Goal: Task Accomplishment & Management: Use online tool/utility

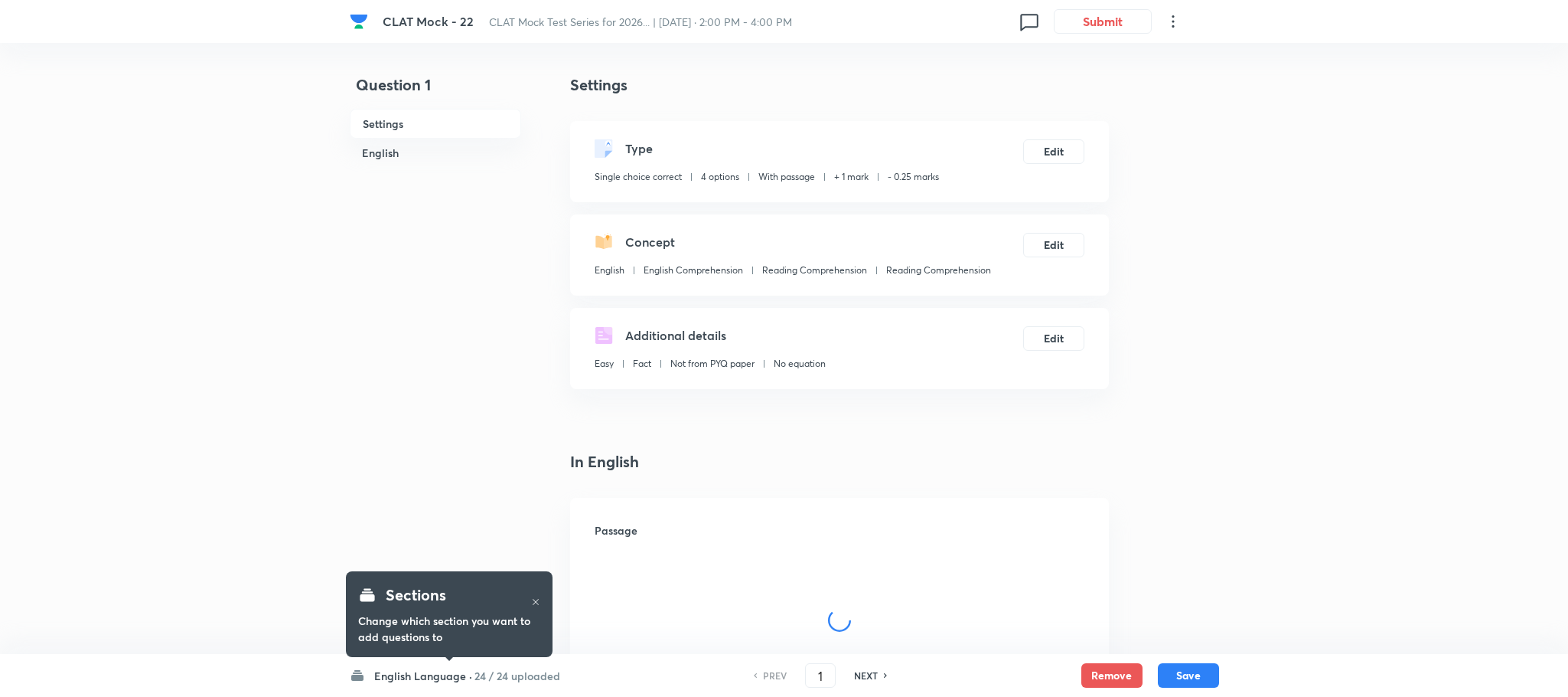
checkbox input "true"
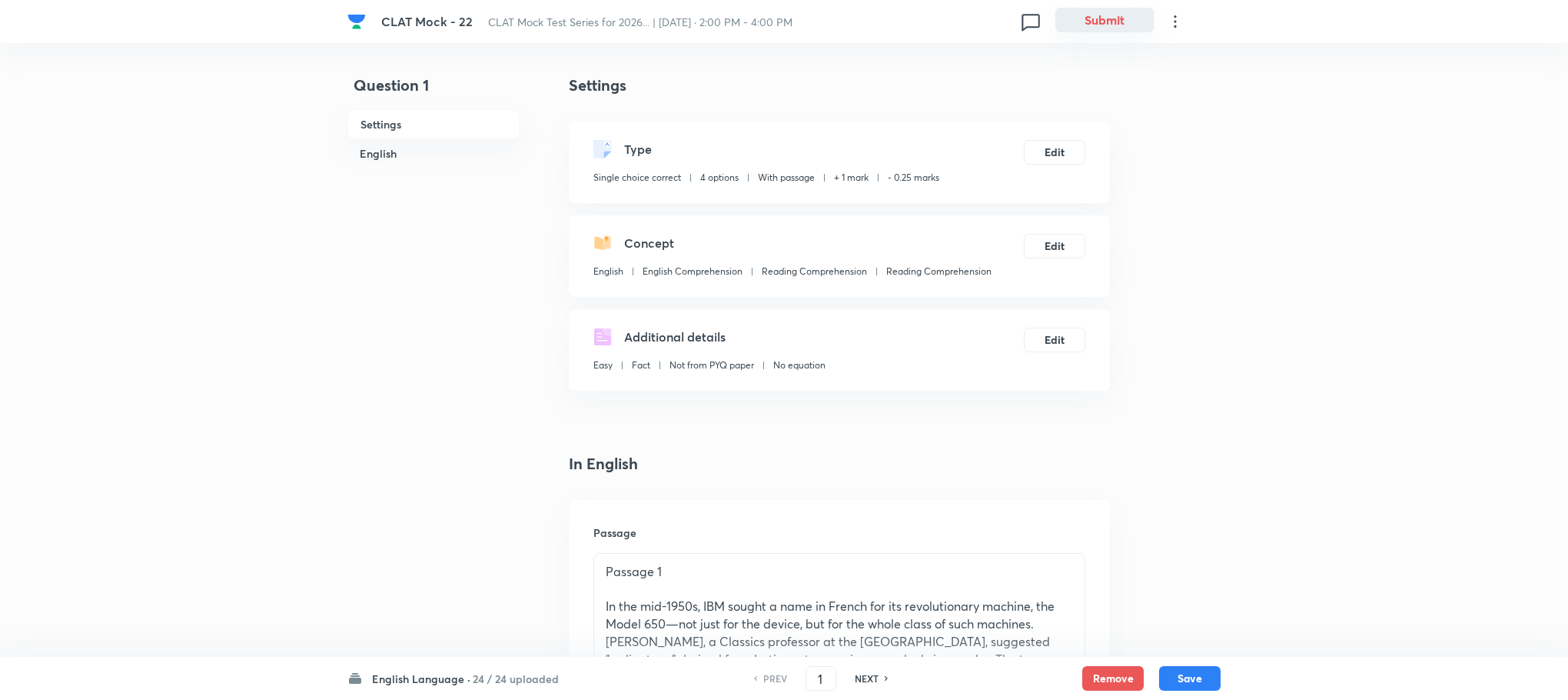
click at [1100, 19] on button "Submit" at bounding box center [1105, 19] width 99 height 24
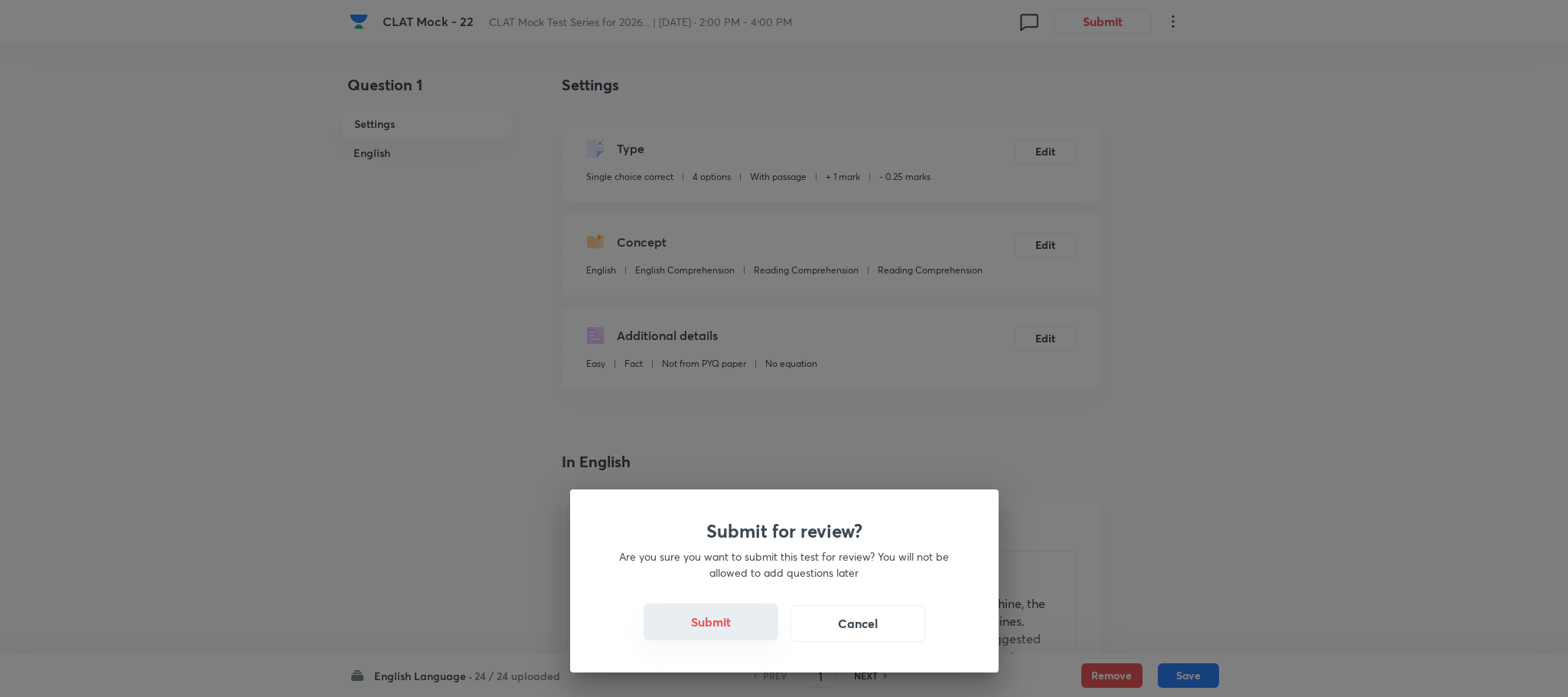
click at [708, 627] on button "Submit" at bounding box center [711, 622] width 134 height 37
click at [705, 615] on button "Submit" at bounding box center [711, 622] width 134 height 37
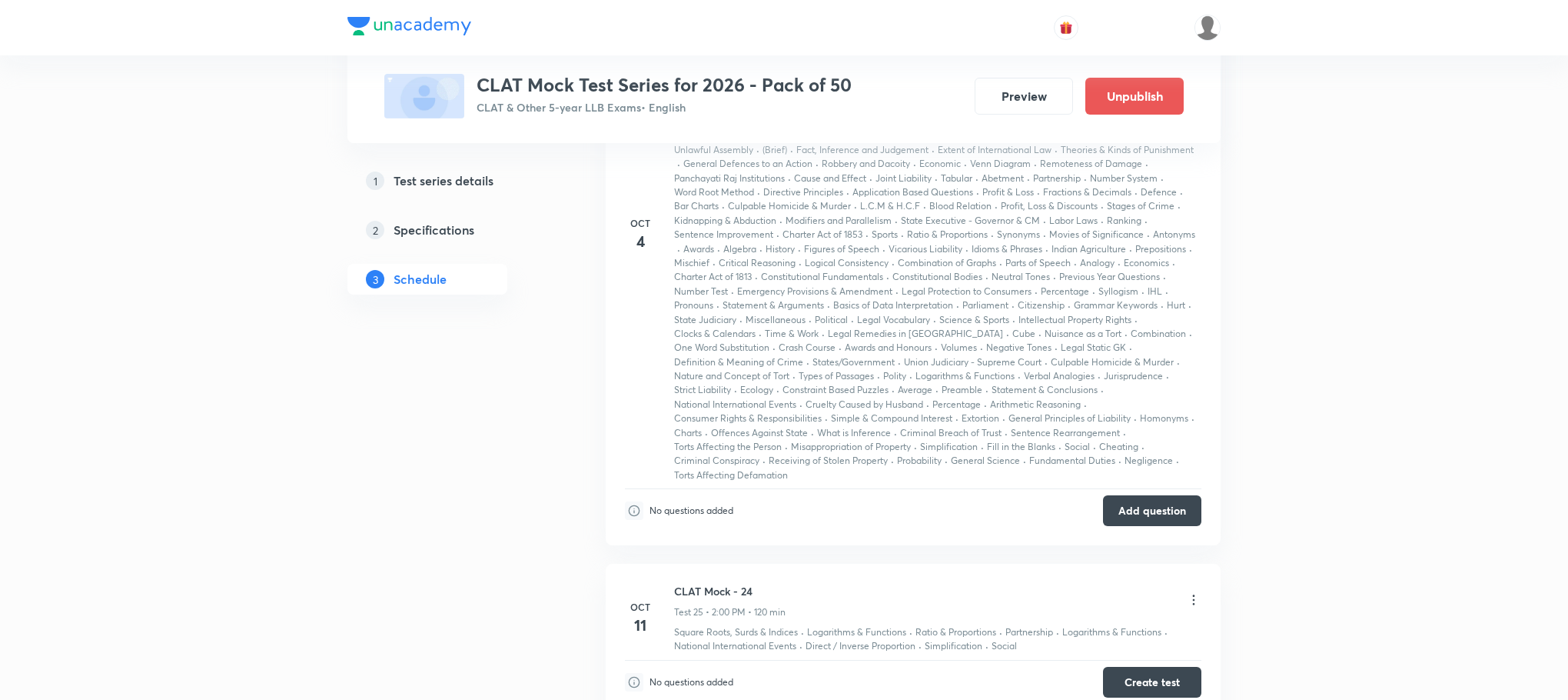
scroll to position [12263, 0]
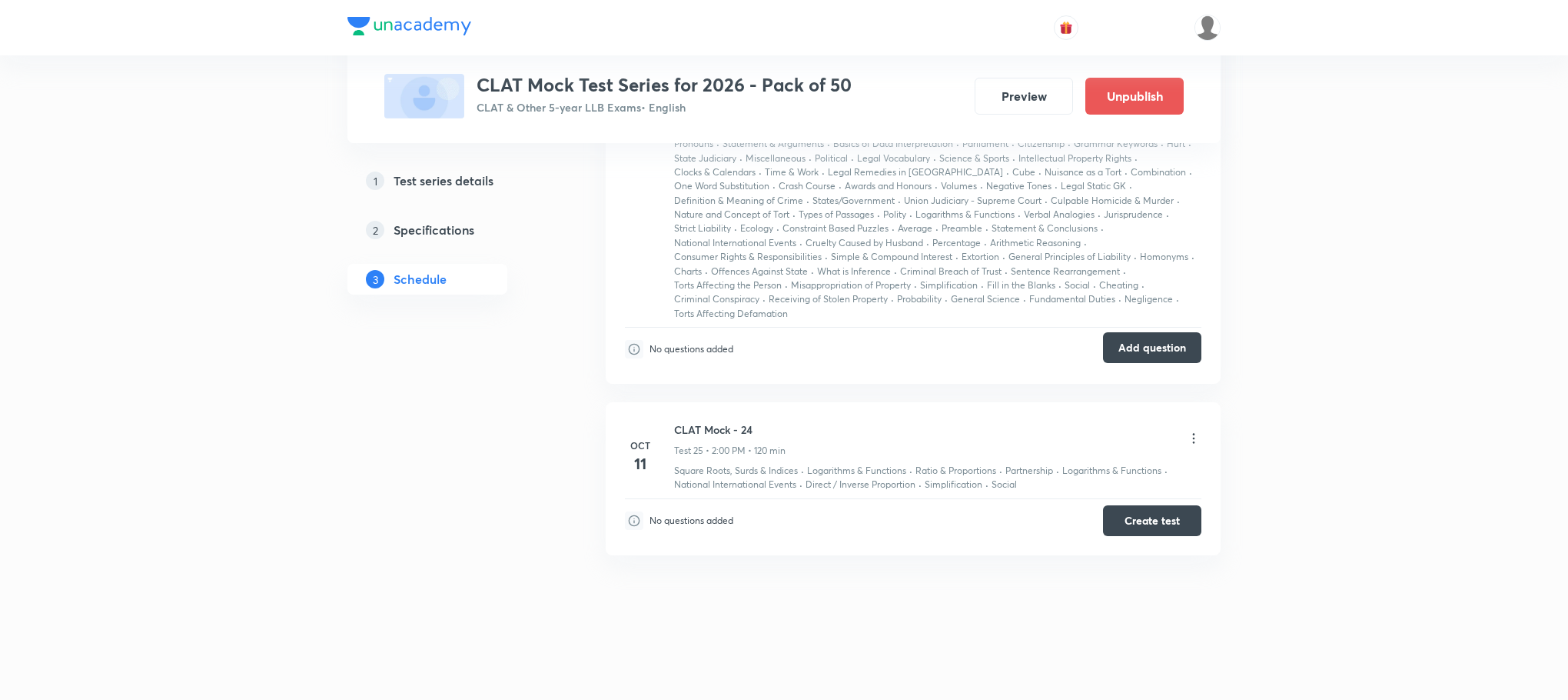
click at [1149, 344] on button "Add question" at bounding box center [1152, 348] width 99 height 30
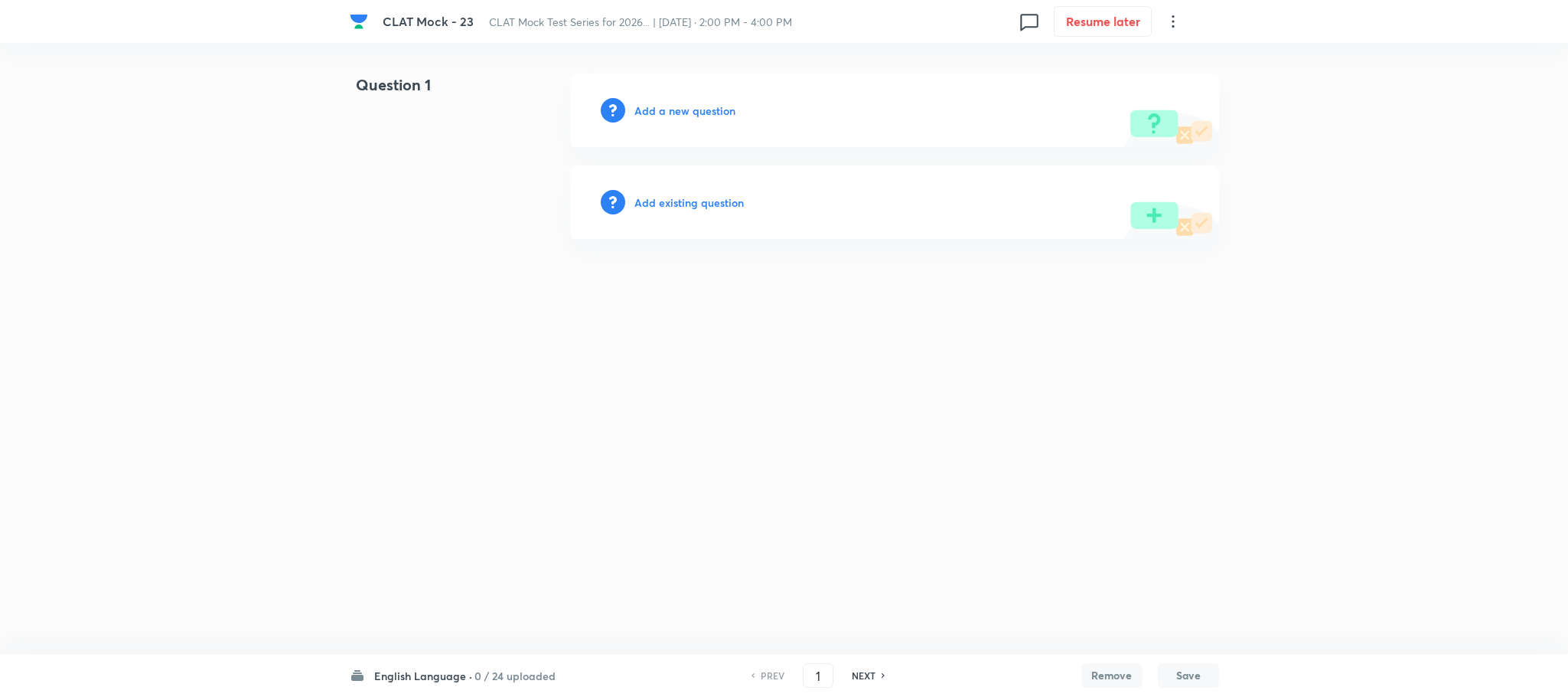
click at [494, 271] on html "CLAT Mock - 23 CLAT Mock Test Series for 2026... | [DATE] · 2:00 PM - 4:00 PM 0…" at bounding box center [784, 156] width 1568 height 313
click at [709, 113] on h6 "Add a new question" at bounding box center [685, 110] width 101 height 16
click at [709, 113] on h6 "Choose a question type" at bounding box center [693, 110] width 118 height 16
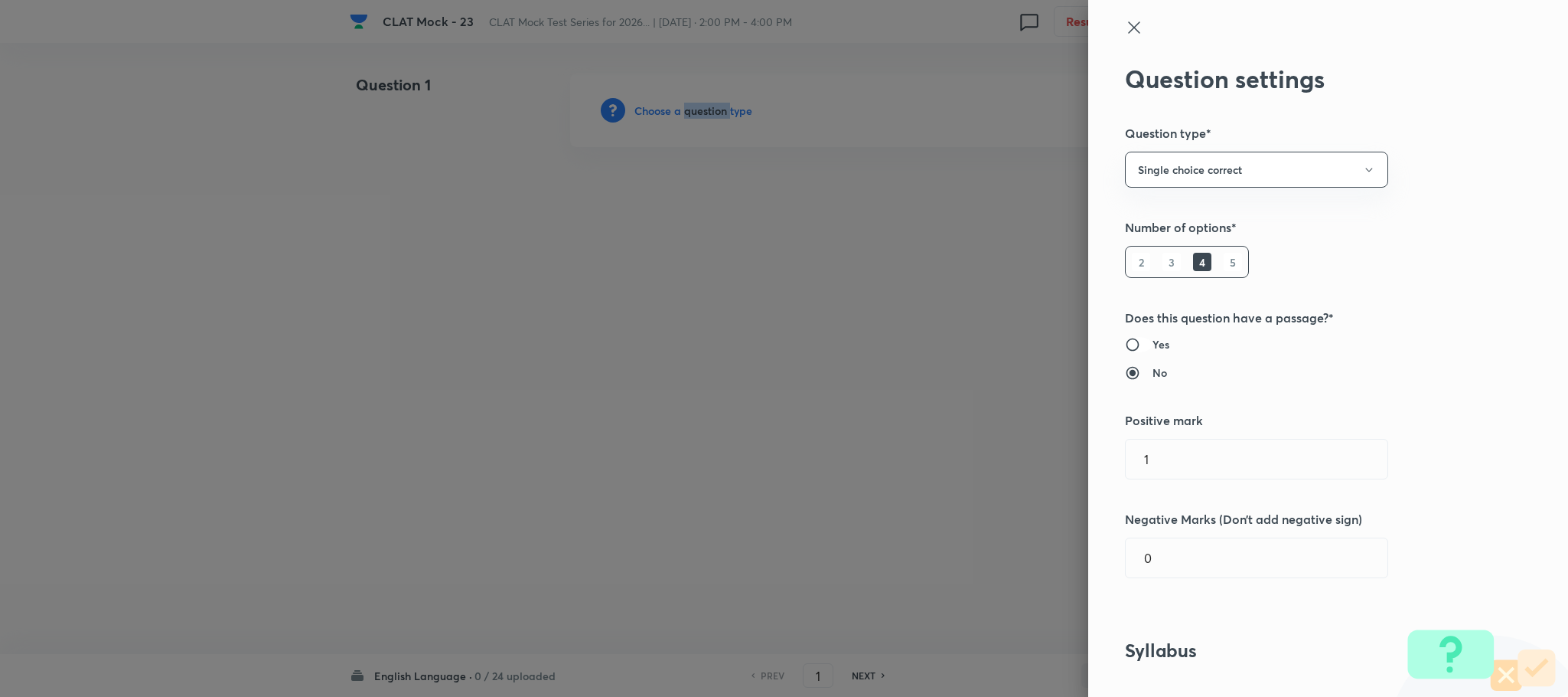
click at [1128, 350] on input "Yes" at bounding box center [1139, 345] width 28 height 15
radio input "true"
radio input "false"
click at [1155, 563] on input "0" at bounding box center [1257, 557] width 262 height 39
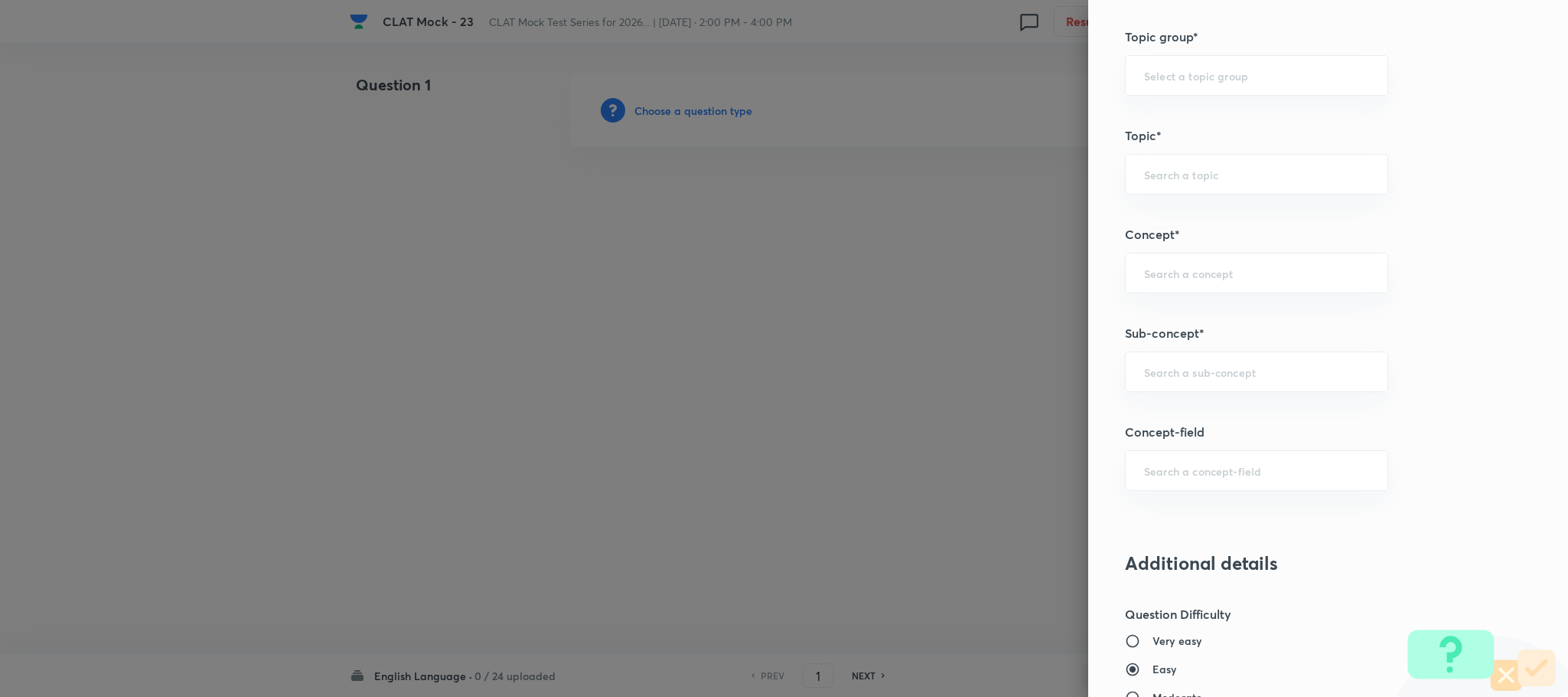
scroll to position [689, 0]
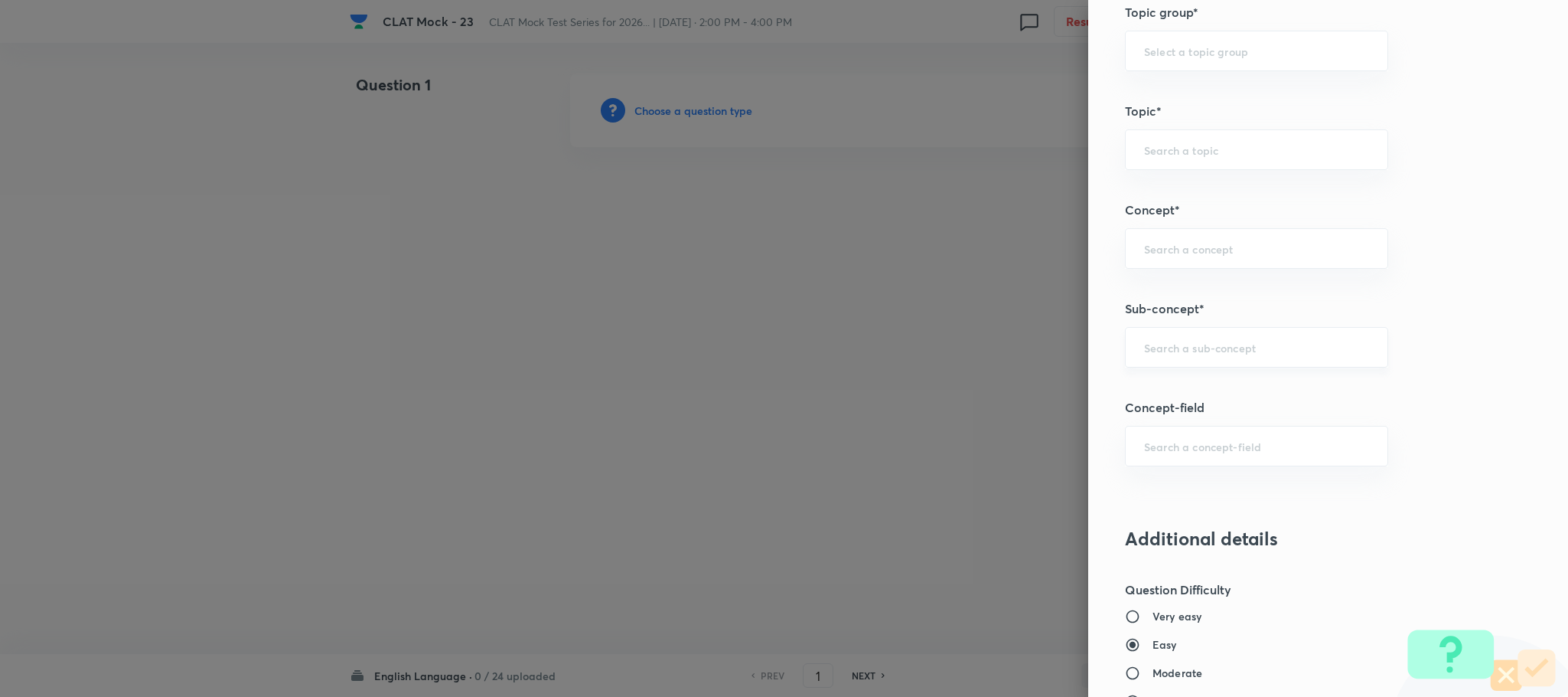
click at [1176, 341] on div "​" at bounding box center [1256, 347] width 263 height 40
type input "0.25"
click at [1166, 403] on li "Reading Comprehension" at bounding box center [1239, 396] width 261 height 28
type input "Reading Comprehension"
type input "English"
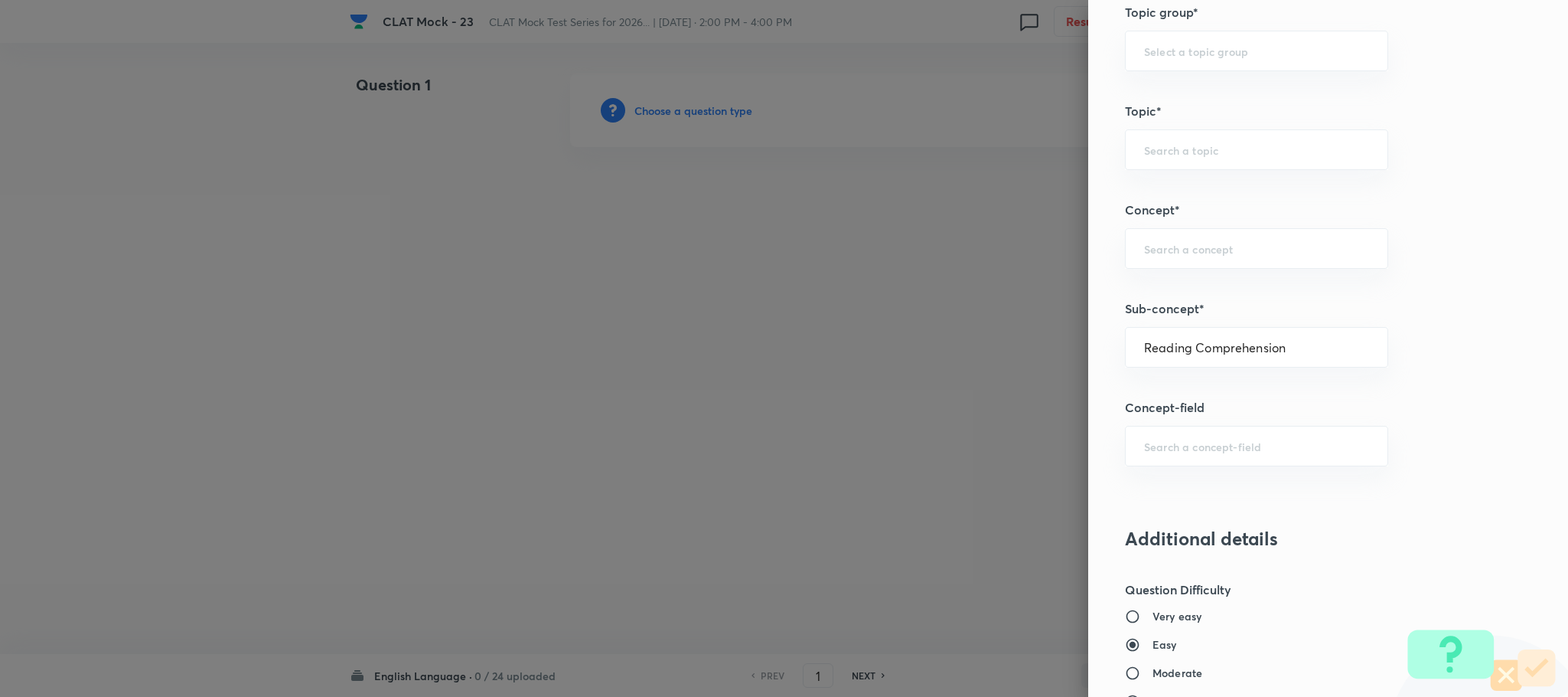
type input "English Comprehension"
type input "Reading Comprehension"
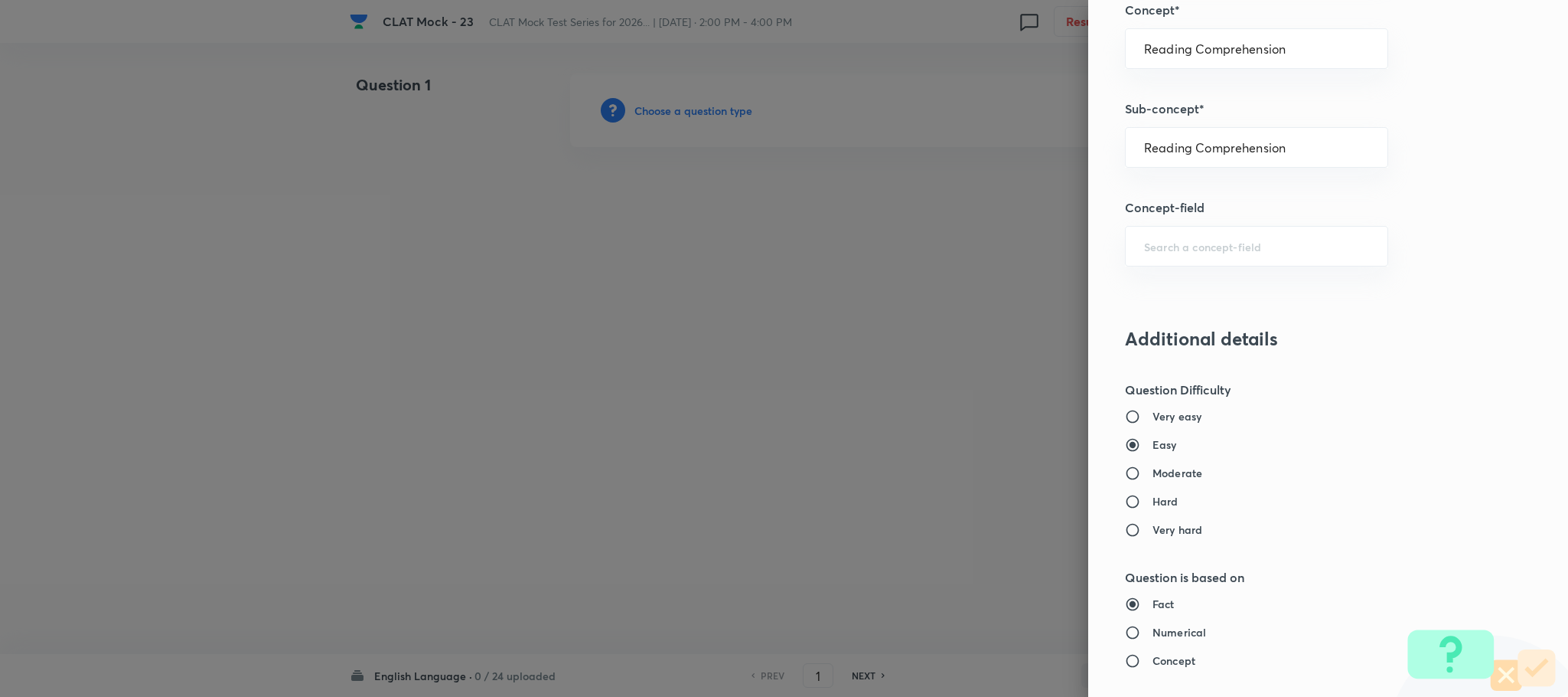
scroll to position [1396, 0]
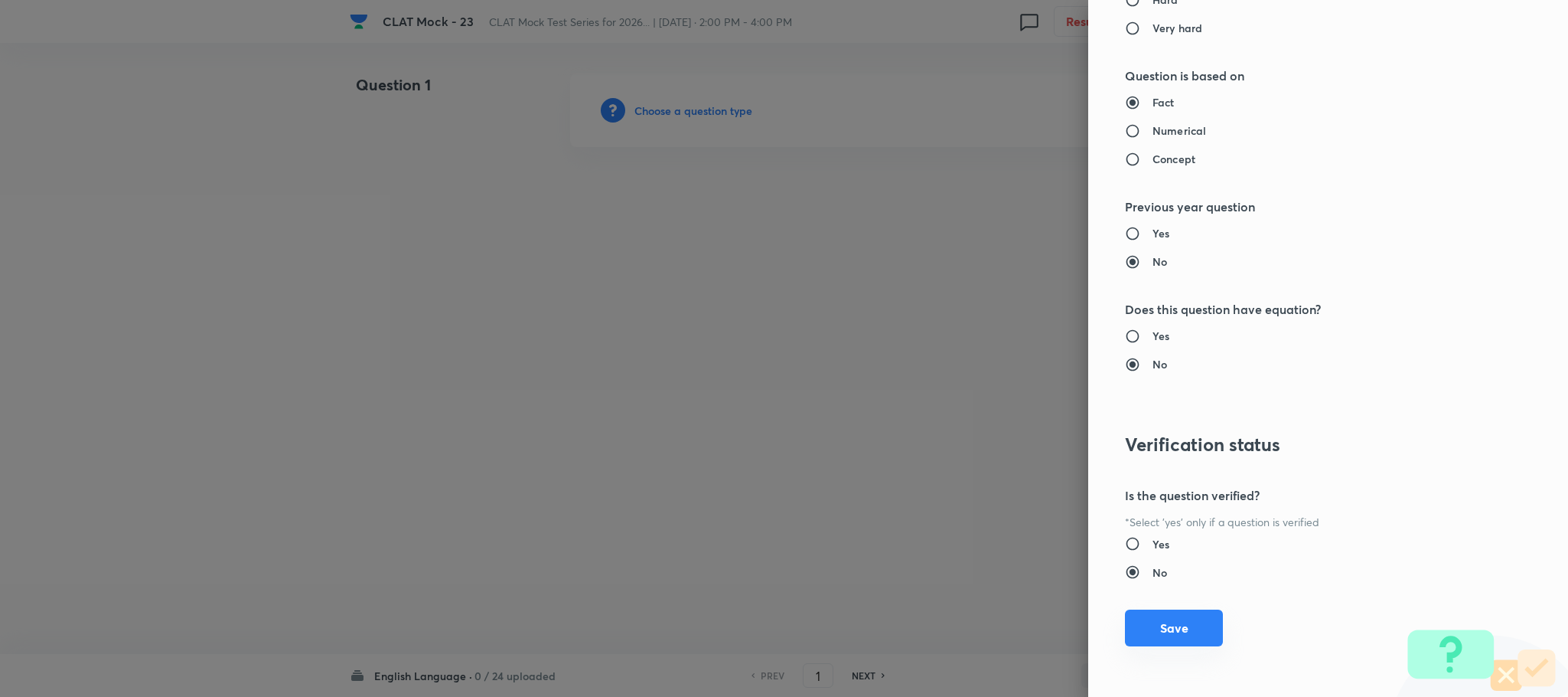
click at [1163, 636] on button "Save" at bounding box center [1174, 628] width 98 height 37
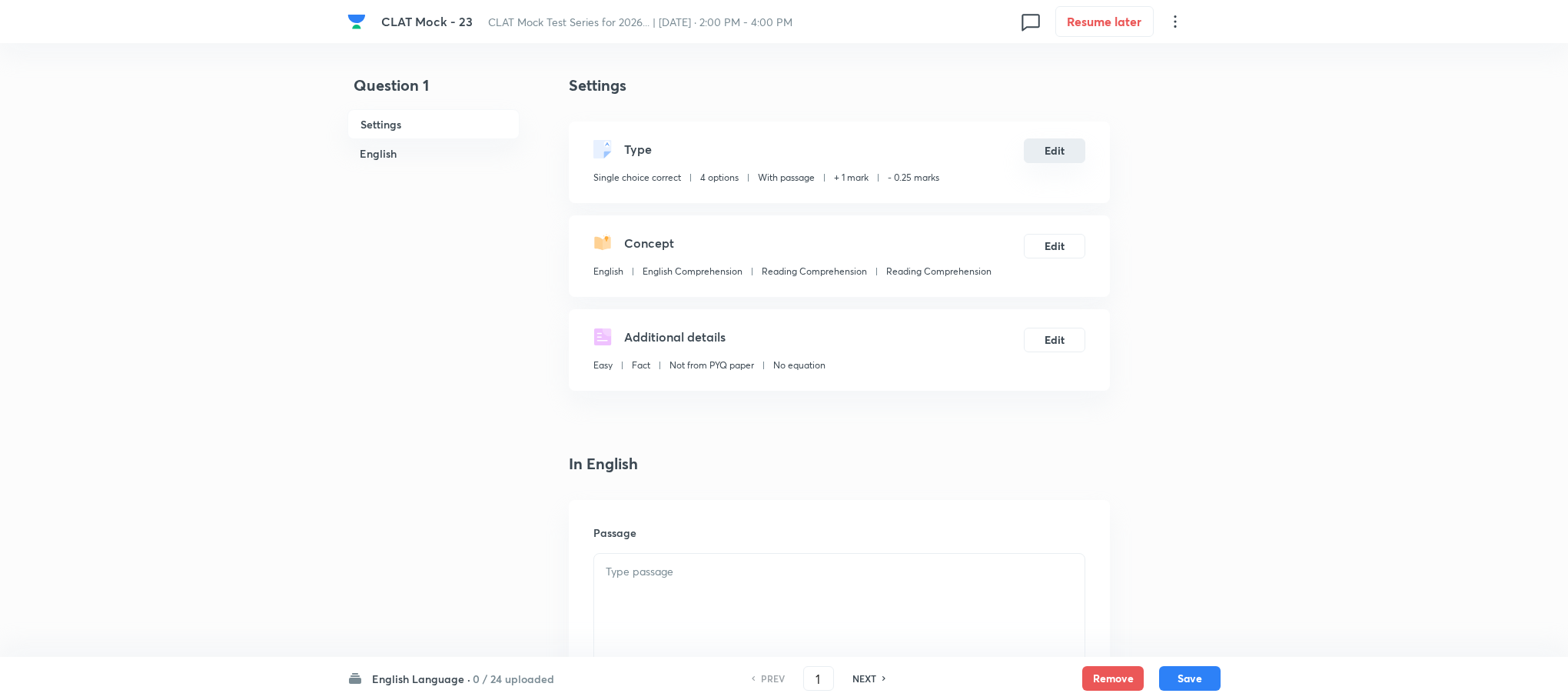
click at [1070, 155] on button "Edit" at bounding box center [1054, 150] width 62 height 24
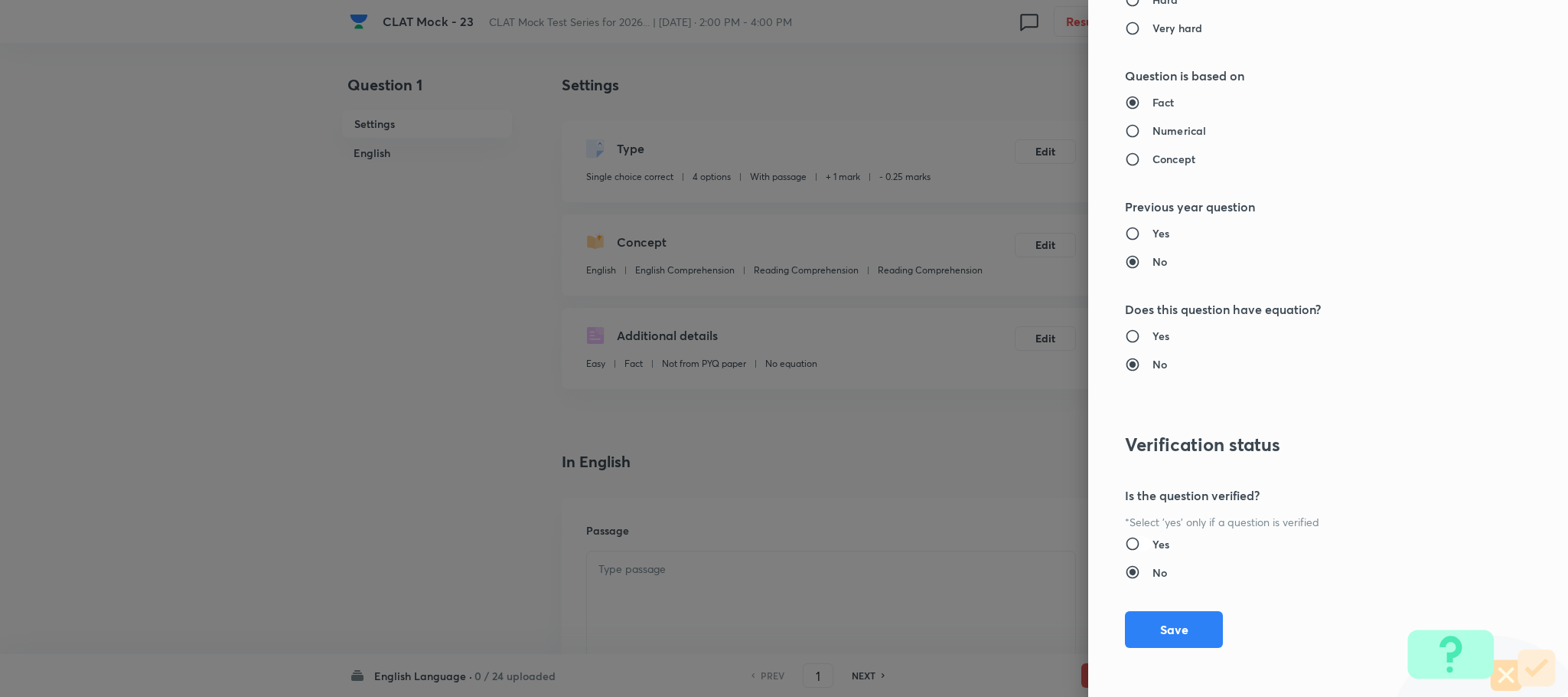
click at [1132, 541] on input "Yes" at bounding box center [1139, 544] width 28 height 15
radio input "true"
radio input "false"
click at [1141, 612] on button "Save" at bounding box center [1174, 628] width 98 height 37
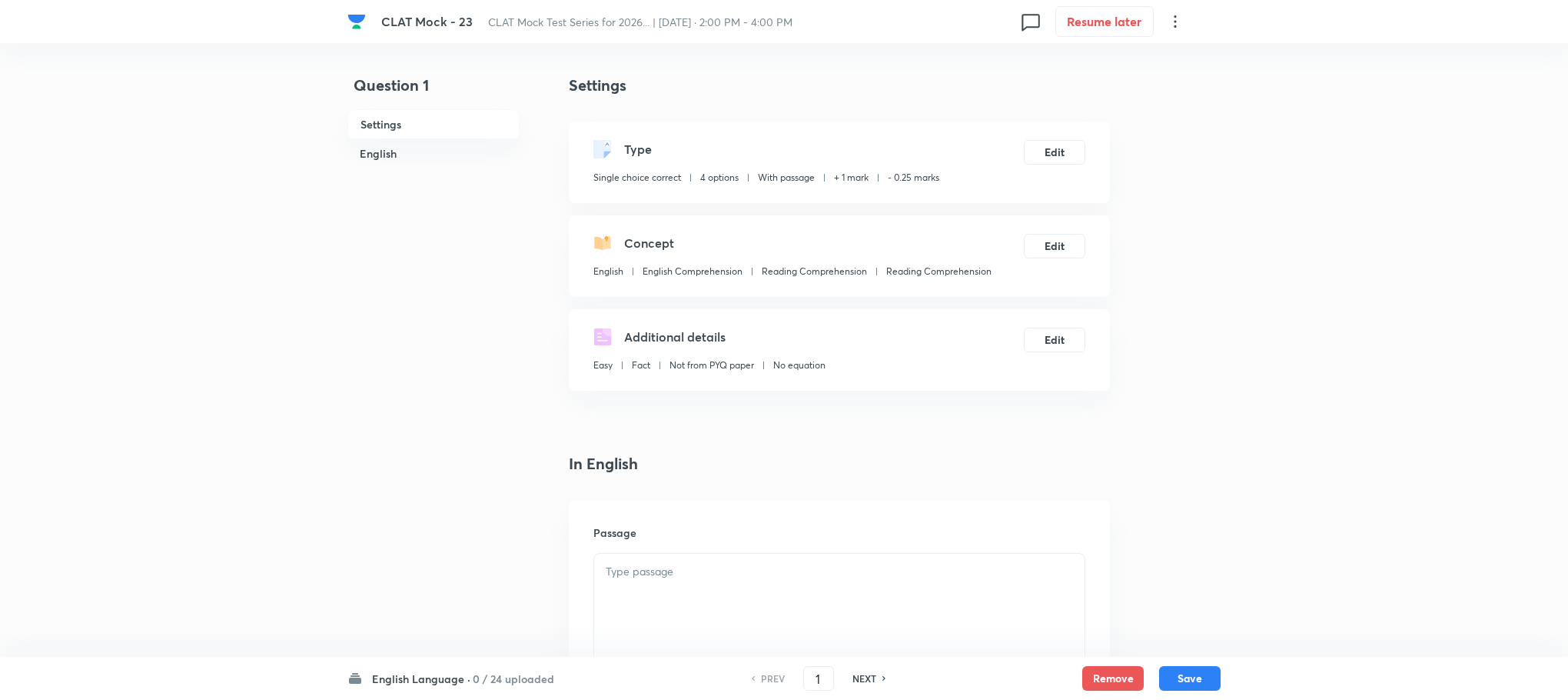
click at [772, 598] on div at bounding box center [839, 597] width 490 height 86
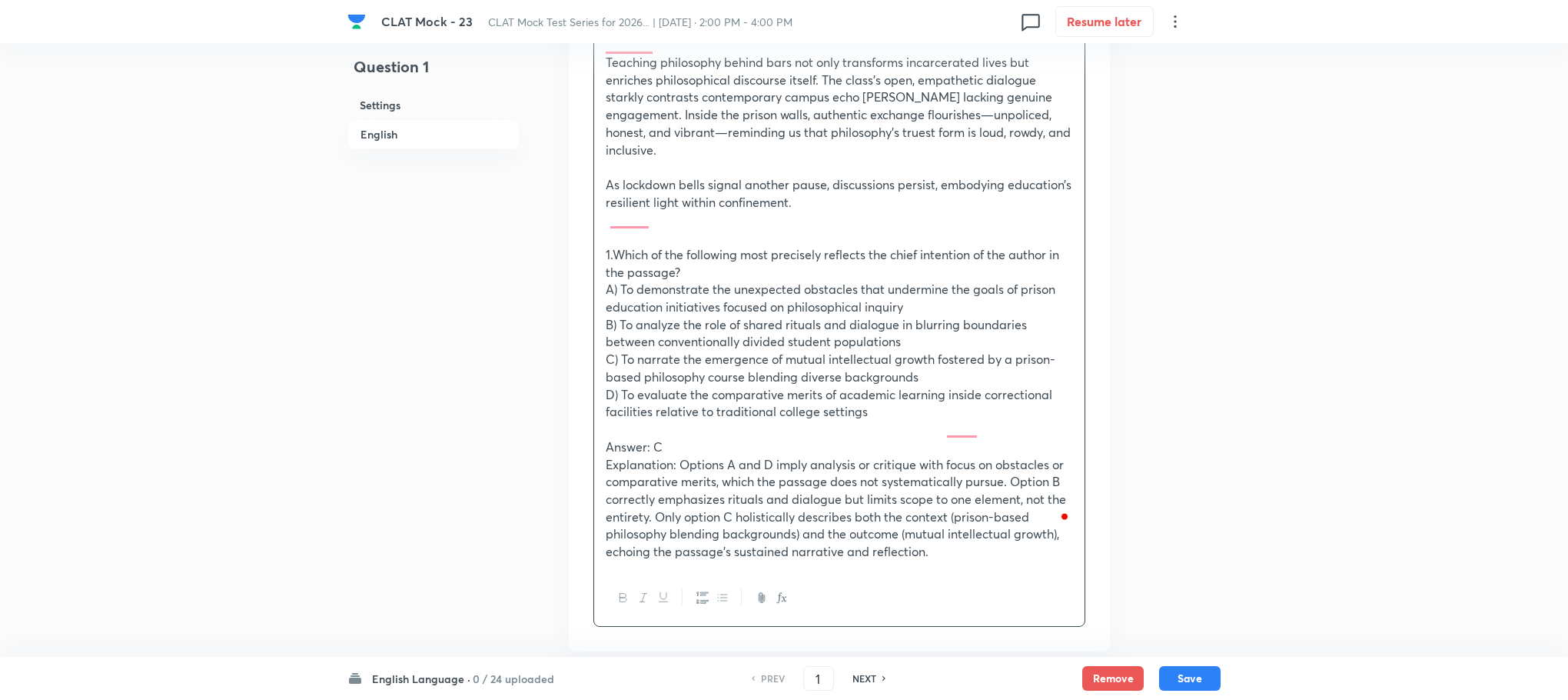
scroll to position [1731, 0]
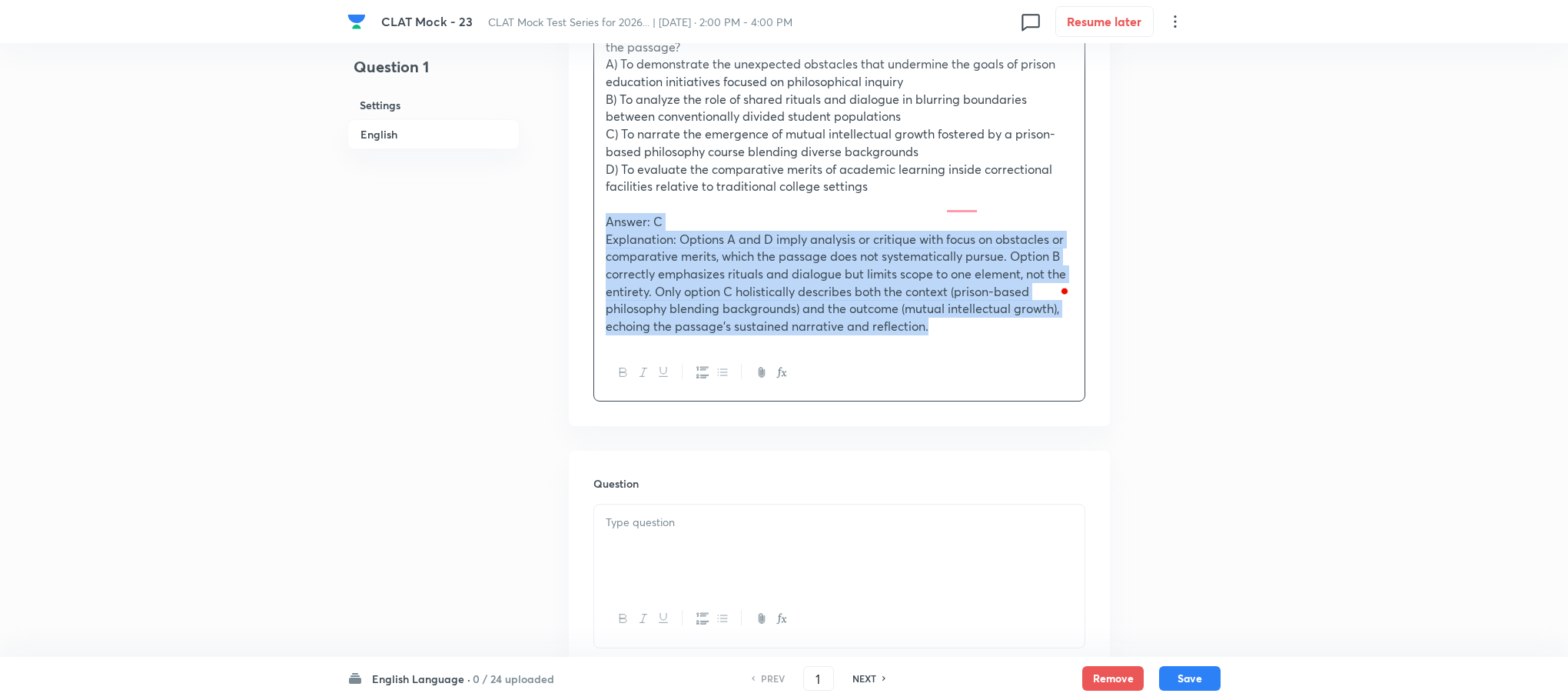
drag, startPoint x: 600, startPoint y: 187, endPoint x: 935, endPoint y: 291, distance: 350.8
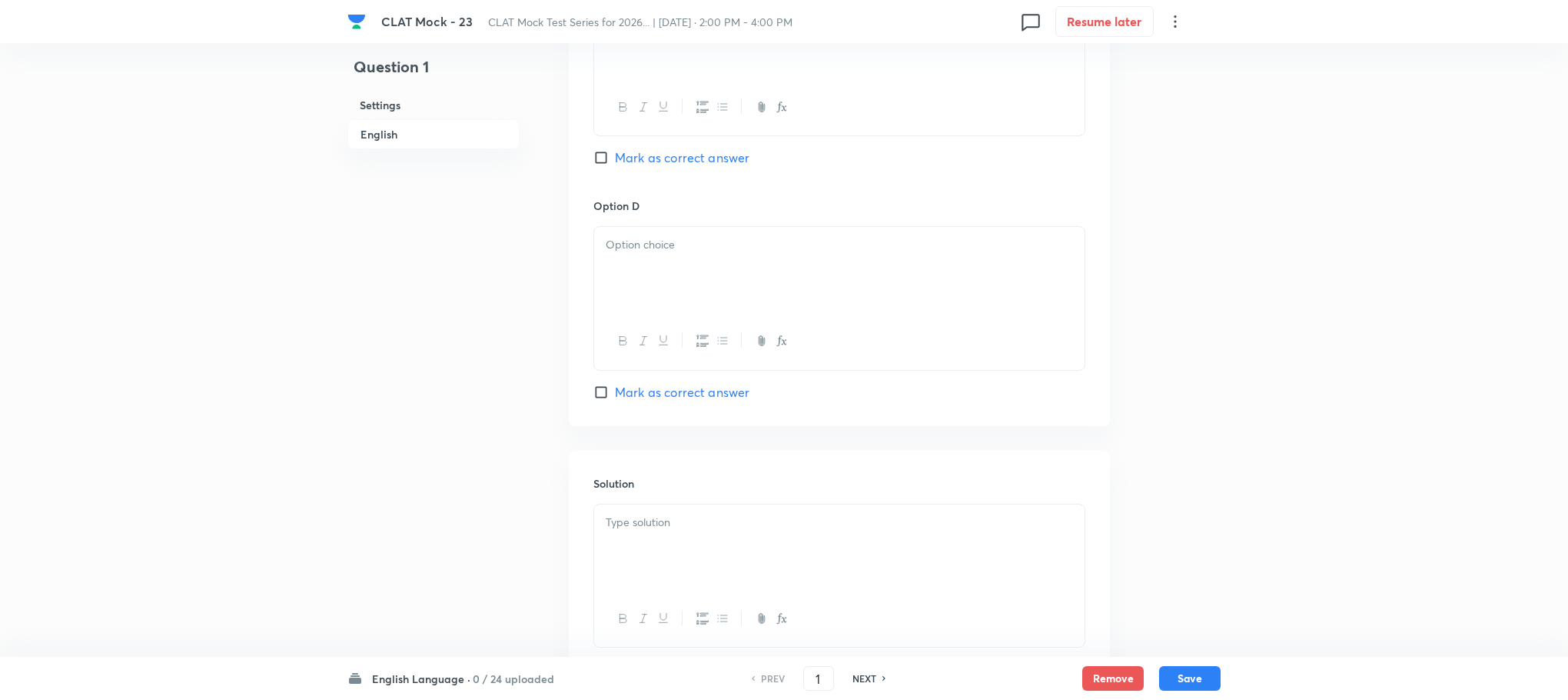
scroll to position [2929, 0]
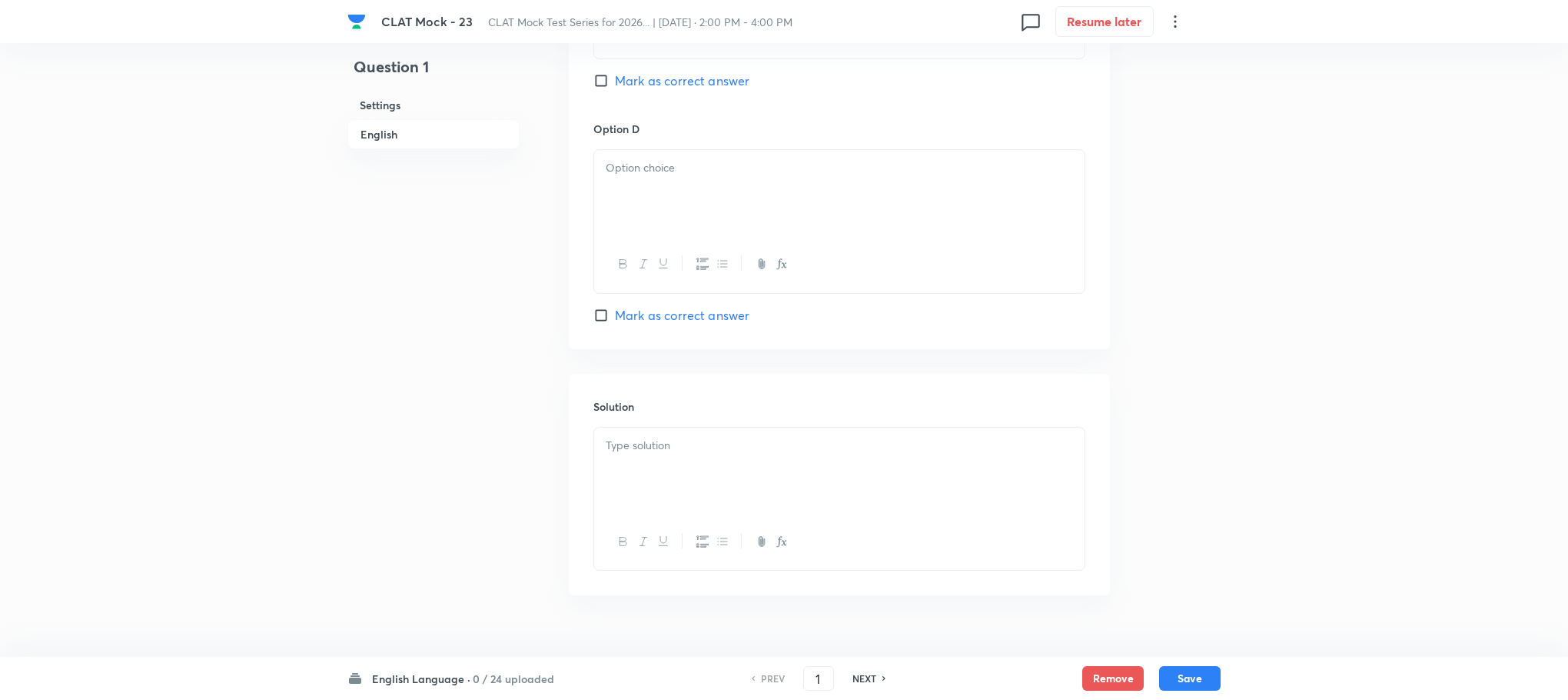
click at [621, 438] on div at bounding box center [839, 470] width 490 height 86
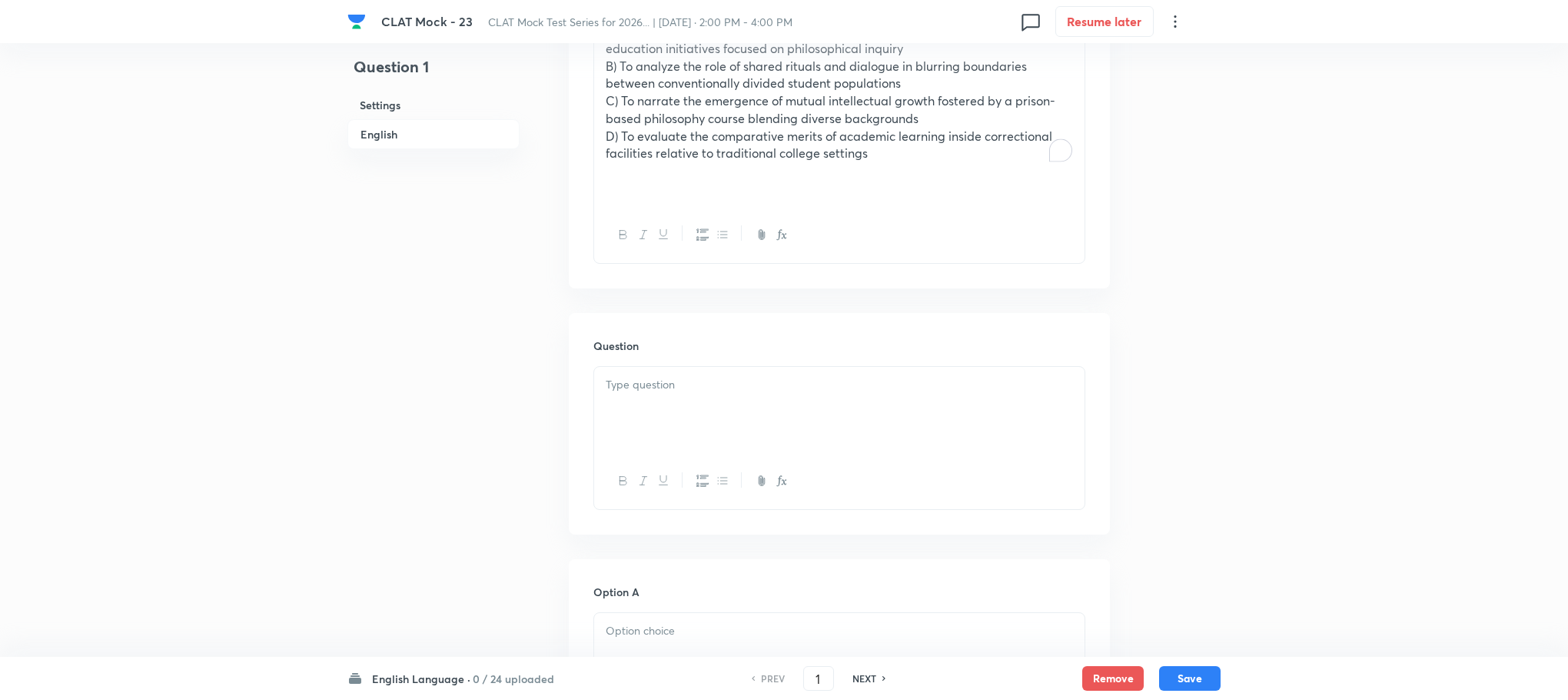
scroll to position [1660, 0]
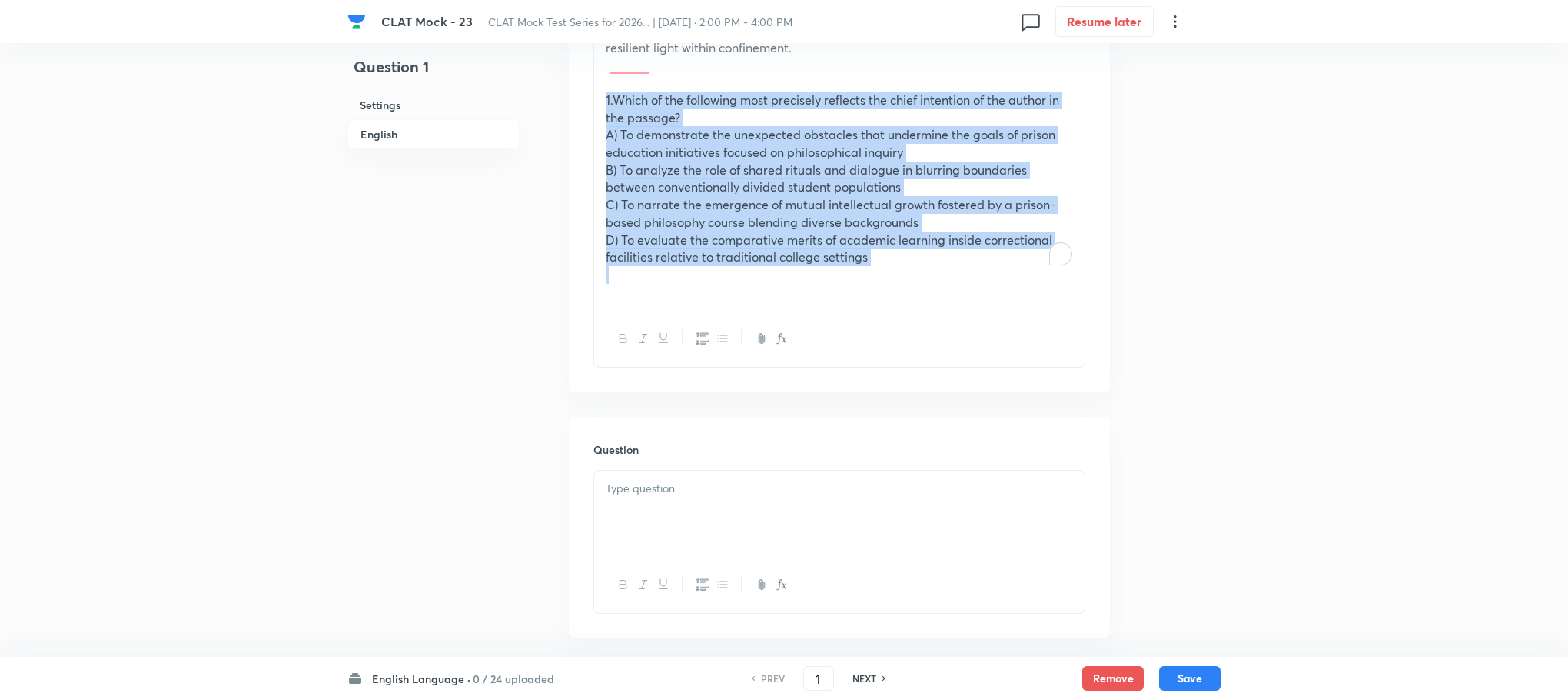
drag, startPoint x: 605, startPoint y: 60, endPoint x: 906, endPoint y: 229, distance: 345.2
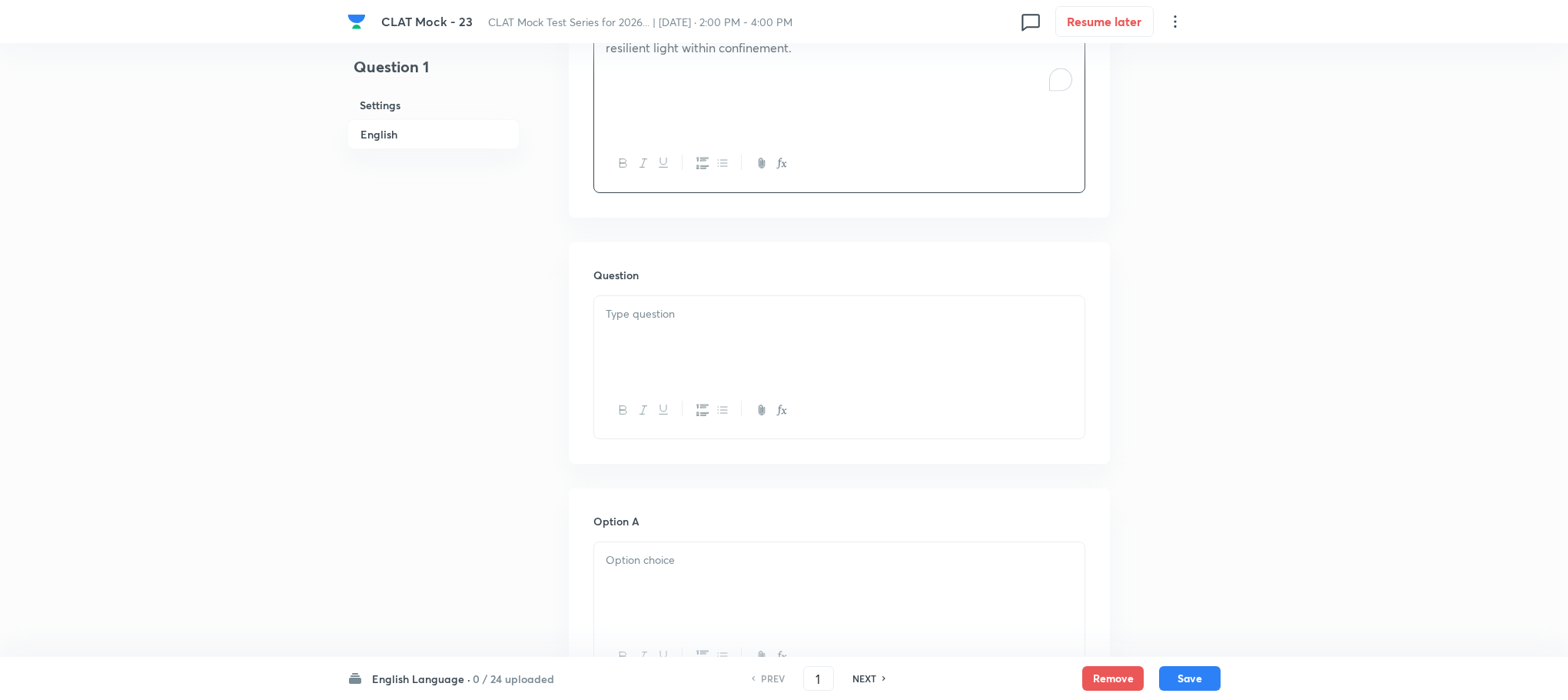
click at [667, 306] on p at bounding box center [840, 314] width 468 height 18
paste div "To enrich screen reader interactions, please activate Accessibility in Grammarl…"
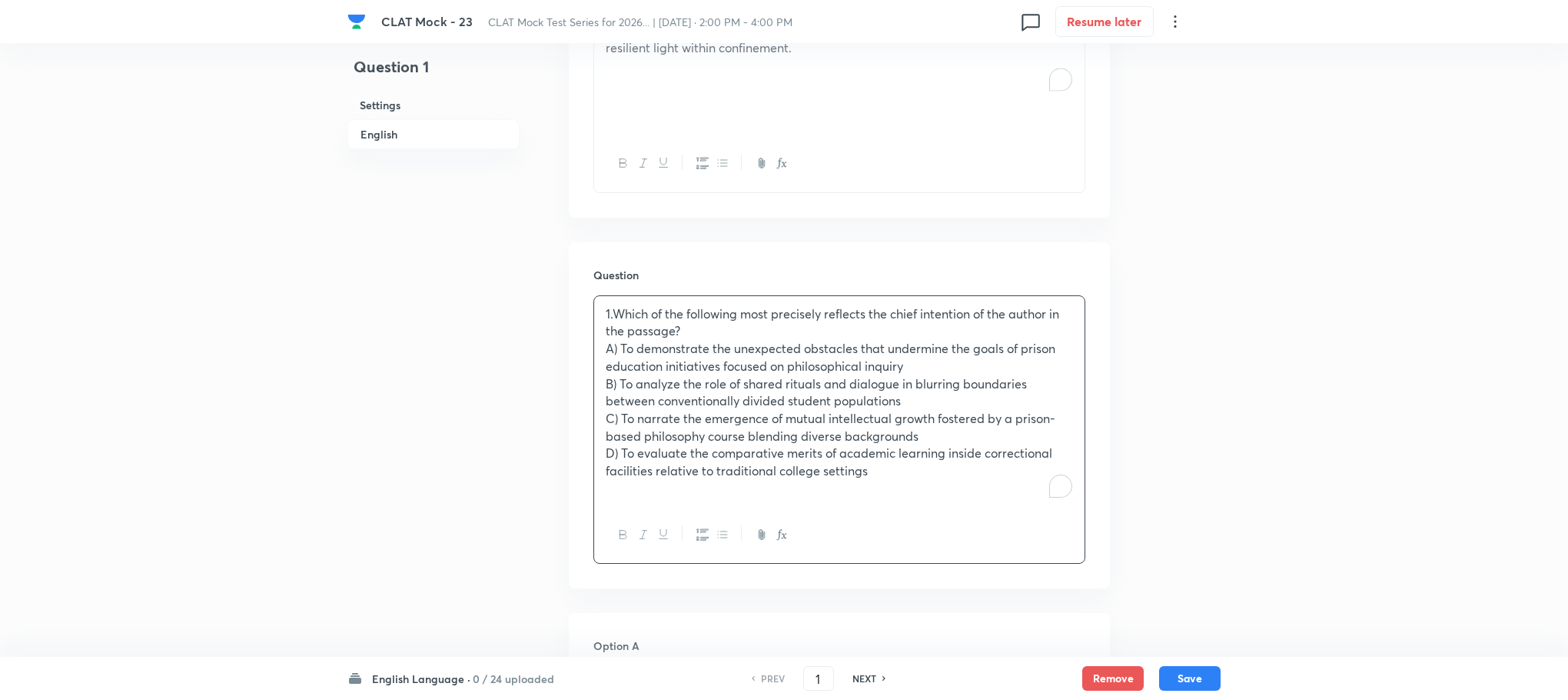
click at [618, 306] on p "1.Which of the following most precisely reflects the chief intention of the aut…" at bounding box center [840, 323] width 468 height 35
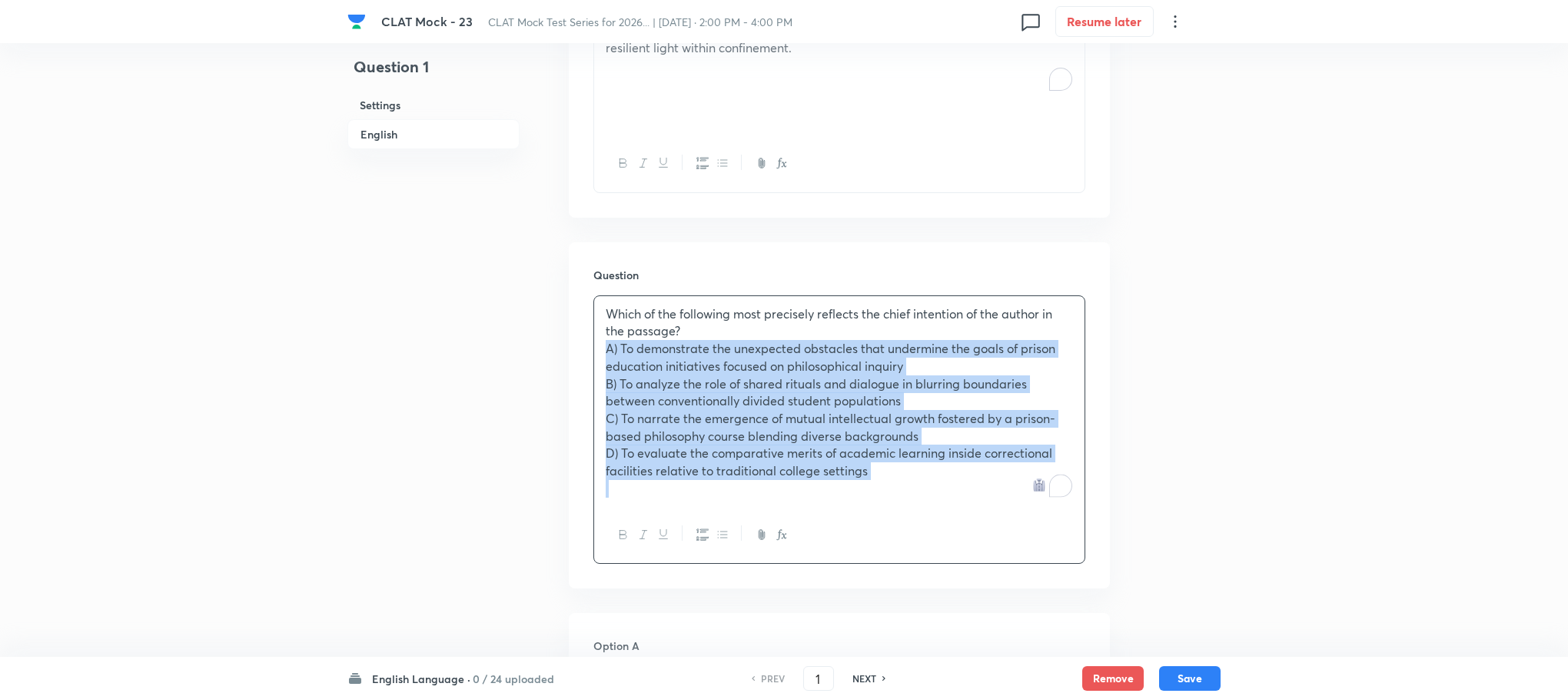
drag, startPoint x: 605, startPoint y: 312, endPoint x: 884, endPoint y: 445, distance: 309.1
click at [884, 445] on div "Which of the following most precisely reflects the chief intention of the autho…" at bounding box center [839, 402] width 490 height 211
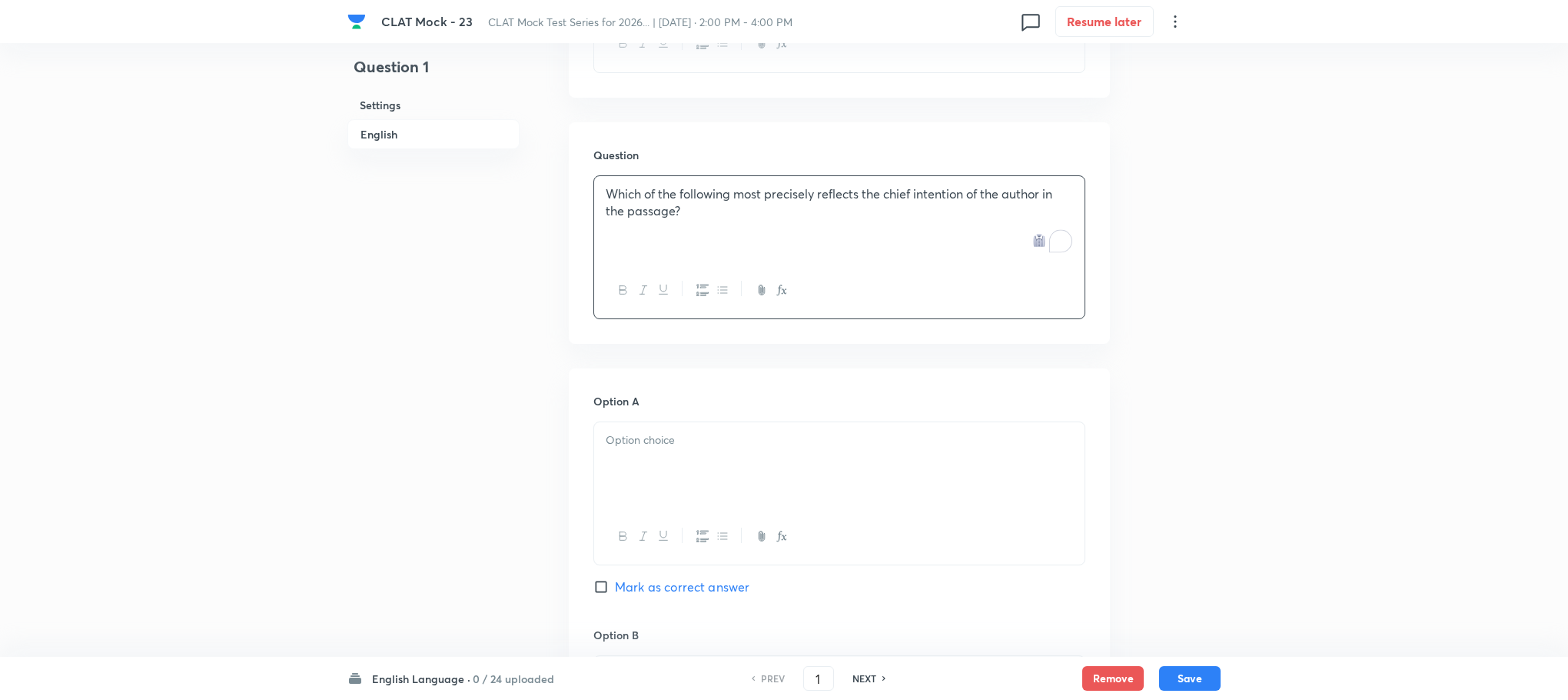
scroll to position [1891, 0]
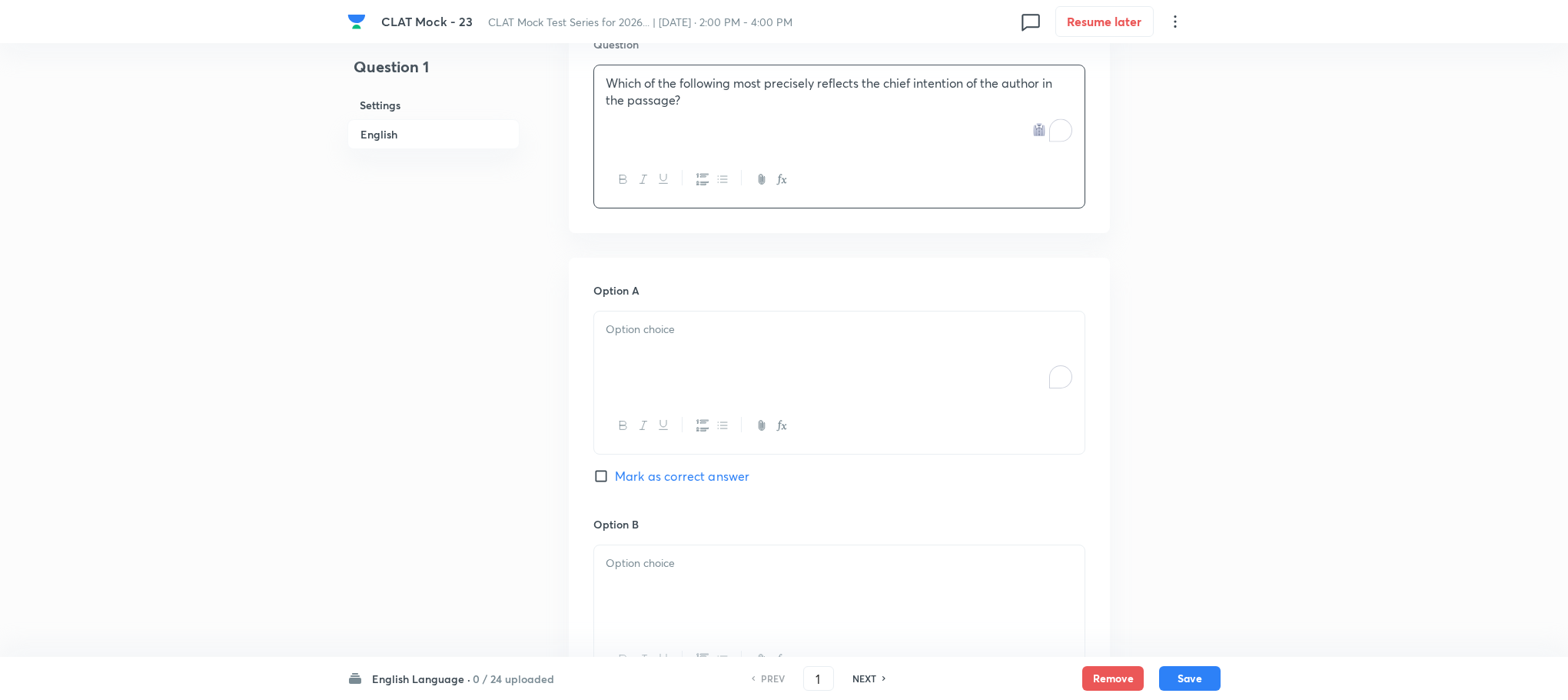
click at [630, 328] on div "To enrich screen reader interactions, please activate Accessibility in Grammarl…" at bounding box center [839, 355] width 490 height 86
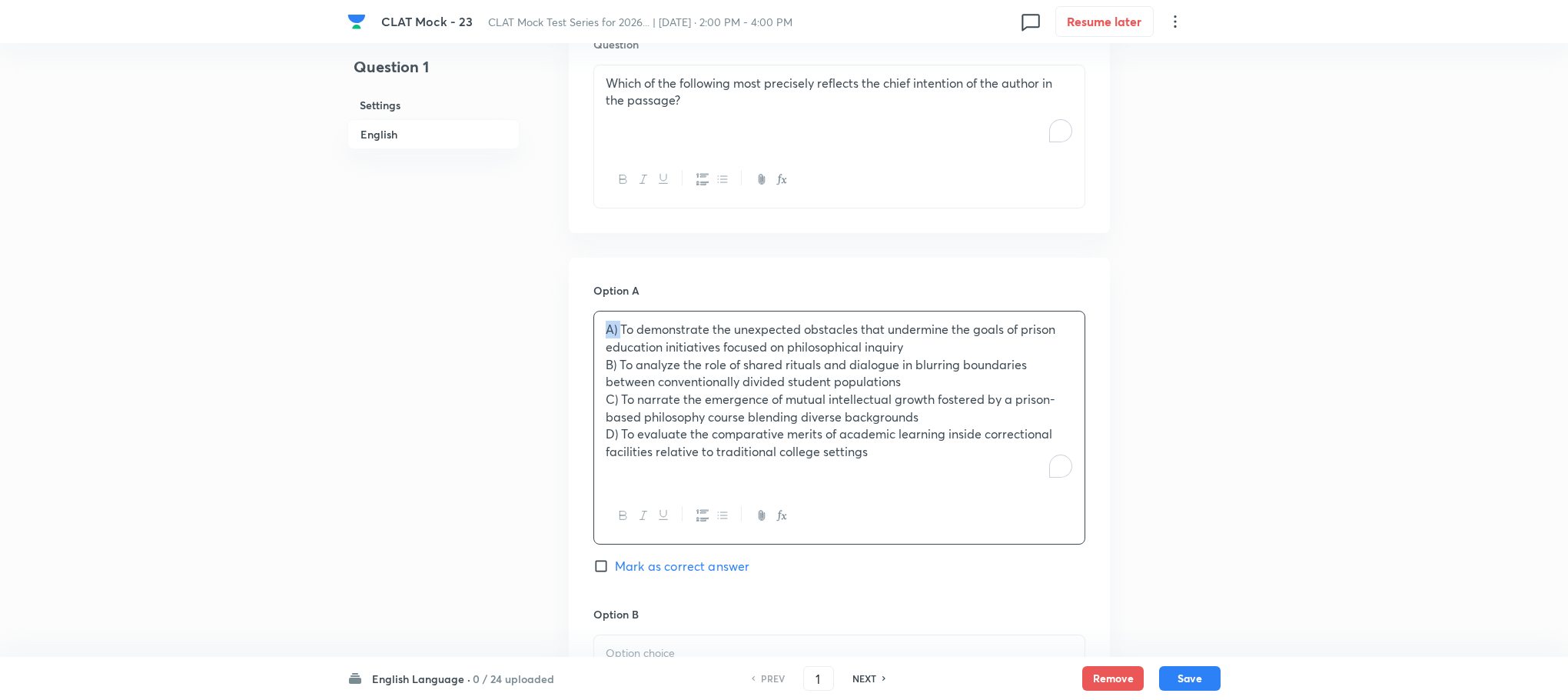
drag, startPoint x: 620, startPoint y: 287, endPoint x: 592, endPoint y: 290, distance: 28.2
click at [593, 311] on div "A) To demonstrate the unexpected obstacles that undermine the goals of prison e…" at bounding box center [839, 427] width 492 height 234
drag, startPoint x: 616, startPoint y: 331, endPoint x: 602, endPoint y: 328, distance: 14.3
click at [602, 328] on div "To demonstrate the unexpected obstacles that undermine the goals of prison educ…" at bounding box center [839, 399] width 490 height 176
click at [616, 391] on p "C) To narrate the emergence of mutual intellectual growth fostered by a prison-…" at bounding box center [840, 408] width 468 height 35
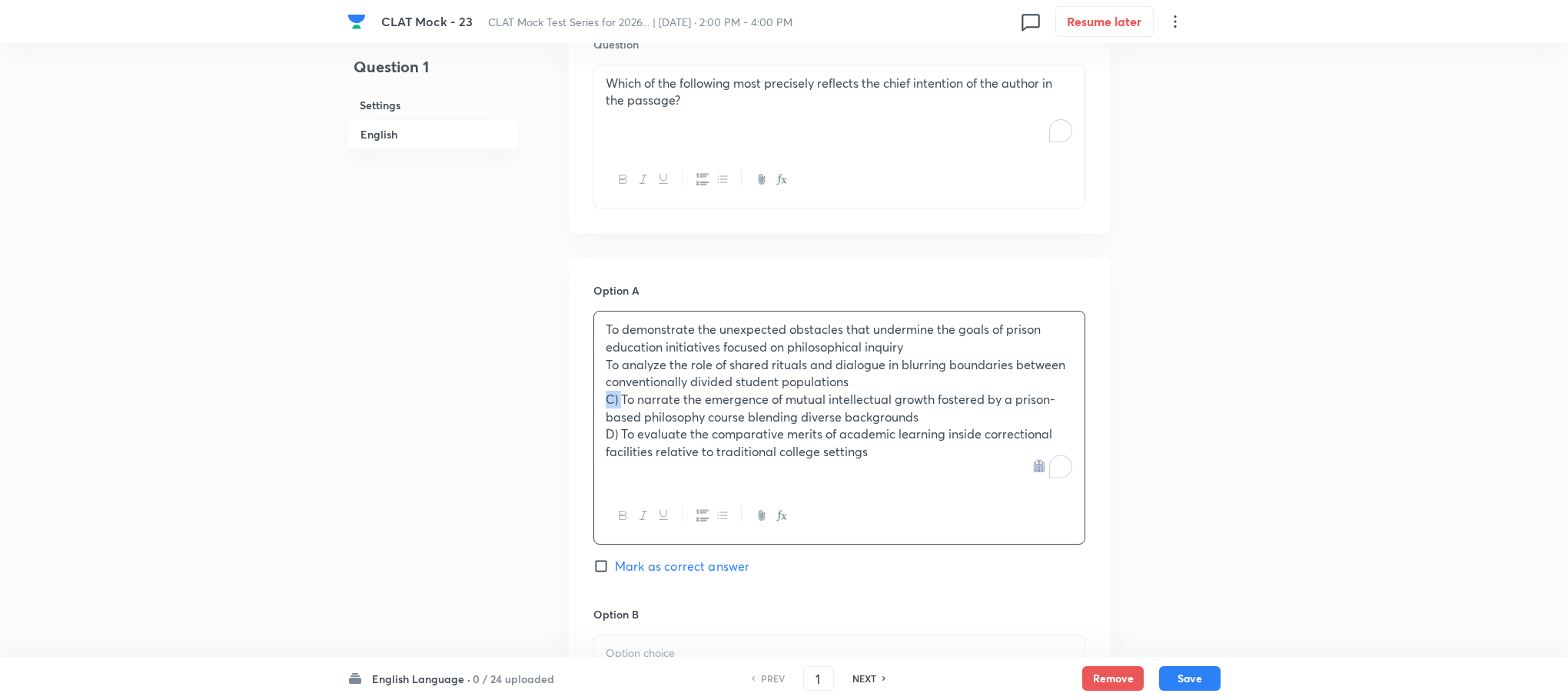
drag, startPoint x: 620, startPoint y: 367, endPoint x: 607, endPoint y: 367, distance: 13.0
click at [607, 391] on p "C) To narrate the emergence of mutual intellectual growth fostered by a prison-…" at bounding box center [840, 408] width 468 height 35
click at [611, 426] on p "D) To evaluate the comparative merits of academic learning inside correctional …" at bounding box center [840, 442] width 468 height 35
drag, startPoint x: 624, startPoint y: 406, endPoint x: 608, endPoint y: 404, distance: 16.1
click at [608, 426] on p "D) To evaluate the comparative merits of academic learning inside correctional …" at bounding box center [840, 442] width 468 height 35
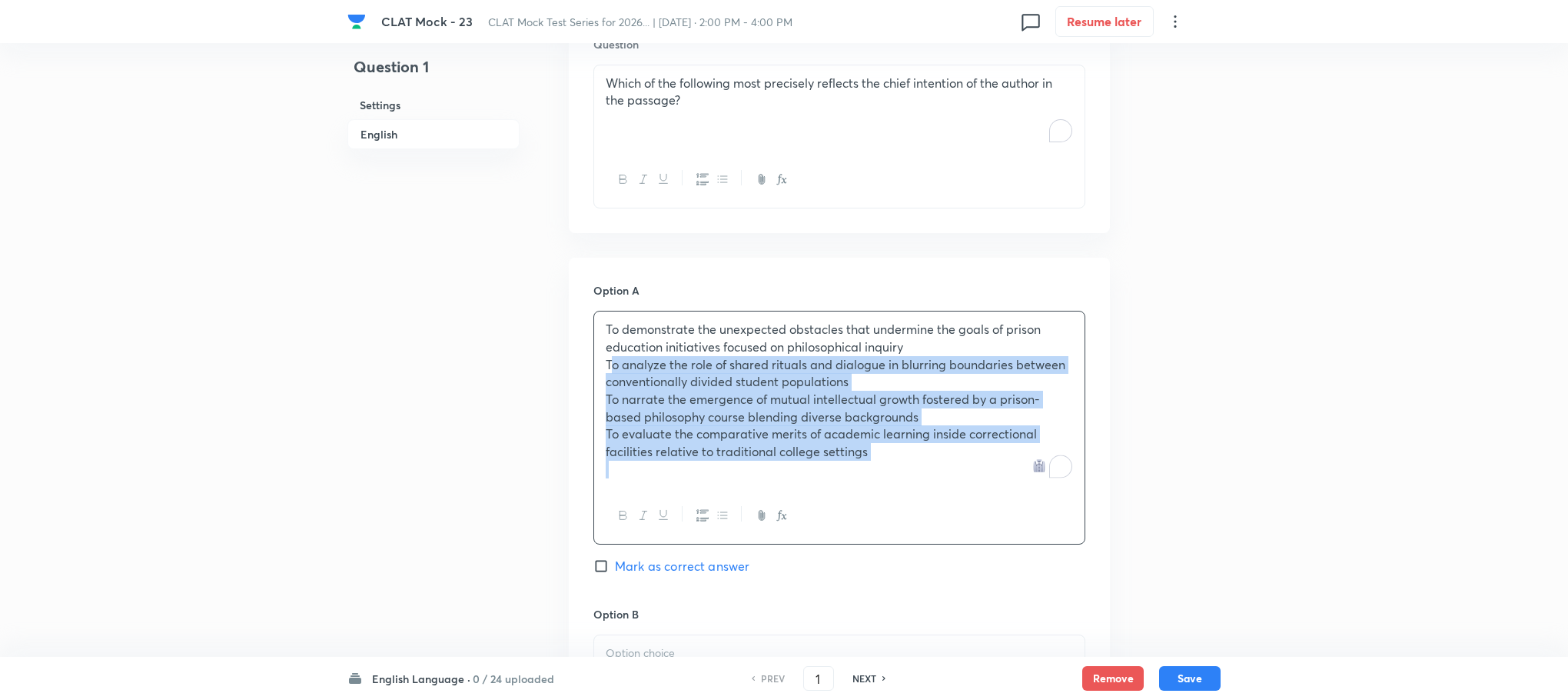
drag, startPoint x: 595, startPoint y: 335, endPoint x: 910, endPoint y: 427, distance: 328.2
click at [910, 427] on div "To demonstrate the unexpected obstacles that undermine the goals of prison educ…" at bounding box center [839, 399] width 490 height 176
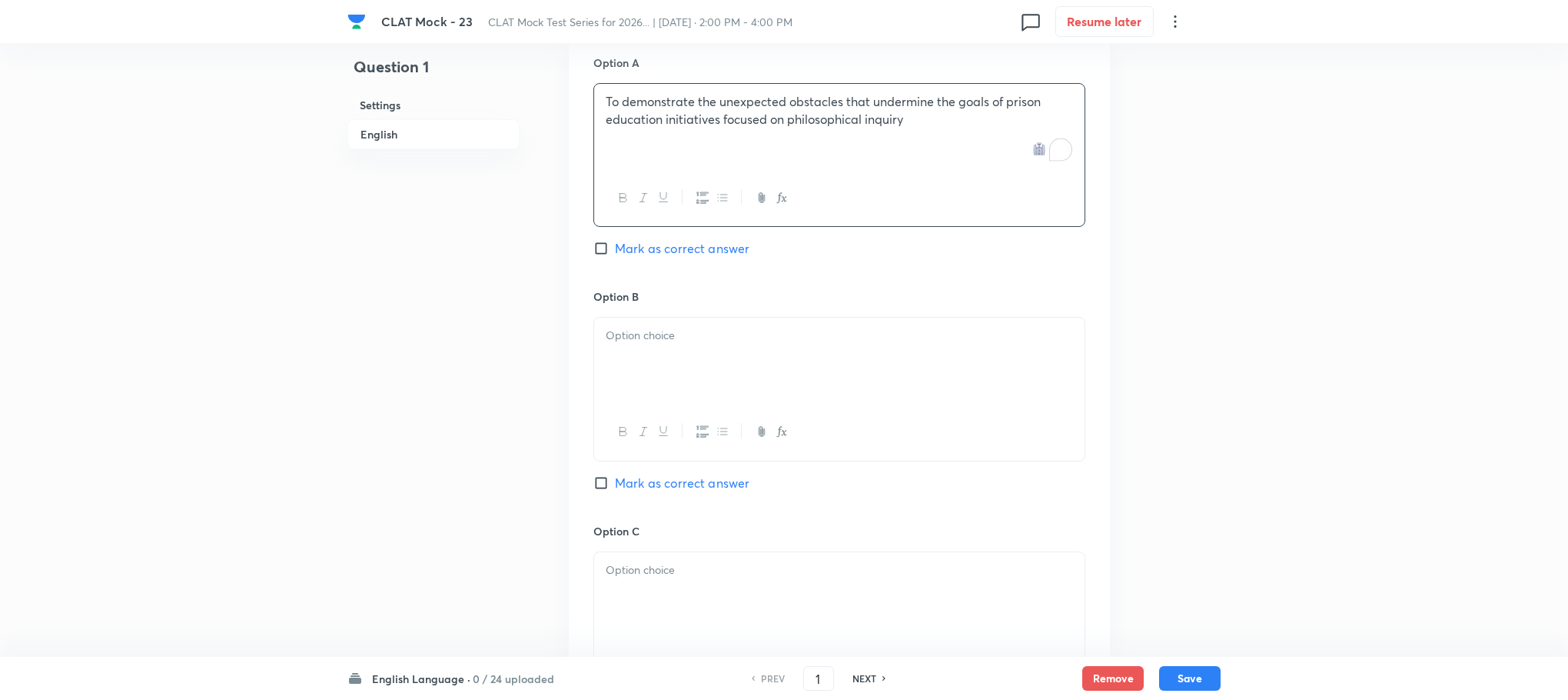
scroll to position [2121, 0]
click at [652, 323] on p "To enrich screen reader interactions, please activate Accessibility in Grammarl…" at bounding box center [840, 332] width 468 height 18
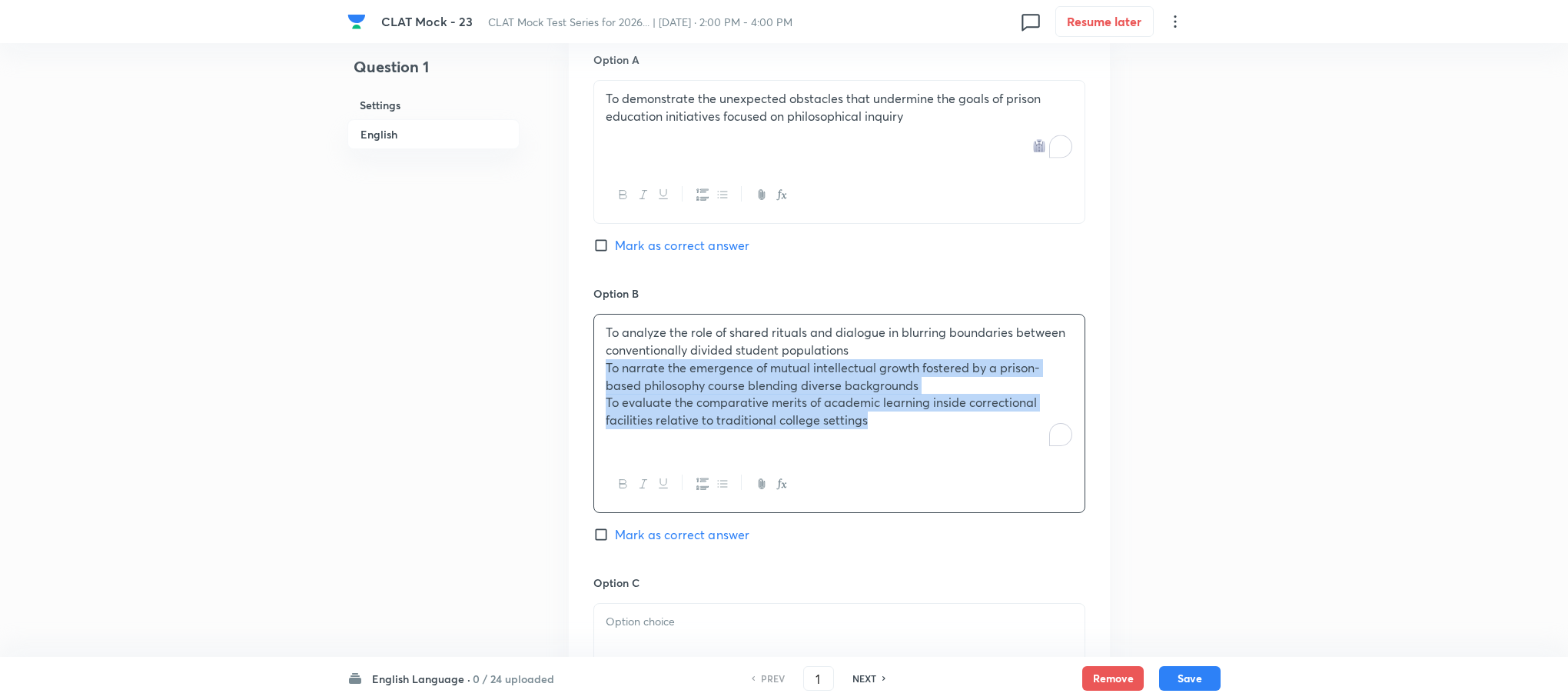
drag, startPoint x: 608, startPoint y: 333, endPoint x: 946, endPoint y: 385, distance: 342.0
click at [946, 385] on div "To analyze the role of shared rituals and dialogue in blurring boundaries betwe…" at bounding box center [839, 385] width 490 height 141
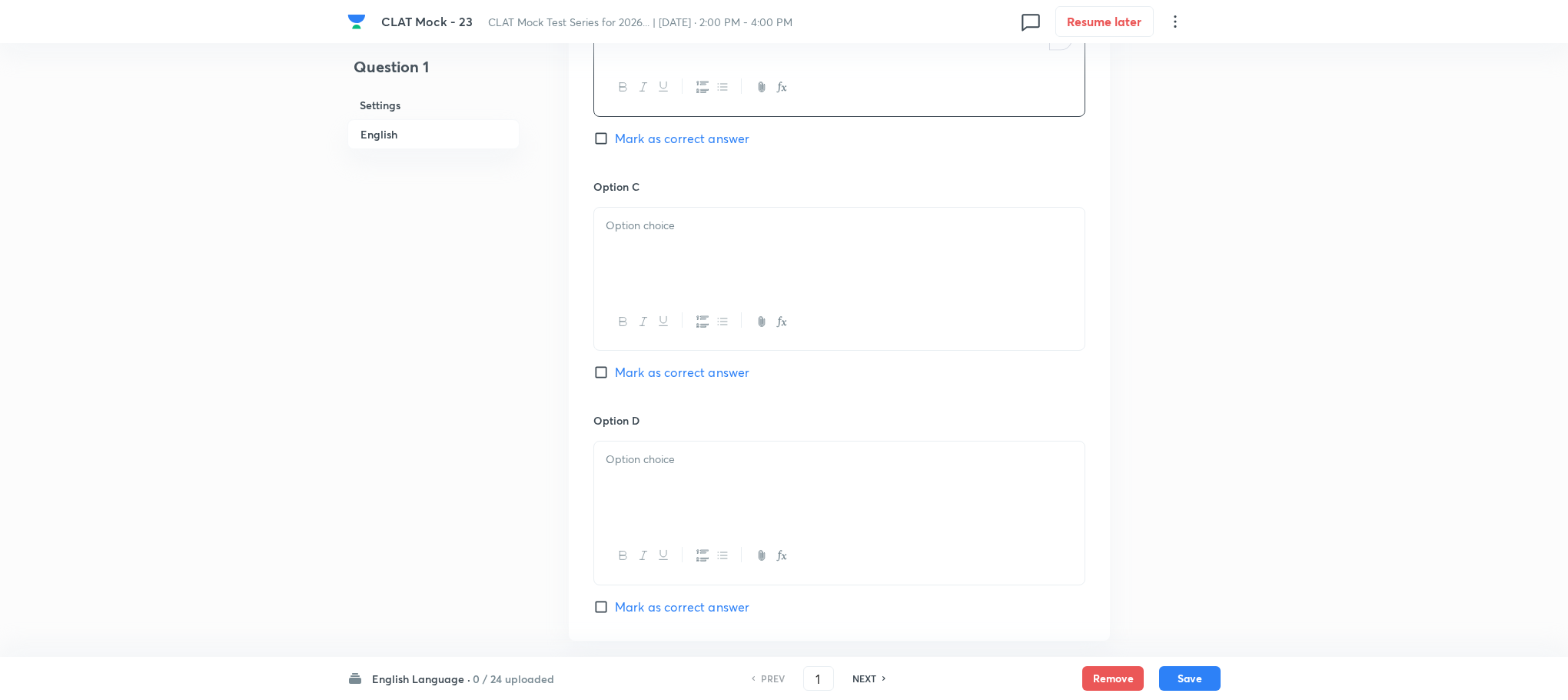
scroll to position [2467, 0]
click at [625, 220] on div at bounding box center [839, 248] width 490 height 86
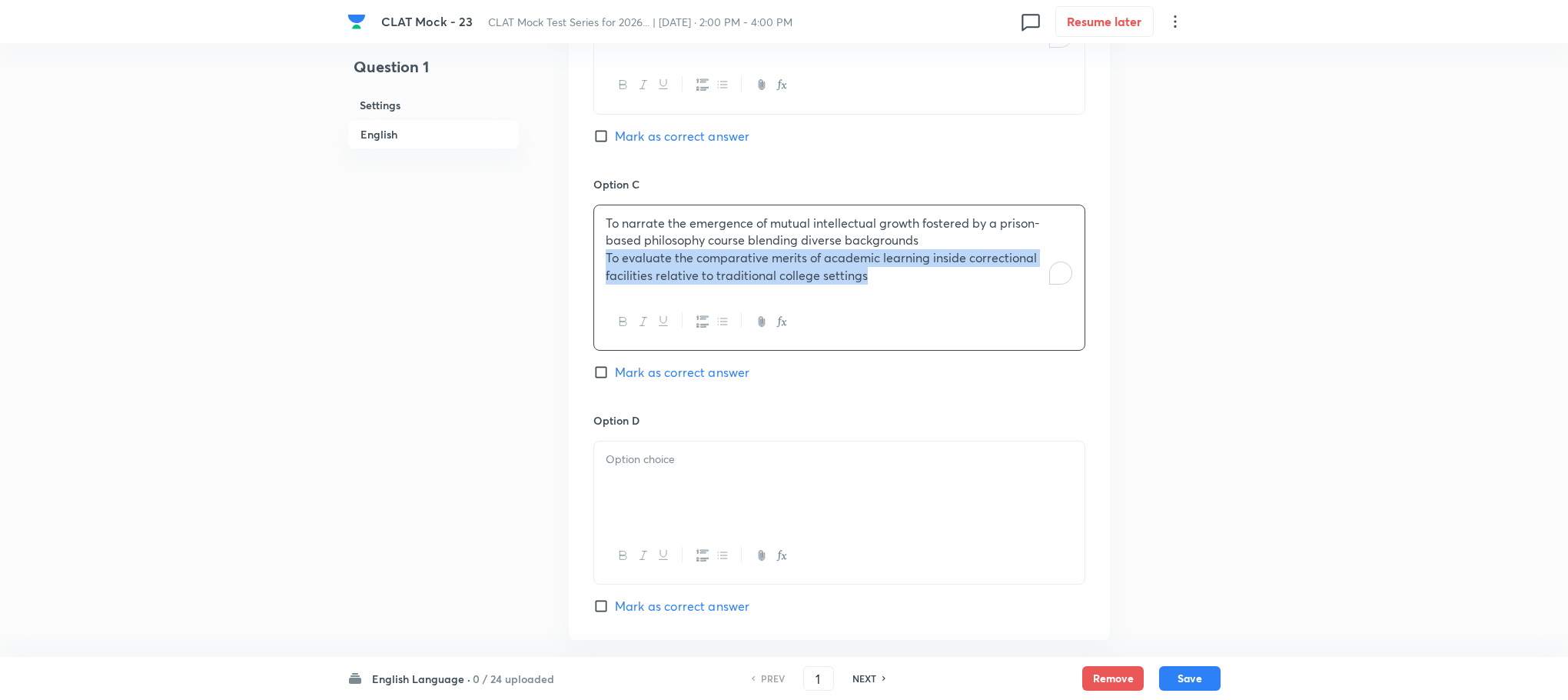
drag, startPoint x: 605, startPoint y: 229, endPoint x: 978, endPoint y: 298, distance: 379.3
click at [978, 298] on div "To narrate the emergence of mutual intellectual growth fostered by a prison-bas…" at bounding box center [839, 277] width 492 height 146
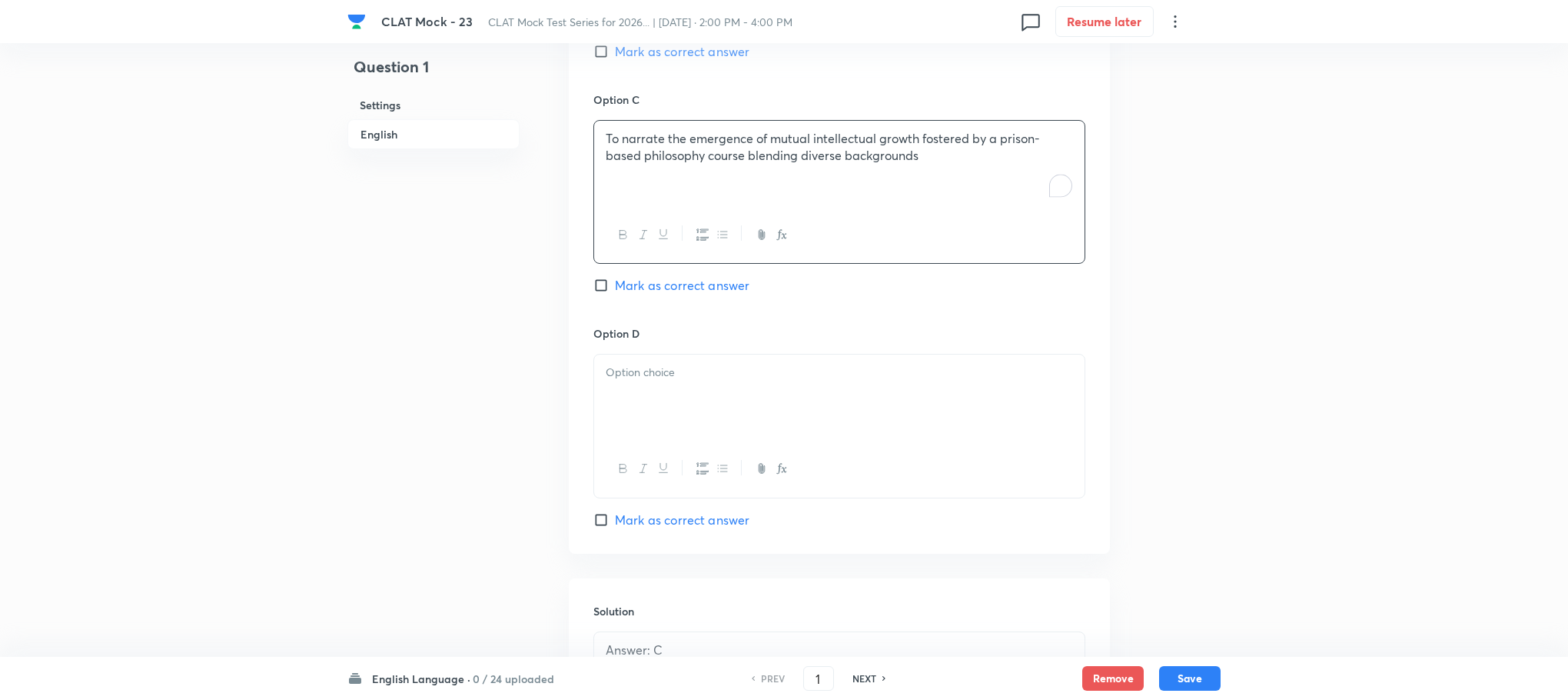
scroll to position [2583, 0]
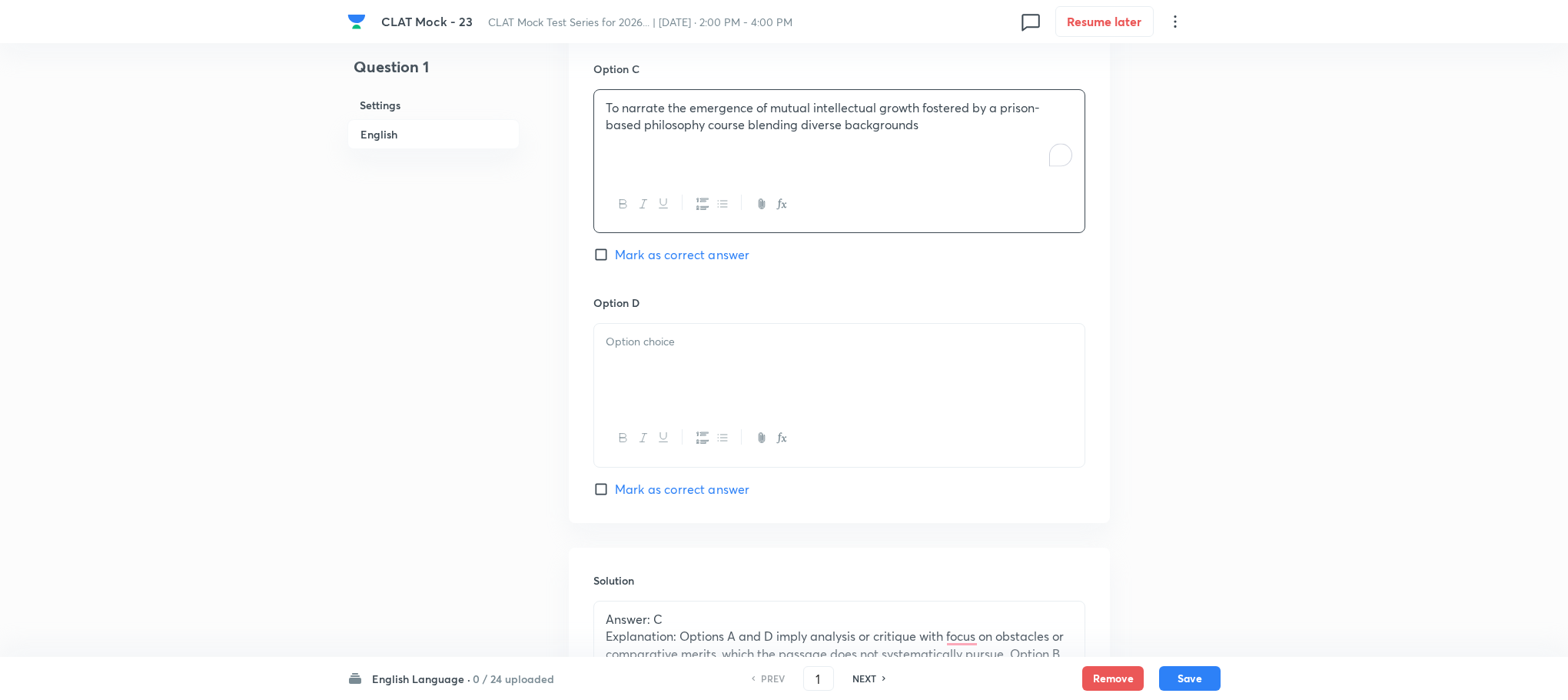
click at [636, 323] on div at bounding box center [839, 366] width 490 height 86
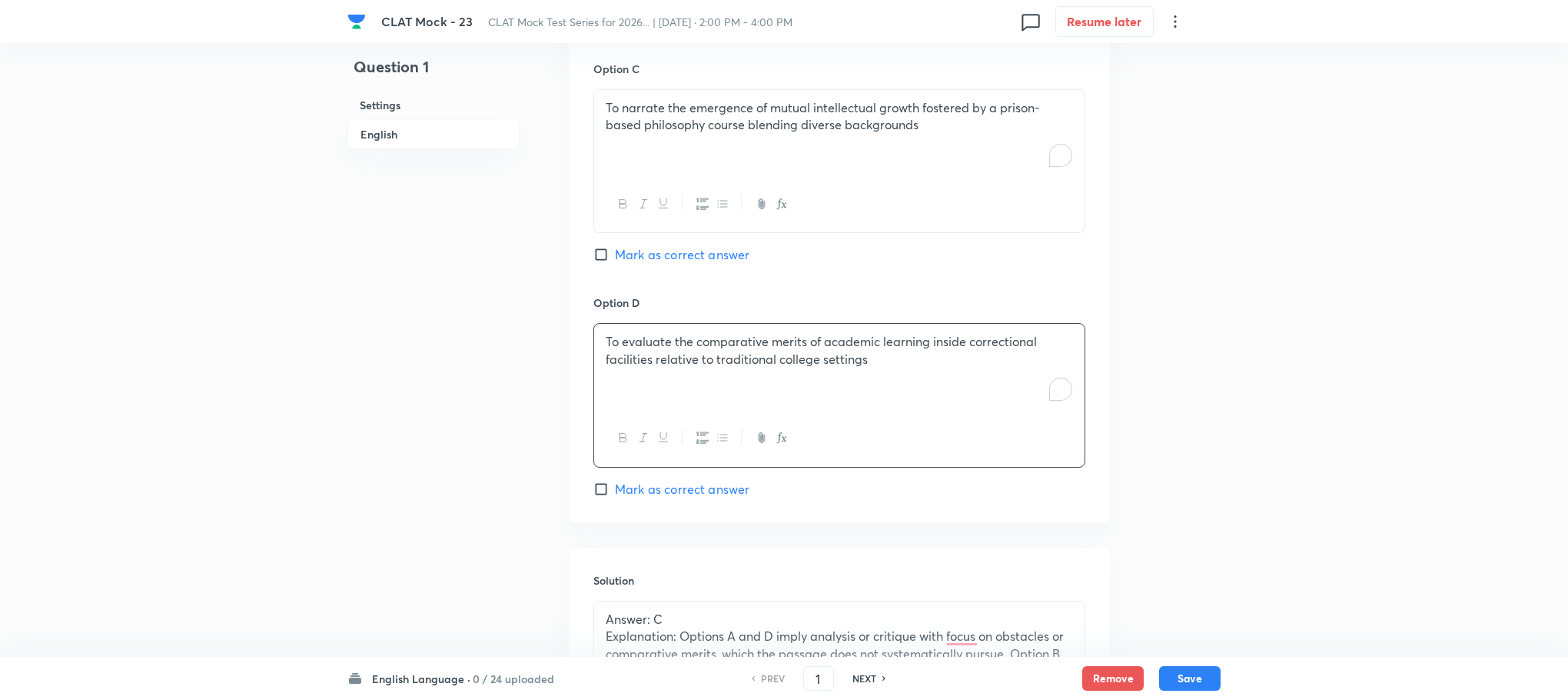
click at [681, 211] on div "Option C To narrate the emergence of mutual intellectual growth fostered by a p…" at bounding box center [839, 177] width 492 height 234
click at [680, 233] on div "Option C To narrate the emergence of mutual intellectual growth fostered by a p…" at bounding box center [839, 177] width 492 height 234
click at [678, 246] on span "Mark as correct answer" at bounding box center [682, 255] width 134 height 19
click at [615, 247] on input "Mark as correct answer" at bounding box center [604, 254] width 22 height 15
checkbox input "true"
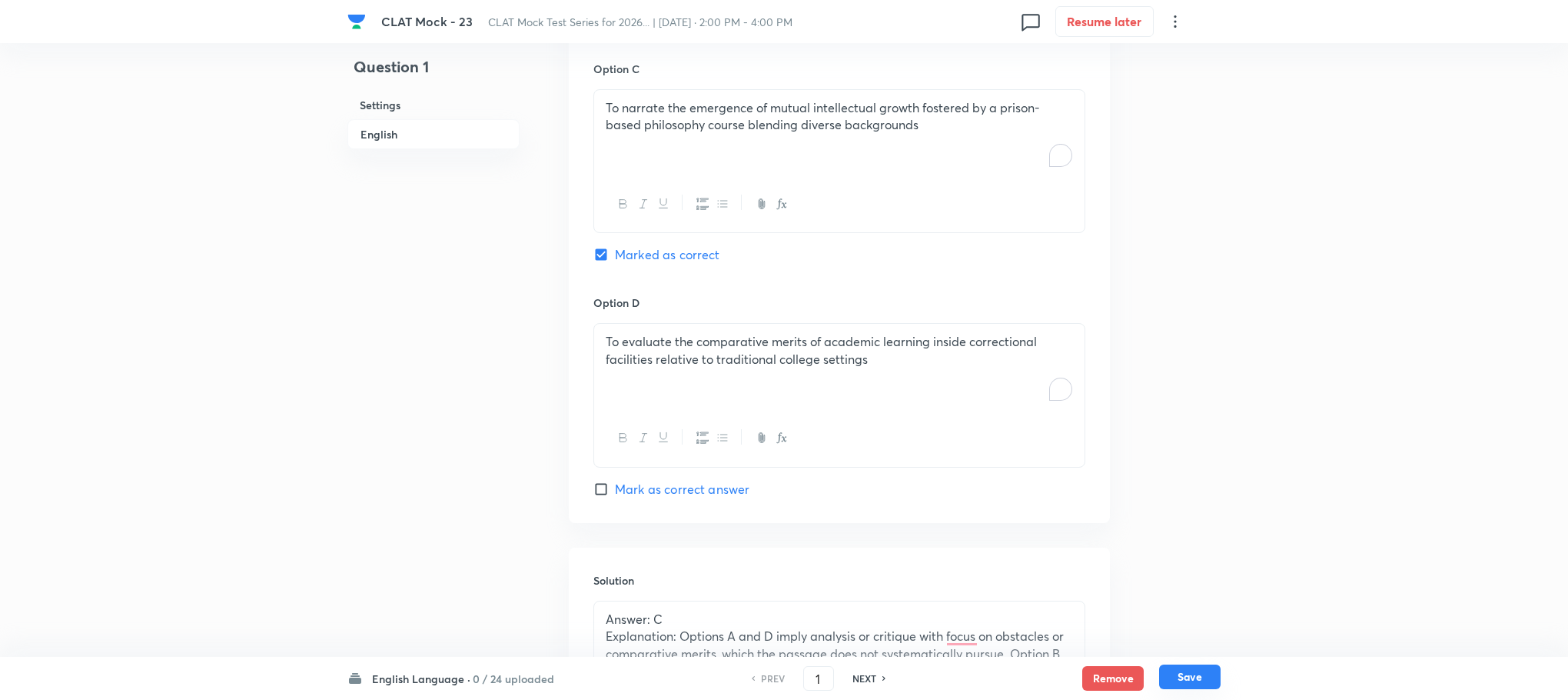
click at [1191, 670] on button "Save" at bounding box center [1190, 676] width 62 height 24
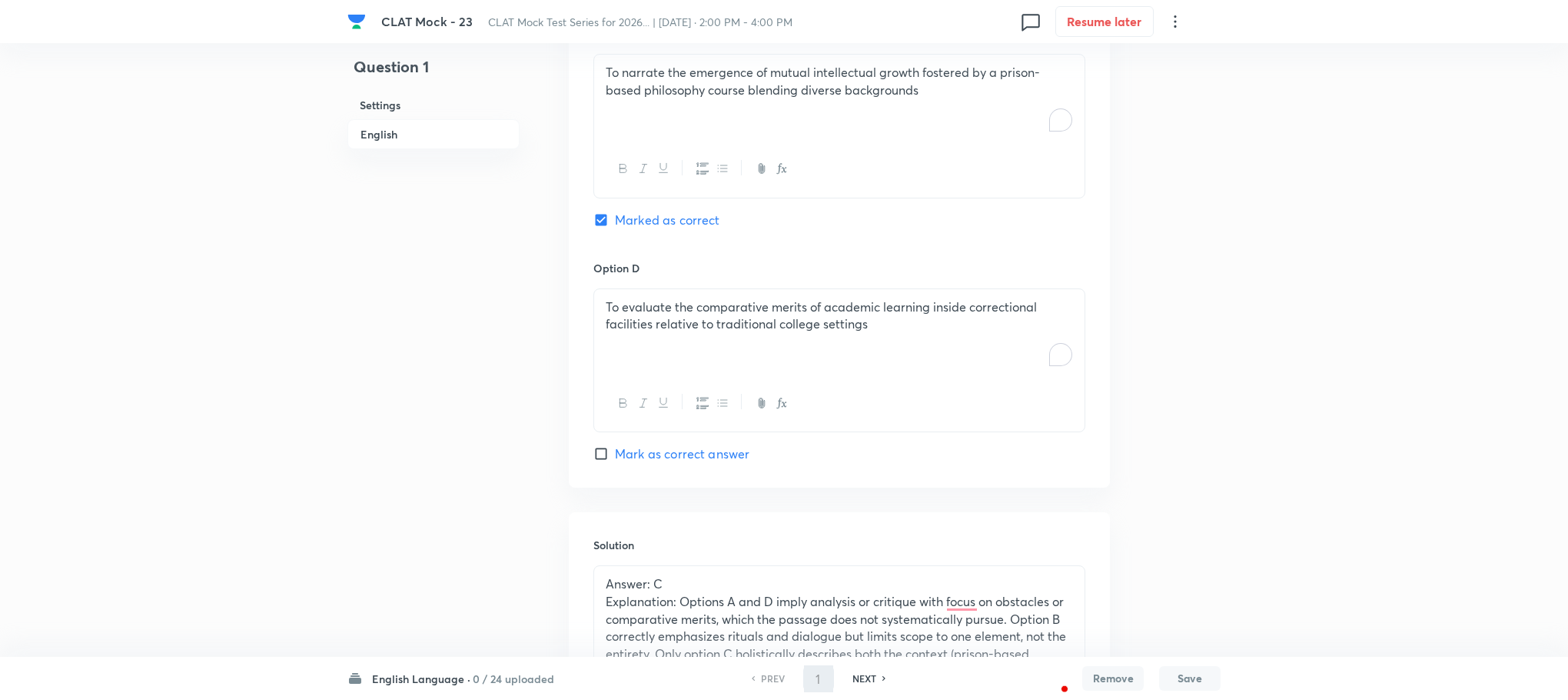
type input "2"
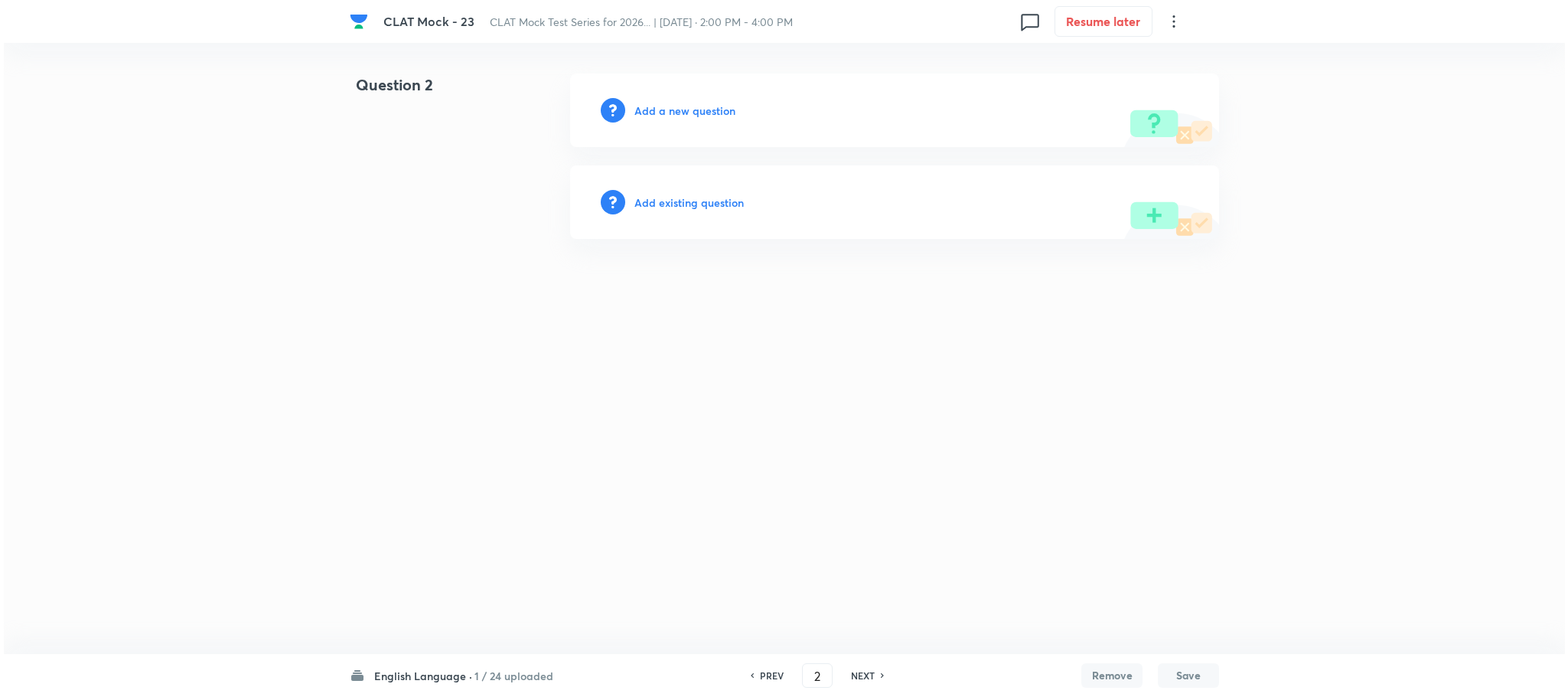
scroll to position [0, 0]
click at [687, 111] on h6 "Add a new question" at bounding box center [685, 110] width 101 height 16
click at [687, 111] on h6 "Choose a question type" at bounding box center [693, 110] width 118 height 16
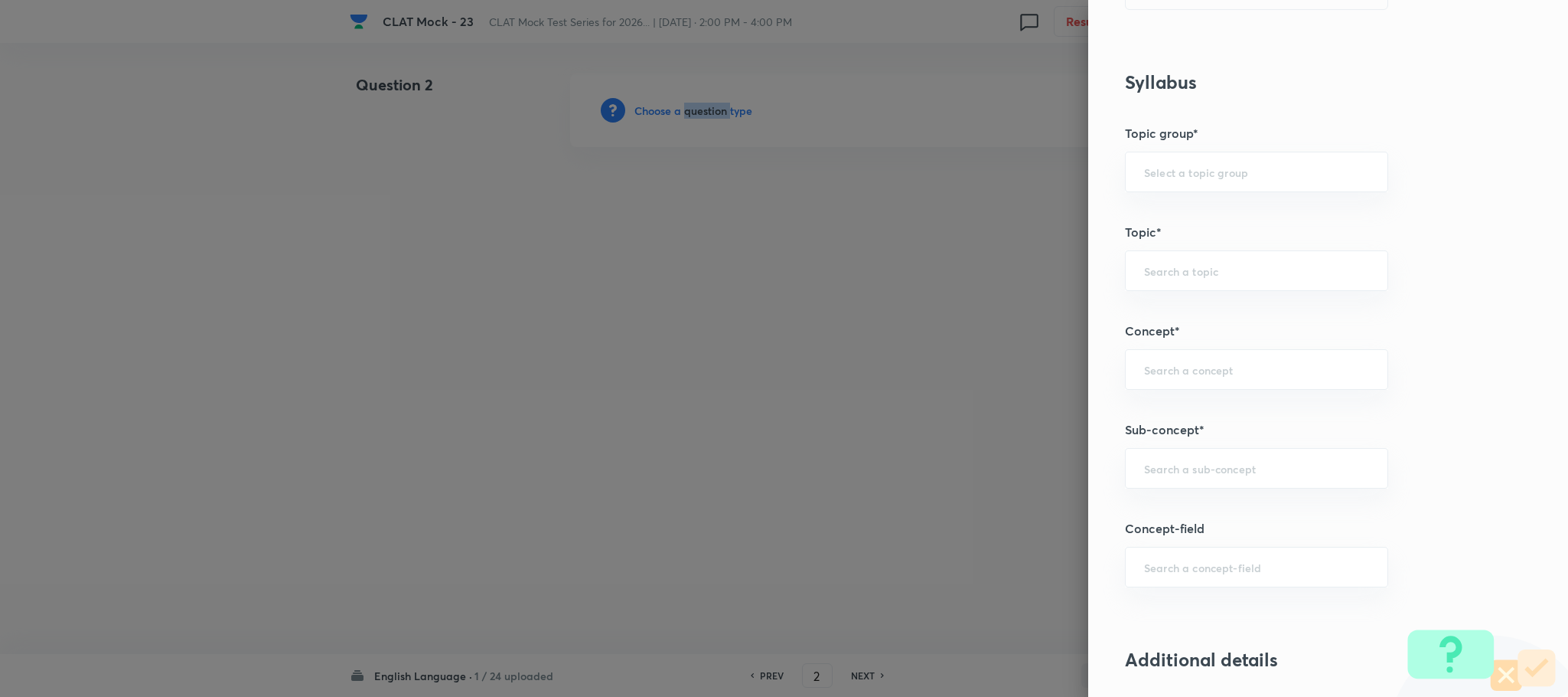
scroll to position [574, 0]
click at [1160, 464] on input "text" at bounding box center [1257, 462] width 225 height 14
click at [1125, 464] on div "​" at bounding box center [1256, 462] width 263 height 40
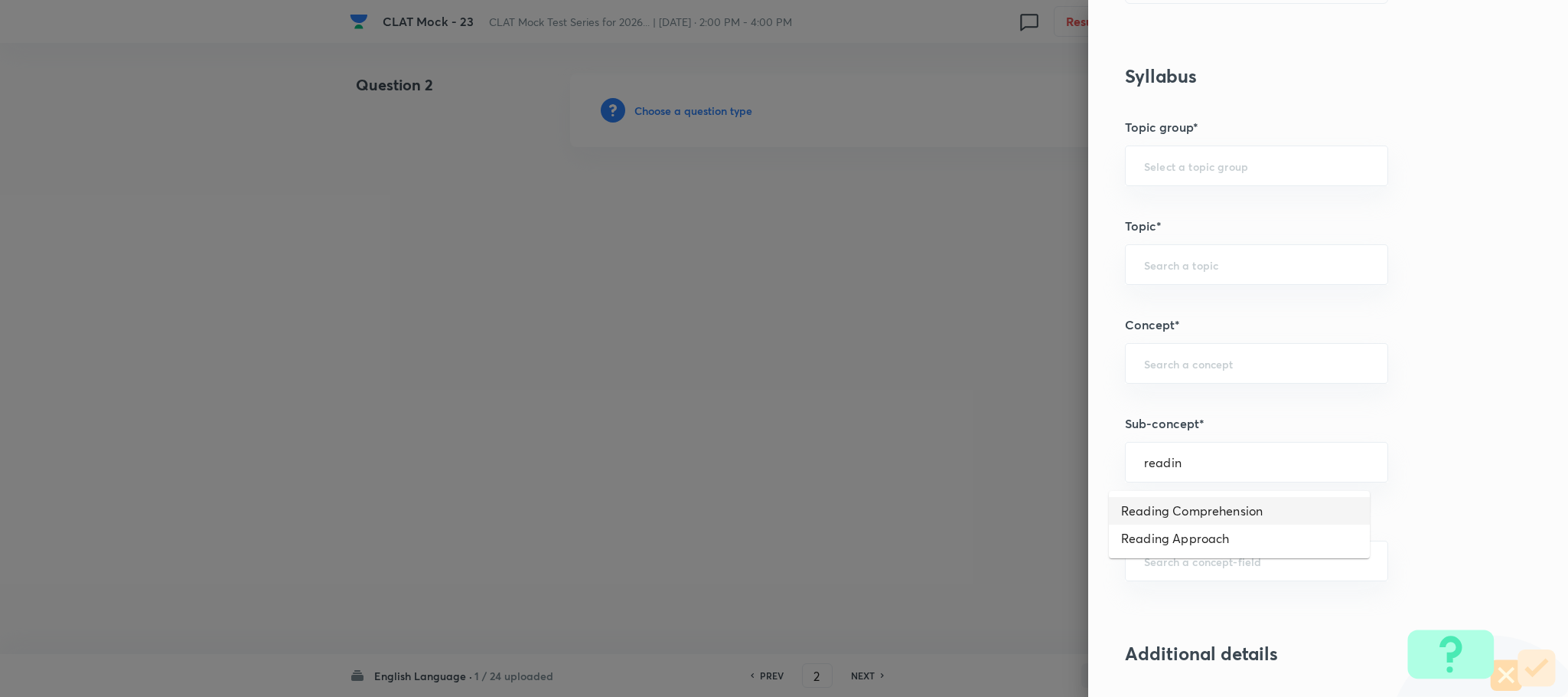
click at [1147, 506] on li "Reading Comprehension" at bounding box center [1239, 510] width 261 height 28
type input "Reading Comprehension"
type input "English"
type input "English Comprehension"
type input "Reading Comprehension"
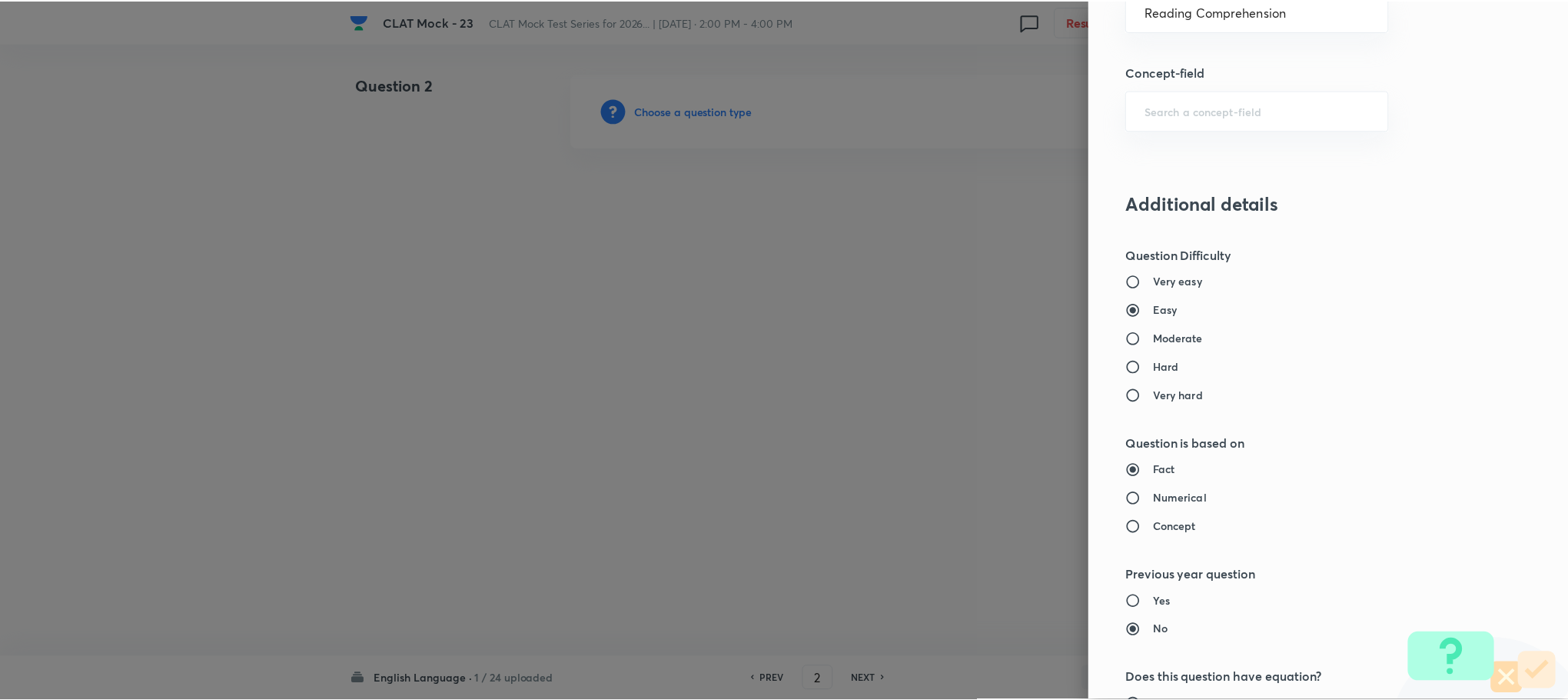
scroll to position [1402, 0]
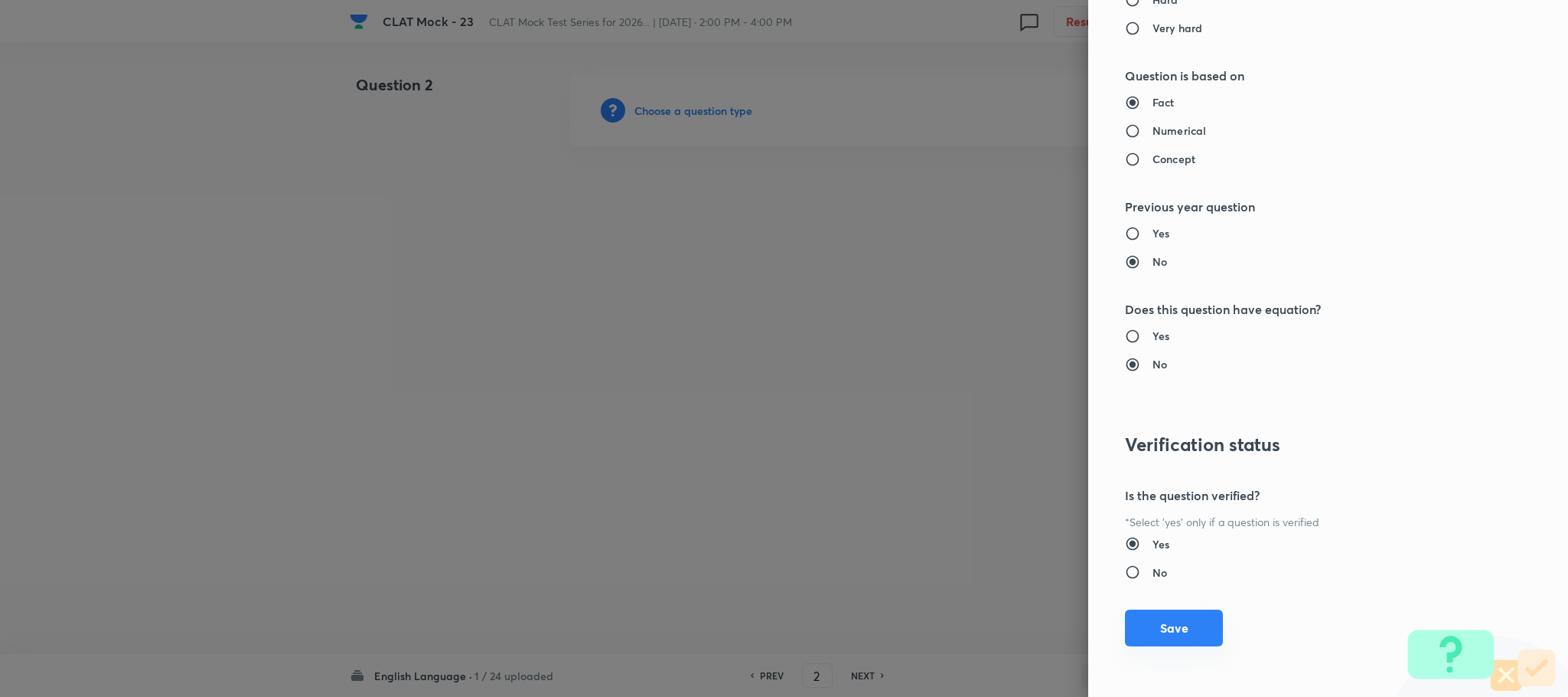
click at [1148, 637] on button "Save" at bounding box center [1174, 628] width 98 height 37
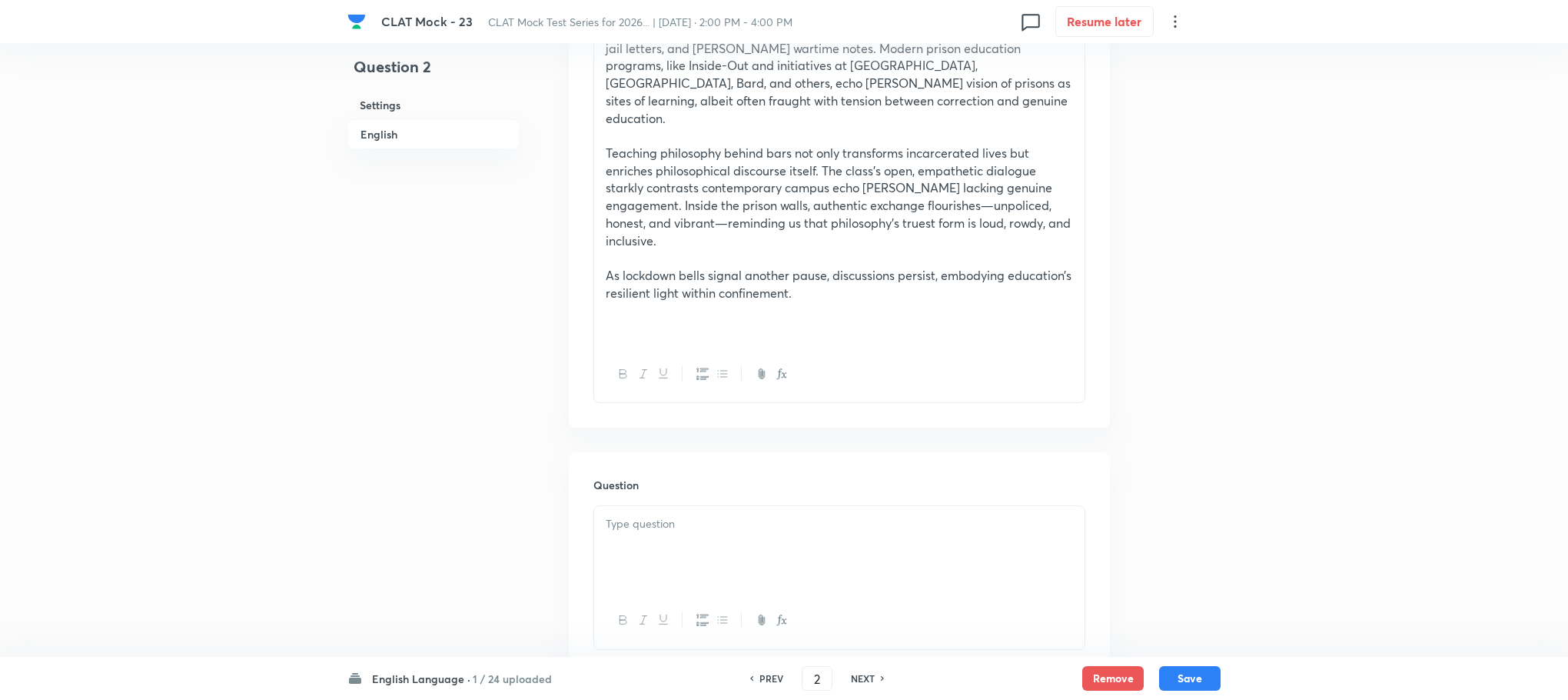
scroll to position [1500, 0]
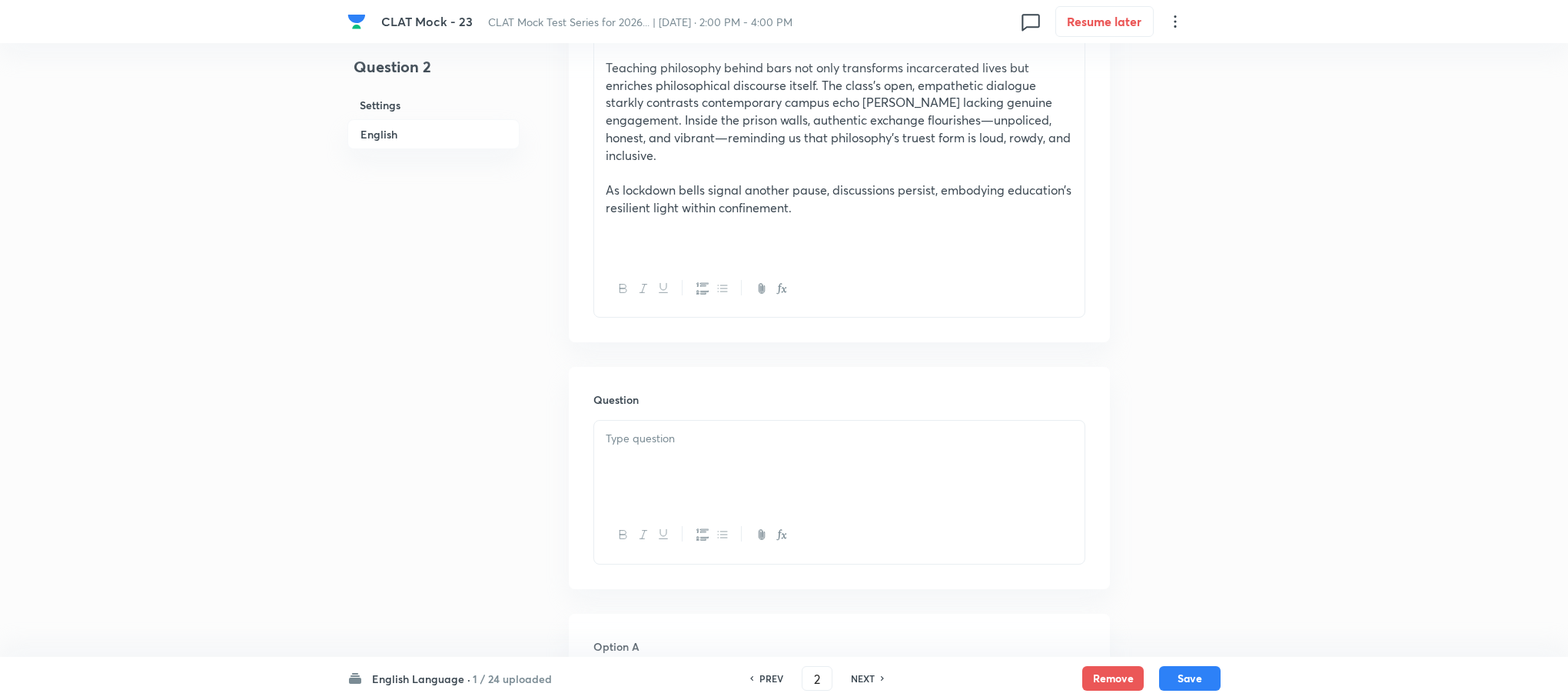
click at [668, 421] on div at bounding box center [839, 464] width 490 height 86
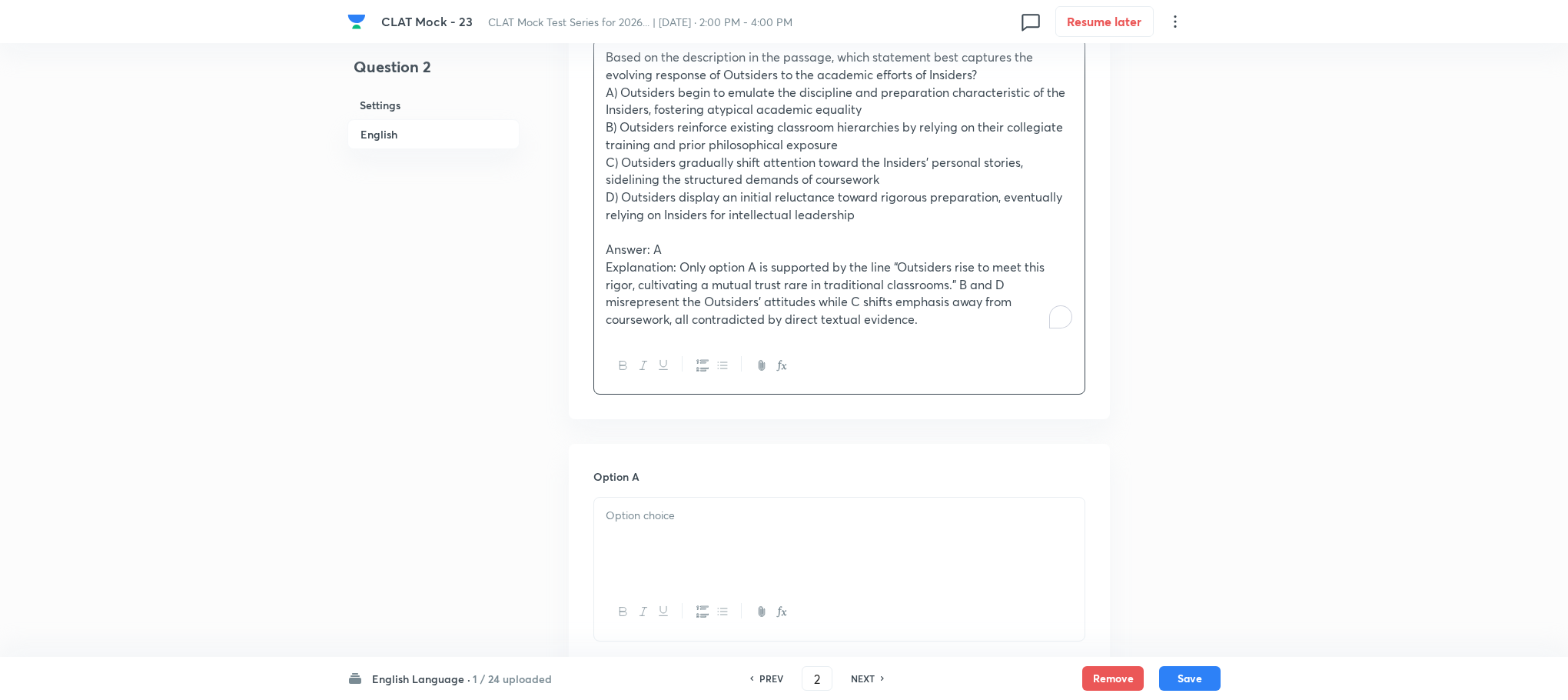
scroll to position [1962, 0]
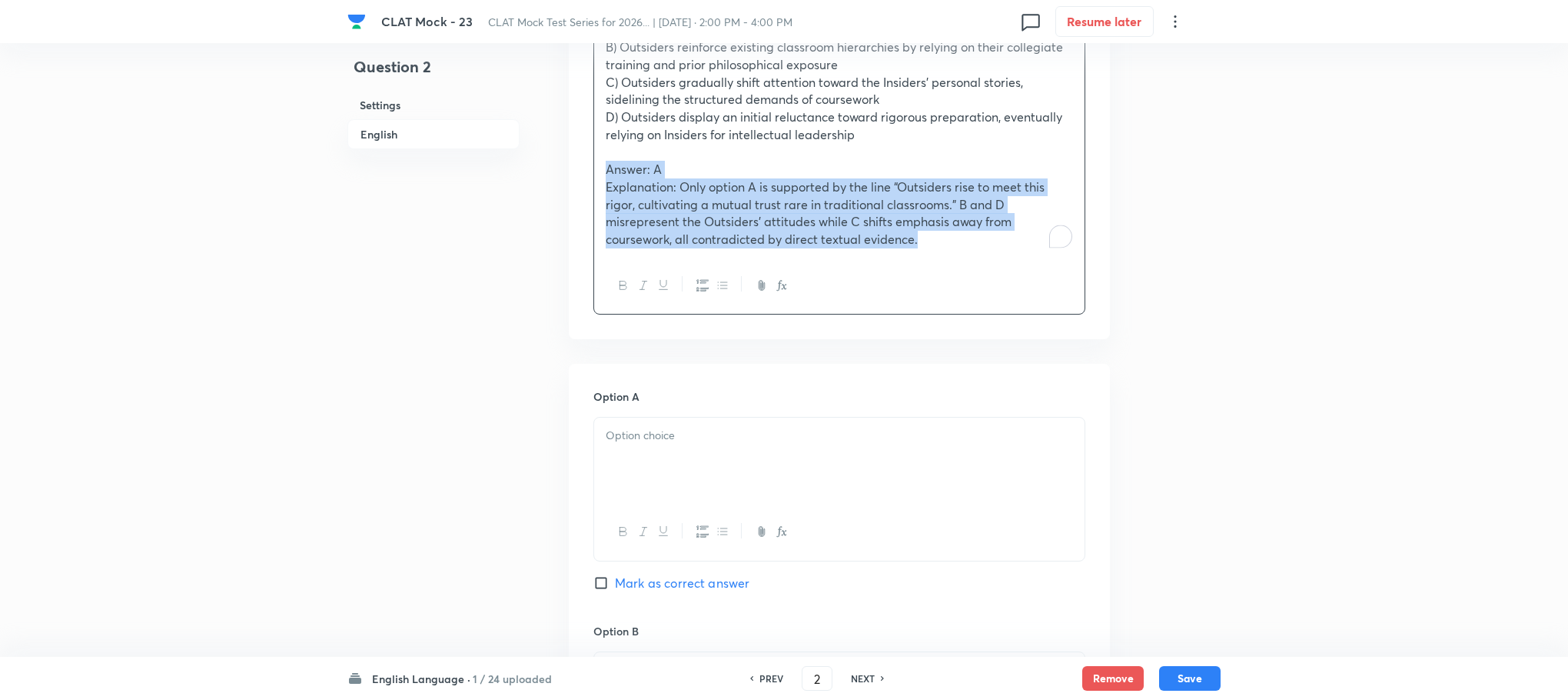
drag, startPoint x: 604, startPoint y: 139, endPoint x: 960, endPoint y: 215, distance: 364.0
click at [960, 215] on div "Based on the description in the passage, which statement best captures the evol…" at bounding box center [839, 108] width 490 height 298
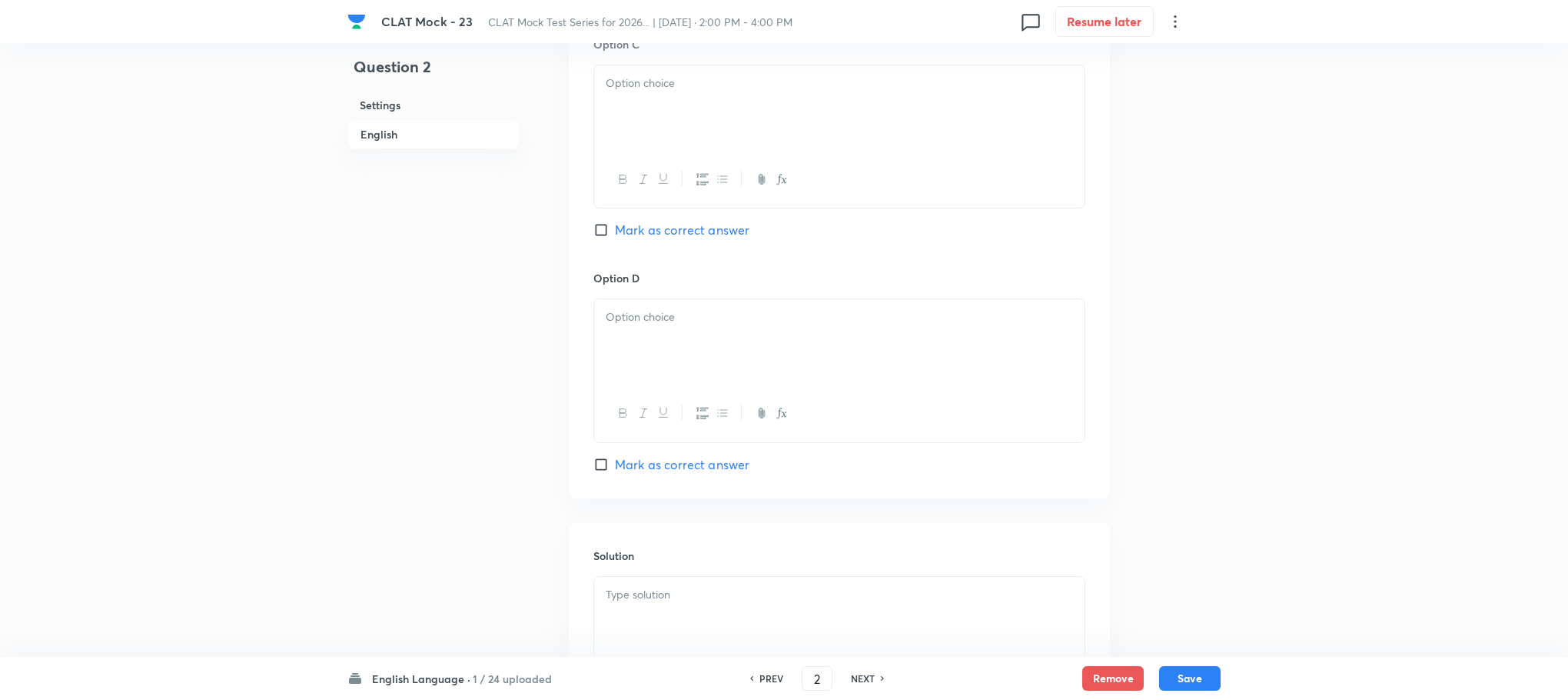
scroll to position [2862, 0]
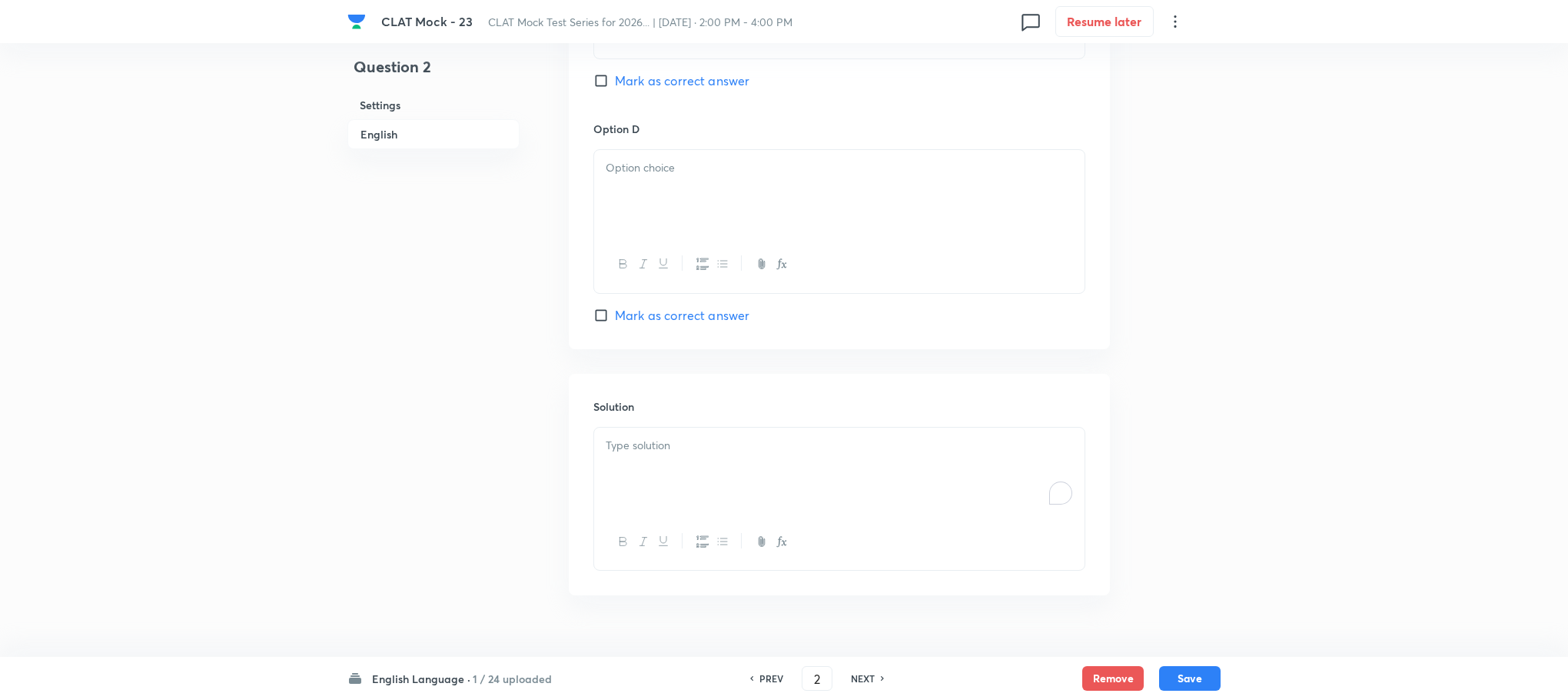
click at [669, 430] on div "To enrich screen reader interactions, please activate Accessibility in Grammarl…" at bounding box center [839, 470] width 490 height 86
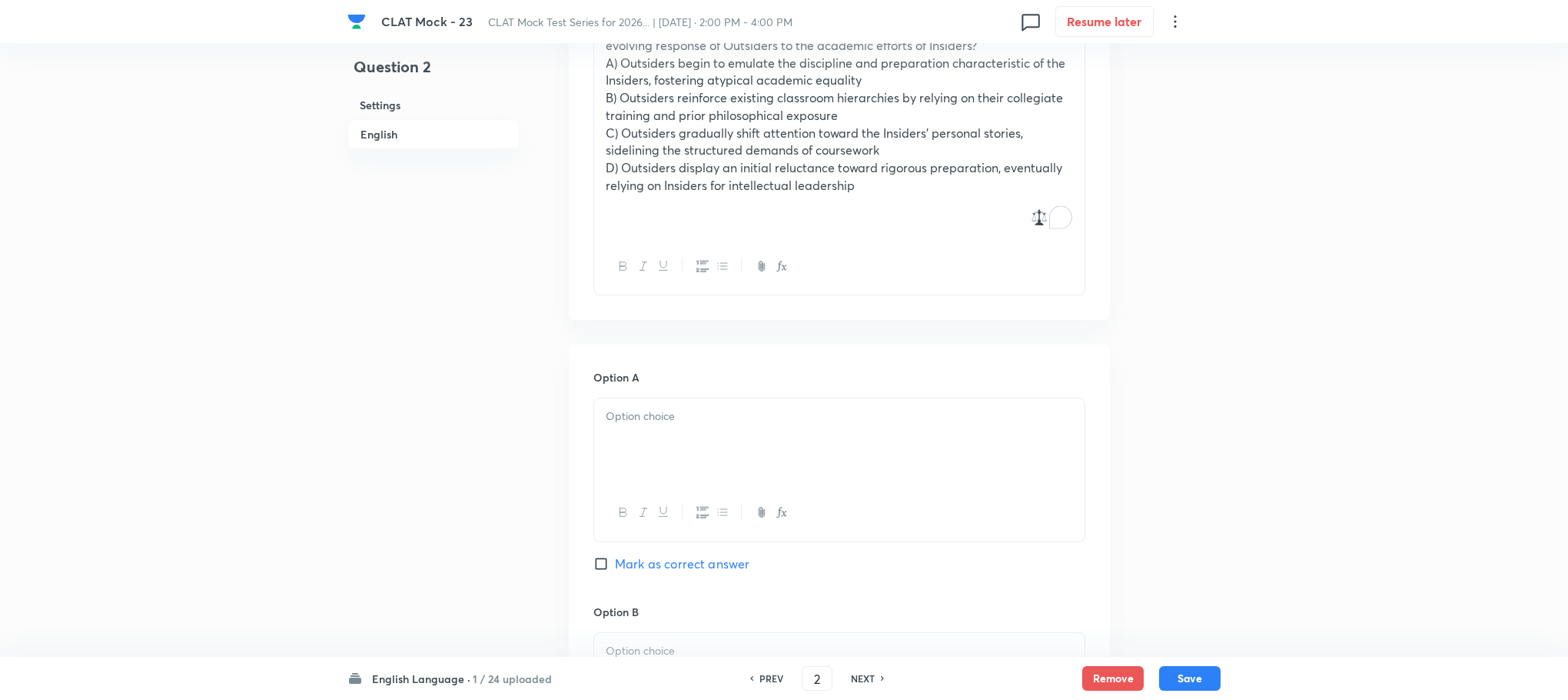
scroll to position [1593, 0]
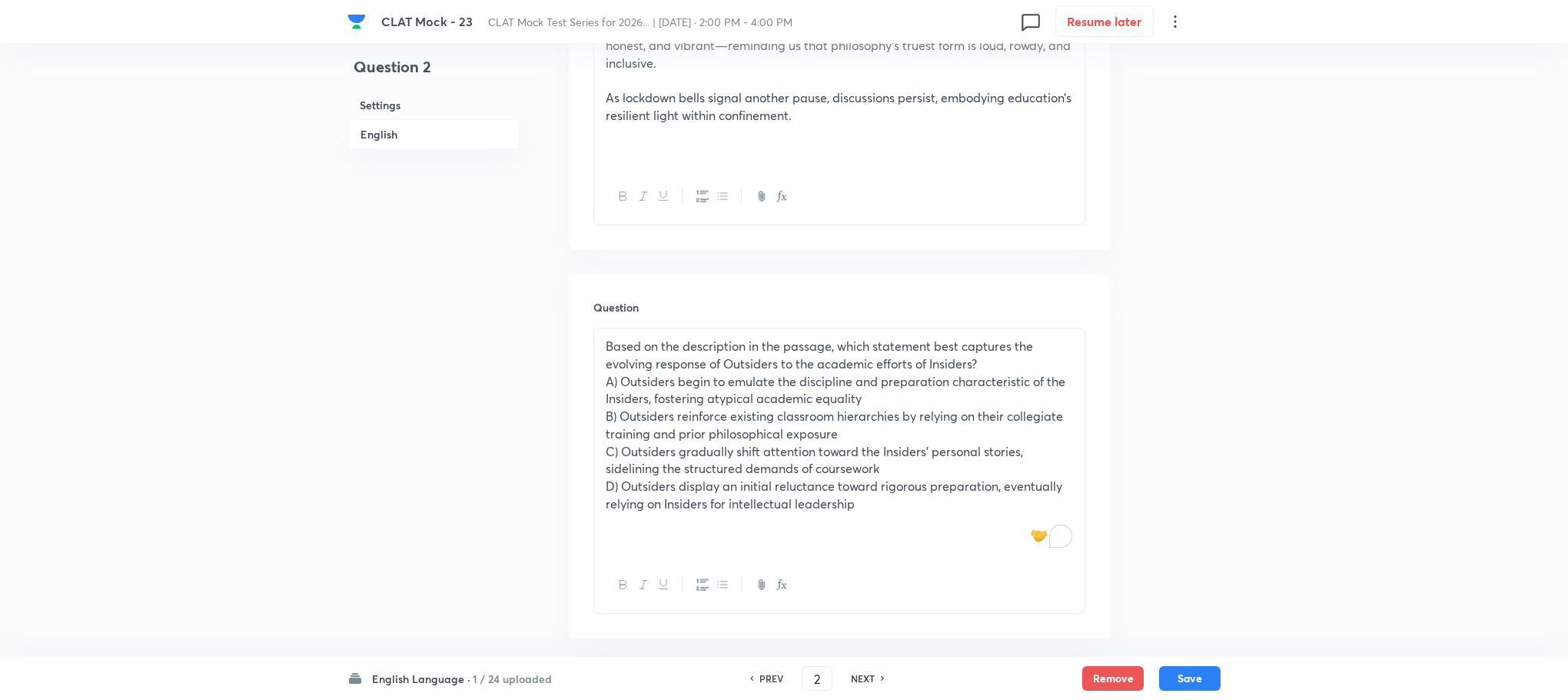
drag, startPoint x: 607, startPoint y: 354, endPoint x: 876, endPoint y: 466, distance: 291.4
click at [876, 466] on div "Based on the description in the passage, which statement best captures the evol…" at bounding box center [839, 442] width 490 height 229
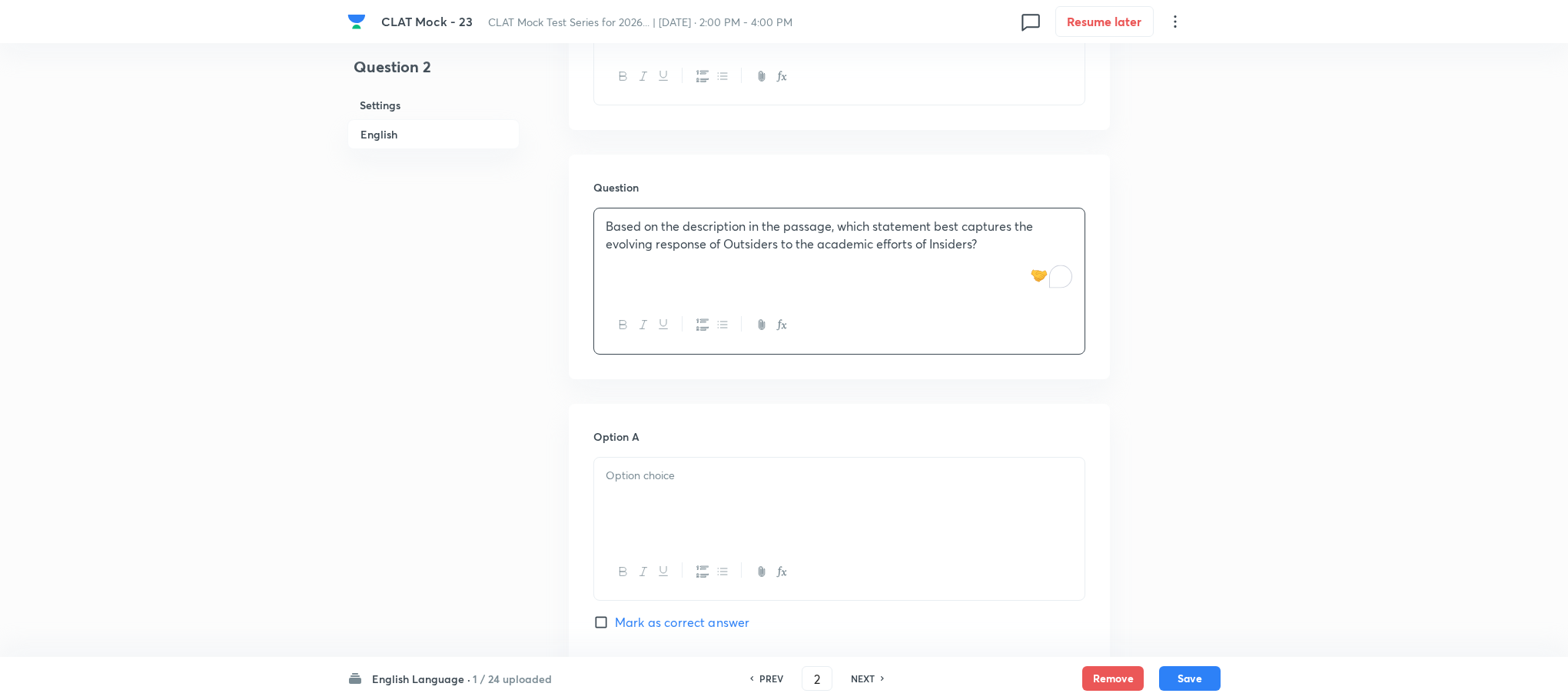
scroll to position [1823, 0]
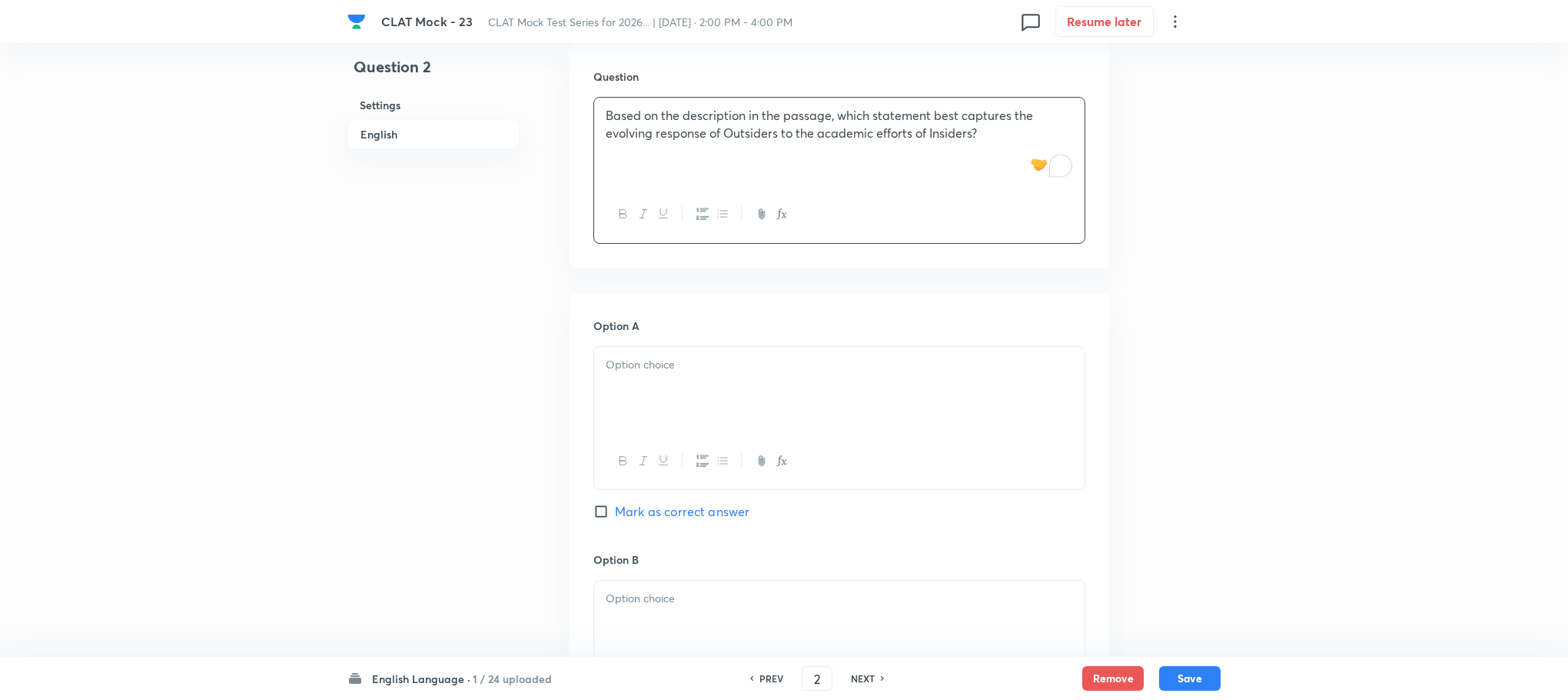
click at [646, 358] on div at bounding box center [839, 390] width 490 height 86
paste div "To enrich screen reader interactions, please activate Accessibility in Grammarl…"
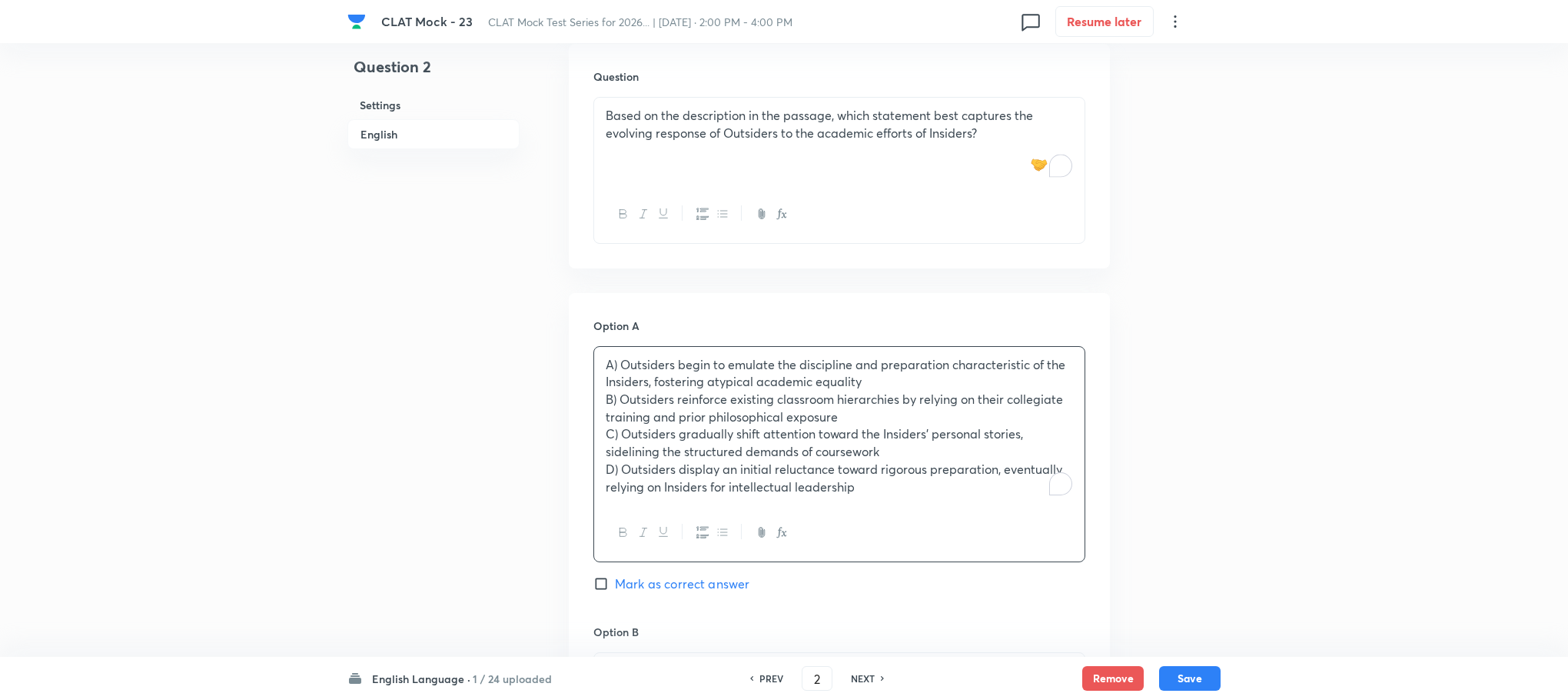
click at [616, 356] on p "A) Outsiders begin to emulate the discipline and preparation characteristic of …" at bounding box center [840, 373] width 468 height 35
click at [618, 391] on p "B) Outsiders reinforce existing classroom hierarchies by relying on their colle…" at bounding box center [840, 408] width 468 height 35
click at [618, 426] on p "C) Outsiders gradually shift attention toward the Insiders’ personal stories, s…" at bounding box center [840, 442] width 468 height 35
click at [619, 461] on p "D) Outsiders display an initial reluctance toward rigorous preparation, eventua…" at bounding box center [840, 478] width 468 height 35
drag, startPoint x: 600, startPoint y: 367, endPoint x: 862, endPoint y: 476, distance: 283.8
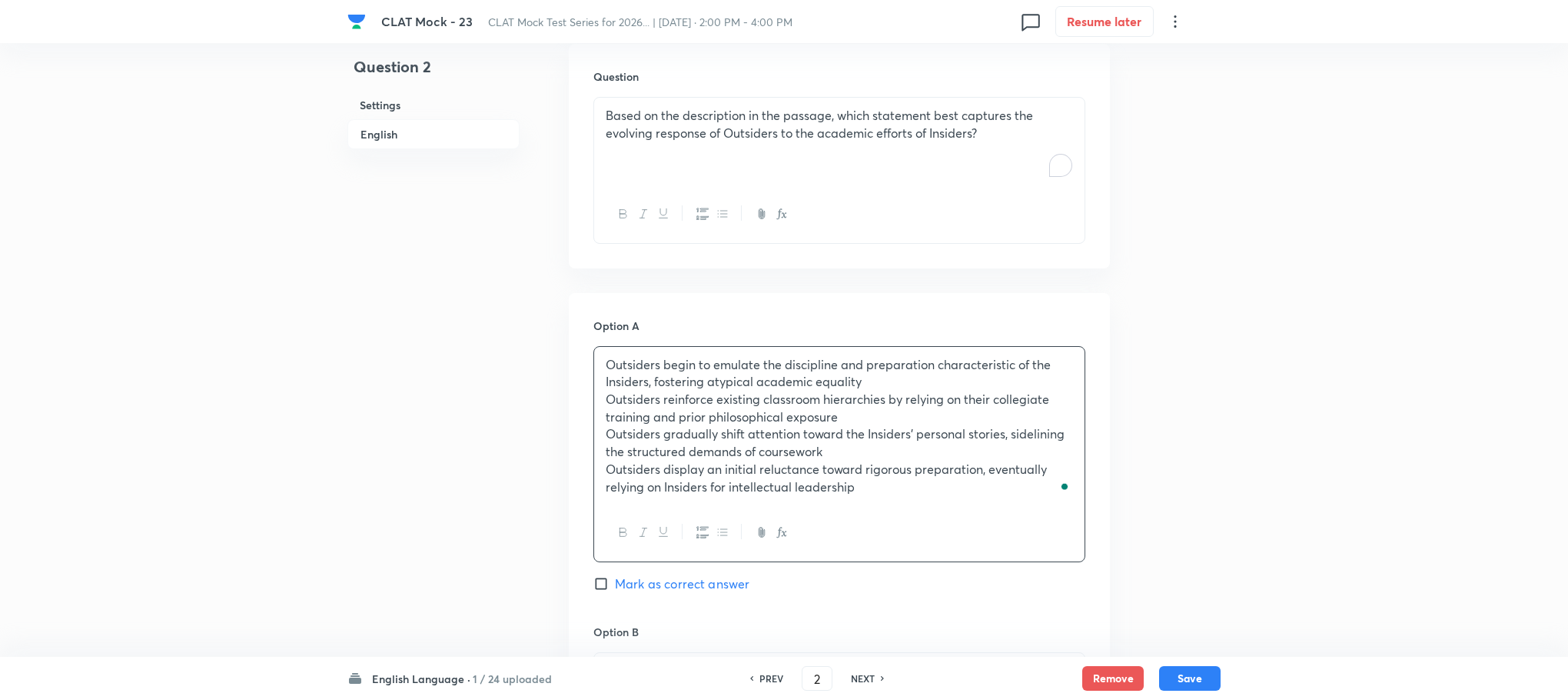
click at [862, 476] on div "Outsiders begin to emulate the discipline and preparation characteristic of the…" at bounding box center [839, 454] width 492 height 216
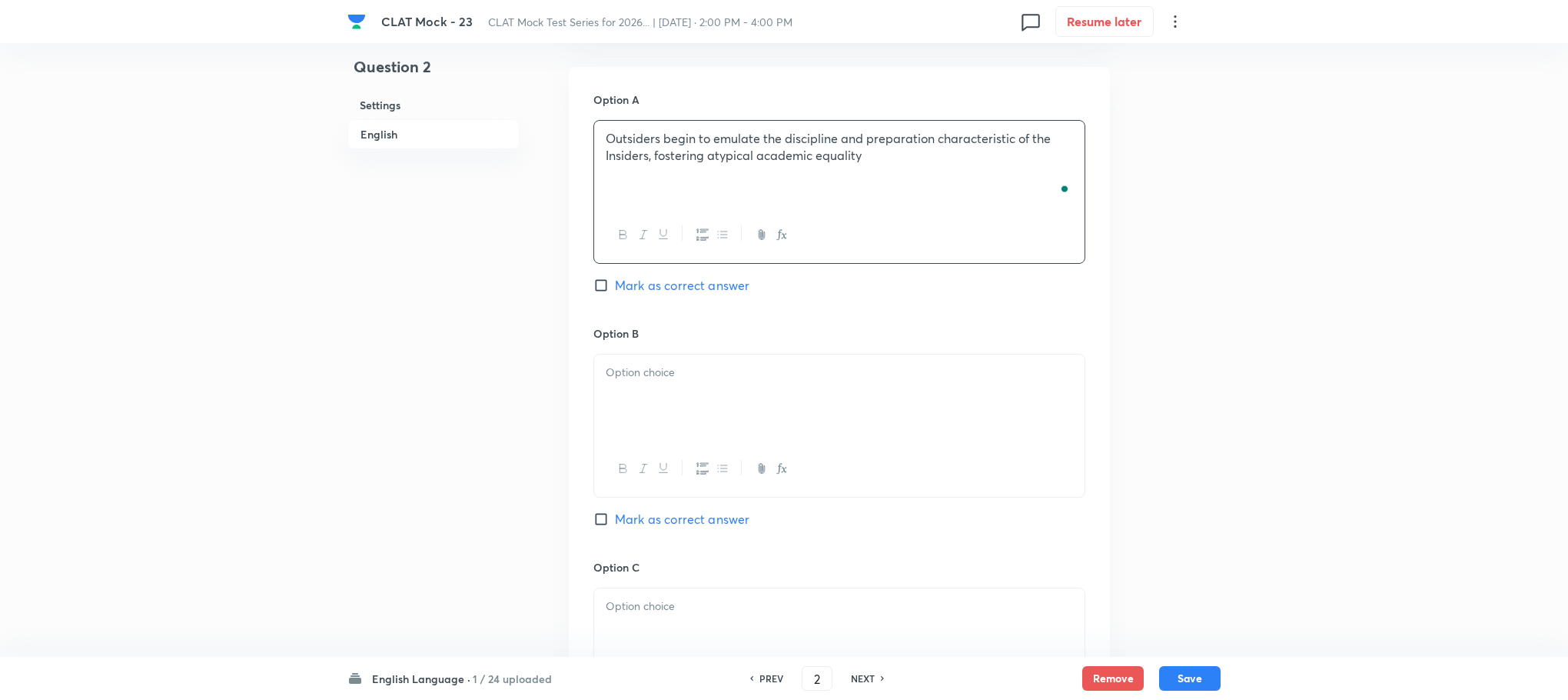
scroll to position [2054, 0]
click at [667, 350] on div "To enrich screen reader interactions, please activate Accessibility in Grammarl…" at bounding box center [839, 393] width 490 height 86
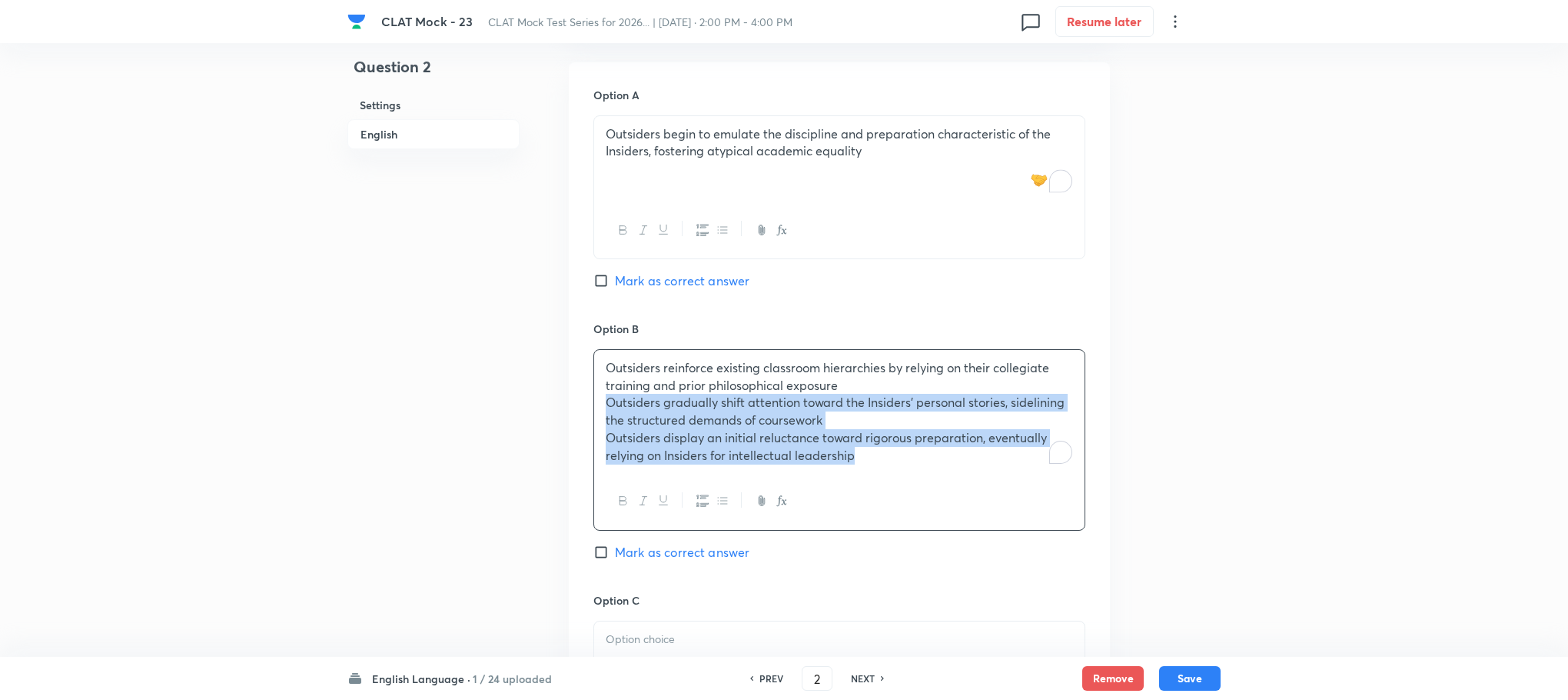
drag, startPoint x: 603, startPoint y: 366, endPoint x: 955, endPoint y: 459, distance: 364.1
click at [955, 459] on div "Outsiders reinforce existing classroom hierarchies by relying on their collegia…" at bounding box center [839, 440] width 492 height 182
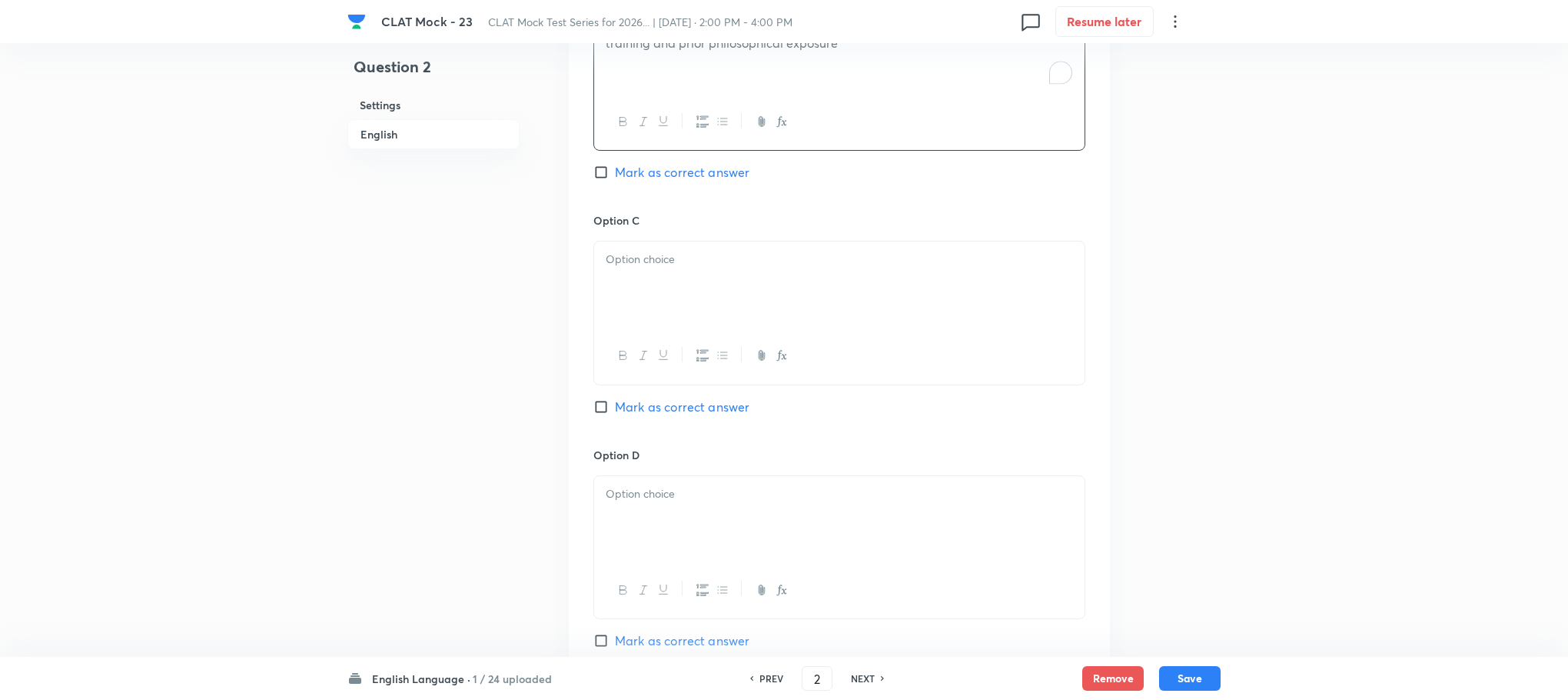
scroll to position [2400, 0]
click at [630, 254] on div "To enrich screen reader interactions, please activate Accessibility in Grammarl…" at bounding box center [839, 280] width 490 height 86
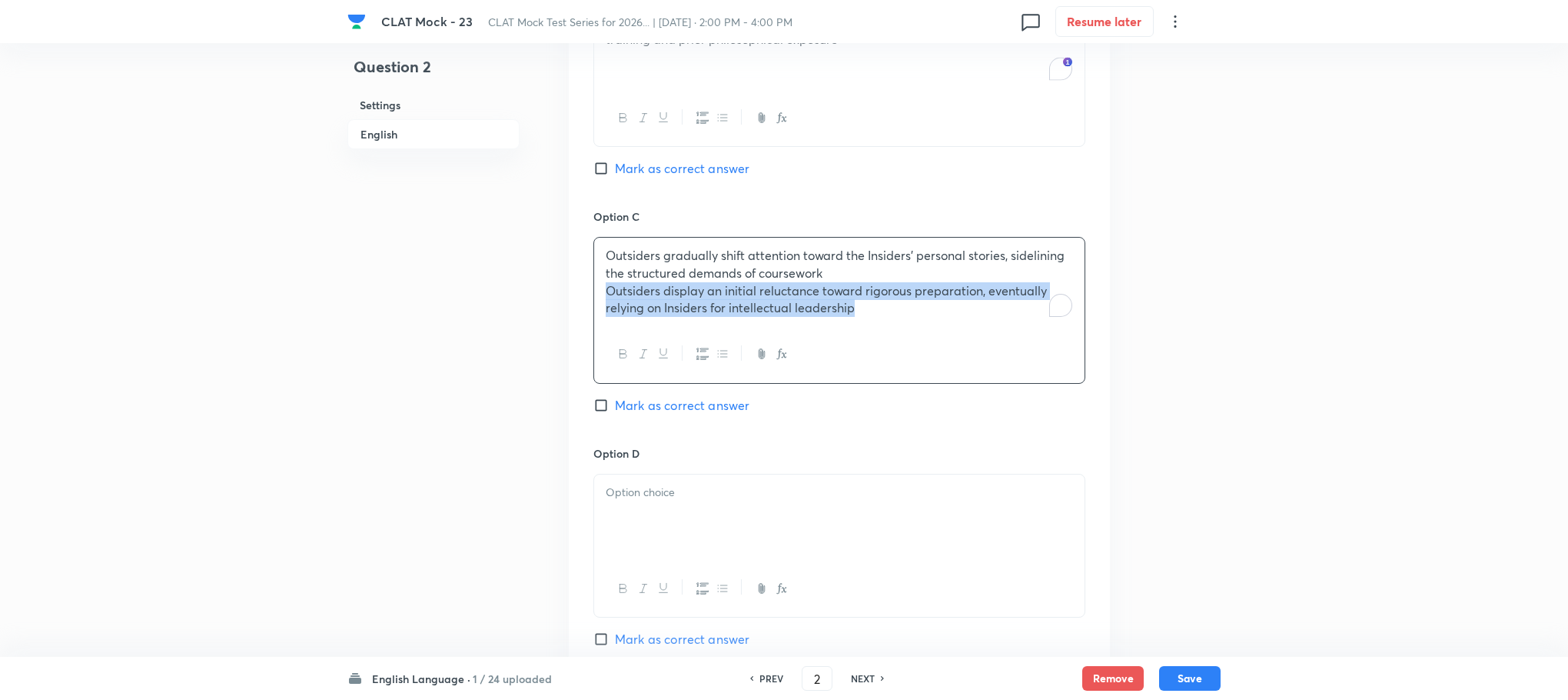
drag, startPoint x: 607, startPoint y: 257, endPoint x: 1014, endPoint y: 319, distance: 411.7
click at [1014, 319] on div "Outsiders gradually shift attention toward the Insiders’ personal stories, side…" at bounding box center [839, 310] width 492 height 146
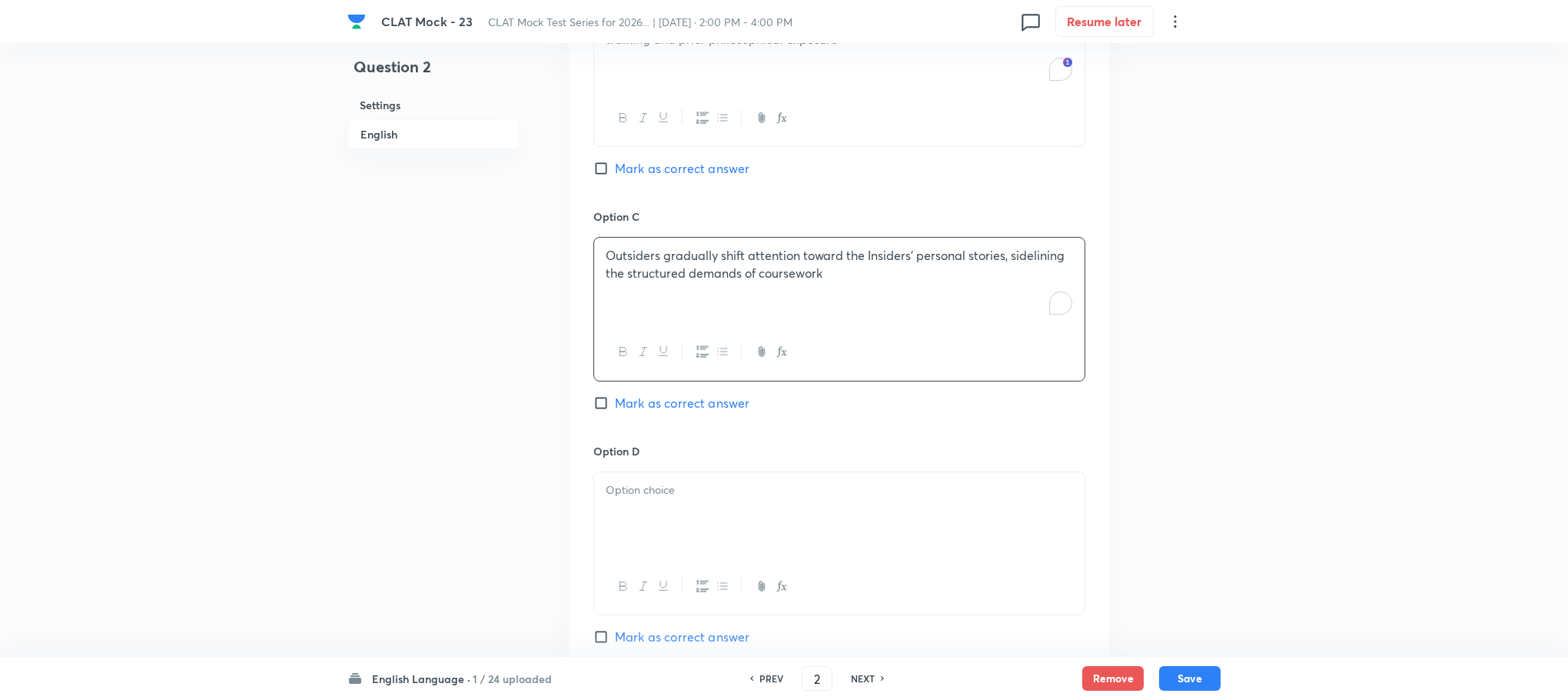
drag, startPoint x: 790, startPoint y: 431, endPoint x: 781, endPoint y: 435, distance: 9.8
click at [781, 443] on div "Option D Mark as correct answer" at bounding box center [839, 545] width 492 height 203
click at [771, 472] on div "To enrich screen reader interactions, please activate Accessibility in Grammarl…" at bounding box center [839, 515] width 490 height 86
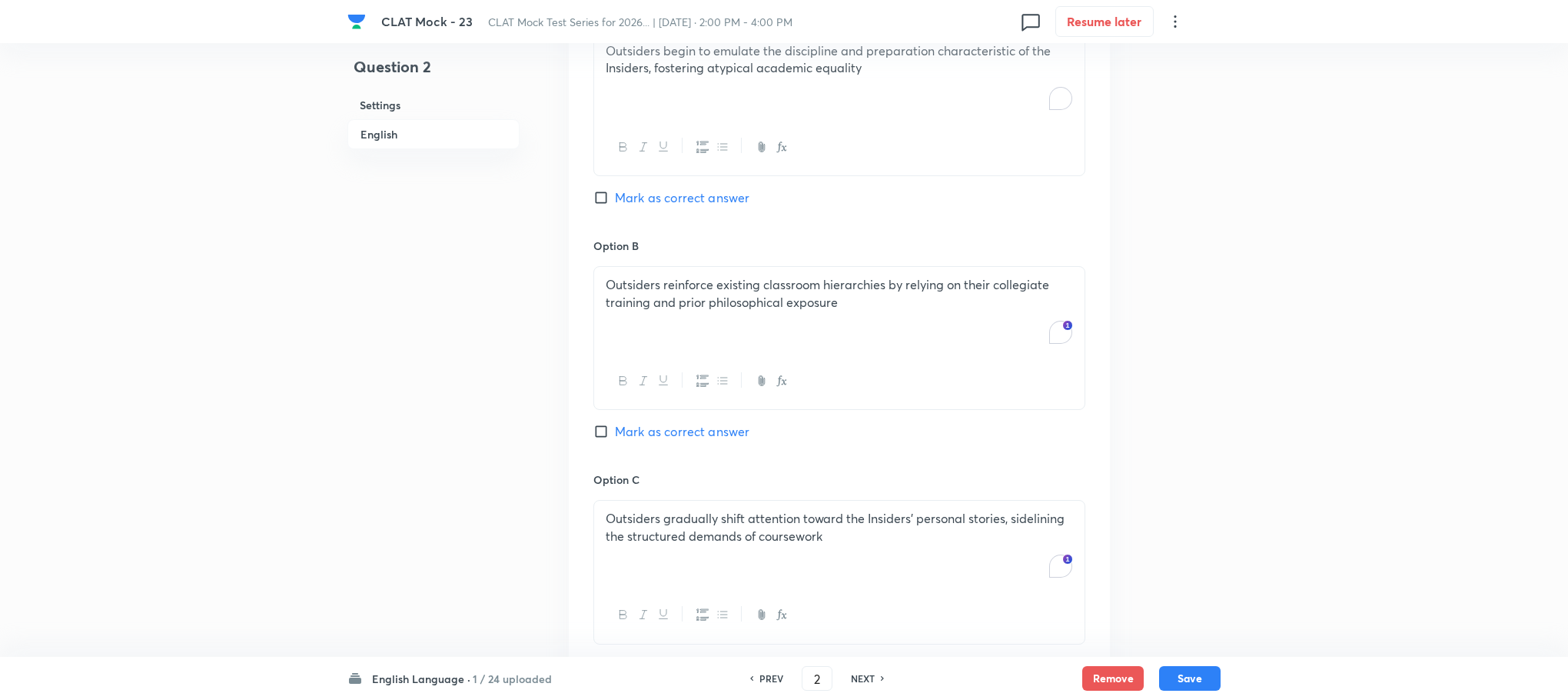
scroll to position [1938, 0]
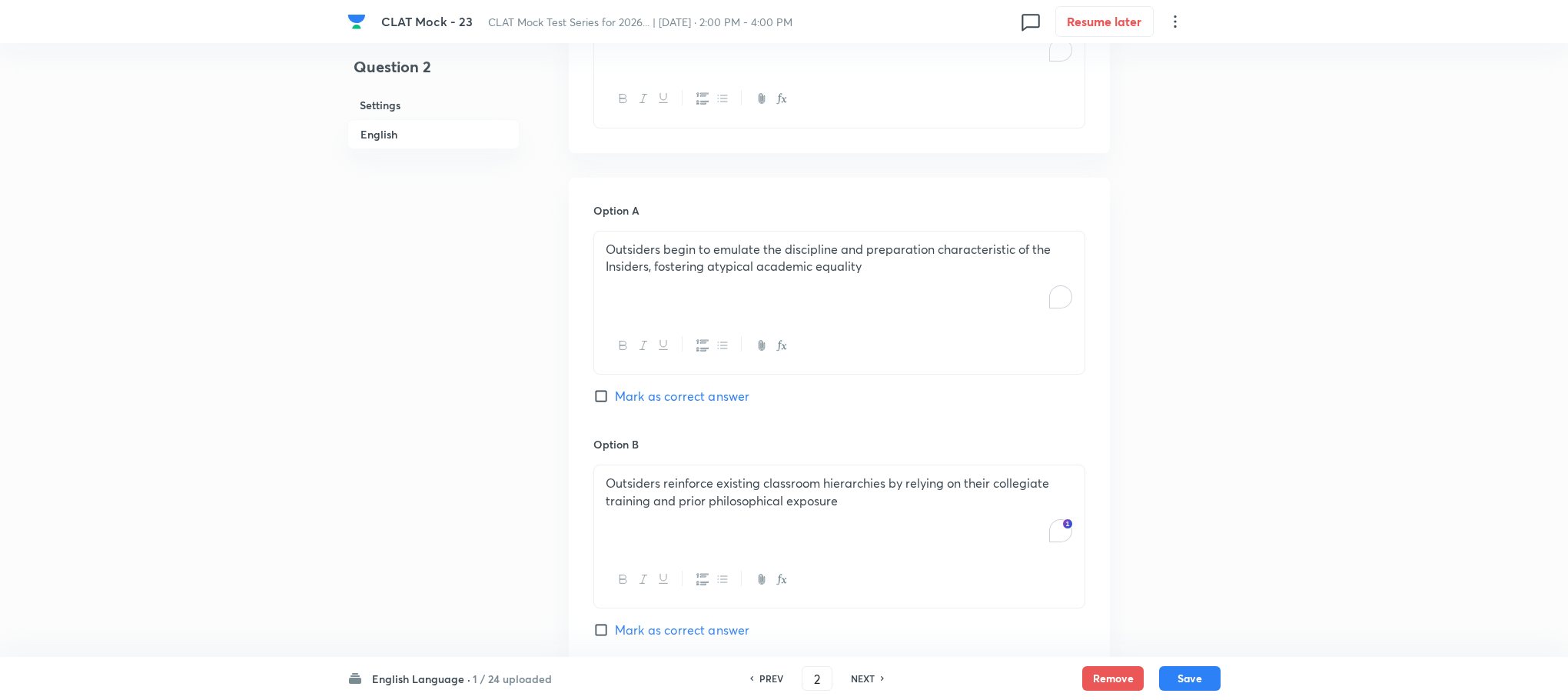
click at [686, 387] on span "Mark as correct answer" at bounding box center [682, 396] width 134 height 19
click at [615, 388] on input "Mark as correct answer" at bounding box center [604, 396] width 22 height 15
checkbox input "true"
click at [1209, 671] on button "Save" at bounding box center [1190, 676] width 62 height 24
type input "3"
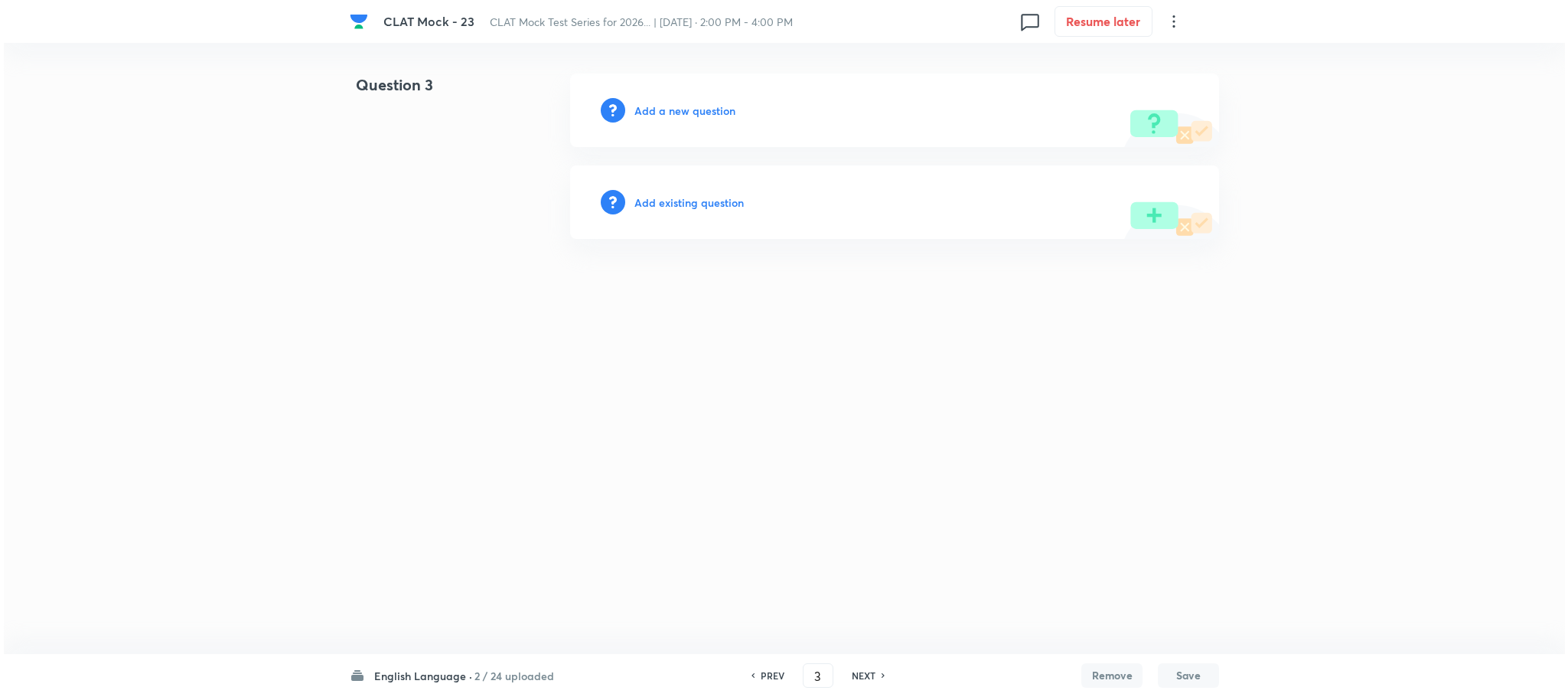
scroll to position [0, 0]
click at [680, 103] on h6 "Add a new question" at bounding box center [685, 110] width 101 height 16
click at [680, 103] on h6 "Choose a question type" at bounding box center [693, 110] width 118 height 16
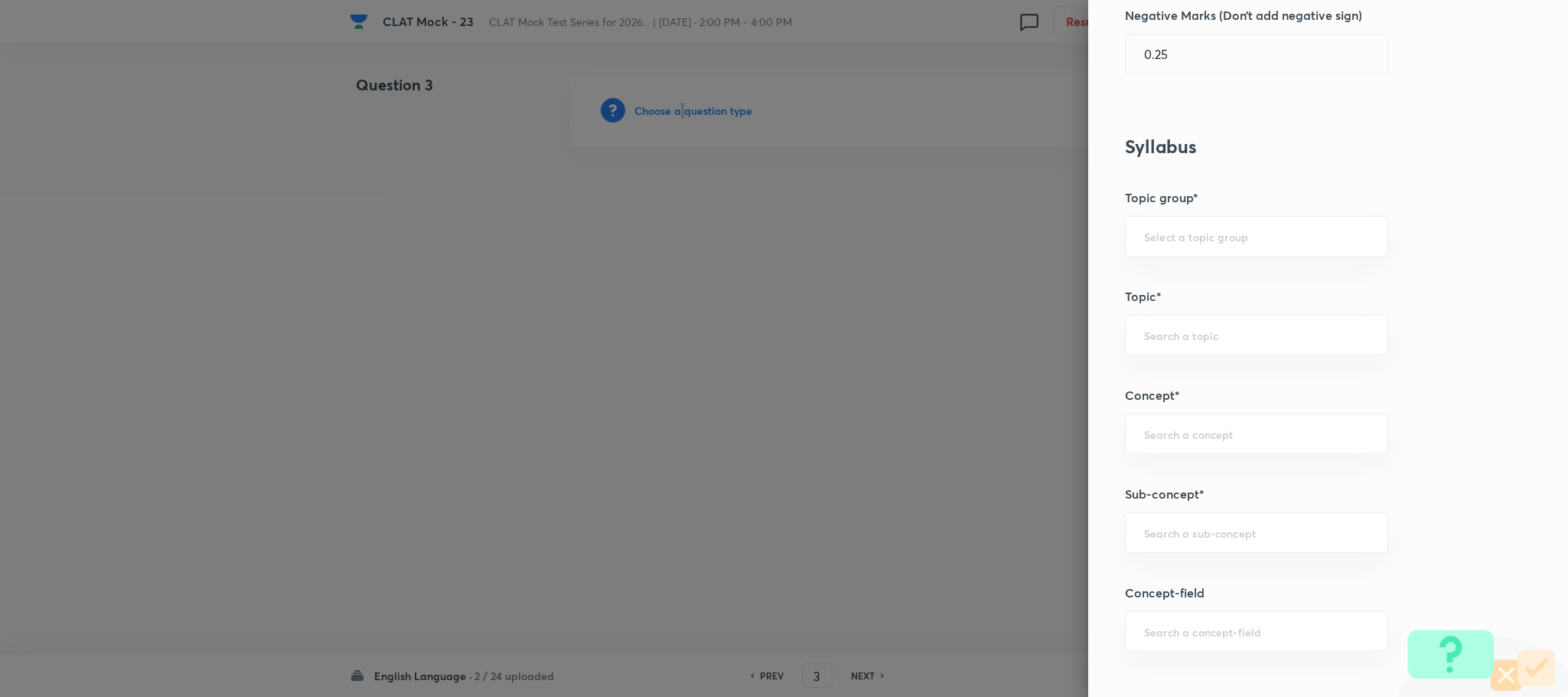
scroll to position [689, 0]
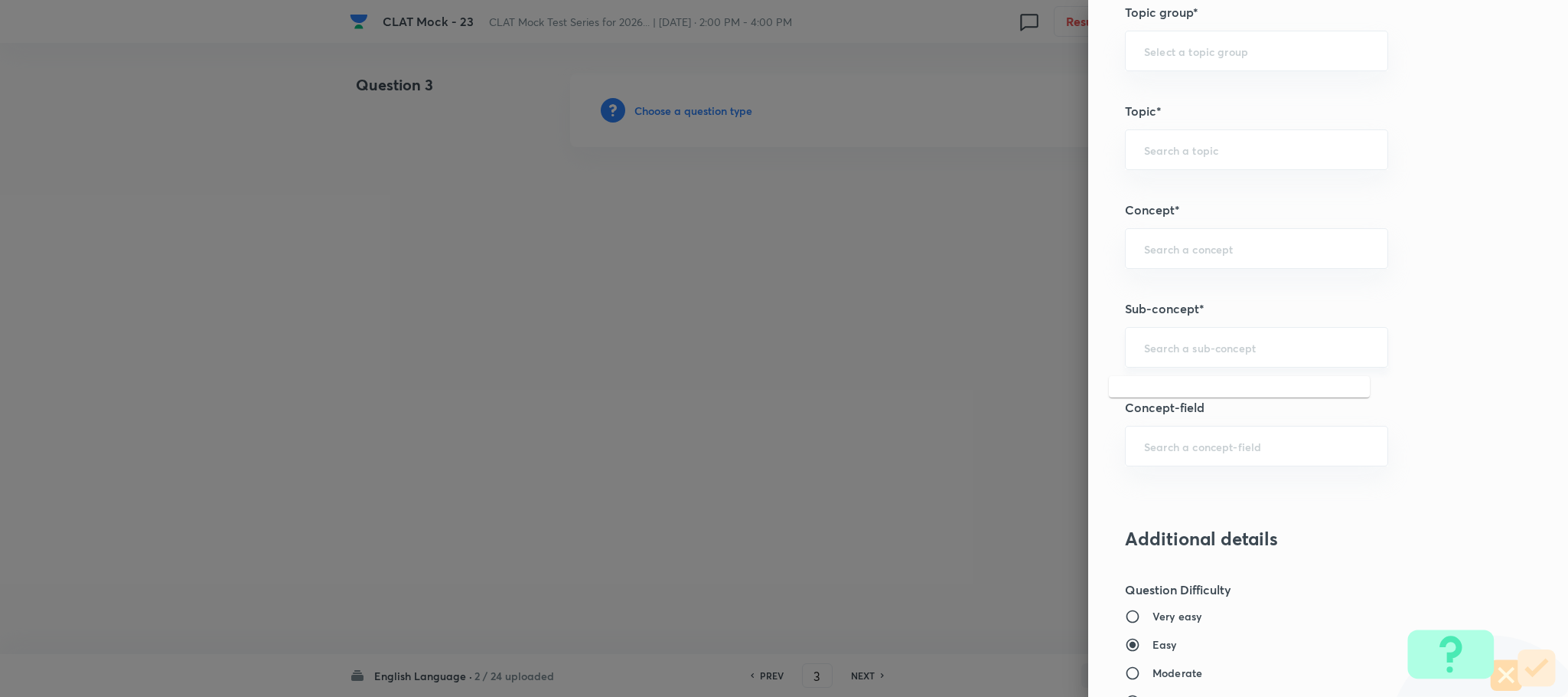
click at [1150, 354] on input "text" at bounding box center [1257, 346] width 225 height 14
click at [1160, 391] on li "Reading Comprehension" at bounding box center [1239, 396] width 261 height 28
type input "Reading Comprehension"
type input "English"
type input "English Comprehension"
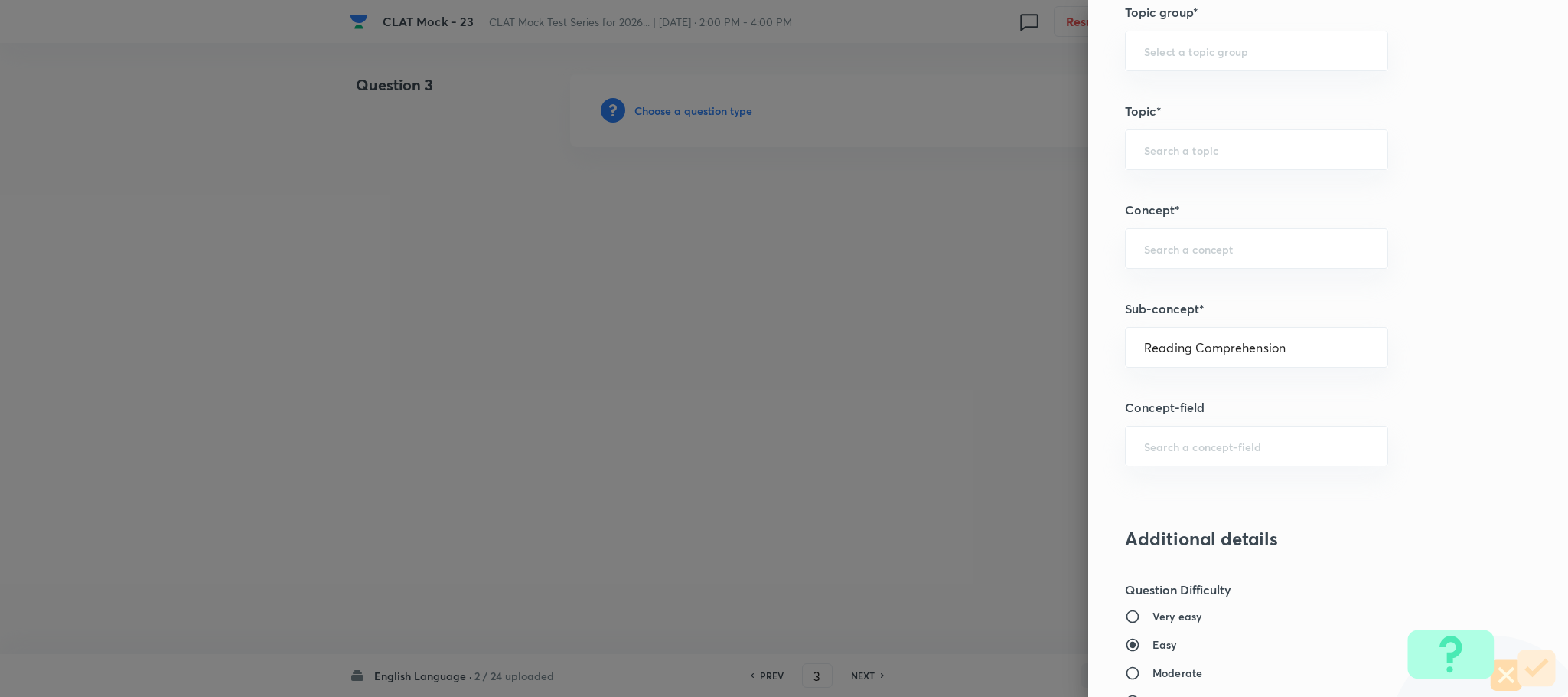
type input "Reading Comprehension"
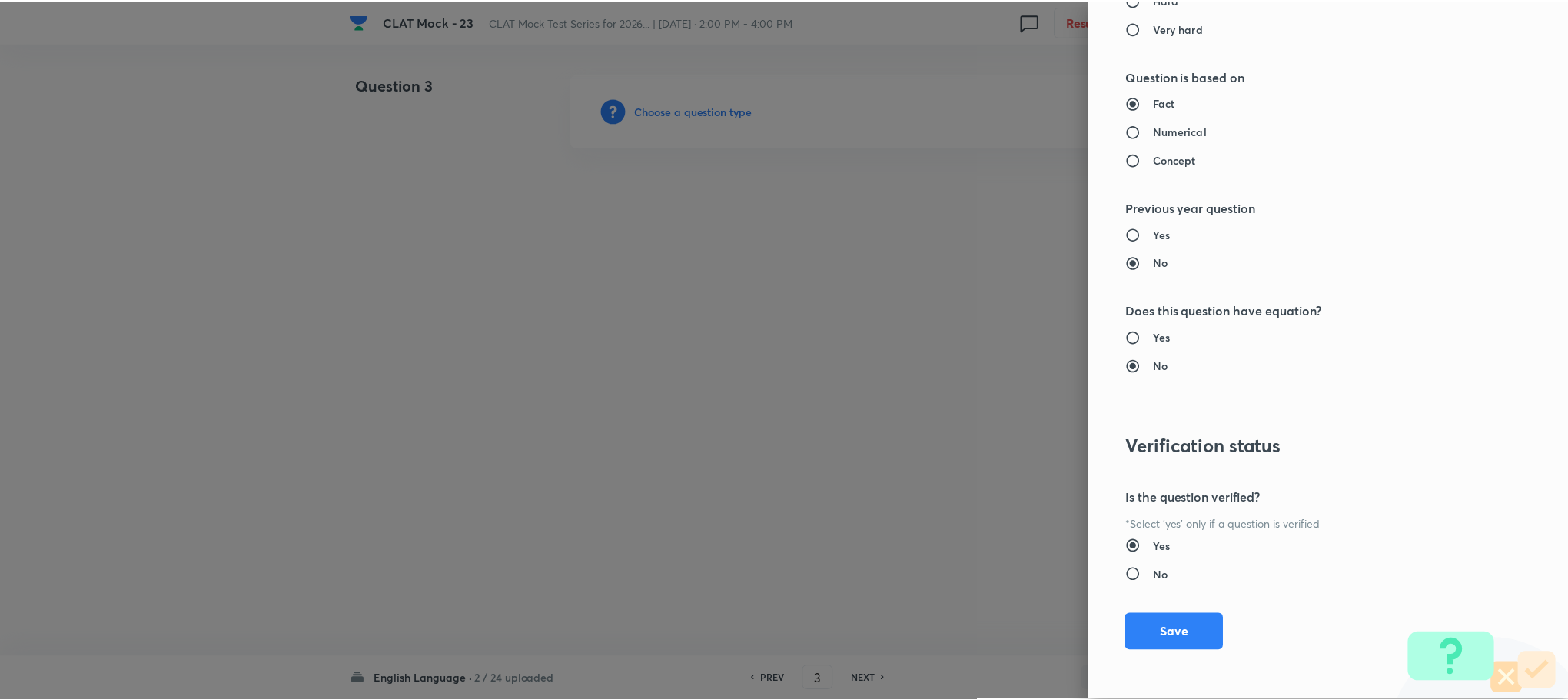
scroll to position [1402, 0]
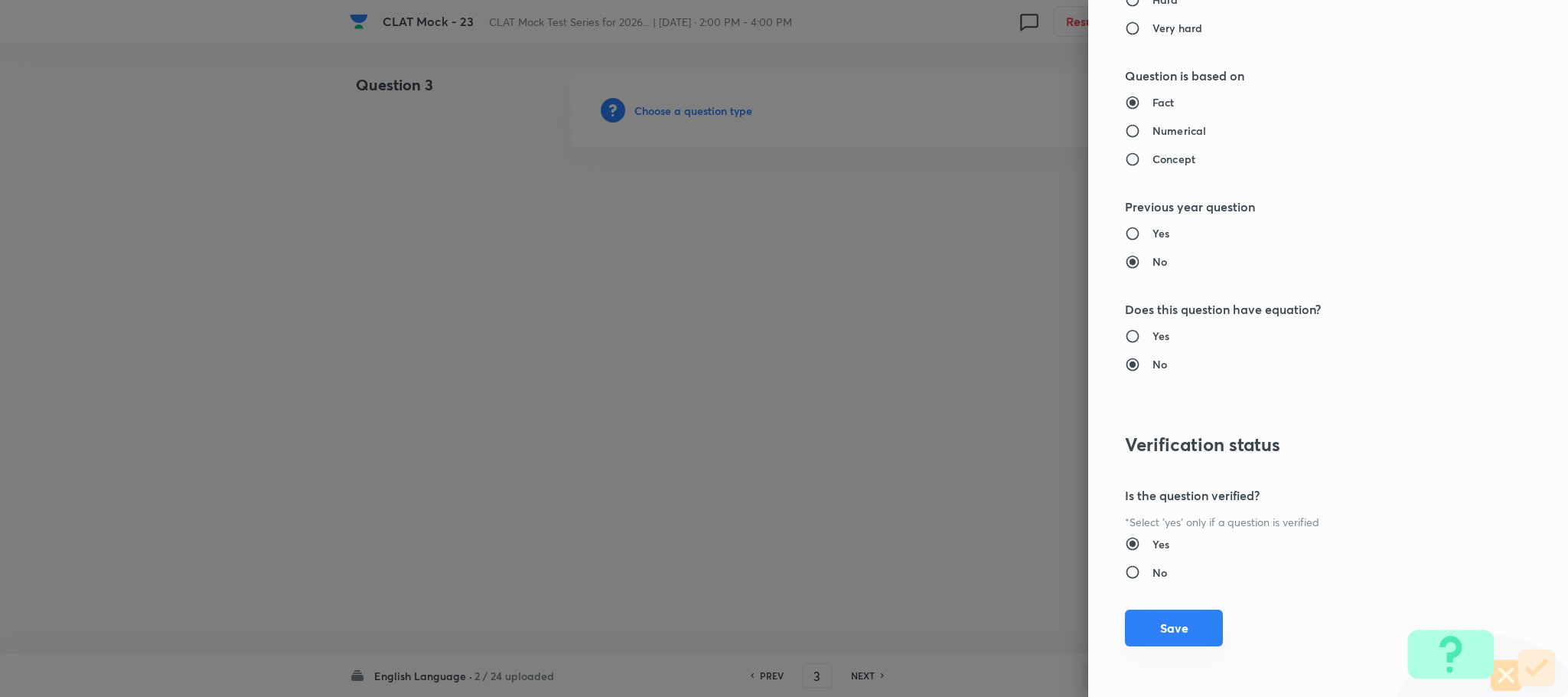
click at [1132, 631] on button "Save" at bounding box center [1174, 628] width 98 height 37
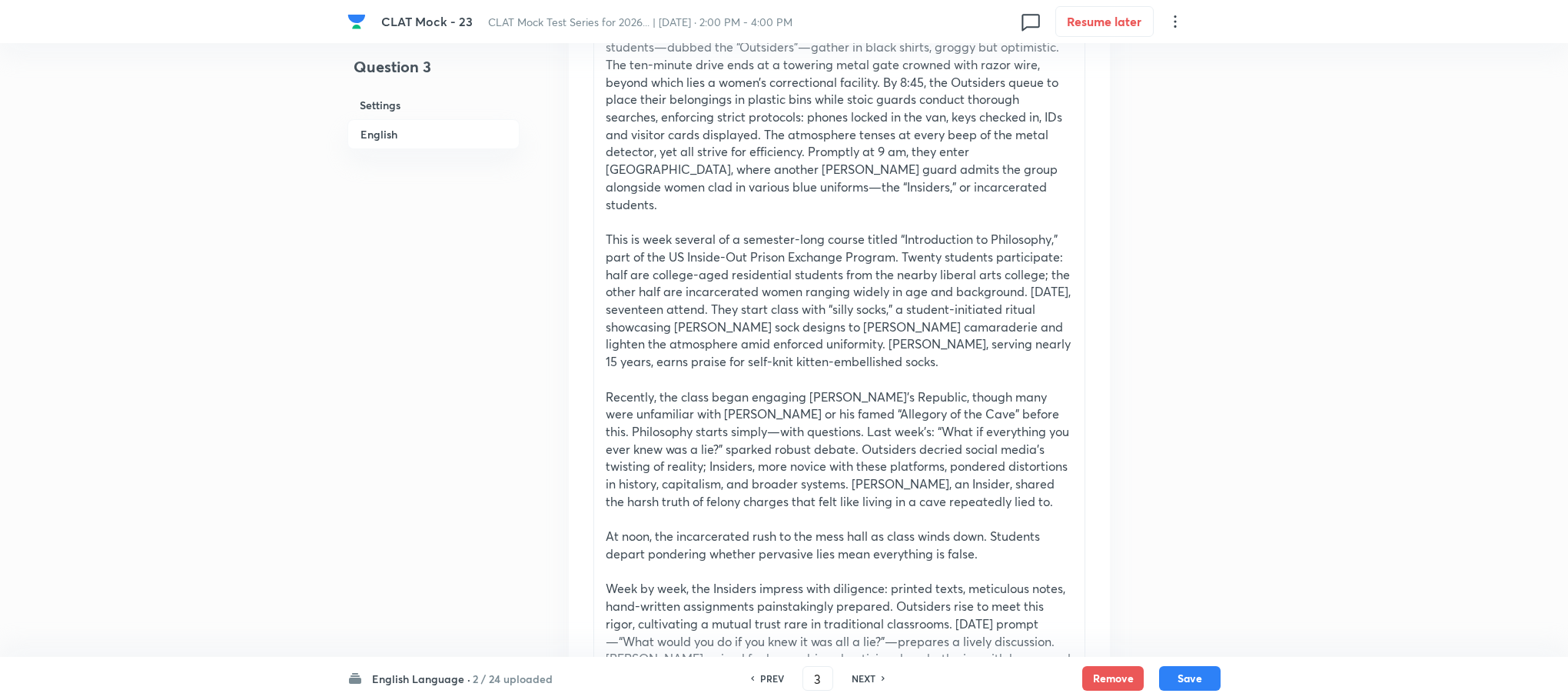
scroll to position [1385, 0]
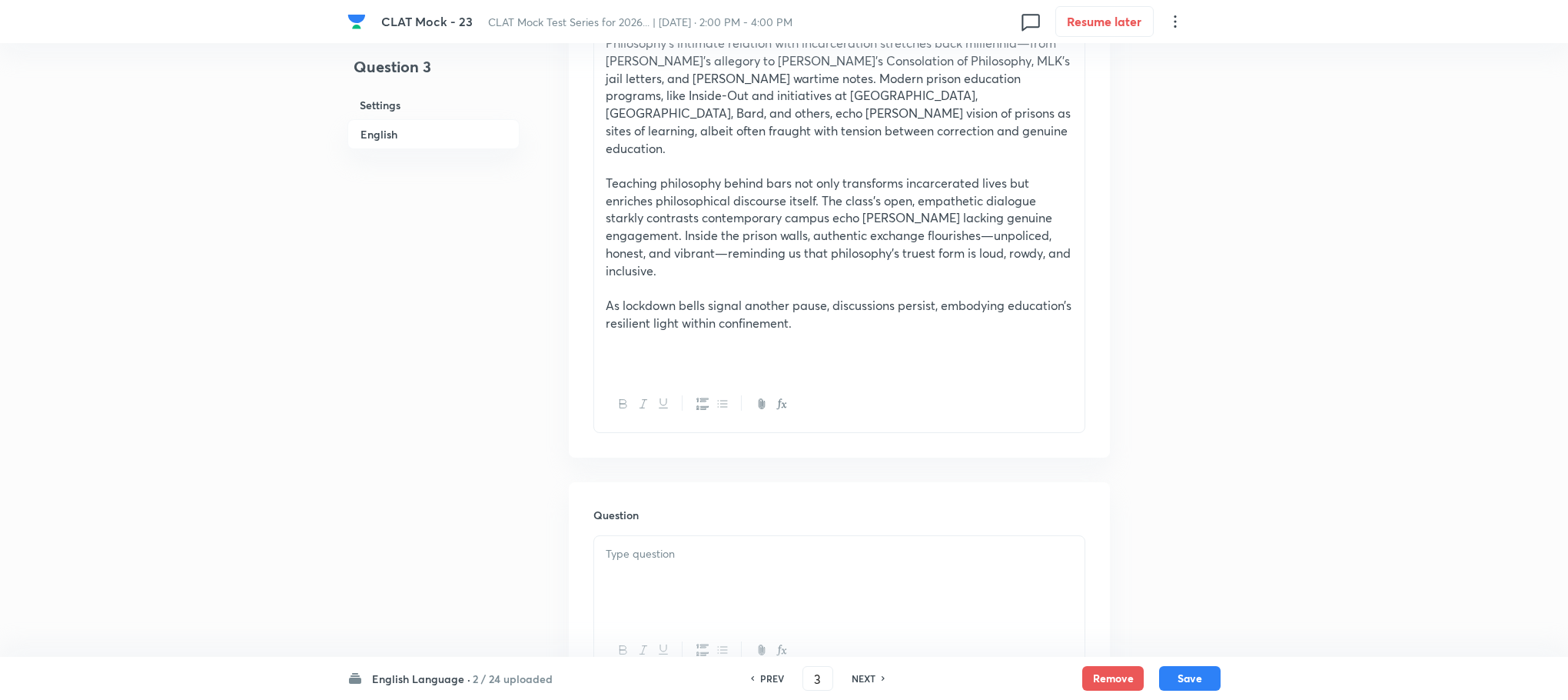
click at [652, 568] on div at bounding box center [839, 579] width 490 height 86
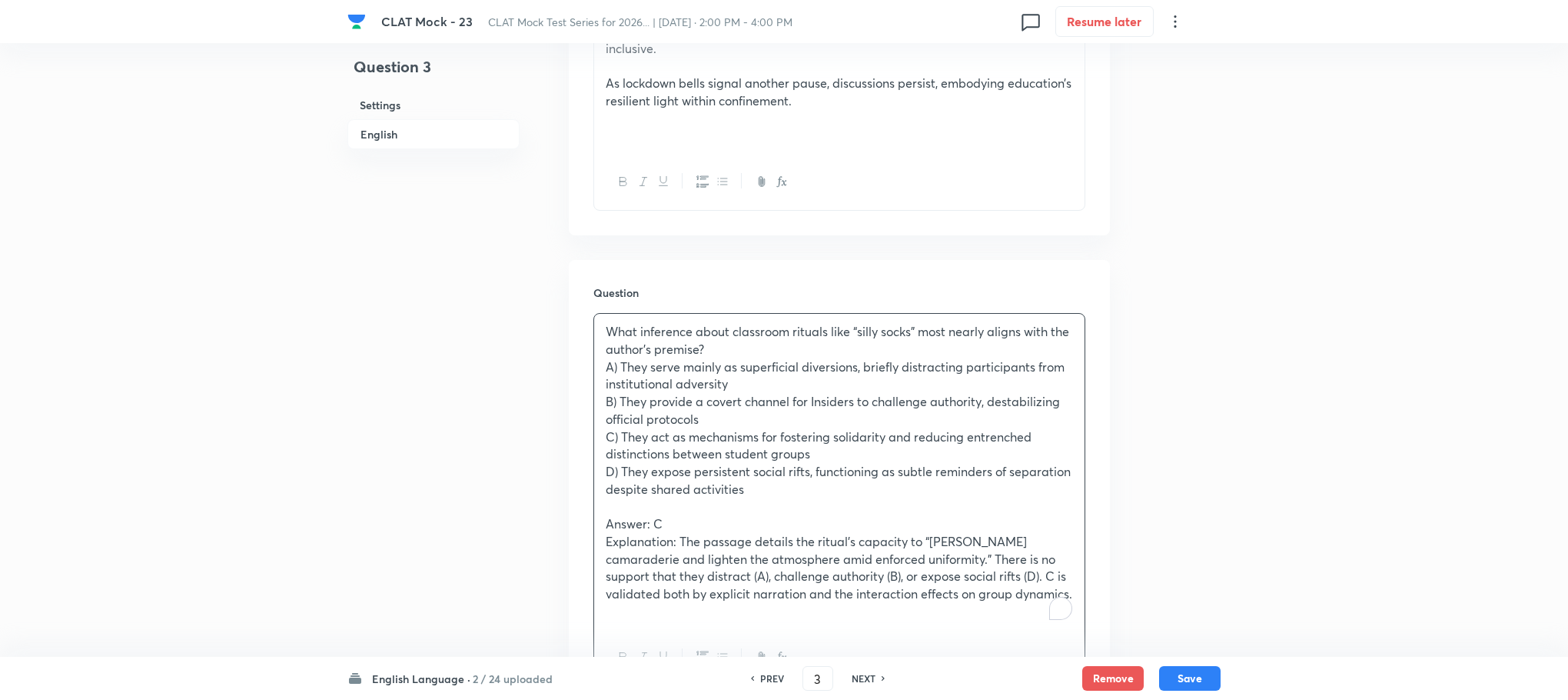
scroll to position [1615, 0]
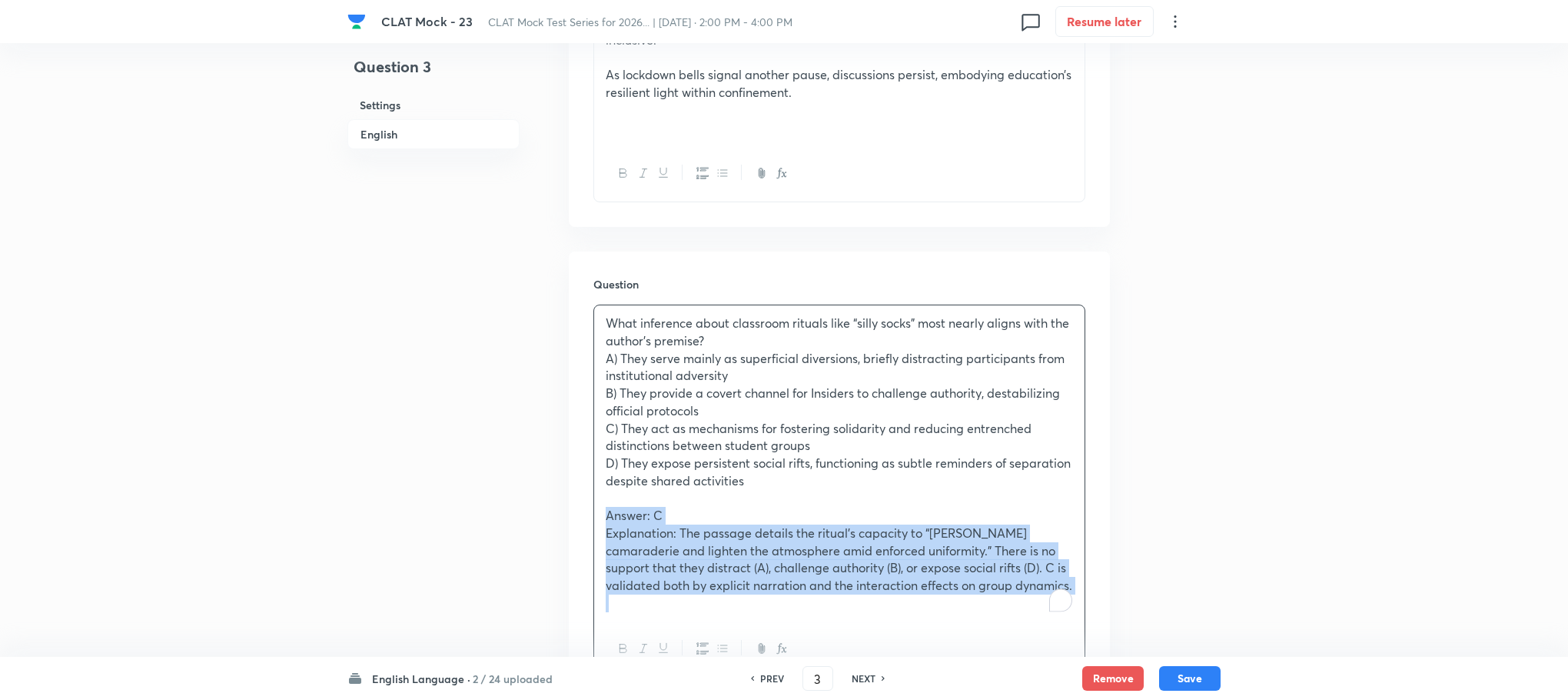
drag, startPoint x: 600, startPoint y: 482, endPoint x: 1095, endPoint y: 579, distance: 504.4
click at [1095, 579] on div "Question What inference about classroom rituals like “silly socks” most nearly …" at bounding box center [839, 477] width 541 height 452
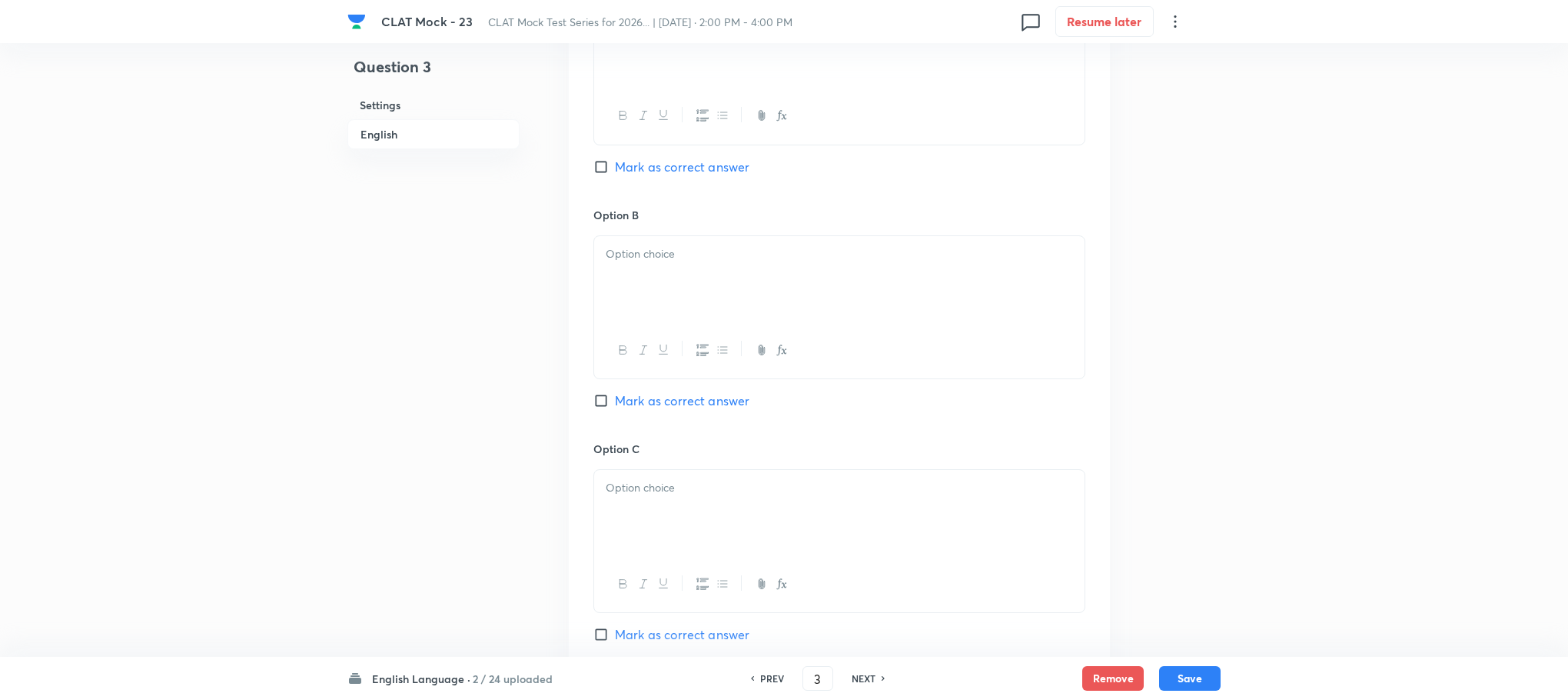
scroll to position [2862, 0]
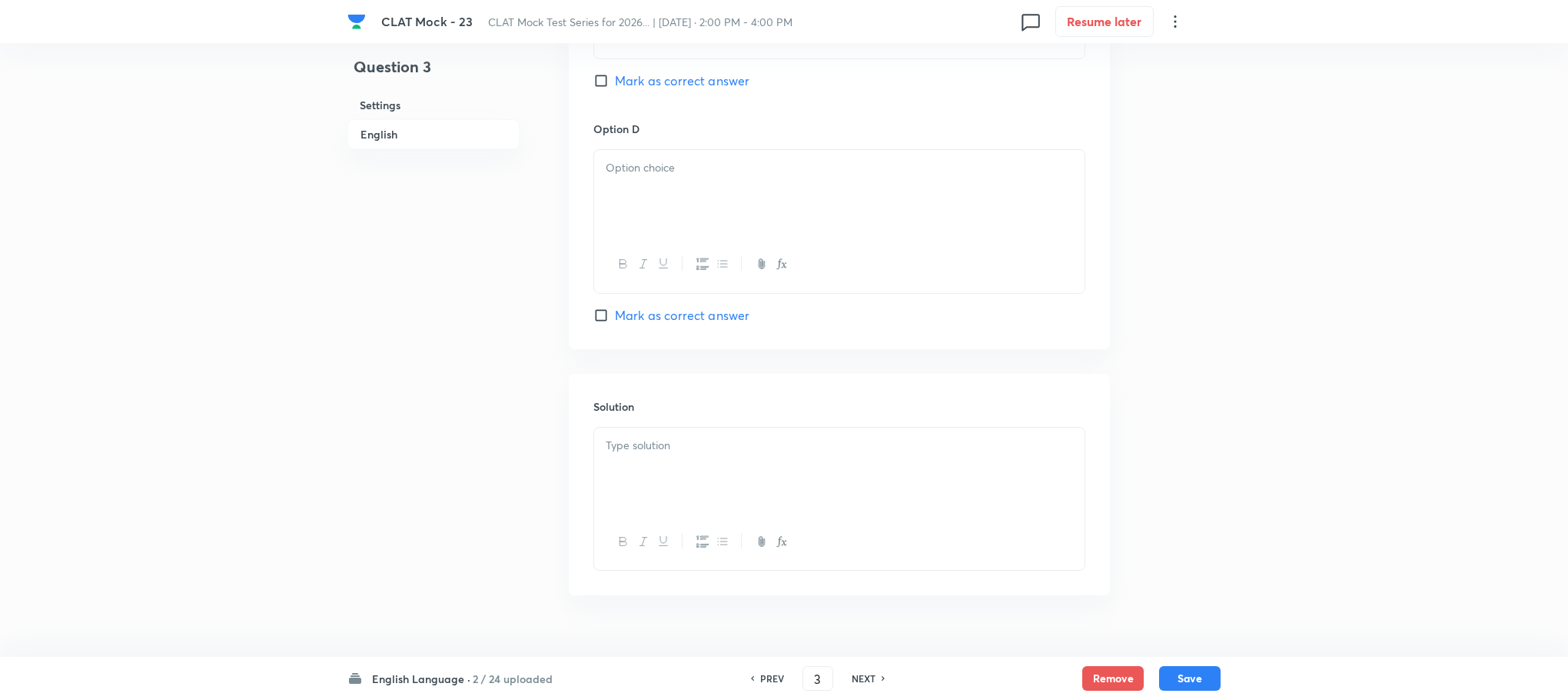
click at [648, 469] on div at bounding box center [839, 470] width 490 height 86
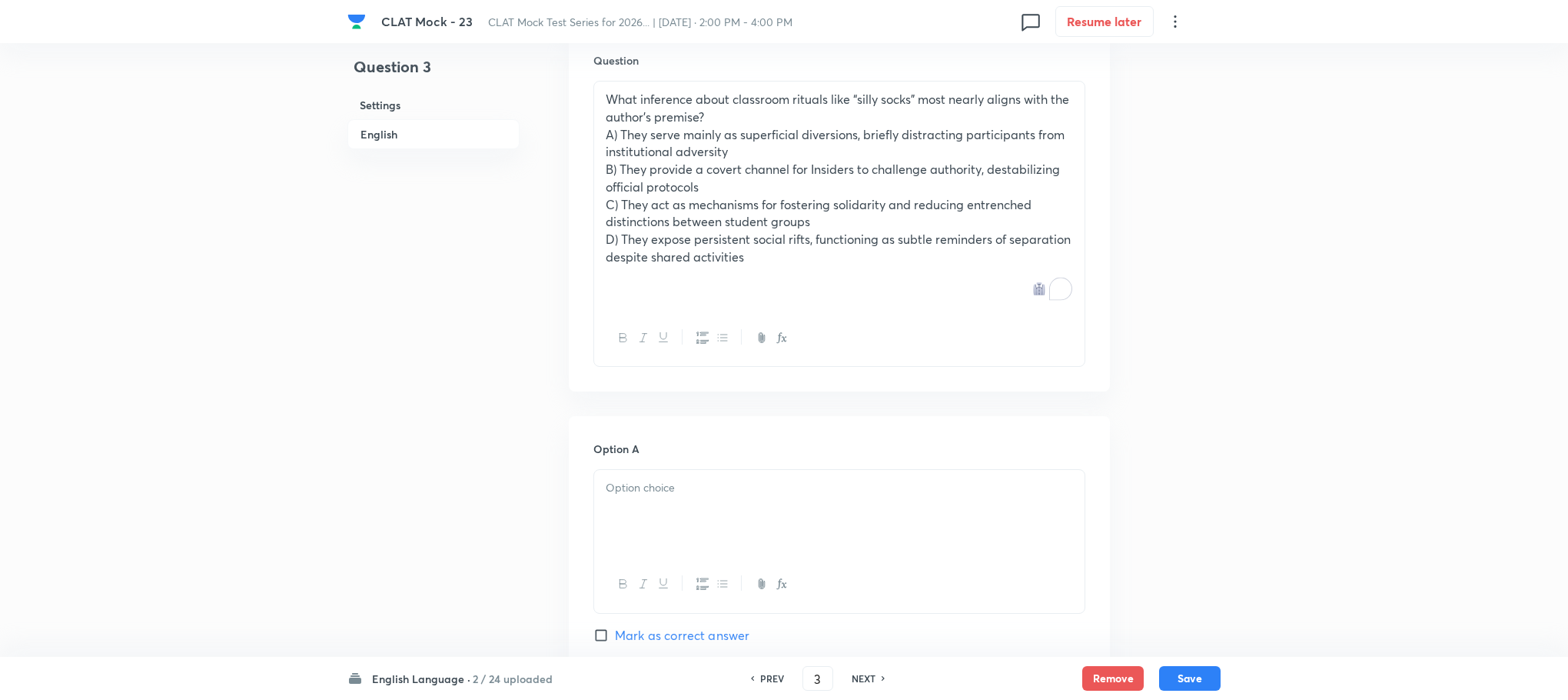
scroll to position [1707, 0]
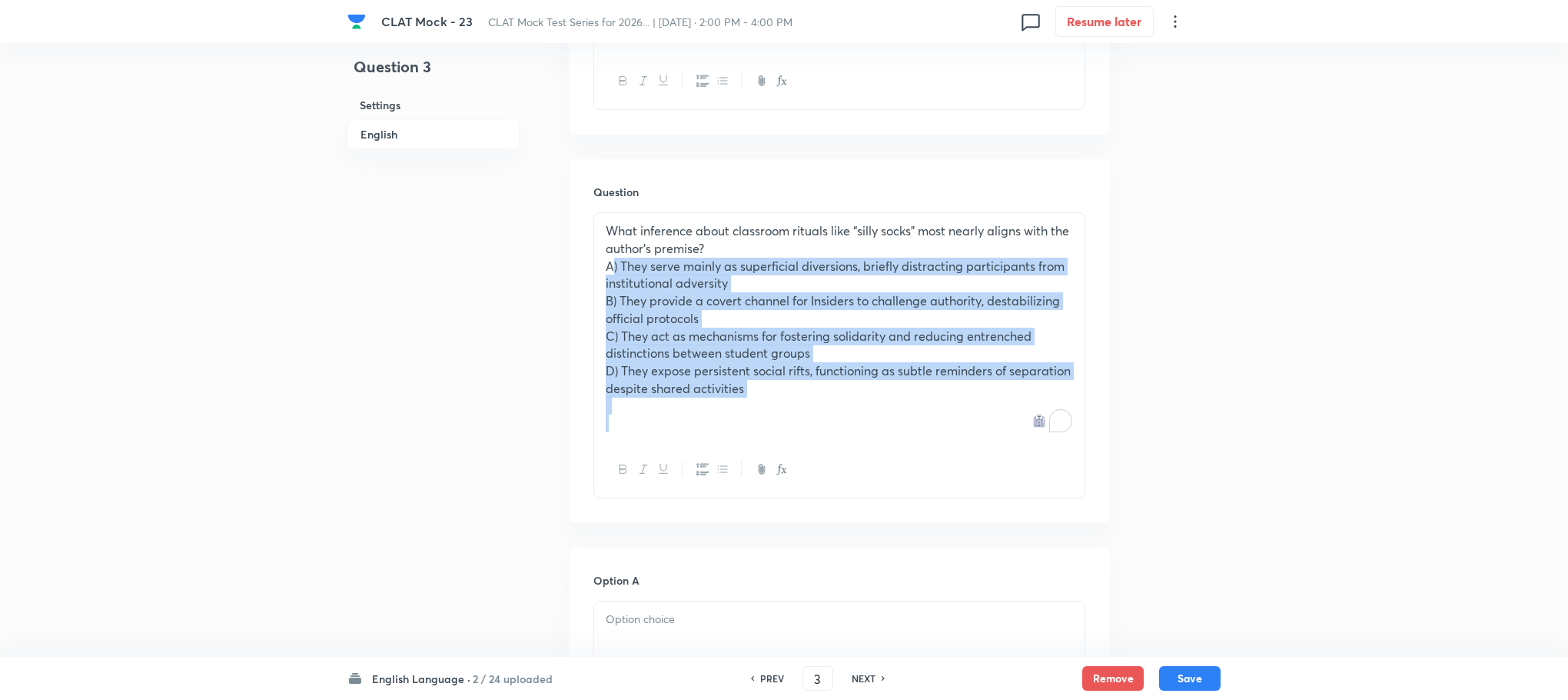
drag, startPoint x: 605, startPoint y: 233, endPoint x: 817, endPoint y: 385, distance: 260.9
click at [817, 385] on div "What inference about classroom rituals like “silly socks” most nearly aligns wi…" at bounding box center [839, 327] width 490 height 229
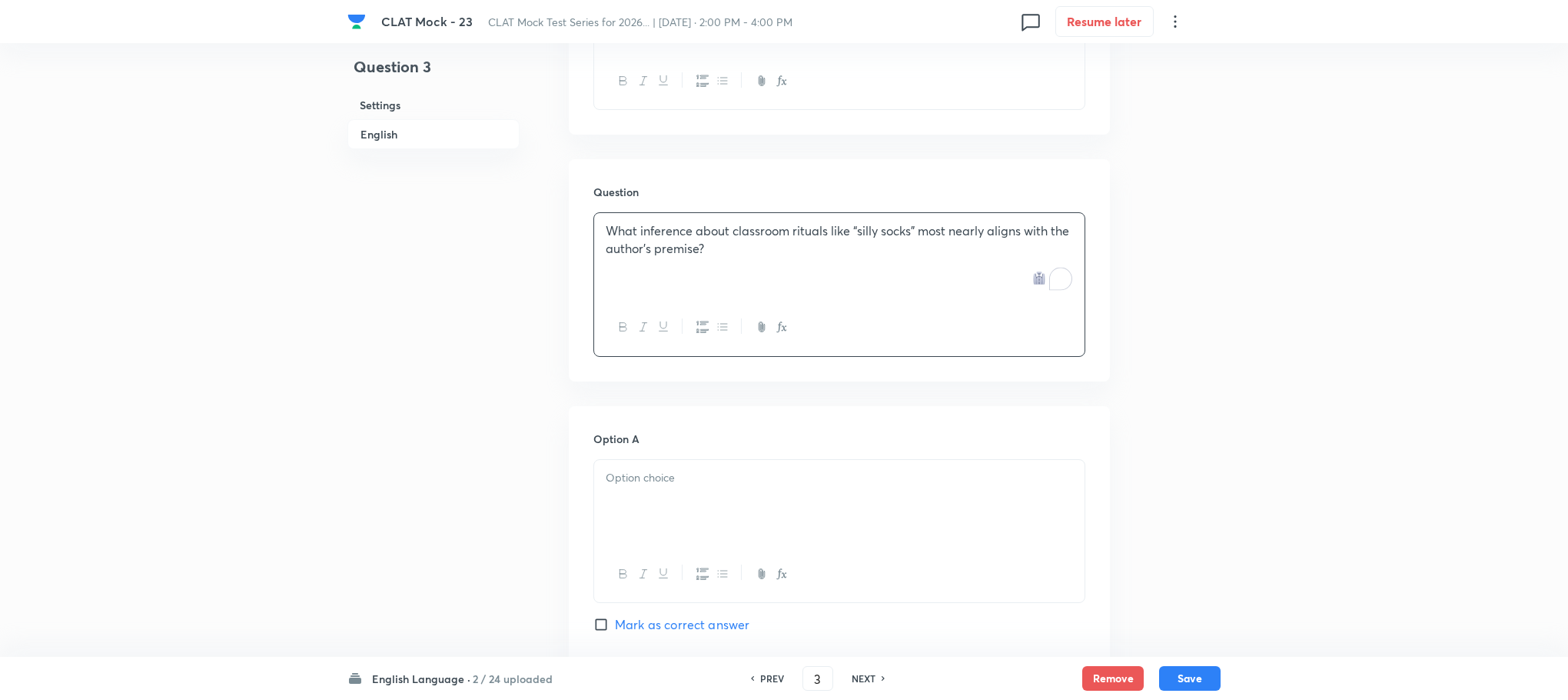
click at [706, 460] on div at bounding box center [839, 503] width 490 height 86
paste div "To enrich screen reader interactions, please activate Accessibility in Grammarl…"
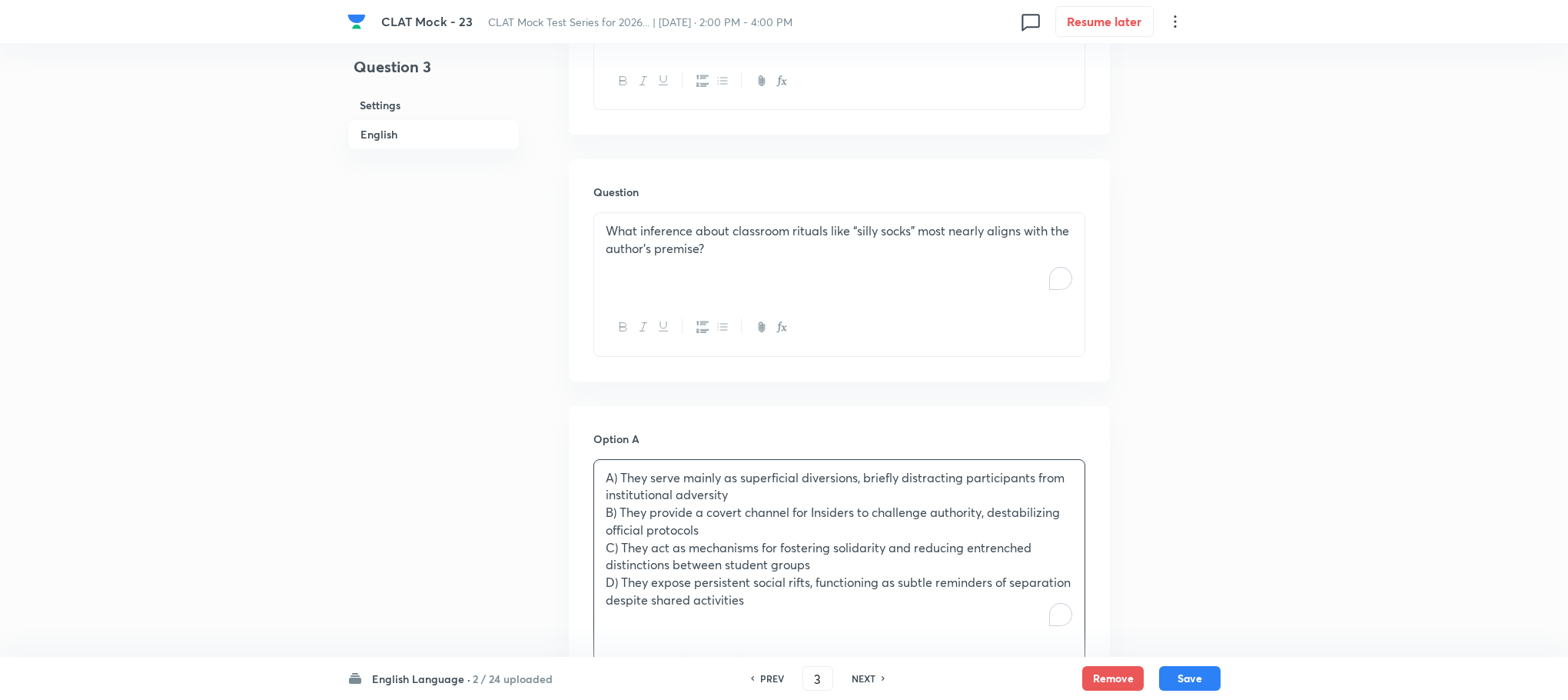
click at [623, 469] on p "A) They serve mainly as superficial diversions, briefly distracting participant…" at bounding box center [840, 486] width 468 height 35
click at [620, 504] on p "B) They provide a covert channel for Insiders to challenge authority, destabili…" at bounding box center [840, 521] width 468 height 35
click at [621, 540] on p "C) They act as mechanisms for fostering solidarity and reducing entrenched dist…" at bounding box center [840, 556] width 468 height 35
click at [623, 574] on p "D) They expose persistent social rifts, functioning as subtle reminders of sepa…" at bounding box center [840, 591] width 468 height 35
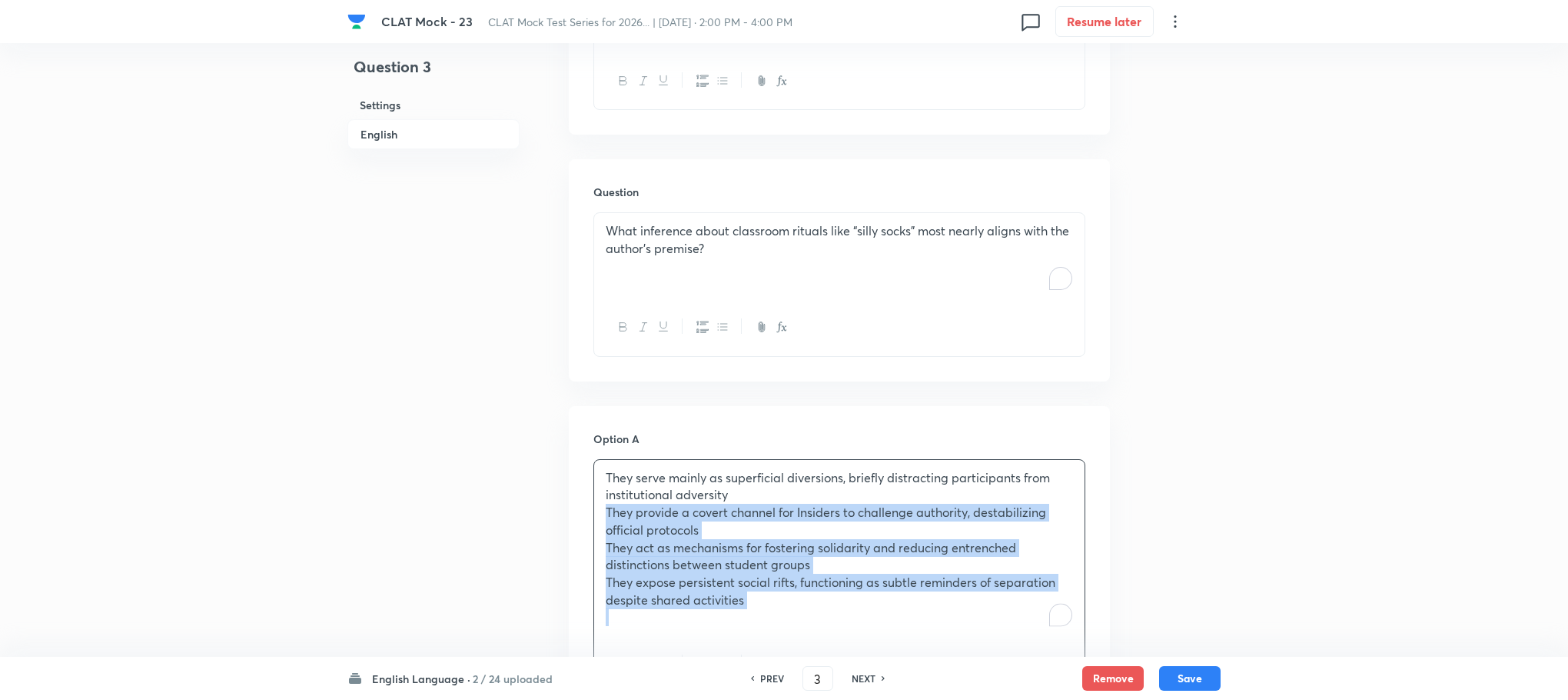
drag, startPoint x: 605, startPoint y: 480, endPoint x: 822, endPoint y: 605, distance: 250.4
click at [822, 605] on div "They serve mainly as superficial diversions, briefly distracting participants f…" at bounding box center [839, 576] width 492 height 234
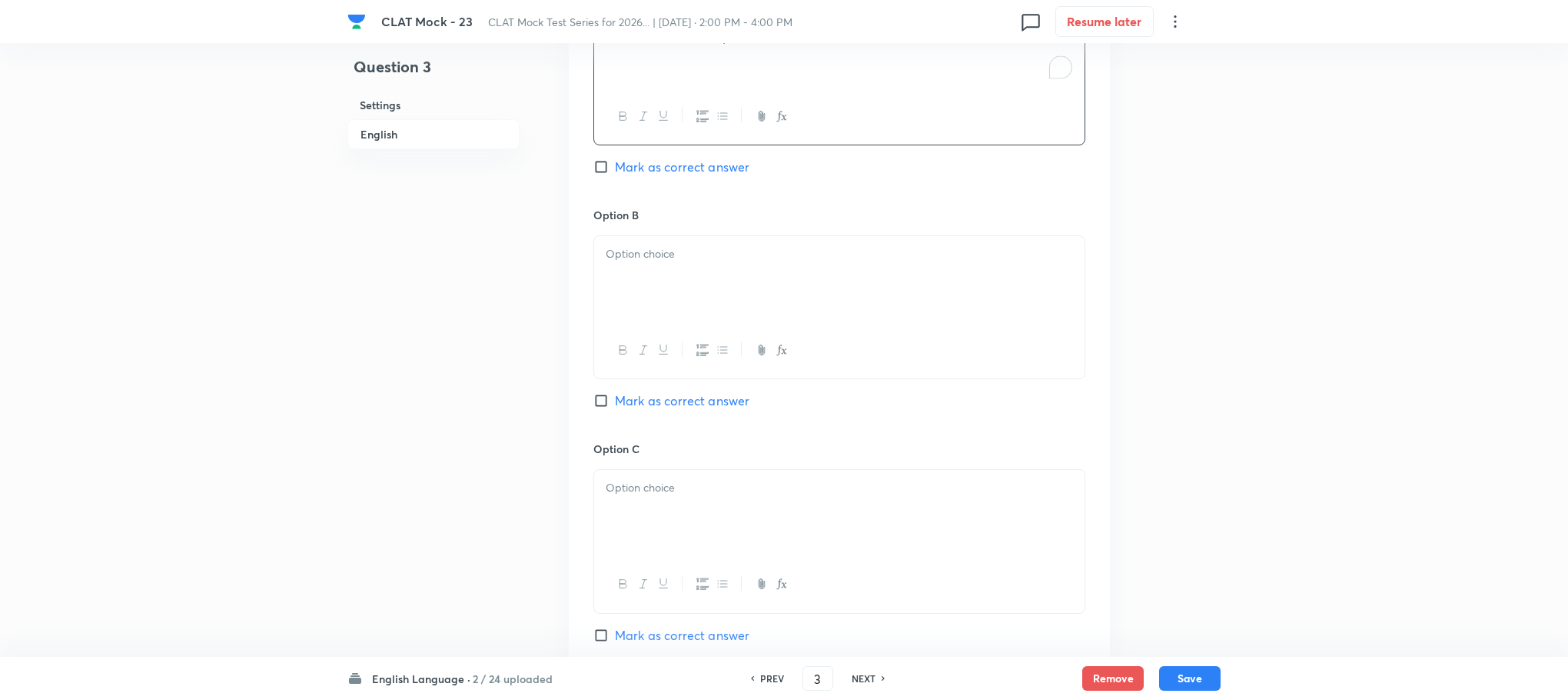
scroll to position [2169, 0]
click at [632, 238] on div "To enrich screen reader interactions, please activate Accessibility in Grammarl…" at bounding box center [839, 275] width 490 height 86
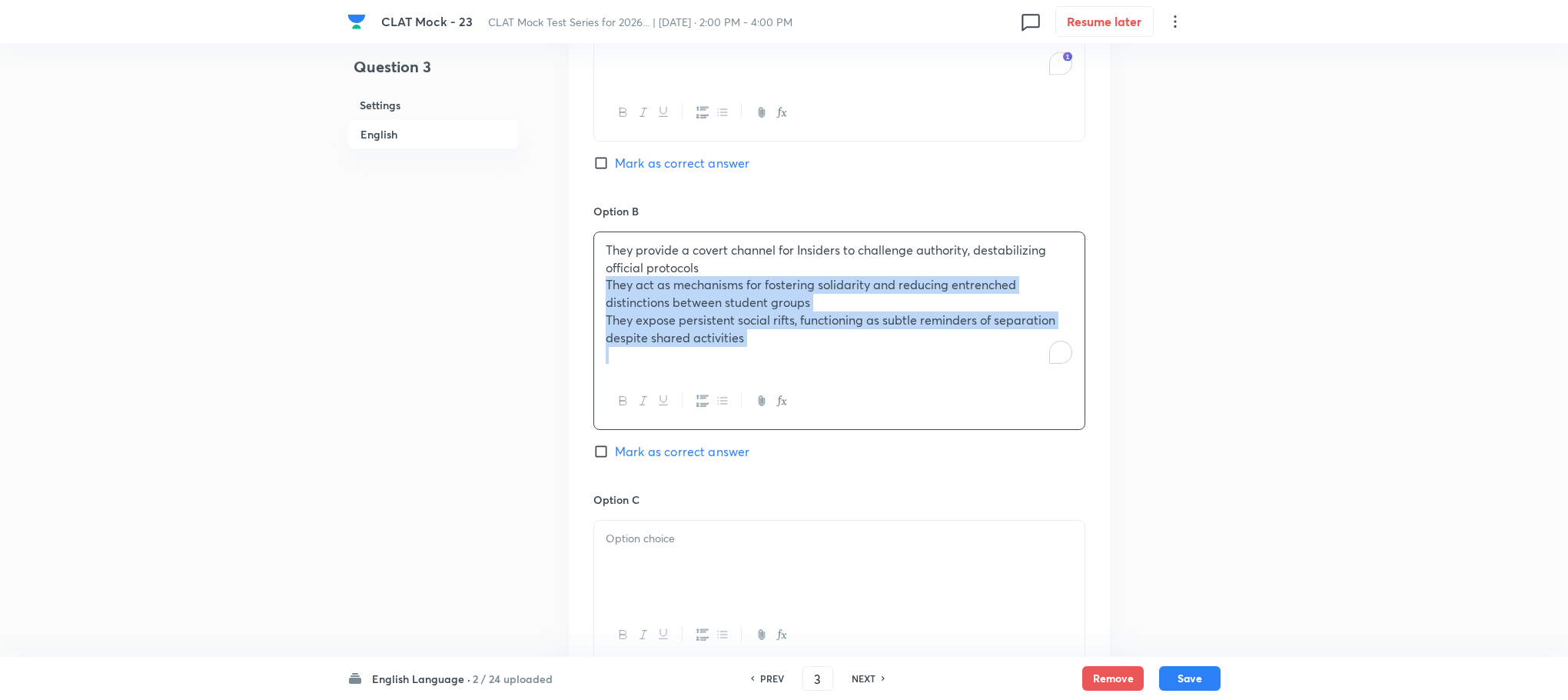
drag, startPoint x: 596, startPoint y: 247, endPoint x: 801, endPoint y: 349, distance: 229.0
click at [801, 349] on div "They provide a covert channel for Insiders to challenge authority, destabilizin…" at bounding box center [839, 330] width 492 height 198
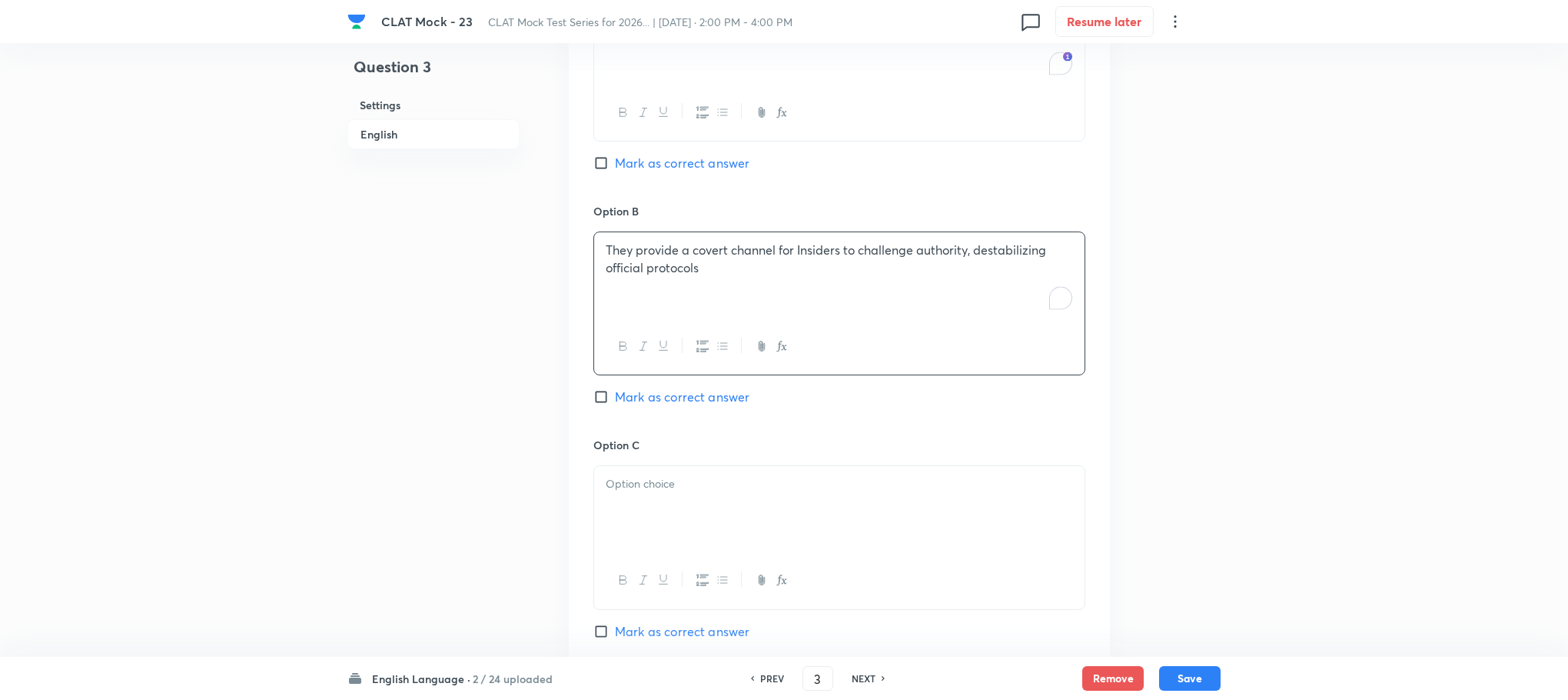
click at [699, 475] on p at bounding box center [840, 484] width 468 height 18
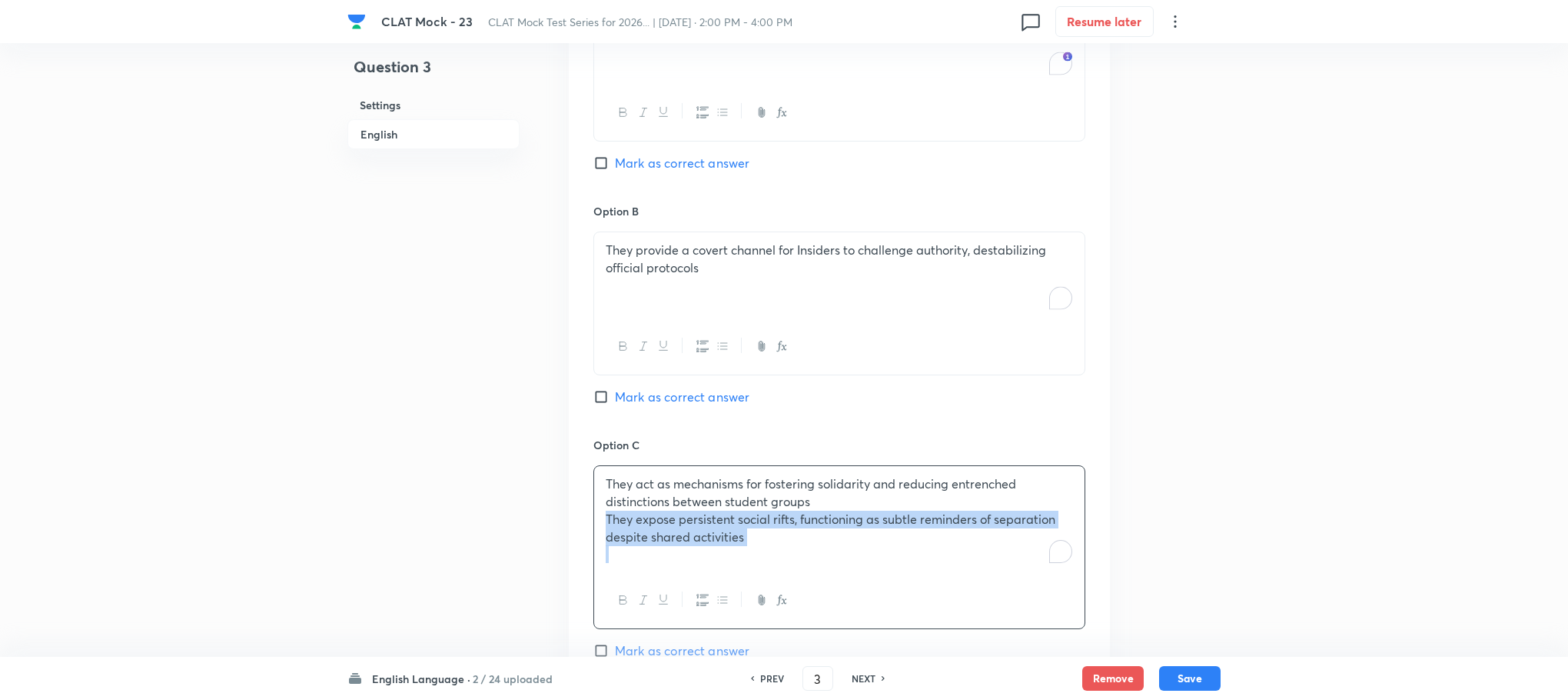
drag, startPoint x: 608, startPoint y: 489, endPoint x: 825, endPoint y: 545, distance: 224.1
click at [825, 545] on div "They act as mechanisms for fostering solidarity and reducing entrenched distinc…" at bounding box center [839, 547] width 492 height 164
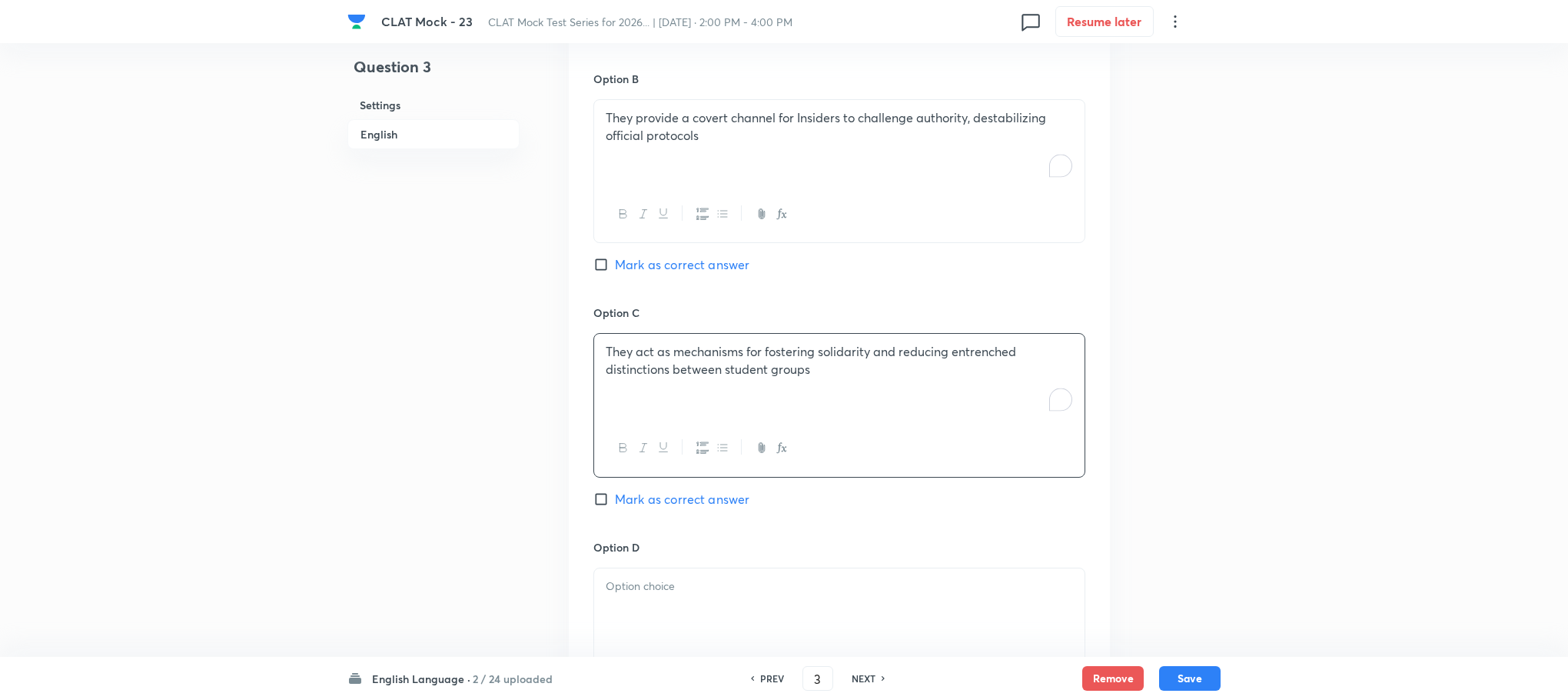
scroll to position [2400, 0]
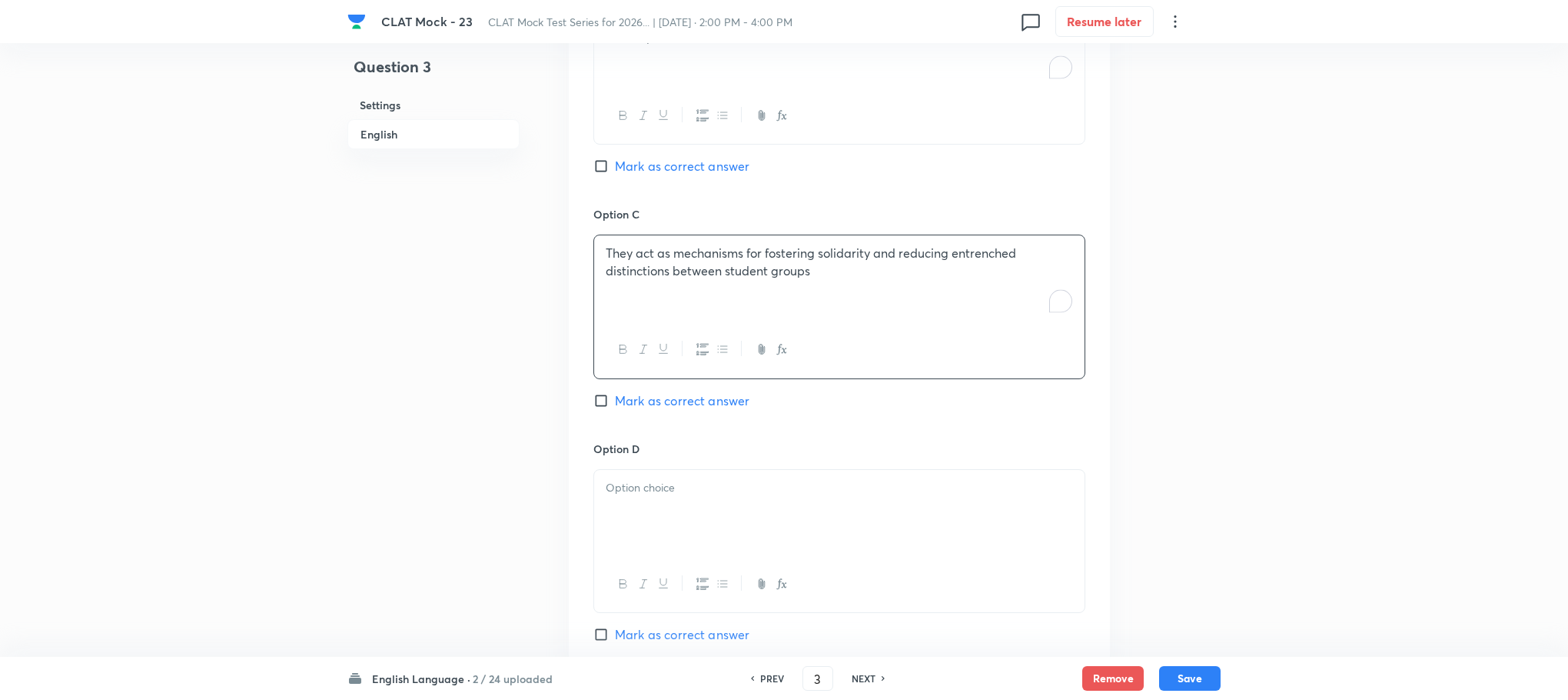
click at [644, 479] on p at bounding box center [840, 487] width 468 height 18
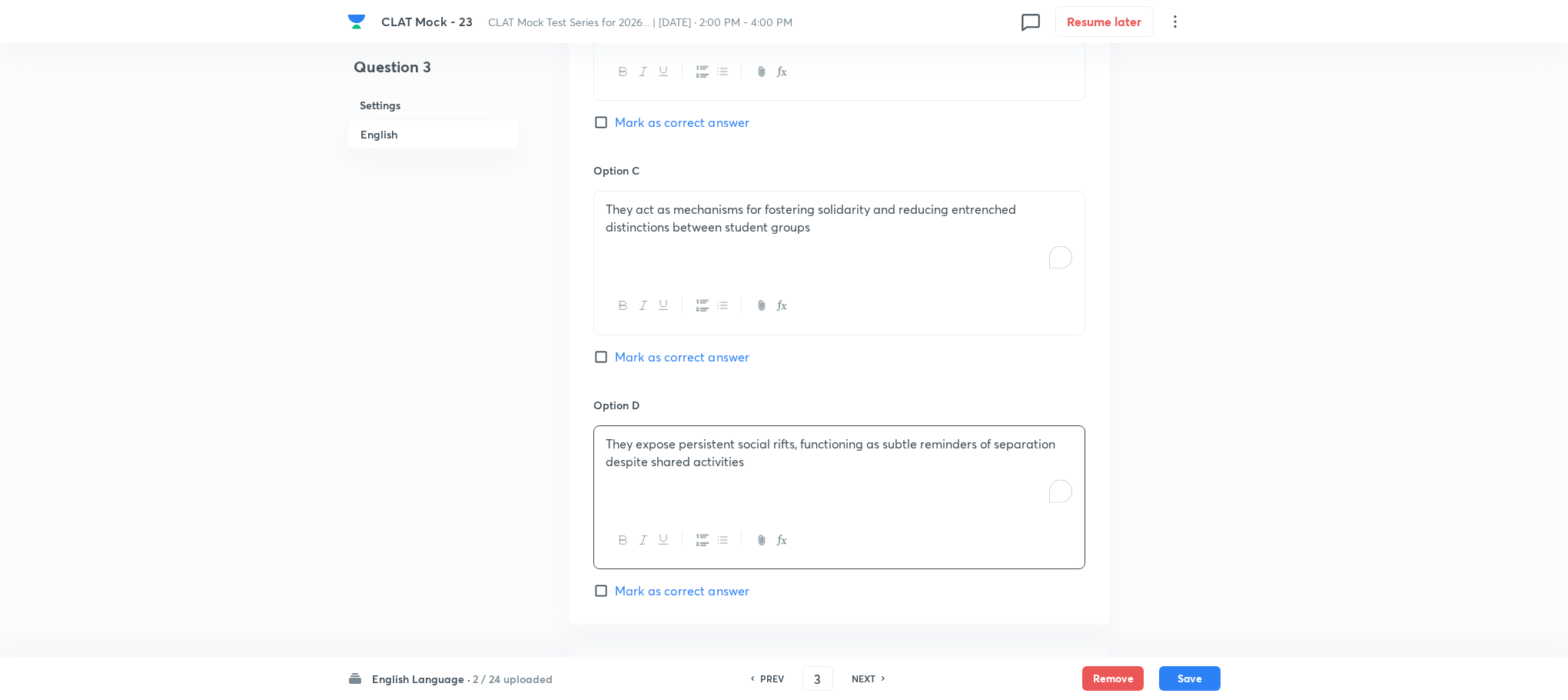
scroll to position [2410, 0]
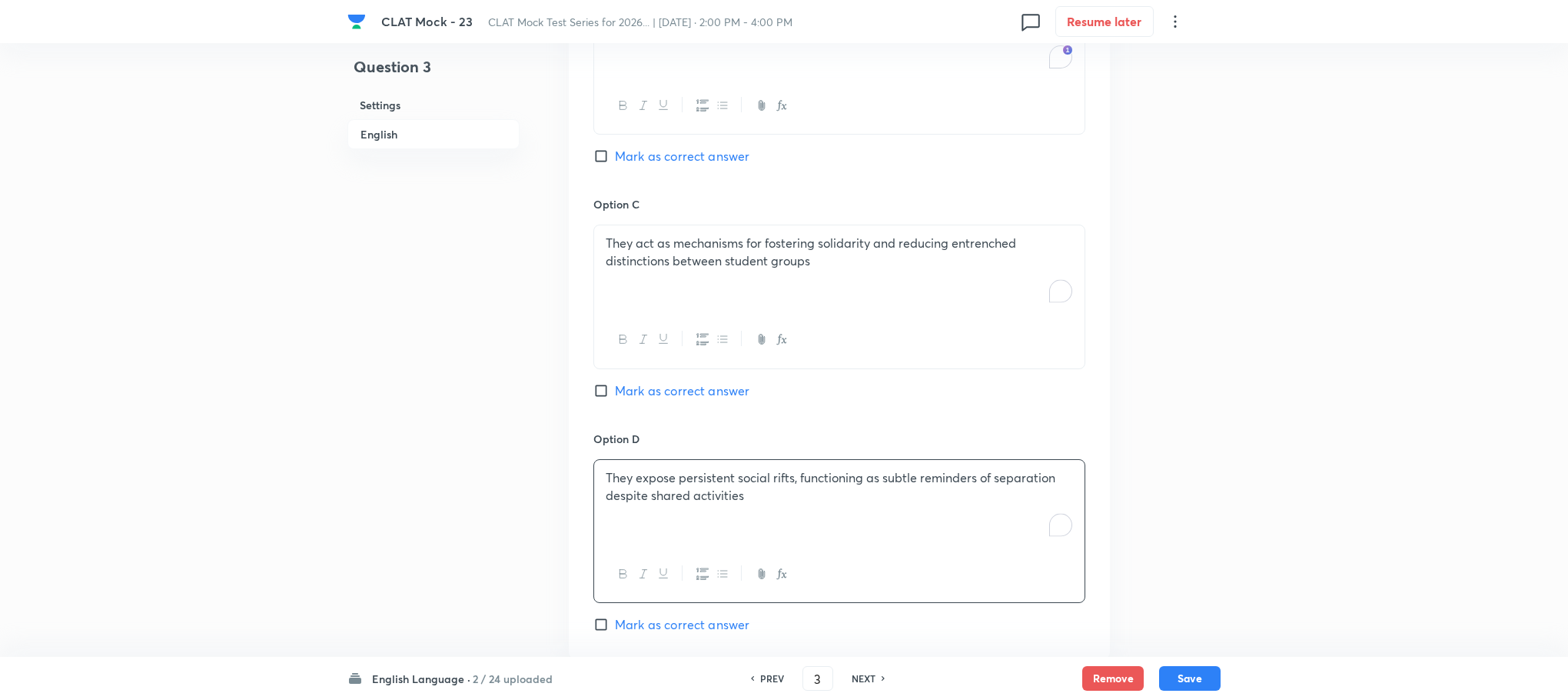
click at [655, 382] on span "Mark as correct answer" at bounding box center [682, 391] width 134 height 19
click at [615, 383] on input "Mark as correct answer" at bounding box center [604, 391] width 22 height 15
checkbox input "true"
click at [1187, 681] on button "Save" at bounding box center [1190, 676] width 62 height 24
type input "4"
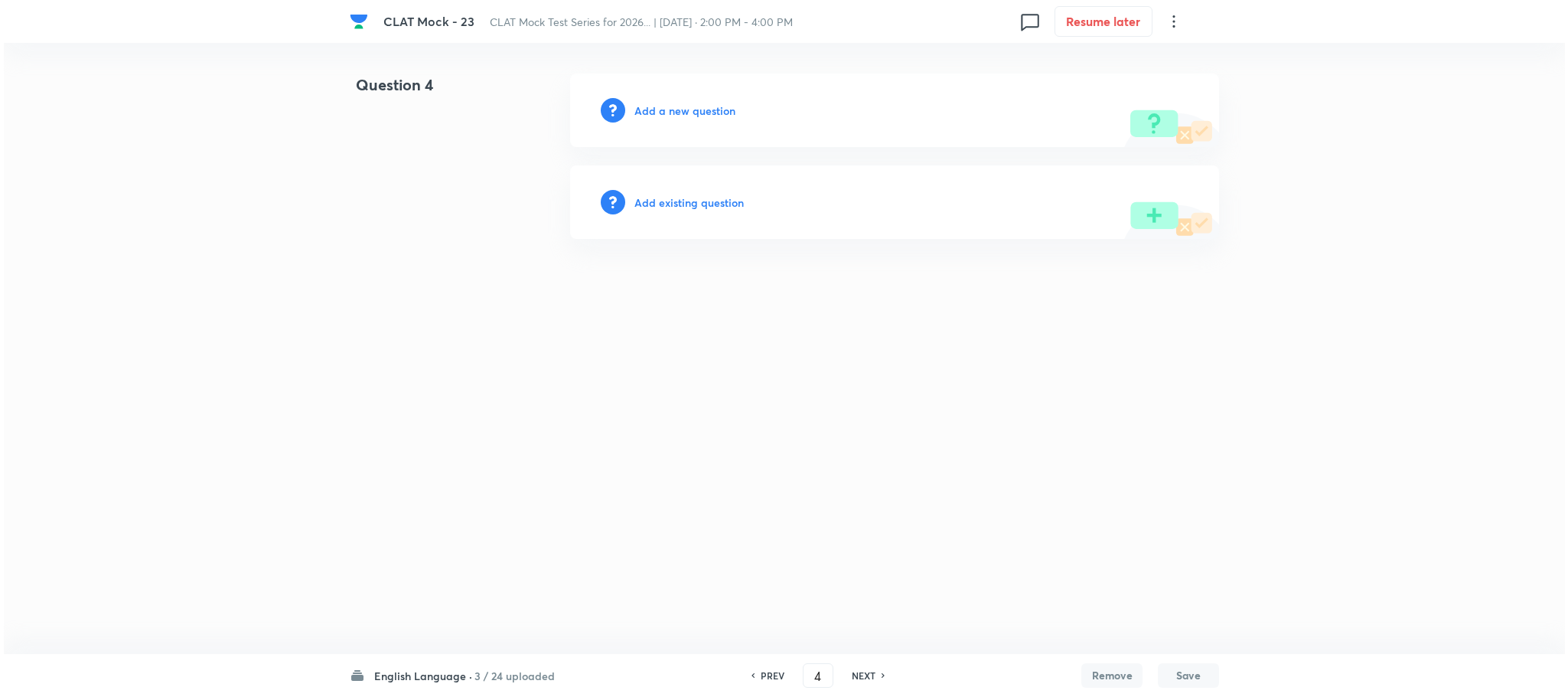
scroll to position [0, 0]
click at [710, 118] on div "Add a new question" at bounding box center [895, 109] width 649 height 73
click at [708, 116] on h6 "Add a new question" at bounding box center [685, 110] width 101 height 16
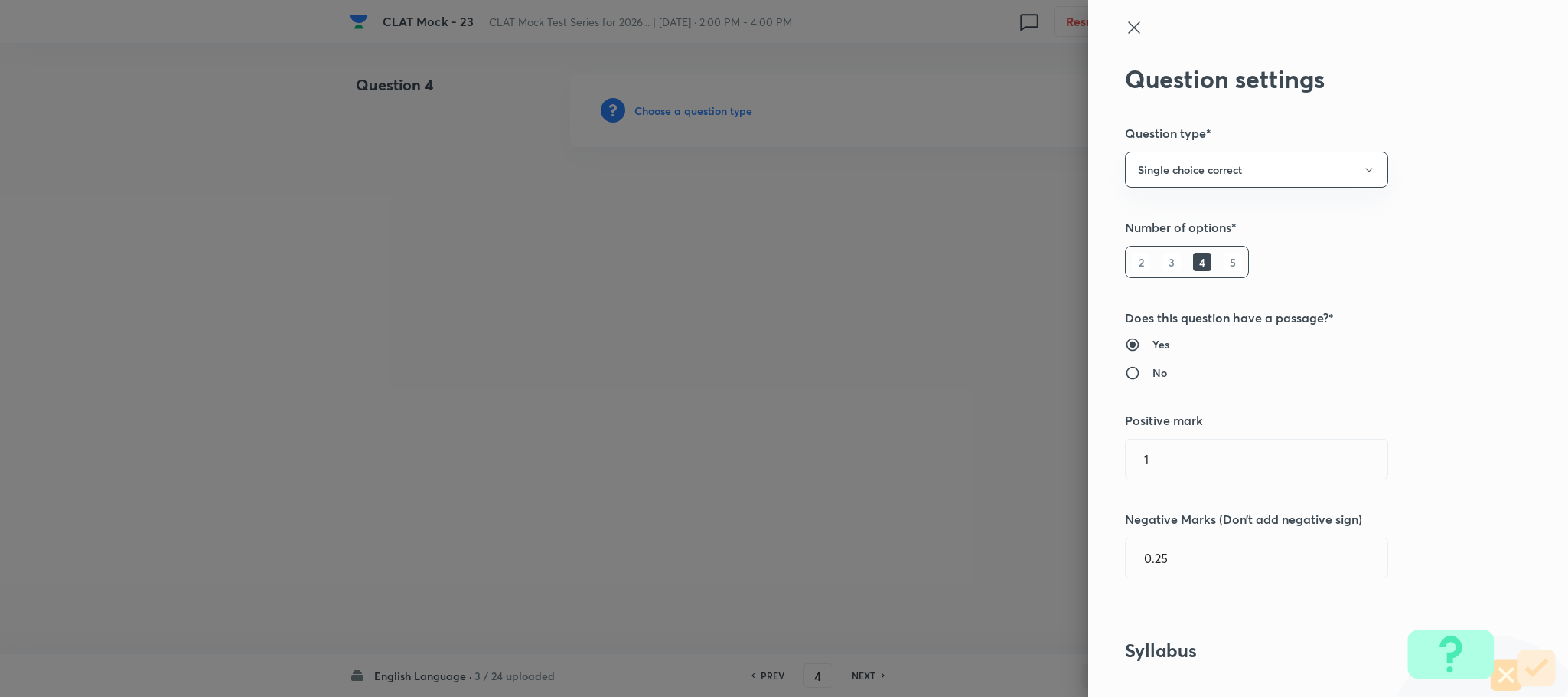
type input "English"
type input "English Comprehension"
type input "Reading Comprehension"
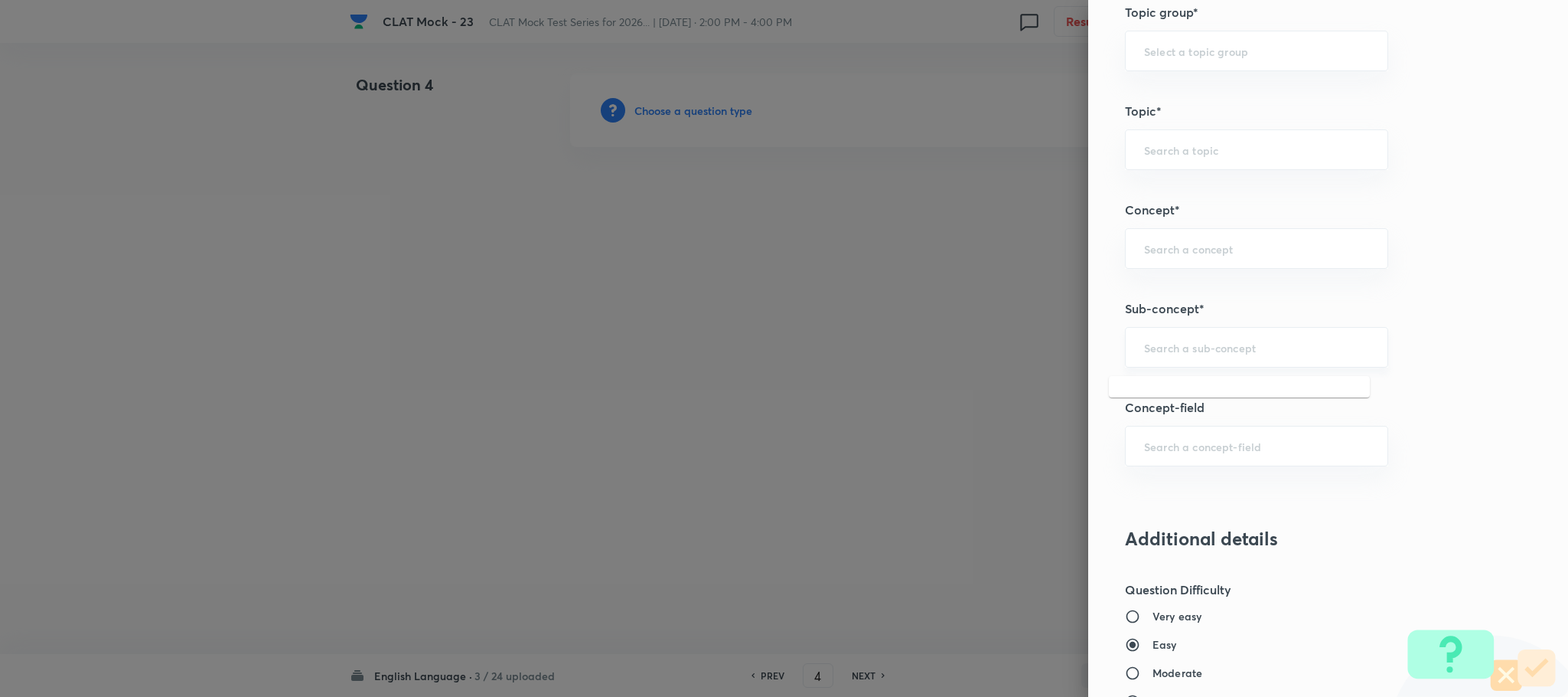
click at [1171, 352] on input "text" at bounding box center [1257, 346] width 225 height 14
click at [1162, 396] on li "Reading Comprehension" at bounding box center [1239, 396] width 261 height 28
type input "Reading Comprehension"
type input "English"
type input "English Comprehension"
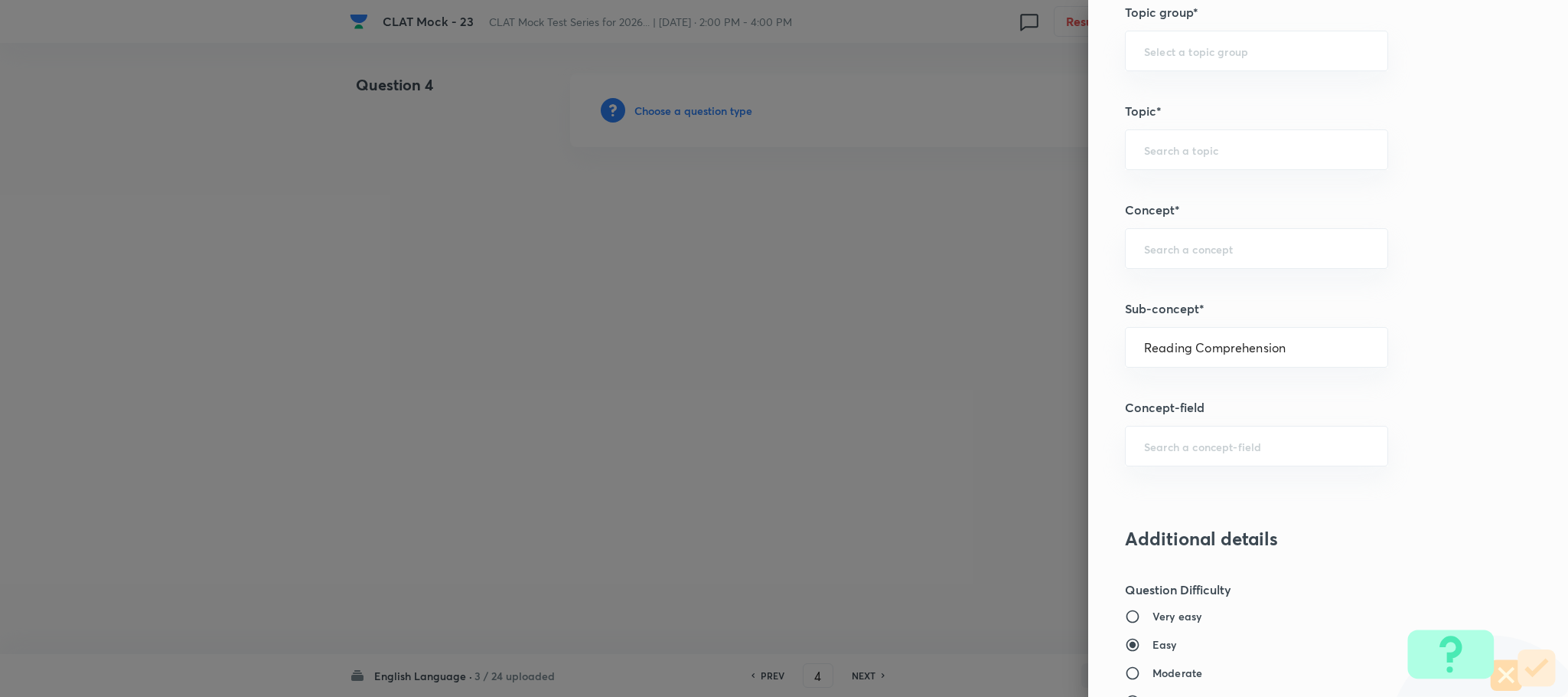
type input "Reading Comprehension"
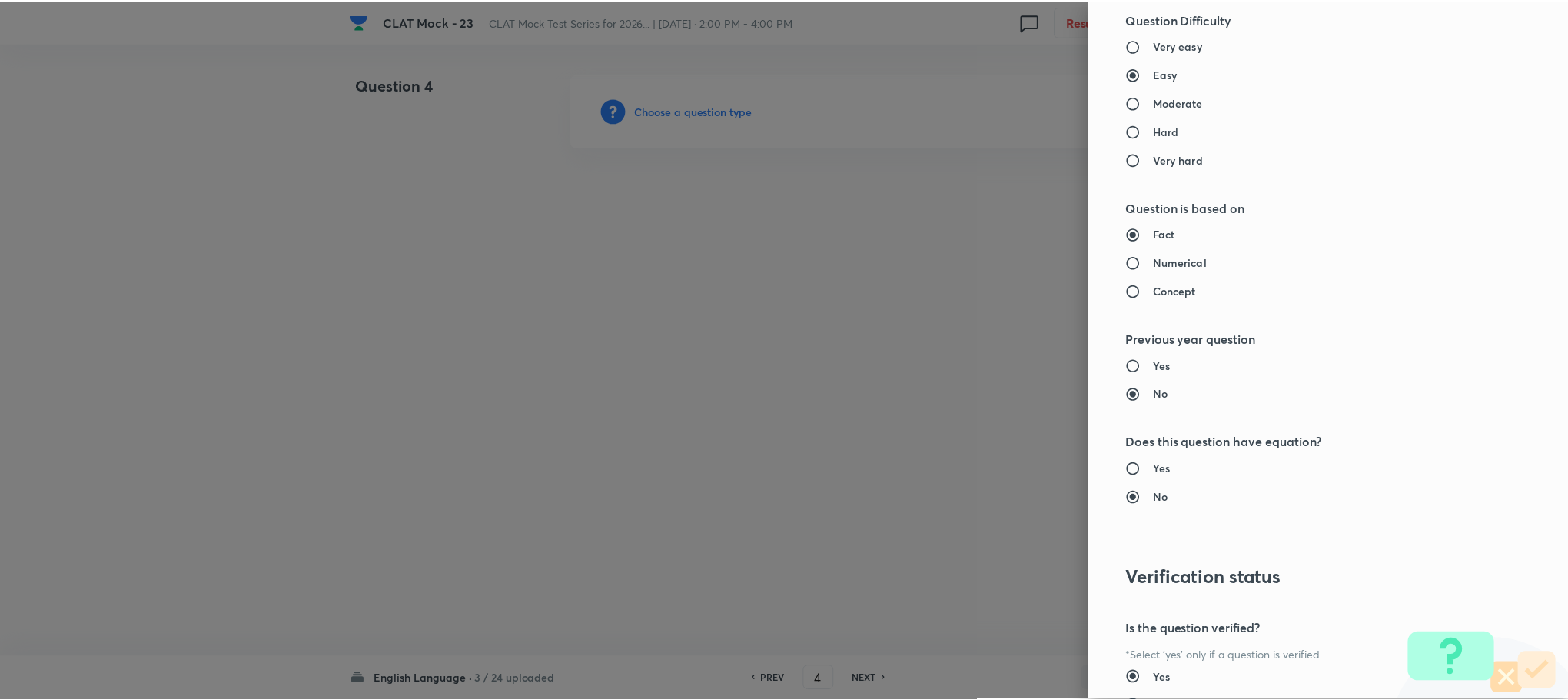
scroll to position [1402, 0]
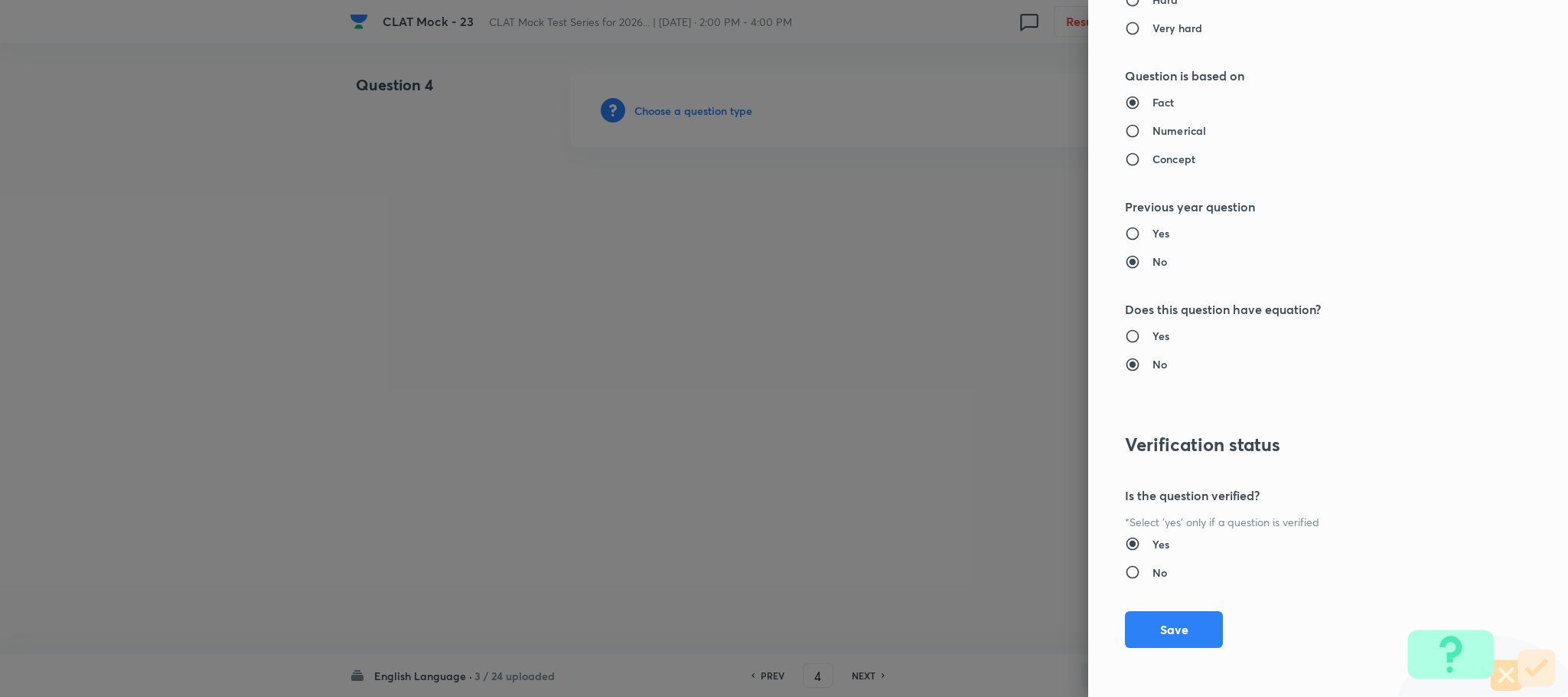
drag, startPoint x: 1155, startPoint y: 615, endPoint x: 1162, endPoint y: 607, distance: 10.6
click at [1160, 614] on button "Save" at bounding box center [1174, 630] width 98 height 37
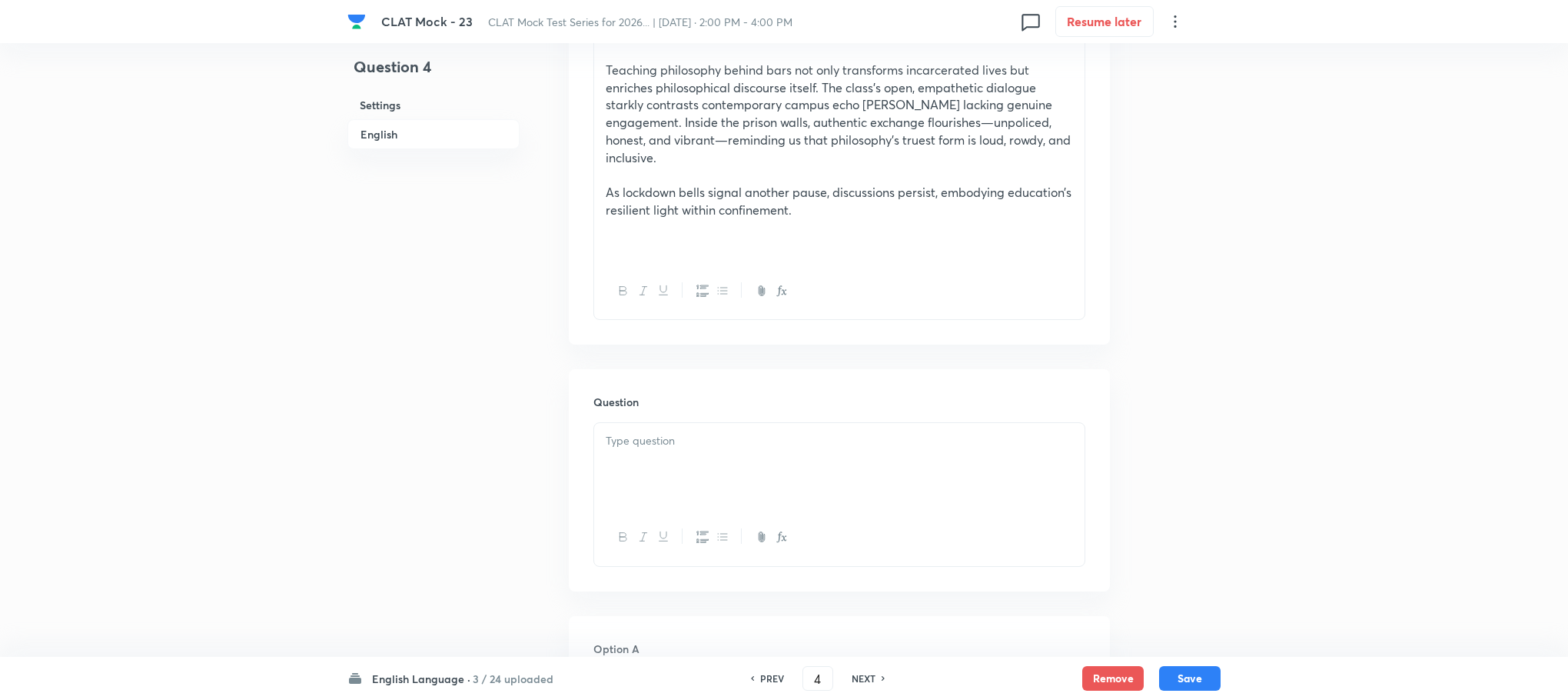
scroll to position [1500, 0]
click at [652, 421] on div at bounding box center [839, 464] width 490 height 86
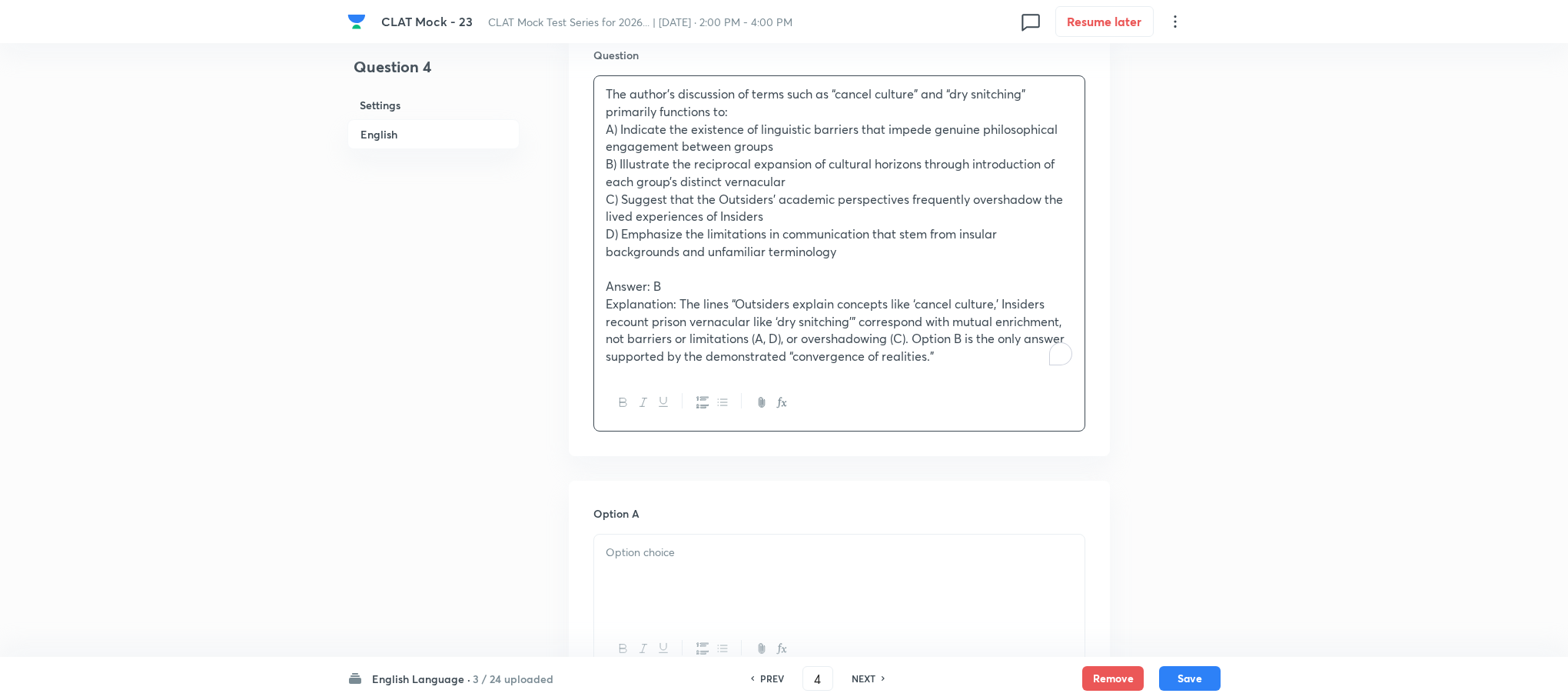
scroll to position [1846, 0]
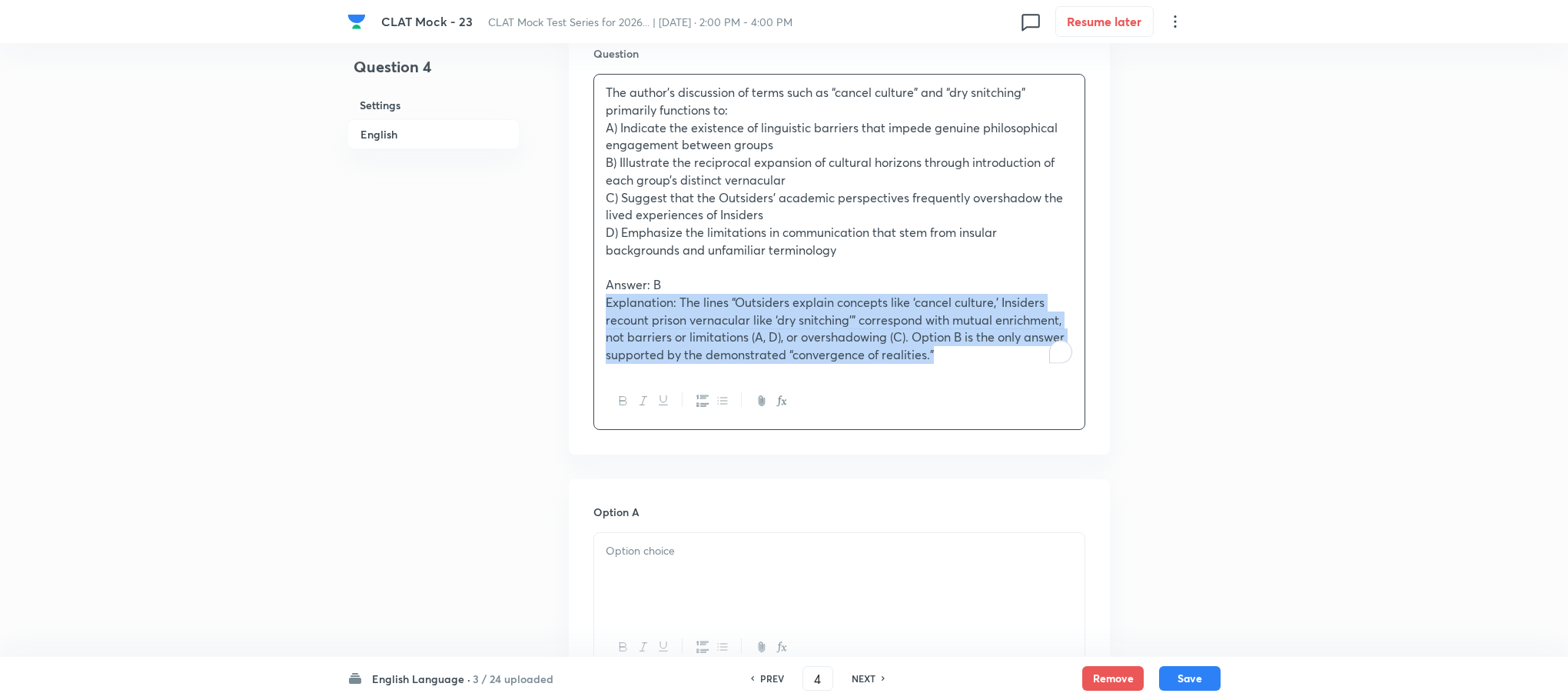
drag, startPoint x: 597, startPoint y: 259, endPoint x: 954, endPoint y: 315, distance: 361.4
click at [974, 323] on div "The author’s discussion of terms such as “cancel culture” and “dry snitching” p…" at bounding box center [839, 223] width 490 height 298
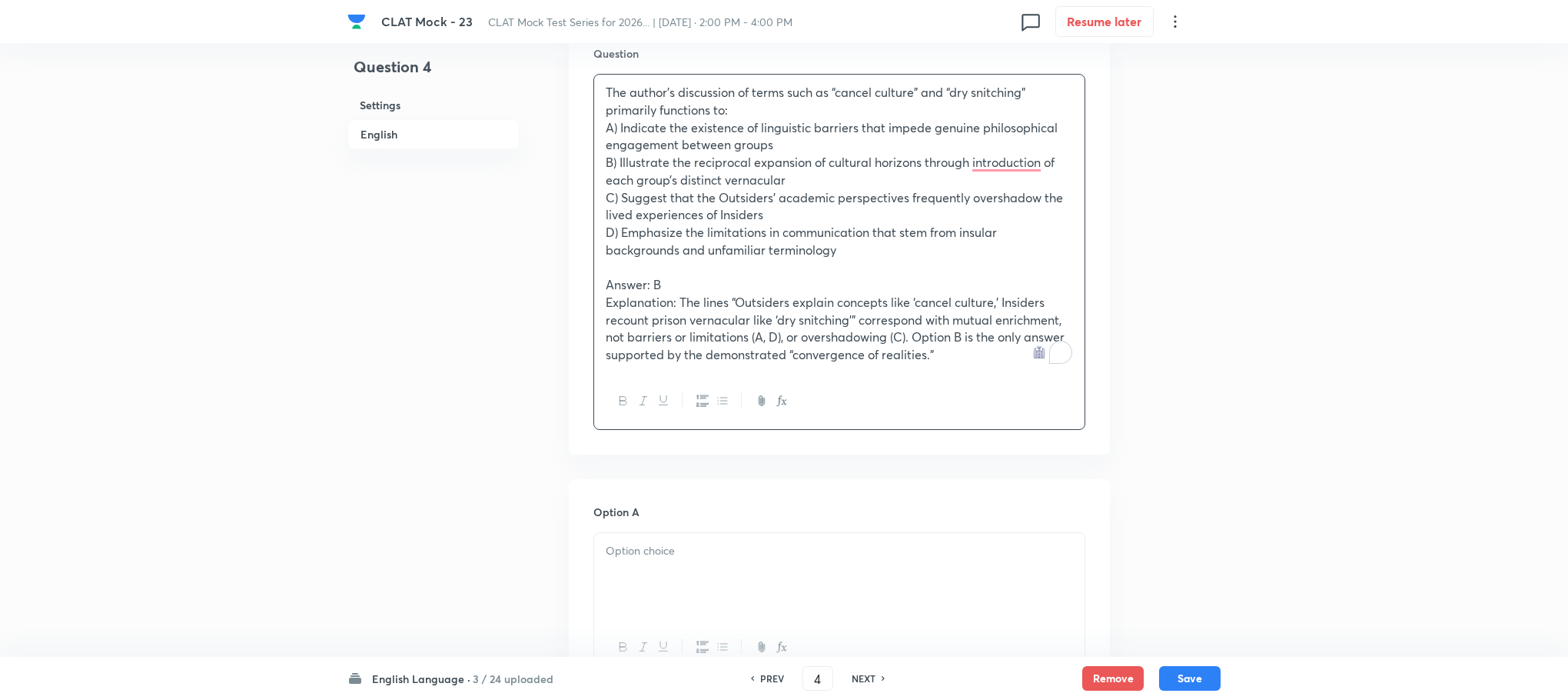
click at [594, 247] on div "The author’s discussion of terms such as “cancel culture” and “dry snitching” p…" at bounding box center [839, 223] width 490 height 298
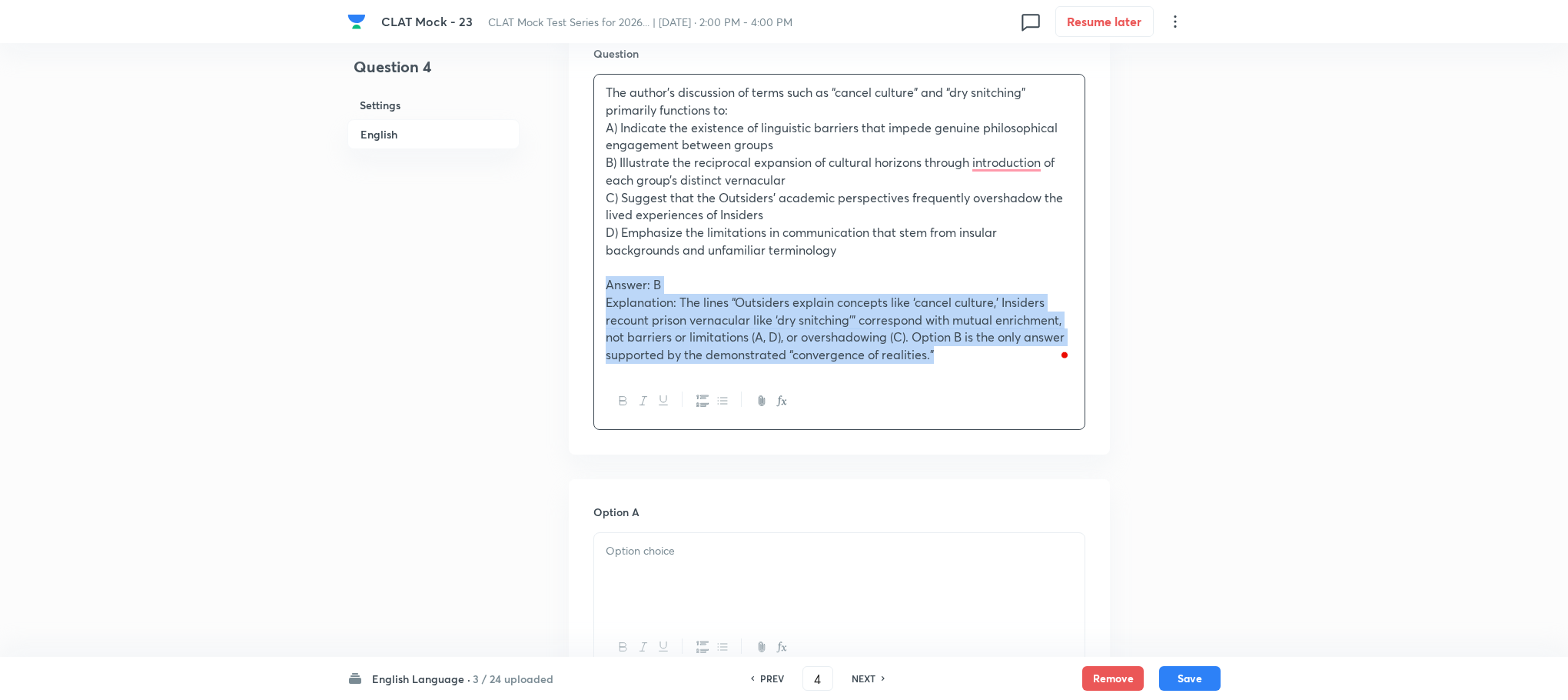
drag, startPoint x: 593, startPoint y: 247, endPoint x: 1084, endPoint y: 377, distance: 507.9
click at [1084, 377] on div "The author’s discussion of terms such as “cancel culture” and “dry snitching” p…" at bounding box center [839, 252] width 492 height 356
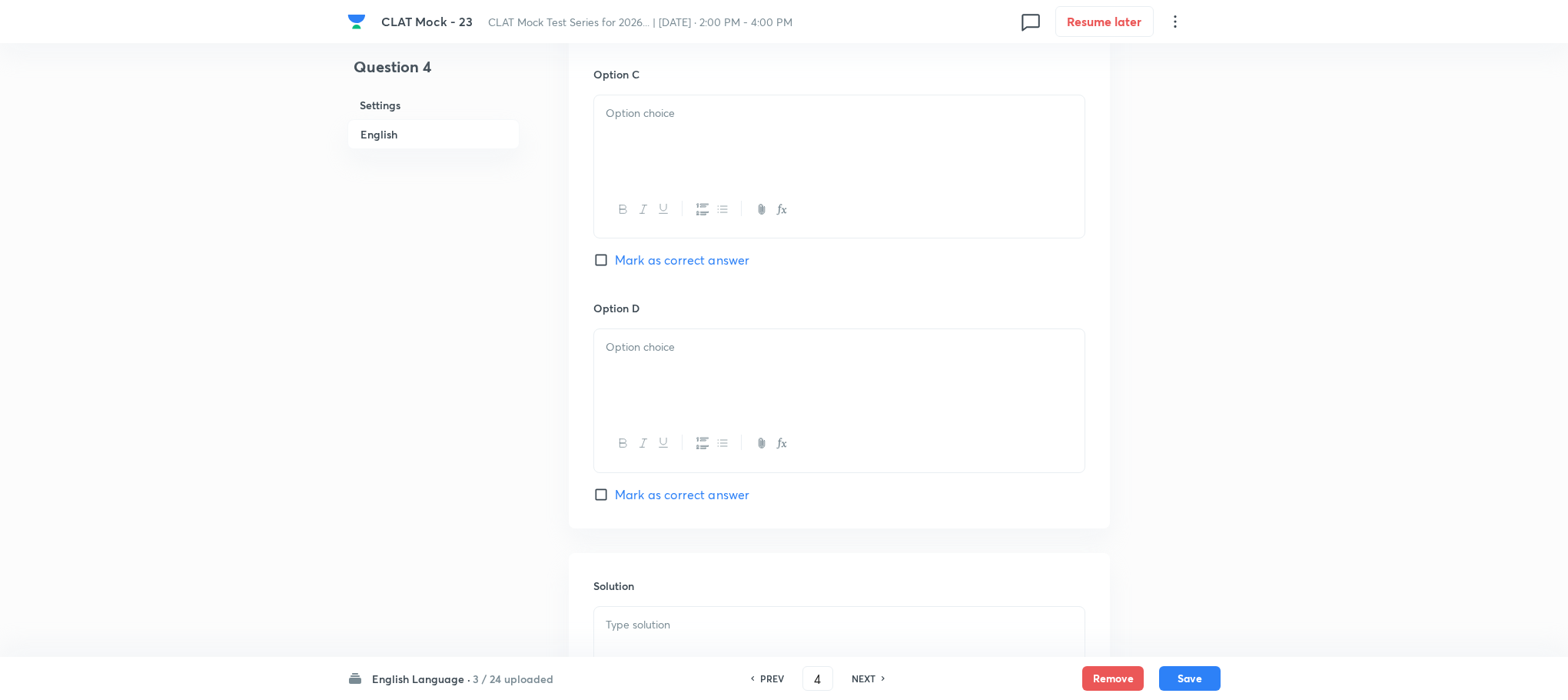
scroll to position [2862, 0]
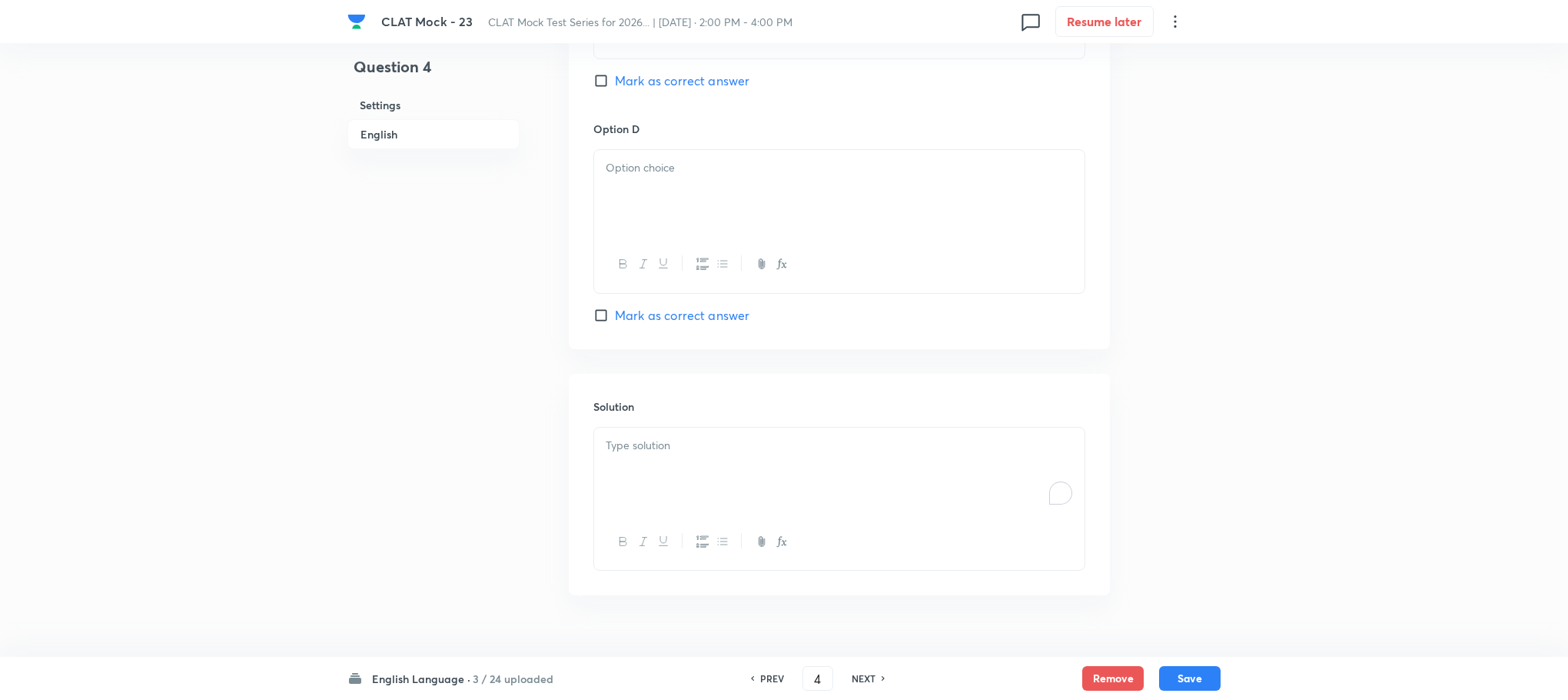
click at [624, 462] on div "To enrich screen reader interactions, please activate Accessibility in Grammarl…" at bounding box center [839, 470] width 490 height 86
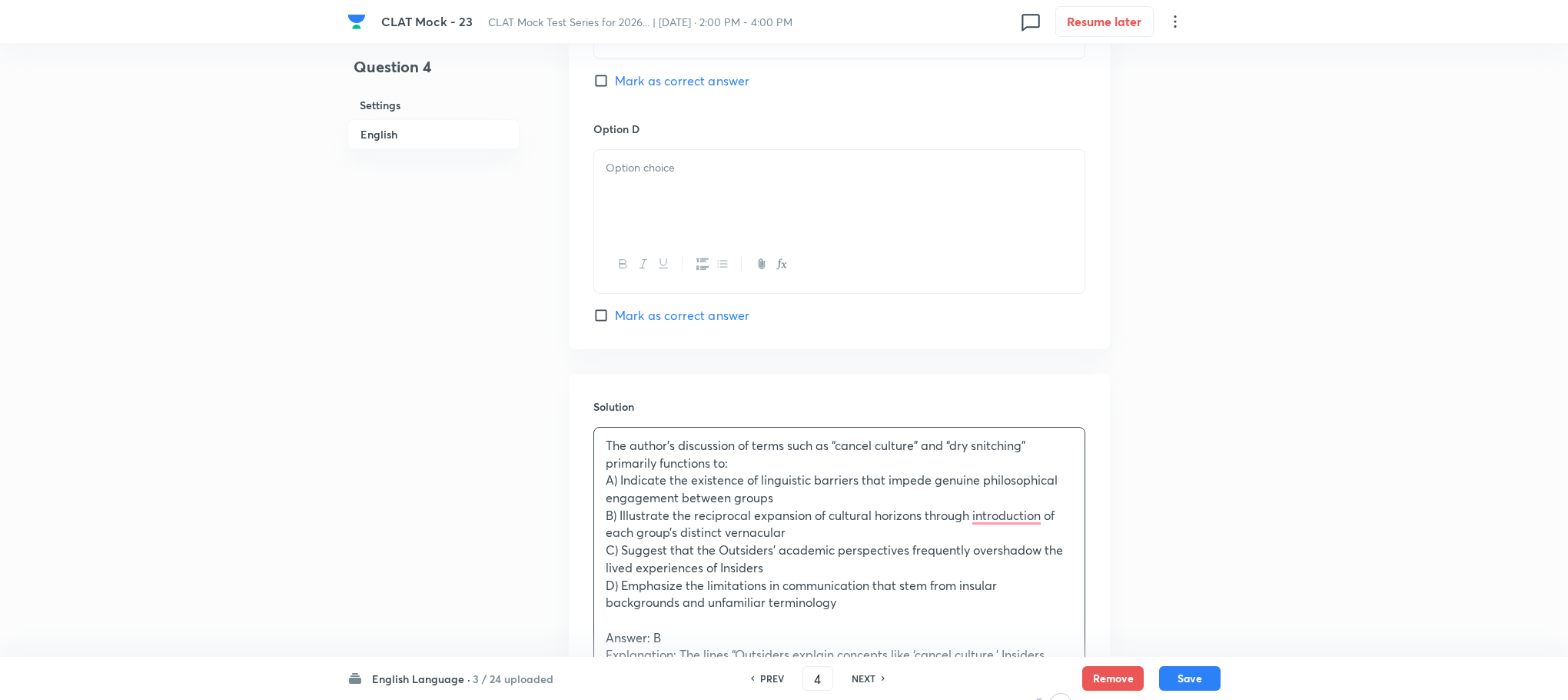
drag, startPoint x: 851, startPoint y: 564, endPoint x: 607, endPoint y: 374, distance: 309.3
click at [607, 374] on div "Solution The author’s discussion of terms such as “cancel culture” and “dry sni…" at bounding box center [839, 591] width 541 height 434
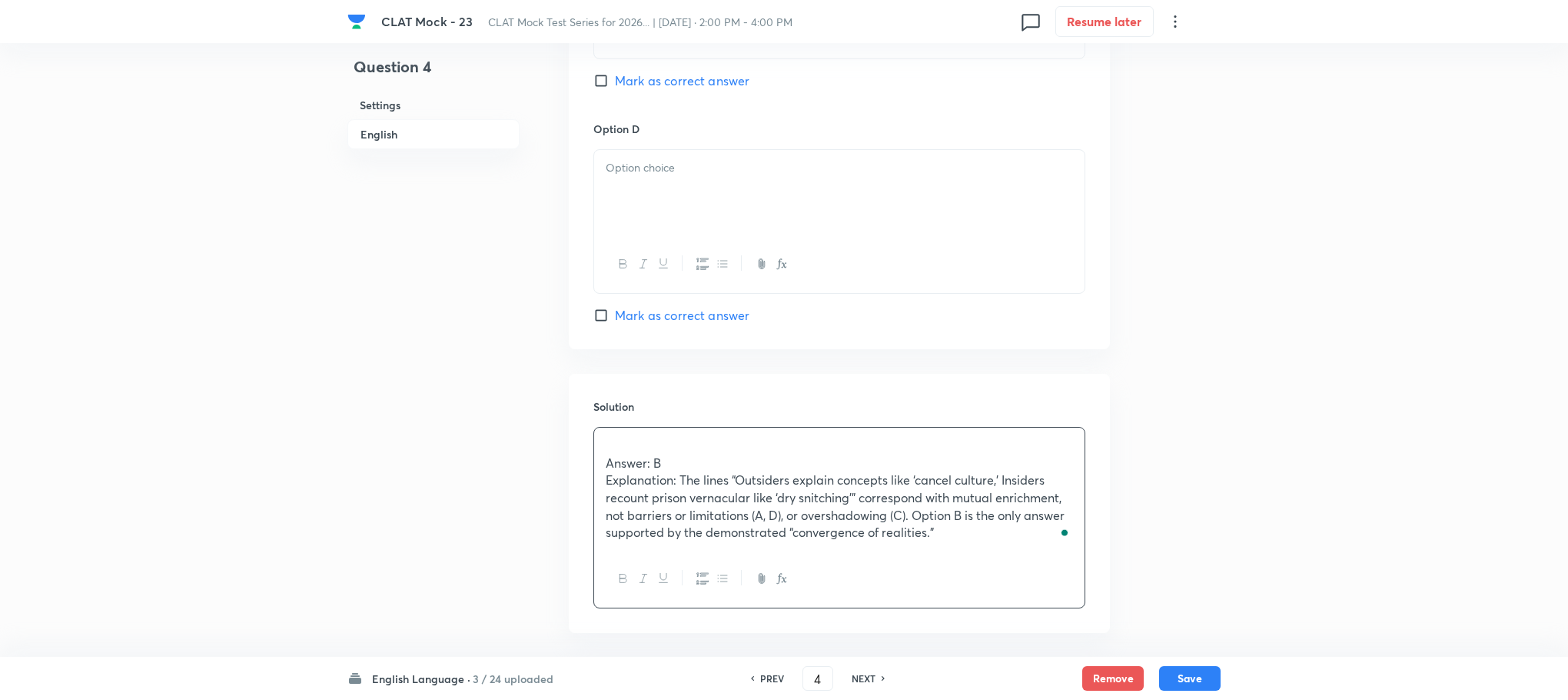
click at [600, 431] on div "Answer: B Explanation: The lines “Outsiders explain concepts like ‘cancel cultu…" at bounding box center [839, 489] width 490 height 123
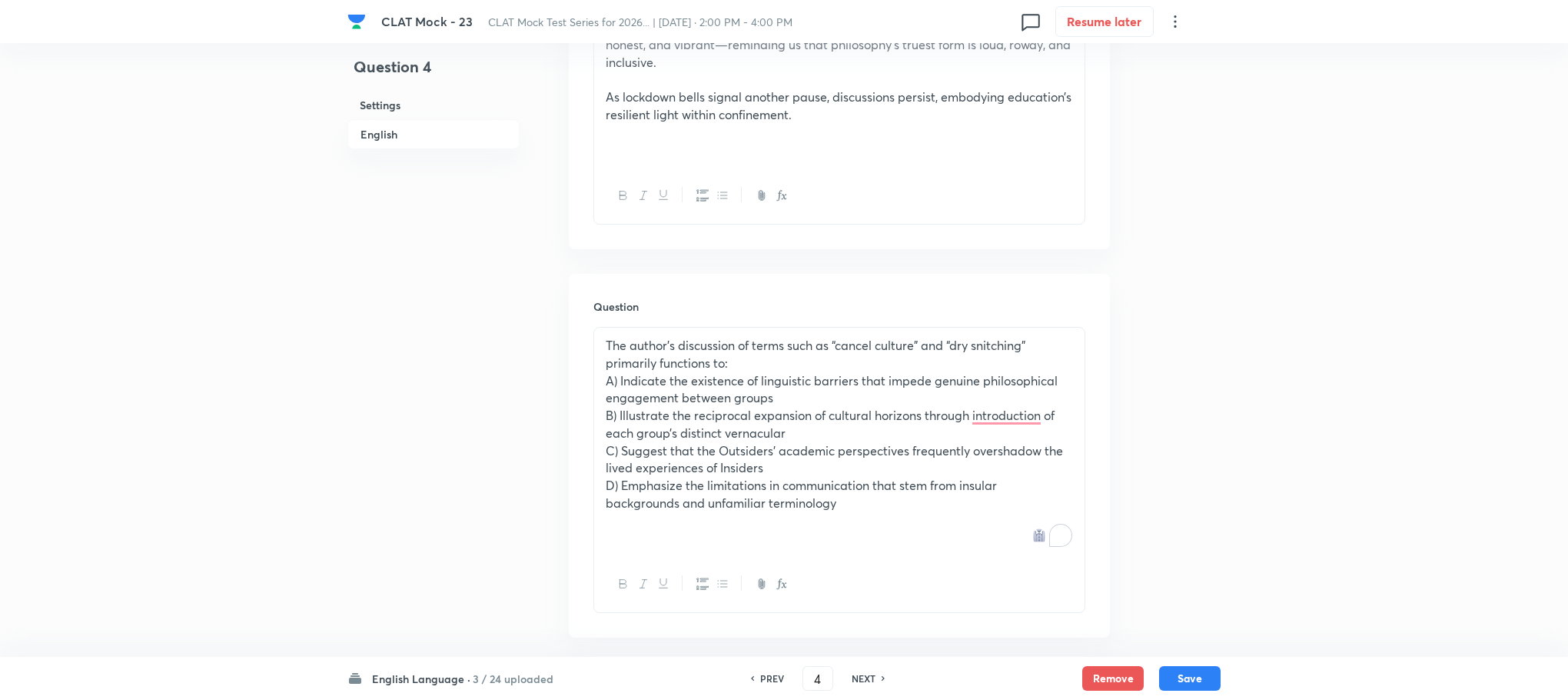
scroll to position [1593, 0]
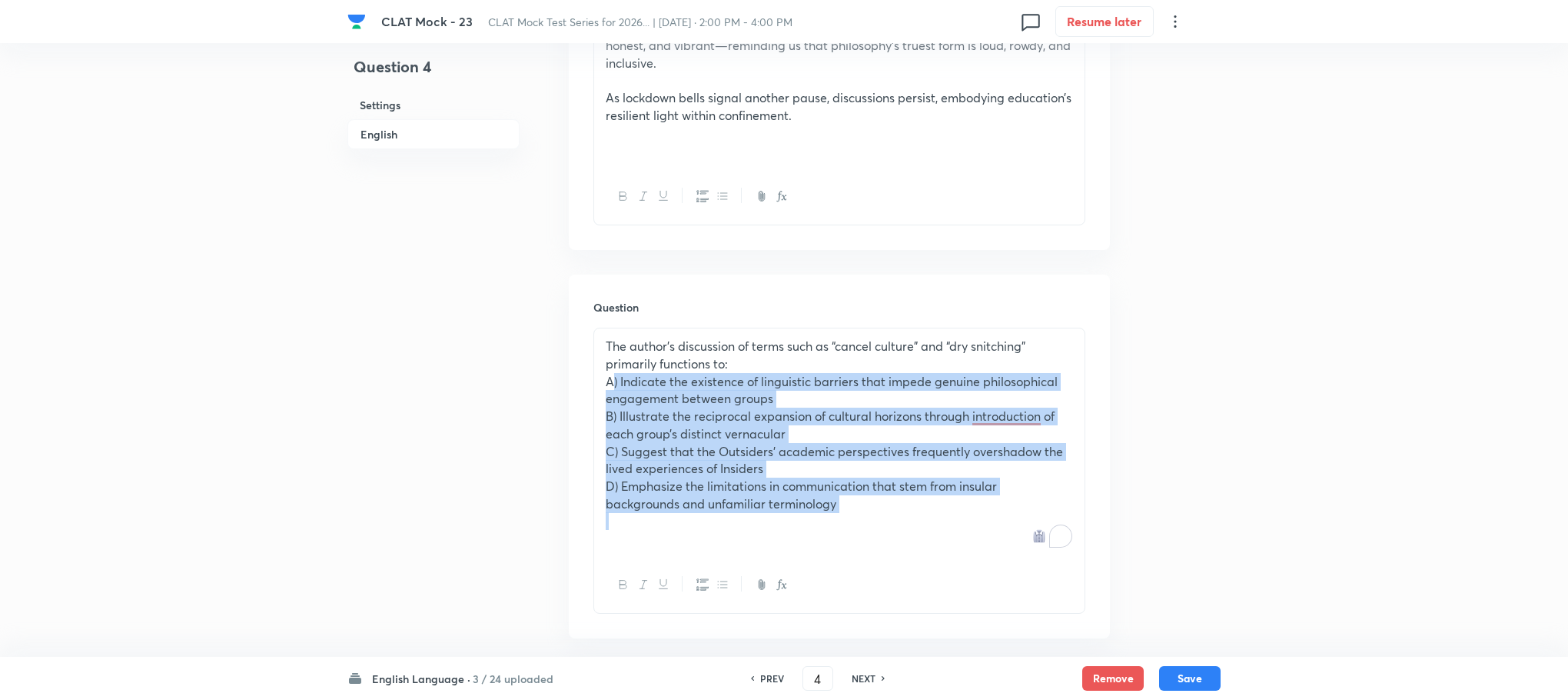
drag, startPoint x: 604, startPoint y: 345, endPoint x: 858, endPoint y: 485, distance: 290.0
click at [858, 485] on div "The author’s discussion of terms such as “cancel culture” and “dry snitching” p…" at bounding box center [839, 442] width 490 height 229
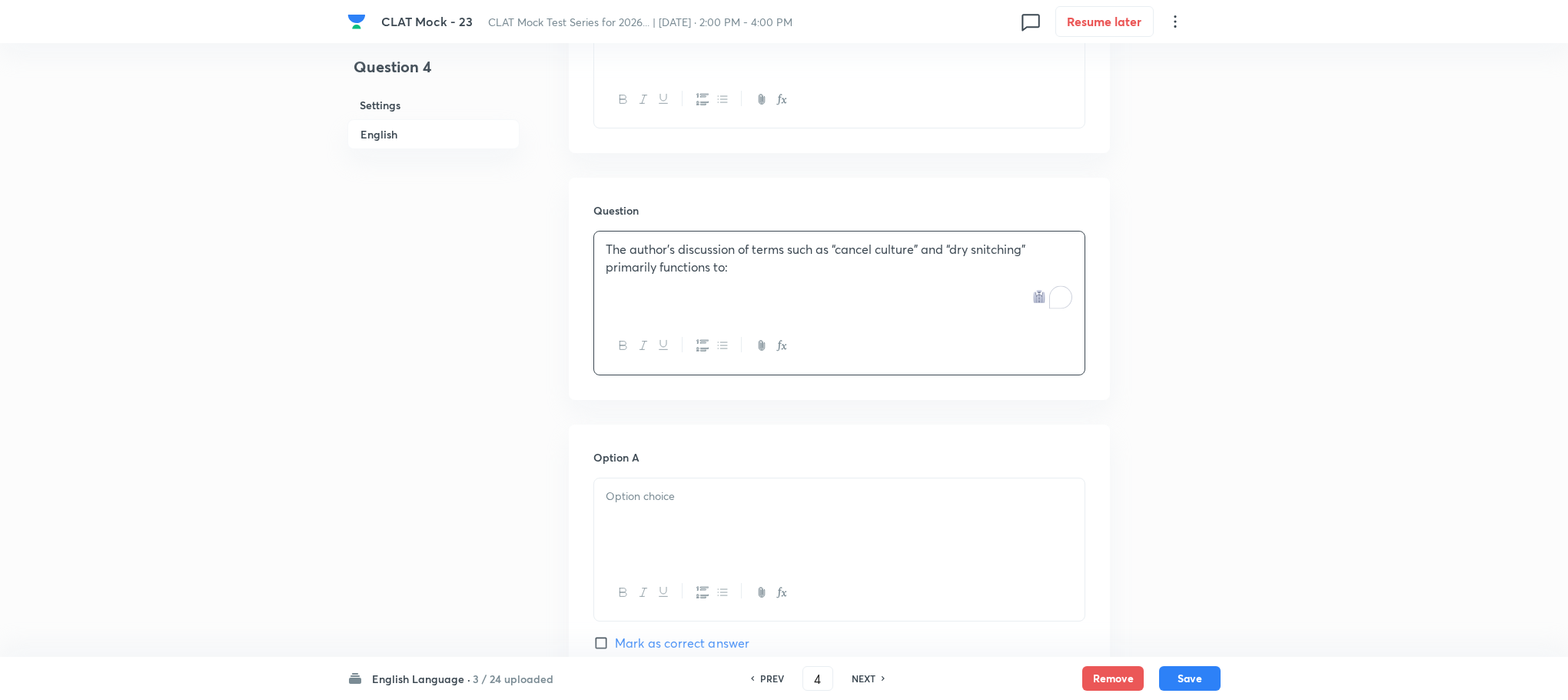
scroll to position [1823, 0]
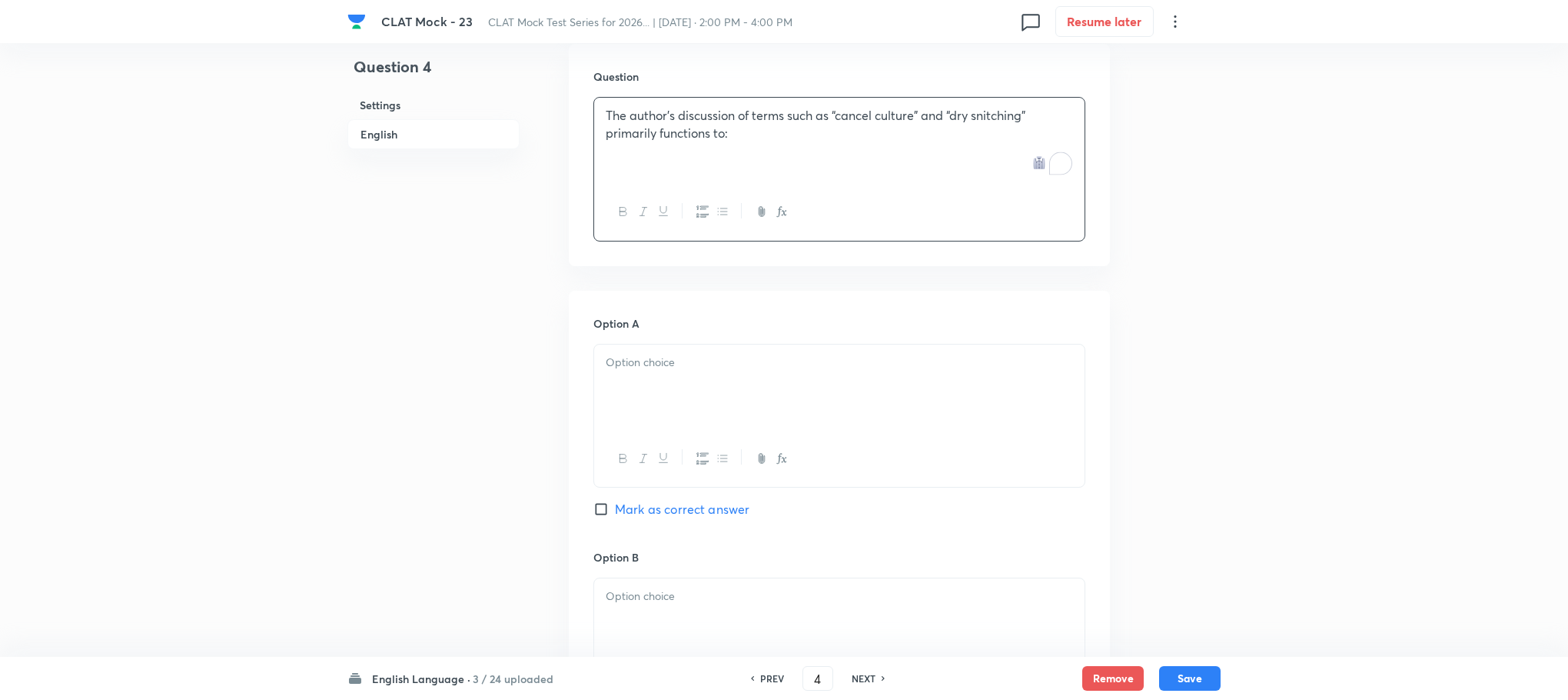
click at [627, 354] on div at bounding box center [839, 388] width 490 height 86
paste div "To enrich screen reader interactions, please activate Accessibility in Grammarl…"
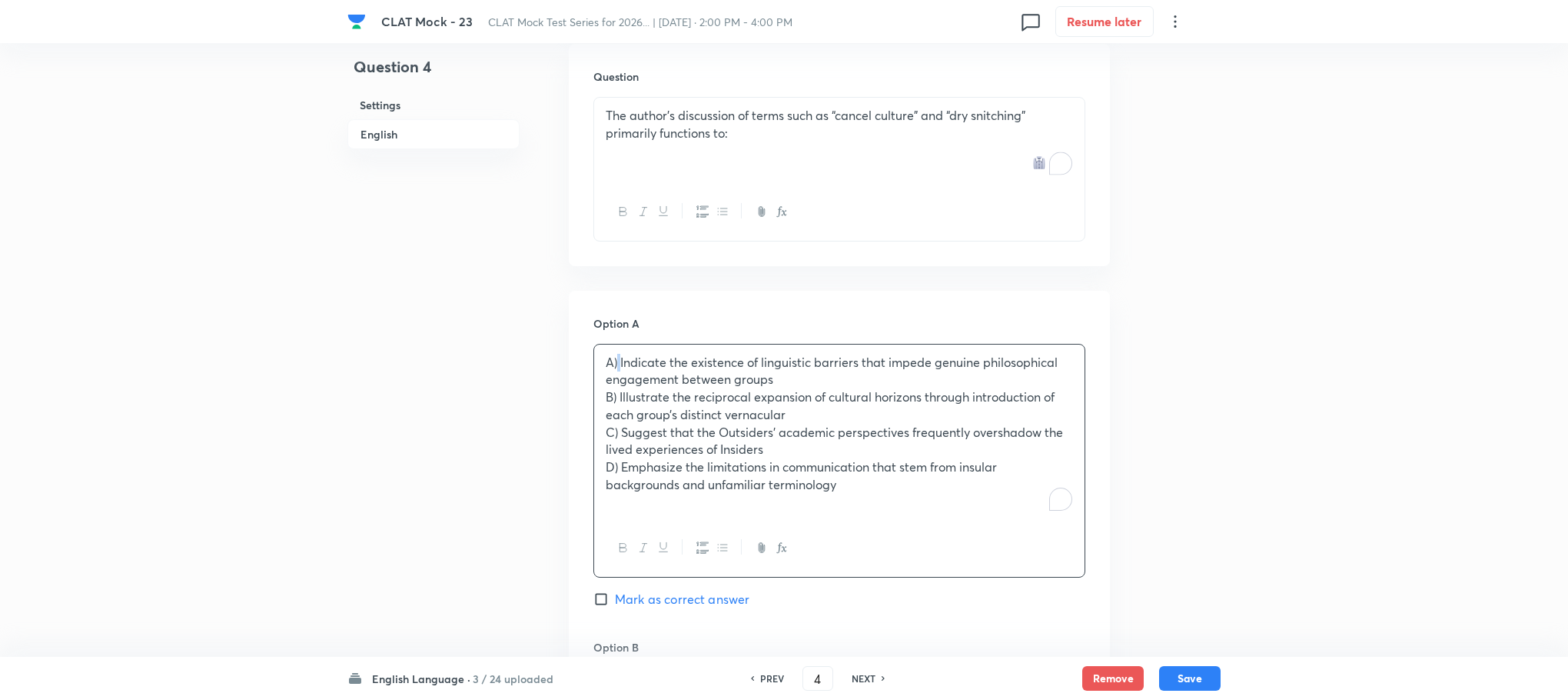
click at [620, 354] on p "A) Indicate the existence of linguistic barriers that impede genuine philosophi…" at bounding box center [840, 371] width 468 height 35
click at [620, 388] on p "B) Illustrate the reciprocal expansion of cultural horizons through introductio…" at bounding box center [840, 405] width 468 height 35
click at [620, 424] on p "C) Suggest that the Outsiders’ academic perspectives frequently overshadow the …" at bounding box center [840, 441] width 468 height 35
click at [618, 459] on p "D) Emphasize the limitations in communication that stem from insular background…" at bounding box center [840, 475] width 468 height 35
drag, startPoint x: 604, startPoint y: 370, endPoint x: 771, endPoint y: 453, distance: 186.5
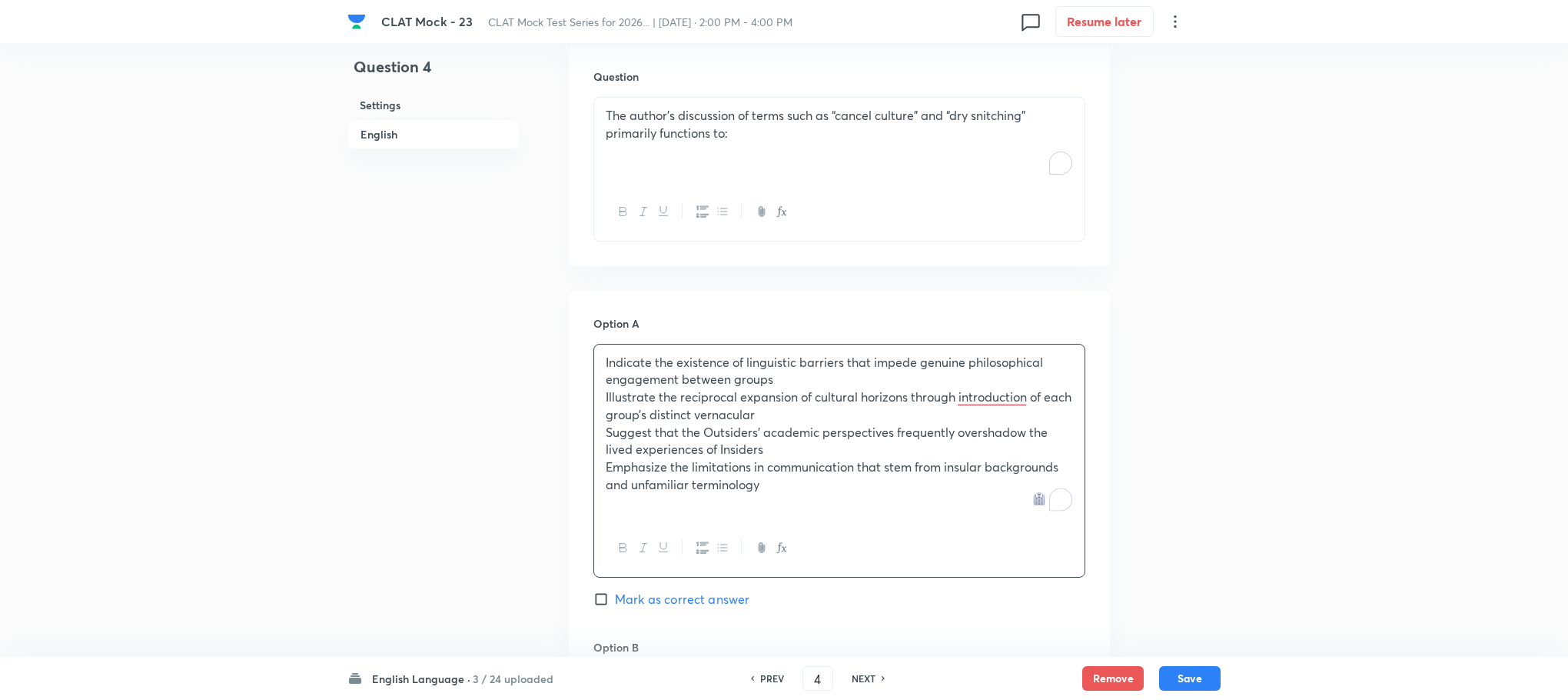
click at [771, 453] on div "Indicate the existence of linguistic barriers that impede genuine philosophical…" at bounding box center [839, 432] width 490 height 176
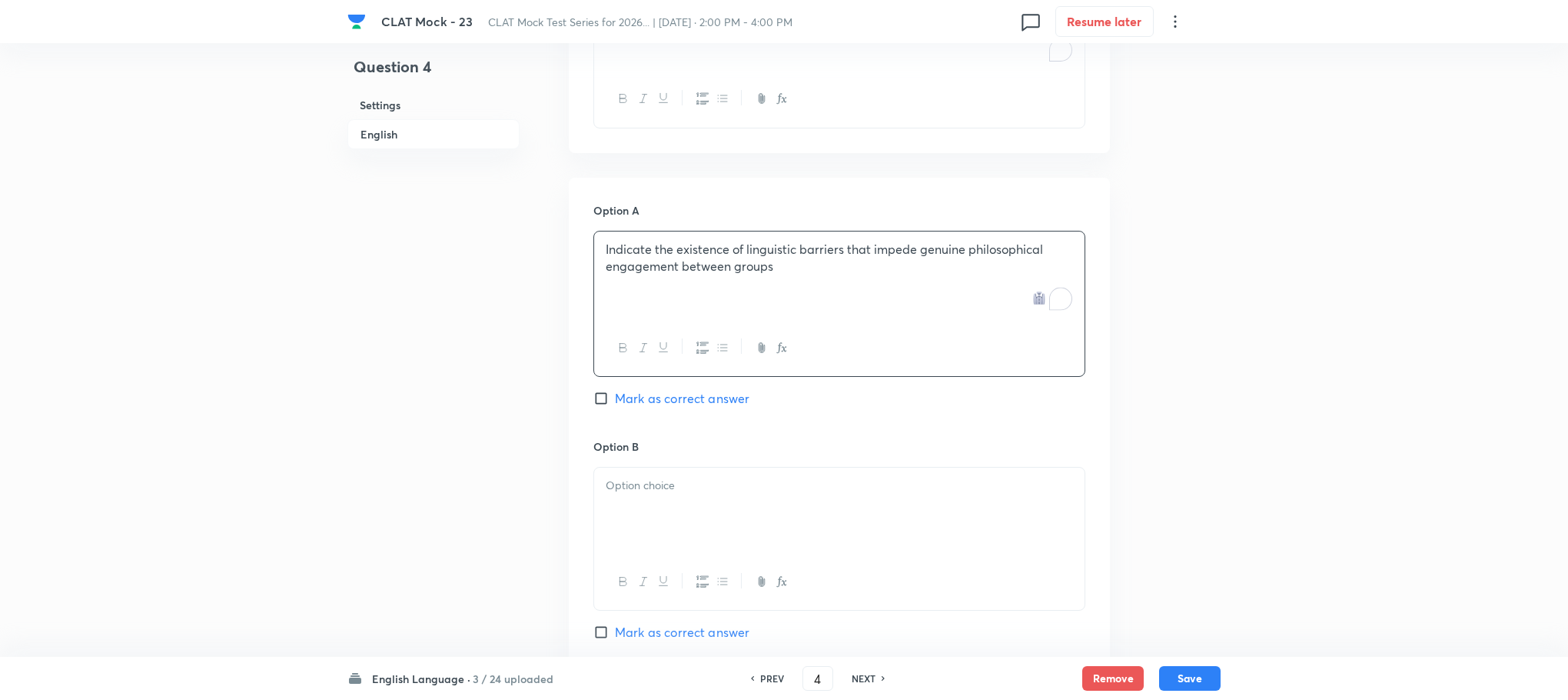
scroll to position [2054, 0]
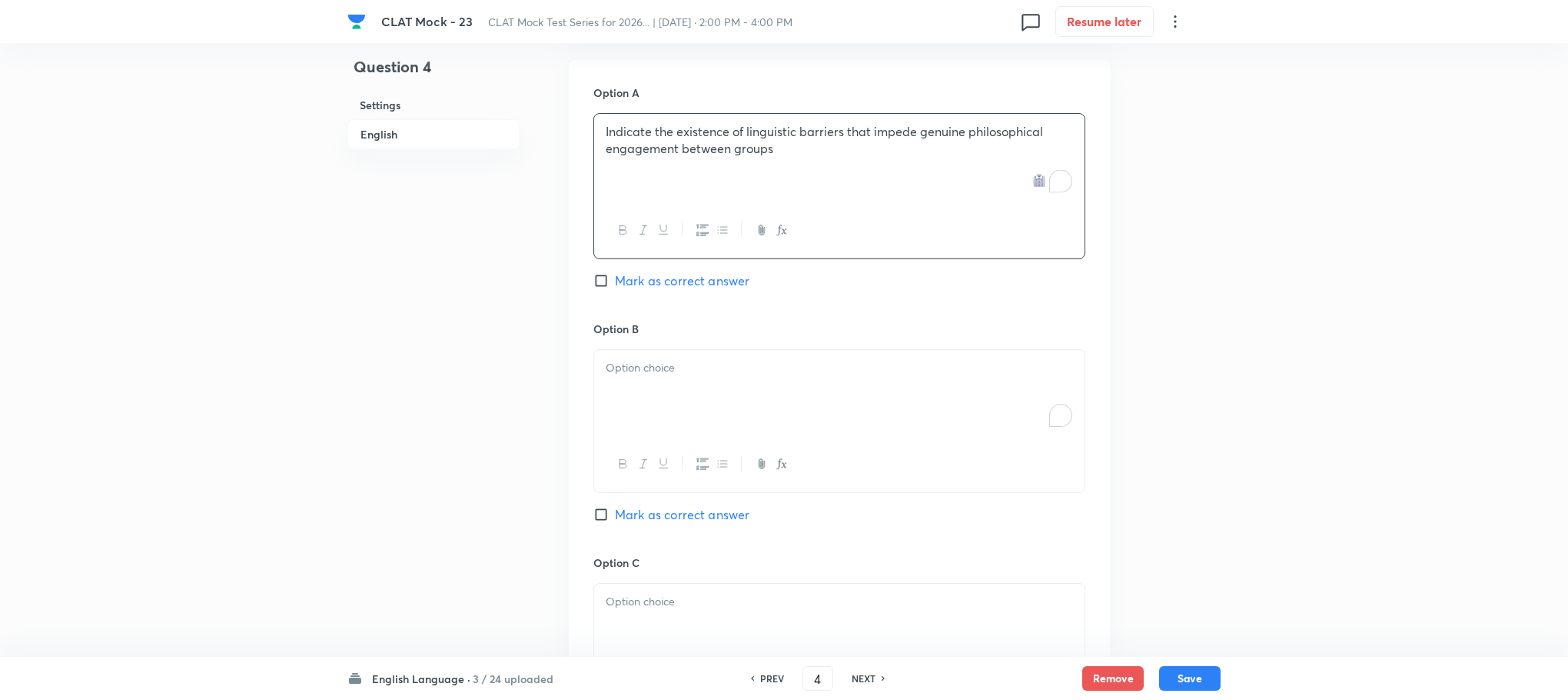
click at [619, 359] on p "To enrich screen reader interactions, please activate Accessibility in Grammarl…" at bounding box center [840, 367] width 468 height 18
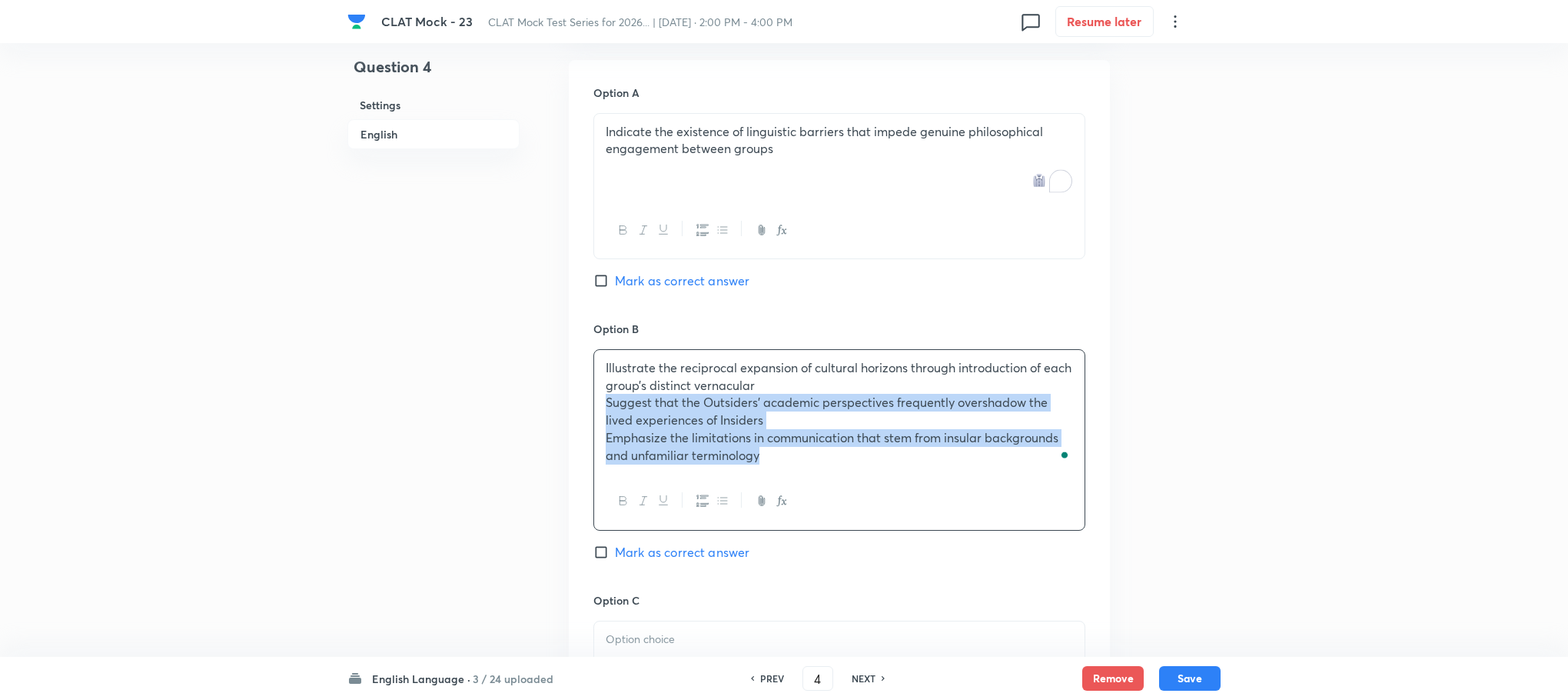
drag, startPoint x: 639, startPoint y: 381, endPoint x: 808, endPoint y: 448, distance: 181.8
click at [808, 448] on div "Illustrate the reciprocal expansion of cultural horizons through introduction o…" at bounding box center [839, 440] width 492 height 182
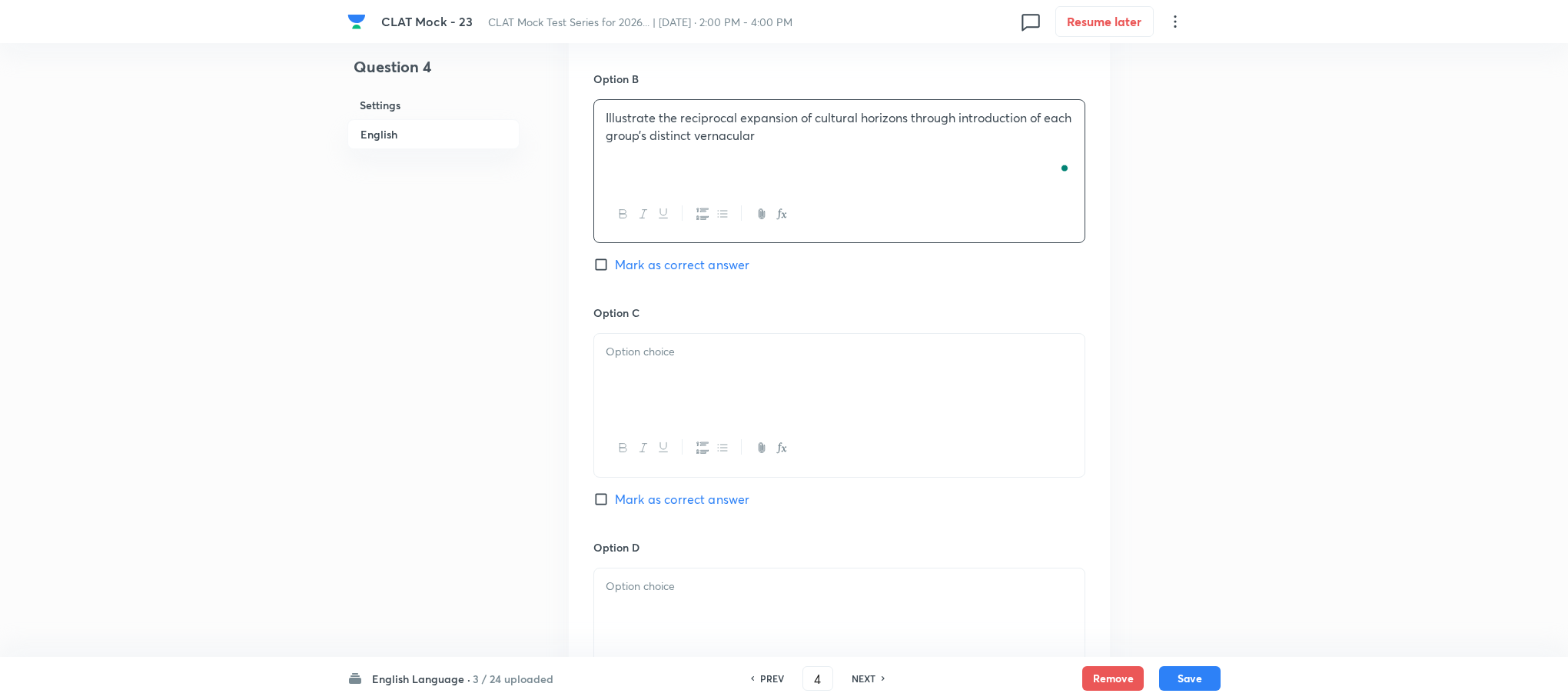
scroll to position [2400, 0]
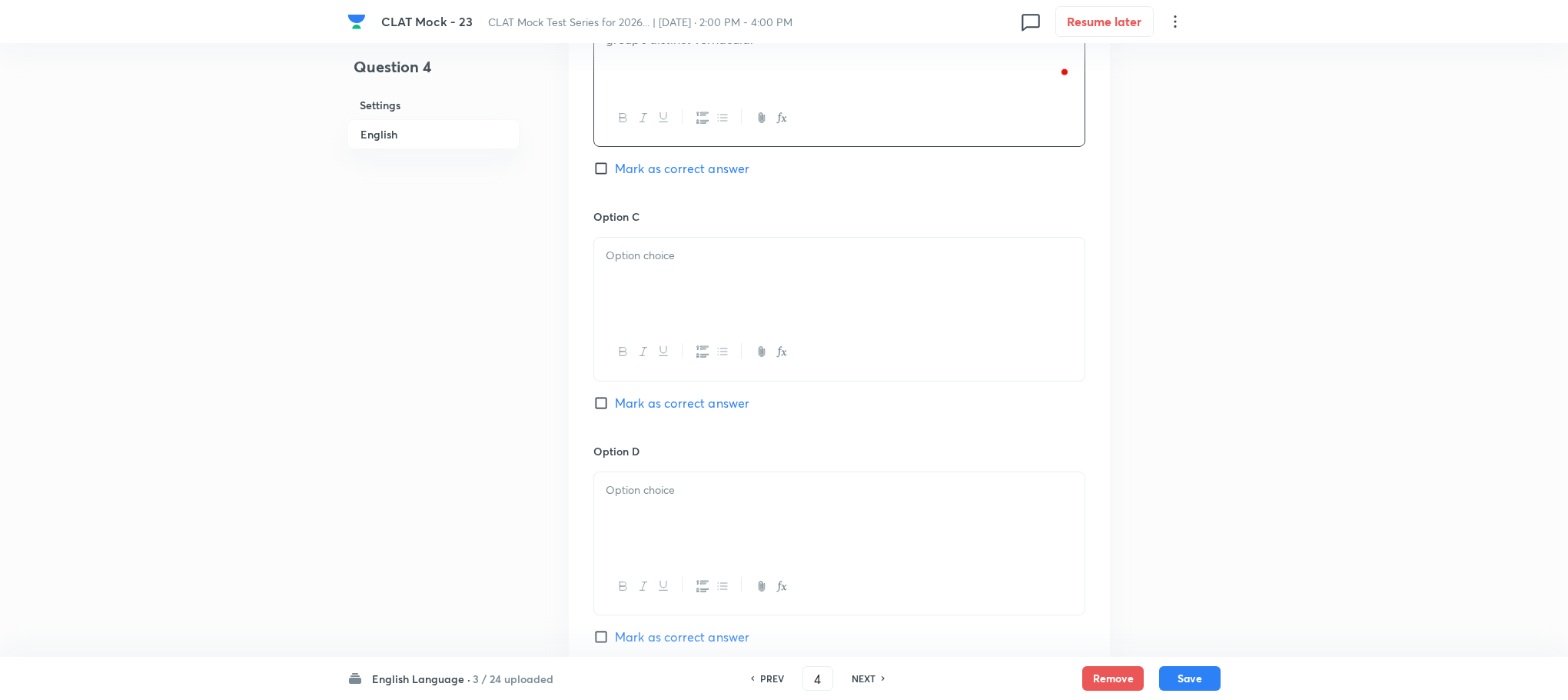
click at [625, 237] on div at bounding box center [839, 280] width 490 height 86
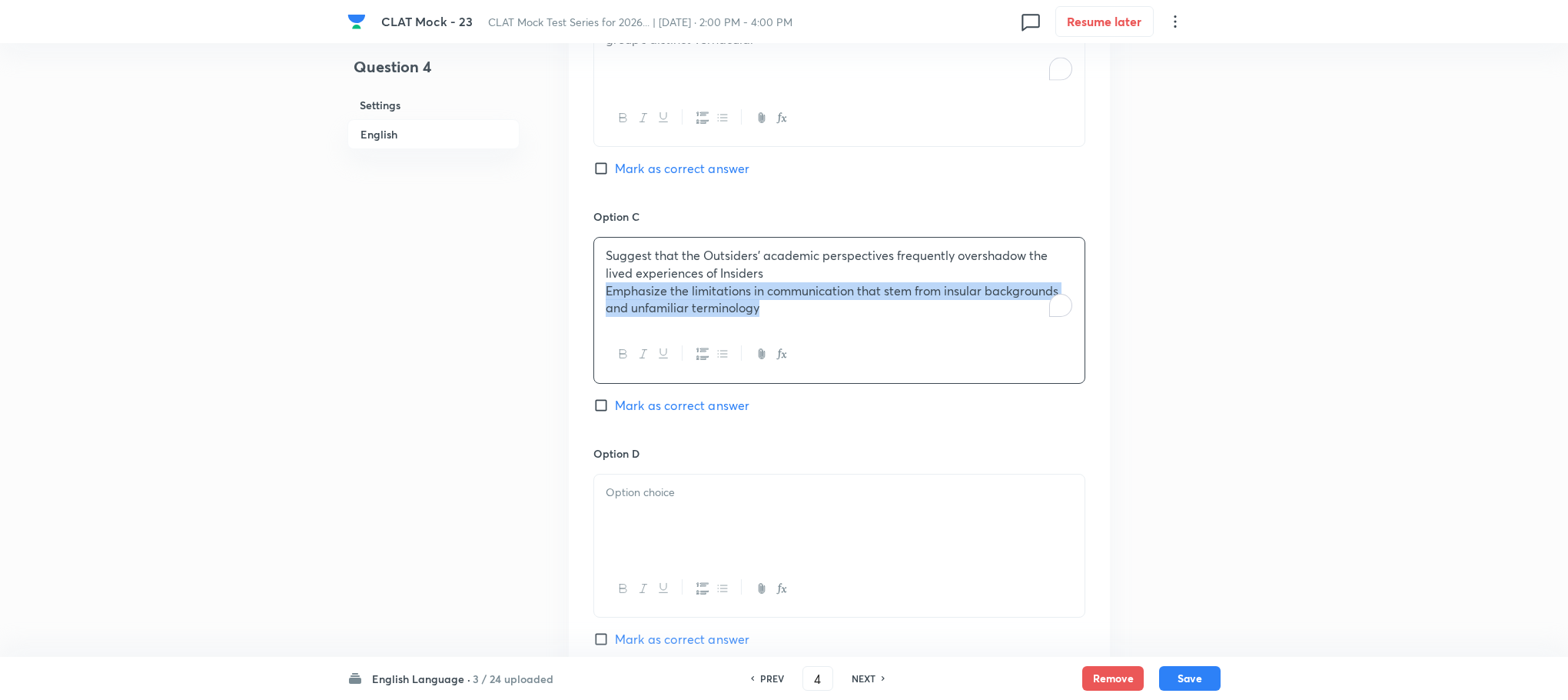
drag, startPoint x: 597, startPoint y: 256, endPoint x: 949, endPoint y: 346, distance: 363.3
click at [949, 346] on div "Suggest that the Outsiders’ academic perspectives frequently overshadow the liv…" at bounding box center [839, 310] width 492 height 146
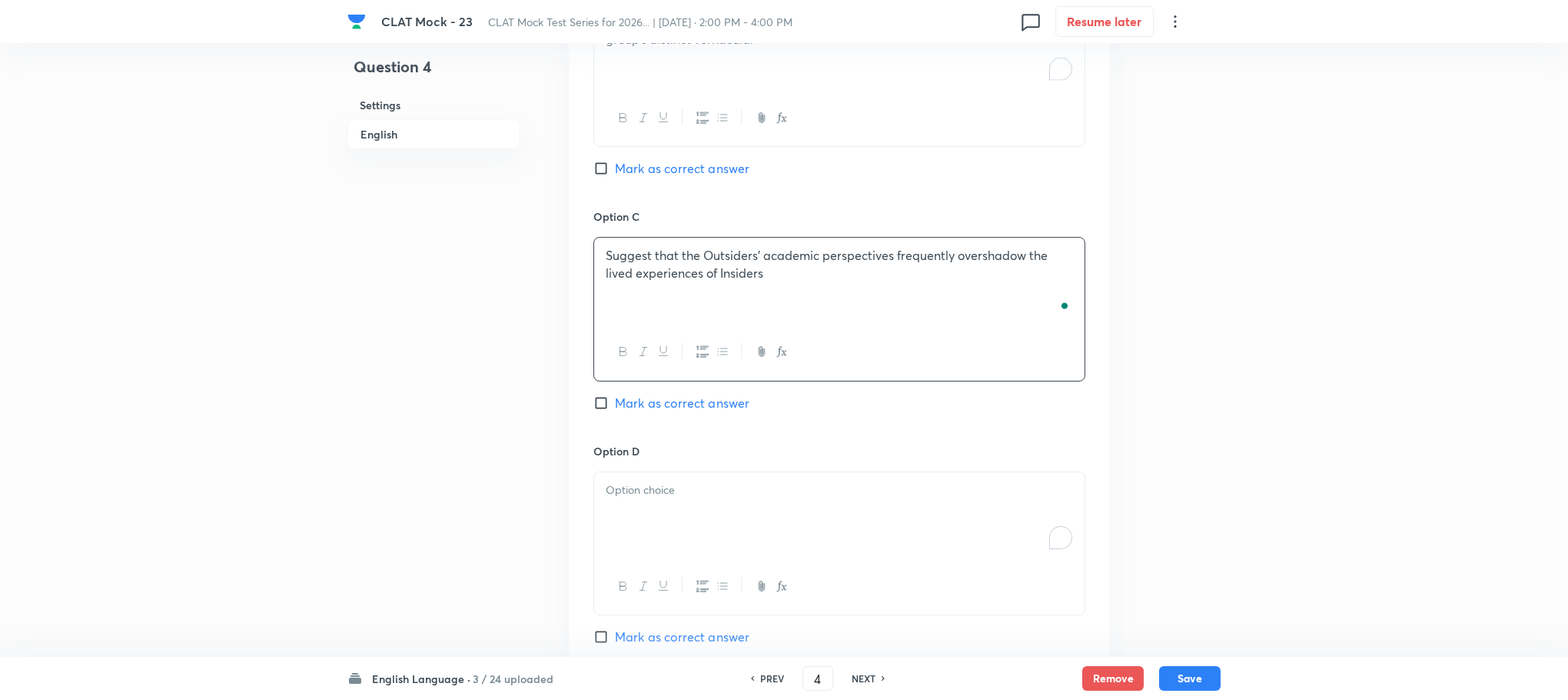
click at [721, 481] on p "To enrich screen reader interactions, please activate Accessibility in Grammarl…" at bounding box center [840, 490] width 468 height 18
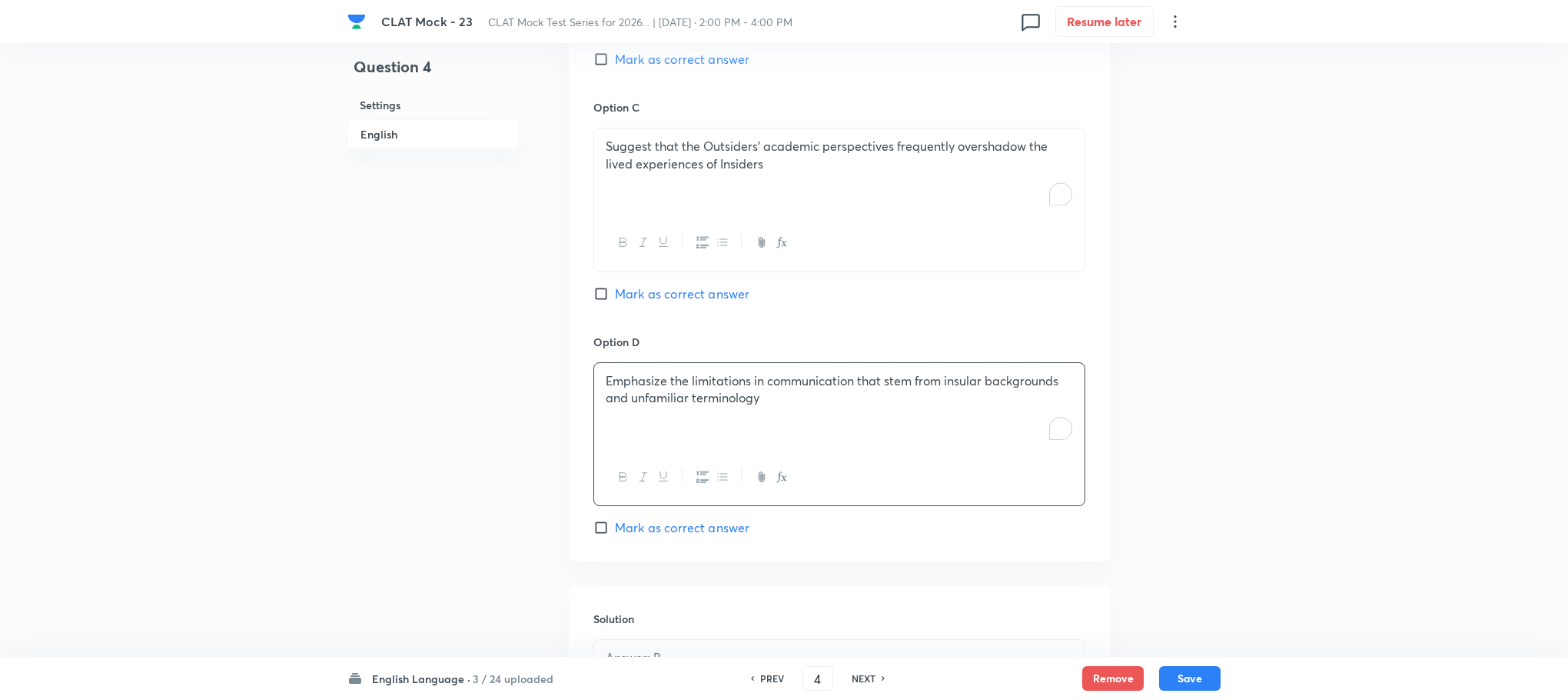
scroll to position [2049, 0]
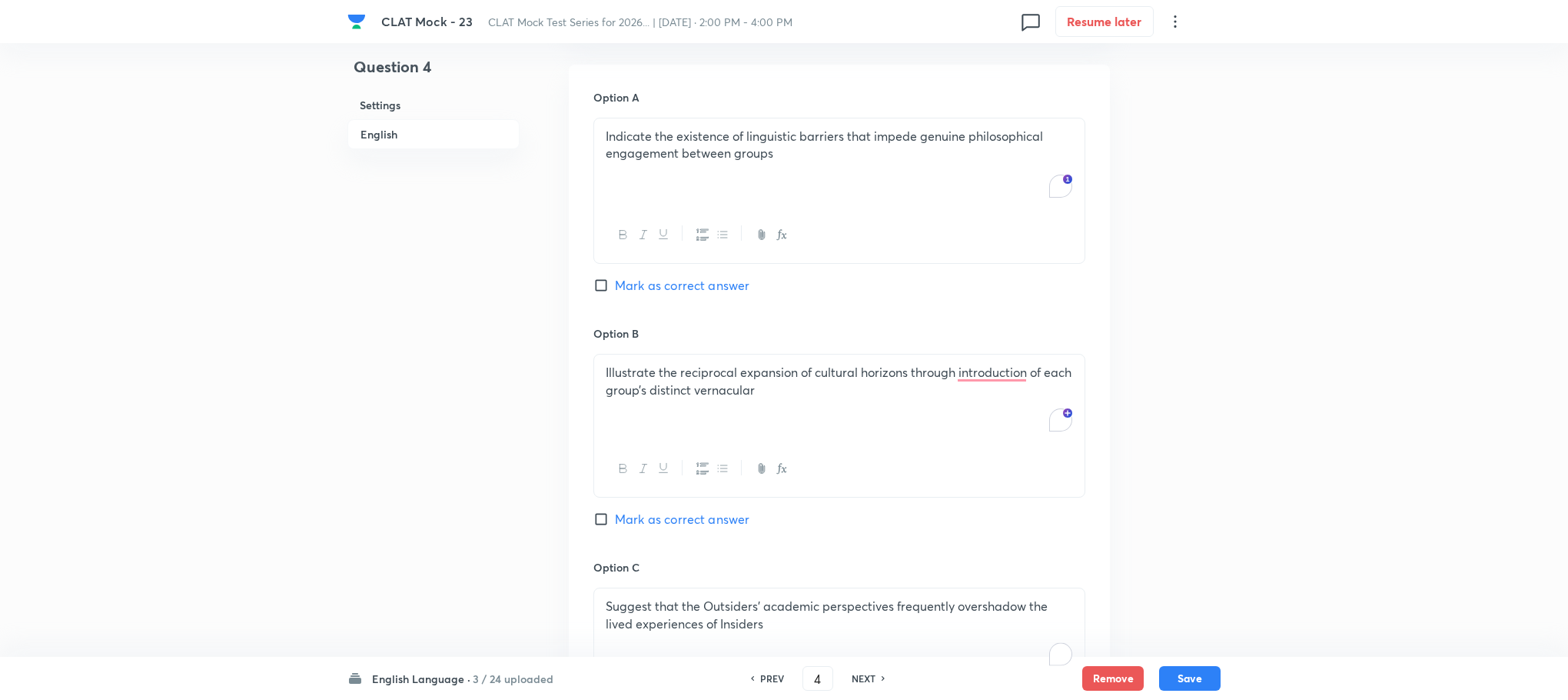
click at [695, 510] on span "Mark as correct answer" at bounding box center [682, 519] width 134 height 19
click at [615, 512] on input "Mark as correct answer" at bounding box center [604, 519] width 22 height 15
checkbox input "true"
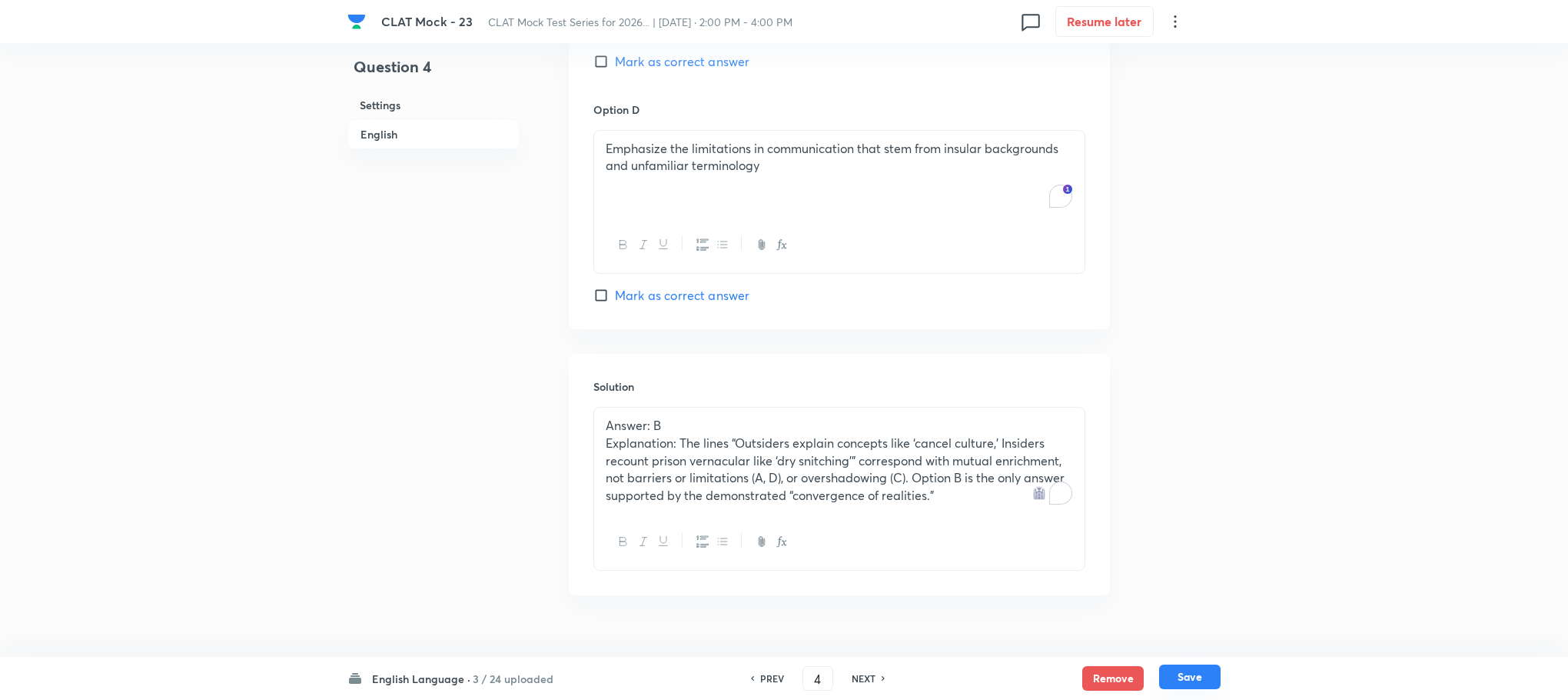
click at [1195, 672] on button "Save" at bounding box center [1190, 676] width 62 height 24
type input "5"
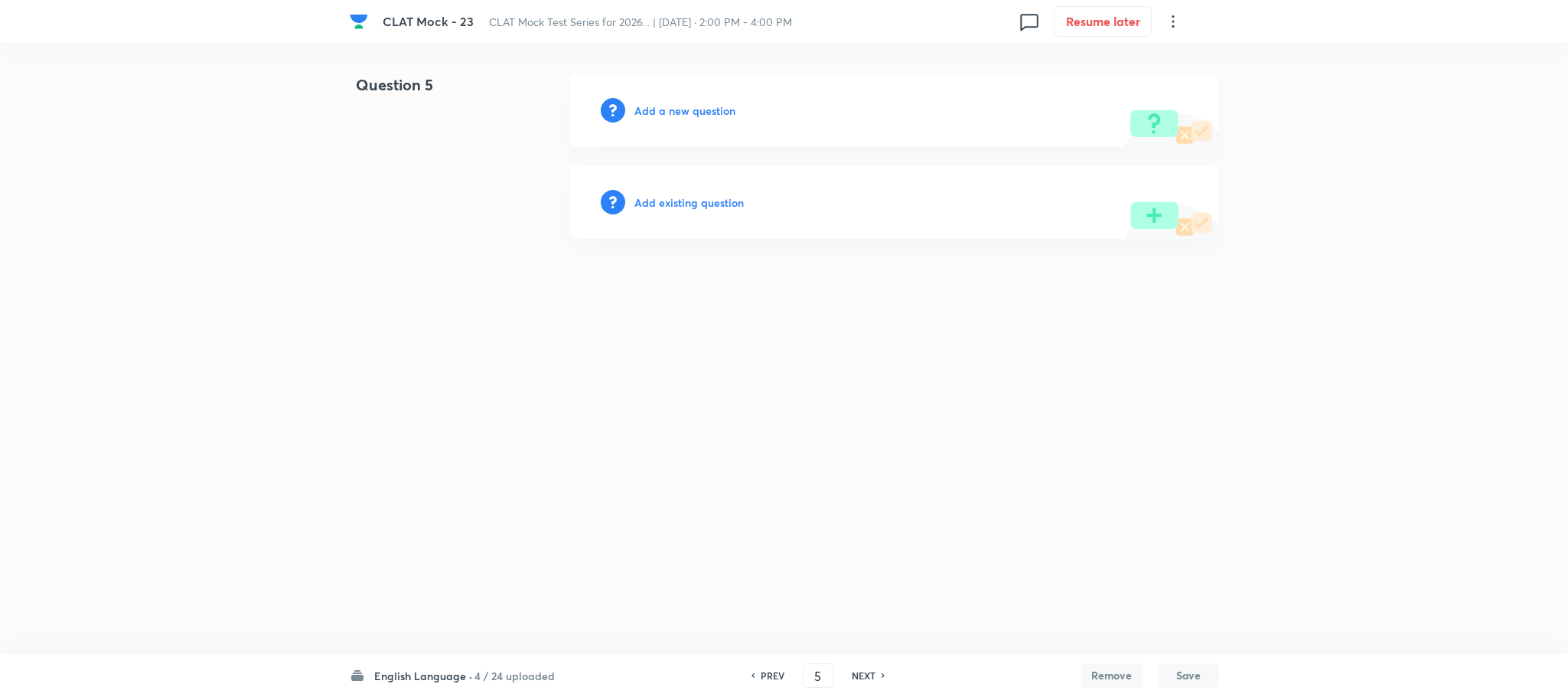
click at [671, 103] on h6 "Add a new question" at bounding box center [685, 110] width 101 height 16
click at [671, 103] on h6 "Choose a question type" at bounding box center [693, 110] width 118 height 16
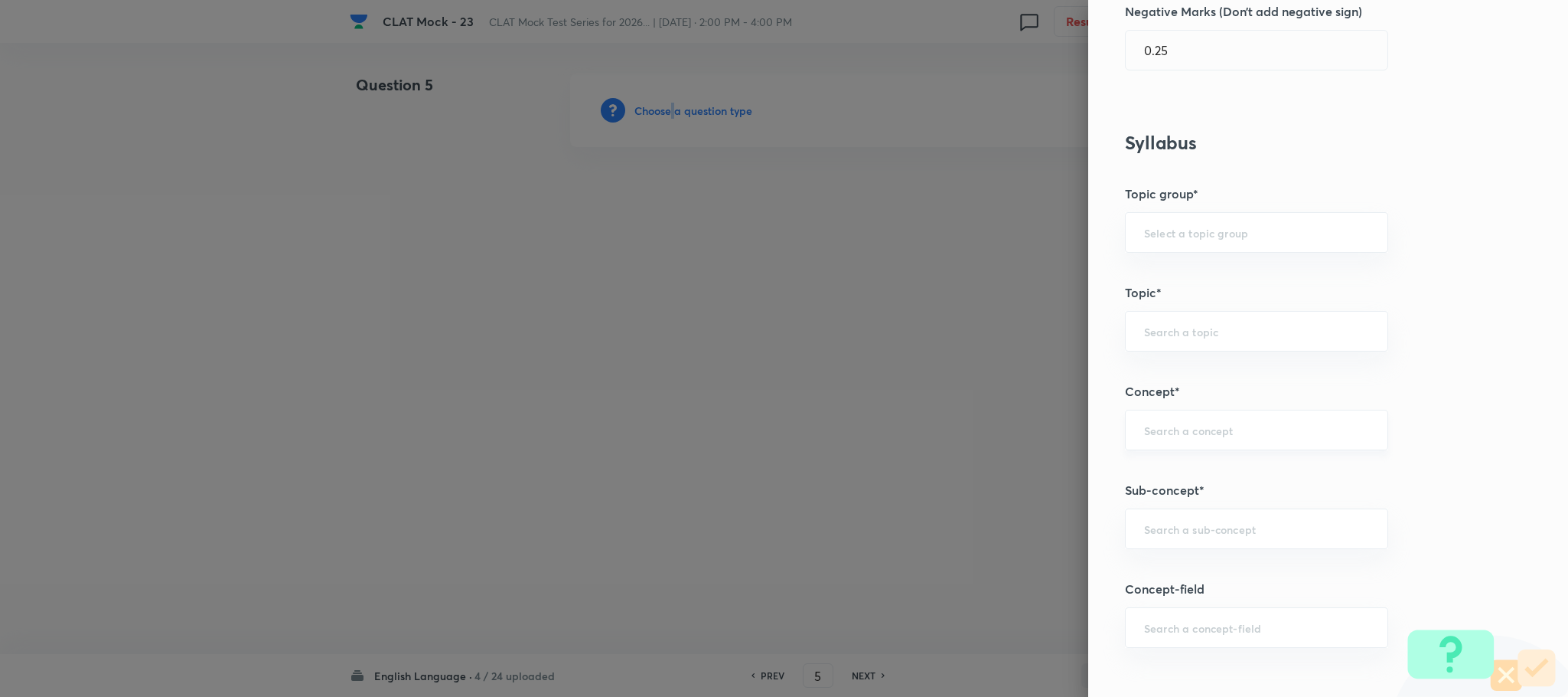
scroll to position [574, 0]
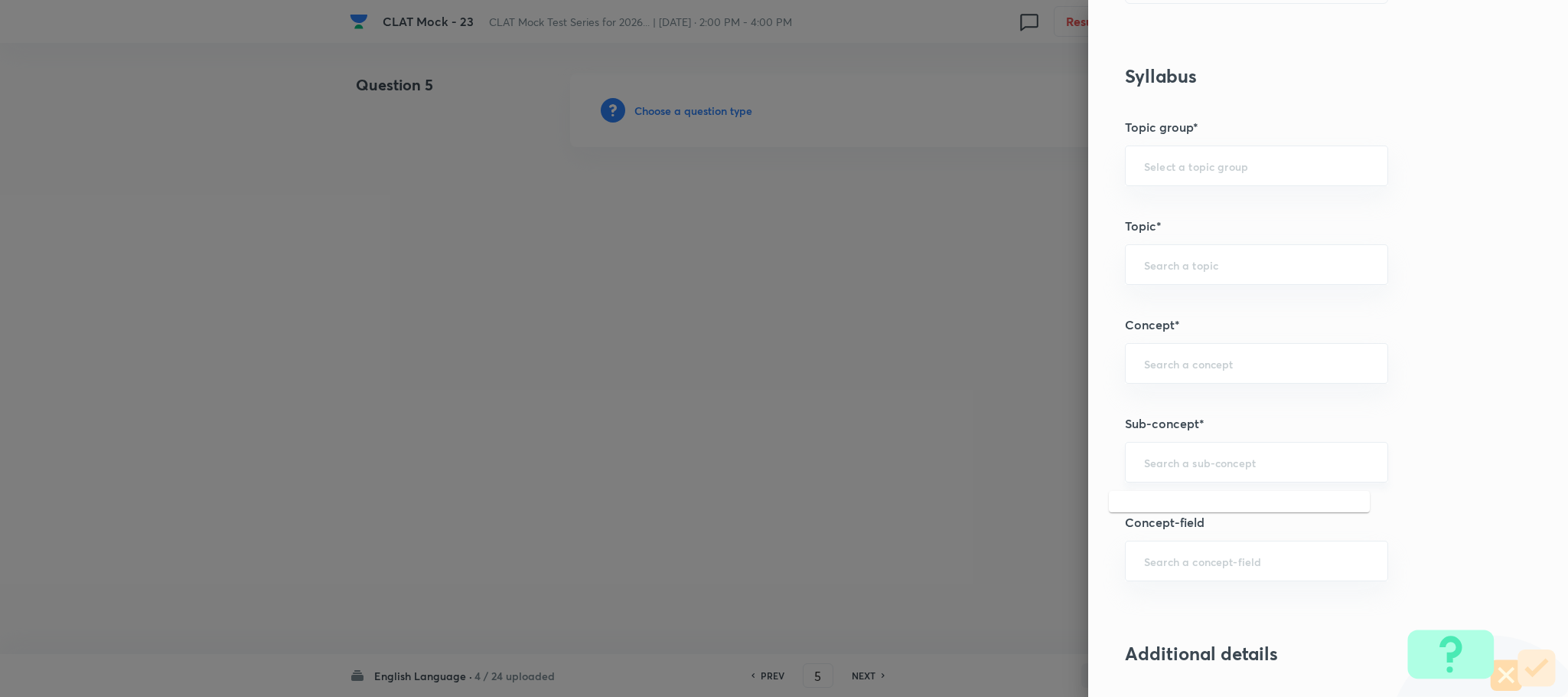
click at [1155, 469] on input "text" at bounding box center [1257, 462] width 225 height 14
click at [1154, 505] on li "Reading Comprehension" at bounding box center [1239, 510] width 261 height 28
type input "Reading Comprehension"
type input "English"
type input "English Comprehension"
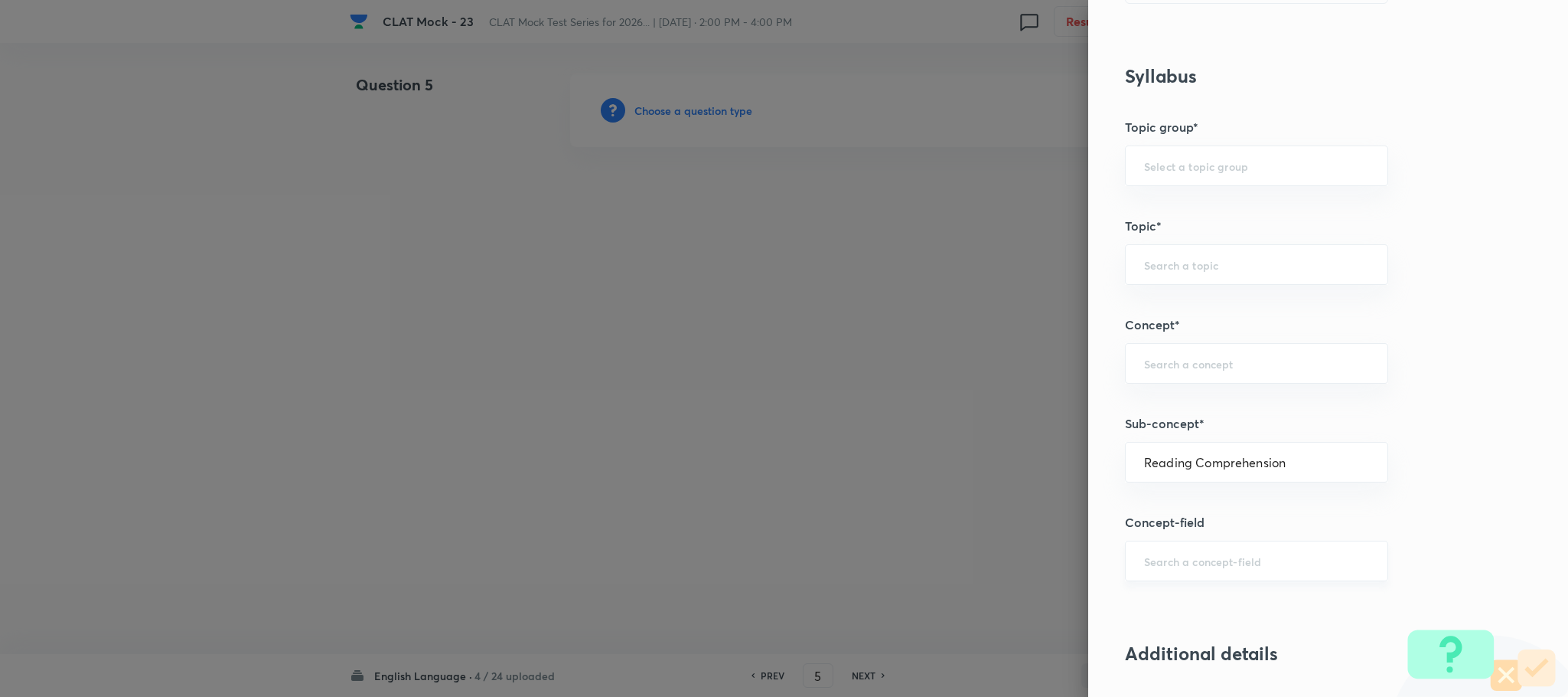
type input "Reading Comprehension"
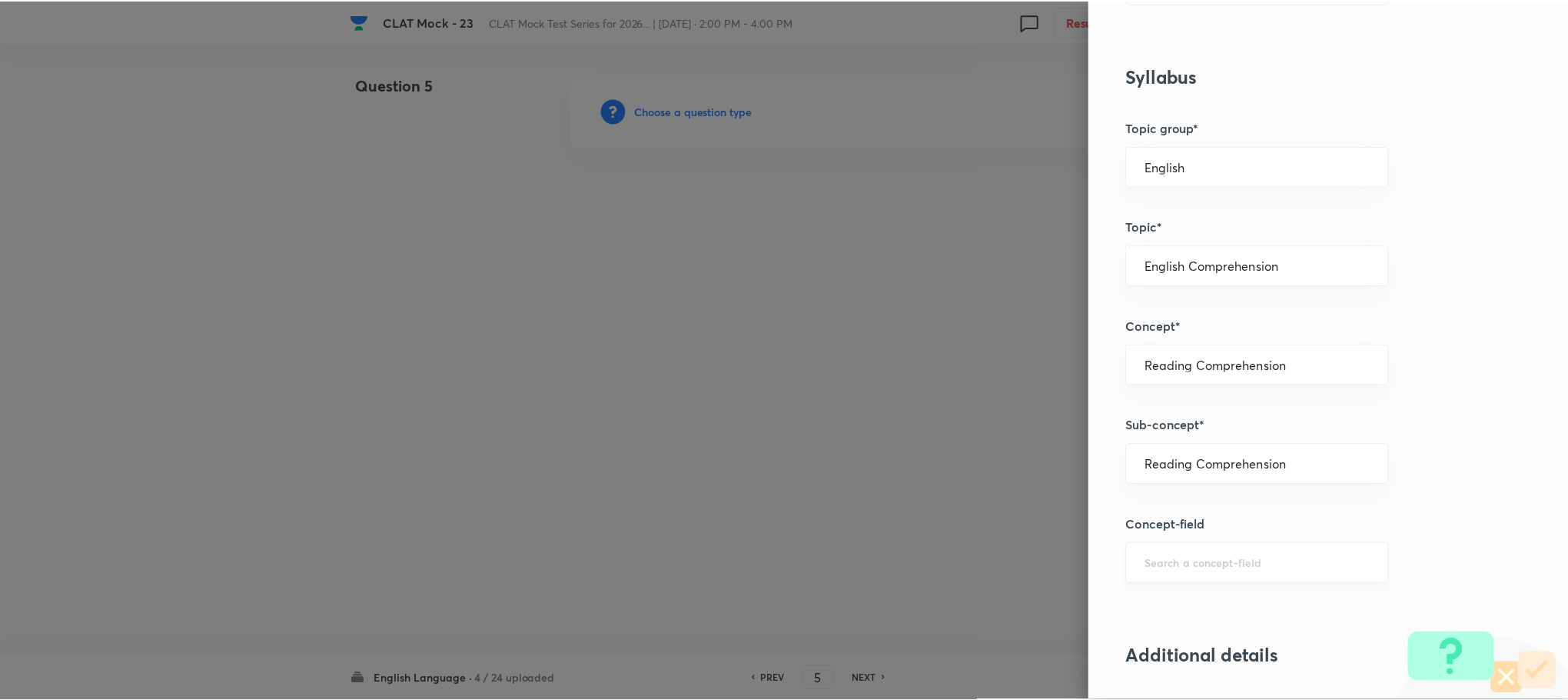
scroll to position [1385, 0]
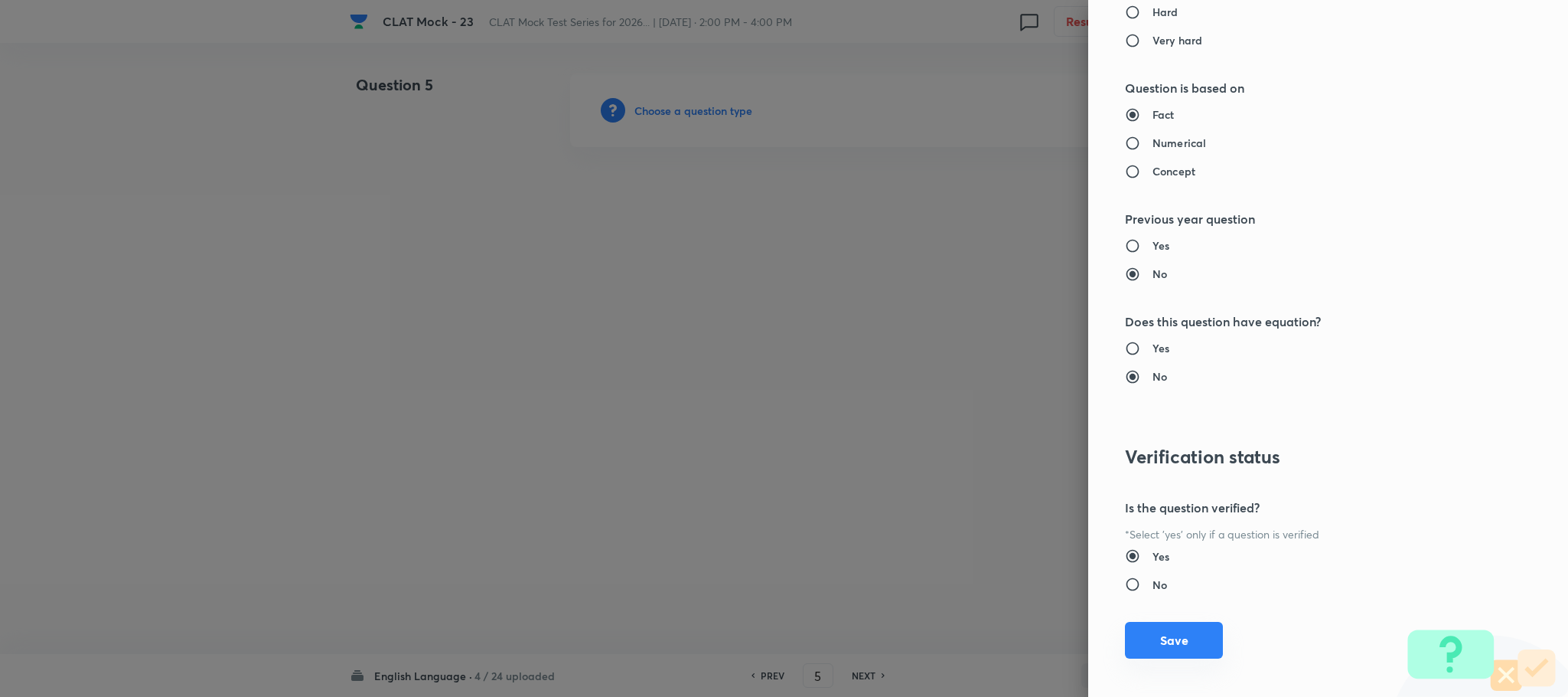
click at [1133, 636] on button "Save" at bounding box center [1174, 641] width 98 height 37
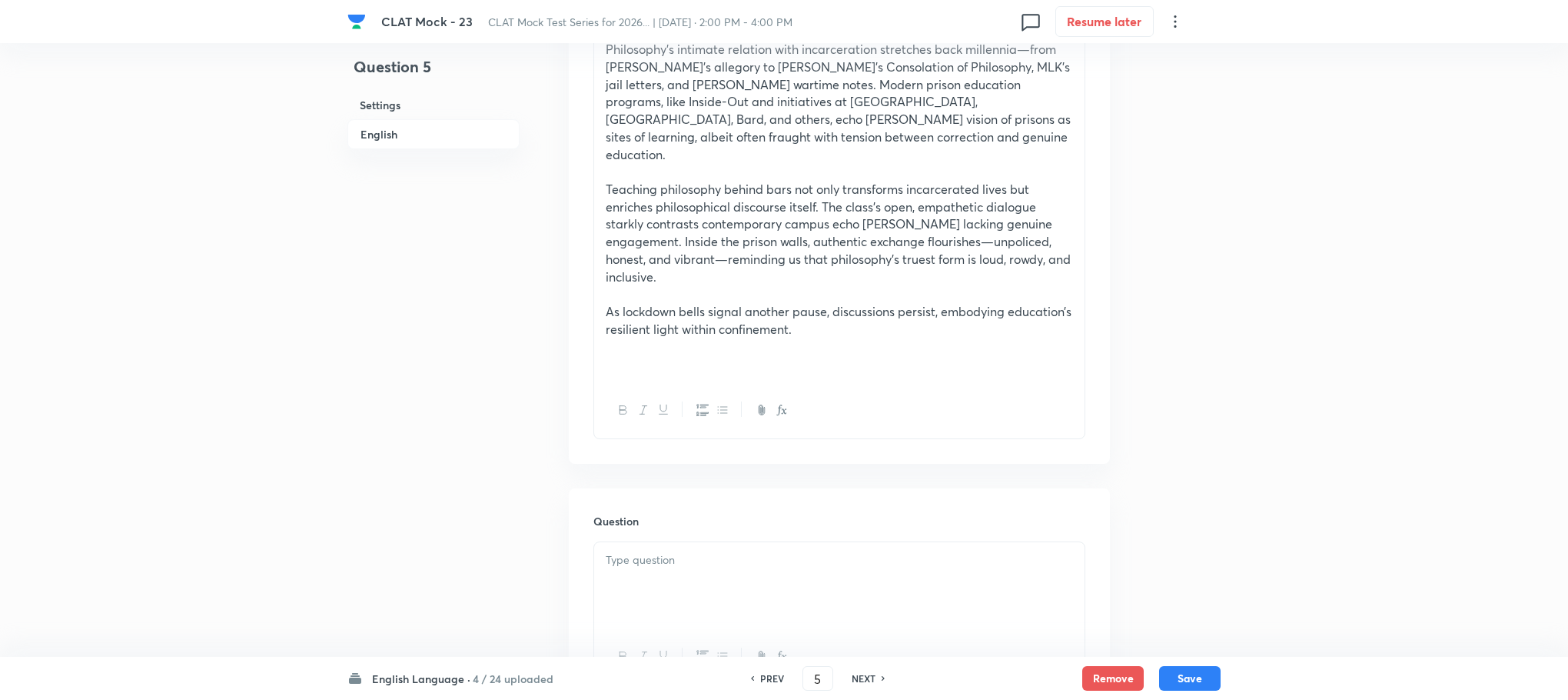
scroll to position [1615, 0]
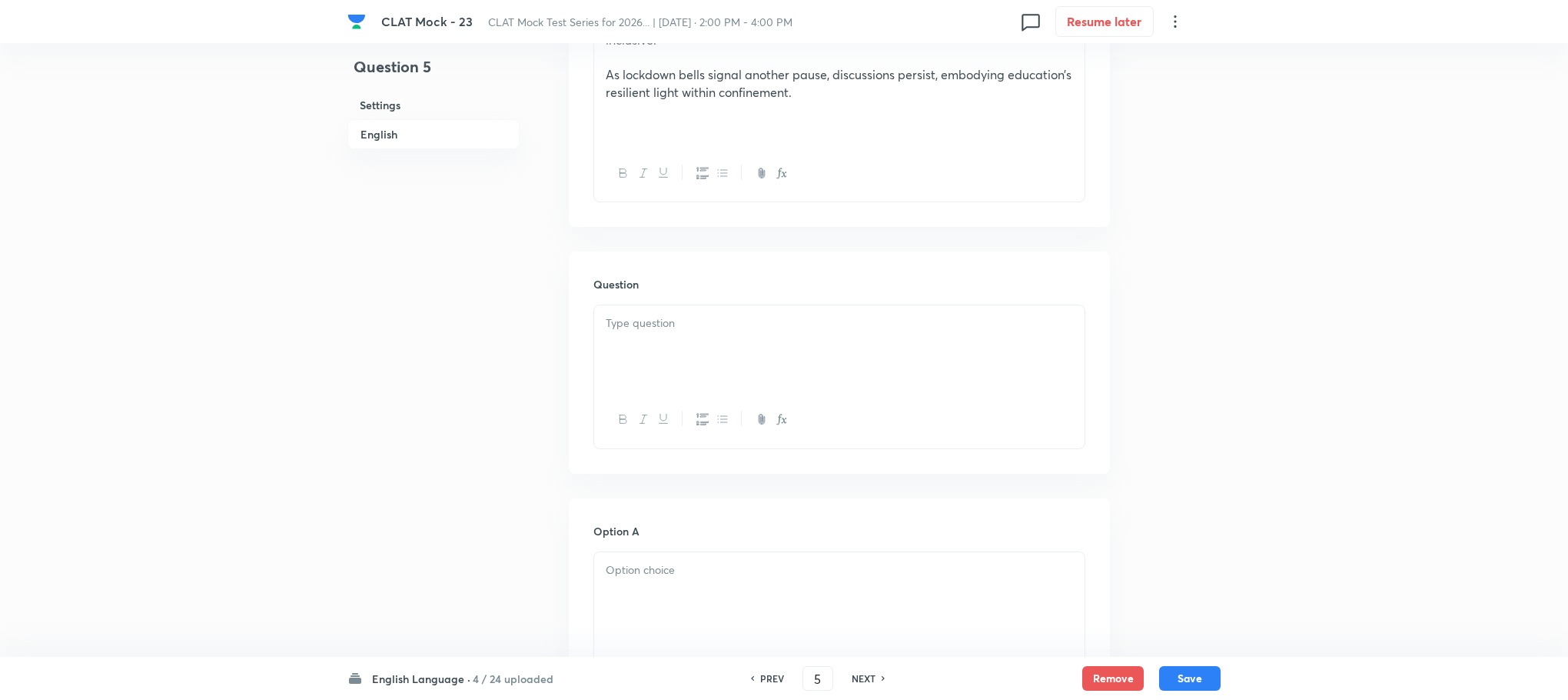
click at [643, 325] on div at bounding box center [839, 349] width 490 height 86
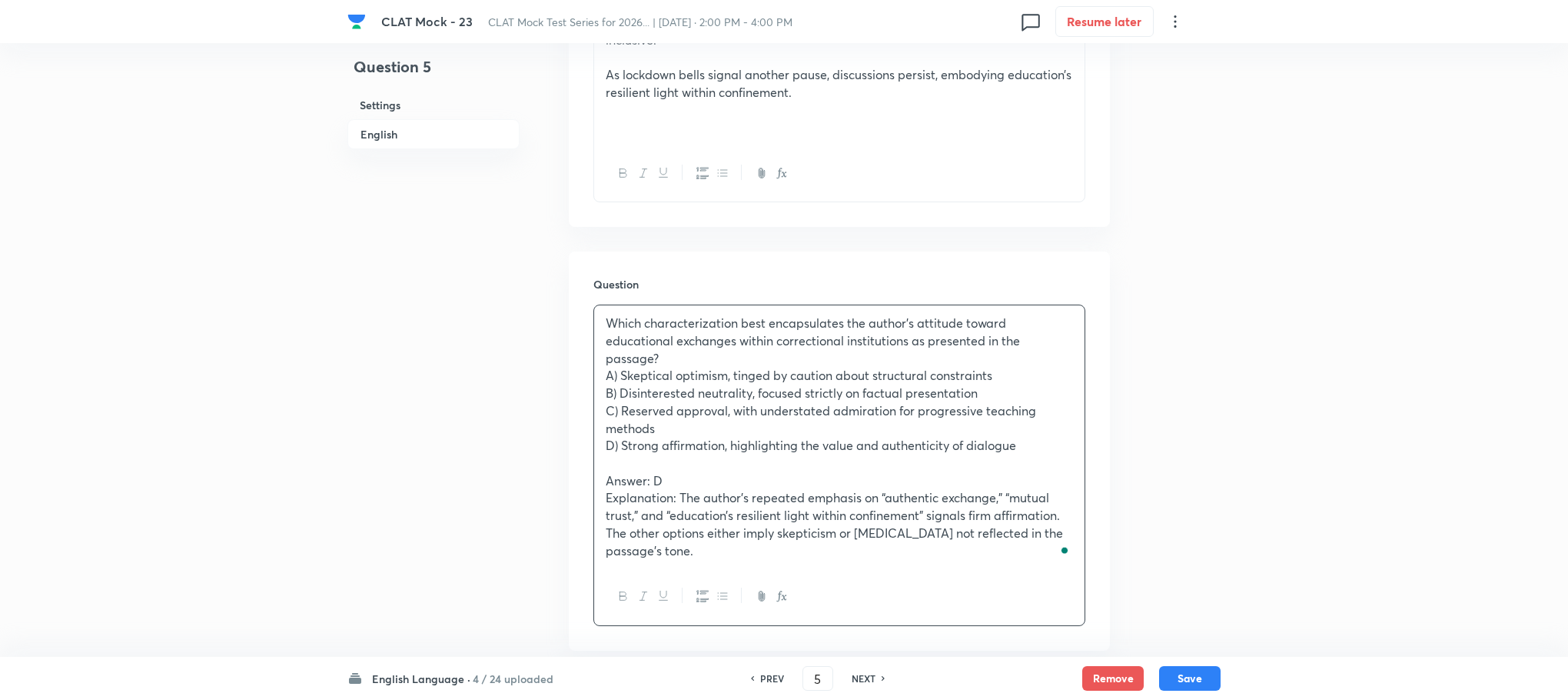
drag, startPoint x: 609, startPoint y: 444, endPoint x: 785, endPoint y: 523, distance: 192.9
click at [787, 524] on div "Which characterization best encapsulates the author’s attitude toward education…" at bounding box center [839, 437] width 490 height 263
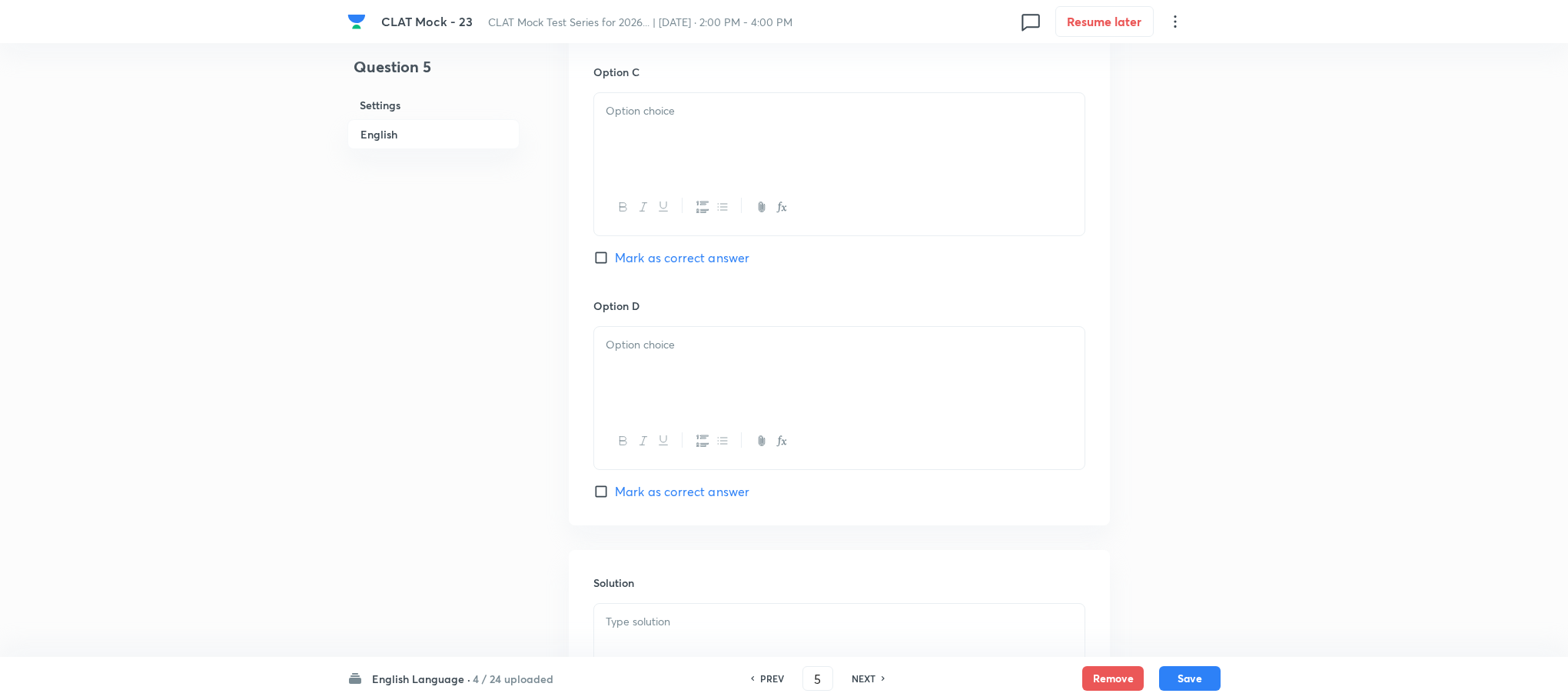
scroll to position [2654, 0]
click at [628, 479] on span "Mark as correct answer" at bounding box center [682, 488] width 134 height 19
click at [615, 480] on input "Mark as correct answer" at bounding box center [604, 487] width 22 height 15
checkbox input "true"
click at [640, 600] on div at bounding box center [839, 643] width 490 height 86
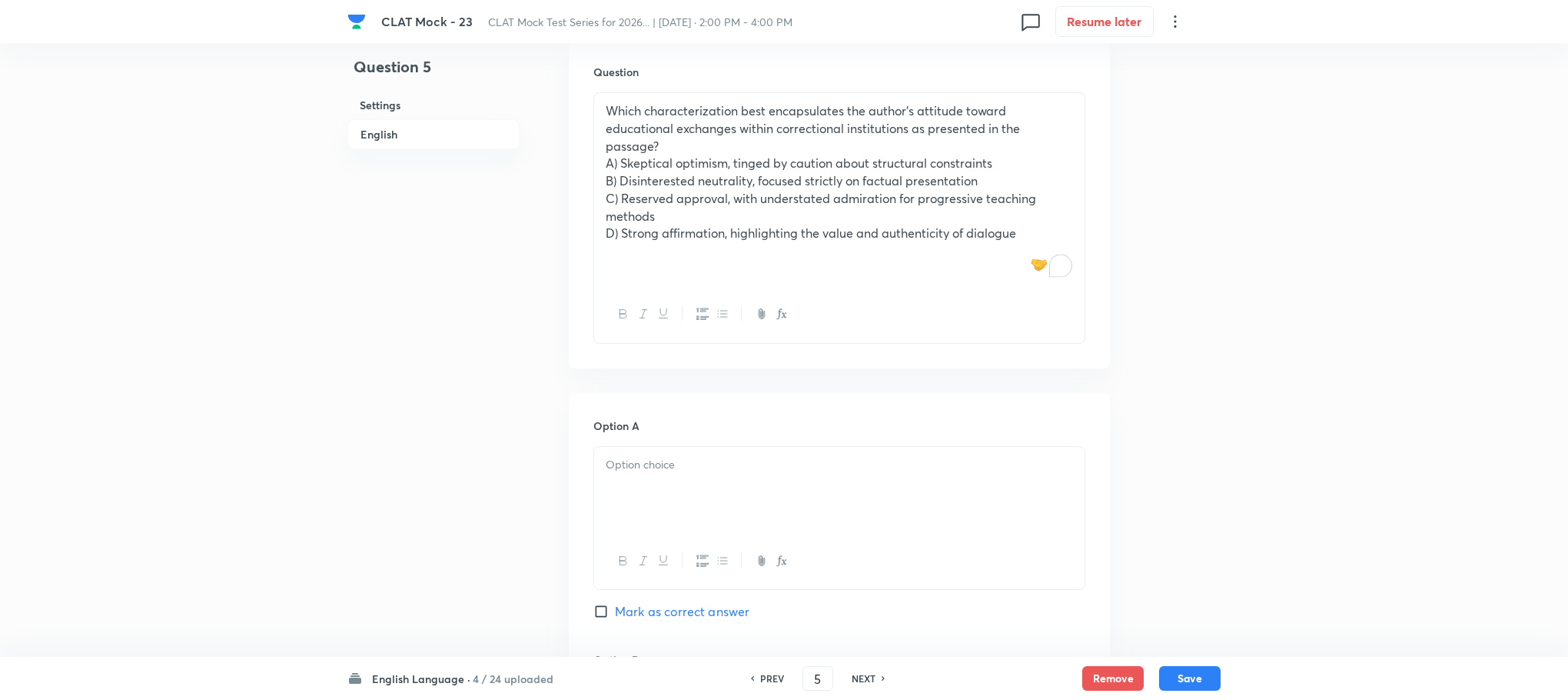
scroll to position [1615, 0]
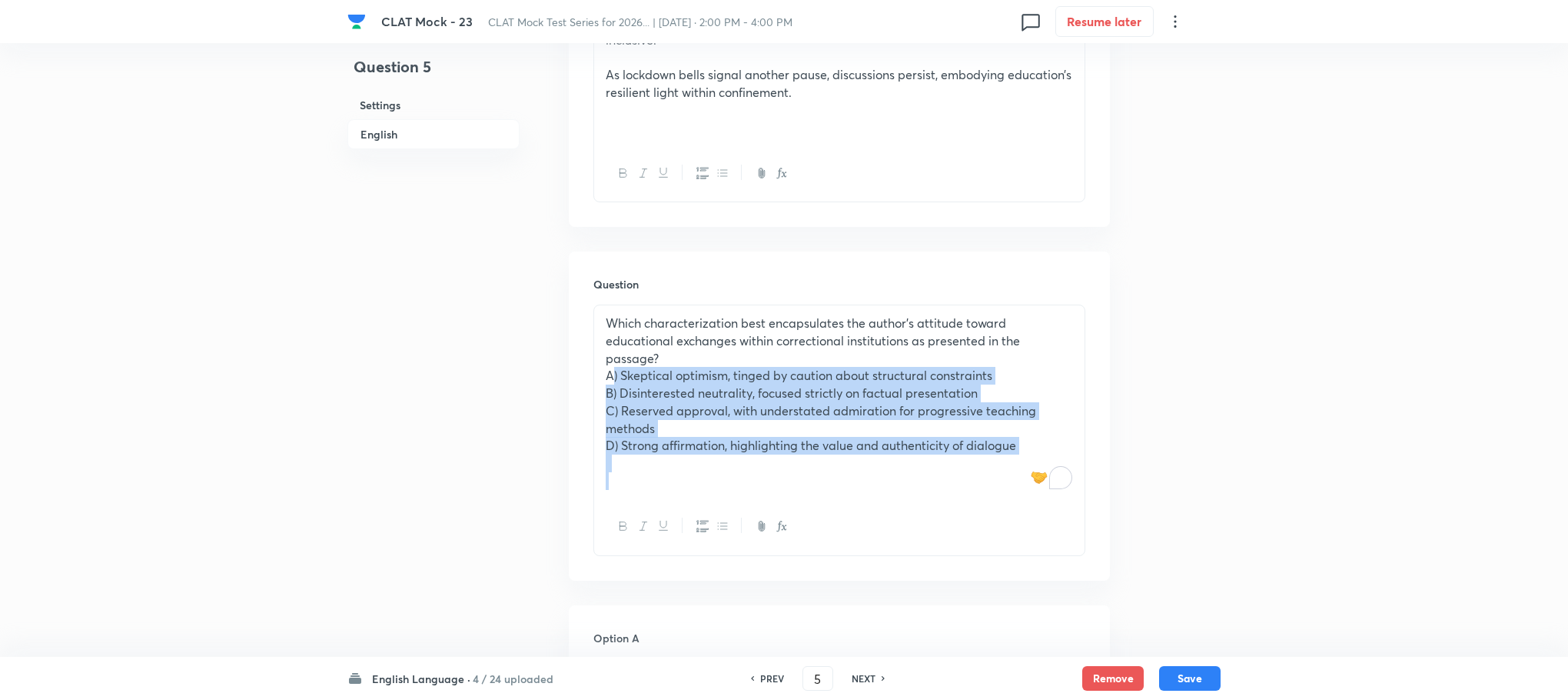
drag, startPoint x: 604, startPoint y: 344, endPoint x: 1195, endPoint y: 474, distance: 605.1
click at [1195, 474] on div "Question 5 Settings English Settings Type Single choice correct 4 options With …" at bounding box center [784, 173] width 873 height 3429
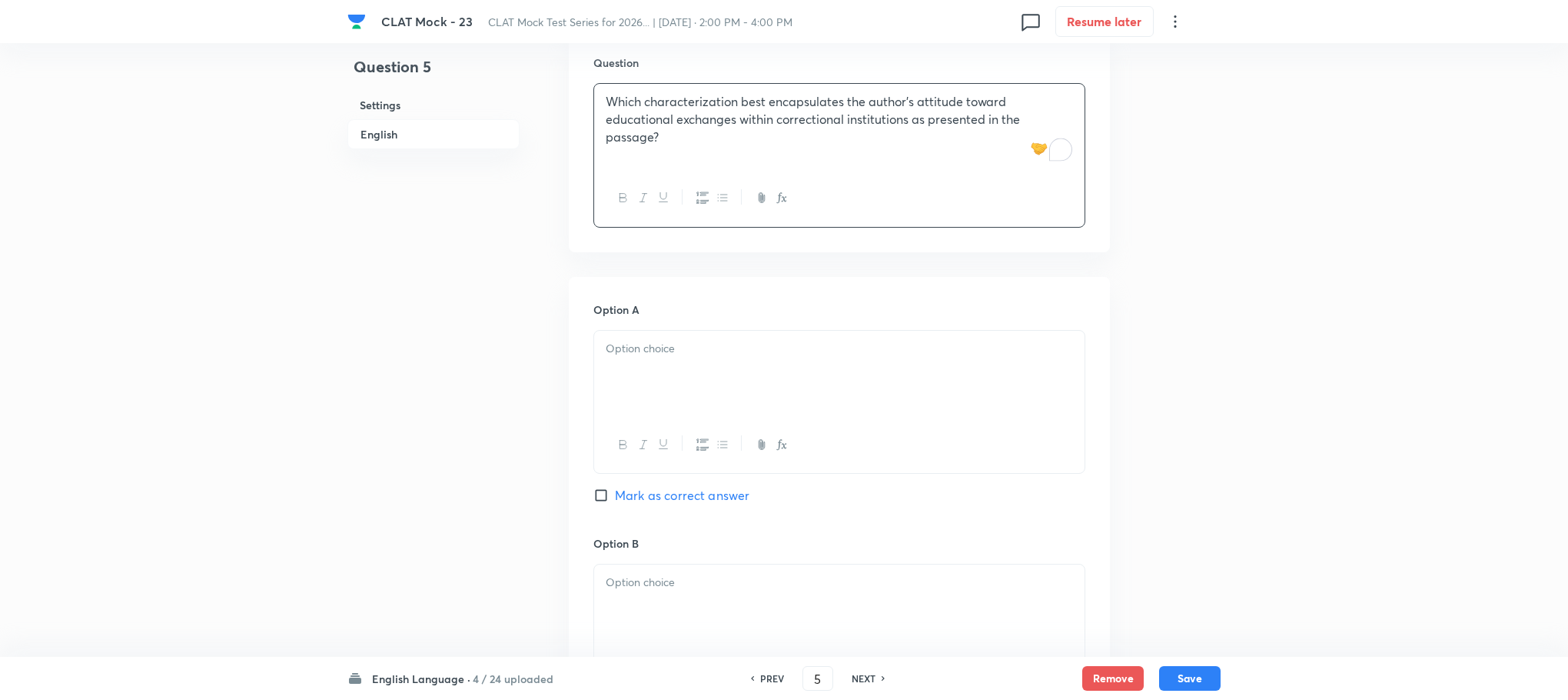
scroll to position [1846, 0]
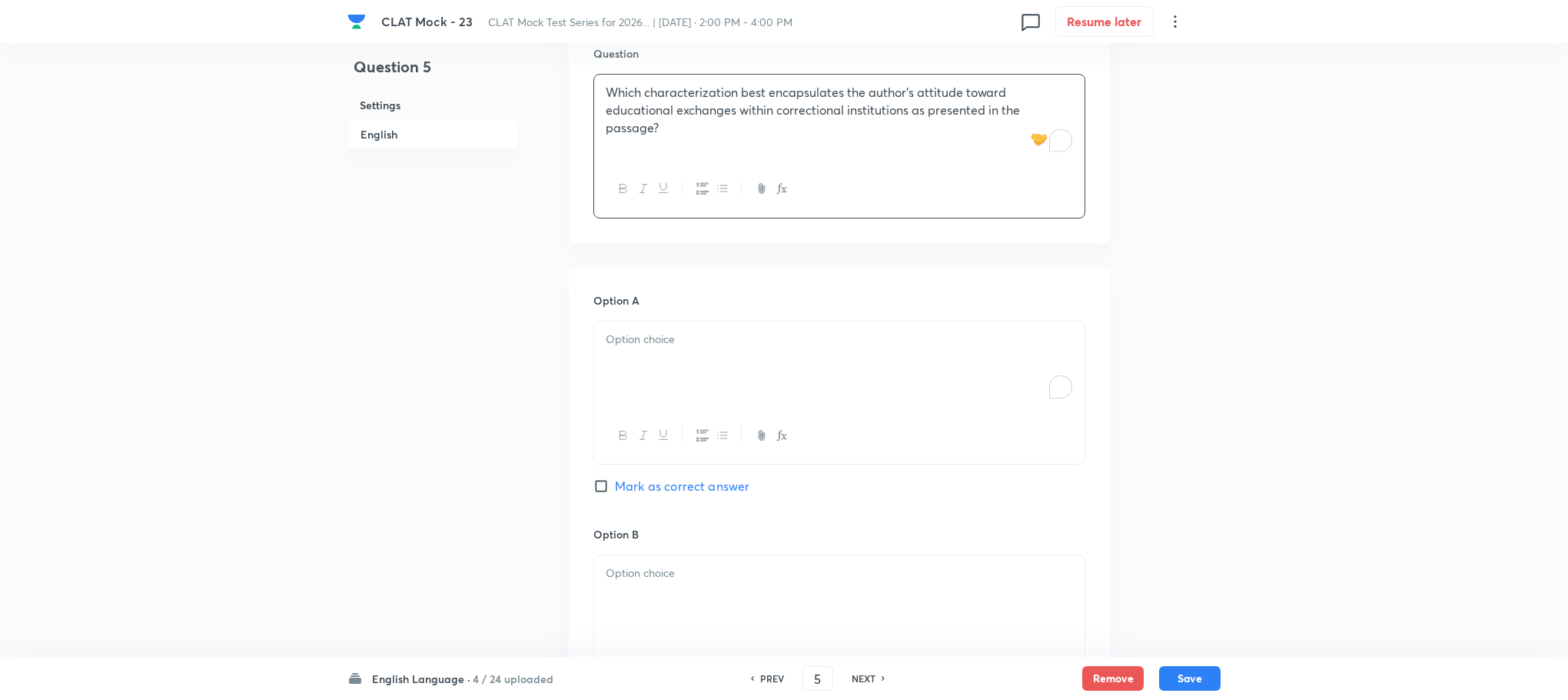
click at [643, 322] on div "To enrich screen reader interactions, please activate Accessibility in Grammarl…" at bounding box center [839, 365] width 490 height 86
paste div "To enrich screen reader interactions, please activate Accessibility in Grammarl…"
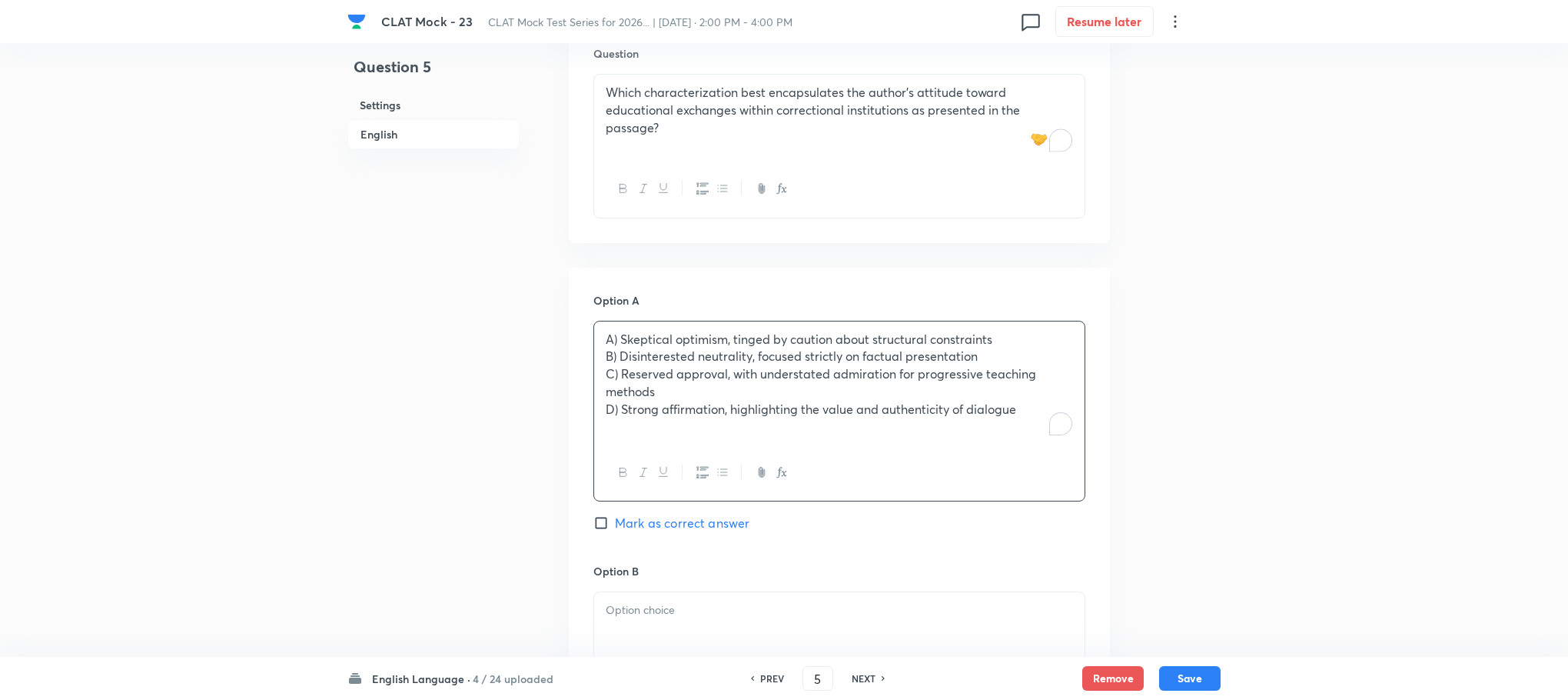
click at [621, 331] on p "A) Skeptical optimism, tinged by caution about structural constraints" at bounding box center [840, 339] width 468 height 18
click at [617, 348] on p "B) Disinterested neutrality, focused strictly on factual presentation" at bounding box center [840, 356] width 468 height 18
click at [617, 366] on p "C) Reserved approval, with understated admiration for progressive teaching meth…" at bounding box center [840, 383] width 468 height 35
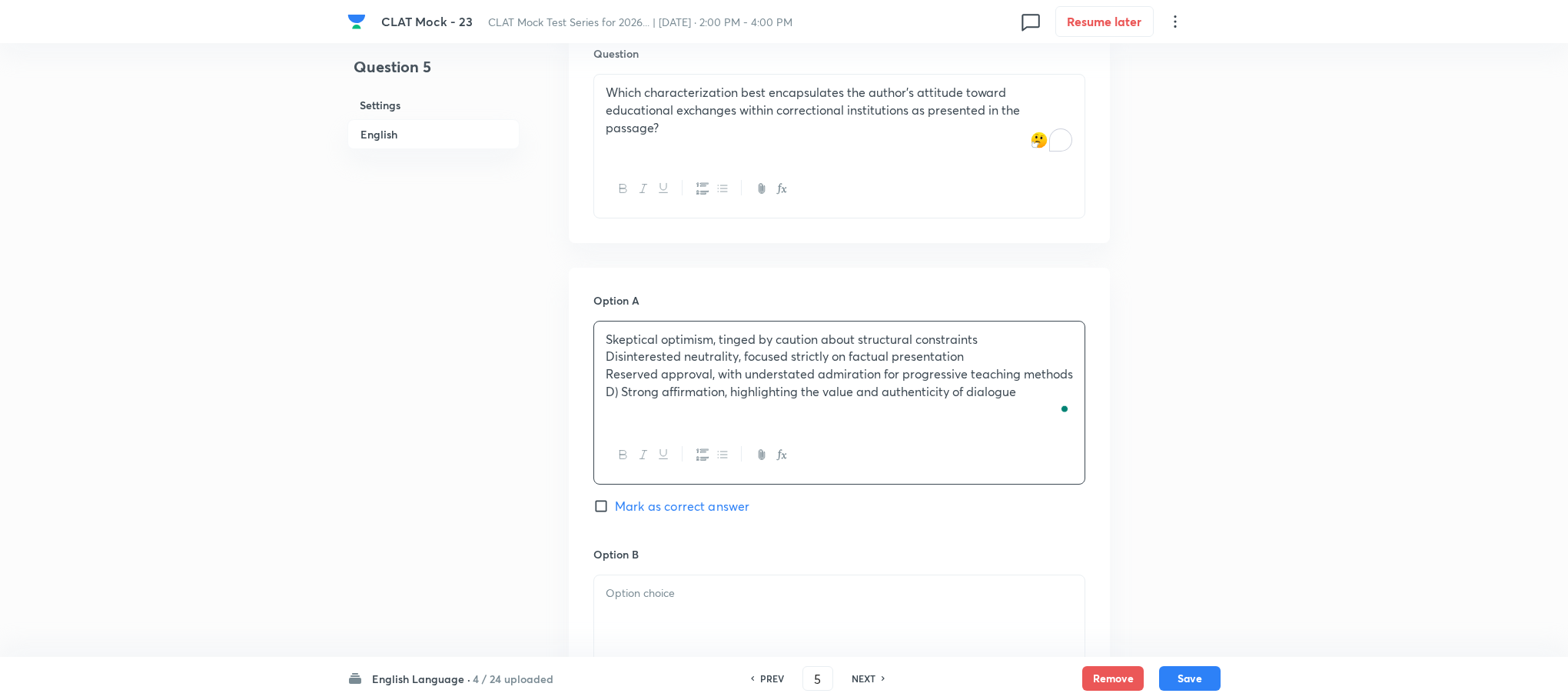
click at [618, 383] on p "D) Strong affirmation, highlighting the value and authenticity of dialogue" at bounding box center [840, 392] width 468 height 18
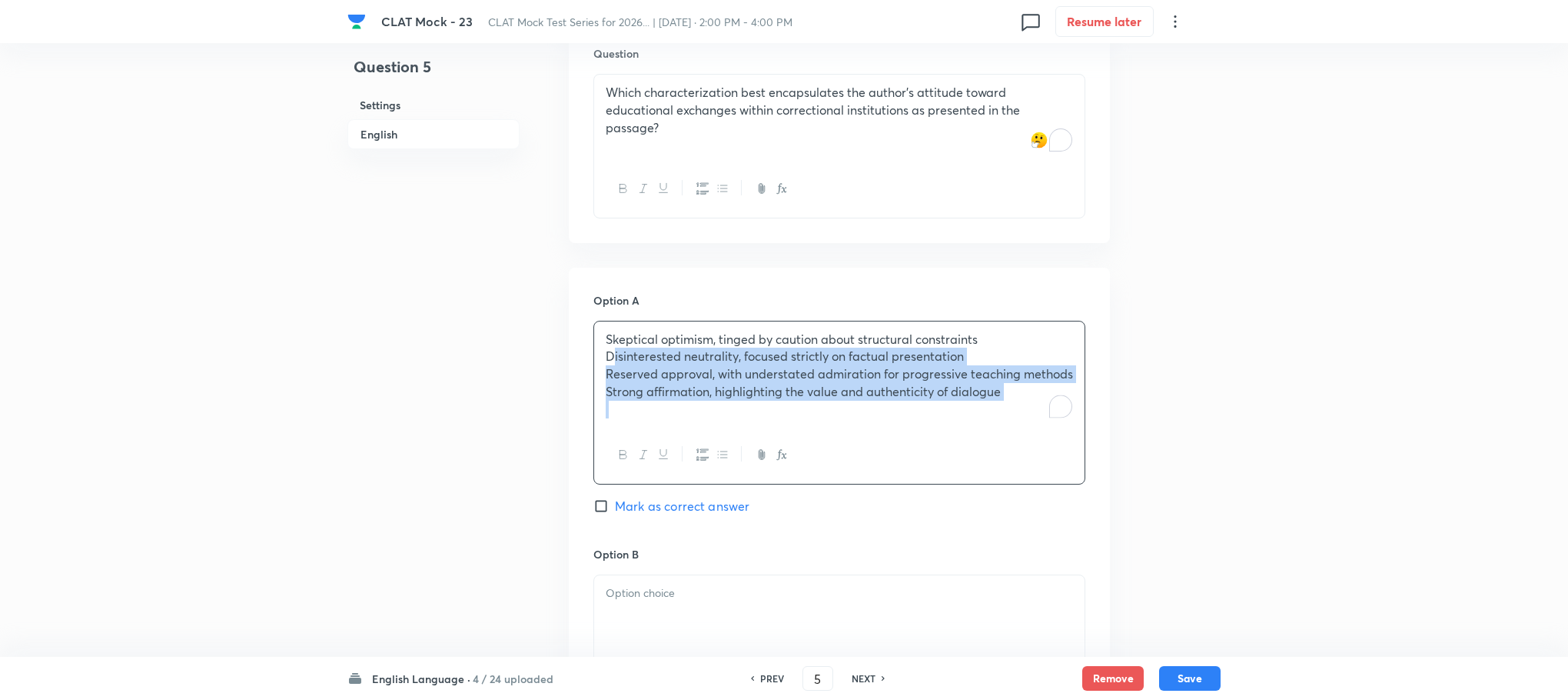
drag, startPoint x: 608, startPoint y: 323, endPoint x: 1133, endPoint y: 415, distance: 533.0
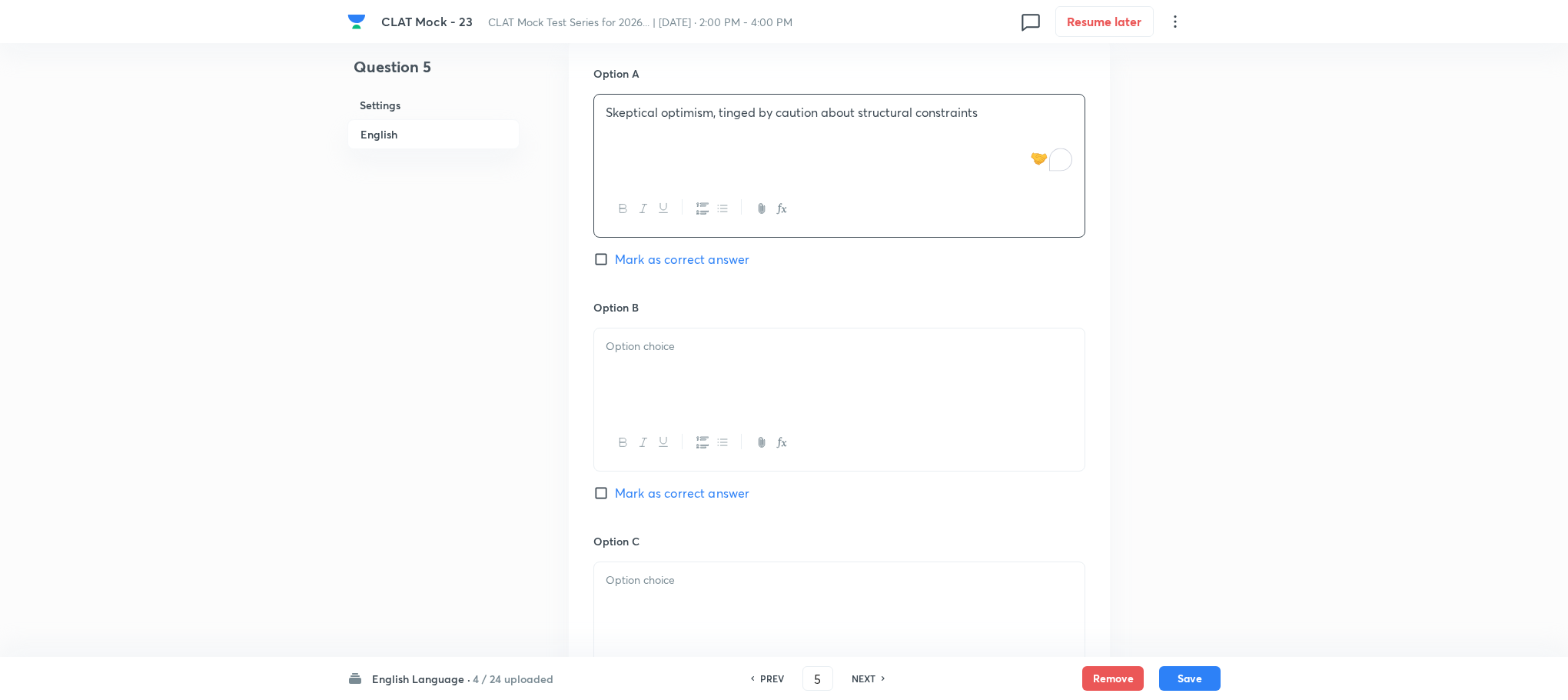
scroll to position [2076, 0]
click at [628, 334] on p at bounding box center [840, 342] width 468 height 18
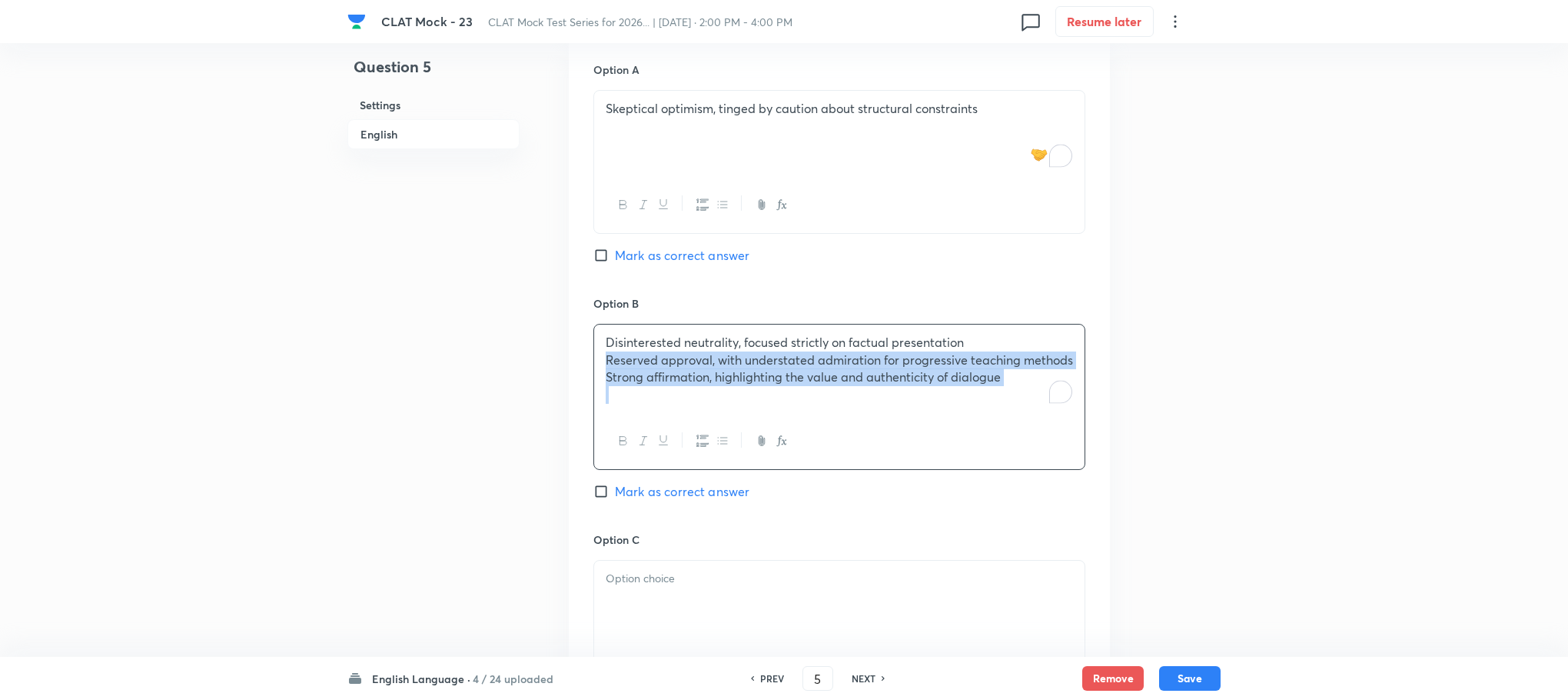
drag, startPoint x: 605, startPoint y: 325, endPoint x: 1142, endPoint y: 429, distance: 547.0
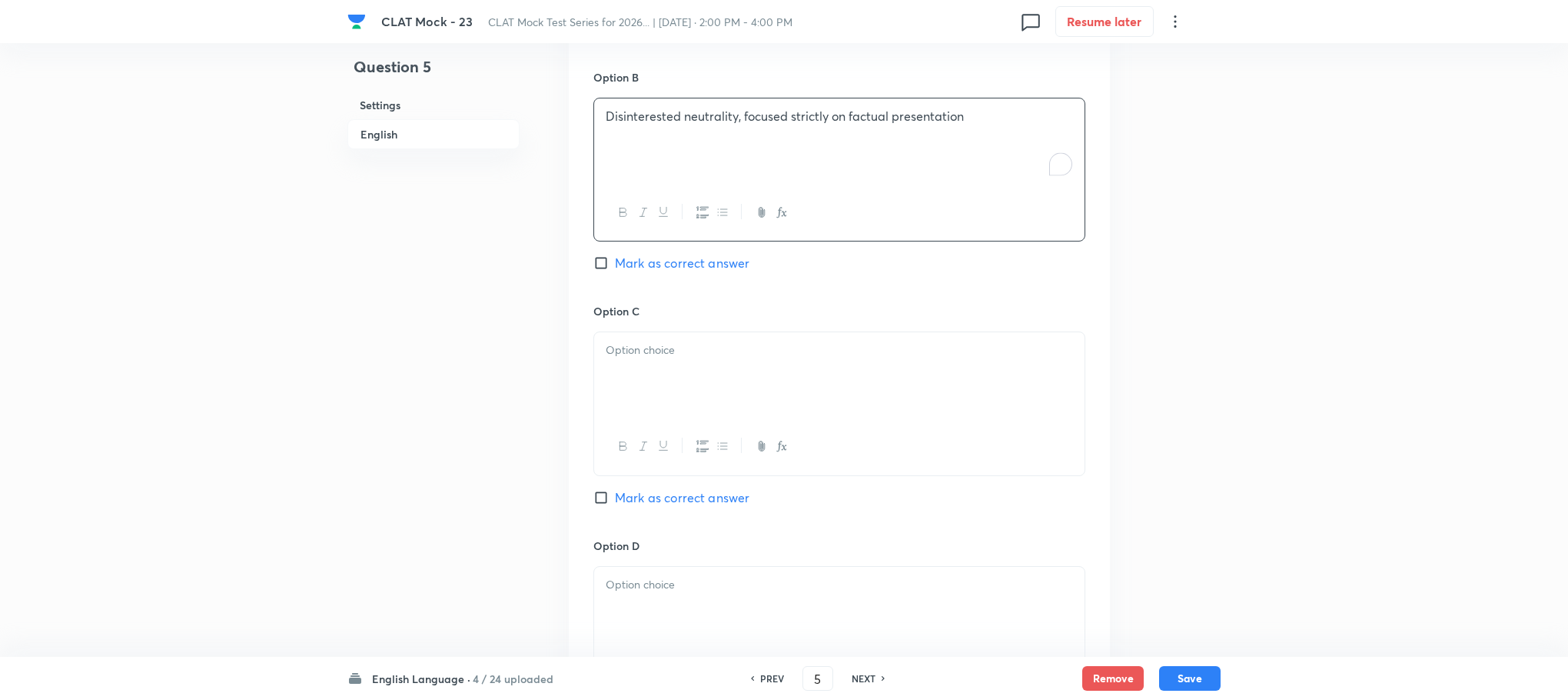
scroll to position [2308, 0]
click at [612, 333] on div "To enrich screen reader interactions, please activate Accessibility in Grammarl…" at bounding box center [839, 371] width 490 height 86
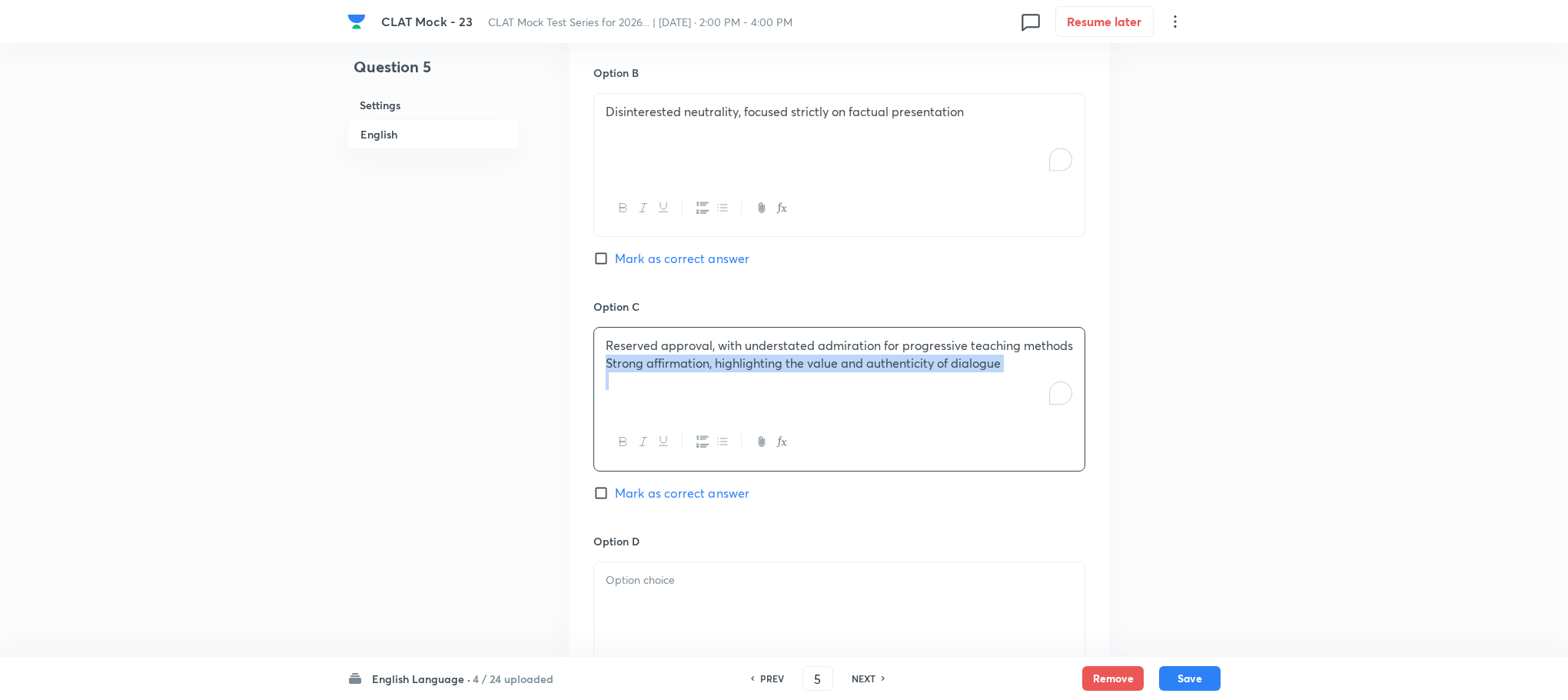
drag, startPoint x: 605, startPoint y: 333, endPoint x: 1100, endPoint y: 391, distance: 498.4
click at [1100, 391] on div "Option A Skeptical optimism, tinged by caution about structural constraints Mar…" at bounding box center [839, 283] width 541 height 955
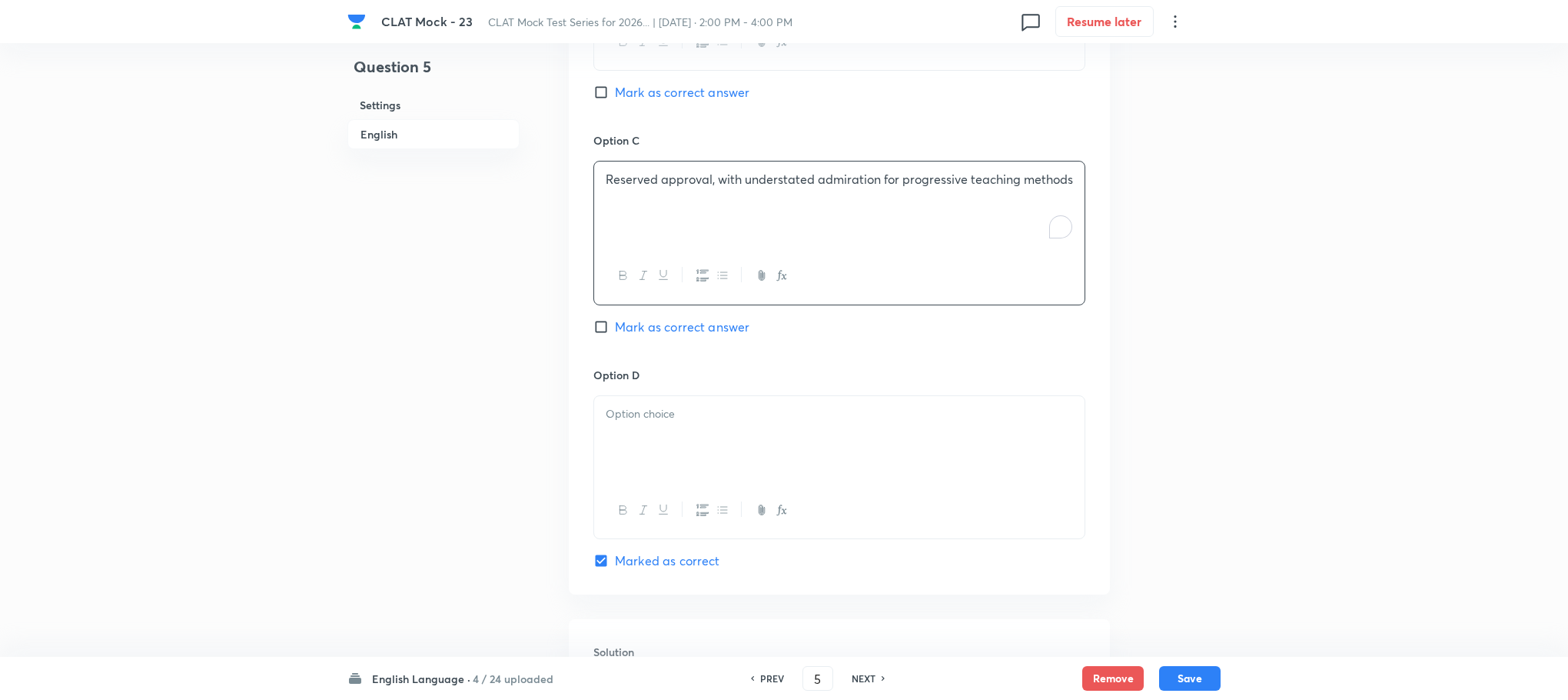
scroll to position [2538, 0]
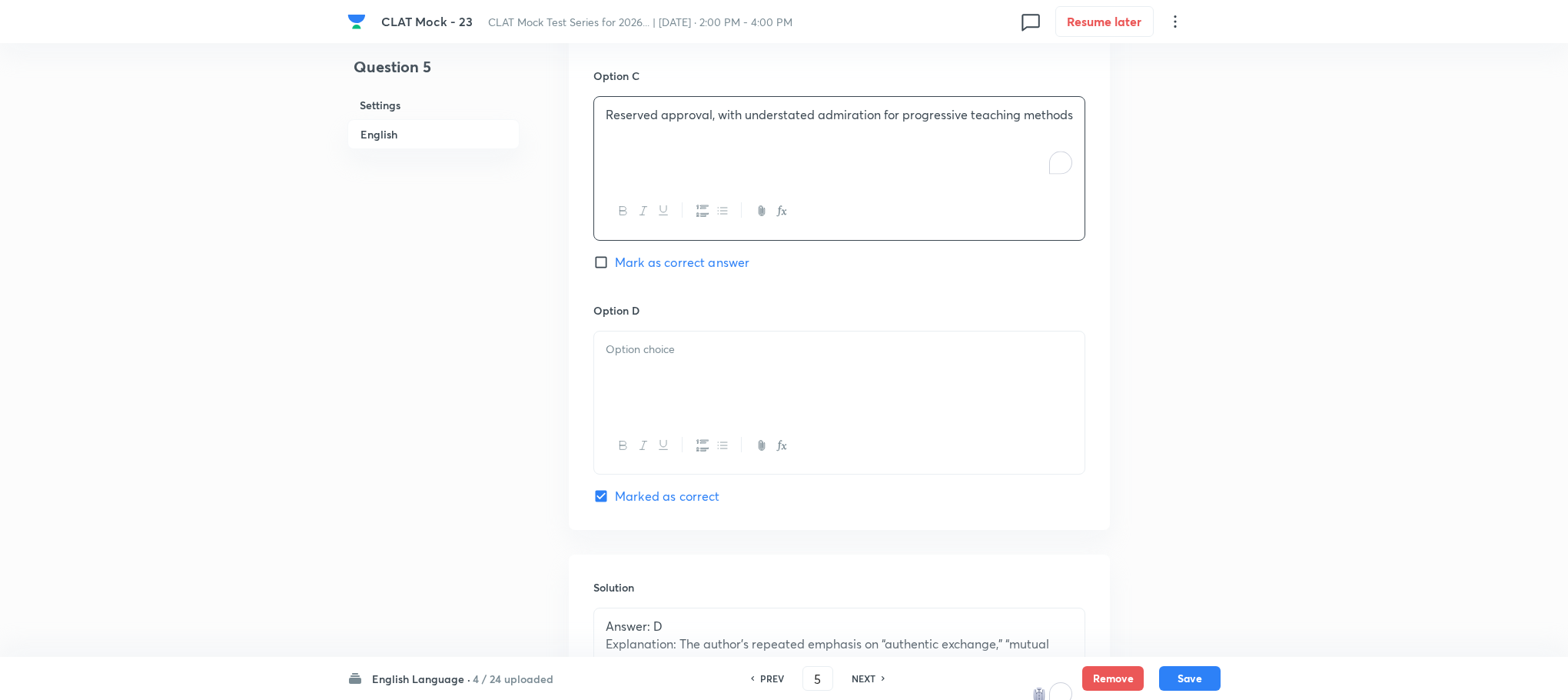
click at [634, 332] on div at bounding box center [839, 375] width 490 height 86
click at [1197, 679] on button "Save" at bounding box center [1190, 676] width 62 height 24
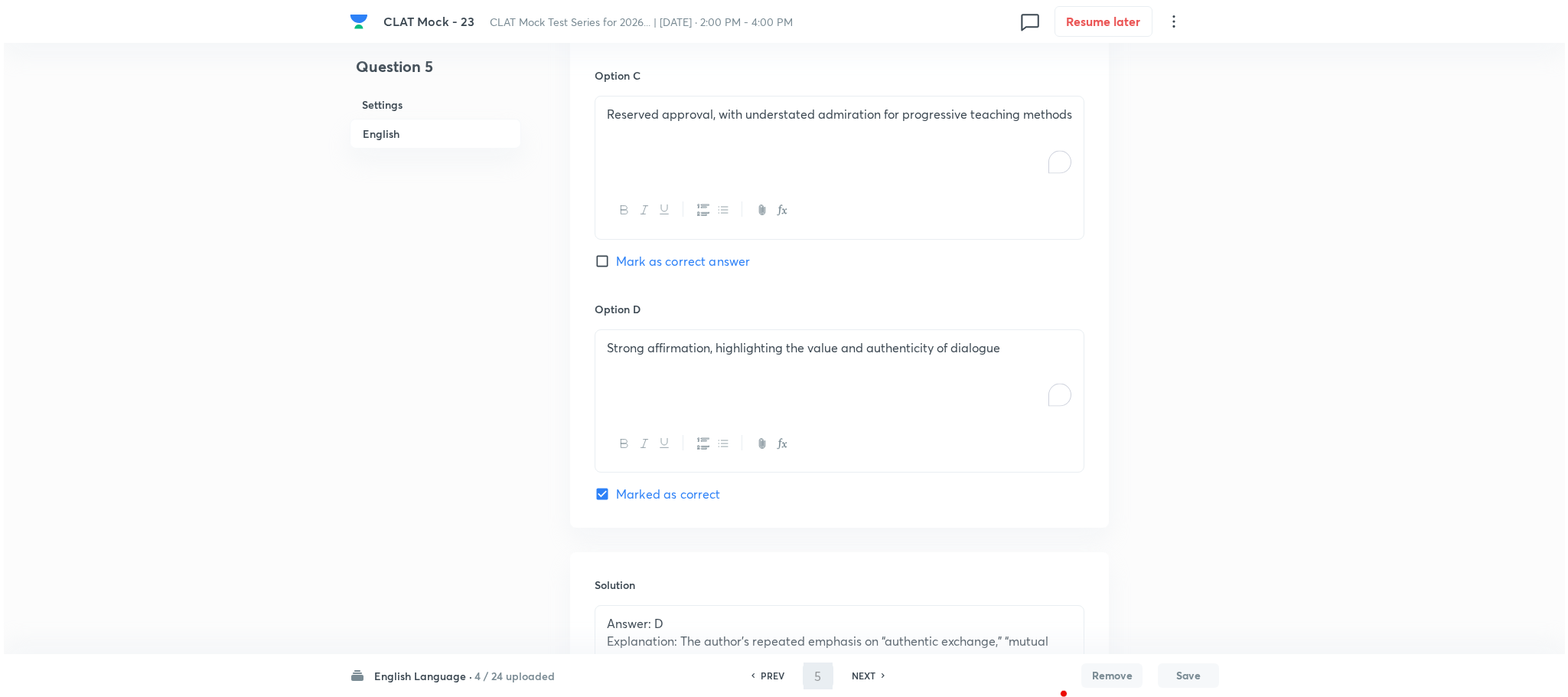
scroll to position [0, 0]
type input "6"
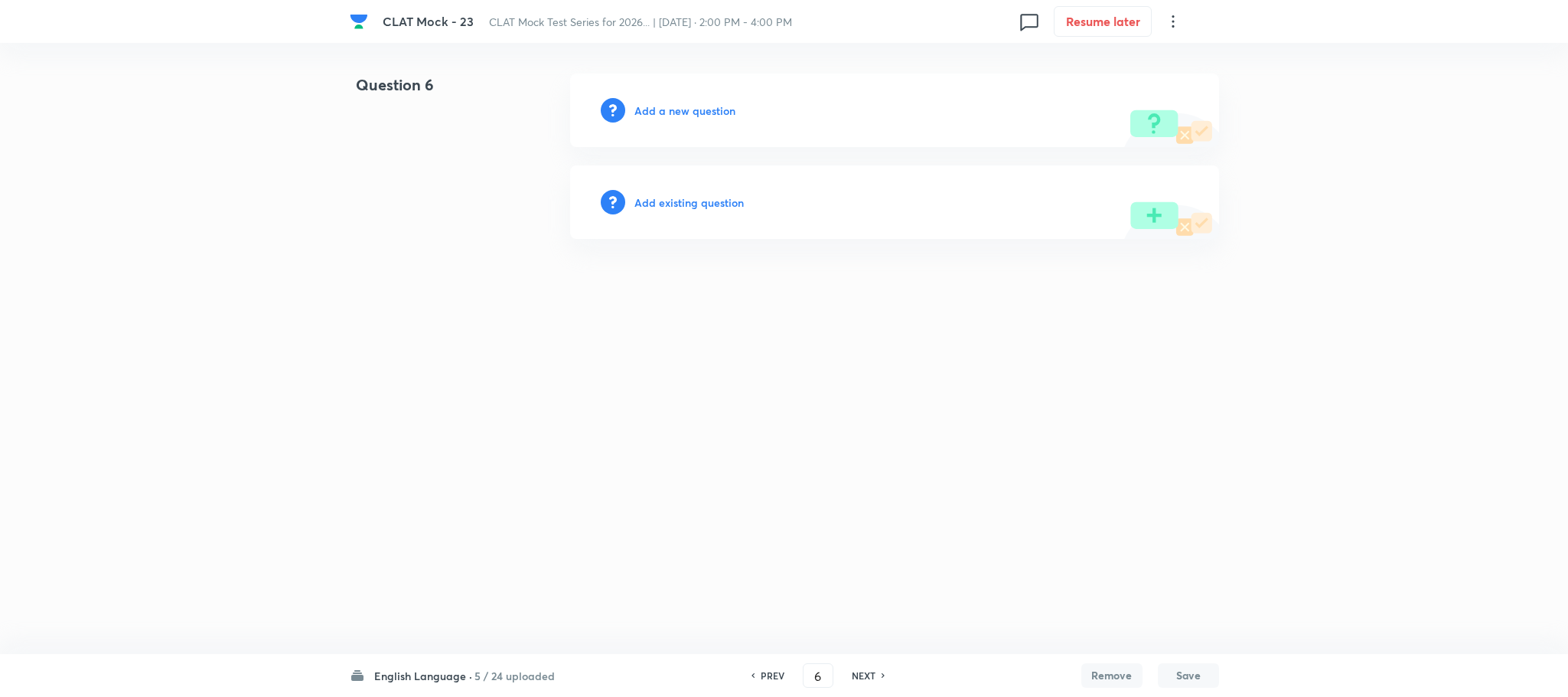
click at [693, 114] on h6 "Add a new question" at bounding box center [685, 110] width 101 height 16
click at [693, 114] on h6 "Choose a question type" at bounding box center [693, 110] width 118 height 16
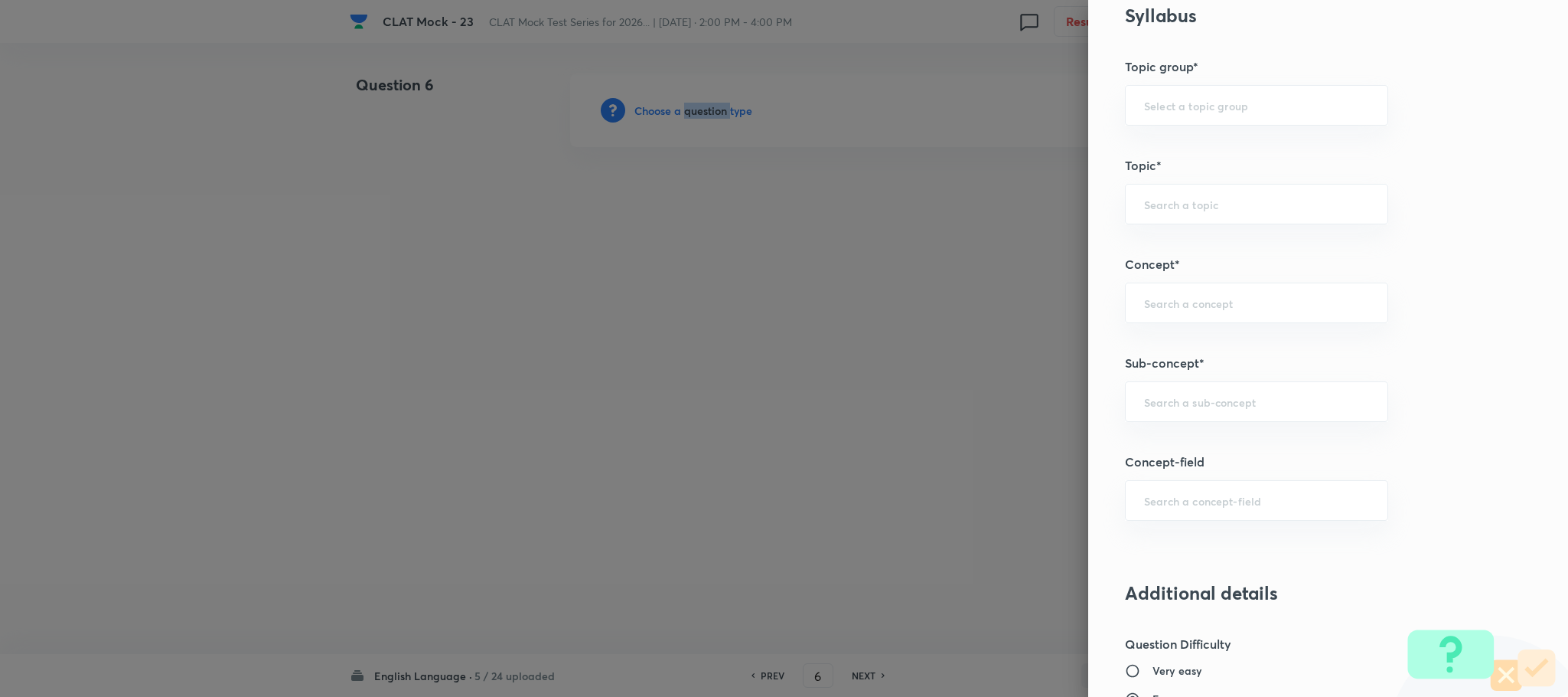
scroll to position [689, 0]
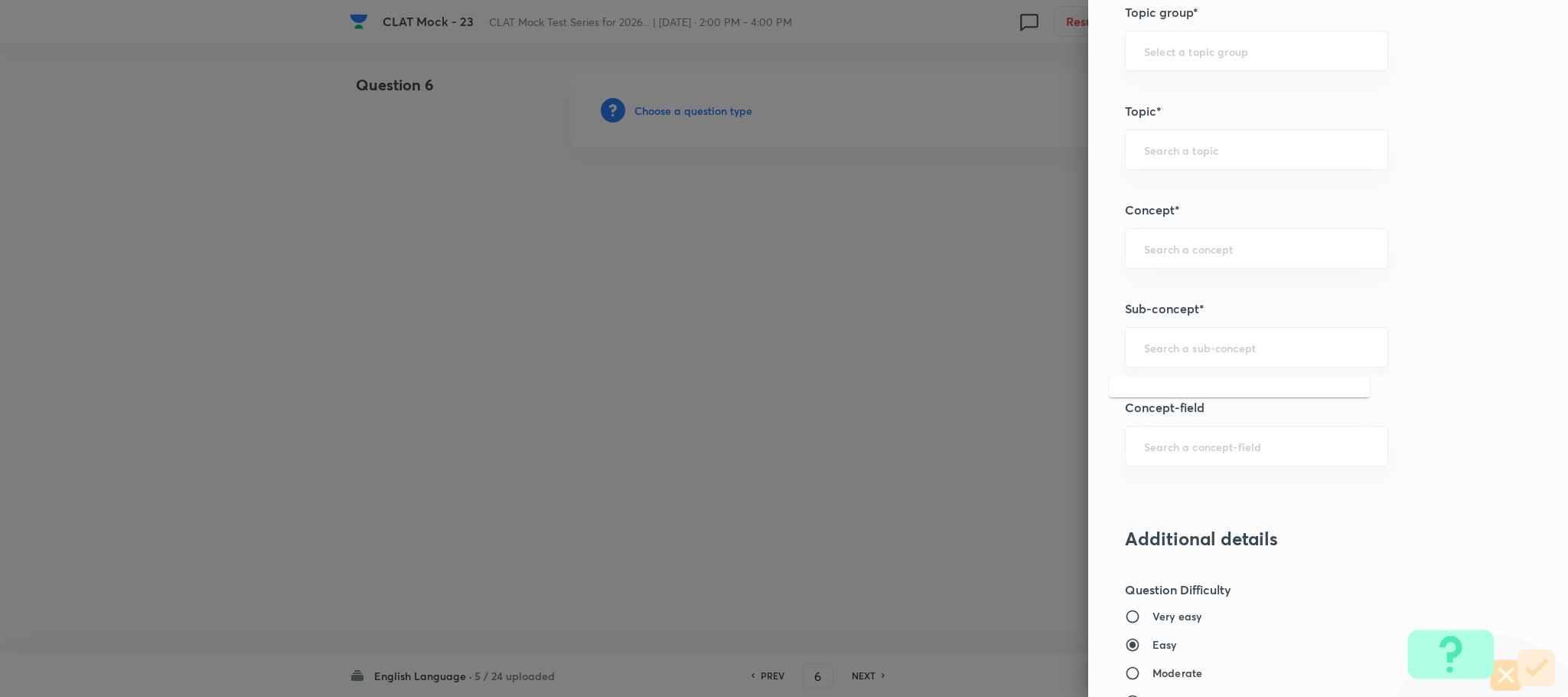
click at [1163, 355] on input "text" at bounding box center [1257, 346] width 225 height 14
click at [1167, 395] on li "Reading Comprehension" at bounding box center [1239, 396] width 261 height 28
type input "Reading Comprehension"
type input "English"
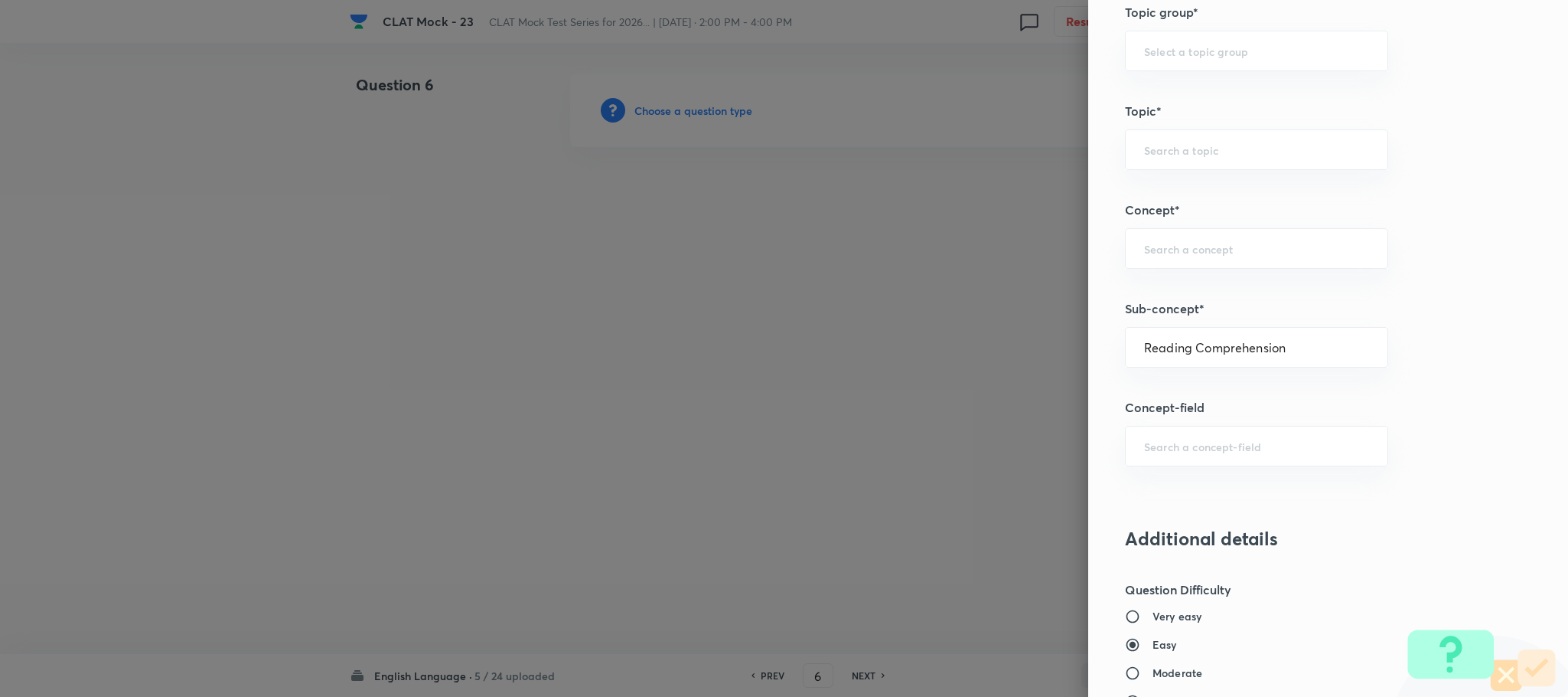
type input "English Comprehension"
type input "Reading Comprehension"
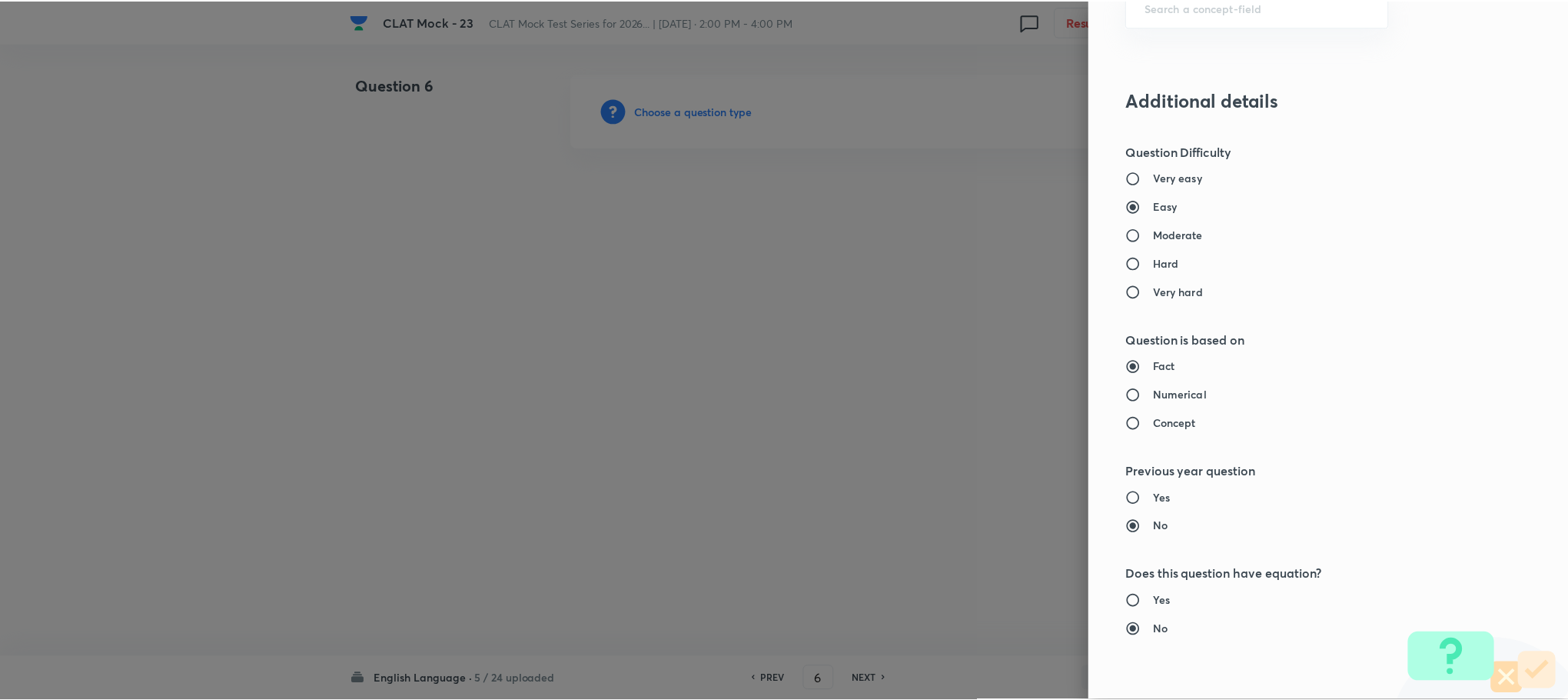
scroll to position [1402, 0]
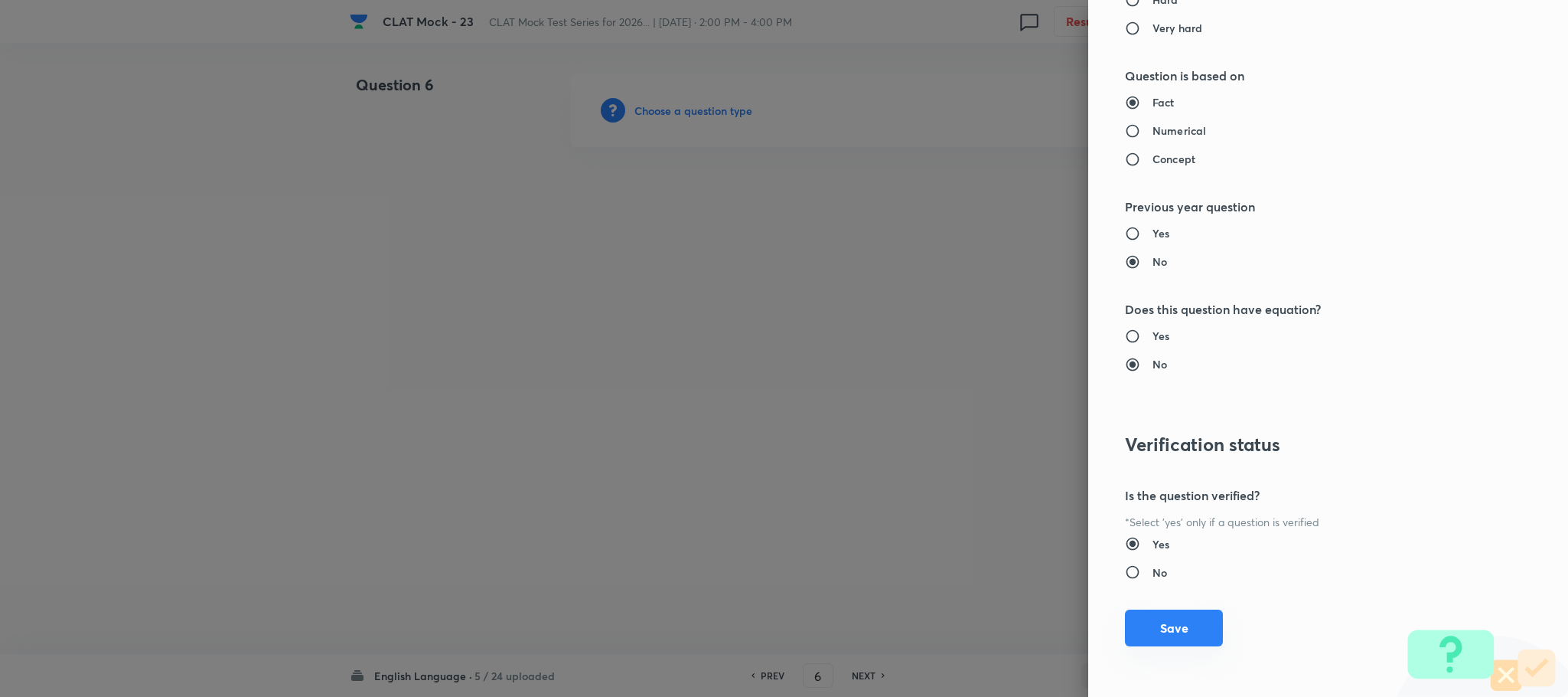
click at [1153, 621] on button "Save" at bounding box center [1174, 628] width 98 height 37
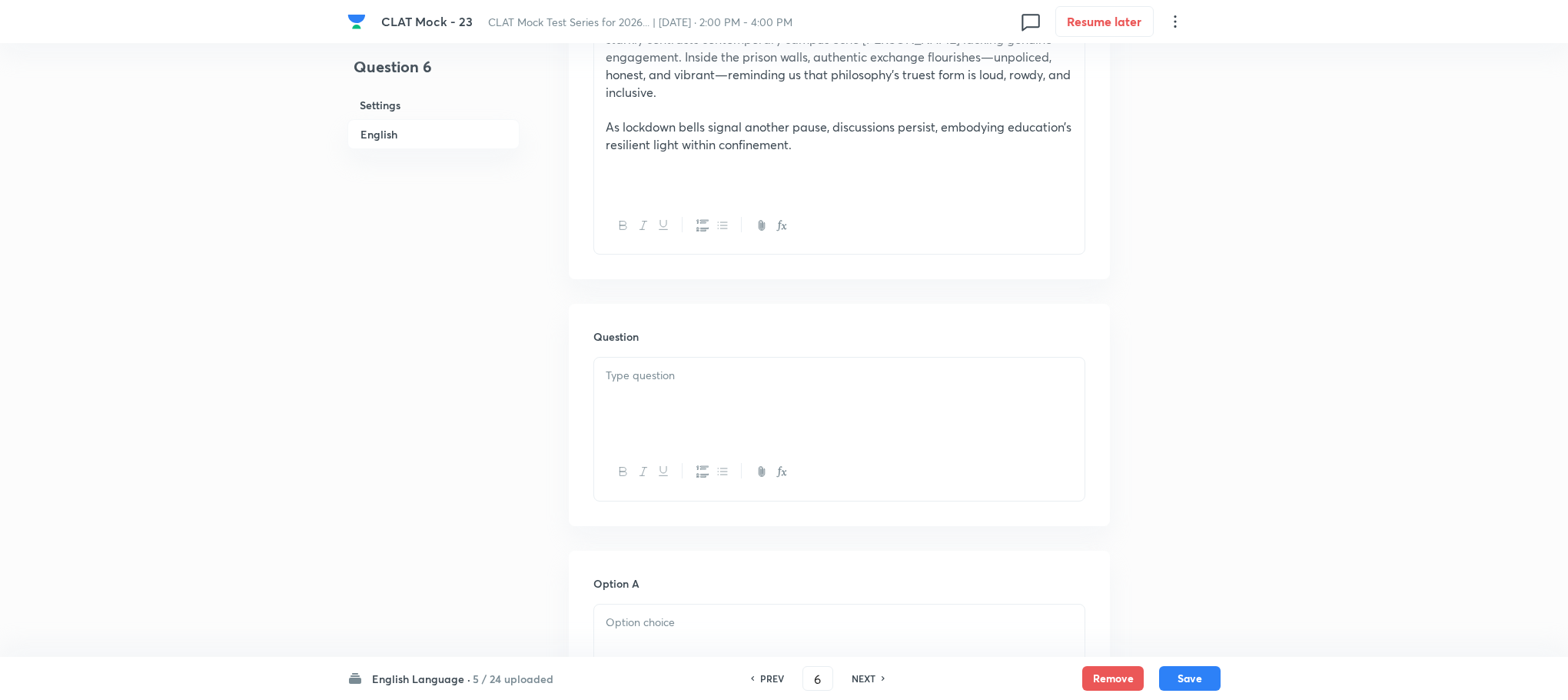
scroll to position [1615, 0]
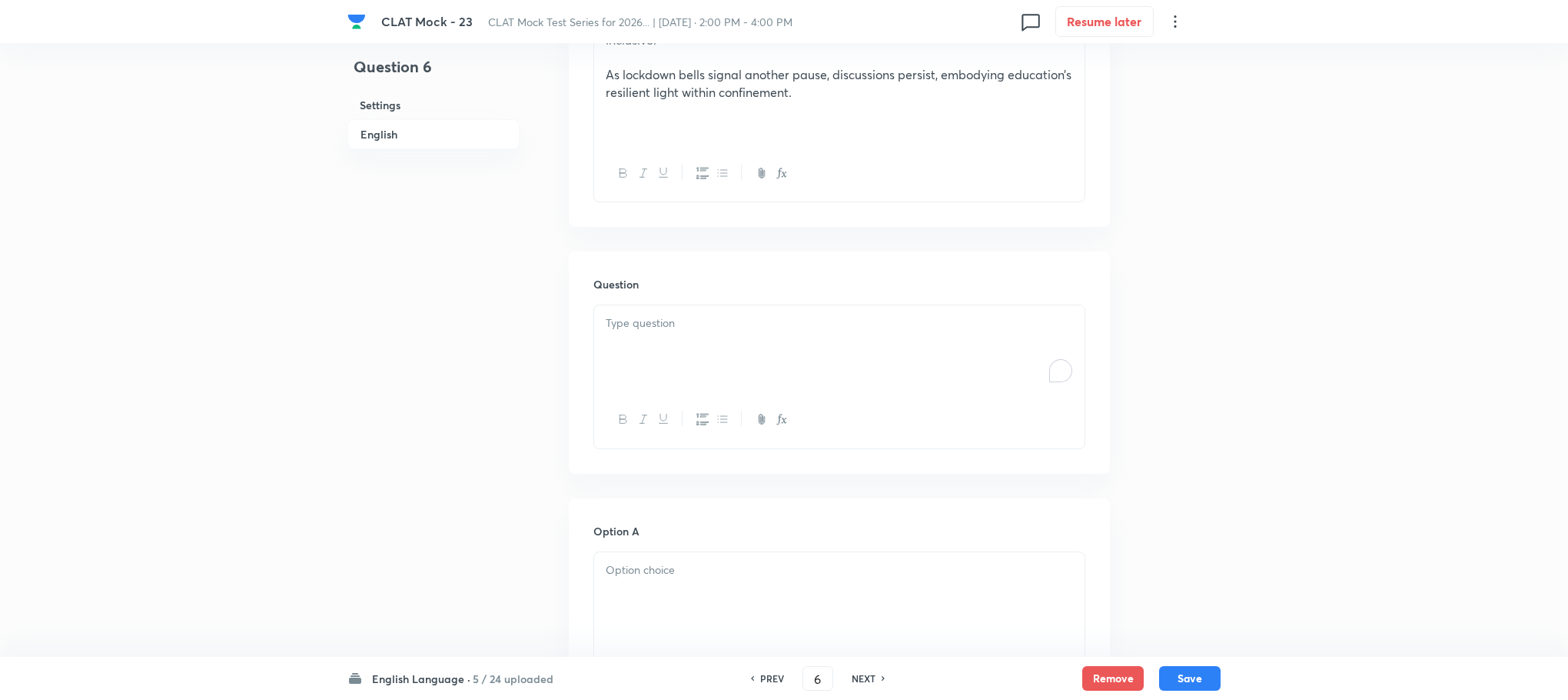
click at [635, 323] on div "To enrich screen reader interactions, please activate Accessibility in Grammarl…" at bounding box center [839, 349] width 490 height 86
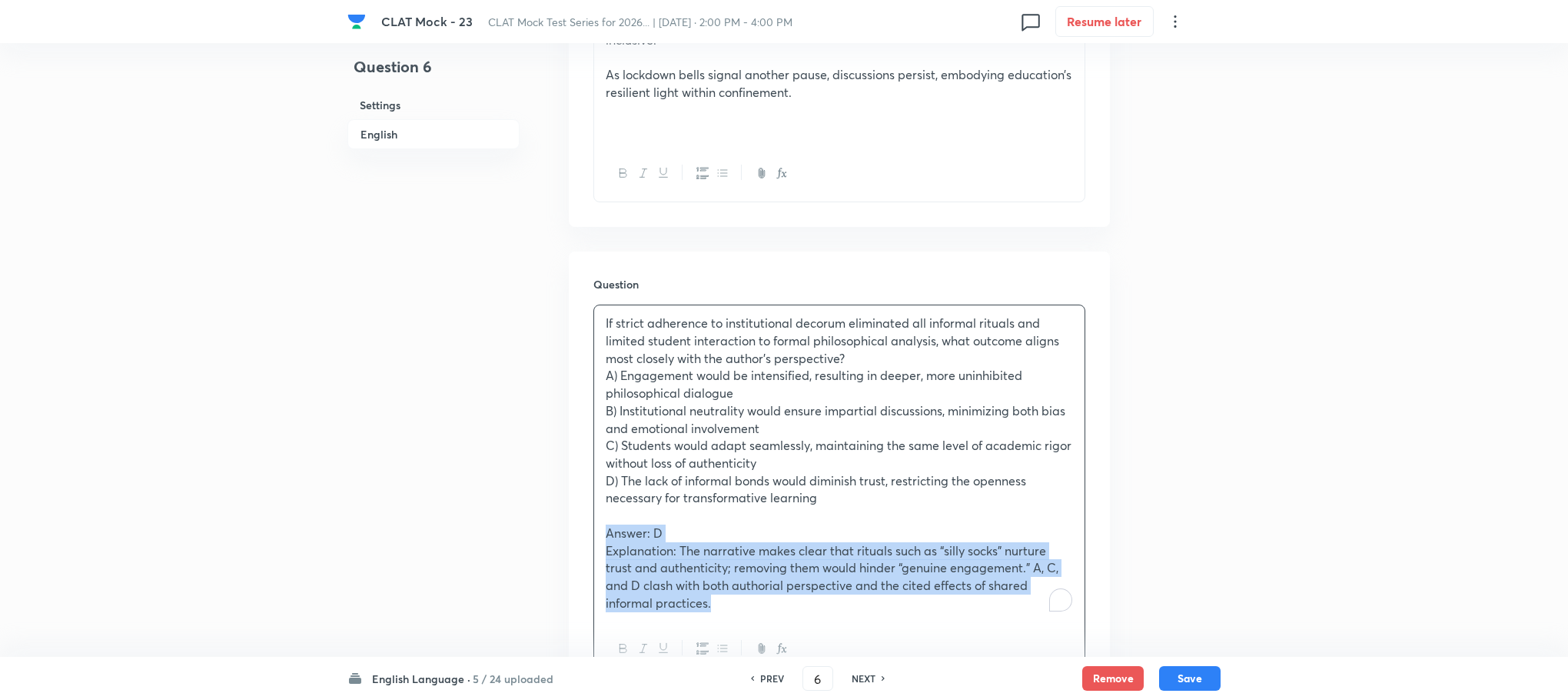
drag, startPoint x: 608, startPoint y: 498, endPoint x: 712, endPoint y: 611, distance: 153.6
click at [712, 611] on div "If strict adherence to institutional decorum eliminated all informal rituals an…" at bounding box center [839, 491] width 492 height 374
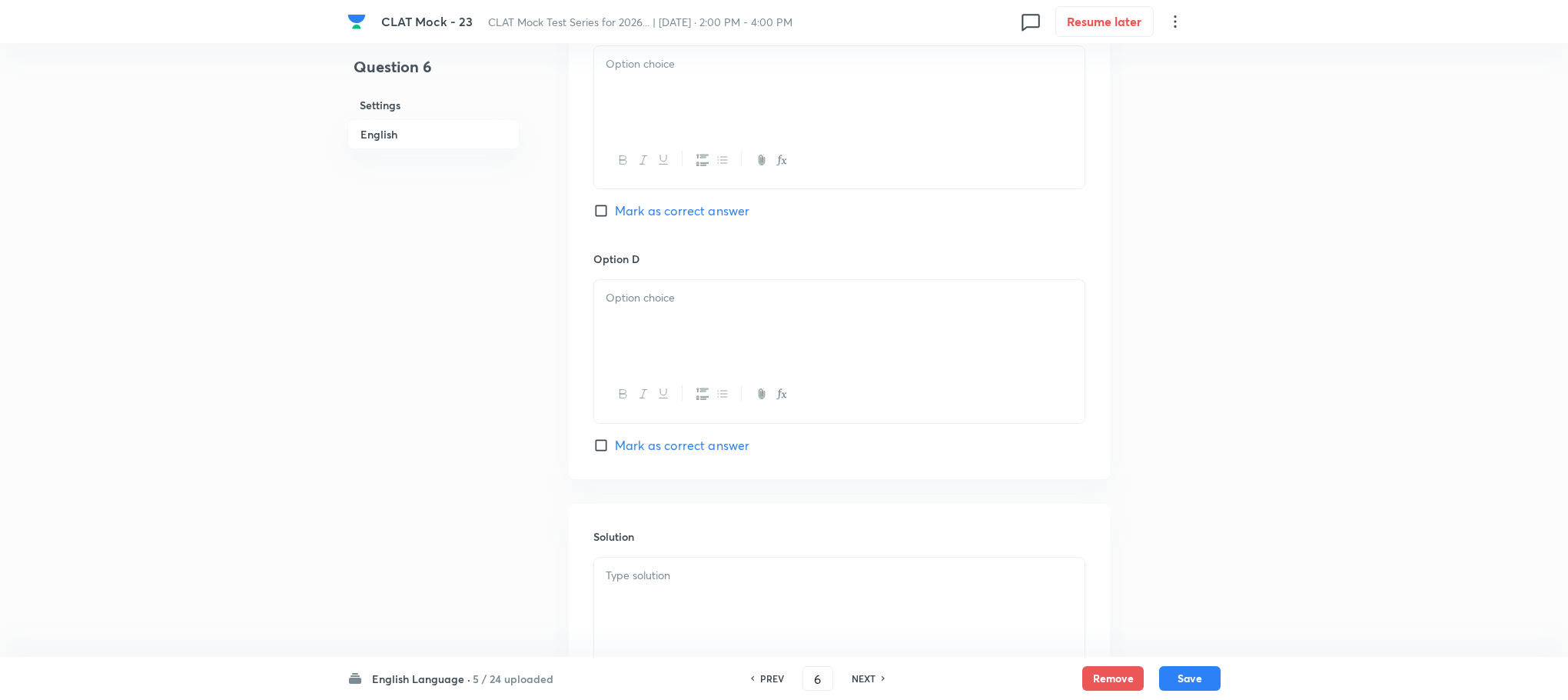
scroll to position [2879, 0]
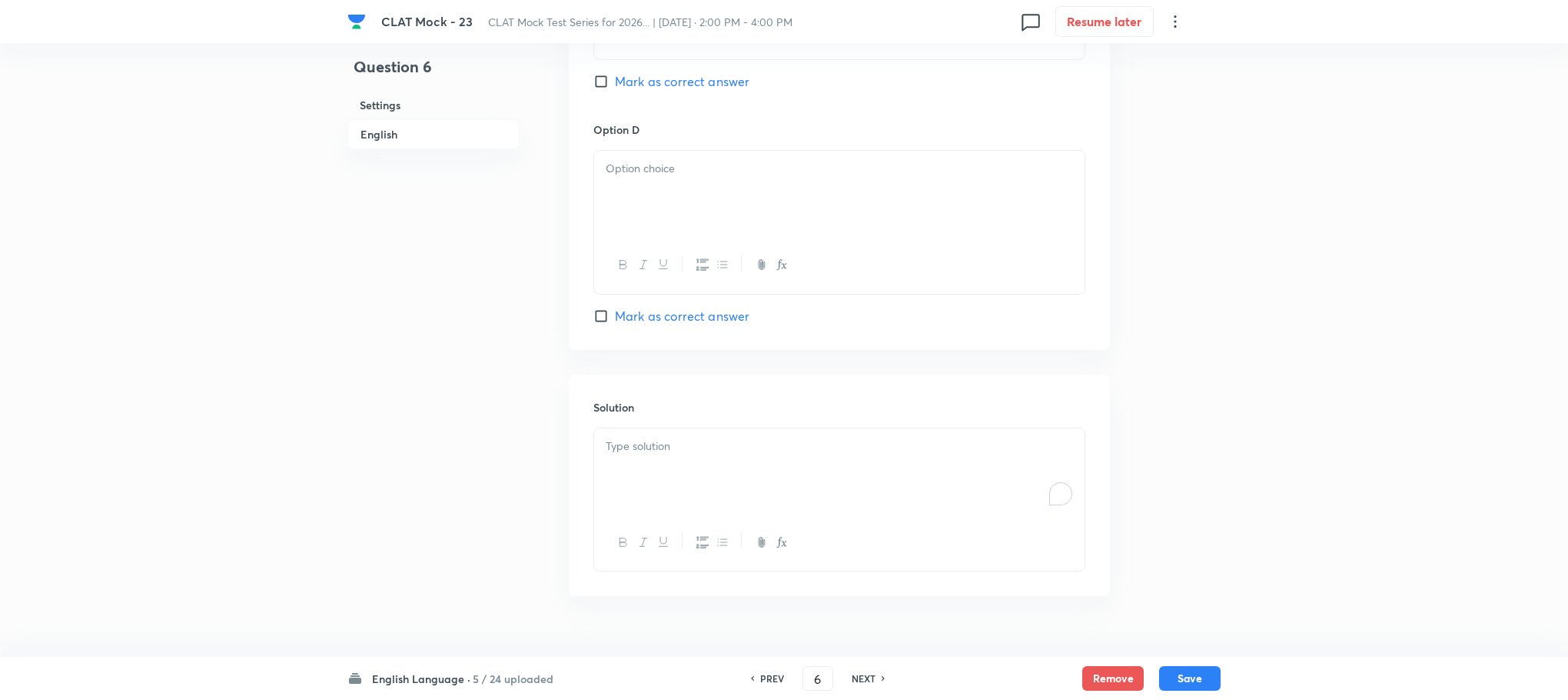
click at [639, 434] on div "To enrich screen reader interactions, please activate Accessibility in Grammarl…" at bounding box center [839, 471] width 490 height 86
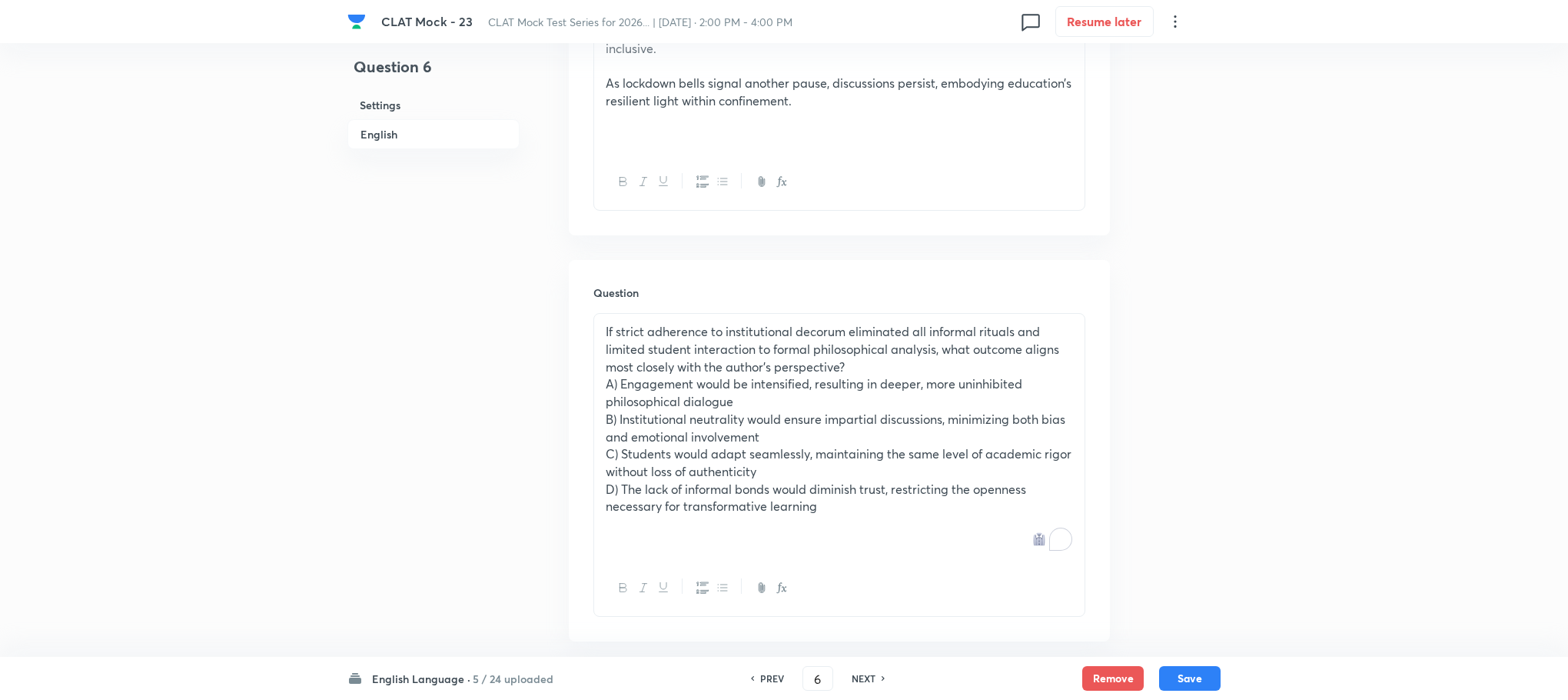
scroll to position [1609, 0]
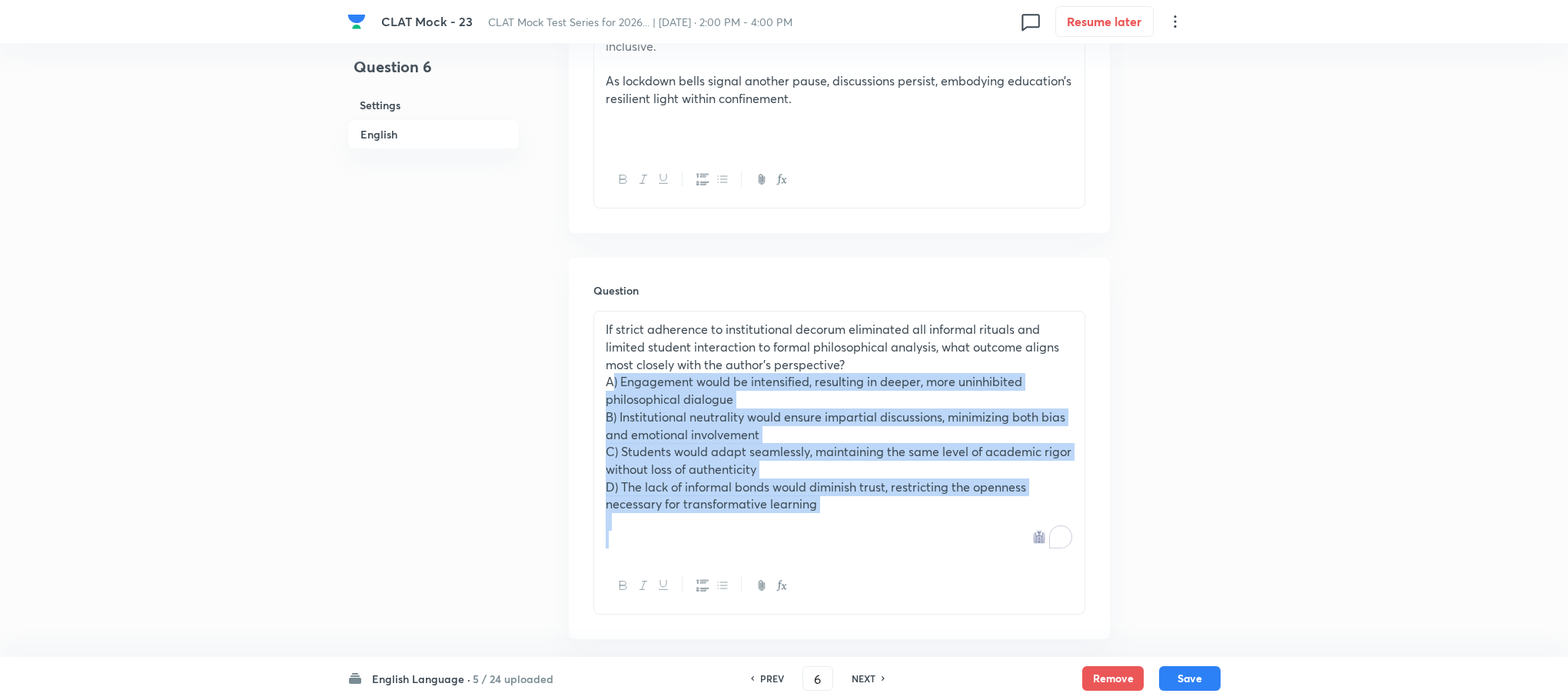
drag, startPoint x: 608, startPoint y: 350, endPoint x: 891, endPoint y: 511, distance: 325.6
click at [891, 511] on div "If strict adherence to institutional decorum eliminated all informal rituals an…" at bounding box center [839, 434] width 490 height 246
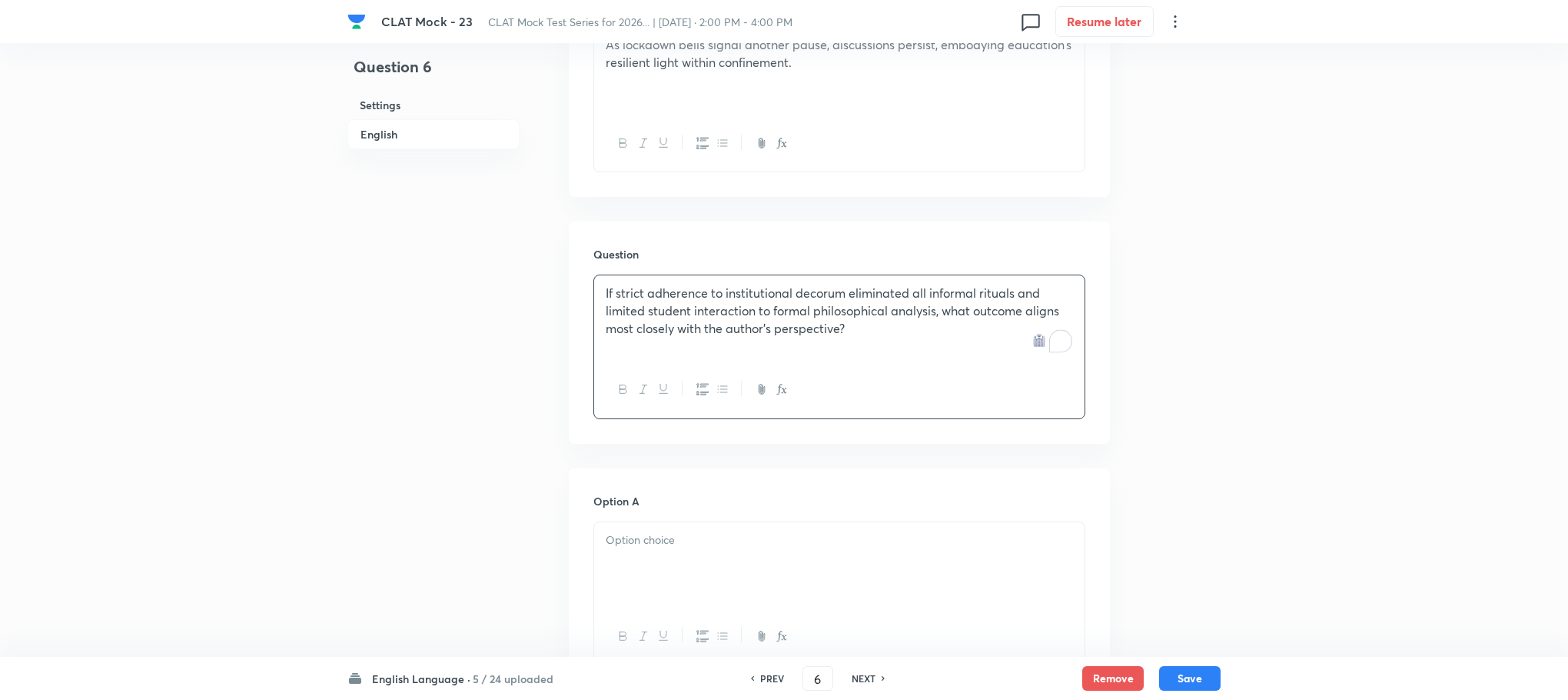
scroll to position [1840, 0]
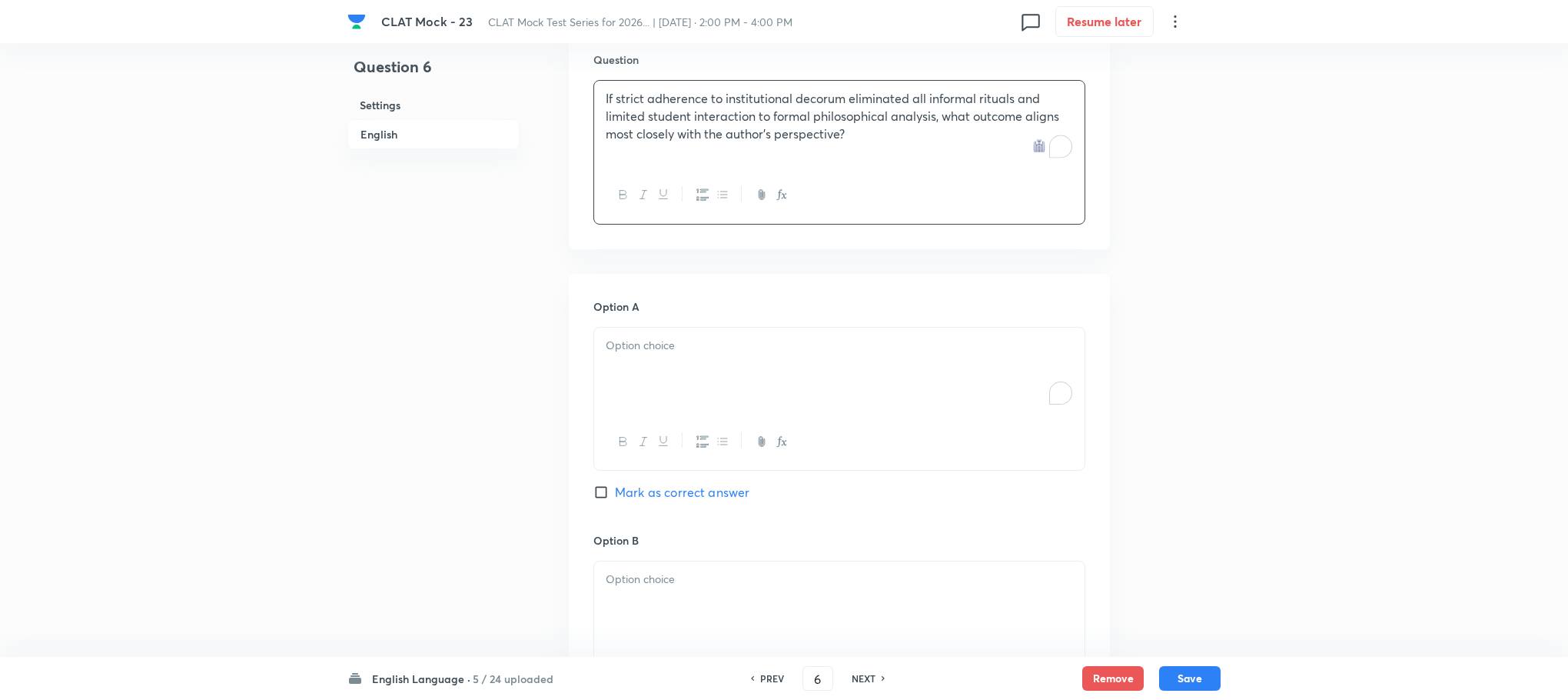
click at [619, 333] on div "To enrich screen reader interactions, please activate Accessibility in Grammarl…" at bounding box center [839, 371] width 490 height 86
paste div "To enrich screen reader interactions, please activate Accessibility in Grammarl…"
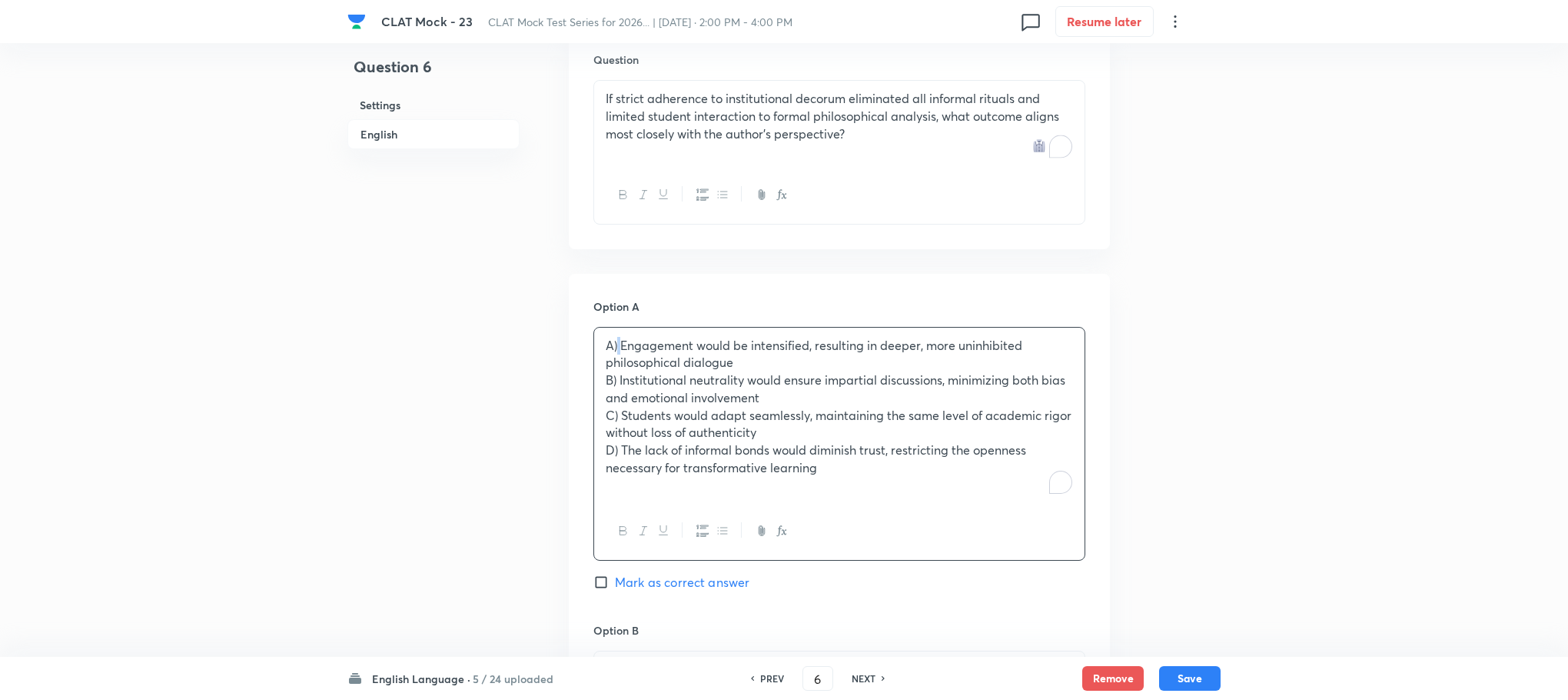
click at [620, 337] on p "A) Engagement would be intensified, resulting in deeper, more uninhibited philo…" at bounding box center [840, 354] width 468 height 35
click at [619, 372] on p "B) Institutional neutrality would ensure impartial discussions, minimizing both…" at bounding box center [840, 388] width 468 height 35
click at [616, 407] on p "C) Students would adapt seamlessly, maintaining the same level of academic rigo…" at bounding box center [840, 424] width 468 height 35
click at [618, 442] on p "D) The lack of informal bonds would diminish trust, restricting the openness ne…" at bounding box center [840, 459] width 468 height 35
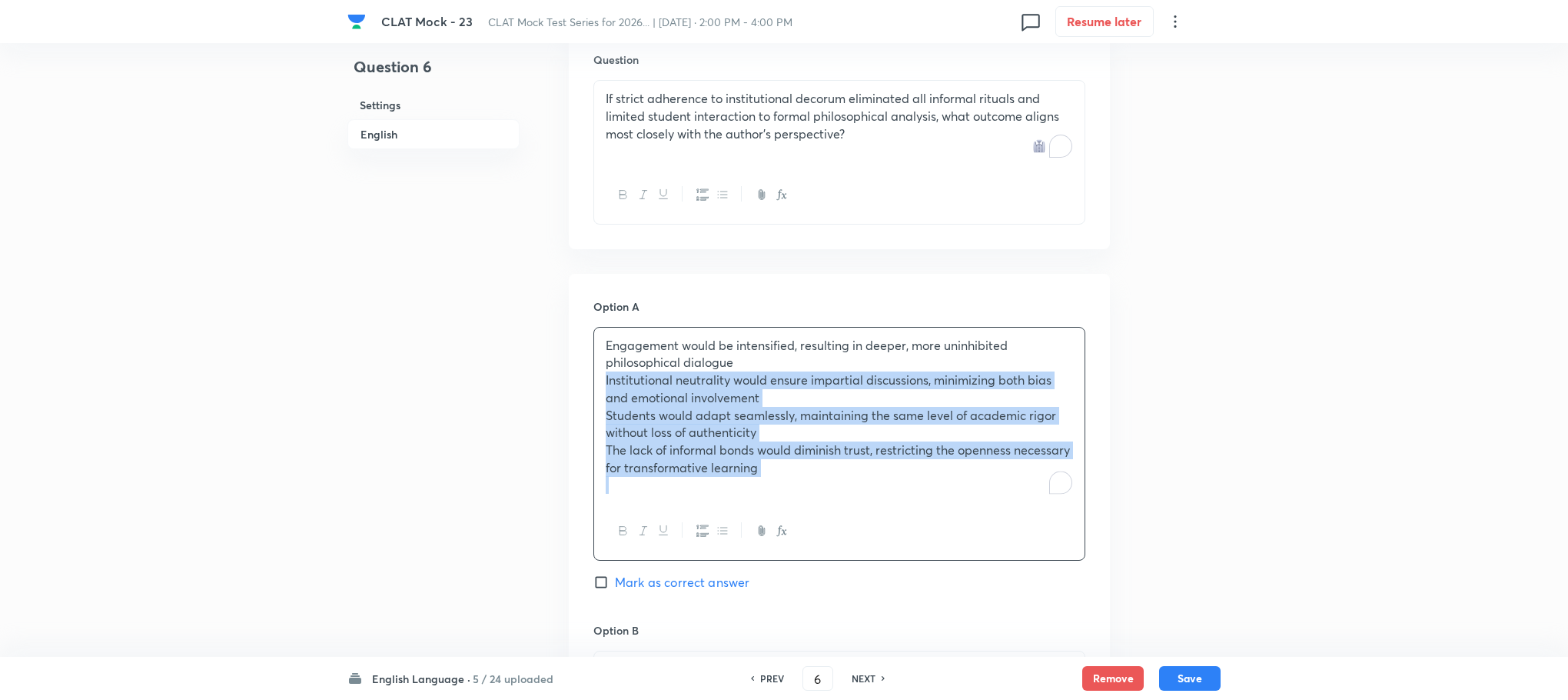
drag, startPoint x: 602, startPoint y: 345, endPoint x: 870, endPoint y: 486, distance: 302.8
click at [870, 486] on div "Engagement would be intensified, resulting in deeper, more uninhibited philosop…" at bounding box center [839, 443] width 492 height 234
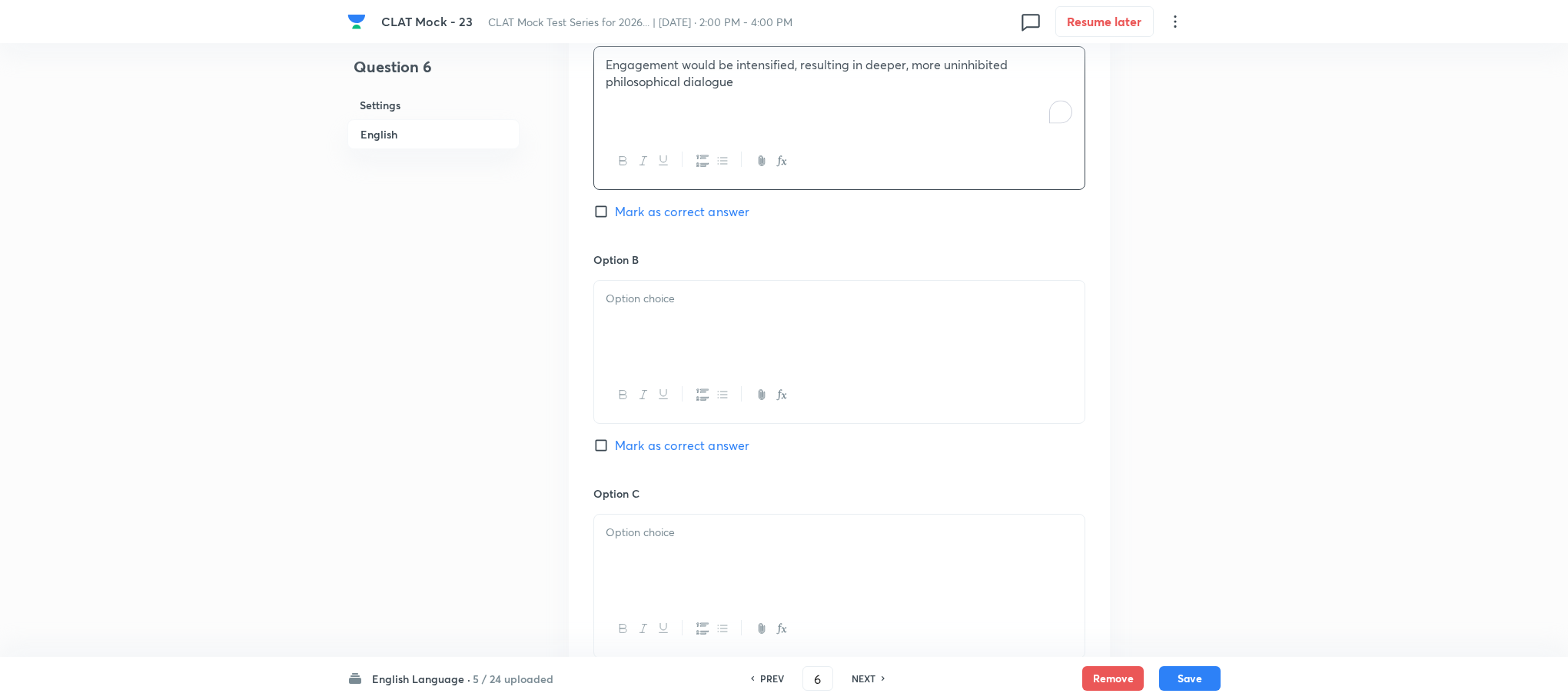
scroll to position [2186, 0]
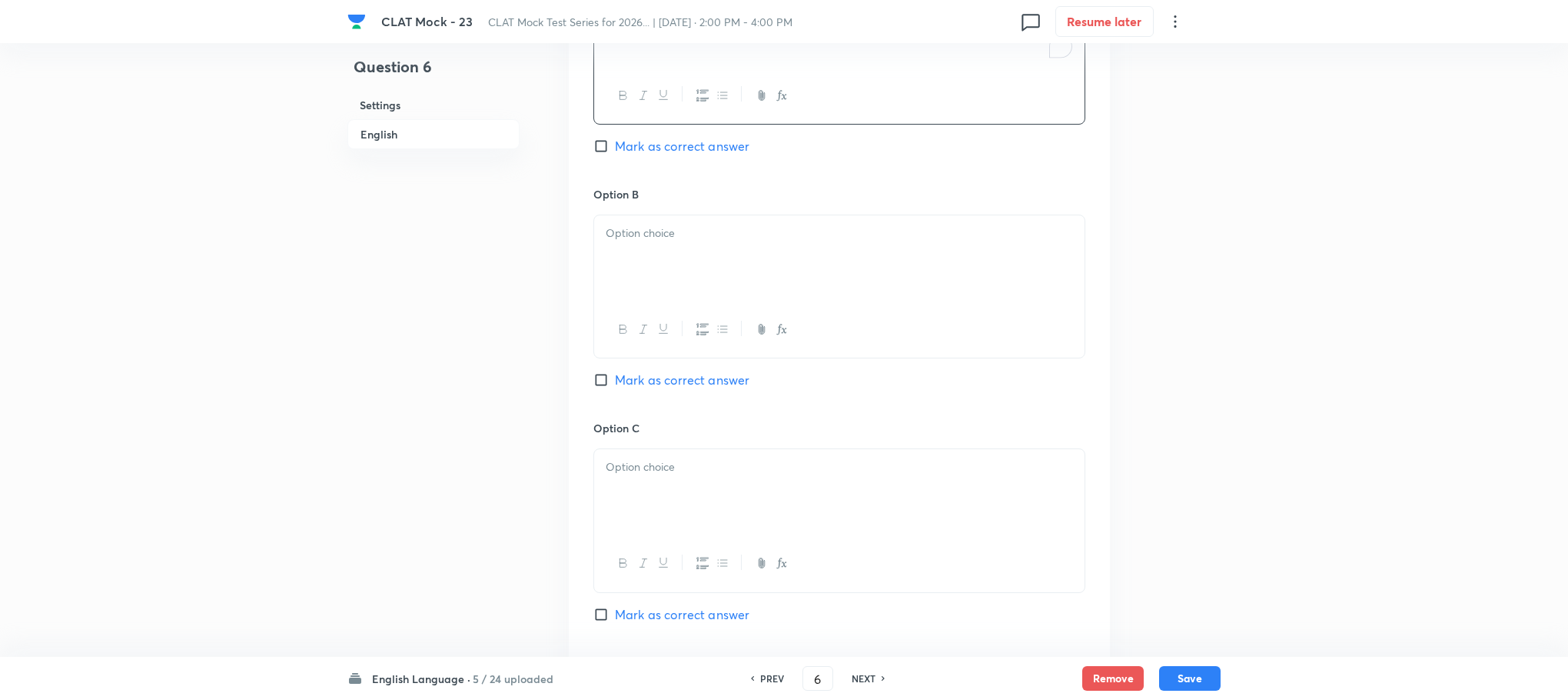
click at [623, 225] on p at bounding box center [840, 233] width 468 height 18
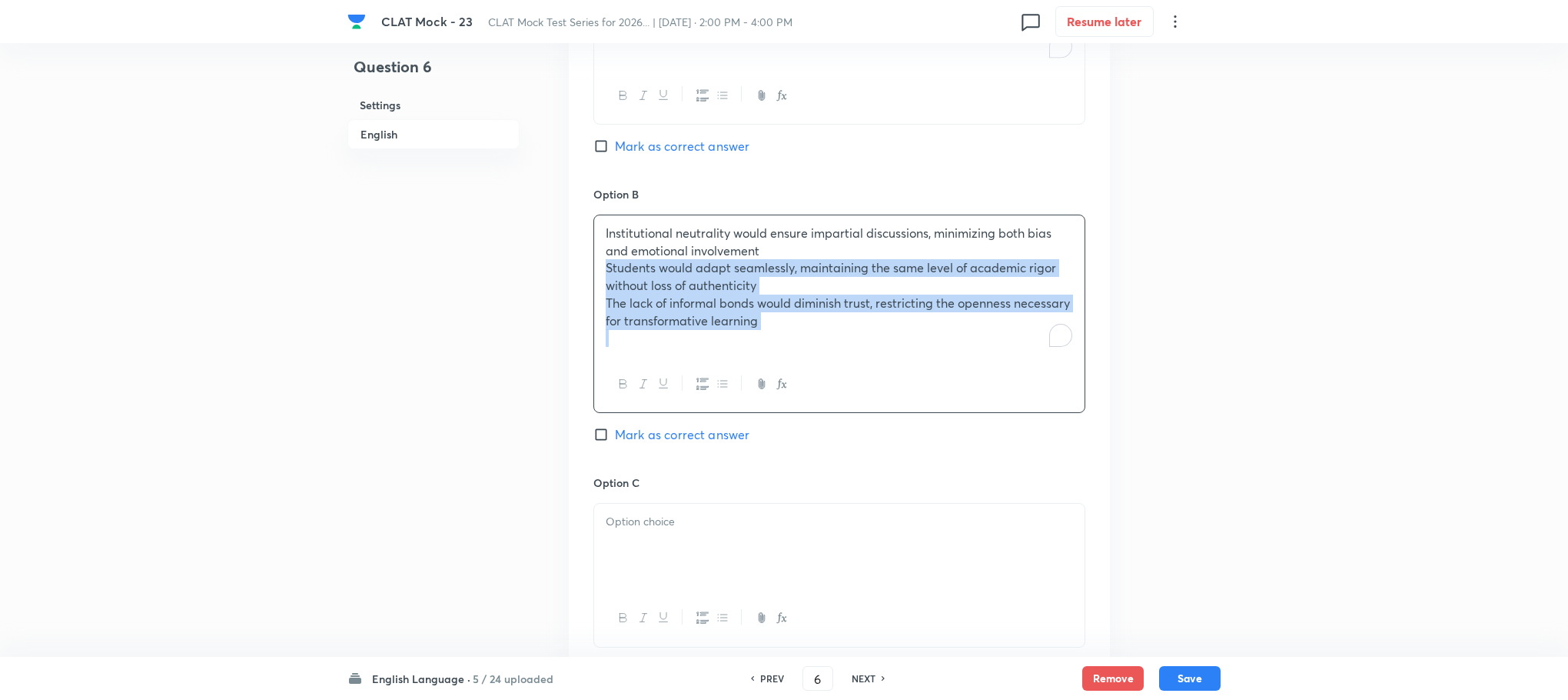
drag, startPoint x: 602, startPoint y: 237, endPoint x: 822, endPoint y: 333, distance: 240.0
click at [822, 333] on div "Institutional neutrality would ensure impartial discussions, minimizing both bi…" at bounding box center [839, 313] width 492 height 198
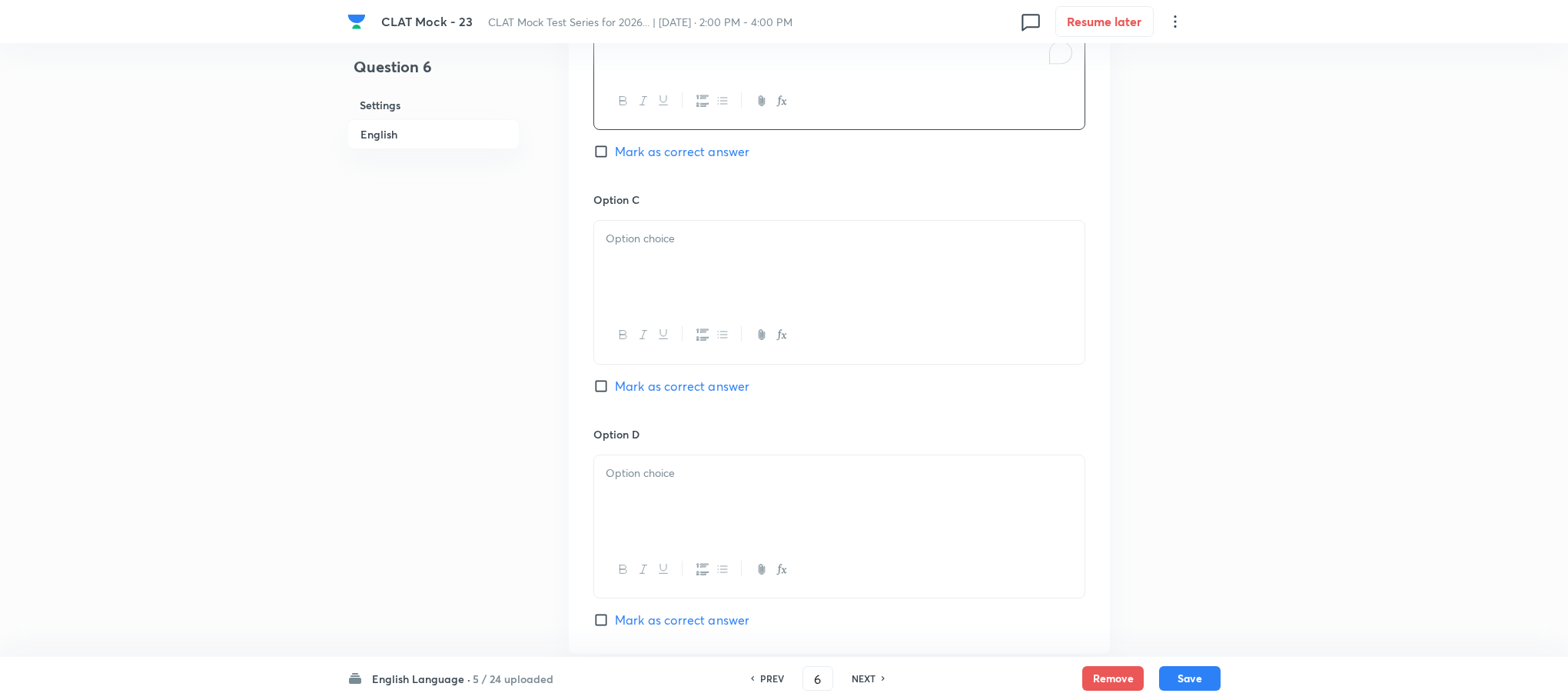
scroll to position [2417, 0]
click at [625, 219] on div at bounding box center [839, 262] width 490 height 86
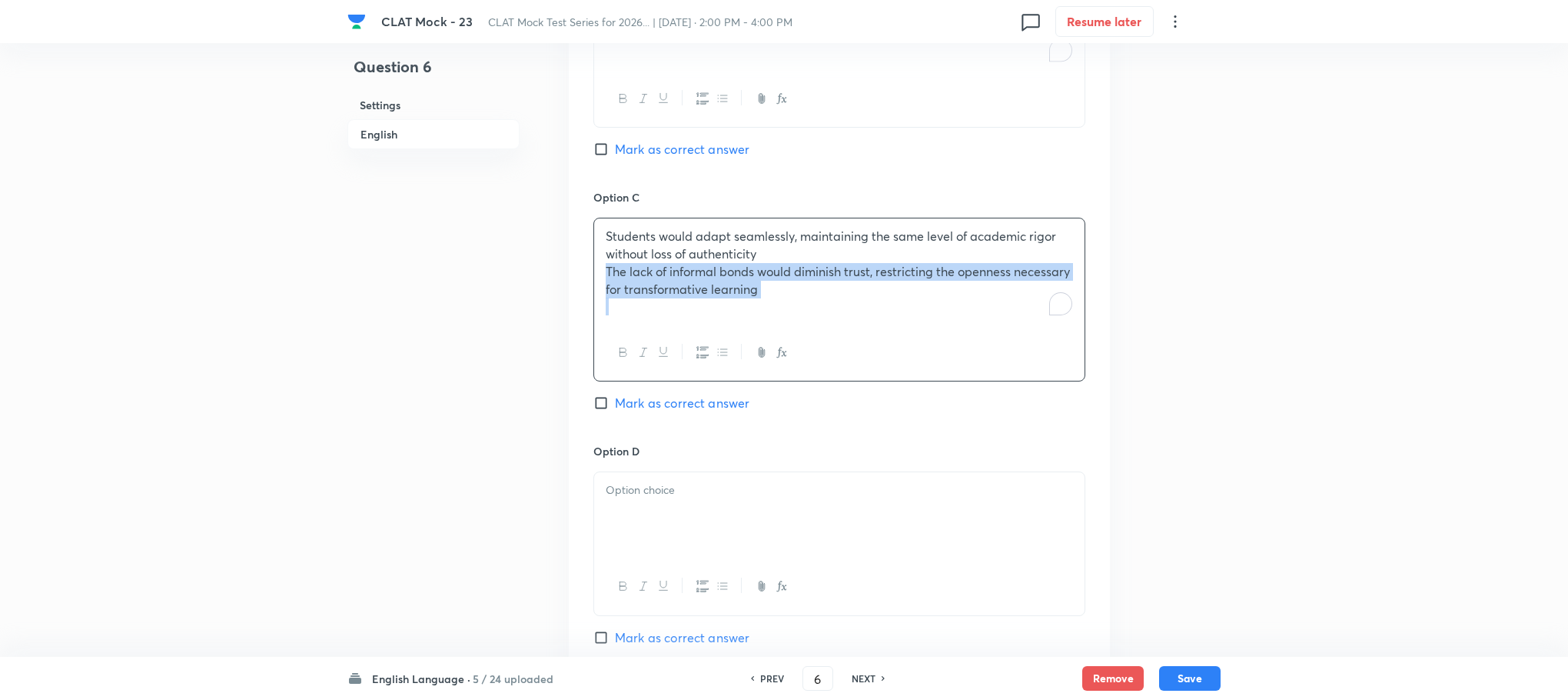
drag, startPoint x: 602, startPoint y: 240, endPoint x: 913, endPoint y: 322, distance: 321.6
click at [913, 322] on div "Students would adapt seamlessly, maintaining the same level of academic rigor w…" at bounding box center [839, 300] width 492 height 164
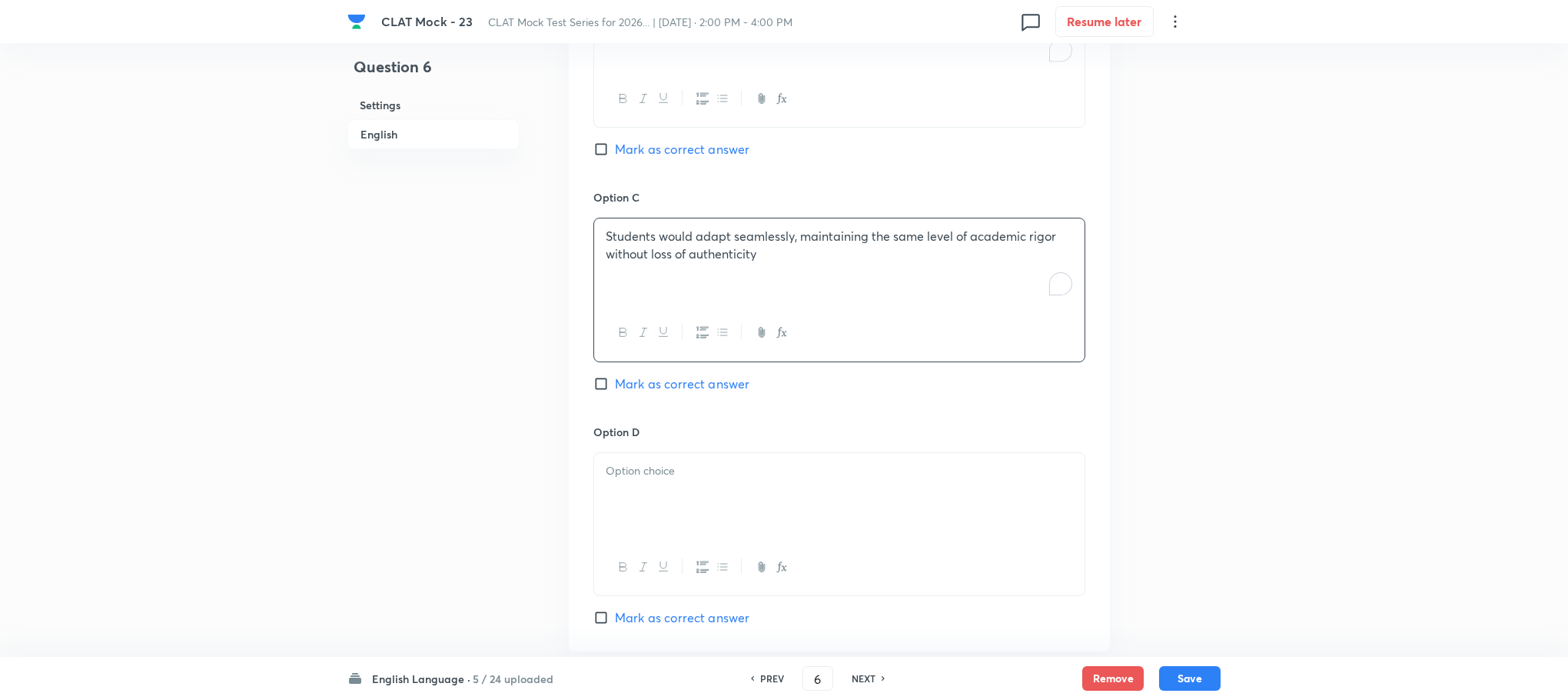
click at [648, 464] on div at bounding box center [839, 497] width 490 height 86
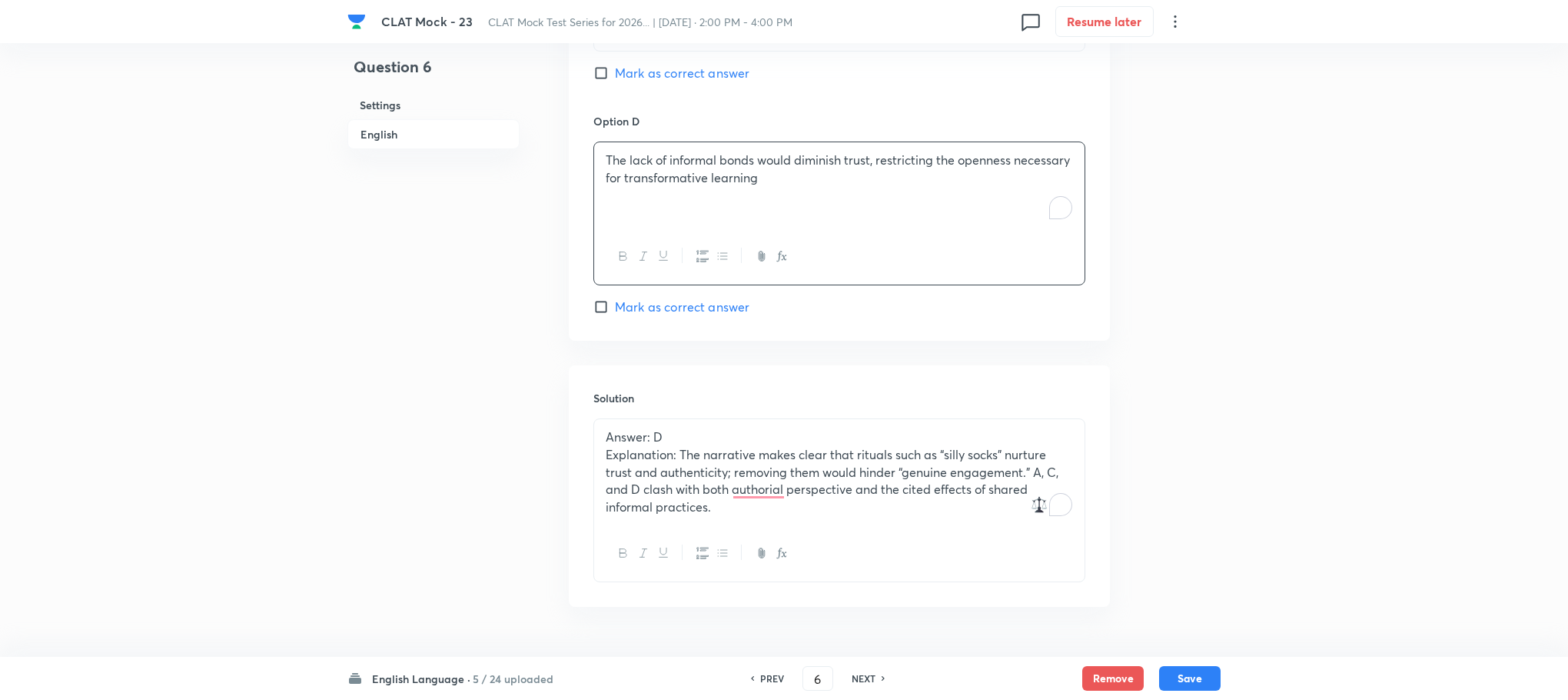
scroll to position [2739, 0]
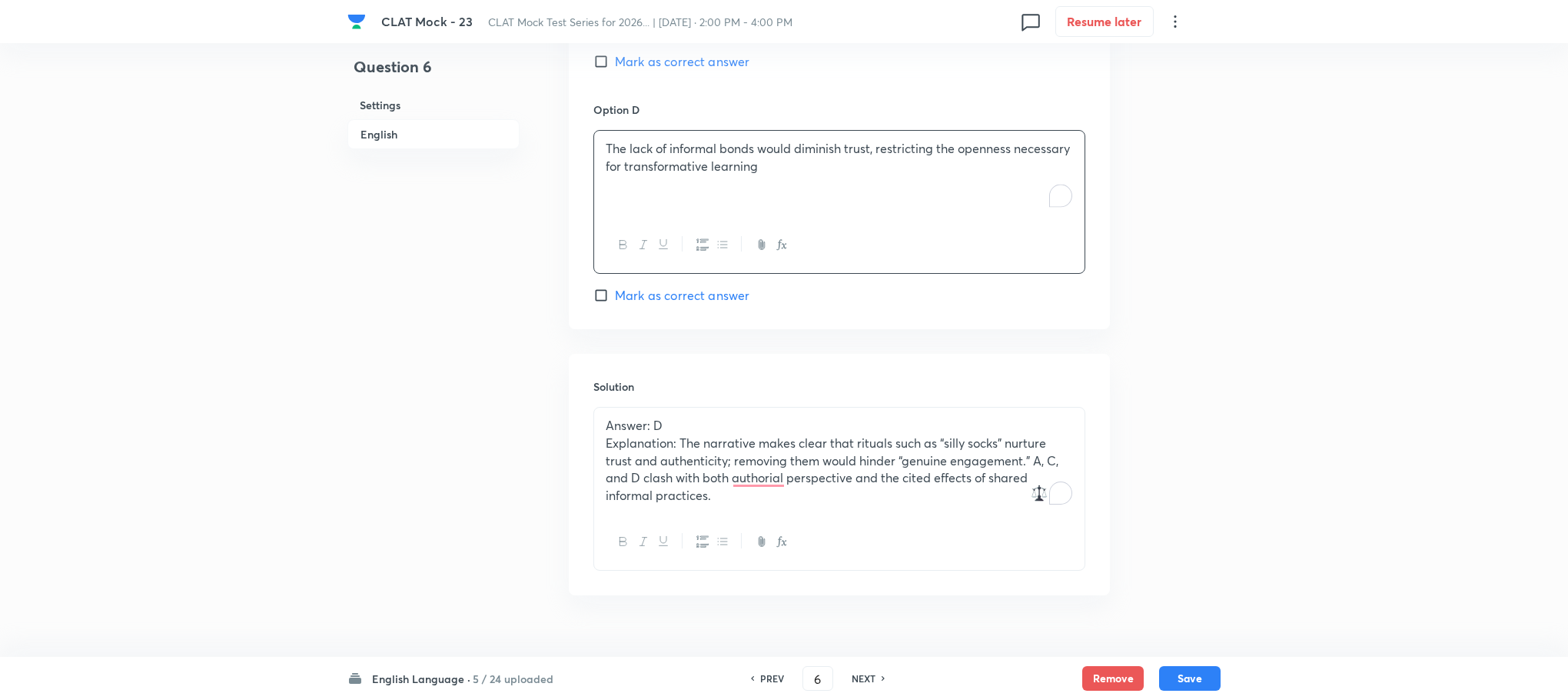
click at [653, 286] on span "Mark as correct answer" at bounding box center [682, 296] width 134 height 19
click at [615, 288] on input "Mark as correct answer" at bounding box center [604, 296] width 22 height 15
checkbox input "true"
click at [1191, 671] on button "Save" at bounding box center [1190, 676] width 62 height 24
type input "7"
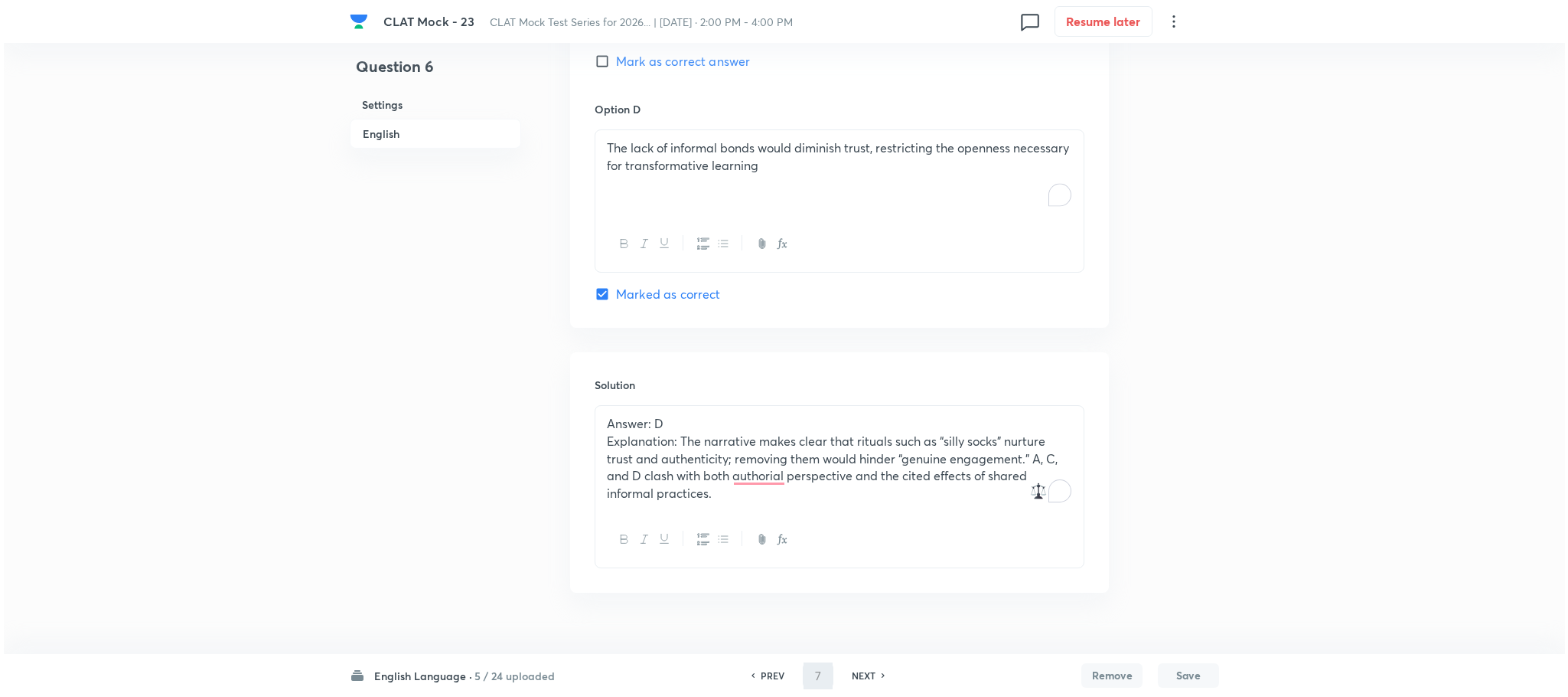
scroll to position [0, 0]
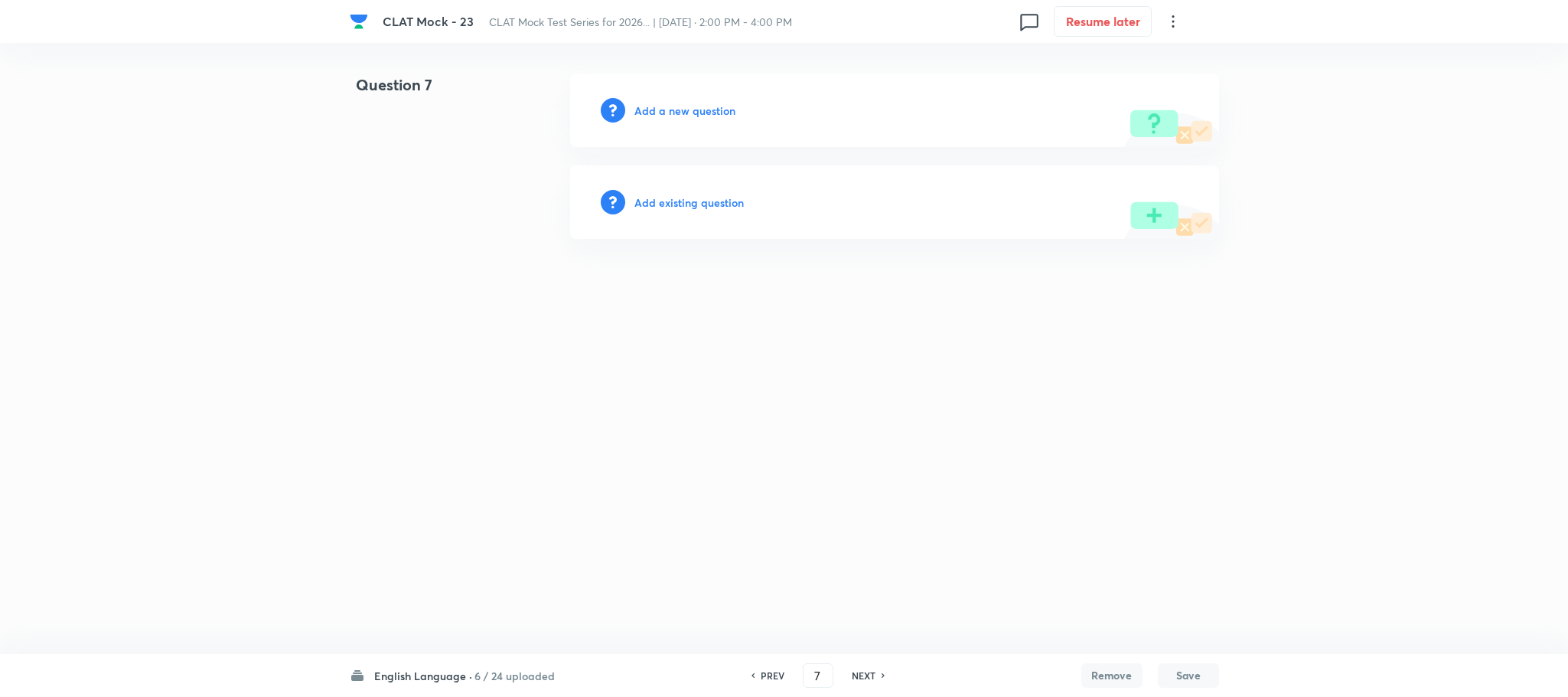
drag, startPoint x: 690, startPoint y: 107, endPoint x: 698, endPoint y: 111, distance: 8.9
click at [698, 111] on h6 "Add a new question" at bounding box center [685, 110] width 101 height 16
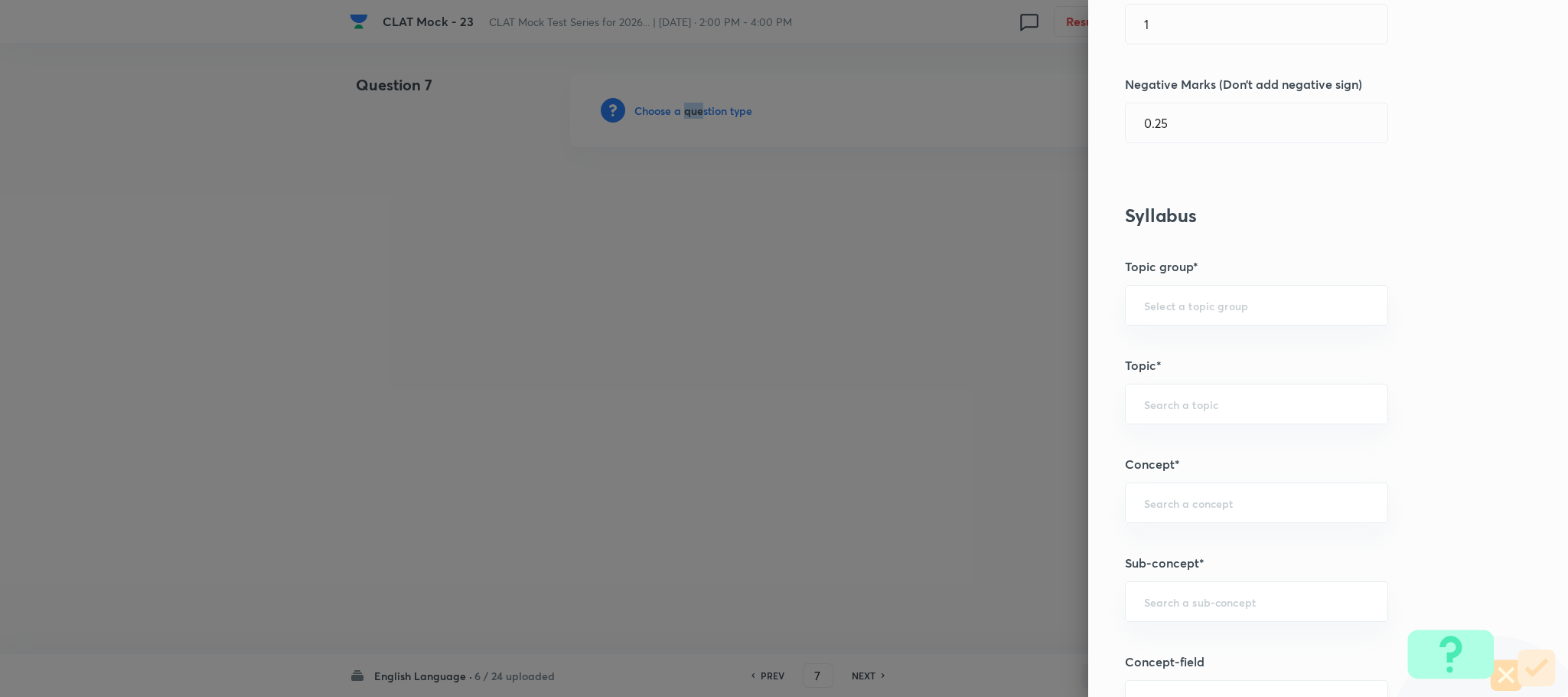
scroll to position [689, 0]
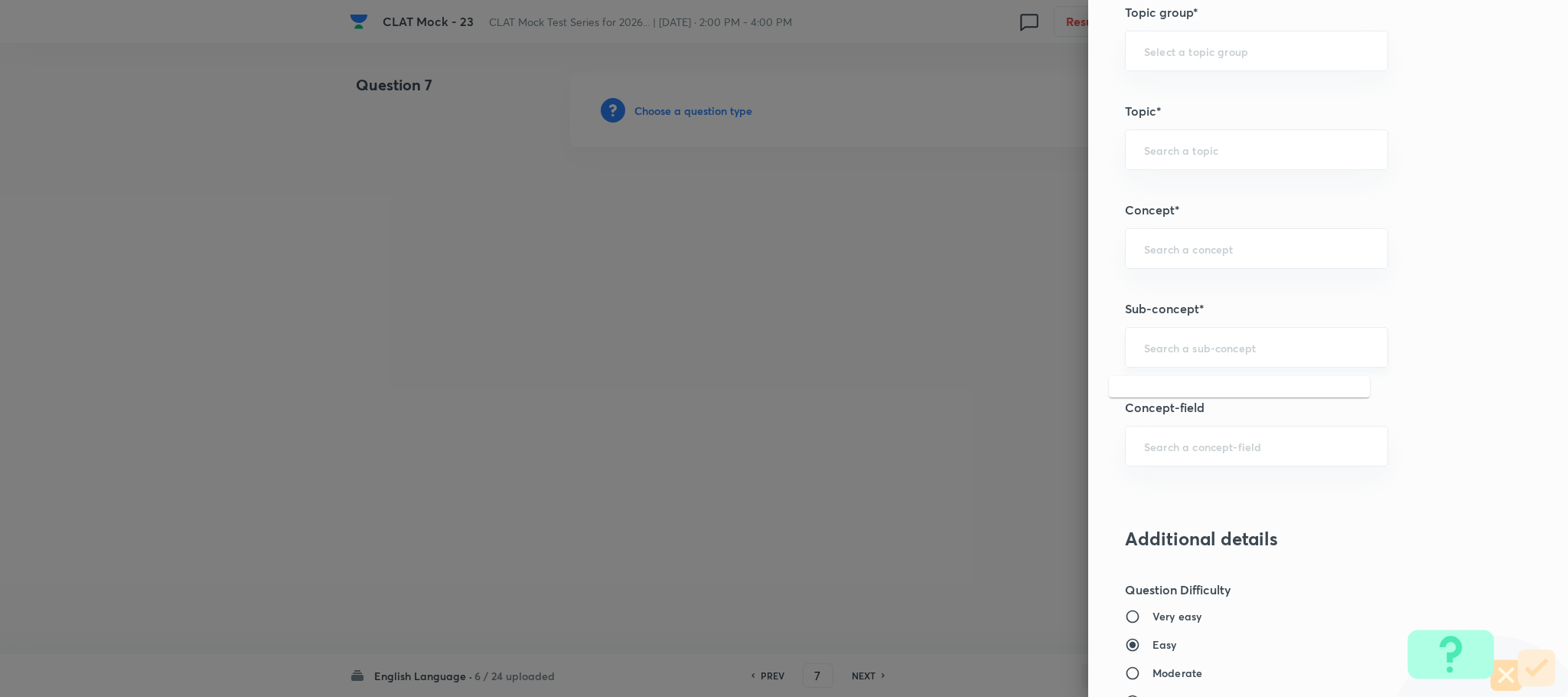
click at [1172, 348] on input "text" at bounding box center [1257, 346] width 225 height 14
click at [1144, 354] on input "text" at bounding box center [1257, 346] width 225 height 14
click at [1144, 352] on input "text" at bounding box center [1257, 346] width 225 height 14
click at [1157, 352] on input "text" at bounding box center [1257, 346] width 225 height 14
click at [1162, 400] on li "Reading Comprehension" at bounding box center [1239, 396] width 261 height 28
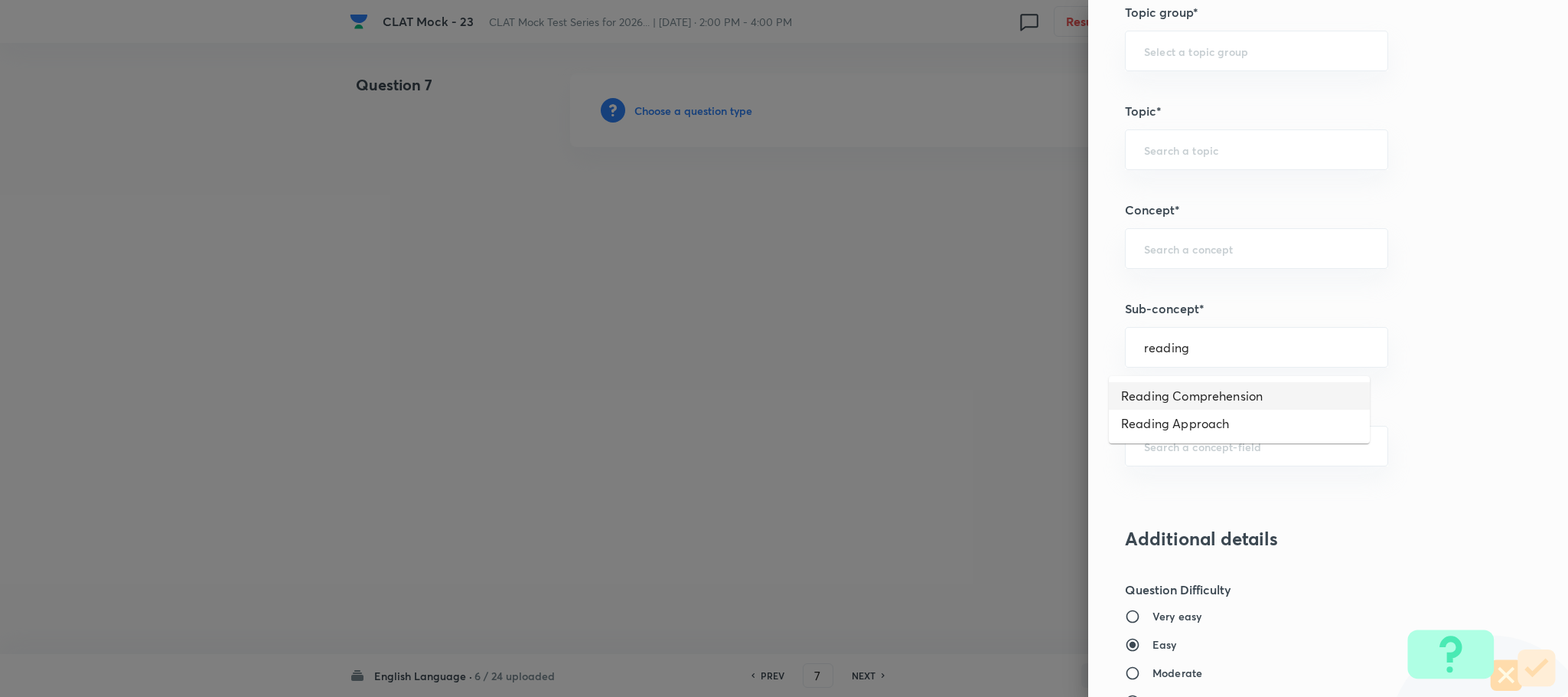
type input "Reading Comprehension"
type input "English"
type input "English Comprehension"
type input "Reading Comprehension"
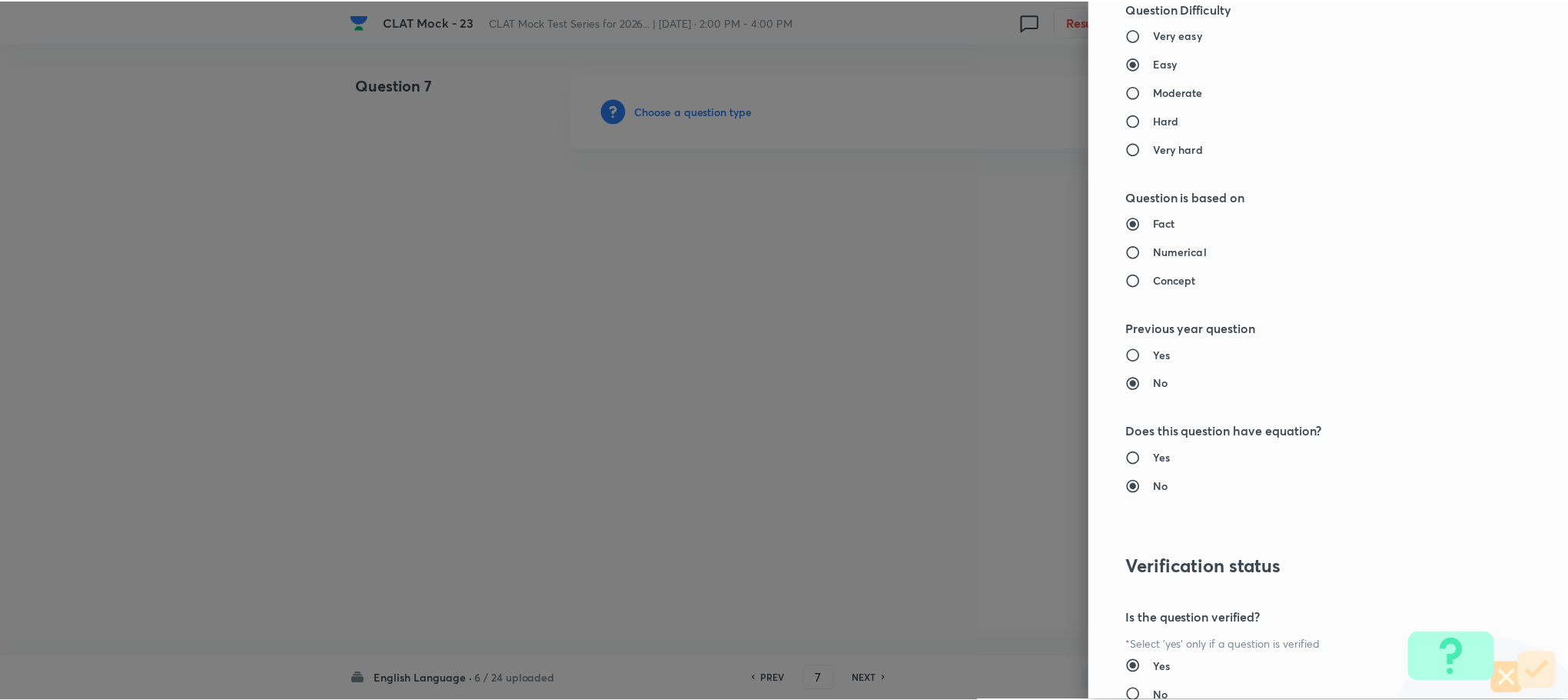
scroll to position [1402, 0]
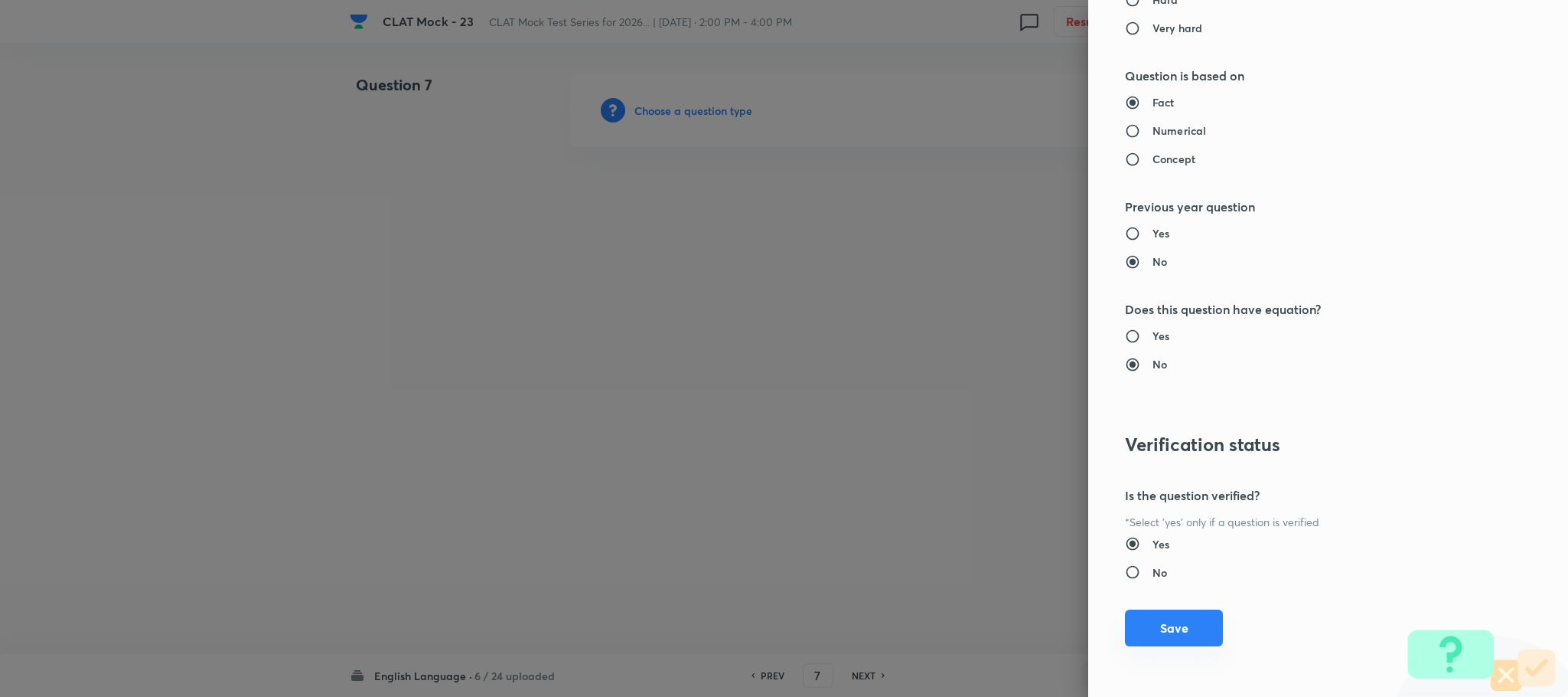
click at [1149, 634] on button "Save" at bounding box center [1174, 628] width 98 height 37
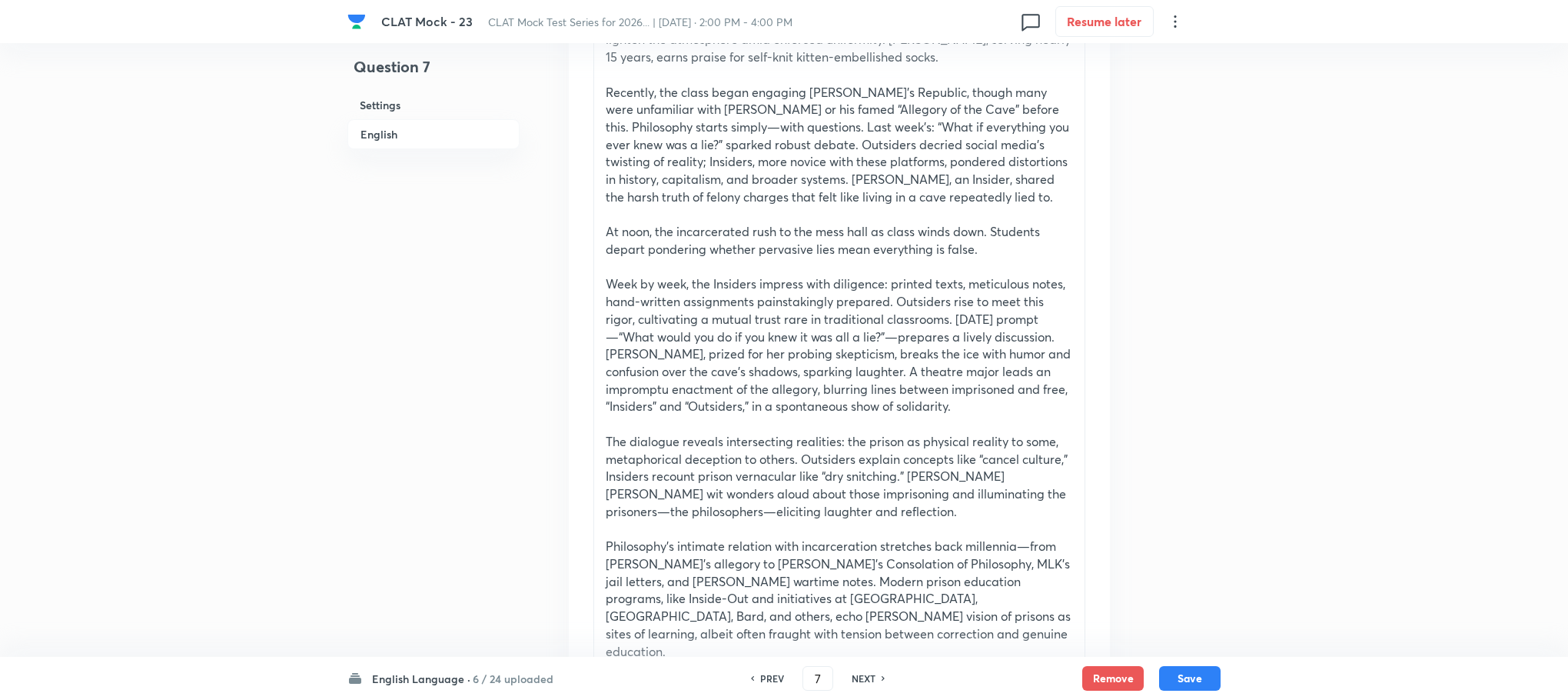
scroll to position [923, 0]
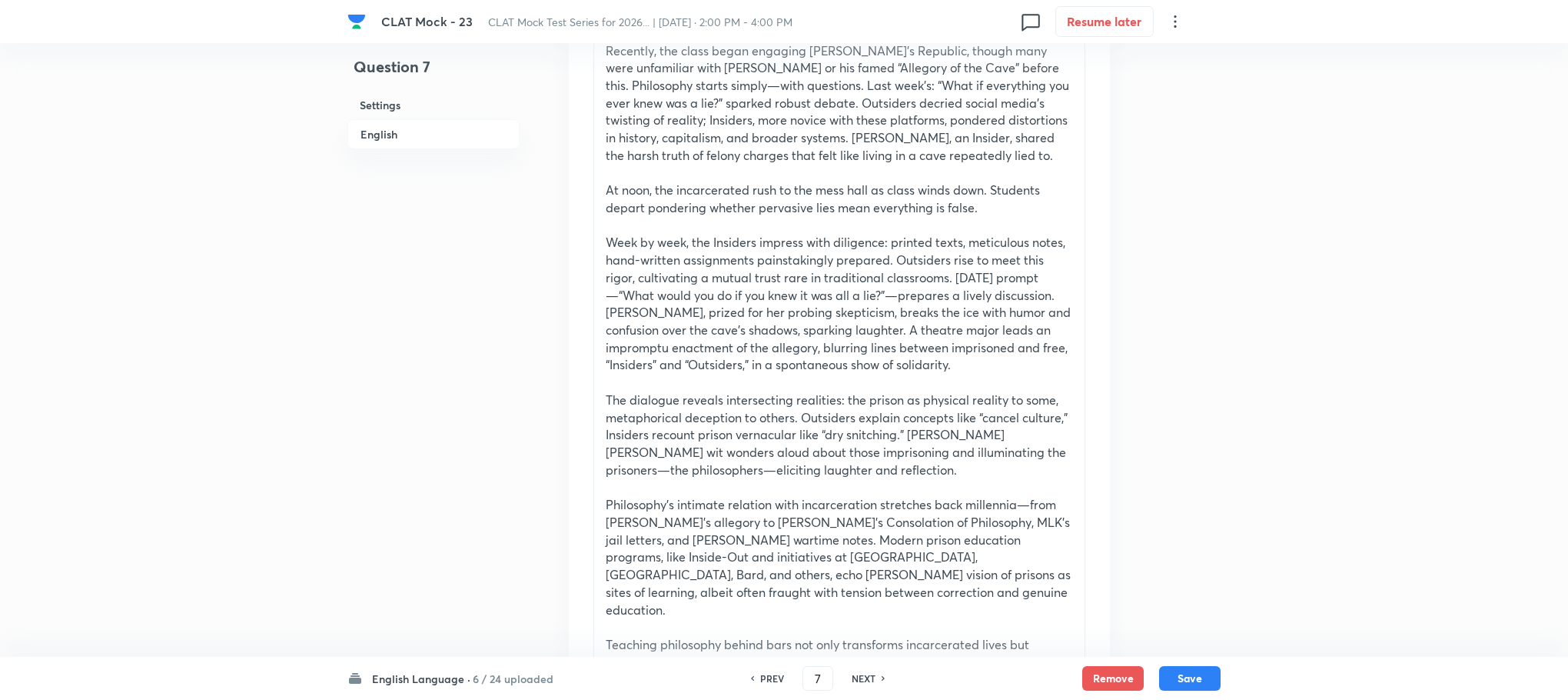
click at [680, 427] on p "The dialogue reveals intersecting realities: the prison as physical reality to …" at bounding box center [840, 436] width 468 height 88
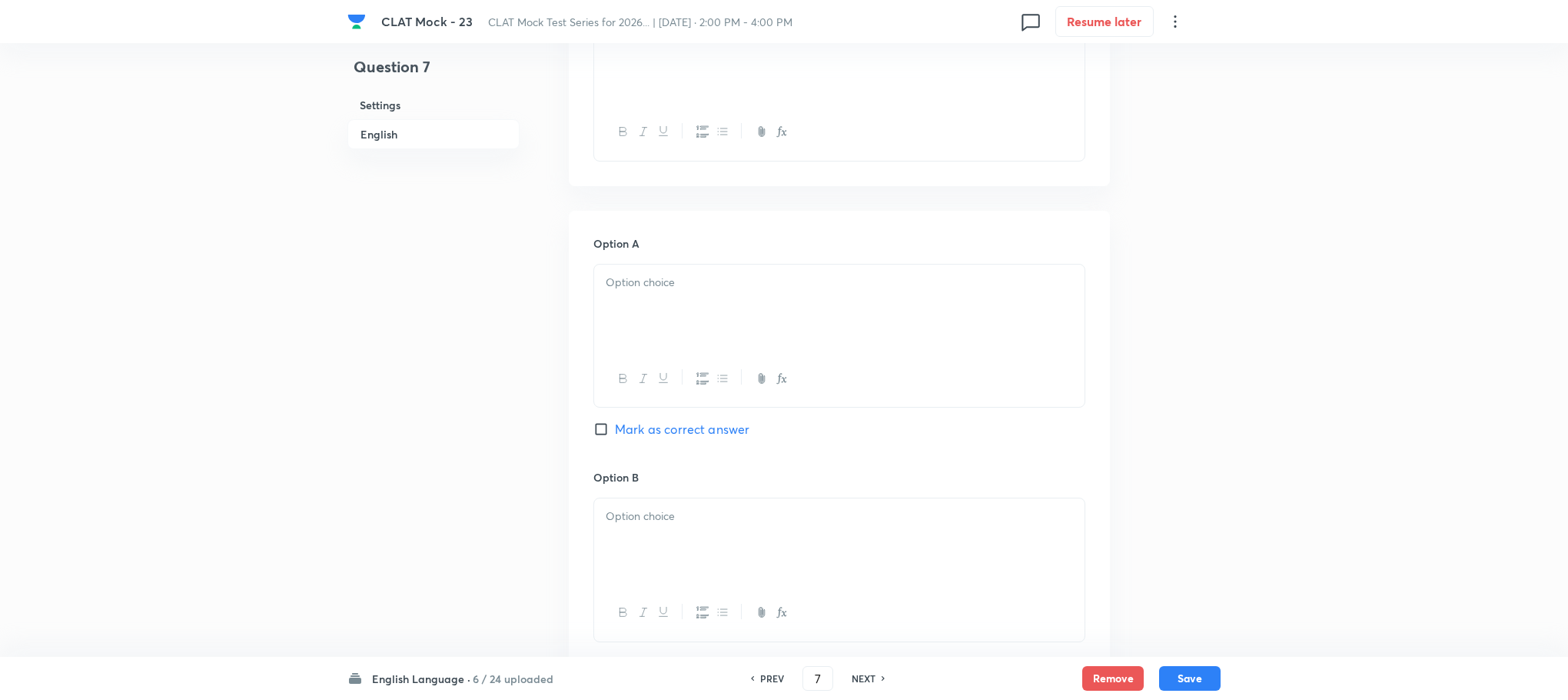
scroll to position [462, 0]
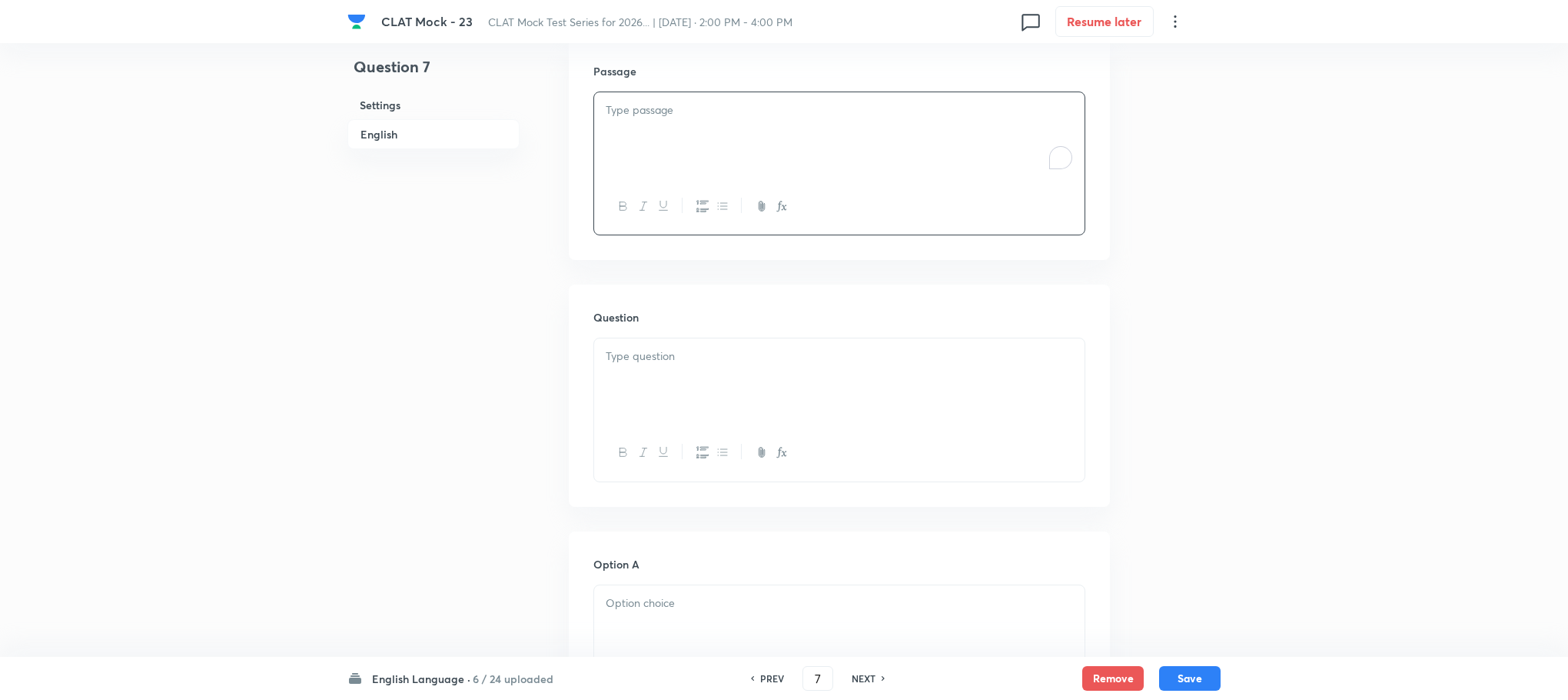
click at [646, 164] on div "To enrich screen reader interactions, please activate Accessibility in Grammarl…" at bounding box center [839, 135] width 490 height 86
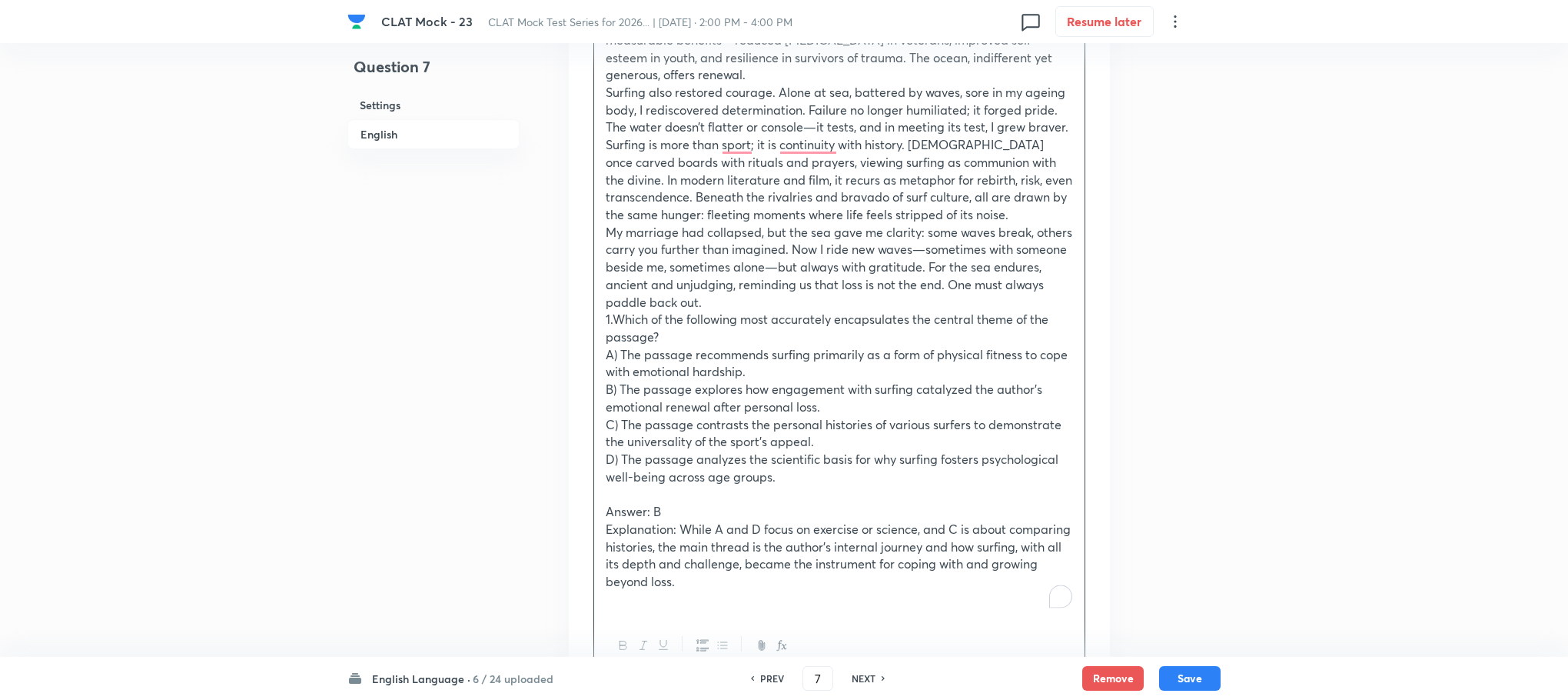
scroll to position [1039, 0]
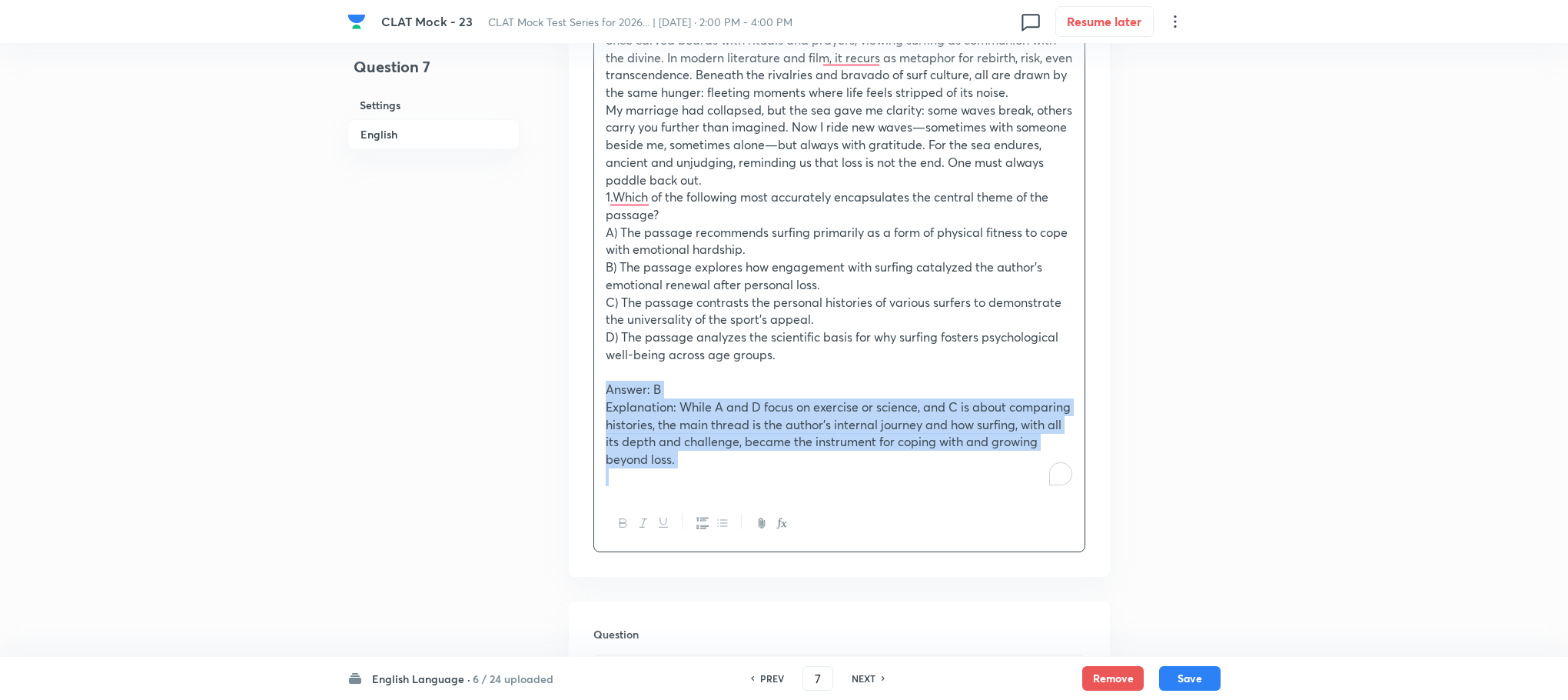
drag, startPoint x: 607, startPoint y: 394, endPoint x: 824, endPoint y: 510, distance: 246.1
click at [824, 510] on div "Passage 2 When my 17-year marriage ended in divorce, I felt submerged in a vast…" at bounding box center [839, 33] width 492 height 1038
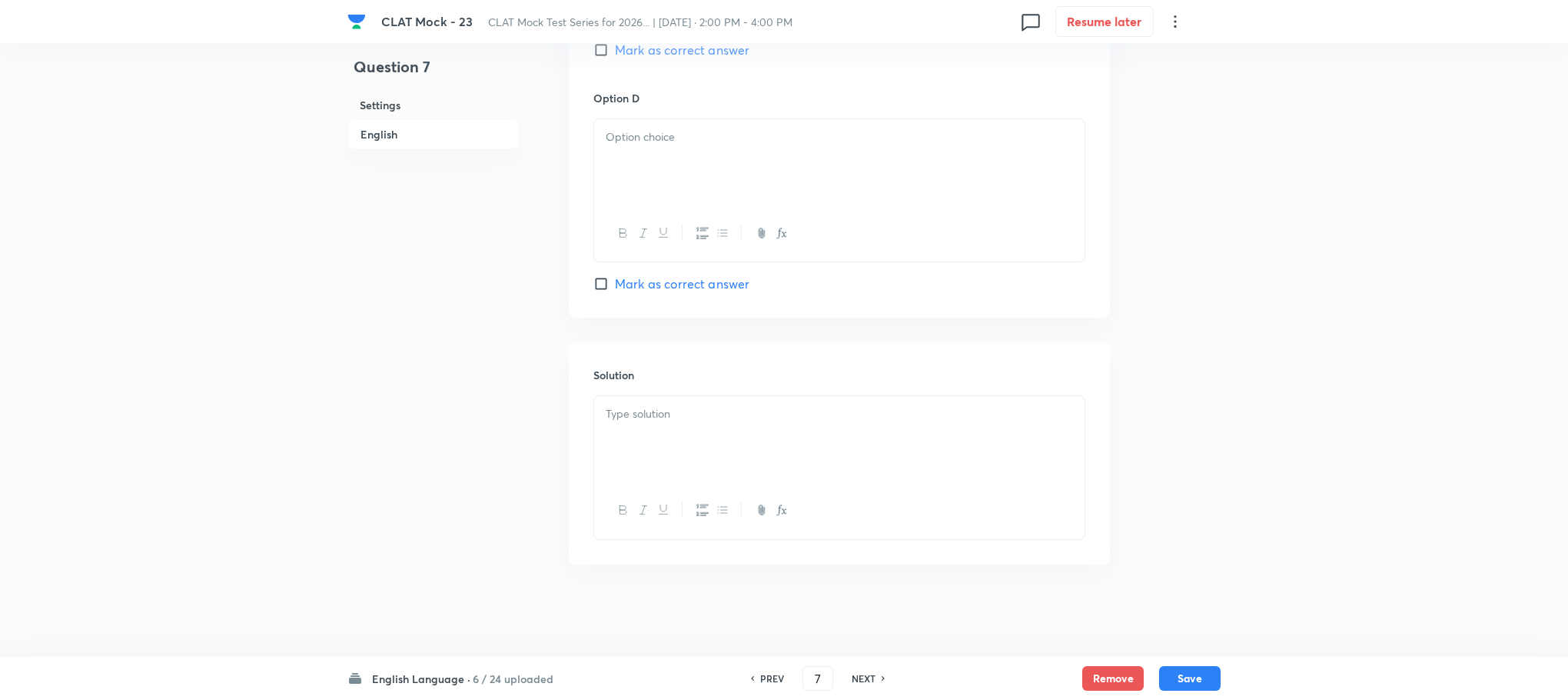
click at [633, 439] on div at bounding box center [839, 439] width 490 height 86
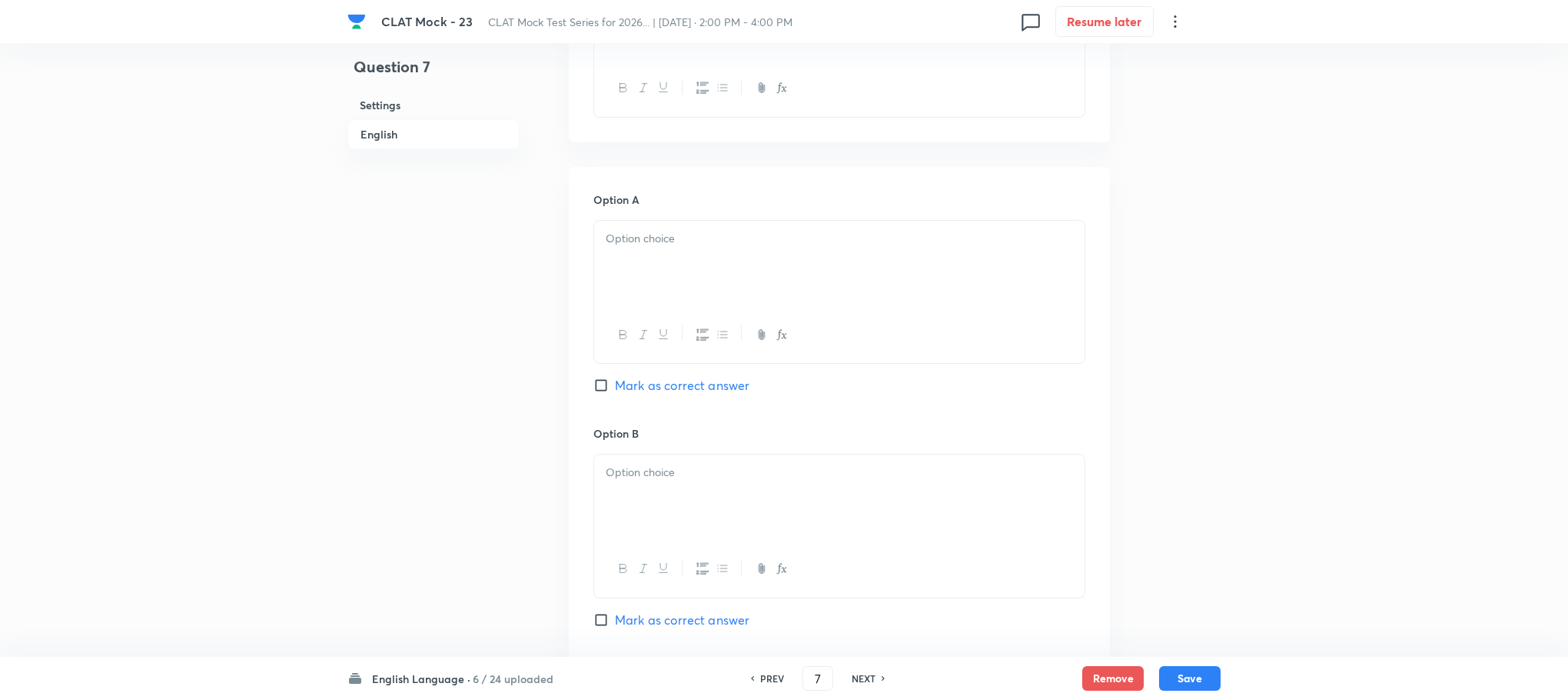
scroll to position [1055, 0]
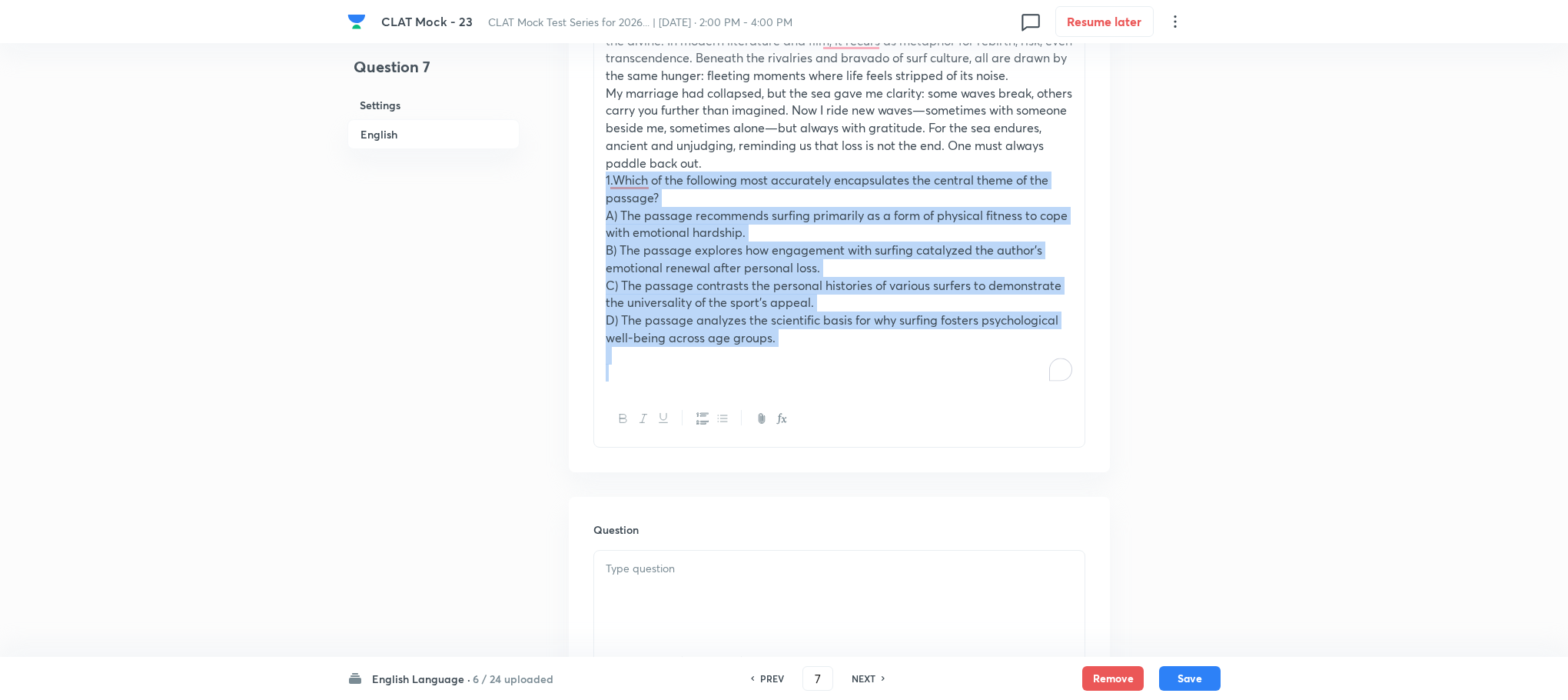
drag, startPoint x: 598, startPoint y: 181, endPoint x: 805, endPoint y: 367, distance: 278.3
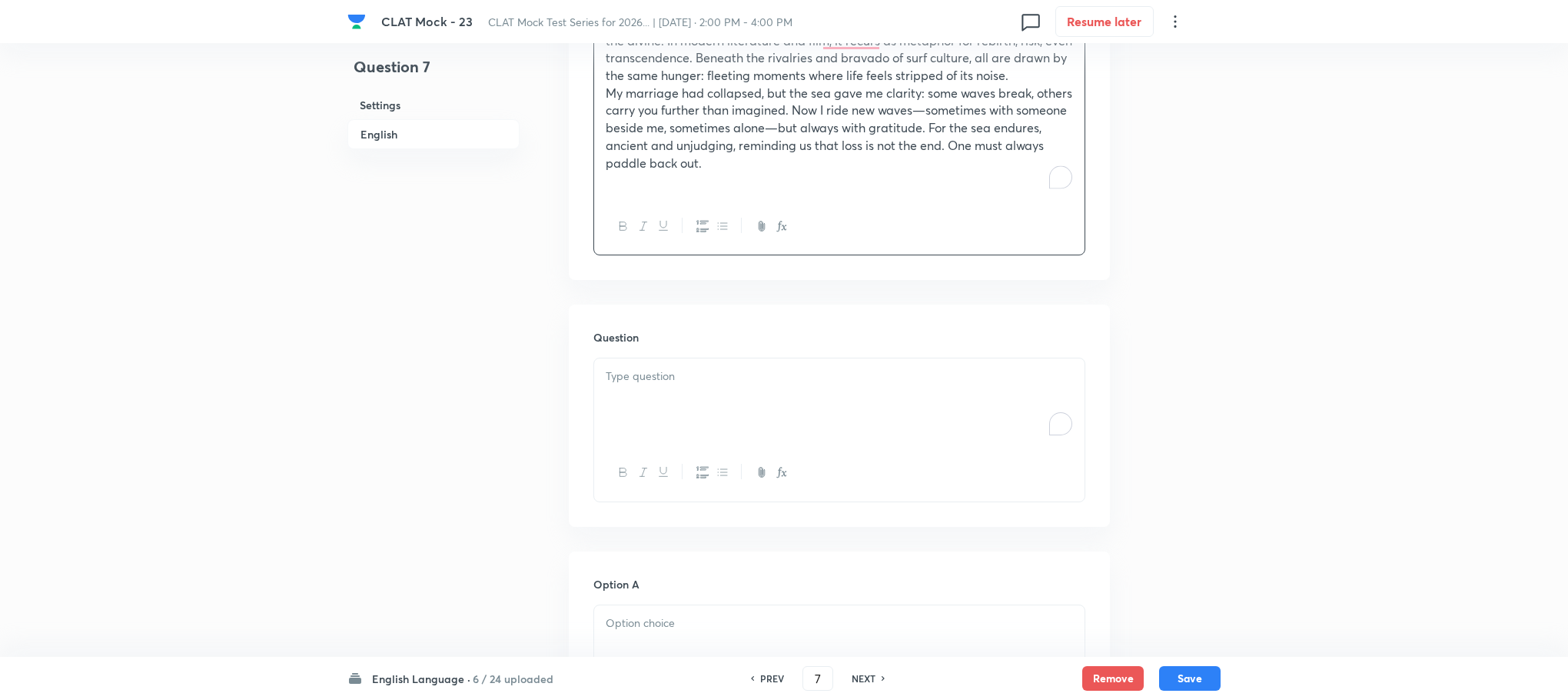
click at [636, 413] on div "To enrich screen reader interactions, please activate Accessibility in Grammarl…" at bounding box center [839, 401] width 490 height 86
paste div "To enrich screen reader interactions, please activate Accessibility in Grammarl…"
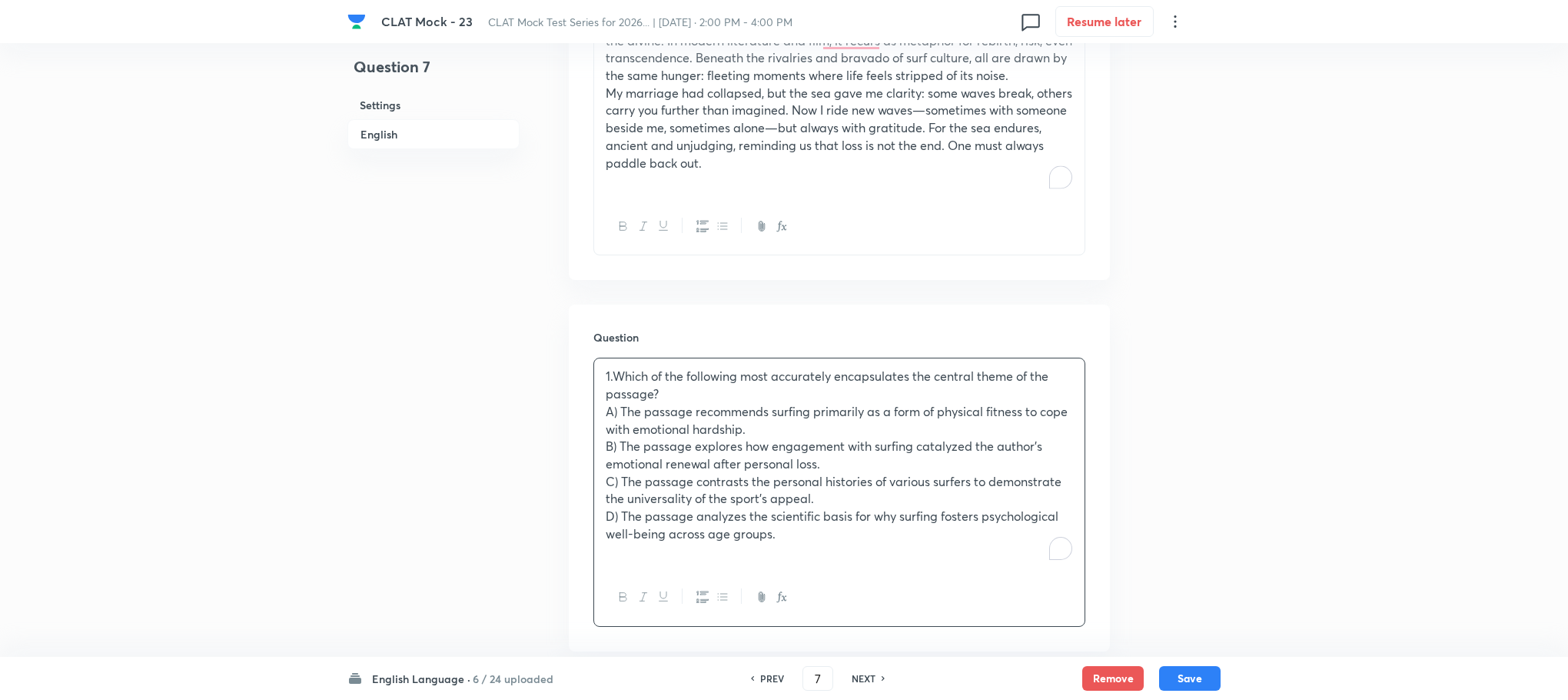
click at [618, 370] on p "1.Which of the following most accurately encapsulates the central theme of the …" at bounding box center [840, 384] width 468 height 35
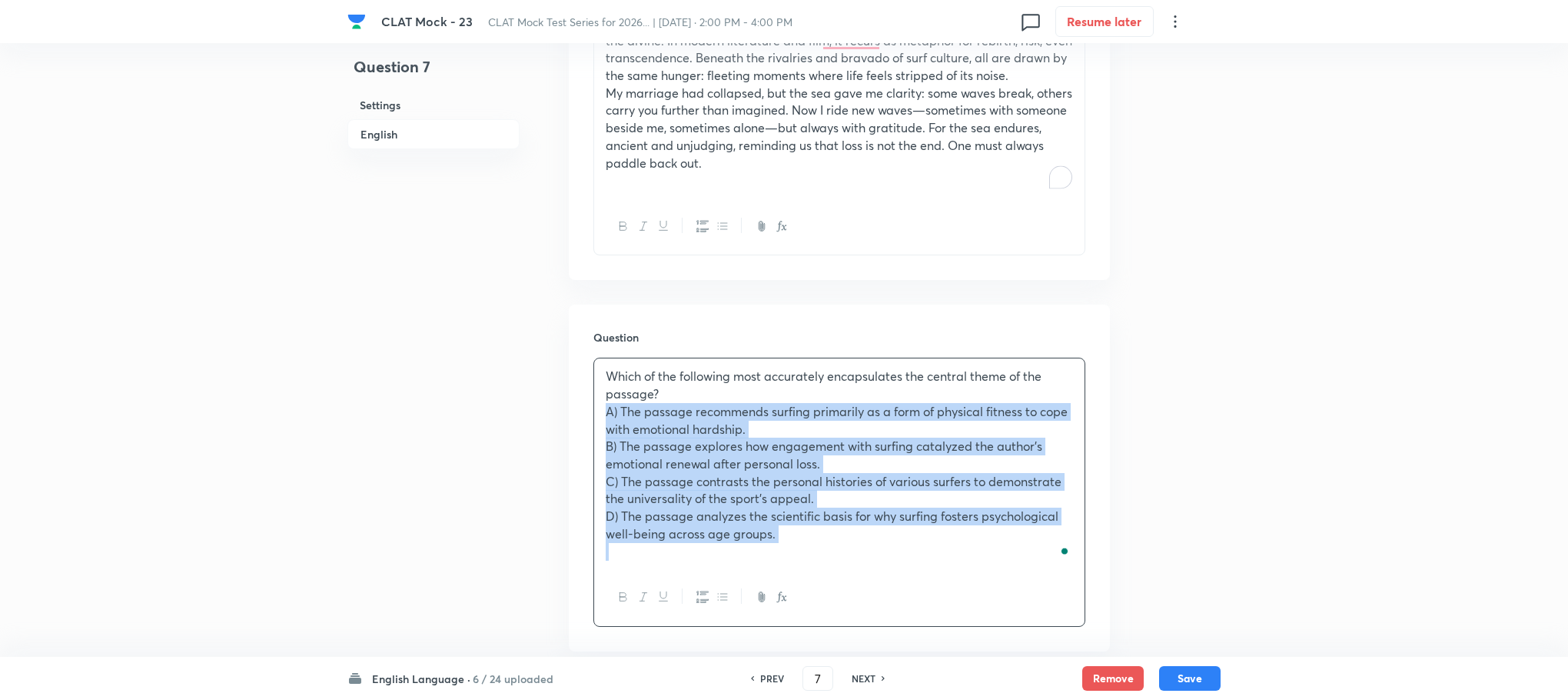
drag, startPoint x: 604, startPoint y: 410, endPoint x: 819, endPoint y: 550, distance: 256.6
click at [819, 550] on div "Which of the following most accurately encapsulates the central theme of the pa…" at bounding box center [839, 464] width 490 height 211
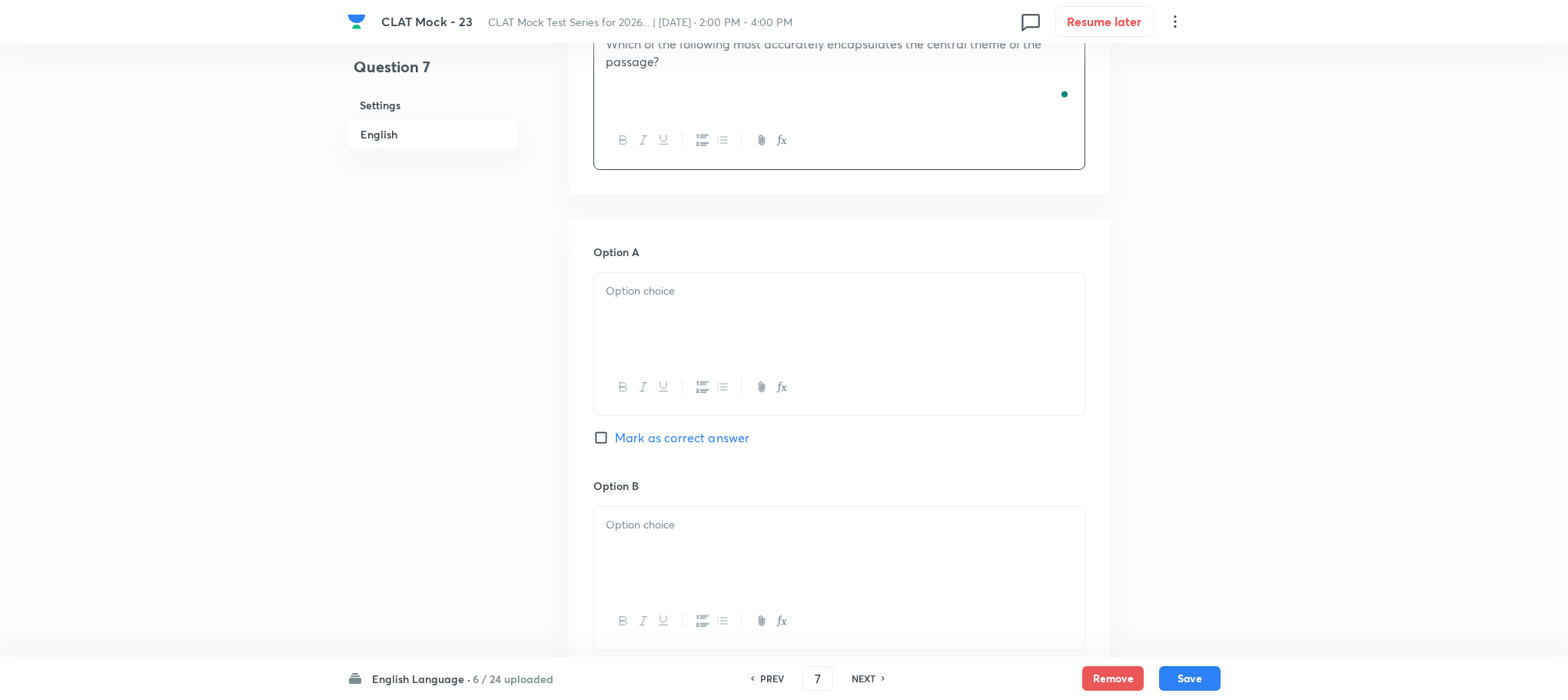
scroll to position [1402, 0]
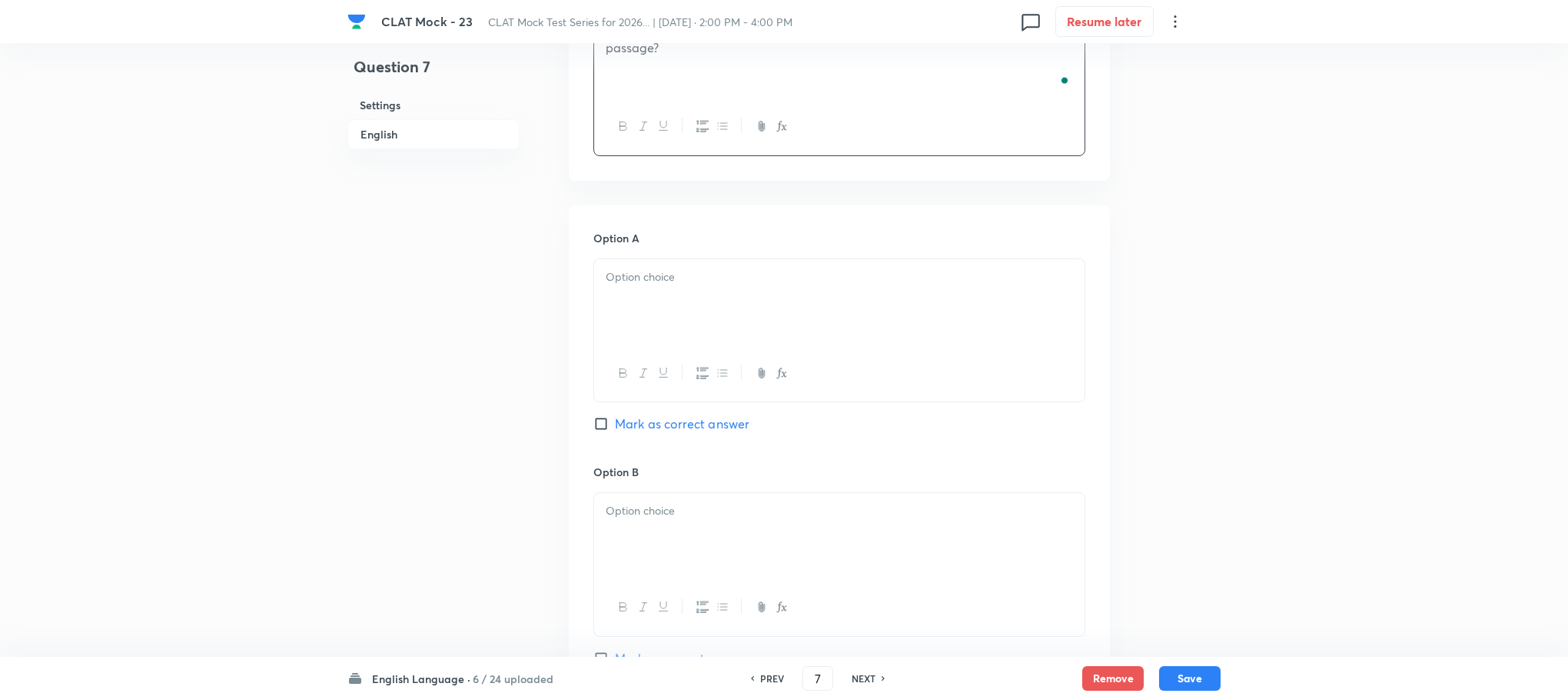
click at [642, 312] on div at bounding box center [839, 302] width 490 height 86
paste div "To enrich screen reader interactions, please activate Accessibility in Grammarl…"
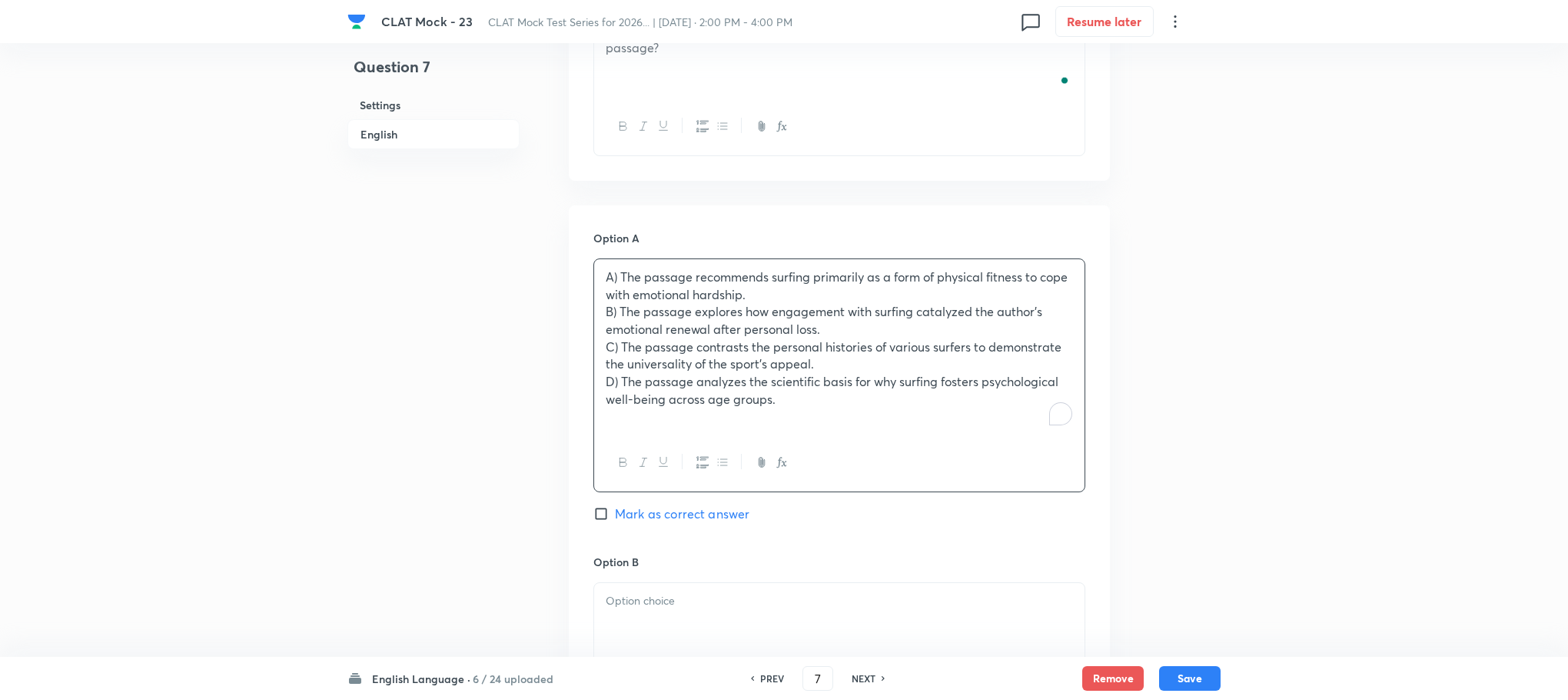
click at [614, 274] on p "A) The passage recommends surfing primarily as a form of physical fitness to co…" at bounding box center [840, 285] width 468 height 35
click at [623, 277] on p "A) The passage recommends surfing primarily as a form of physical fitness to co…" at bounding box center [840, 285] width 468 height 35
click at [620, 316] on p "B) The passage explores how engagement with surfing catalyzed the author's emot…" at bounding box center [840, 320] width 468 height 35
click at [621, 345] on p "C) The passage contrasts the personal histories of various surfers to demonstra…" at bounding box center [840, 355] width 468 height 35
click at [618, 381] on p "D) The passage analyzes the scientific basis for why surfing fosters psychologi…" at bounding box center [840, 390] width 468 height 35
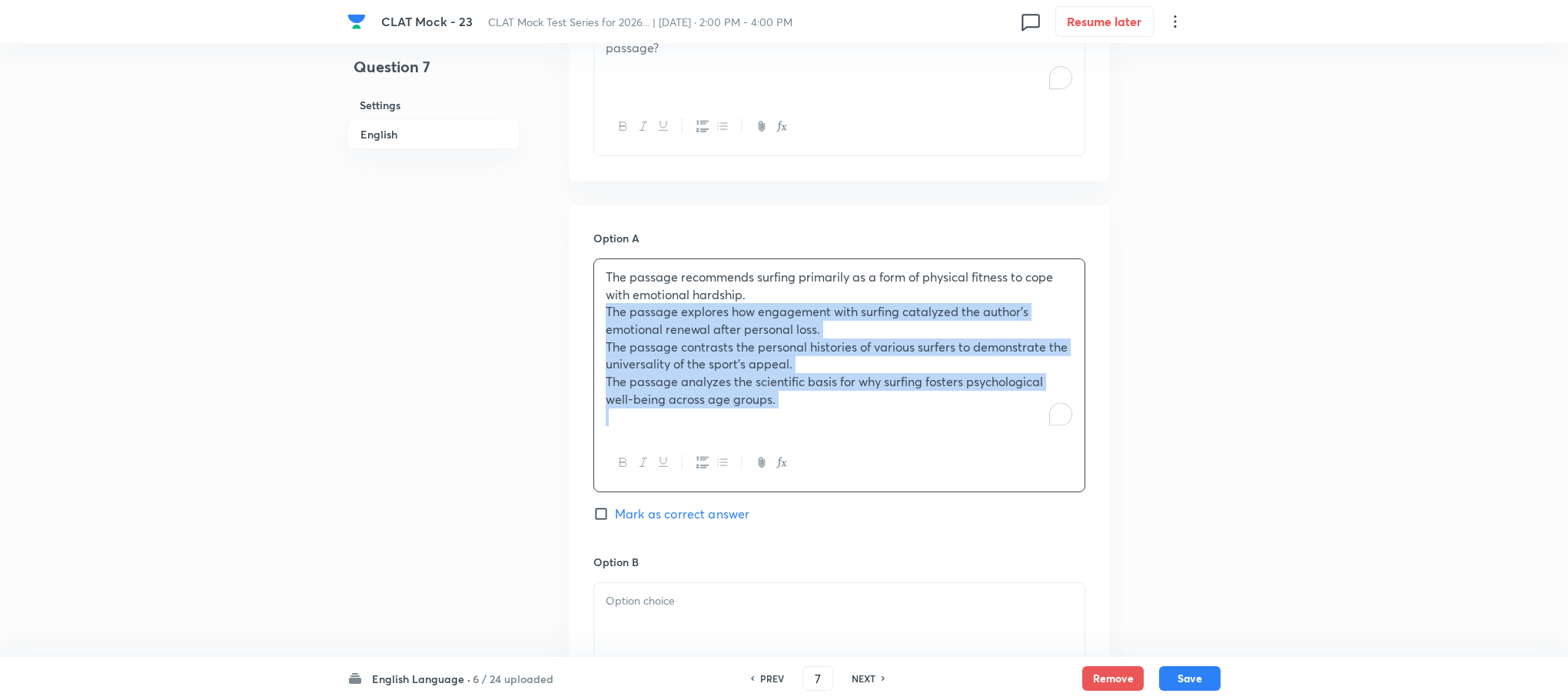
drag, startPoint x: 608, startPoint y: 312, endPoint x: 872, endPoint y: 445, distance: 295.6
click at [872, 445] on div "The passage recommends surfing primarily as a form of physical fitness to cope …" at bounding box center [839, 375] width 492 height 234
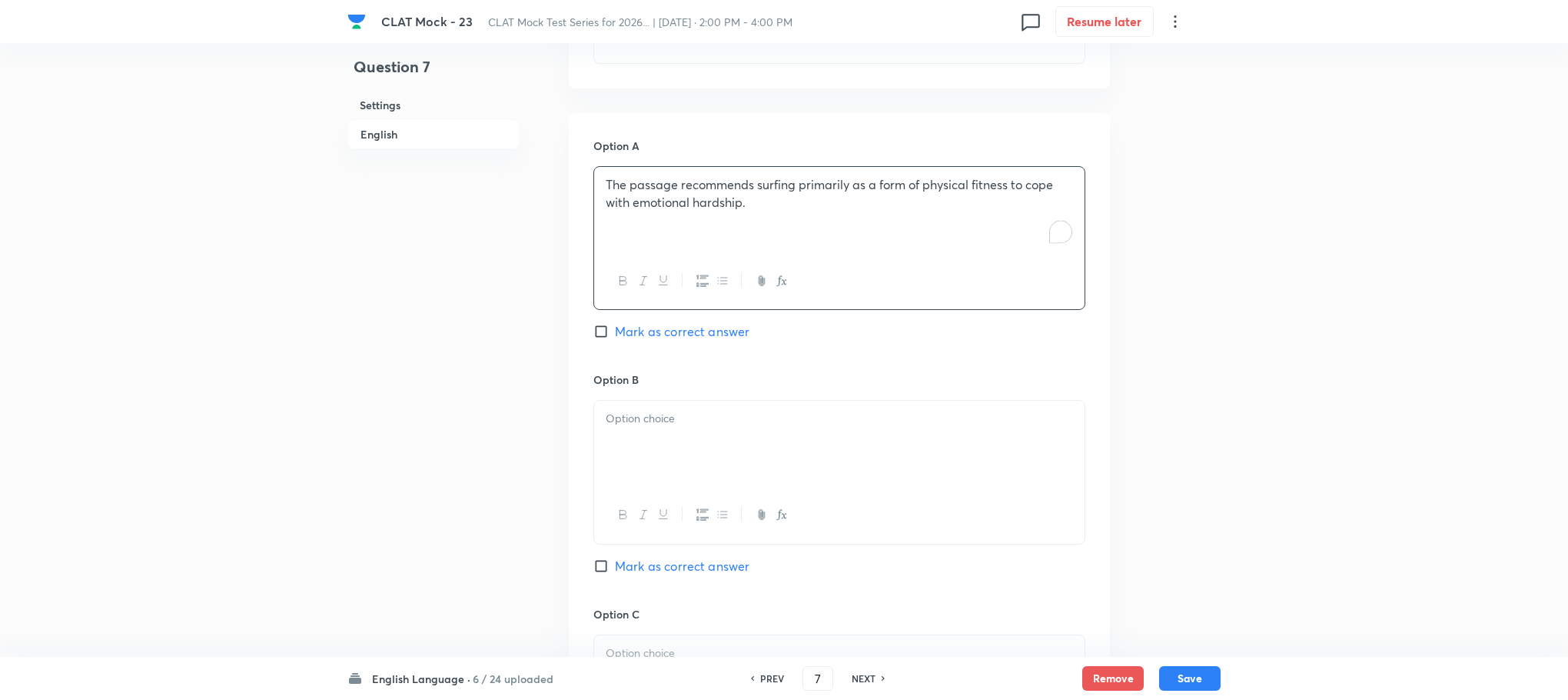
scroll to position [1632, 0]
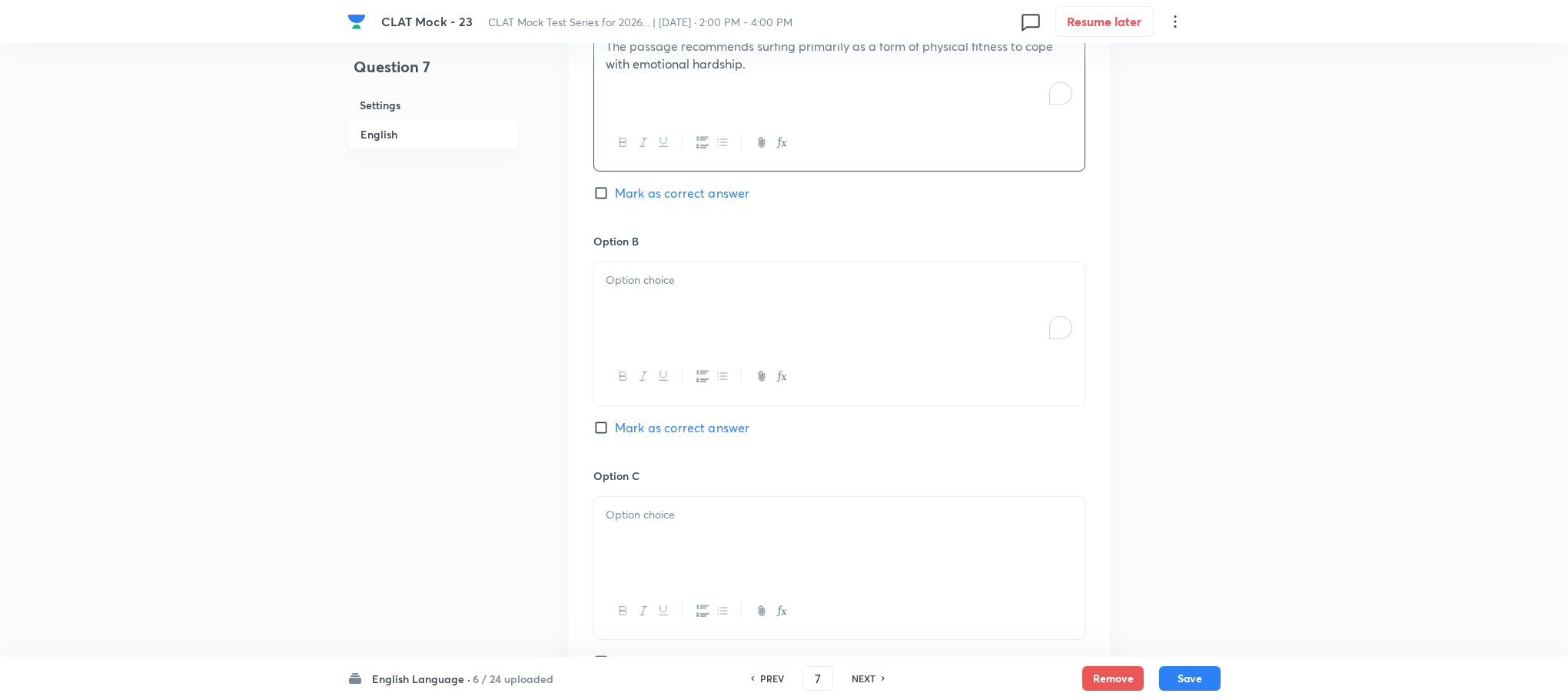
click at [662, 300] on div "To enrich screen reader interactions, please activate Accessibility in Grammarl…" at bounding box center [839, 306] width 490 height 86
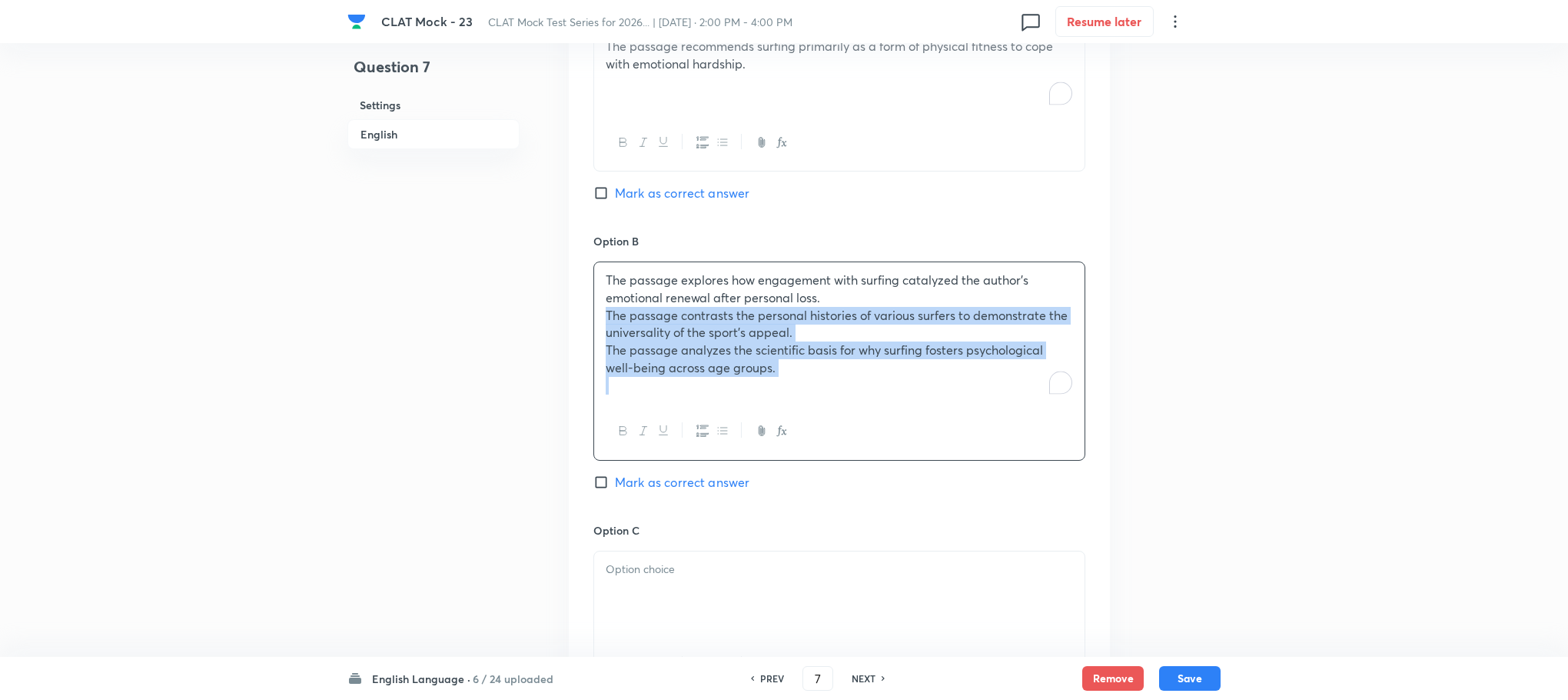
drag, startPoint x: 600, startPoint y: 318, endPoint x: 842, endPoint y: 413, distance: 260.0
click at [842, 413] on div "The passage explores how engagement with surfing catalyzed the author's emotion…" at bounding box center [839, 361] width 492 height 198
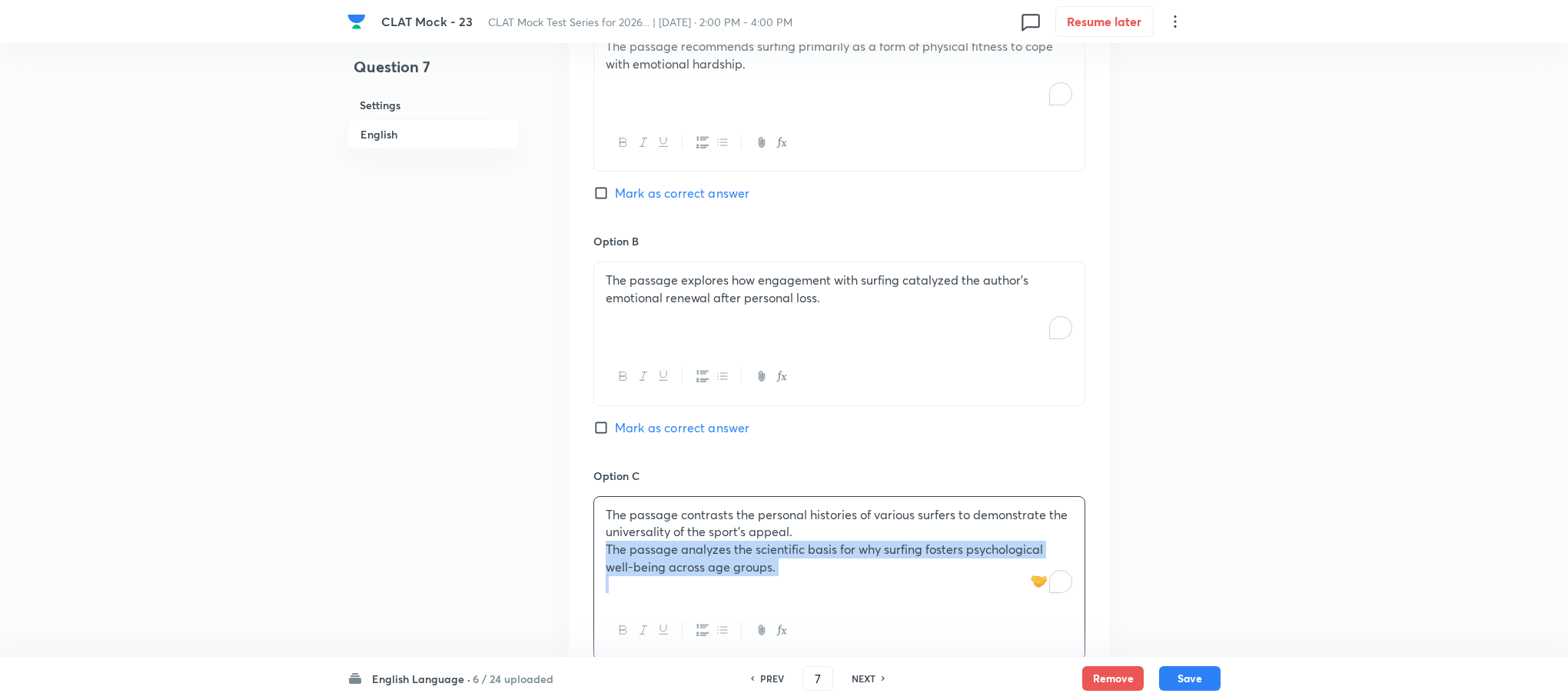
drag, startPoint x: 604, startPoint y: 556, endPoint x: 808, endPoint y: 600, distance: 208.7
click at [807, 602] on div "The passage contrasts the personal histories of various surfers to demonstrate …" at bounding box center [839, 550] width 490 height 106
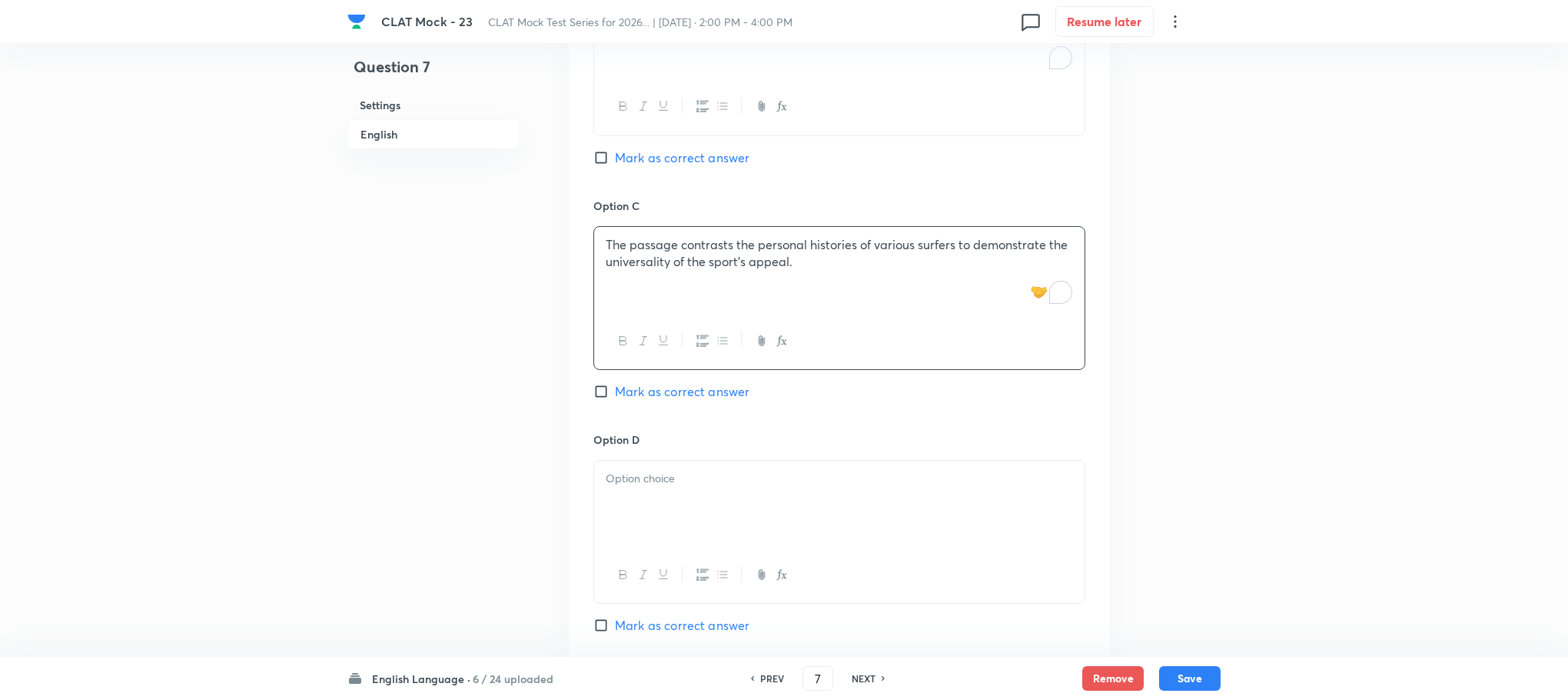
scroll to position [2284, 0]
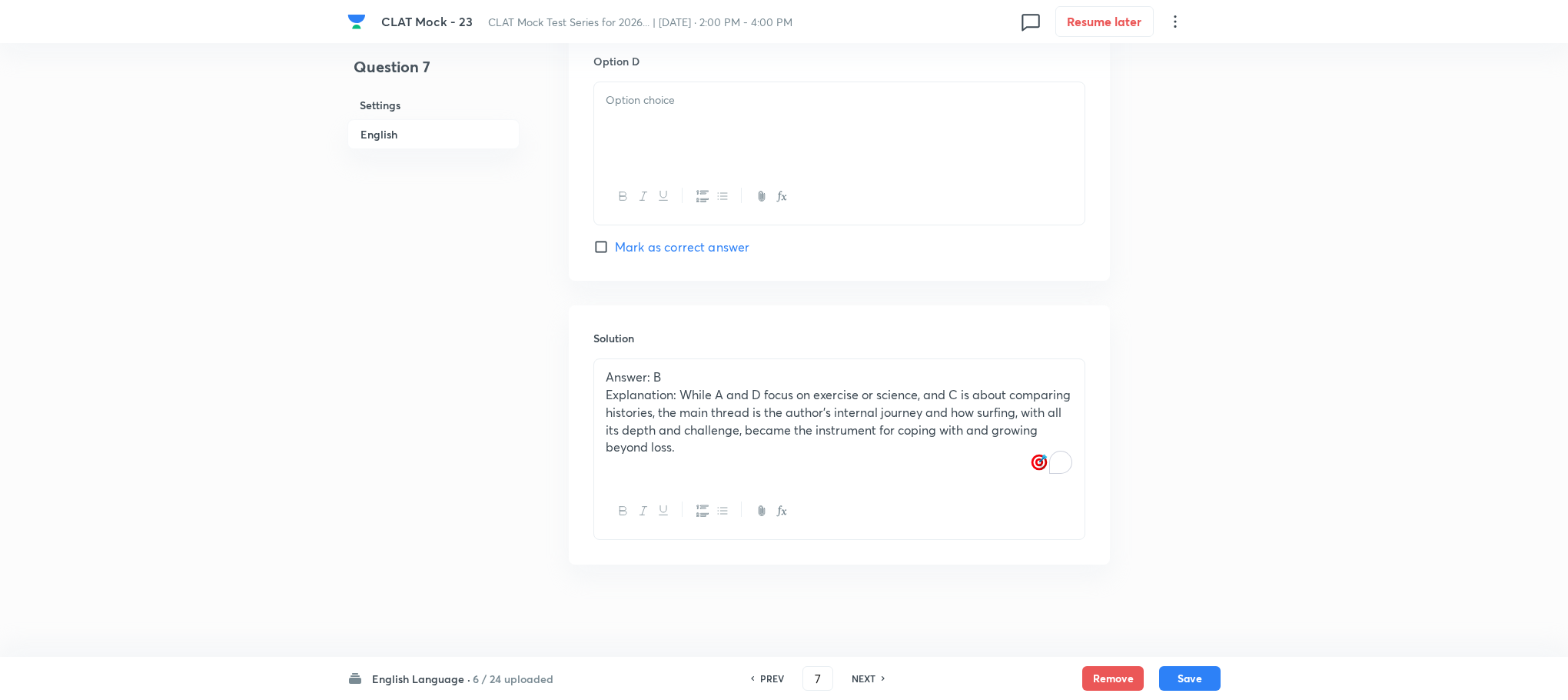
click at [657, 101] on p at bounding box center [840, 100] width 468 height 18
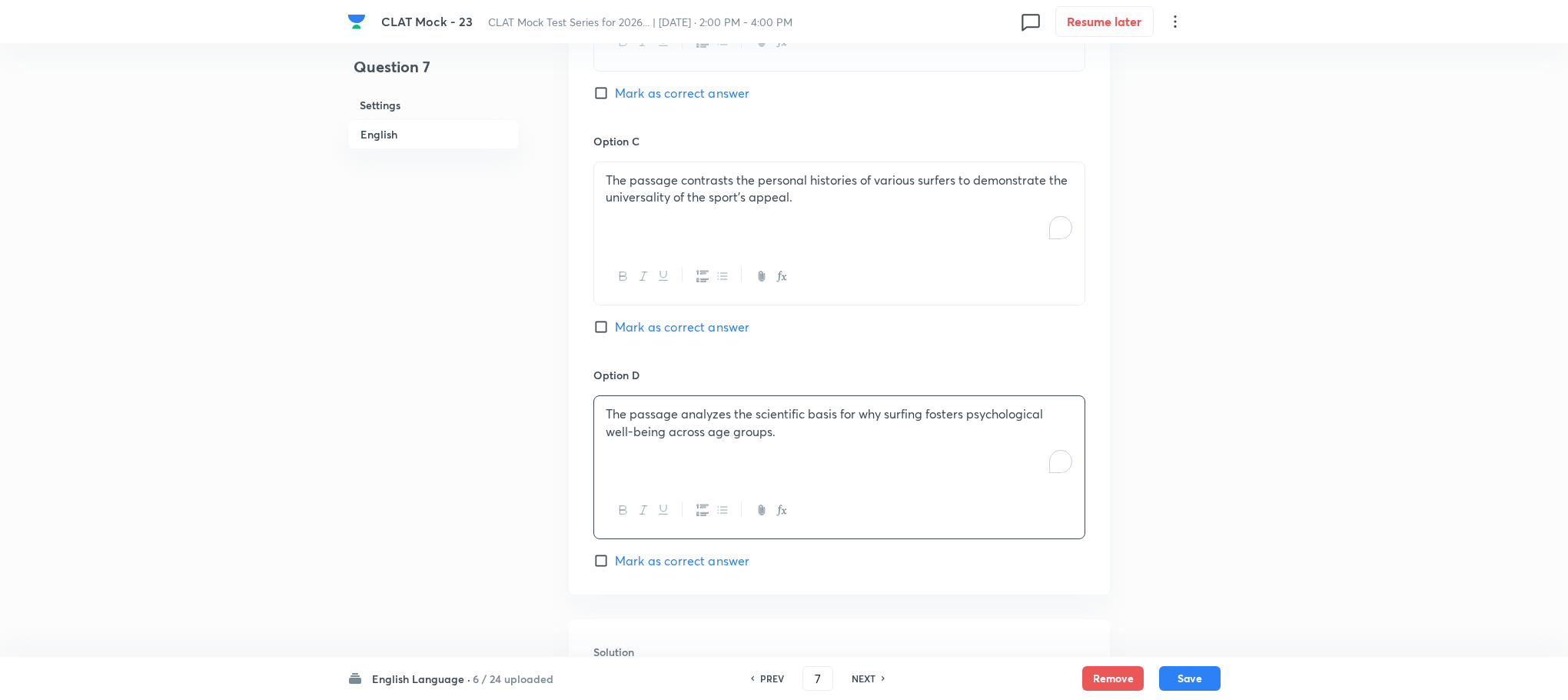
scroll to position [1938, 0]
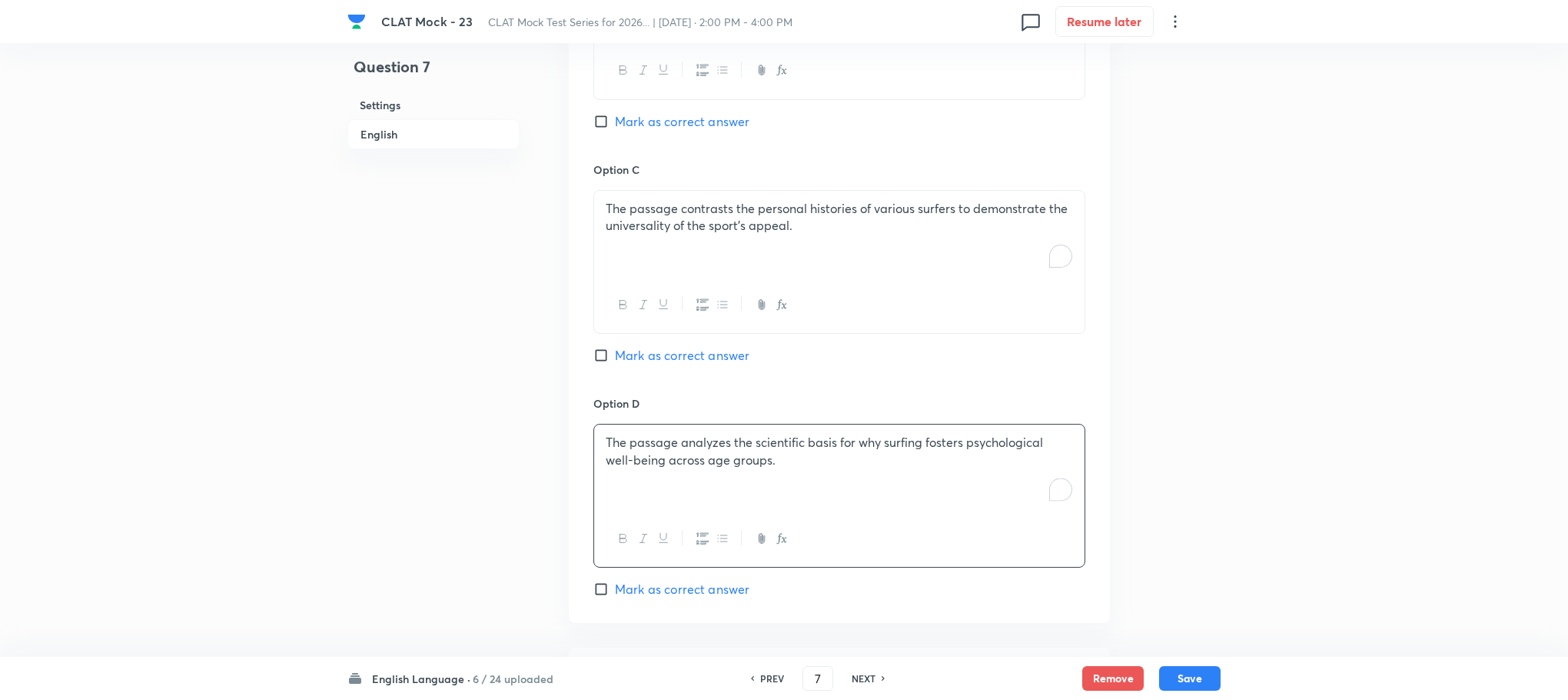
click at [649, 120] on span "Mark as correct answer" at bounding box center [682, 122] width 134 height 19
click at [615, 120] on input "Mark as correct answer" at bounding box center [604, 122] width 22 height 15
checkbox input "true"
click at [1195, 677] on button "Save" at bounding box center [1190, 676] width 62 height 24
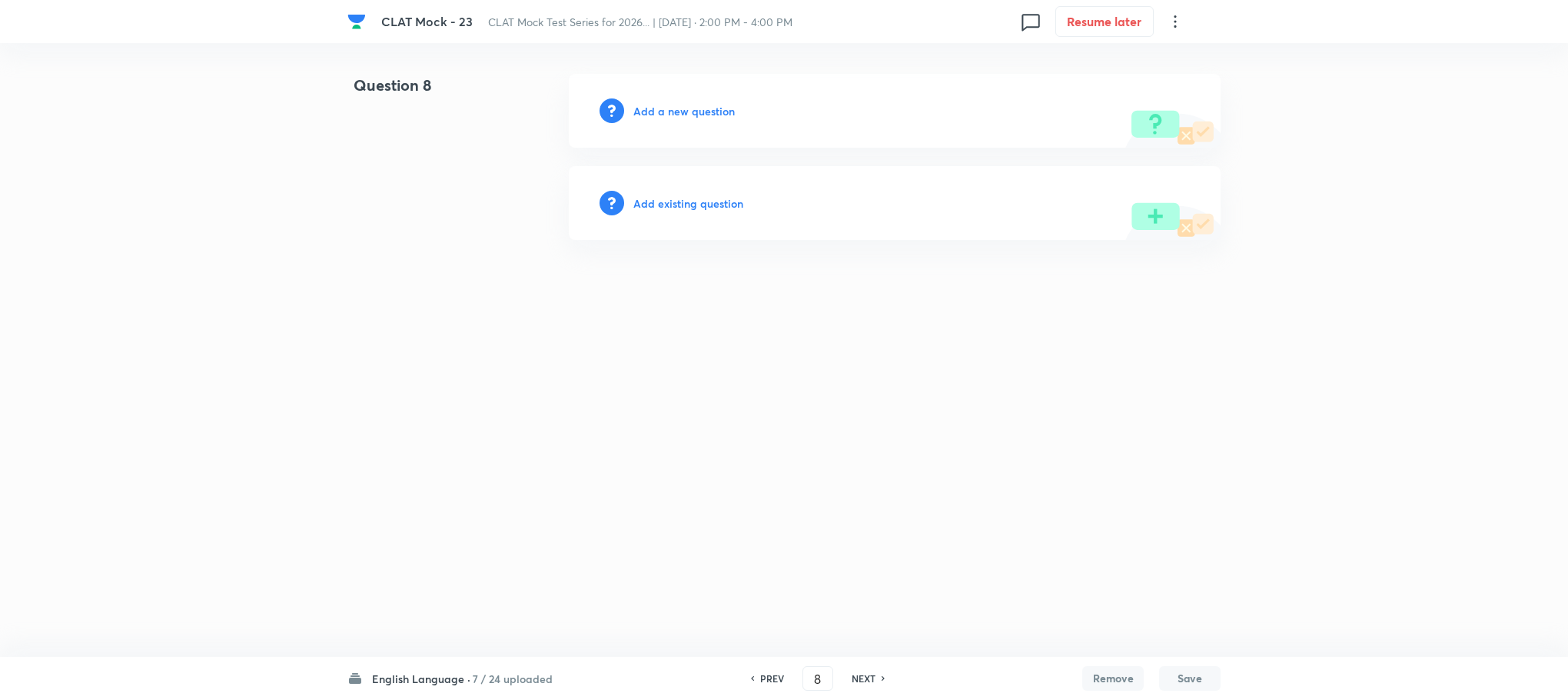
type input "8"
click at [700, 104] on h6 "Add a new question" at bounding box center [688, 111] width 101 height 16
click at [700, 104] on h6 "Choose a question type" at bounding box center [696, 111] width 118 height 16
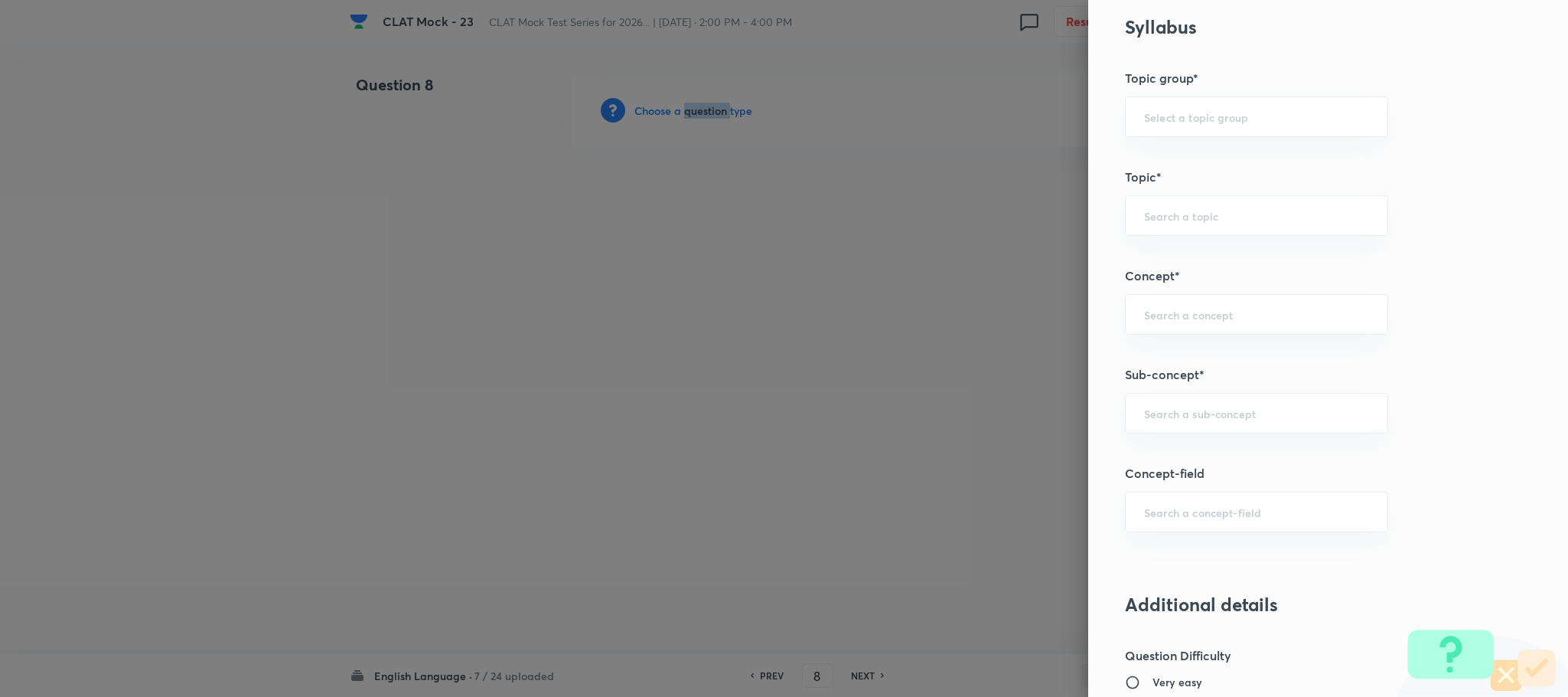
scroll to position [804, 0]
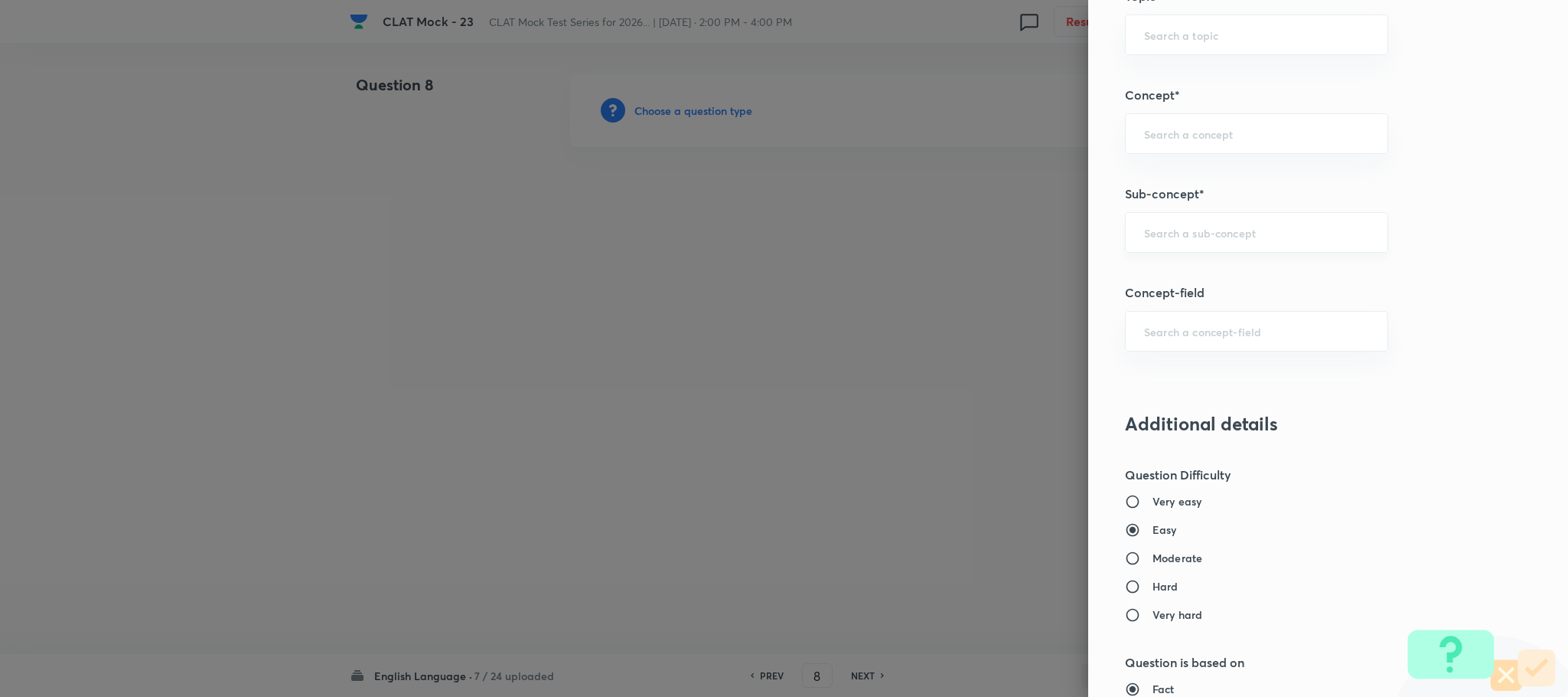
click at [1150, 237] on input "text" at bounding box center [1257, 232] width 225 height 14
click at [1150, 273] on li "Reading Comprehension" at bounding box center [1239, 281] width 261 height 28
type input "Reading Comprehension"
type input "English"
type input "English Comprehension"
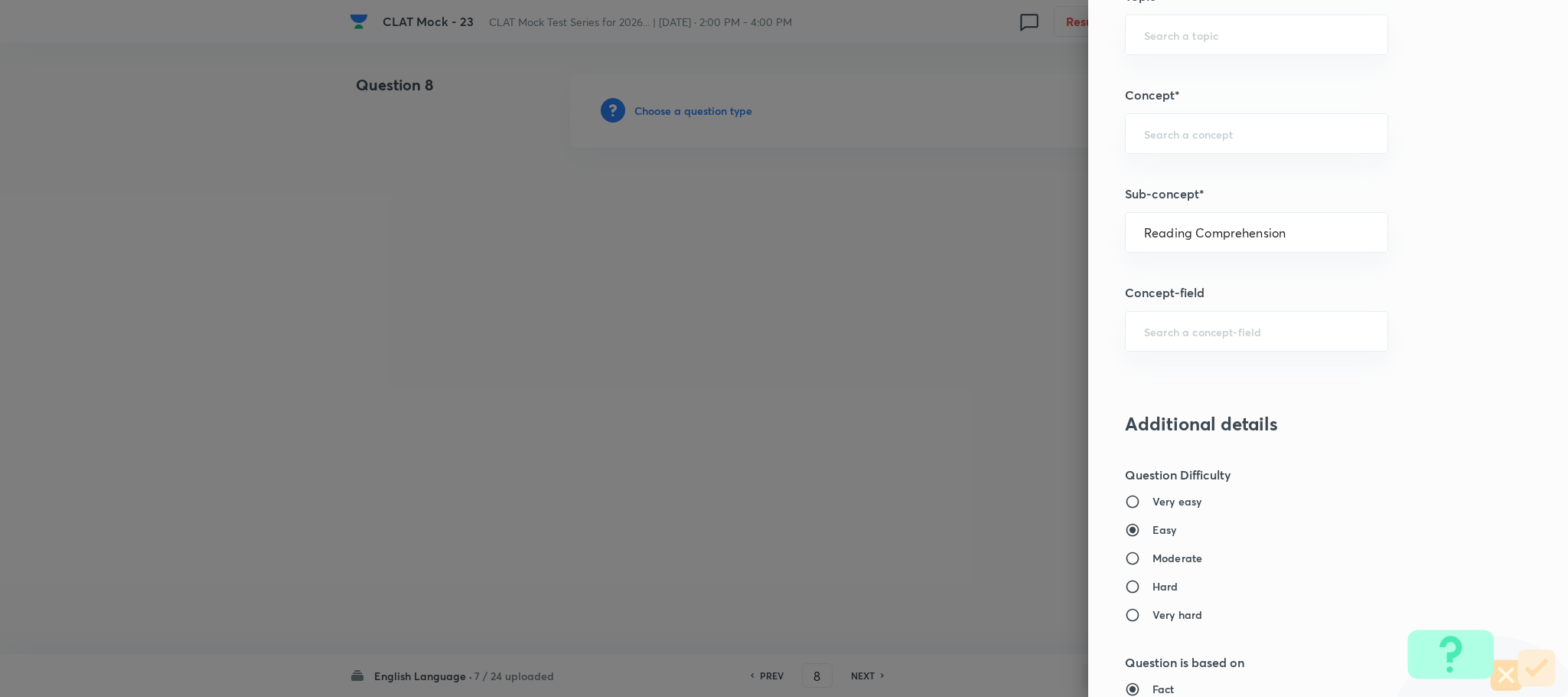
type input "Reading Comprehension"
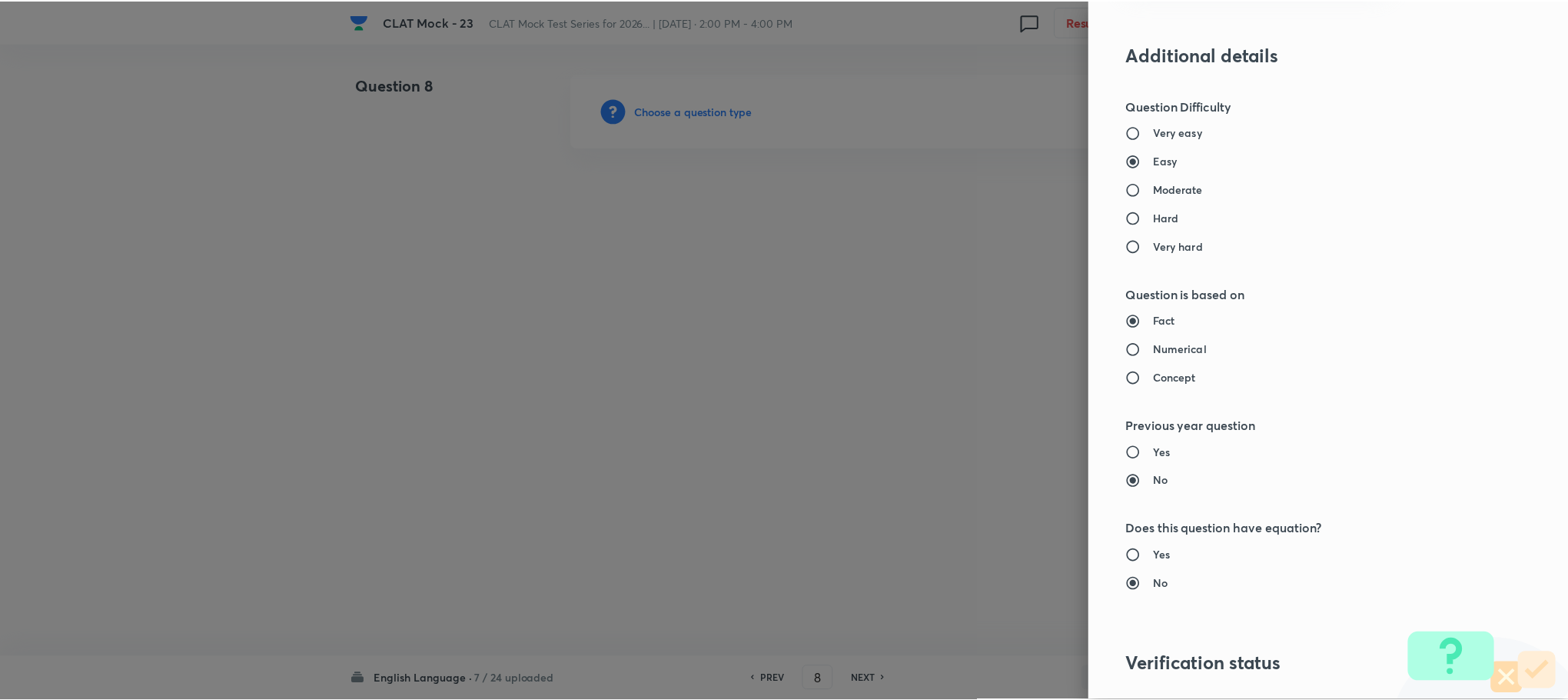
scroll to position [1402, 0]
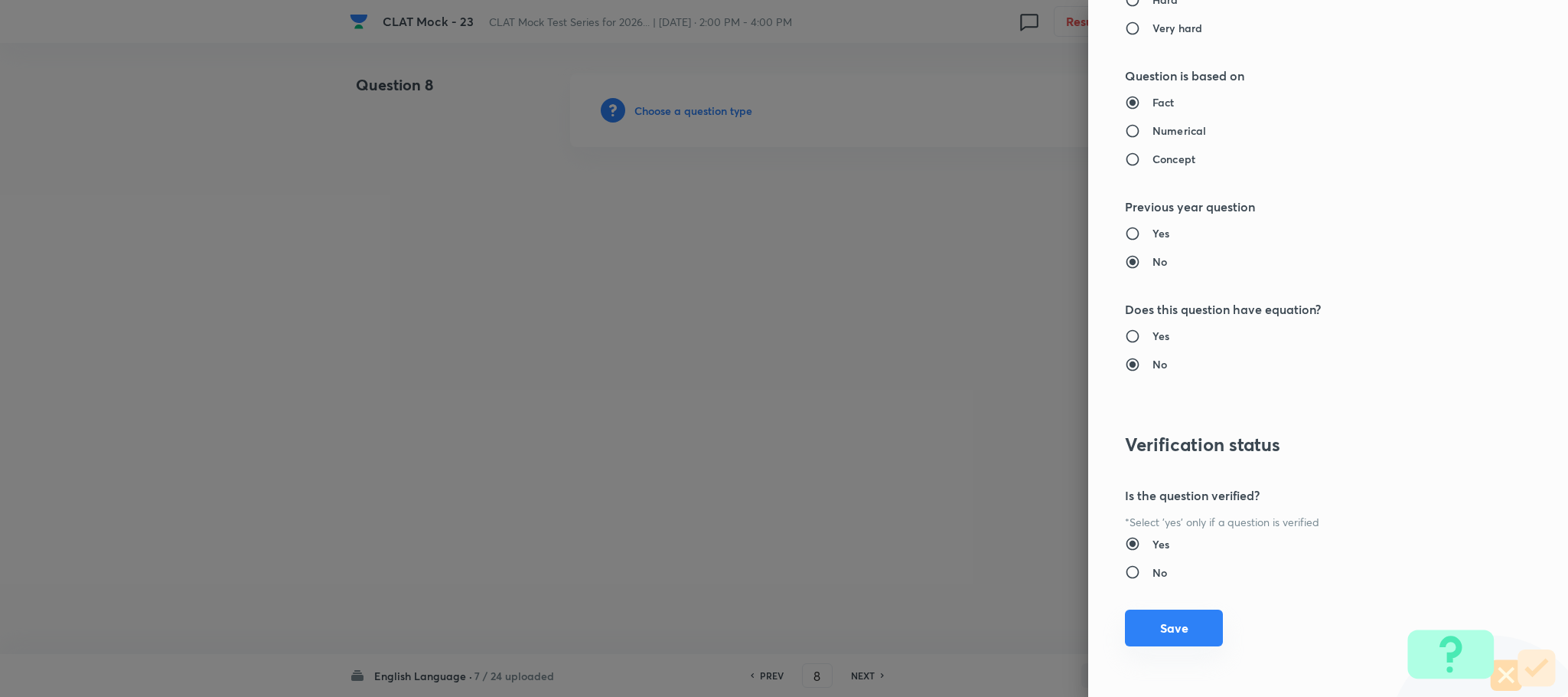
click at [1148, 631] on button "Save" at bounding box center [1174, 628] width 98 height 37
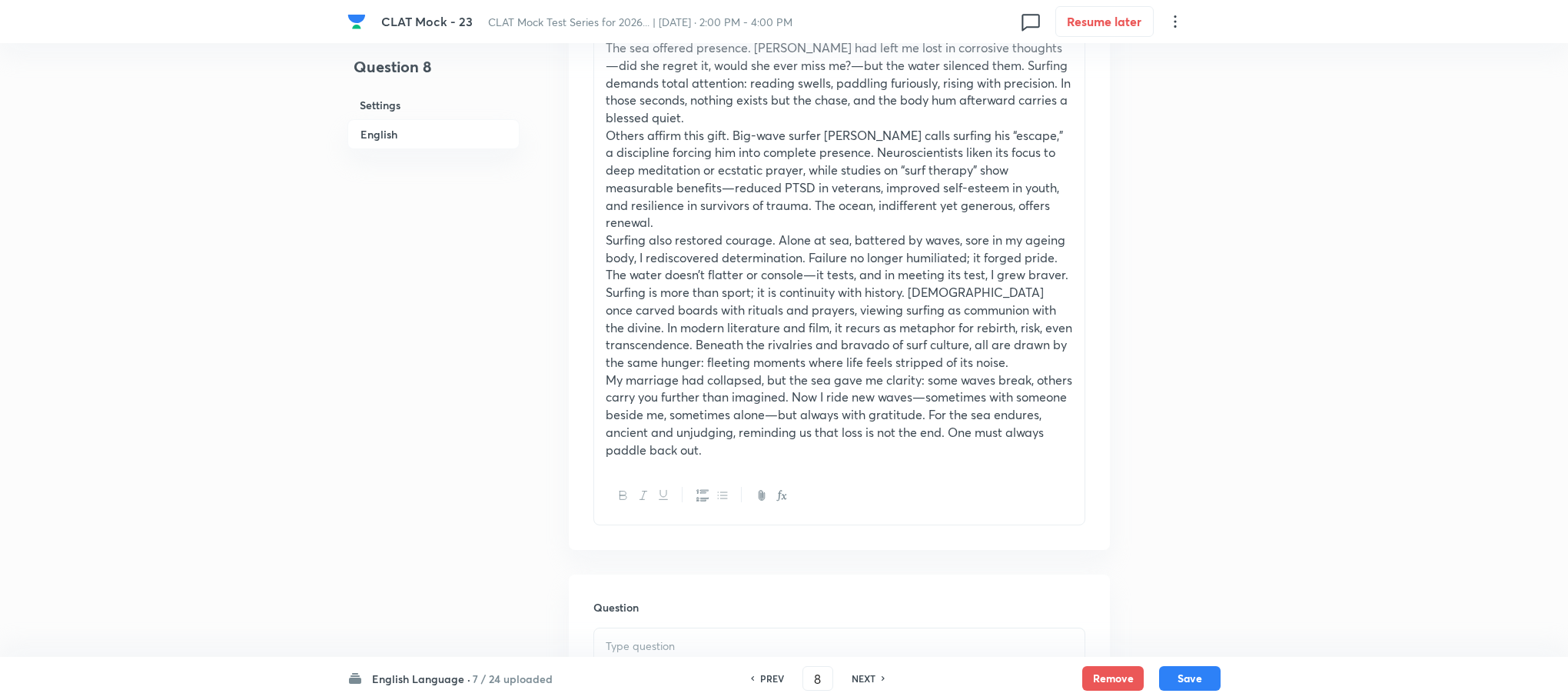
scroll to position [923, 0]
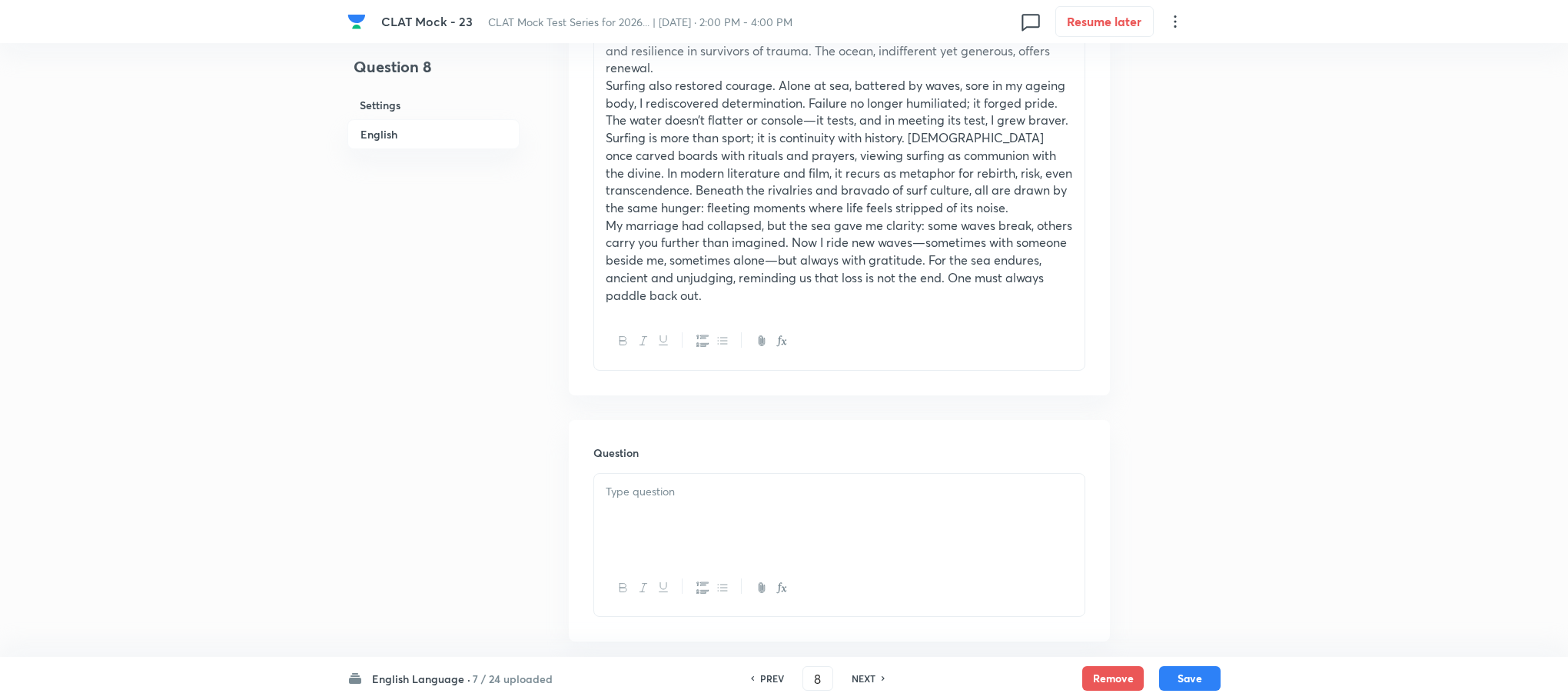
click at [646, 489] on p at bounding box center [840, 491] width 468 height 18
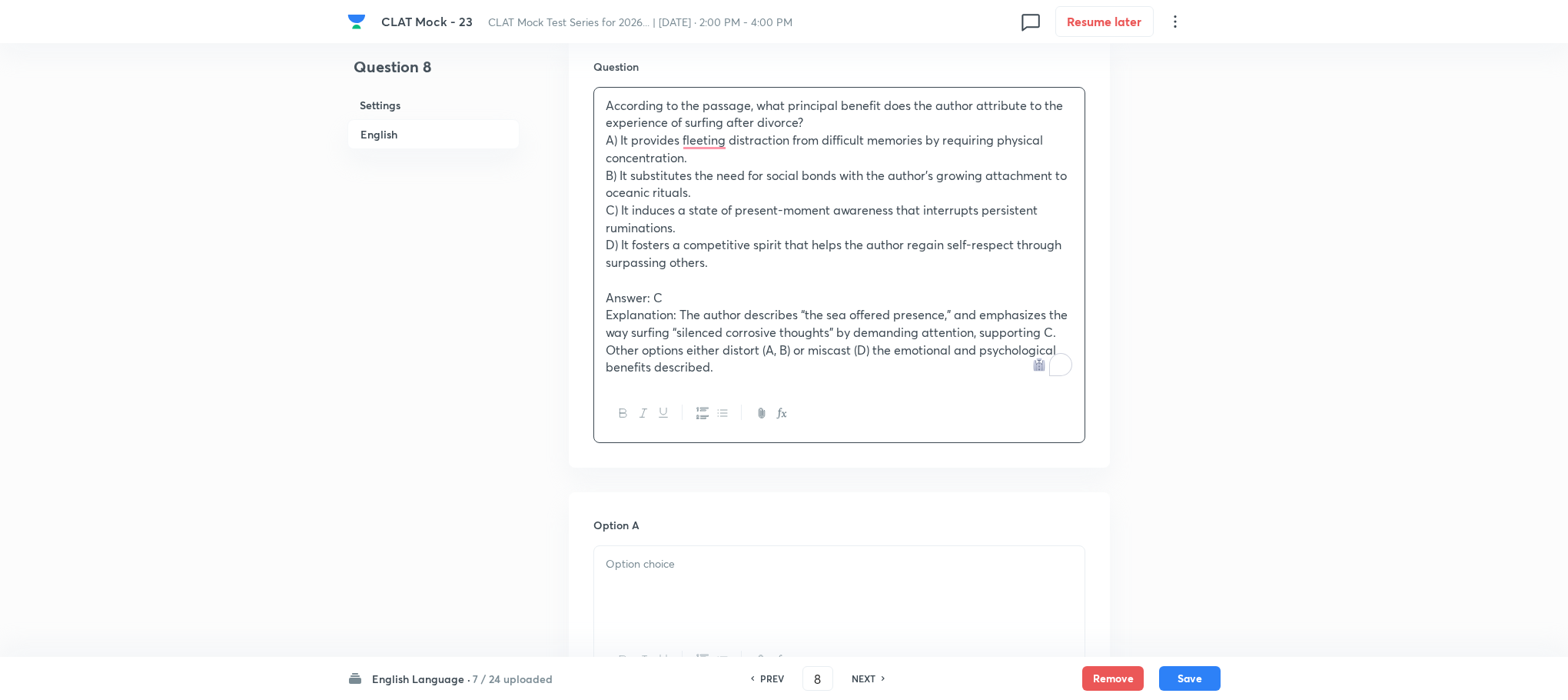
scroll to position [1385, 0]
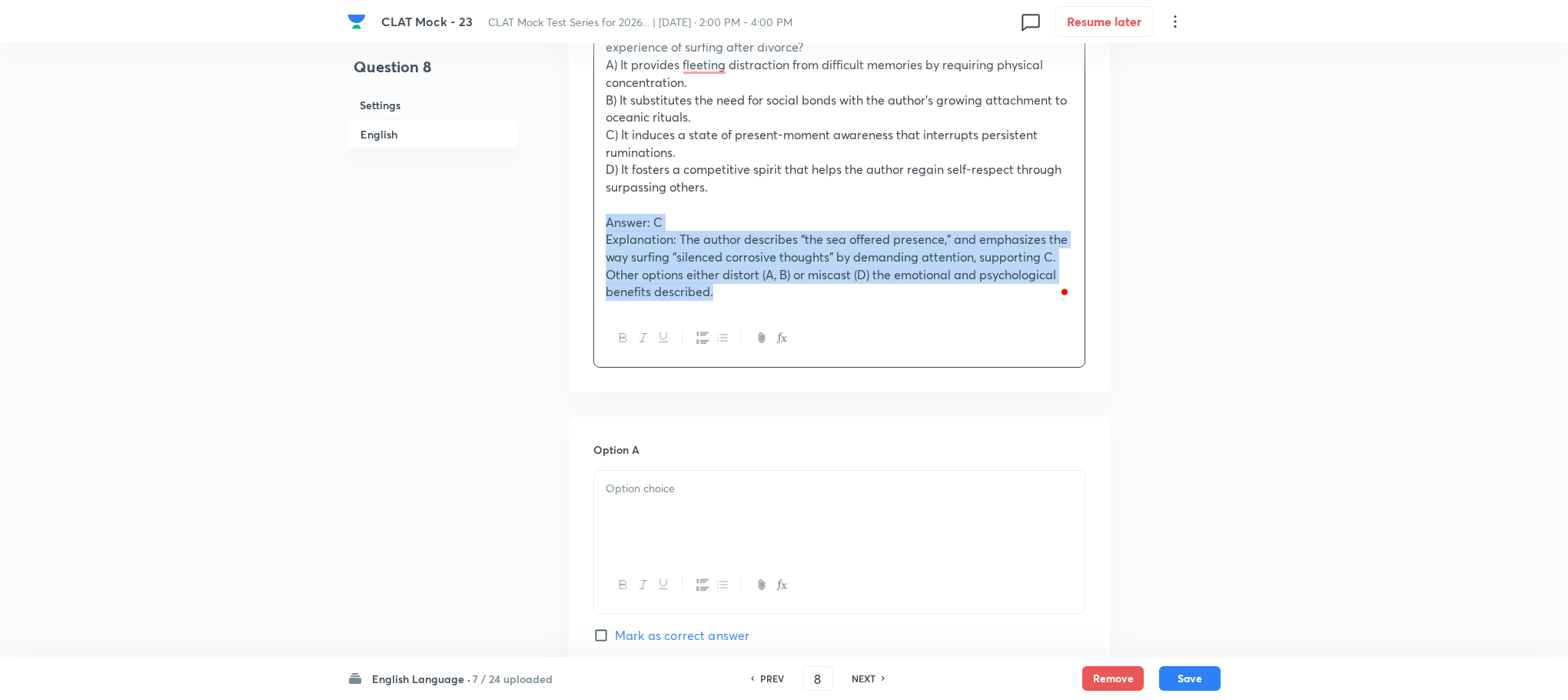
drag, startPoint x: 598, startPoint y: 220, endPoint x: 766, endPoint y: 328, distance: 199.7
click at [766, 328] on div "According to the passage, what principal benefit does the author attribute to t…" at bounding box center [839, 190] width 492 height 356
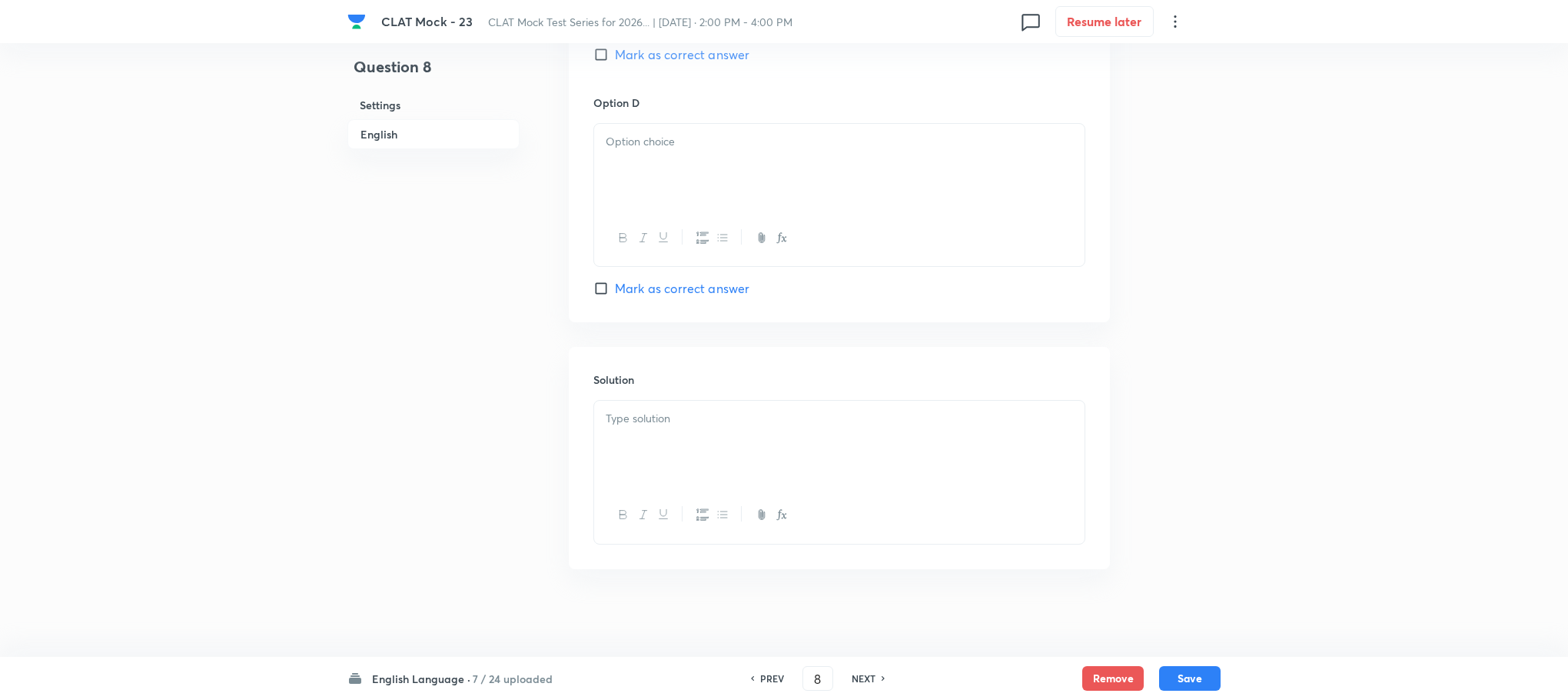
scroll to position [2372, 0]
click at [614, 395] on div at bounding box center [839, 467] width 492 height 144
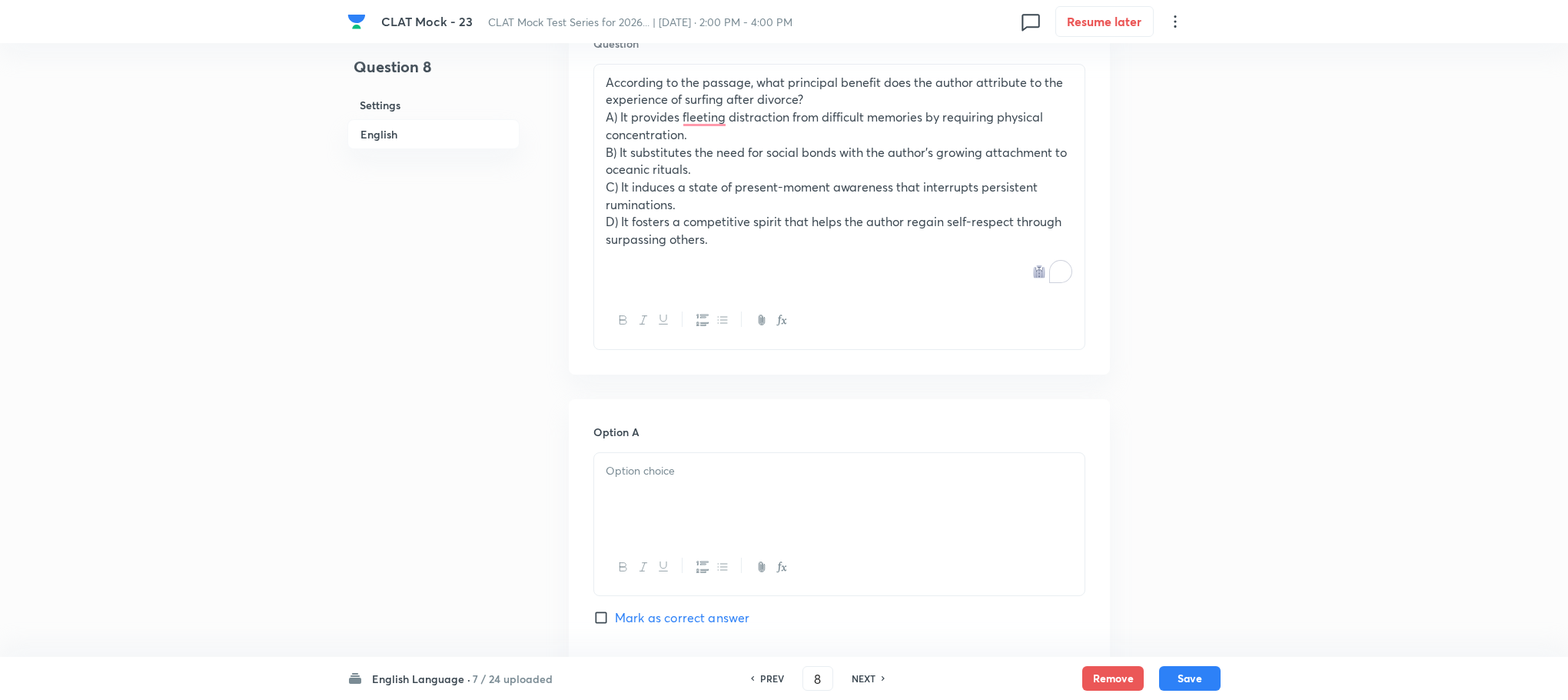
scroll to position [1218, 0]
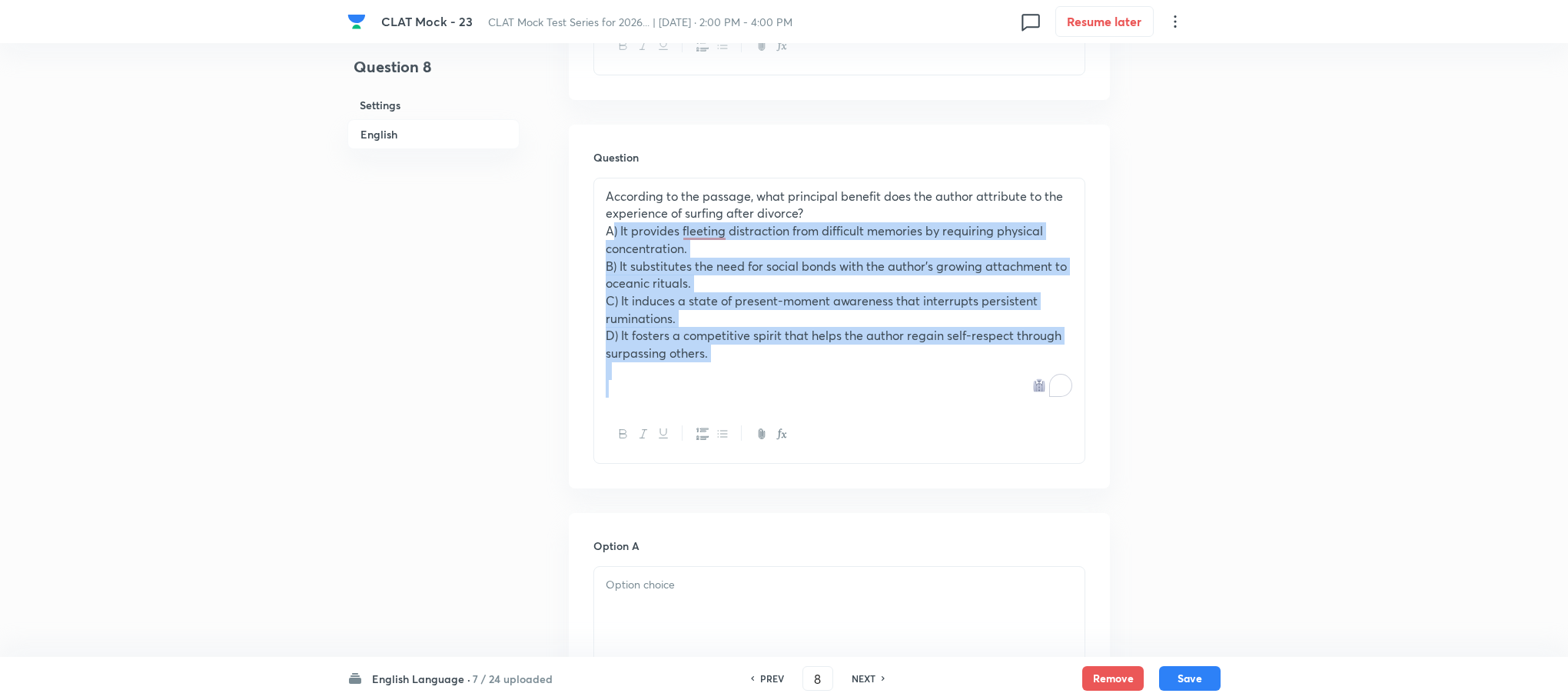
drag, startPoint x: 605, startPoint y: 229, endPoint x: 718, endPoint y: 383, distance: 191.0
click at [718, 383] on div "According to the passage, what principal benefit does the author attribute to t…" at bounding box center [839, 292] width 490 height 229
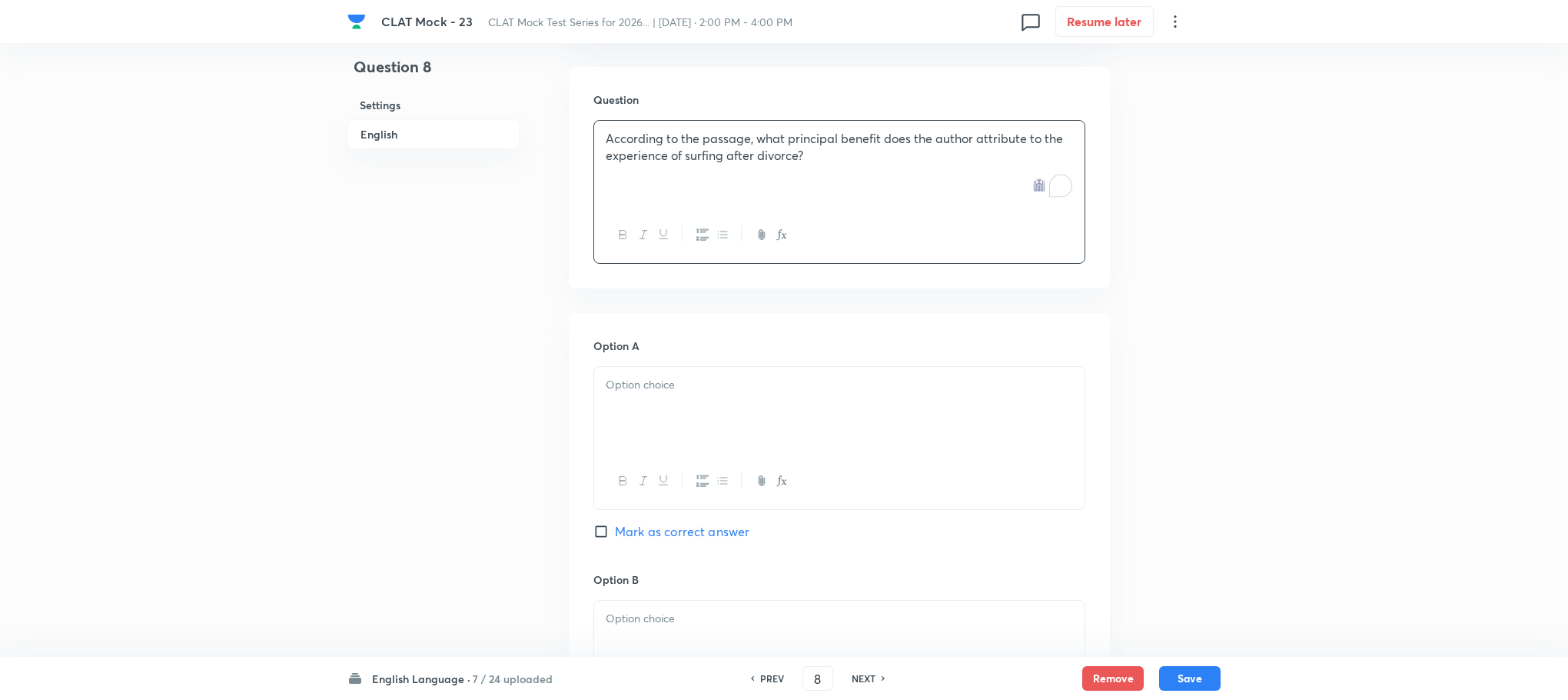
scroll to position [1334, 0]
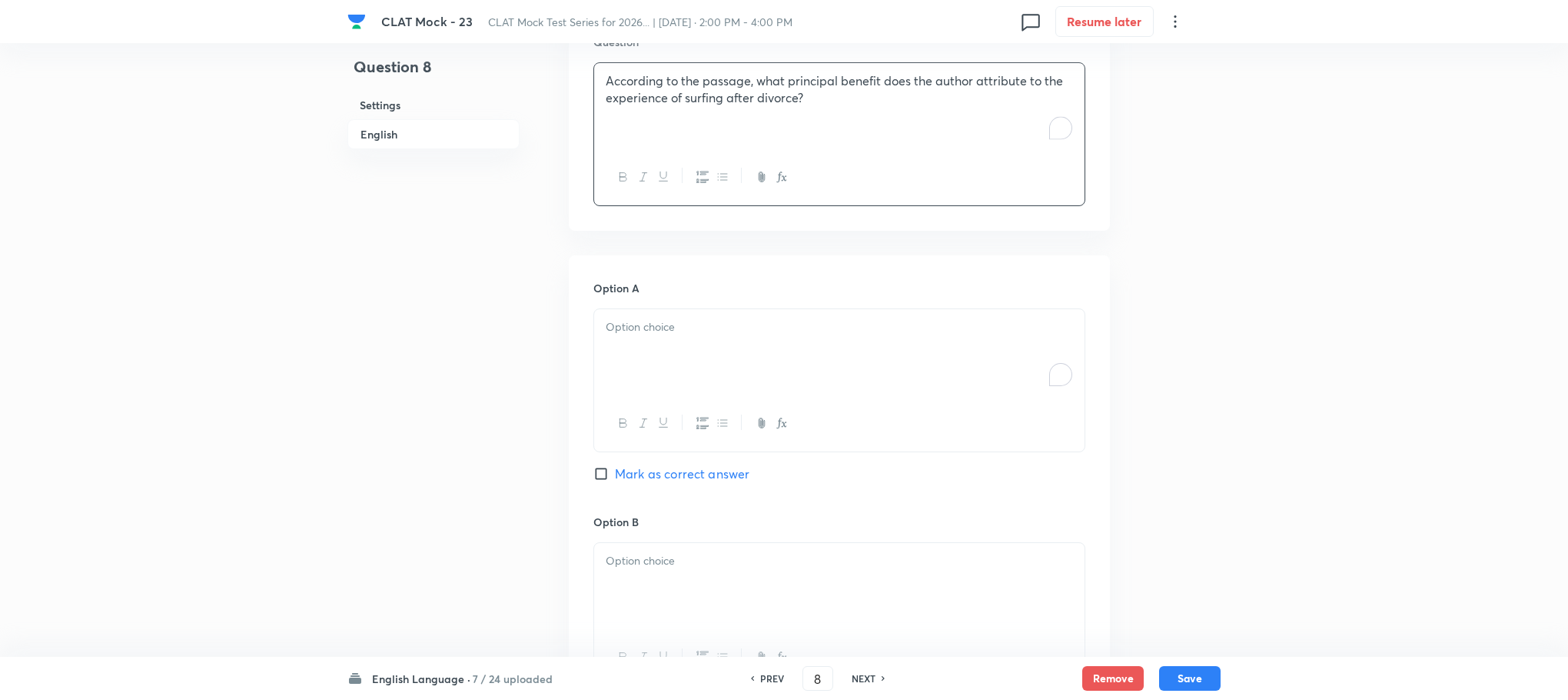
click at [637, 358] on div "To enrich screen reader interactions, please activate Accessibility in Grammarl…" at bounding box center [839, 352] width 490 height 86
paste div "To enrich screen reader interactions, please activate Accessibility in Grammarl…"
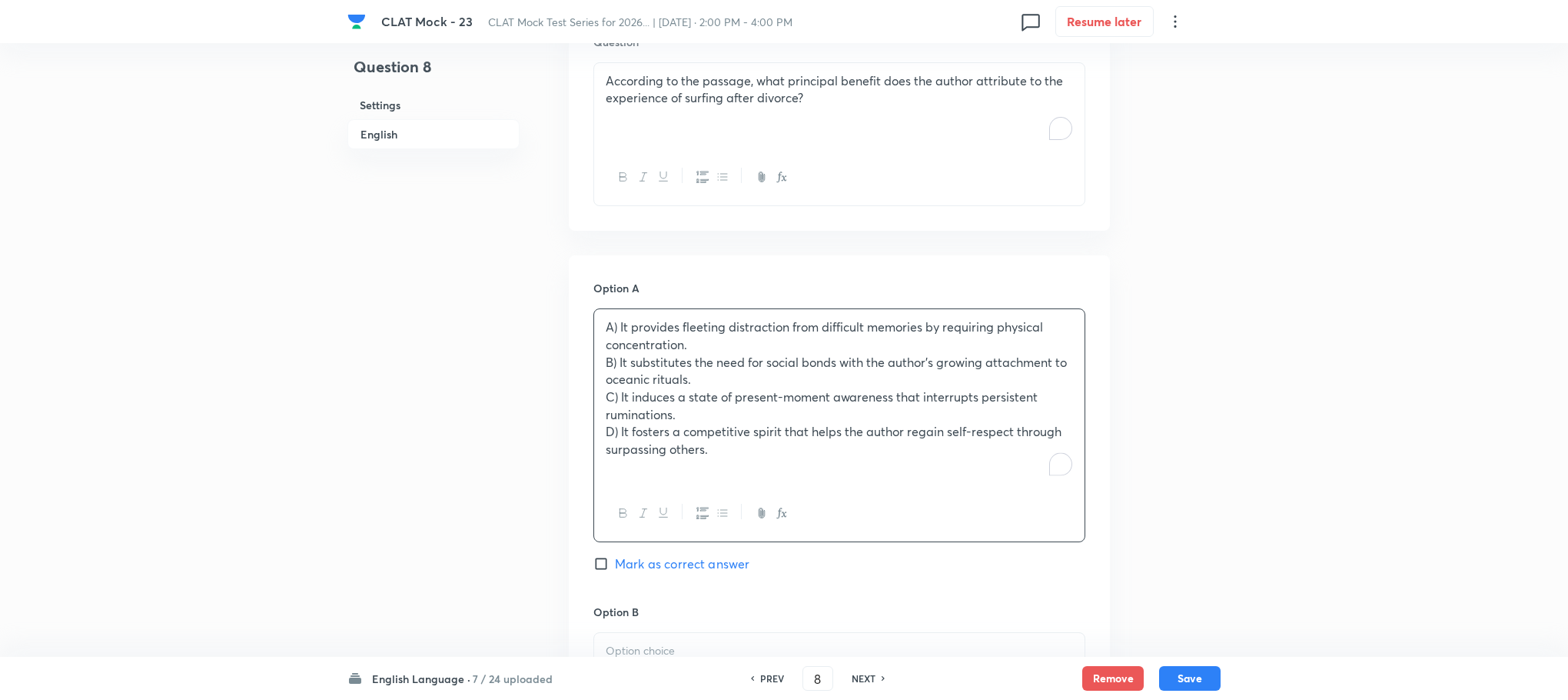
click at [618, 326] on p "A) It provides fleeting distraction from difficult memories by requiring physic…" at bounding box center [840, 335] width 468 height 35
click at [616, 367] on p "B) It substitutes the need for social bonds with the author’s growing attachmen…" at bounding box center [840, 371] width 468 height 35
click at [617, 400] on p "C) It induces a state of present-moment awareness that interrupts persistent ru…" at bounding box center [840, 405] width 468 height 35
click at [618, 426] on p "D) It fosters a competitive spirit that helps the author regain self-respect th…" at bounding box center [840, 440] width 468 height 35
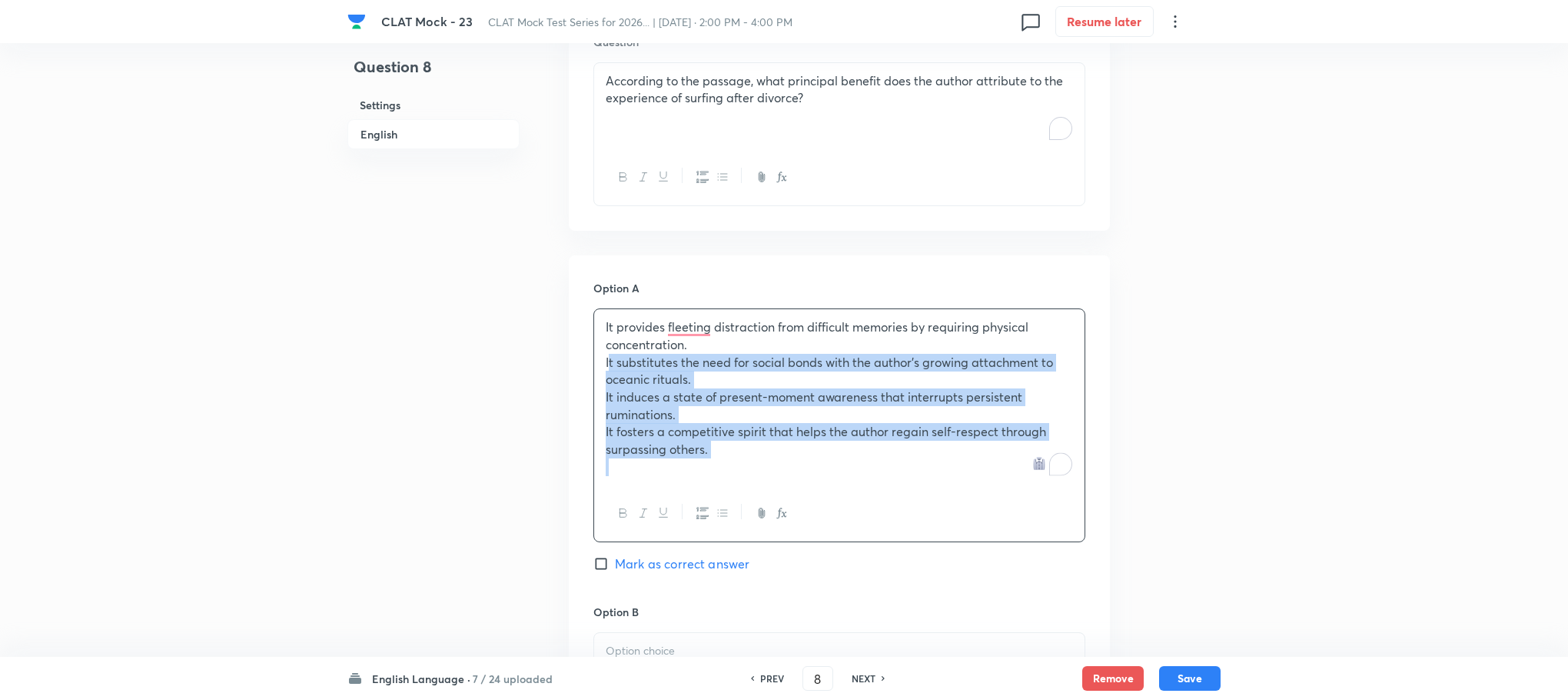
drag, startPoint x: 602, startPoint y: 370, endPoint x: 749, endPoint y: 462, distance: 173.4
click at [749, 462] on div "It provides fleeting distraction from difficult memories by requiring physical …" at bounding box center [839, 397] width 490 height 176
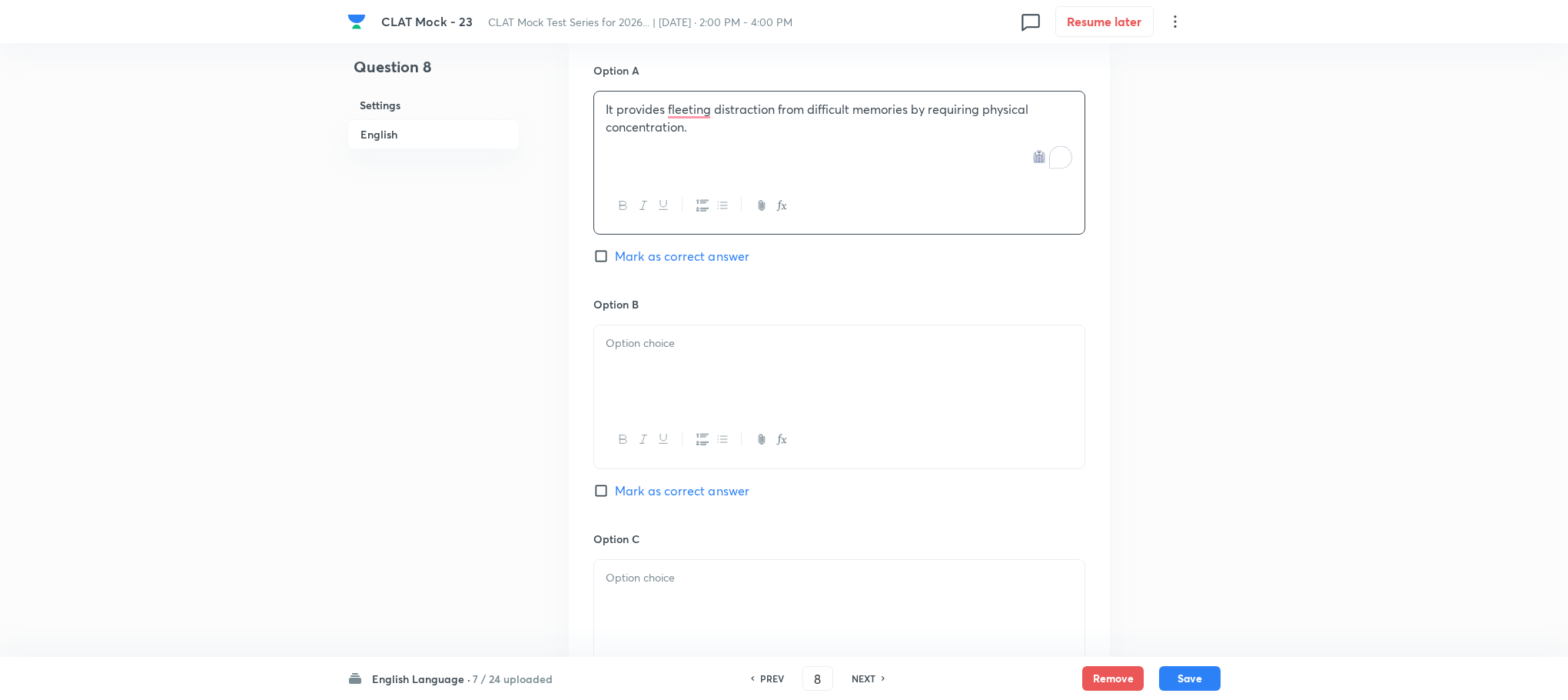
scroll to position [1565, 0]
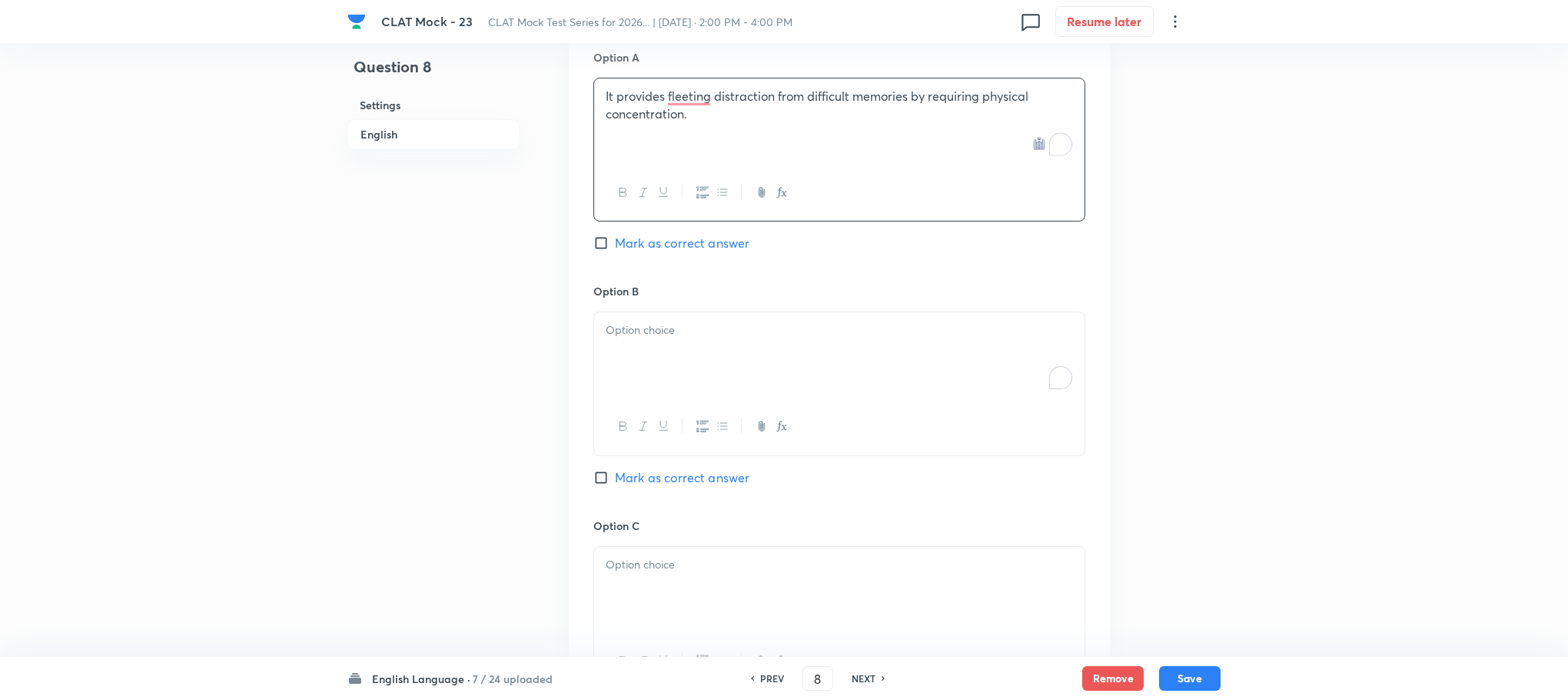
click at [625, 358] on div "To enrich screen reader interactions, please activate Accessibility in Grammarl…" at bounding box center [839, 355] width 490 height 86
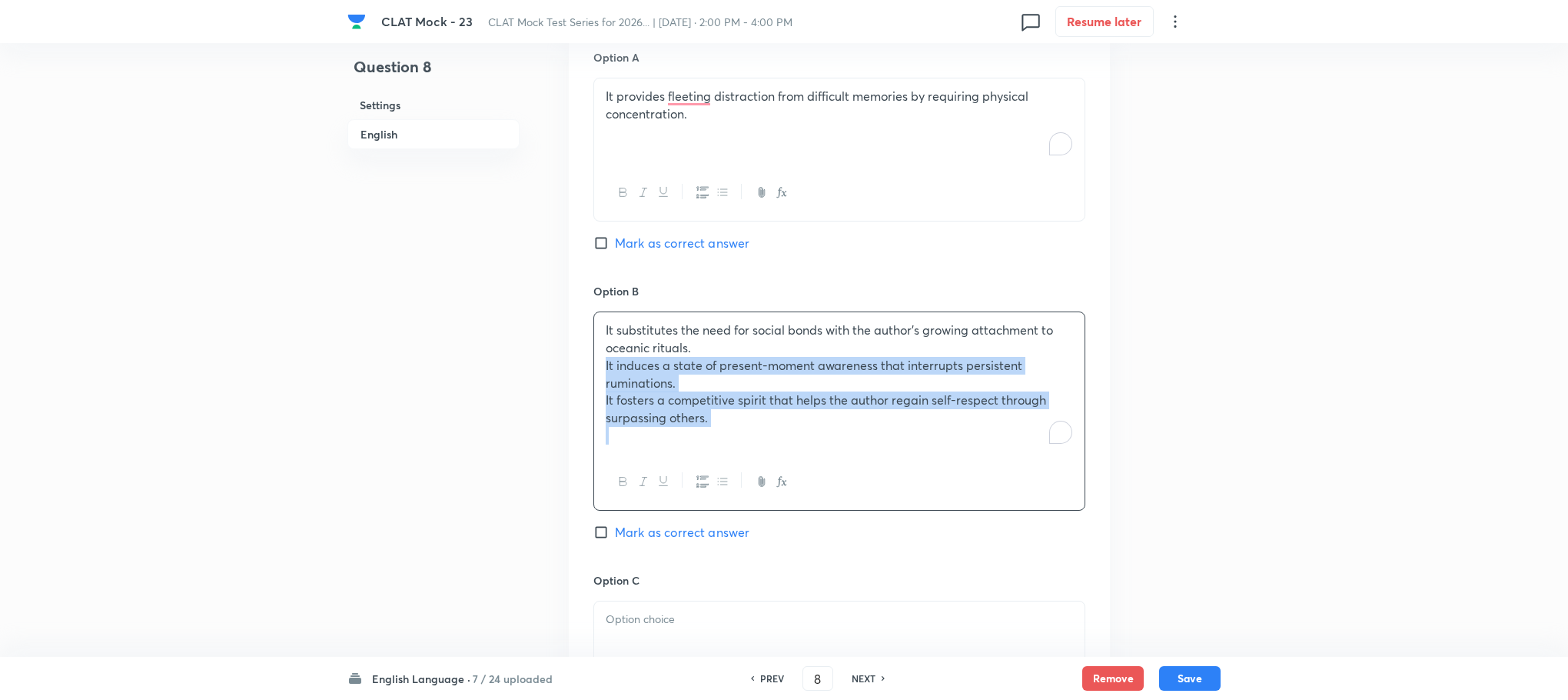
drag, startPoint x: 602, startPoint y: 362, endPoint x: 748, endPoint y: 469, distance: 181.0
click at [748, 469] on div "It substitutes the need for social bonds with the author’s growing attachment t…" at bounding box center [839, 410] width 492 height 198
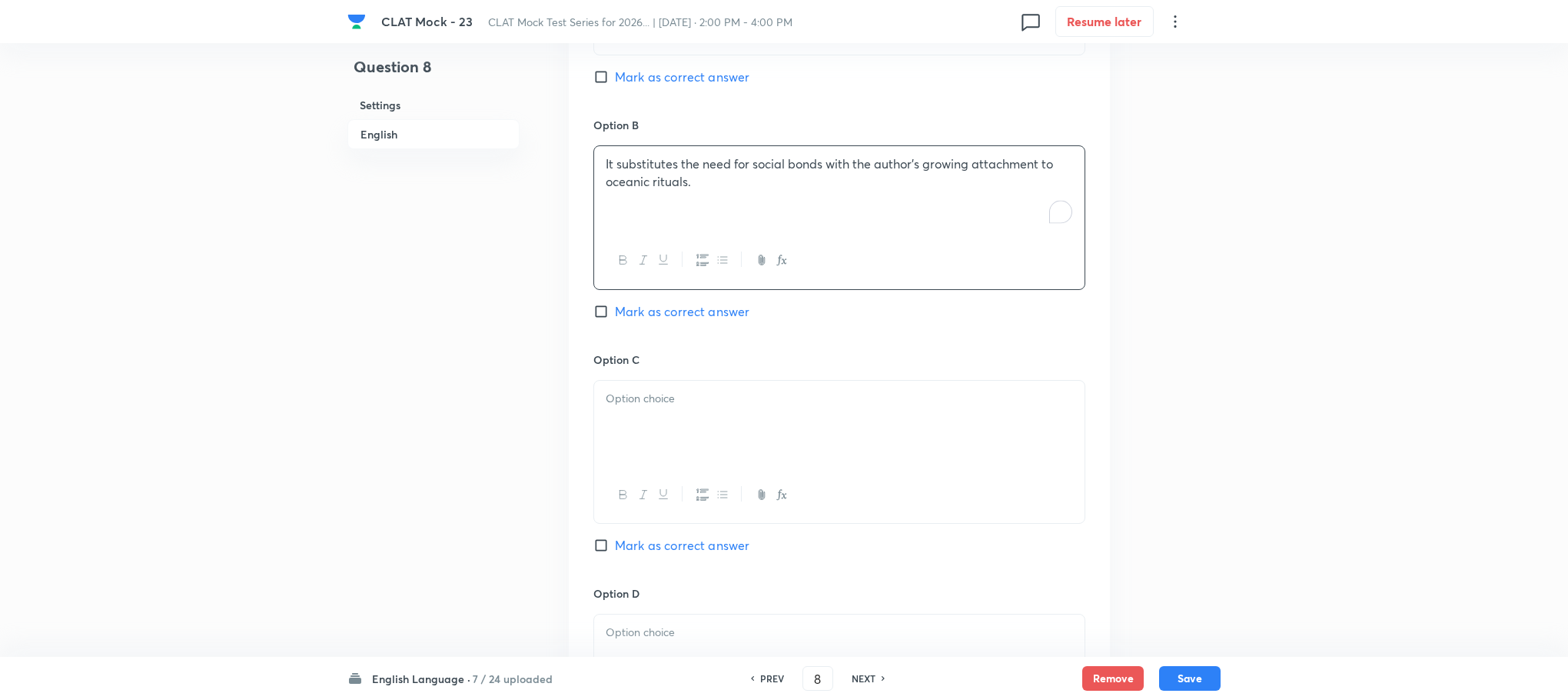
scroll to position [1795, 0]
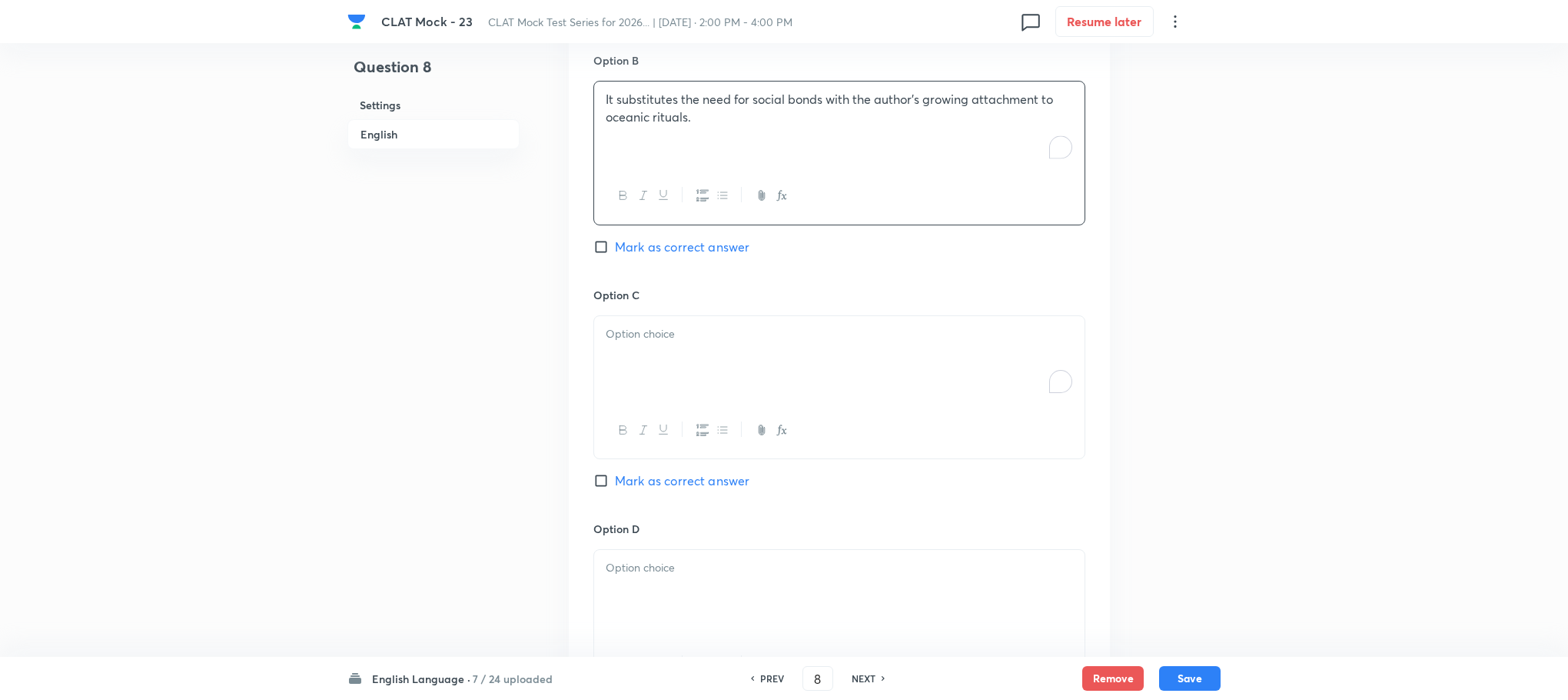
click at [641, 384] on div "To enrich screen reader interactions, please activate Accessibility in Grammarl…" at bounding box center [839, 359] width 490 height 86
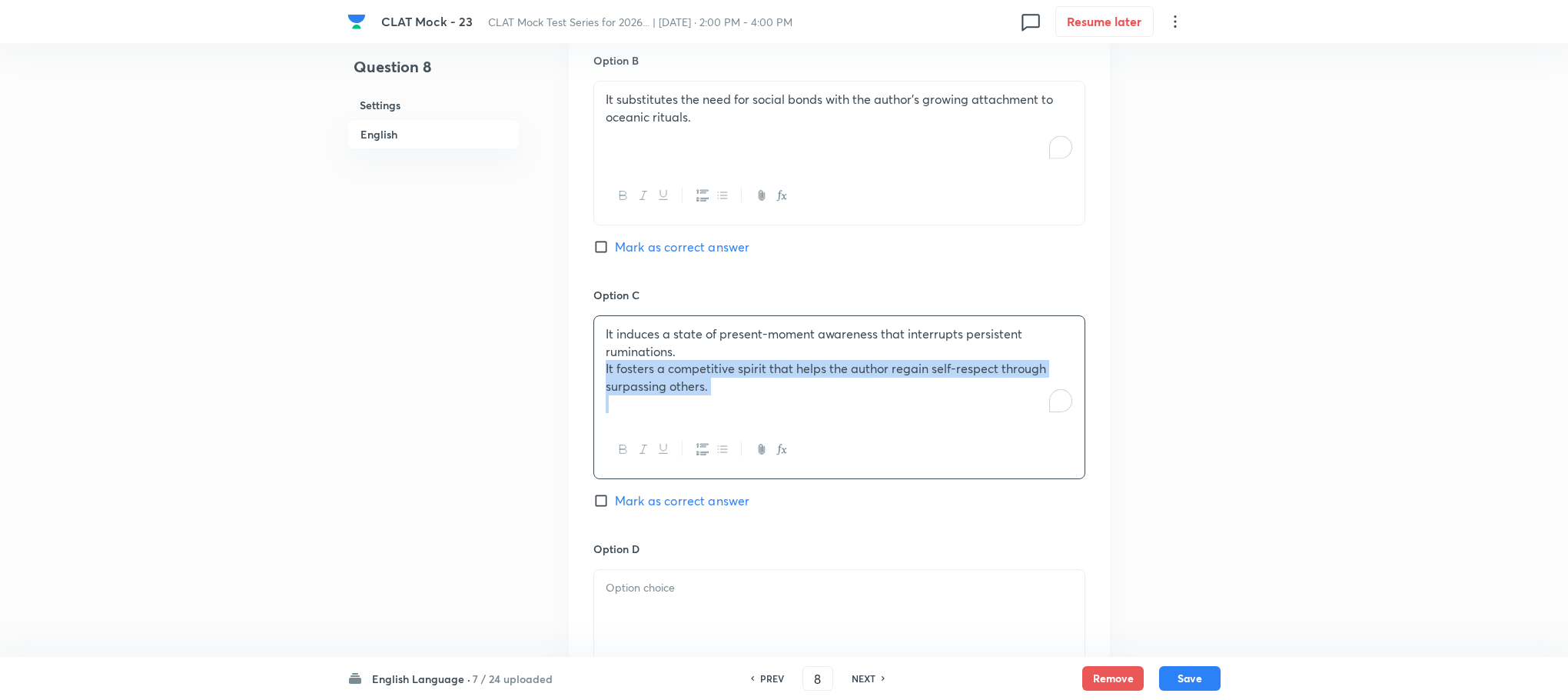
drag, startPoint x: 600, startPoint y: 367, endPoint x: 825, endPoint y: 455, distance: 241.6
click at [825, 455] on div "It induces a state of present-moment awareness that interrupts persistent rumin…" at bounding box center [839, 397] width 492 height 164
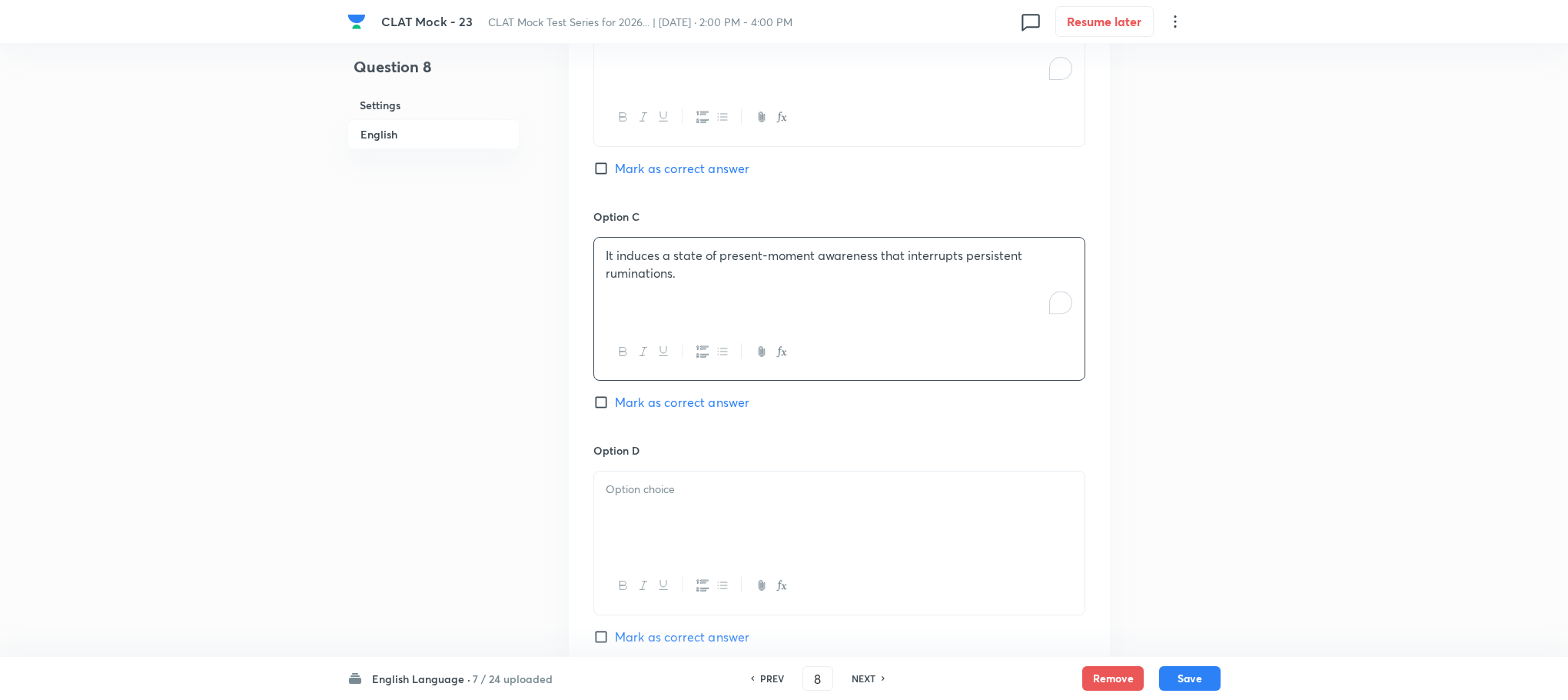
scroll to position [2026, 0]
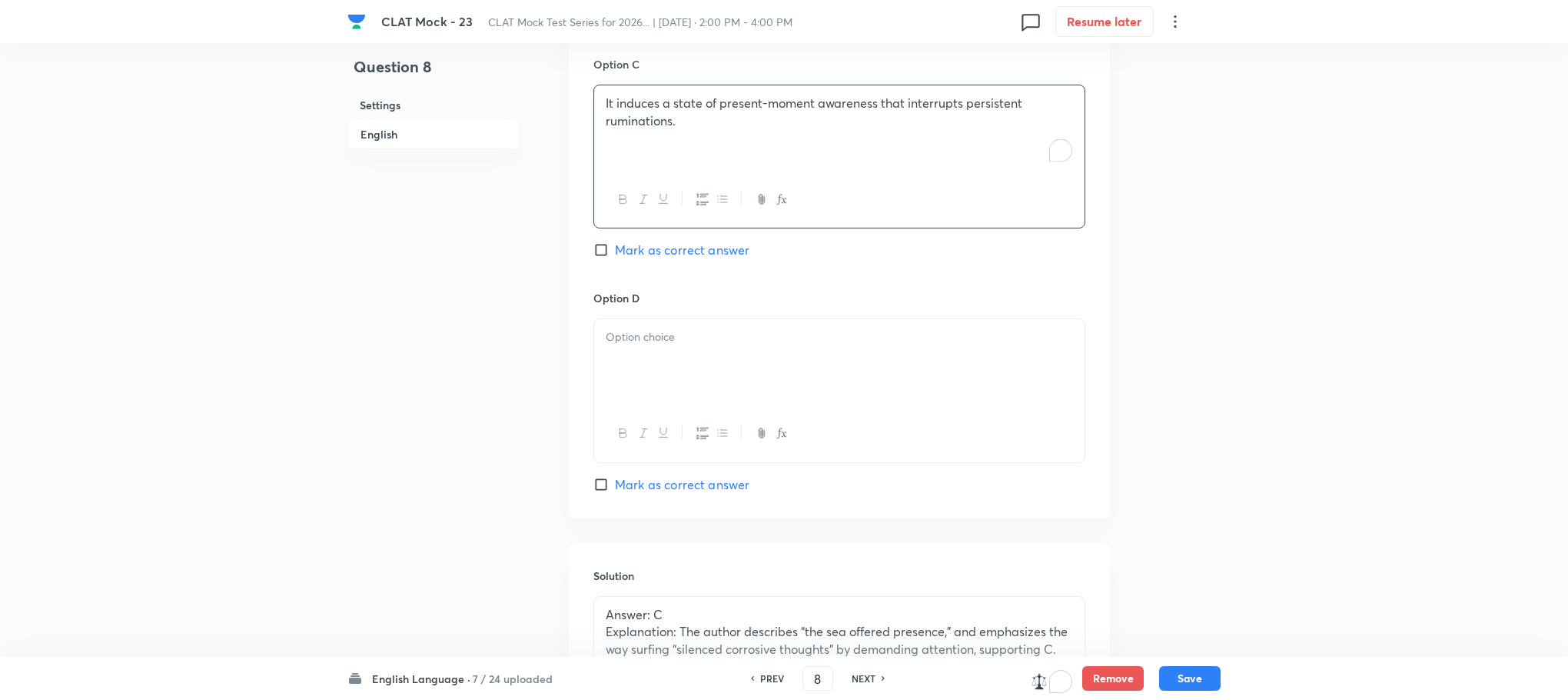
click at [636, 370] on div at bounding box center [839, 362] width 490 height 86
click at [652, 263] on div "Option C It induces a state of present-moment awareness that interrupts persist…" at bounding box center [839, 172] width 492 height 234
click at [652, 257] on span "Mark as correct answer" at bounding box center [682, 250] width 134 height 19
click at [615, 257] on input "Mark as correct answer" at bounding box center [604, 250] width 22 height 15
checkbox input "true"
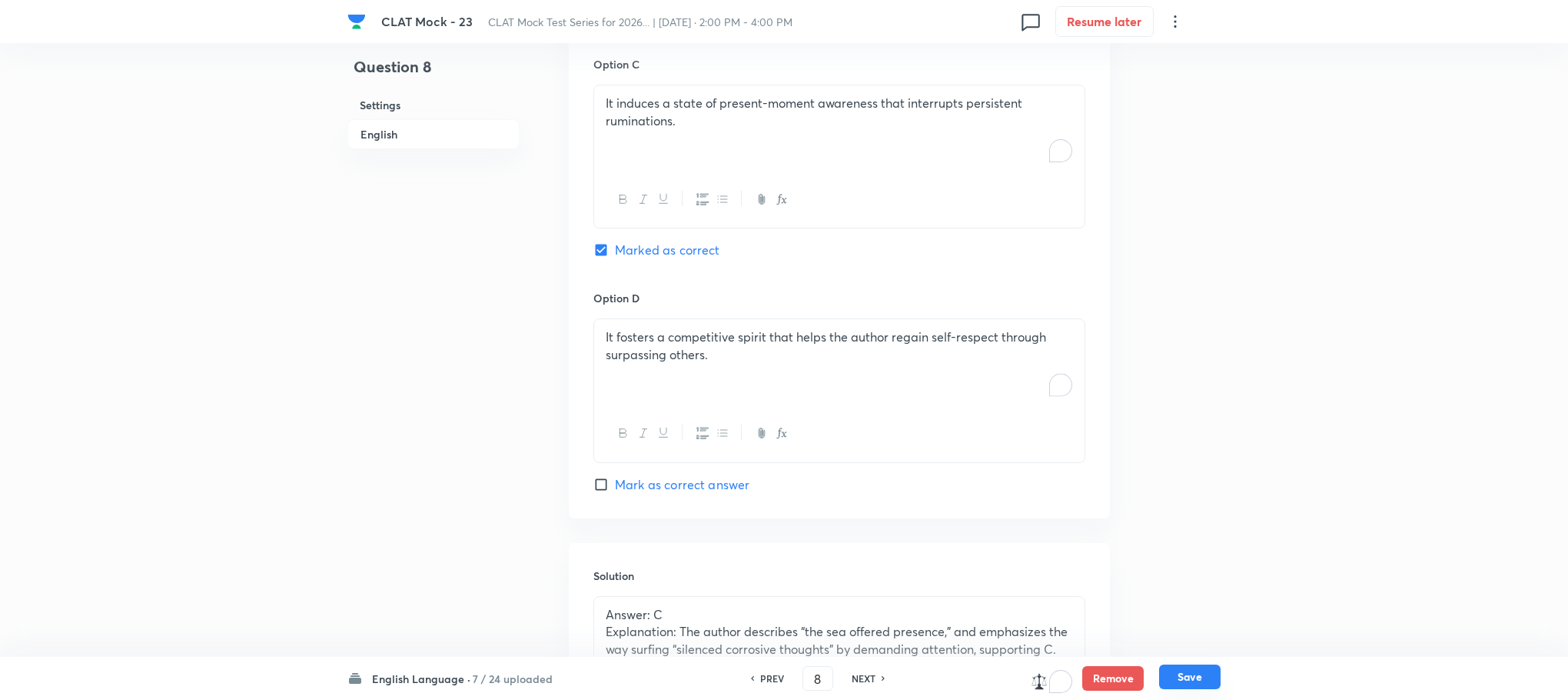
click at [1187, 681] on button "Save" at bounding box center [1190, 676] width 62 height 24
type input "9"
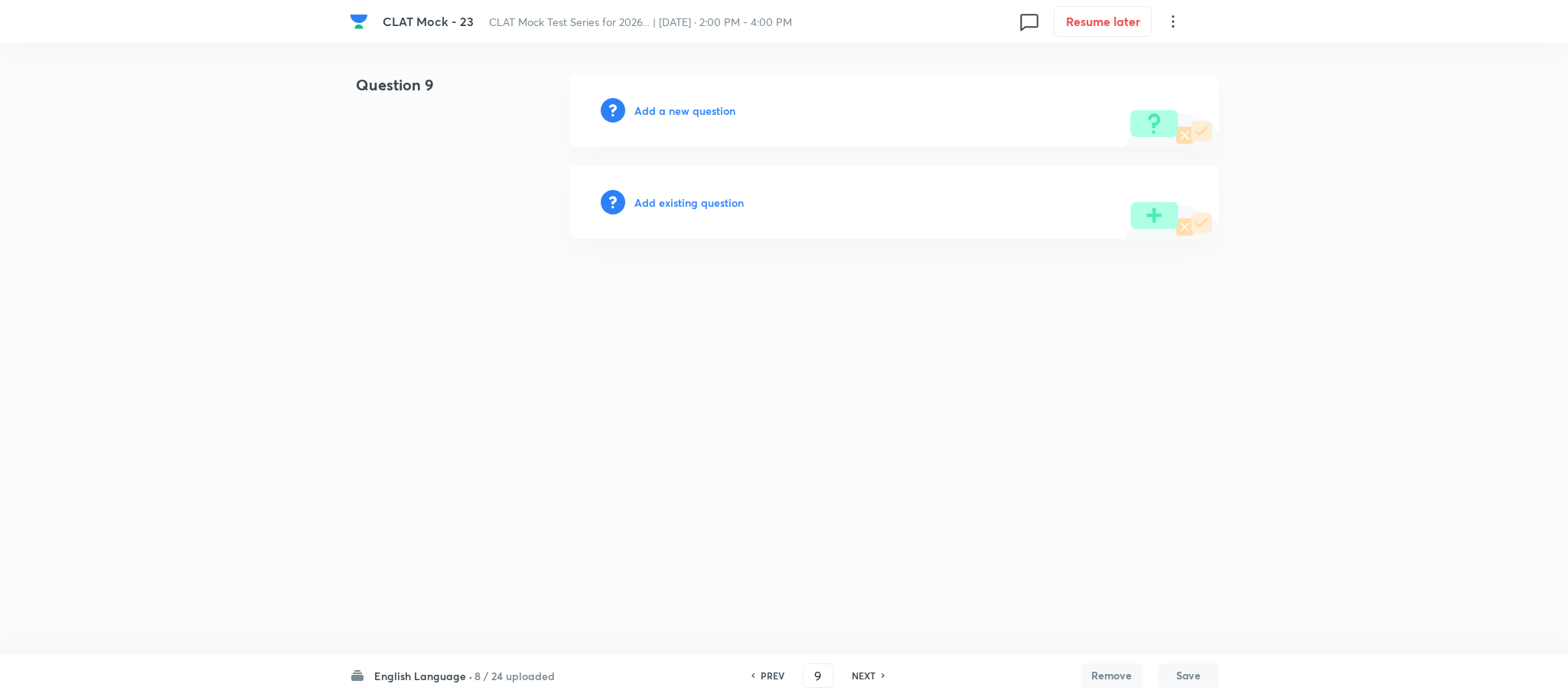
click at [681, 108] on h6 "Add a new question" at bounding box center [685, 110] width 101 height 16
click at [681, 108] on h6 "Choose a question type" at bounding box center [693, 110] width 118 height 16
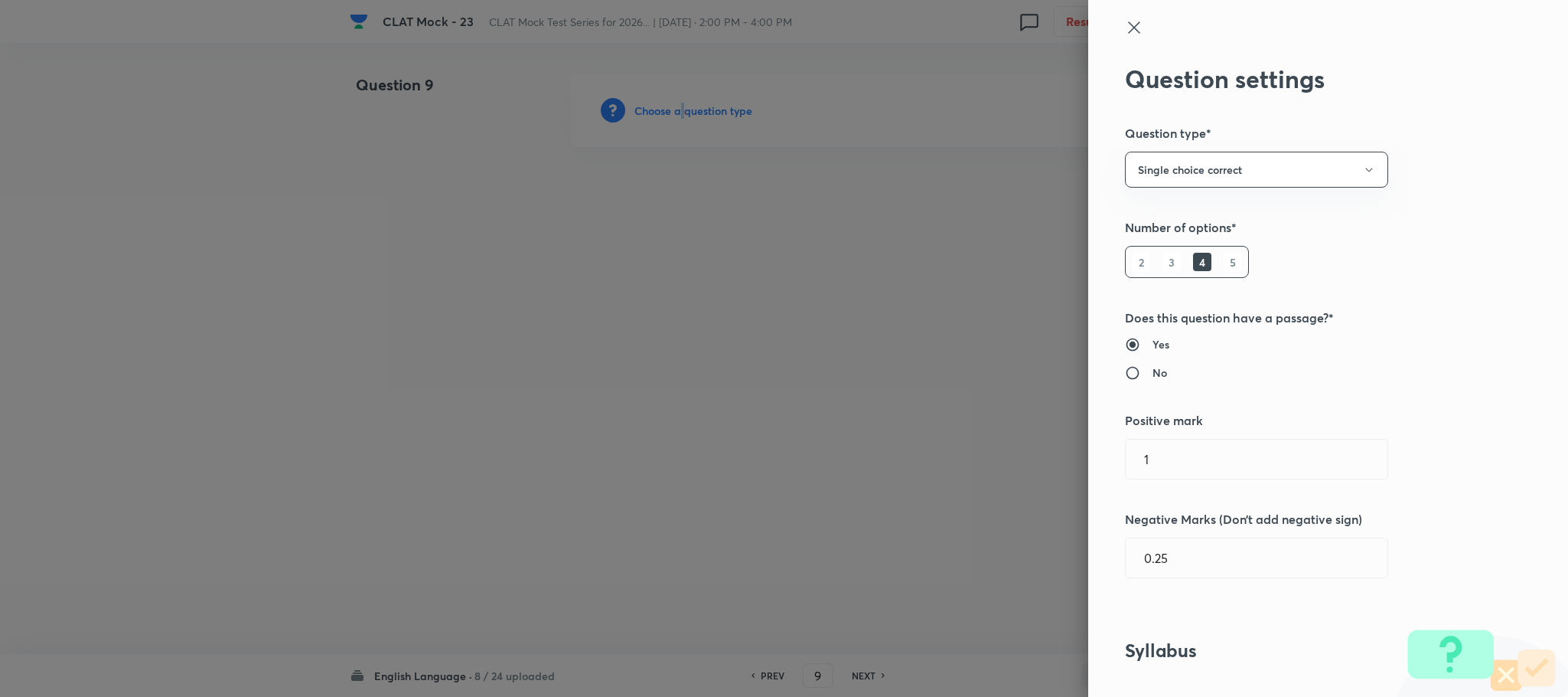
scroll to position [689, 0]
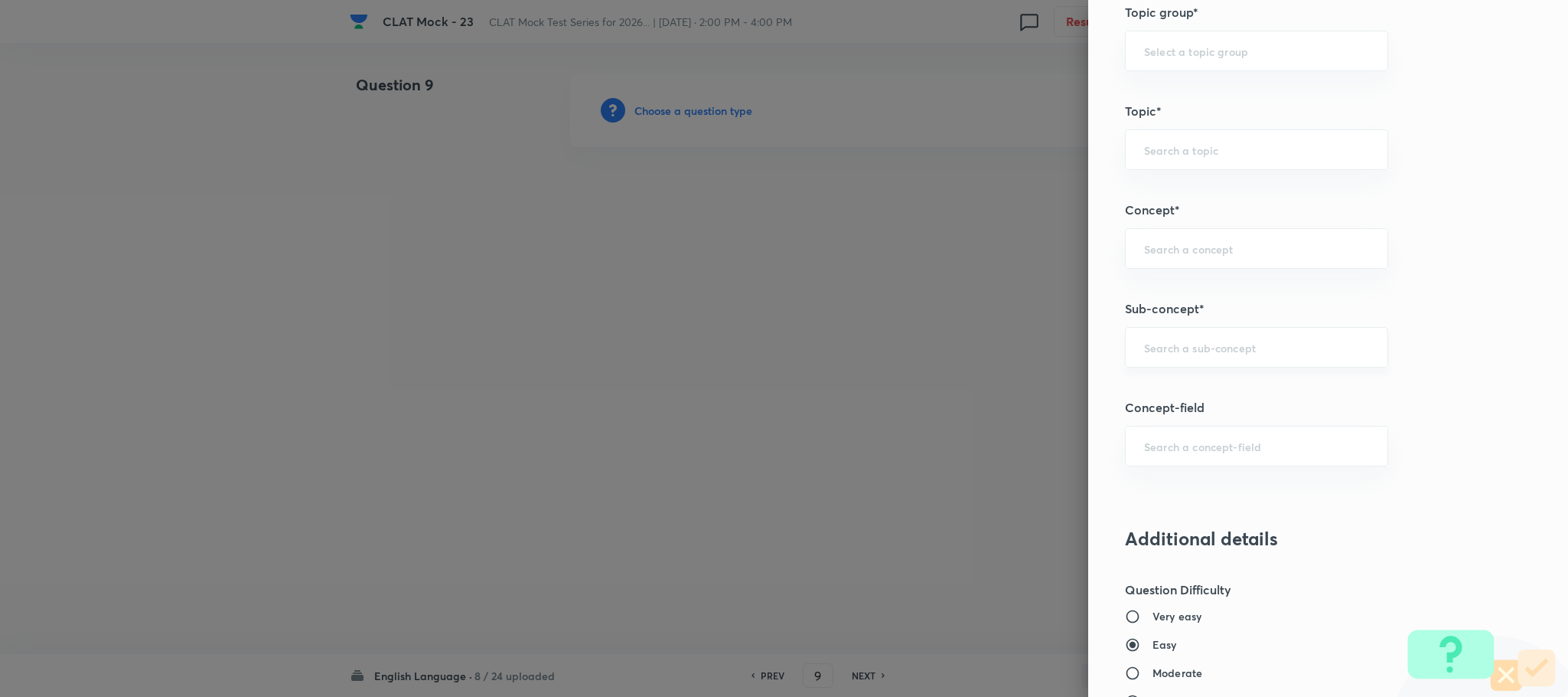
click at [1187, 354] on input "text" at bounding box center [1257, 346] width 225 height 14
click at [1178, 387] on li "Reading Comprehension" at bounding box center [1239, 396] width 261 height 28
type input "Reading Comprehension"
type input "English"
type input "English Comprehension"
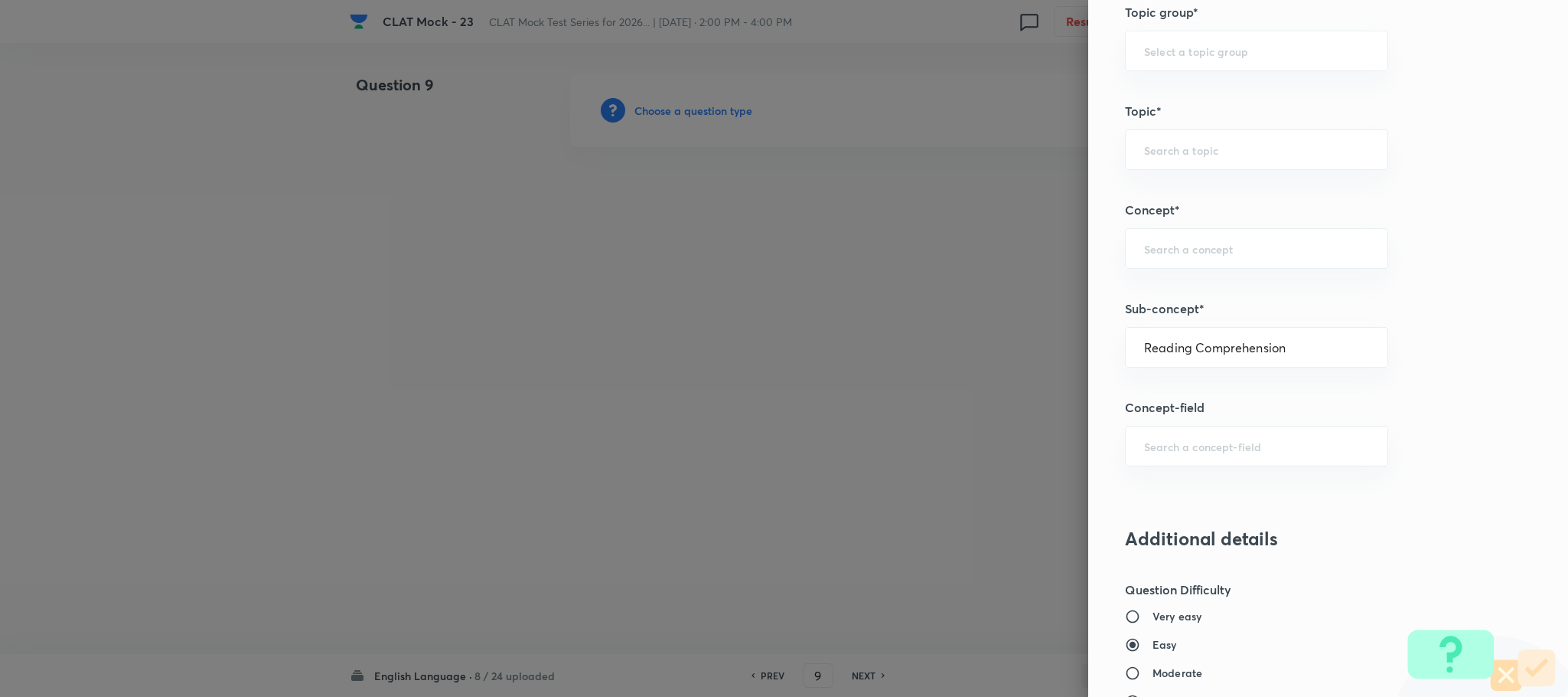
type input "Reading Comprehension"
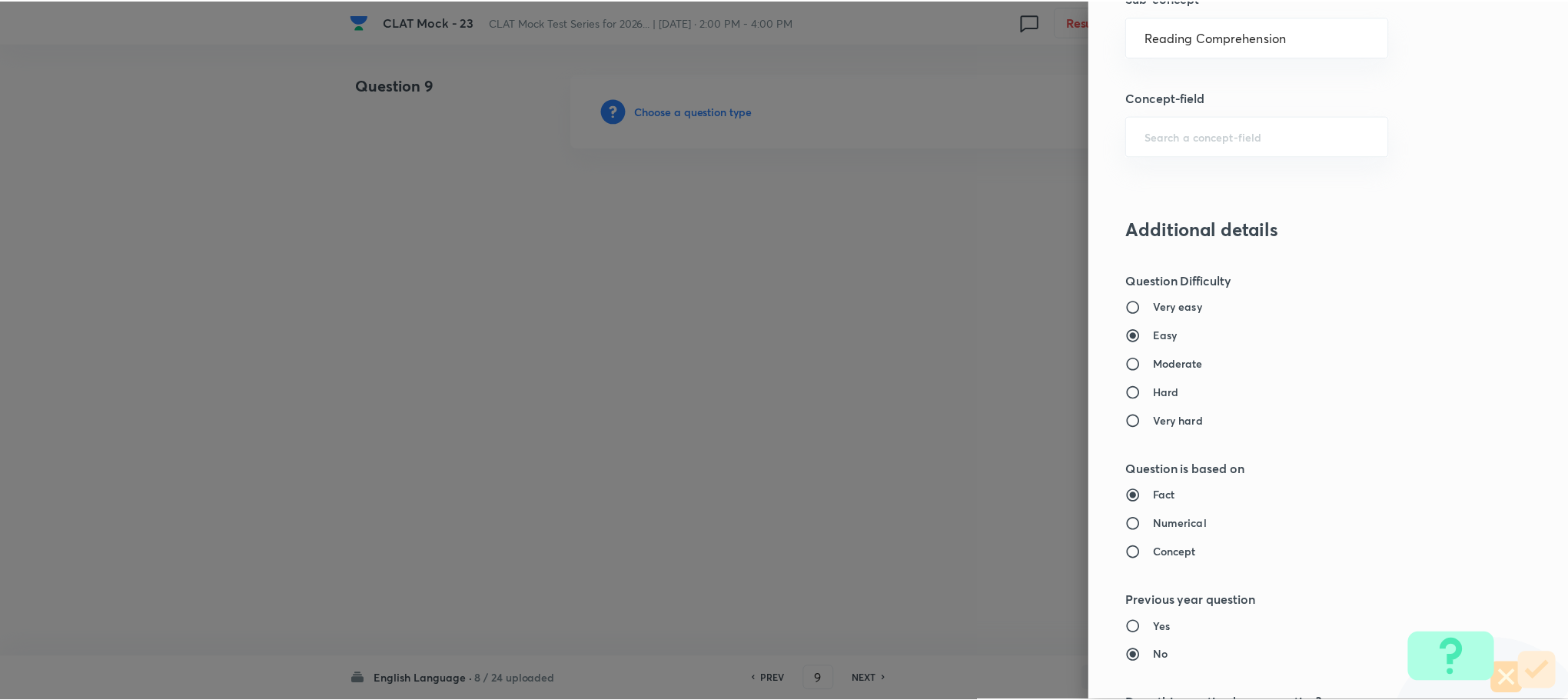
scroll to position [1402, 0]
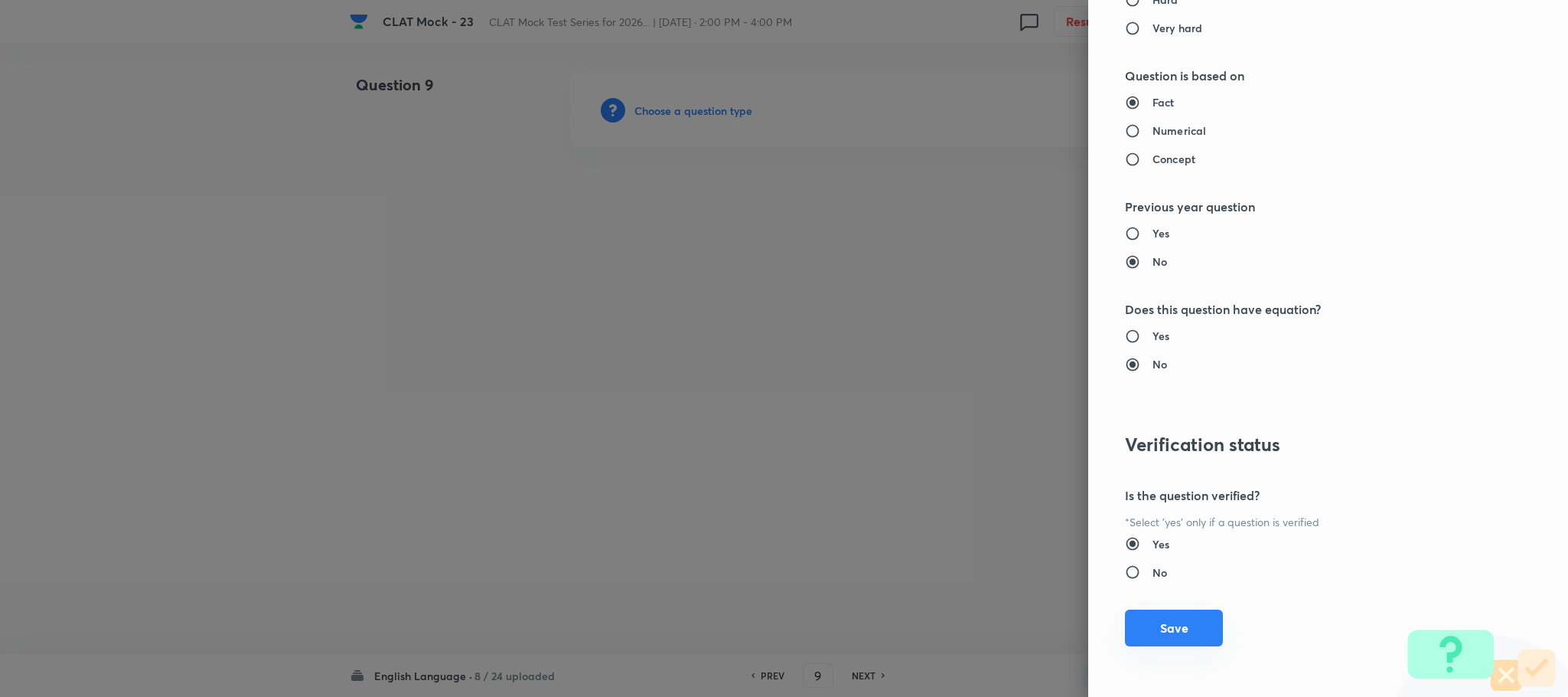
click at [1146, 618] on button "Save" at bounding box center [1174, 628] width 98 height 37
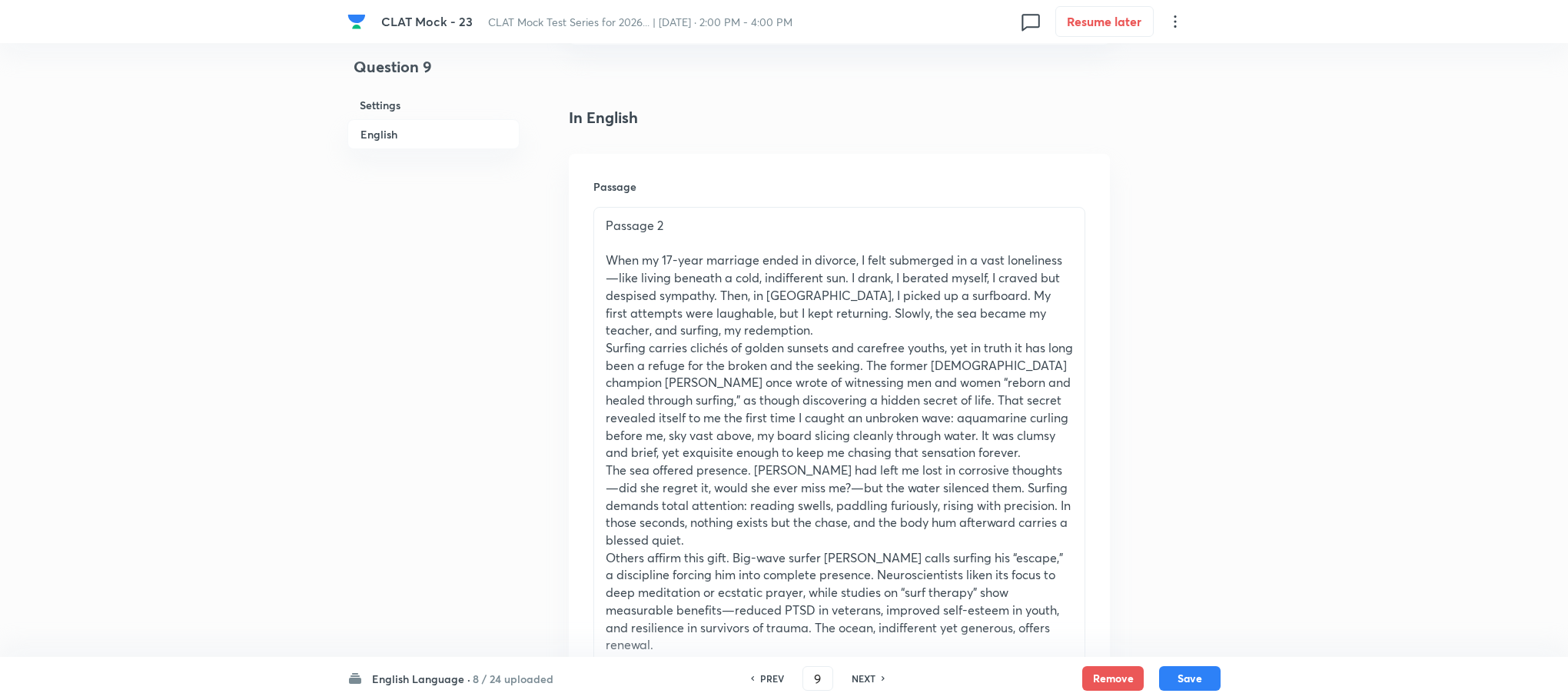
scroll to position [923, 0]
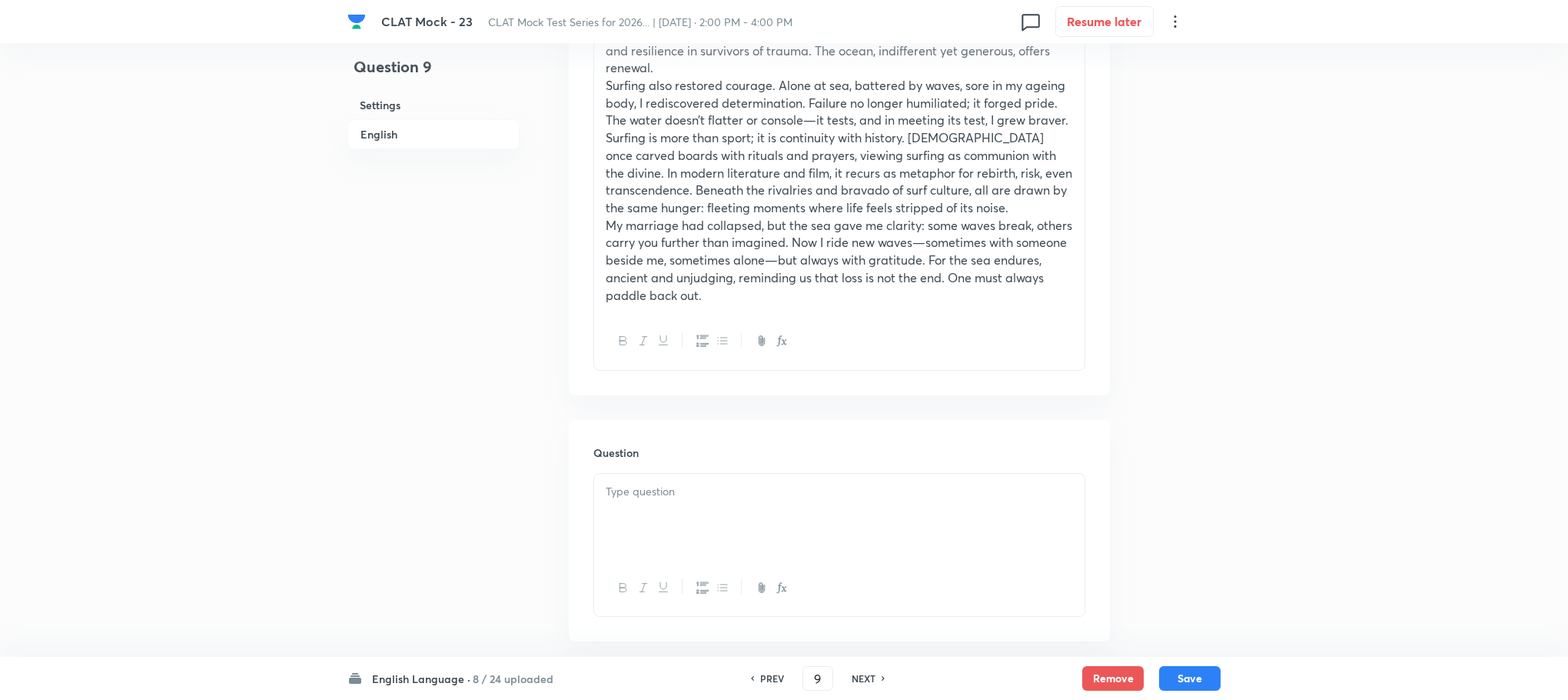
click at [653, 507] on div at bounding box center [839, 517] width 490 height 86
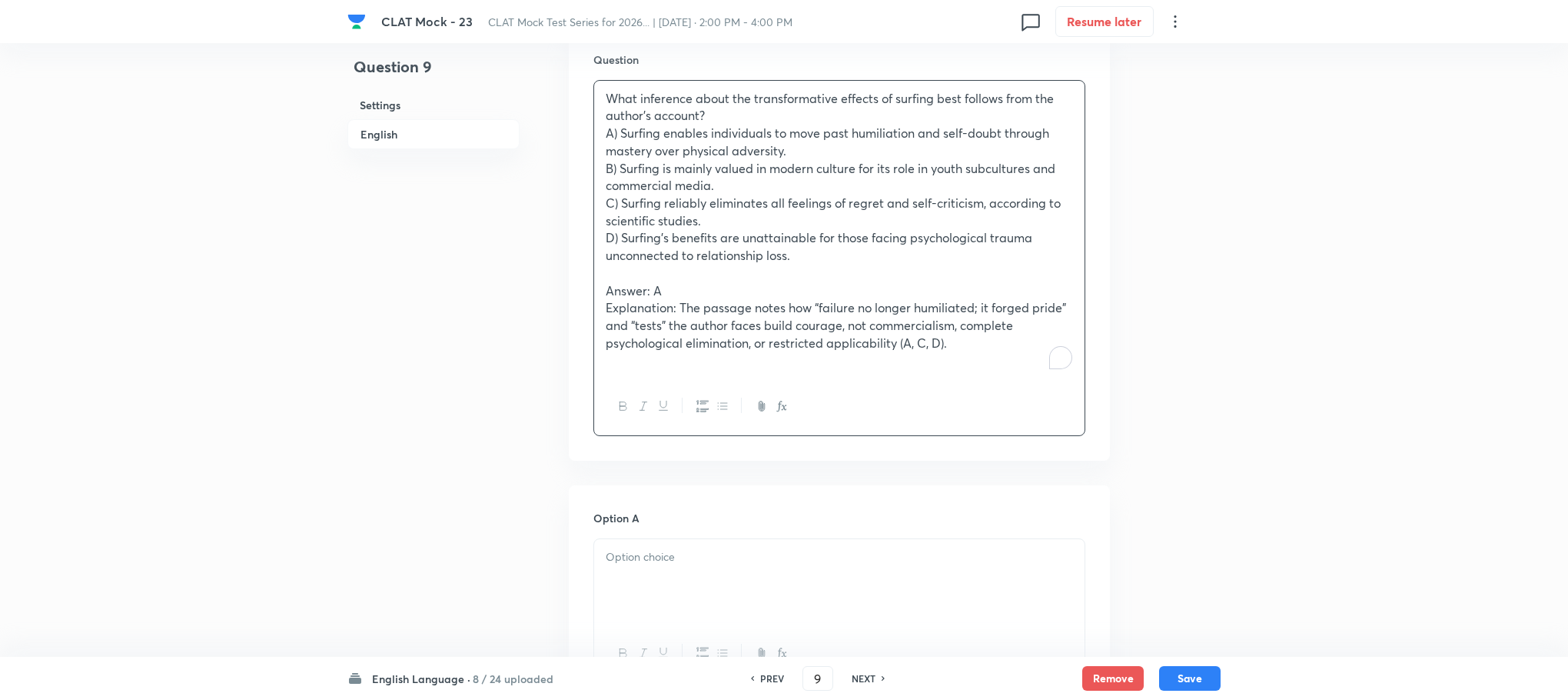
scroll to position [1385, 0]
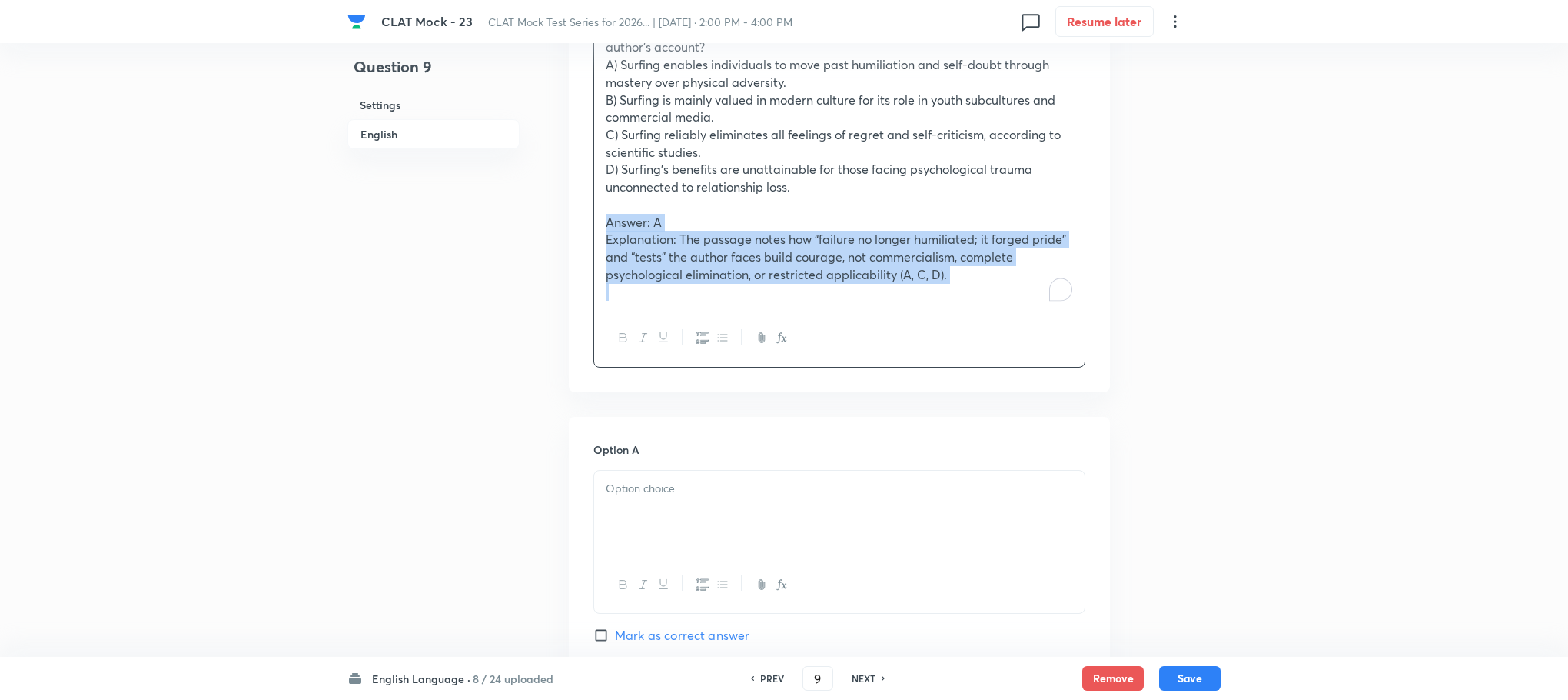
drag, startPoint x: 614, startPoint y: 229, endPoint x: 997, endPoint y: 315, distance: 392.5
click at [997, 315] on div "What inference about the transformative effects of surfing best follows from th…" at bounding box center [839, 190] width 492 height 356
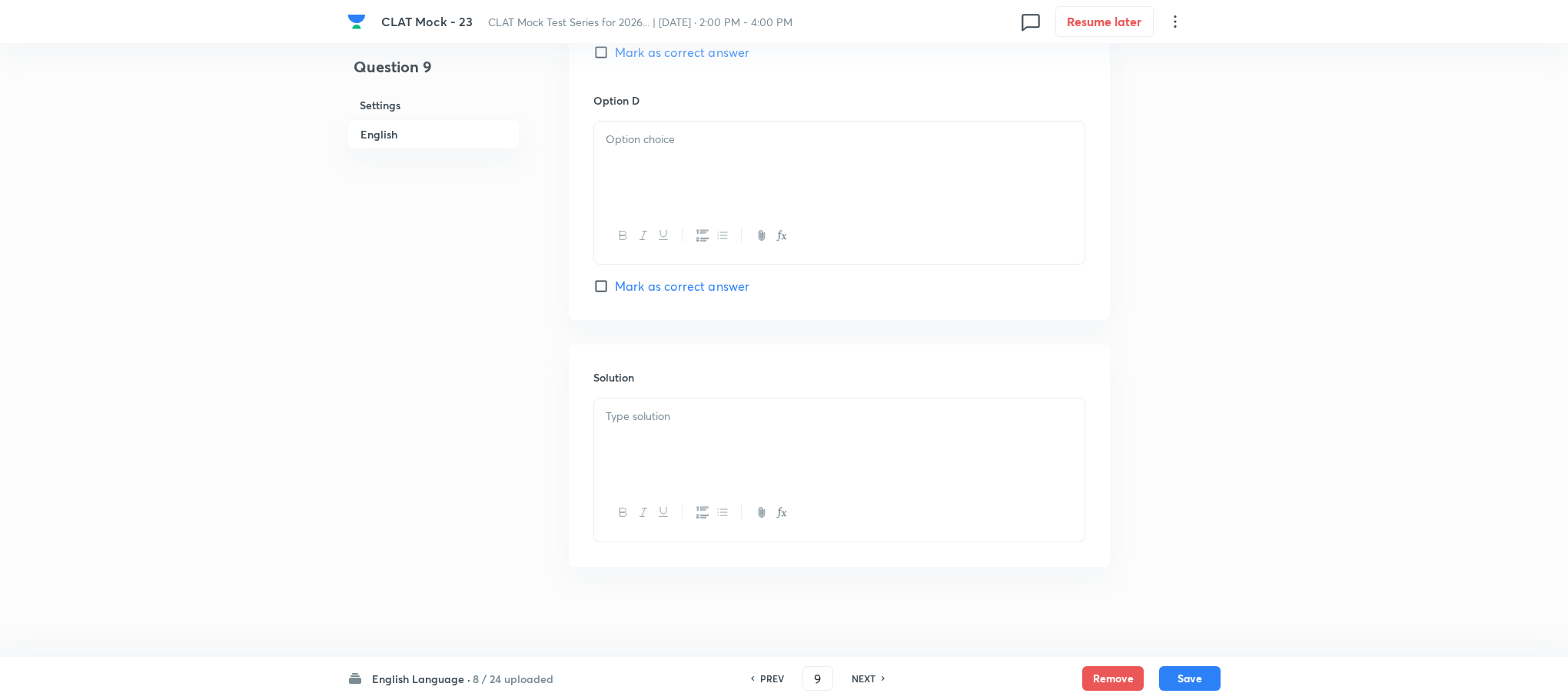
scroll to position [2372, 0]
click at [672, 434] on div at bounding box center [839, 439] width 490 height 86
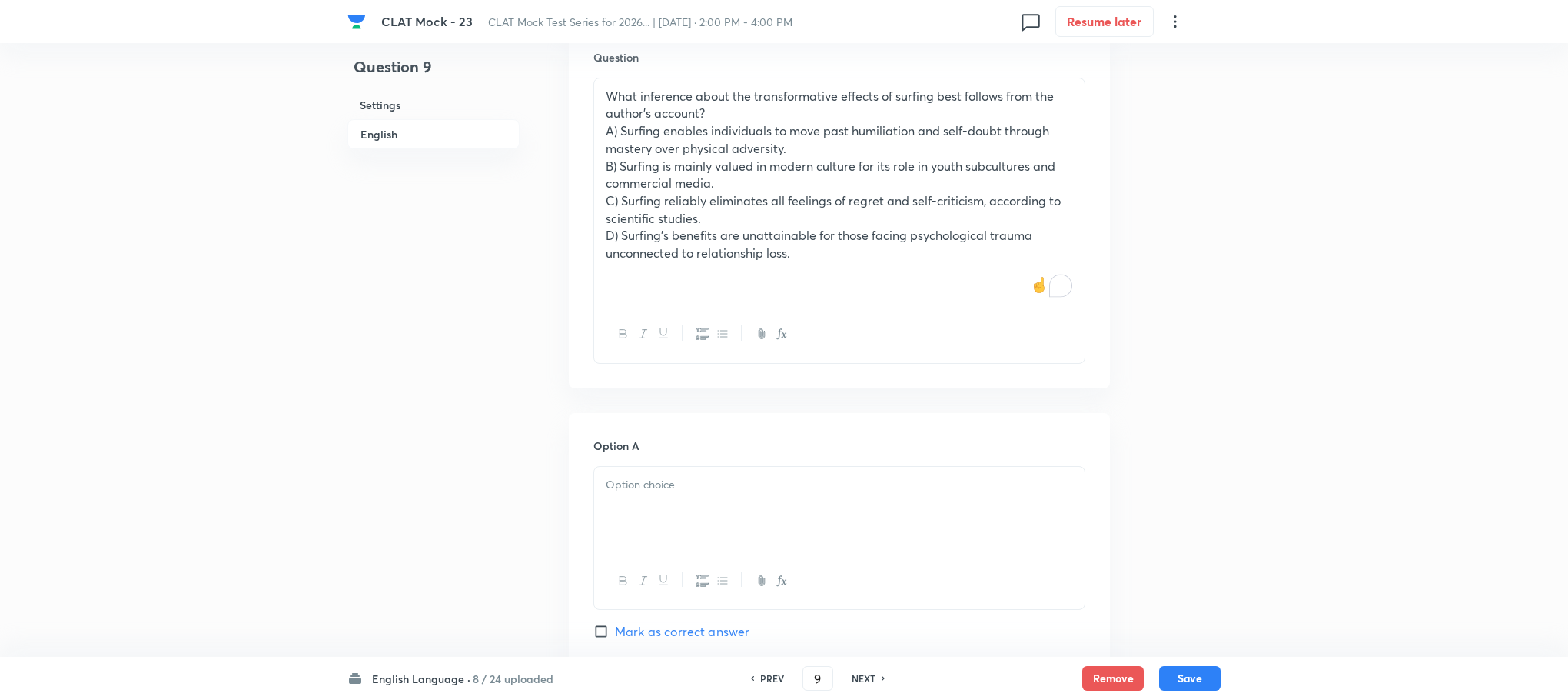
scroll to position [1218, 0]
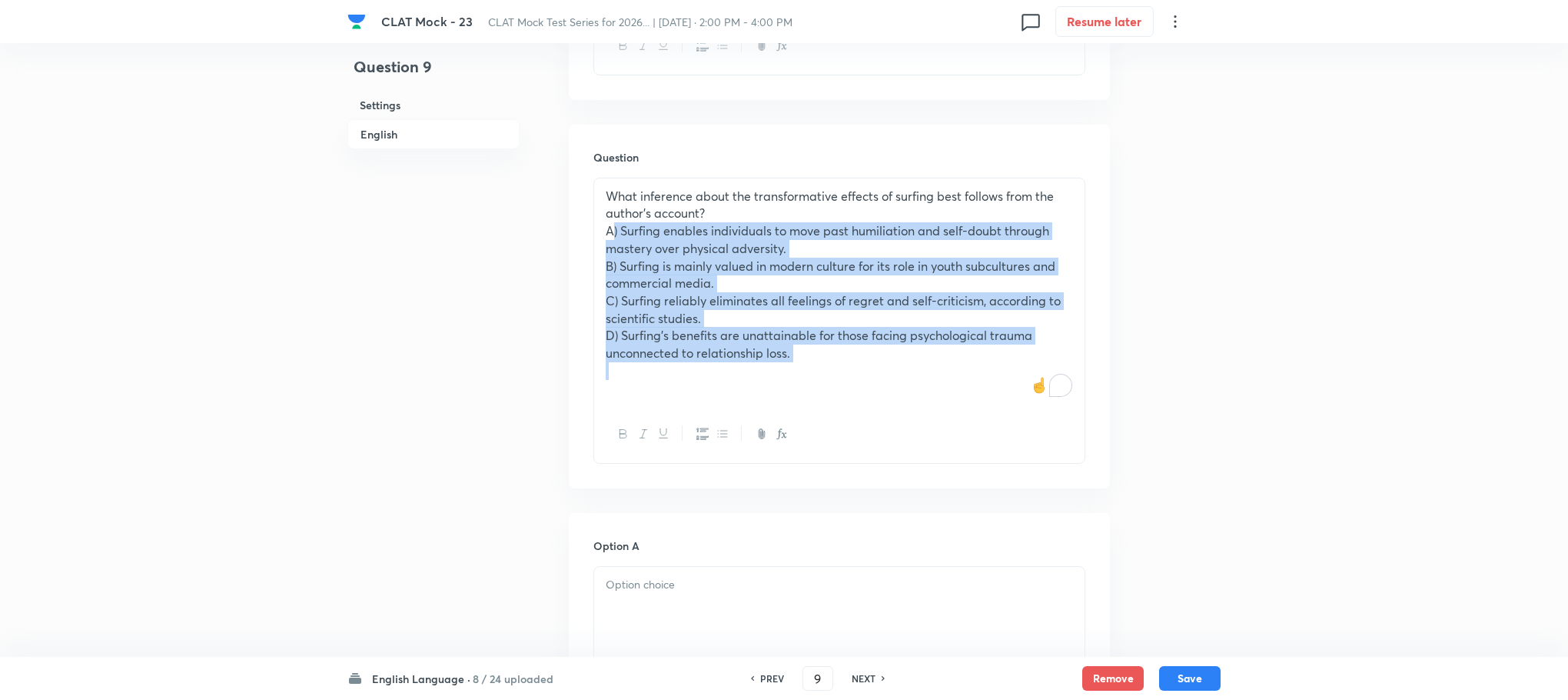
drag, startPoint x: 602, startPoint y: 231, endPoint x: 882, endPoint y: 376, distance: 315.3
click at [882, 376] on div "What inference about the transformative effects of surfing best follows from th…" at bounding box center [839, 292] width 490 height 229
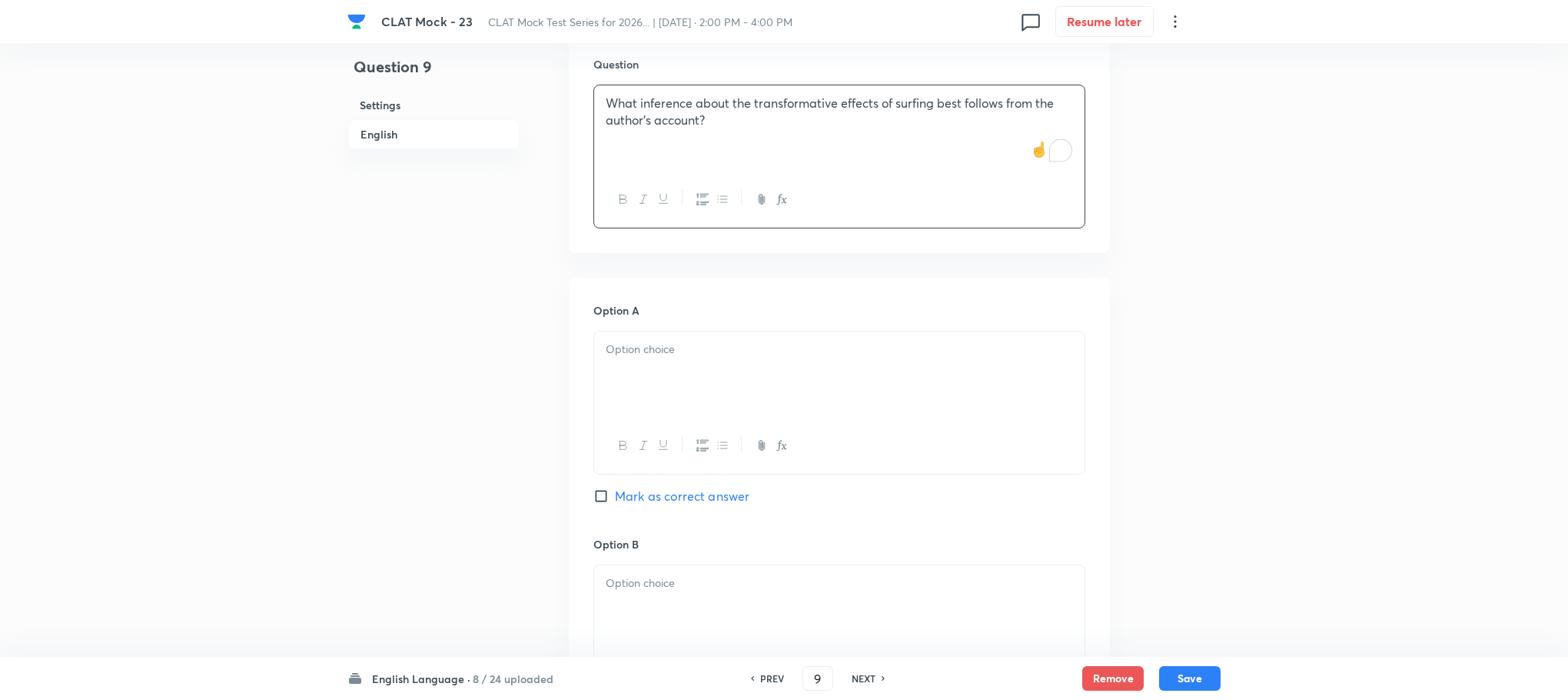
scroll to position [1334, 0]
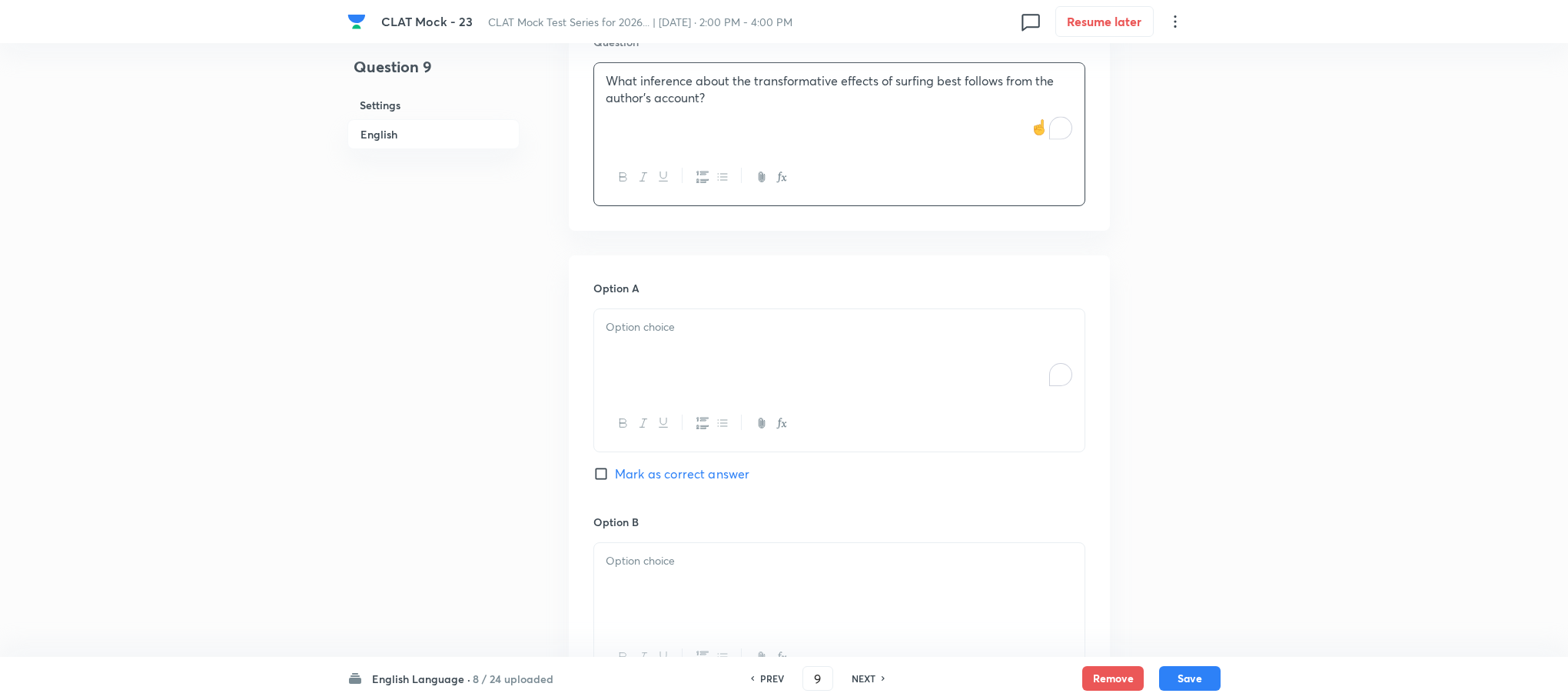
click at [637, 345] on div "To enrich screen reader interactions, please activate Accessibility in Grammarl…" at bounding box center [839, 352] width 490 height 86
paste div "To enrich screen reader interactions, please activate Accessibility in Grammarl…"
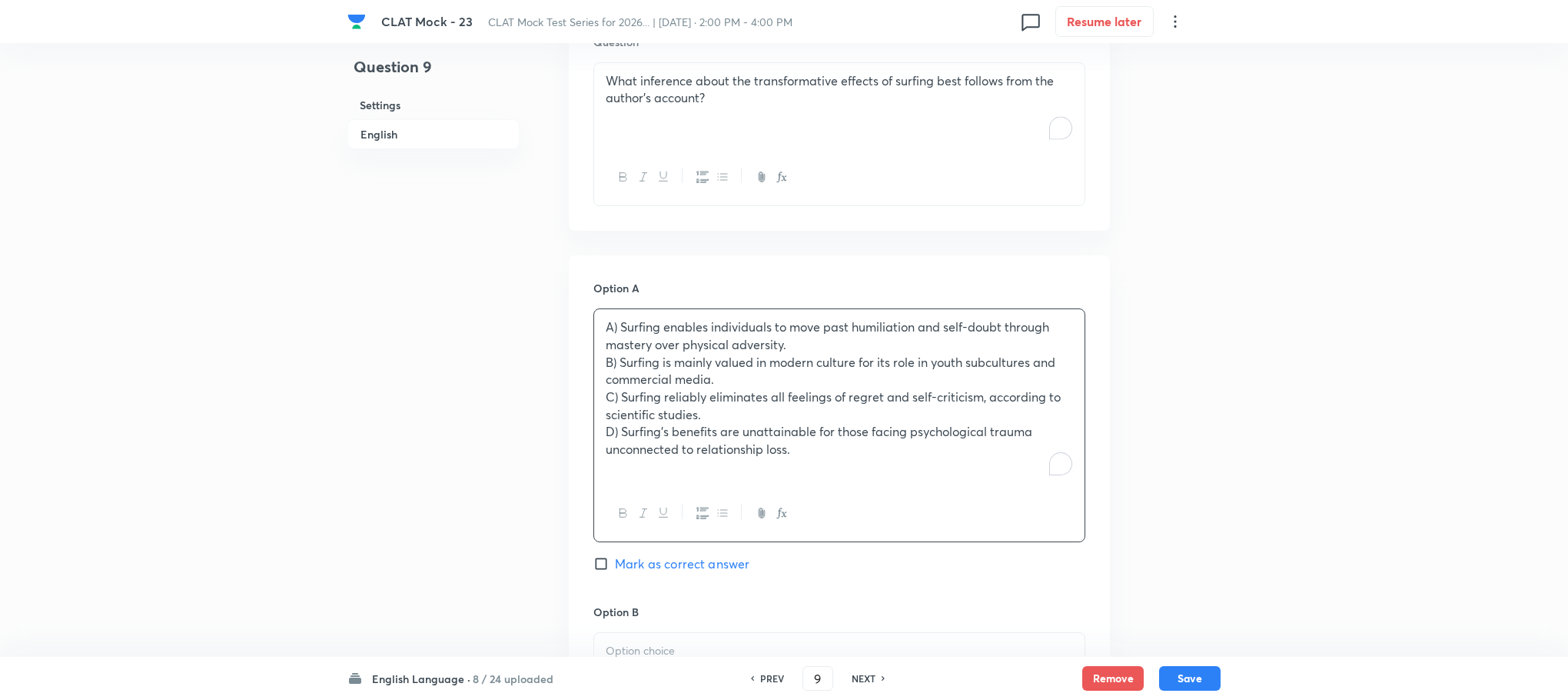
click at [618, 323] on p "A) Surfing enables individuals to move past humiliation and self-doubt through …" at bounding box center [840, 335] width 468 height 35
click at [616, 365] on p "B) Surfing is mainly valued in modern culture for its role in youth subcultures…" at bounding box center [840, 371] width 468 height 35
click at [617, 397] on p "C) Surfing reliably eliminates all feelings of regret and self-criticism, accor…" at bounding box center [840, 405] width 468 height 35
click at [619, 427] on p "D) Surfing’s benefits are unattainable for those facing psychological trauma un…" at bounding box center [840, 440] width 468 height 35
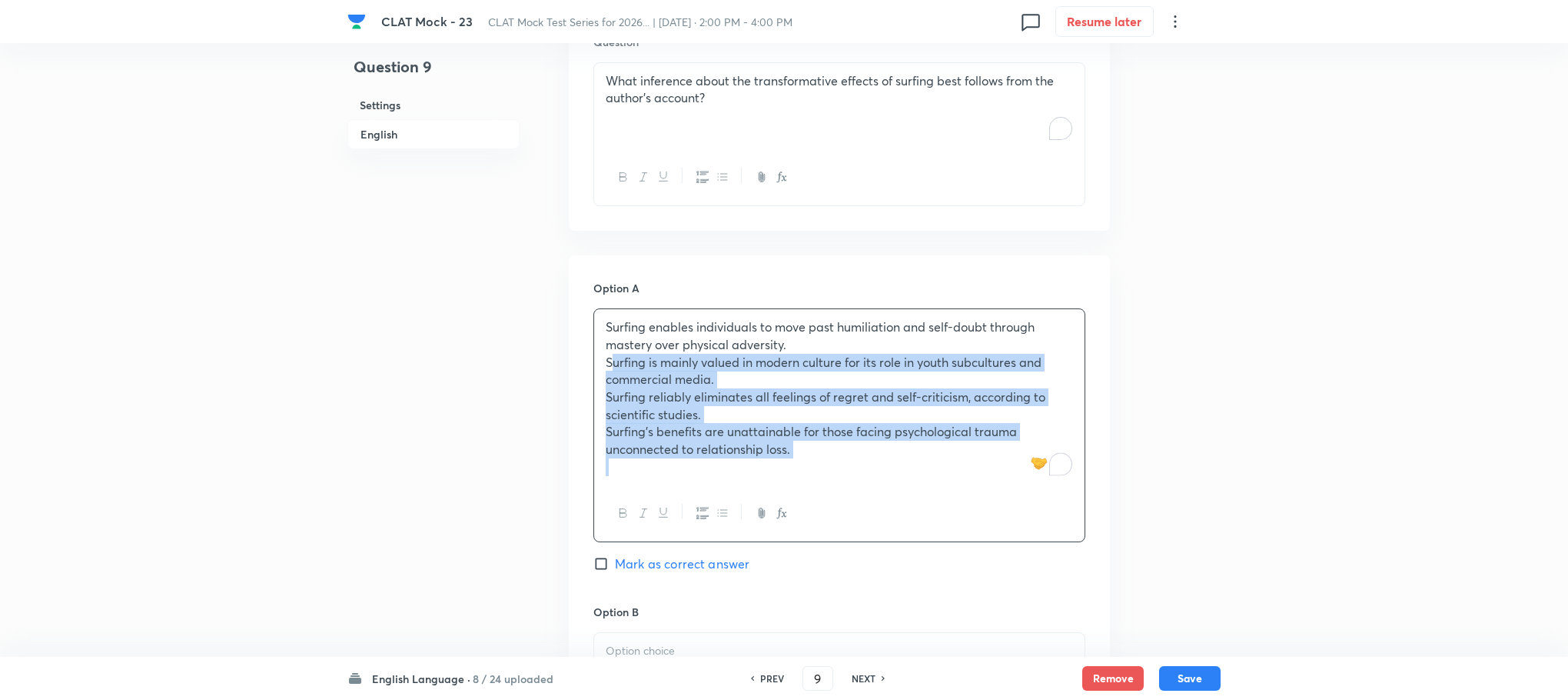
drag, startPoint x: 602, startPoint y: 358, endPoint x: 921, endPoint y: 492, distance: 346.0
click at [921, 492] on div "Surfing enables individuals to move past humiliation and self-doubt through mas…" at bounding box center [839, 425] width 492 height 234
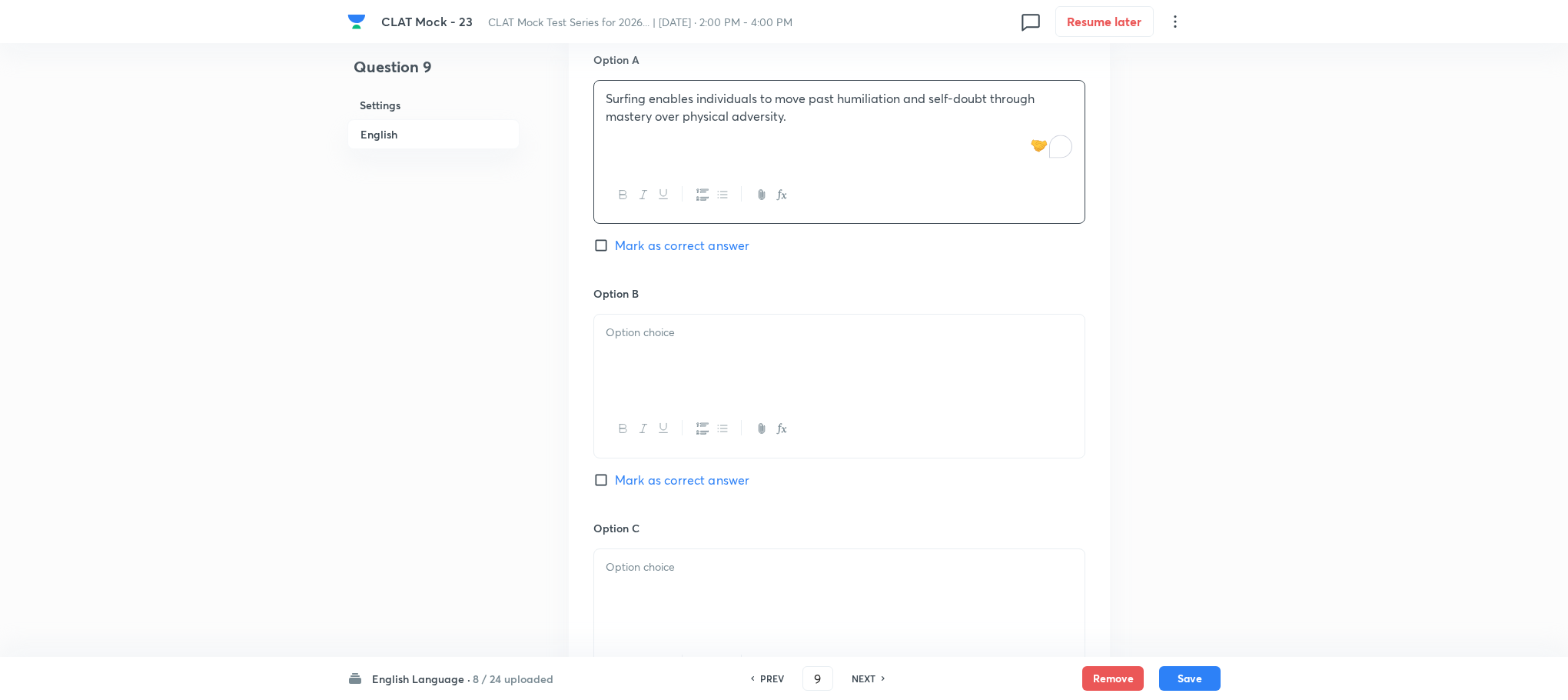
scroll to position [1565, 0]
click at [657, 360] on div "To enrich screen reader interactions, please activate Accessibility in Grammarl…" at bounding box center [839, 355] width 490 height 86
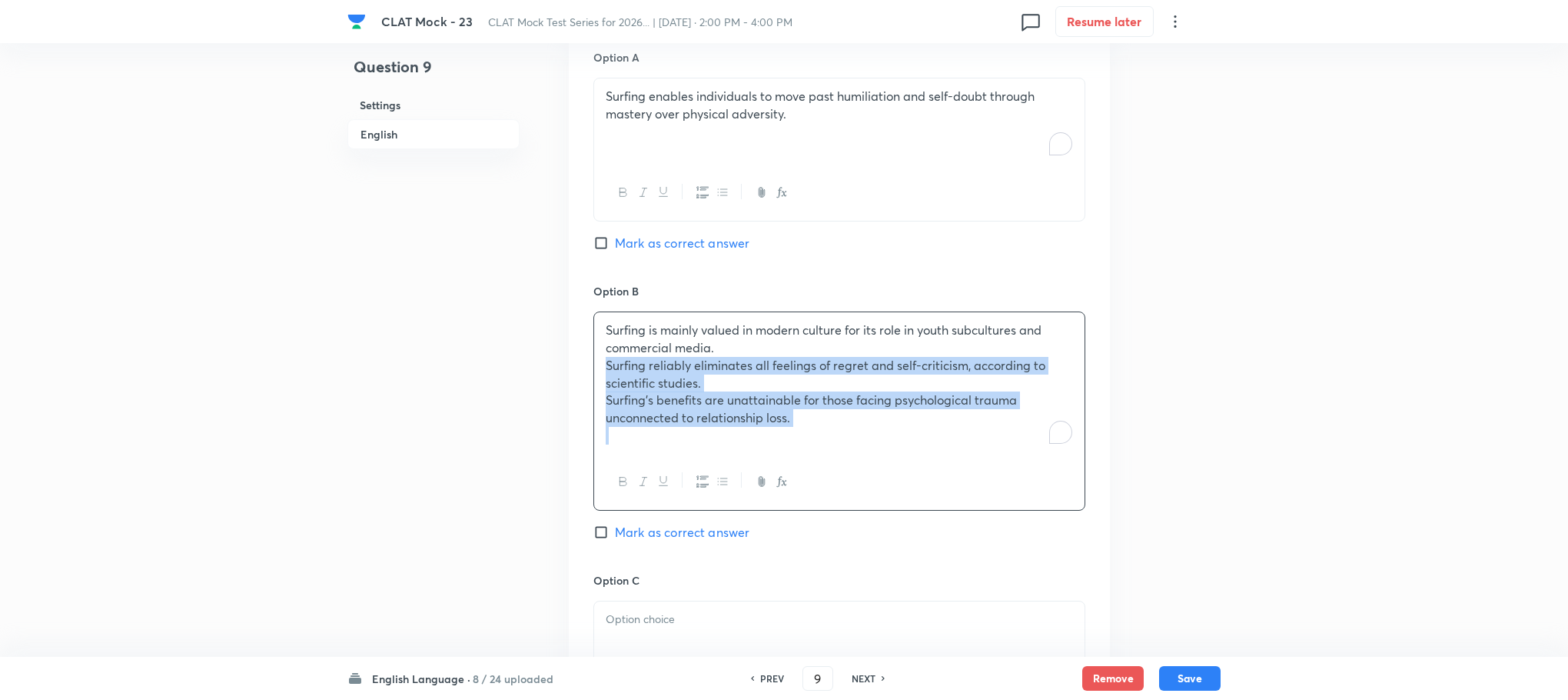
drag, startPoint x: 598, startPoint y: 372, endPoint x: 866, endPoint y: 475, distance: 287.1
click at [866, 475] on div "Surfing is mainly valued in modern culture for its role in youth subcultures an…" at bounding box center [839, 410] width 492 height 198
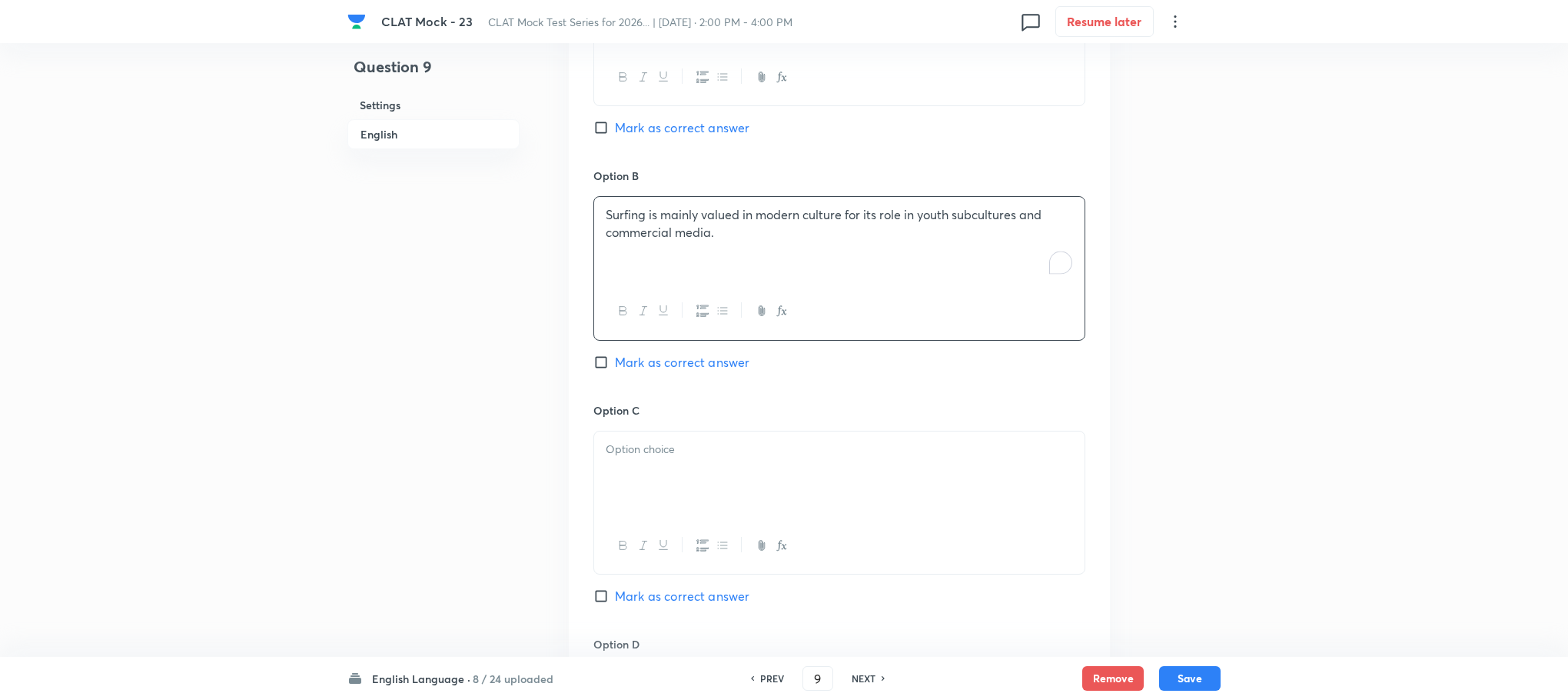
scroll to position [1795, 0]
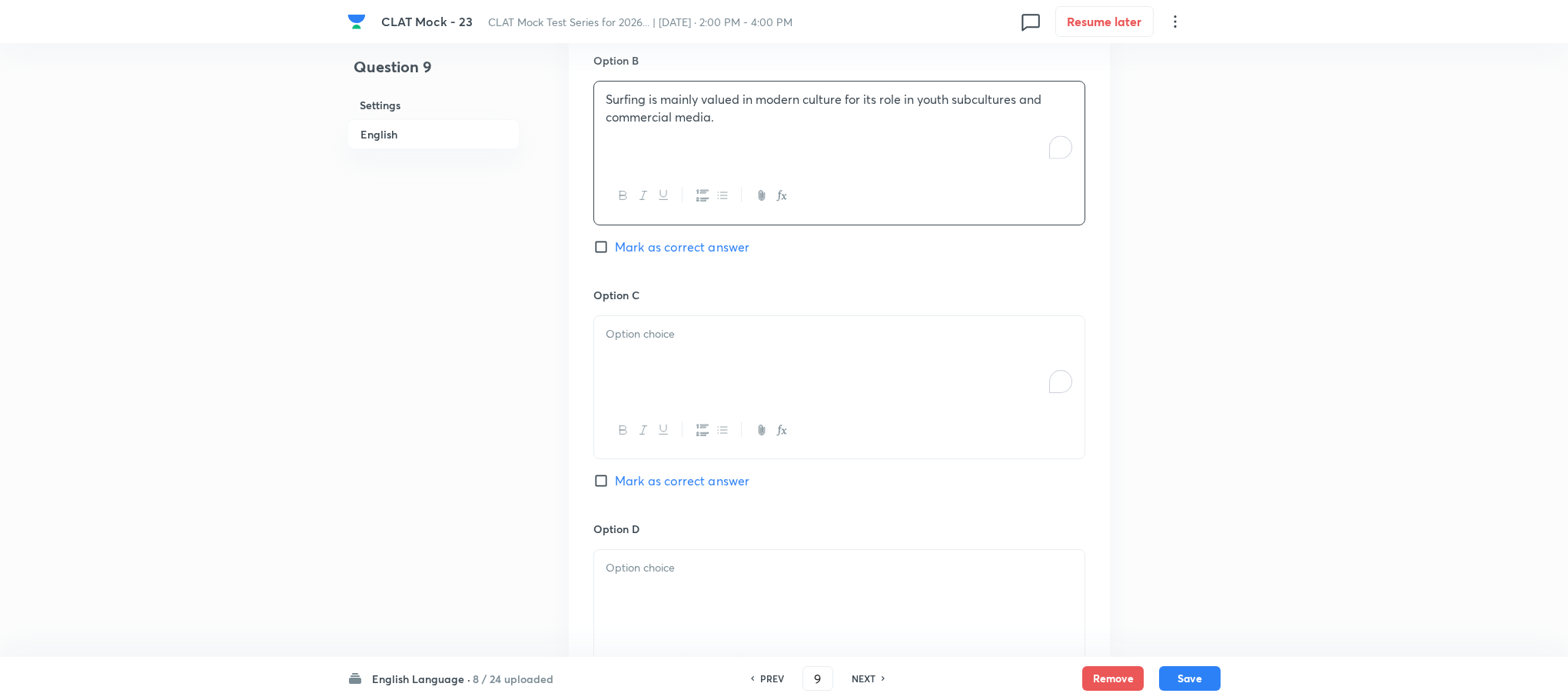
click at [616, 342] on p "To enrich screen reader interactions, please activate Accessibility in Grammarl…" at bounding box center [840, 334] width 468 height 18
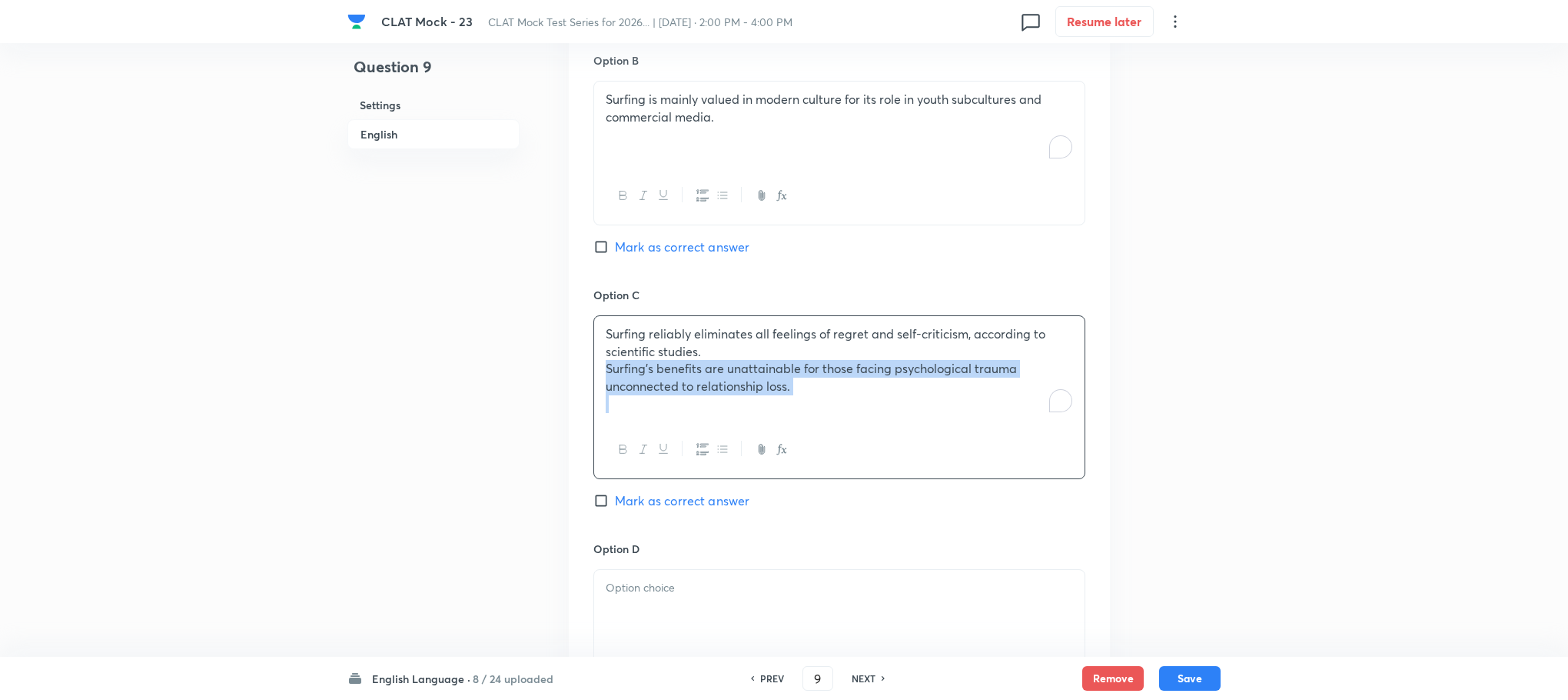
drag, startPoint x: 602, startPoint y: 370, endPoint x: 1001, endPoint y: 460, distance: 409.0
click at [1001, 460] on div "Surfing reliably eliminates all feelings of regret and self-criticism, accordin…" at bounding box center [839, 397] width 492 height 164
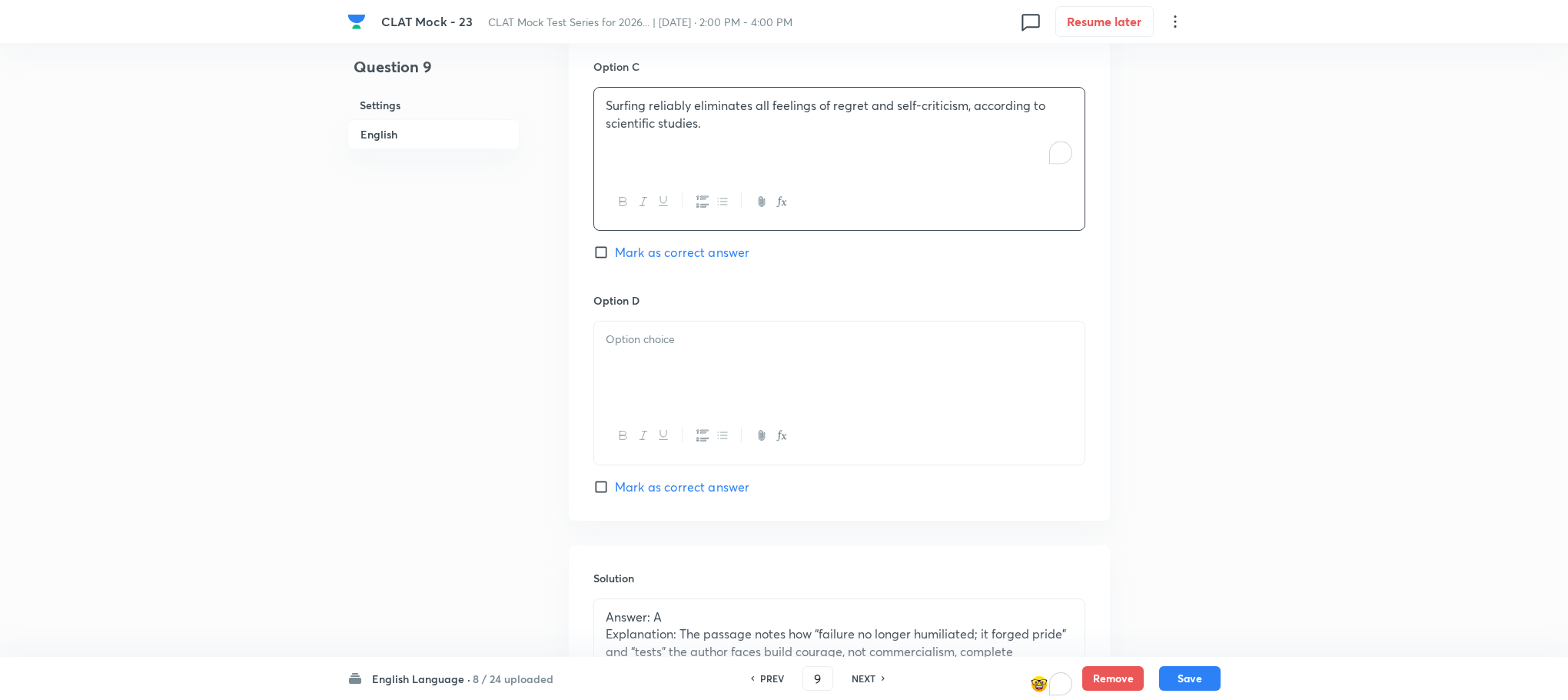
scroll to position [2026, 0]
click at [625, 350] on div "To enrich screen reader interactions, please activate Accessibility in Grammarl…" at bounding box center [839, 362] width 490 height 86
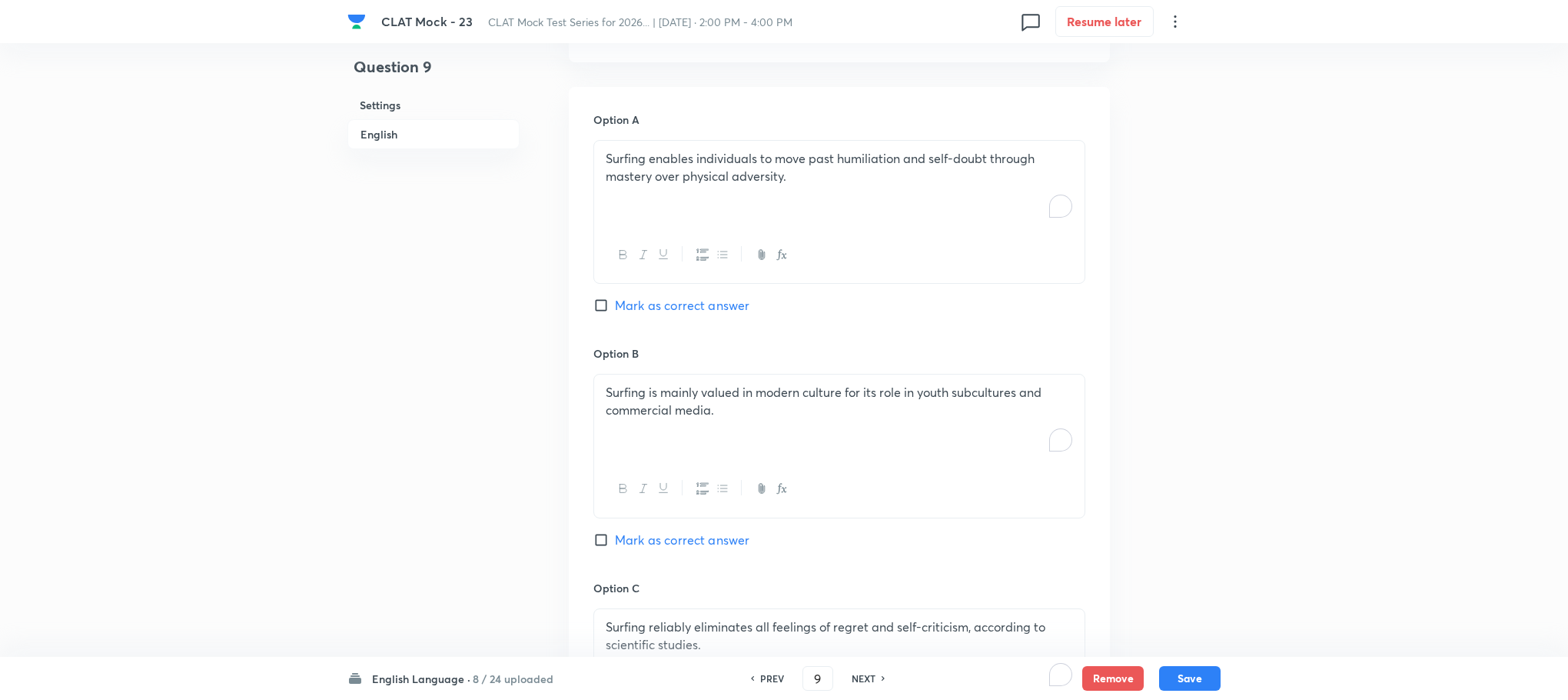
scroll to position [1449, 0]
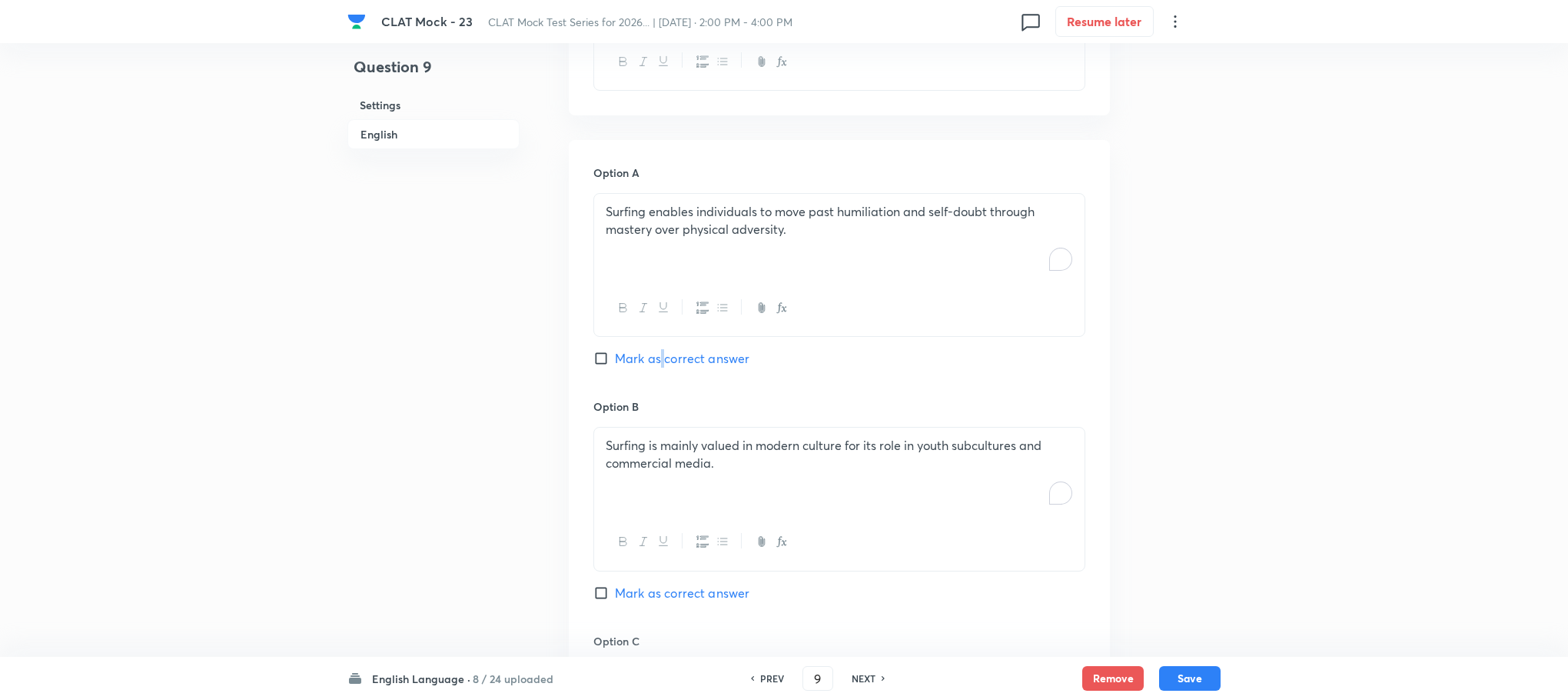
click at [662, 361] on span "Mark as correct answer" at bounding box center [682, 359] width 134 height 19
click at [652, 365] on span "Mark as correct answer" at bounding box center [682, 359] width 134 height 19
click at [615, 365] on input "Mark as correct answer" at bounding box center [604, 358] width 22 height 15
checkbox input "true"
click at [1179, 668] on button "Save" at bounding box center [1190, 676] width 62 height 24
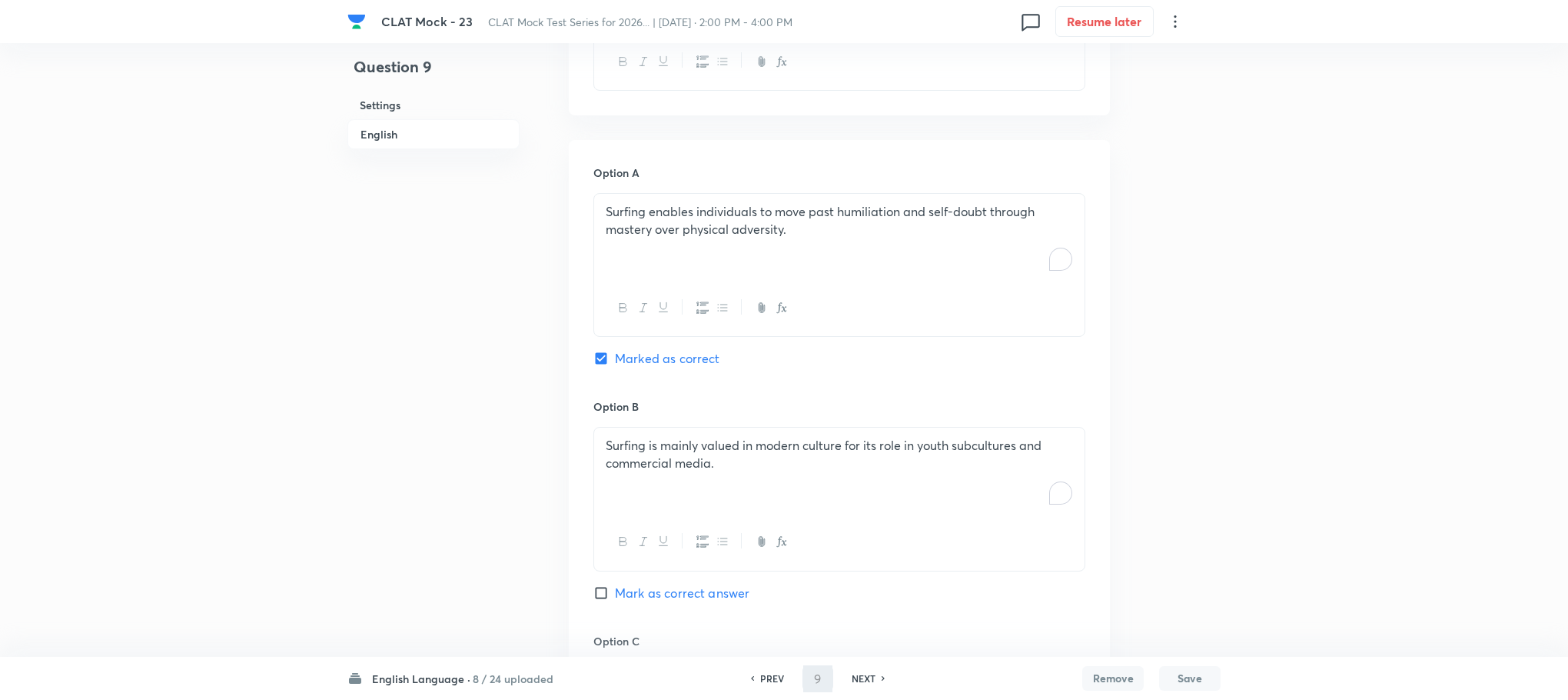
scroll to position [1449, 0]
type input "10"
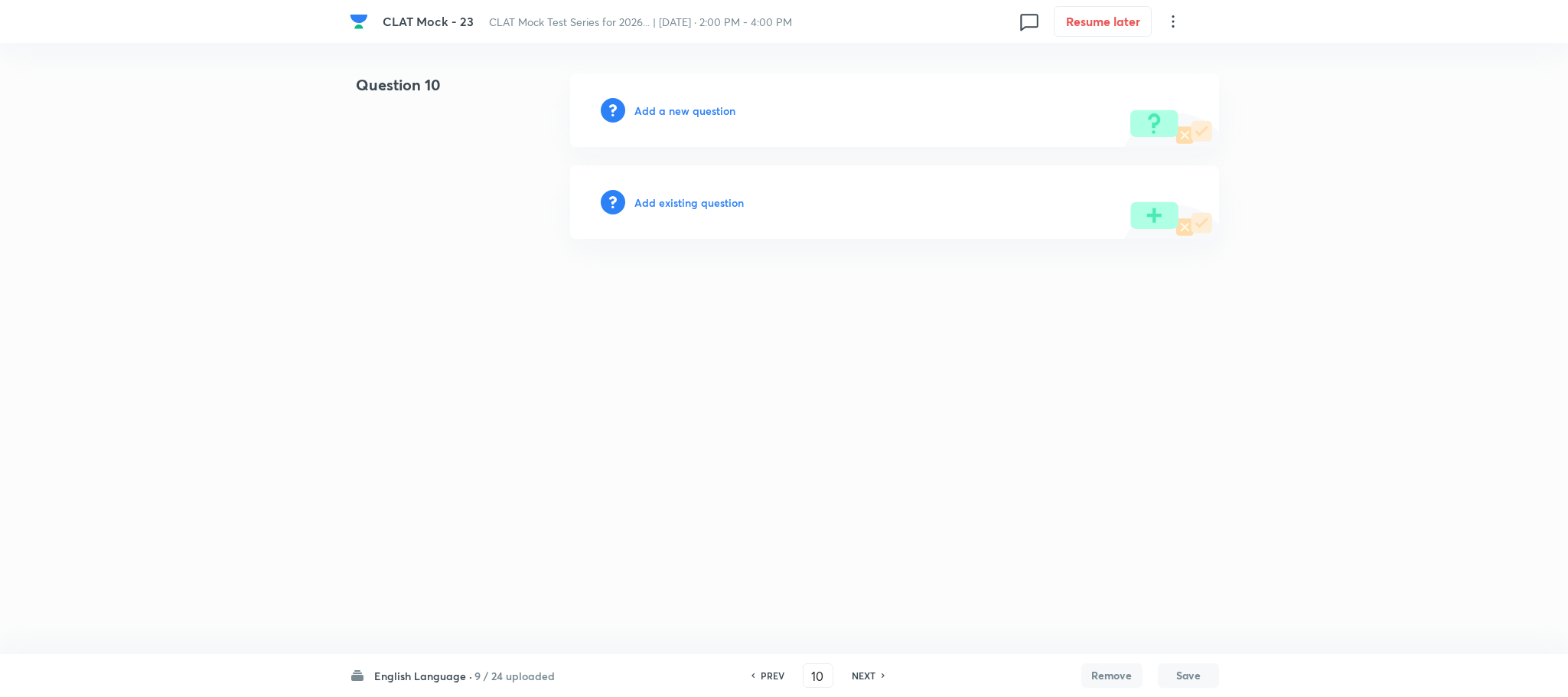
click at [690, 114] on h6 "Add a new question" at bounding box center [685, 110] width 101 height 16
click at [690, 114] on h6 "Choose a question type" at bounding box center [693, 110] width 118 height 16
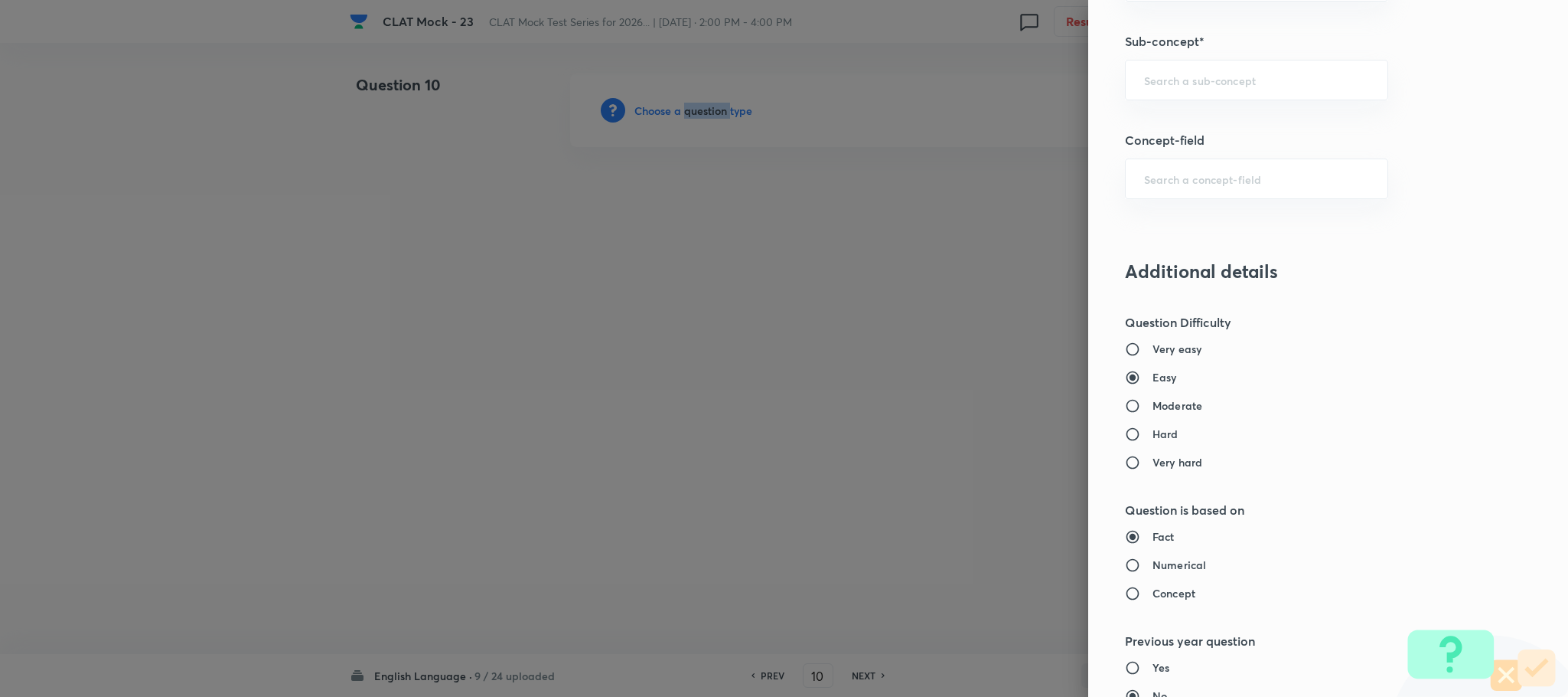
scroll to position [919, 0]
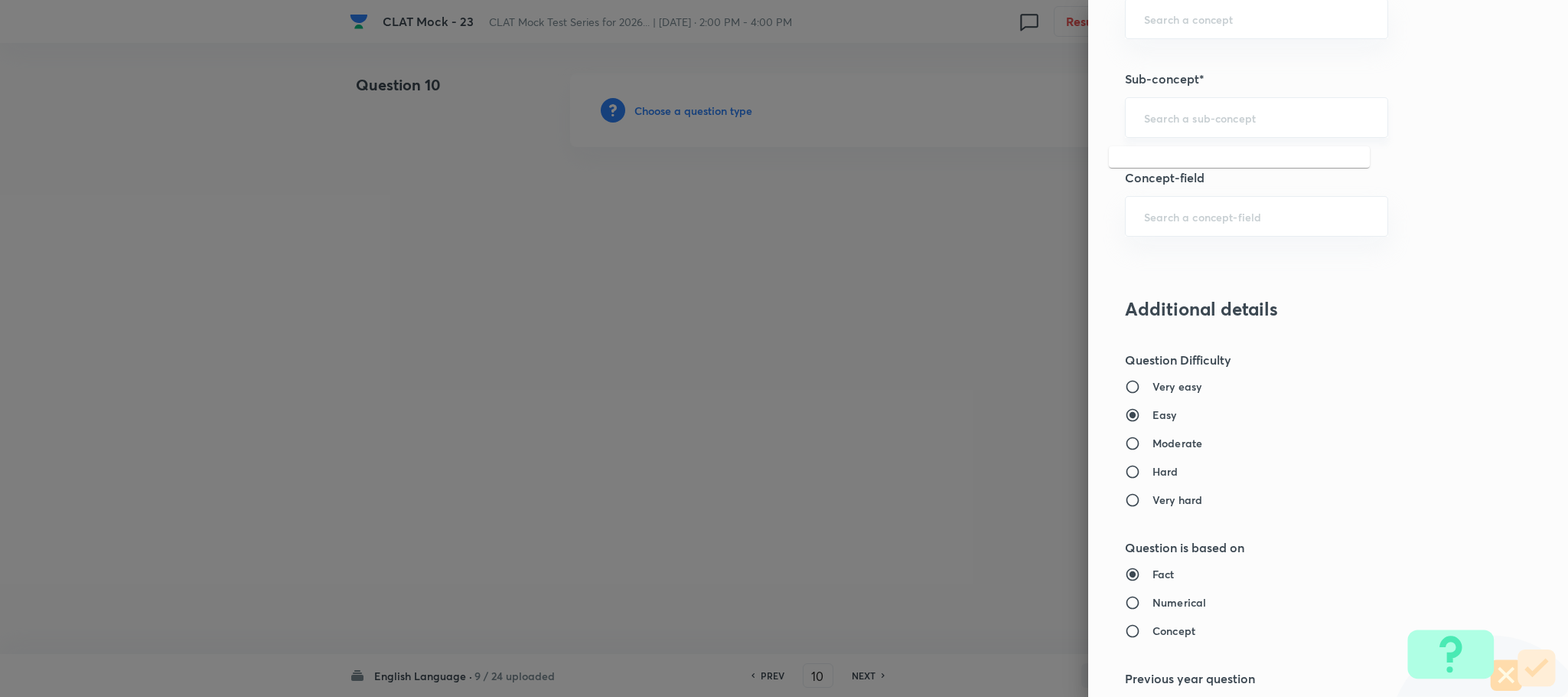
click at [1190, 122] on input "text" at bounding box center [1257, 117] width 225 height 14
click at [1166, 170] on li "Reading Comprehension" at bounding box center [1239, 166] width 261 height 28
type input "Reading Comprehension"
type input "English"
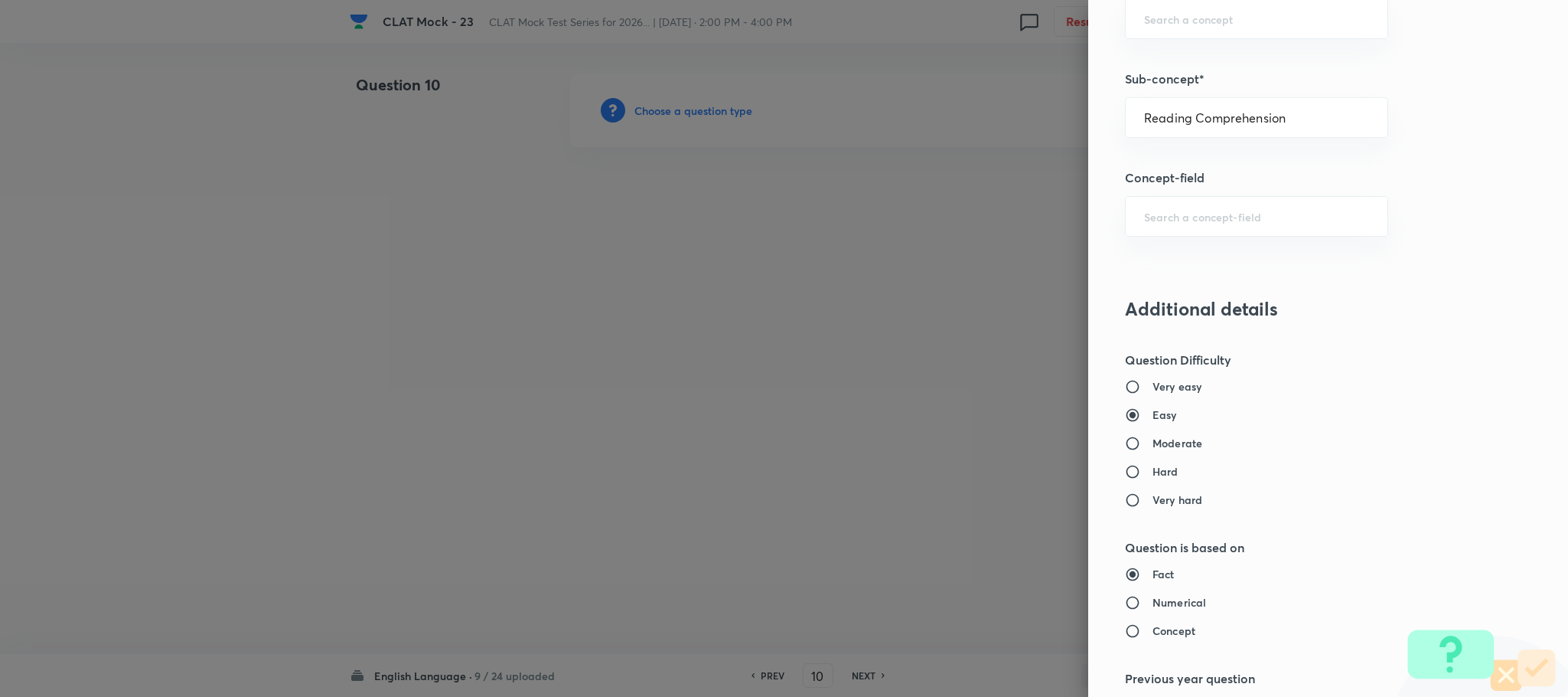
type input "English Comprehension"
type input "Reading Comprehension"
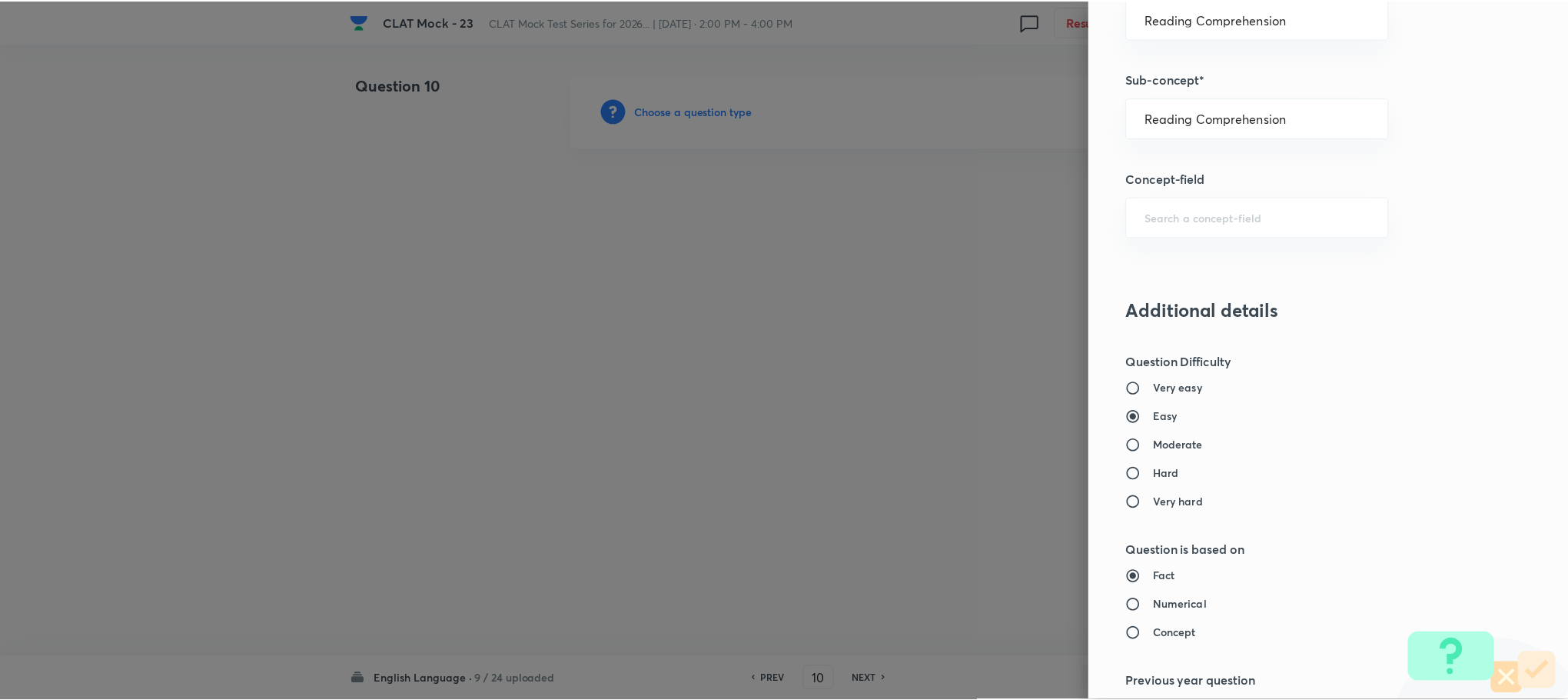
scroll to position [1402, 0]
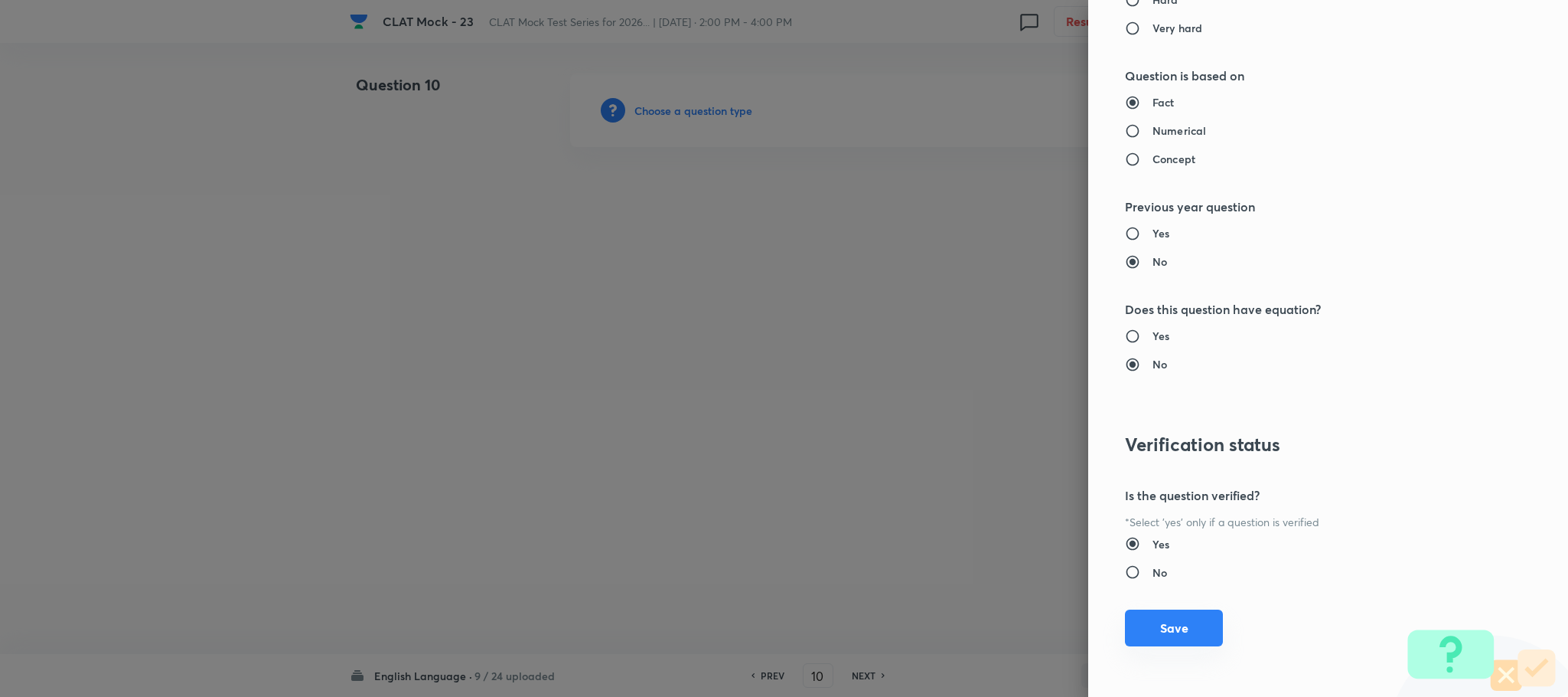
click at [1172, 619] on button "Save" at bounding box center [1174, 628] width 98 height 37
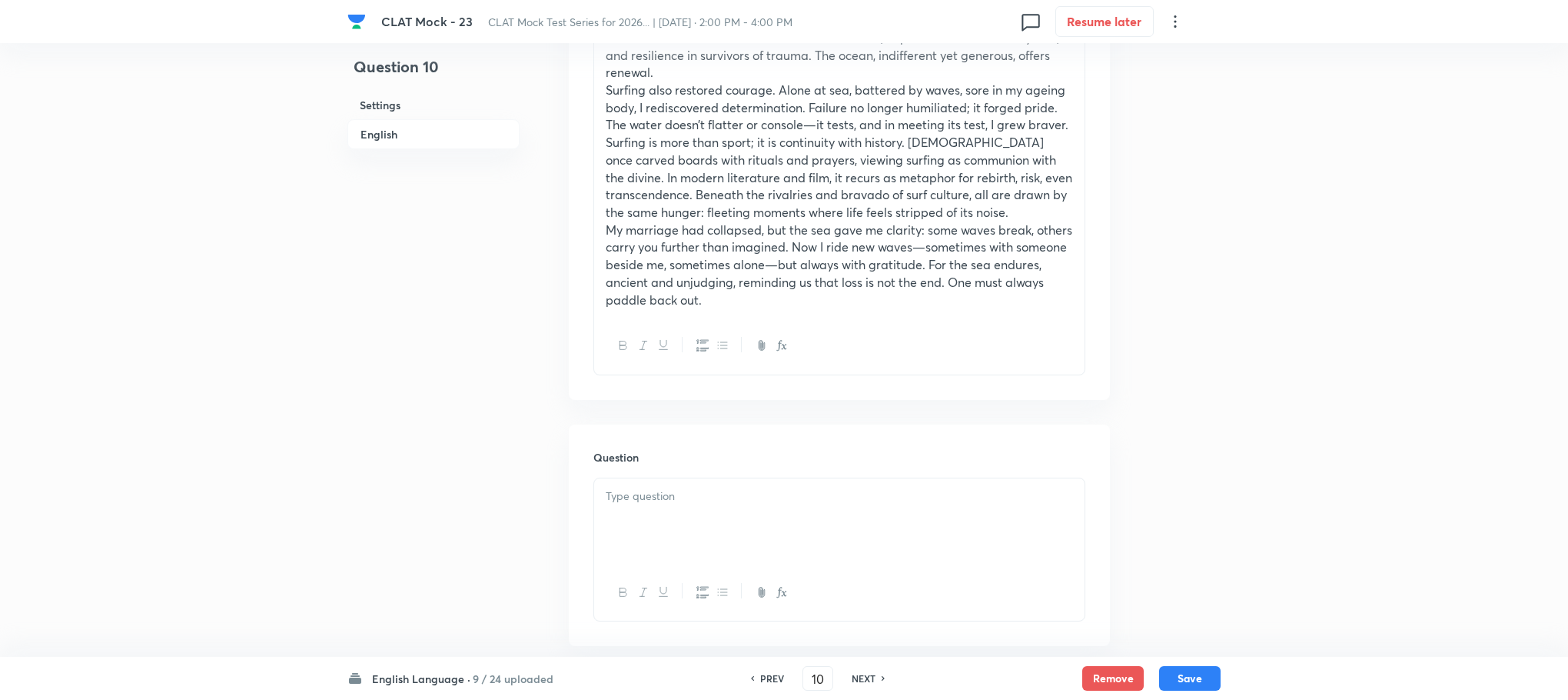
scroll to position [1153, 0]
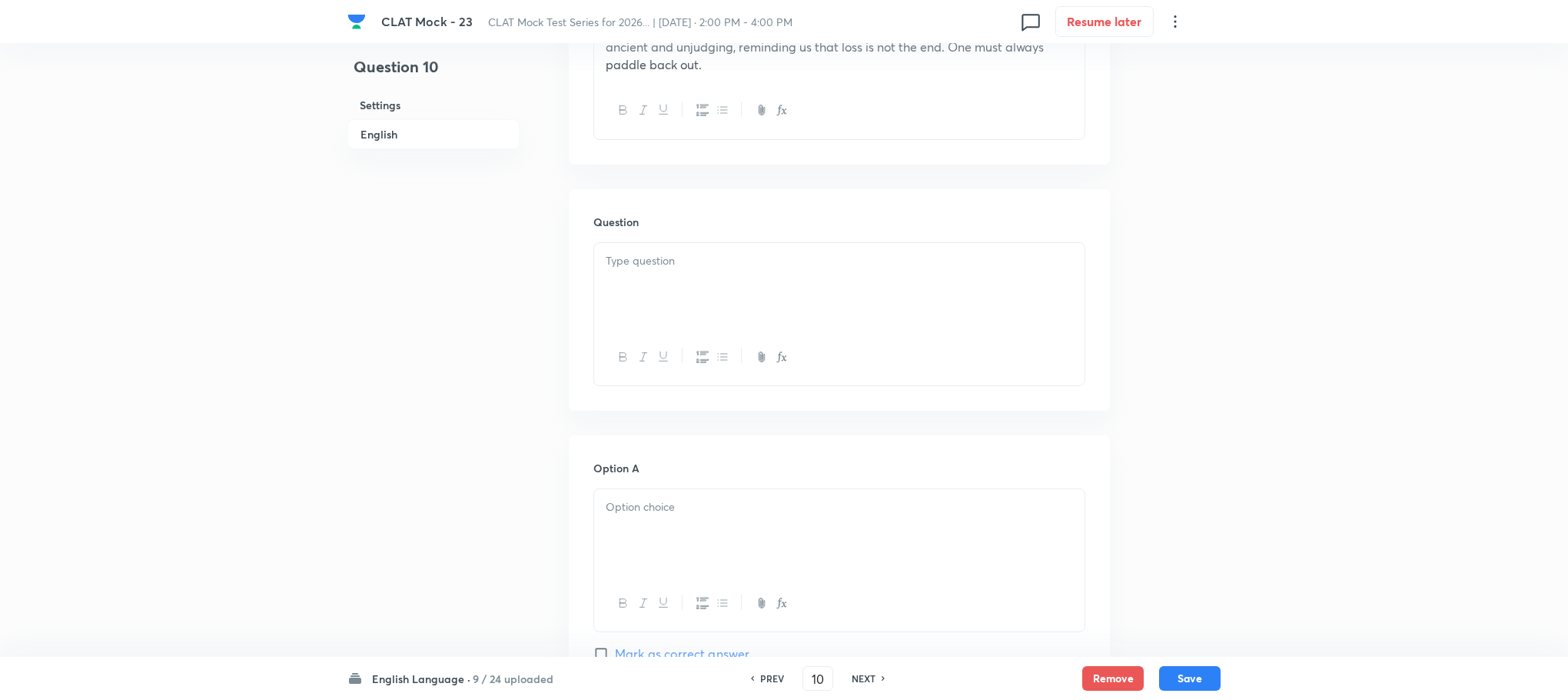
click at [686, 263] on p at bounding box center [840, 261] width 468 height 18
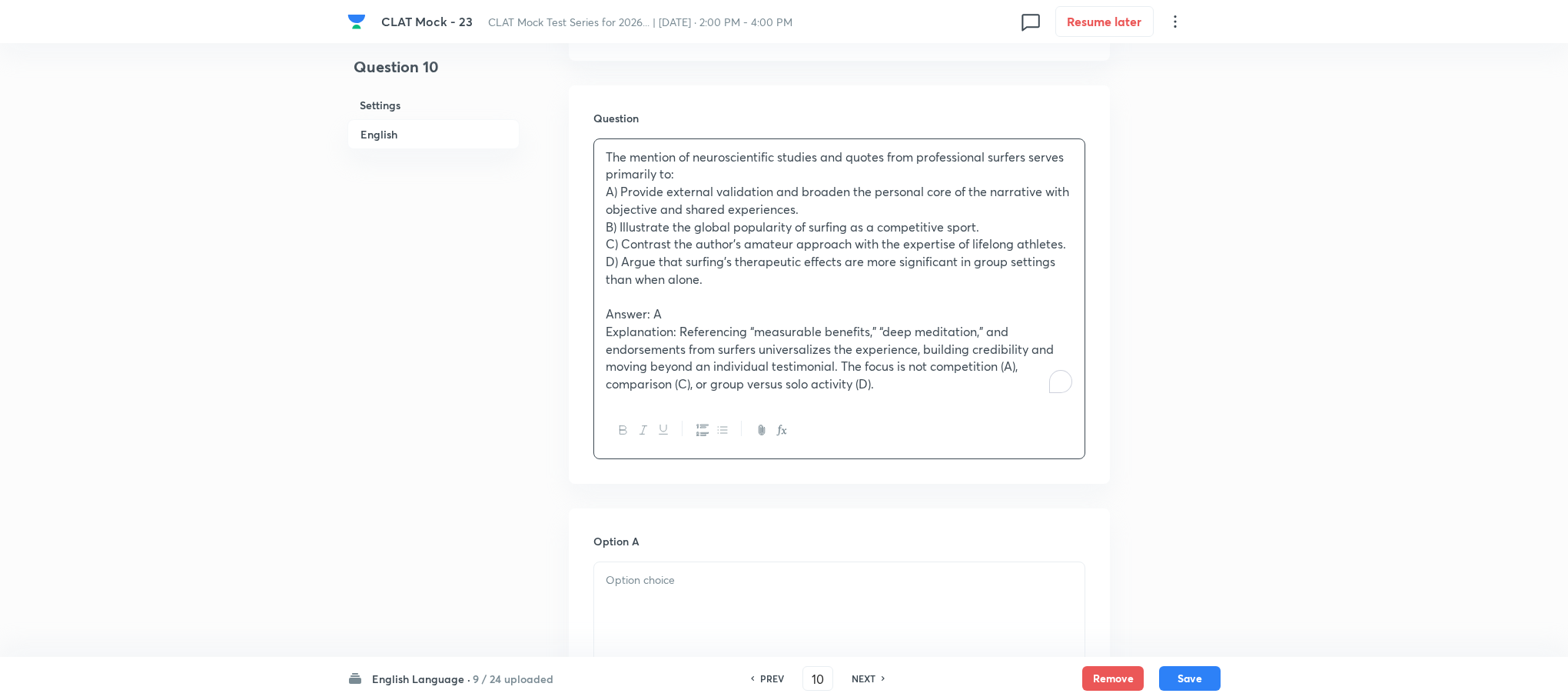
scroll to position [1385, 0]
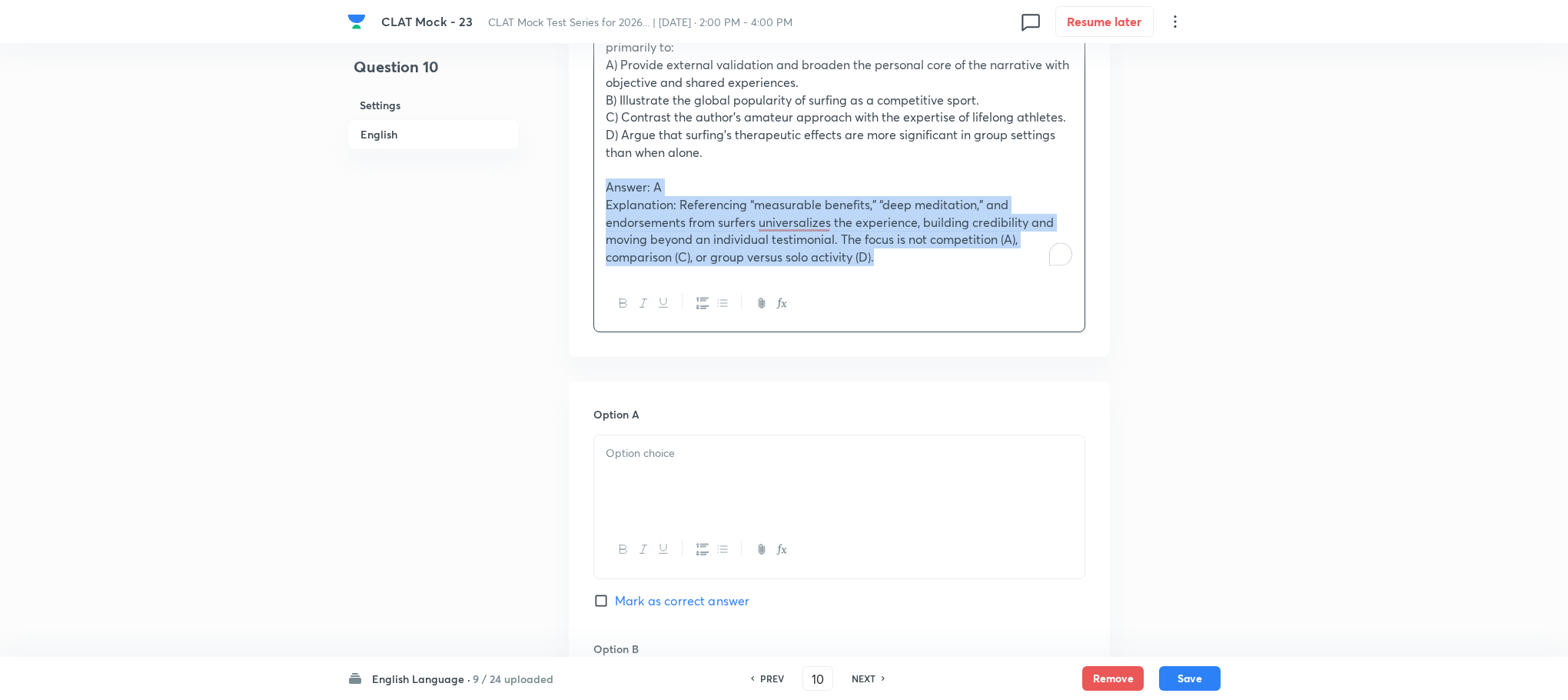
drag, startPoint x: 604, startPoint y: 190, endPoint x: 913, endPoint y: 280, distance: 321.8
click at [913, 280] on div "The mention of neuroscientific studies and quotes from professional surfers ser…" at bounding box center [839, 172] width 492 height 321
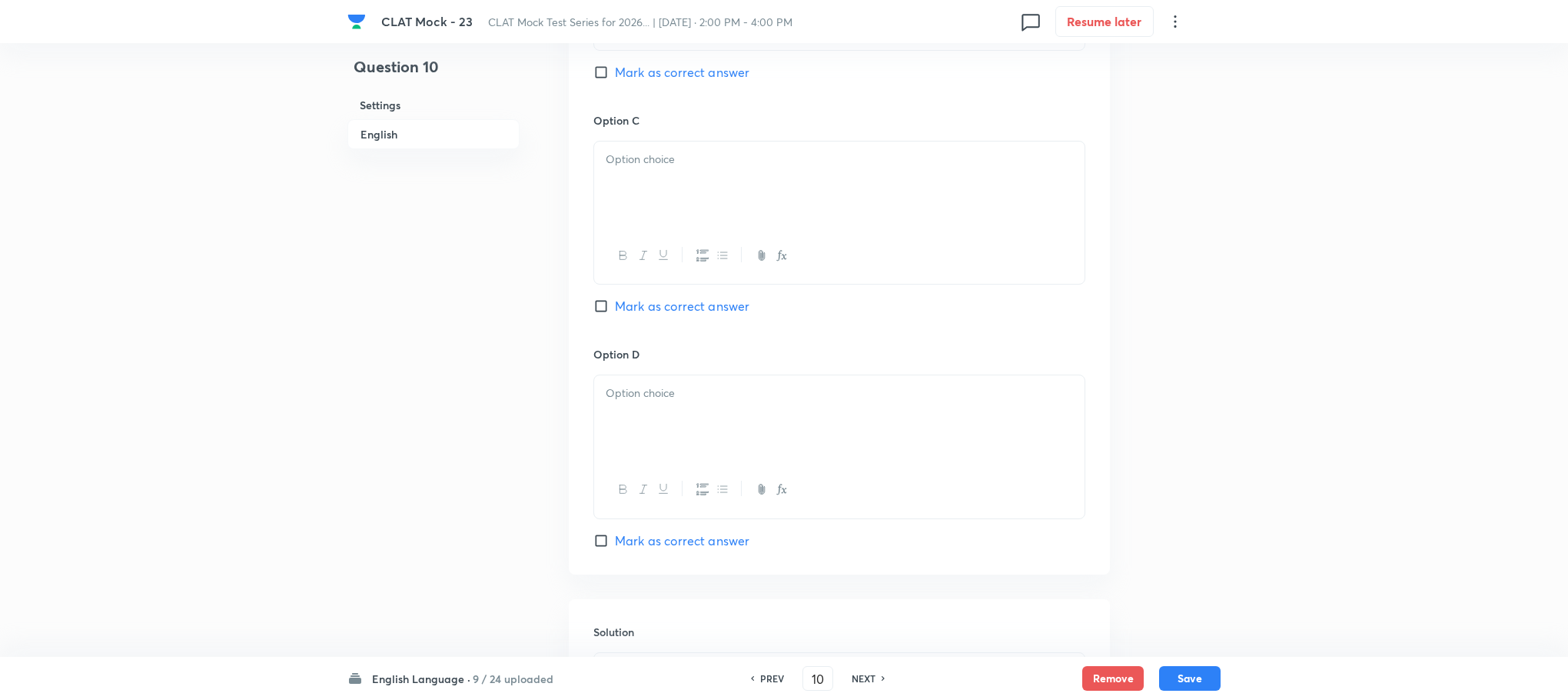
scroll to position [2222, 0]
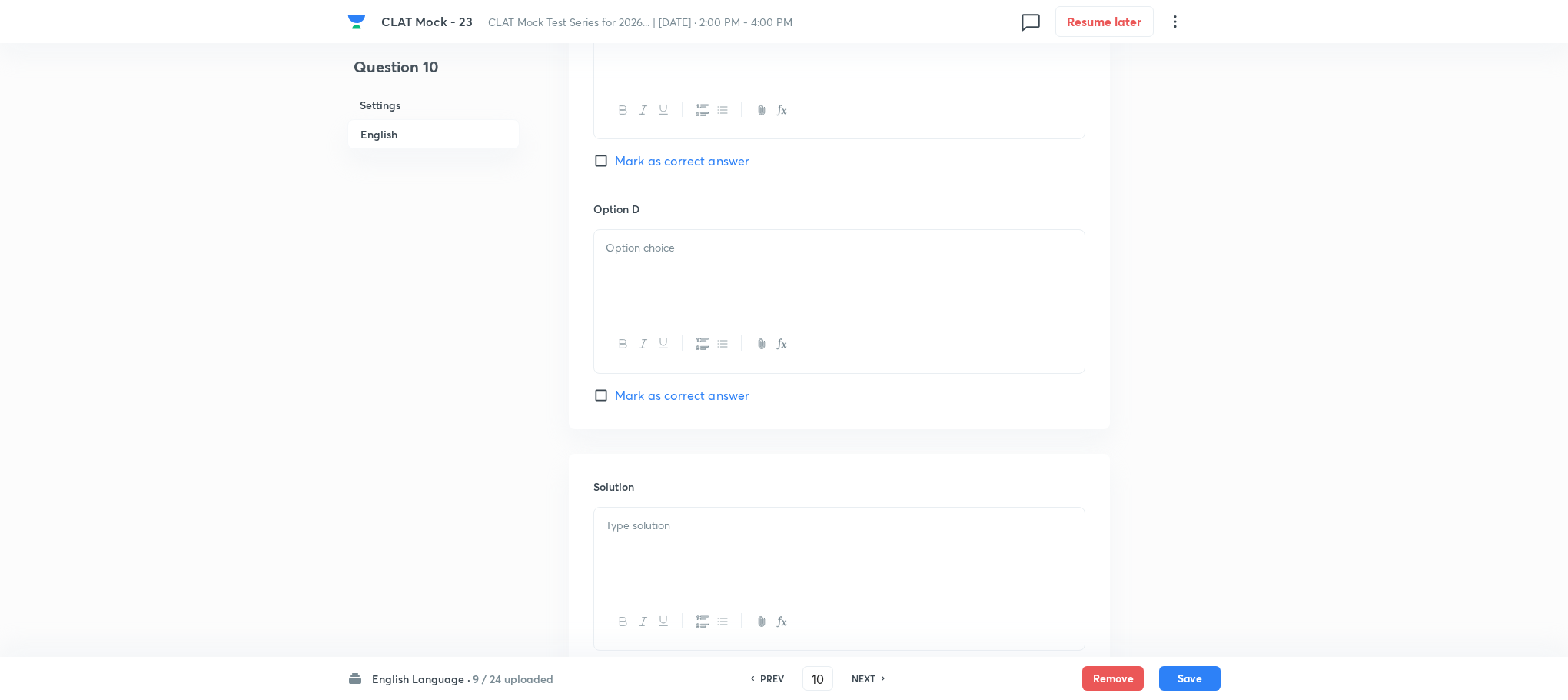
click at [671, 568] on div at bounding box center [839, 551] width 490 height 86
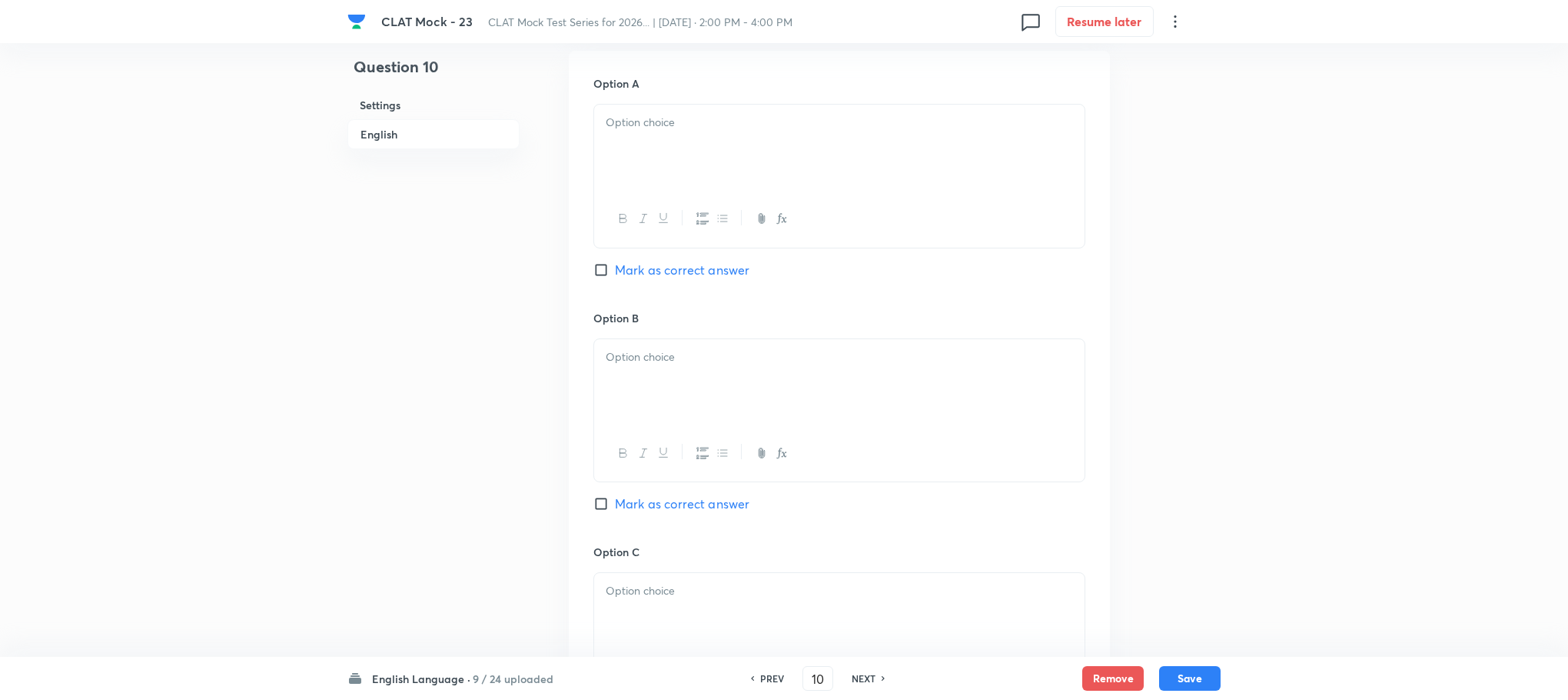
scroll to position [953, 0]
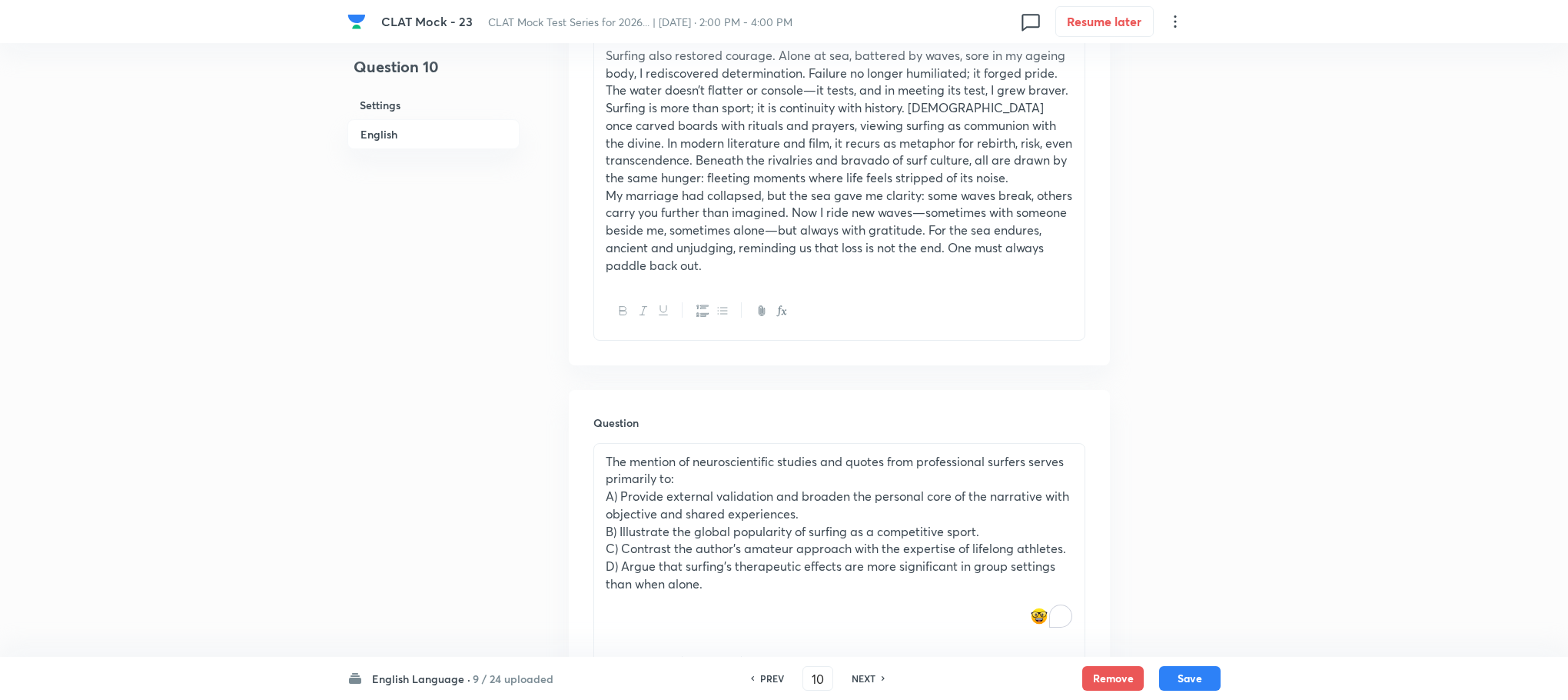
drag, startPoint x: 608, startPoint y: 498, endPoint x: 738, endPoint y: 587, distance: 157.5
click at [738, 587] on div "The mention of neuroscientific studies and quotes from professional surfers ser…" at bounding box center [839, 540] width 490 height 193
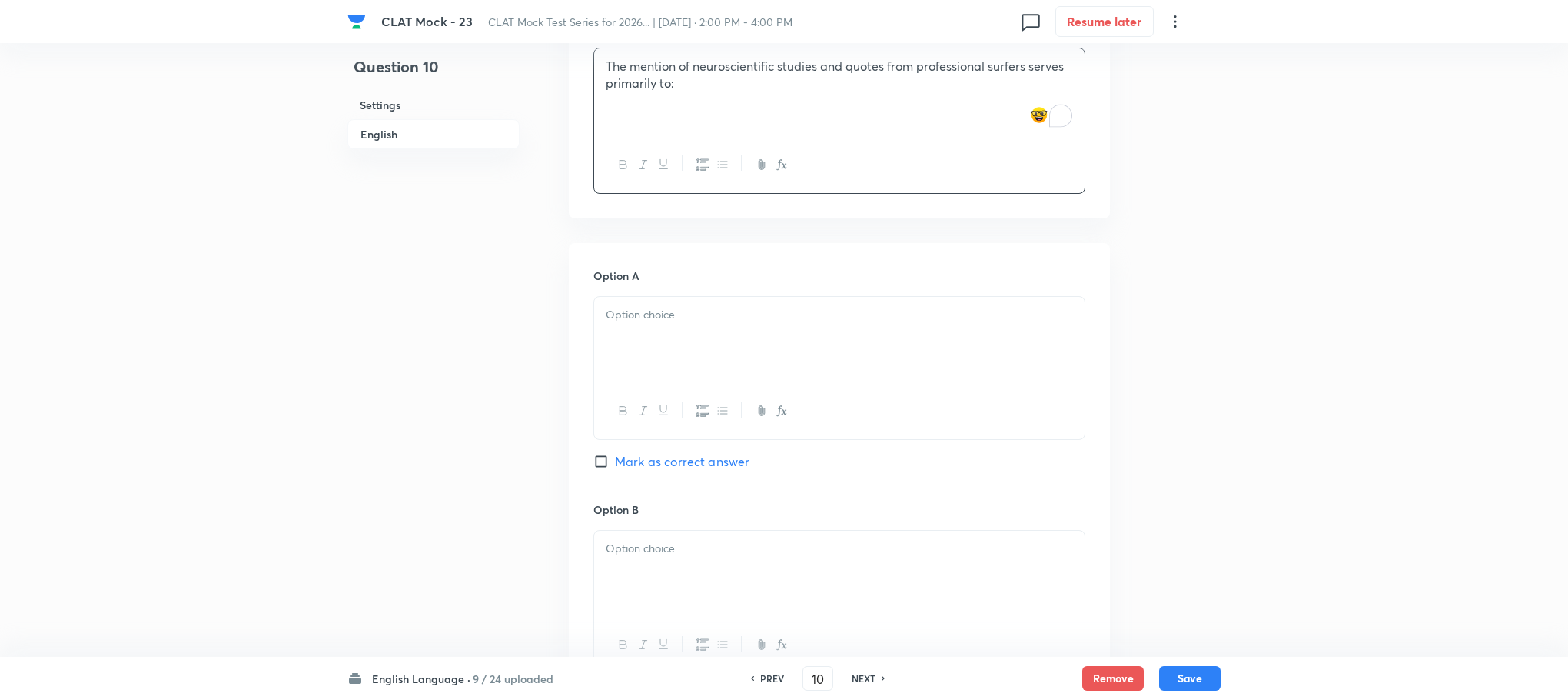
scroll to position [1414, 0]
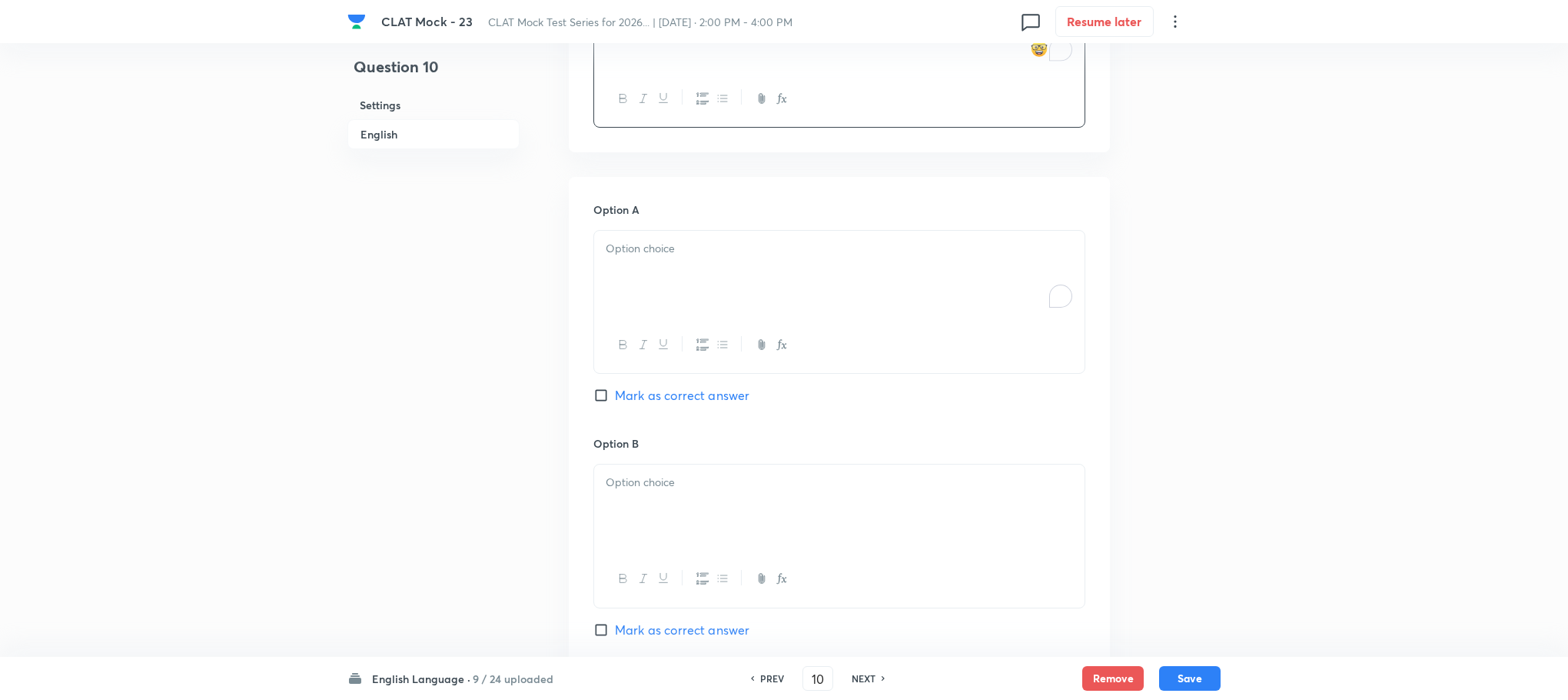
click at [648, 266] on div "To enrich screen reader interactions, please activate Accessibility in Grammarl…" at bounding box center [839, 274] width 490 height 86
paste div "To enrich screen reader interactions, please activate Accessibility in Grammarl…"
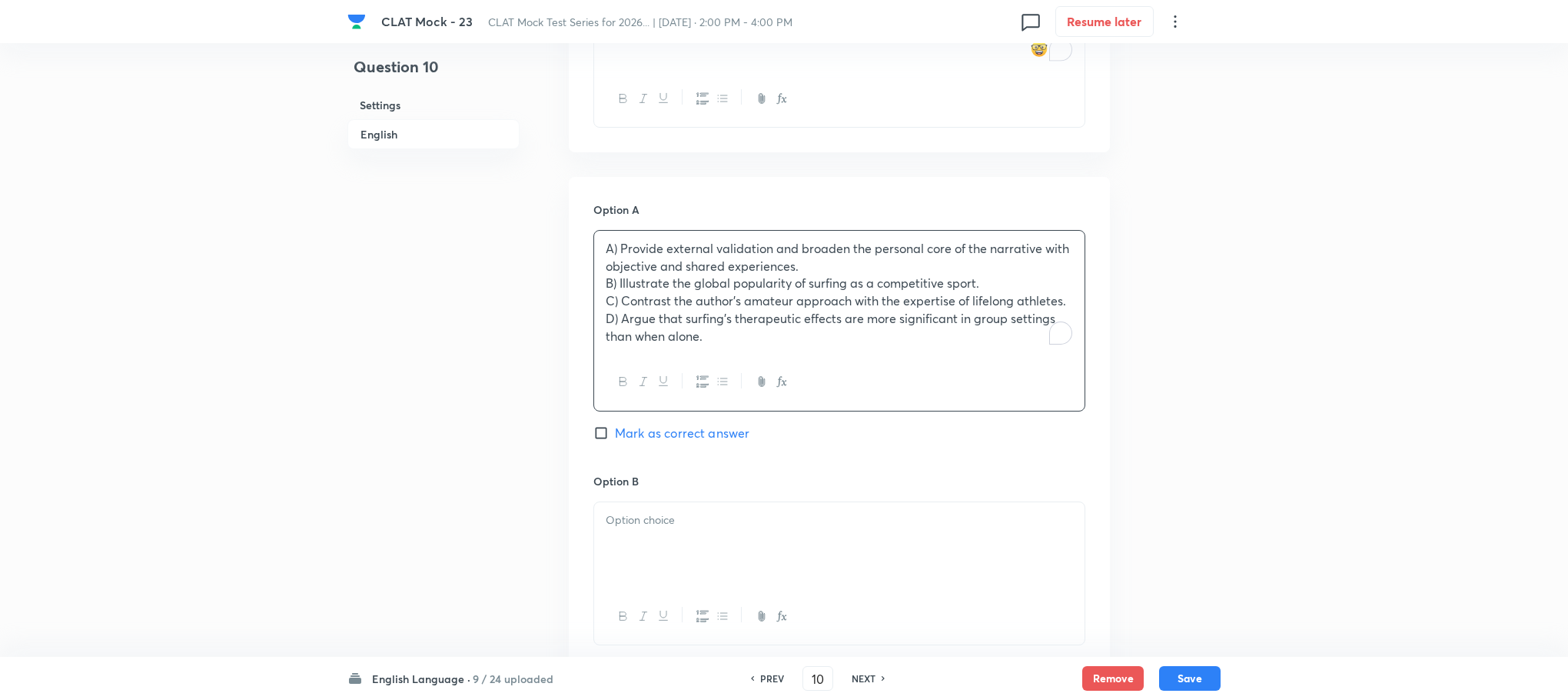
click at [621, 246] on p "A) Provide external validation and broaden the personal core of the narrative w…" at bounding box center [840, 257] width 468 height 35
click at [616, 275] on p "B) Illustrate the global popularity of surfing as a competitive sport." at bounding box center [840, 283] width 468 height 18
click at [619, 303] on p "C) Contrast the author’s amateur approach with the expertise of lifelong athlet…" at bounding box center [840, 301] width 468 height 18
click at [619, 321] on p "D) Argue that surfing’s therapeutic effects are more significant in group setti…" at bounding box center [840, 327] width 468 height 35
drag, startPoint x: 603, startPoint y: 279, endPoint x: 704, endPoint y: 346, distance: 121.2
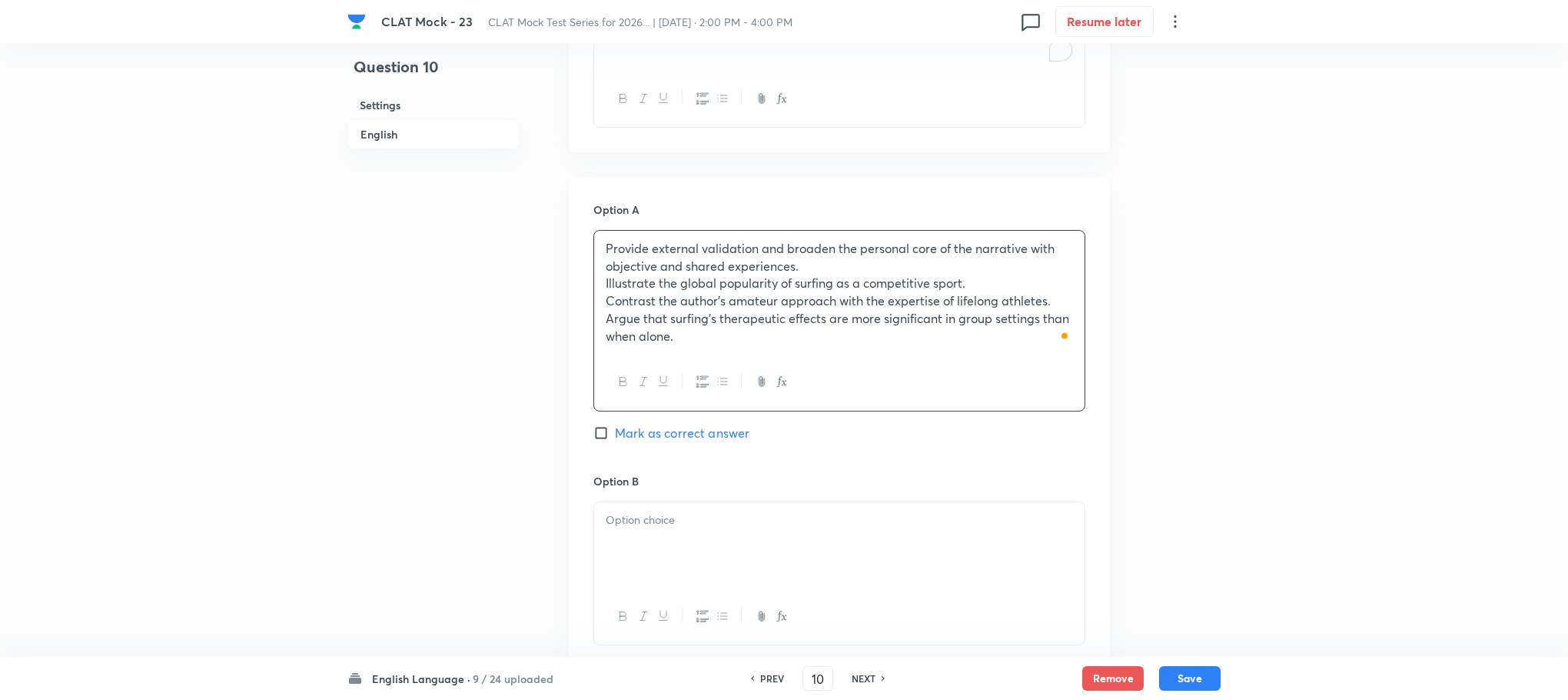
click at [704, 346] on div "Provide external validation and broaden the personal core of the narrative with…" at bounding box center [839, 292] width 490 height 123
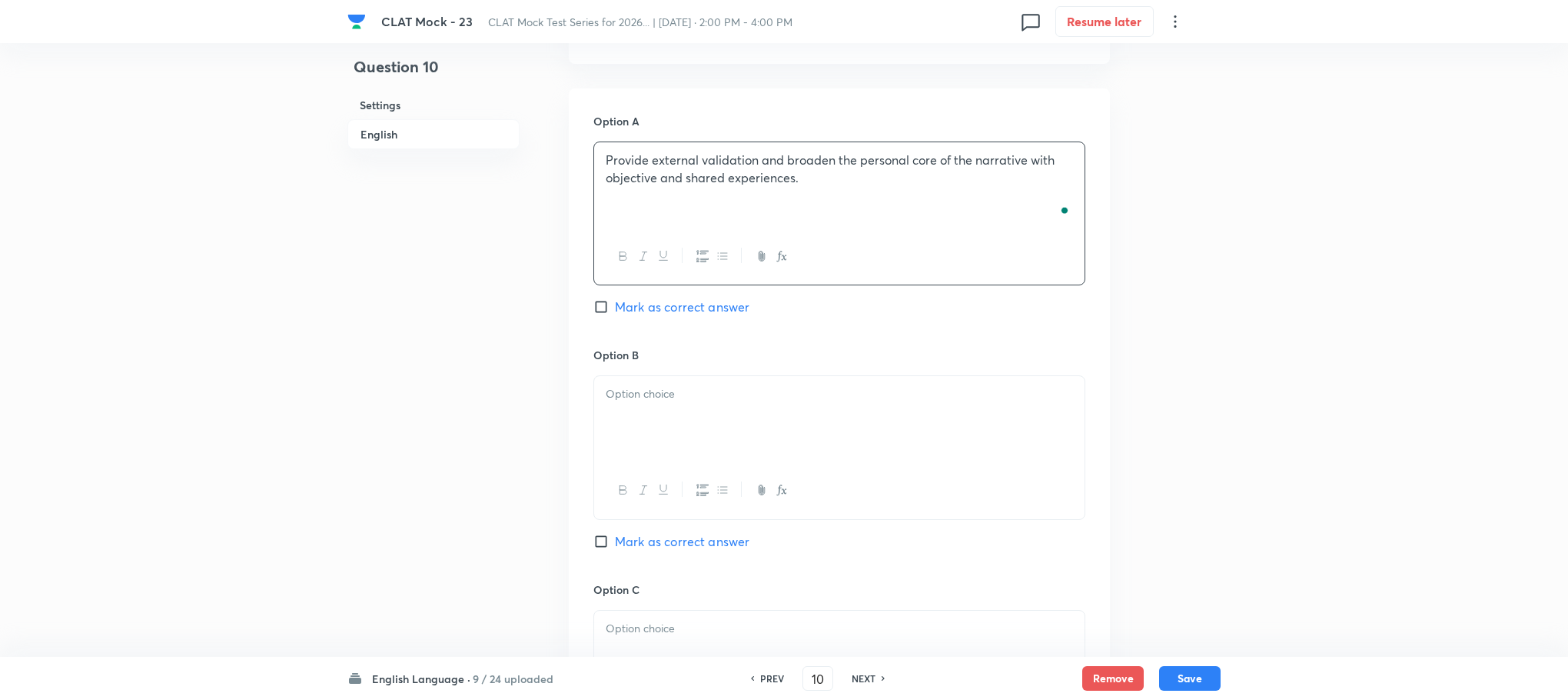
scroll to position [1645, 0]
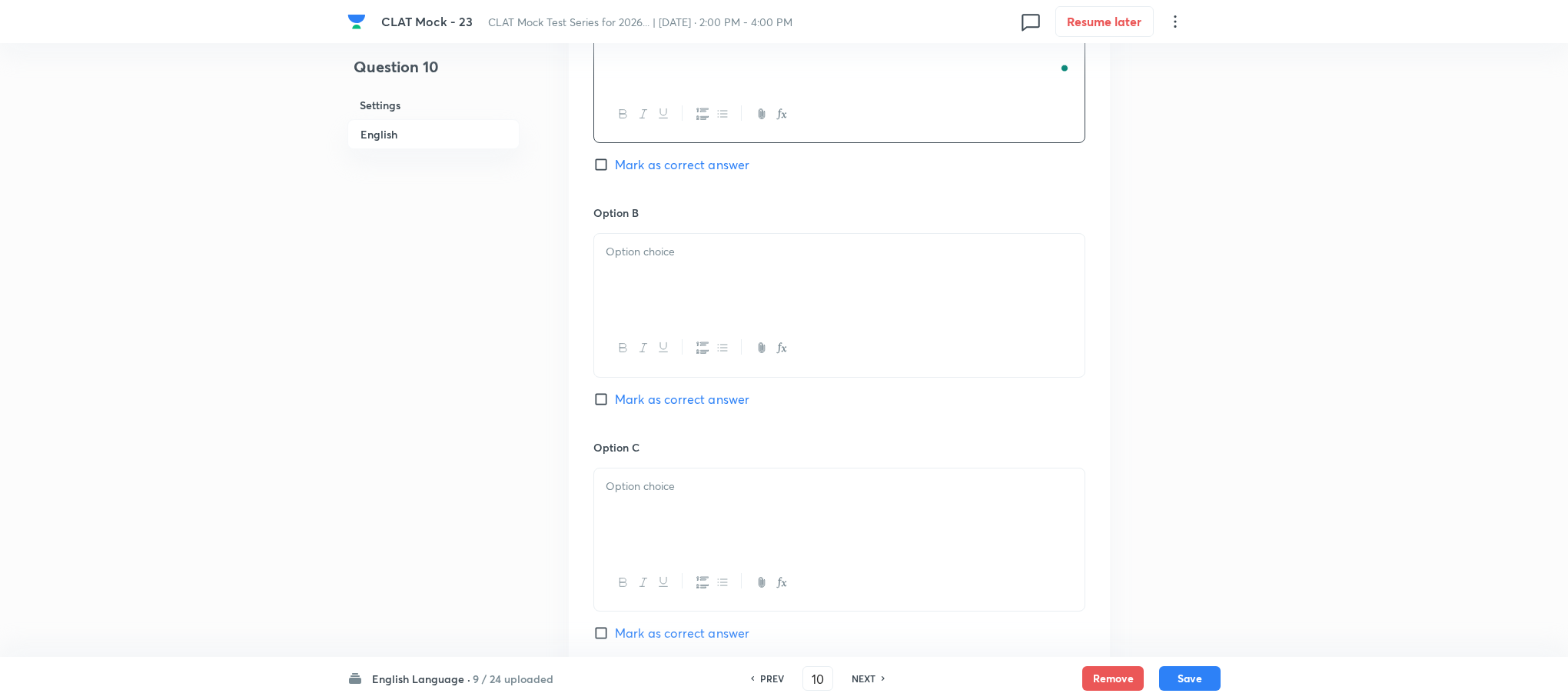
click at [634, 277] on div at bounding box center [839, 277] width 490 height 86
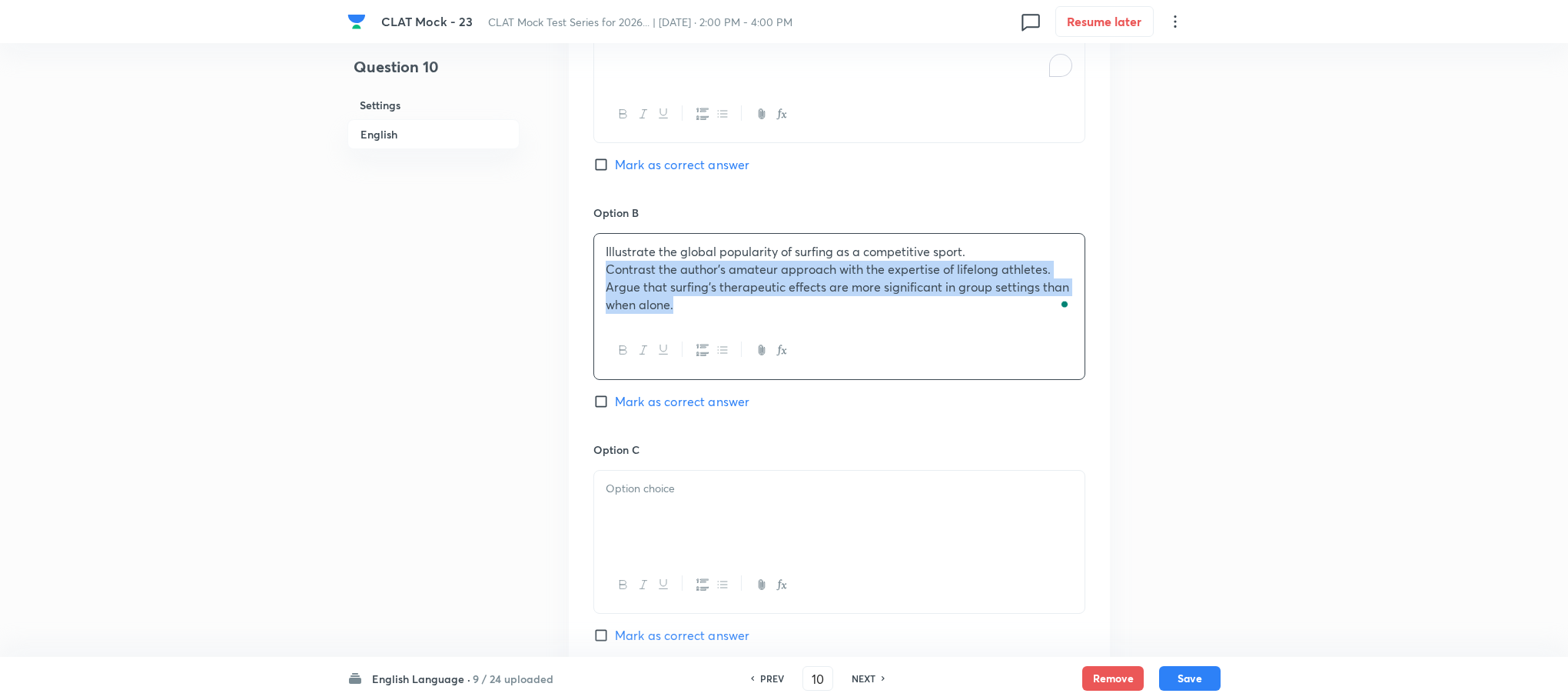
drag, startPoint x: 598, startPoint y: 277, endPoint x: 756, endPoint y: 346, distance: 172.4
click at [756, 346] on div "Illustrate the global popularity of surfing as a competitive sport. Contrast th…" at bounding box center [839, 306] width 492 height 146
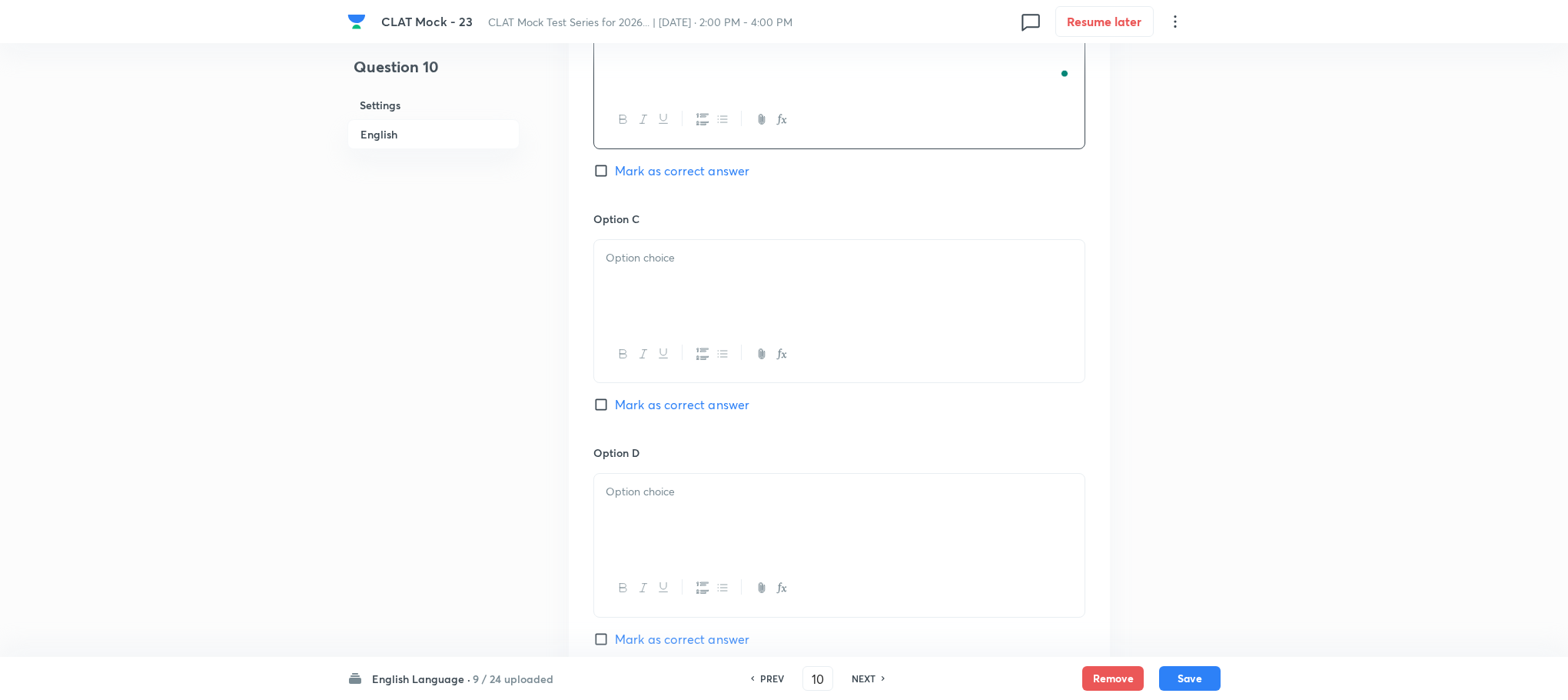
scroll to position [1876, 0]
click at [624, 270] on div at bounding box center [839, 280] width 490 height 86
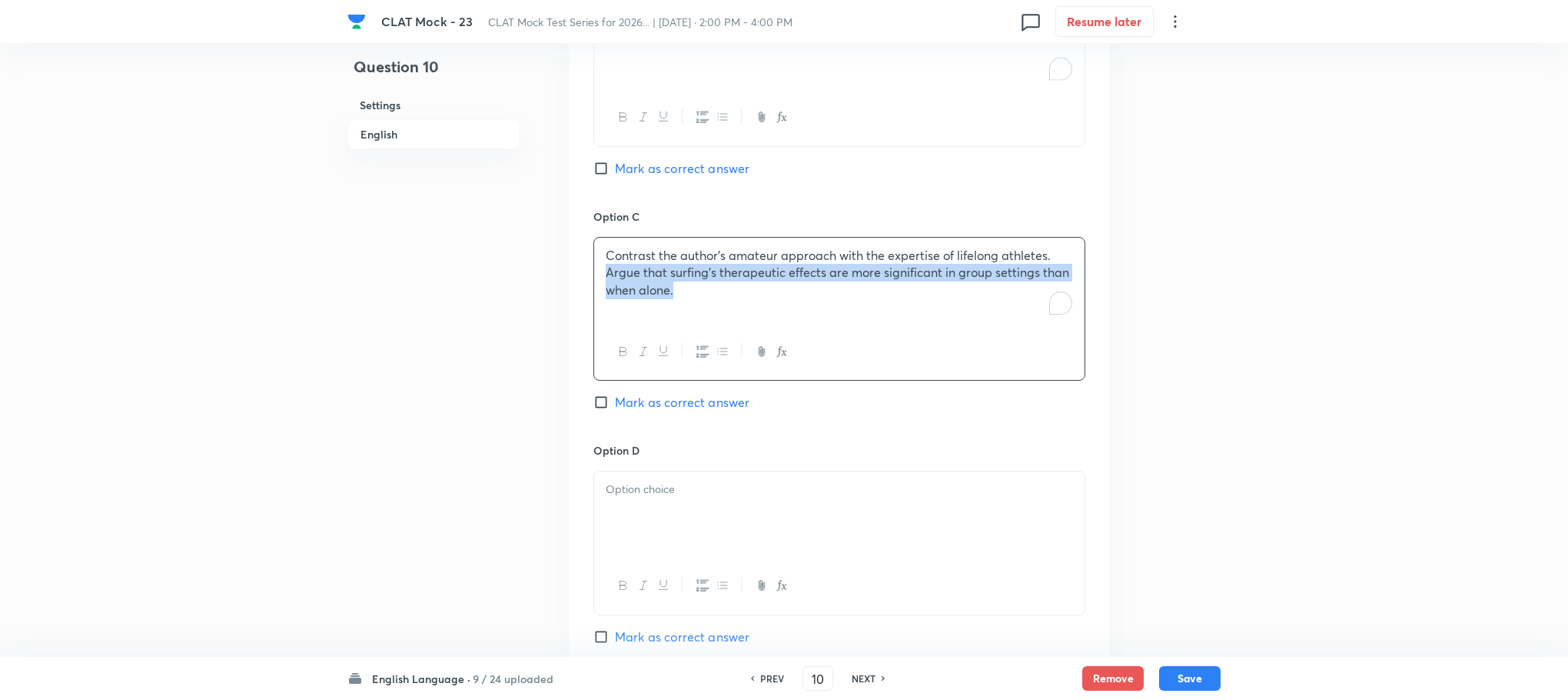
drag, startPoint x: 602, startPoint y: 279, endPoint x: 693, endPoint y: 328, distance: 103.4
click at [700, 314] on div "Contrast the author’s amateur approach with the expertise of lifelong athletes.…" at bounding box center [839, 280] width 490 height 86
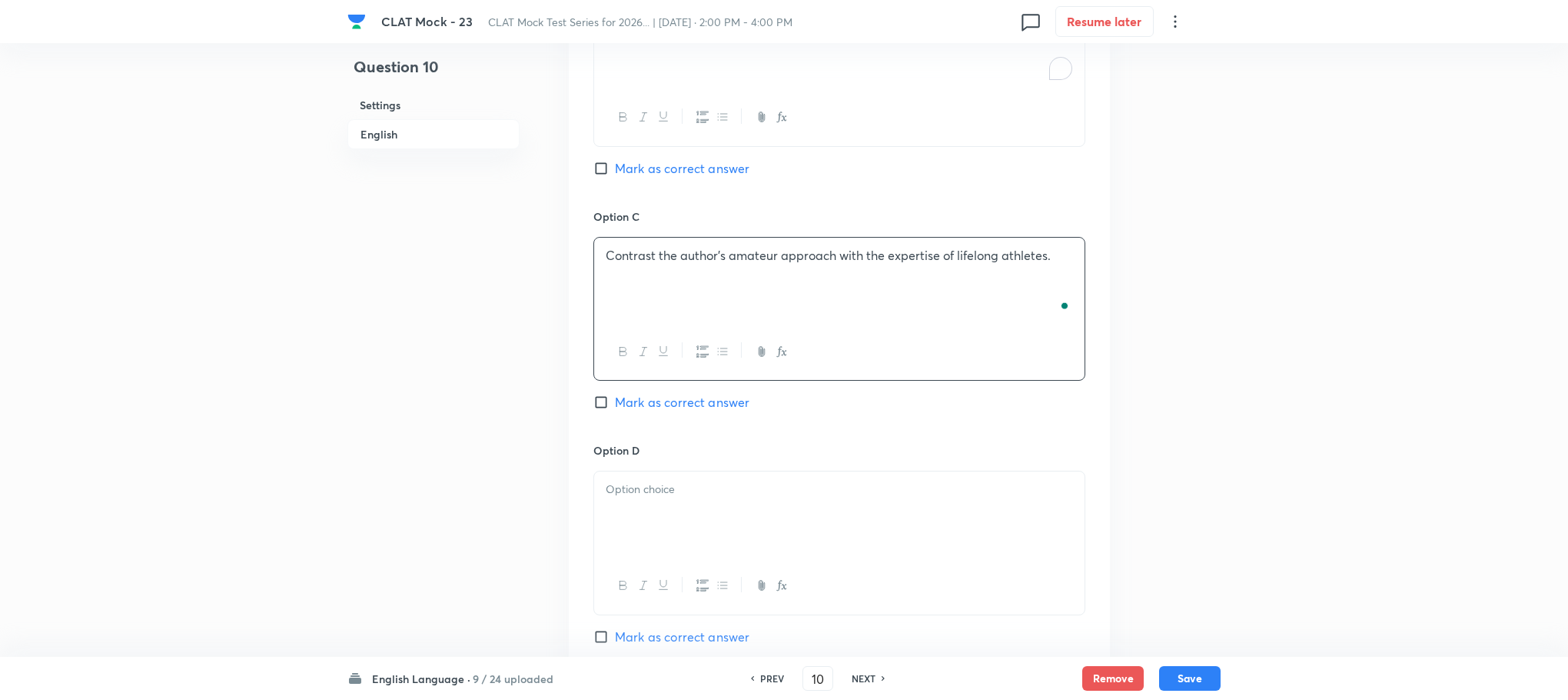
click at [643, 540] on div at bounding box center [839, 514] width 490 height 86
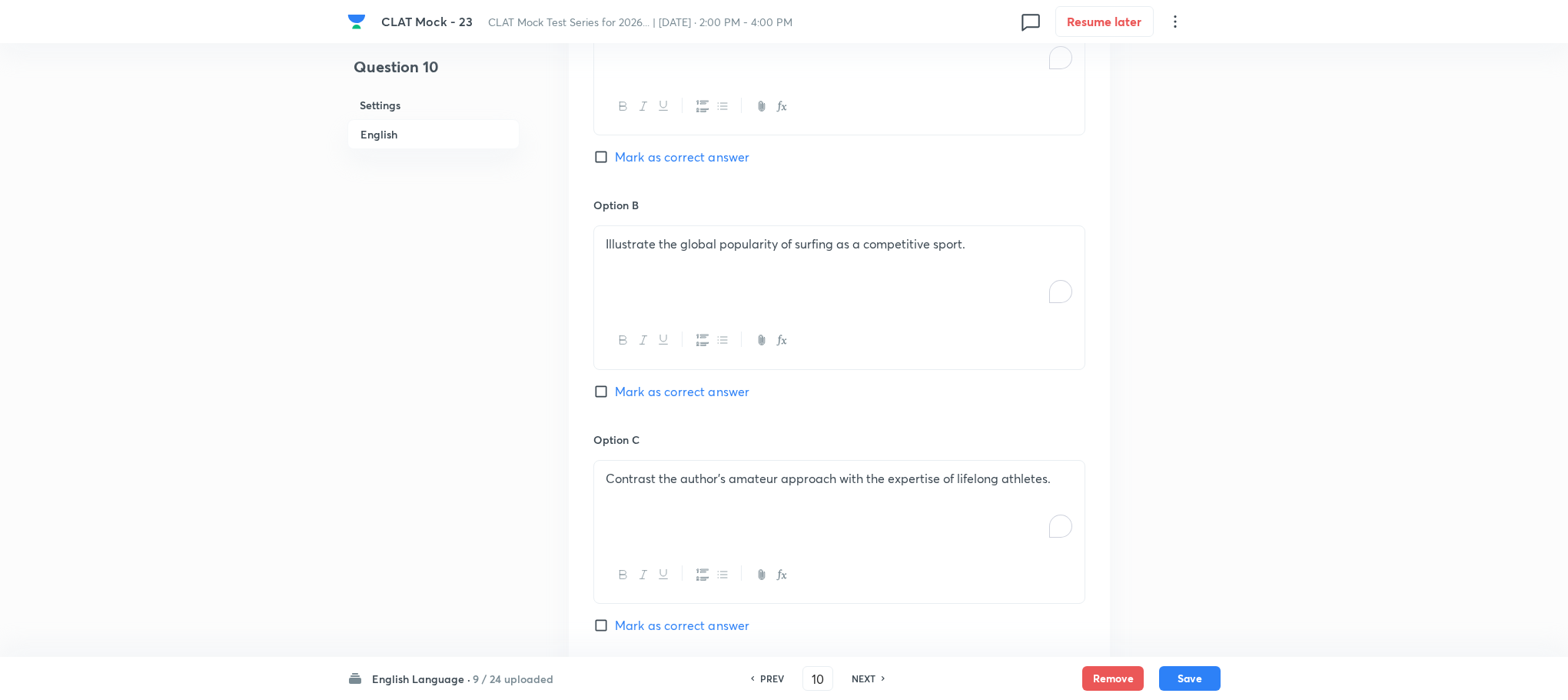
scroll to position [1530, 0]
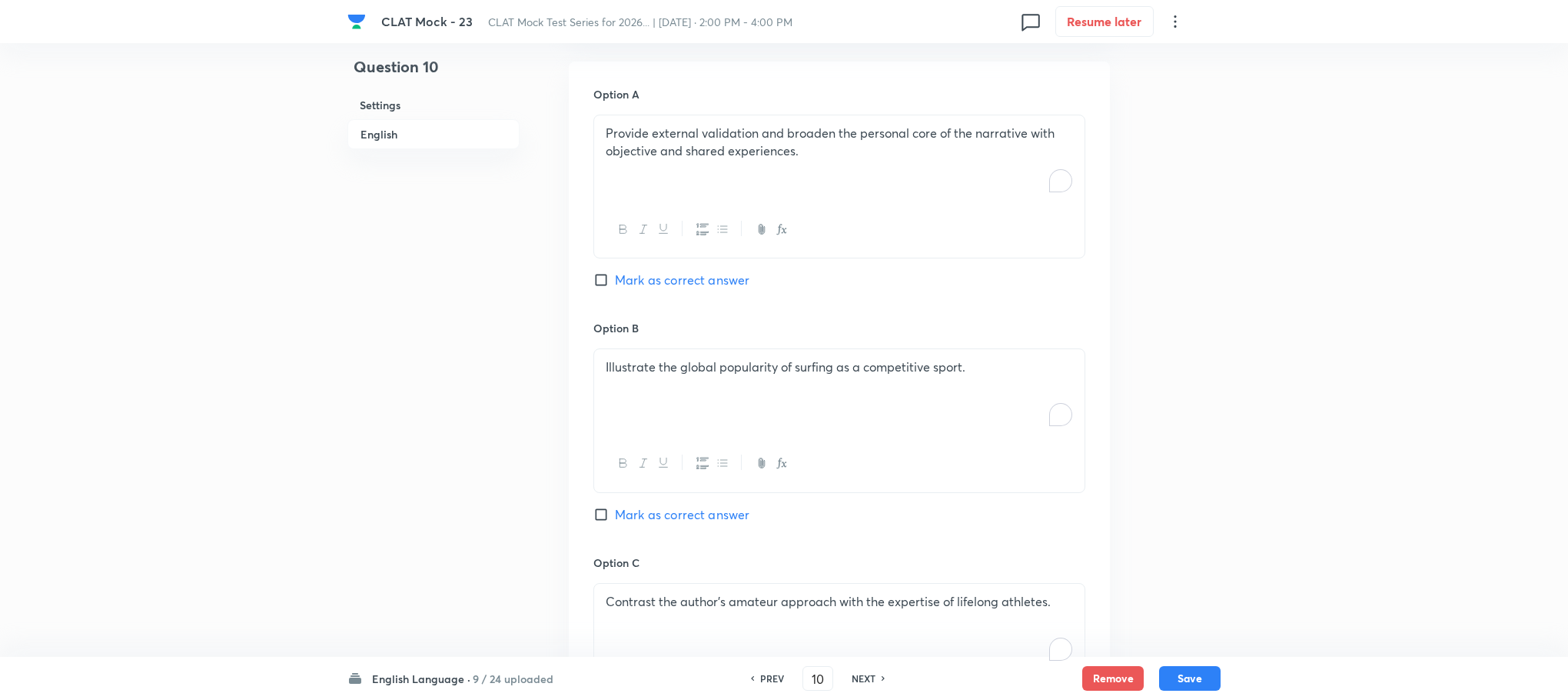
click at [665, 280] on span "Mark as correct answer" at bounding box center [682, 280] width 134 height 19
click at [615, 280] on input "Mark as correct answer" at bounding box center [604, 279] width 22 height 15
checkbox input "true"
click at [1187, 670] on button "Save" at bounding box center [1190, 676] width 62 height 24
type input "11"
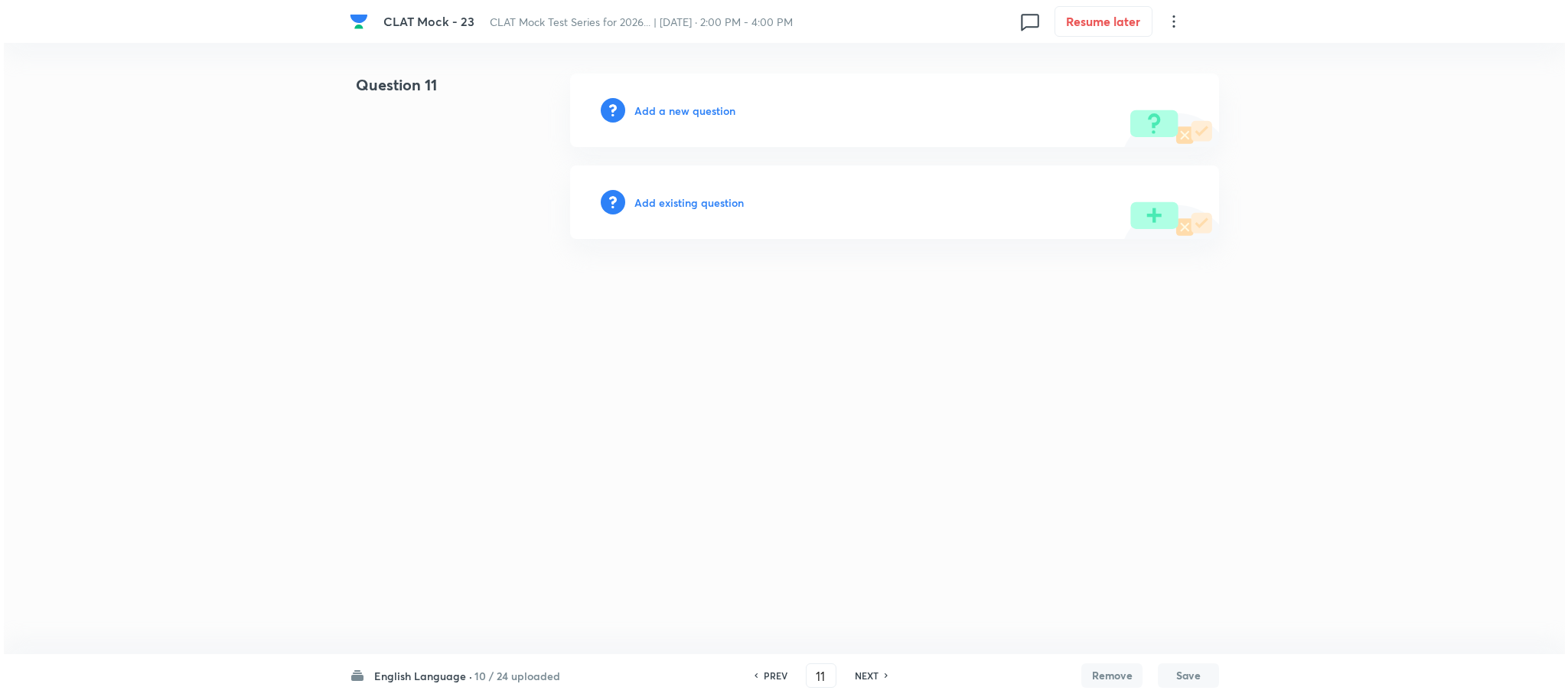
scroll to position [0, 0]
click at [668, 103] on h6 "Add a new question" at bounding box center [685, 110] width 101 height 16
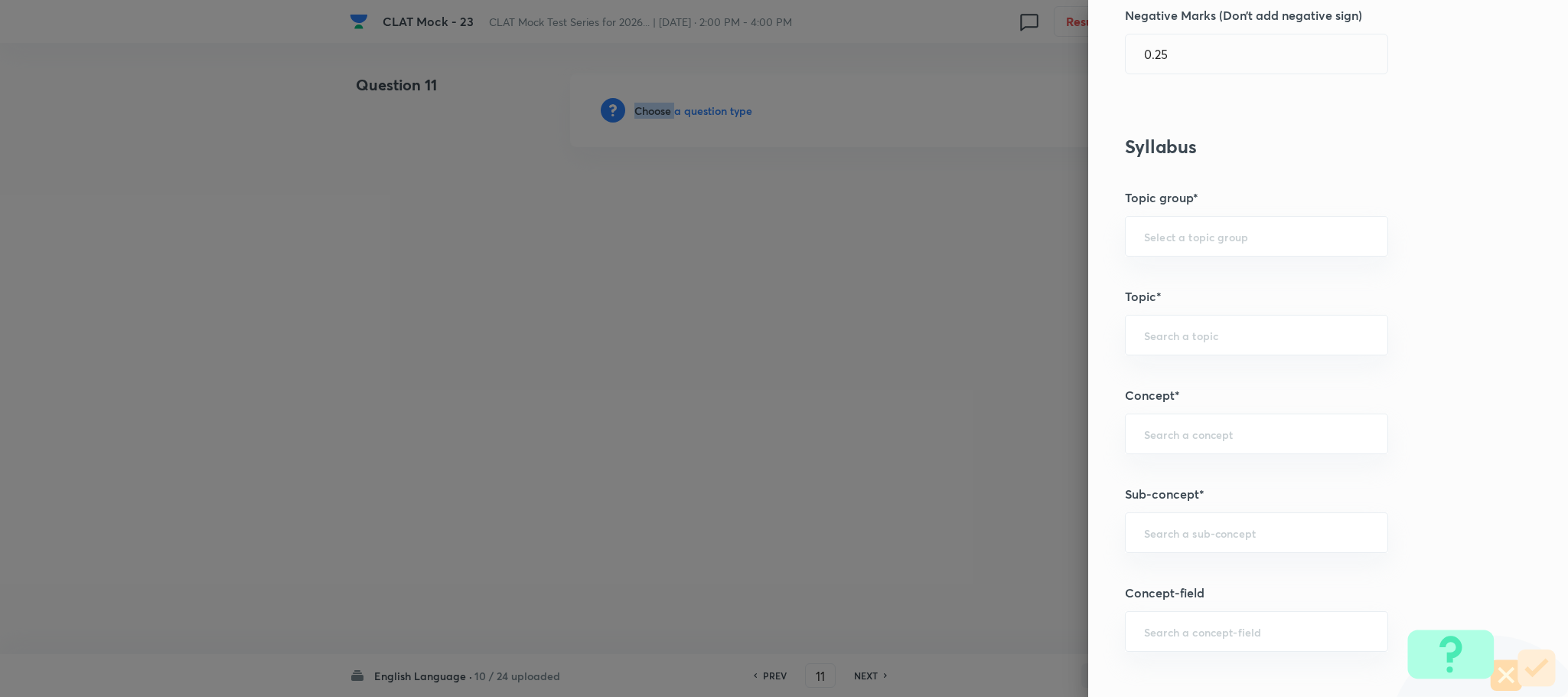
scroll to position [574, 0]
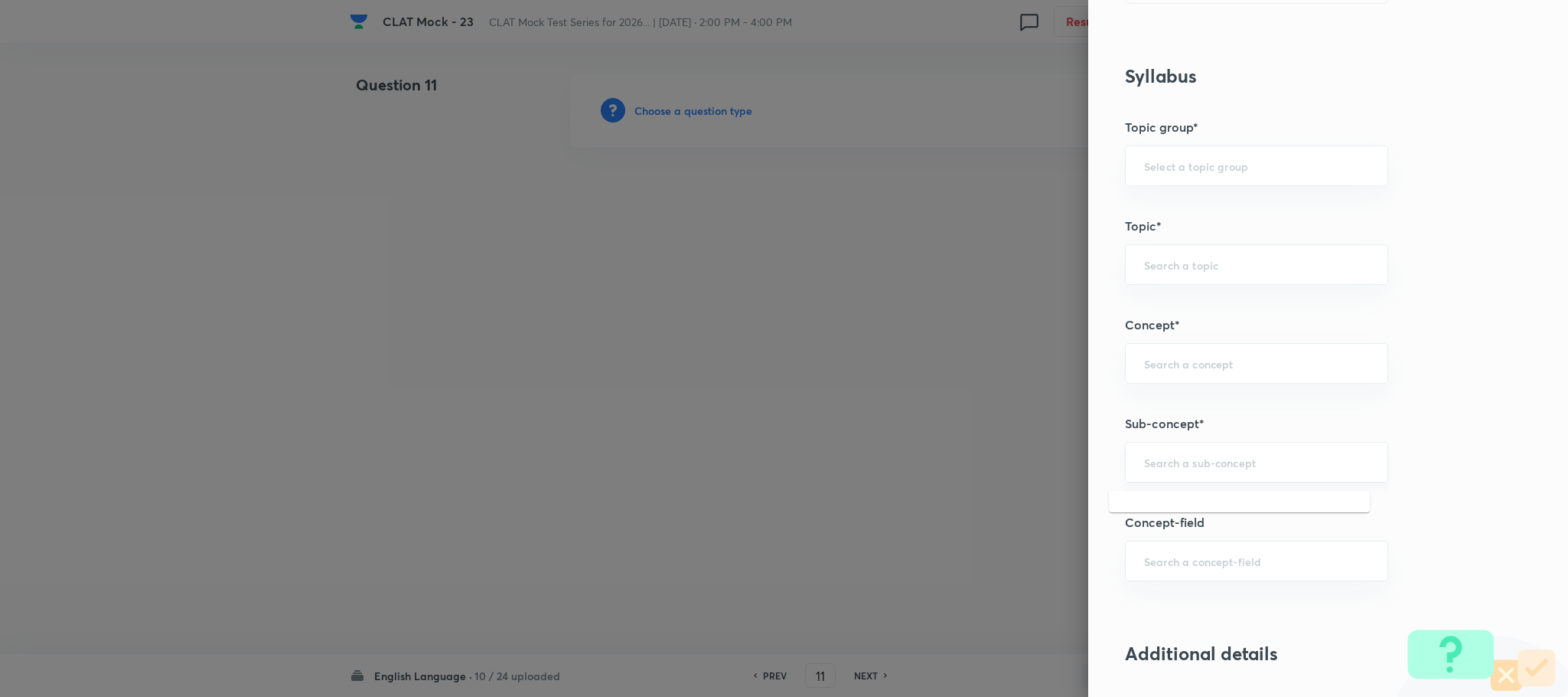
click at [1162, 462] on input "text" at bounding box center [1257, 462] width 225 height 14
click at [1162, 511] on li "Reading Comprehension" at bounding box center [1239, 510] width 261 height 28
type input "Reading Comprehension"
type input "English"
type input "English Comprehension"
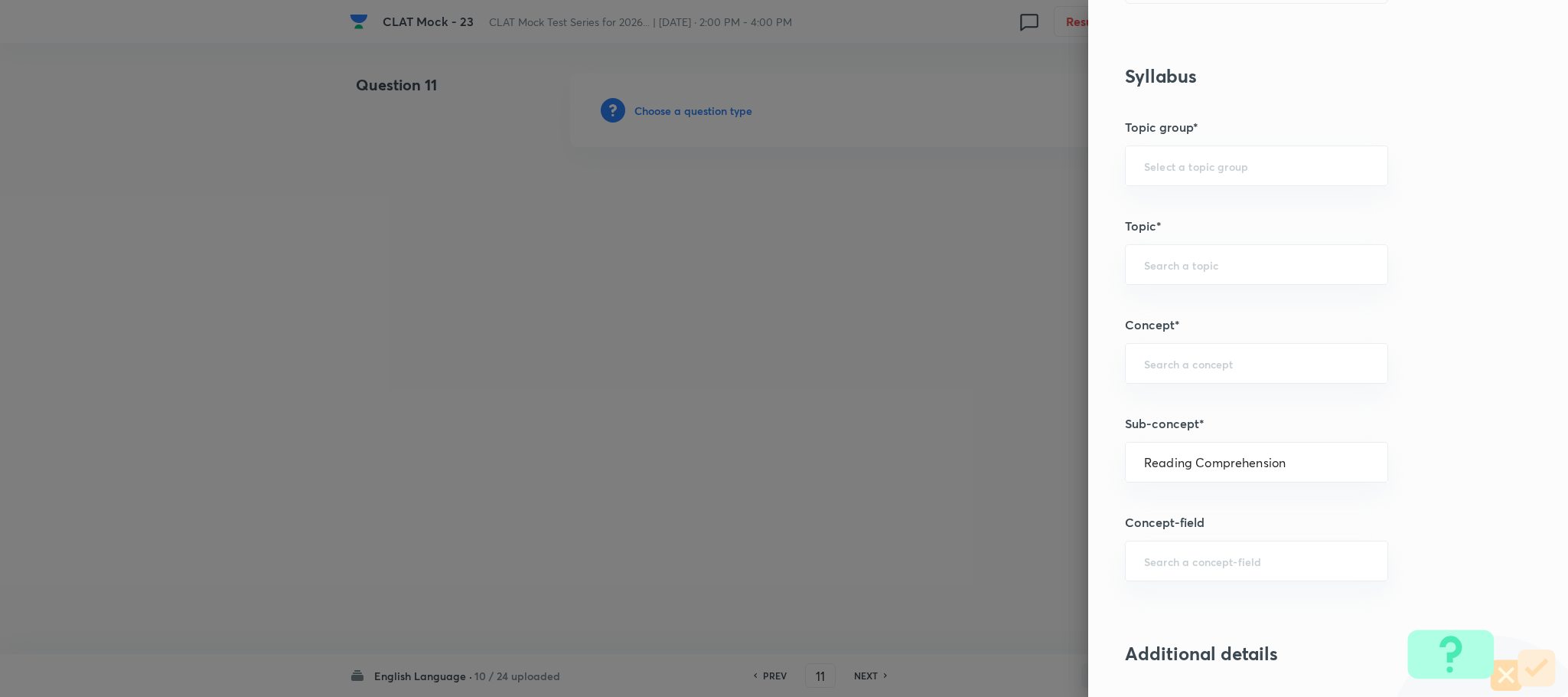
type input "Reading Comprehension"
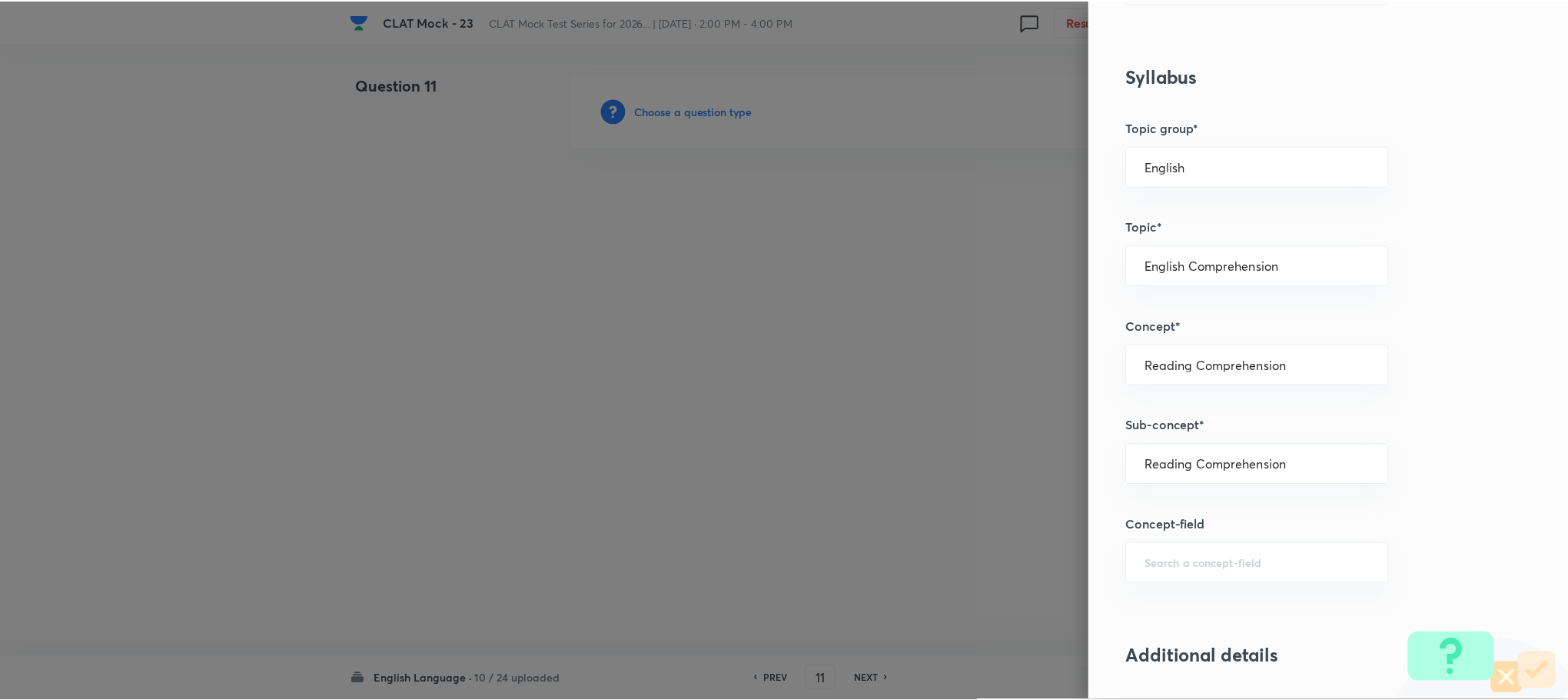
scroll to position [1385, 0]
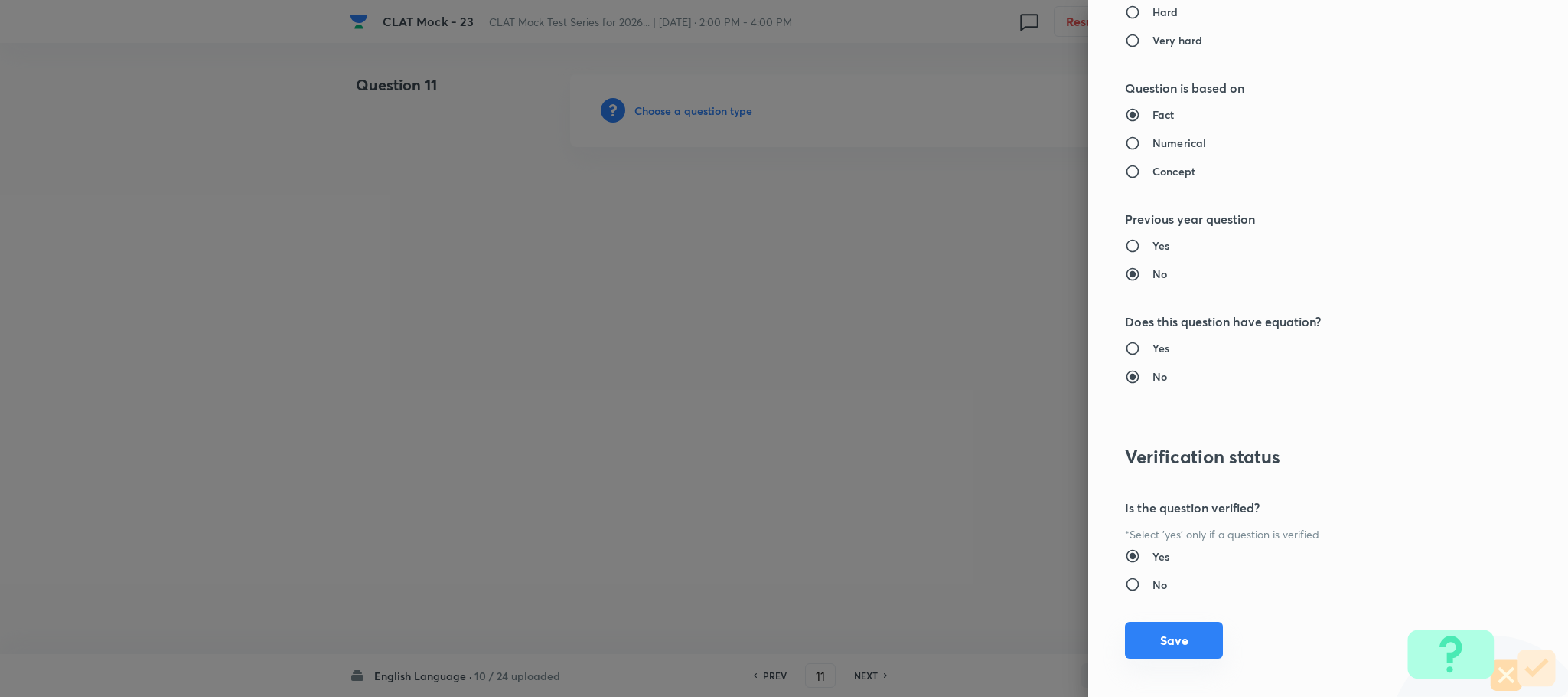
click at [1141, 635] on button "Save" at bounding box center [1174, 641] width 98 height 37
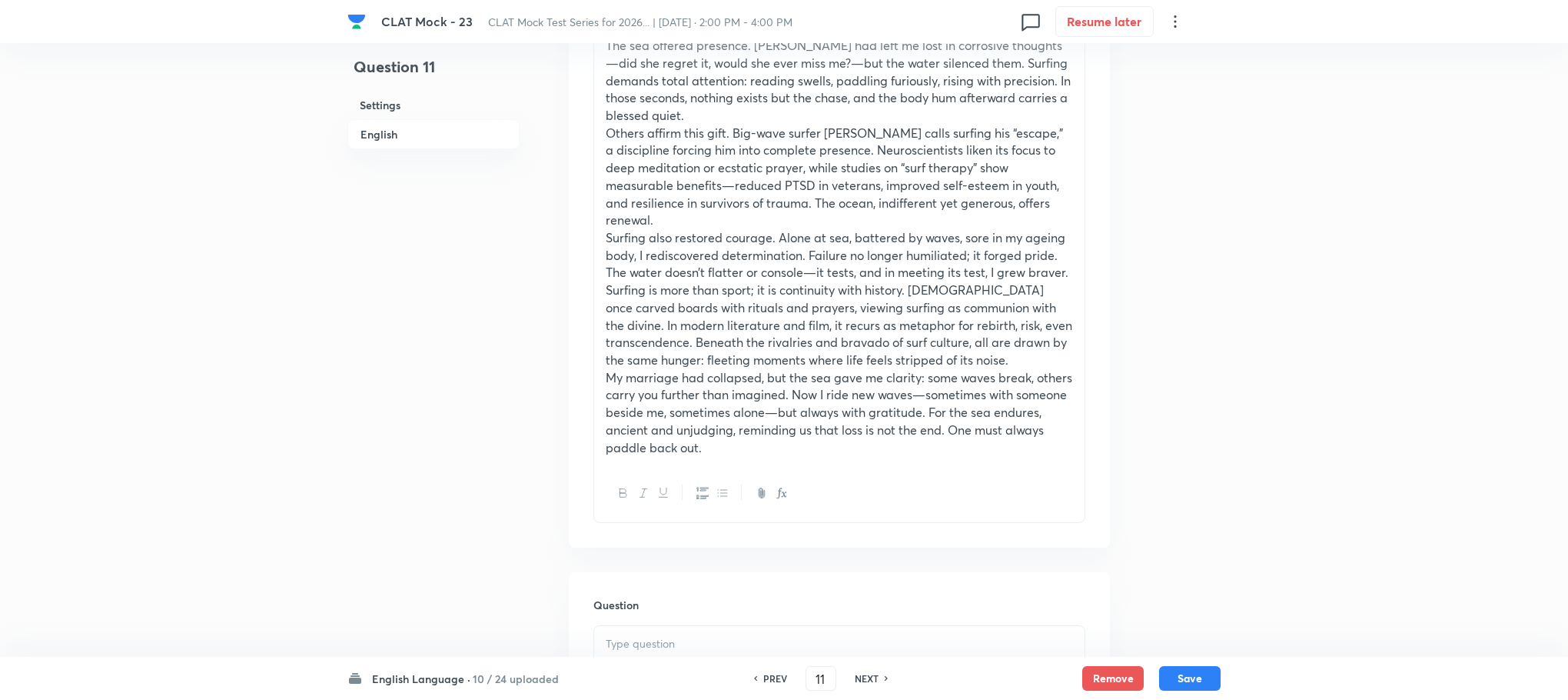
scroll to position [1039, 0]
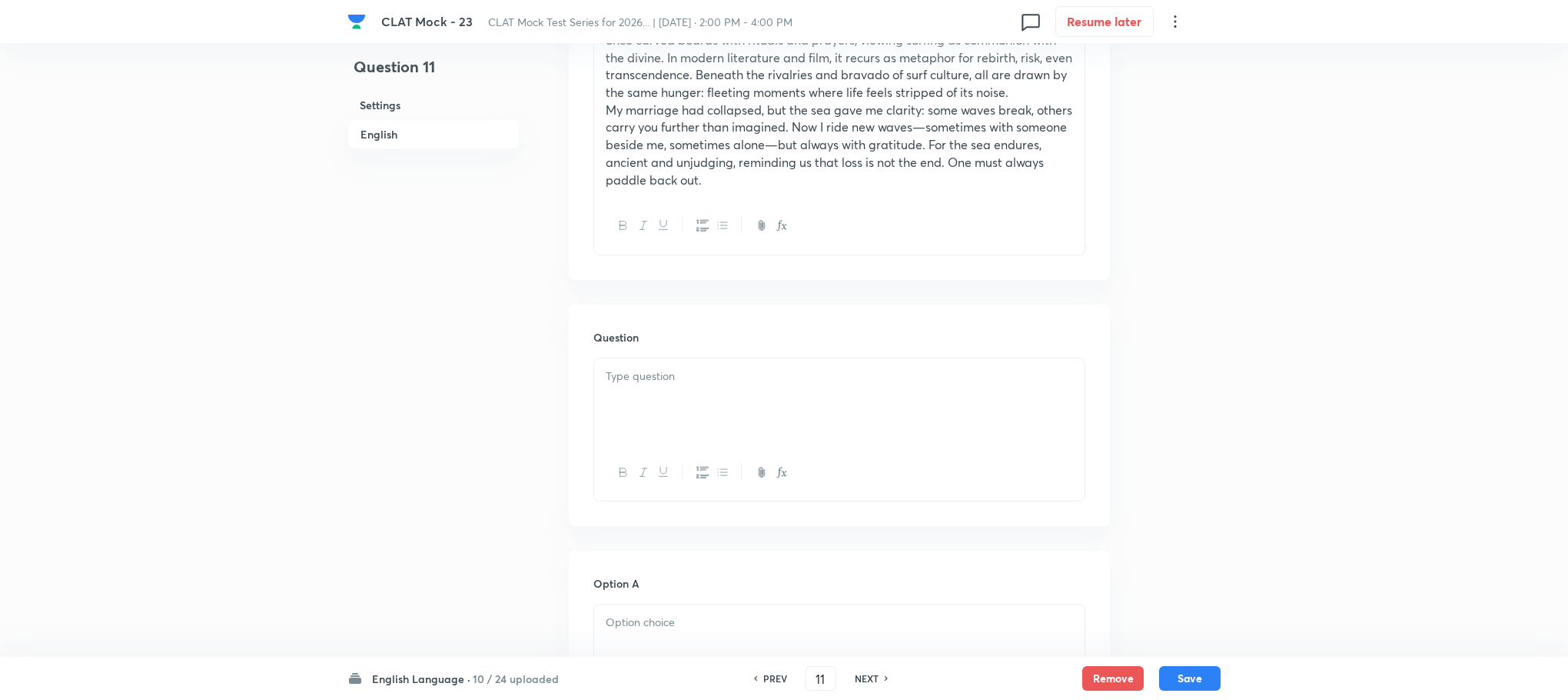
click at [652, 404] on div at bounding box center [839, 401] width 490 height 86
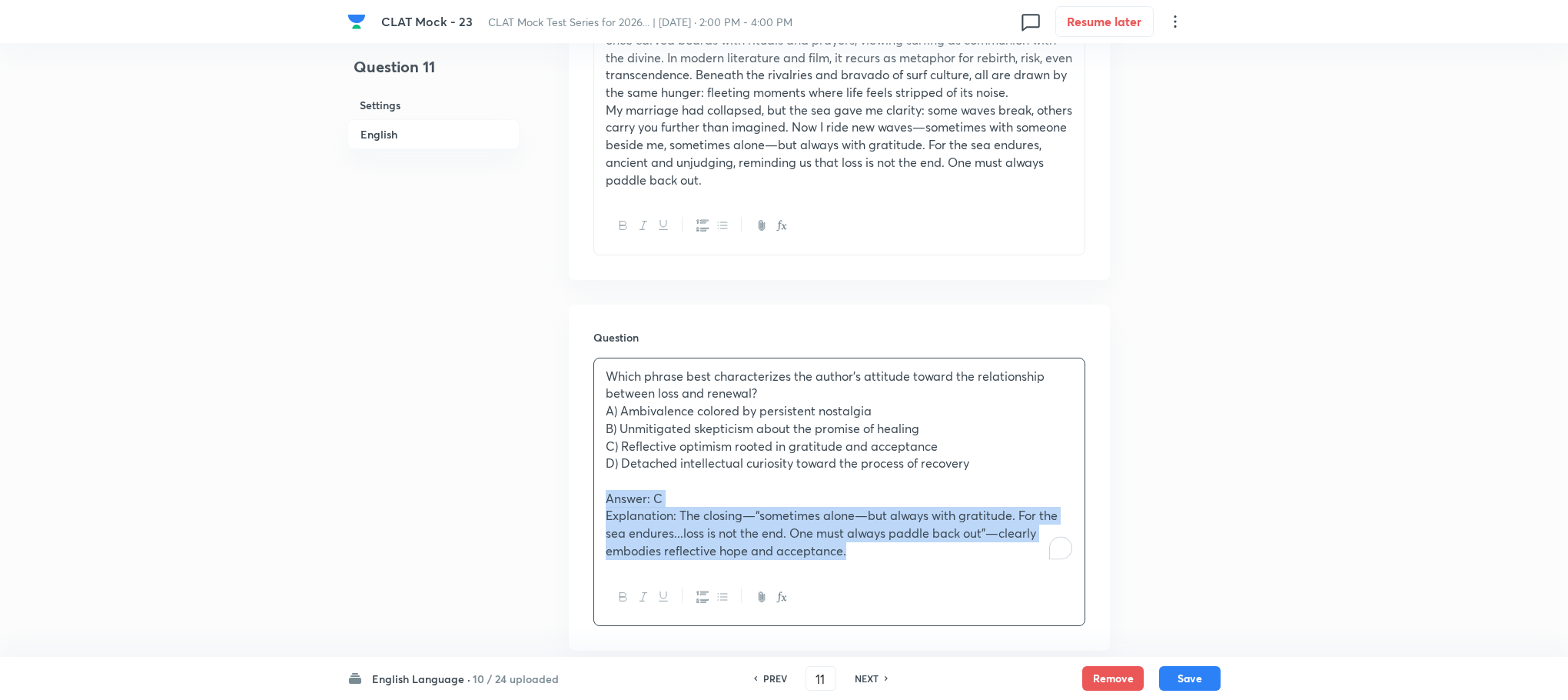
drag, startPoint x: 600, startPoint y: 497, endPoint x: 938, endPoint y: 580, distance: 348.0
click at [938, 580] on div "Which phrase best characterizes the author’s attitude toward the relationship b…" at bounding box center [839, 492] width 492 height 269
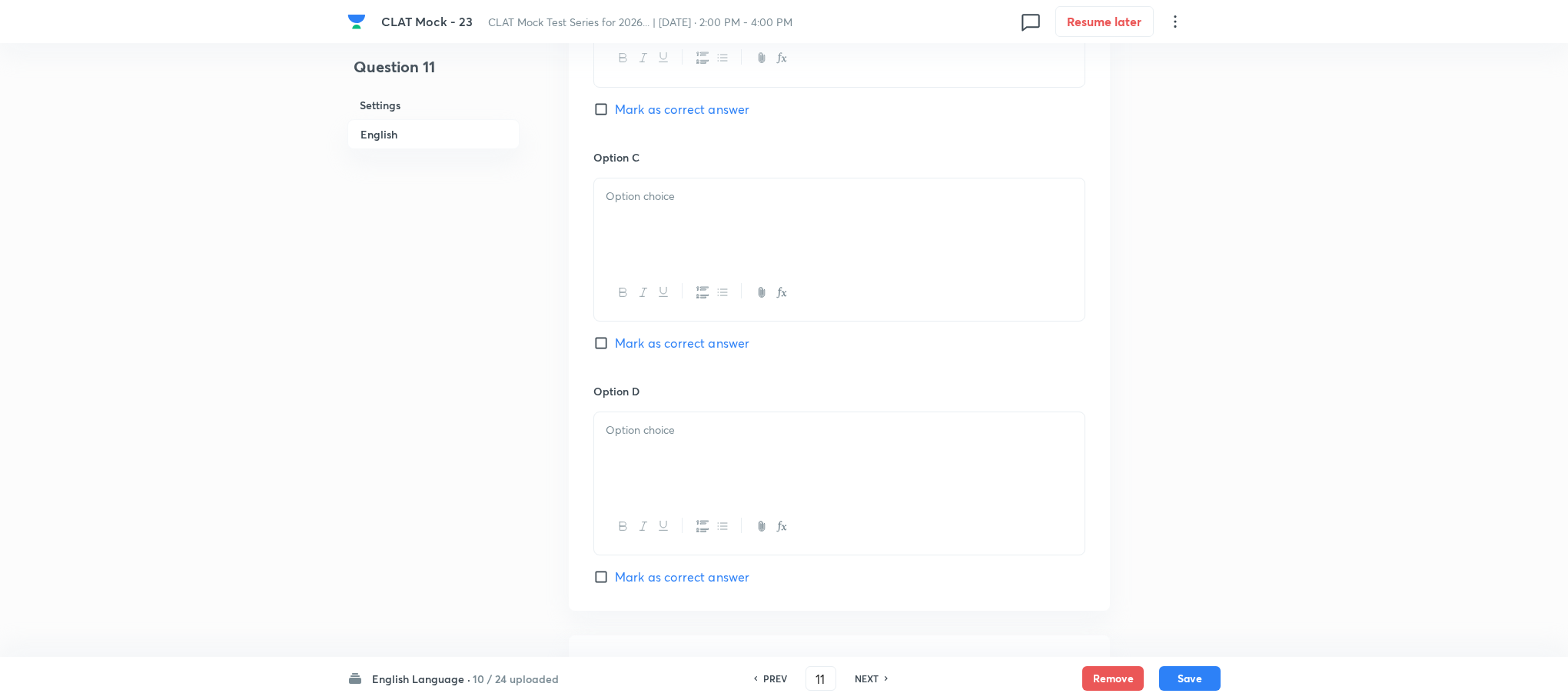
scroll to position [2301, 0]
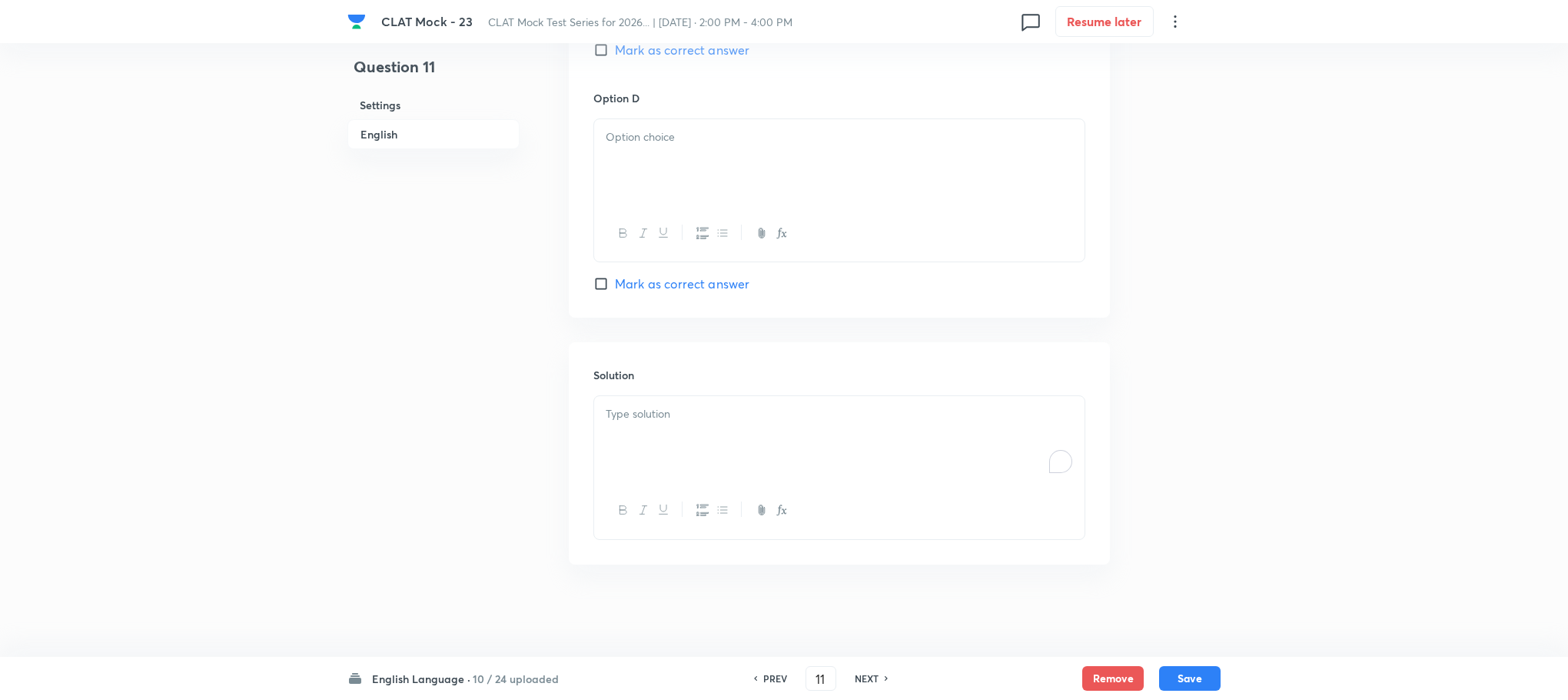
click at [639, 450] on div "To enrich screen reader interactions, please activate Accessibility in Grammarl…" at bounding box center [839, 439] width 490 height 86
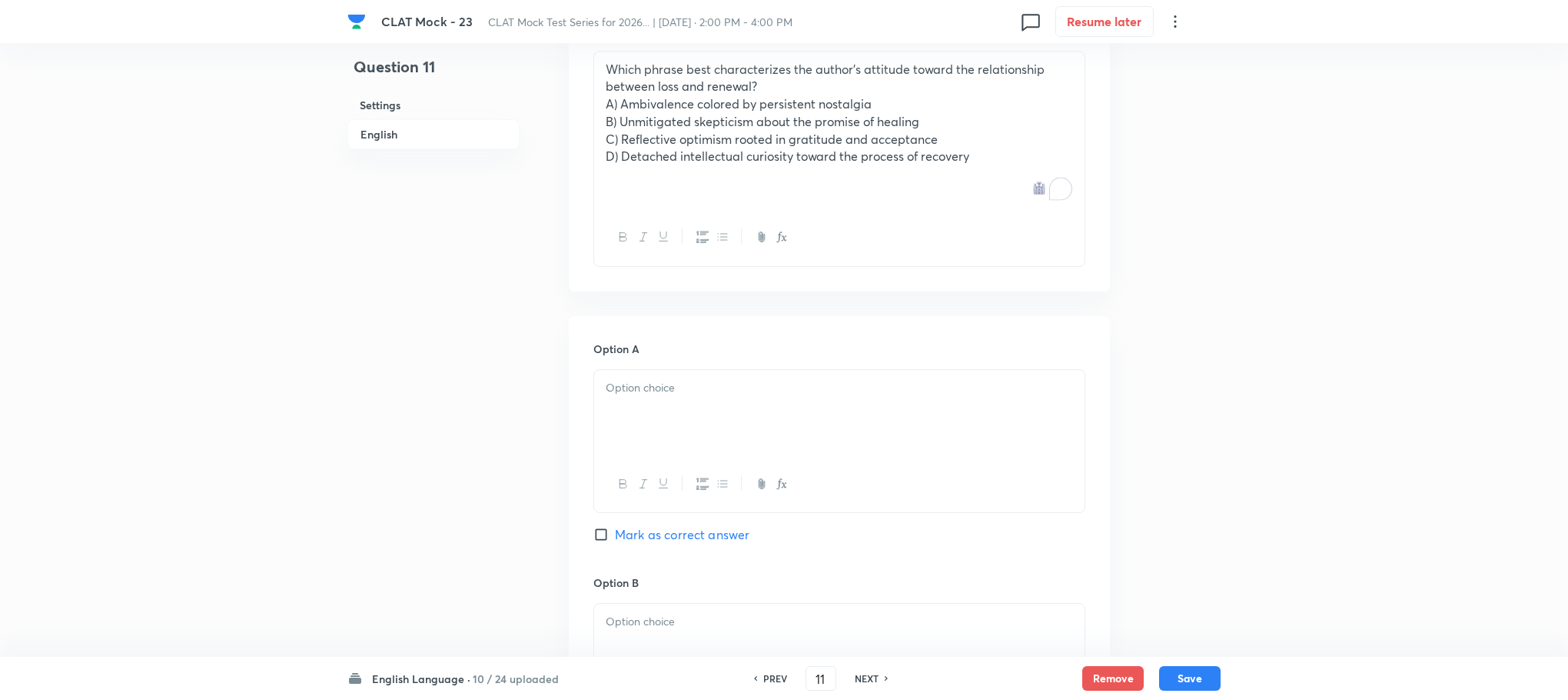
scroll to position [1032, 0]
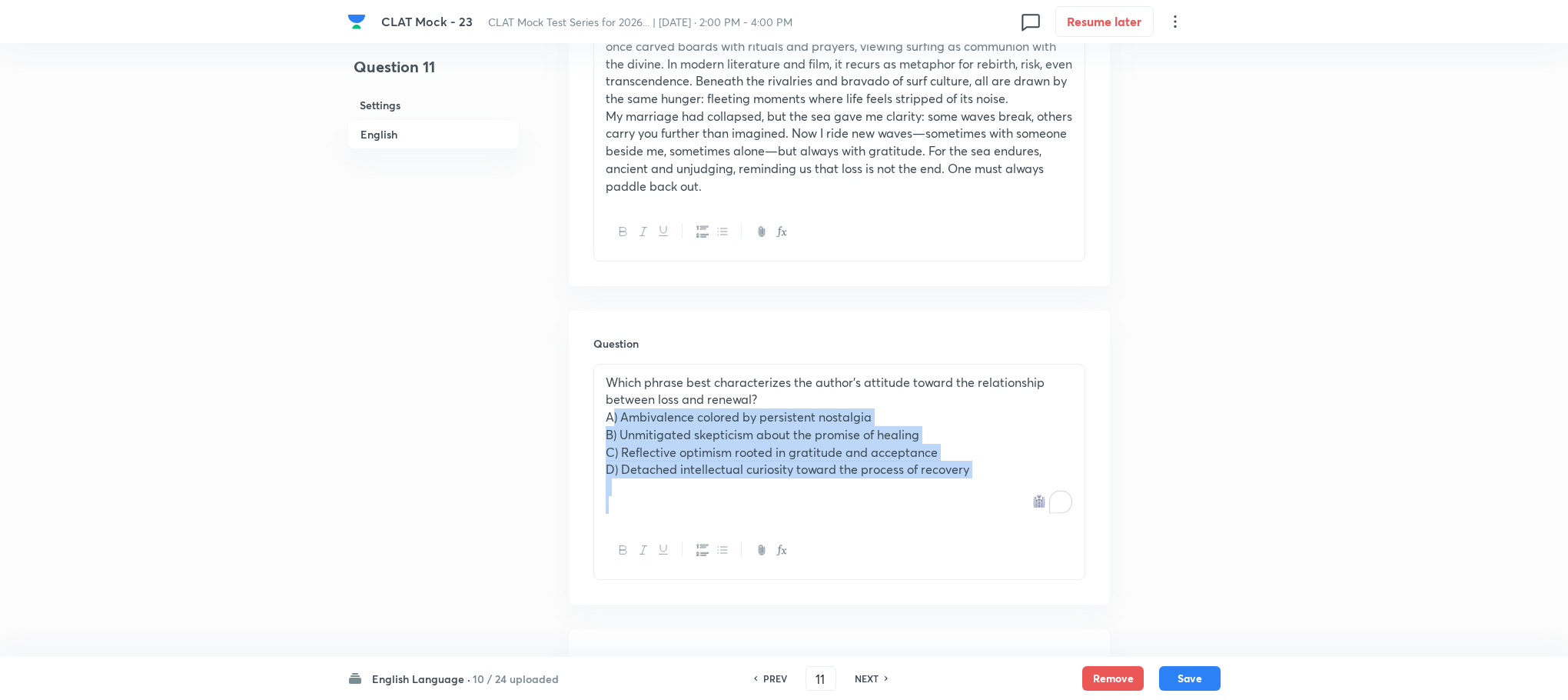
drag, startPoint x: 596, startPoint y: 419, endPoint x: 1080, endPoint y: 517, distance: 493.8
click at [1080, 517] on div "Which phrase best characterizes the author’s attitude toward the relationship b…" at bounding box center [839, 444] width 490 height 159
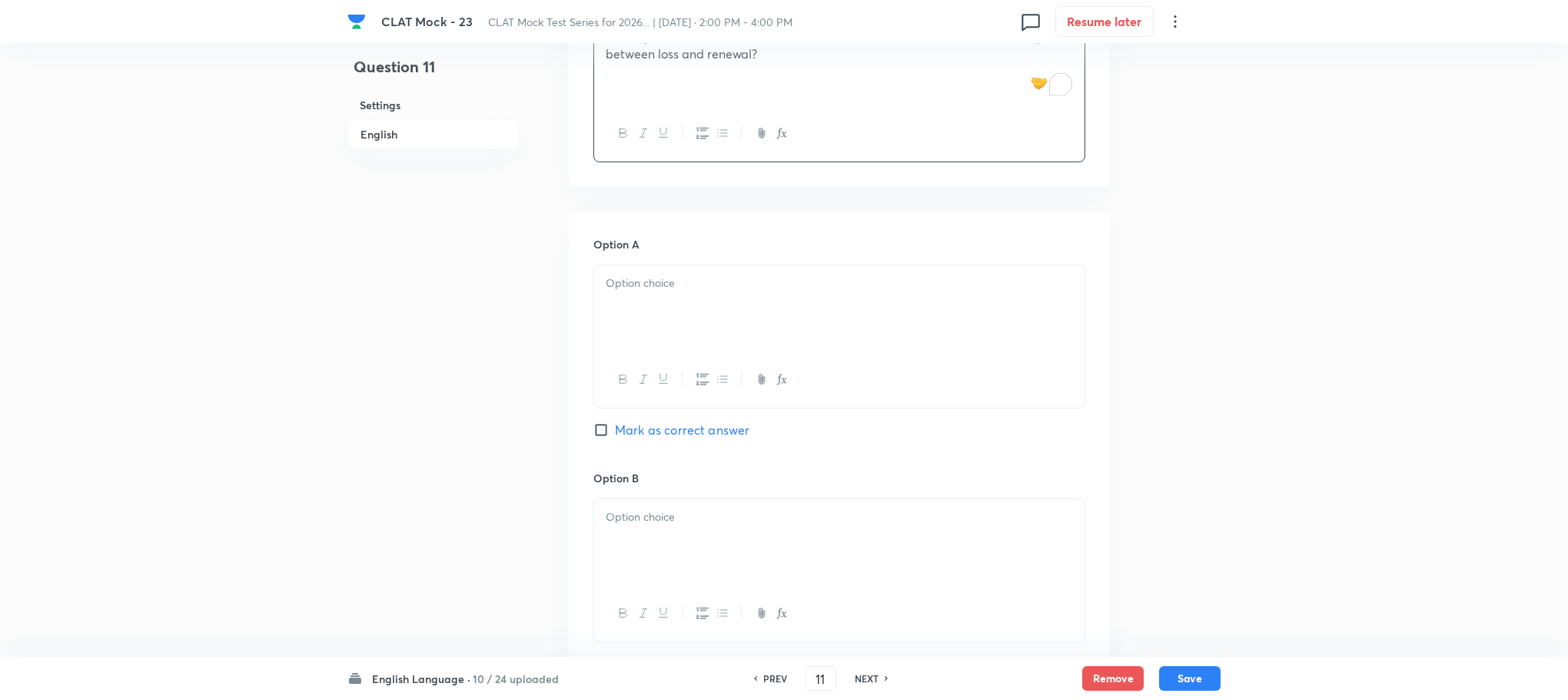
scroll to position [1378, 0]
click at [639, 319] on div at bounding box center [839, 307] width 490 height 86
paste div "To enrich screen reader interactions, please activate Accessibility in Grammarl…"
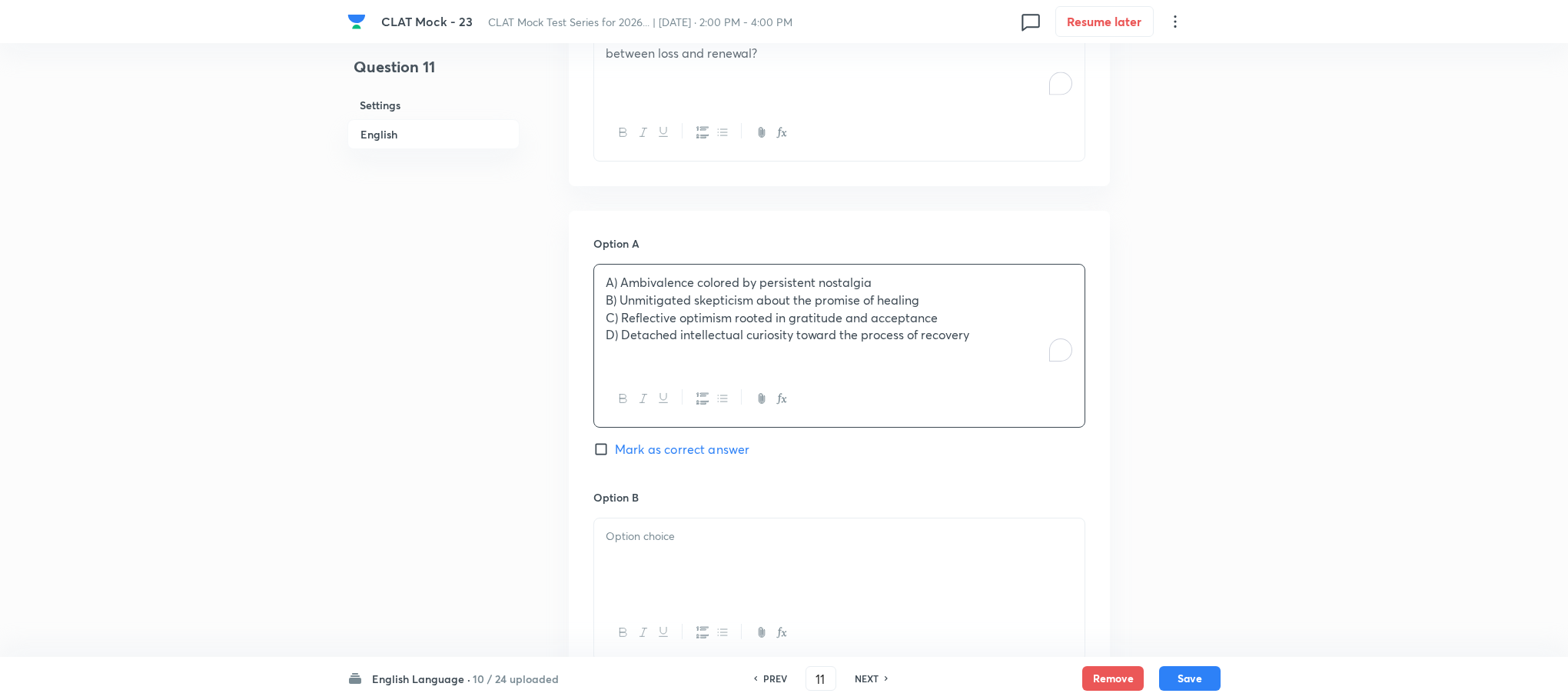
click at [618, 282] on p "A) Ambivalence colored by persistent nostalgia" at bounding box center [840, 282] width 468 height 18
click at [618, 298] on p "B) Unmitigated skepticism about the promise of healing" at bounding box center [840, 300] width 468 height 18
click at [618, 317] on p "C) Reflective optimism rooted in gratitude and acceptance" at bounding box center [840, 317] width 468 height 18
click at [617, 331] on p "D) Detached intellectual curiosity toward the process of recovery" at bounding box center [840, 334] width 468 height 18
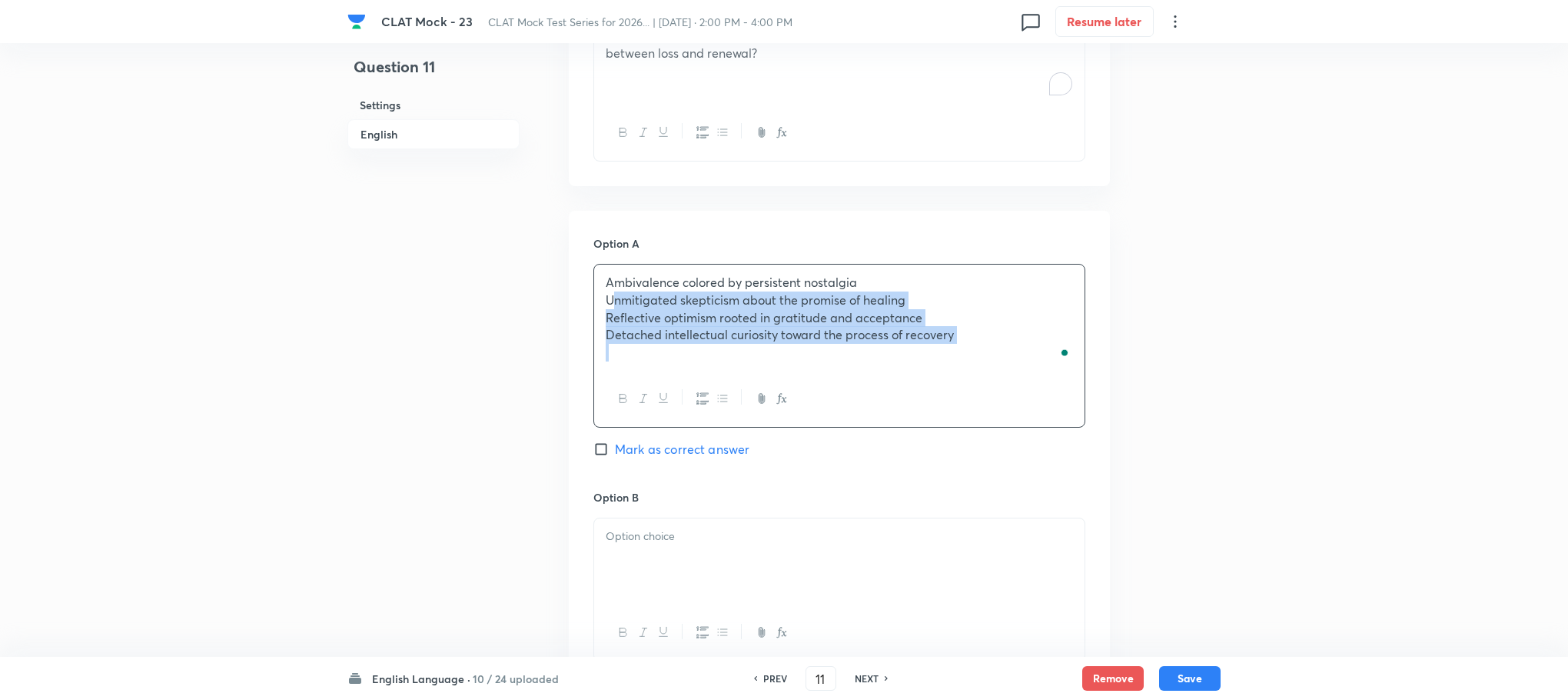
drag, startPoint x: 600, startPoint y: 301, endPoint x: 997, endPoint y: 404, distance: 410.1
click at [997, 404] on div "Ambivalence colored by persistent nostalgia Unmitigated skepticism about the pr…" at bounding box center [839, 345] width 492 height 164
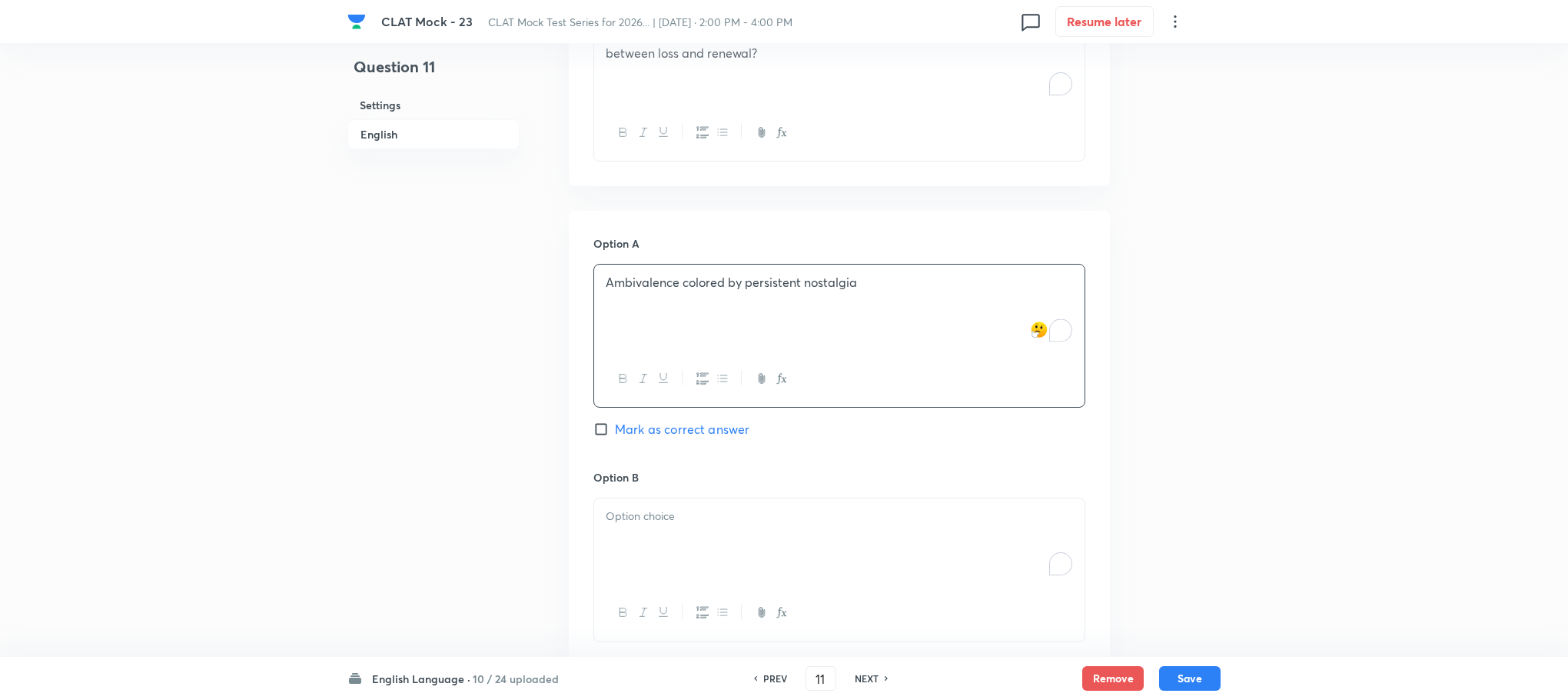
click at [716, 501] on div "To enrich screen reader interactions, please activate Accessibility in Grammarl…" at bounding box center [839, 541] width 490 height 86
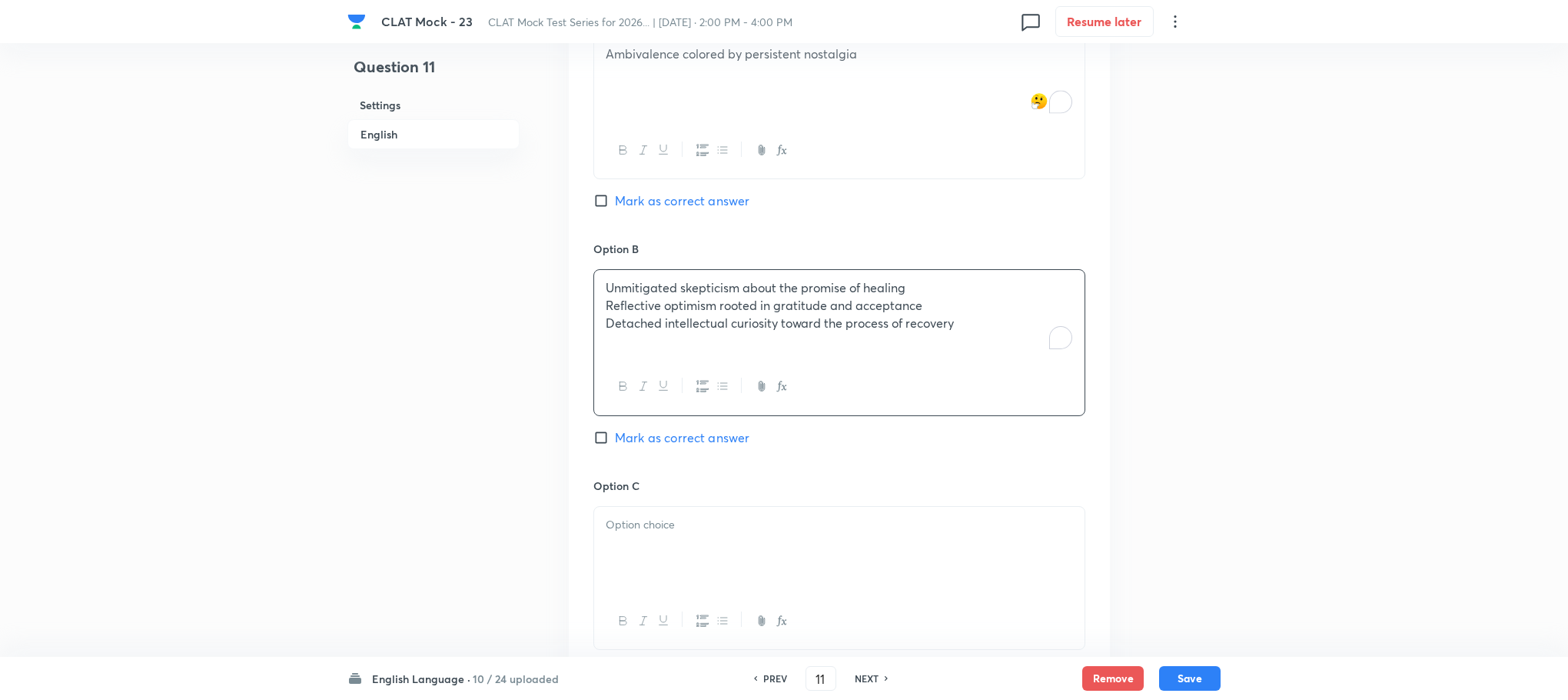
scroll to position [1609, 0]
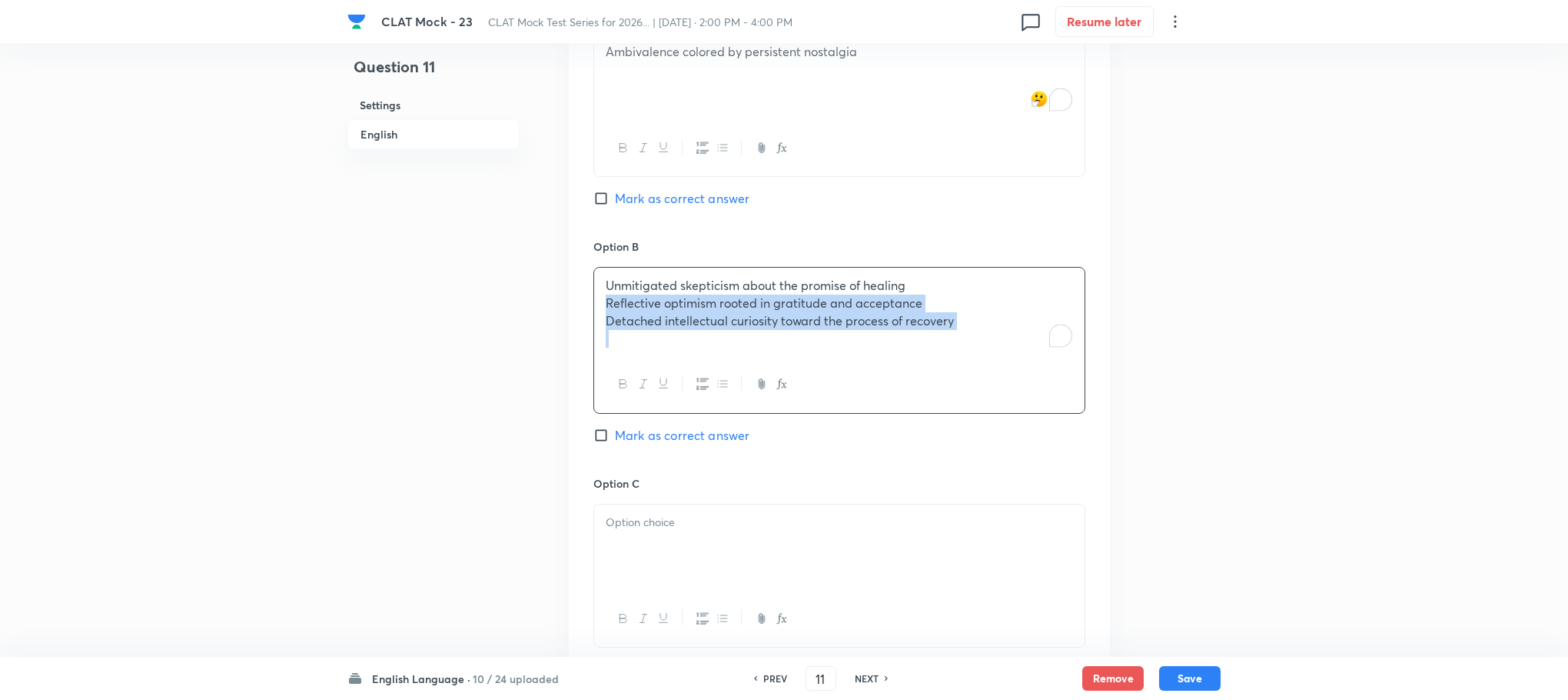
drag, startPoint x: 602, startPoint y: 305, endPoint x: 950, endPoint y: 376, distance: 355.2
click at [950, 376] on div "Unmitigated skepticism about the promise of healing Reflective optimism rooted …" at bounding box center [839, 339] width 492 height 146
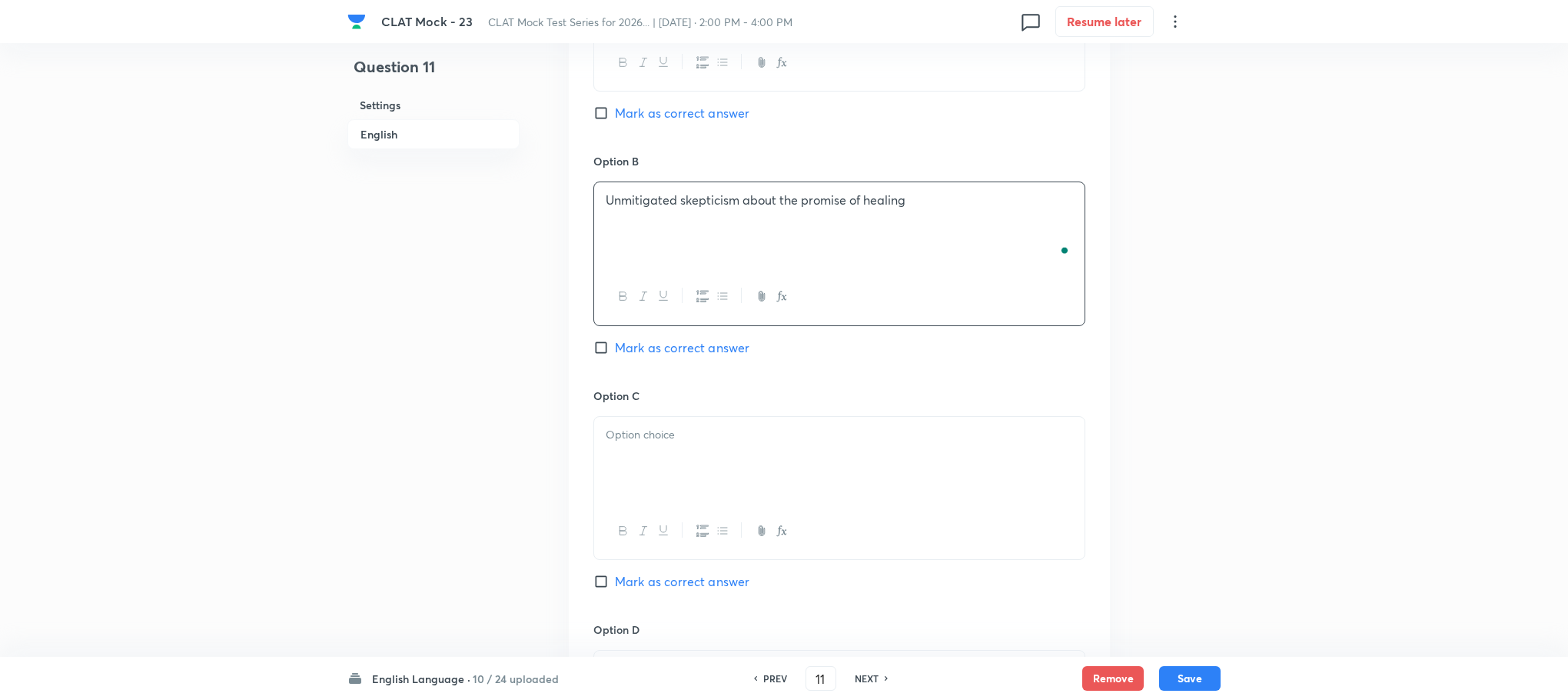
scroll to position [1840, 0]
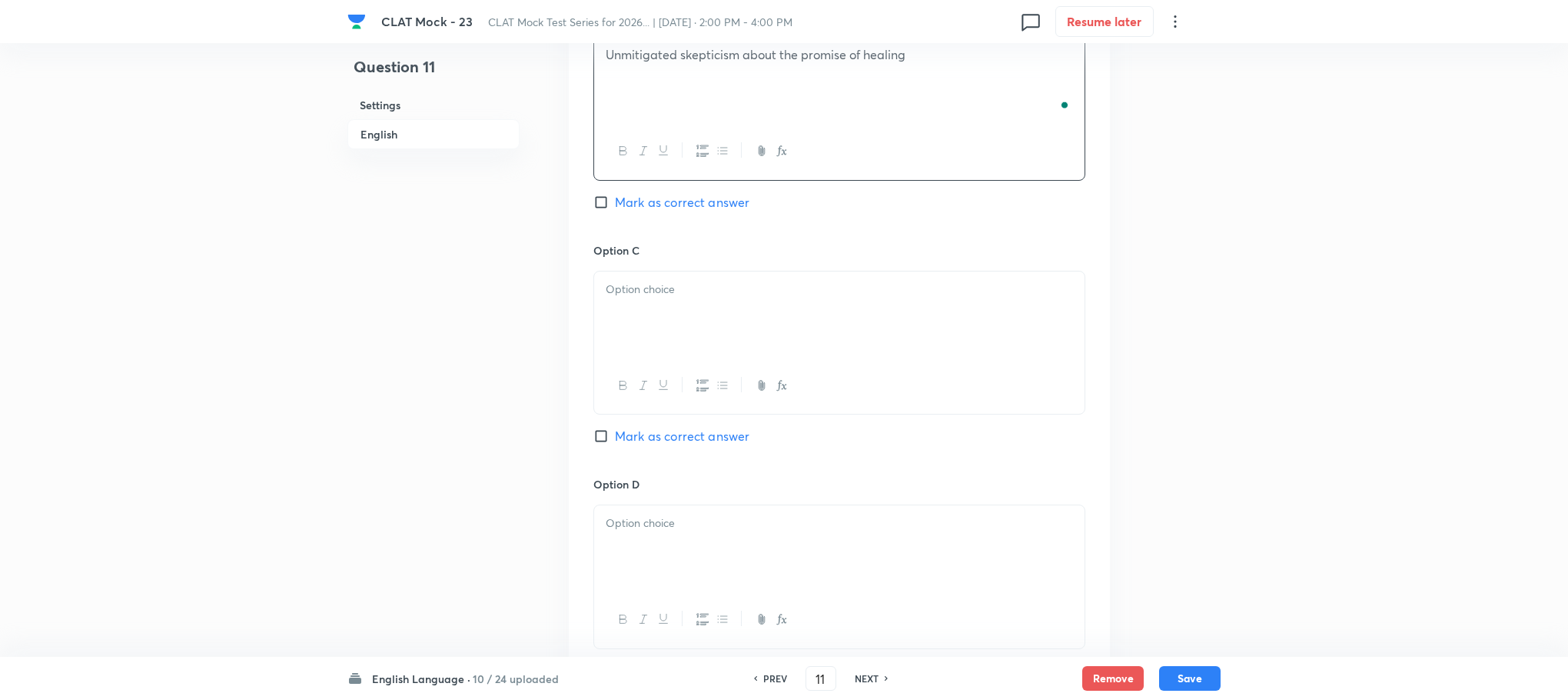
click at [642, 293] on p at bounding box center [840, 289] width 468 height 18
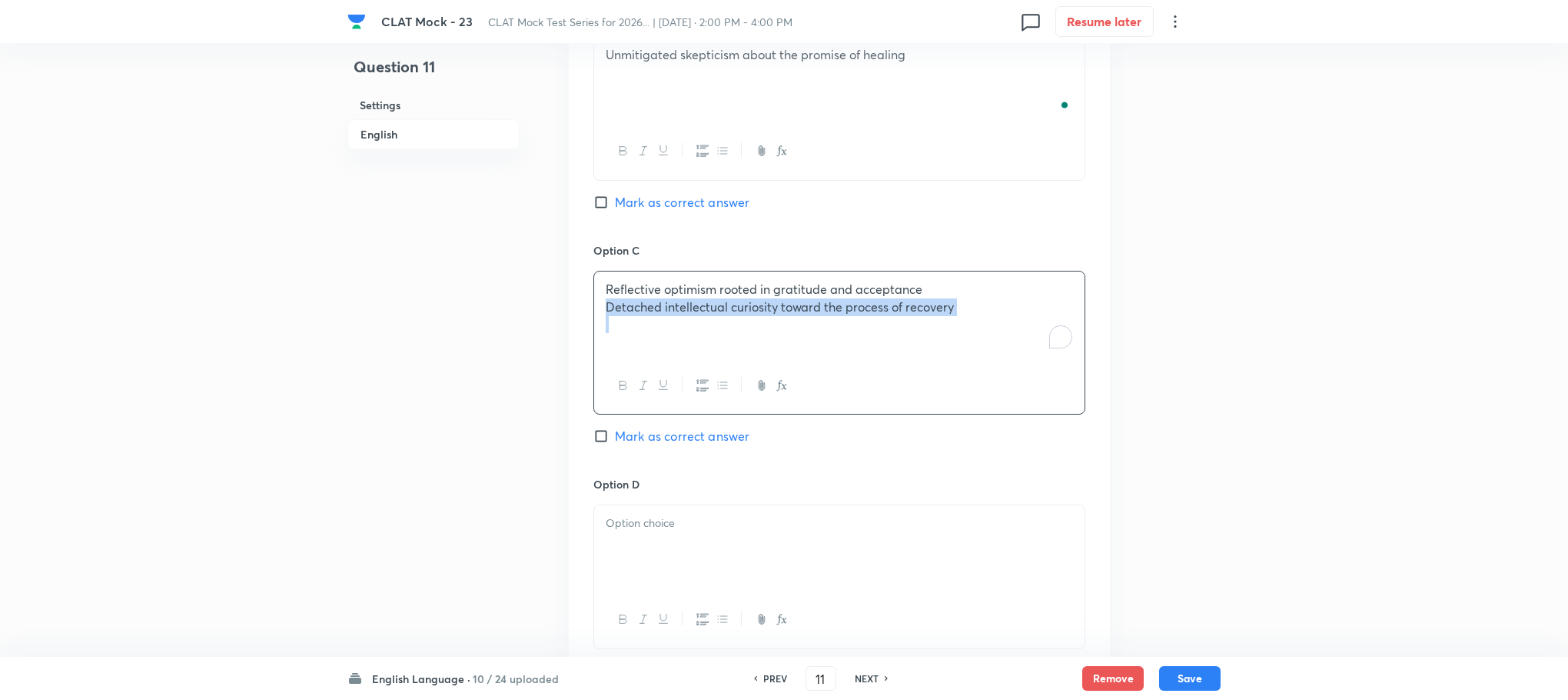
drag, startPoint x: 602, startPoint y: 310, endPoint x: 1003, endPoint y: 372, distance: 405.8
click at [1003, 372] on div "Reflective optimism rooted in gratitude and acceptance Detached intellectual cu…" at bounding box center [839, 343] width 492 height 144
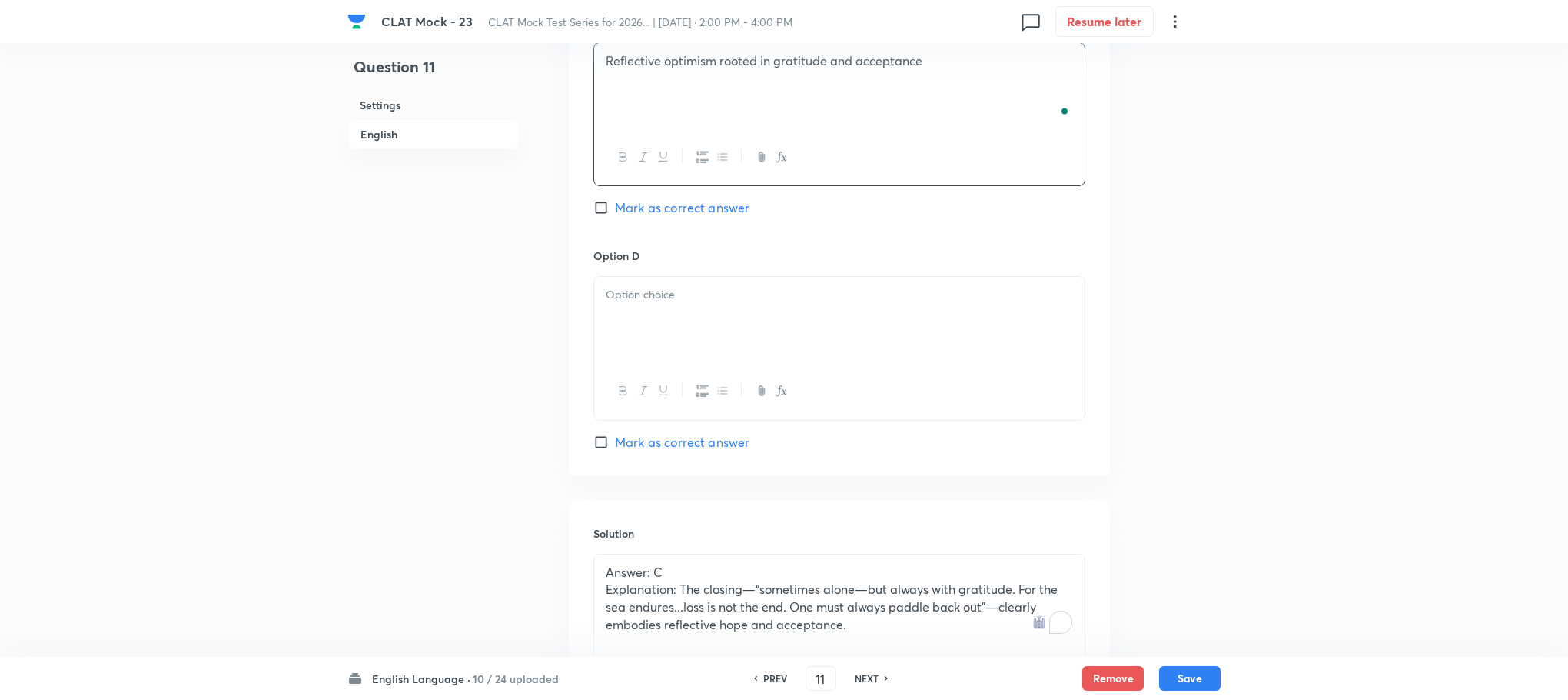
scroll to position [2070, 0]
click at [646, 301] on p at bounding box center [840, 292] width 468 height 18
click at [653, 214] on span "Mark as correct answer" at bounding box center [682, 205] width 134 height 19
click at [615, 213] on input "Mark as correct answer" at bounding box center [604, 205] width 22 height 15
checkbox input "true"
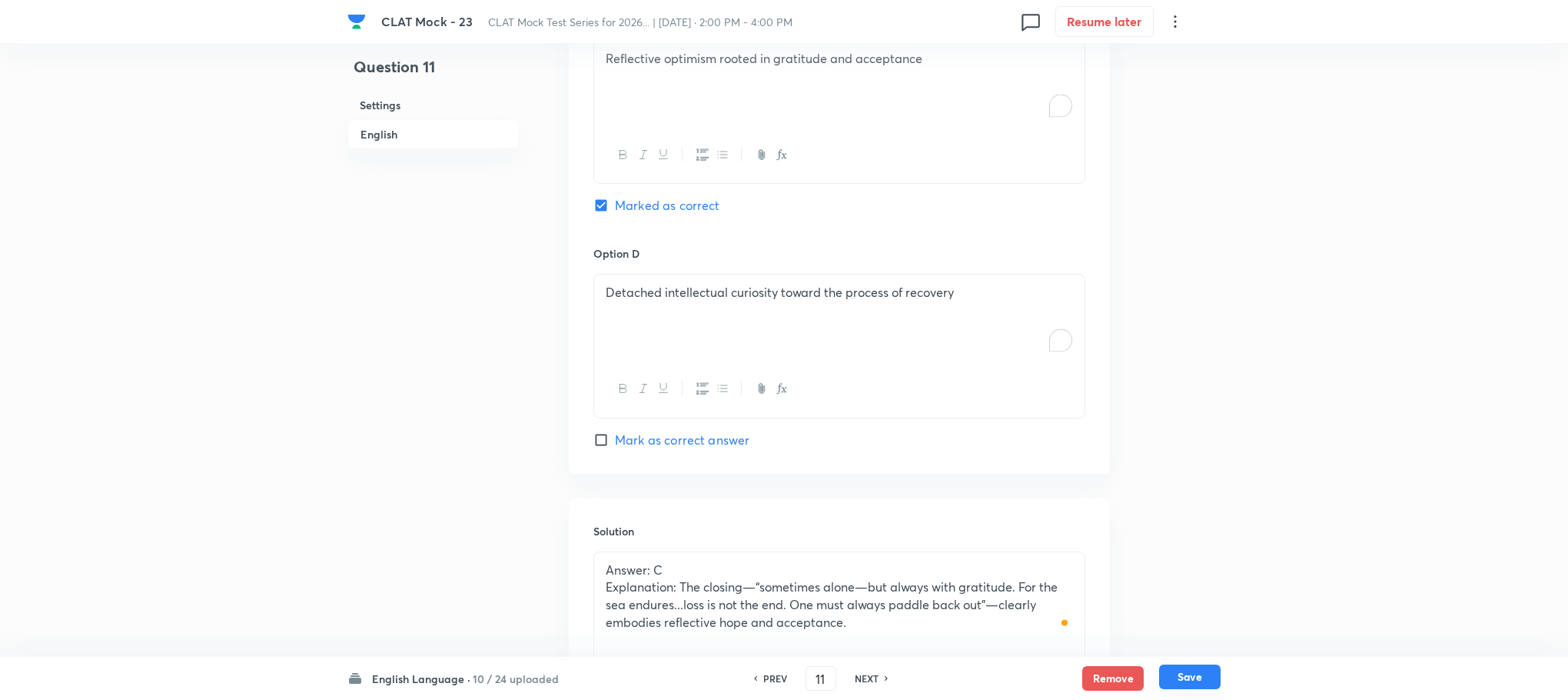
click at [1191, 678] on button "Save" at bounding box center [1190, 676] width 62 height 24
type input "12"
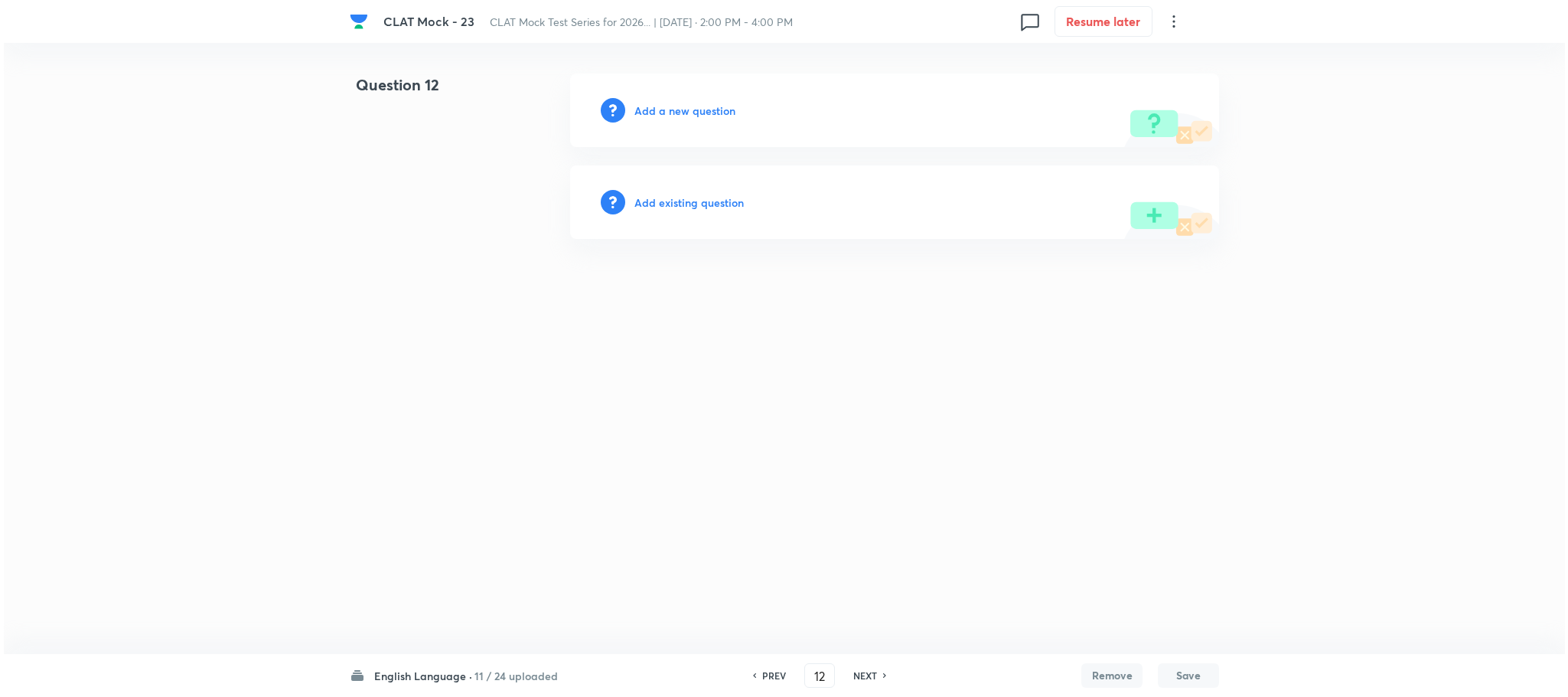
scroll to position [0, 0]
click at [689, 107] on h6 "Add a new question" at bounding box center [685, 110] width 101 height 16
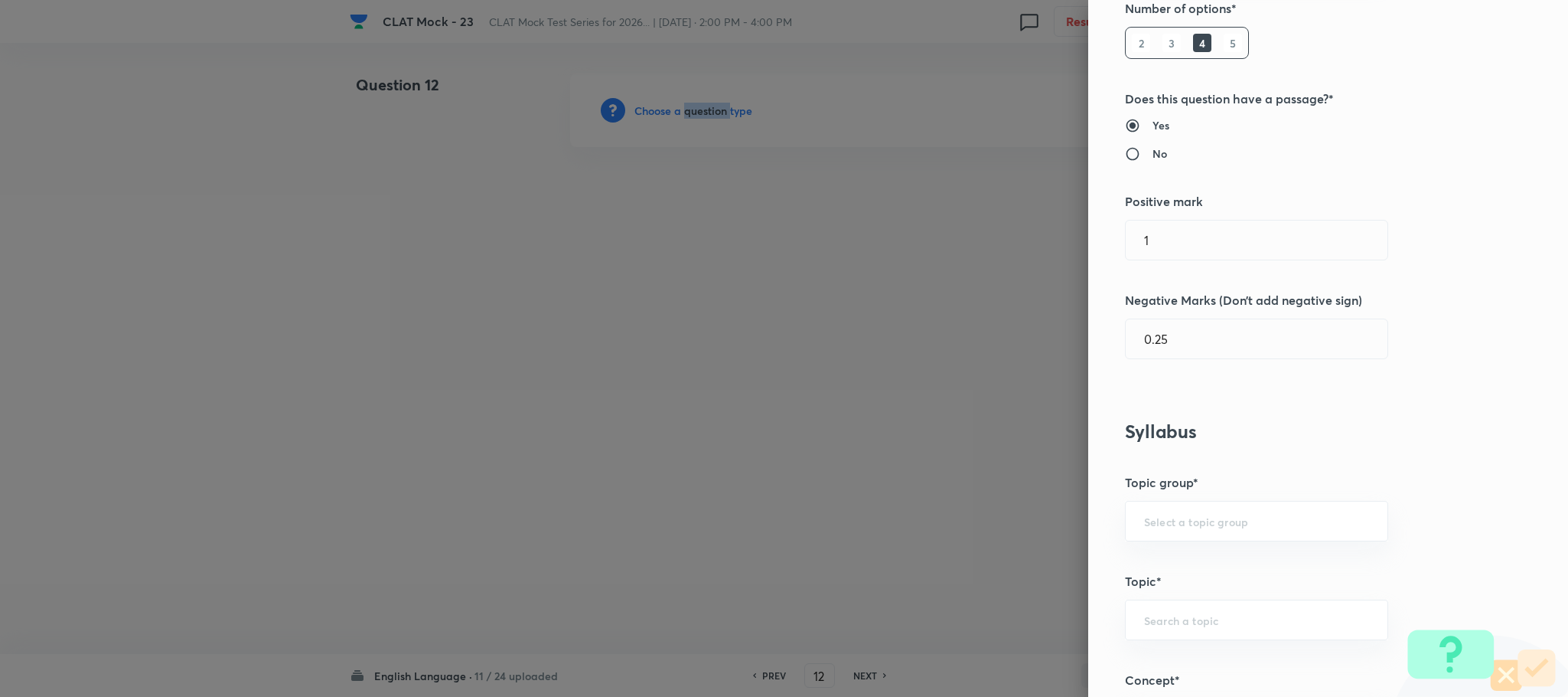
scroll to position [689, 0]
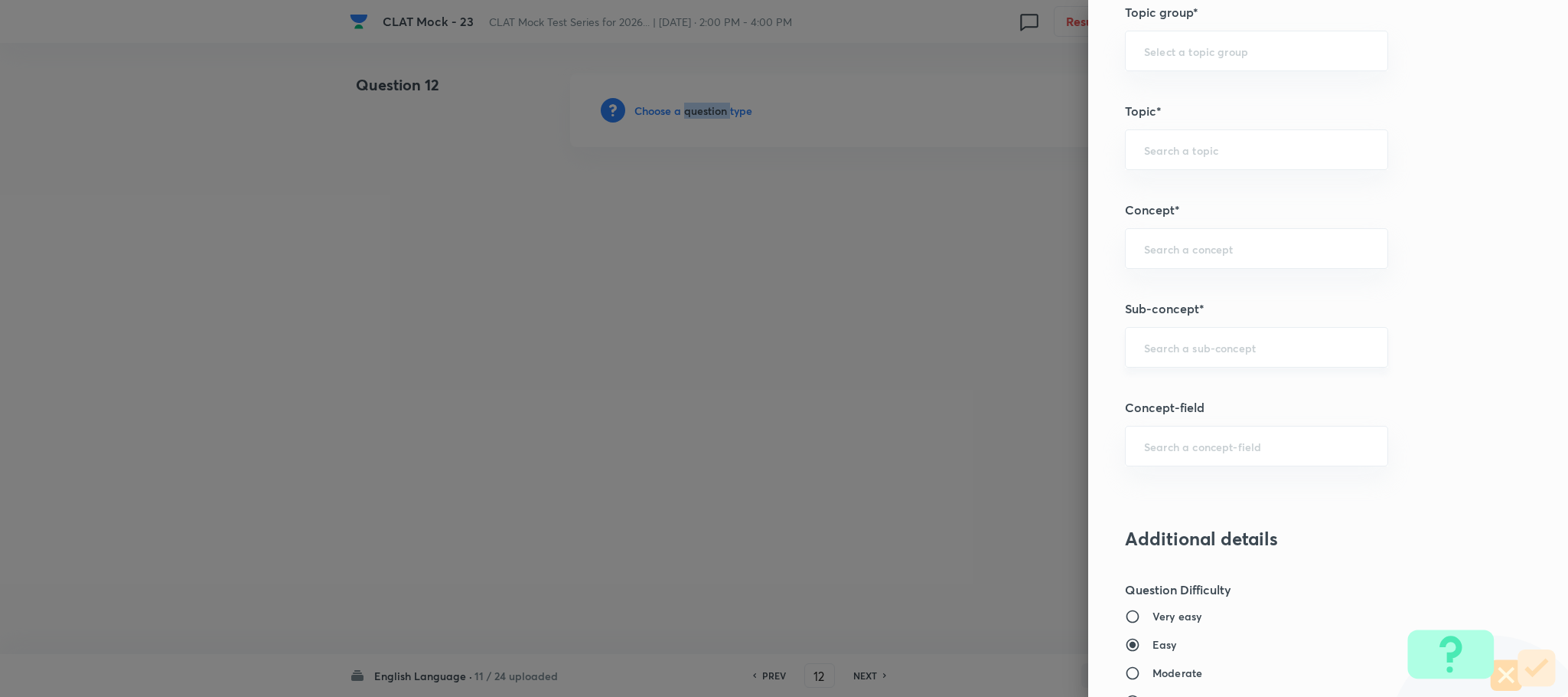
click at [1155, 343] on div "​" at bounding box center [1256, 347] width 263 height 40
click at [1160, 389] on li "Reading Comprehension" at bounding box center [1239, 396] width 261 height 28
type input "Reading Comprehension"
type input "English"
type input "English Comprehension"
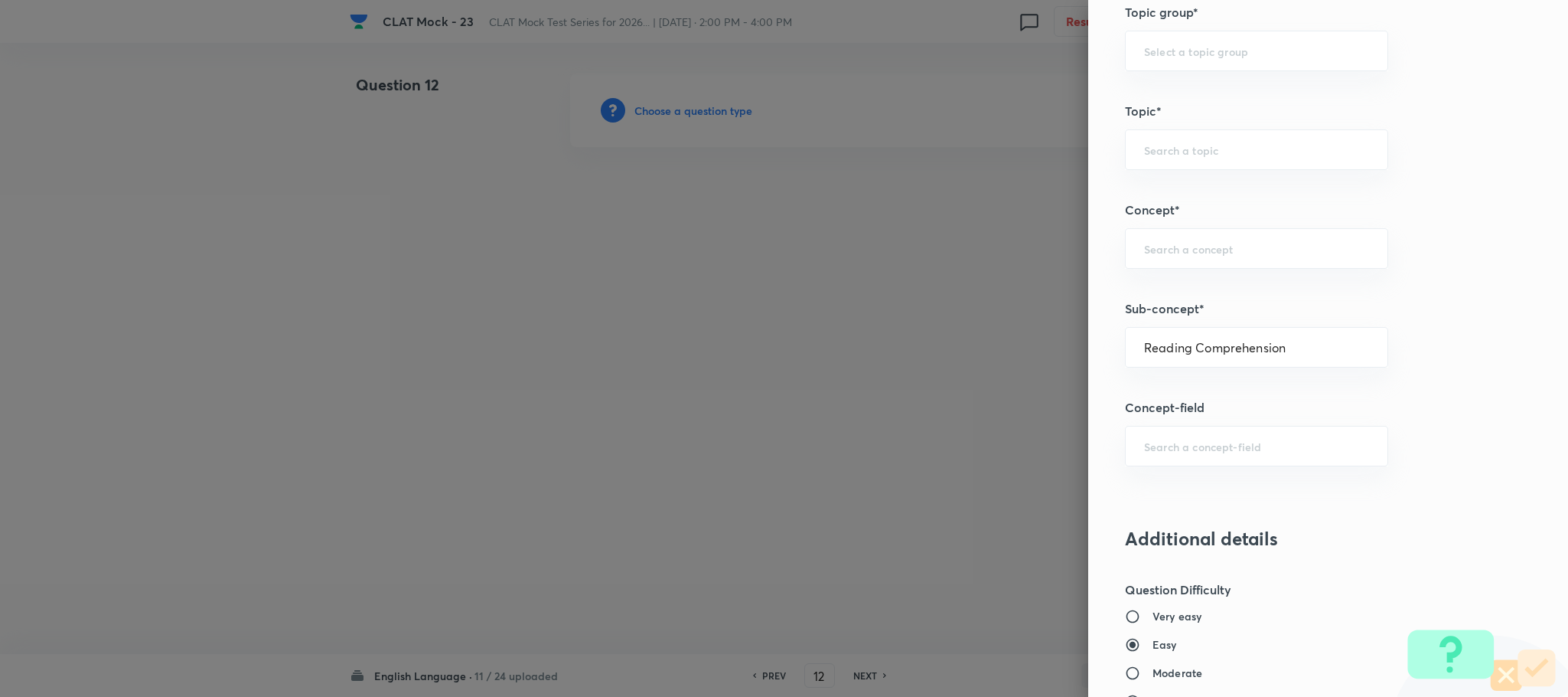
type input "Reading Comprehension"
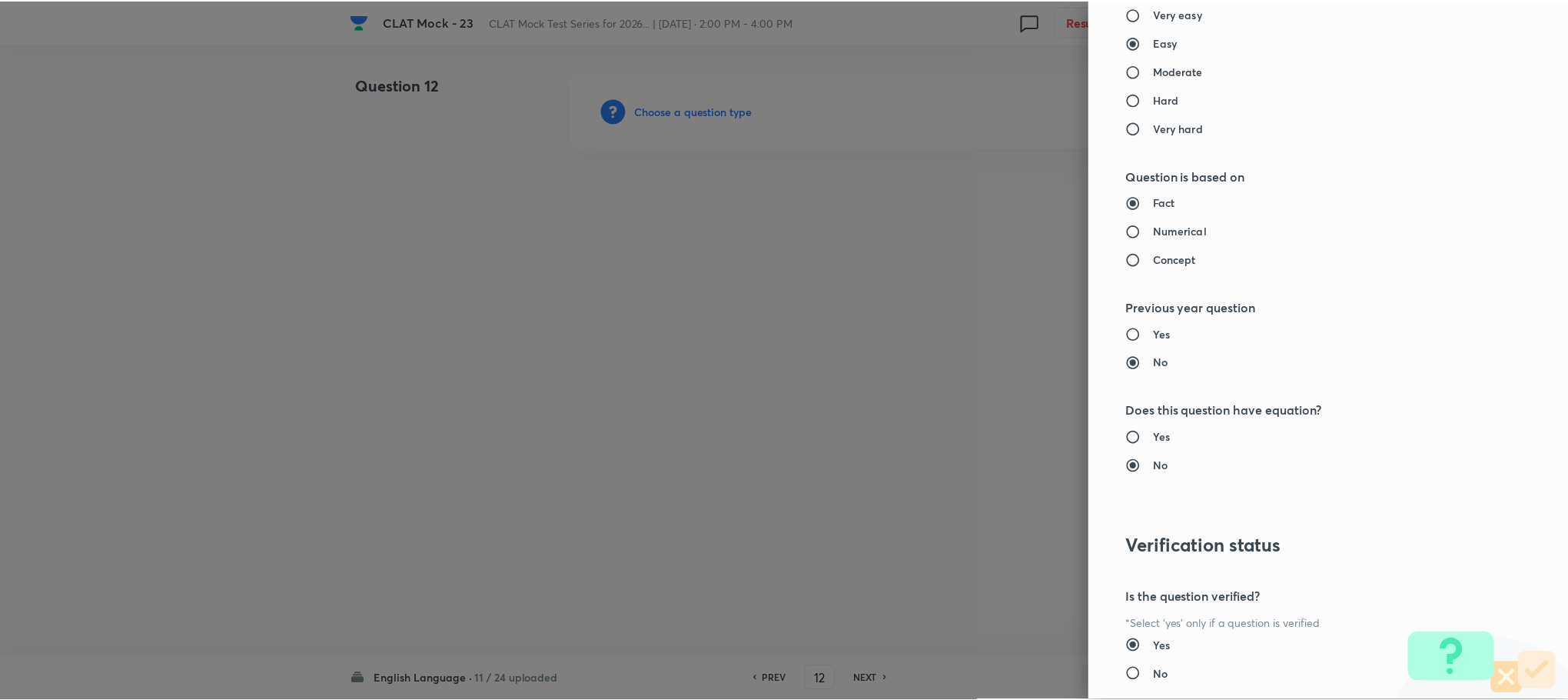
scroll to position [1402, 0]
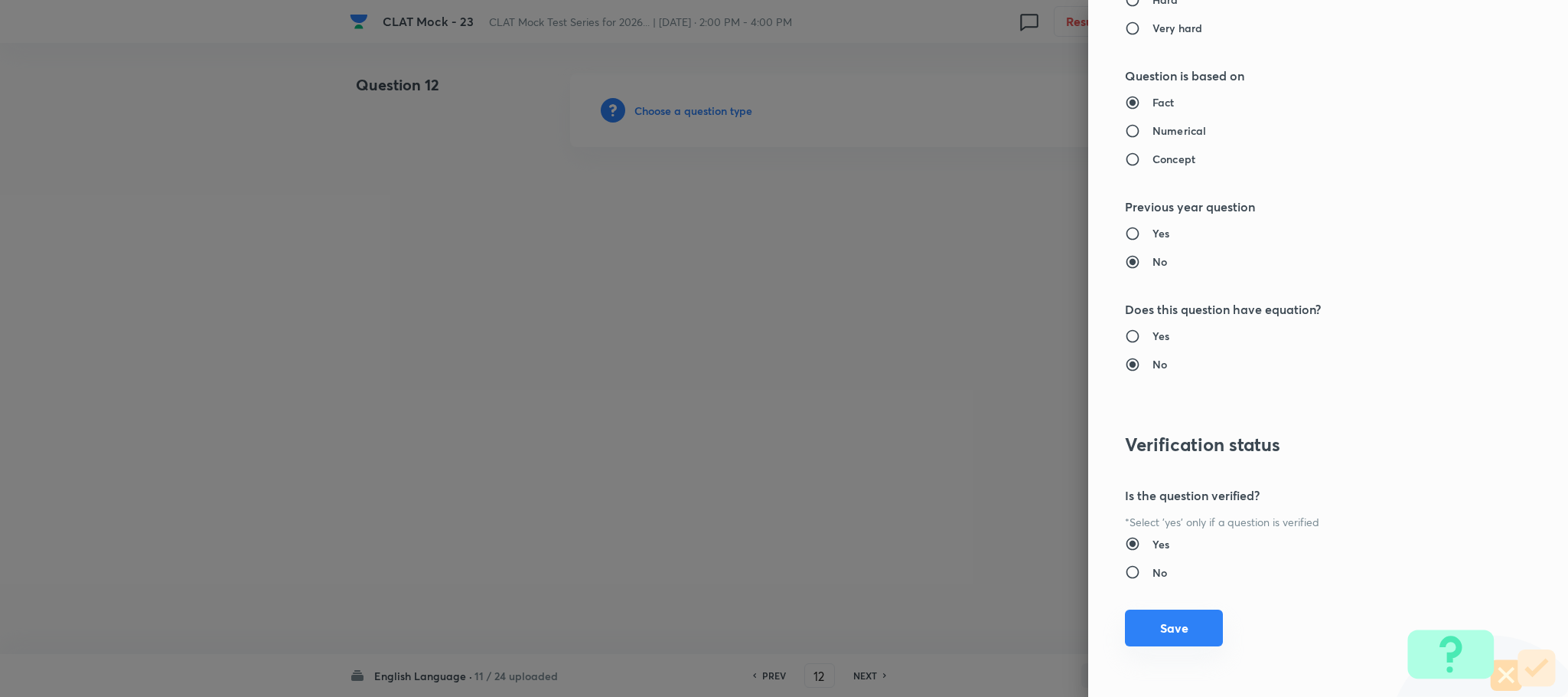
click at [1130, 632] on button "Save" at bounding box center [1174, 628] width 98 height 37
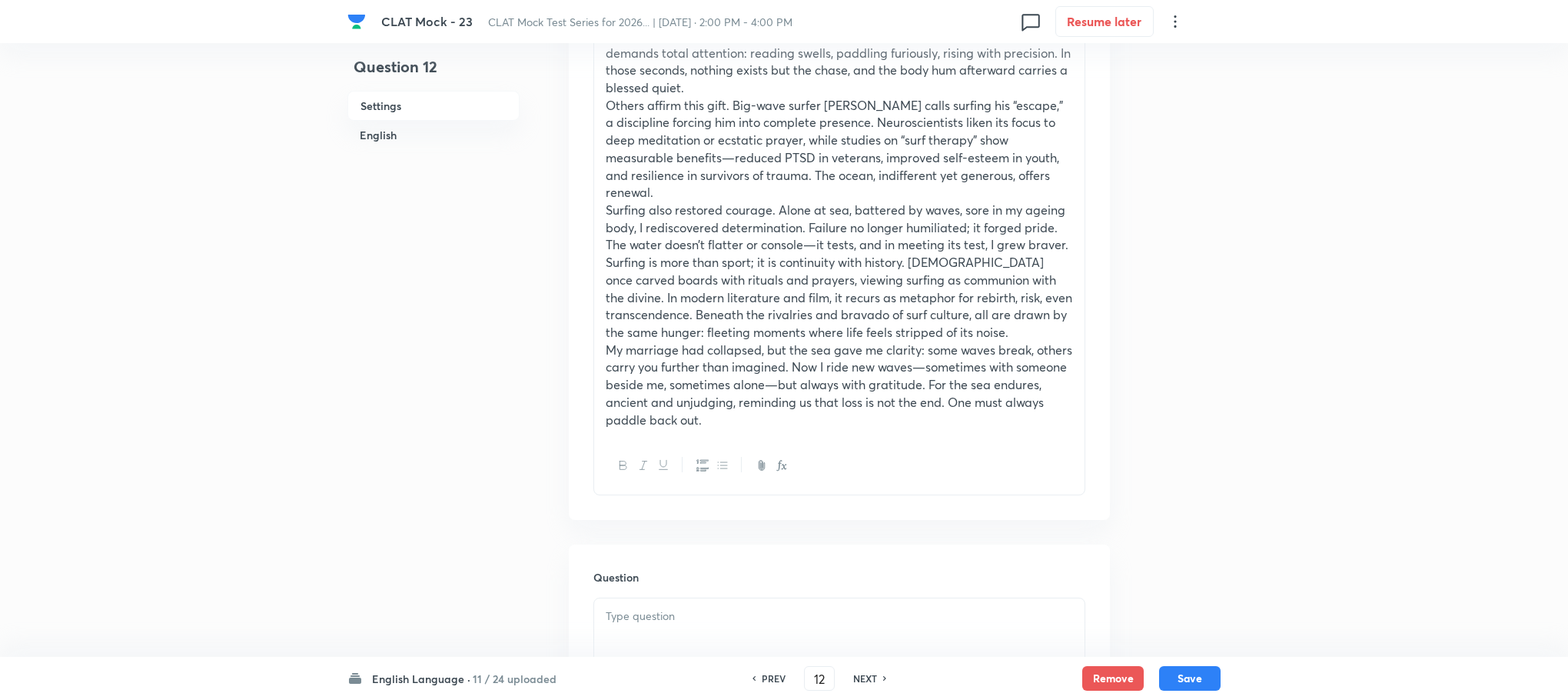
scroll to position [807, 0]
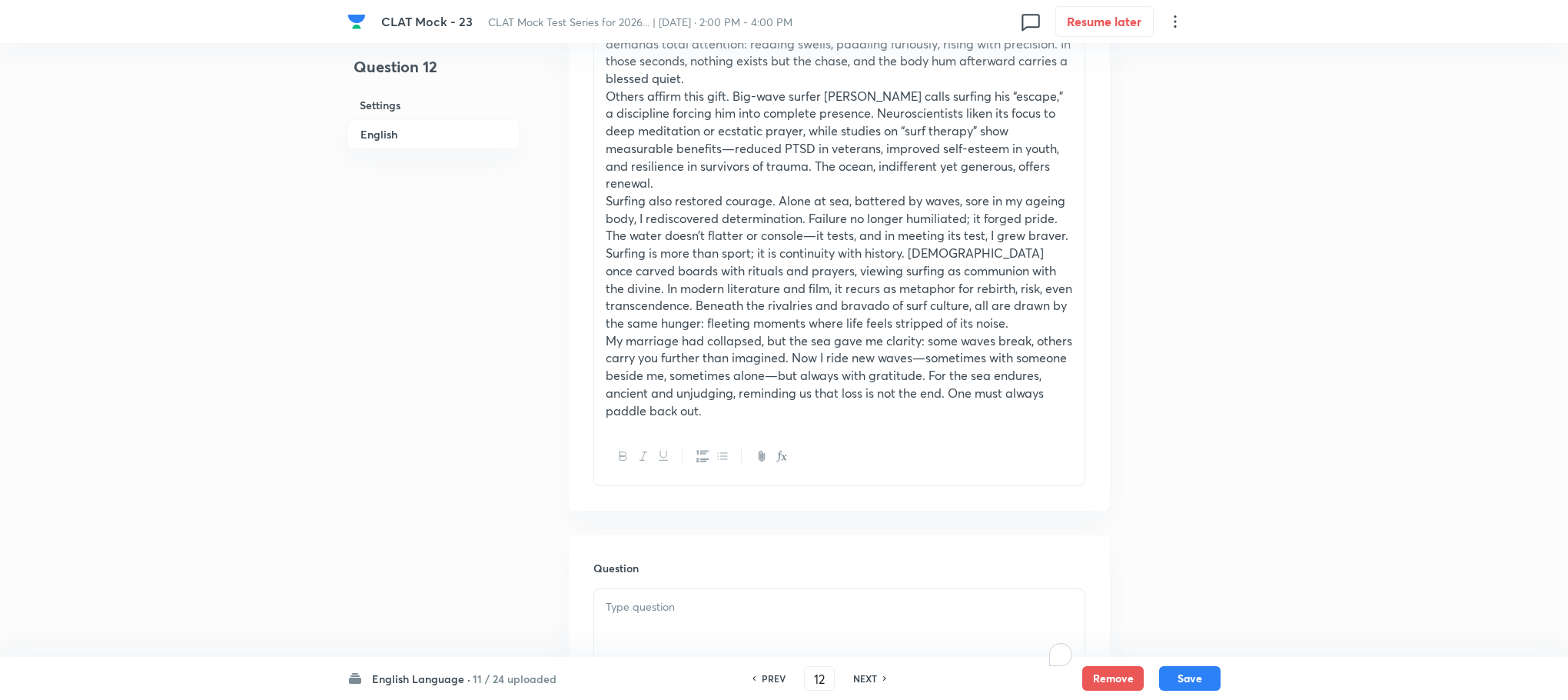
click at [672, 639] on div "To enrich screen reader interactions, please activate Accessibility in Grammarl…" at bounding box center [839, 632] width 490 height 86
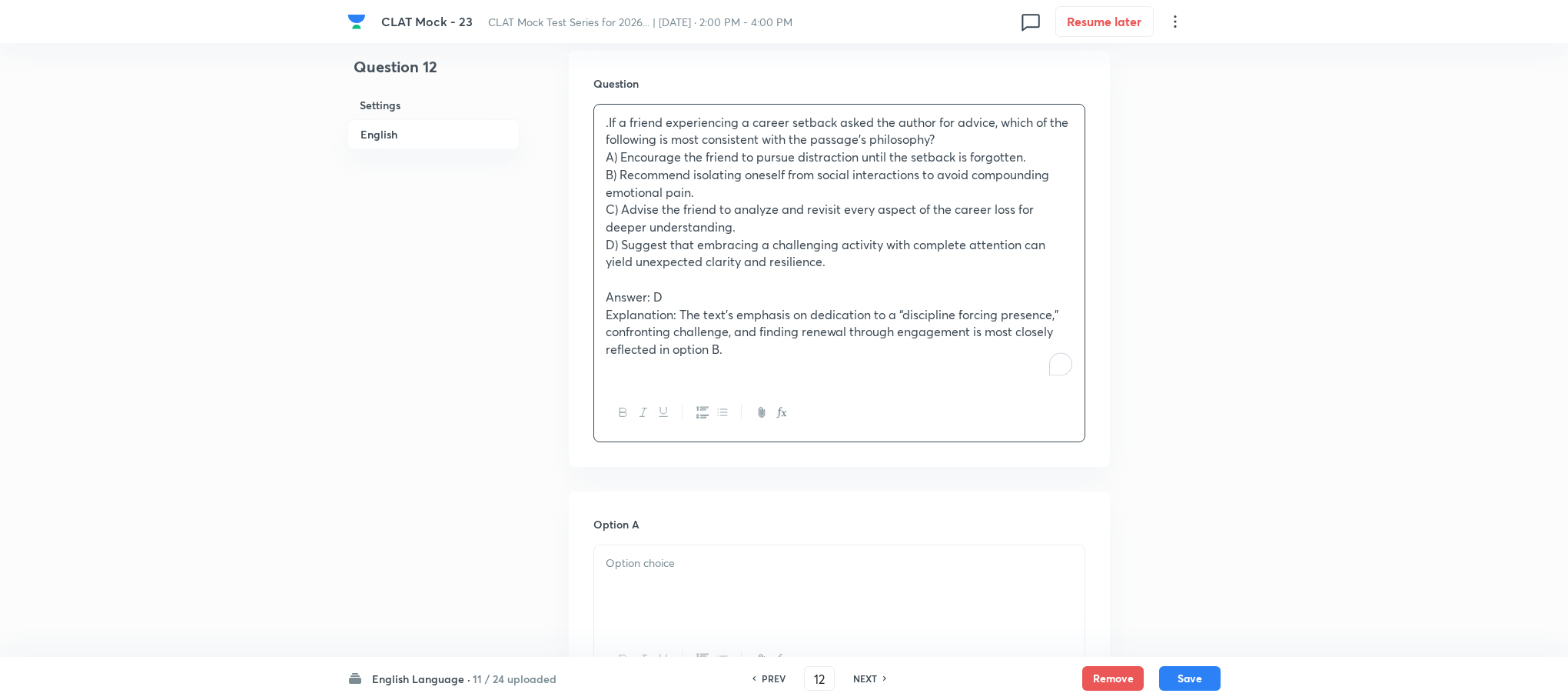
scroll to position [1269, 0]
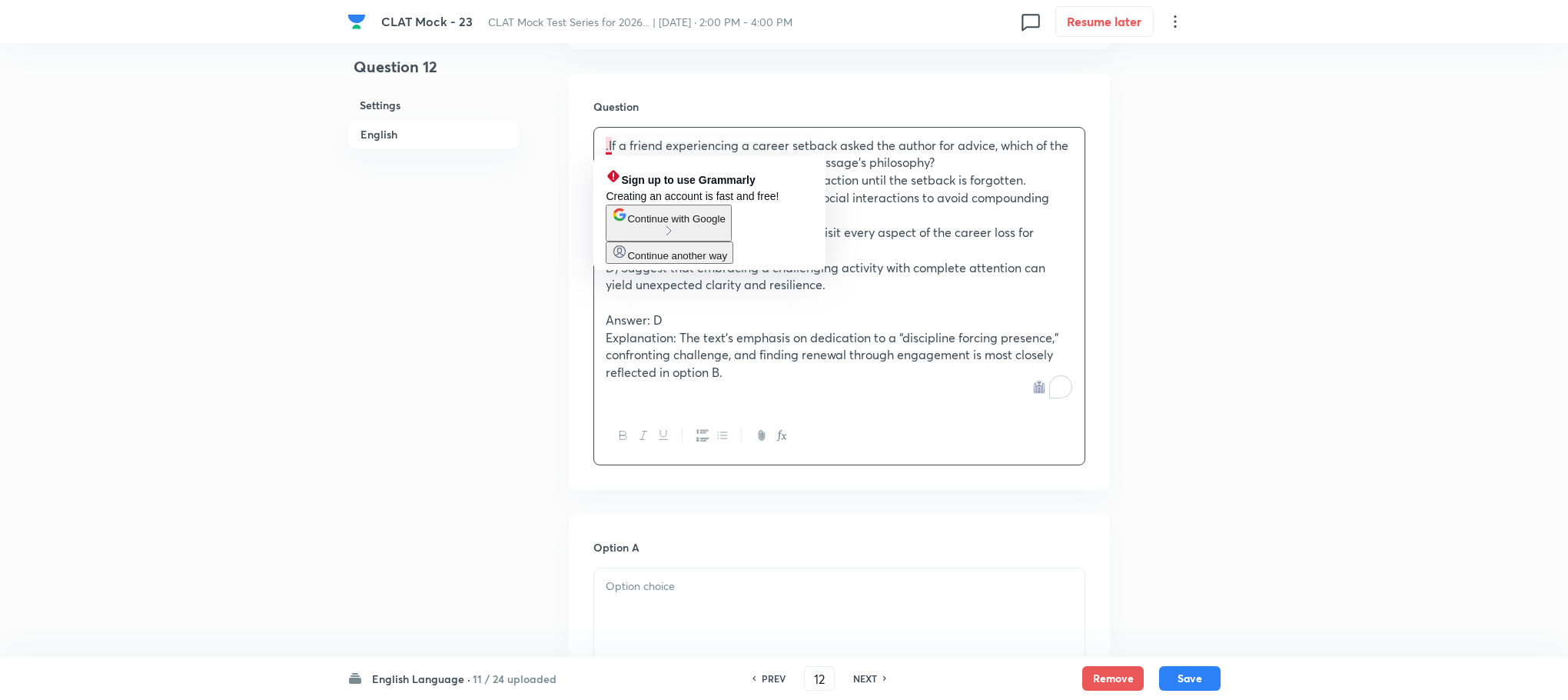
click at [608, 141] on p ".If a friend experiencing a career setback asked the author for advice, which o…" at bounding box center [840, 154] width 468 height 35
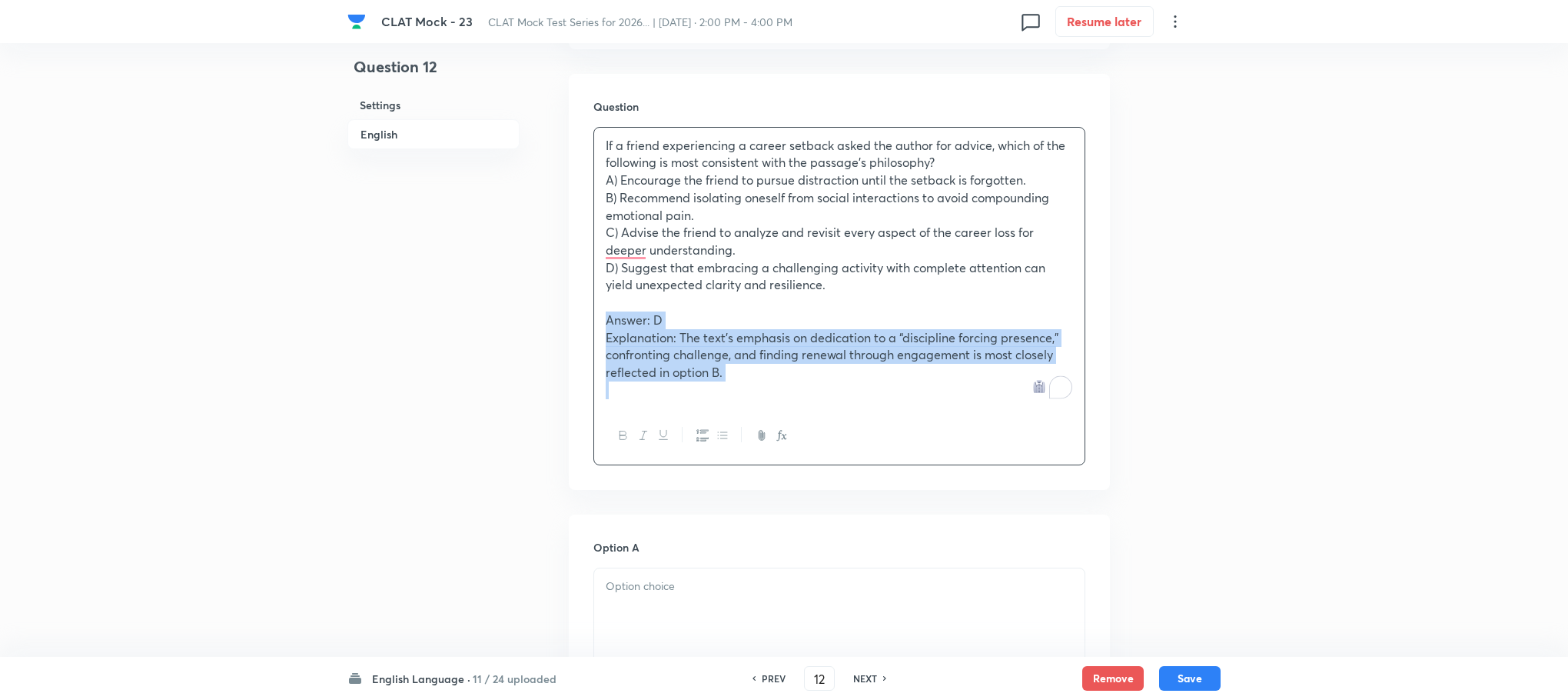
drag, startPoint x: 605, startPoint y: 314, endPoint x: 775, endPoint y: 395, distance: 188.3
click at [775, 395] on div "If a friend experiencing a career setback asked the author for advice, which of…" at bounding box center [839, 268] width 490 height 280
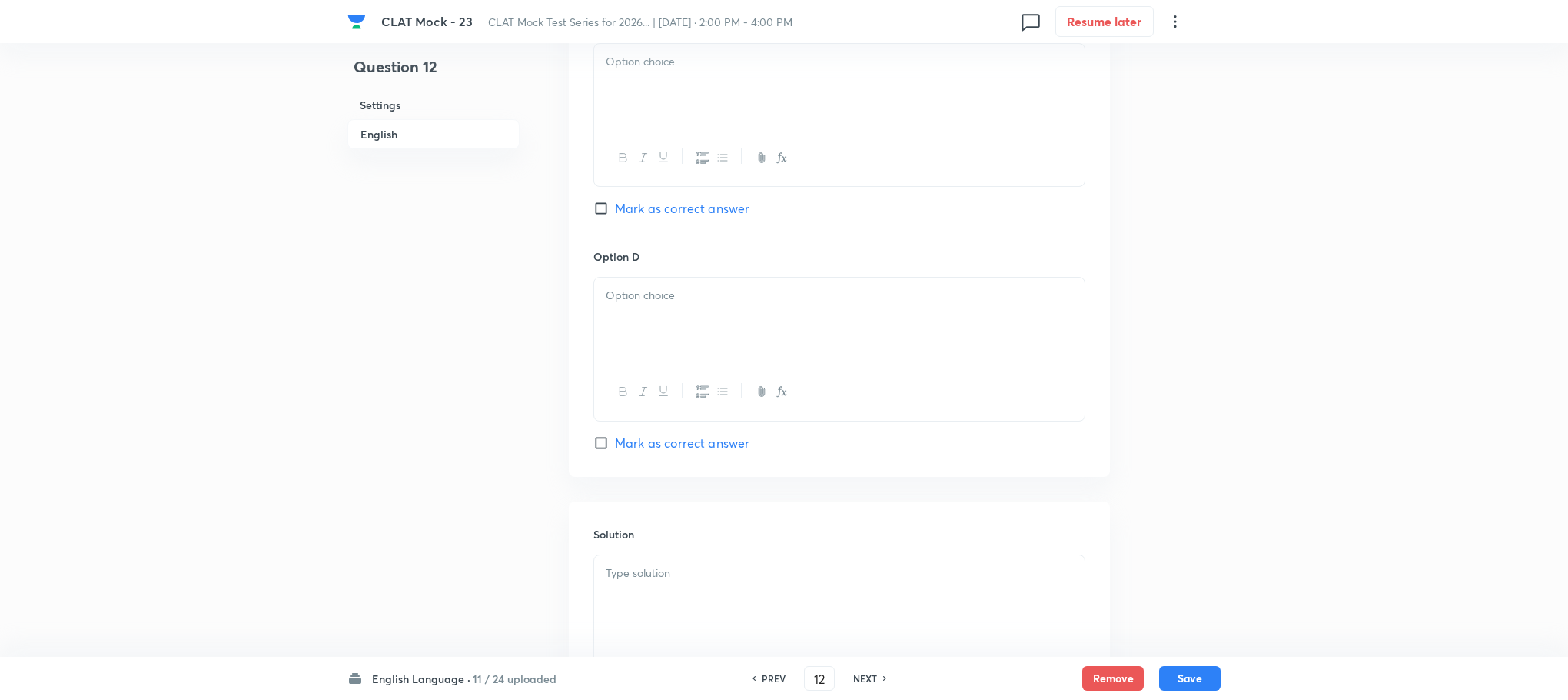
scroll to position [2354, 0]
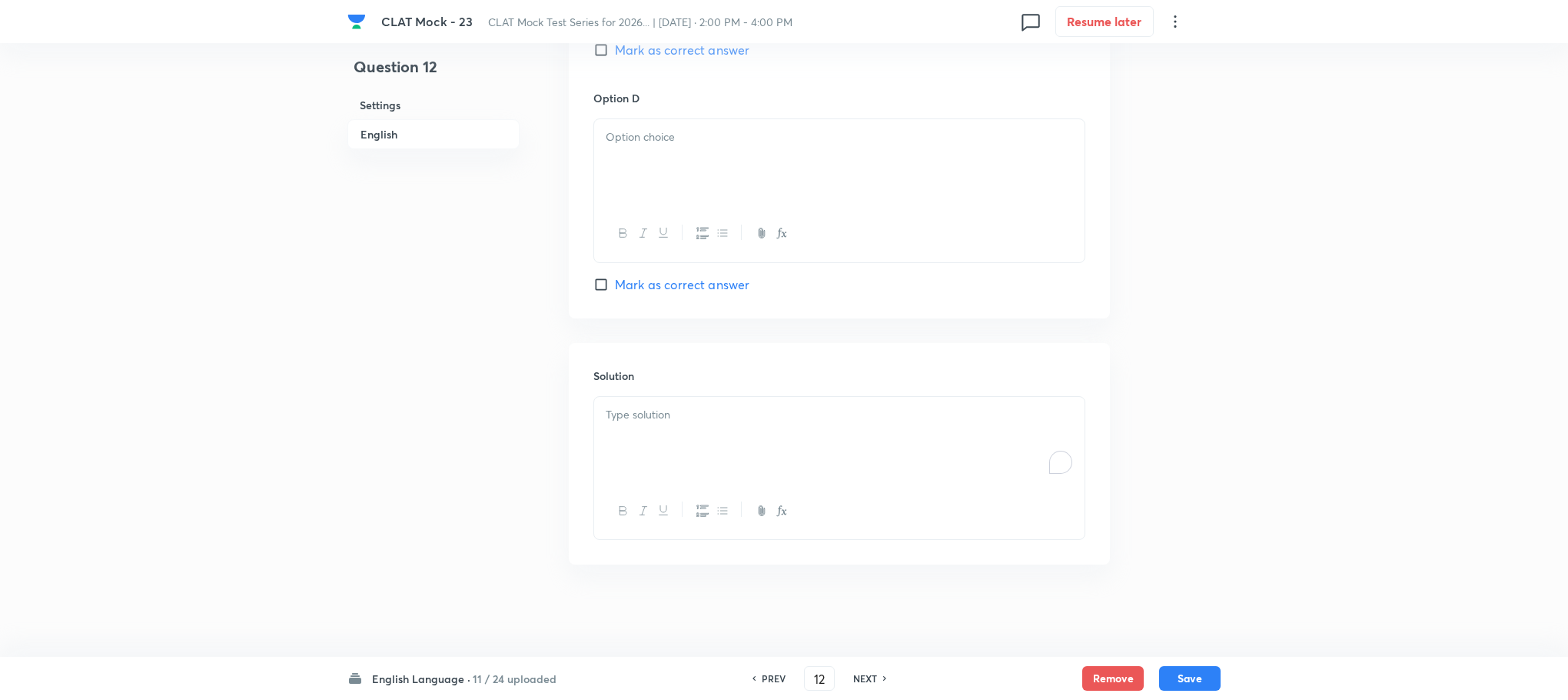
click at [644, 446] on div "To enrich screen reader interactions, please activate Accessibility in Grammarl…" at bounding box center [839, 440] width 490 height 86
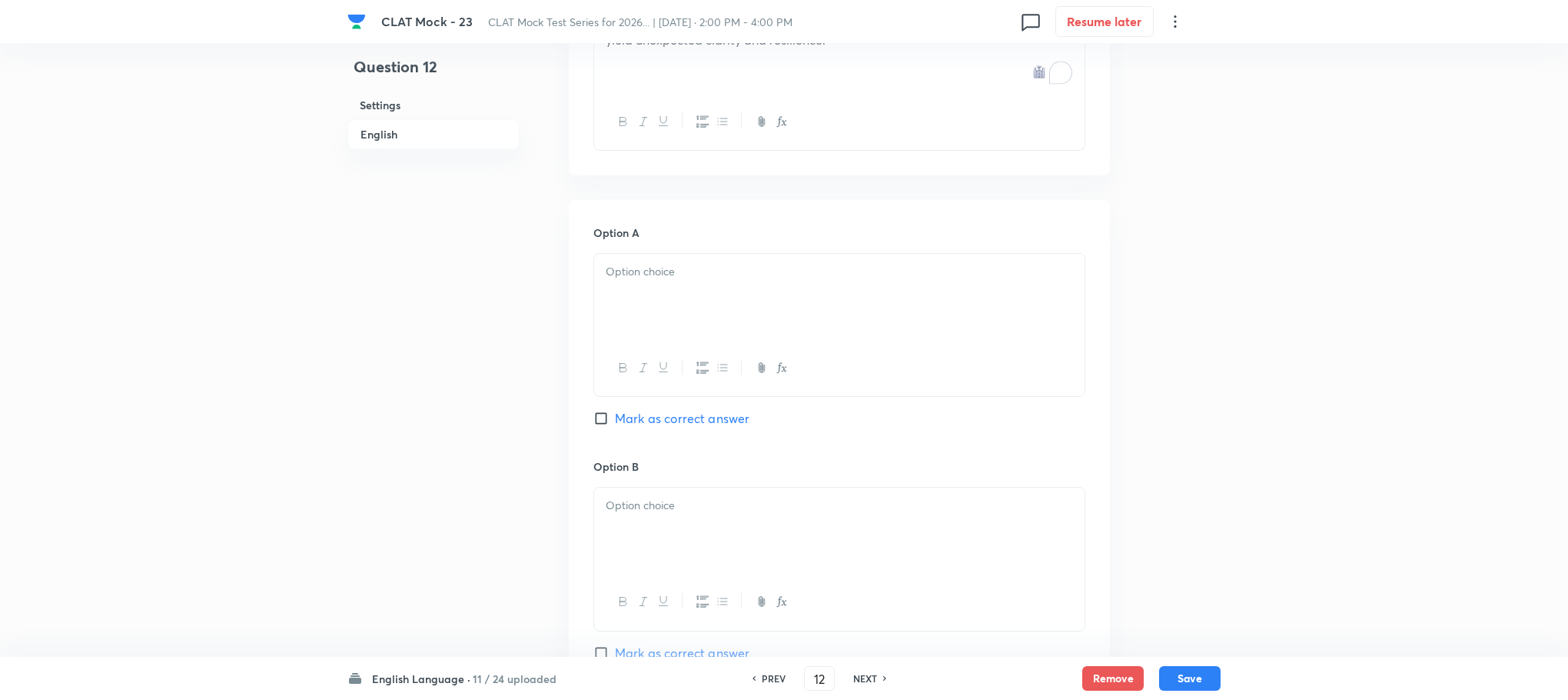
scroll to position [1201, 0]
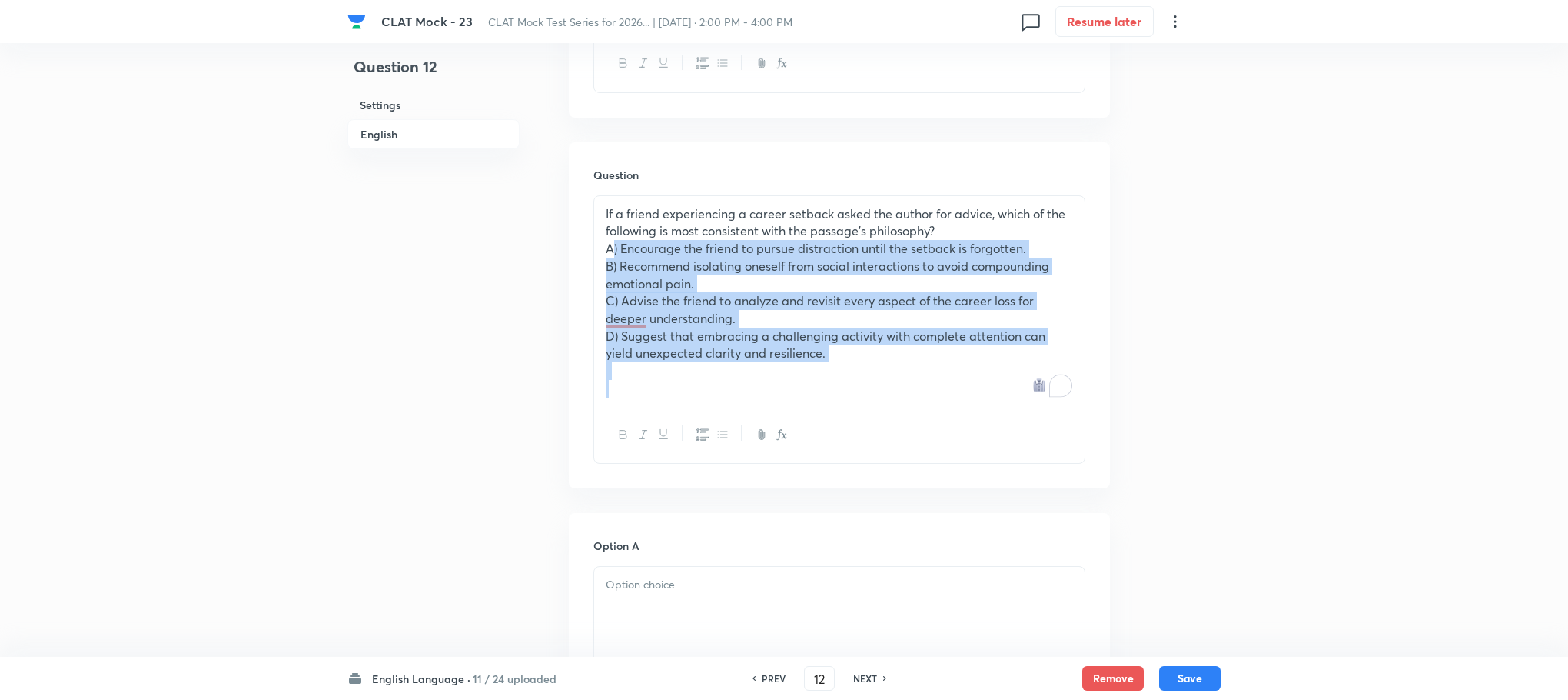
drag, startPoint x: 602, startPoint y: 242, endPoint x: 863, endPoint y: 391, distance: 300.5
click at [863, 391] on div "If a friend experiencing a career setback asked the author for advice, which of…" at bounding box center [839, 301] width 490 height 211
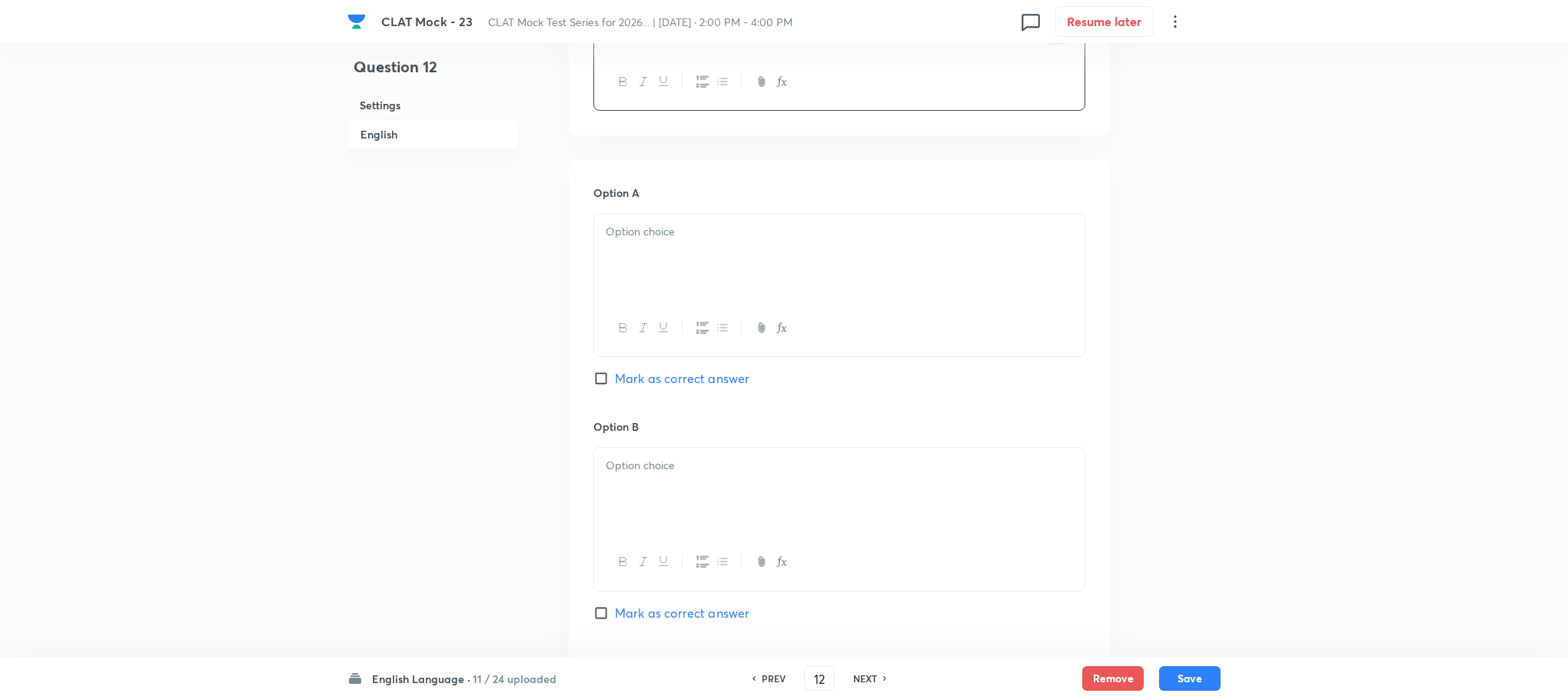
scroll to position [1431, 0]
click at [634, 256] on div "To enrich screen reader interactions, please activate Accessibility in Grammarl…" at bounding box center [839, 254] width 490 height 86
paste div "To enrich screen reader interactions, please activate Accessibility in Grammarl…"
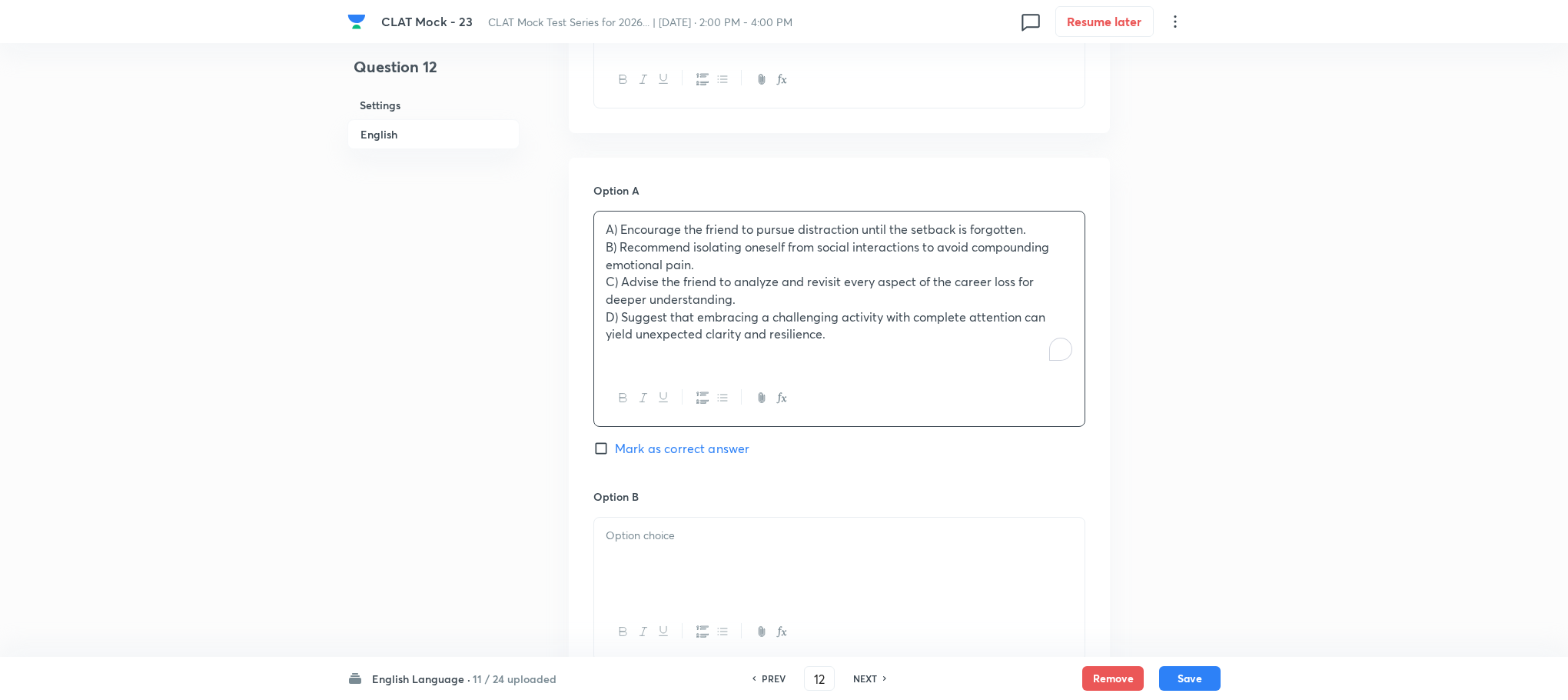
click at [619, 229] on p "A) Encourage the friend to pursue distraction until the setback is forgotten." at bounding box center [840, 229] width 468 height 18
click at [619, 252] on p "B) Recommend isolating oneself from social interactions to avoid compounding em…" at bounding box center [840, 255] width 468 height 35
click at [619, 278] on p "C) Advise the friend to analyze and revisit every aspect of the career loss for…" at bounding box center [840, 290] width 468 height 35
click at [614, 317] on p "D) Suggest that embracing a challenging activity with complete attention can yi…" at bounding box center [840, 325] width 468 height 35
click at [621, 321] on p "D) Suggest that embracing a challenging activity with complete attention can yi…" at bounding box center [840, 325] width 468 height 35
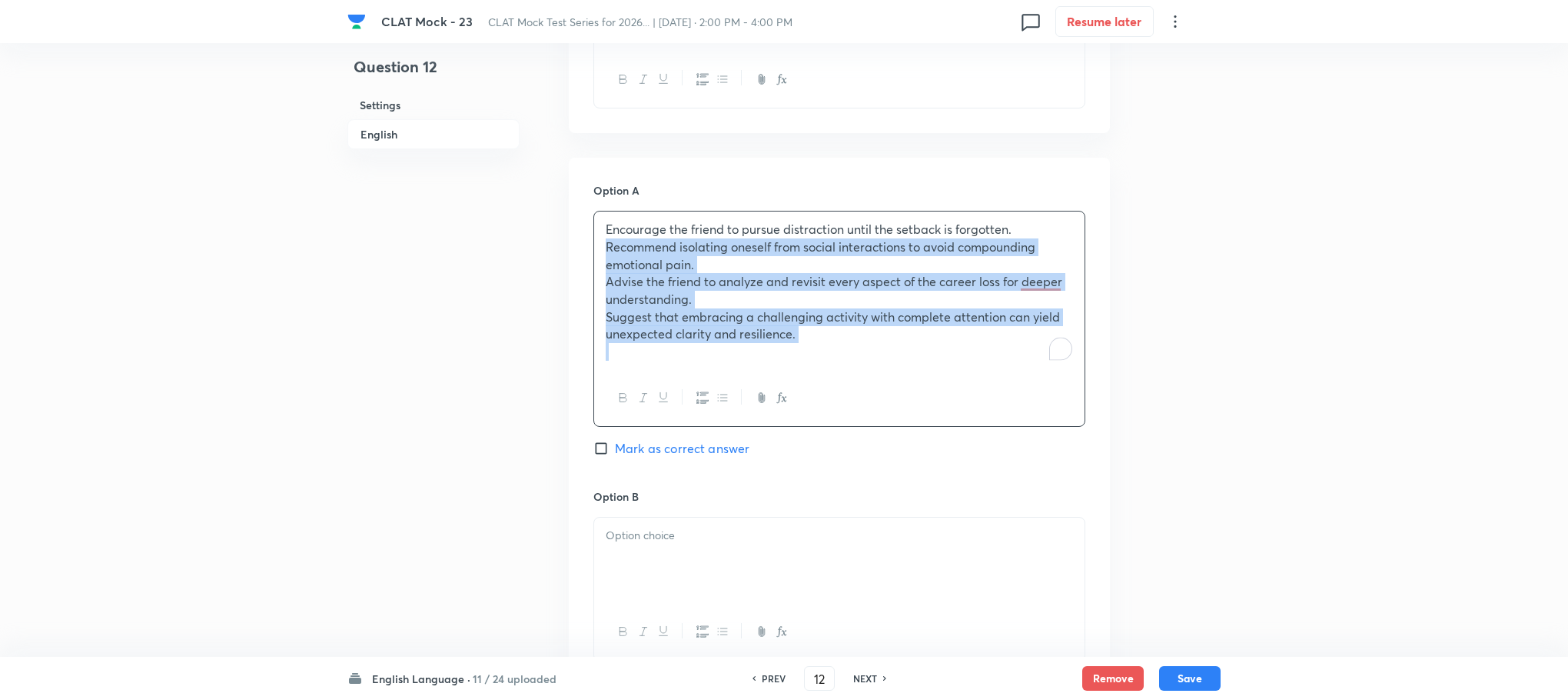
drag, startPoint x: 604, startPoint y: 250, endPoint x: 884, endPoint y: 388, distance: 312.2
click at [884, 388] on div "Encourage the friend to pursue distraction until the setback is forgotten. Reco…" at bounding box center [839, 319] width 492 height 216
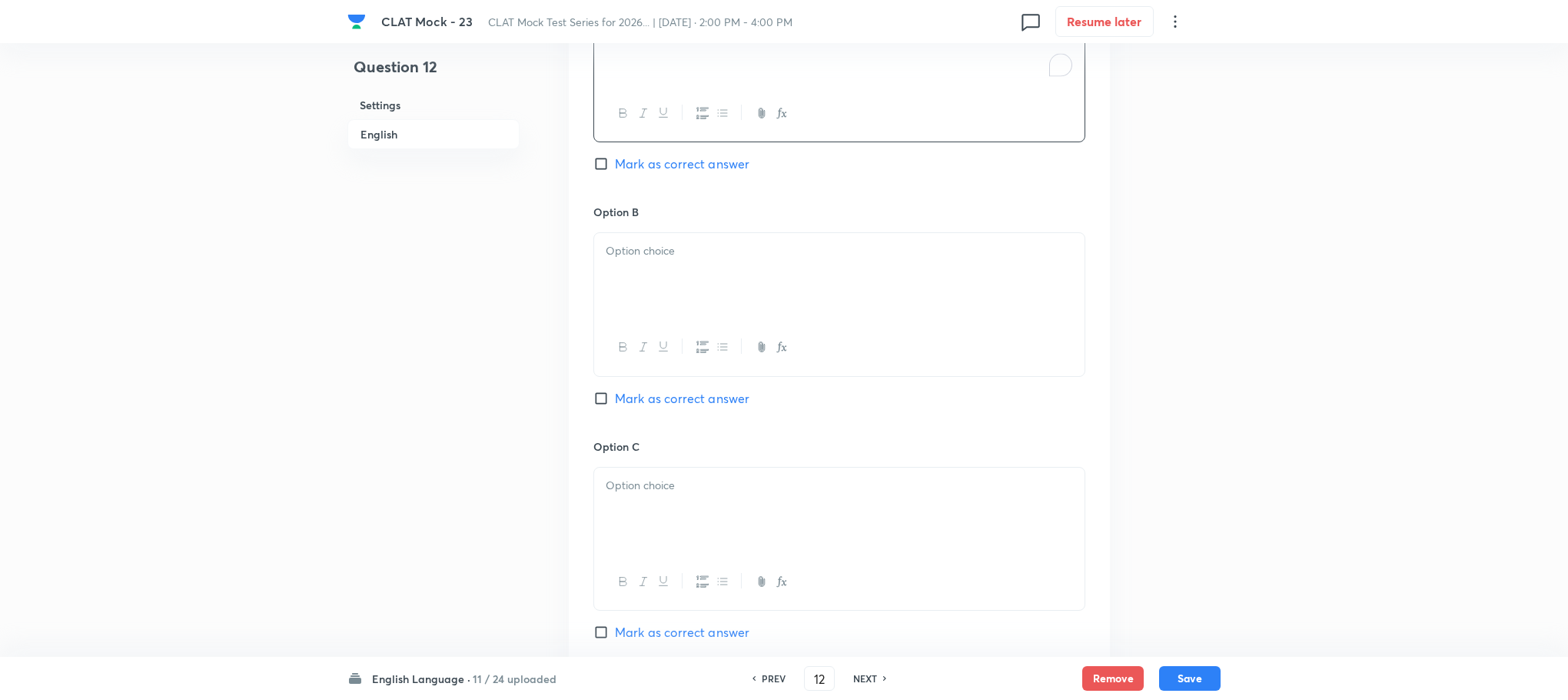
scroll to position [1662, 0]
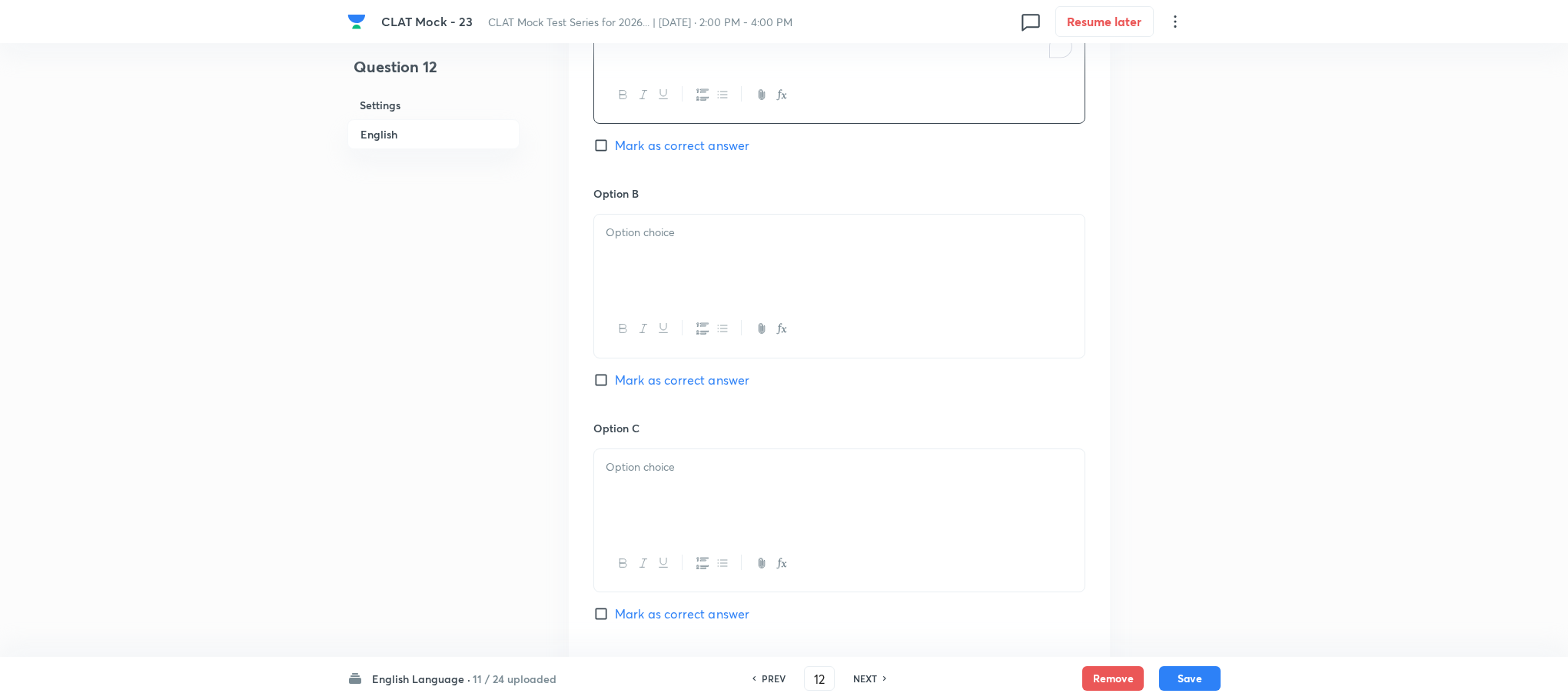
click at [632, 263] on div at bounding box center [839, 258] width 490 height 86
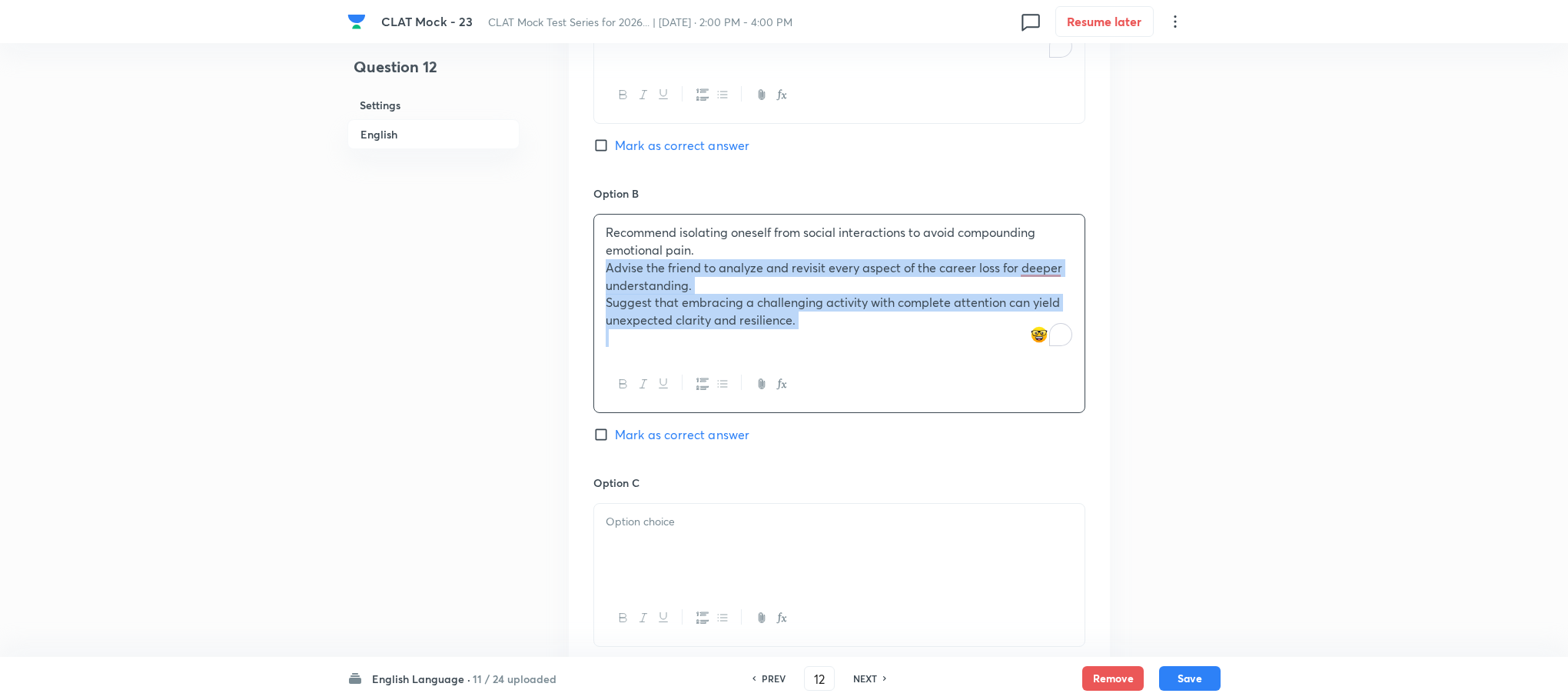
drag, startPoint x: 605, startPoint y: 269, endPoint x: 850, endPoint y: 349, distance: 257.7
click at [850, 349] on div "Recommend isolating oneself from social interactions to avoid compounding emoti…" at bounding box center [839, 285] width 490 height 141
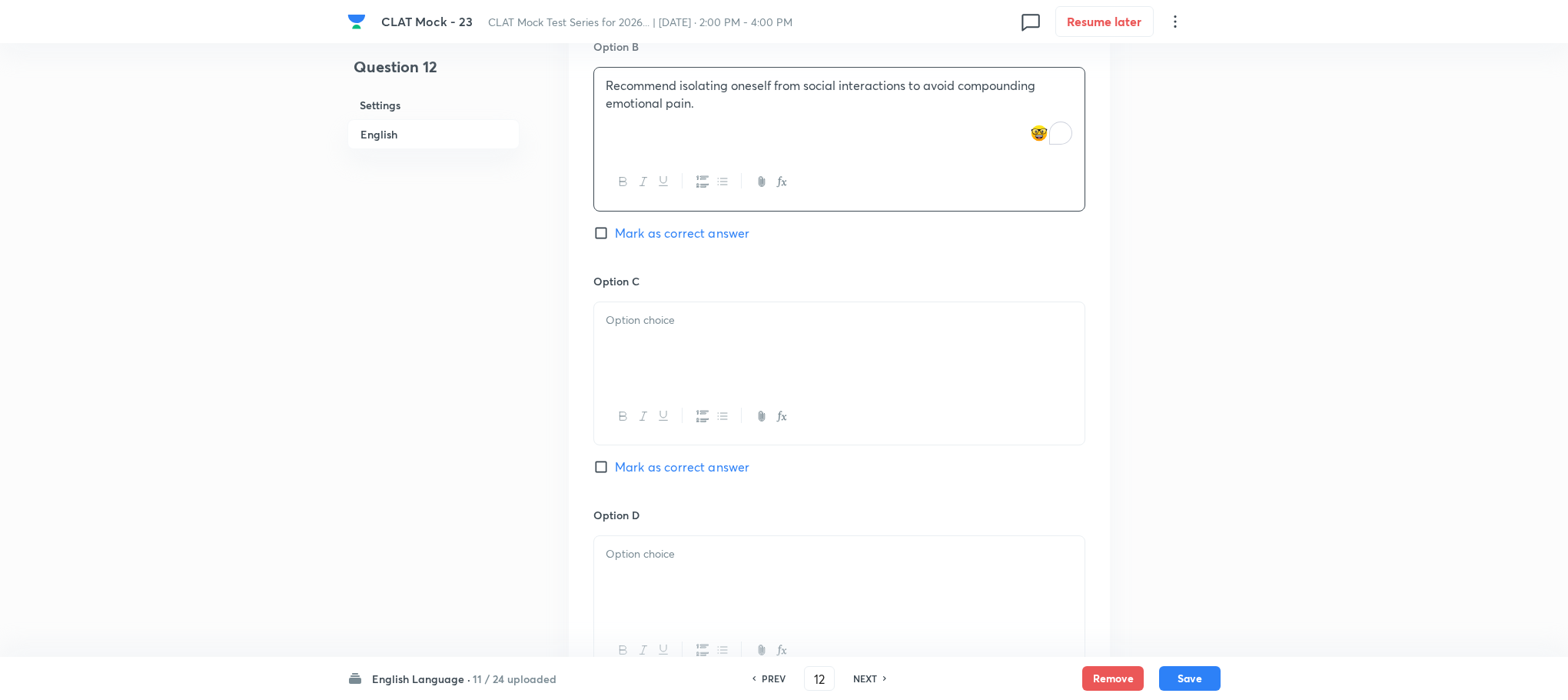
scroll to position [2008, 0]
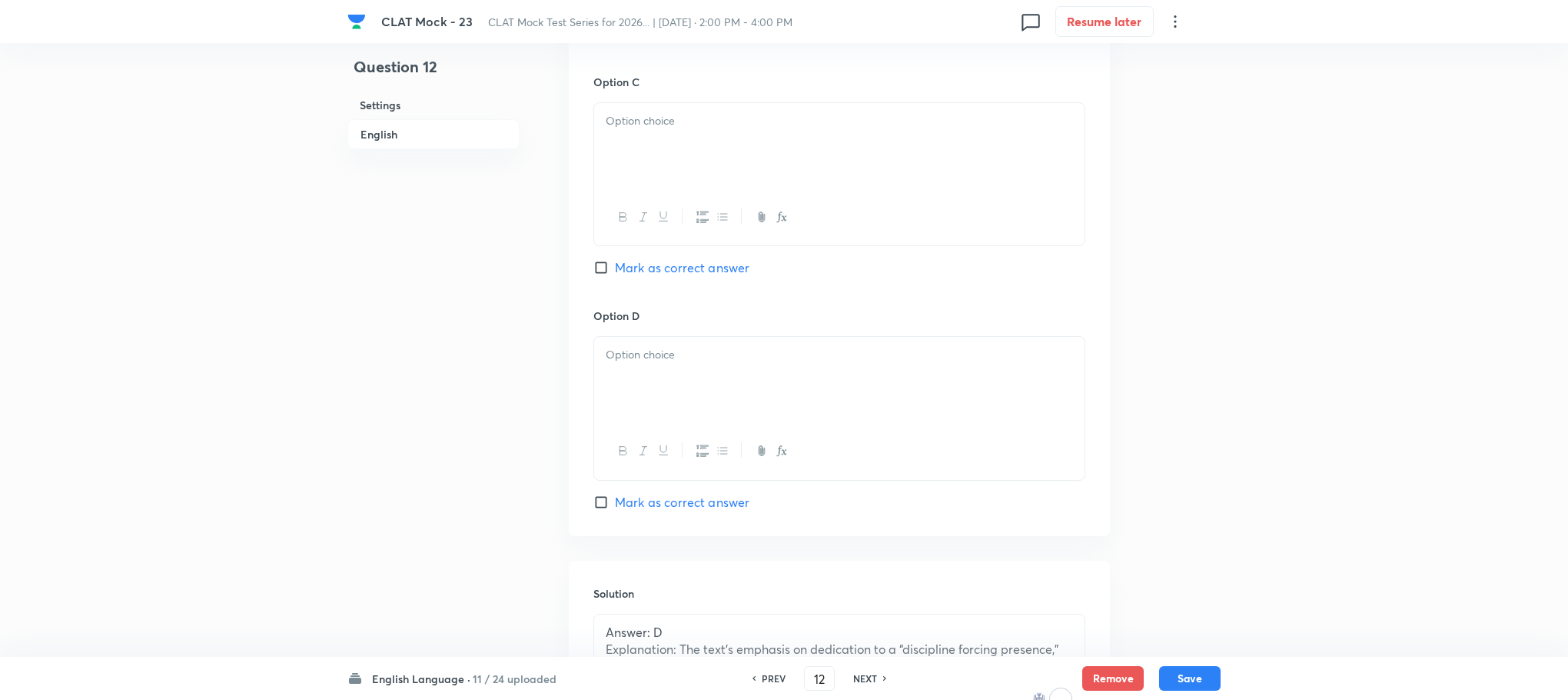
click at [637, 149] on div at bounding box center [839, 146] width 490 height 86
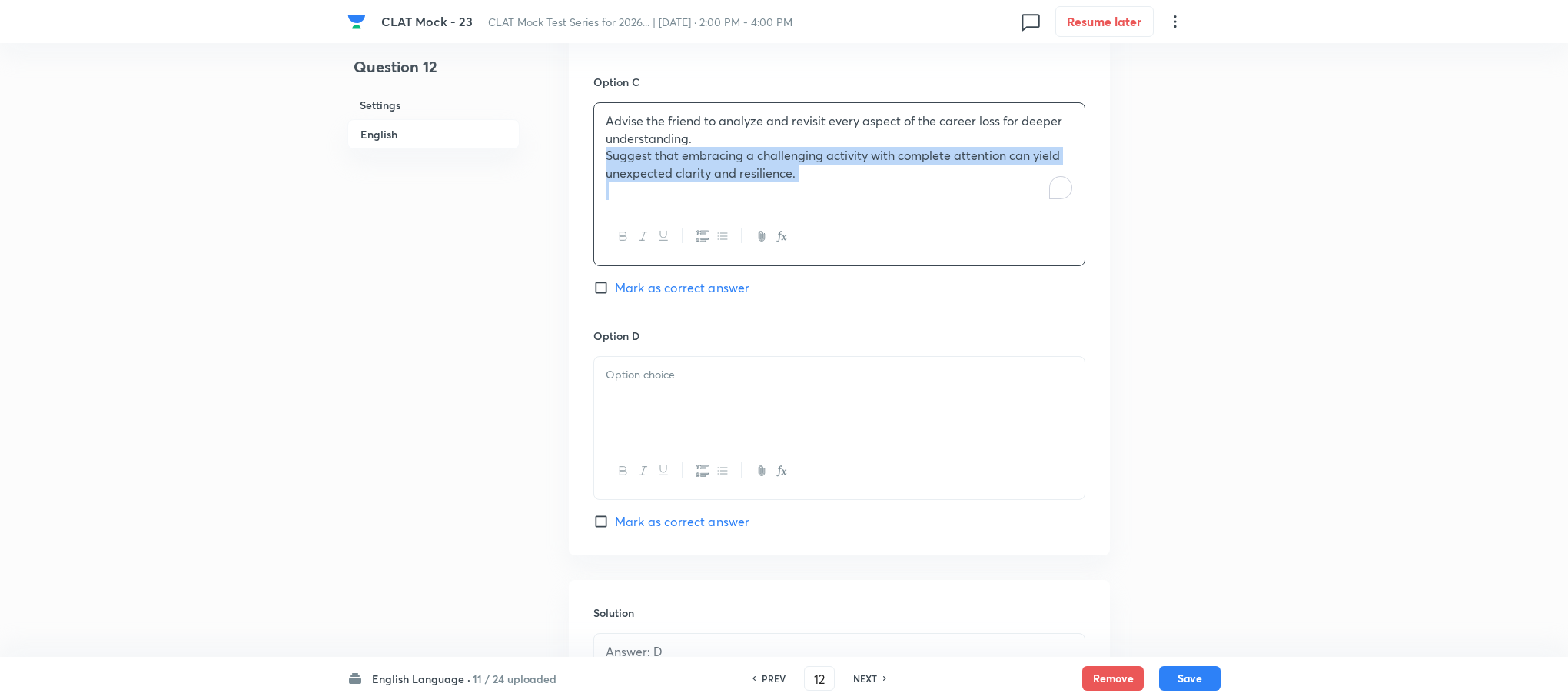
drag, startPoint x: 598, startPoint y: 160, endPoint x: 844, endPoint y: 226, distance: 254.7
click at [844, 226] on div "Advise the friend to analyze and revisit every aspect of the career loss for de…" at bounding box center [839, 184] width 492 height 164
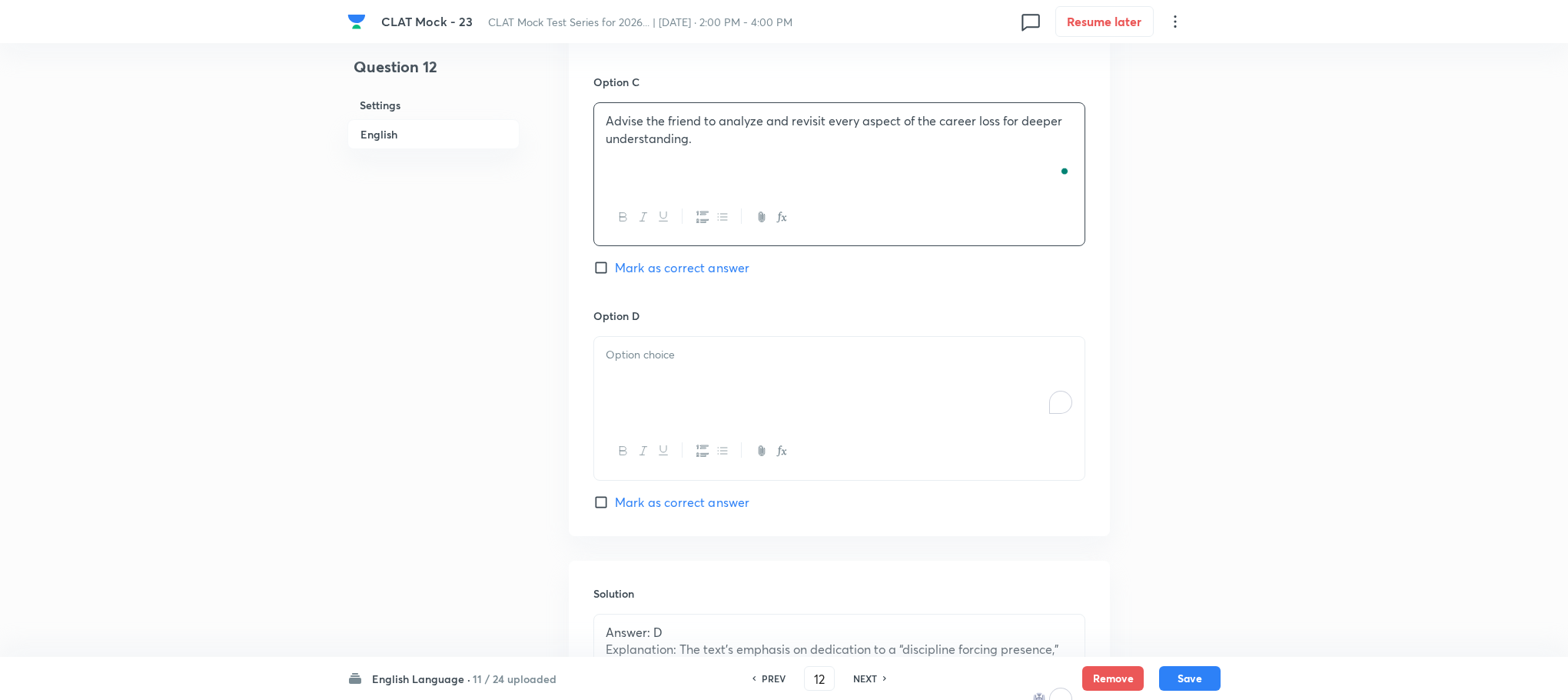
click at [713, 340] on div "To enrich screen reader interactions, please activate Accessibility in Grammarl…" at bounding box center [839, 380] width 490 height 86
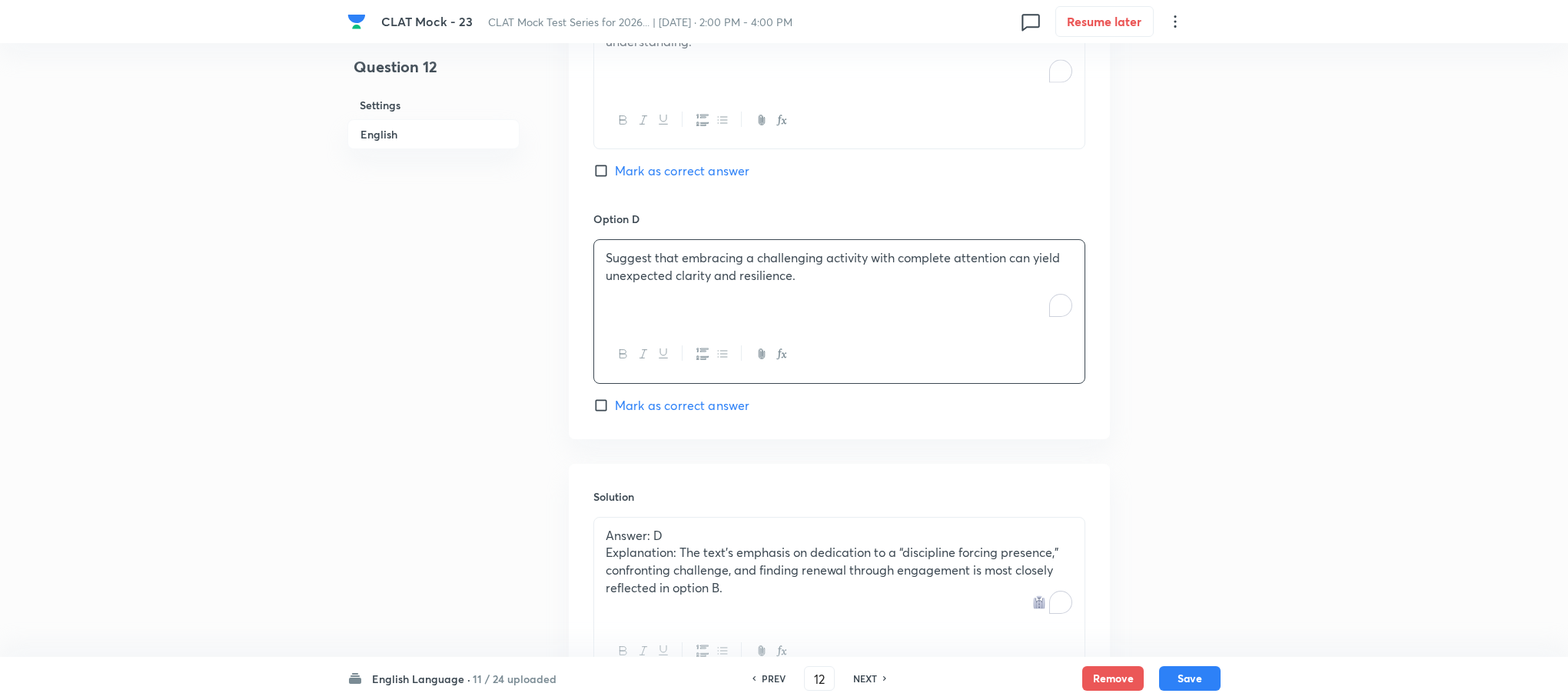
scroll to position [2239, 0]
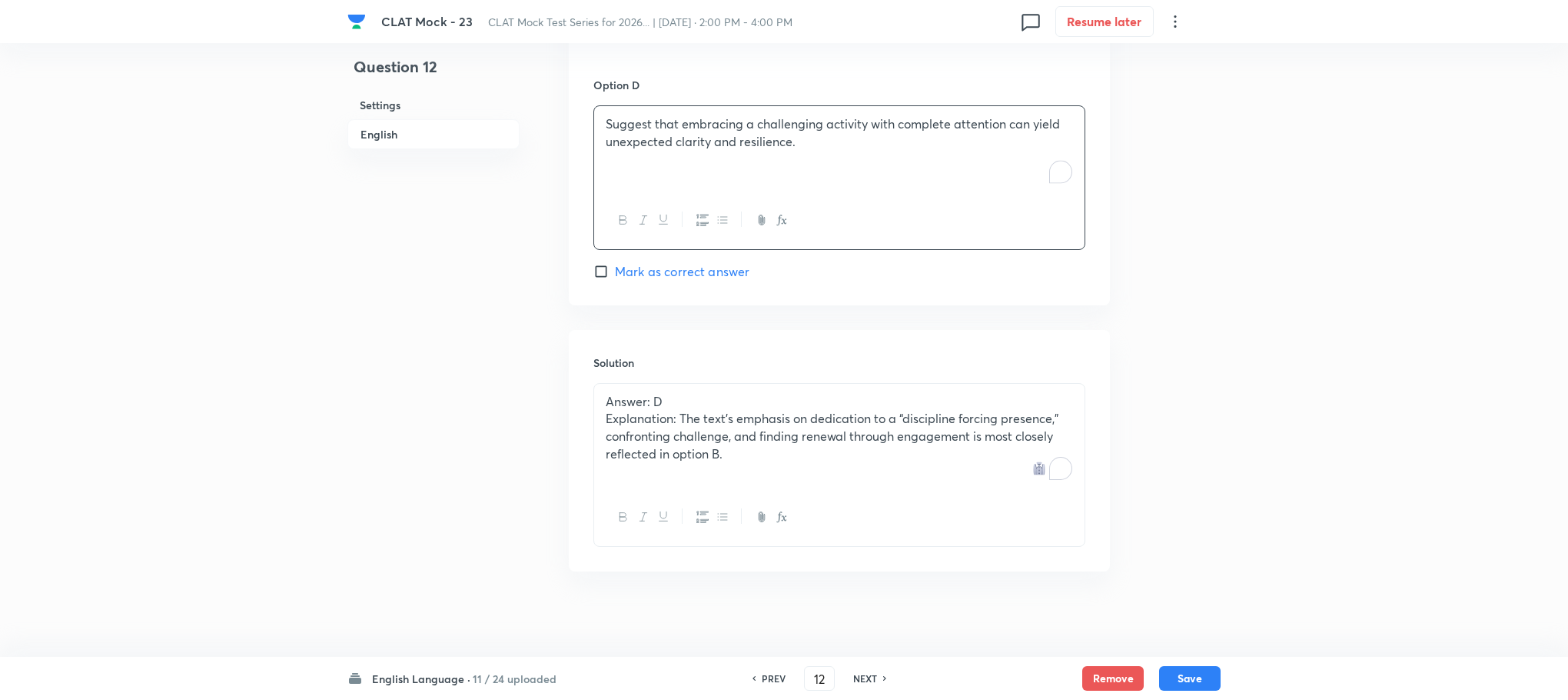
click at [668, 268] on span "Mark as correct answer" at bounding box center [682, 272] width 134 height 19
click at [615, 268] on input "Mark as correct answer" at bounding box center [604, 271] width 22 height 15
checkbox input "true"
click at [1187, 686] on button "Save" at bounding box center [1190, 676] width 62 height 24
type input "13"
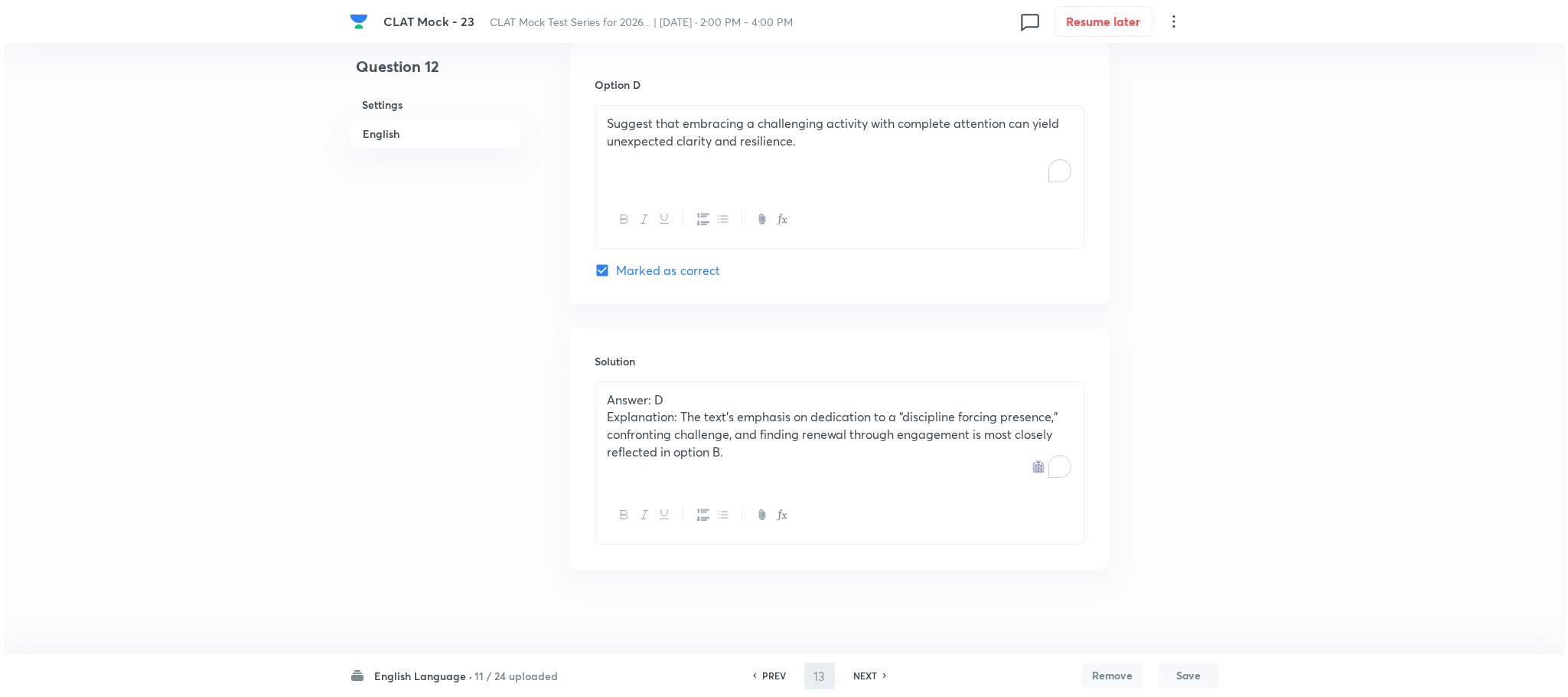
scroll to position [0, 0]
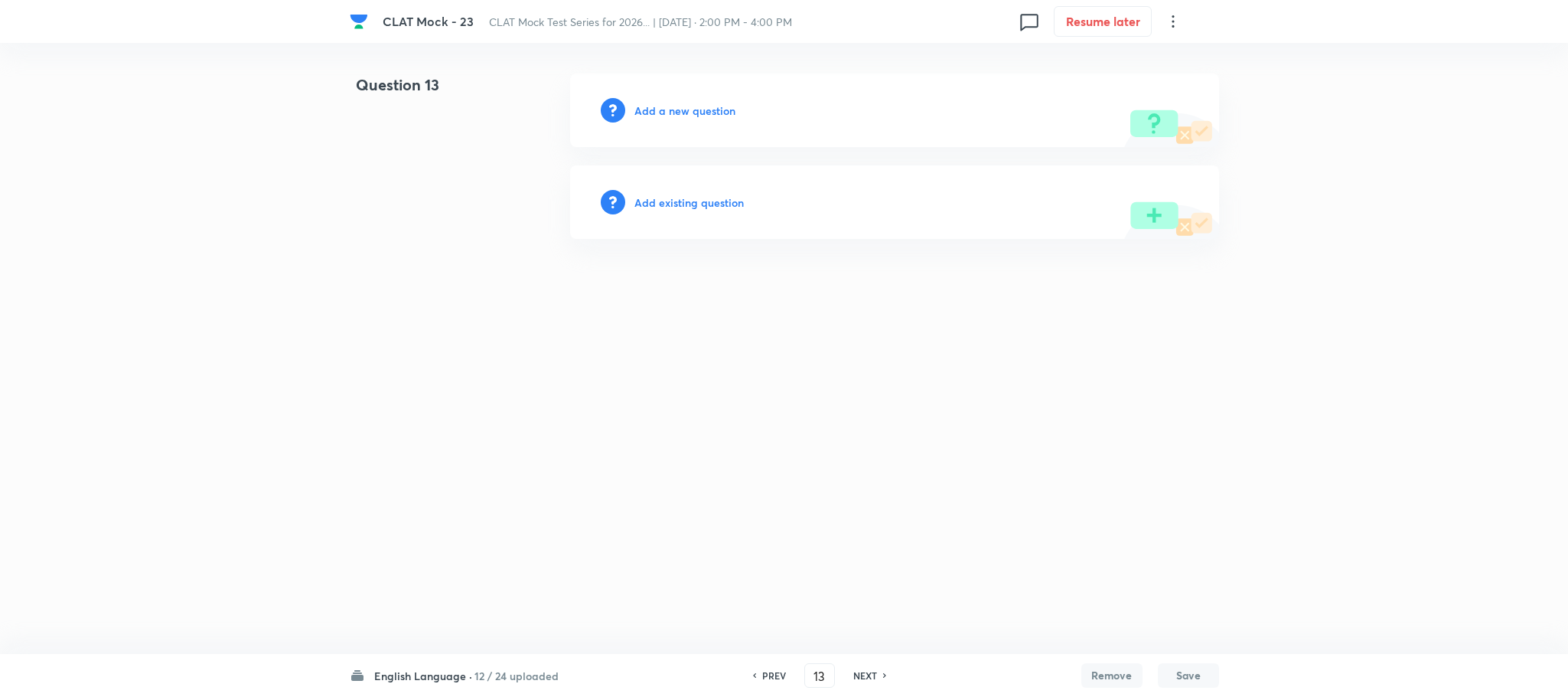
click at [697, 107] on h6 "Add a new question" at bounding box center [685, 110] width 101 height 16
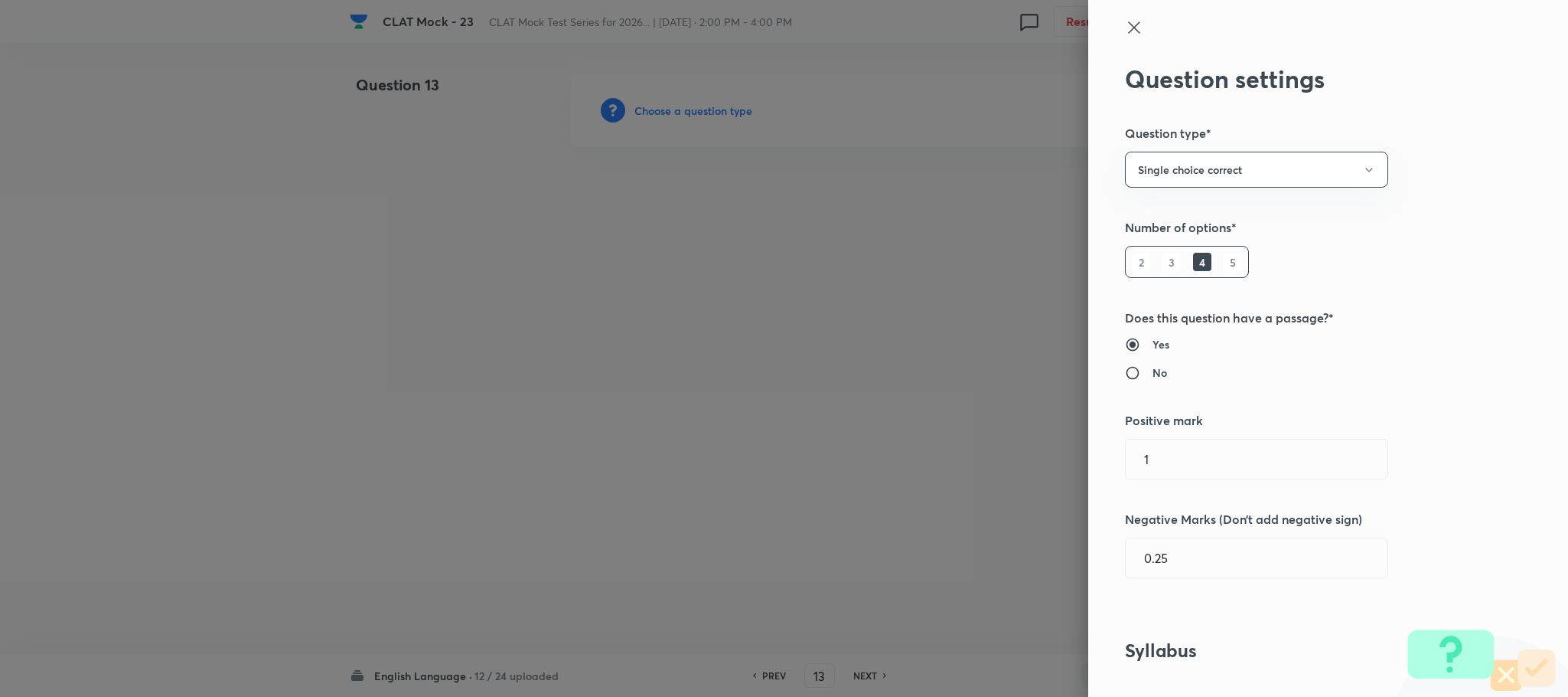
type input "English"
type input "English Comprehension"
type input "Reading Comprehension"
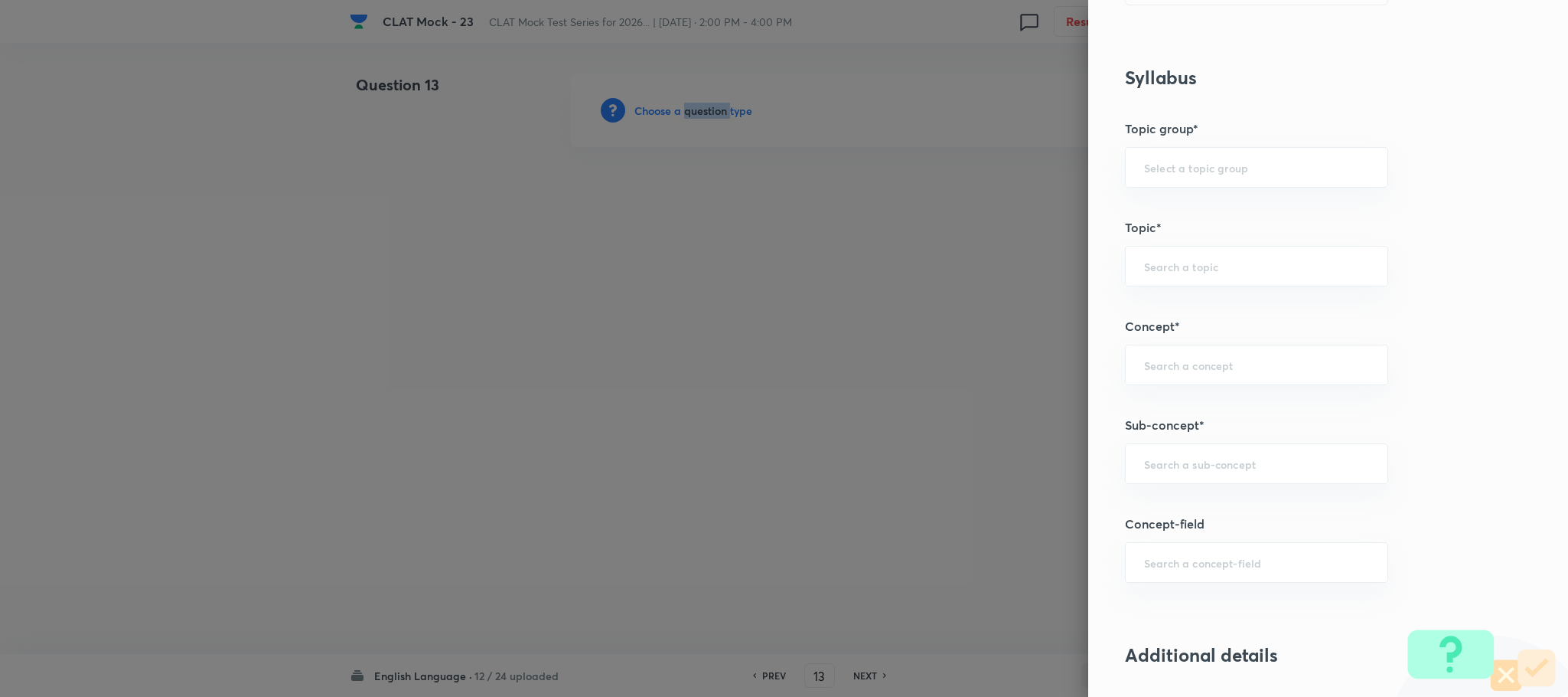
scroll to position [574, 0]
click at [1164, 460] on input "text" at bounding box center [1257, 462] width 225 height 14
click at [1158, 499] on li "Reading Comprehension" at bounding box center [1239, 510] width 261 height 28
type input "Reading Comprehension"
type input "English"
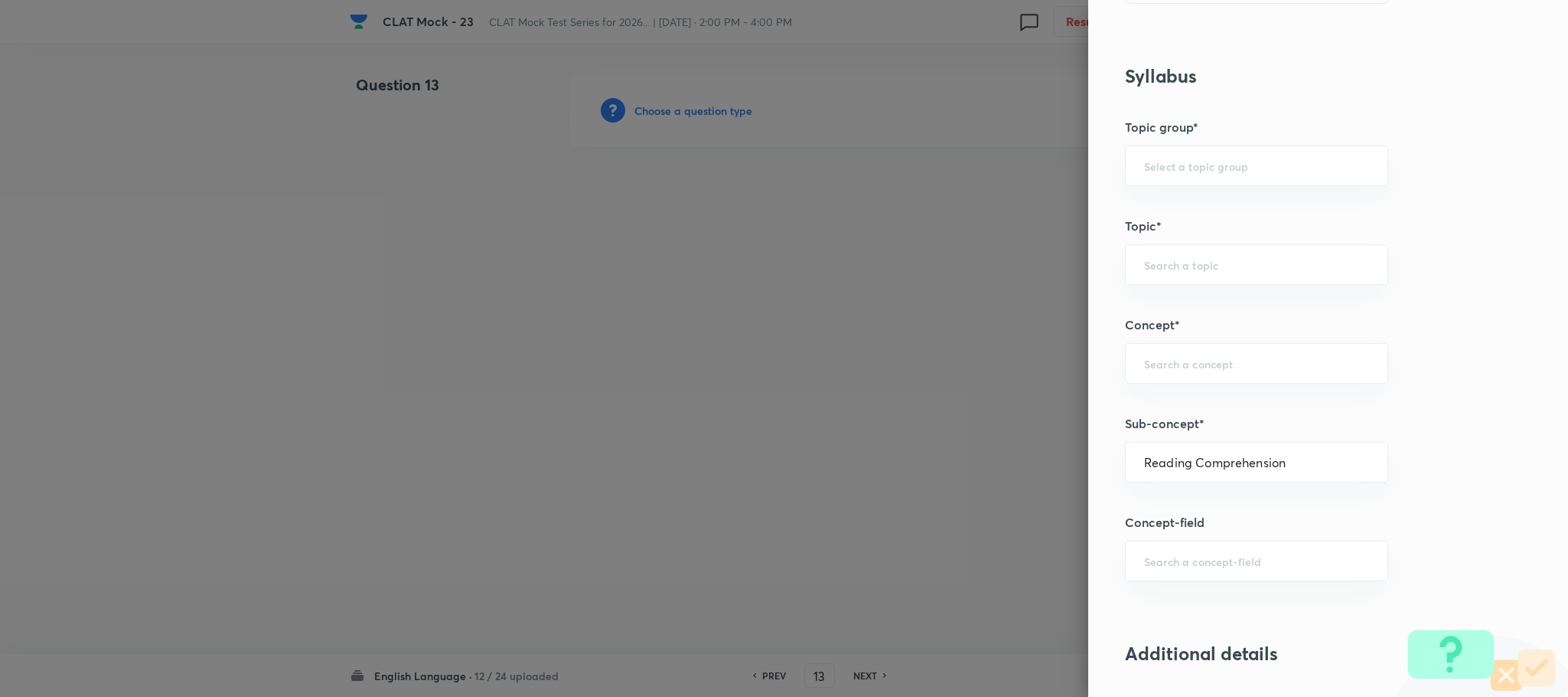
type input "English Comprehension"
type input "Reading Comprehension"
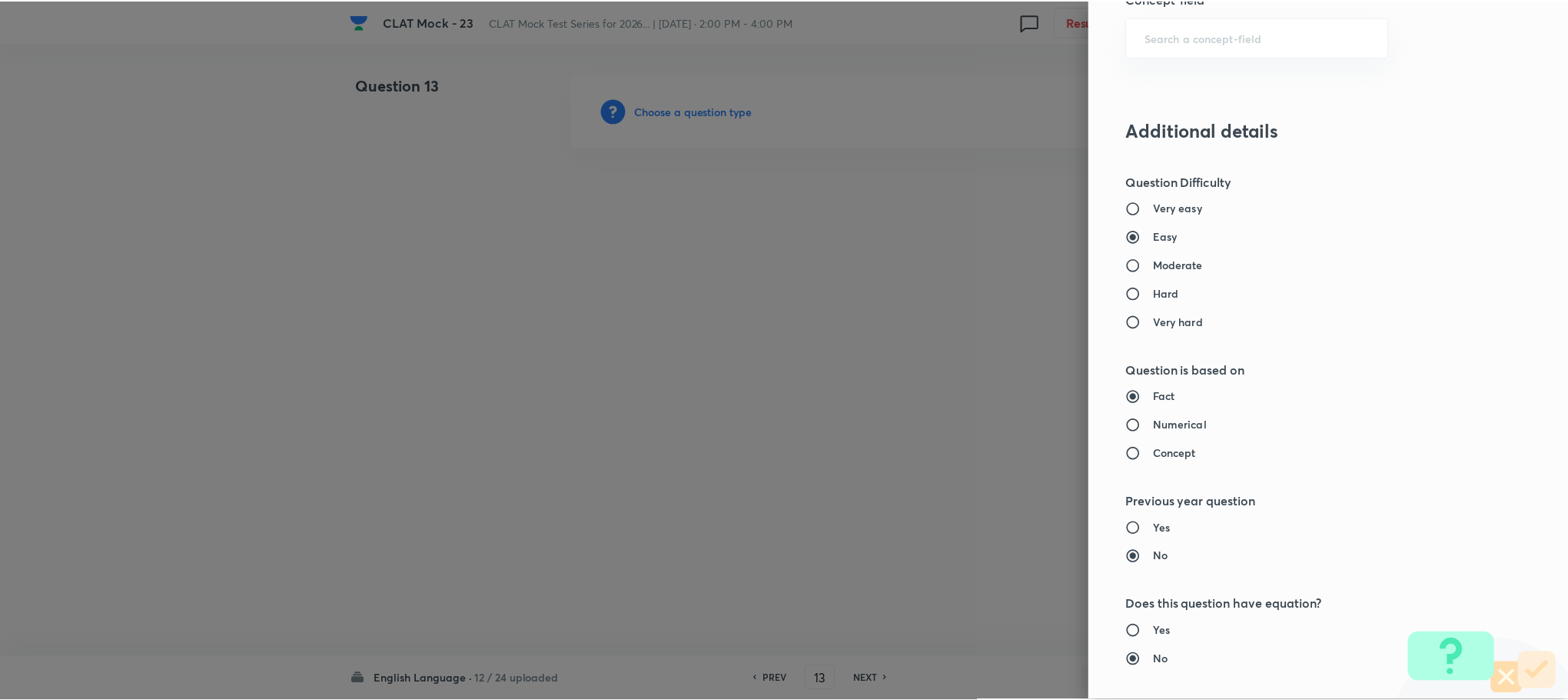
scroll to position [1402, 0]
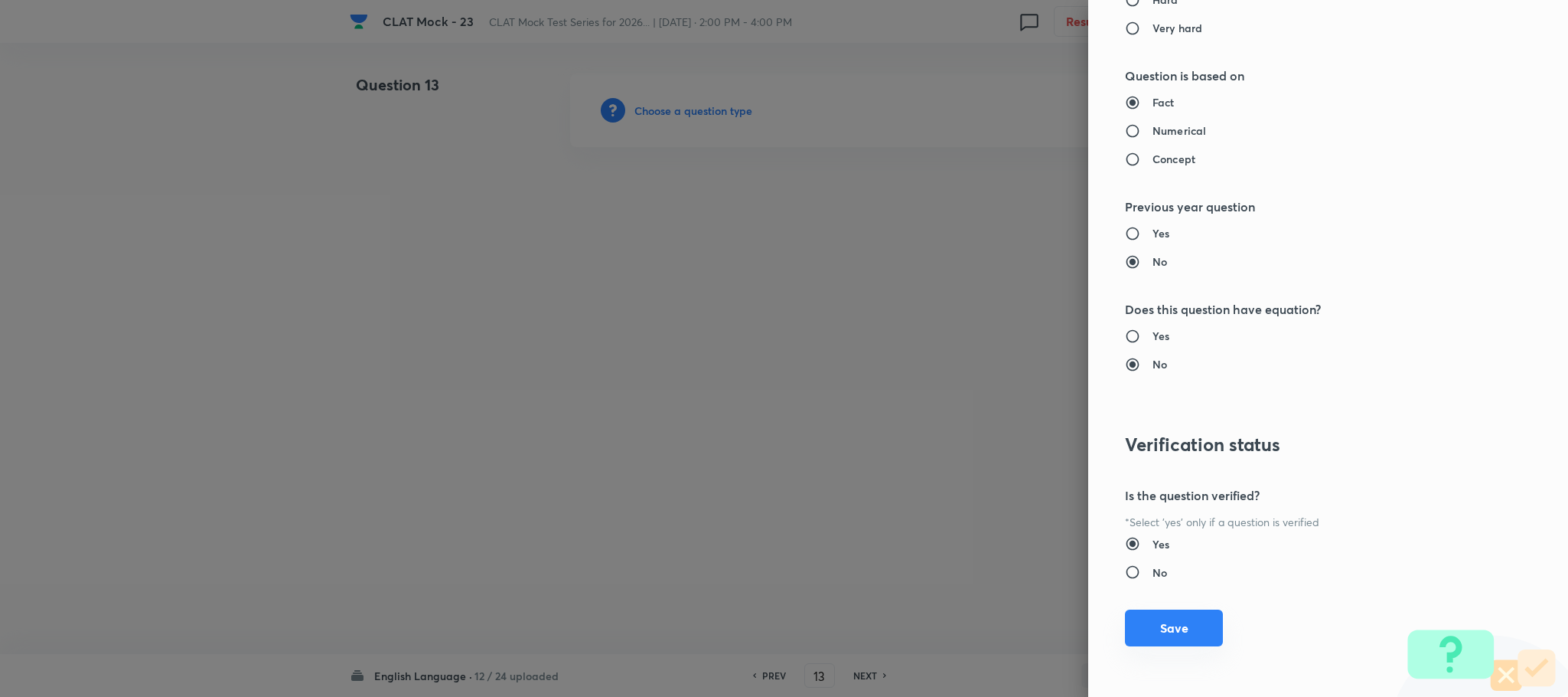
click at [1133, 631] on button "Save" at bounding box center [1174, 628] width 98 height 37
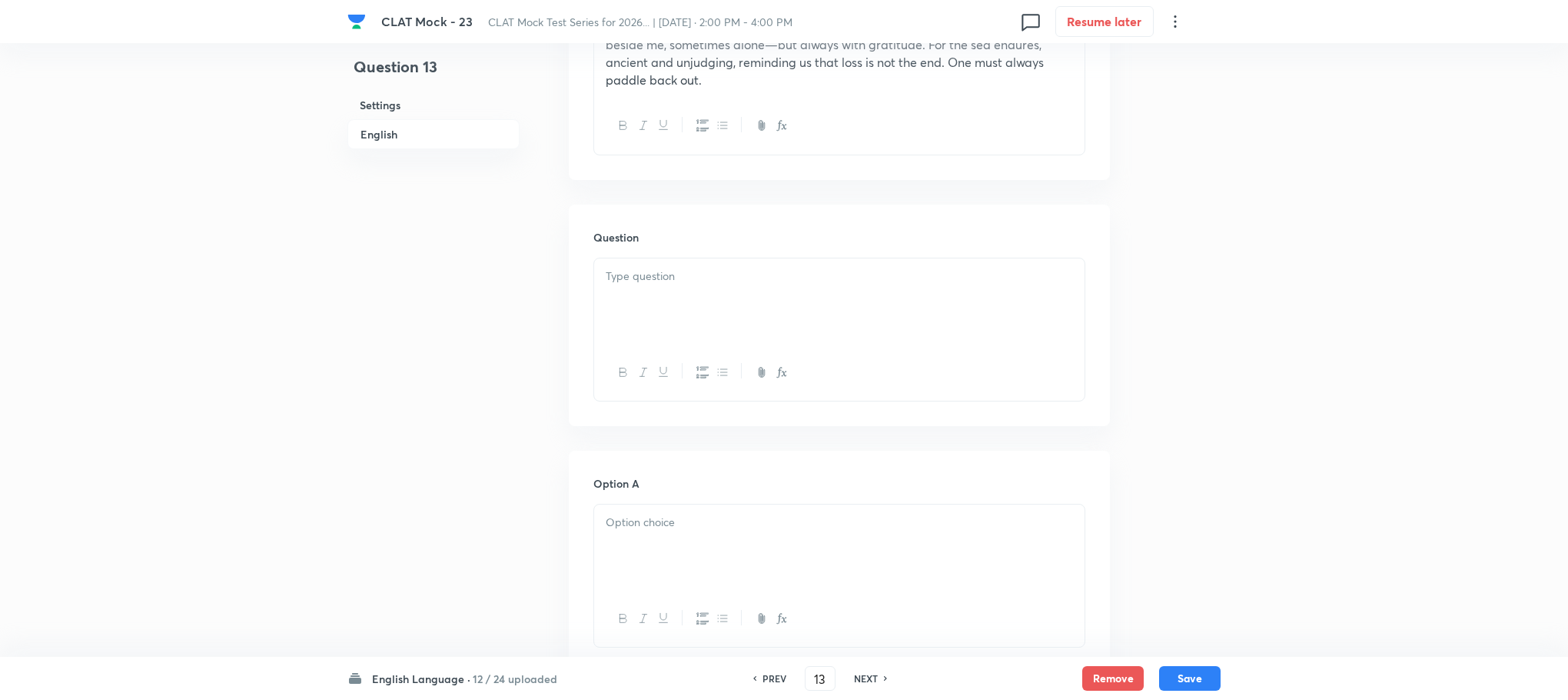
scroll to position [1039, 0]
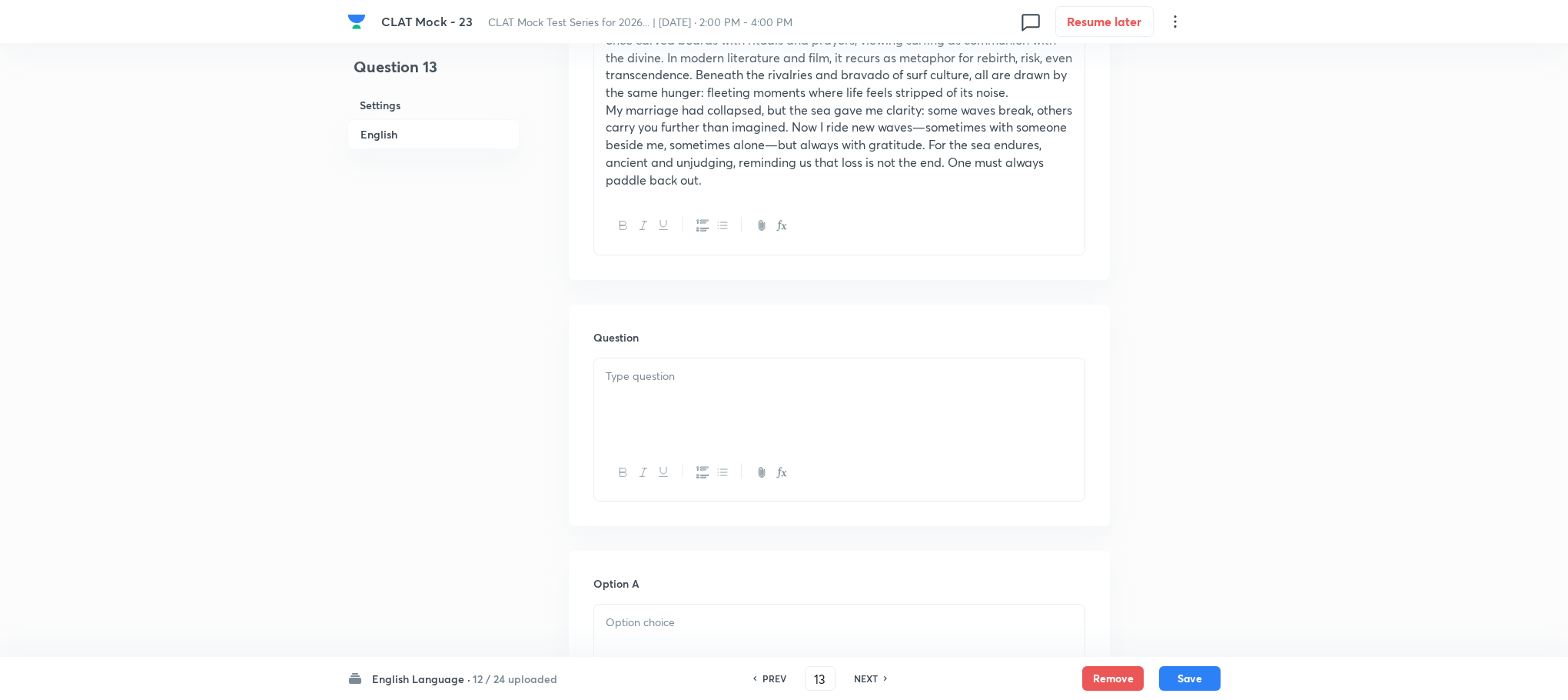
click at [704, 162] on p "My marriage had collapsed, but the sea gave me clarity: some waves break, other…" at bounding box center [840, 145] width 468 height 88
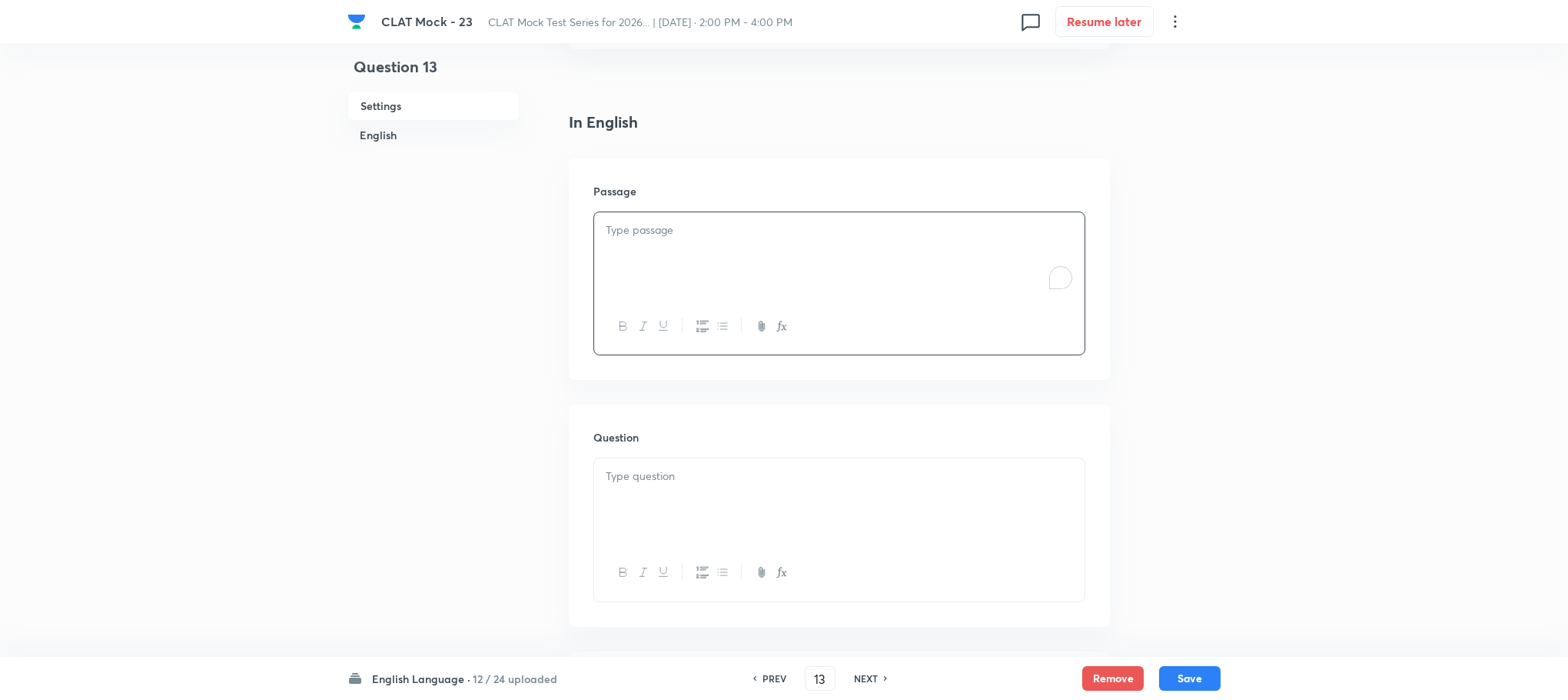
scroll to position [231, 0]
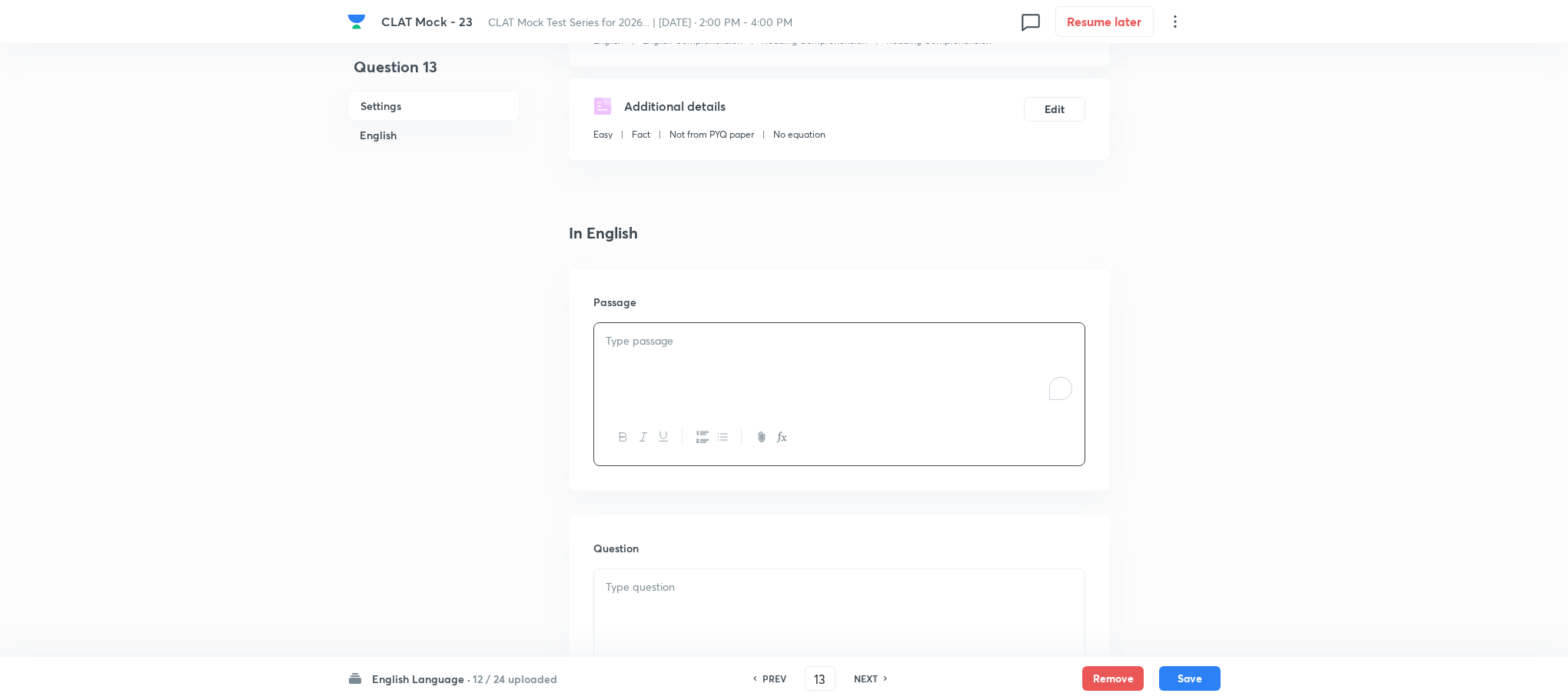
click at [652, 339] on p "To enrich screen reader interactions, please activate Accessibility in Grammarl…" at bounding box center [840, 341] width 468 height 18
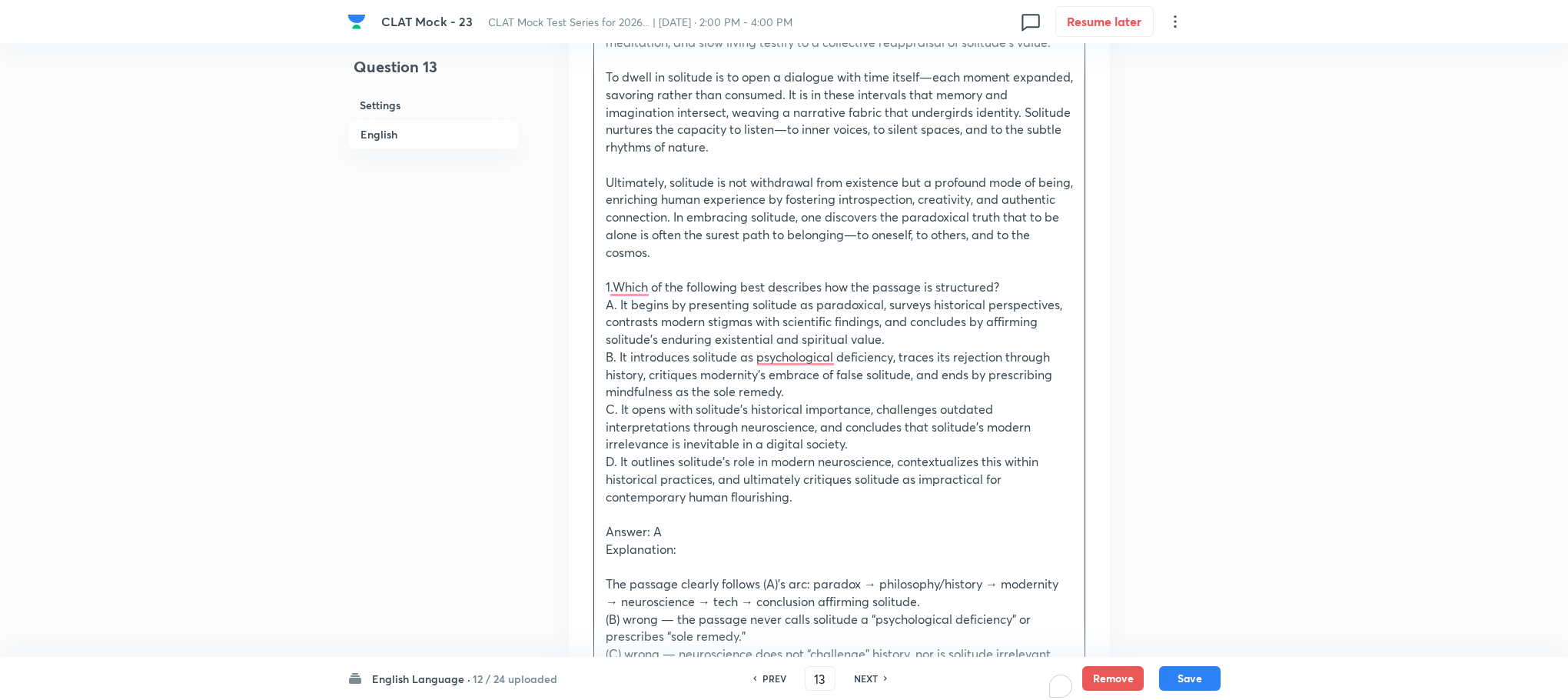
scroll to position [1385, 0]
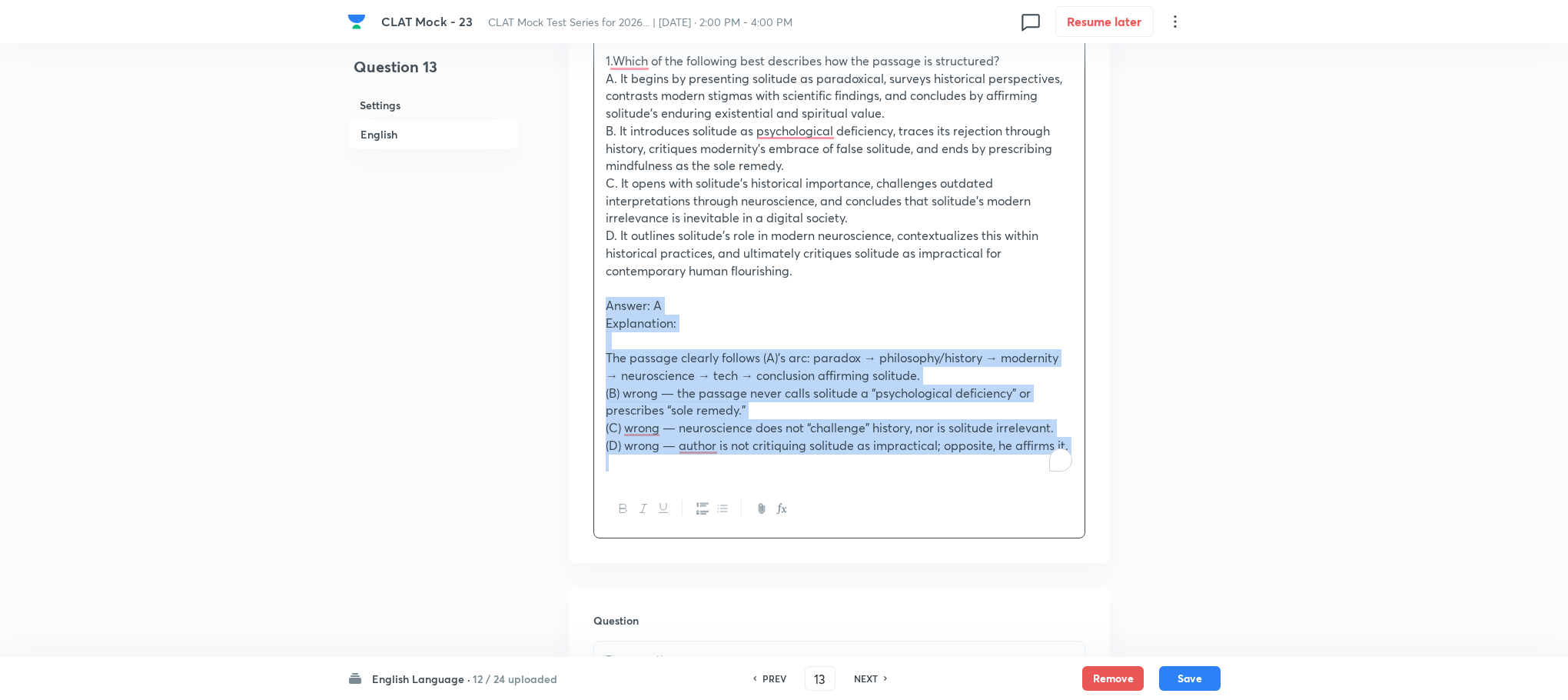
drag, startPoint x: 607, startPoint y: 303, endPoint x: 1117, endPoint y: 538, distance: 561.5
click at [1117, 538] on div "Question 13 Settings English Settings Type Single choice correct 4 options With…" at bounding box center [784, 393] width 873 height 3407
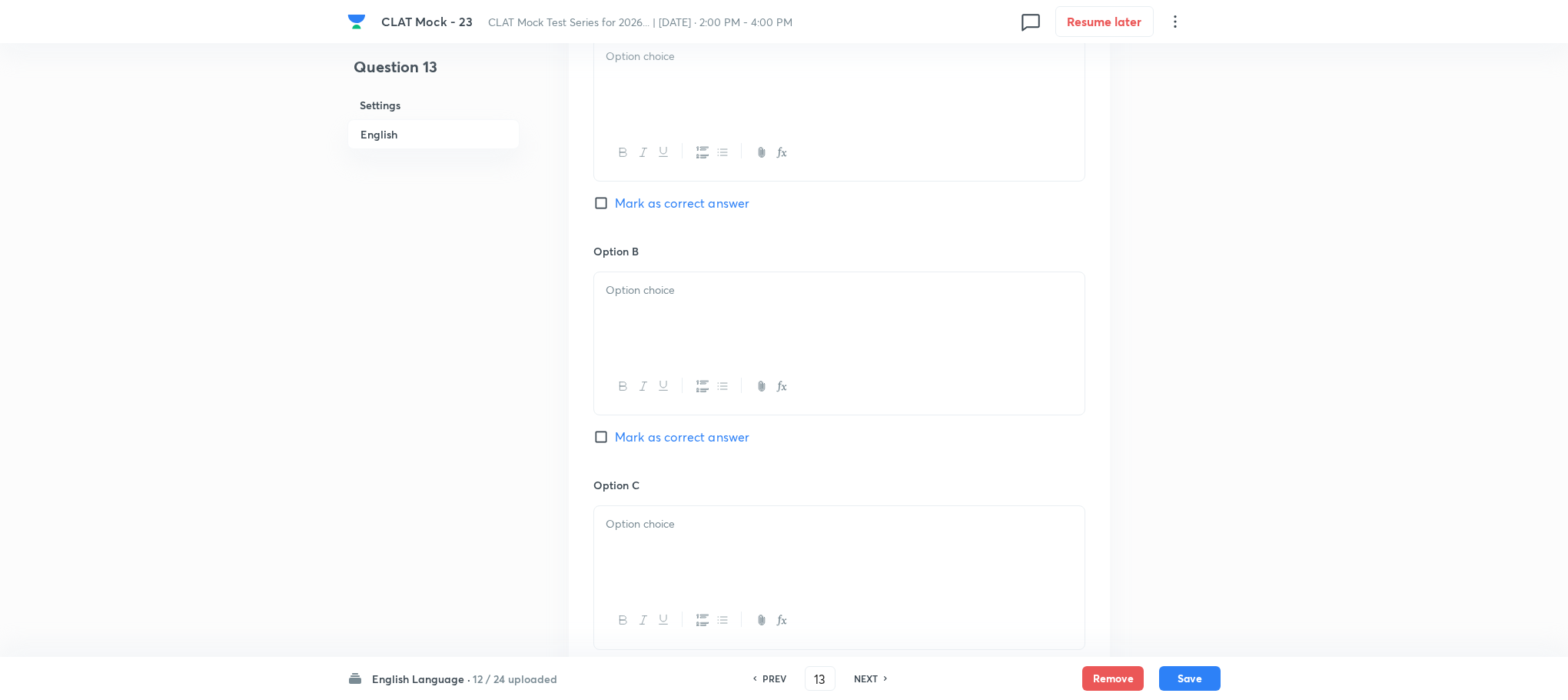
scroll to position [2702, 0]
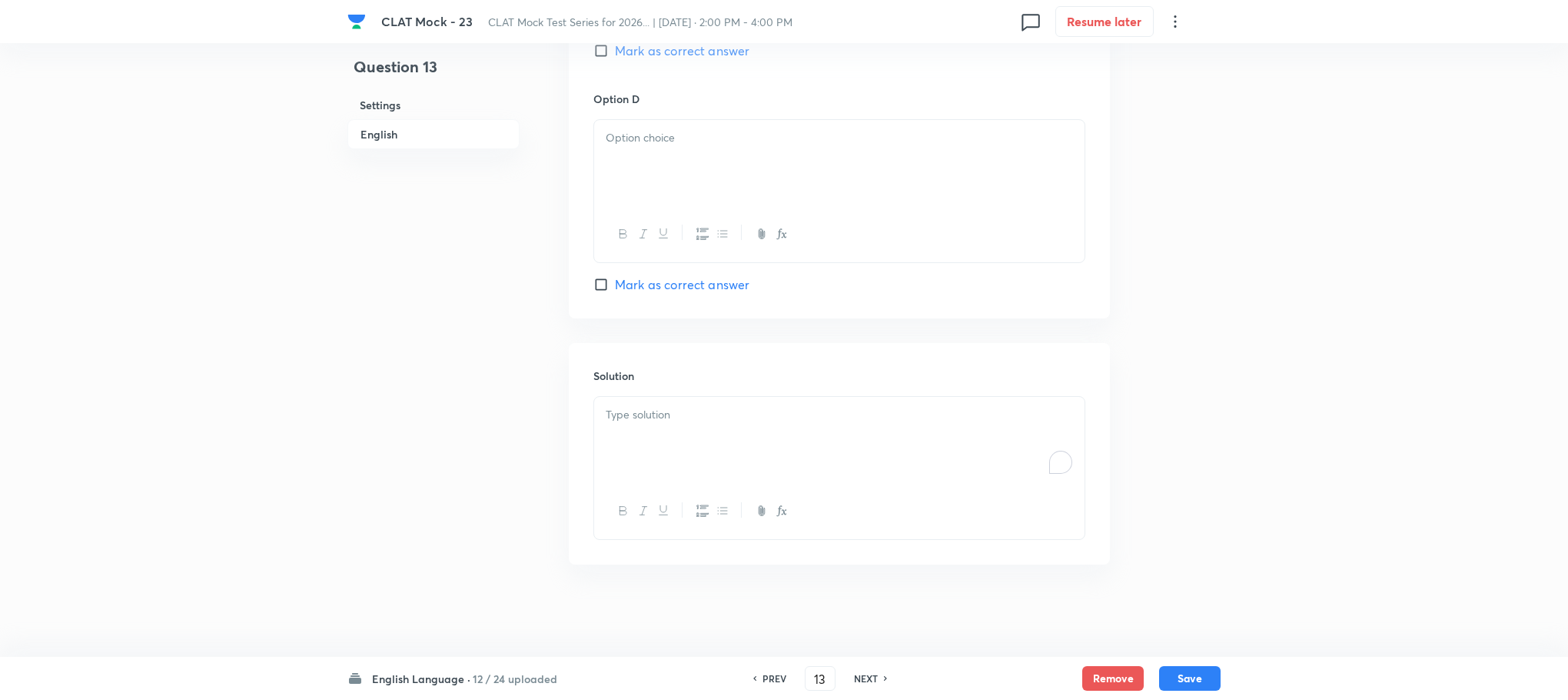
click at [658, 442] on div "To enrich screen reader interactions, please activate Accessibility in Grammarl…" at bounding box center [839, 440] width 490 height 86
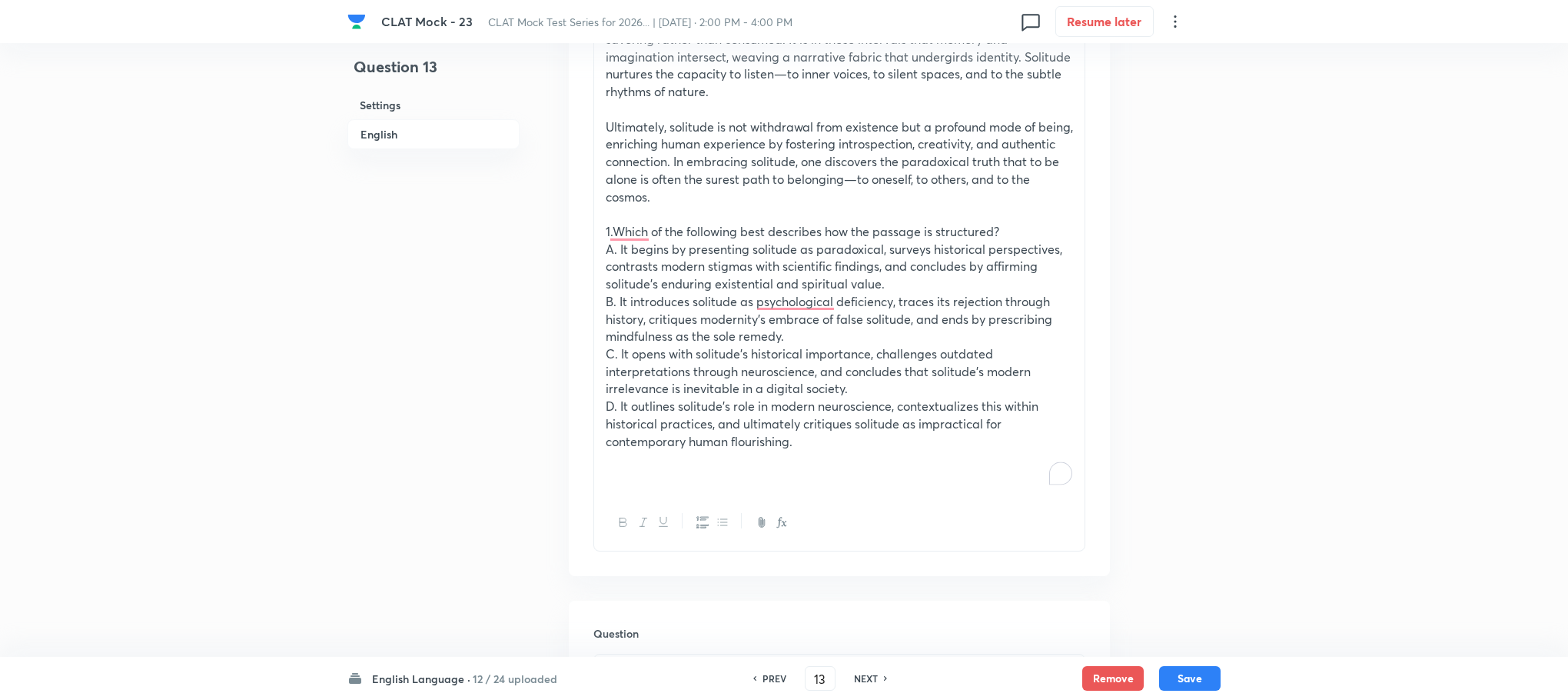
scroll to position [1202, 0]
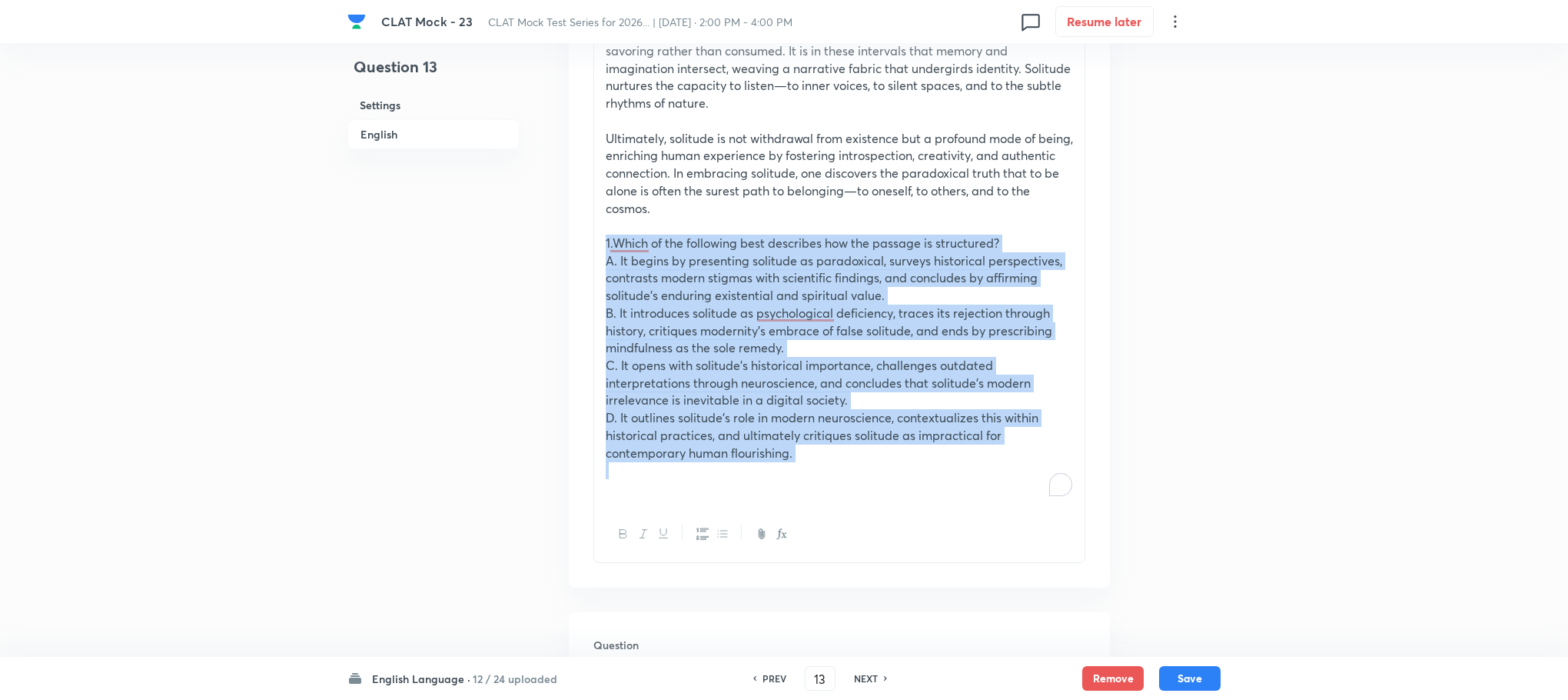
drag, startPoint x: 603, startPoint y: 240, endPoint x: 808, endPoint y: 473, distance: 310.3
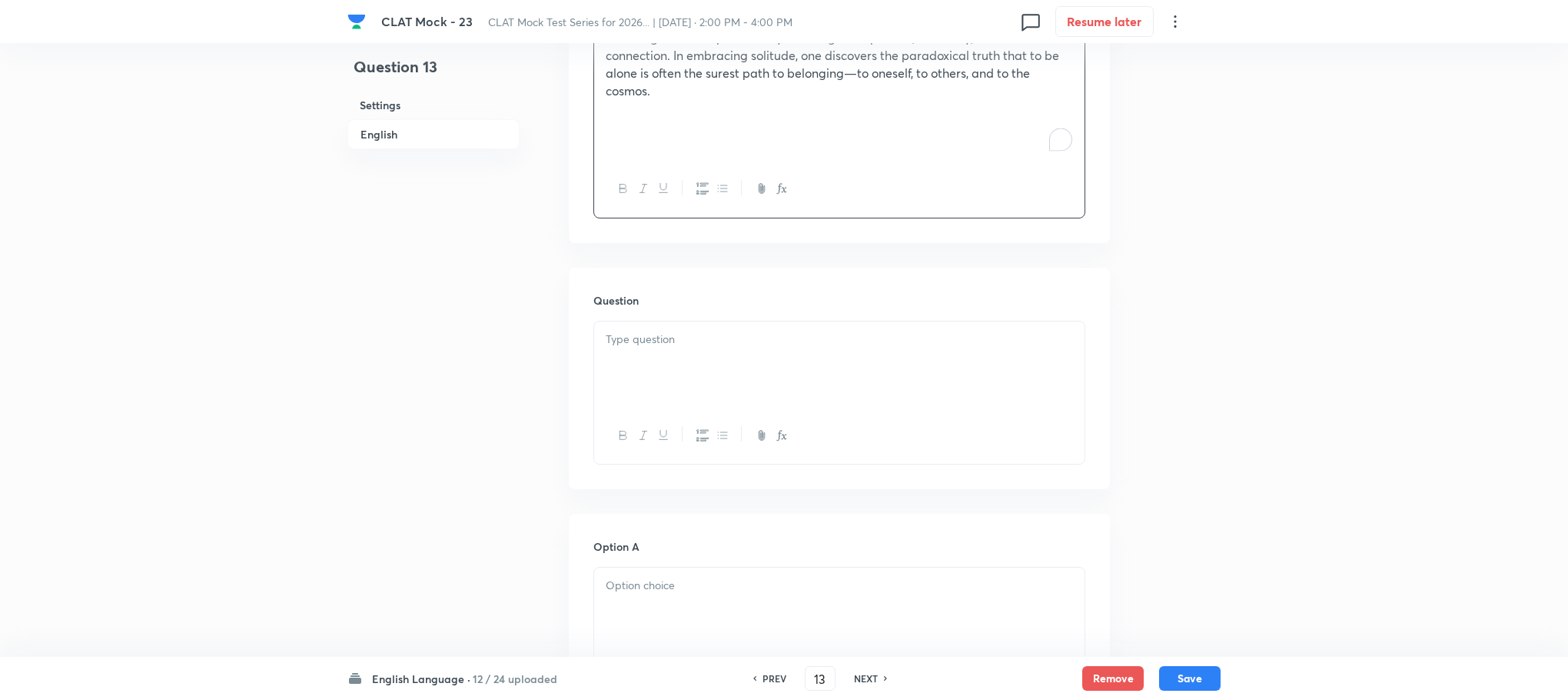
scroll to position [1433, 0]
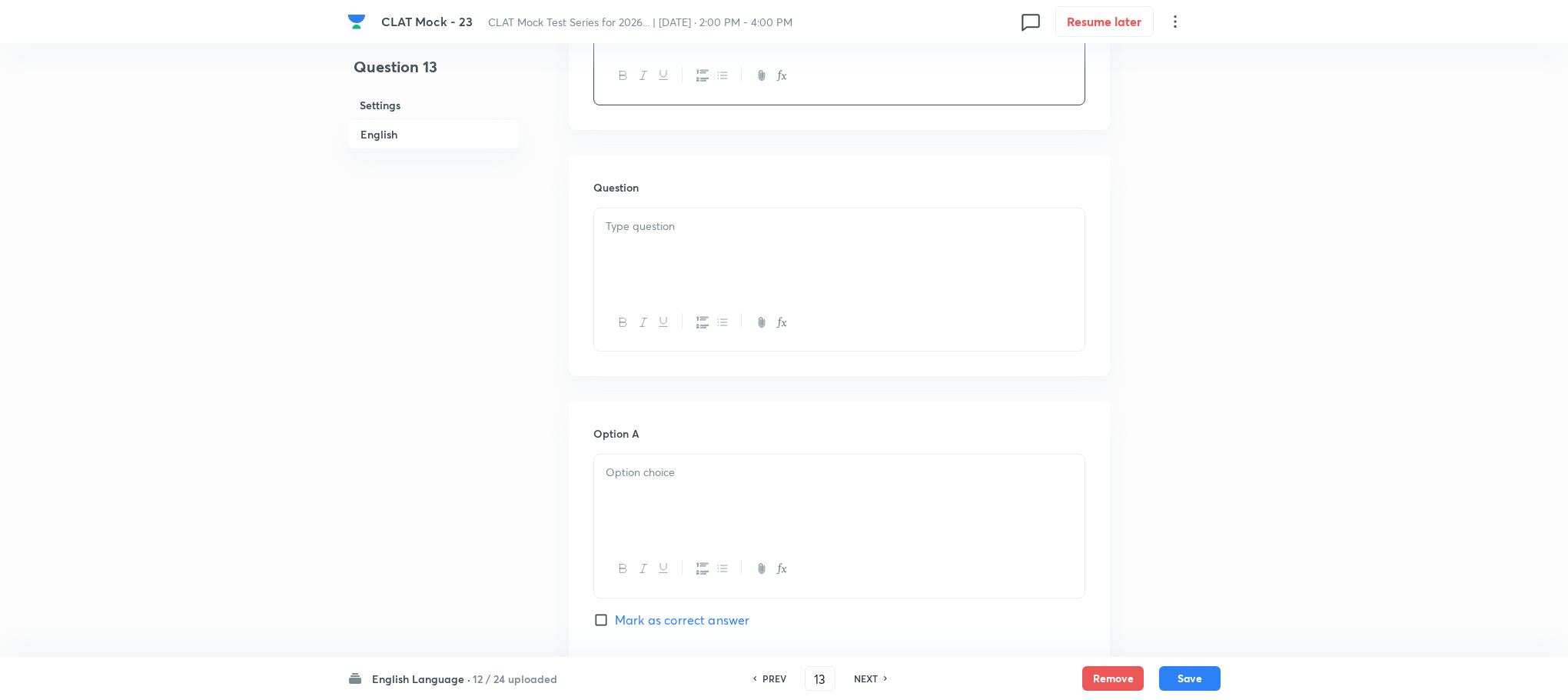
click at [625, 245] on div at bounding box center [839, 252] width 490 height 86
paste div "To enrich screen reader interactions, please activate Accessibility in Grammarl…"
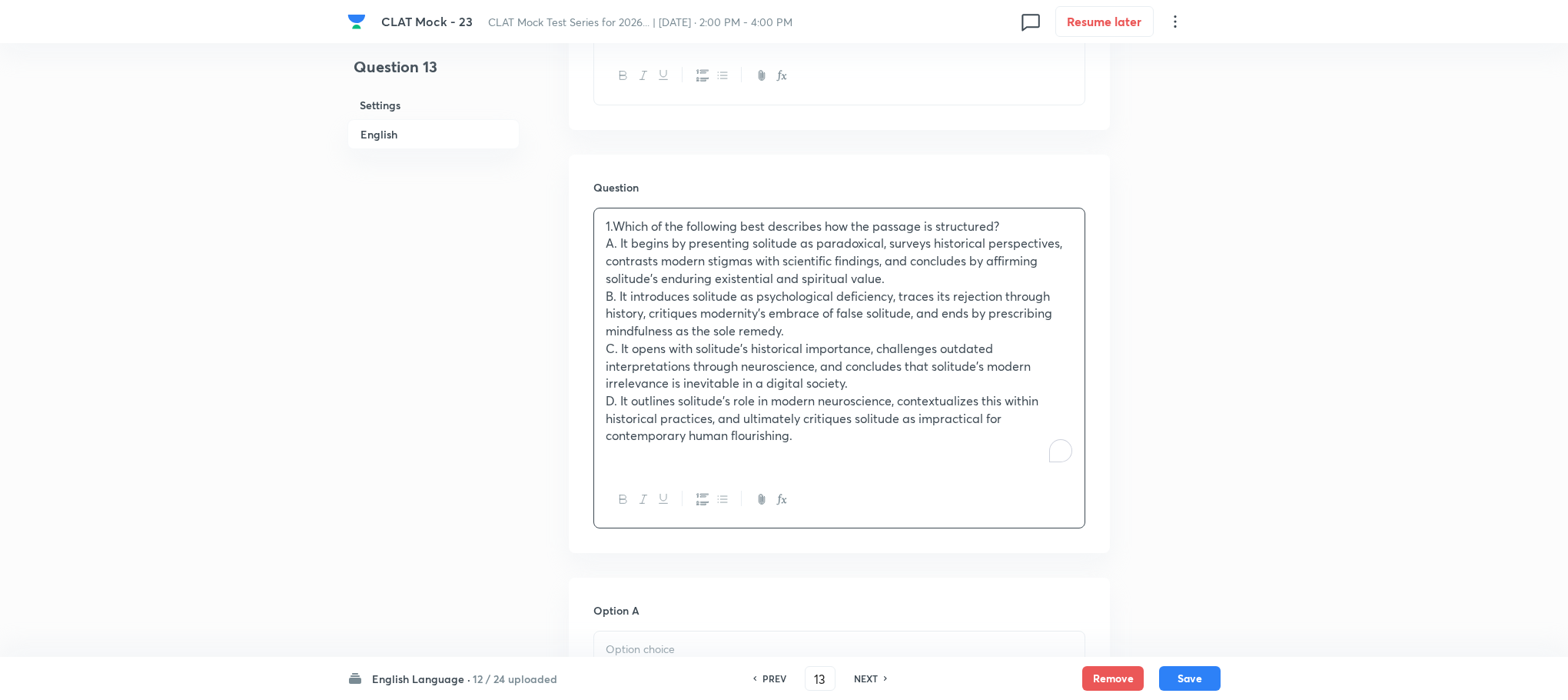
click at [614, 221] on p "1.Which of the following best describes how the passage is structured?" at bounding box center [840, 226] width 468 height 18
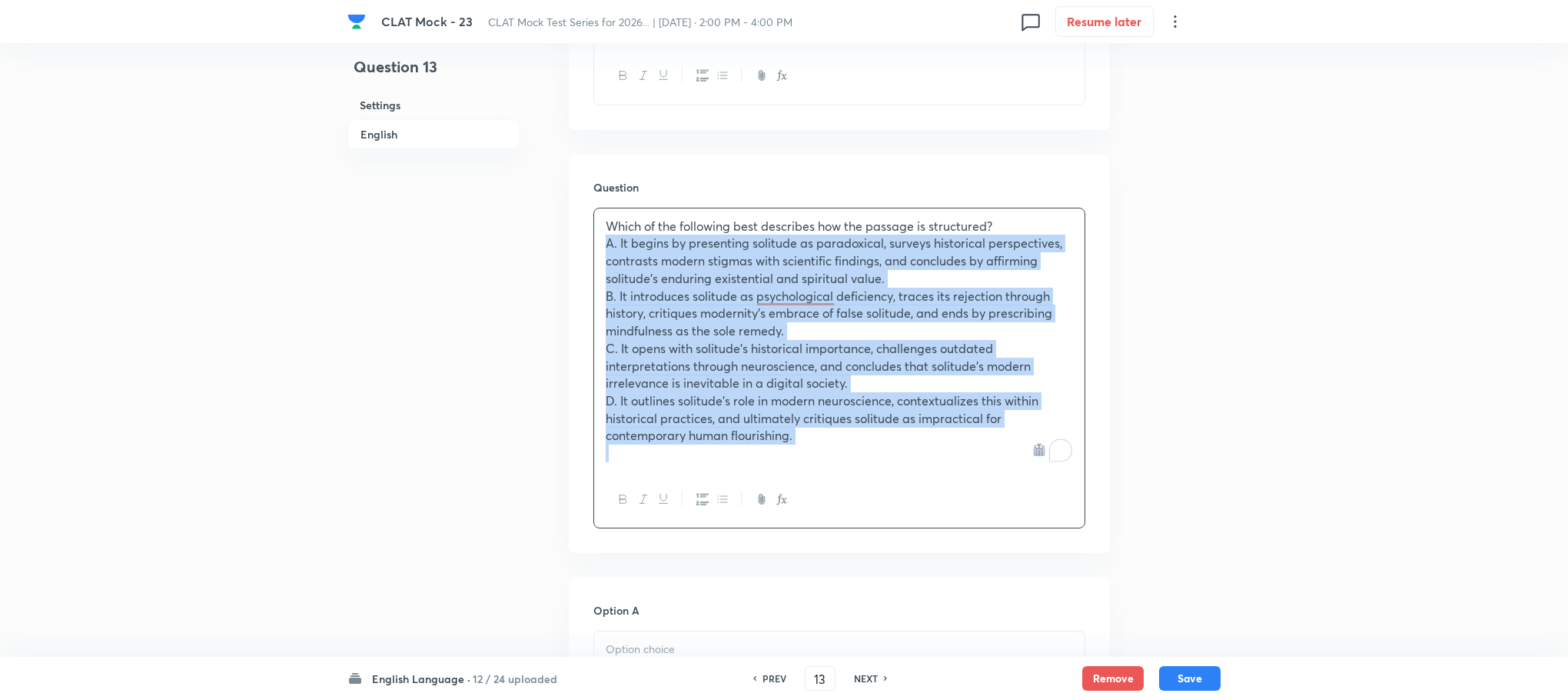
drag, startPoint x: 597, startPoint y: 247, endPoint x: 857, endPoint y: 453, distance: 331.7
click at [857, 453] on div "Which of the following best describes how the passage is structured? A. It begi…" at bounding box center [839, 340] width 490 height 263
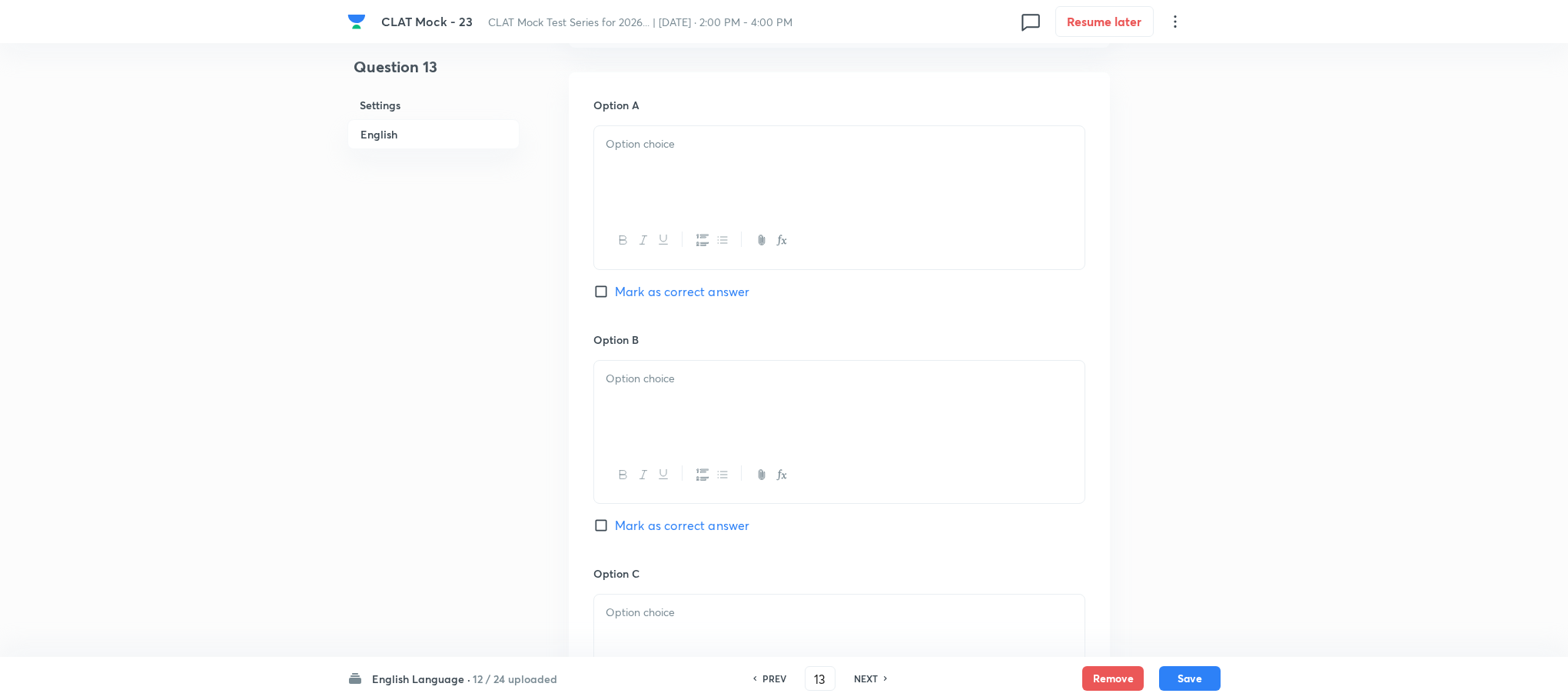
scroll to position [1779, 0]
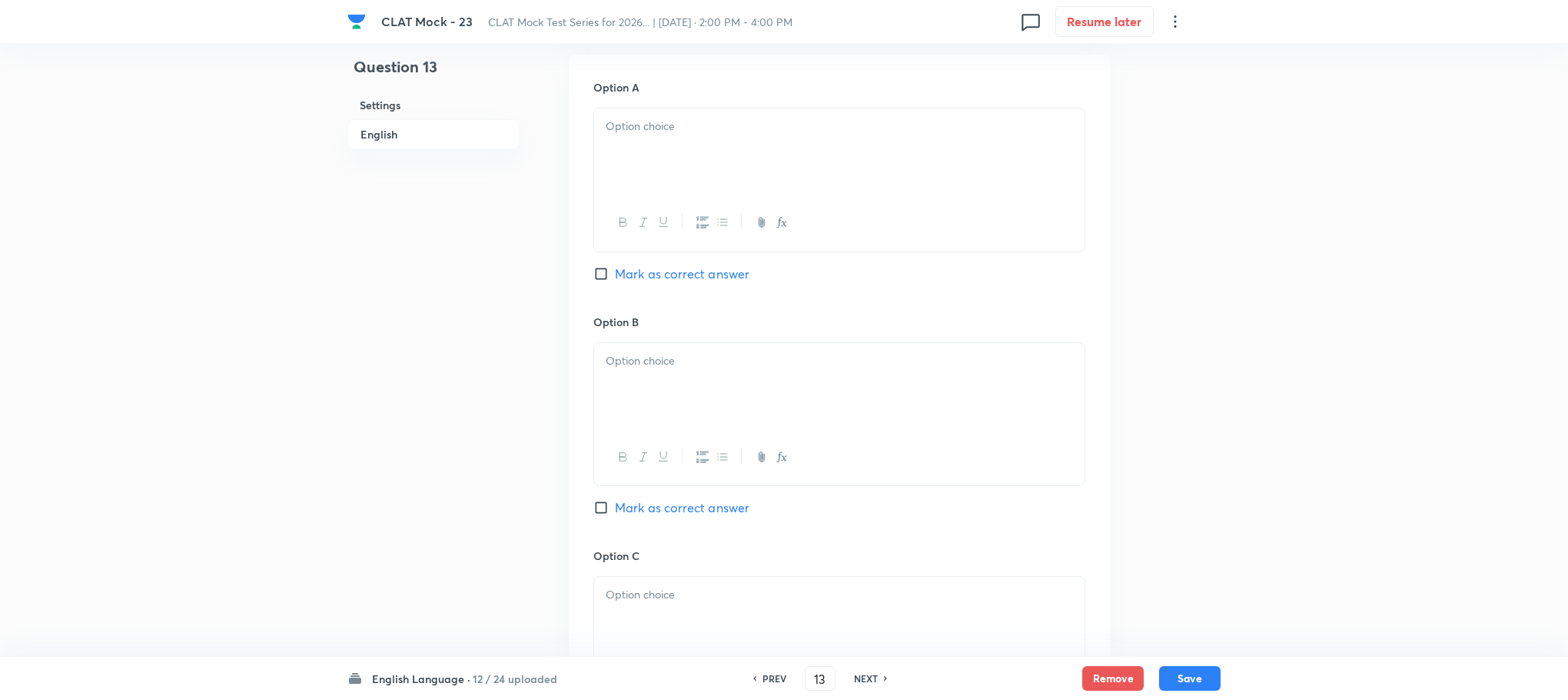
click at [624, 169] on div at bounding box center [839, 151] width 490 height 86
paste div "To enrich screen reader interactions, please activate Accessibility in Grammarl…"
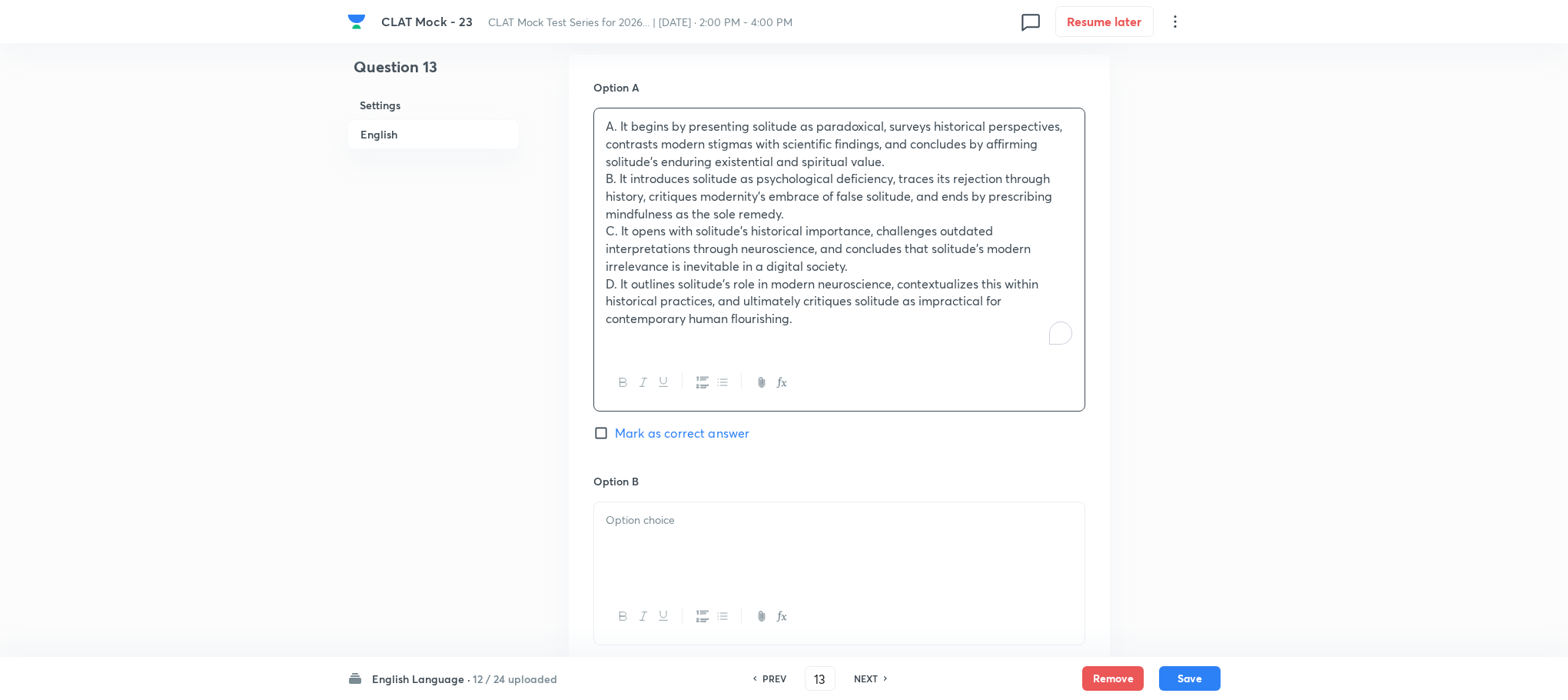
click at [621, 132] on p "A. It begins by presenting solitude as paradoxical, surveys historical perspect…" at bounding box center [840, 144] width 468 height 52
click at [614, 185] on p "B. It introduces solitude as psychological deficiency, traces its rejection thr…" at bounding box center [840, 196] width 468 height 52
click at [617, 231] on p "C. It opens with solitude’s historical importance, challenges outdated interpre…" at bounding box center [840, 248] width 468 height 52
click at [619, 284] on p "D. It outlines solitude’s role in modern neuroscience, contextualizes this with…" at bounding box center [840, 301] width 468 height 52
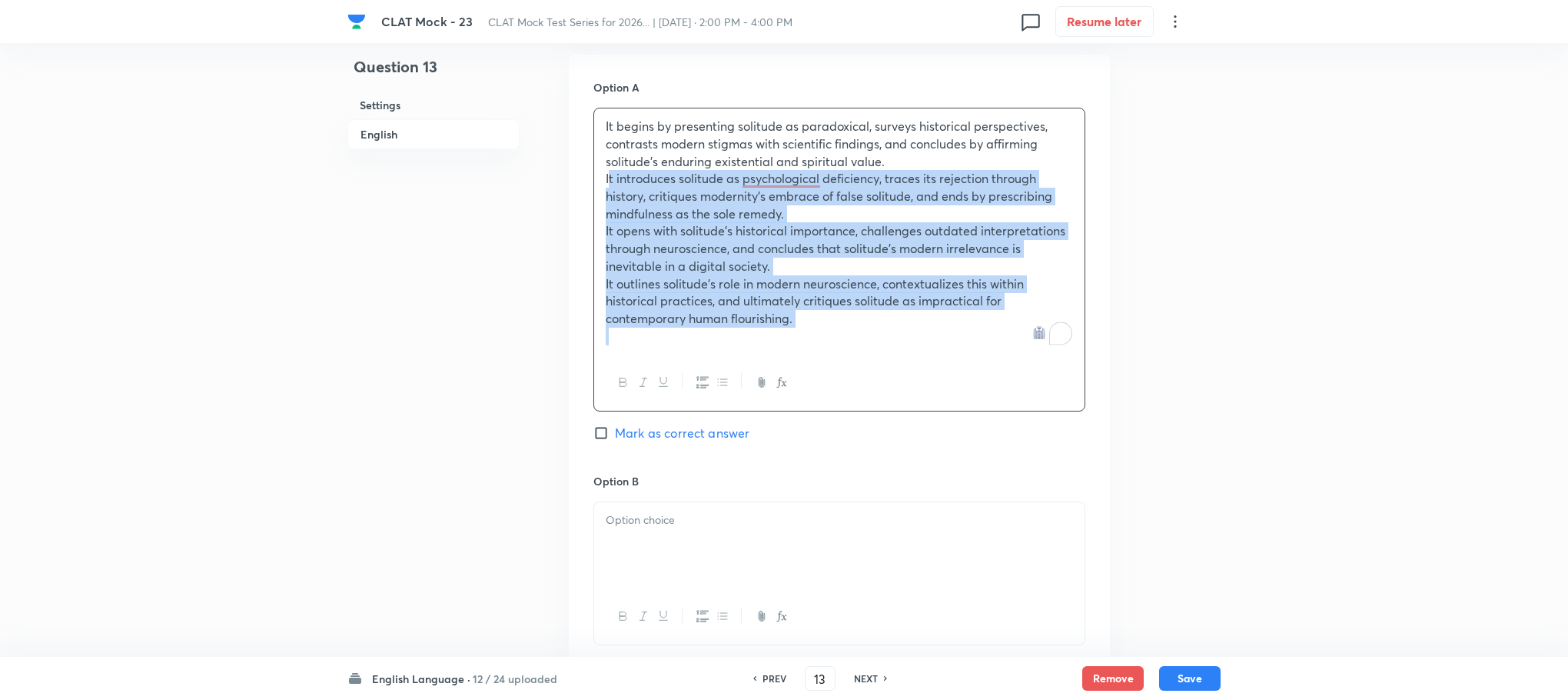
drag, startPoint x: 602, startPoint y: 180, endPoint x: 907, endPoint y: 334, distance: 341.7
click at [907, 334] on div "It begins by presenting solitude as paradoxical, surveys historical perspective…" at bounding box center [839, 231] width 490 height 246
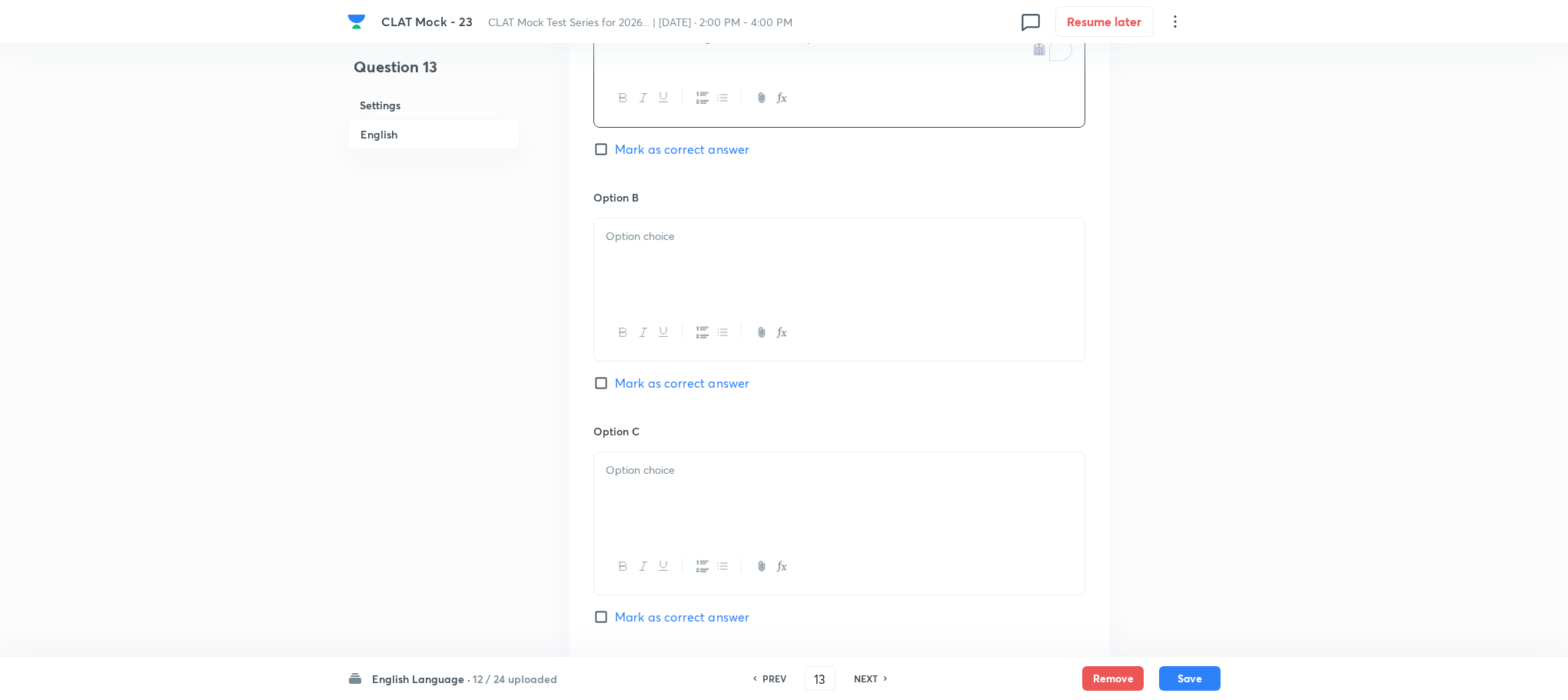
scroll to position [1895, 0]
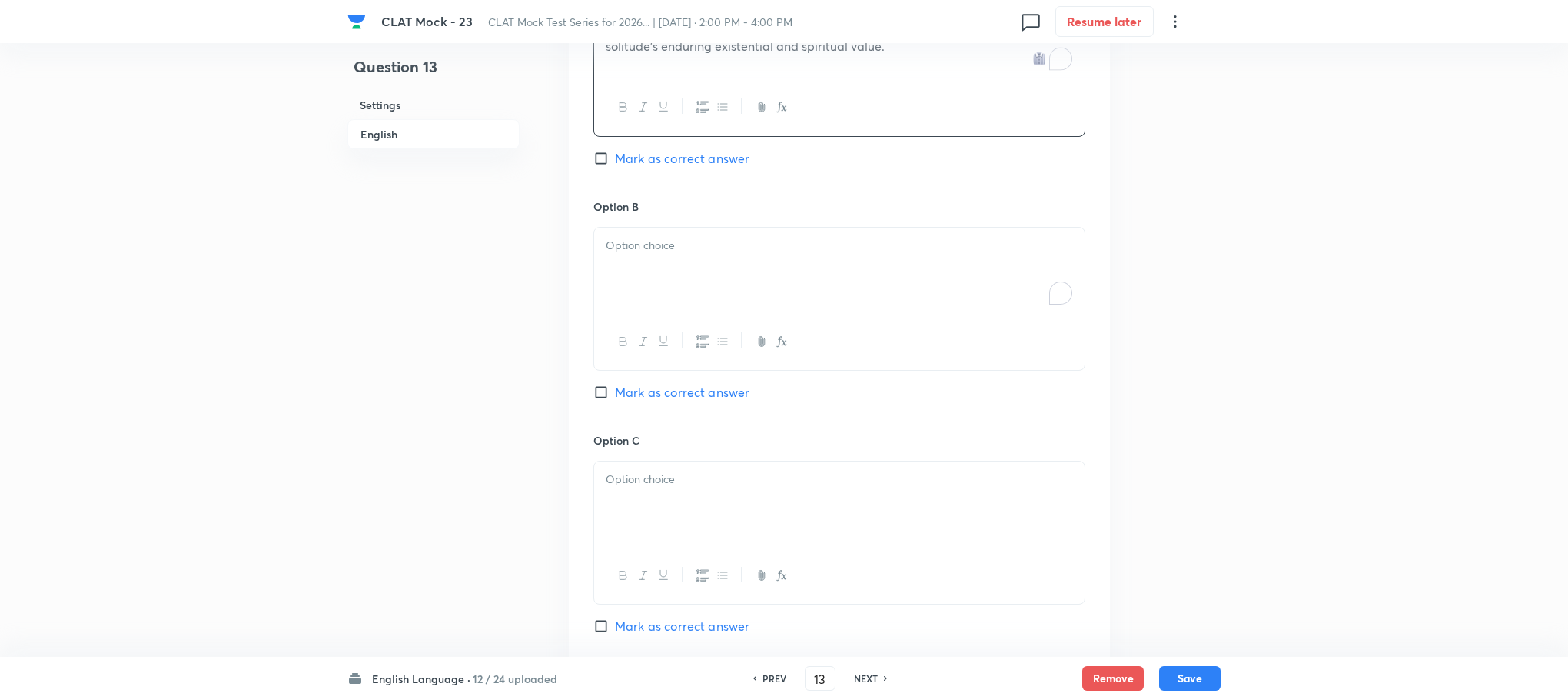
click at [657, 298] on div "To enrich screen reader interactions, please activate Accessibility in Grammarl…" at bounding box center [839, 271] width 490 height 86
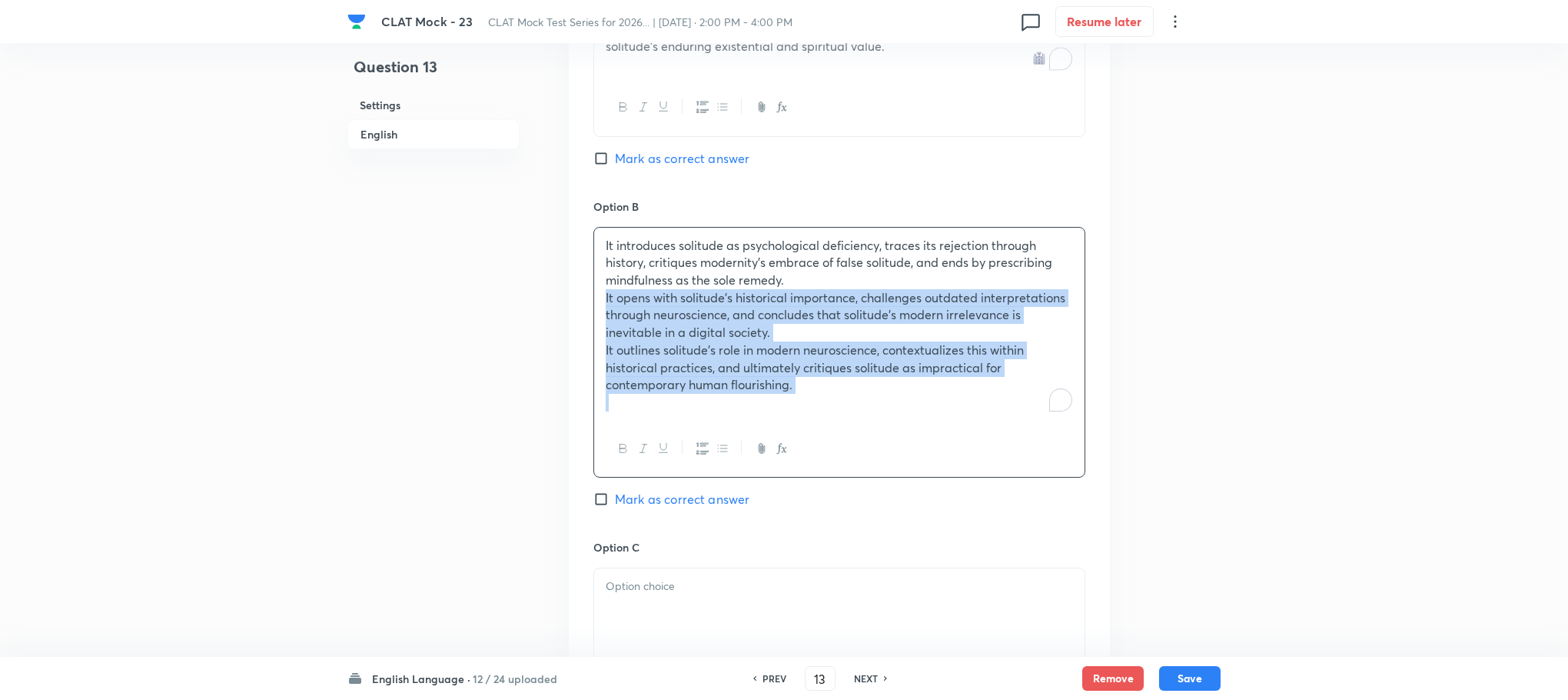
drag, startPoint x: 600, startPoint y: 298, endPoint x: 936, endPoint y: 454, distance: 370.4
click at [936, 454] on div "It introduces solitude as psychological deficiency, traces its rejection throug…" at bounding box center [839, 353] width 492 height 252
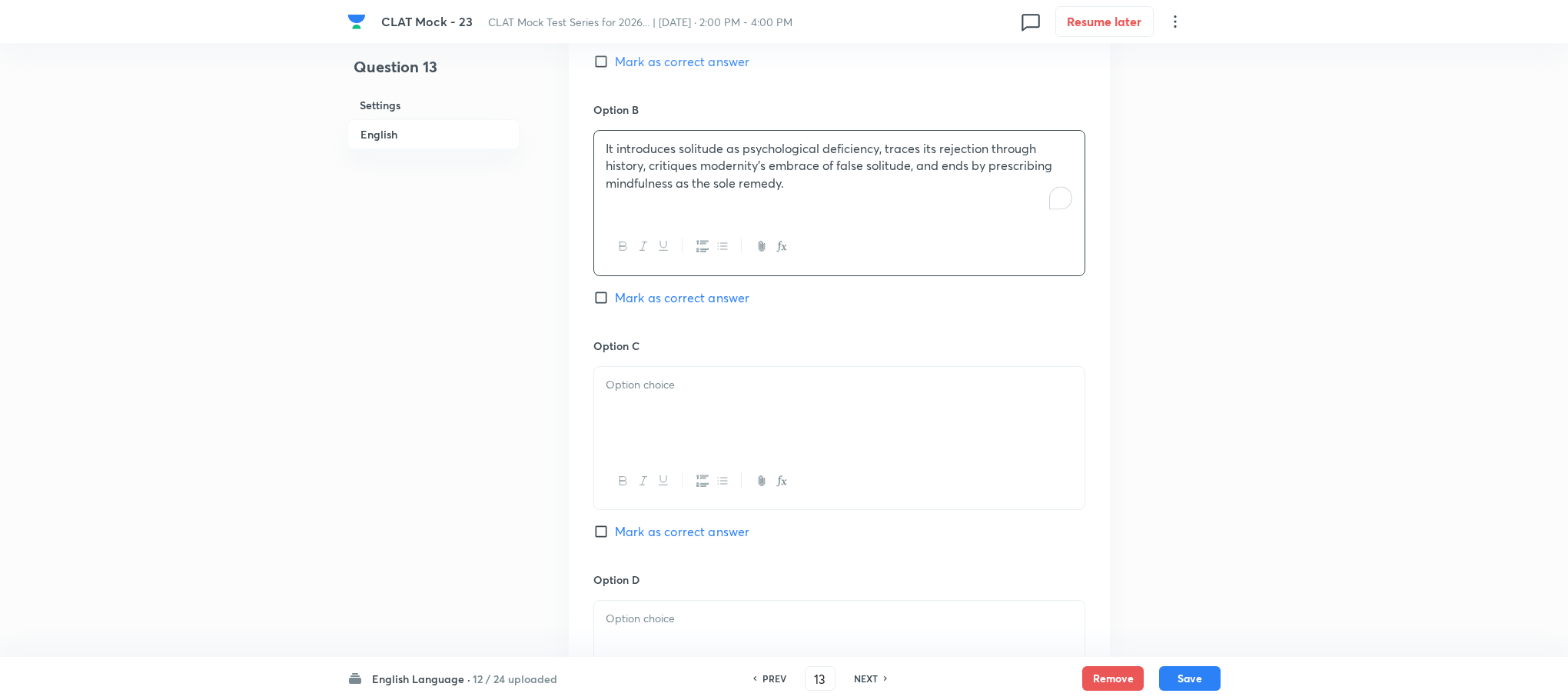
scroll to position [2125, 0]
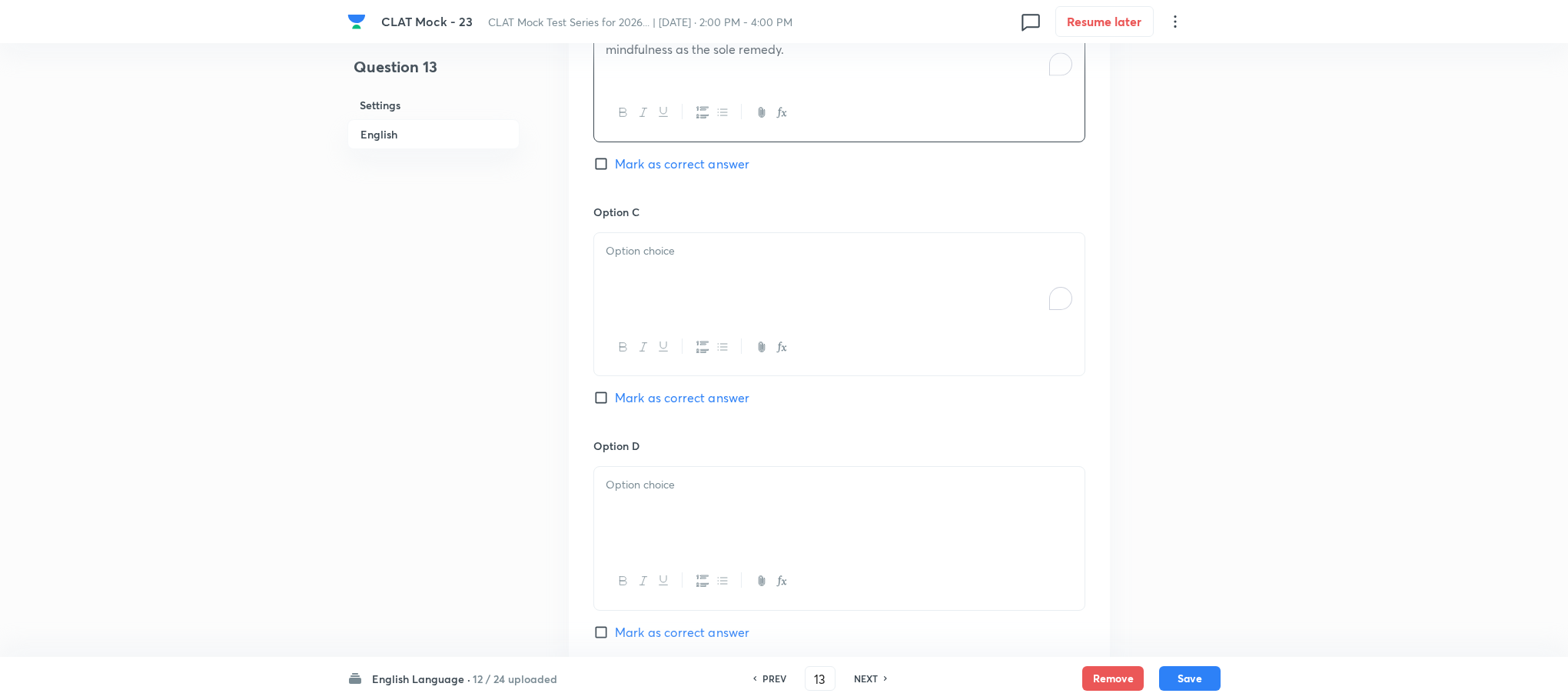
click at [630, 268] on div "To enrich screen reader interactions, please activate Accessibility in Grammarl…" at bounding box center [839, 276] width 490 height 86
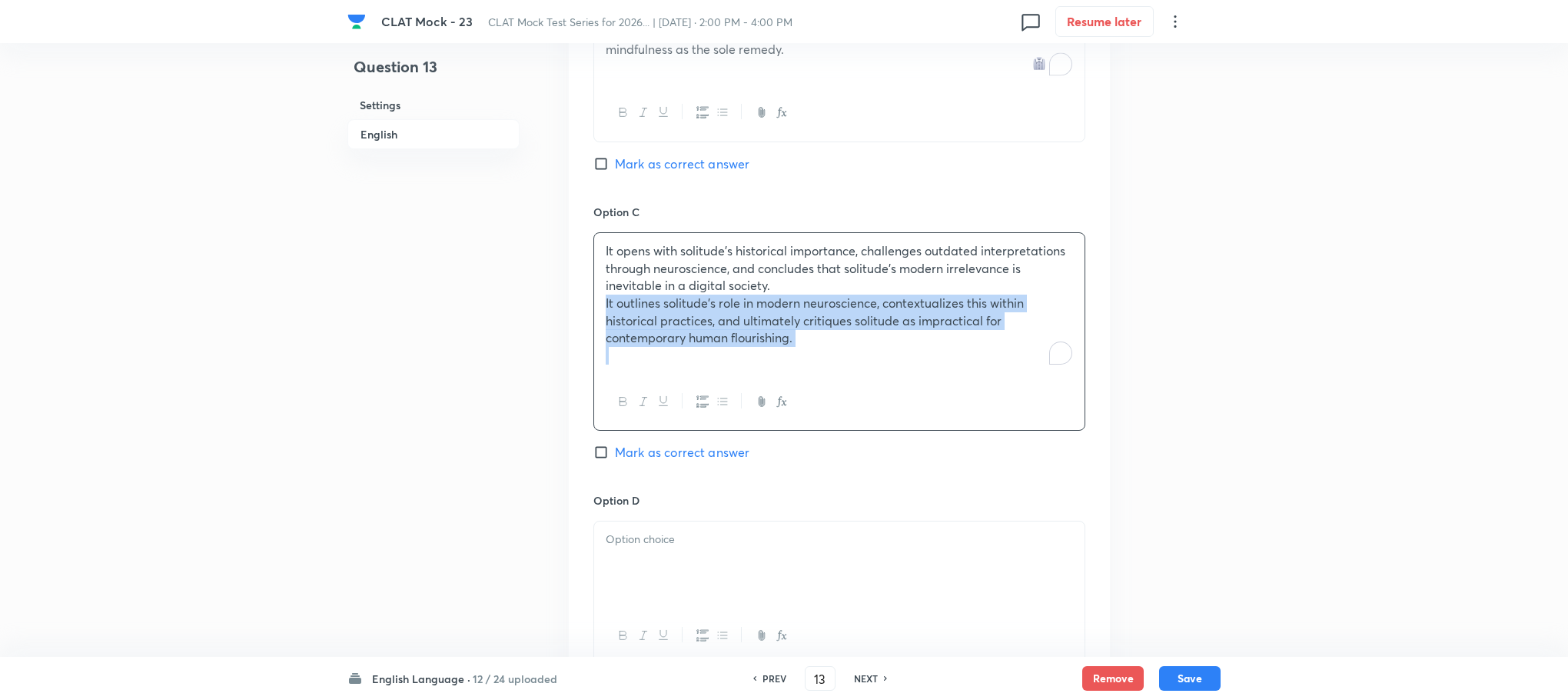
drag, startPoint x: 603, startPoint y: 307, endPoint x: 937, endPoint y: 379, distance: 341.7
click at [937, 379] on div "It opens with solitude’s historical importance, challenges outdated interpretat…" at bounding box center [839, 331] width 492 height 198
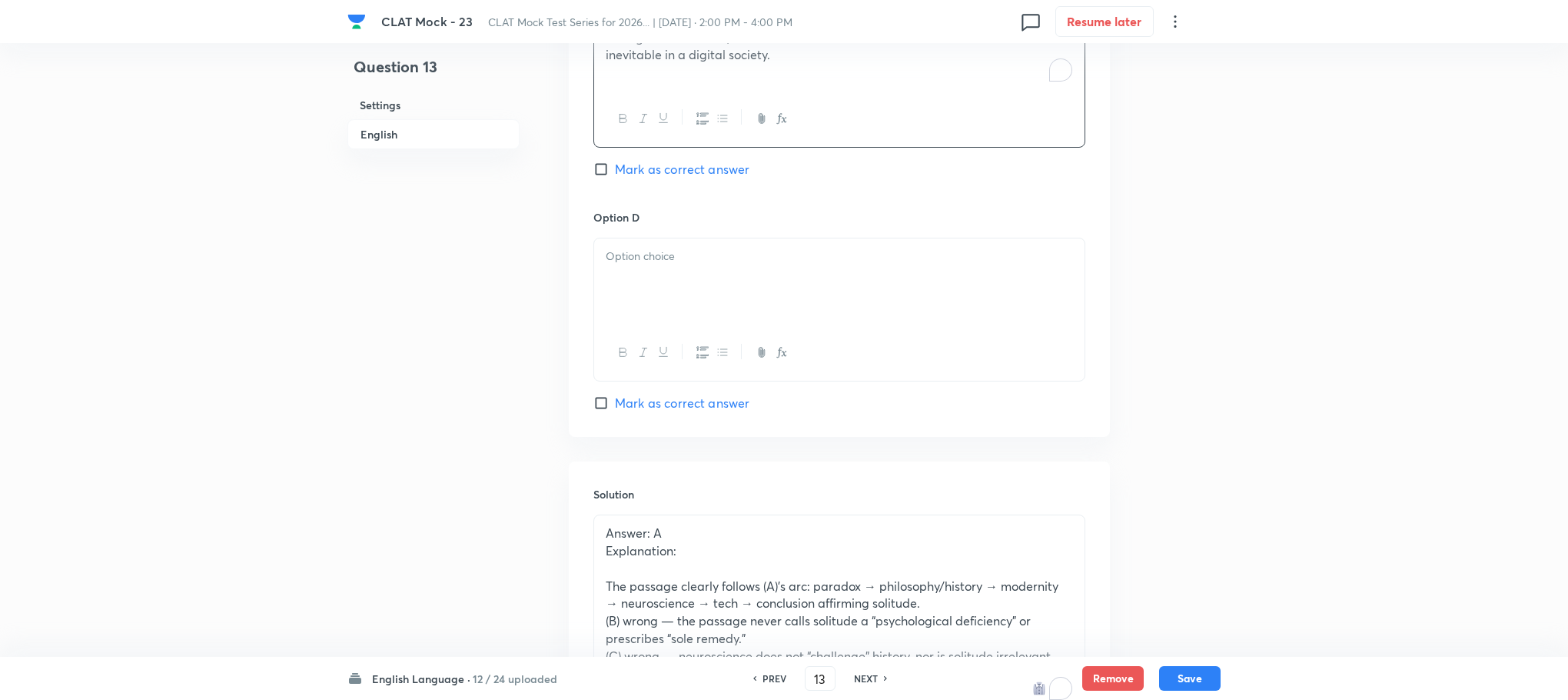
click at [652, 269] on div at bounding box center [839, 281] width 490 height 86
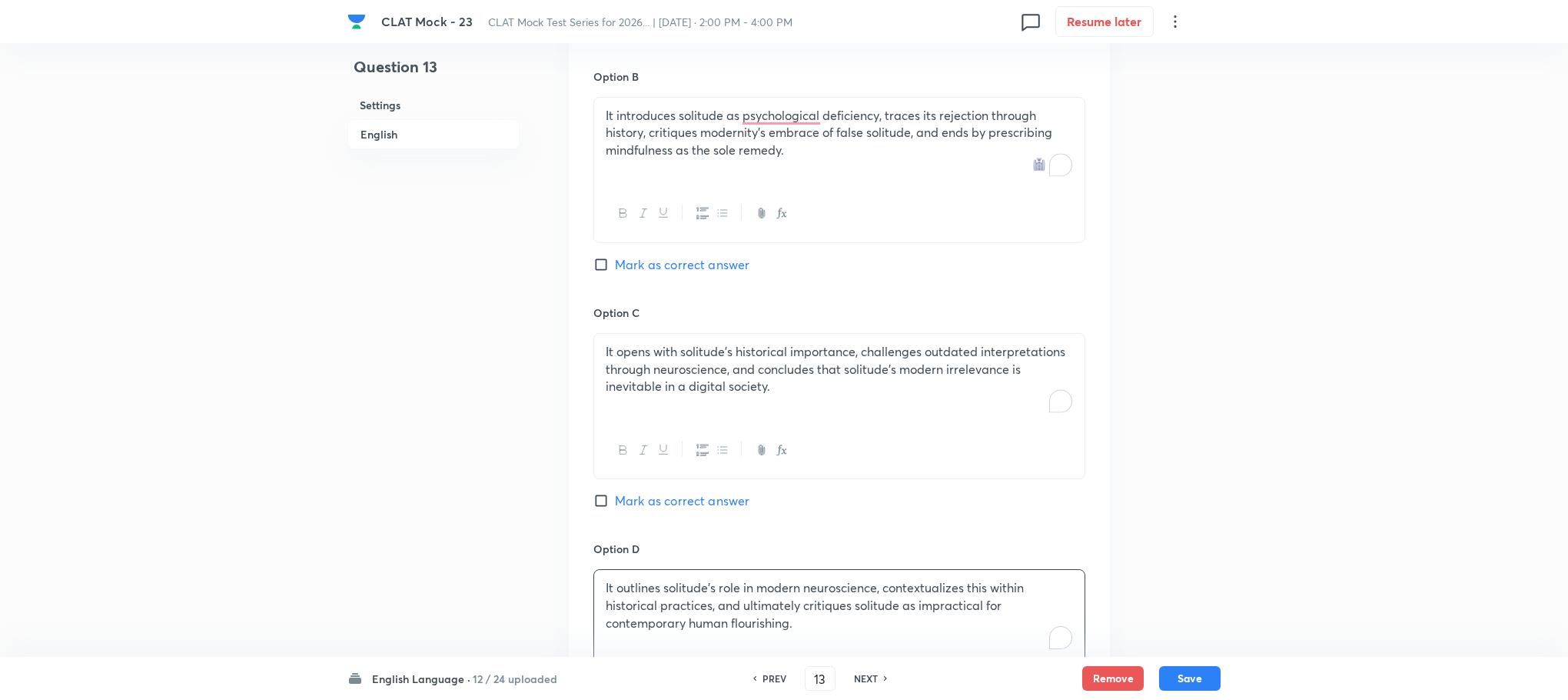
scroll to position [1895, 0]
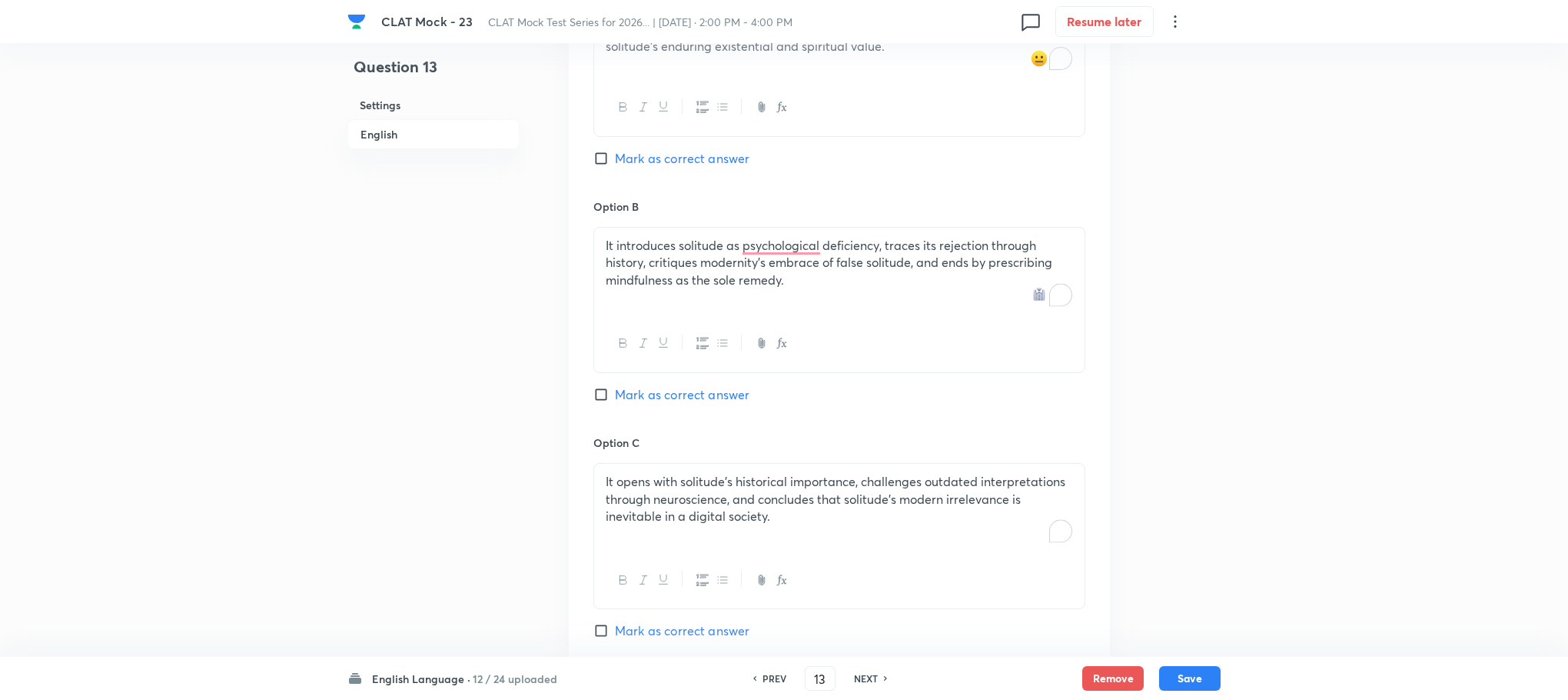
click at [672, 165] on span "Mark as correct answer" at bounding box center [682, 159] width 134 height 19
click at [615, 165] on input "Mark as correct answer" at bounding box center [604, 159] width 22 height 15
checkbox input "true"
click at [1179, 679] on button "Save" at bounding box center [1190, 676] width 62 height 24
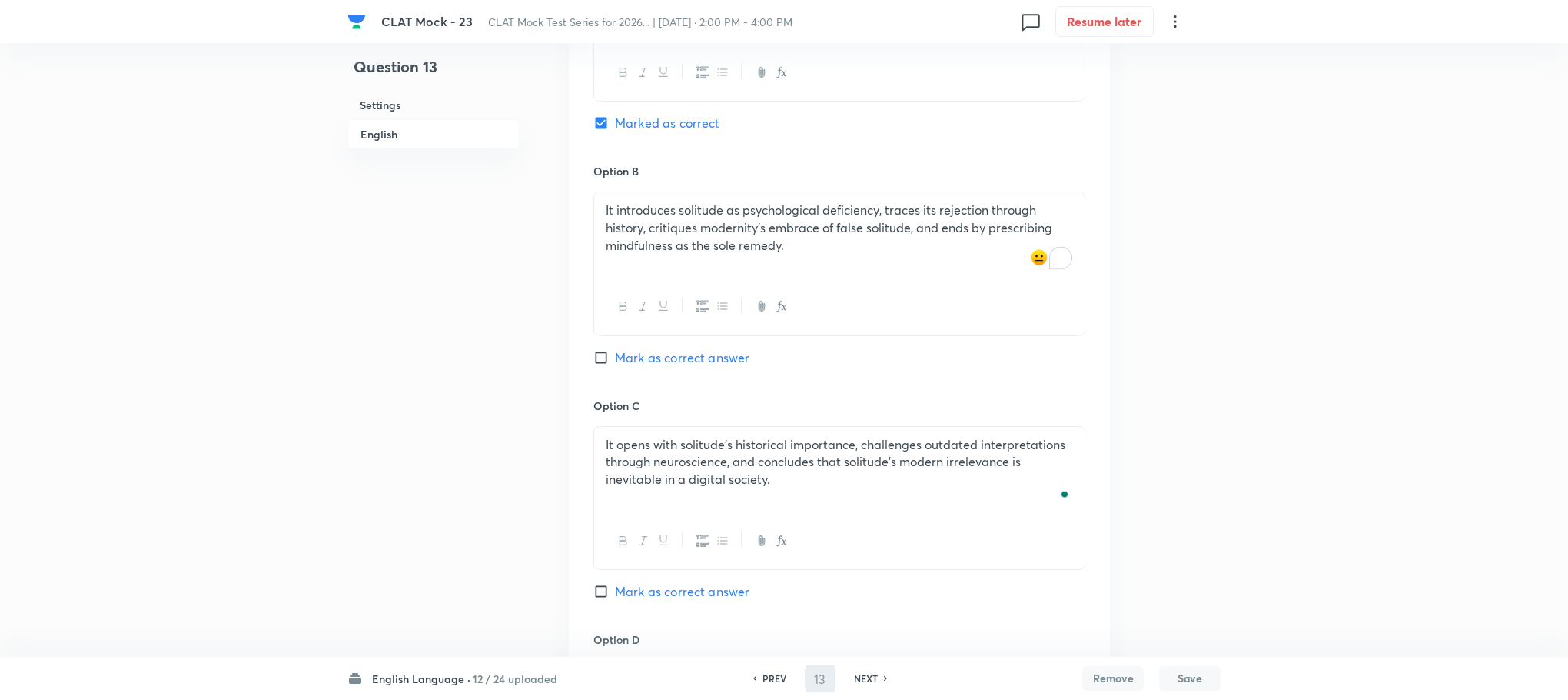
type input "14"
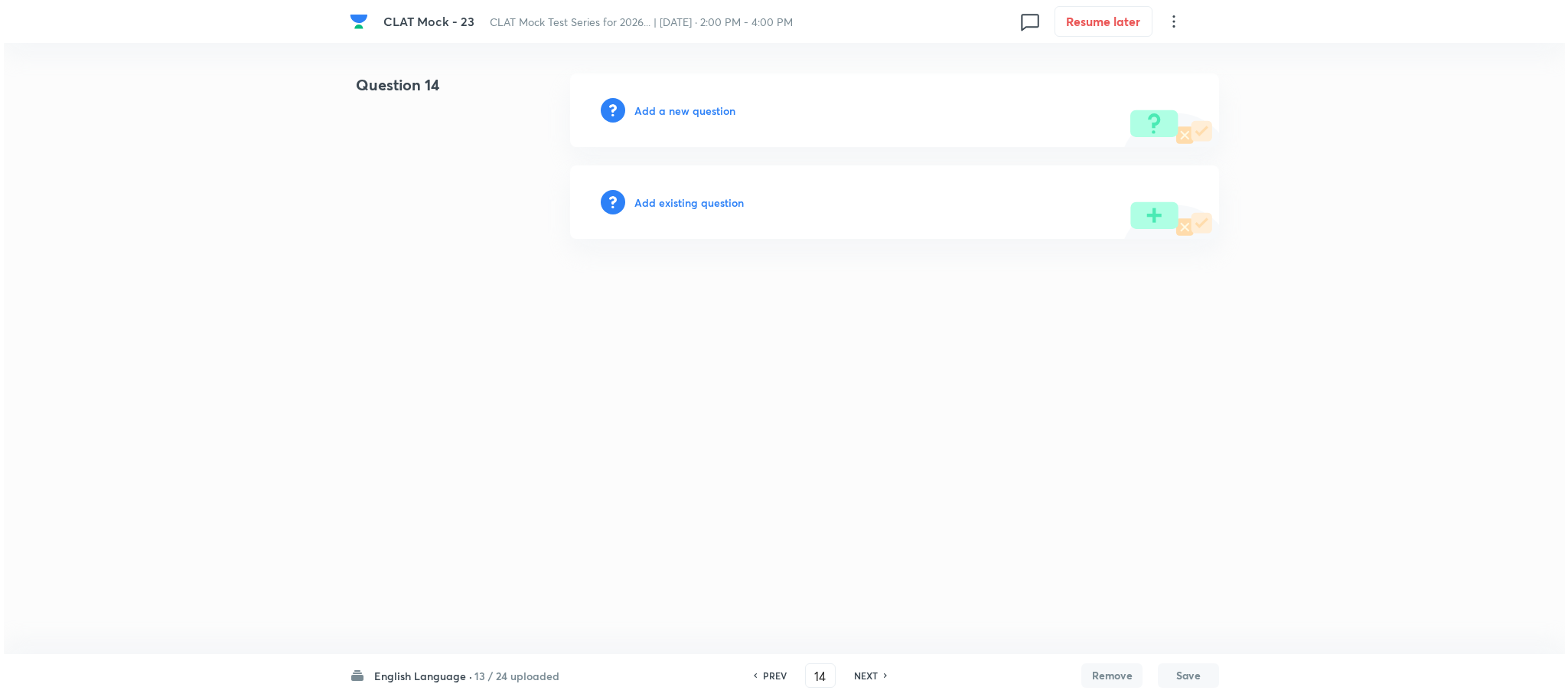
scroll to position [0, 0]
click at [696, 110] on h6 "Add a new question" at bounding box center [685, 110] width 101 height 16
click at [696, 110] on h6 "Choose a question type" at bounding box center [693, 110] width 118 height 16
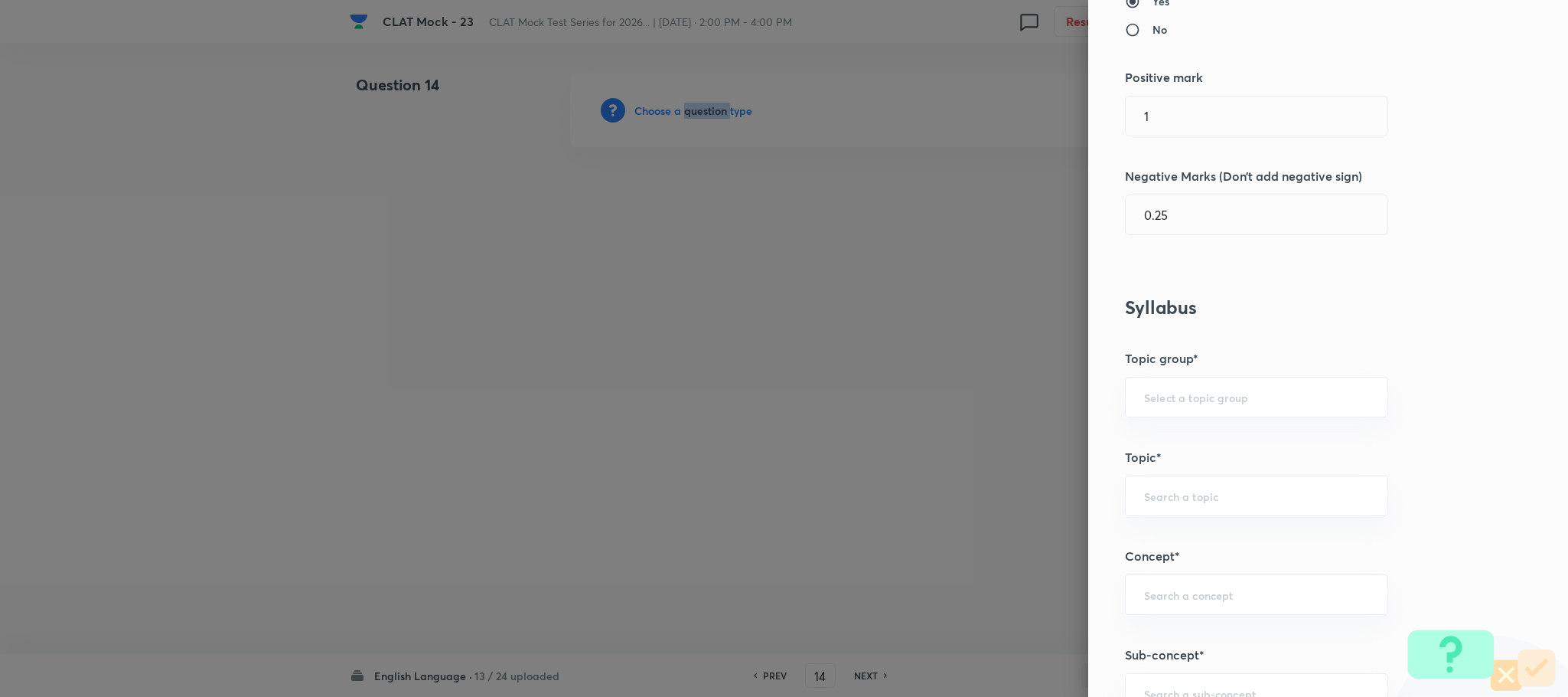
scroll to position [574, 0]
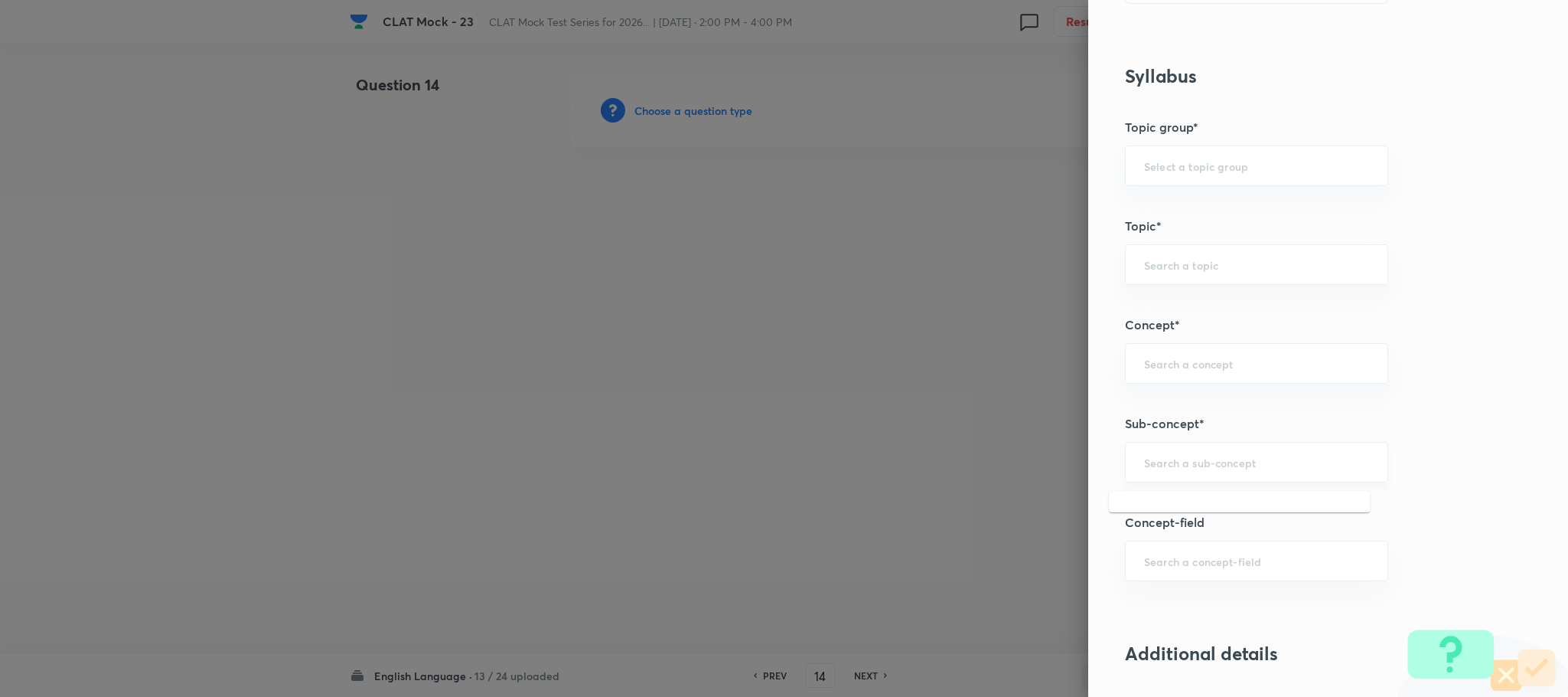
click at [1176, 464] on input "text" at bounding box center [1257, 462] width 225 height 14
click at [1169, 476] on div "​" at bounding box center [1256, 462] width 263 height 40
click at [1144, 468] on input "text" at bounding box center [1257, 462] width 225 height 14
click at [1144, 467] on input "text" at bounding box center [1257, 462] width 225 height 14
click at [1135, 503] on li "Reading Comprehension" at bounding box center [1239, 510] width 261 height 28
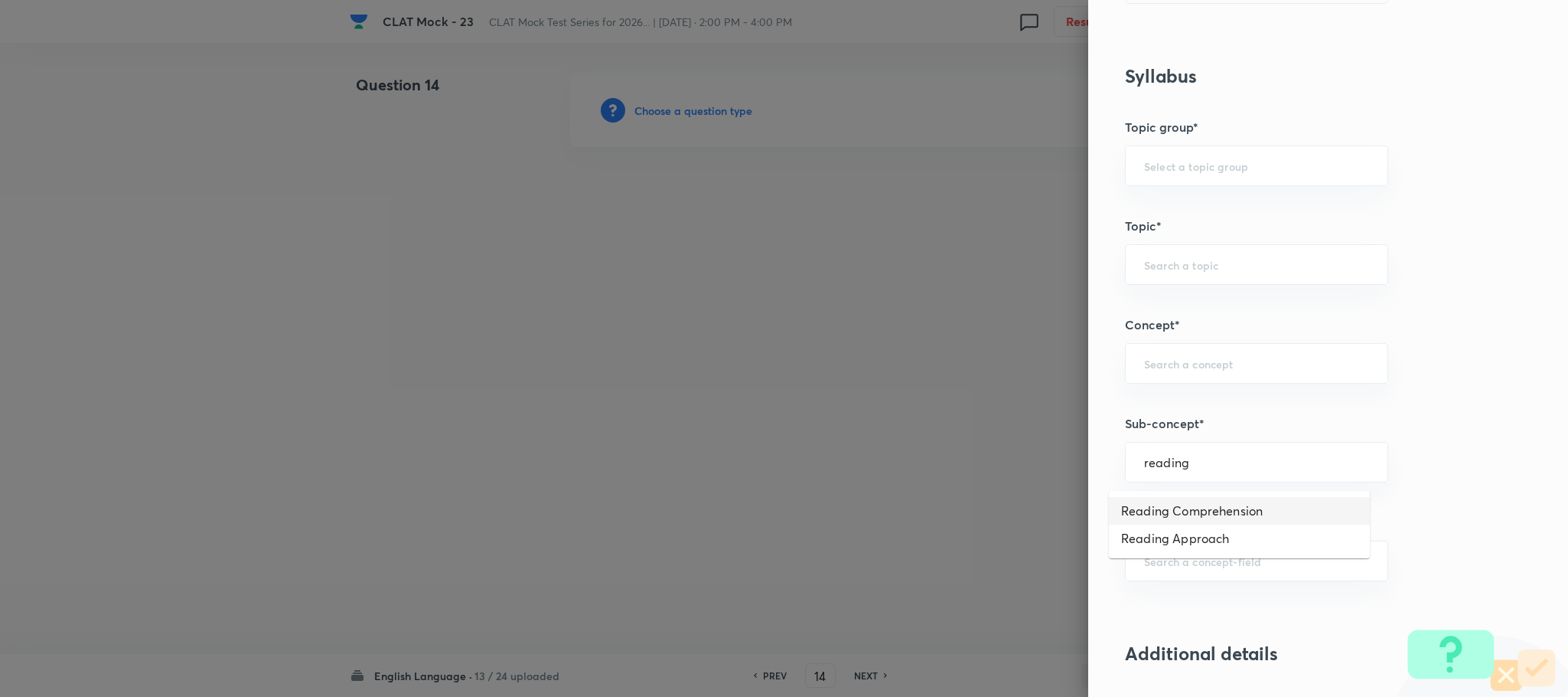
type input "Reading Comprehension"
type input "English"
type input "English Comprehension"
type input "Reading Comprehension"
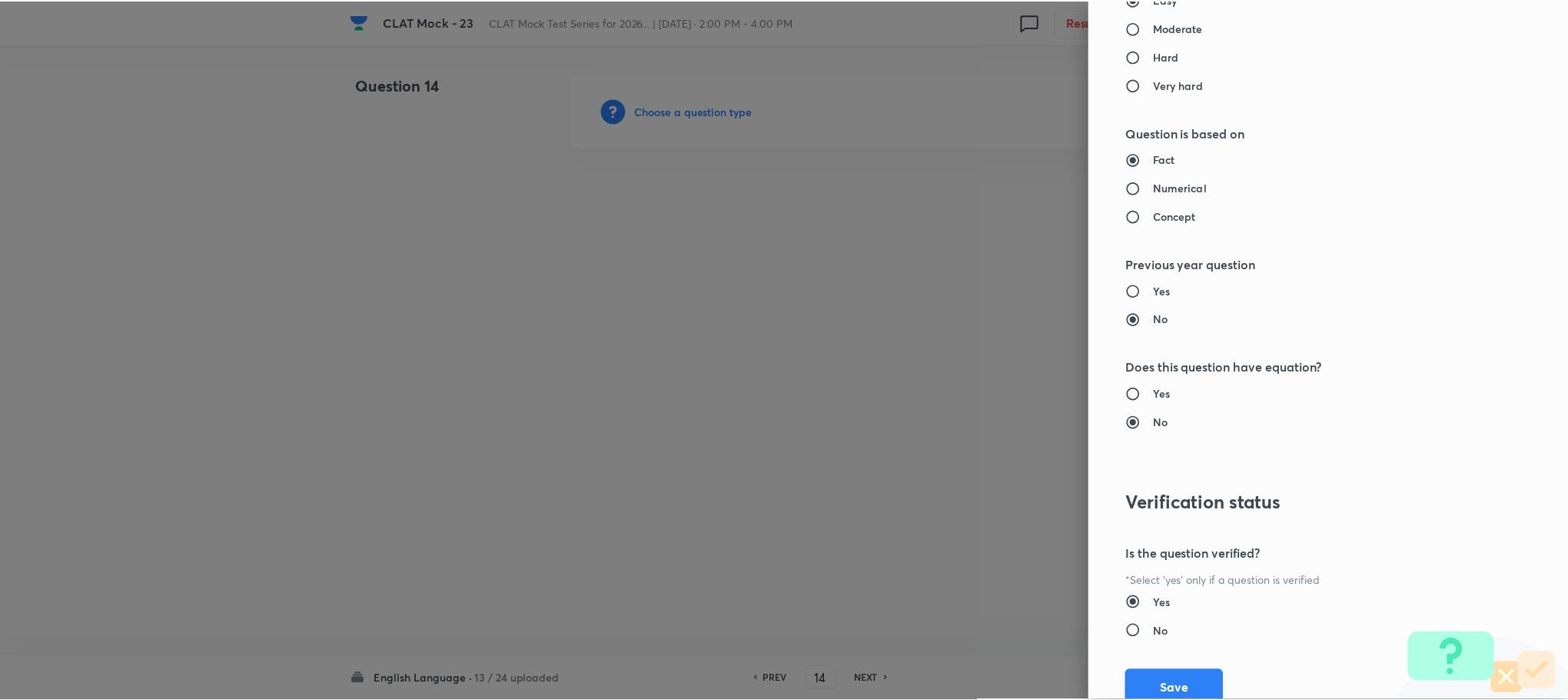
scroll to position [1402, 0]
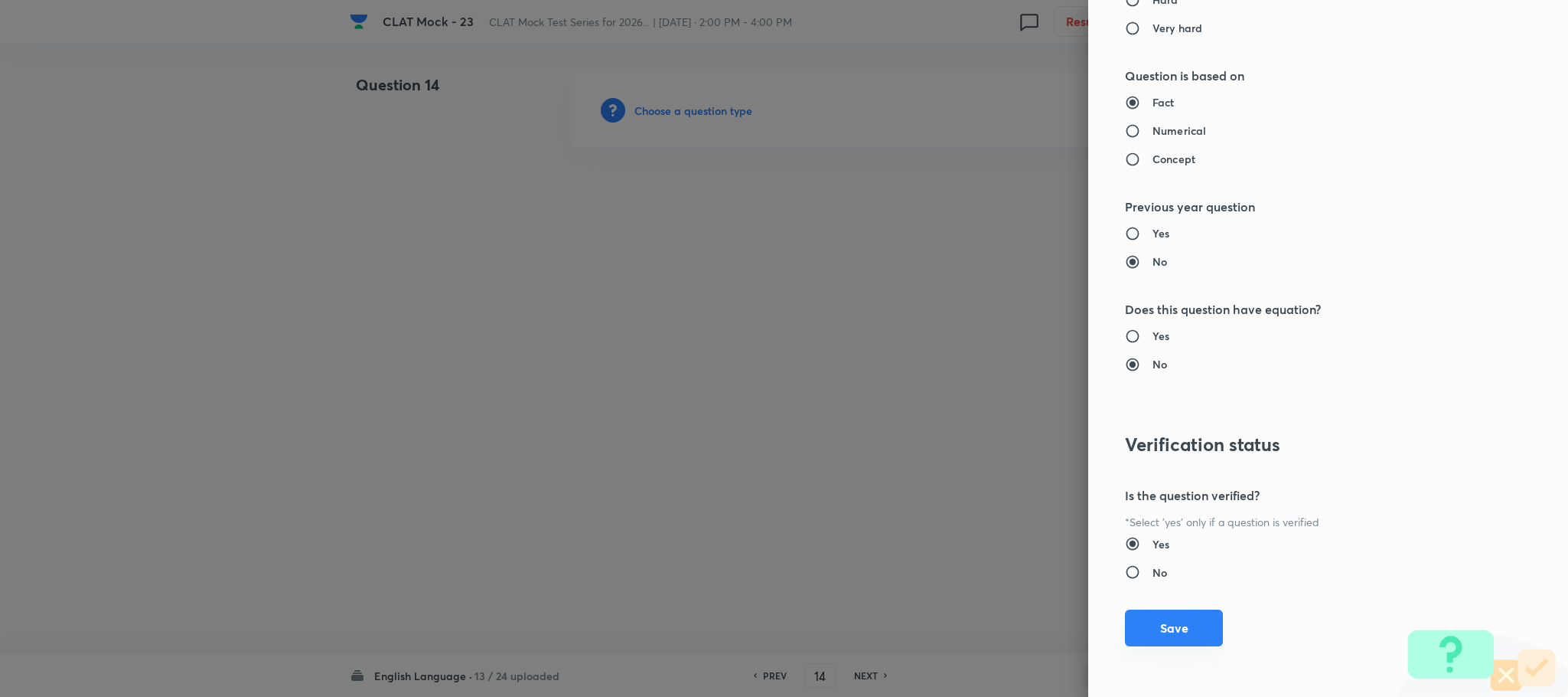
click at [1158, 621] on button "Save" at bounding box center [1174, 628] width 98 height 37
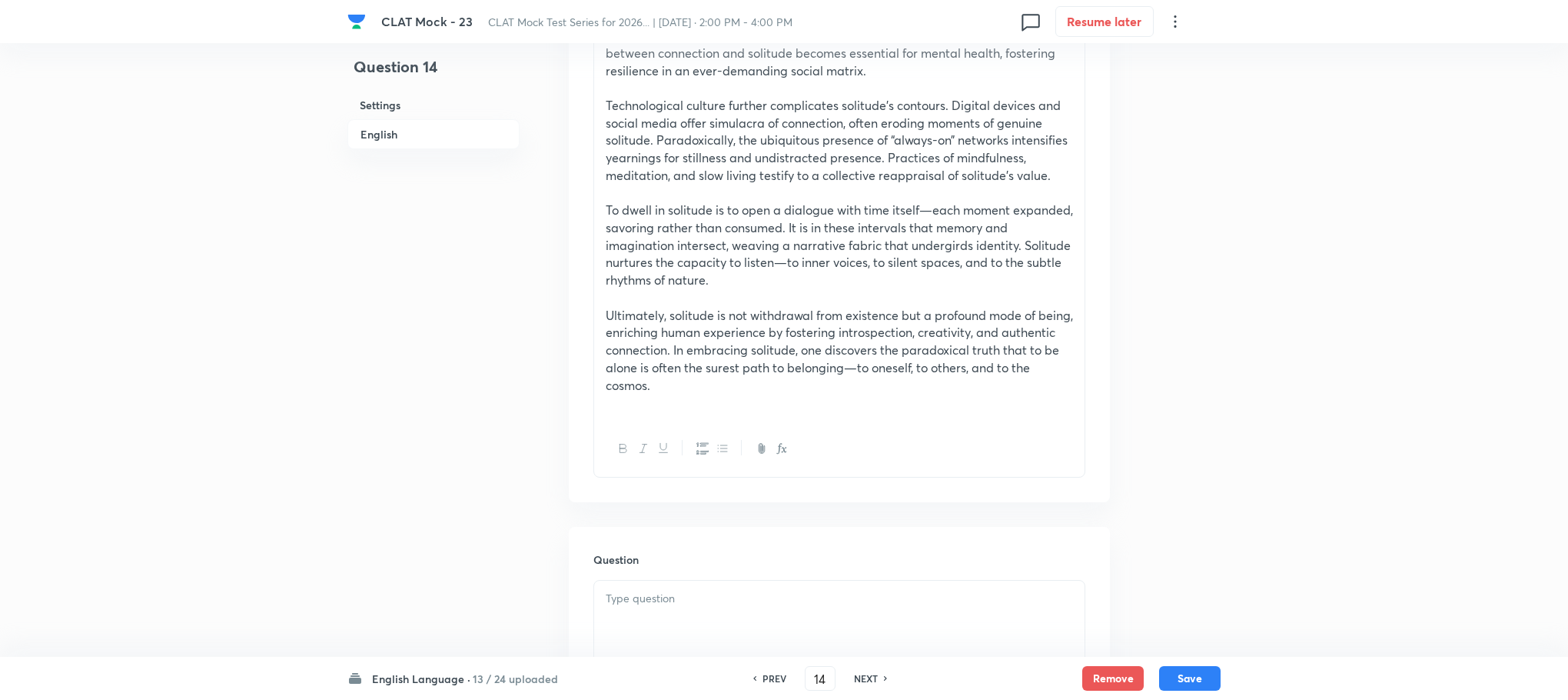
scroll to position [1039, 0]
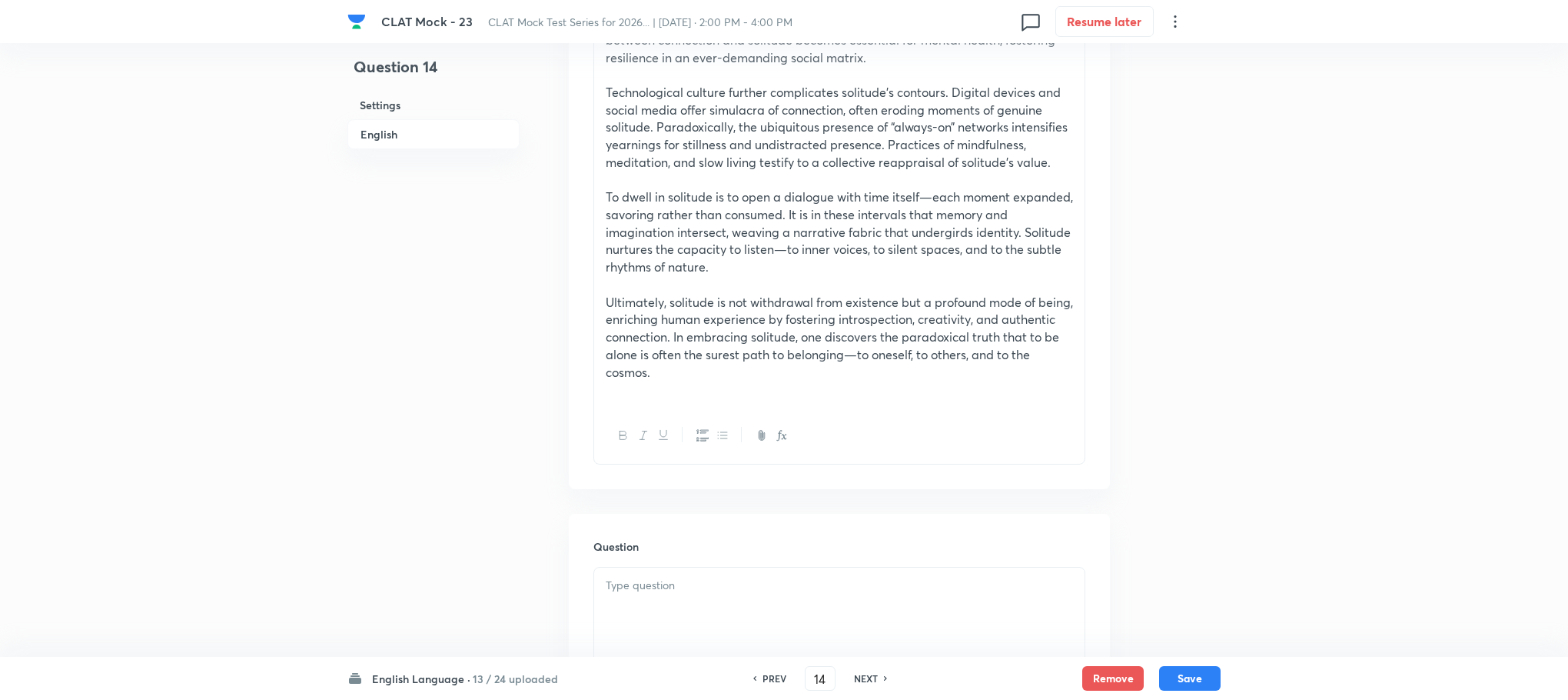
click at [695, 595] on div at bounding box center [839, 610] width 490 height 86
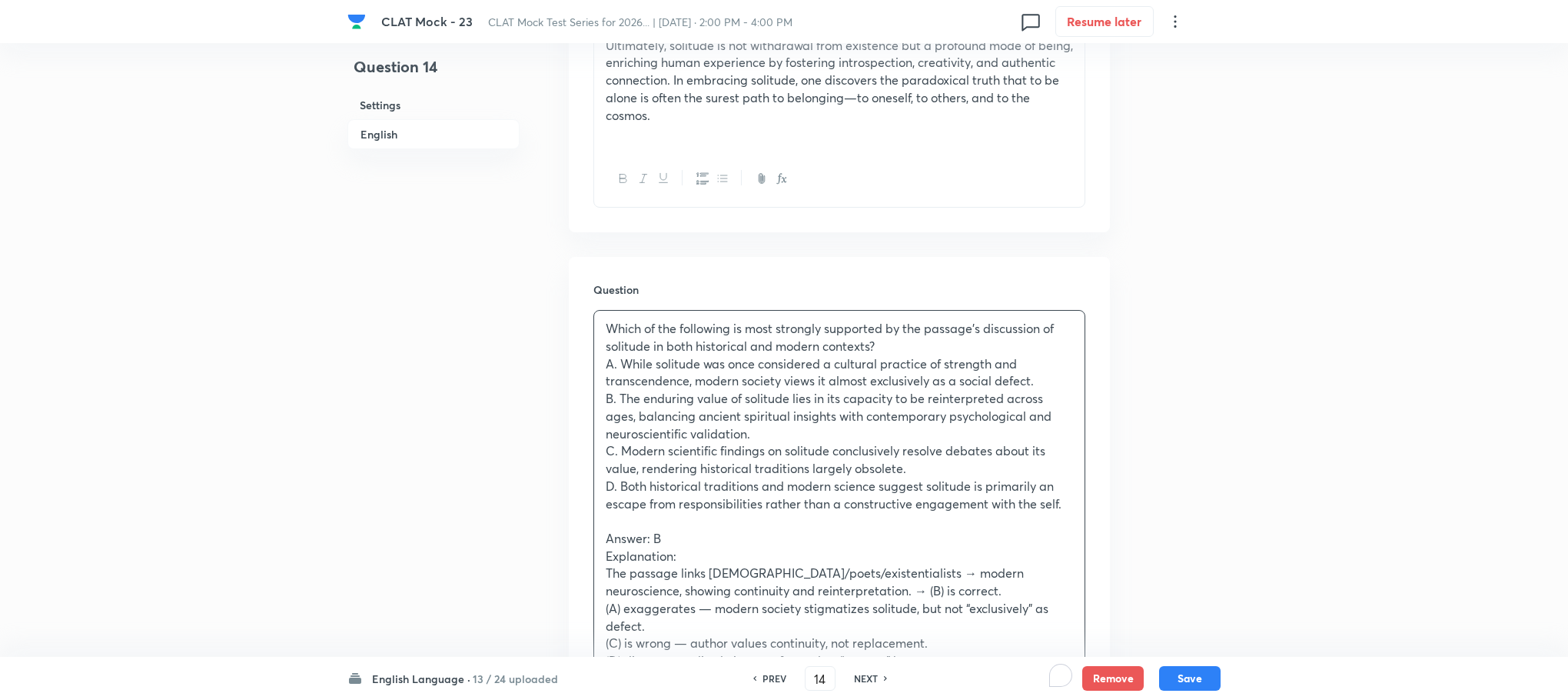
scroll to position [1385, 0]
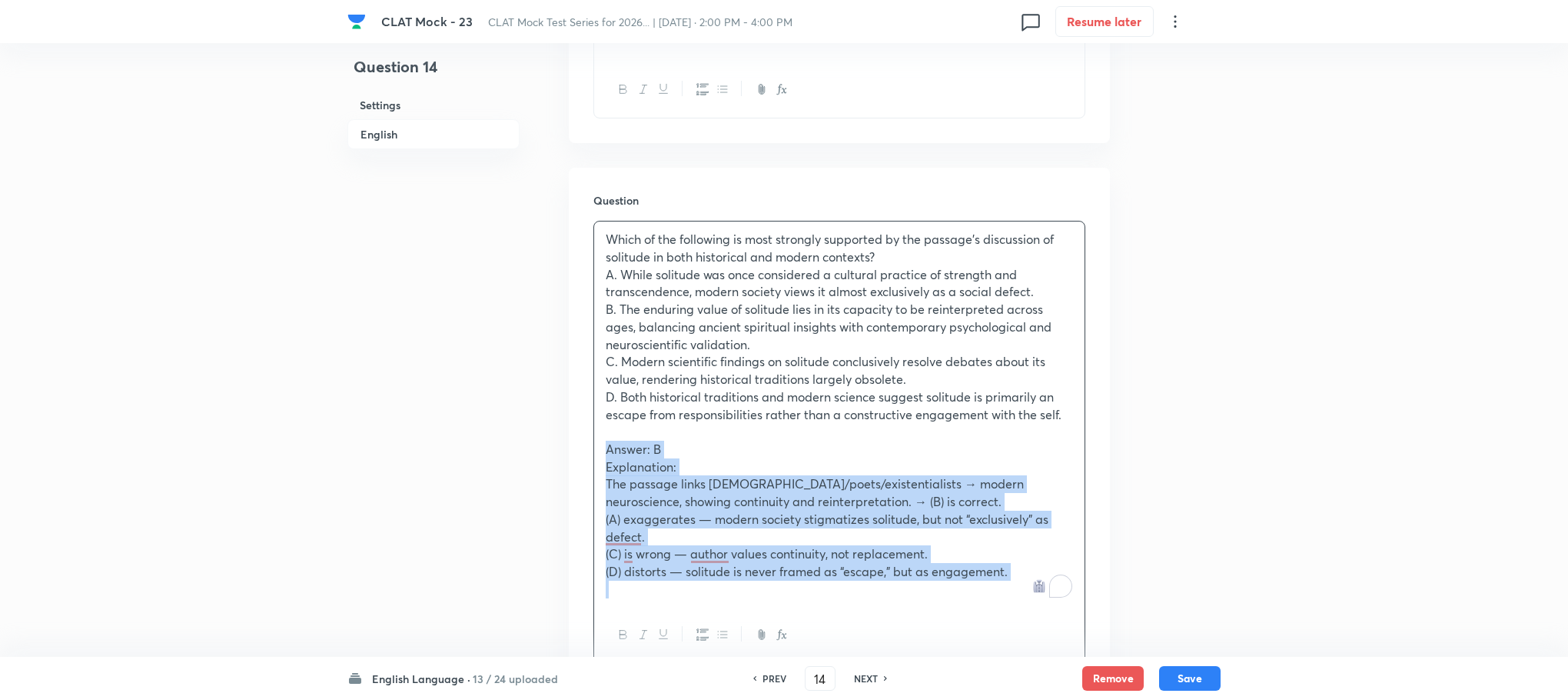
drag, startPoint x: 602, startPoint y: 453, endPoint x: 1018, endPoint y: 594, distance: 439.2
click at [1018, 594] on div "Which of the following is most strongly supported by the passage’s discussion o…" at bounding box center [839, 414] width 490 height 385
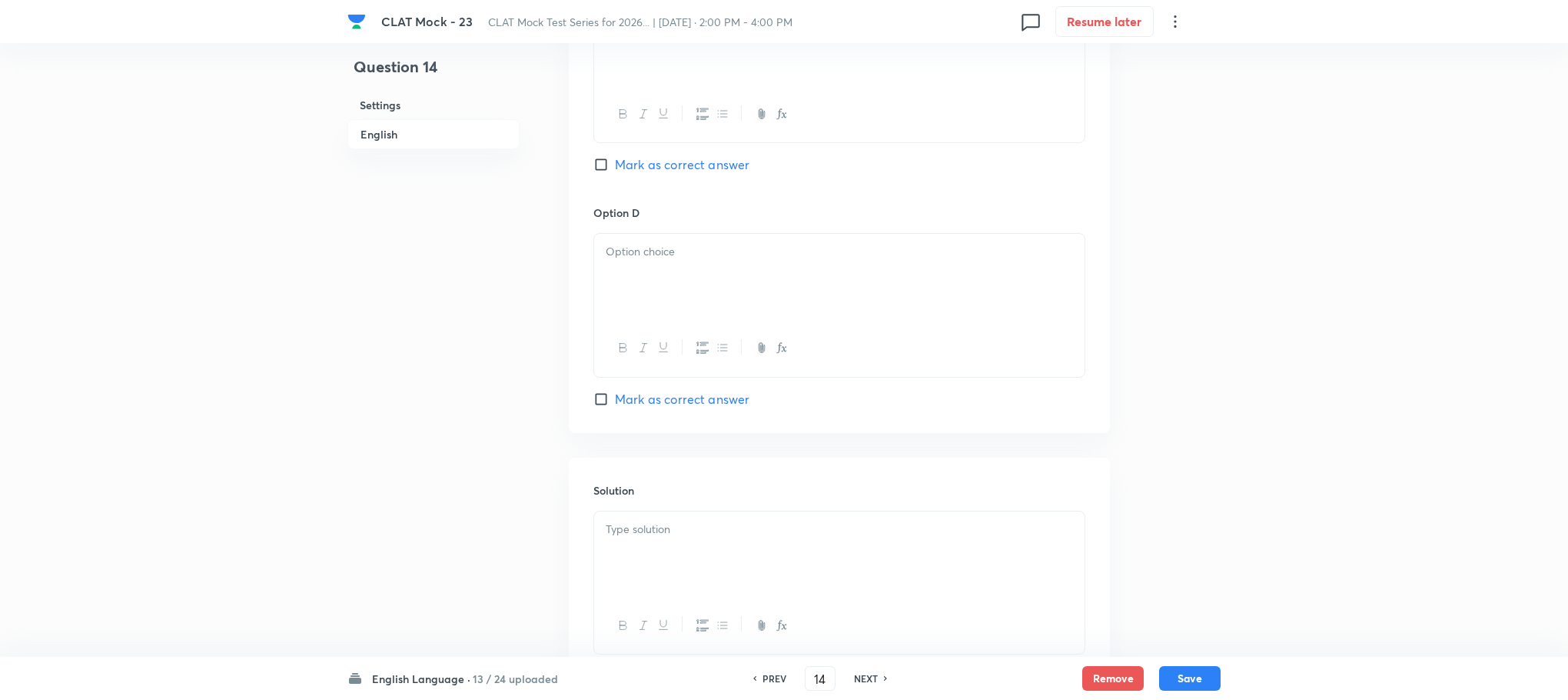
scroll to position [2599, 0]
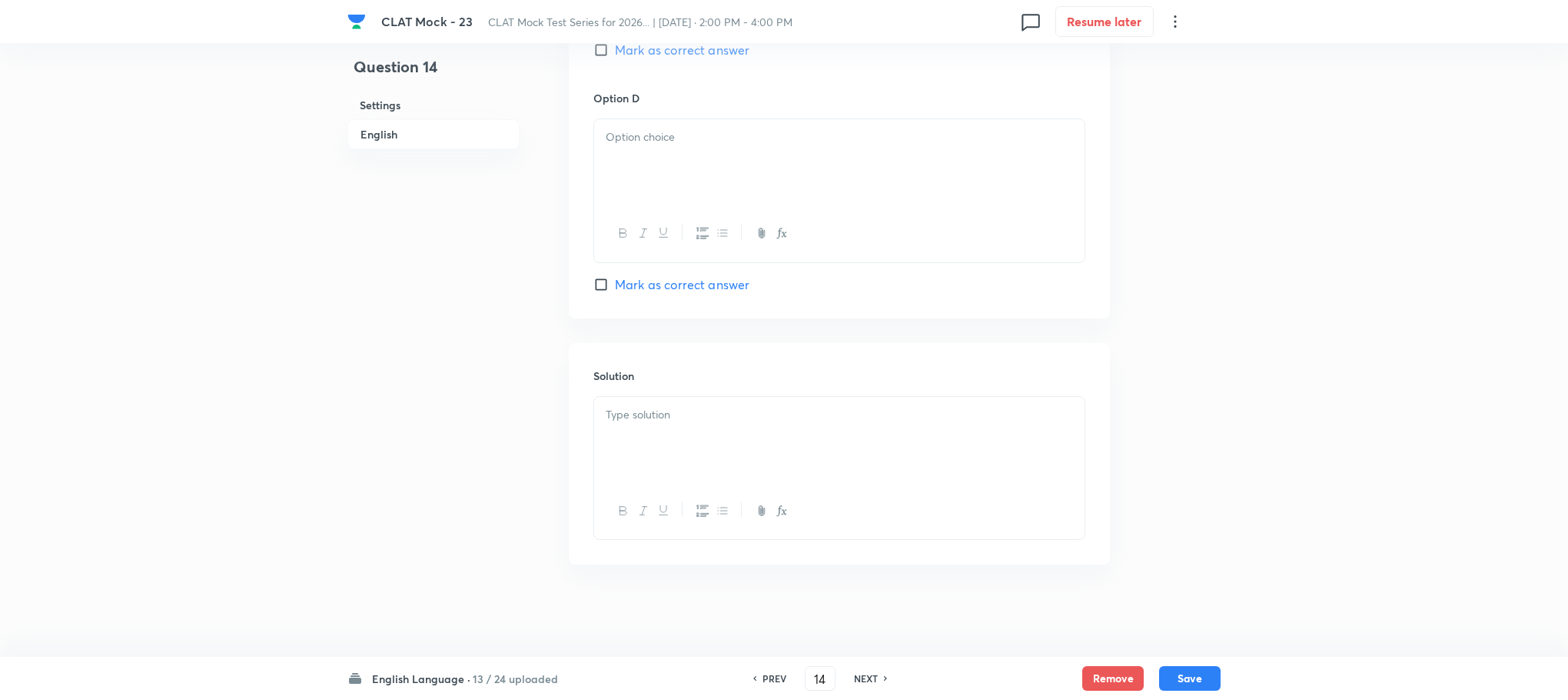
drag, startPoint x: 678, startPoint y: 483, endPoint x: 668, endPoint y: 470, distance: 16.4
click at [677, 483] on div at bounding box center [839, 511] width 490 height 56
click at [668, 459] on div at bounding box center [839, 440] width 490 height 86
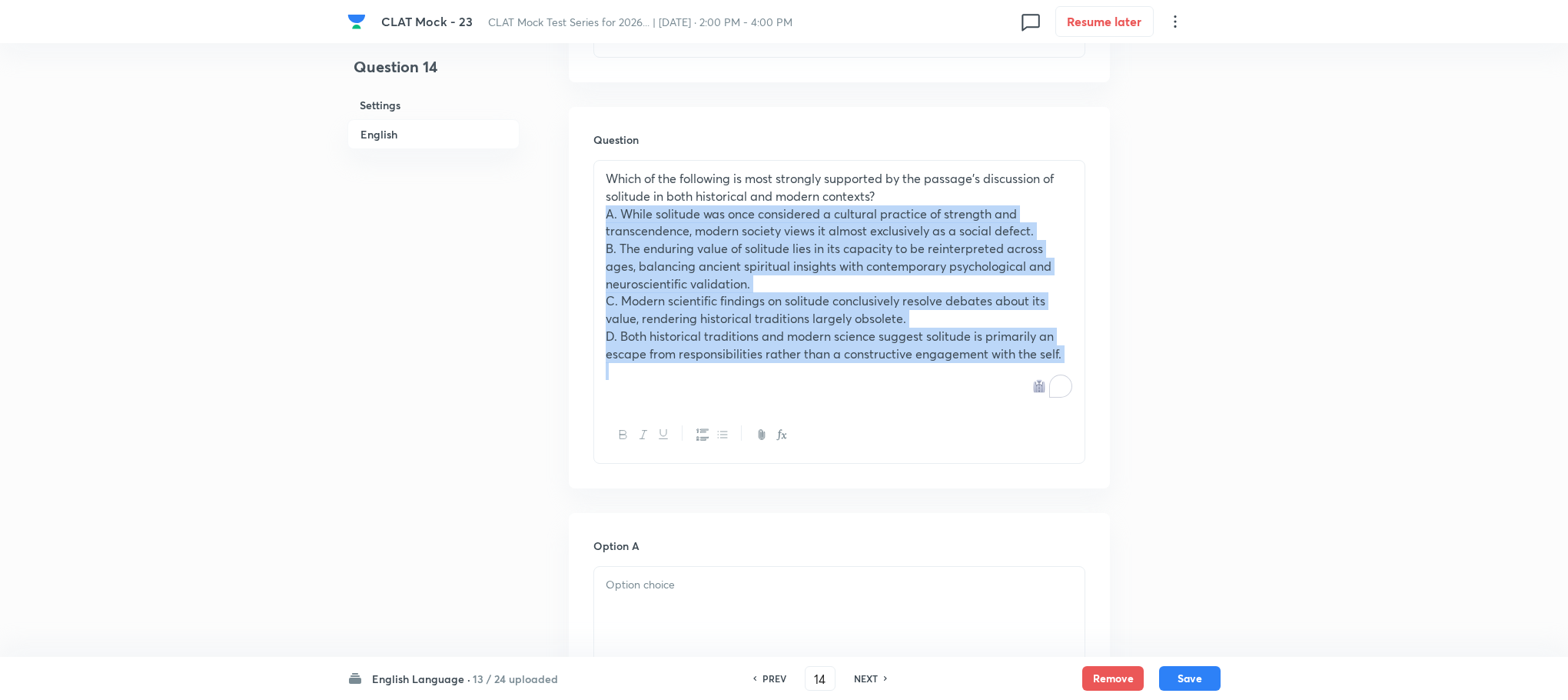
drag, startPoint x: 607, startPoint y: 220, endPoint x: 1089, endPoint y: 363, distance: 502.8
click at [1089, 363] on div "Question Which of the following is most strongly supported by the passage’s dis…" at bounding box center [839, 298] width 541 height 382
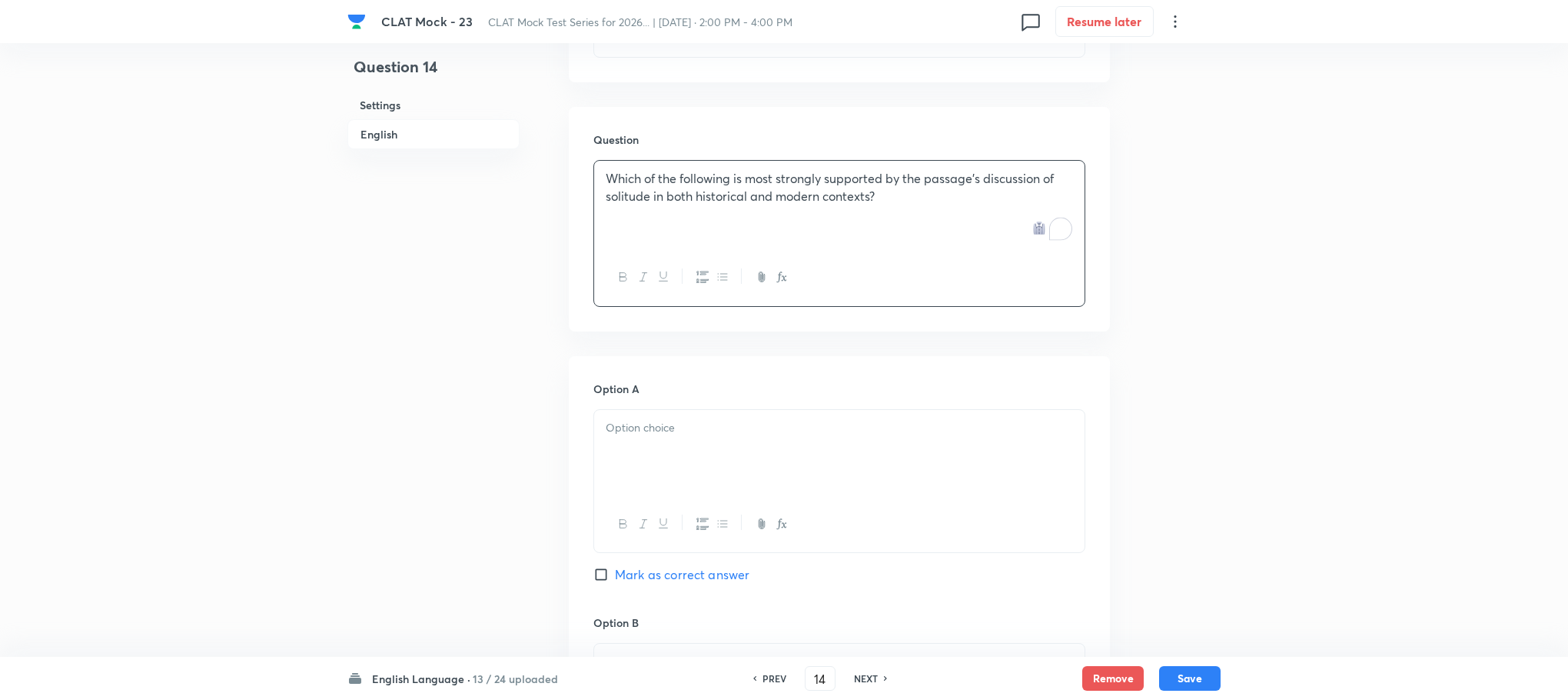
click at [637, 448] on div at bounding box center [839, 453] width 490 height 86
paste div "To enrich screen reader interactions, please activate Accessibility in Grammarl…"
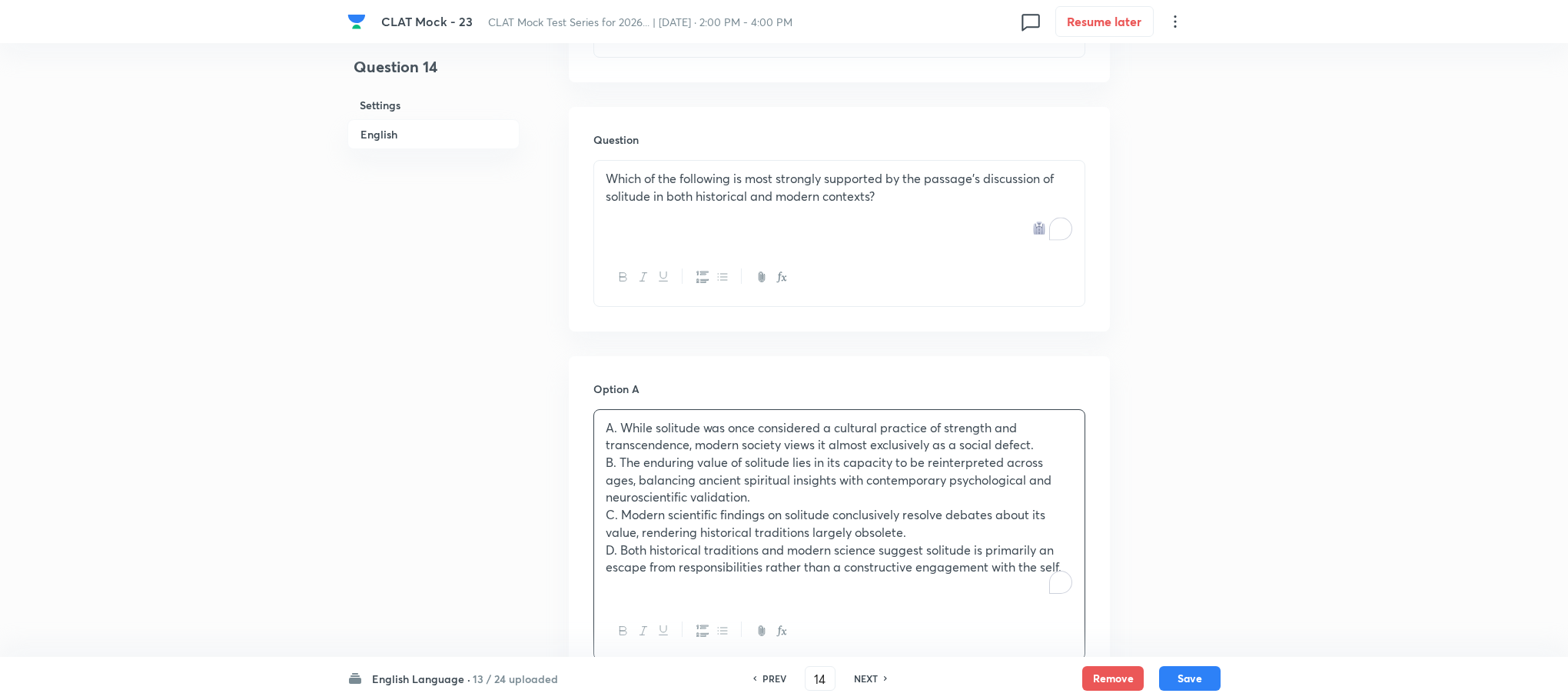
click at [619, 419] on p "A. While solitude was once considered a cultural practice of strength and trans…" at bounding box center [840, 436] width 468 height 35
click at [618, 467] on p "B. The enduring value of solitude lies in its capacity to be reinterpreted acro…" at bounding box center [840, 480] width 468 height 52
click at [621, 519] on p "C. Modern scientific findings on solitude conclusively resolve debates about it…" at bounding box center [840, 523] width 468 height 35
click at [619, 550] on p "D. Both historical traditions and modern science suggest solitude is primarily …" at bounding box center [840, 558] width 468 height 35
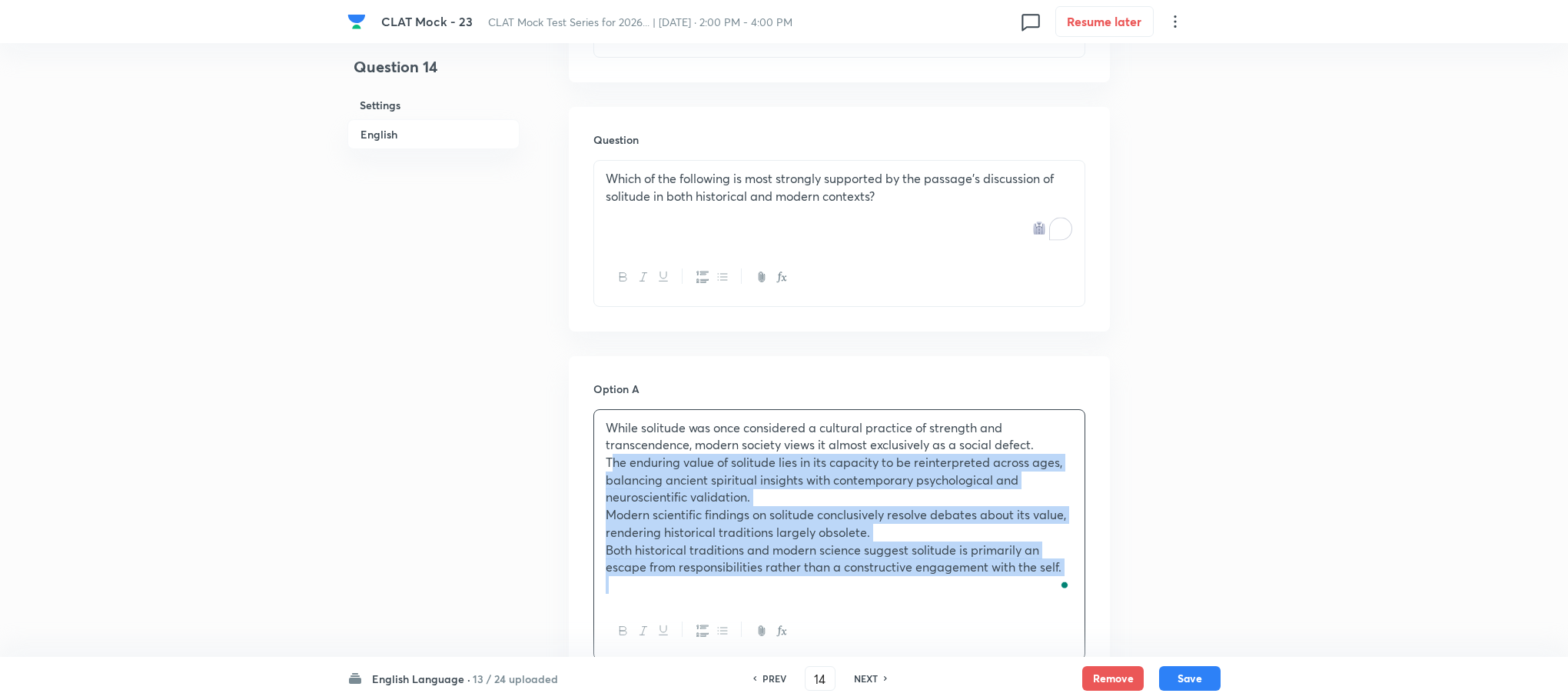
drag, startPoint x: 597, startPoint y: 467, endPoint x: 1031, endPoint y: 607, distance: 456.0
click at [1031, 607] on div "While solitude was once considered a cultural practice of strength and transcen…" at bounding box center [839, 535] width 492 height 252
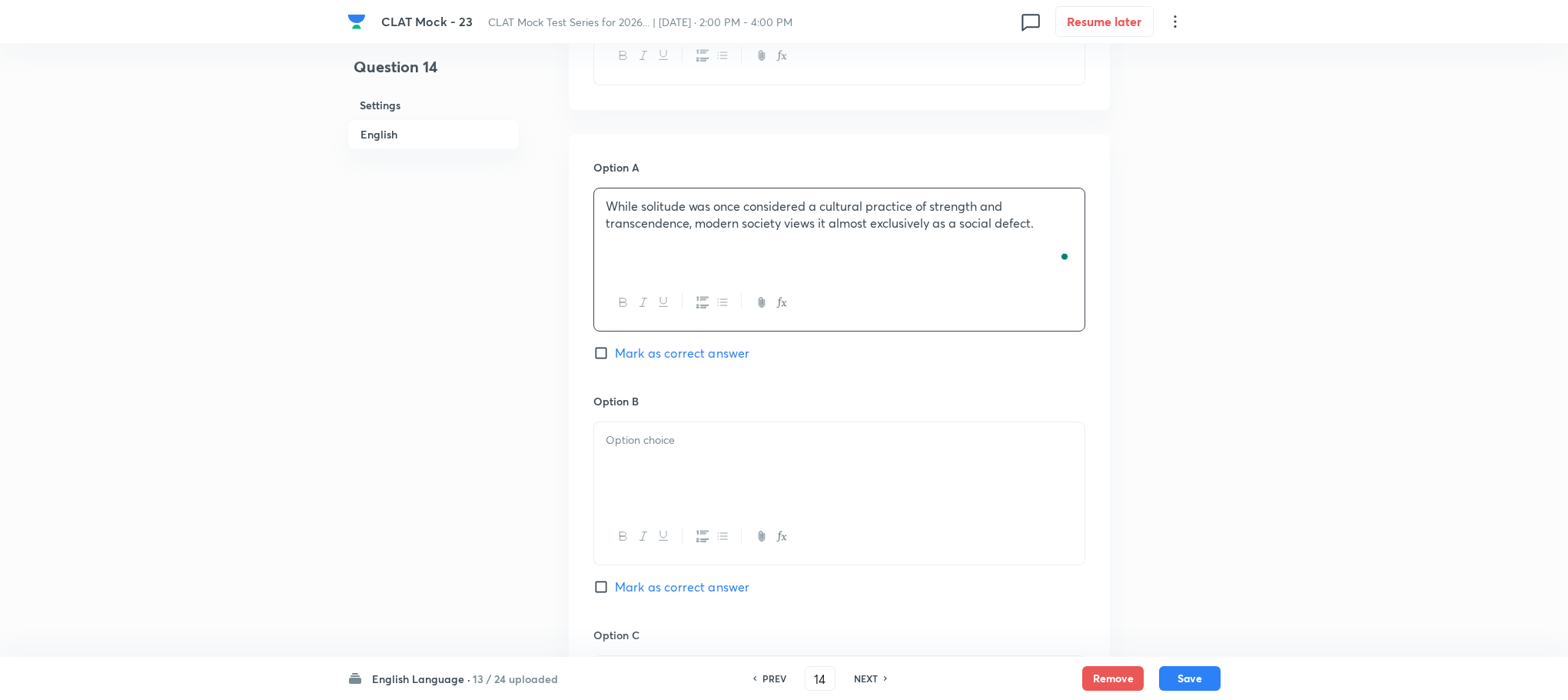
scroll to position [1676, 0]
click at [621, 445] on div at bounding box center [839, 456] width 490 height 86
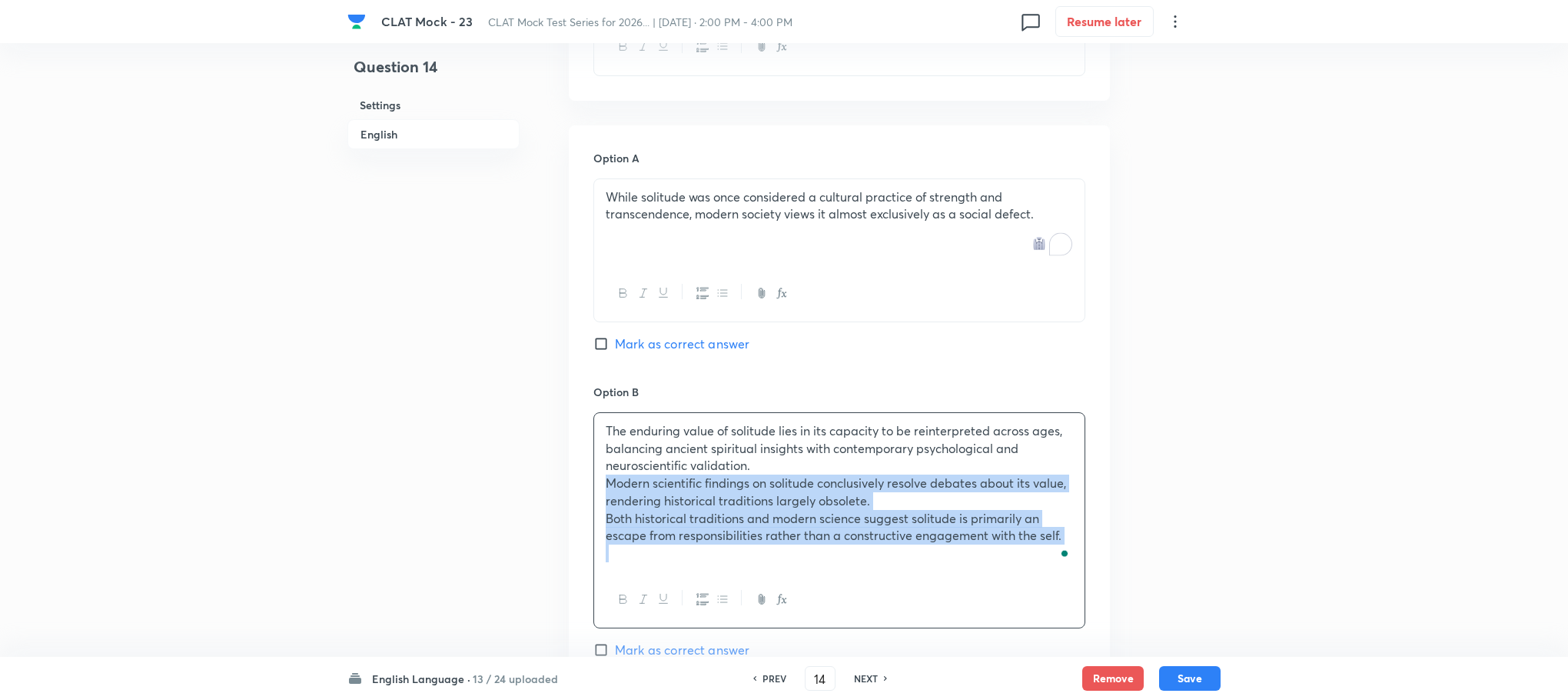
drag, startPoint x: 603, startPoint y: 486, endPoint x: 1109, endPoint y: 583, distance: 515.2
click at [1109, 583] on div "Option A While solitude was once considered a cultural practice of strength and…" at bounding box center [839, 638] width 541 height 1027
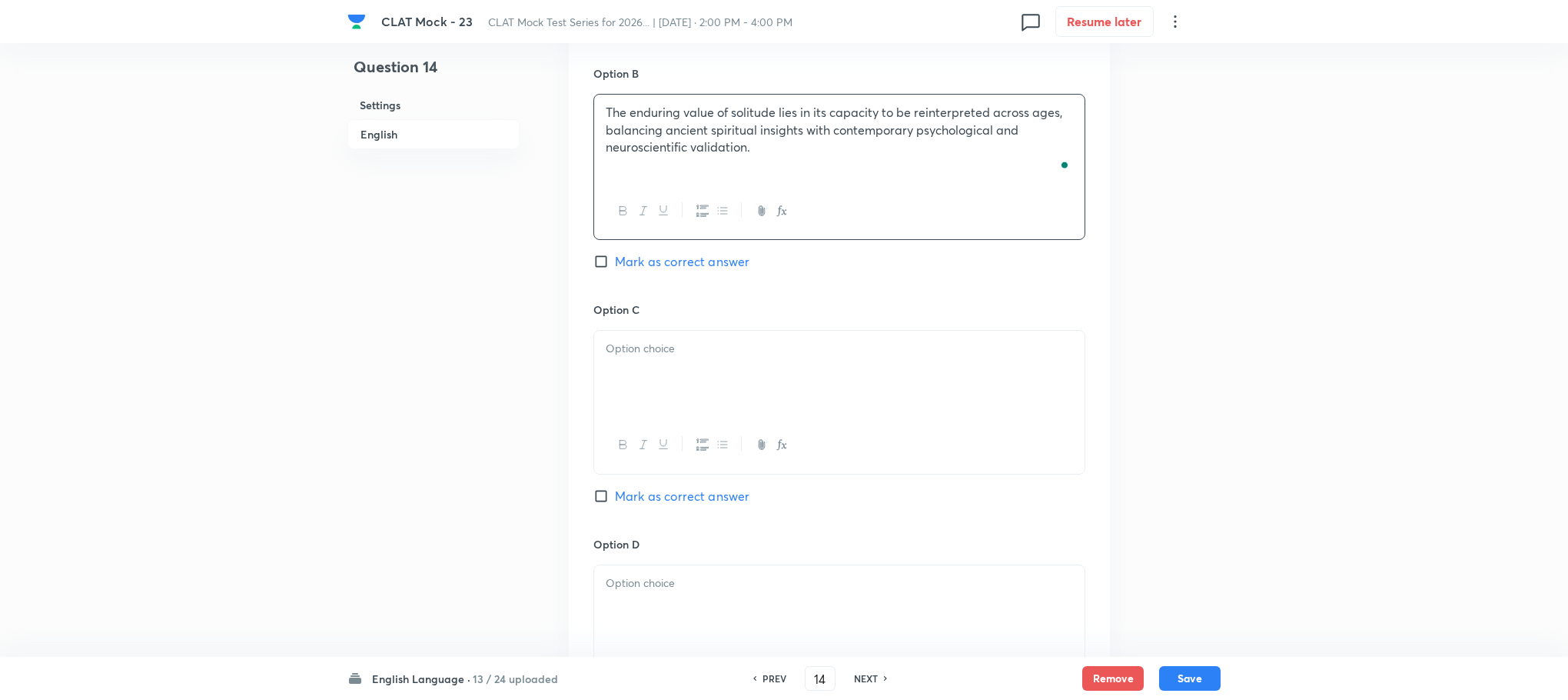
scroll to position [2022, 0]
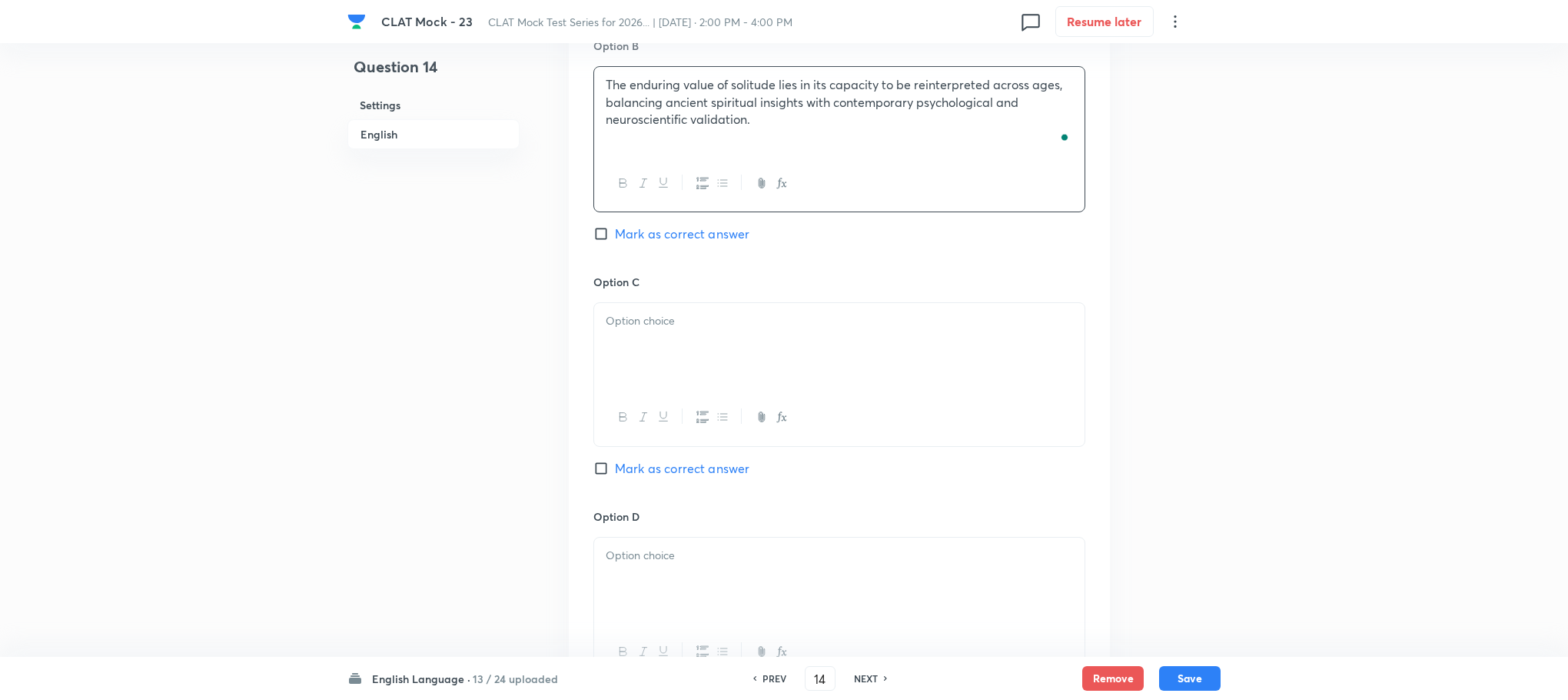
click at [635, 333] on div at bounding box center [839, 346] width 490 height 86
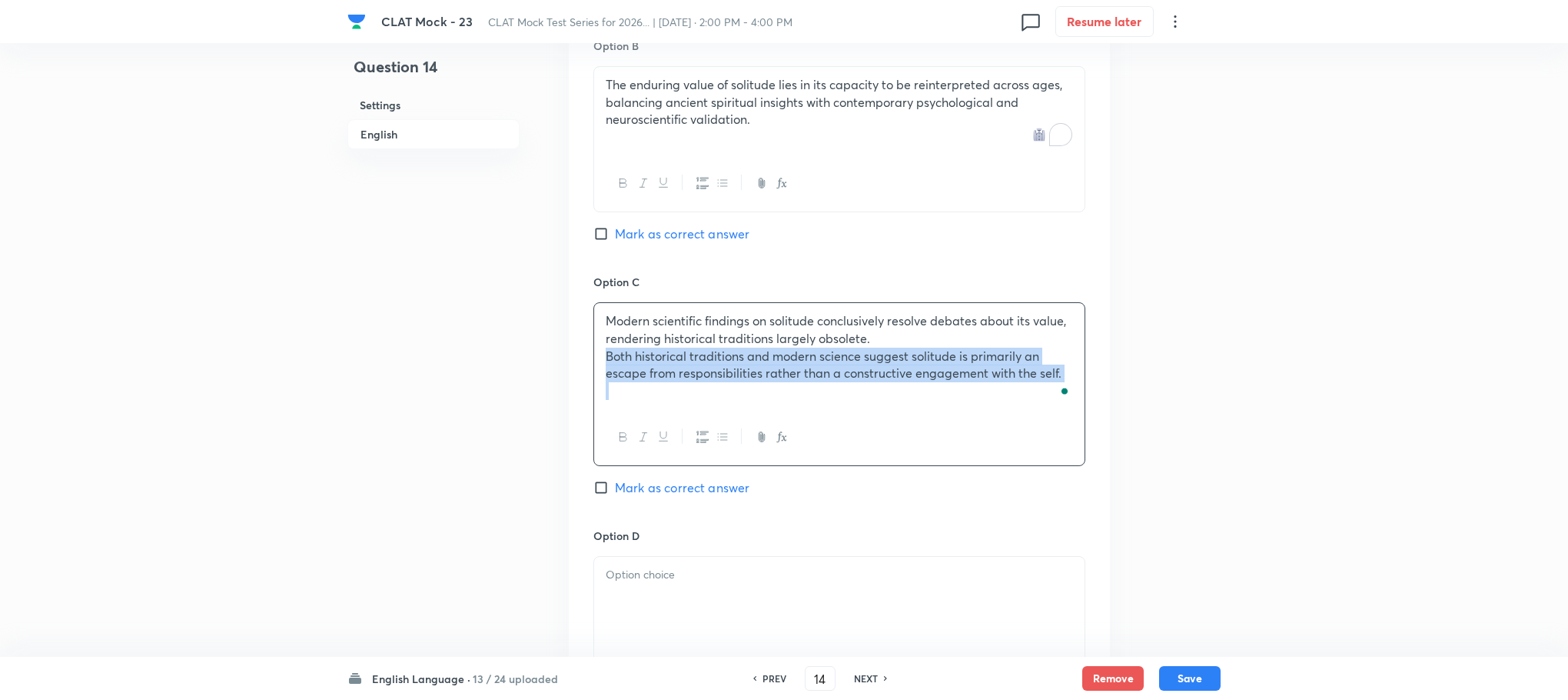
drag, startPoint x: 598, startPoint y: 362, endPoint x: 1160, endPoint y: 436, distance: 566.9
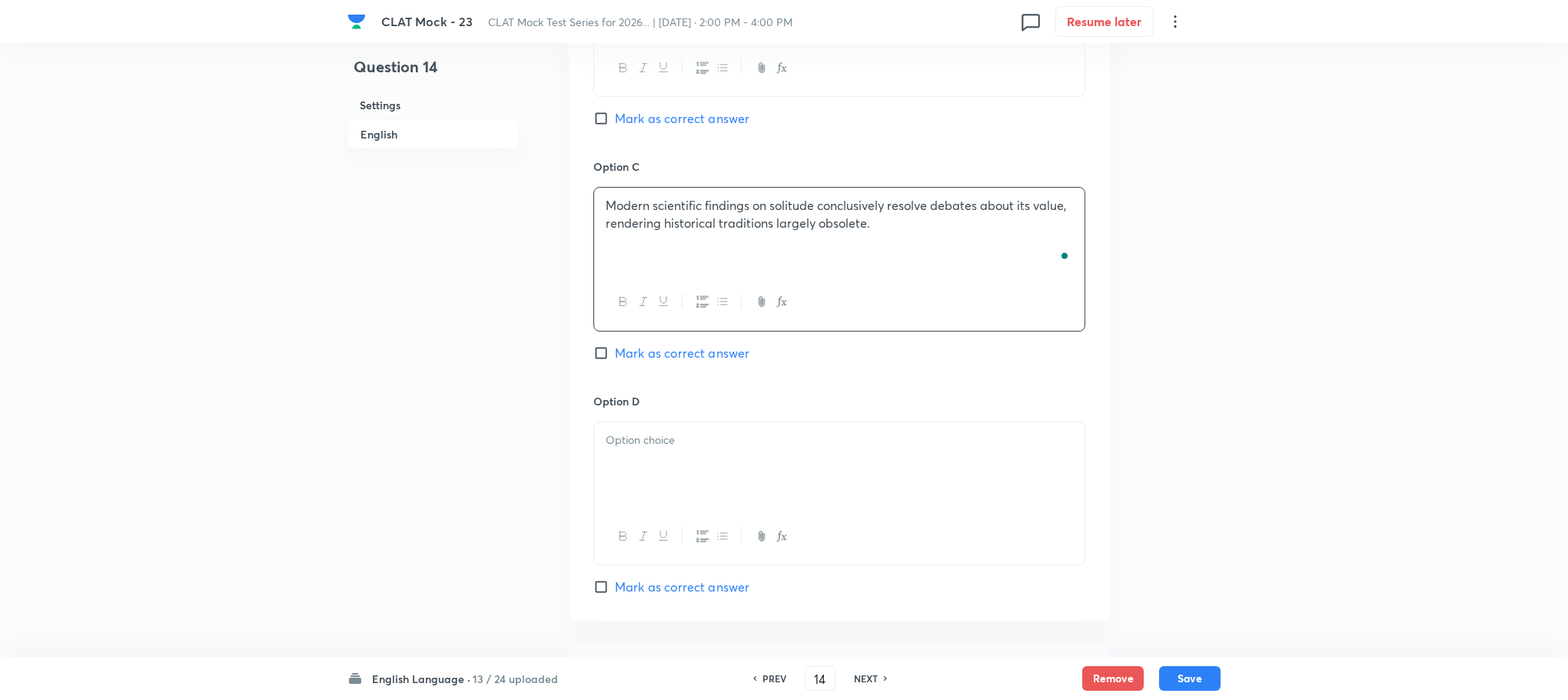
click at [660, 444] on p at bounding box center [840, 440] width 468 height 18
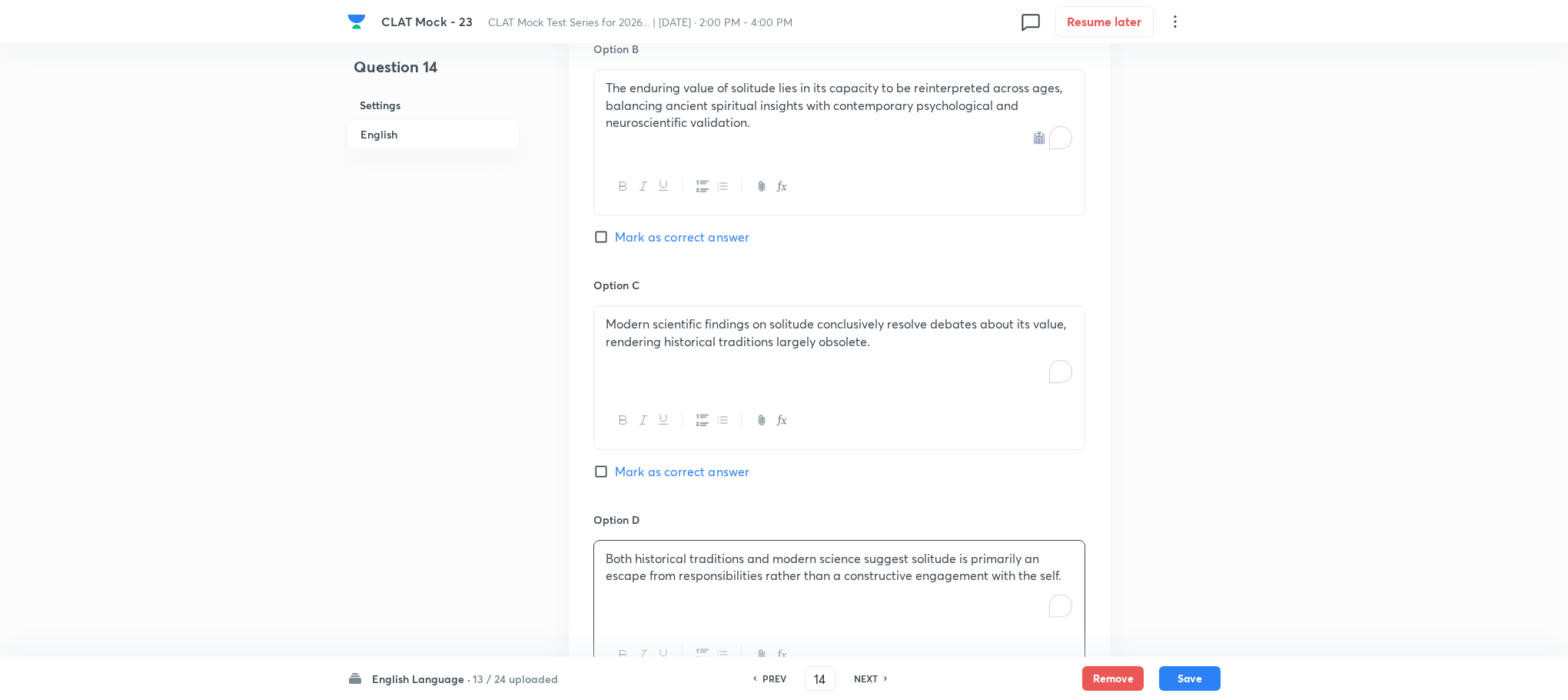
scroll to position [1907, 0]
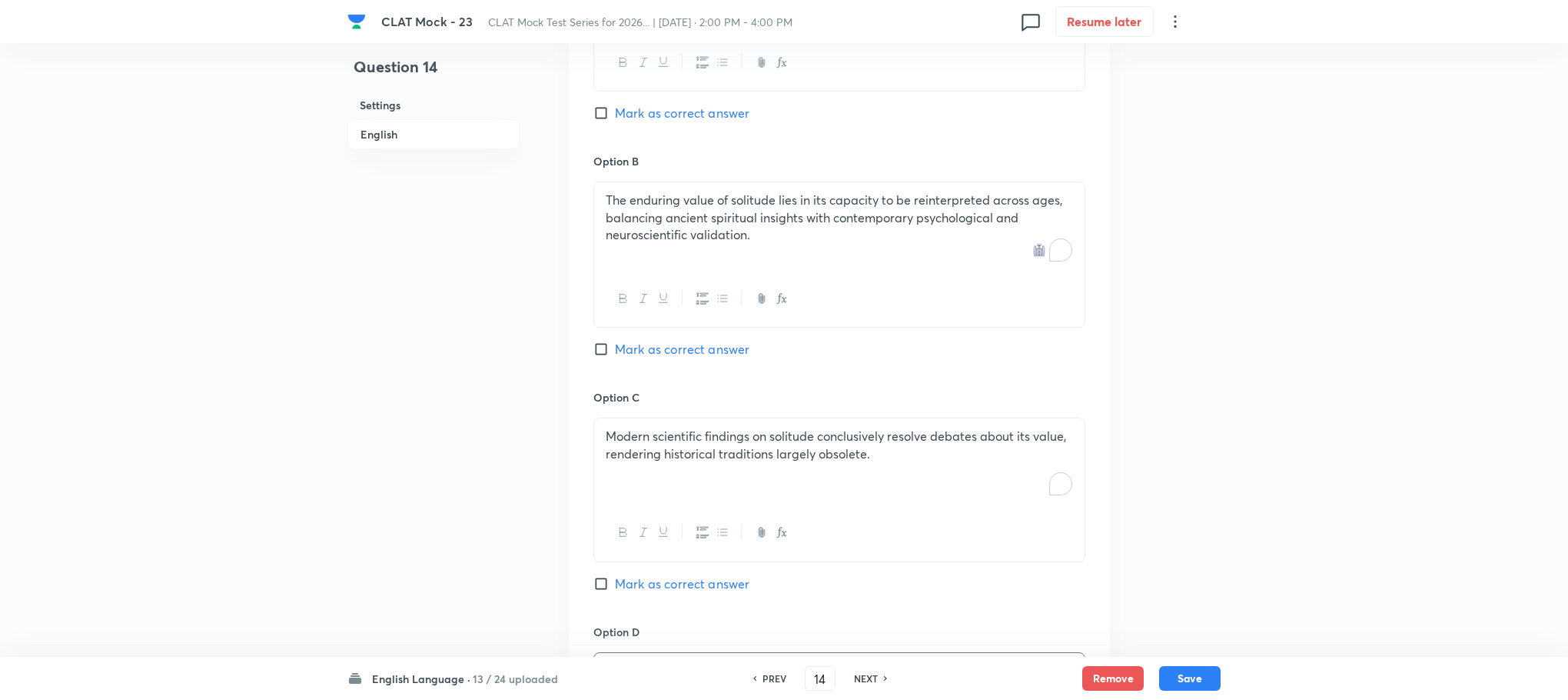
click at [660, 347] on span "Mark as correct answer" at bounding box center [682, 350] width 134 height 19
click at [615, 347] on input "Mark as correct answer" at bounding box center [604, 349] width 22 height 15
checkbox input "true"
click at [1187, 671] on button "Save" at bounding box center [1190, 676] width 62 height 24
type input "15"
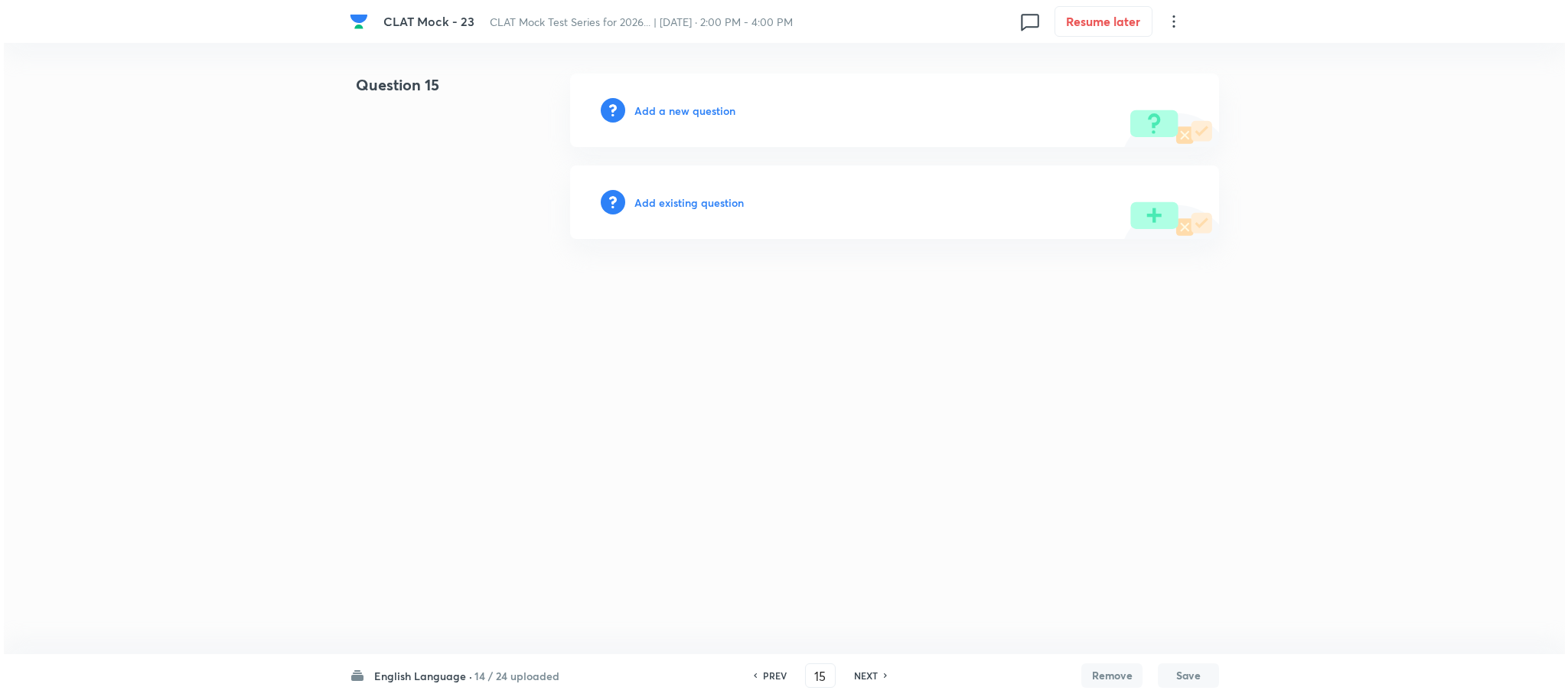
scroll to position [0, 0]
click at [673, 103] on h6 "Add a new question" at bounding box center [685, 110] width 101 height 16
click at [673, 103] on h6 "Choose a question type" at bounding box center [693, 110] width 118 height 16
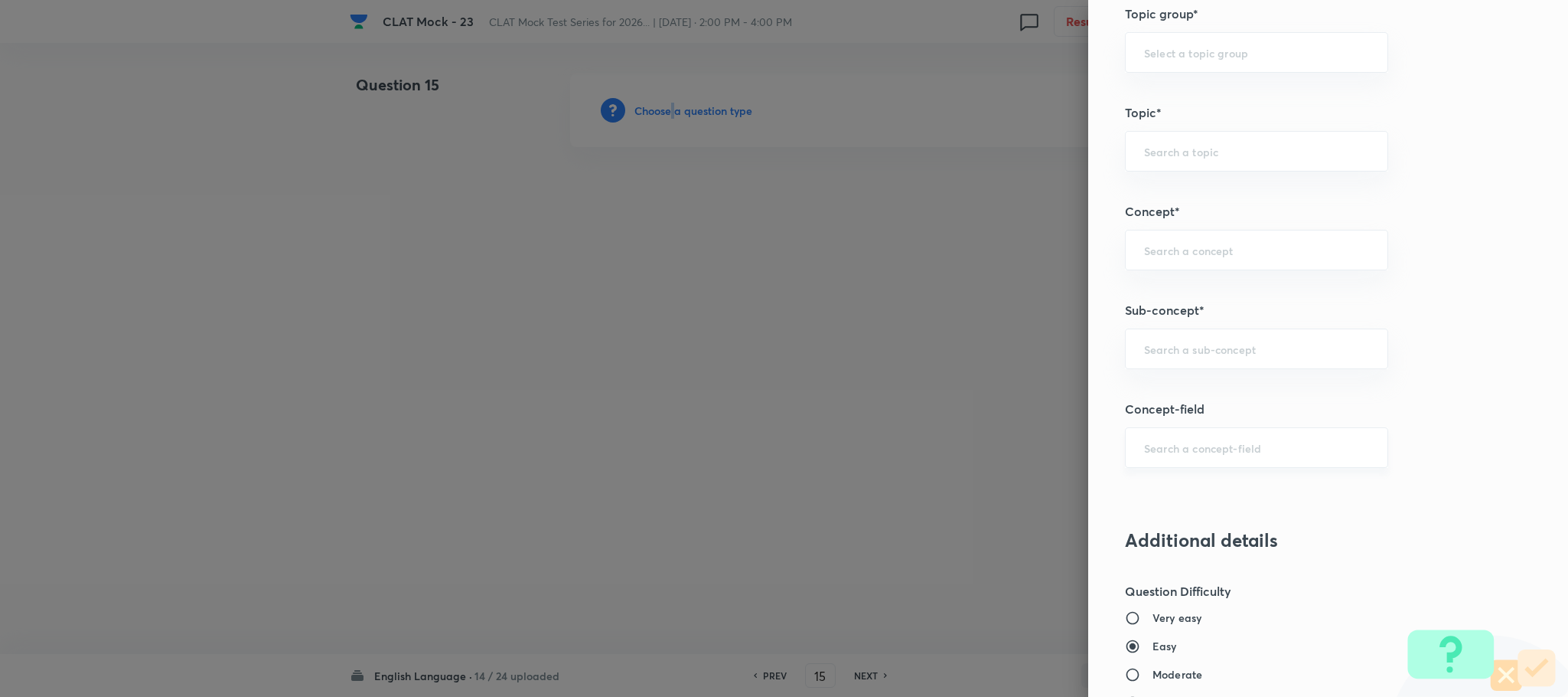
scroll to position [689, 0]
click at [1158, 334] on div "​" at bounding box center [1256, 347] width 263 height 40
click at [1144, 355] on input "text" at bounding box center [1257, 346] width 225 height 14
click at [1173, 396] on li "Reading Comprehension" at bounding box center [1239, 396] width 261 height 28
type input "Reading Comprehension"
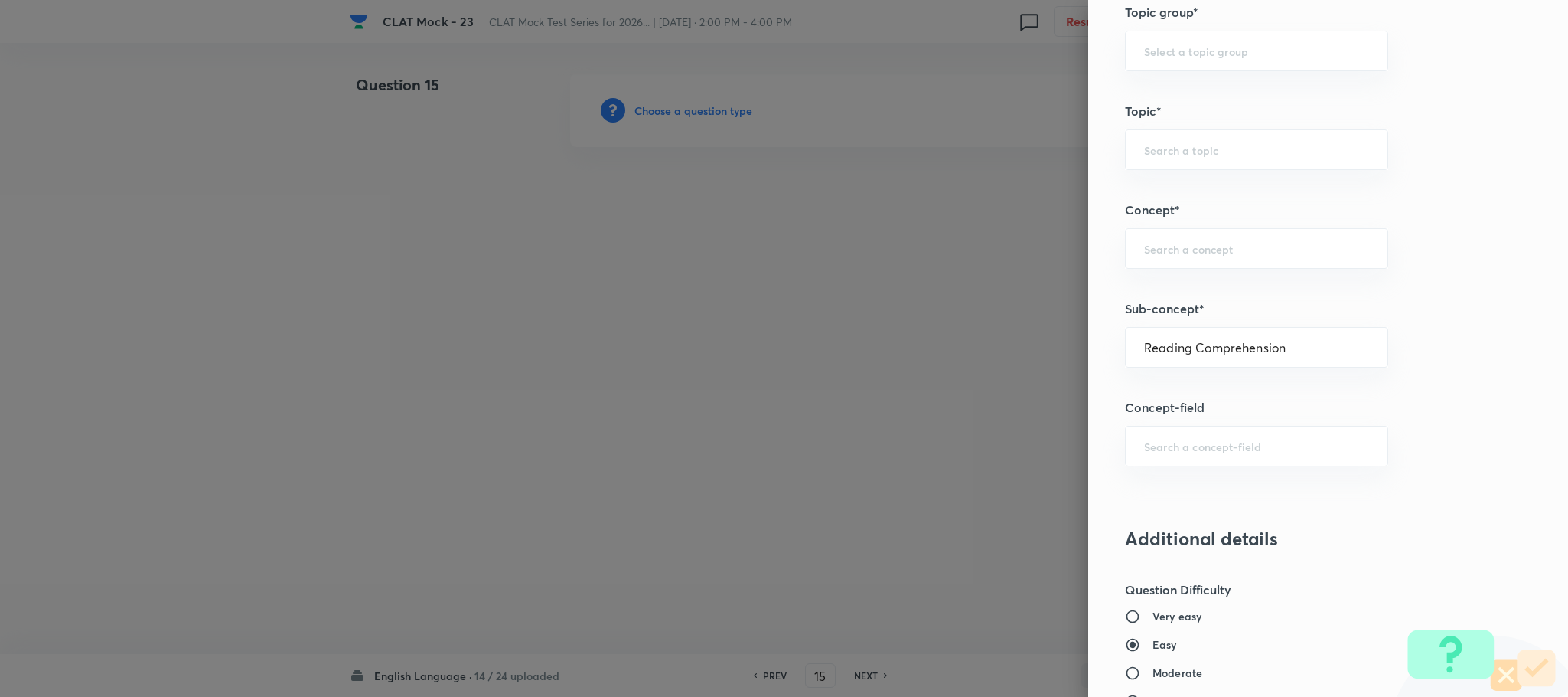
type input "English"
type input "English Comprehension"
type input "Reading Comprehension"
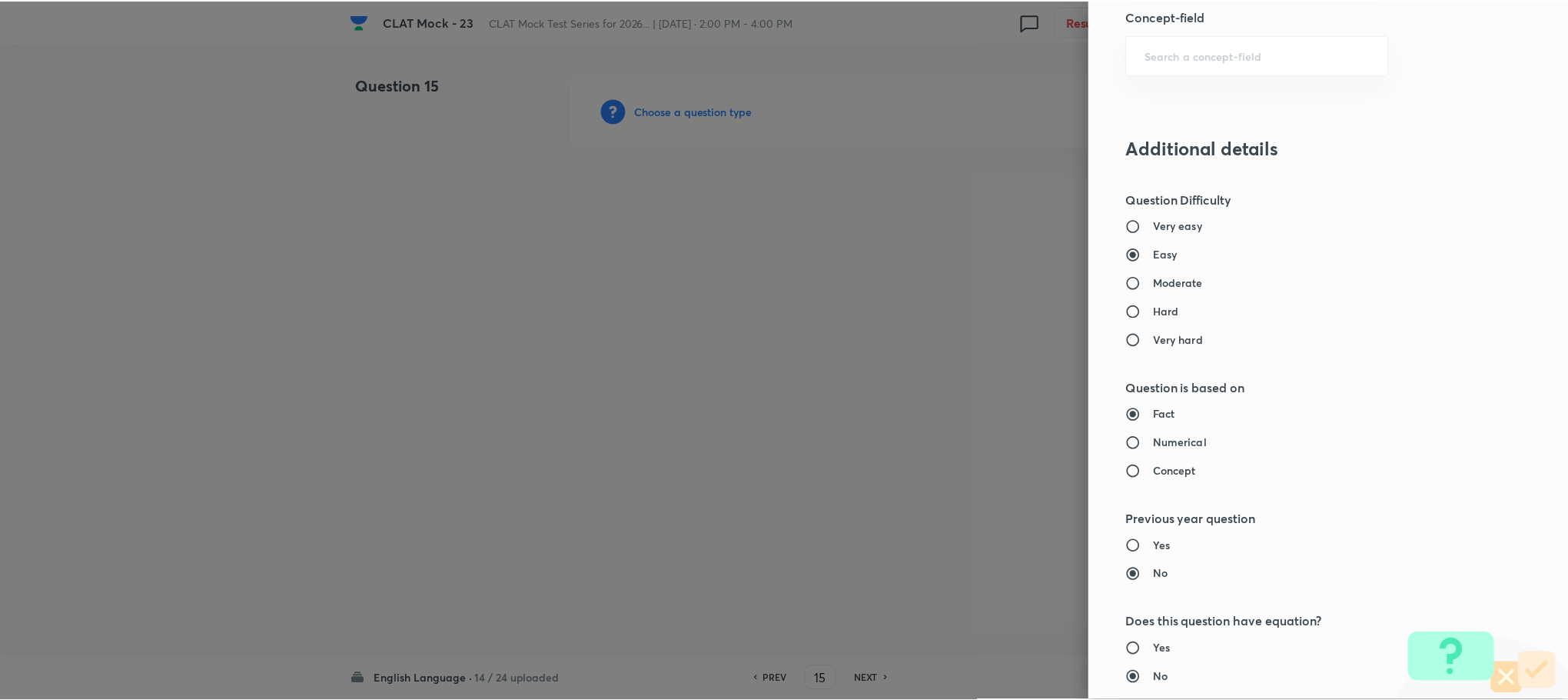
scroll to position [1402, 0]
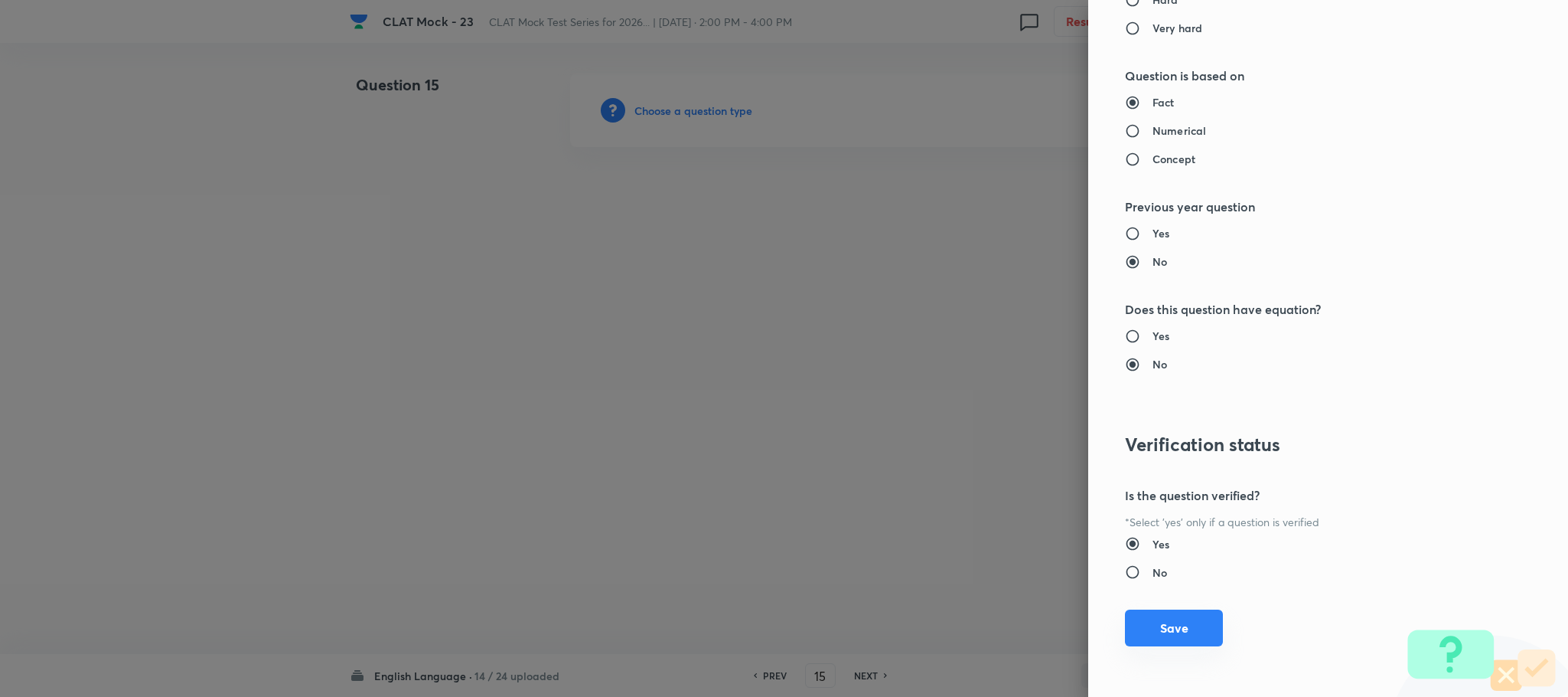
click at [1167, 623] on button "Save" at bounding box center [1174, 628] width 98 height 37
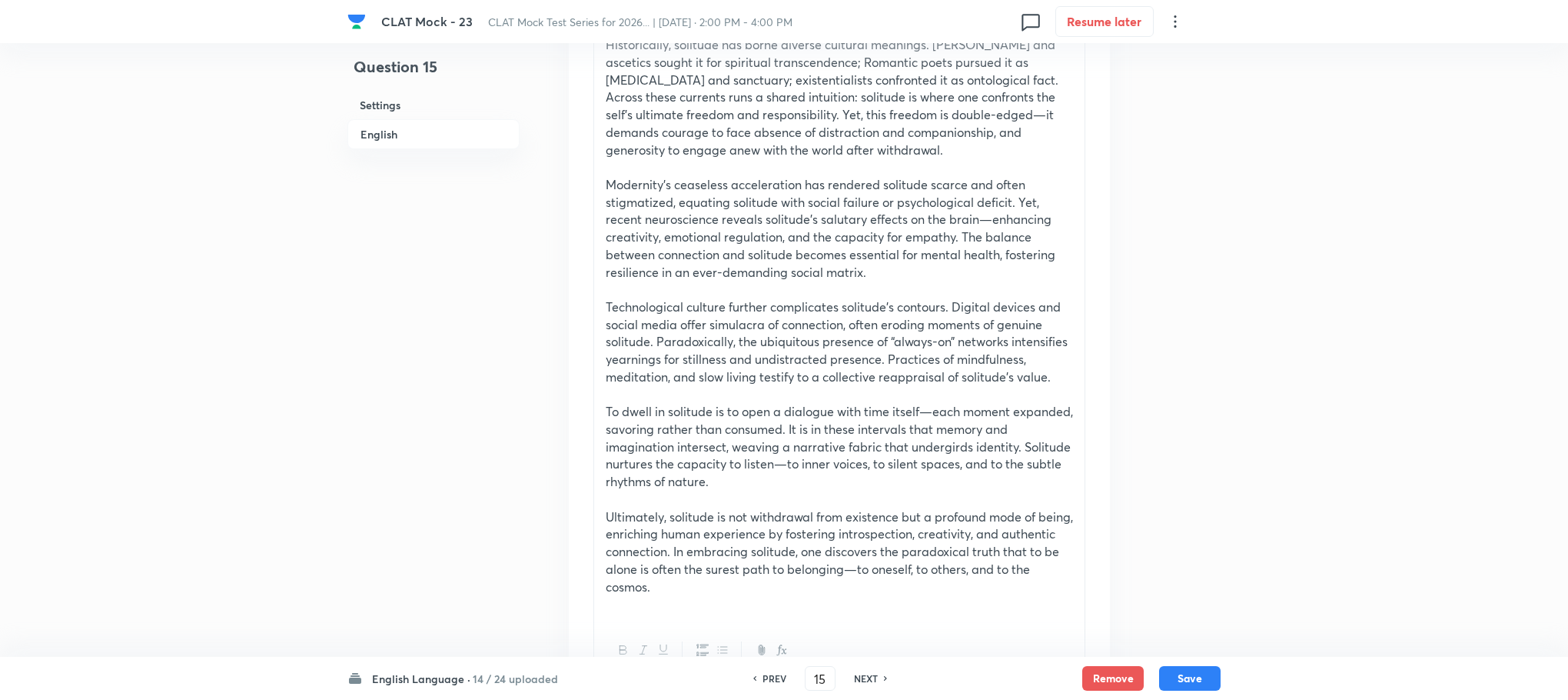
scroll to position [1269, 0]
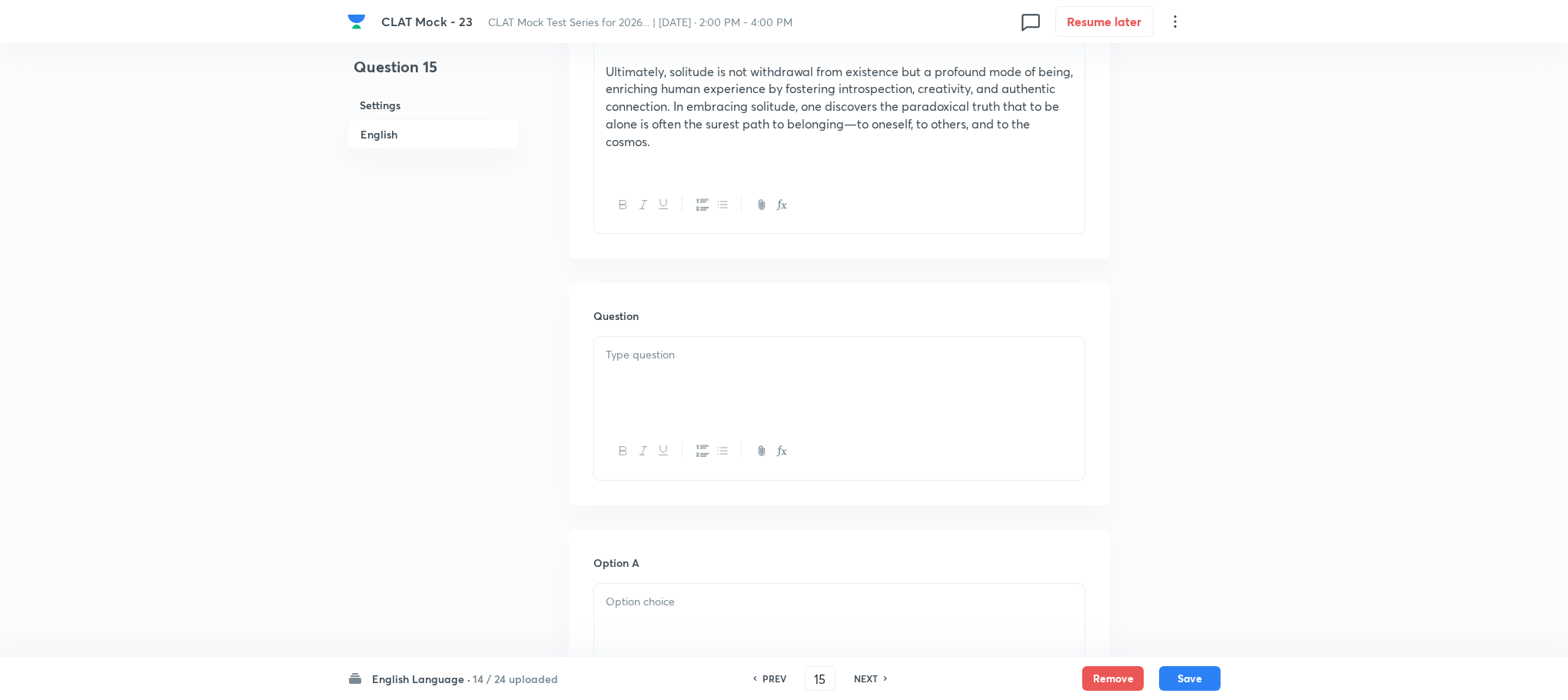
click at [656, 411] on div at bounding box center [839, 380] width 490 height 86
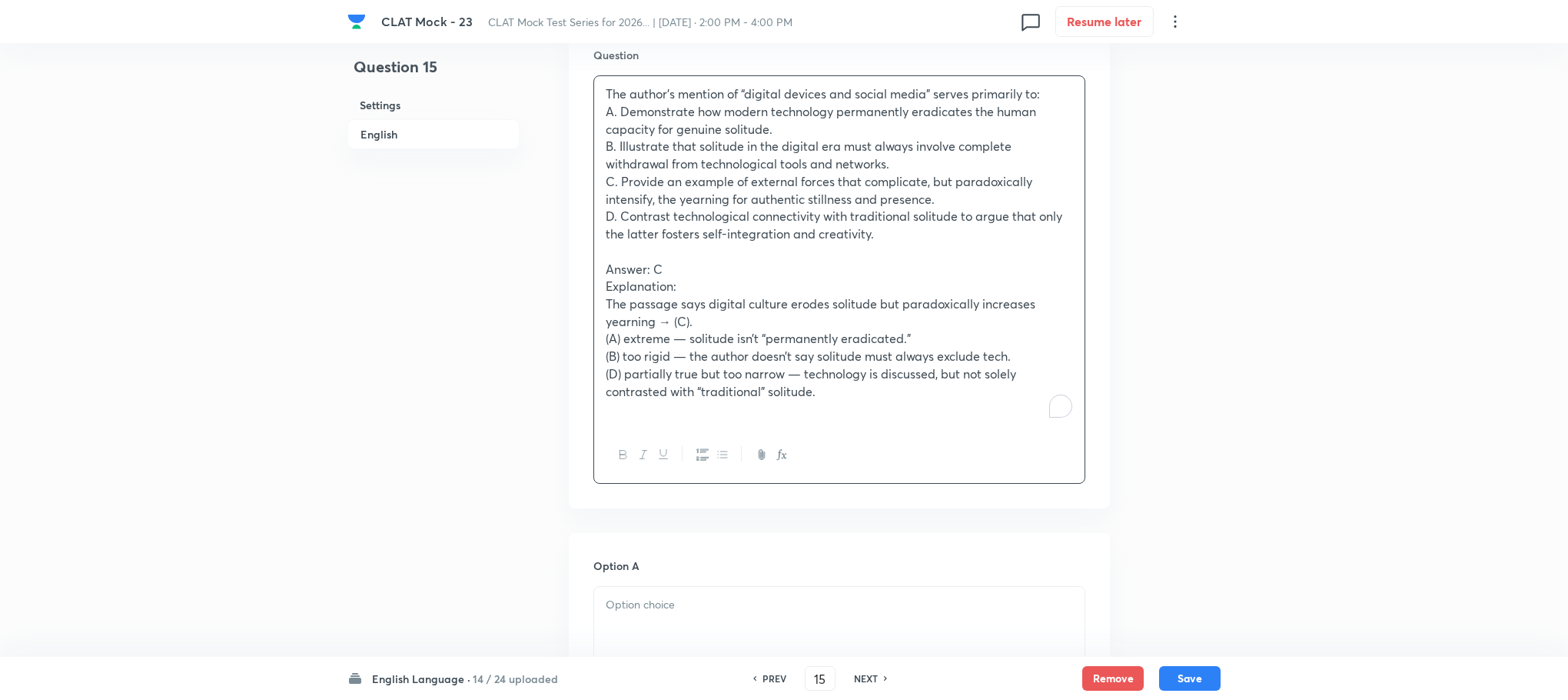
scroll to position [1615, 0]
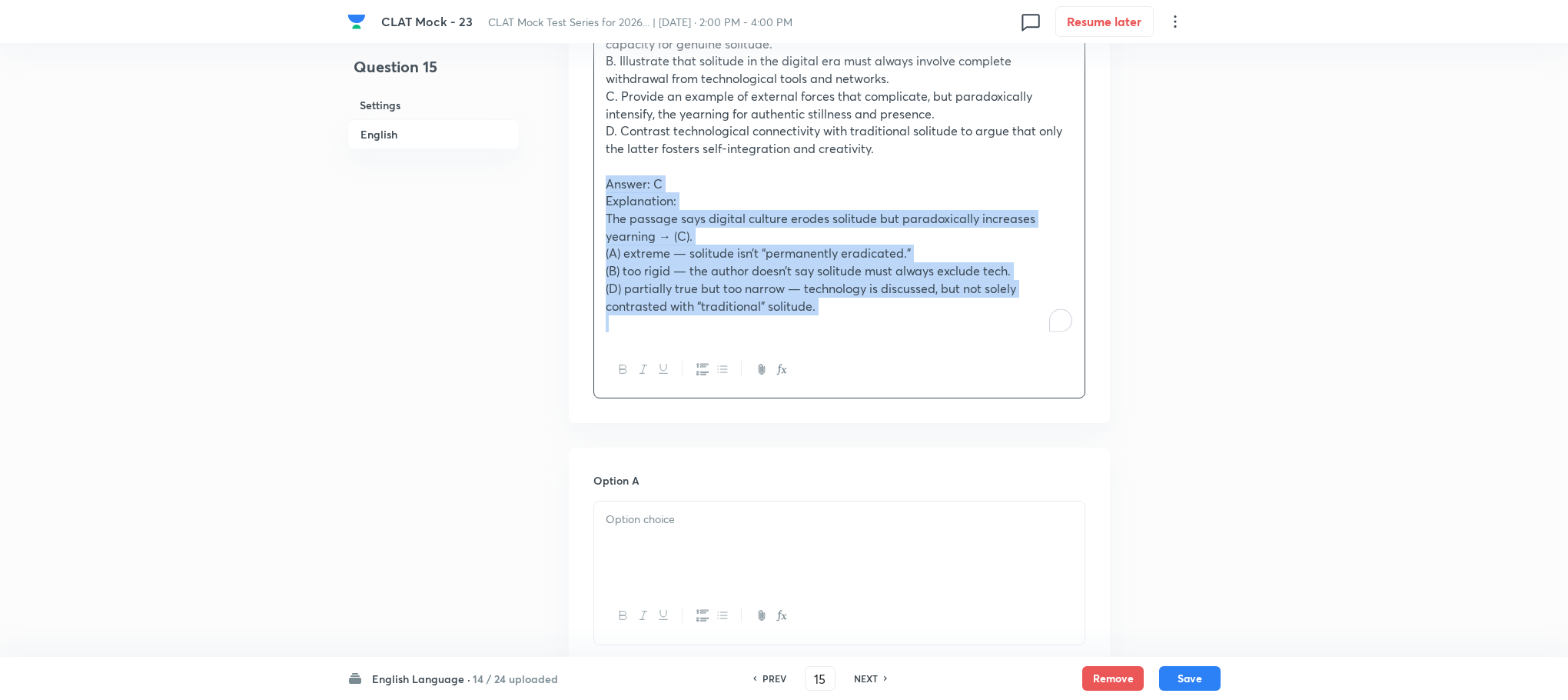
drag, startPoint x: 602, startPoint y: 182, endPoint x: 950, endPoint y: 350, distance: 386.4
click at [950, 350] on div "The author’s mention of “digital devices and social media” serves primarily to:…" at bounding box center [839, 194] width 492 height 409
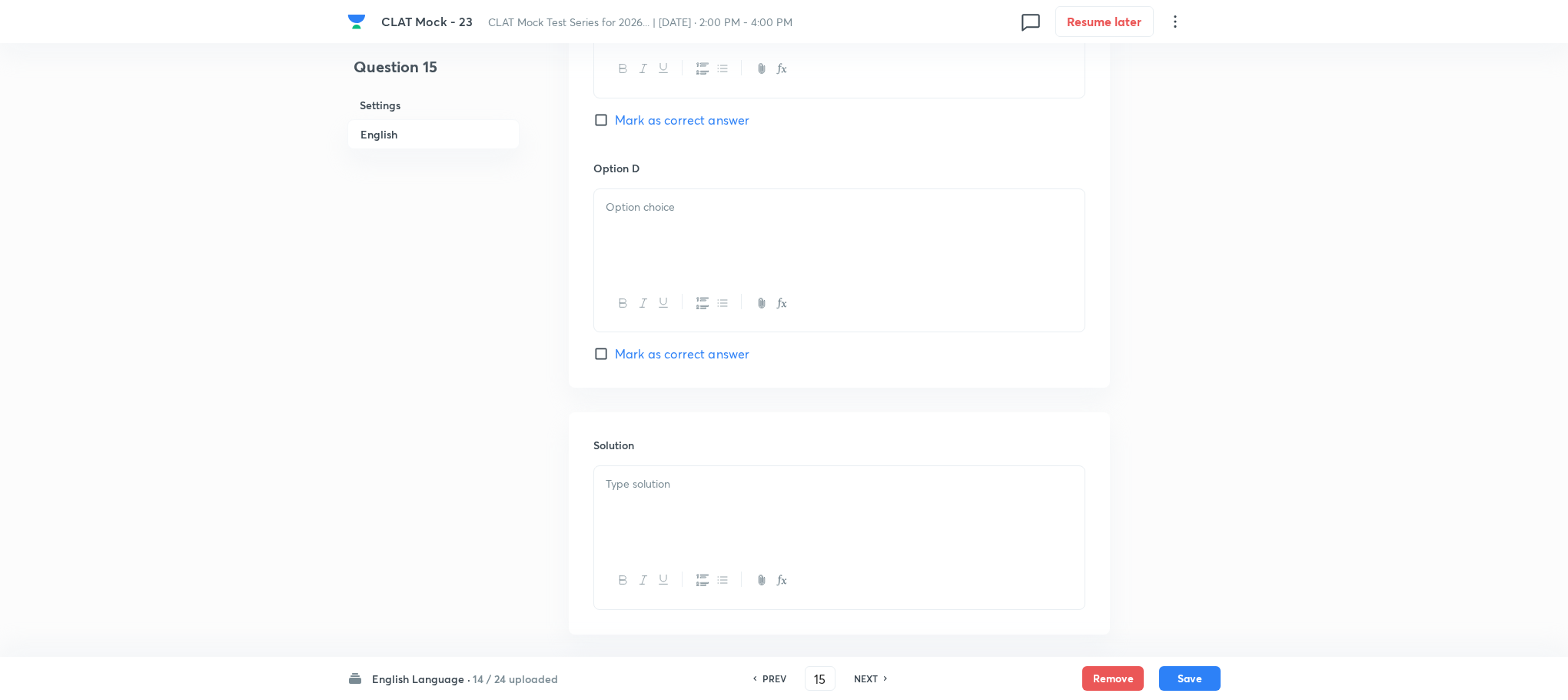
scroll to position [2449, 0]
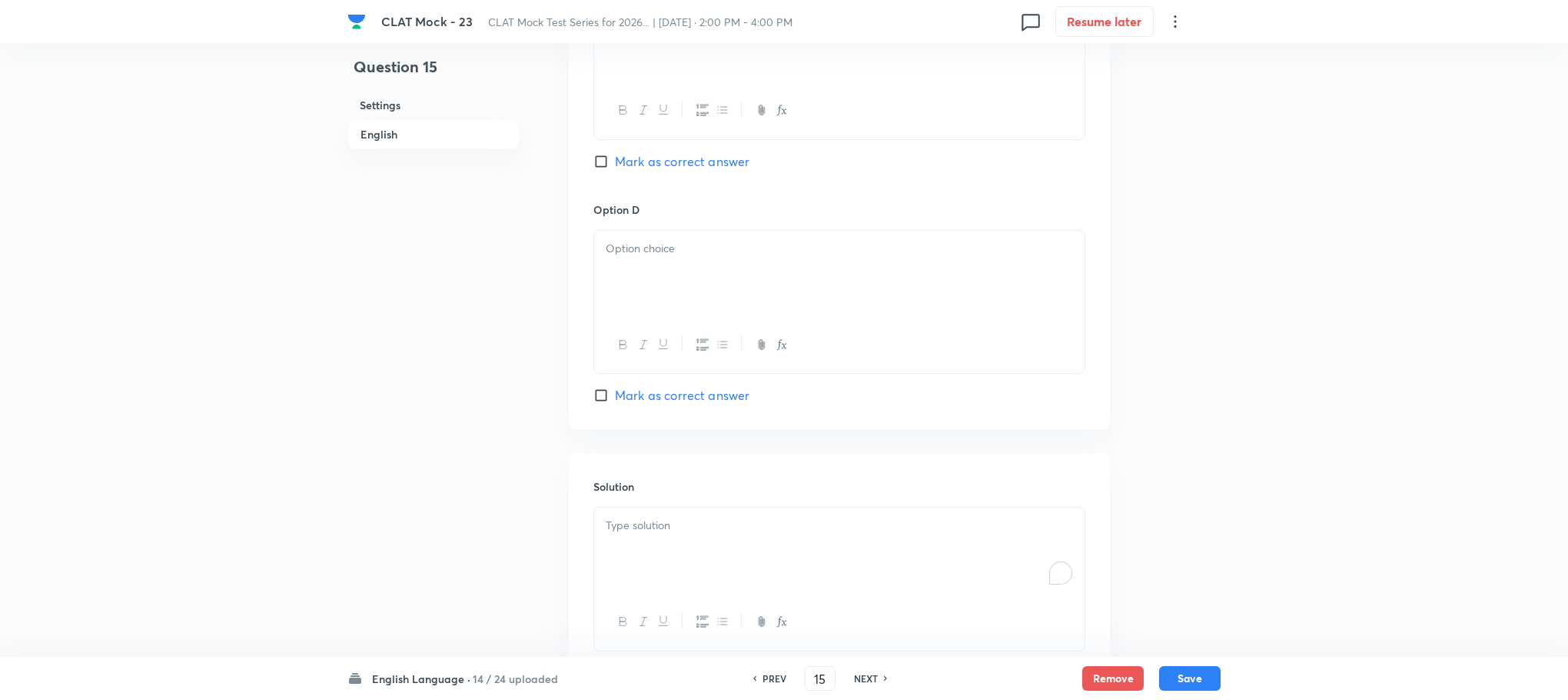
click at [676, 524] on p "To enrich screen reader interactions, please activate Accessibility in Grammarl…" at bounding box center [840, 525] width 468 height 18
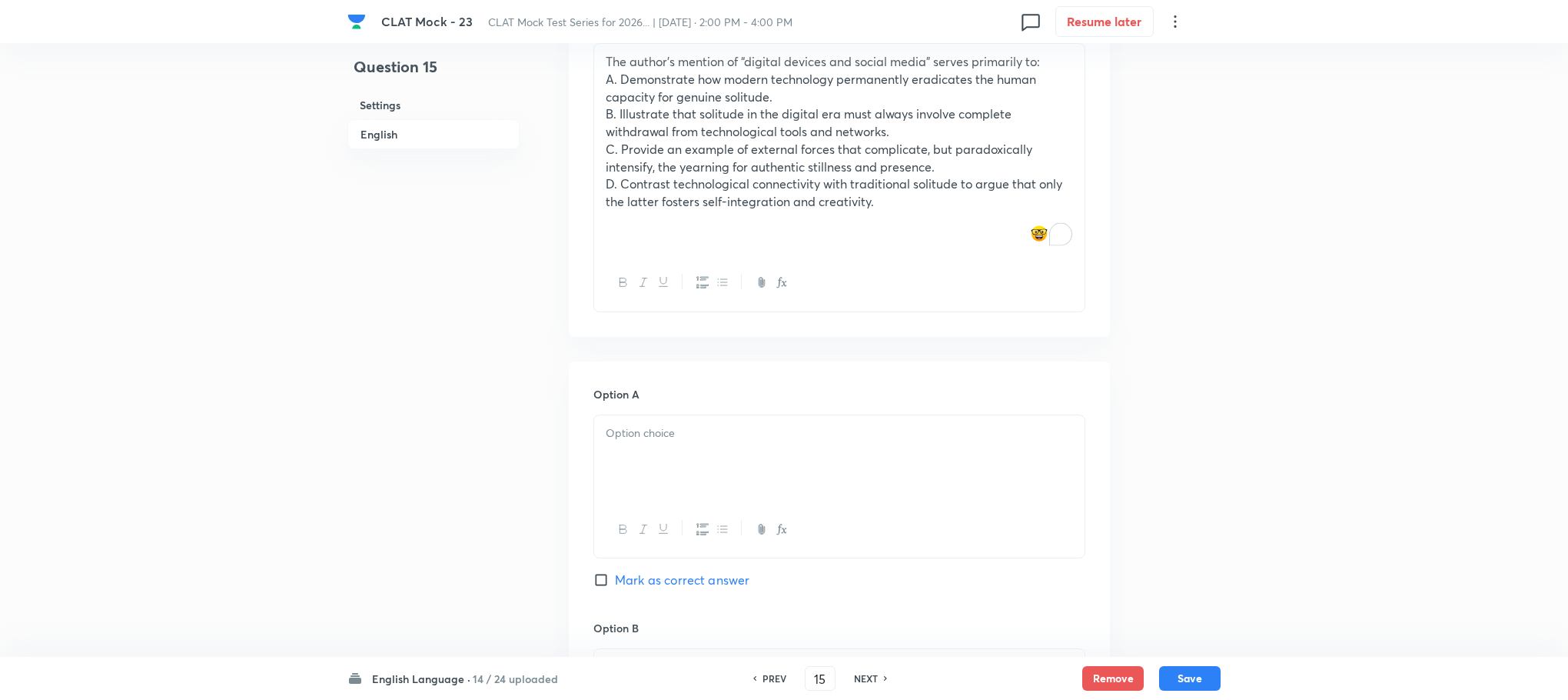
scroll to position [1180, 0]
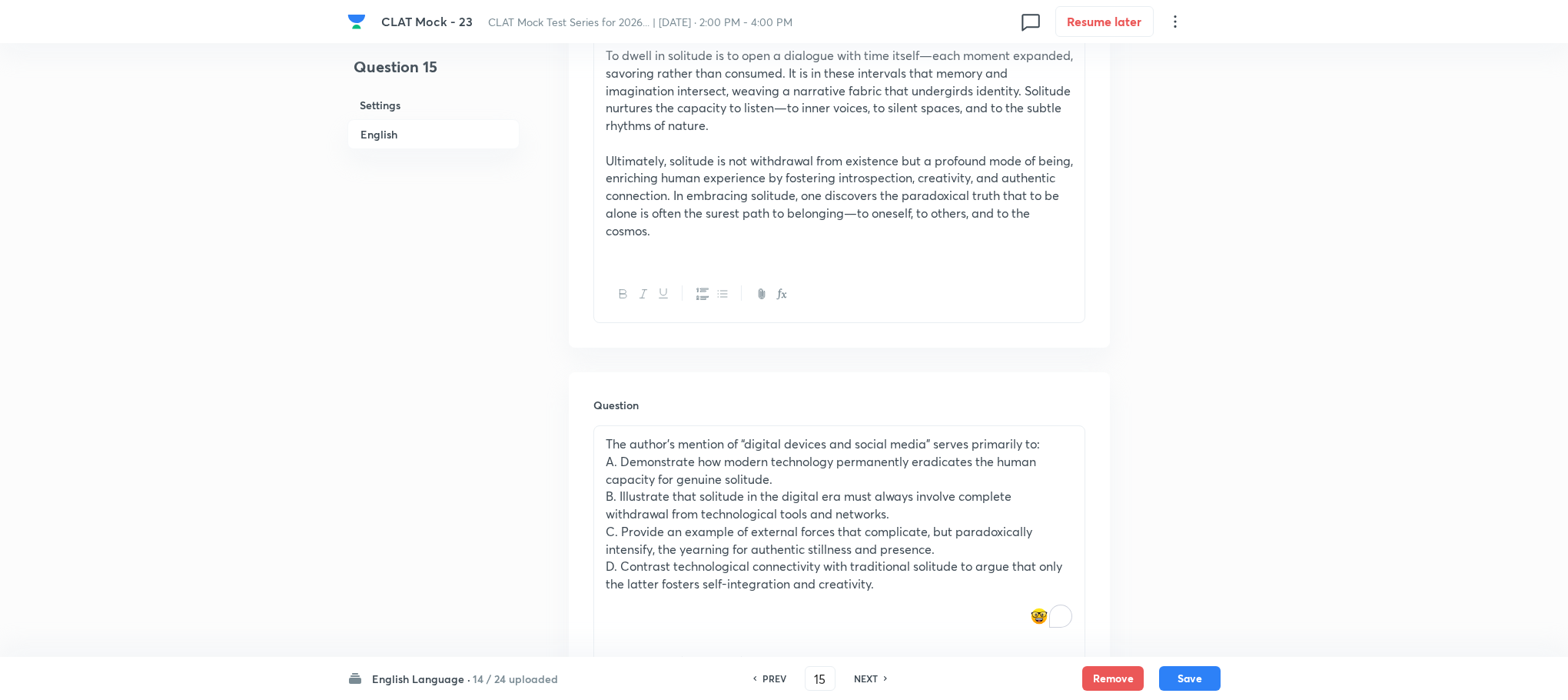
drag, startPoint x: 607, startPoint y: 464, endPoint x: 879, endPoint y: 589, distance: 299.3
click at [879, 589] on div "The author’s mention of “digital devices and social media” serves primarily to:…" at bounding box center [839, 532] width 490 height 211
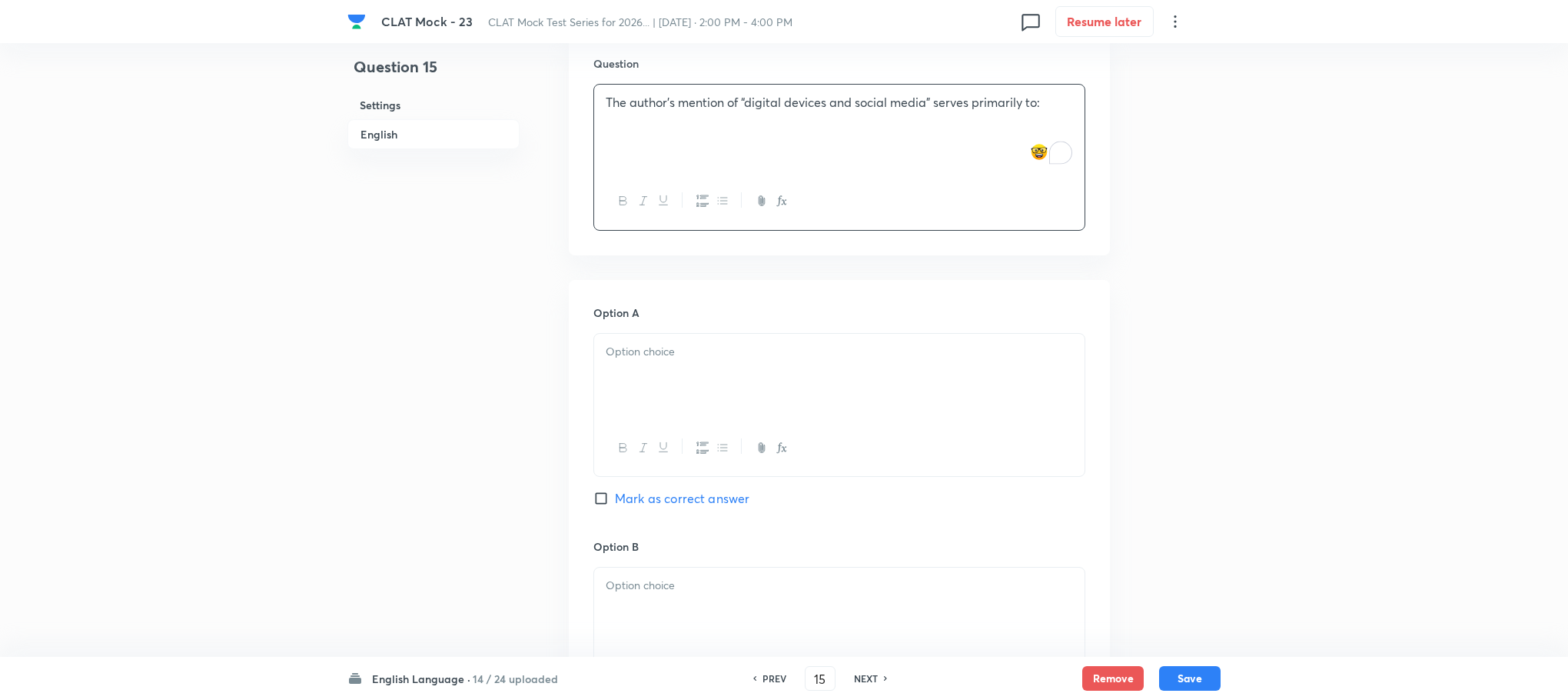
scroll to position [1526, 0]
click at [627, 374] on div at bounding box center [839, 372] width 490 height 86
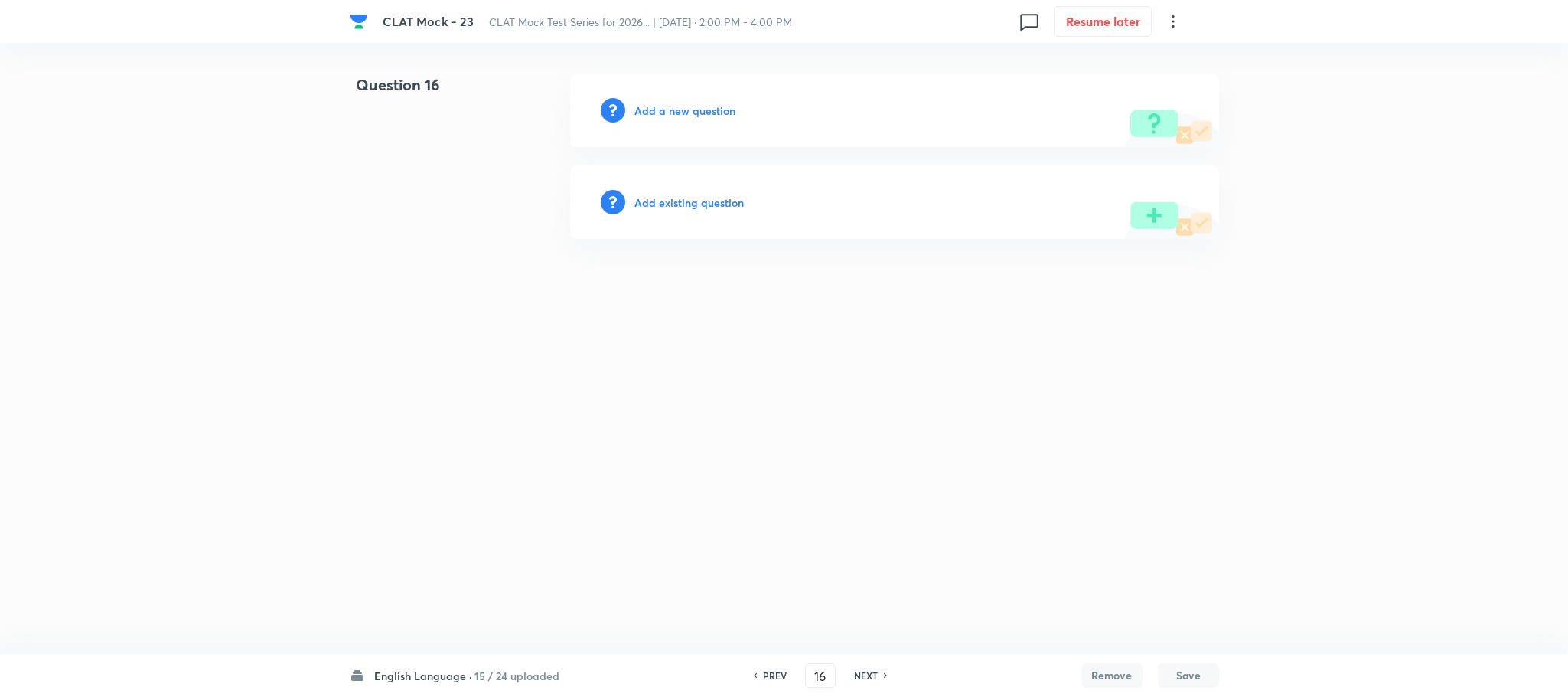
click at [671, 110] on h6 "Add a new question" at bounding box center [685, 110] width 101 height 16
click at [671, 110] on h6 "Choose a question type" at bounding box center [693, 110] width 118 height 16
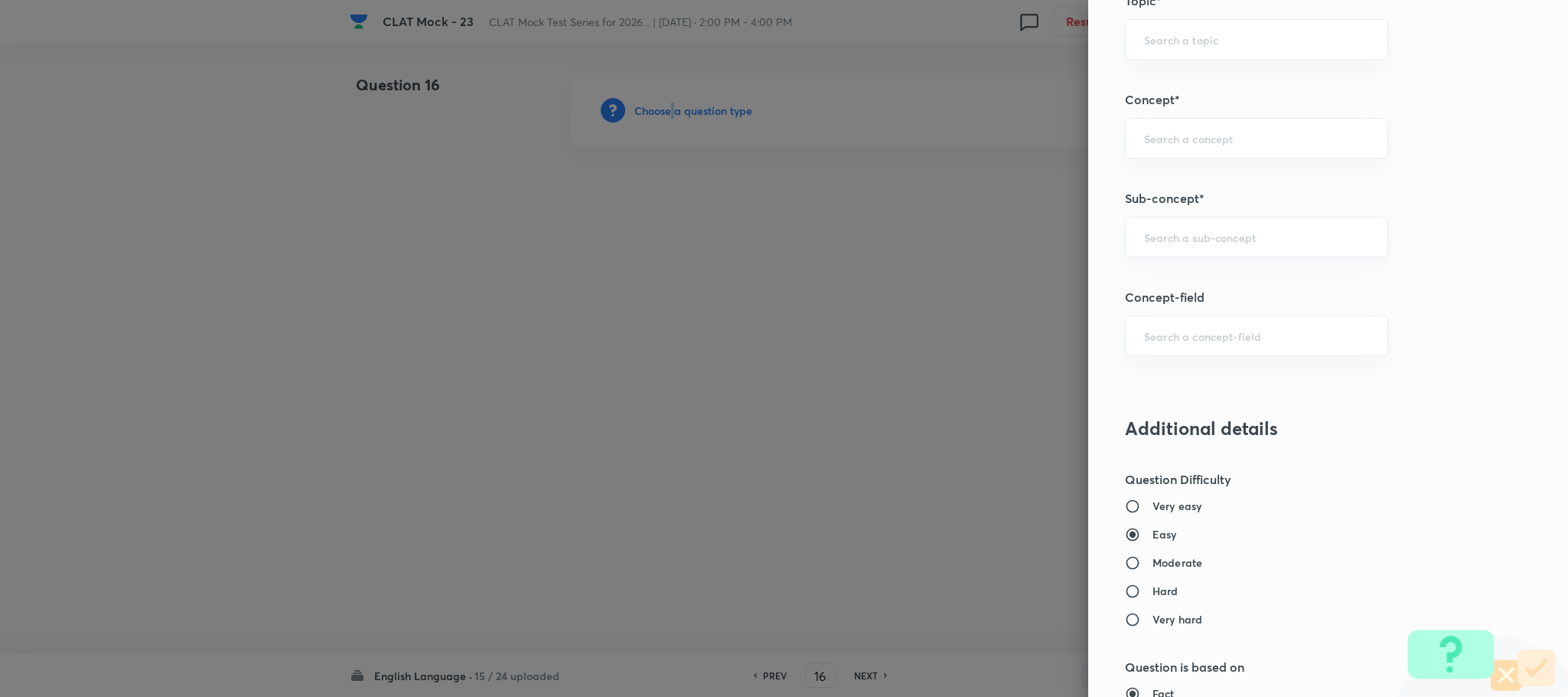
scroll to position [804, 0]
click at [1178, 195] on h5 "Sub-concept*" at bounding box center [1302, 194] width 355 height 18
click at [1166, 245] on div "​" at bounding box center [1256, 232] width 263 height 40
click at [1144, 240] on input "text" at bounding box center [1257, 232] width 225 height 14
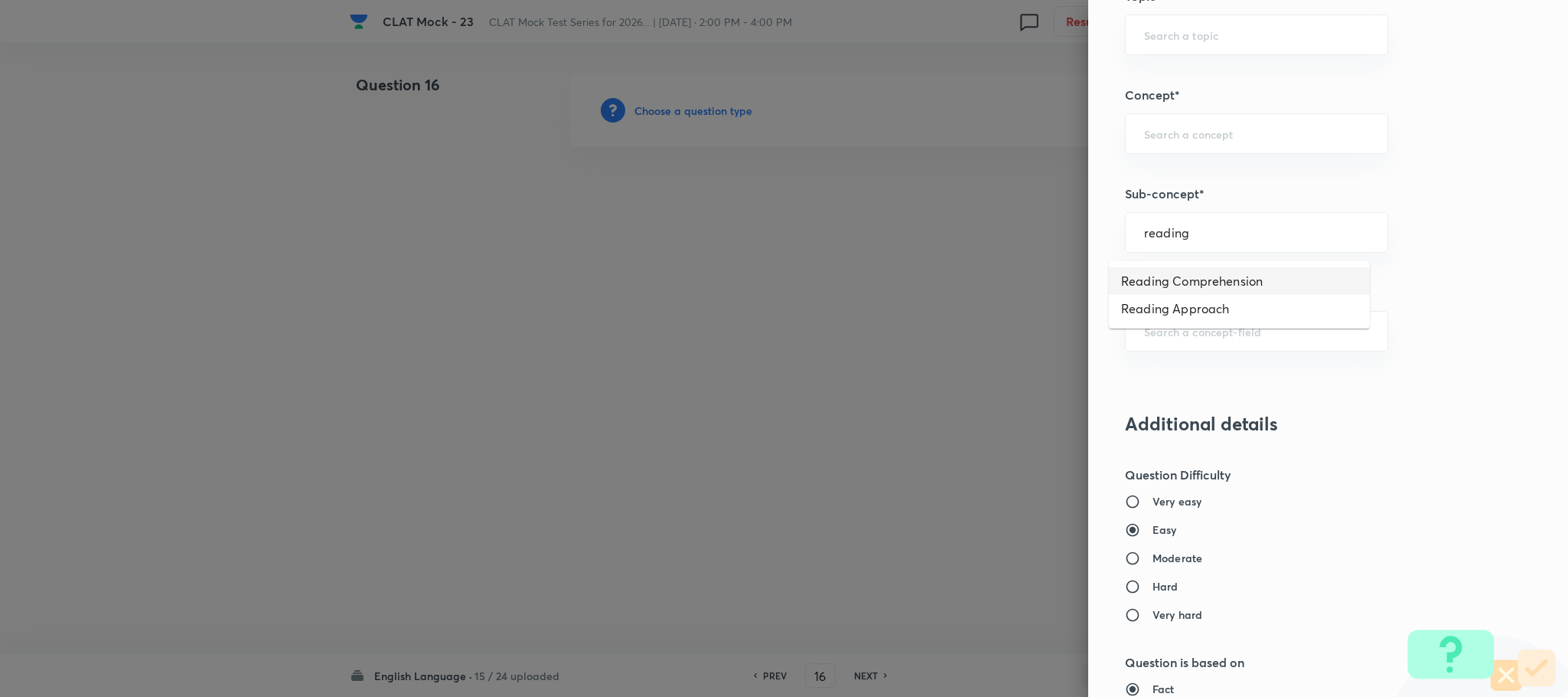
click at [1176, 278] on li "Reading Comprehension" at bounding box center [1239, 281] width 261 height 28
type input "Reading Comprehension"
type input "English"
type input "English Comprehension"
type input "Reading Comprehension"
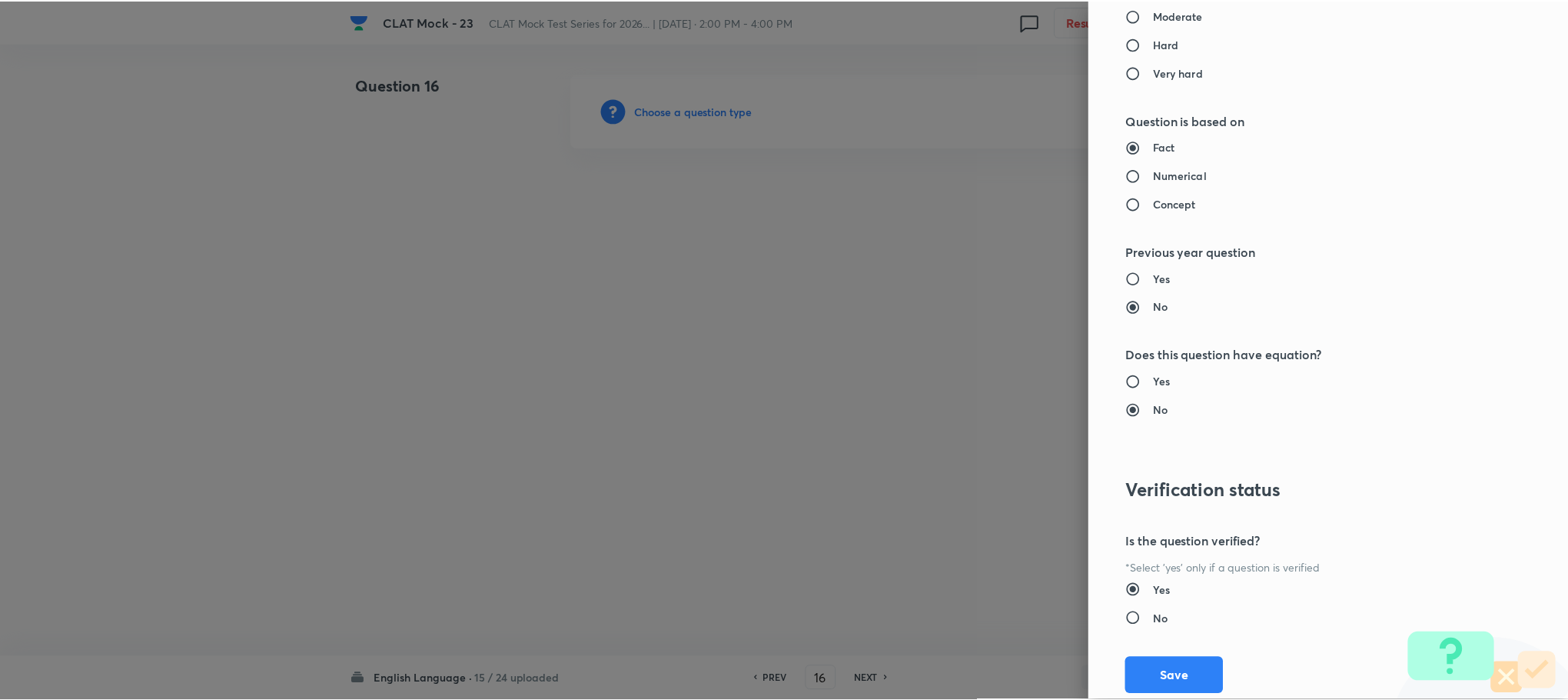
scroll to position [1402, 0]
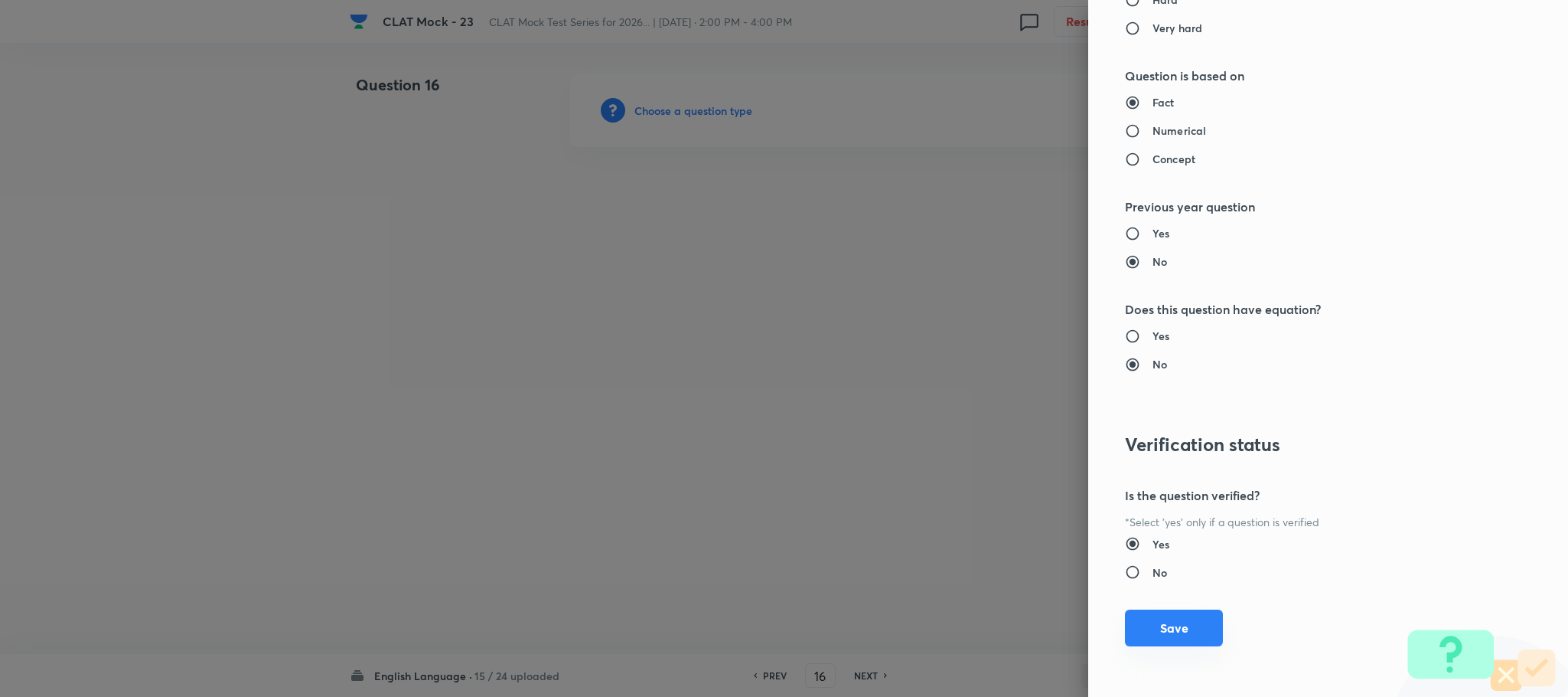
click at [1134, 628] on button "Save" at bounding box center [1174, 628] width 98 height 37
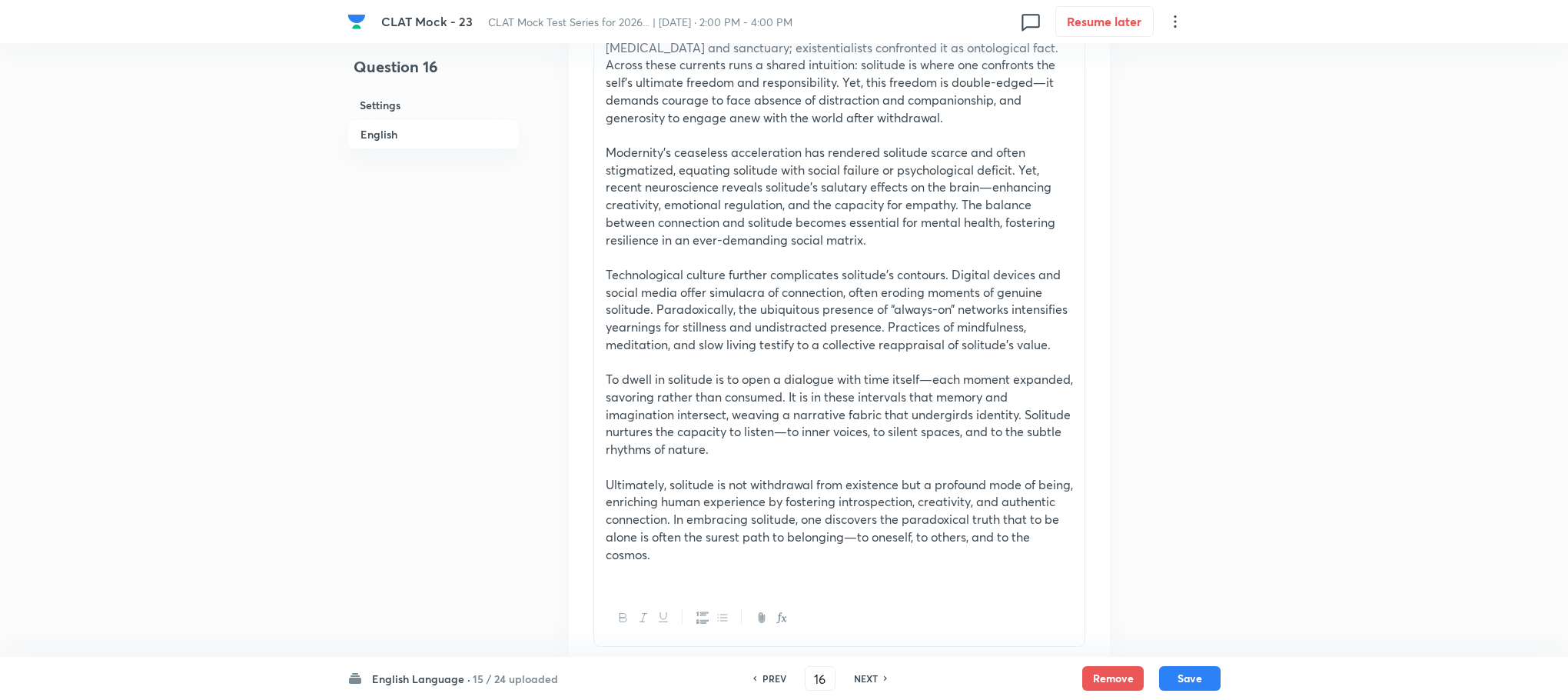
scroll to position [1153, 0]
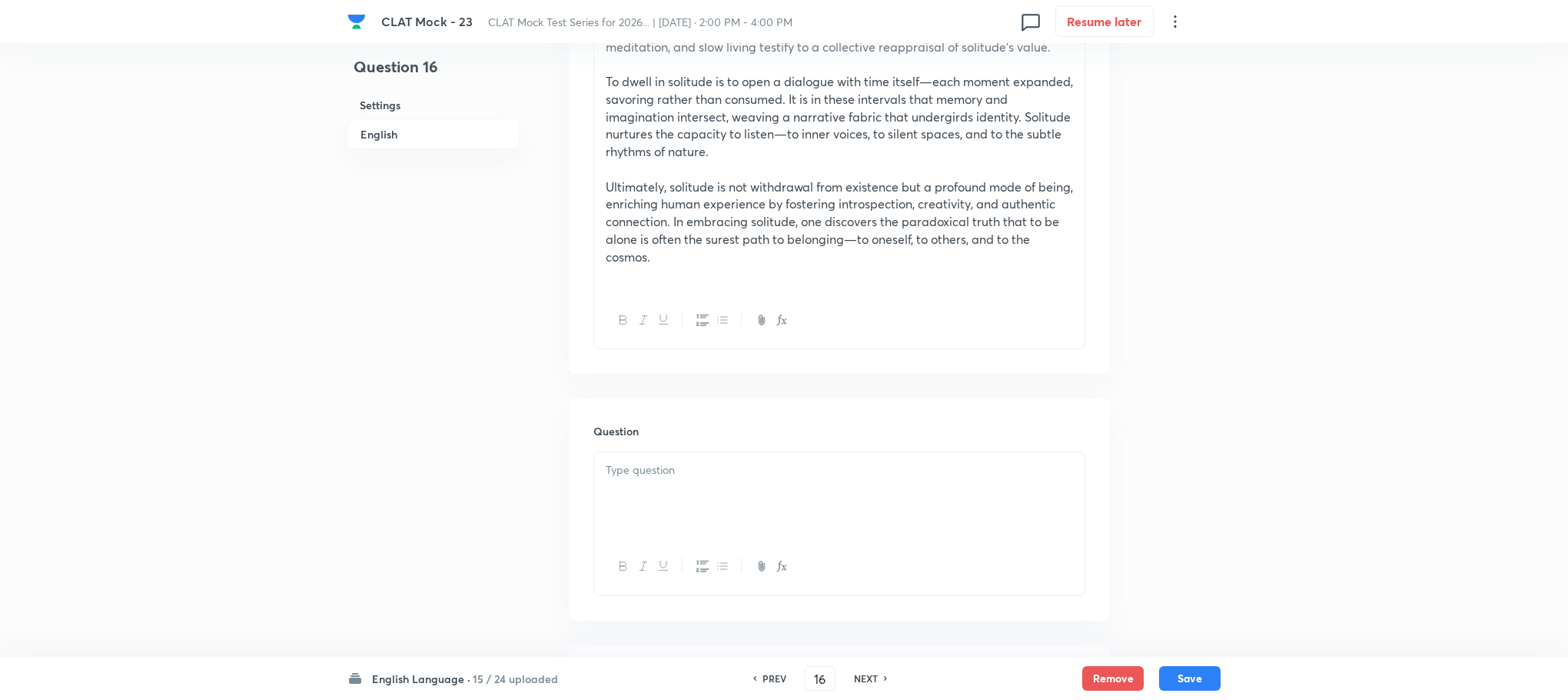
click at [633, 507] on div at bounding box center [839, 496] width 490 height 86
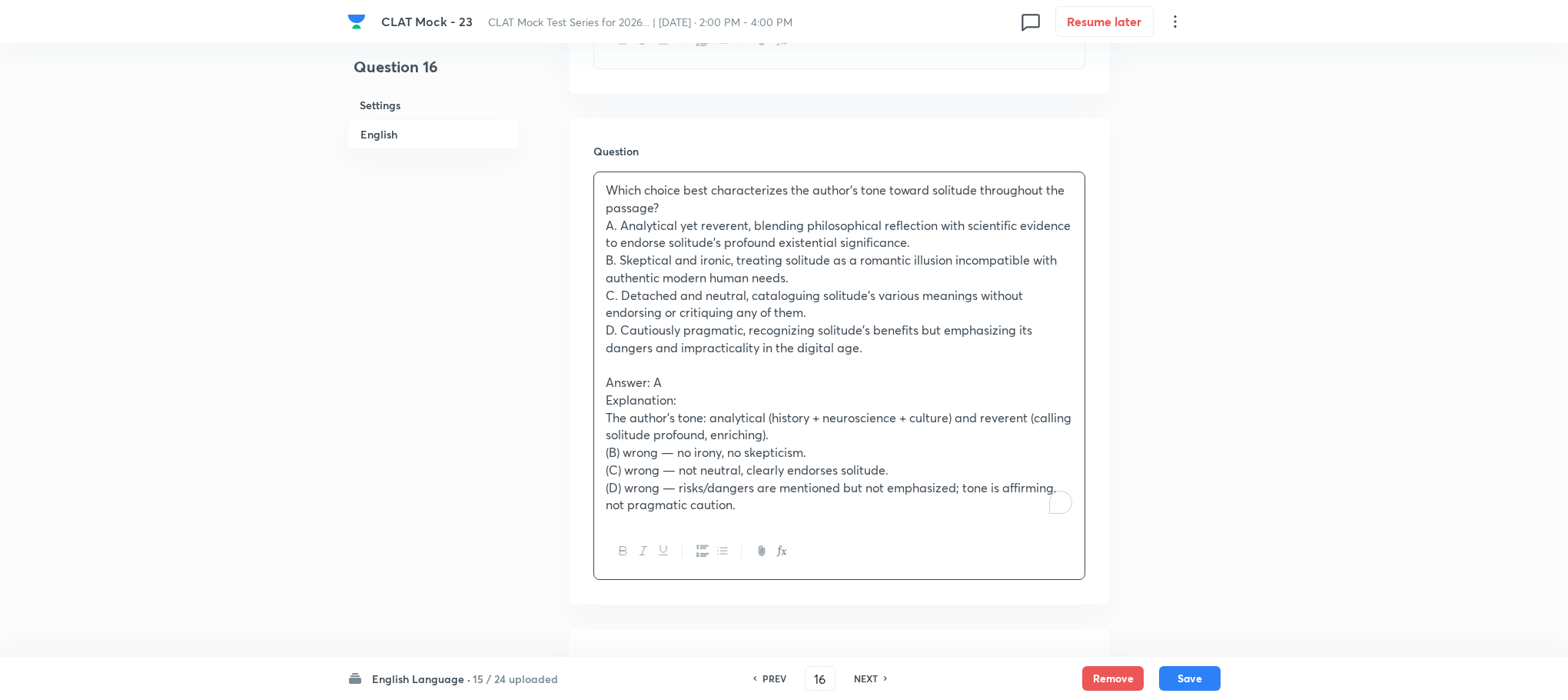
scroll to position [1500, 0]
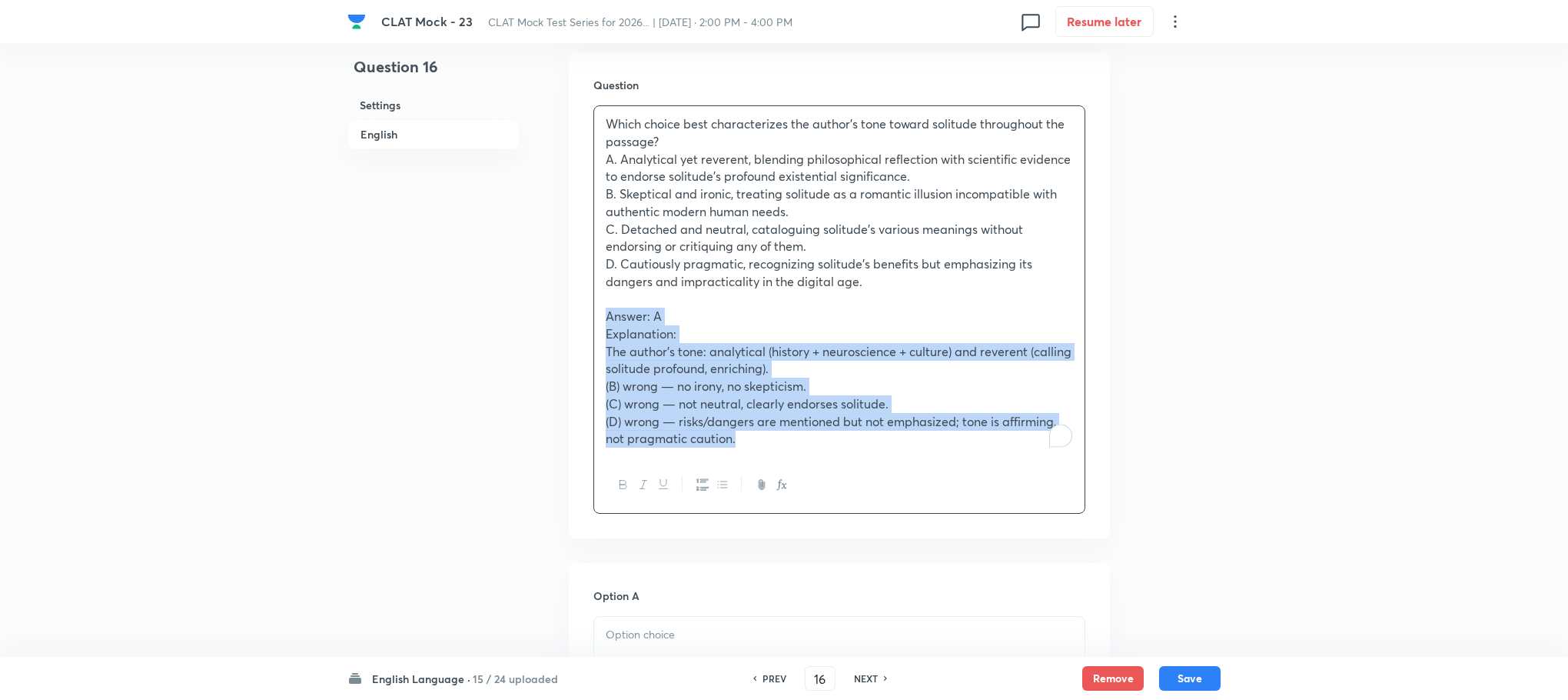
drag, startPoint x: 607, startPoint y: 312, endPoint x: 817, endPoint y: 476, distance: 266.5
click at [817, 476] on div "Which choice best characterizes the author’s tone toward solitude throughout th…" at bounding box center [839, 310] width 492 height 409
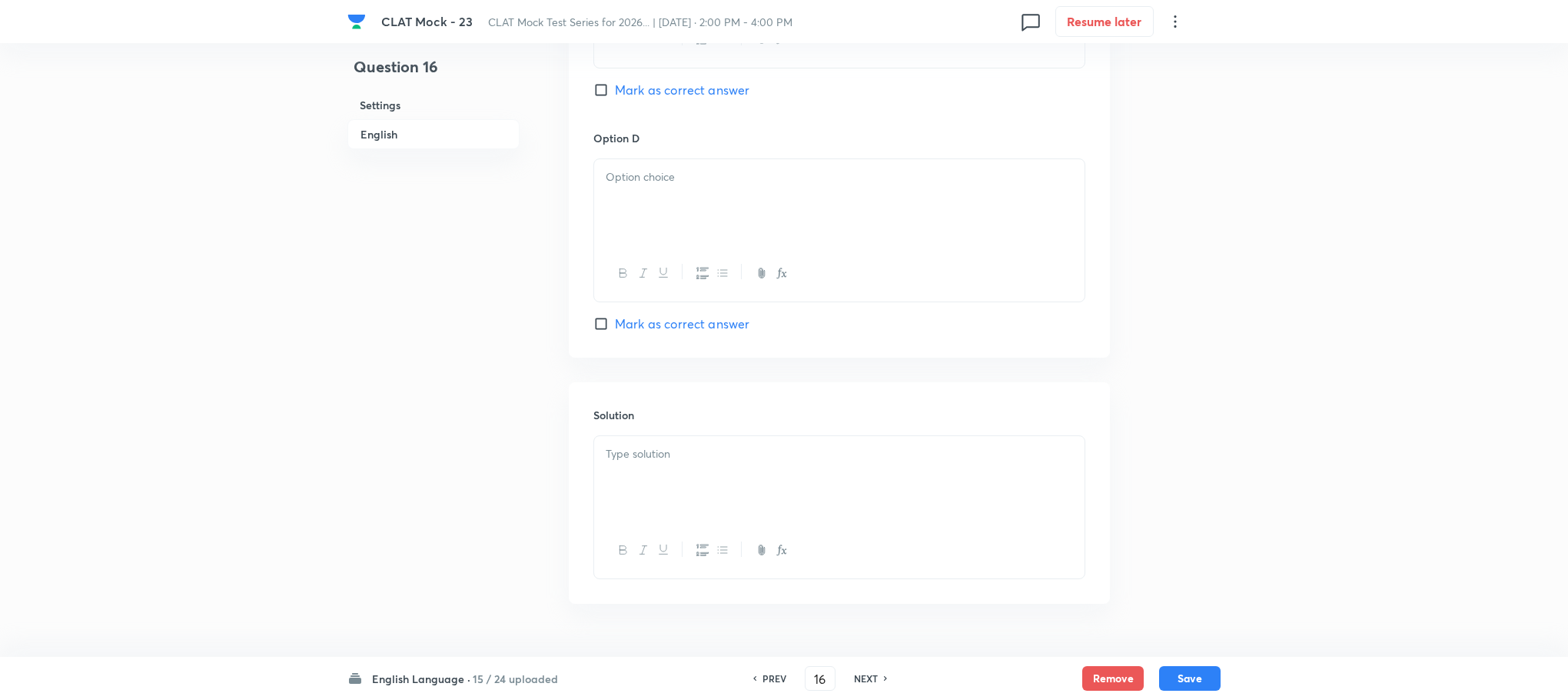
click at [634, 474] on div at bounding box center [839, 479] width 490 height 86
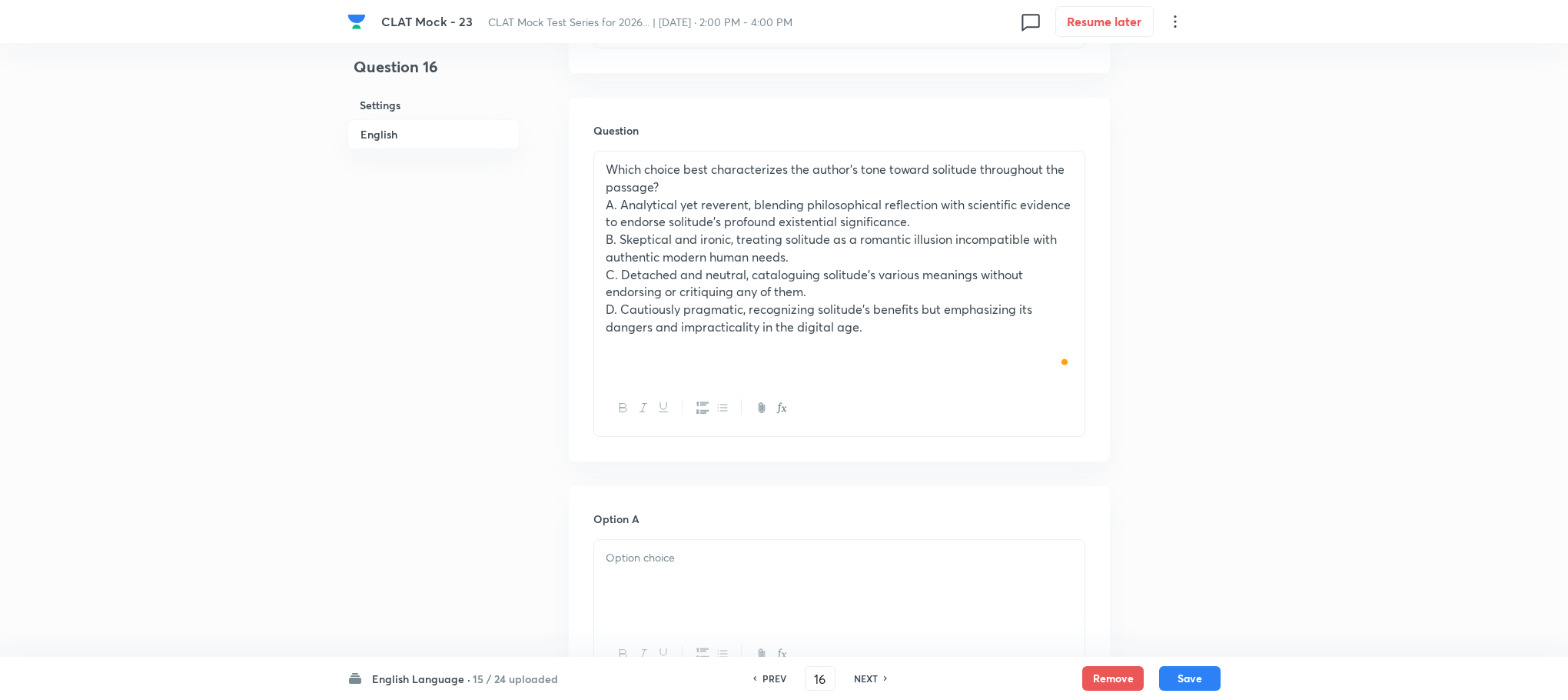
scroll to position [1153, 0]
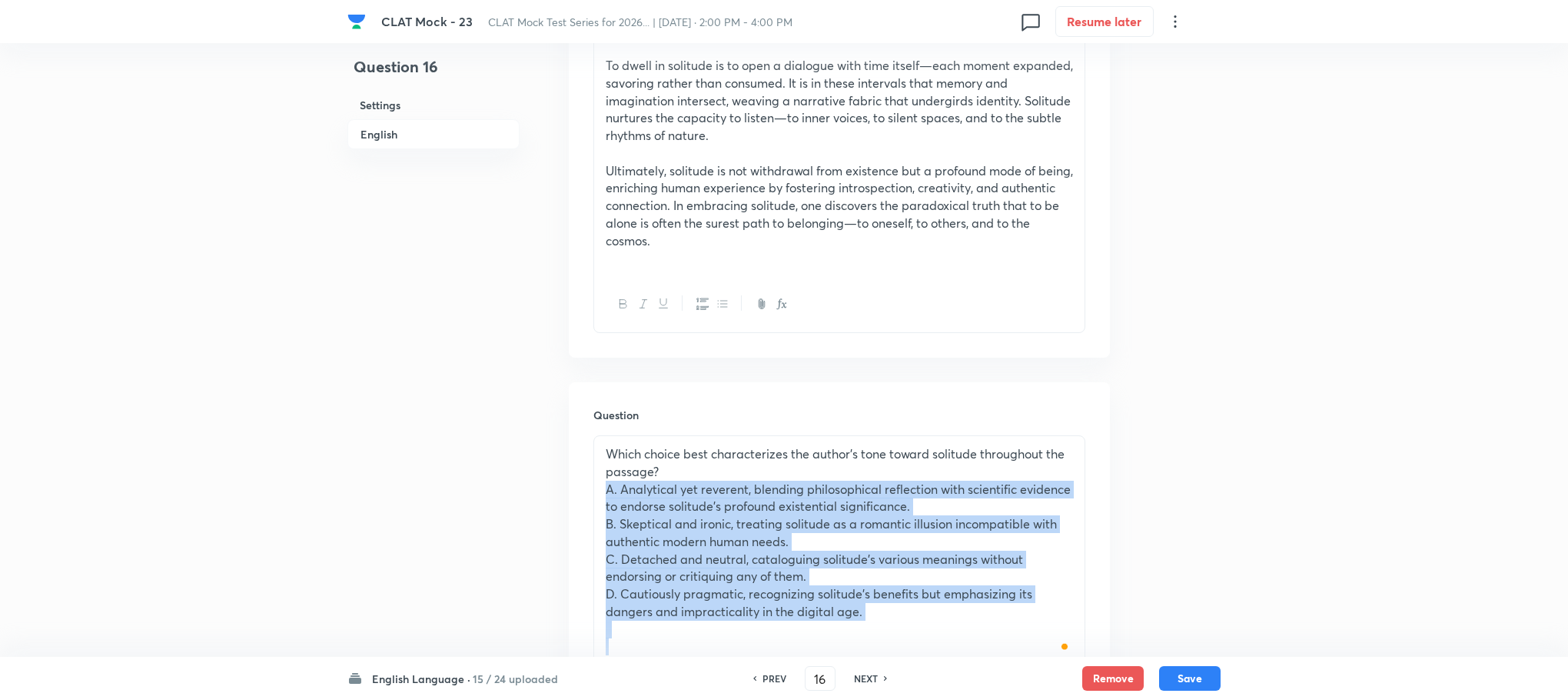
drag, startPoint x: 643, startPoint y: 520, endPoint x: 997, endPoint y: 679, distance: 388.1
click at [997, 679] on div "CLAT Mock - 23 CLAT Mock Test Series for 2026... | Oct 4, 2025 · 2:00 PM - 4:00…" at bounding box center [784, 505] width 1568 height 3202
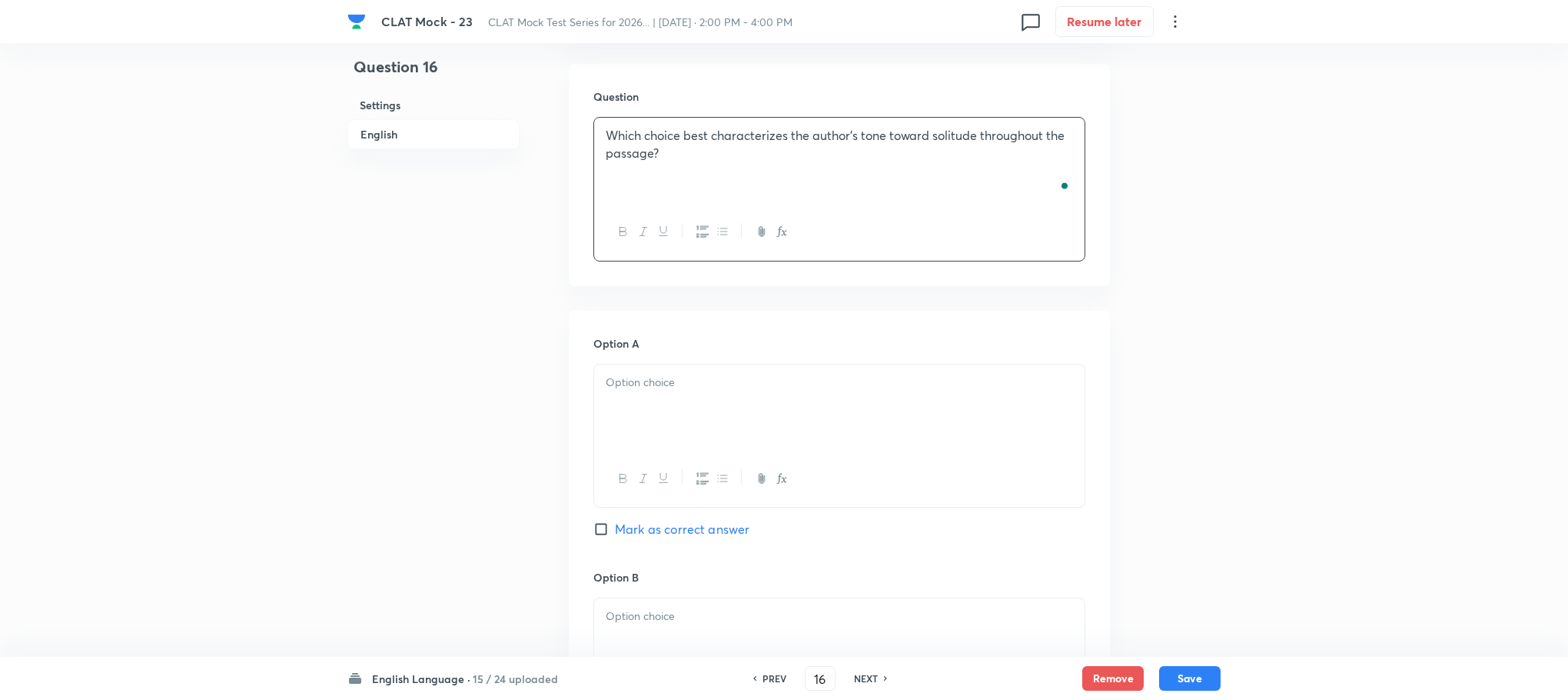
scroll to position [1522, 0]
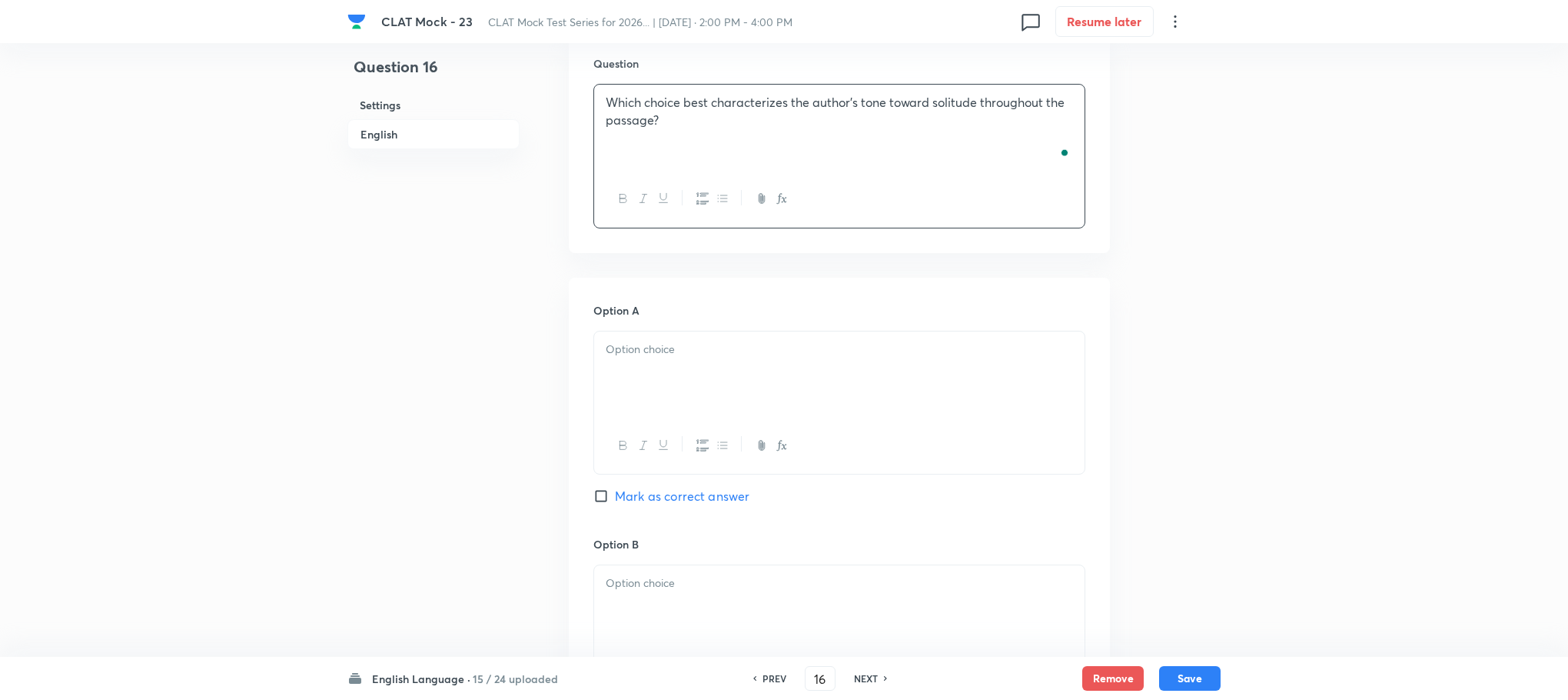
click at [635, 355] on p at bounding box center [840, 350] width 468 height 18
paste div "To enrich screen reader interactions, please activate Accessibility in Grammarl…"
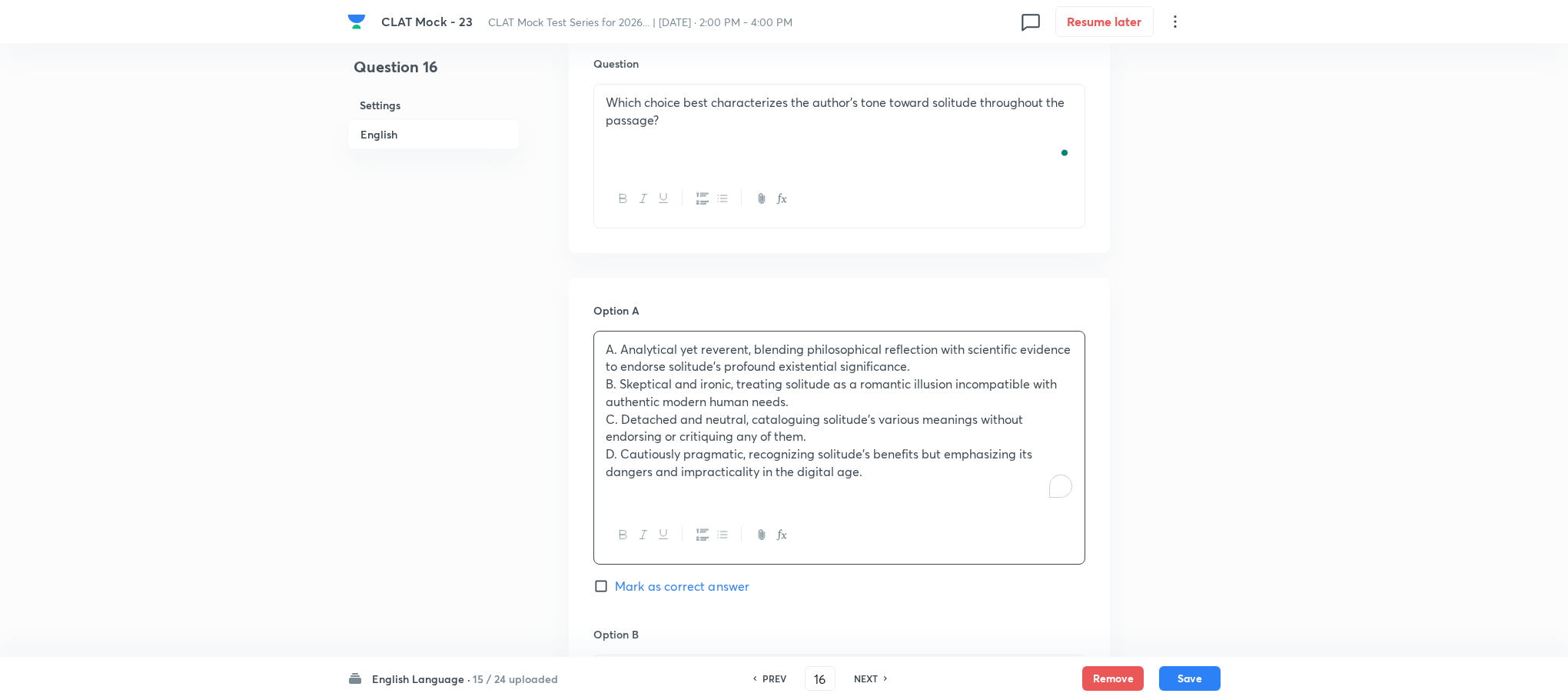
click at [619, 350] on p "A. Analytical yet reverent, blending philosophical reflection with scientific e…" at bounding box center [840, 358] width 468 height 35
click at [618, 381] on p "B. Skeptical and ironic, treating solitude as a romantic illusion incompatible …" at bounding box center [840, 393] width 468 height 35
click at [619, 422] on p "C. Detached and neutral, cataloguing solitude’s various meanings without endors…" at bounding box center [840, 427] width 468 height 35
click at [619, 451] on p "D. Cautiously pragmatic, recognizing solitude’s benefits but emphasizing its da…" at bounding box center [840, 462] width 468 height 35
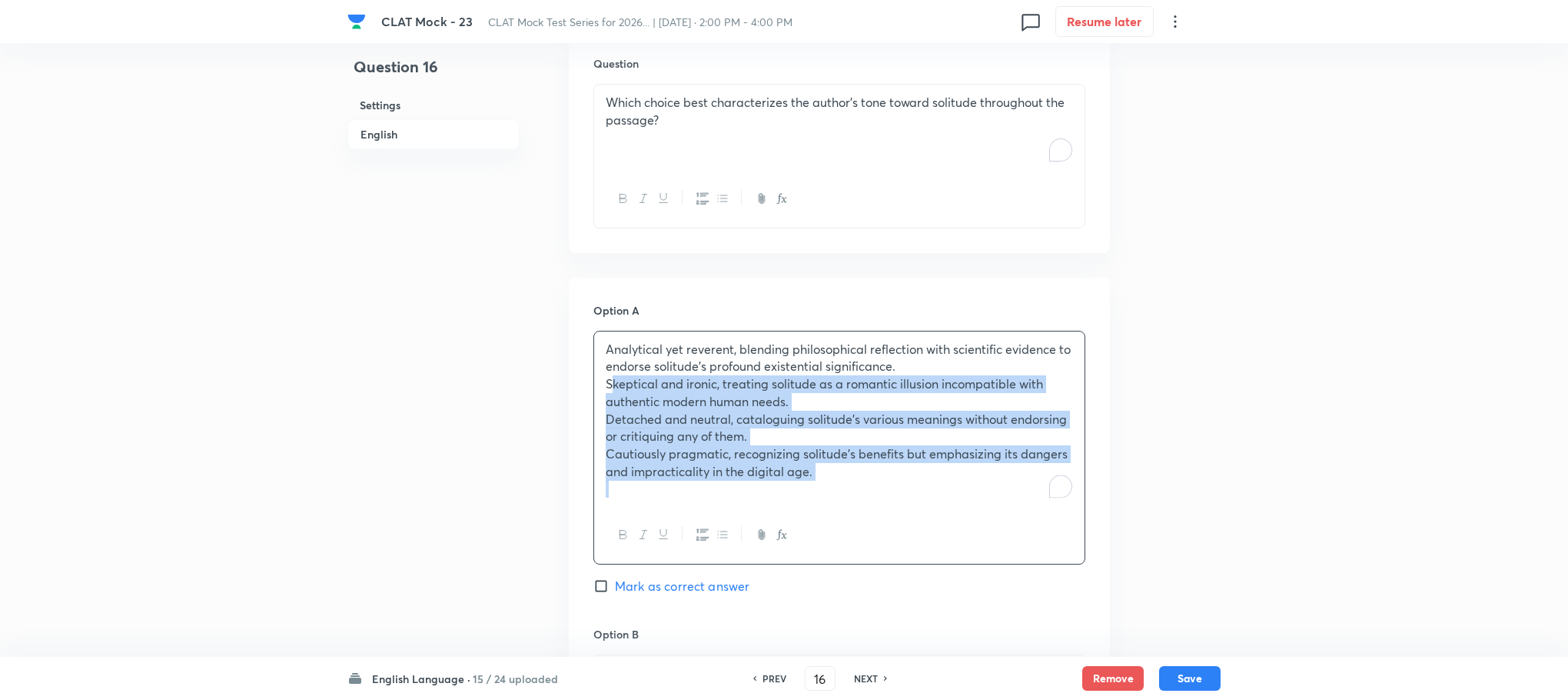
drag, startPoint x: 605, startPoint y: 386, endPoint x: 824, endPoint y: 504, distance: 248.8
click at [824, 504] on div "Analytical yet reverent, blending philosophical reflection with scientific evid…" at bounding box center [839, 420] width 490 height 176
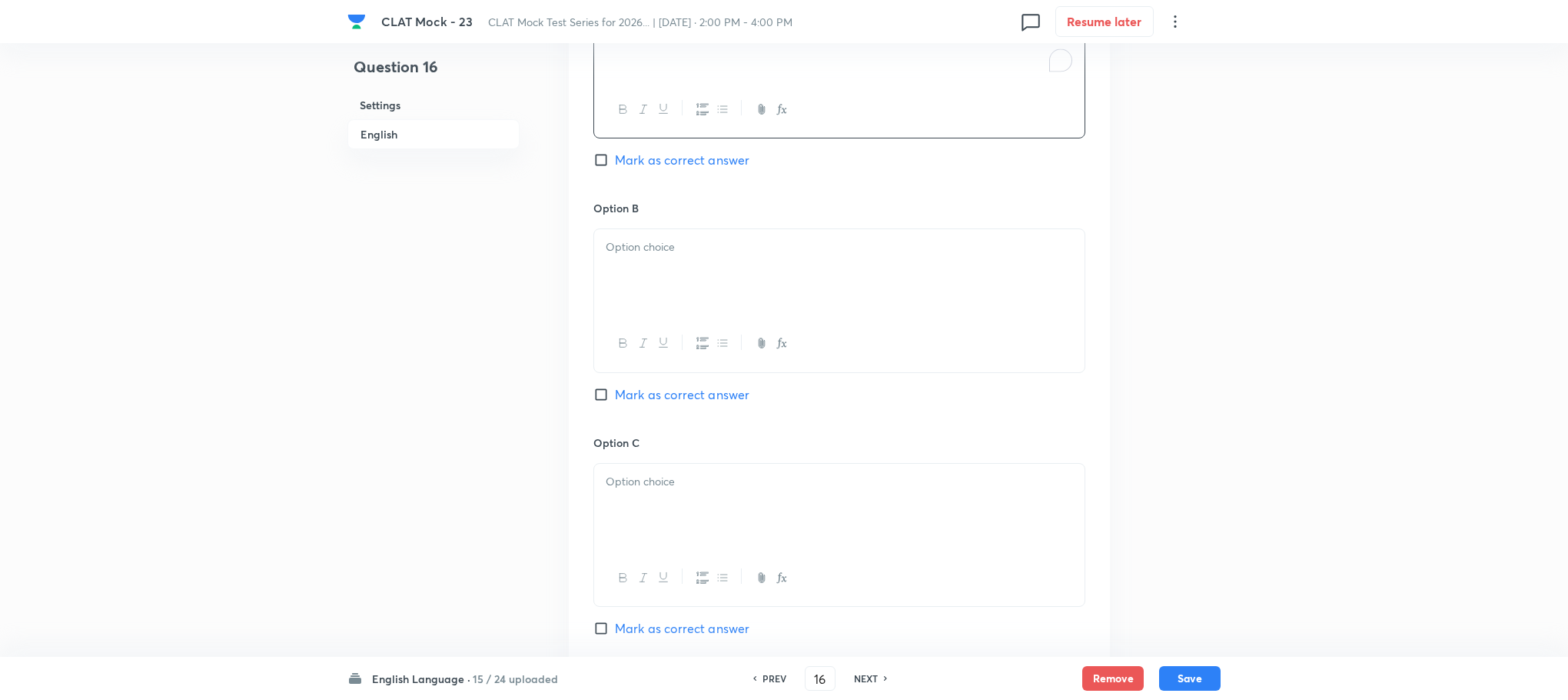
scroll to position [1868, 0]
click at [630, 256] on div "To enrich screen reader interactions, please activate Accessibility in Grammarl…" at bounding box center [839, 263] width 490 height 86
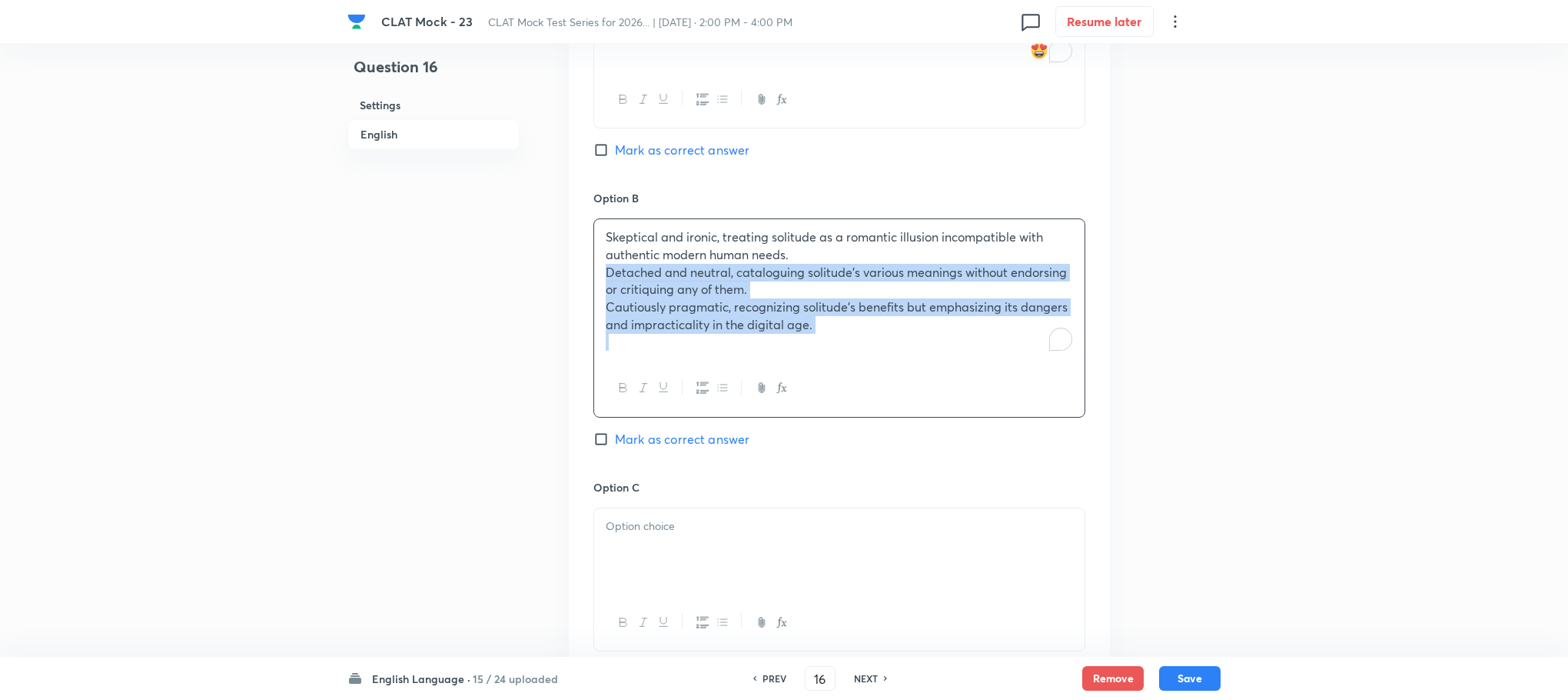
drag, startPoint x: 603, startPoint y: 271, endPoint x: 930, endPoint y: 391, distance: 348.3
click at [930, 391] on div "Skeptical and ironic, treating solitude as a romantic illusion incompatible wit…" at bounding box center [839, 317] width 492 height 198
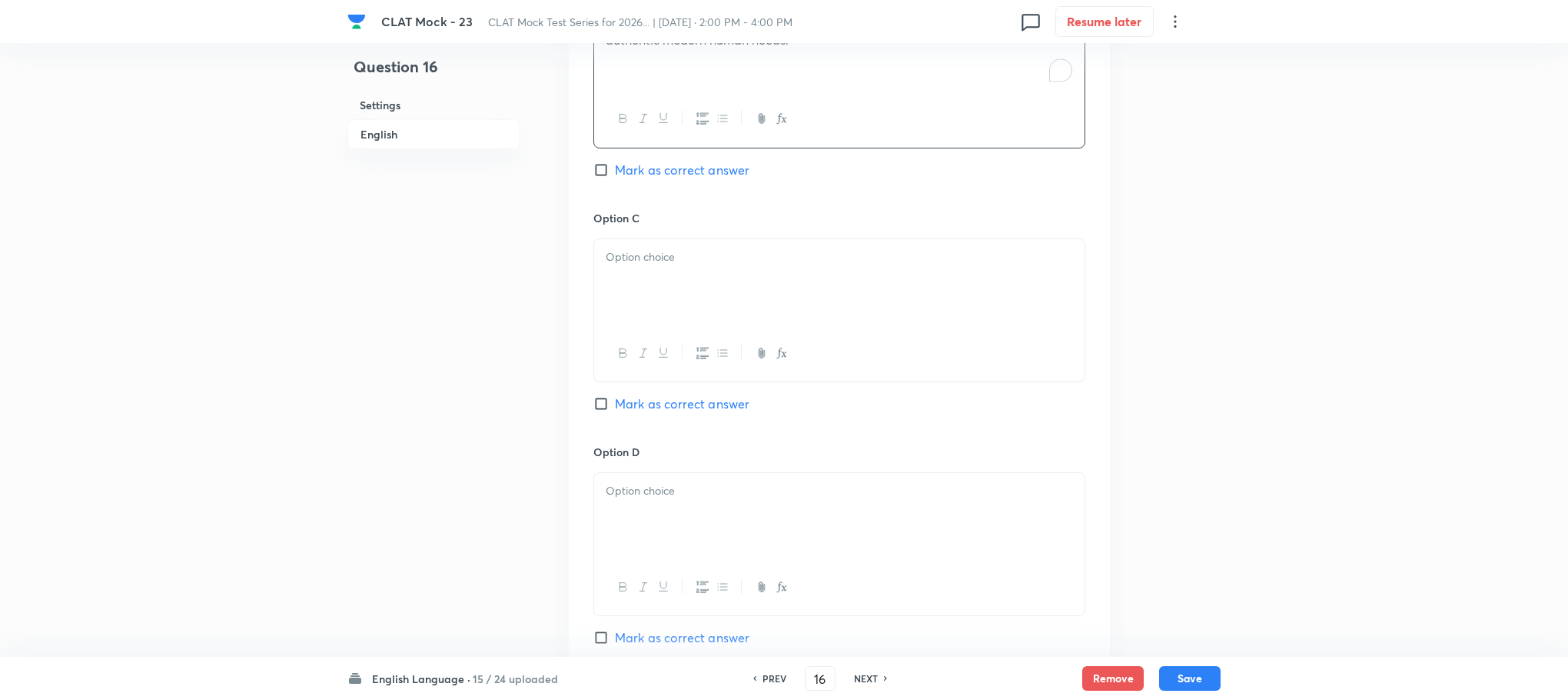
scroll to position [2098, 0]
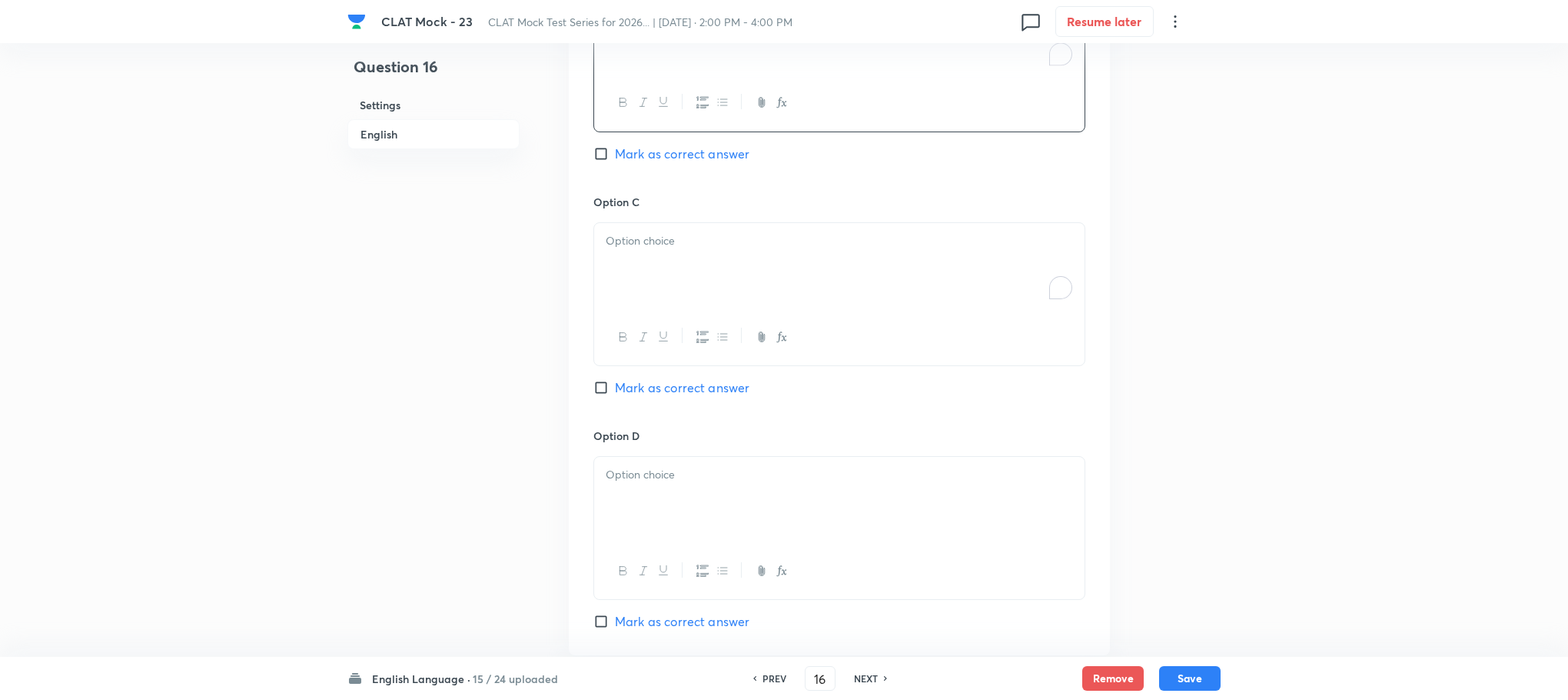
click at [634, 274] on div "To enrich screen reader interactions, please activate Accessibility in Grammarl…" at bounding box center [839, 266] width 490 height 86
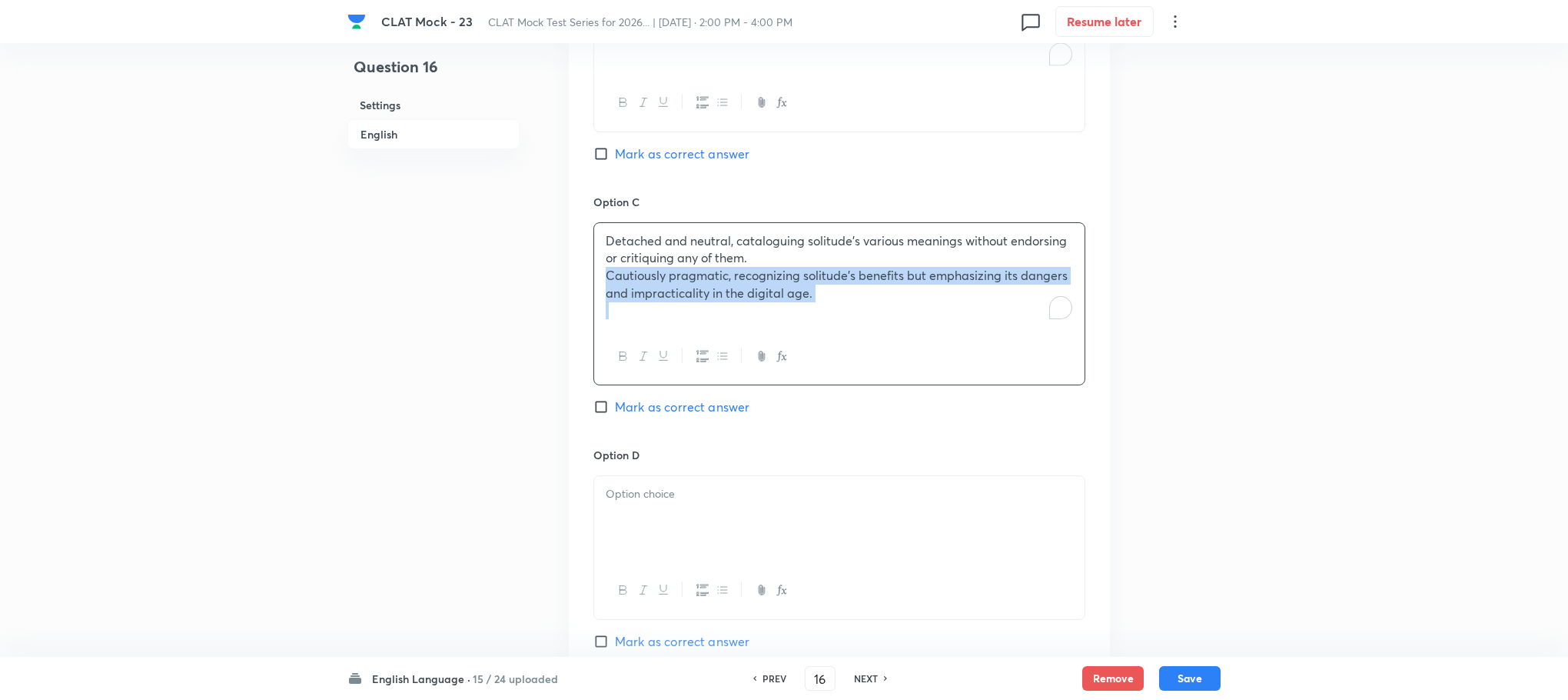
drag, startPoint x: 604, startPoint y: 274, endPoint x: 891, endPoint y: 351, distance: 297.1
click at [891, 351] on div "Detached and neutral, cataloguing solitude’s various meanings without endorsing…" at bounding box center [839, 304] width 492 height 164
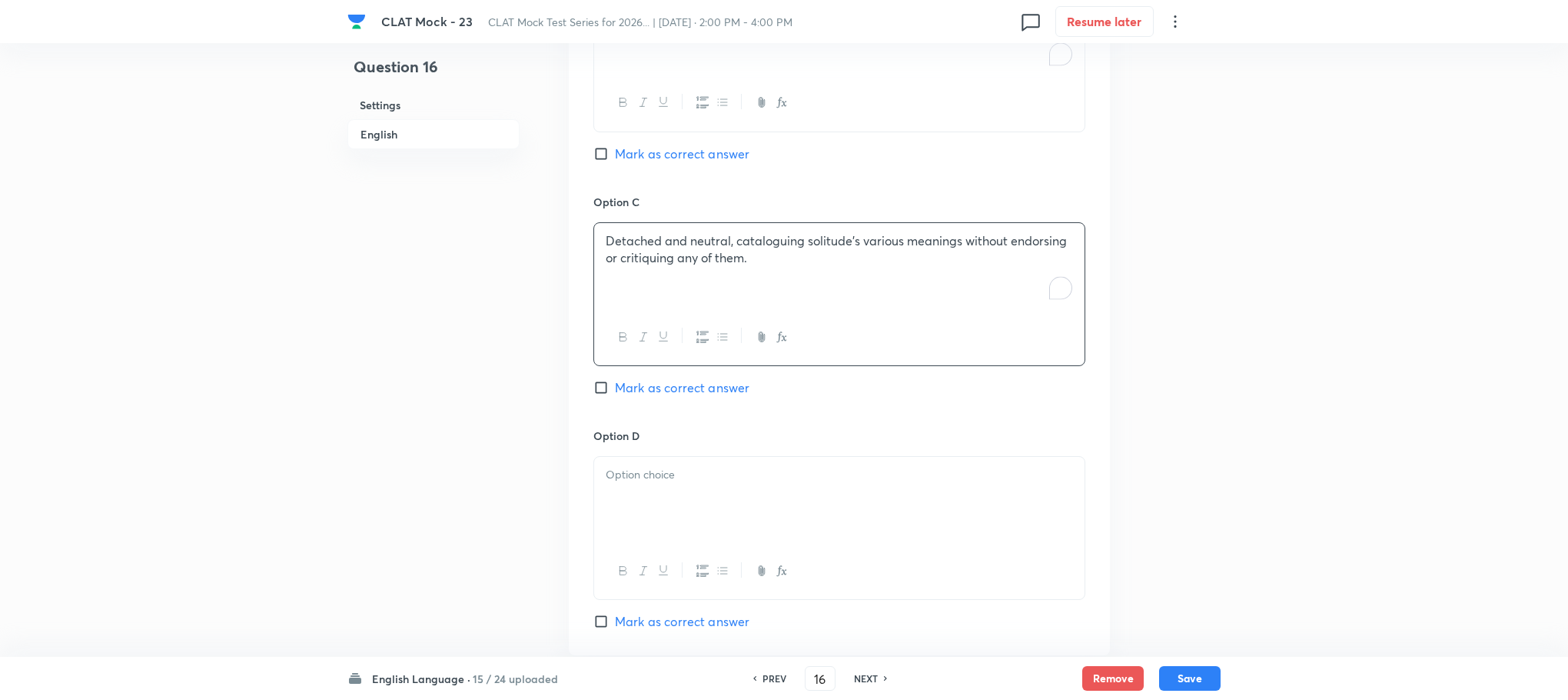
click at [649, 476] on p at bounding box center [840, 475] width 468 height 18
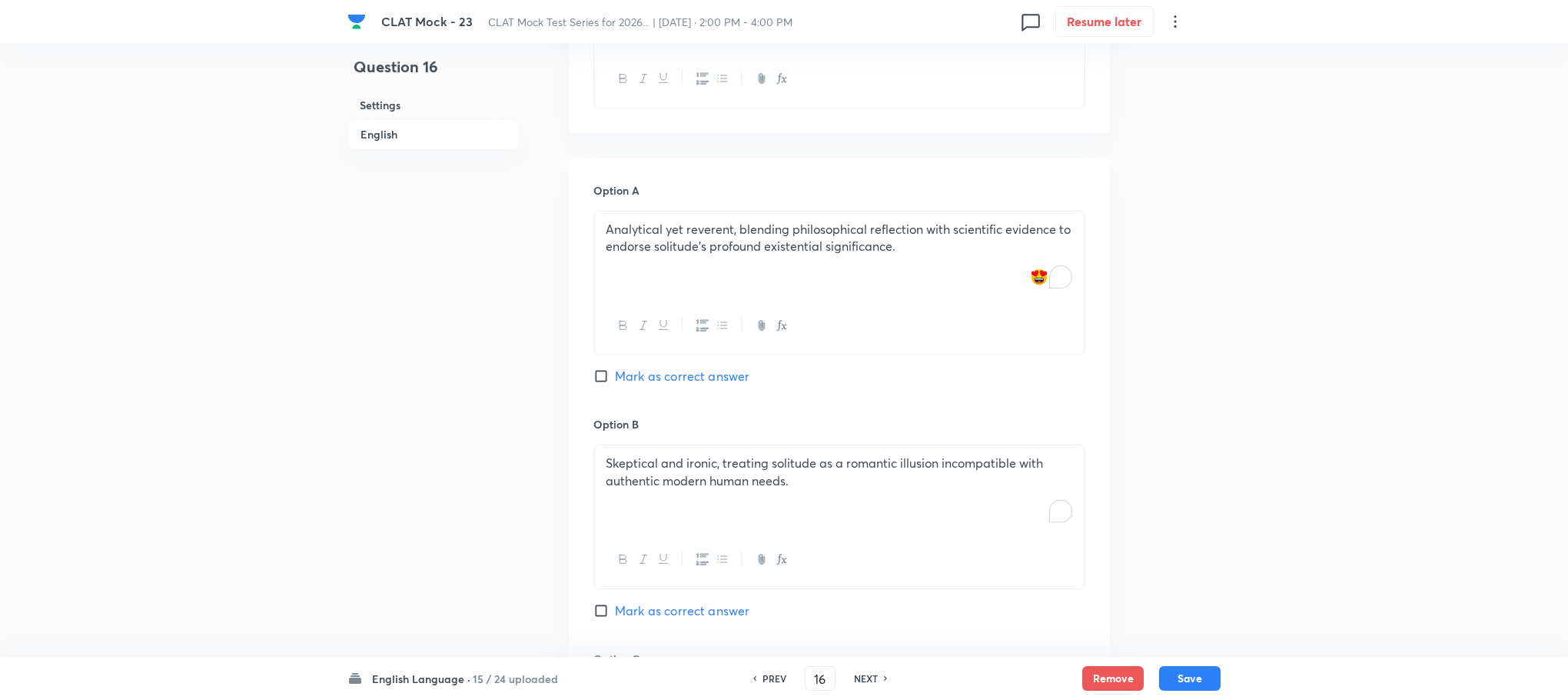
scroll to position [1636, 0]
click at [651, 383] on span "Mark as correct answer" at bounding box center [682, 381] width 134 height 19
click at [615, 383] on input "Mark as correct answer" at bounding box center [604, 381] width 22 height 15
checkbox input "true"
click at [1195, 679] on button "Save" at bounding box center [1190, 676] width 62 height 24
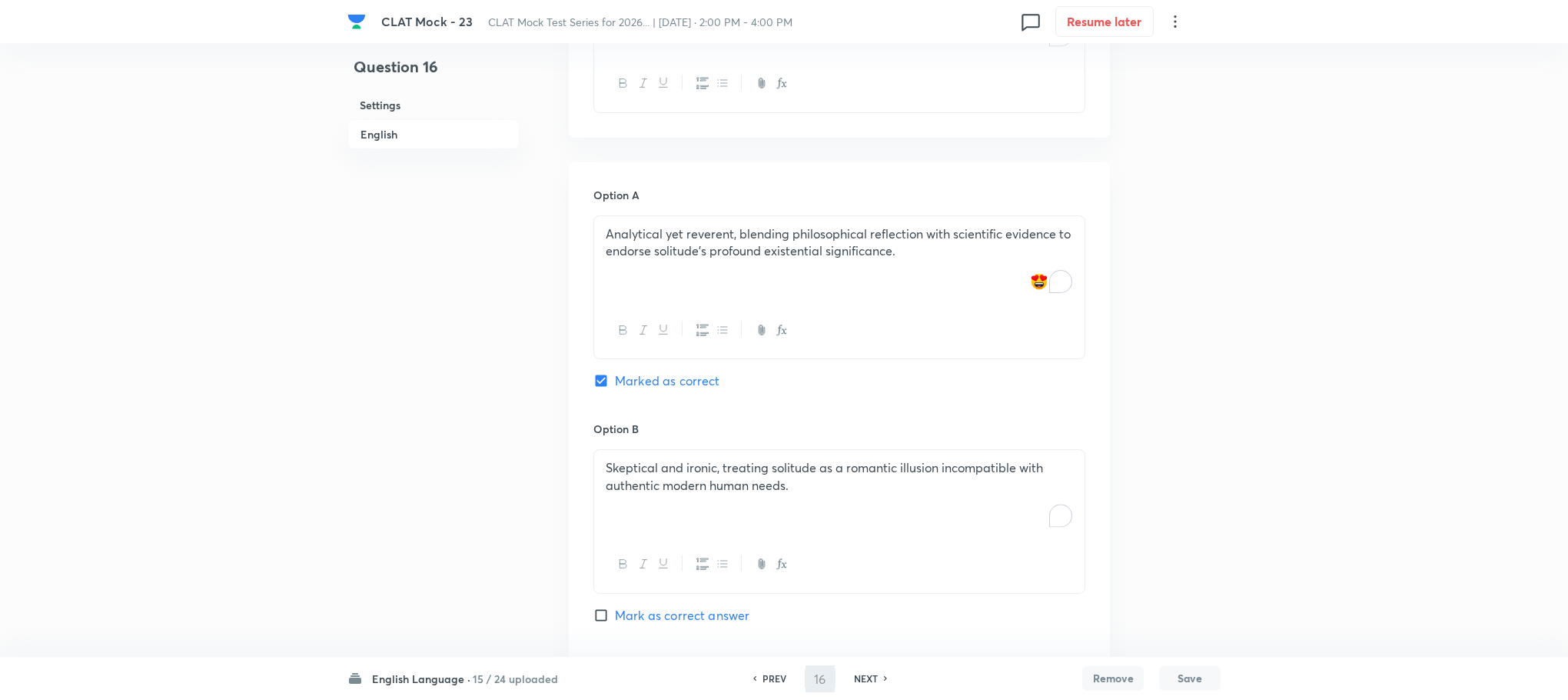
type input "17"
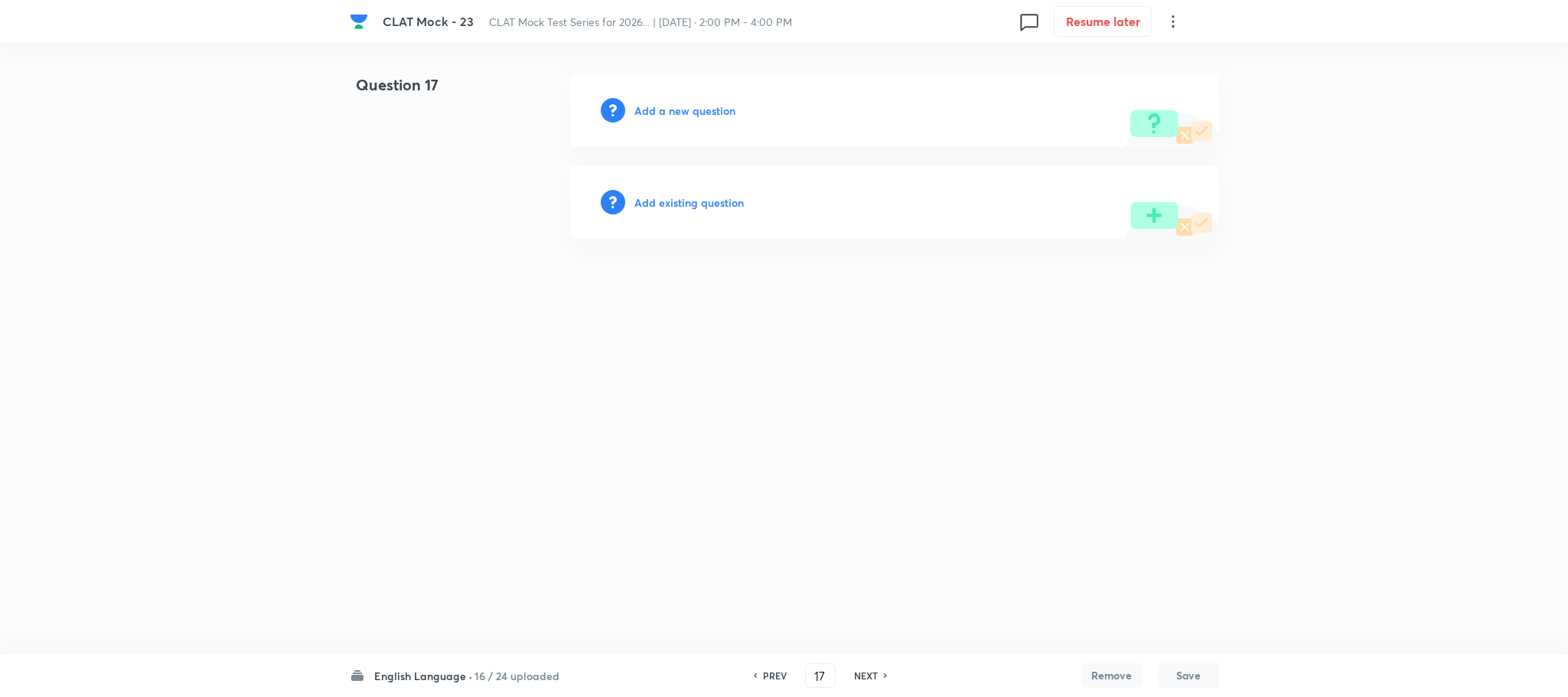
click at [687, 113] on h6 "Add a new question" at bounding box center [685, 110] width 101 height 16
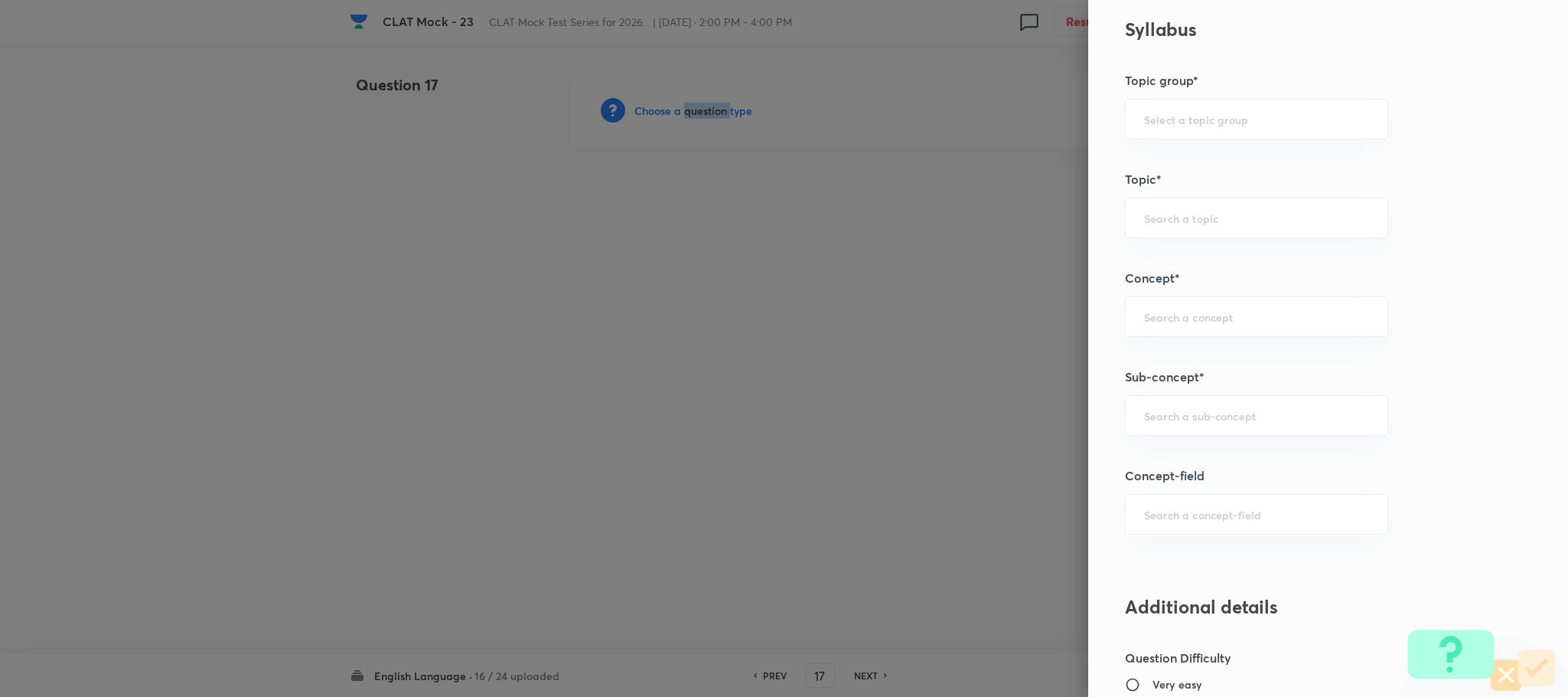
scroll to position [919, 0]
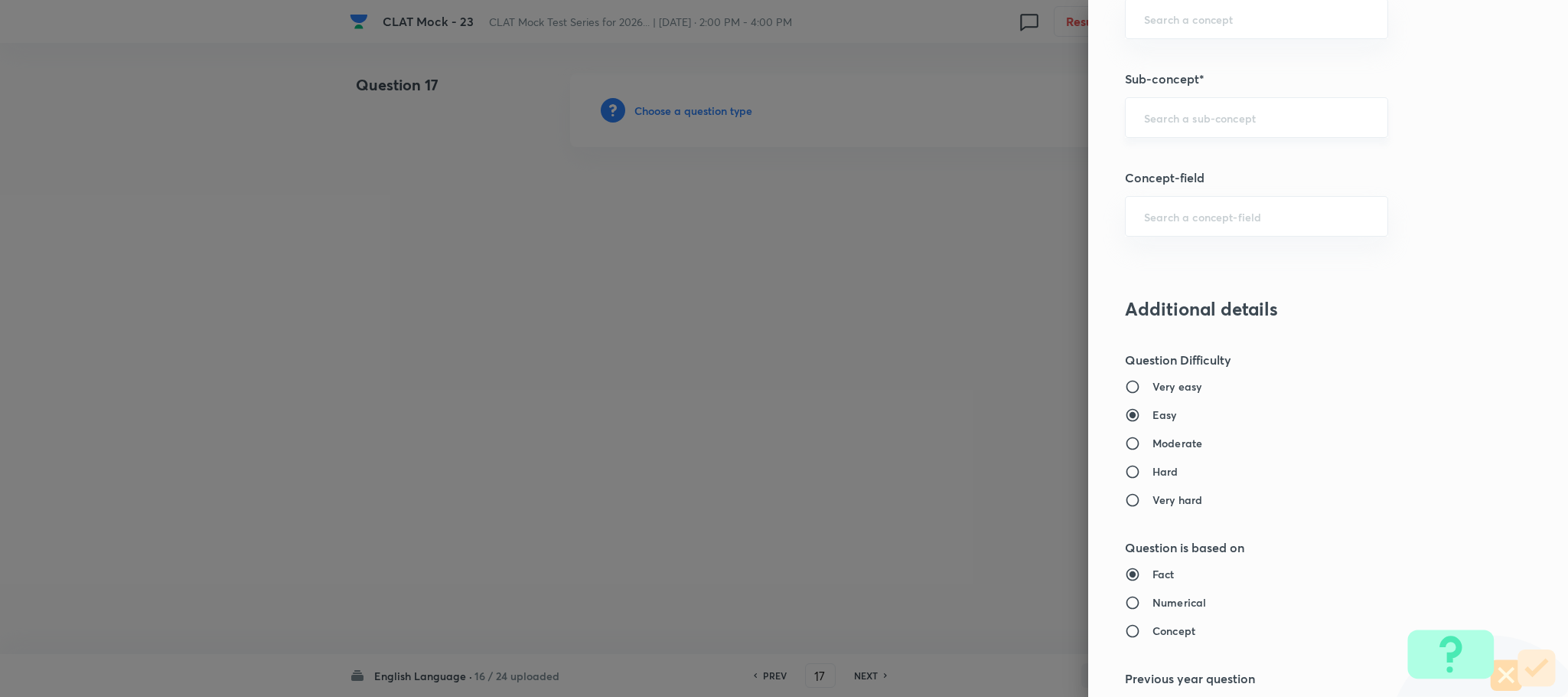
click at [1170, 123] on input "text" at bounding box center [1257, 117] width 225 height 14
click at [1155, 163] on li "Reading Comprehension" at bounding box center [1239, 166] width 261 height 28
type input "Reading Comprehension"
type input "English"
type input "English Comprehension"
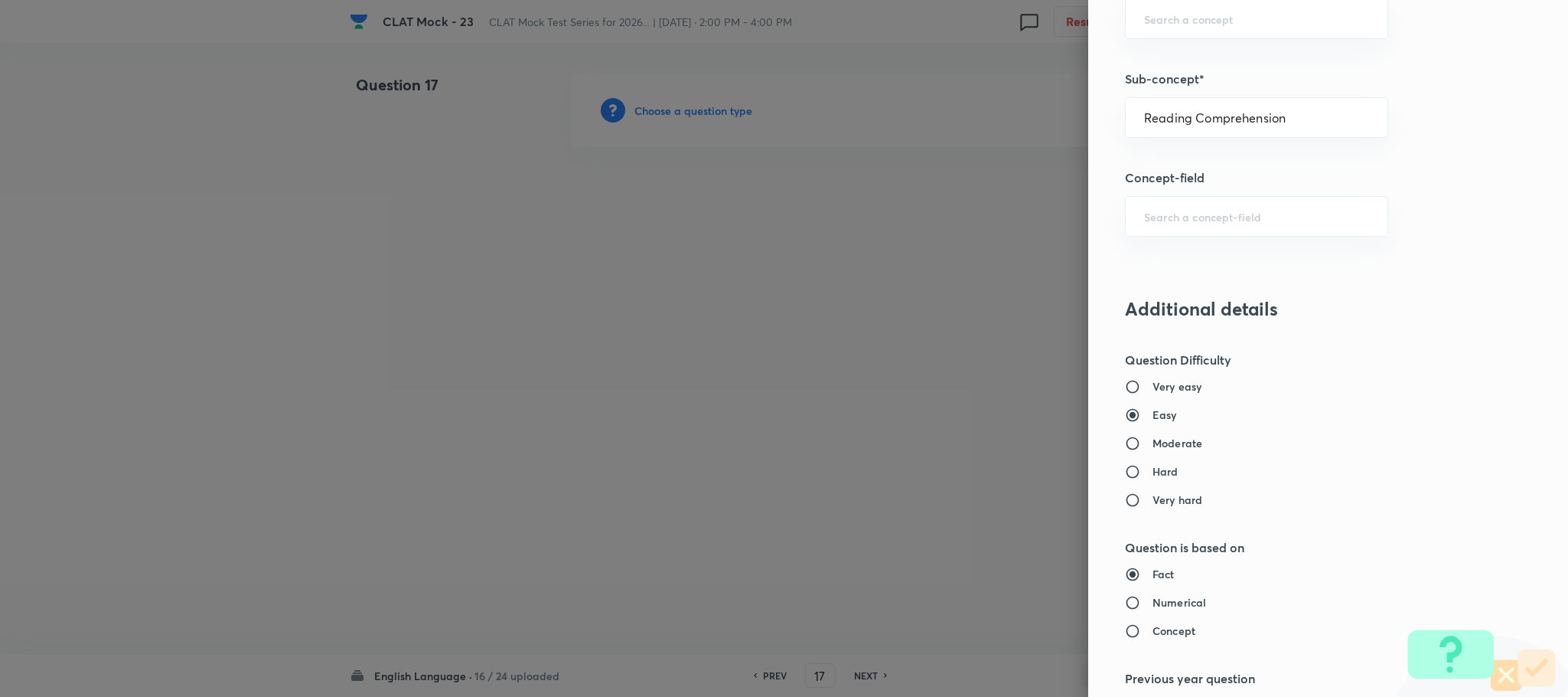
type input "Reading Comprehension"
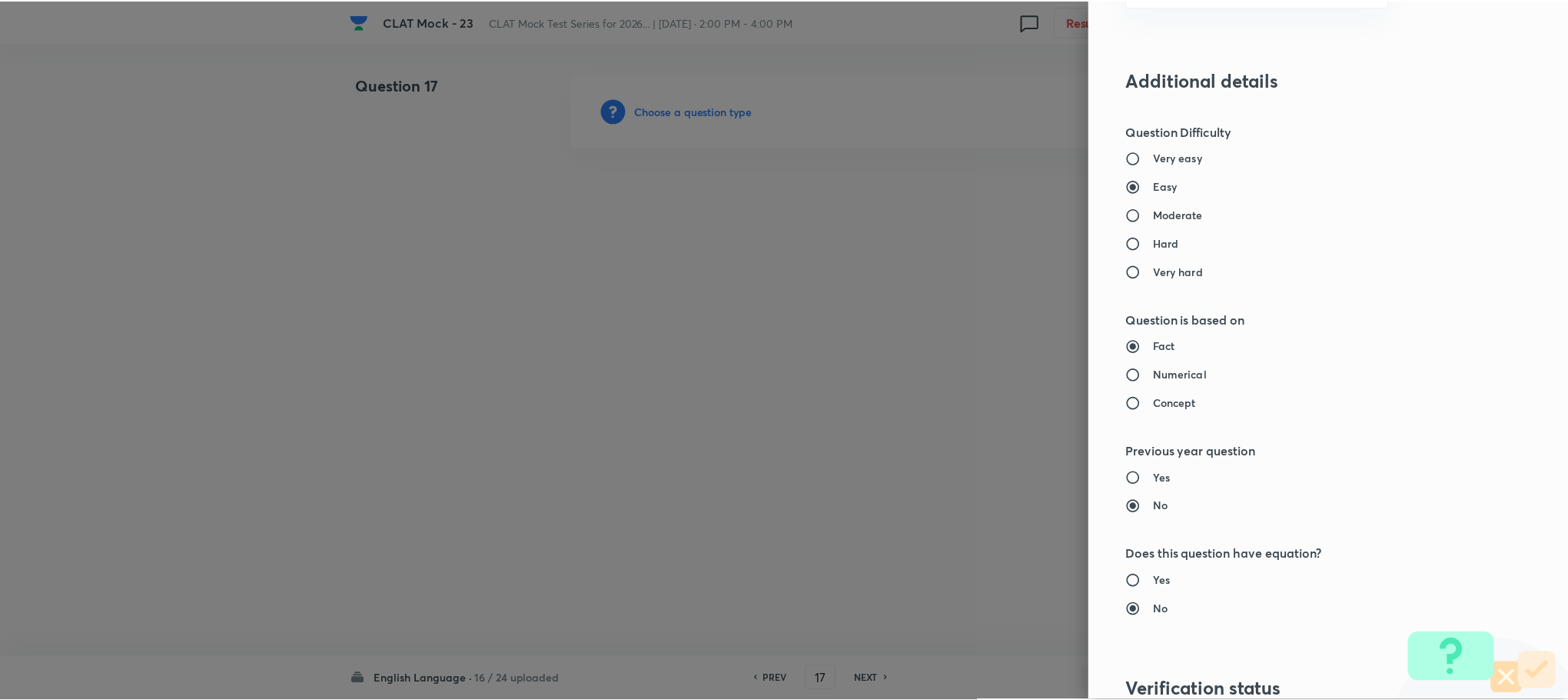
scroll to position [1402, 0]
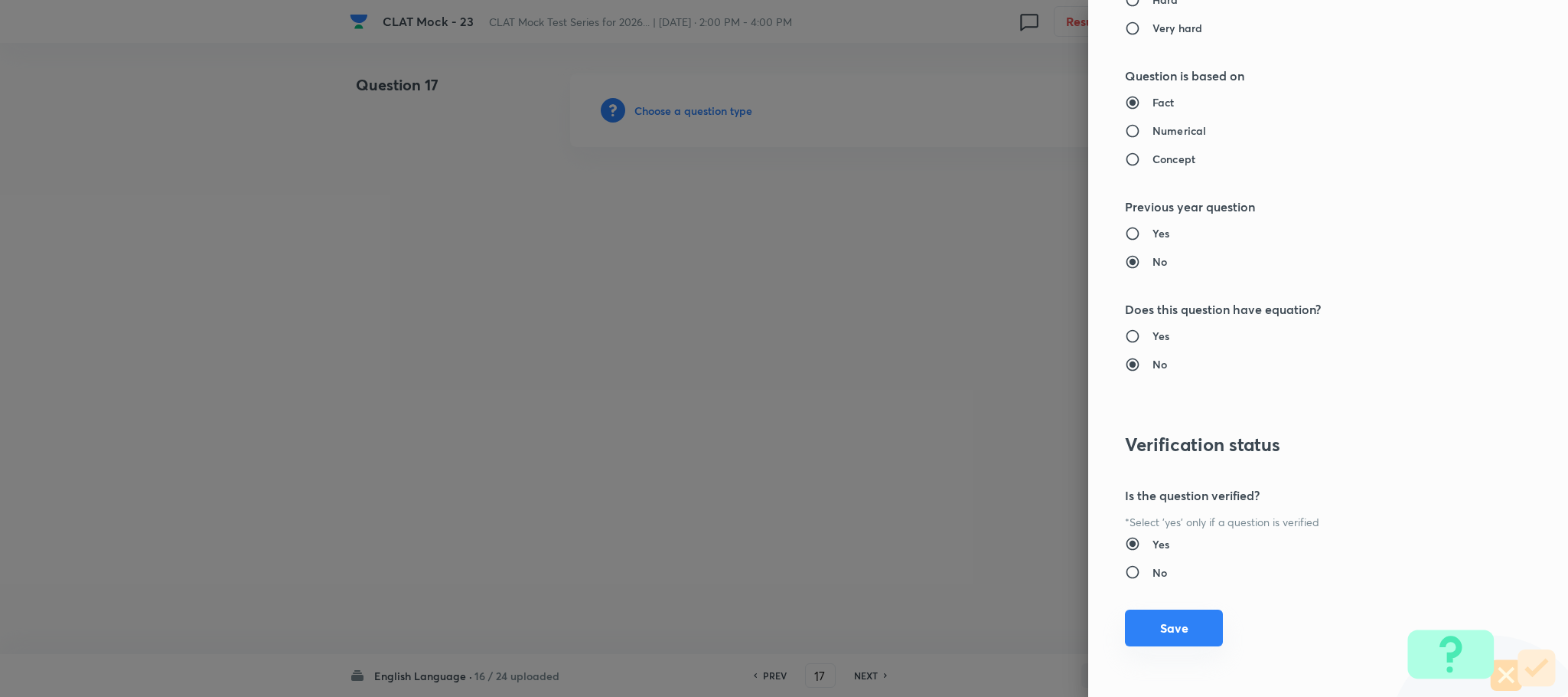
click at [1160, 637] on button "Save" at bounding box center [1174, 628] width 98 height 37
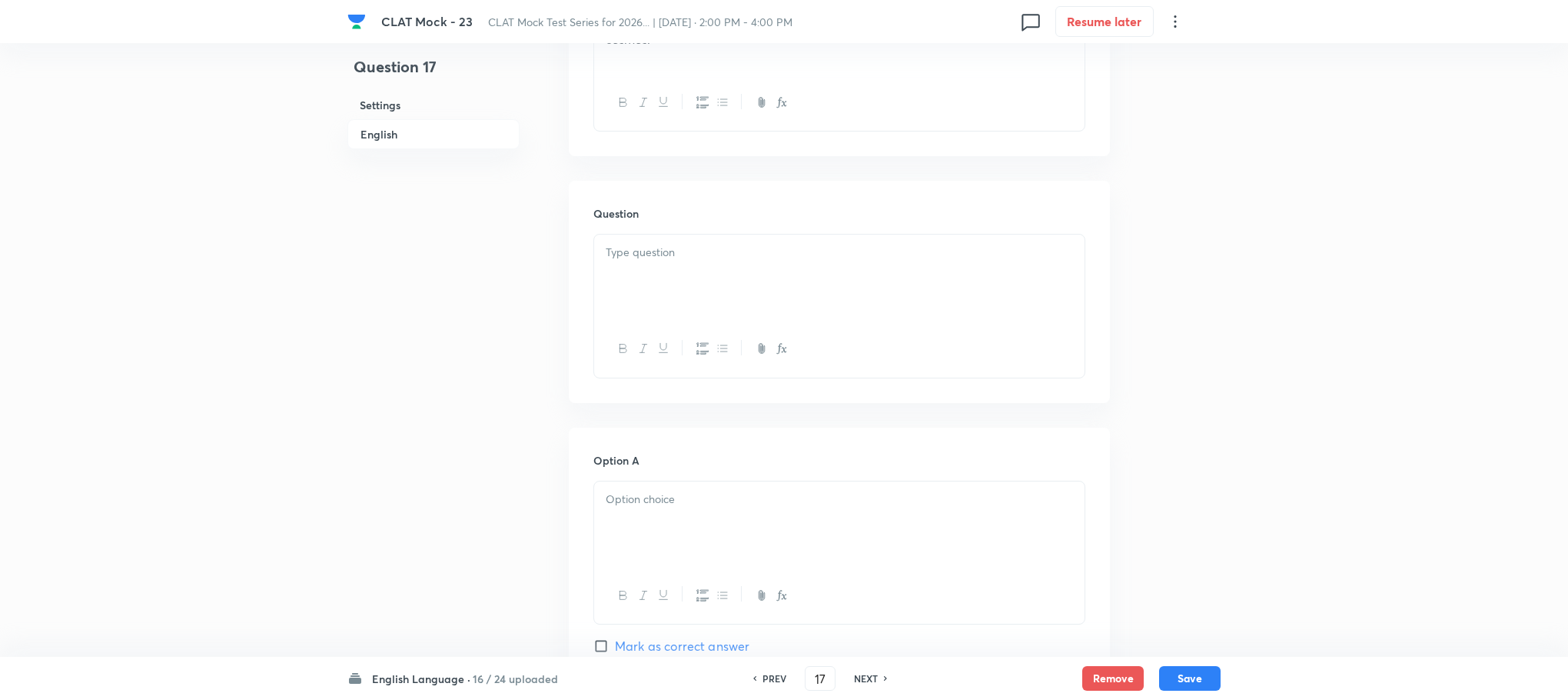
scroll to position [1385, 0]
click at [652, 277] on div "To enrich screen reader interactions, please activate Accessibility in Grammarl…" at bounding box center [839, 264] width 490 height 86
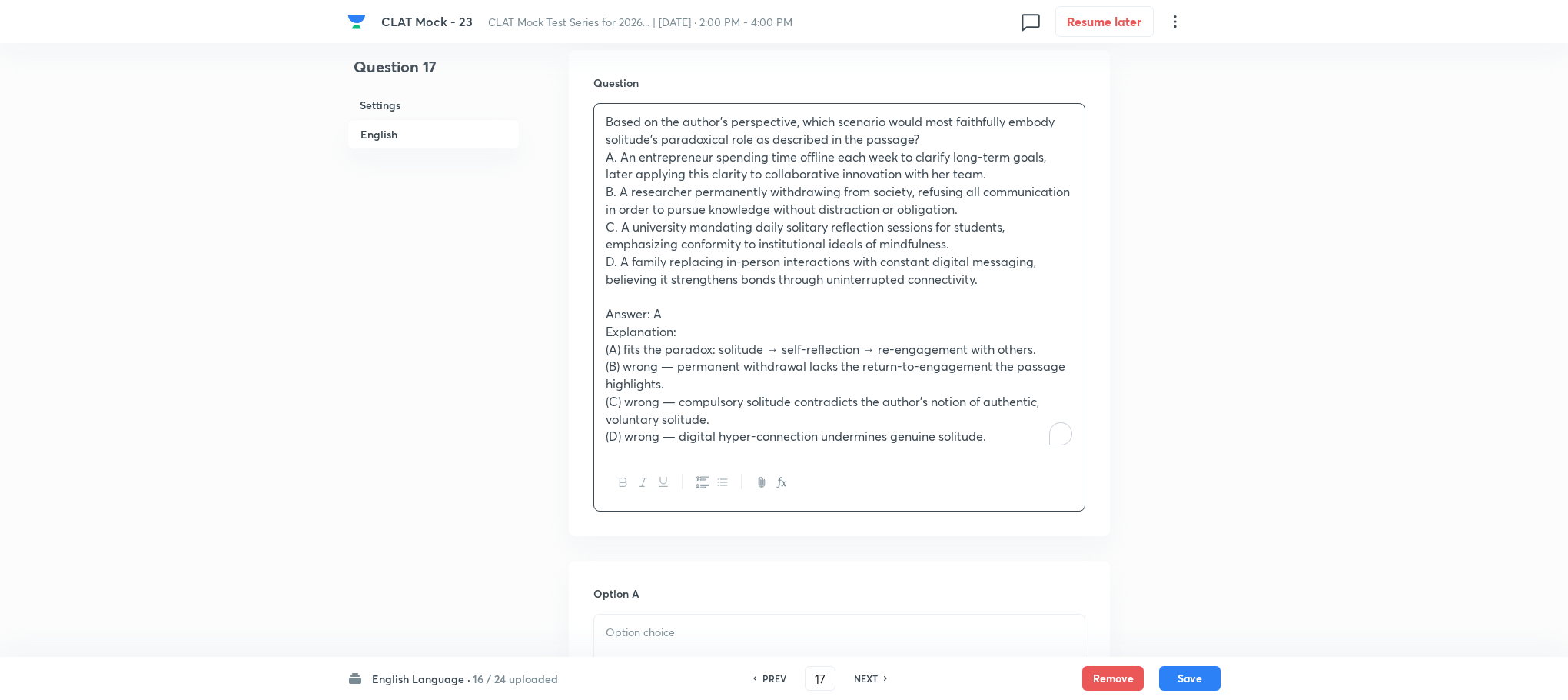
scroll to position [1731, 0]
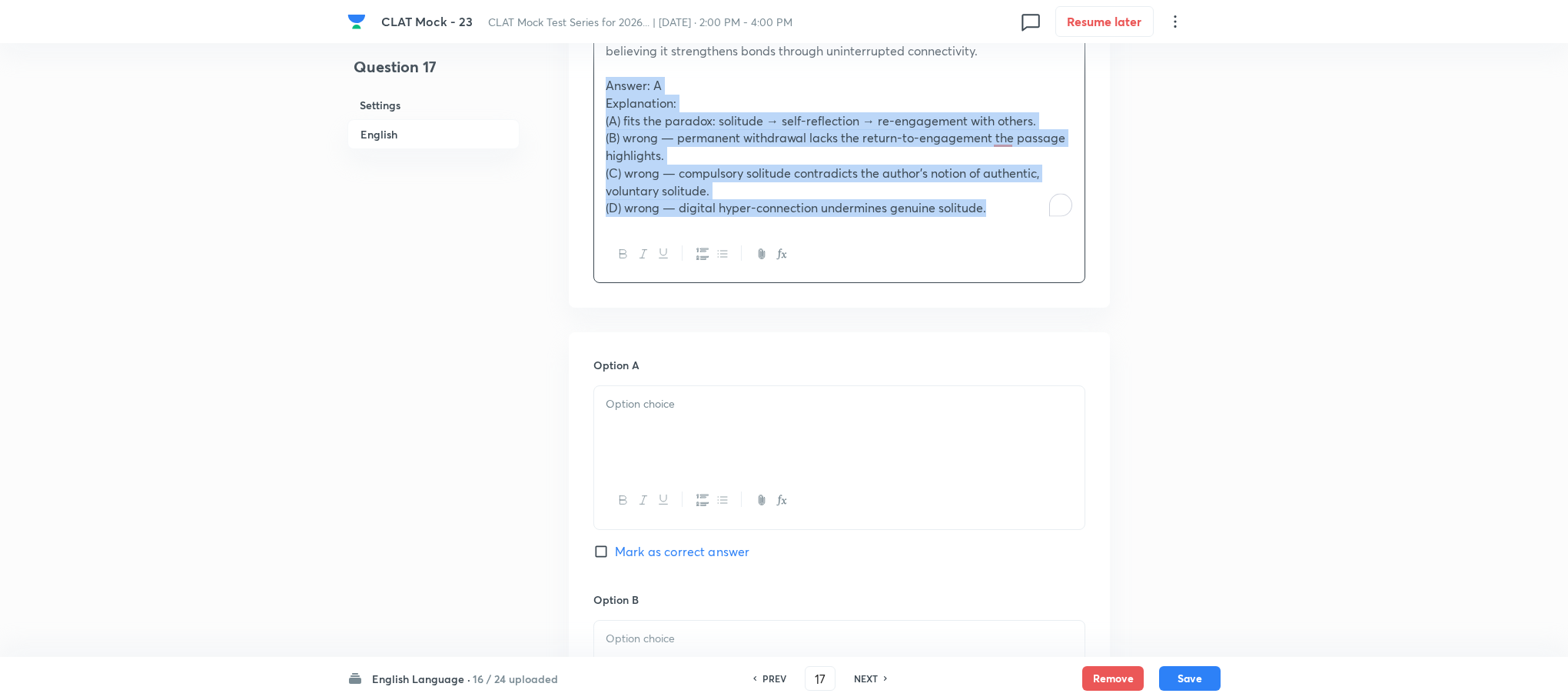
drag, startPoint x: 604, startPoint y: 79, endPoint x: 1109, endPoint y: 270, distance: 539.9
click at [1109, 270] on div "Question Based on the author’s perspective, which scenario would most faithfull…" at bounding box center [839, 65] width 541 height 486
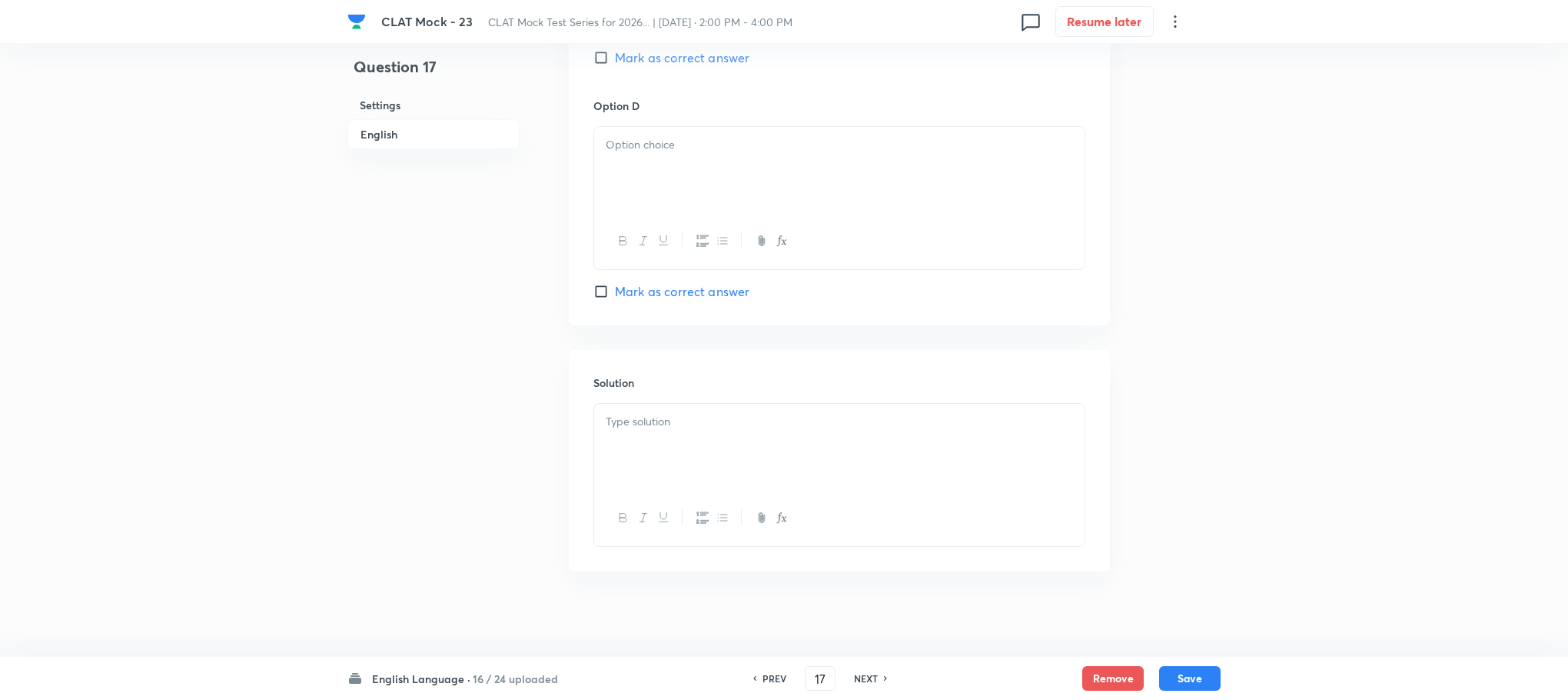
scroll to position [2582, 0]
click at [665, 415] on p at bounding box center [840, 415] width 468 height 18
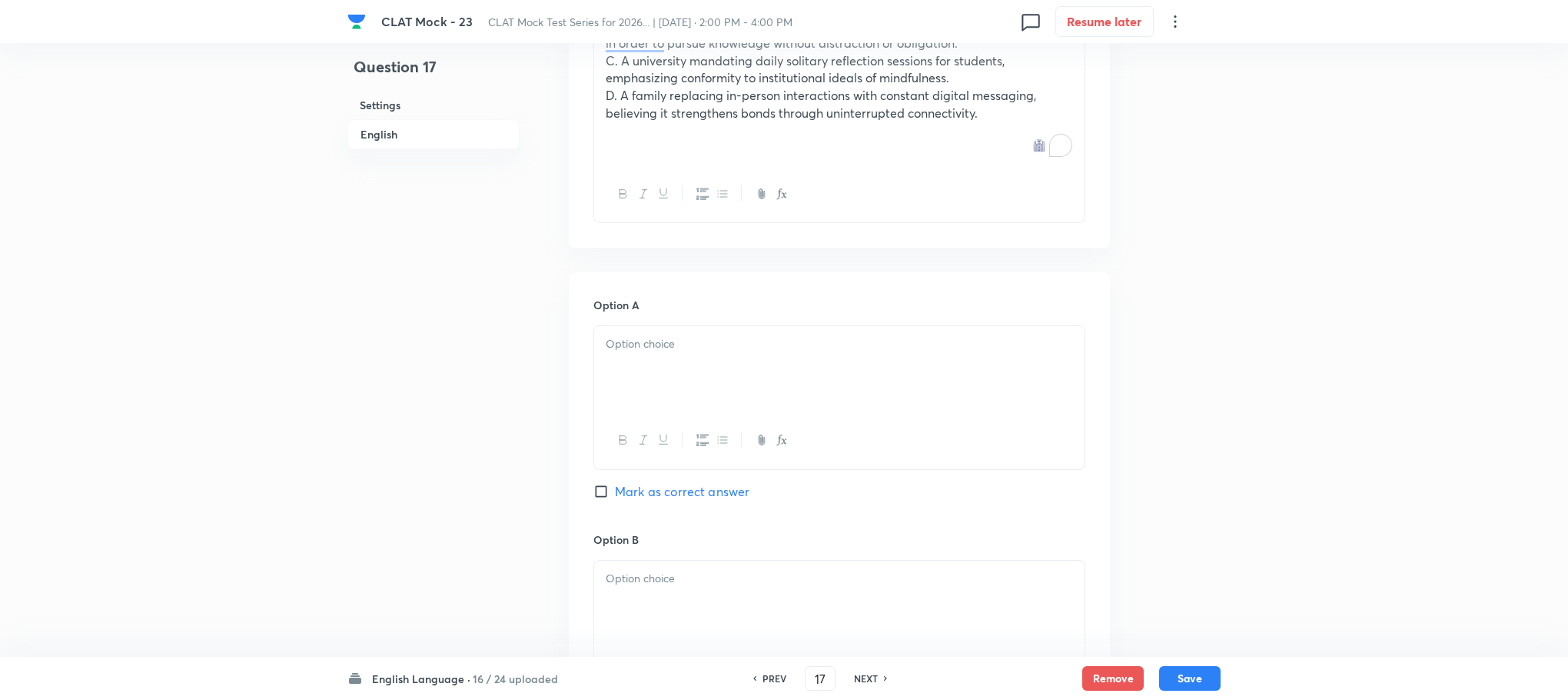
scroll to position [1429, 0]
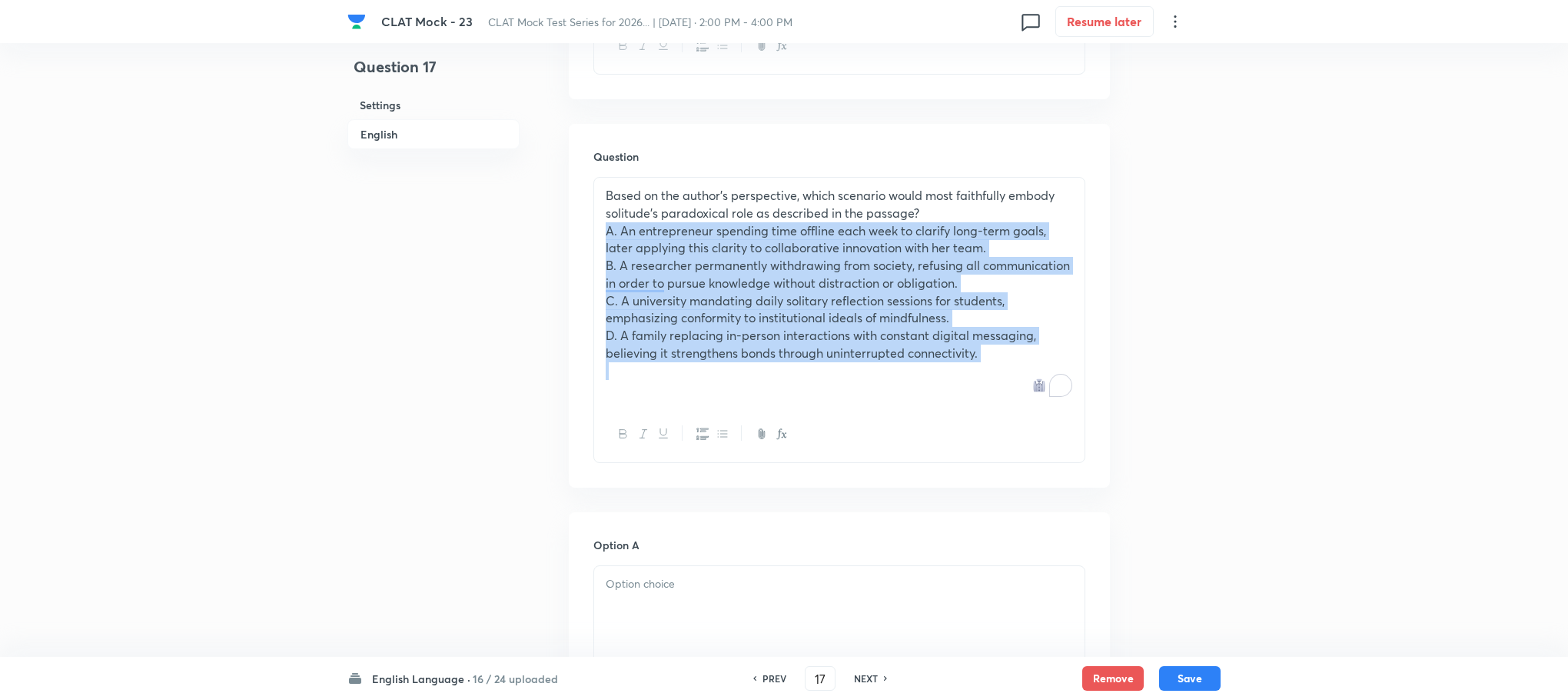
drag, startPoint x: 596, startPoint y: 227, endPoint x: 1018, endPoint y: 370, distance: 445.6
click at [1018, 370] on div "Based on the author’s perspective, which scenario would most faithfully embody …" at bounding box center [839, 291] width 490 height 229
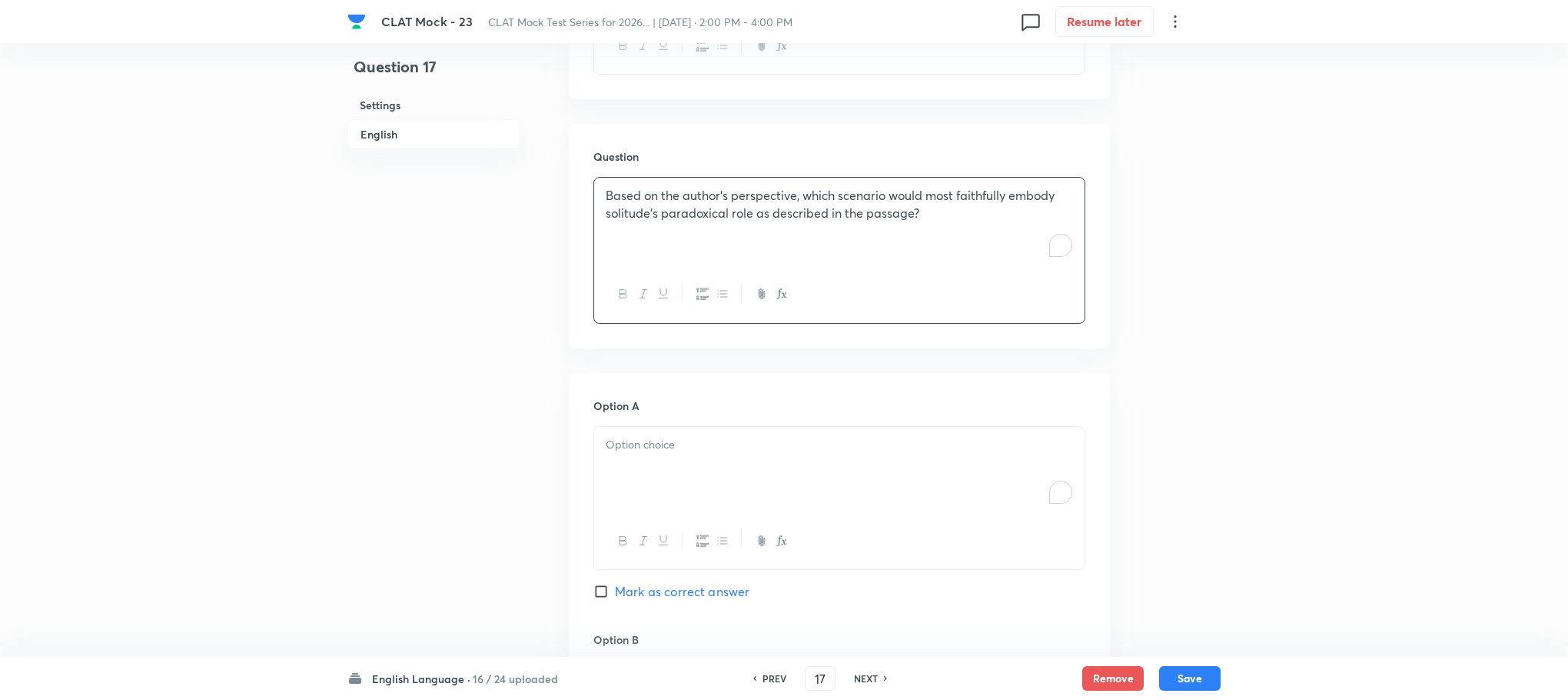
click at [729, 469] on div "To enrich screen reader interactions, please activate Accessibility in Grammarl…" at bounding box center [839, 470] width 490 height 86
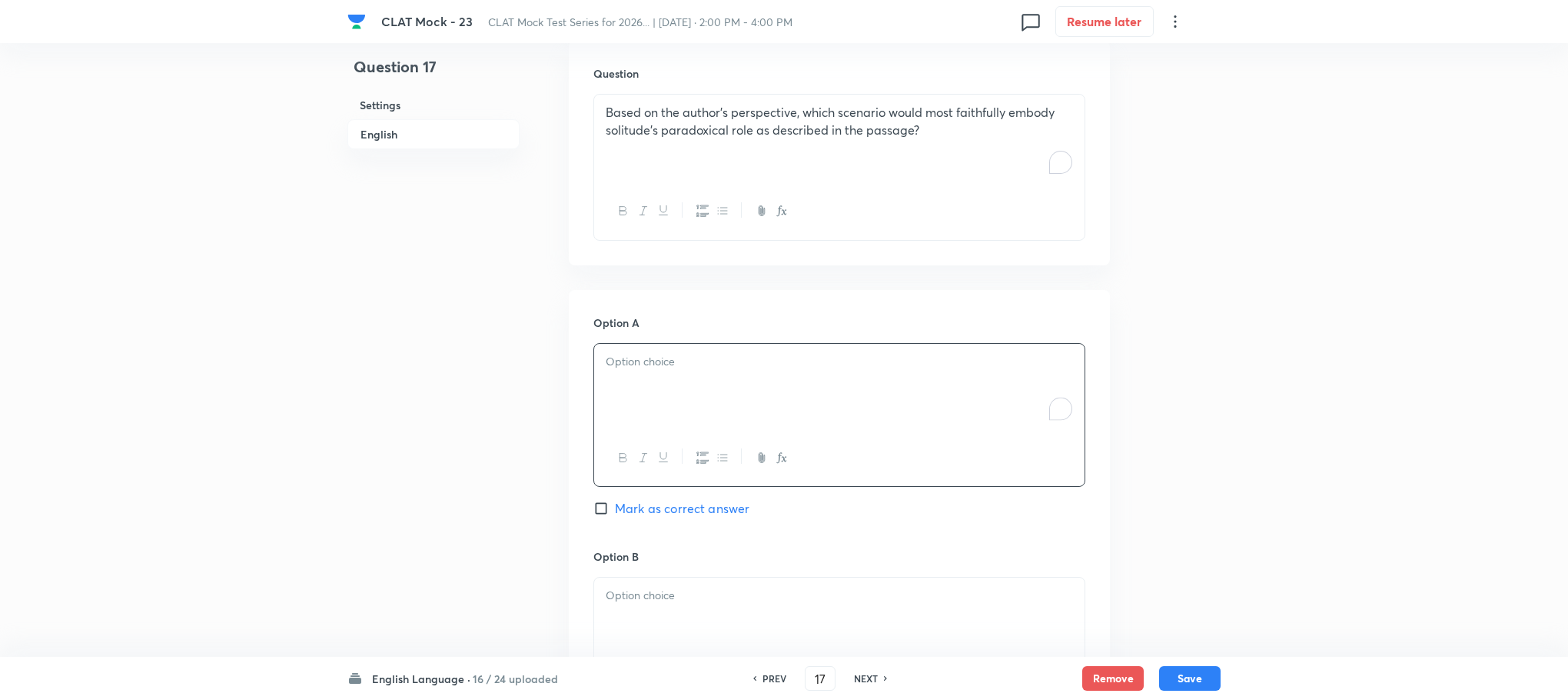
scroll to position [1544, 0]
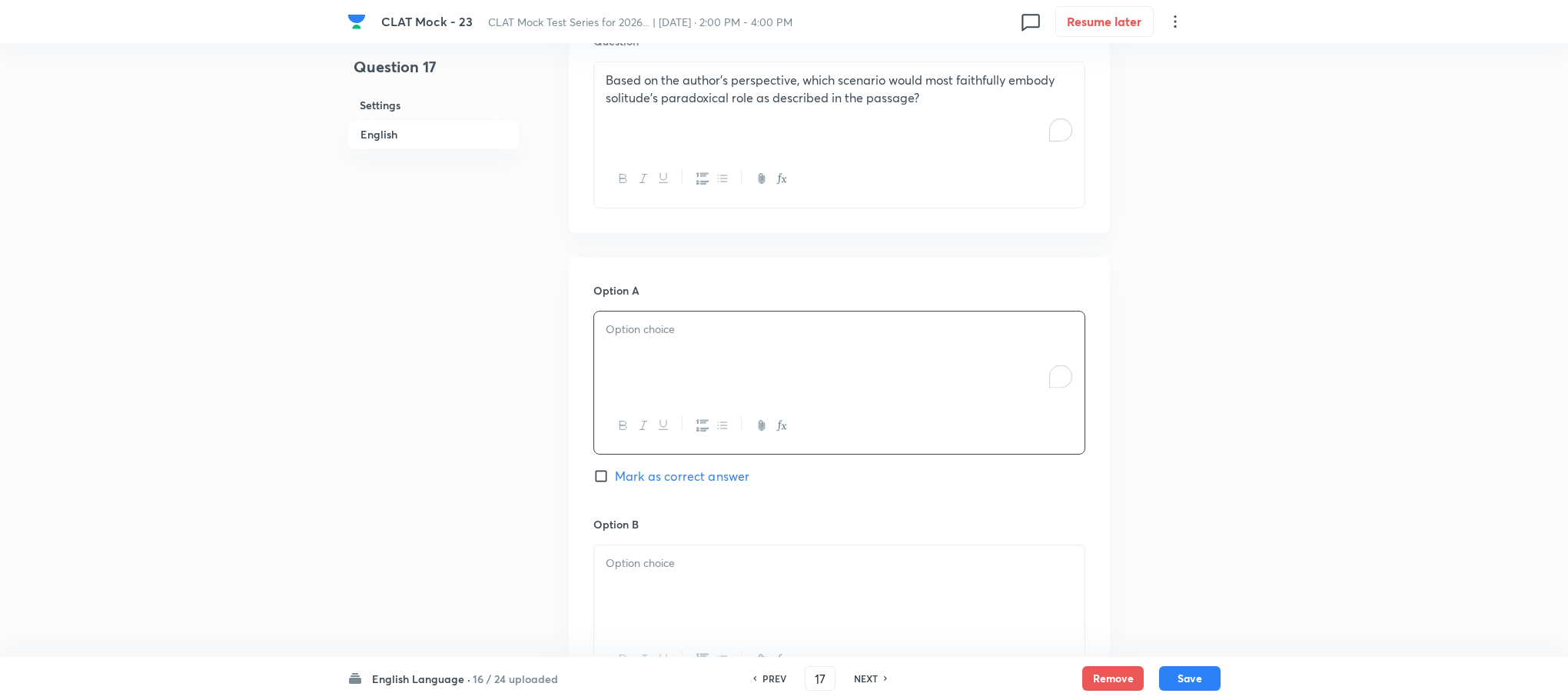
click at [630, 335] on p "To enrich screen reader interactions, please activate Accessibility in Grammarl…" at bounding box center [840, 329] width 468 height 18
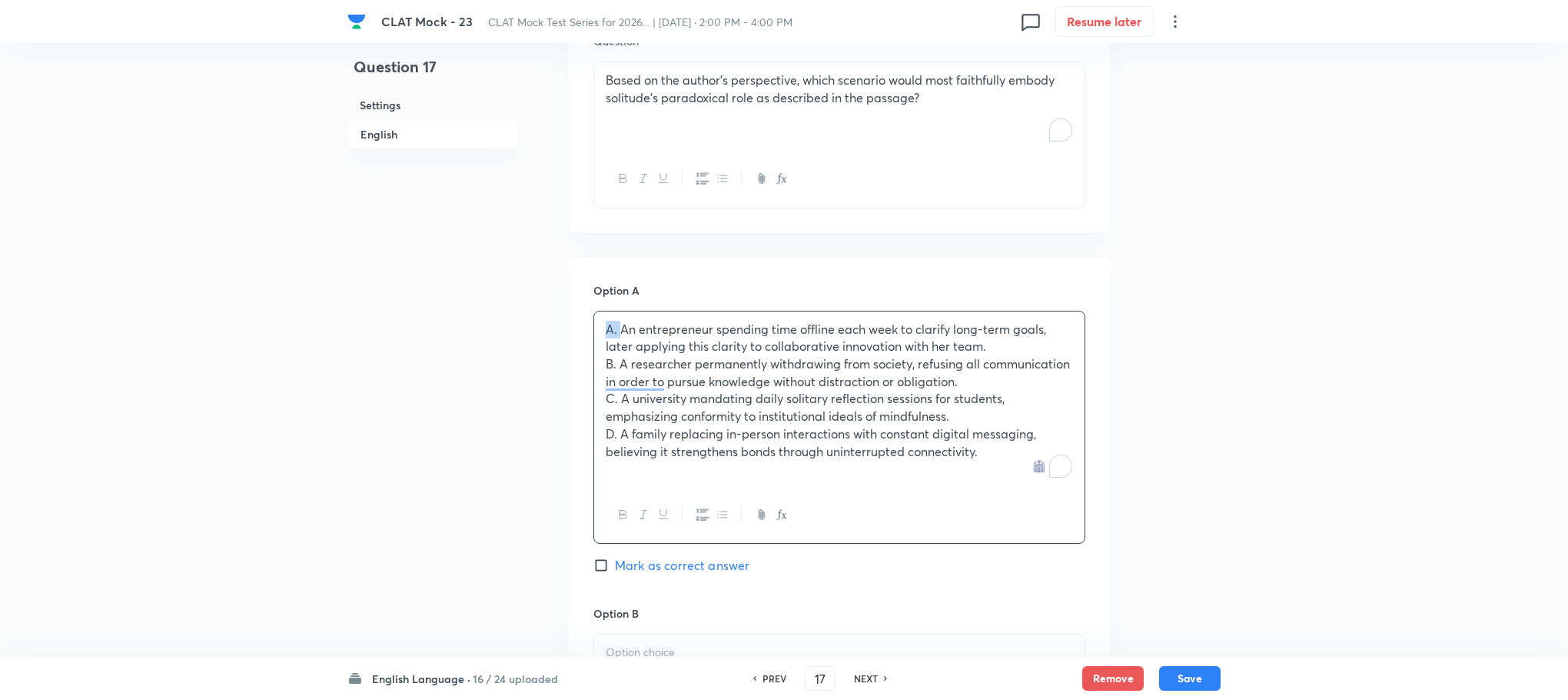
drag, startPoint x: 621, startPoint y: 323, endPoint x: 588, endPoint y: 328, distance: 33.4
drag, startPoint x: 618, startPoint y: 363, endPoint x: 607, endPoint y: 362, distance: 11.0
click at [607, 362] on p "B. A researcher permanently withdrawing from society, refusing all communicatio…" at bounding box center [840, 372] width 468 height 35
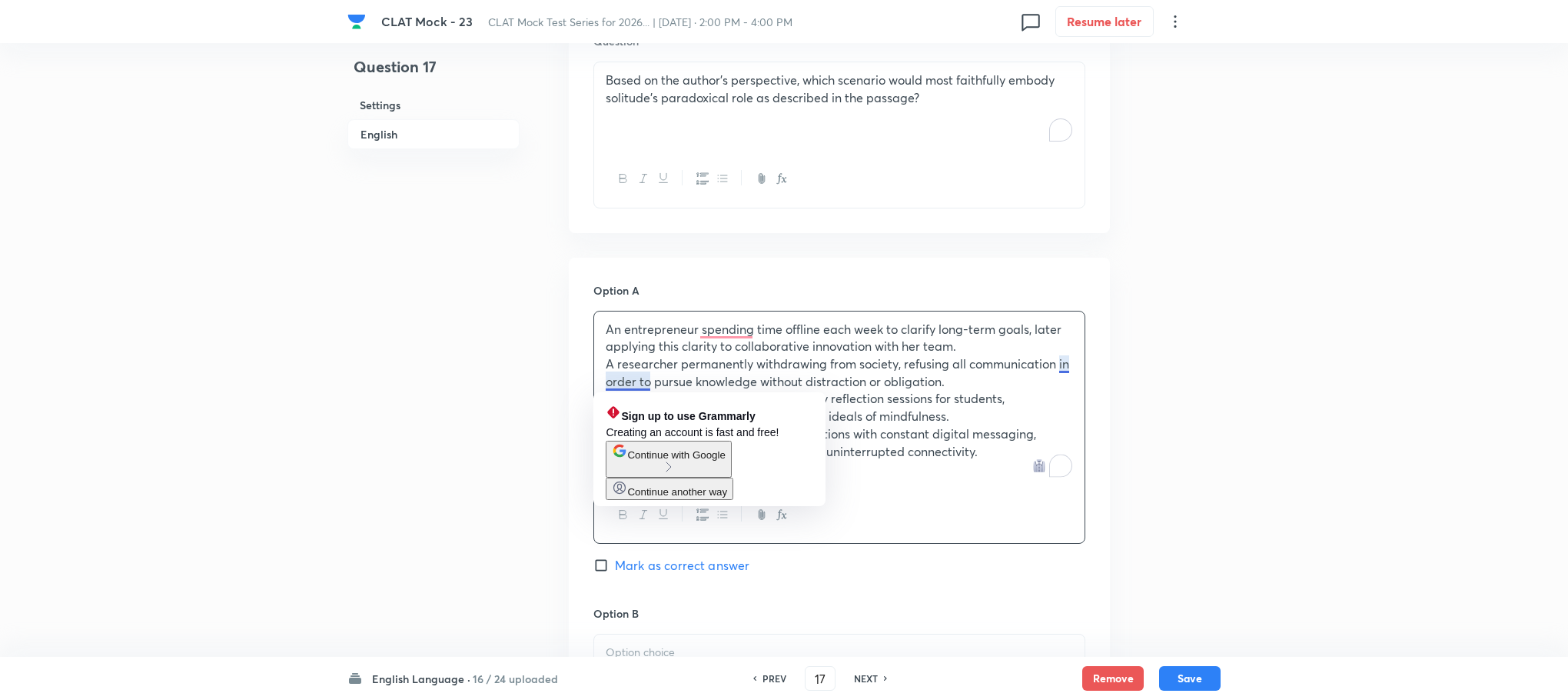
click at [1149, 421] on div "Question 17 Settings English Settings Type Single choice correct 4 options With…" at bounding box center [784, 106] width 873 height 3152
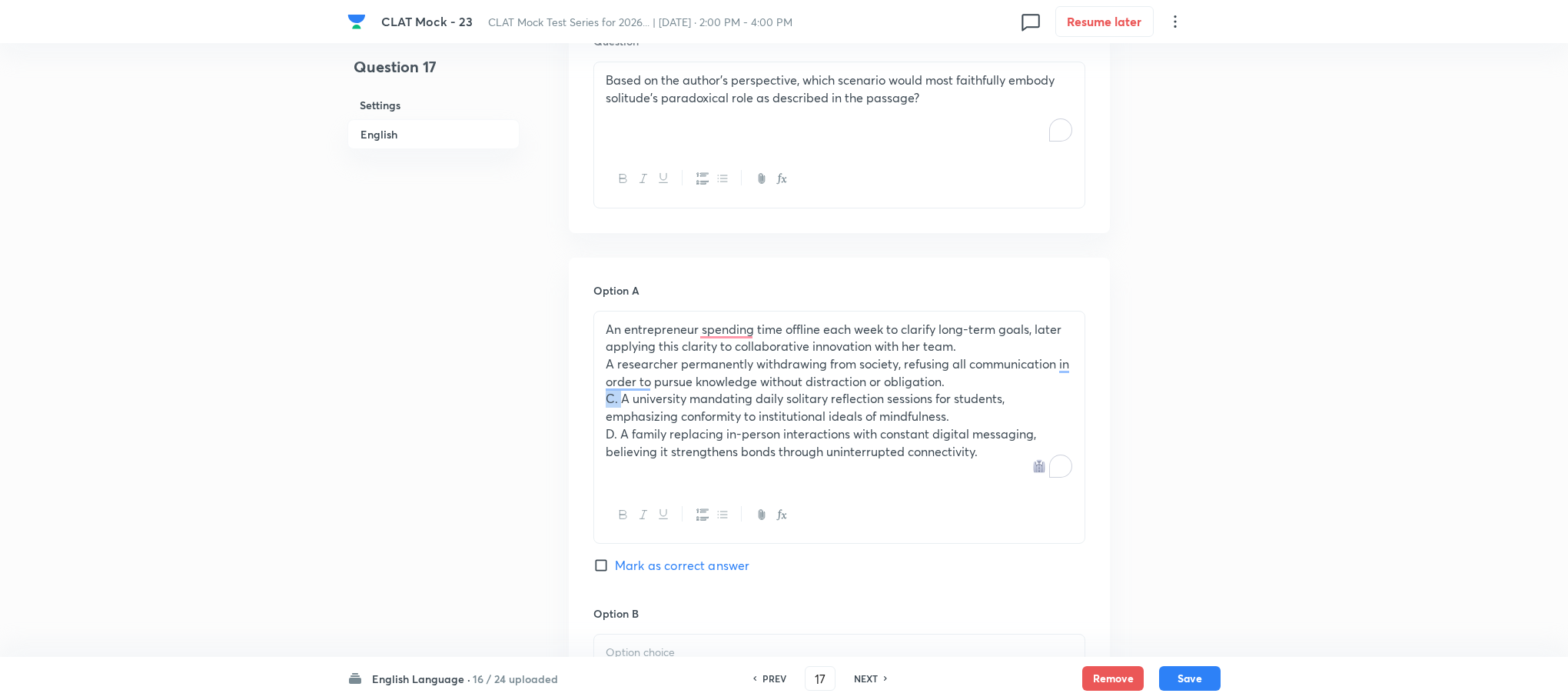
drag, startPoint x: 620, startPoint y: 397, endPoint x: 600, endPoint y: 397, distance: 20.0
click at [602, 397] on div "An entrepreneur spending time offline each week to clarify long-term goals, lat…" at bounding box center [839, 399] width 490 height 176
click at [612, 438] on p "D. A family replacing in-person interactions with constant digital messaging, b…" at bounding box center [840, 442] width 468 height 35
drag, startPoint x: 605, startPoint y: 362, endPoint x: 858, endPoint y: 470, distance: 275.1
click at [995, 450] on div "An entrepreneur spending time offline each week to clarify long-term goals, lat…" at bounding box center [839, 399] width 490 height 176
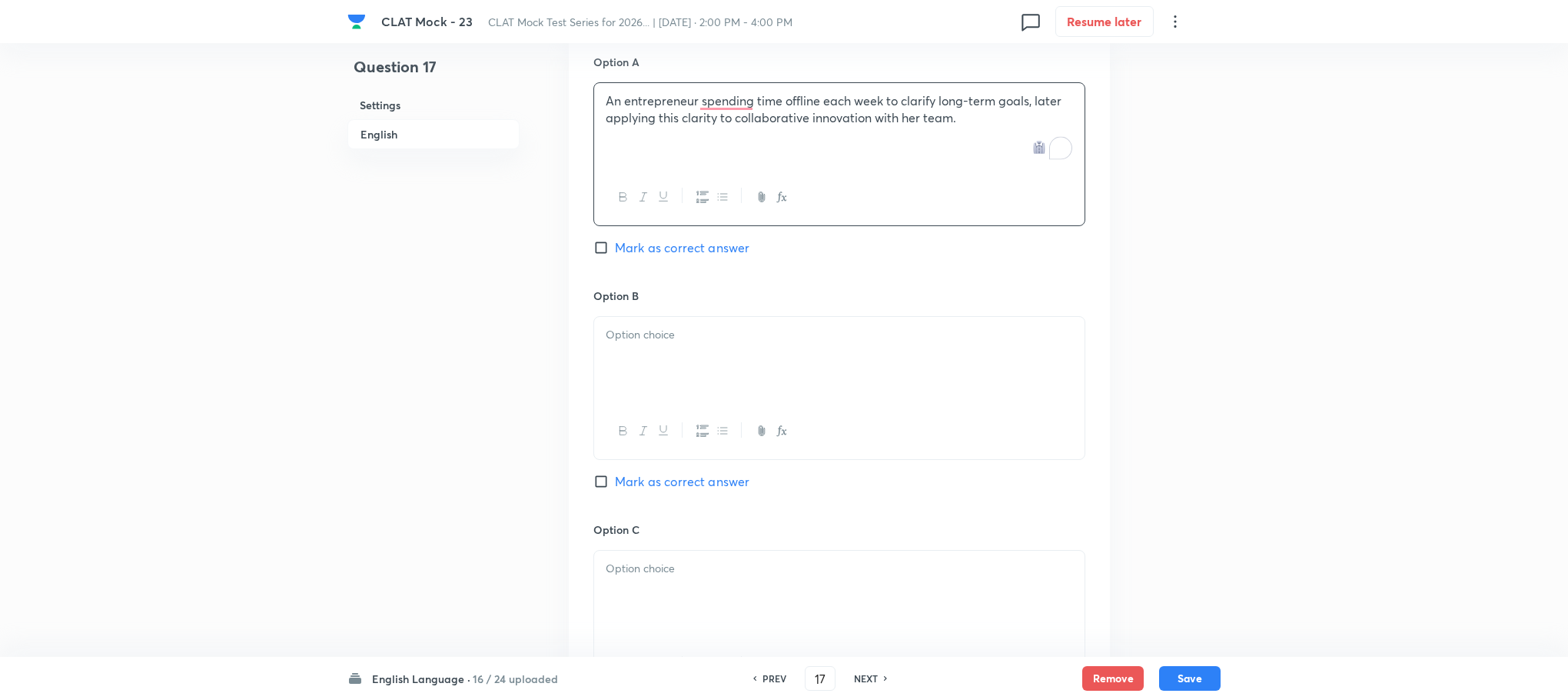
scroll to position [1774, 0]
click at [646, 378] on div at bounding box center [839, 358] width 490 height 86
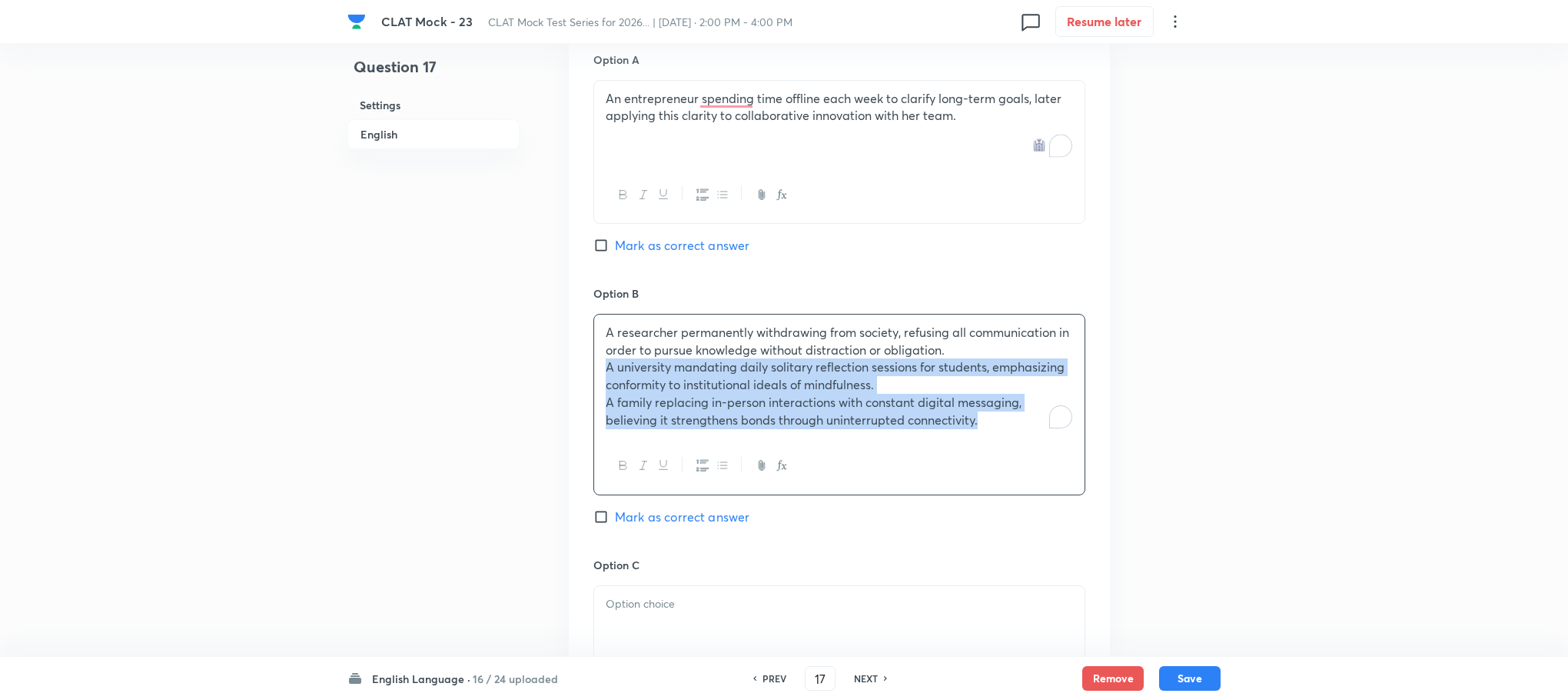
drag, startPoint x: 605, startPoint y: 367, endPoint x: 1003, endPoint y: 455, distance: 407.6
click at [1003, 455] on div "A researcher permanently withdrawing from society, refusing all communication i…" at bounding box center [839, 404] width 492 height 182
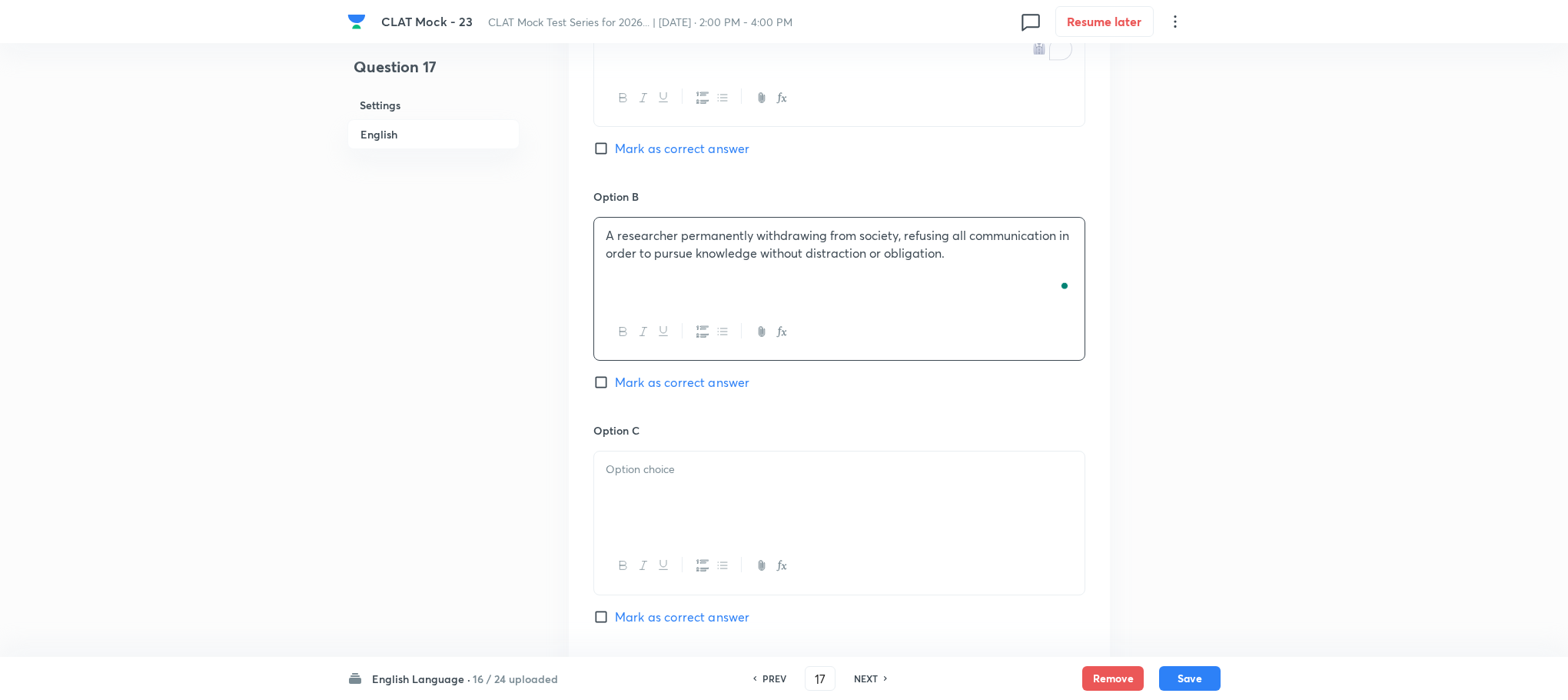
scroll to position [2005, 0]
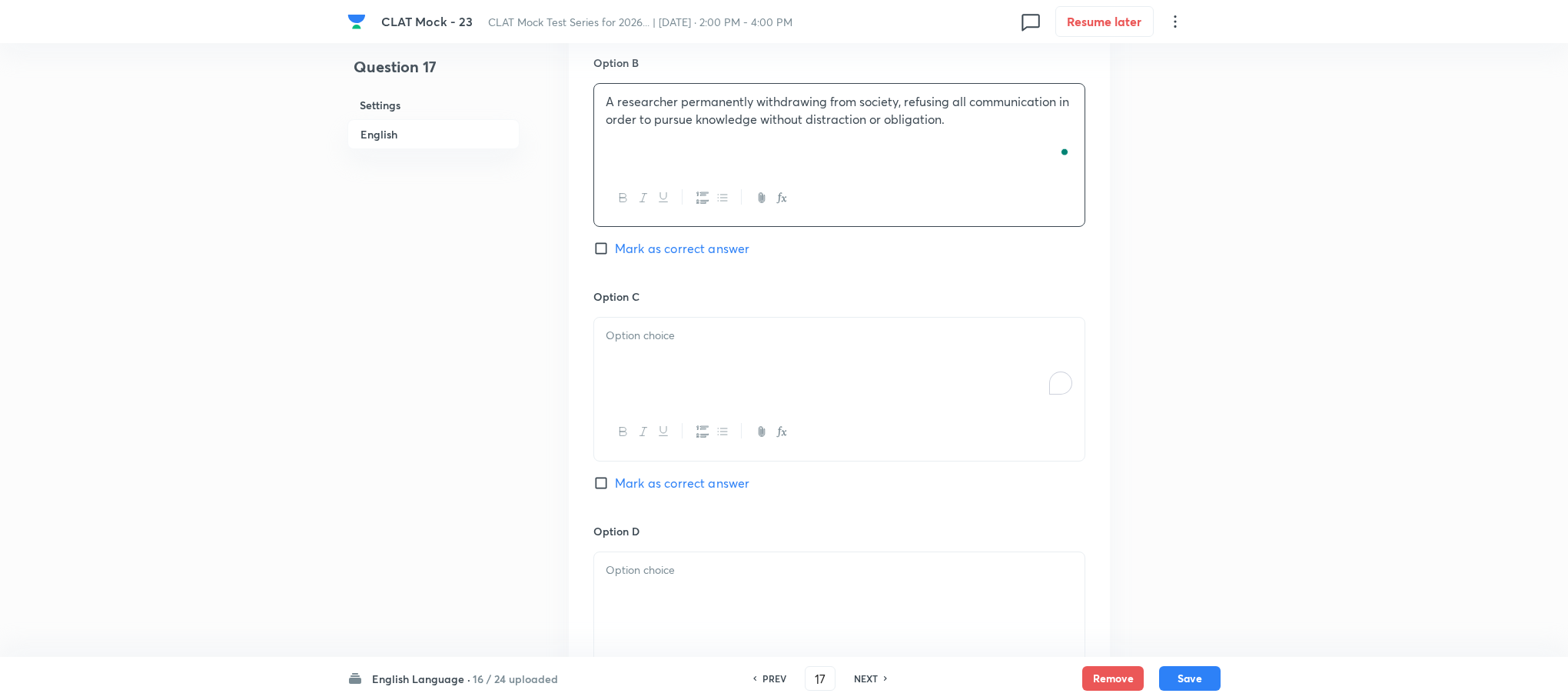
click at [667, 383] on div "To enrich screen reader interactions, please activate Accessibility in Grammarl…" at bounding box center [839, 361] width 490 height 86
drag, startPoint x: 603, startPoint y: 372, endPoint x: 709, endPoint y: 404, distance: 110.7
click at [709, 404] on div "Option A An entrepreneur spending time offline each week to clarify long-term g…" at bounding box center [839, 42] width 541 height 955
click at [684, 358] on div at bounding box center [839, 365] width 490 height 86
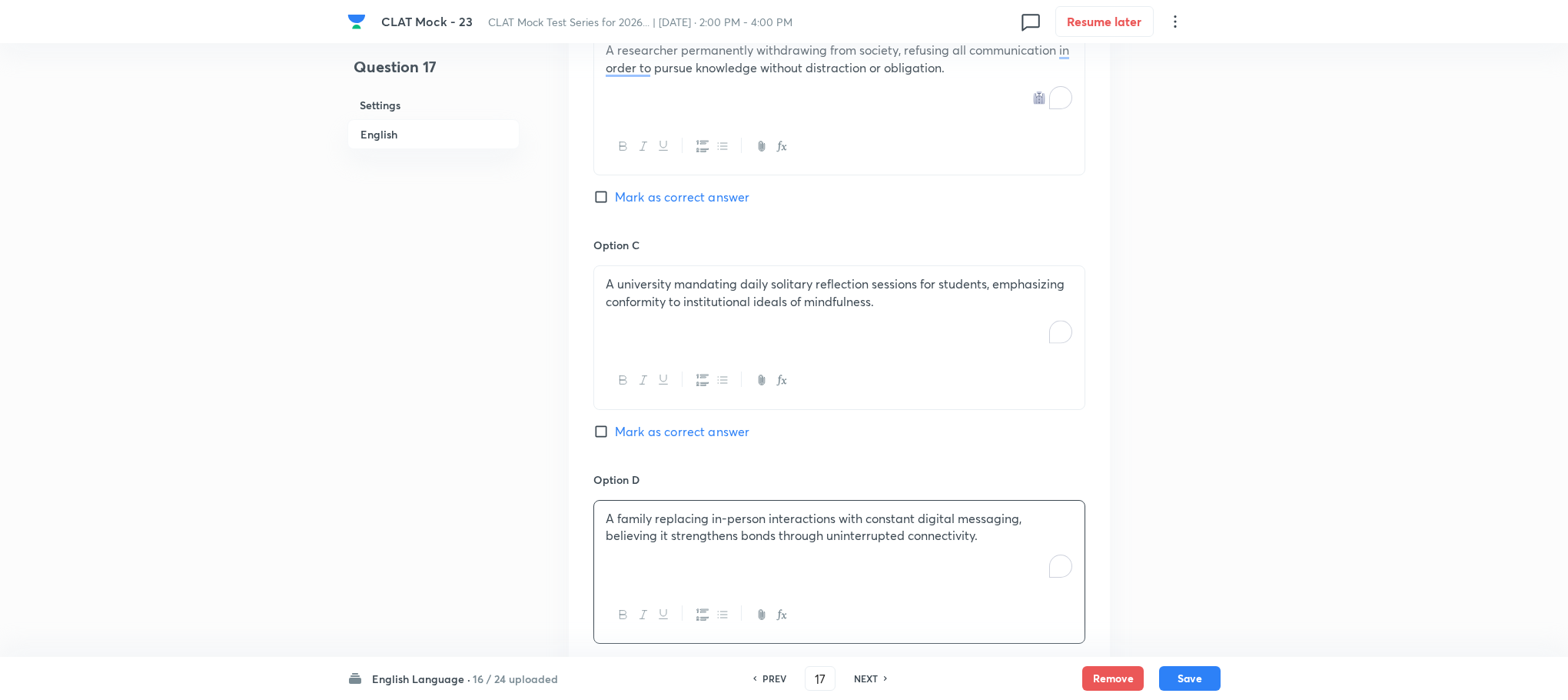
scroll to position [1659, 0]
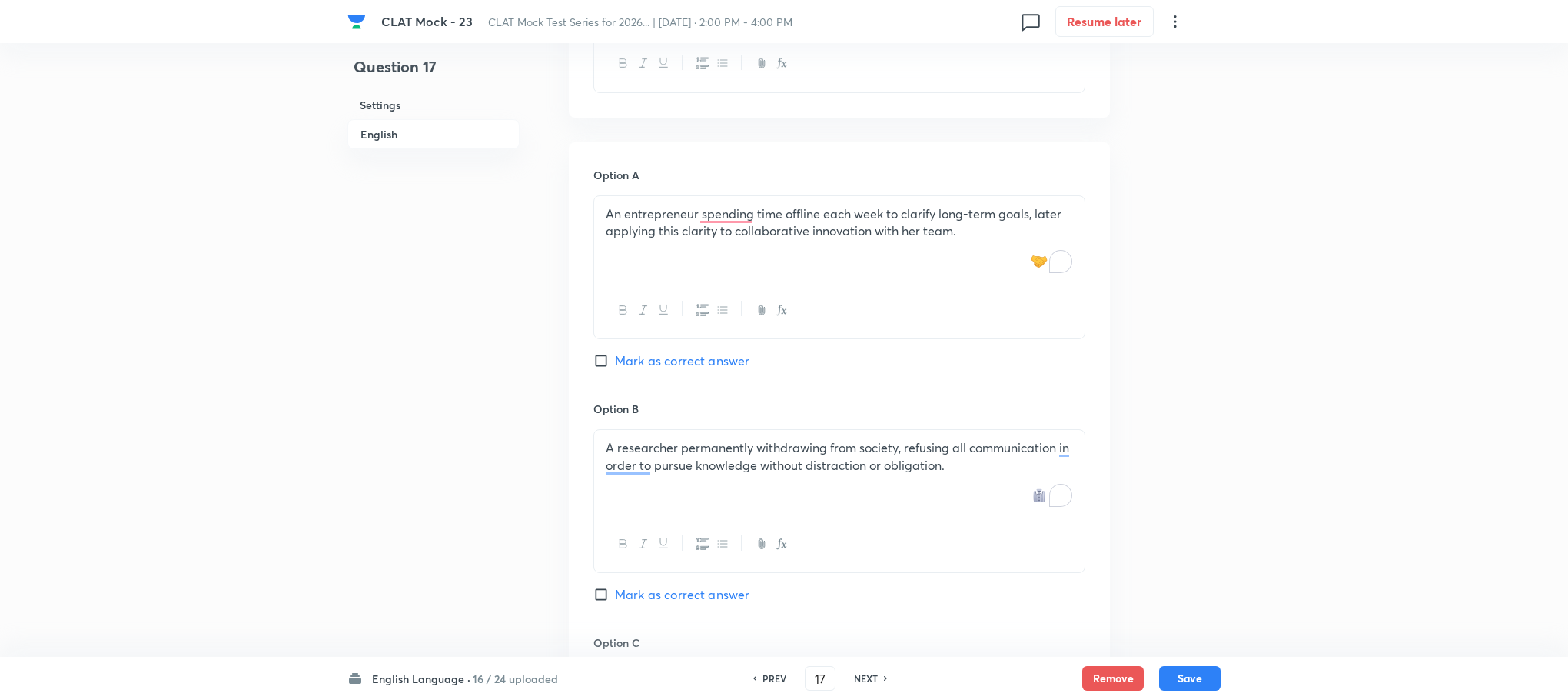
click at [683, 366] on span "Mark as correct answer" at bounding box center [682, 361] width 134 height 19
click at [615, 366] on input "Mark as correct answer" at bounding box center [604, 361] width 22 height 15
checkbox input "true"
click at [1183, 679] on button "Save" at bounding box center [1190, 676] width 62 height 24
type input "18"
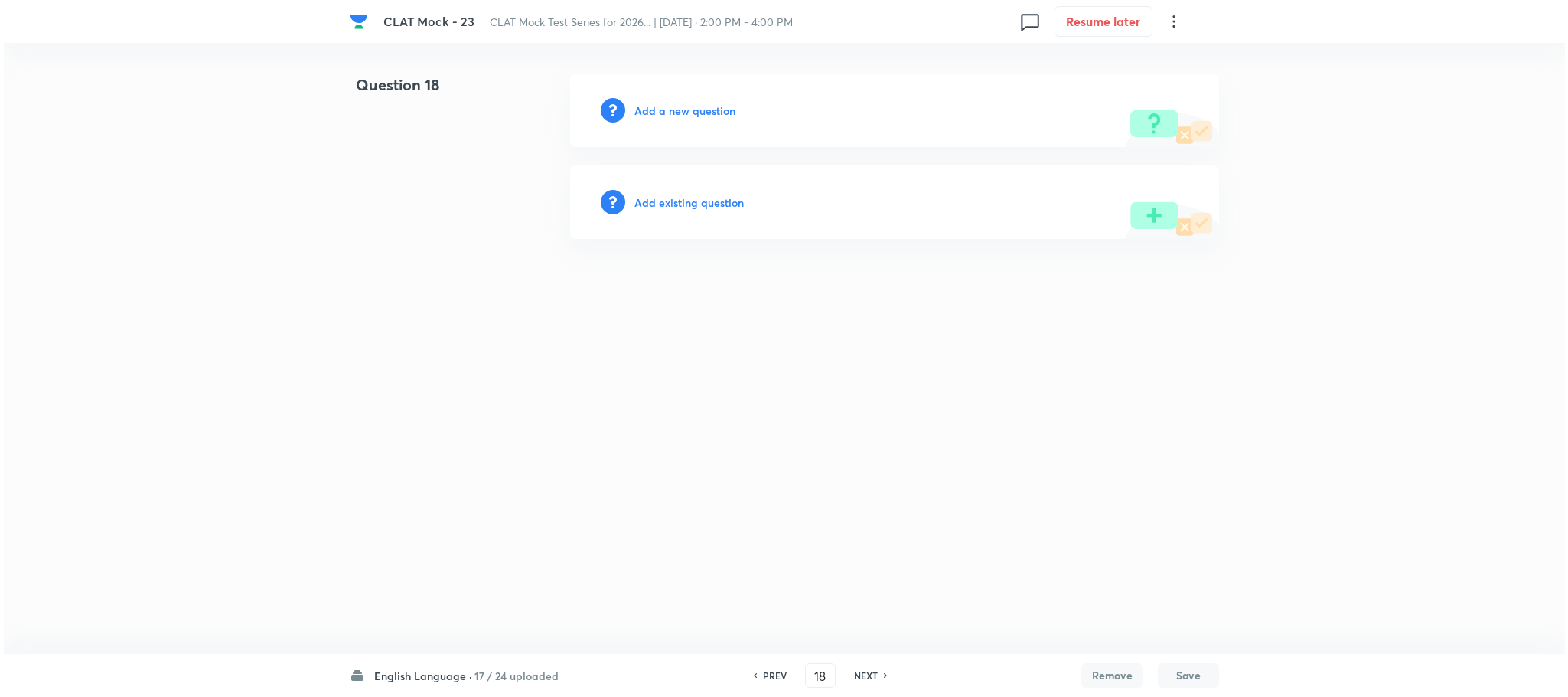
scroll to position [0, 0]
click at [676, 117] on h6 "Add a new question" at bounding box center [685, 110] width 101 height 16
click at [671, 110] on h6 "Choose a question type" at bounding box center [693, 110] width 118 height 16
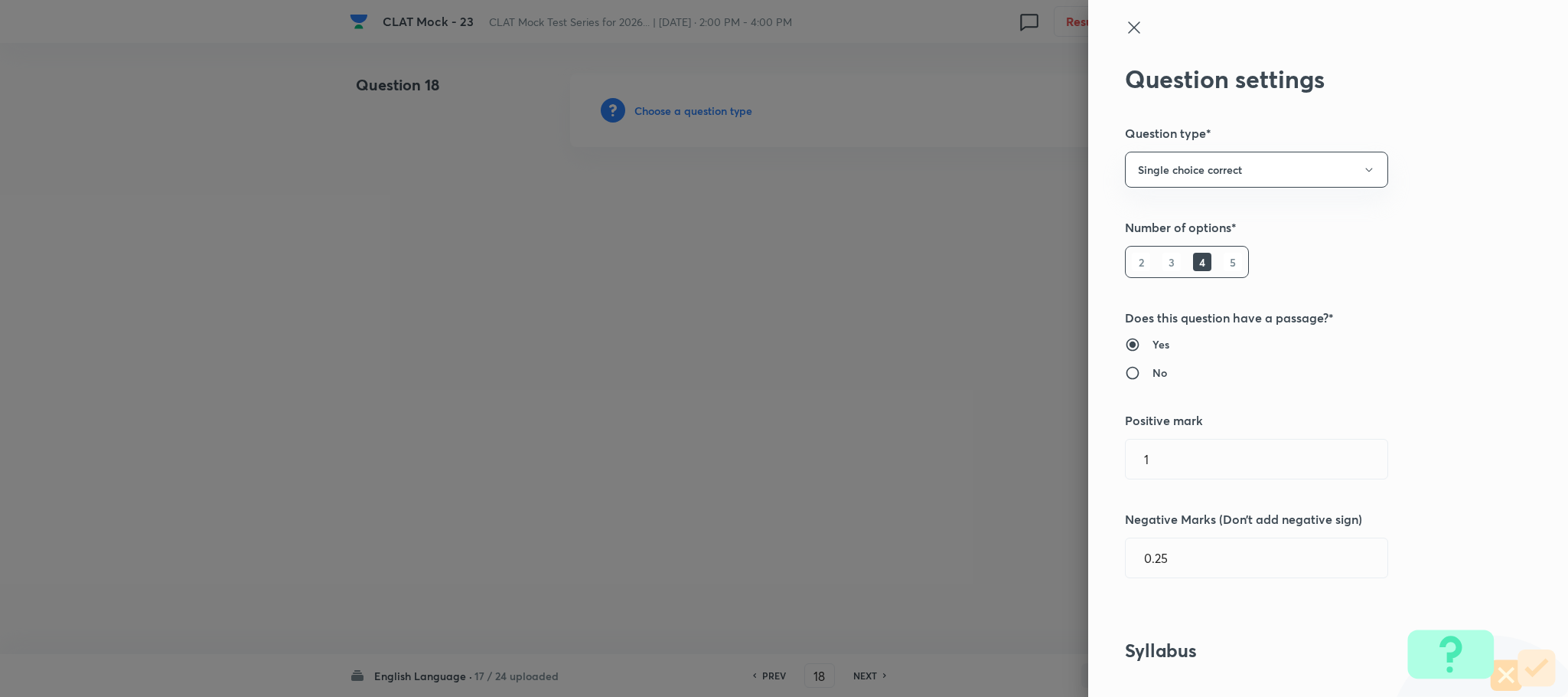
click at [671, 110] on div at bounding box center [784, 348] width 1568 height 697
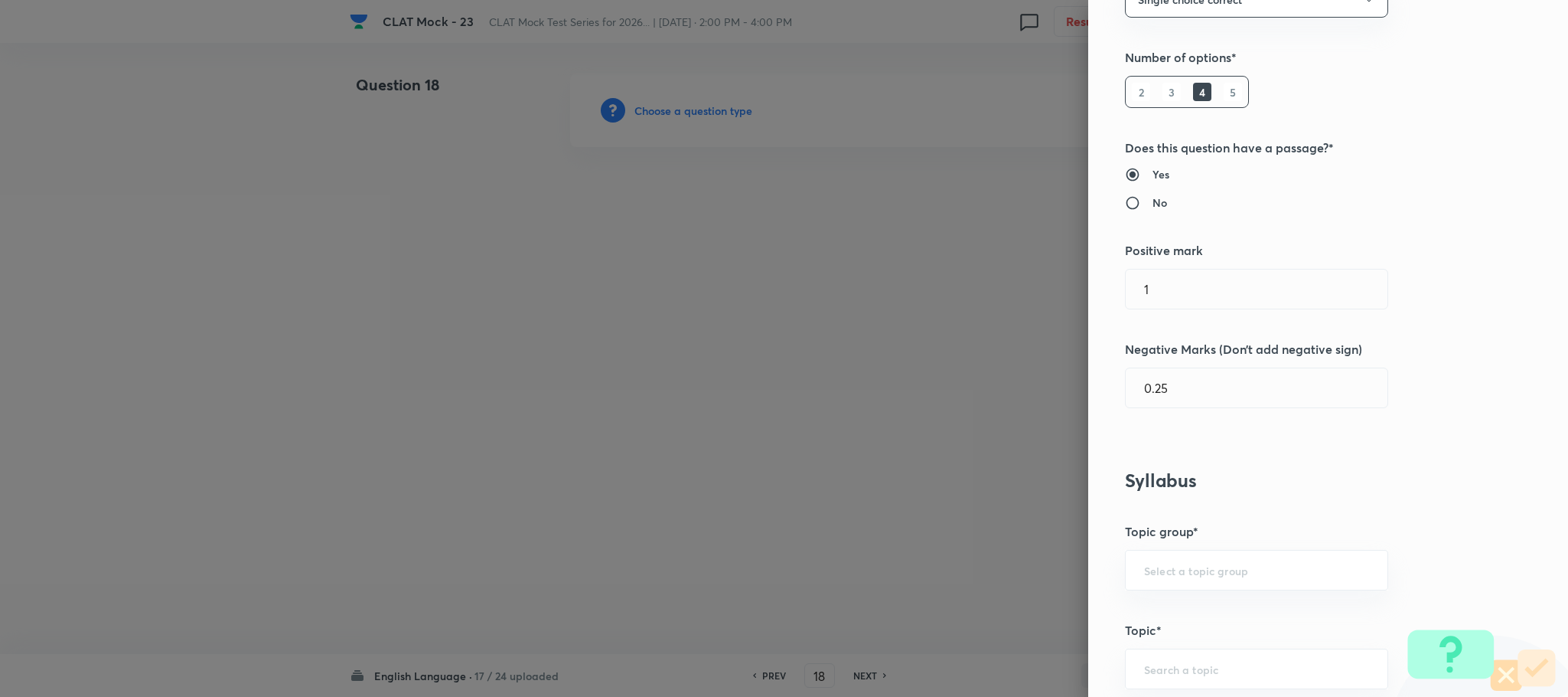
scroll to position [689, 0]
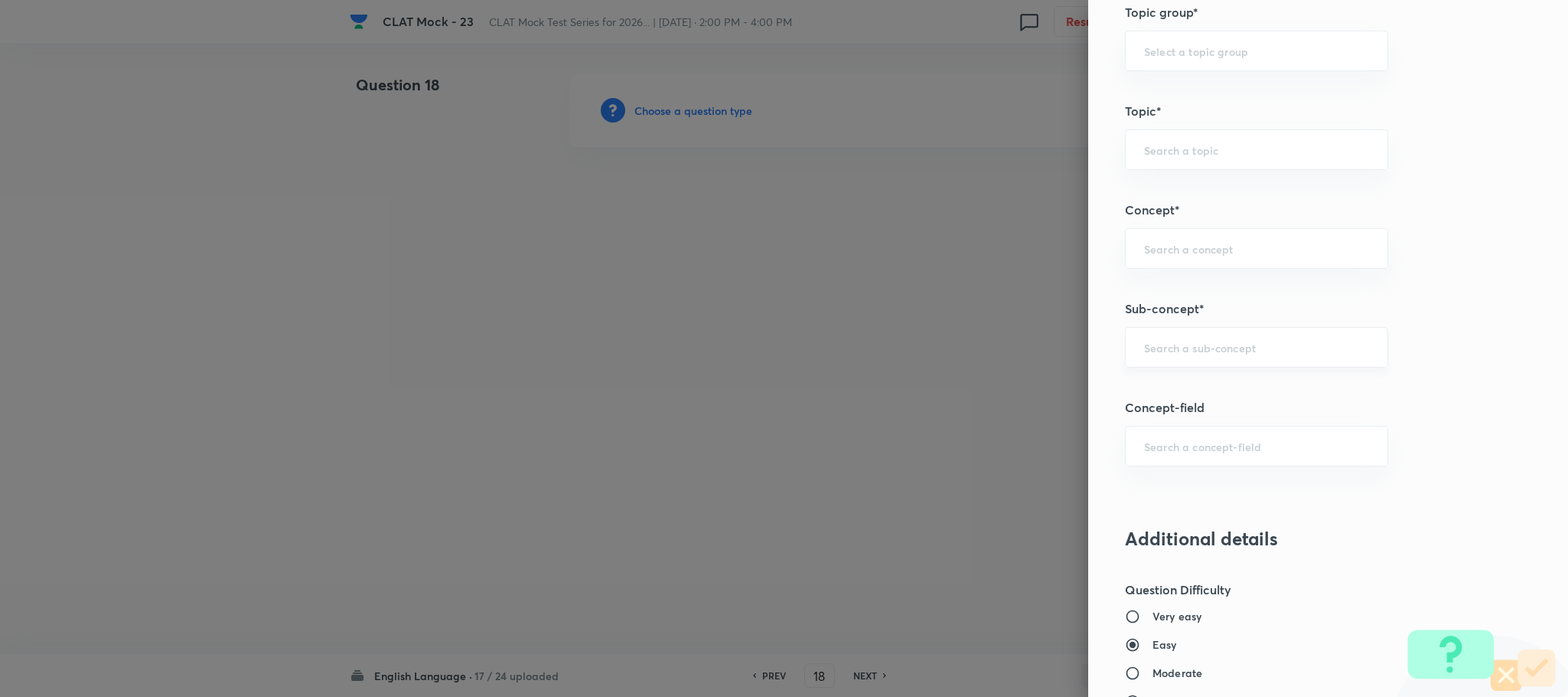
click at [1147, 349] on input "text" at bounding box center [1257, 346] width 225 height 14
click at [1207, 430] on li "Reading Approach" at bounding box center [1239, 423] width 261 height 28
type input "Reading Approach"
type input "English"
type input "English Comprehension"
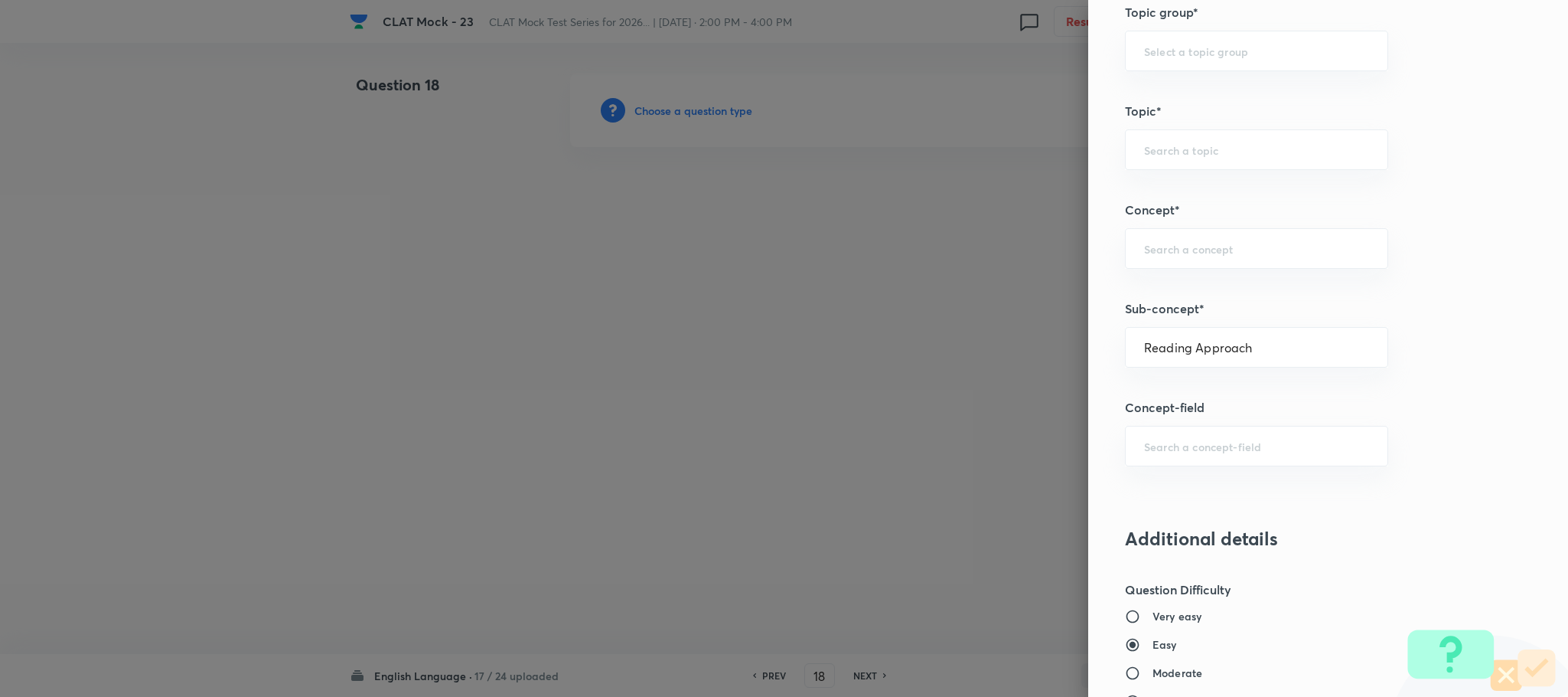
type input "Types of Passages"
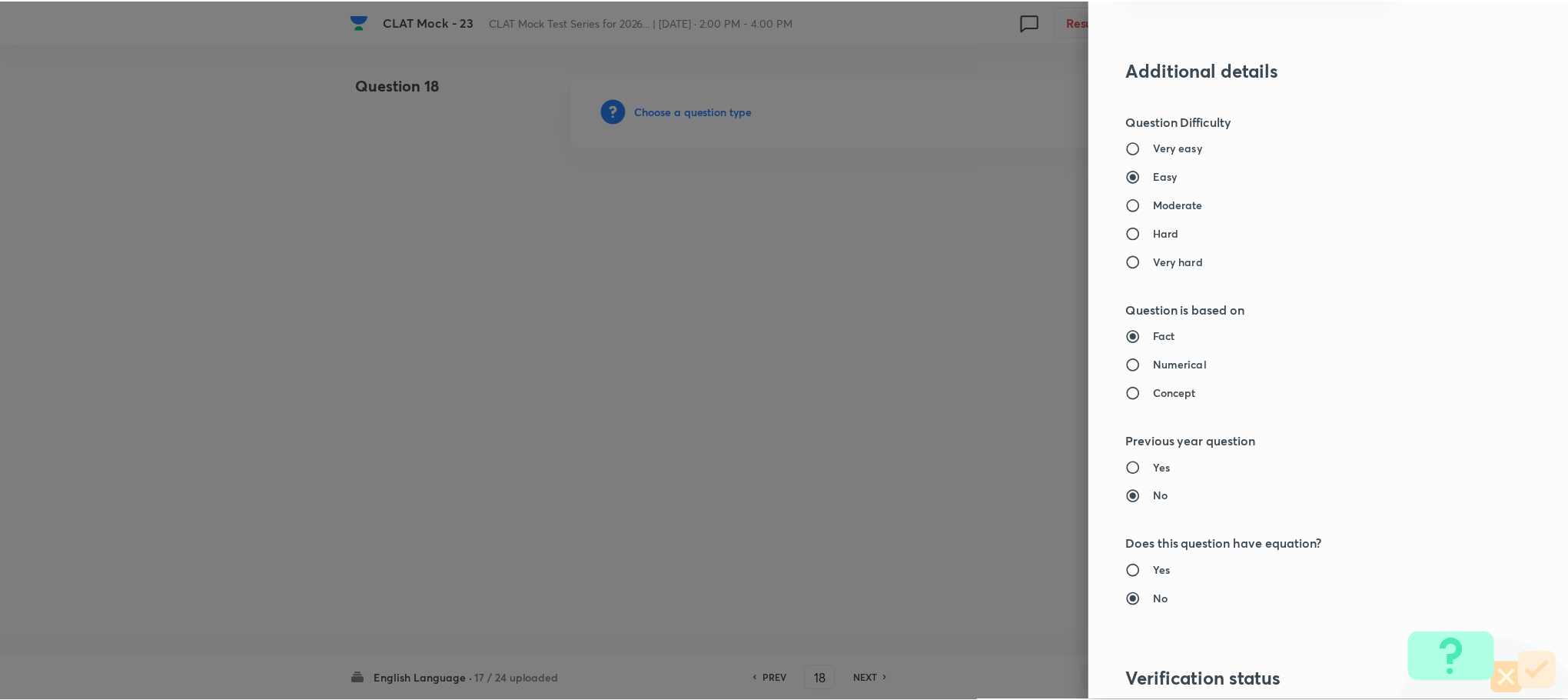
scroll to position [1402, 0]
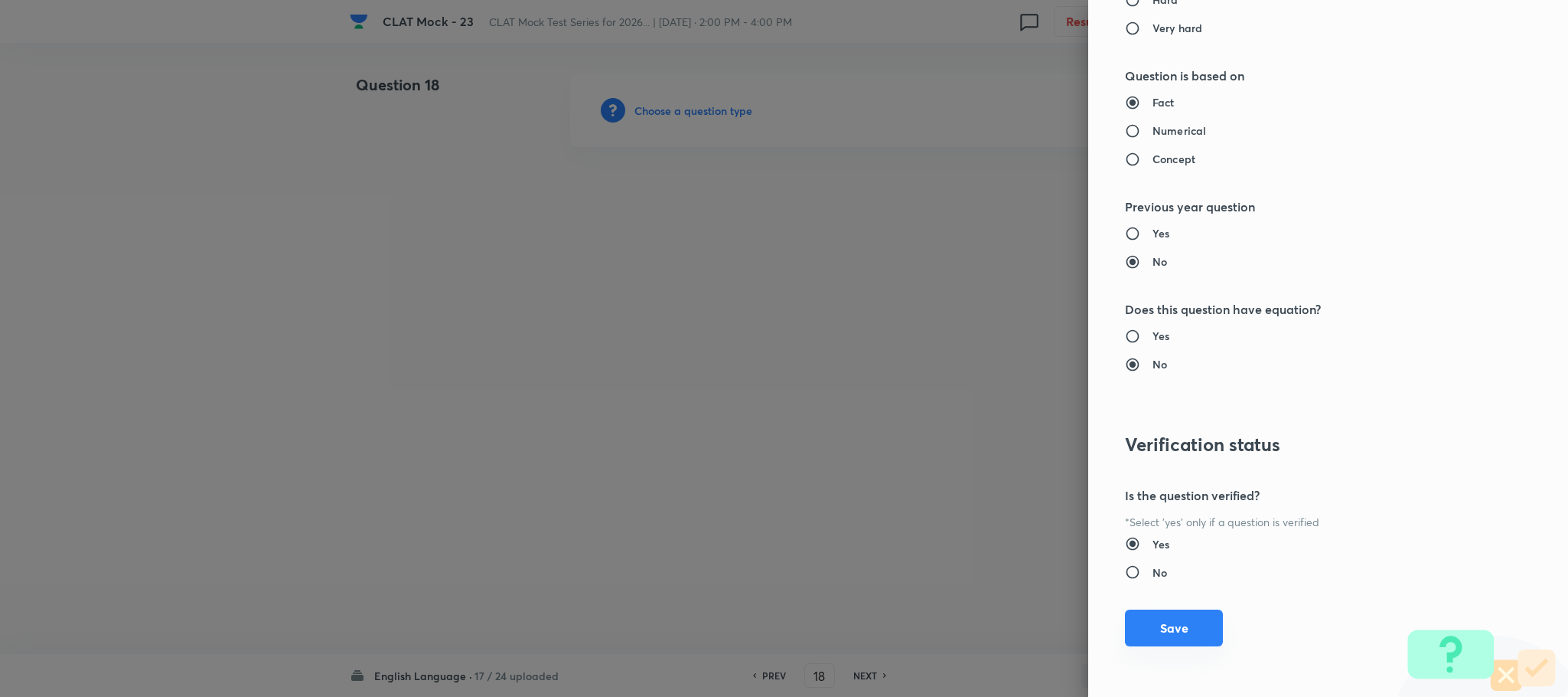
click at [1162, 626] on button "Save" at bounding box center [1174, 628] width 98 height 37
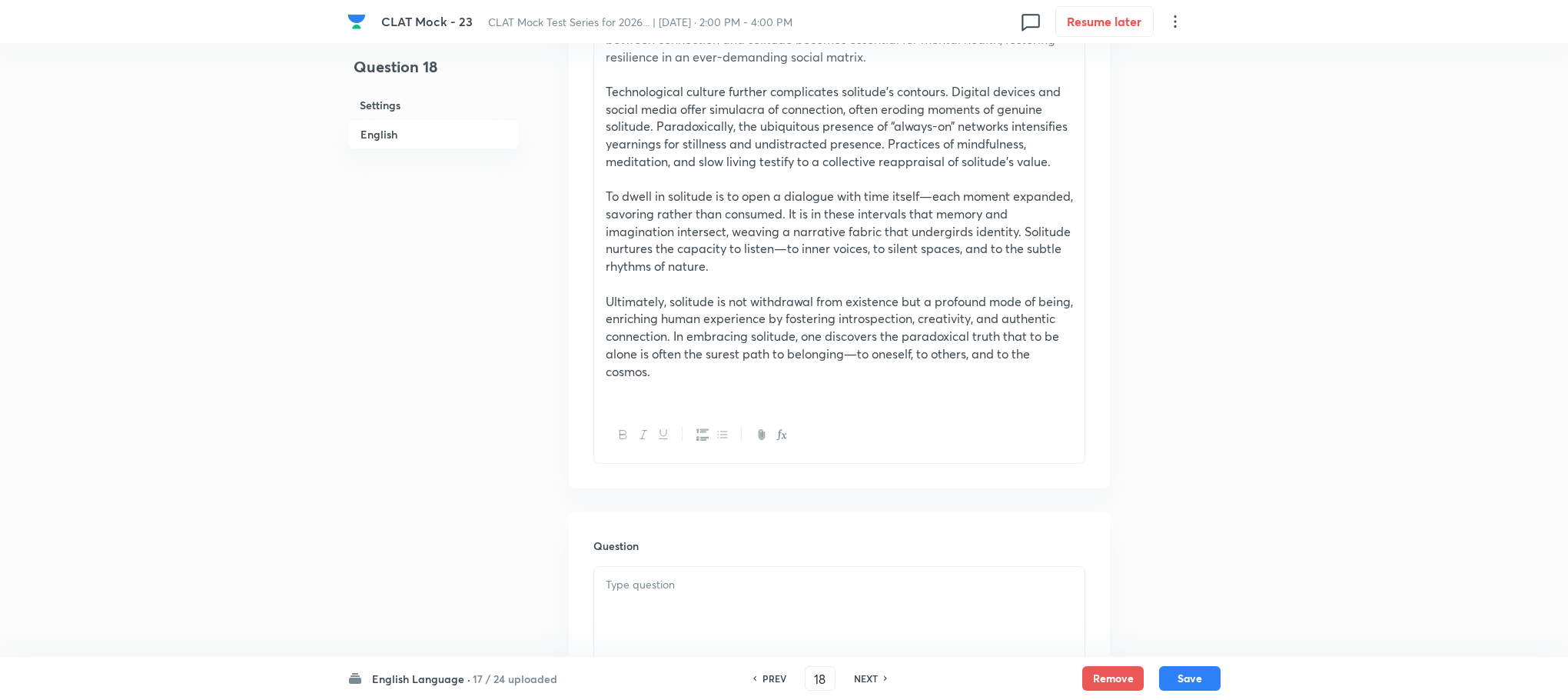
scroll to position [1269, 0]
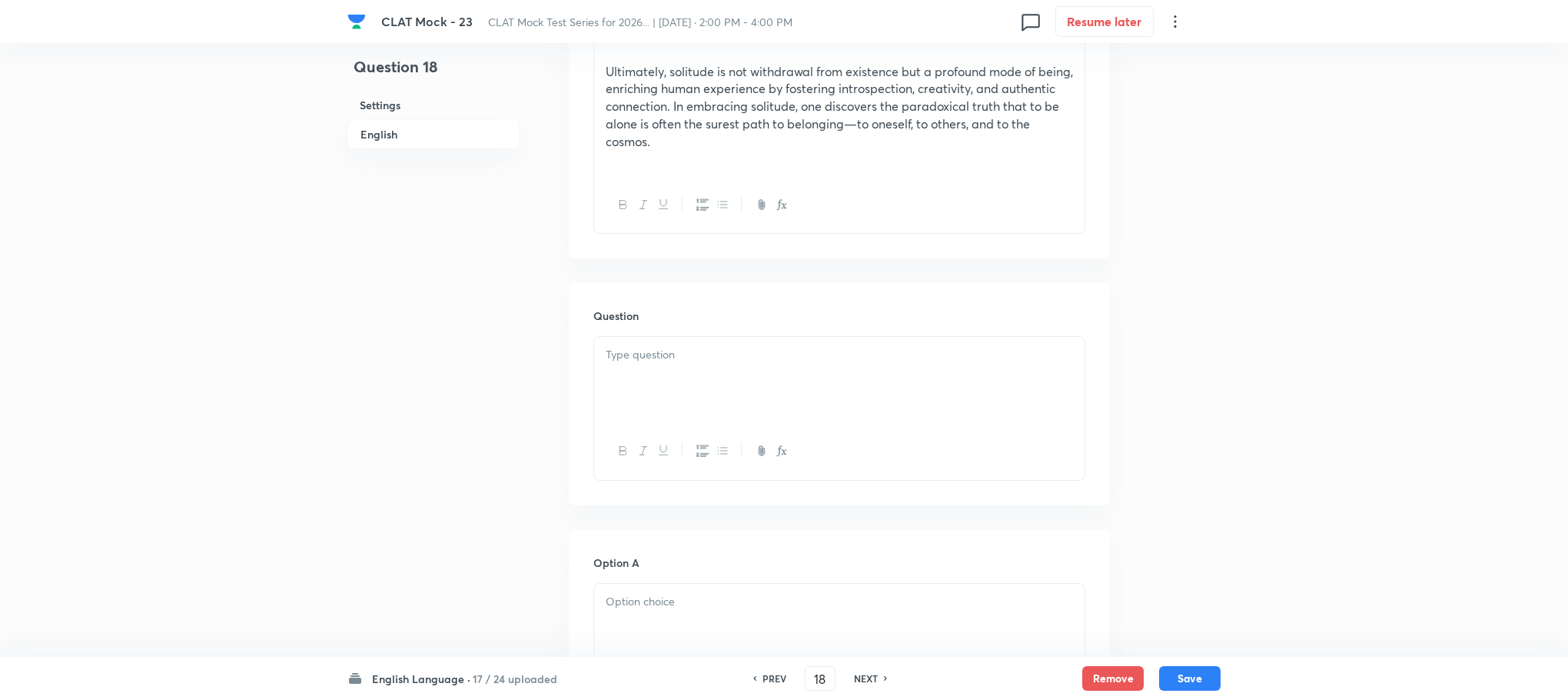
click at [653, 394] on div at bounding box center [839, 380] width 490 height 86
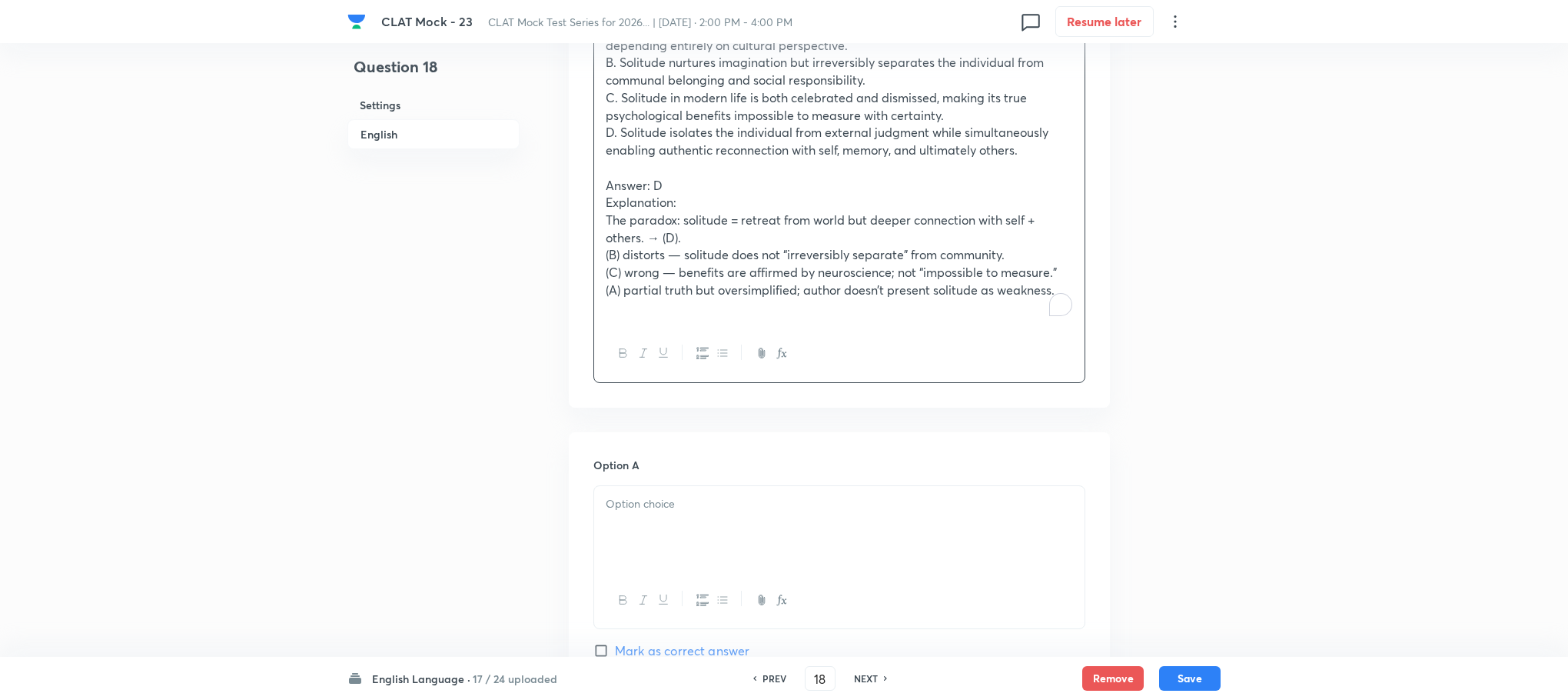
scroll to position [1615, 0]
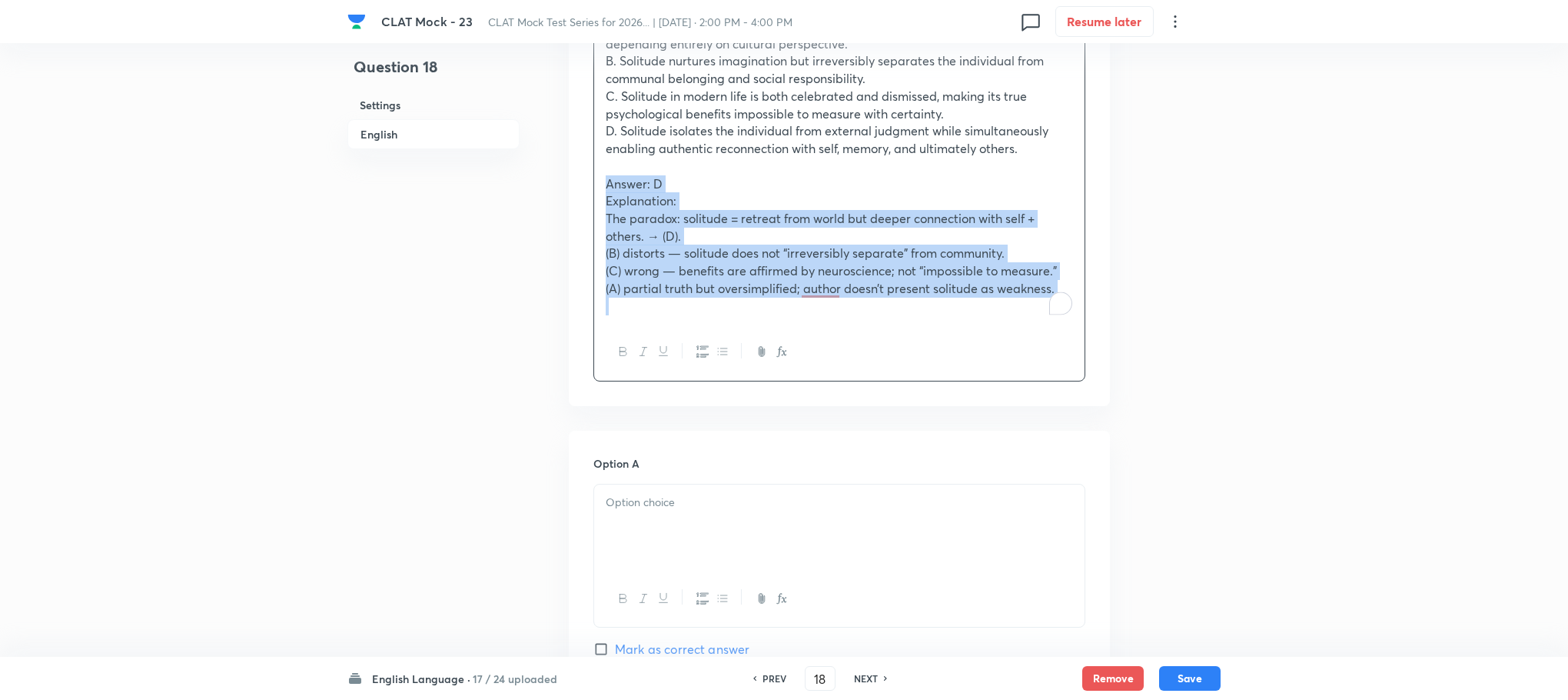
drag, startPoint x: 603, startPoint y: 187, endPoint x: 1089, endPoint y: 315, distance: 502.6
click at [1089, 315] on div "Question What is the paradox of solitude, as articulated in the passage? A. Sol…" at bounding box center [839, 171] width 541 height 469
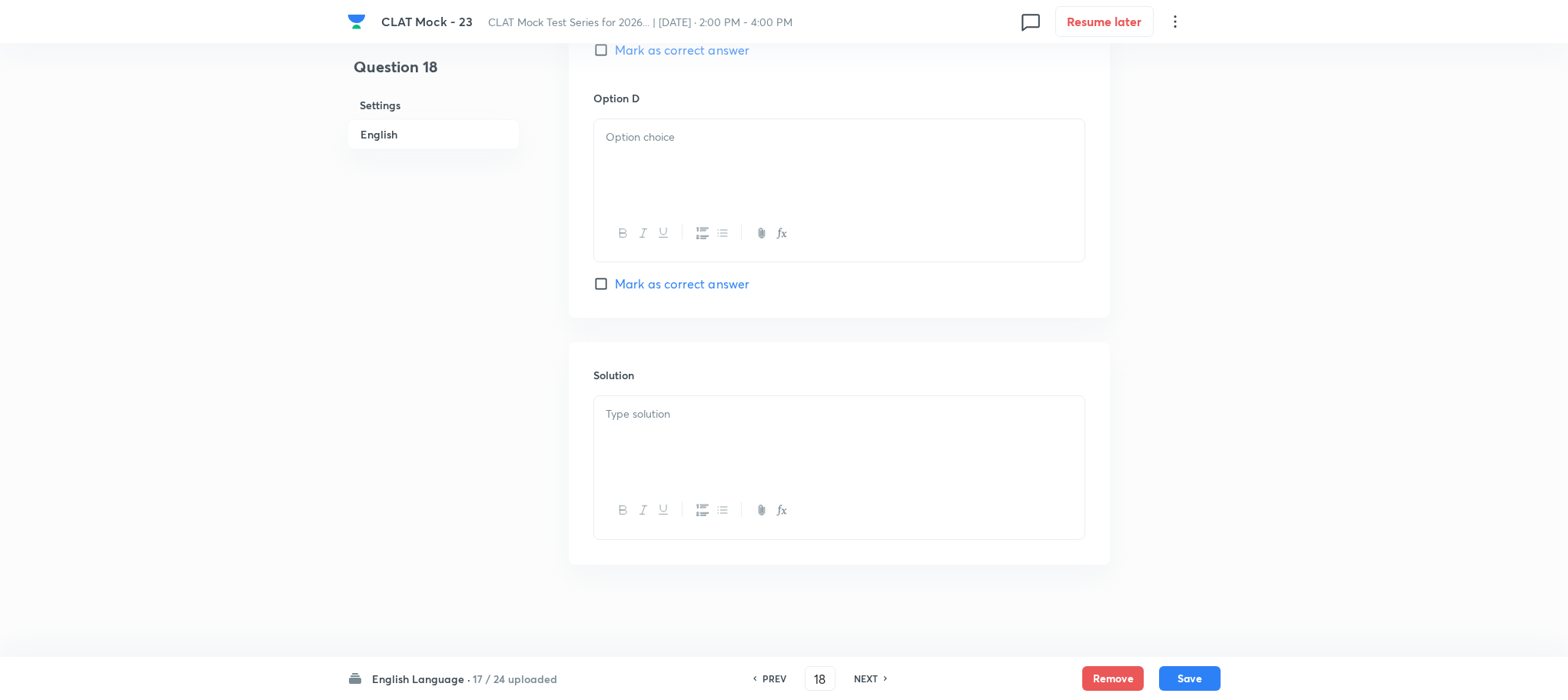
click at [660, 399] on div at bounding box center [839, 439] width 490 height 86
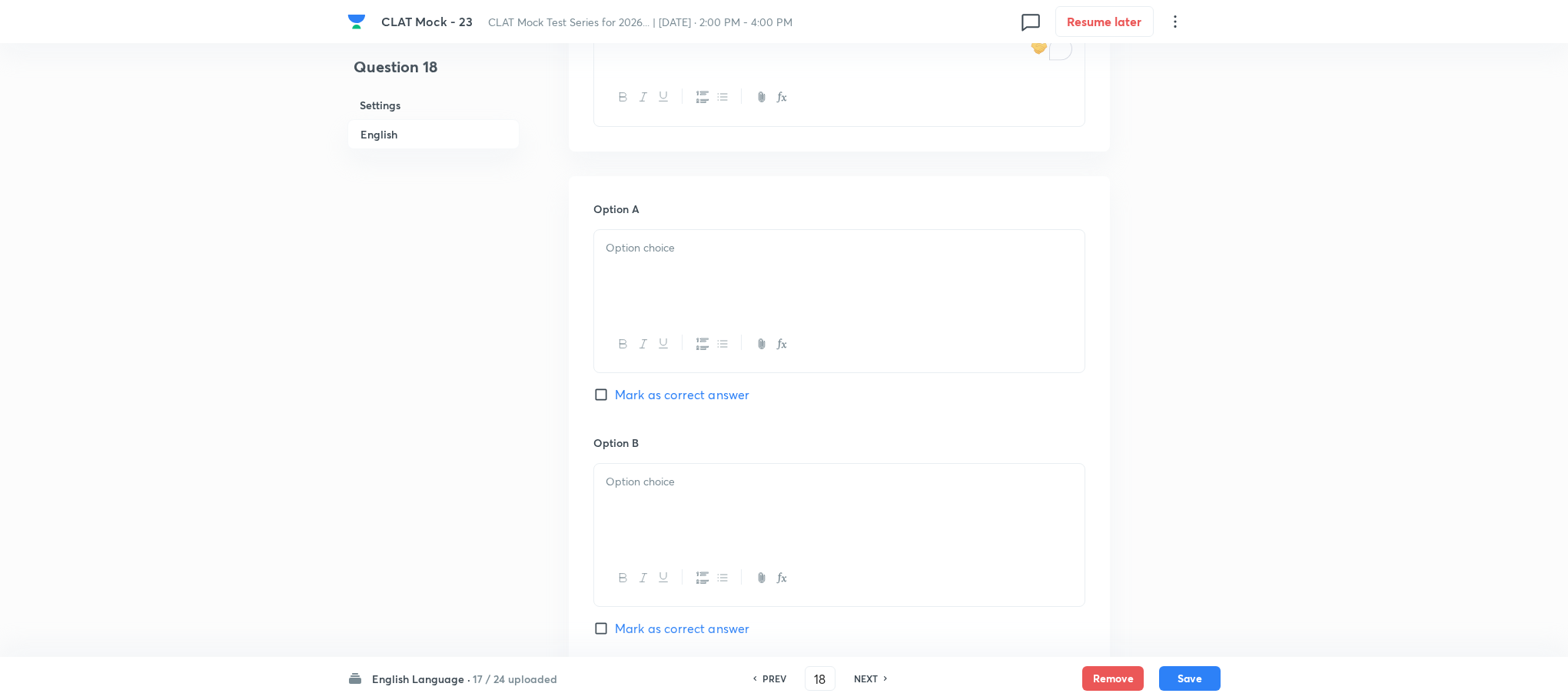
scroll to position [1411, 0]
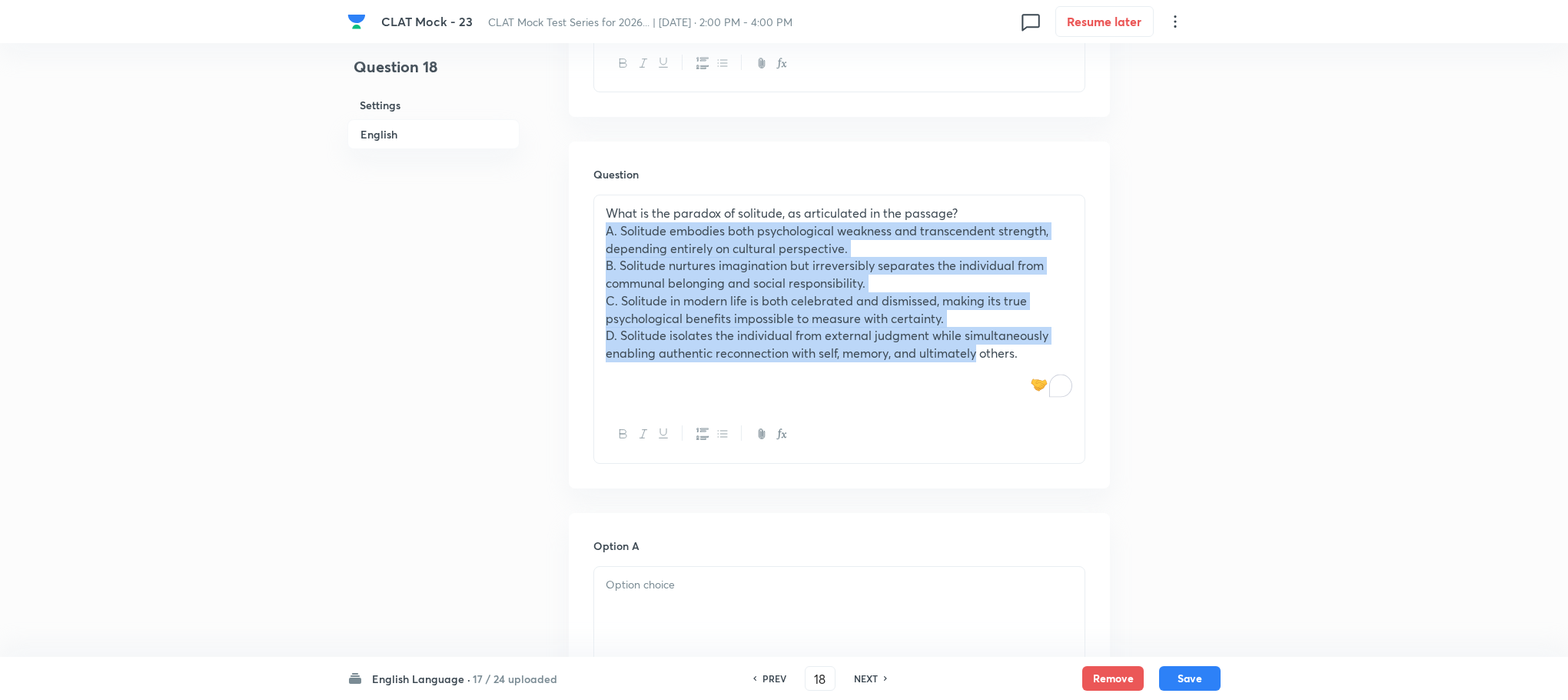
drag, startPoint x: 607, startPoint y: 234, endPoint x: 974, endPoint y: 360, distance: 388.0
click at [974, 360] on div "What is the paradox of solitude, as articulated in the passage? A. Solitude emb…" at bounding box center [839, 301] width 490 height 211
click at [974, 361] on p "D. Solitude isolates the individual from external judgment while simultaneously…" at bounding box center [840, 344] width 468 height 35
drag, startPoint x: 1025, startPoint y: 355, endPoint x: 575, endPoint y: 229, distance: 467.3
click at [575, 229] on div "Question What is the paradox of solitude, as articulated in the passage? A. Sol…" at bounding box center [839, 315] width 541 height 346
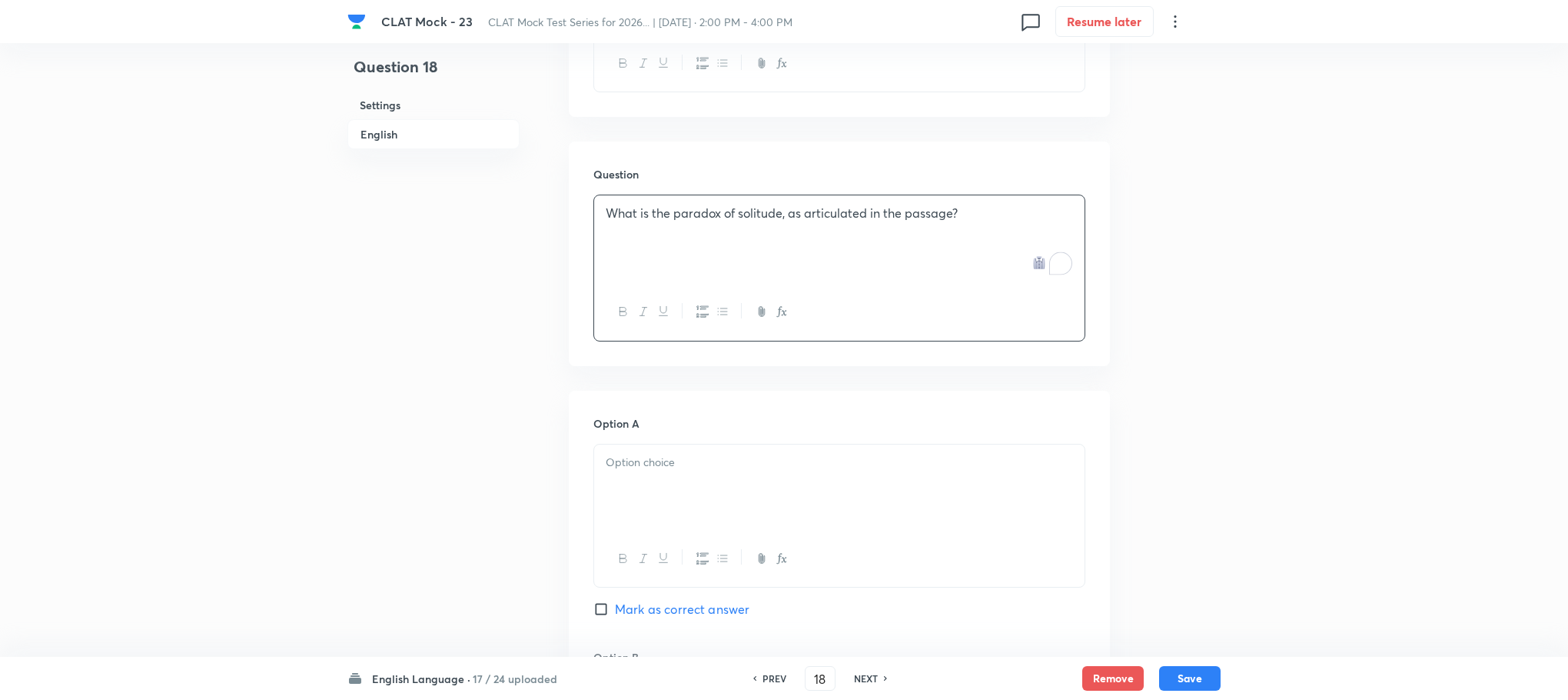
scroll to position [1641, 0]
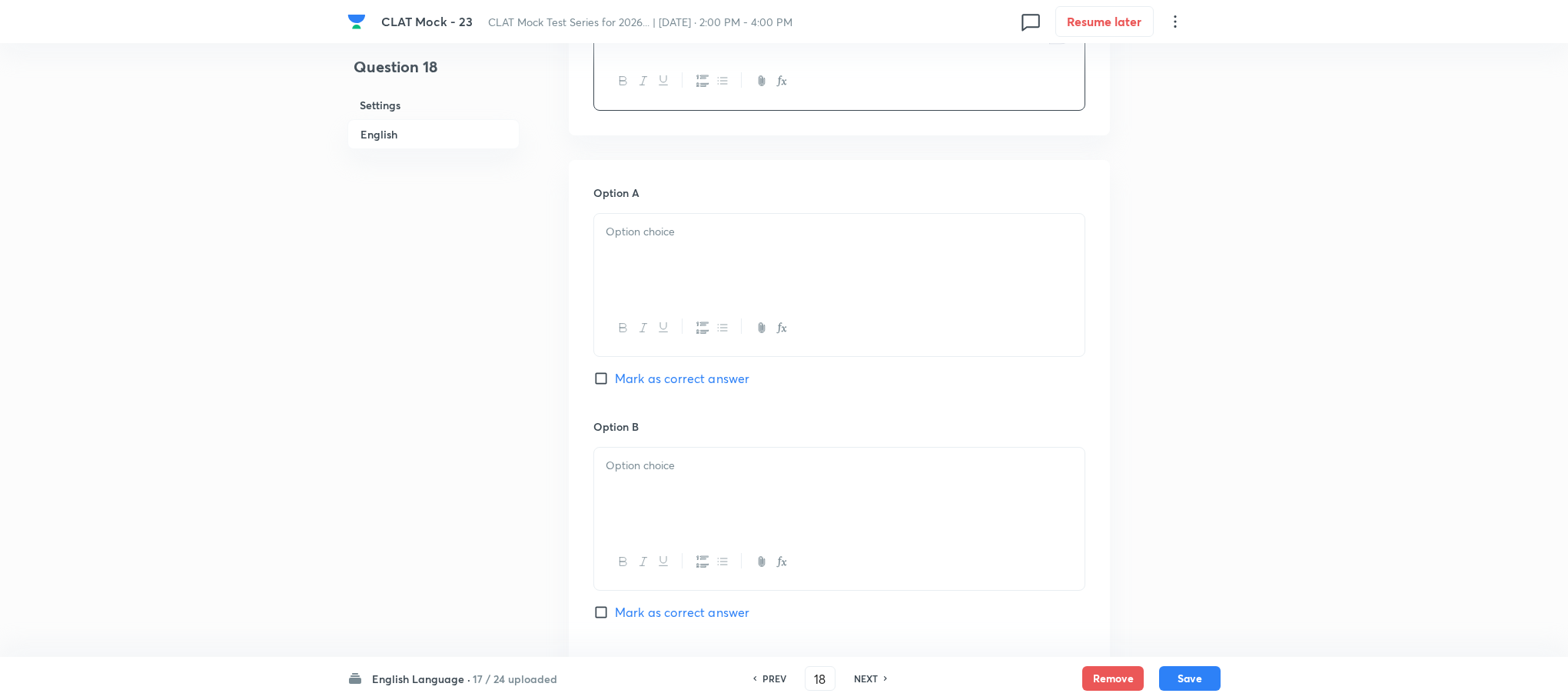
click at [656, 274] on div at bounding box center [839, 257] width 490 height 86
paste div "To enrich screen reader interactions, please activate Accessibility in Grammarl…"
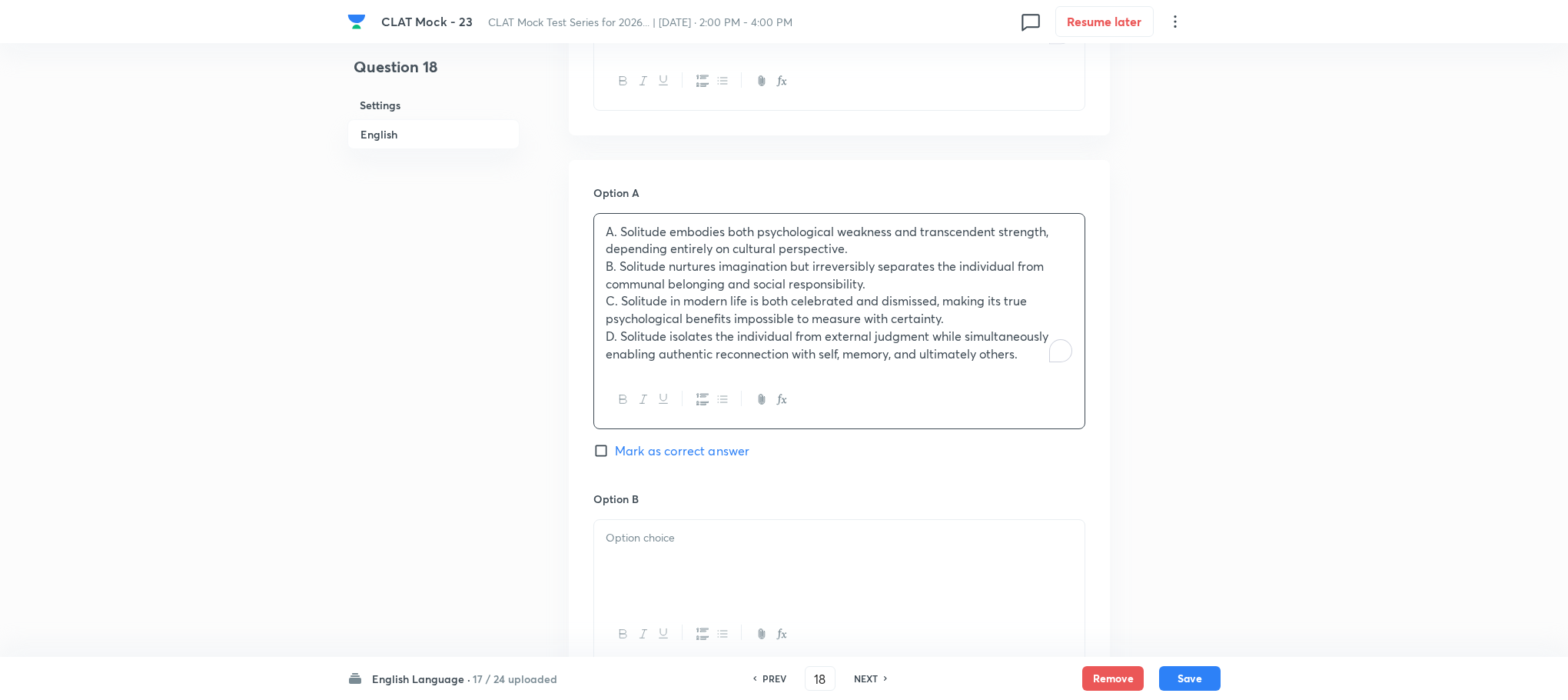
click at [621, 233] on p "A. Solitude embodies both psychological weakness and transcendent strength, dep…" at bounding box center [840, 240] width 468 height 35
click at [619, 263] on p "B. Solitude nurtures imagination but irreversibly separates the individual from…" at bounding box center [840, 274] width 468 height 35
click at [616, 296] on p "C. Solitude in modern life is both celebrated and dismissed, making its true ps…" at bounding box center [840, 309] width 468 height 35
click at [621, 333] on p "D. Solitude isolates the individual from external judgment while simultaneously…" at bounding box center [840, 345] width 468 height 35
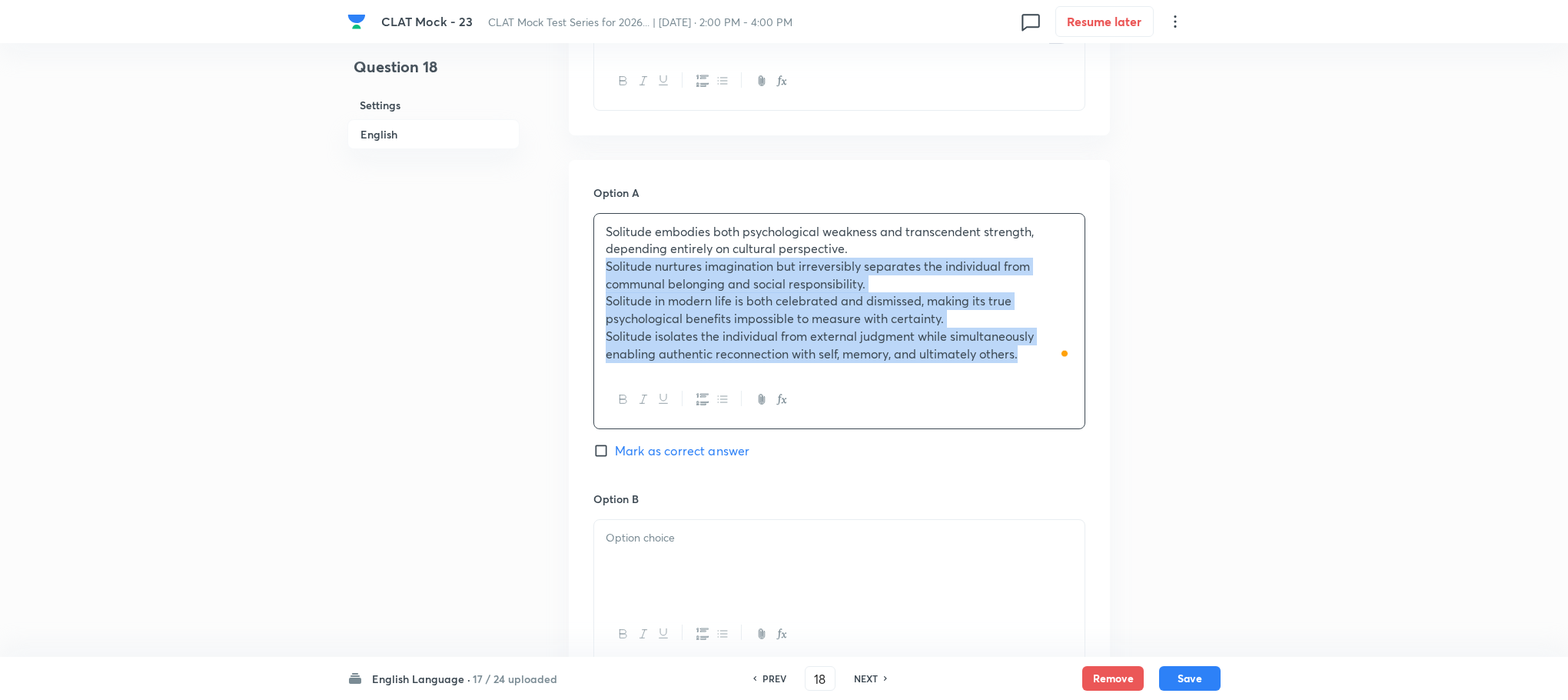
drag, startPoint x: 602, startPoint y: 259, endPoint x: 1089, endPoint y: 400, distance: 507.0
click at [1099, 399] on div "Option A Solitude embodies both psychological weakness and transcendent strengt…" at bounding box center [839, 673] width 541 height 1027
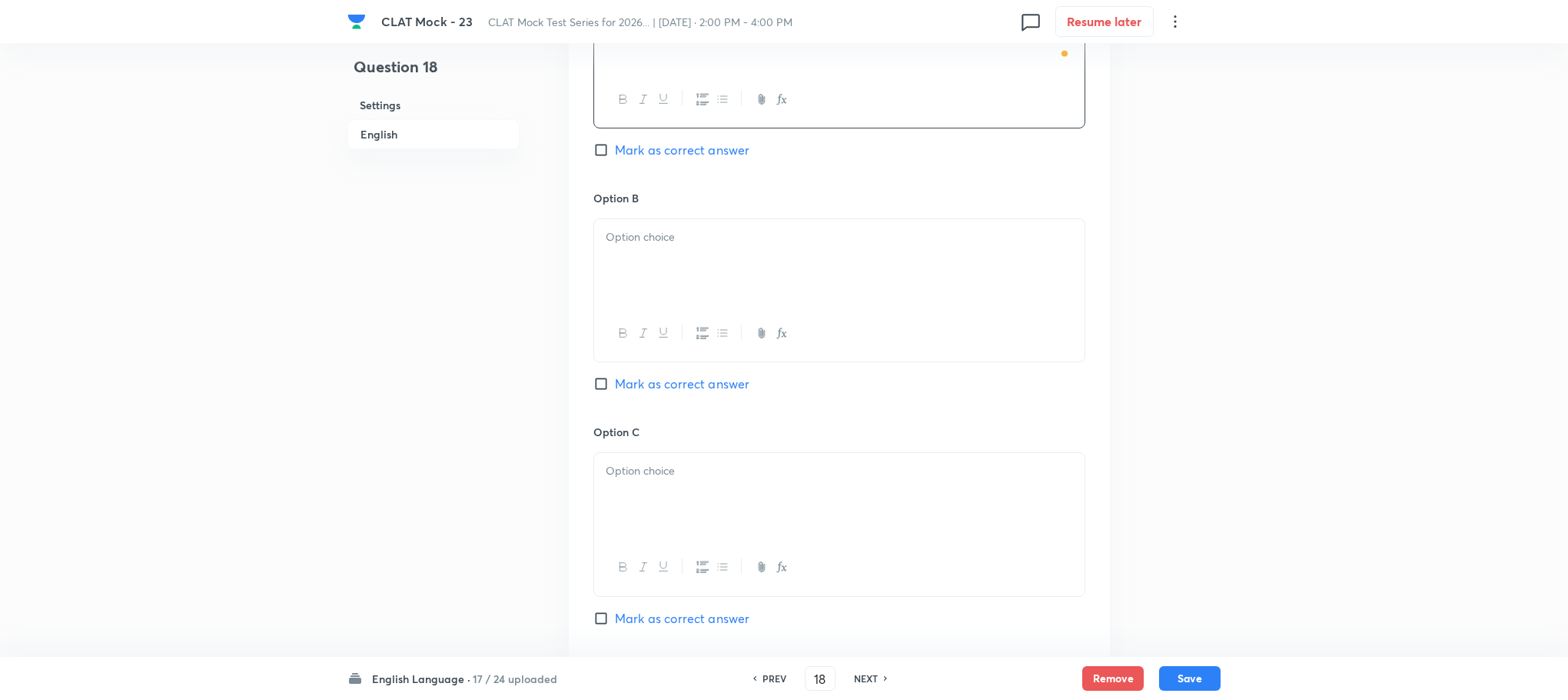
scroll to position [1872, 0]
click at [649, 277] on div at bounding box center [839, 260] width 490 height 86
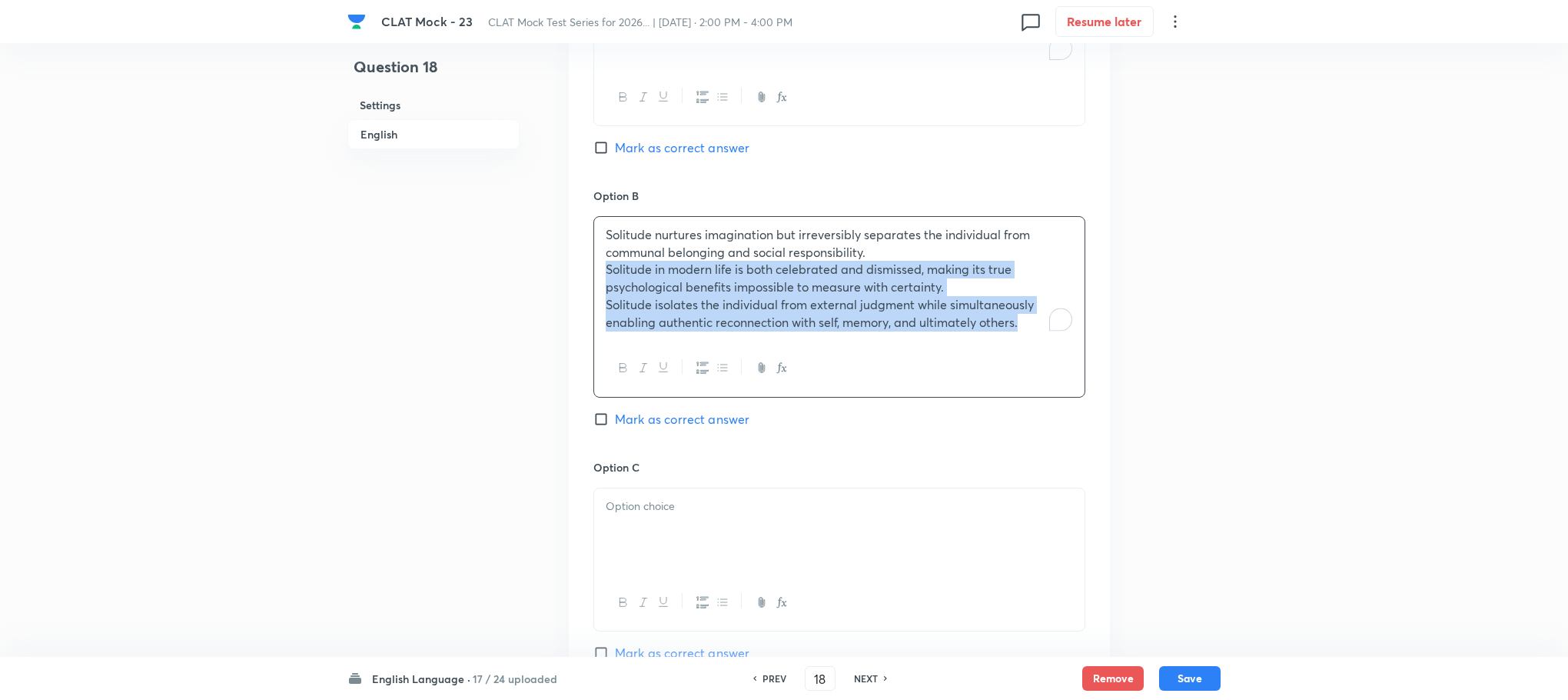
drag, startPoint x: 604, startPoint y: 269, endPoint x: 1049, endPoint y: 383, distance: 459.4
click at [1049, 383] on div "Solitude nurtures imagination but irreversibly separates the individual from co…" at bounding box center [839, 307] width 492 height 182
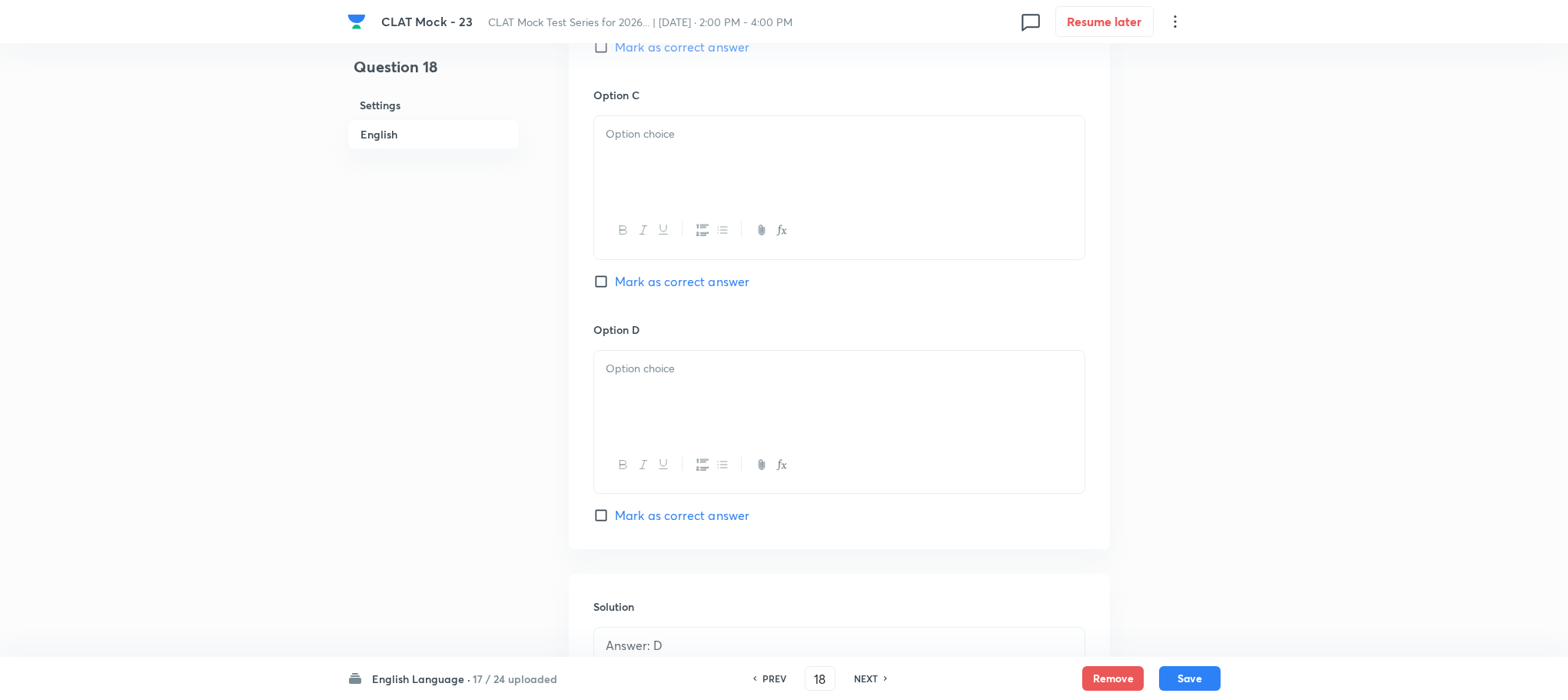
scroll to position [2218, 0]
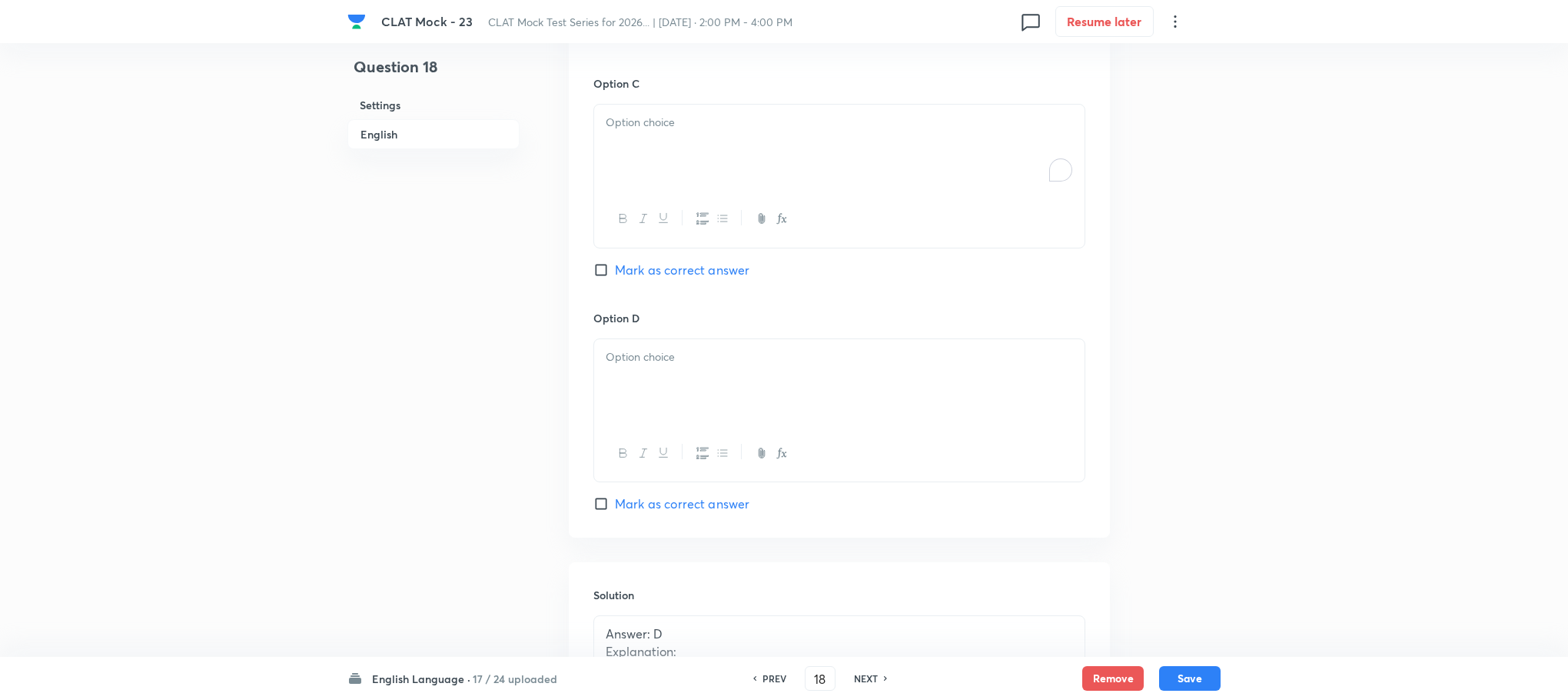
click at [633, 161] on div "To enrich screen reader interactions, please activate Accessibility in Grammarl…" at bounding box center [839, 148] width 490 height 86
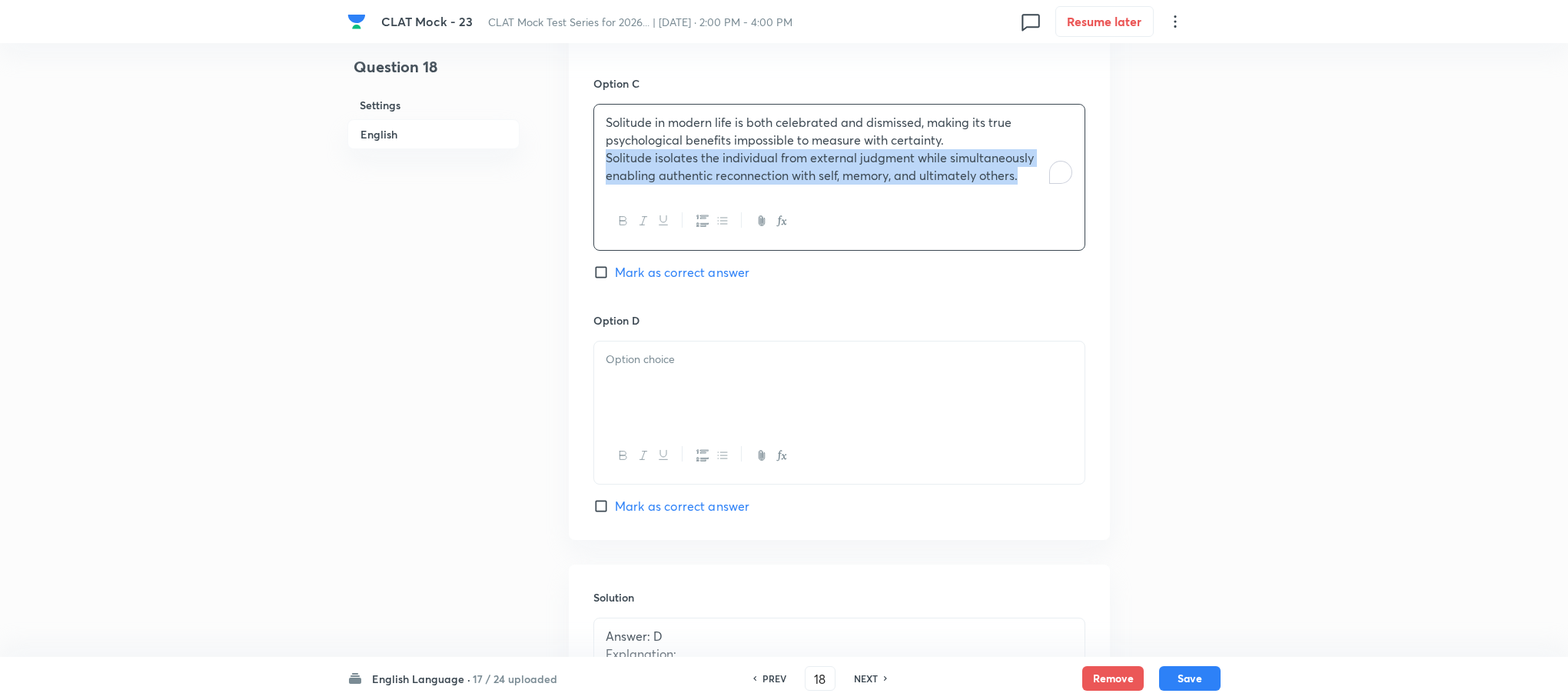
drag, startPoint x: 602, startPoint y: 153, endPoint x: 1197, endPoint y: 234, distance: 600.5
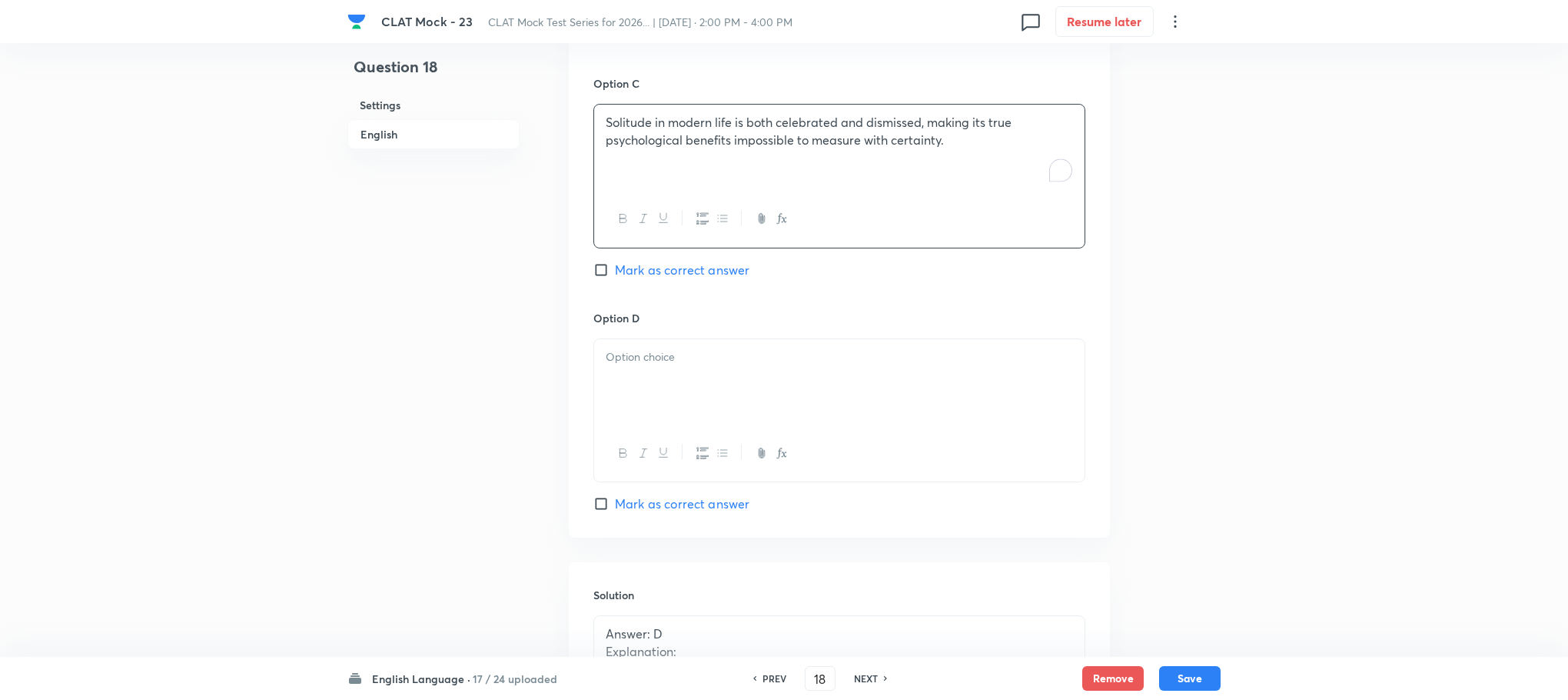
click at [750, 350] on div at bounding box center [839, 383] width 490 height 86
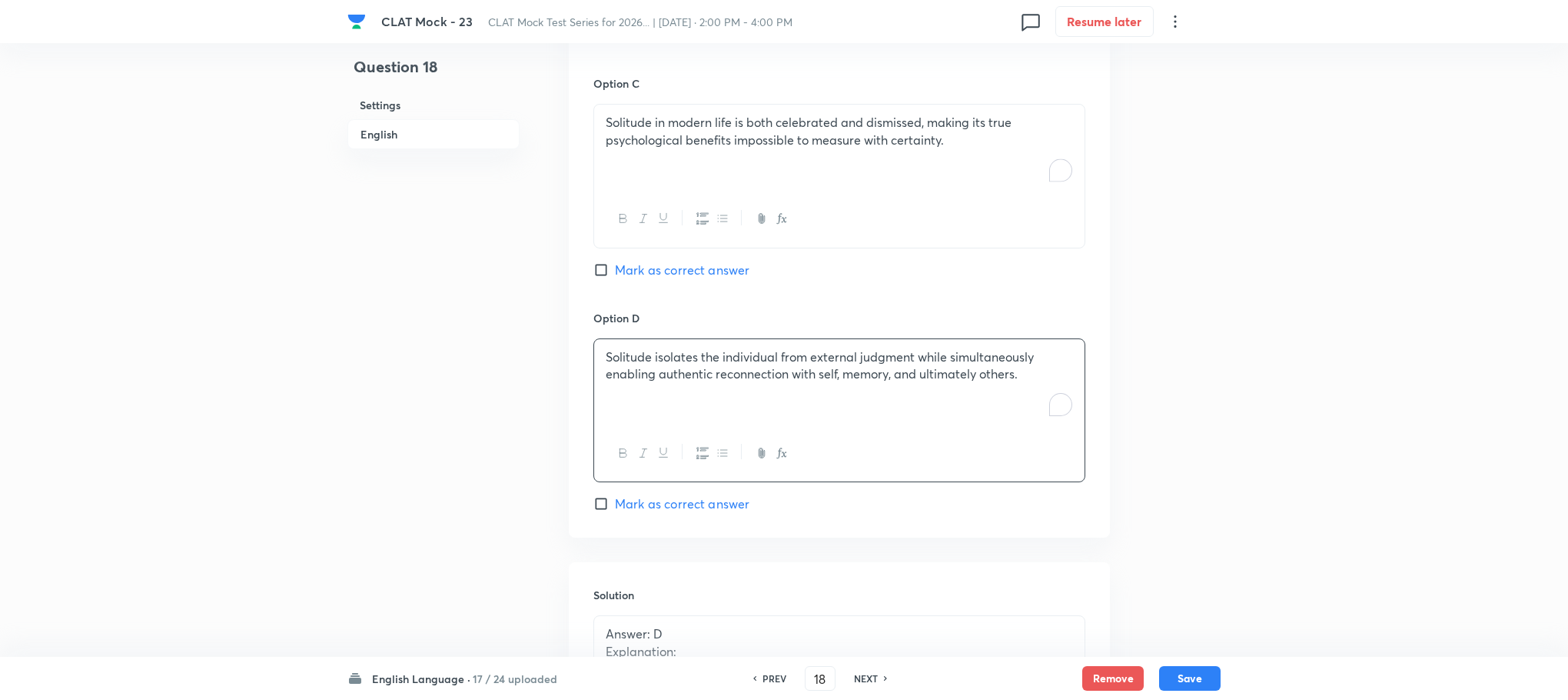
click at [701, 508] on span "Mark as correct answer" at bounding box center [682, 504] width 134 height 19
click at [615, 508] on input "Mark as correct answer" at bounding box center [604, 504] width 22 height 15
checkbox input "true"
click at [1179, 686] on button "Save" at bounding box center [1190, 676] width 62 height 24
type input "19"
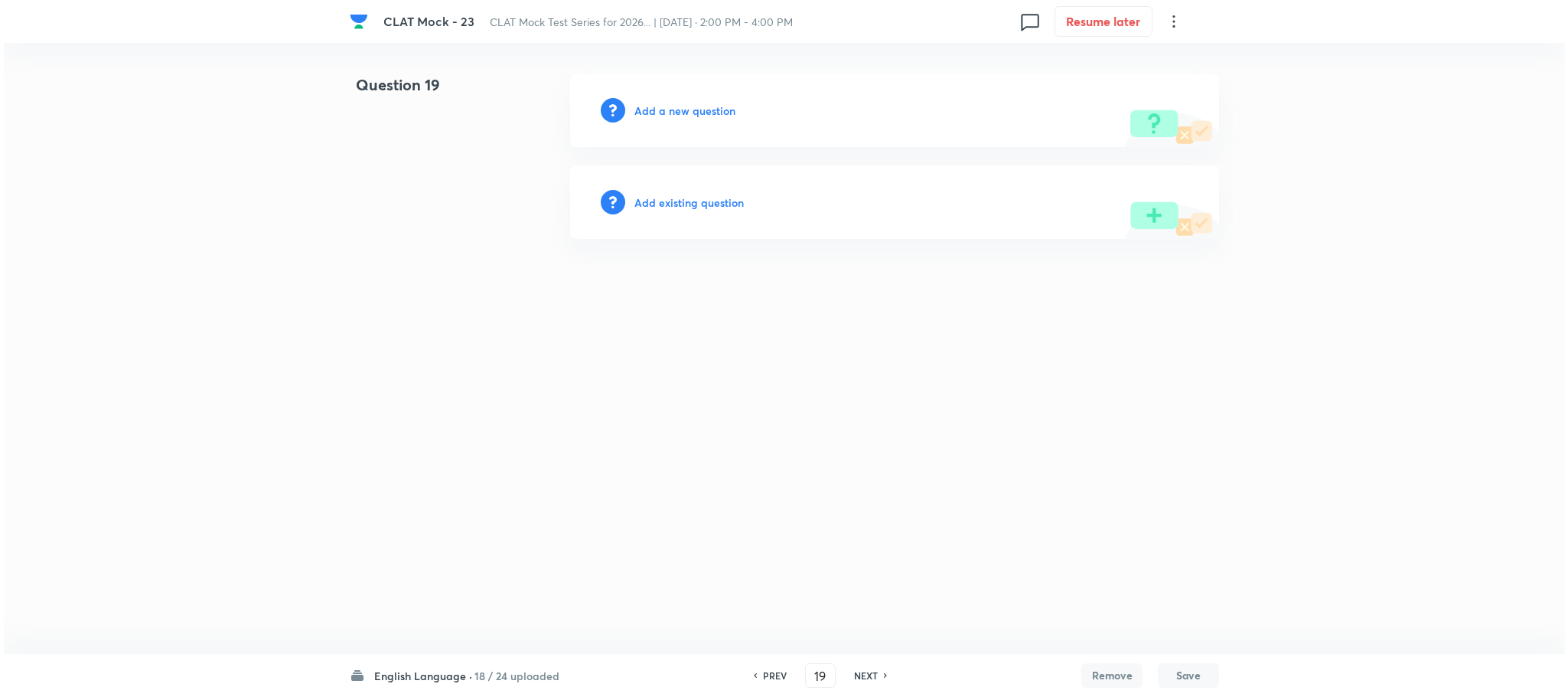
scroll to position [0, 0]
click at [677, 107] on h6 "Add a new question" at bounding box center [685, 110] width 101 height 16
click at [677, 107] on h6 "Choose a question type" at bounding box center [693, 110] width 118 height 16
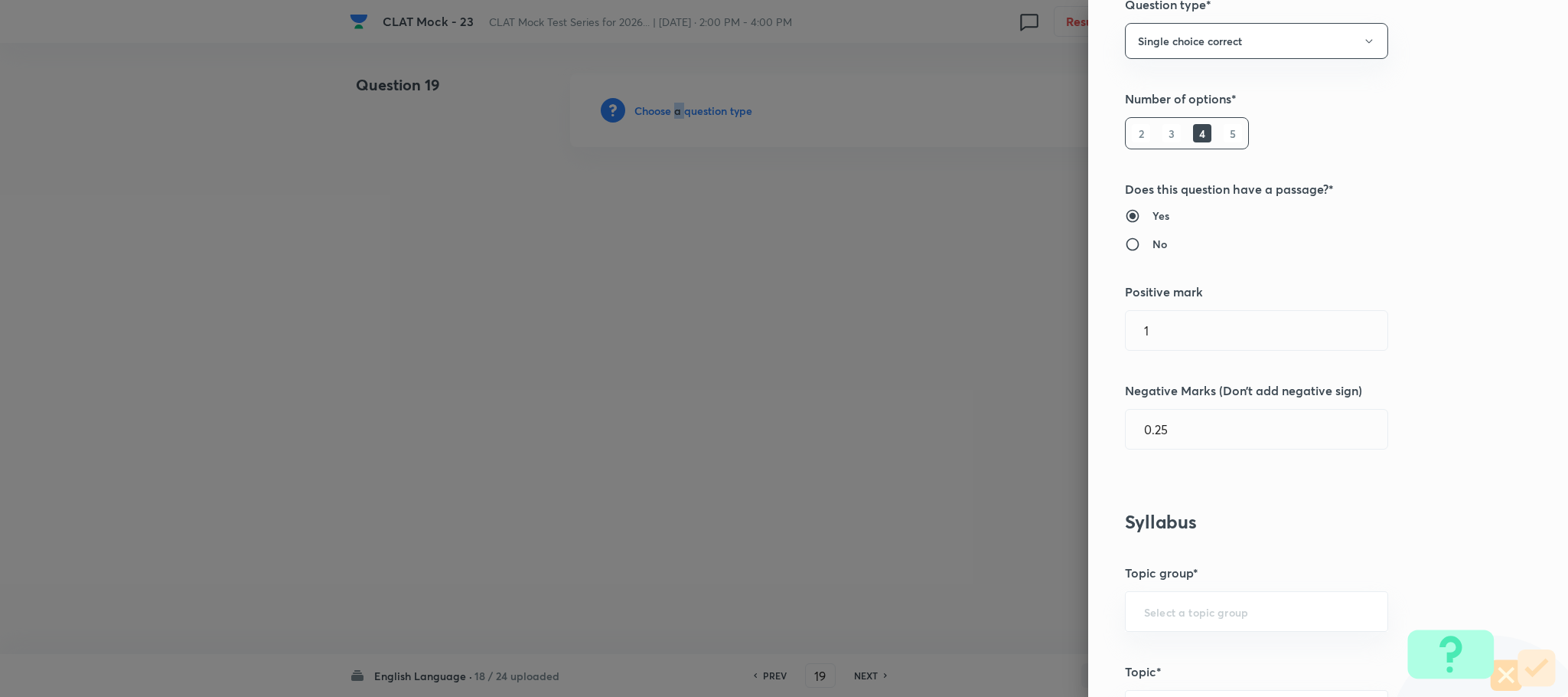
scroll to position [574, 0]
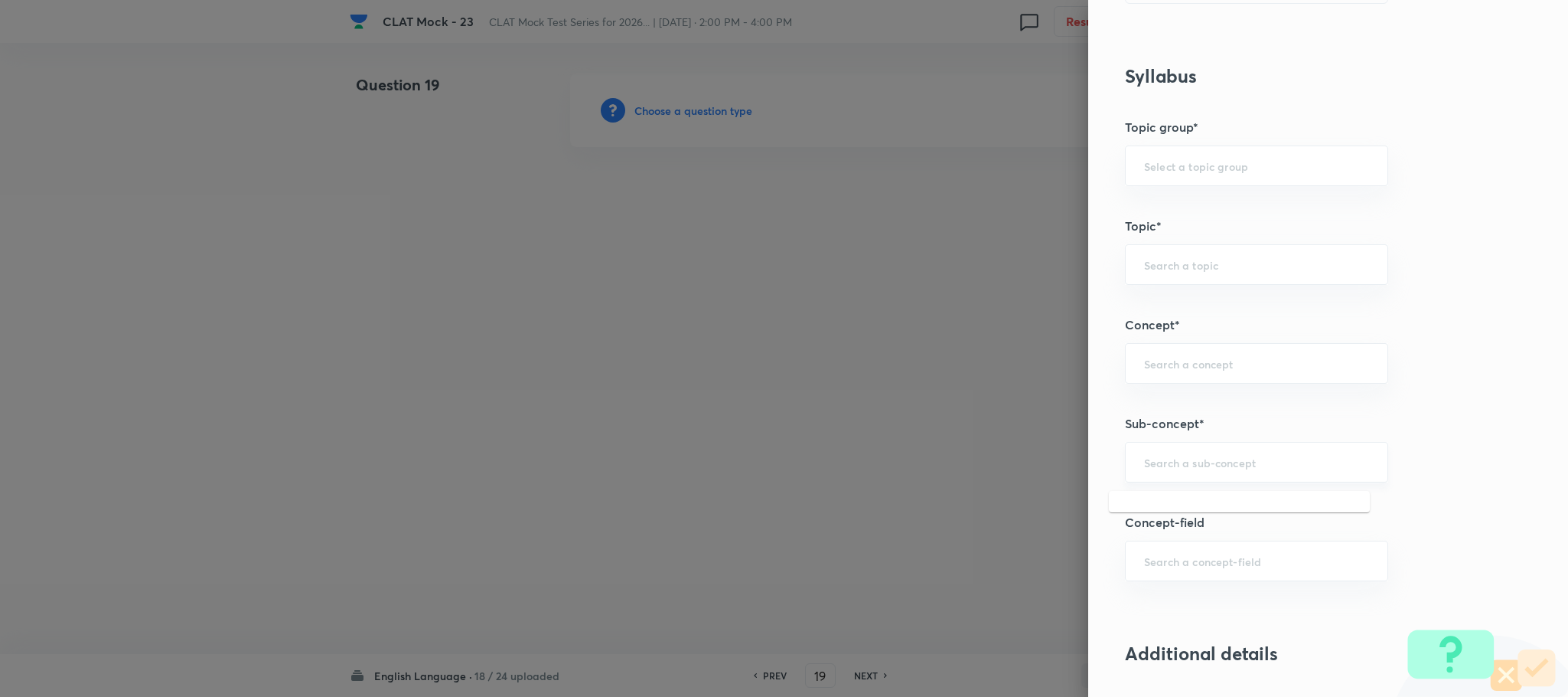
click at [1183, 467] on input "text" at bounding box center [1257, 462] width 225 height 14
click at [1182, 453] on div "​" at bounding box center [1256, 462] width 263 height 40
click at [1165, 505] on li "Reading Comprehension" at bounding box center [1239, 510] width 261 height 28
type input "Reading Comprehension"
type input "English"
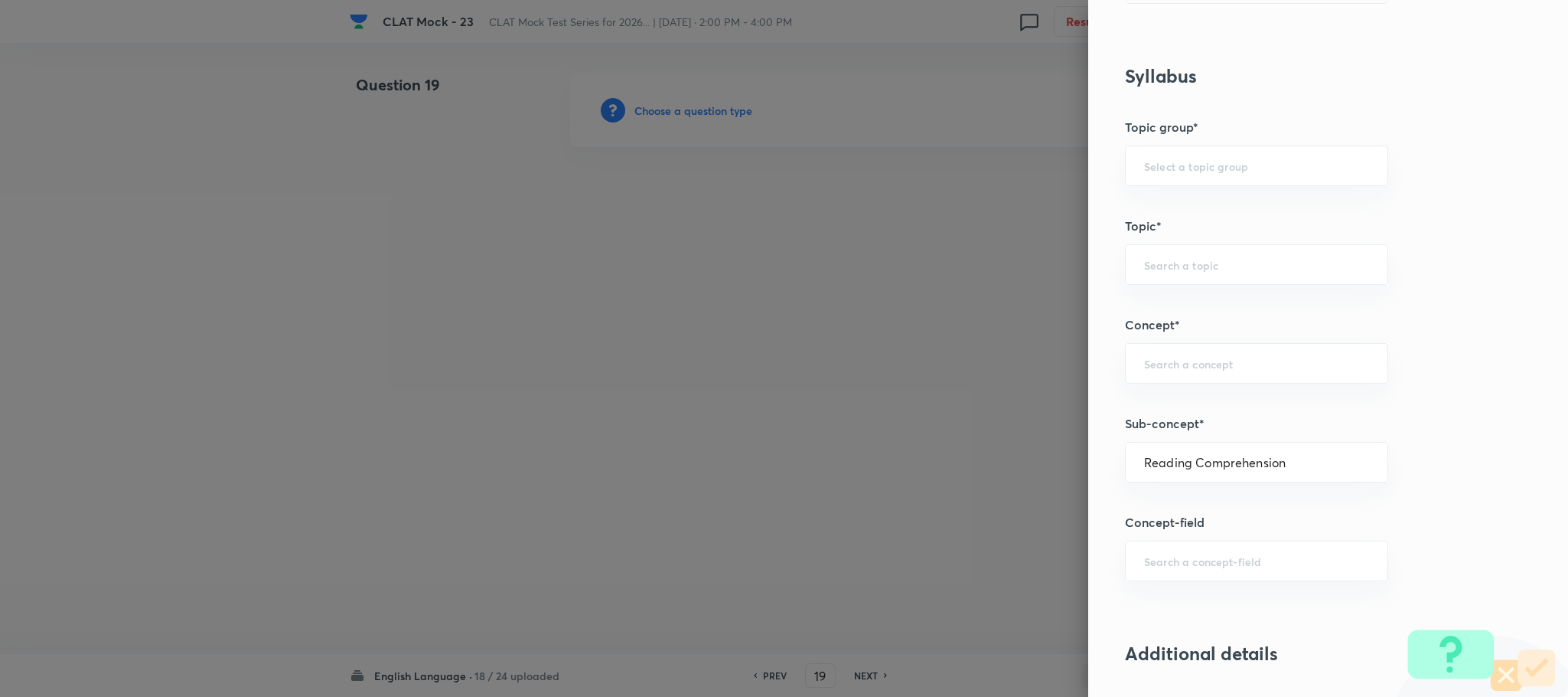
type input "English Comprehension"
type input "Reading Comprehension"
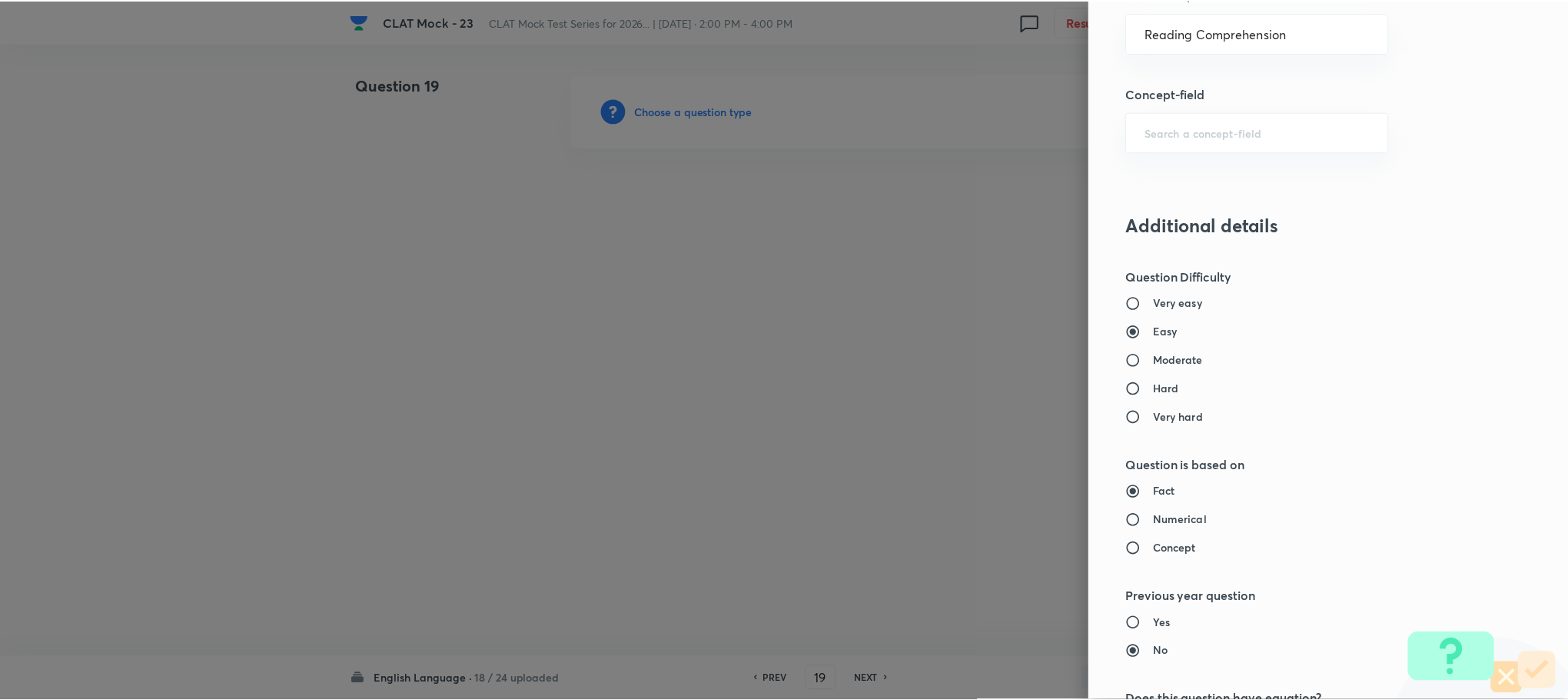
scroll to position [1402, 0]
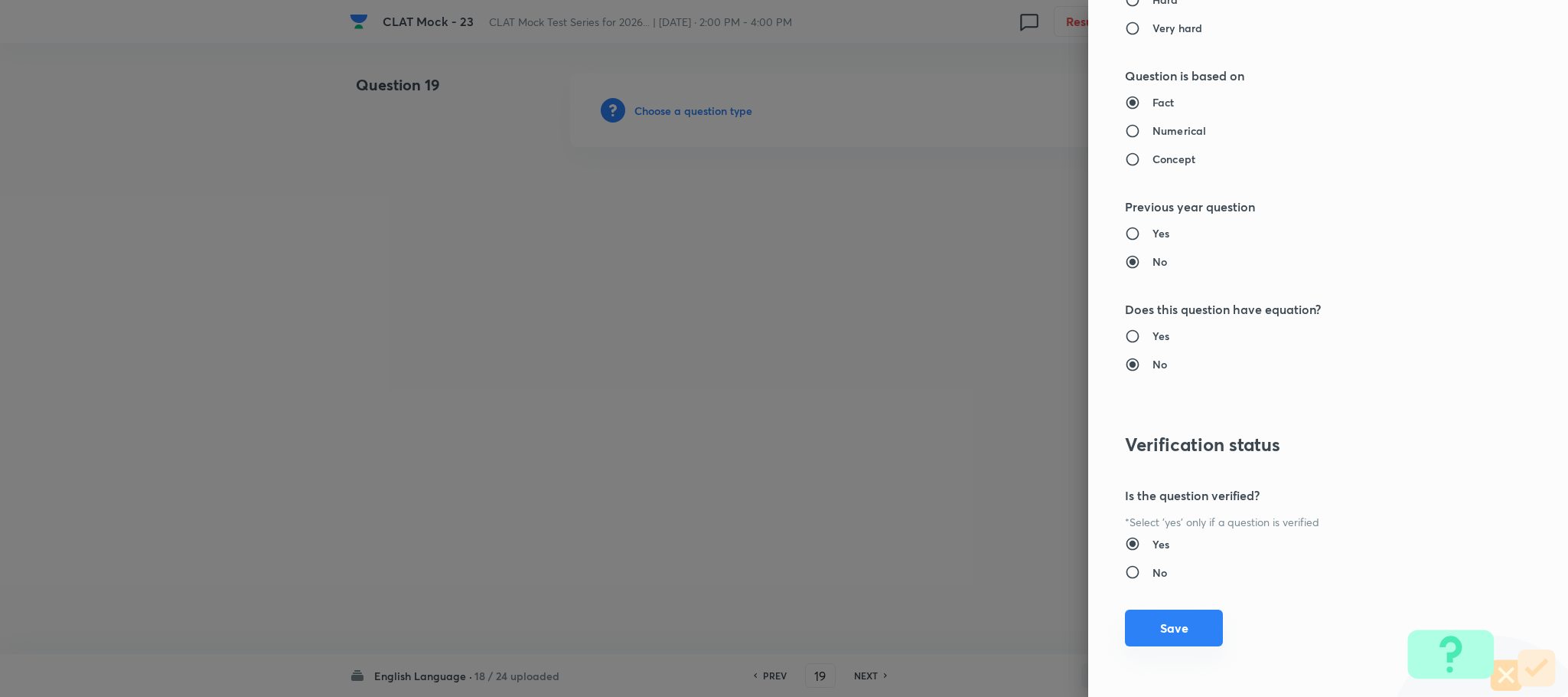
click at [1144, 637] on button "Save" at bounding box center [1174, 628] width 98 height 37
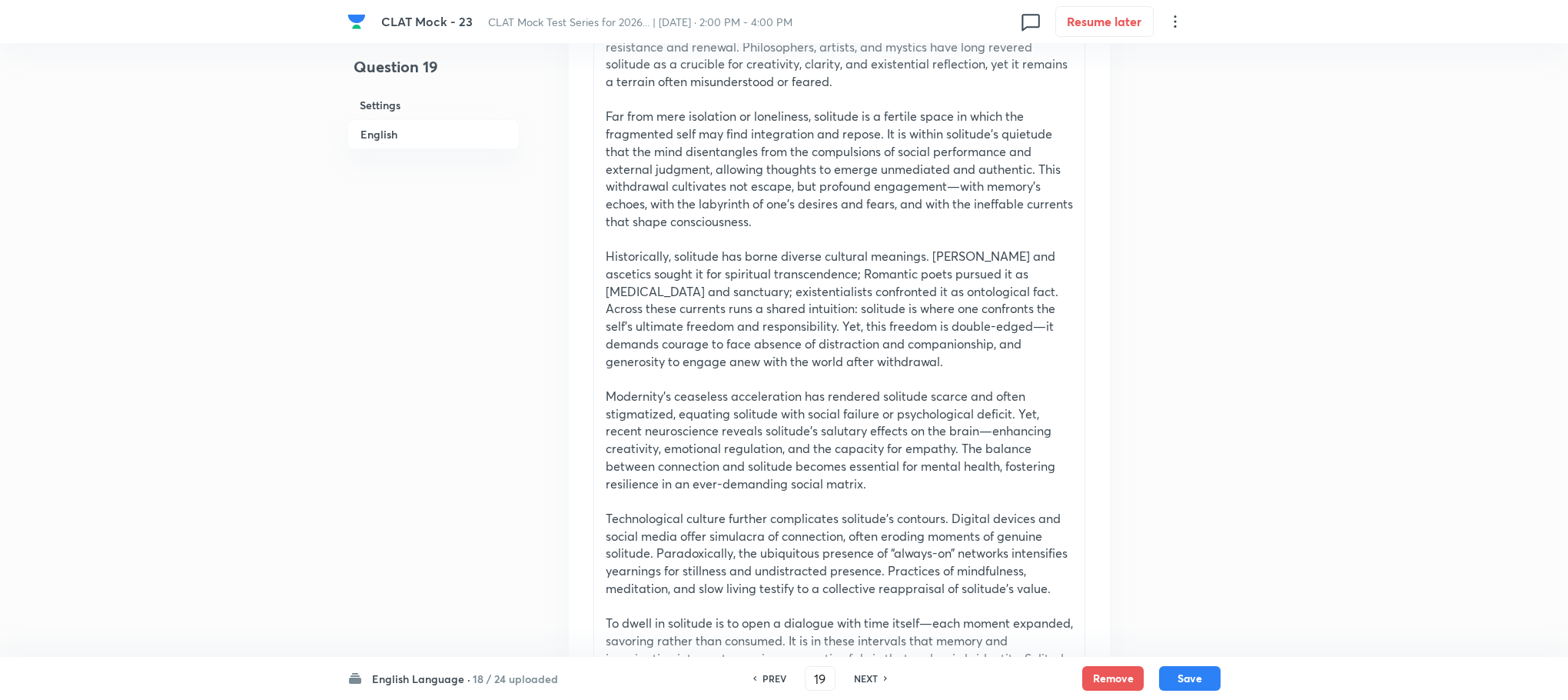
scroll to position [692, 0]
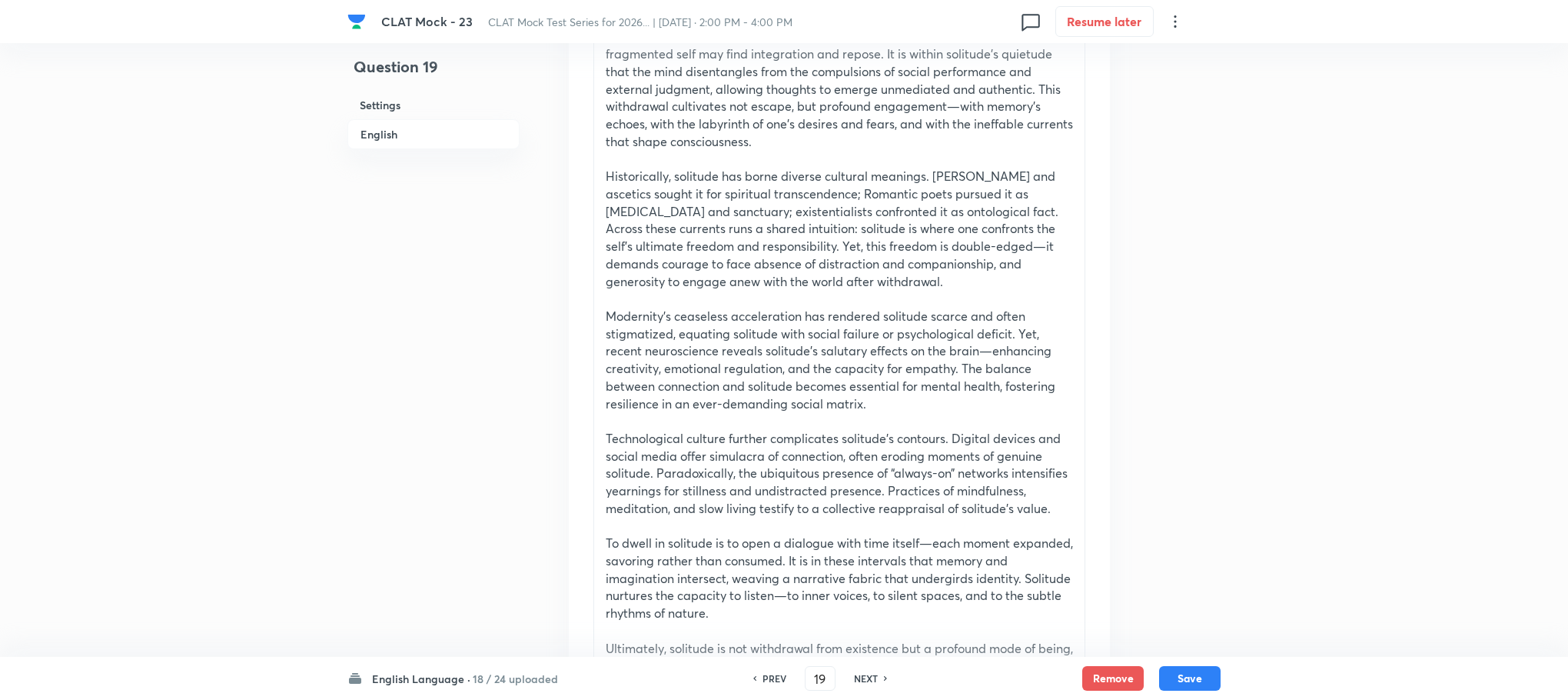
click at [695, 418] on p at bounding box center [840, 421] width 468 height 18
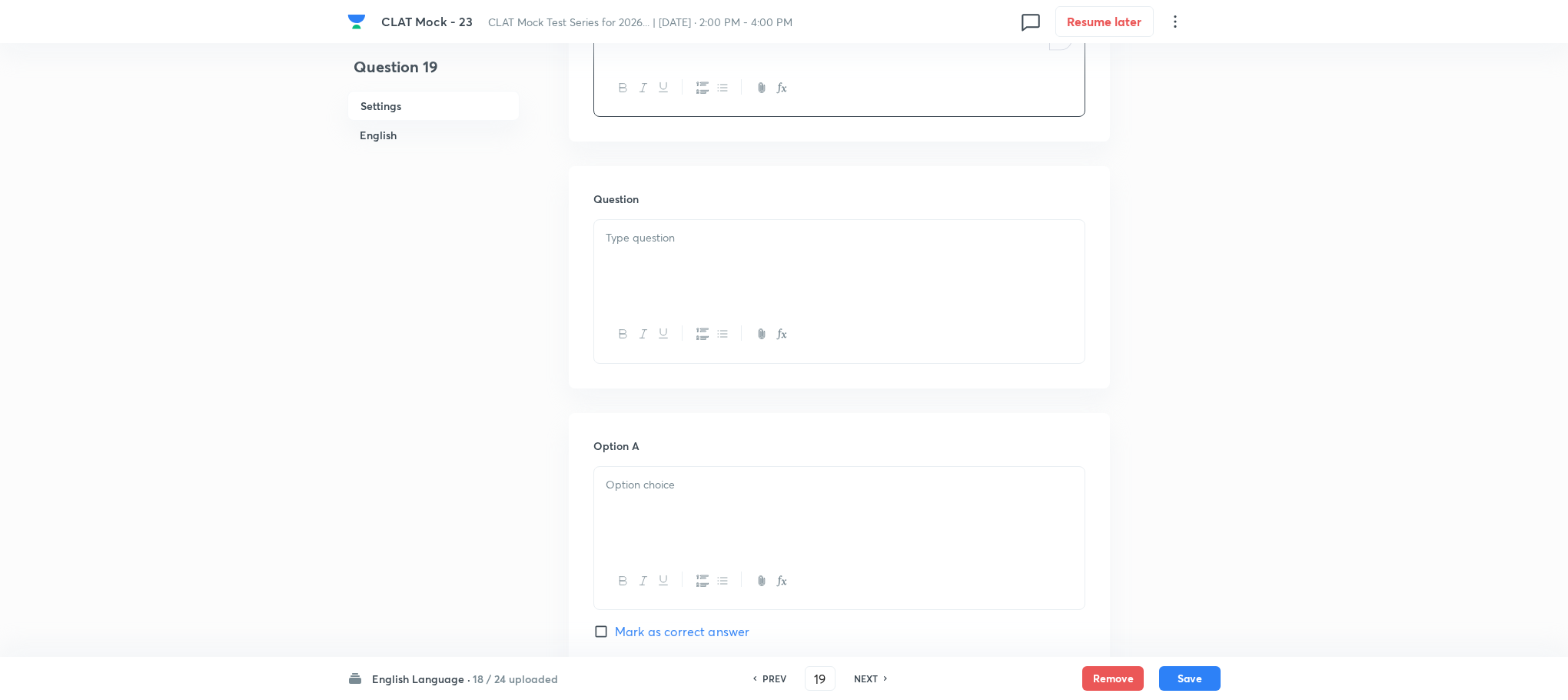
scroll to position [346, 0]
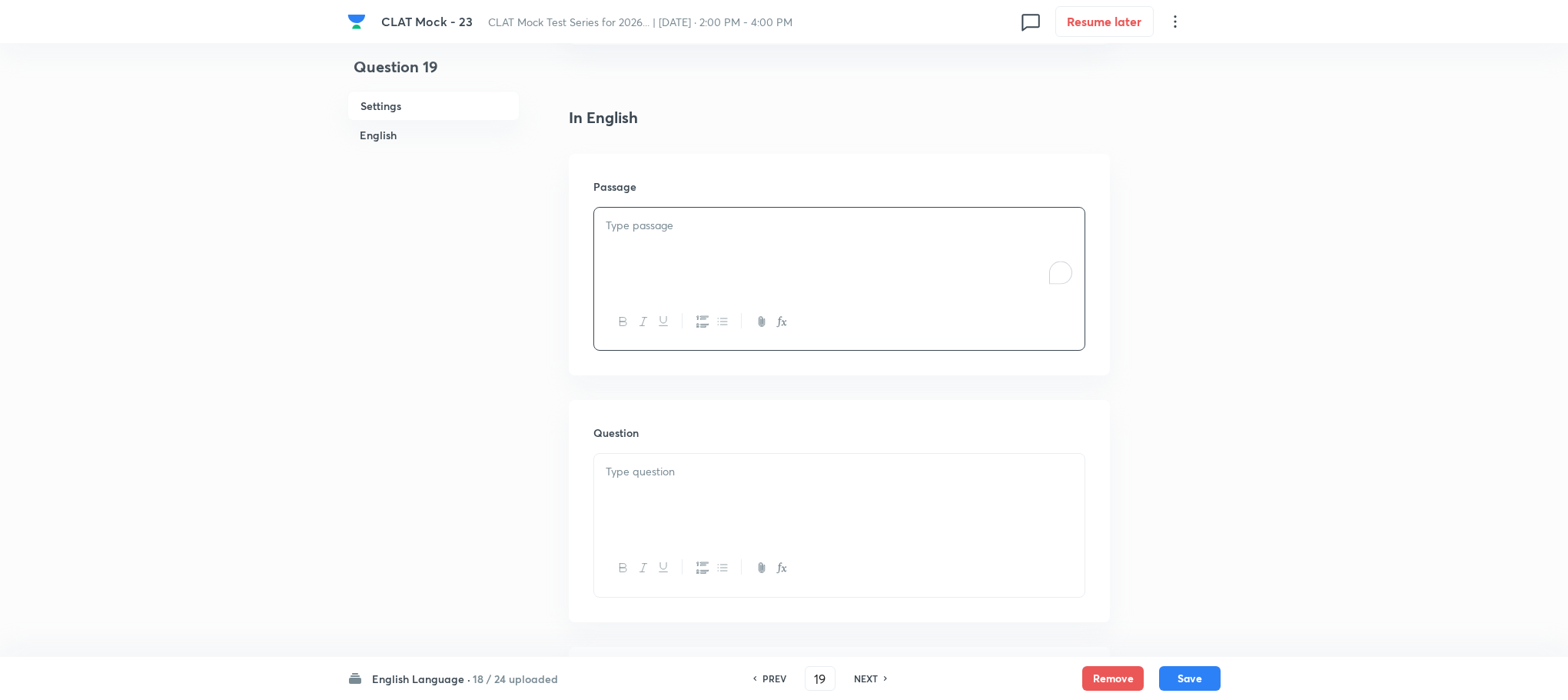
click at [617, 233] on p "To enrich screen reader interactions, please activate Accessibility in Grammarl…" at bounding box center [840, 225] width 468 height 18
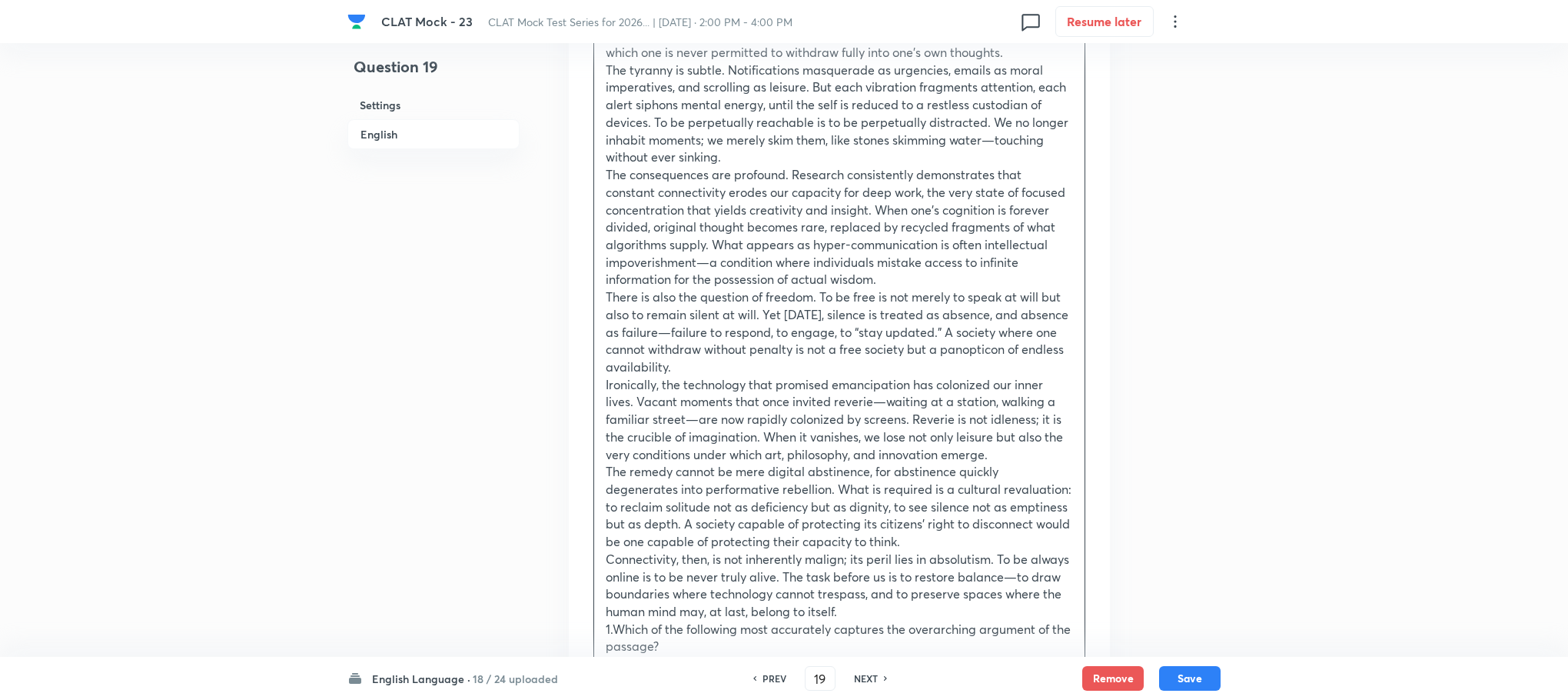
scroll to position [1039, 0]
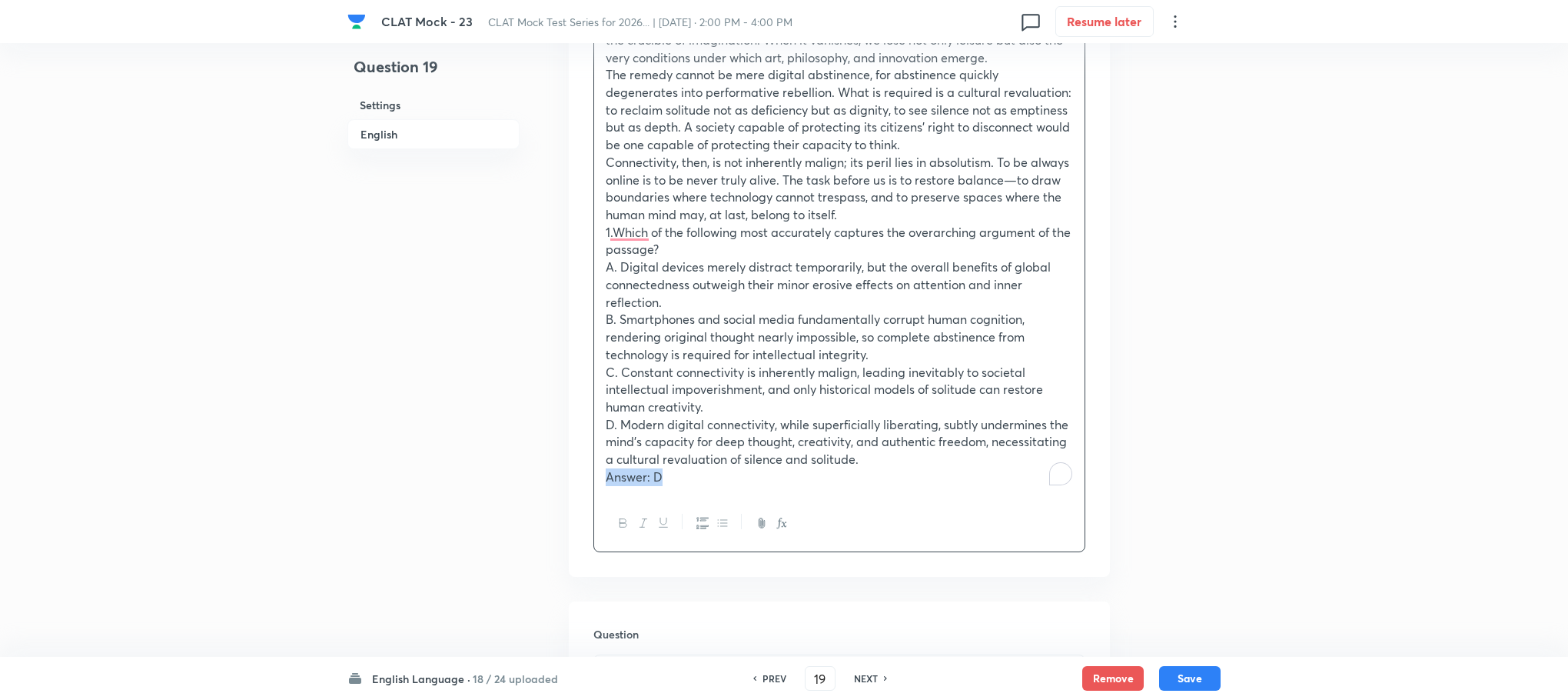
drag, startPoint x: 597, startPoint y: 473, endPoint x: 743, endPoint y: 497, distance: 148.0
click at [743, 497] on div "Passage 4 We live in an age where silence has become suspect and solitude, almo…" at bounding box center [839, 33] width 492 height 1038
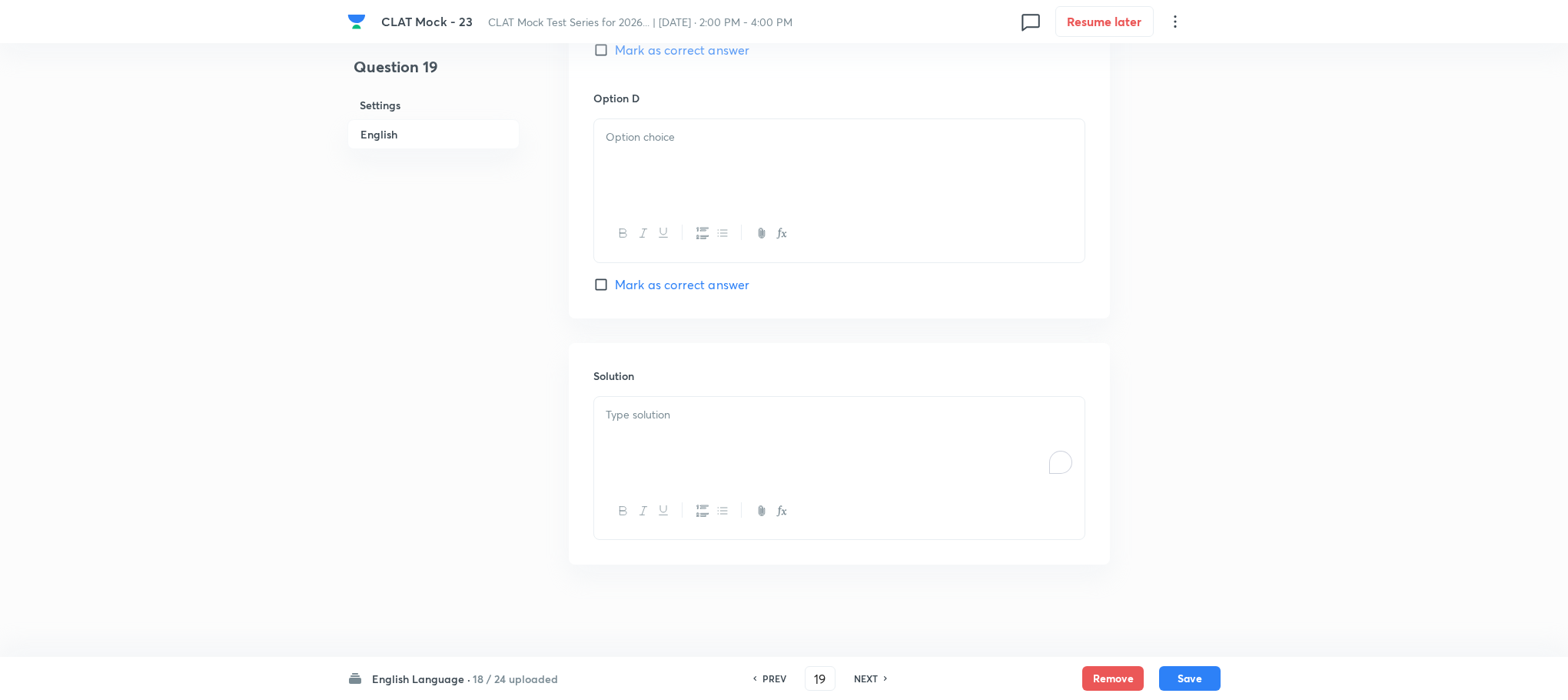
click at [656, 469] on div "To enrich screen reader interactions, please activate Accessibility in Grammarl…" at bounding box center [839, 440] width 490 height 86
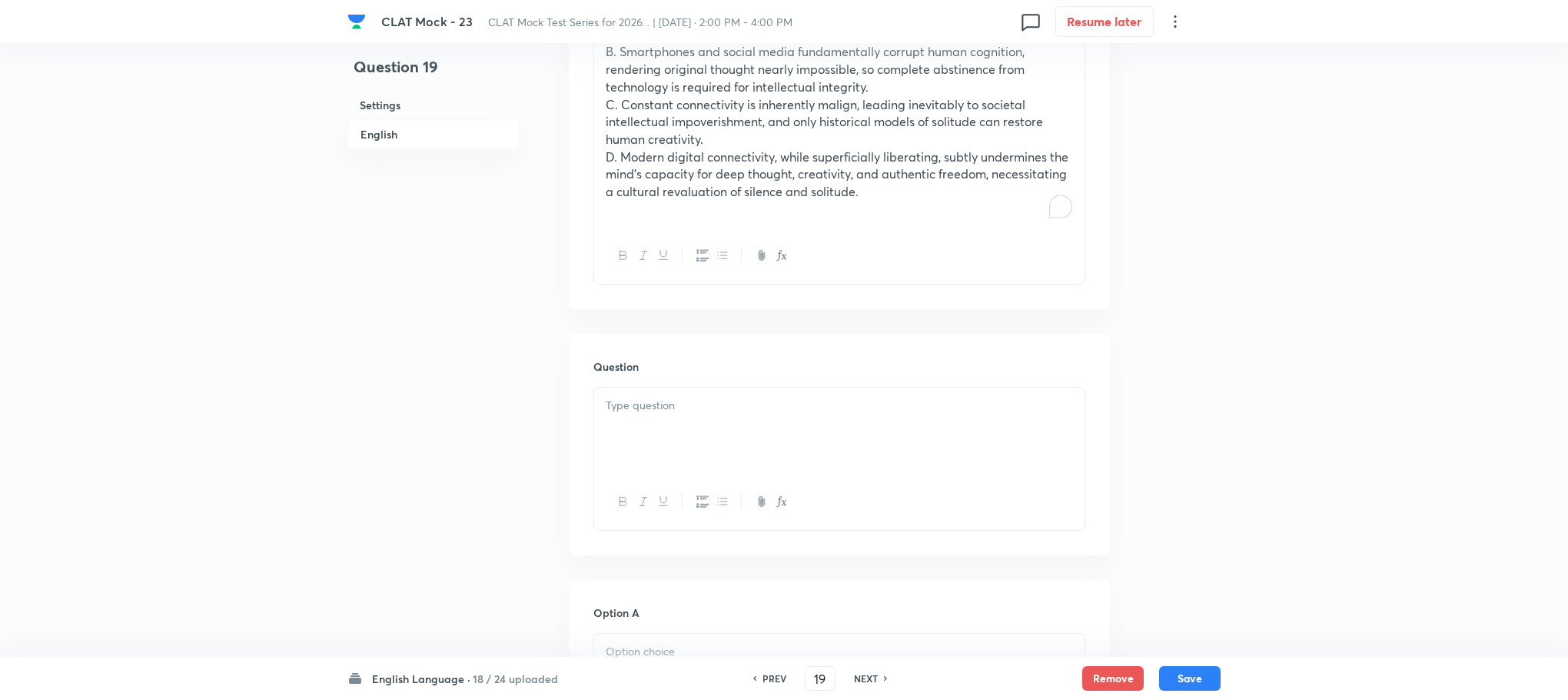
scroll to position [1027, 0]
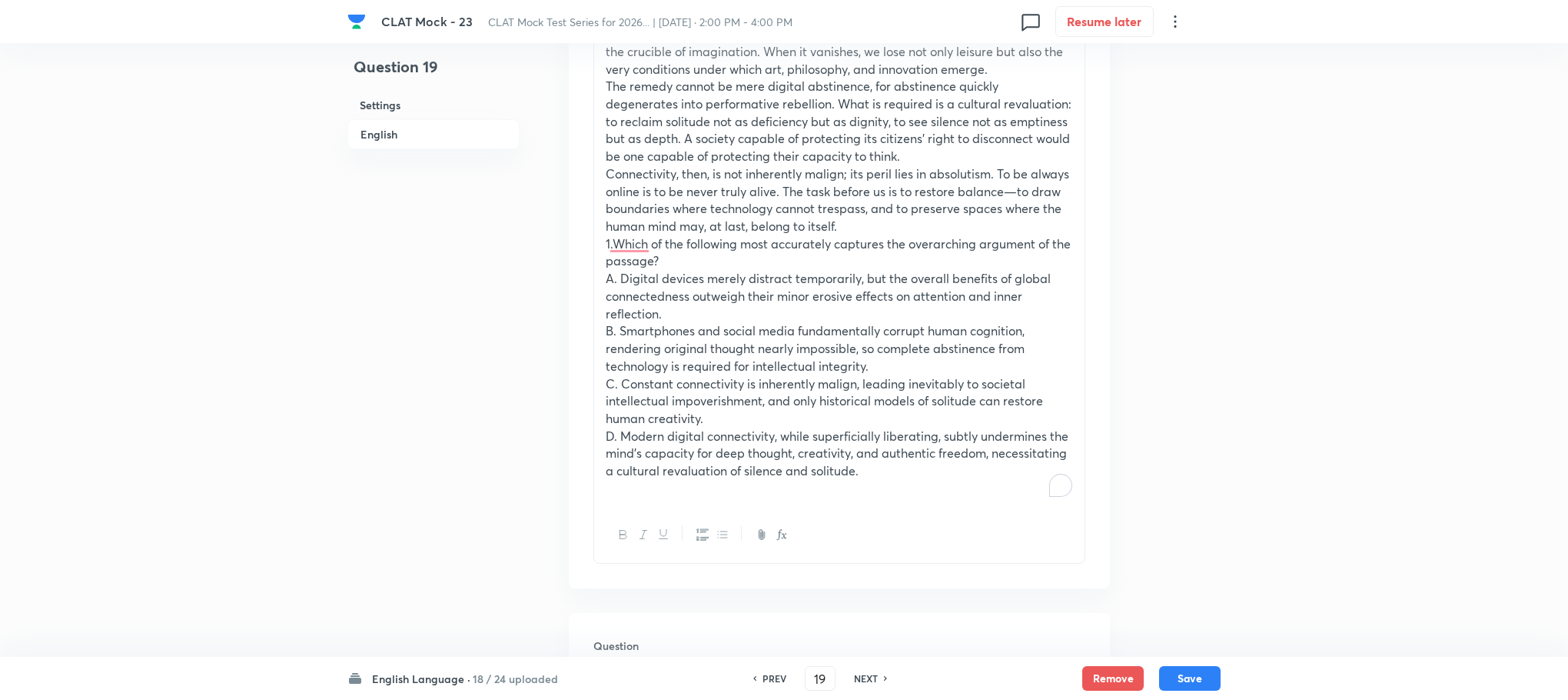
drag, startPoint x: 600, startPoint y: 240, endPoint x: 938, endPoint y: 474, distance: 411.1
click at [938, 474] on div "Passage 4 We live in an age where silence has become suspect and solitude, almo…" at bounding box center [839, 17] width 490 height 979
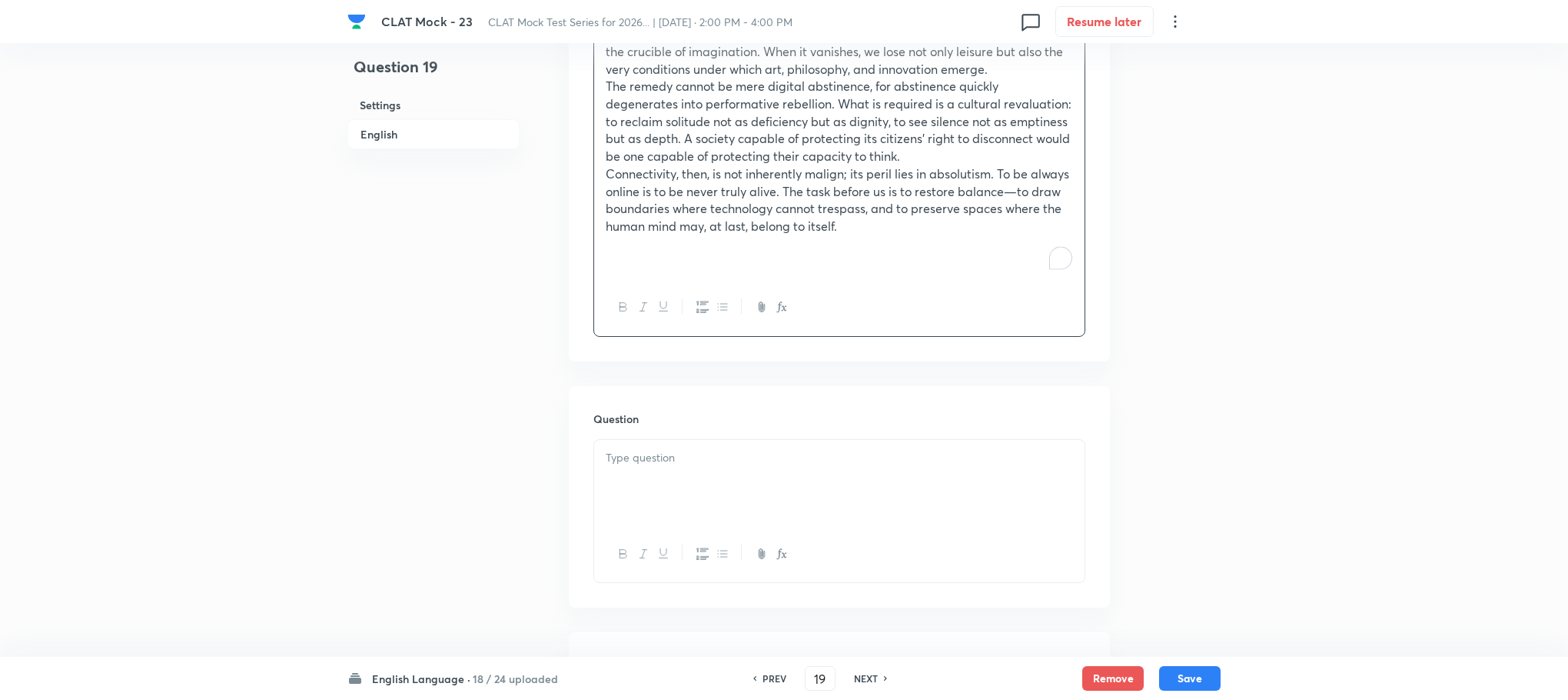
click at [708, 434] on div "Question" at bounding box center [839, 497] width 541 height 221
click at [653, 453] on p "To enrich screen reader interactions, please activate Accessibility in Grammarl…" at bounding box center [840, 458] width 468 height 18
paste div "To enrich screen reader interactions, please activate Accessibility in Grammarl…"
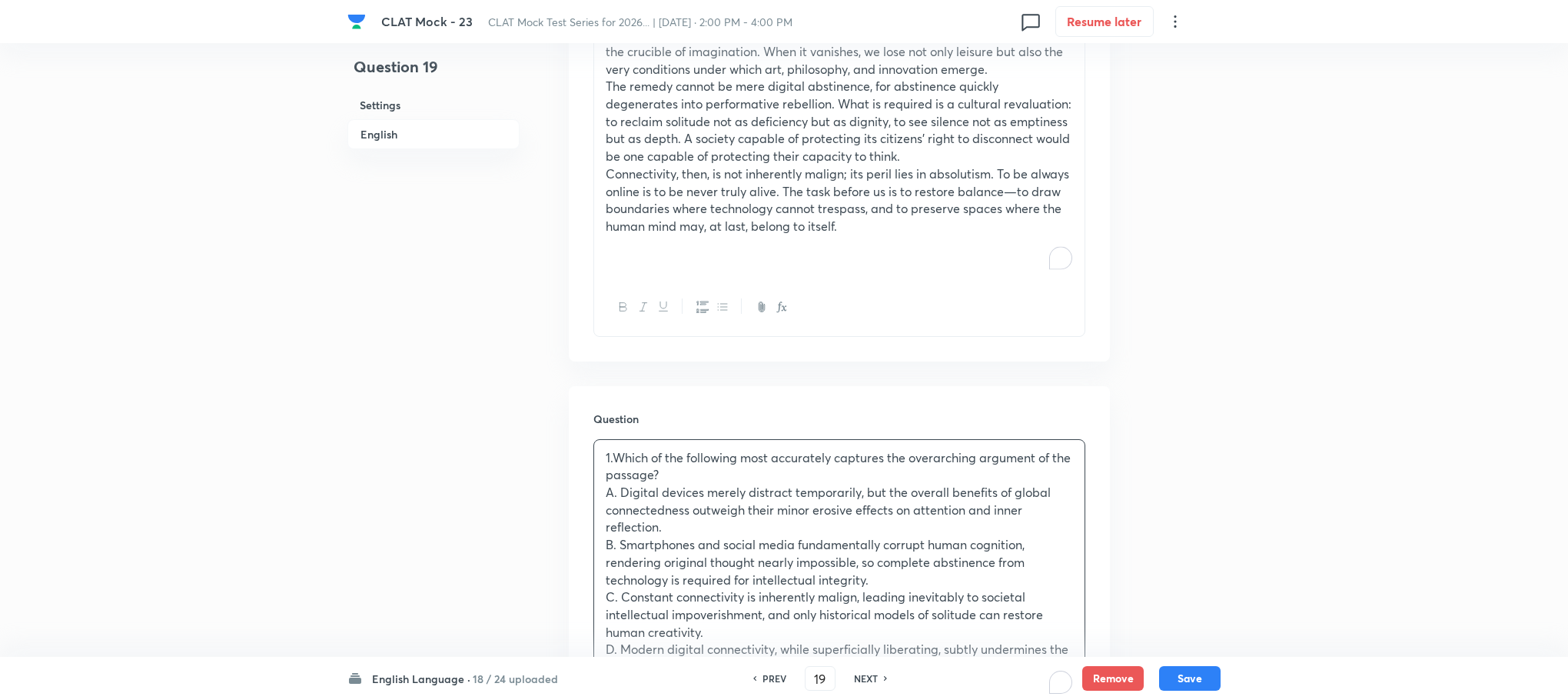
click at [617, 454] on p "1.Which of the following most accurately captures the overarching argument of t…" at bounding box center [840, 466] width 468 height 35
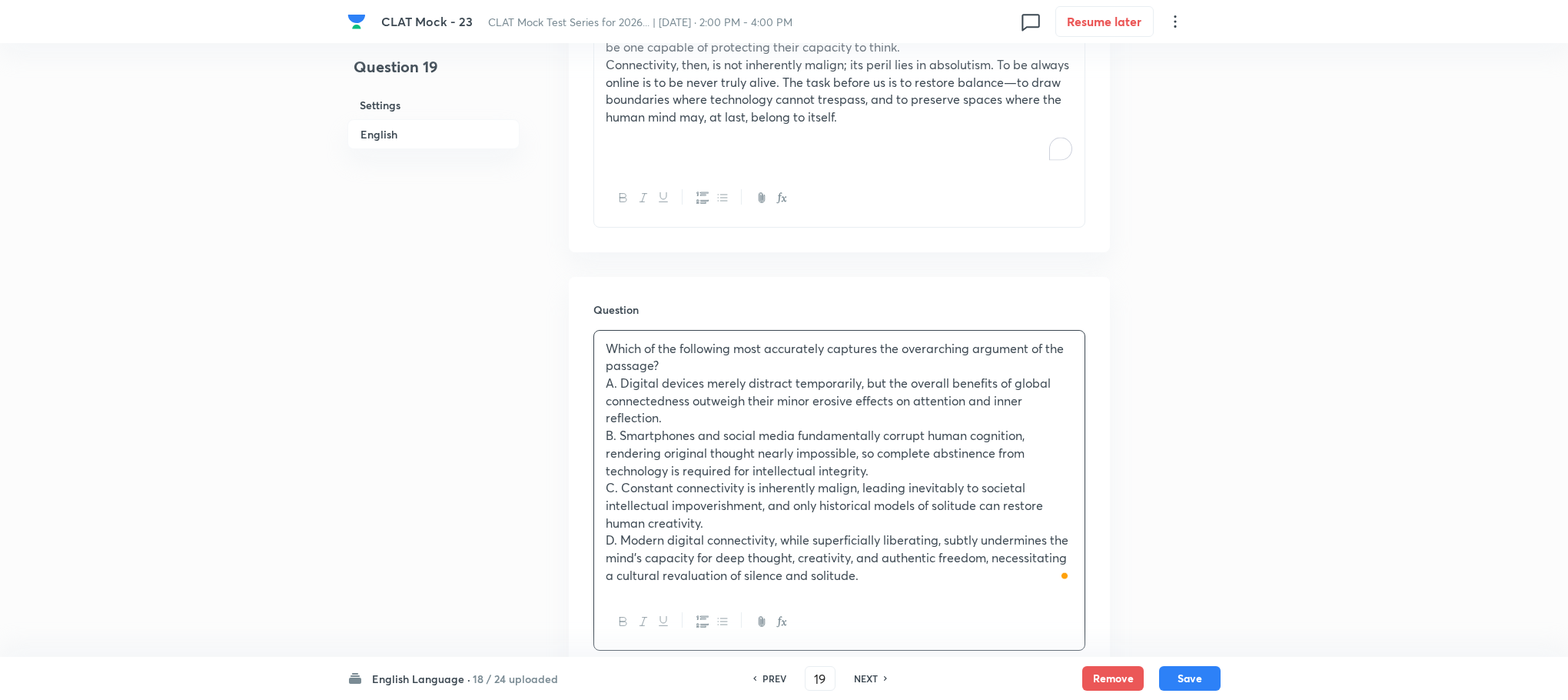
scroll to position [1257, 0]
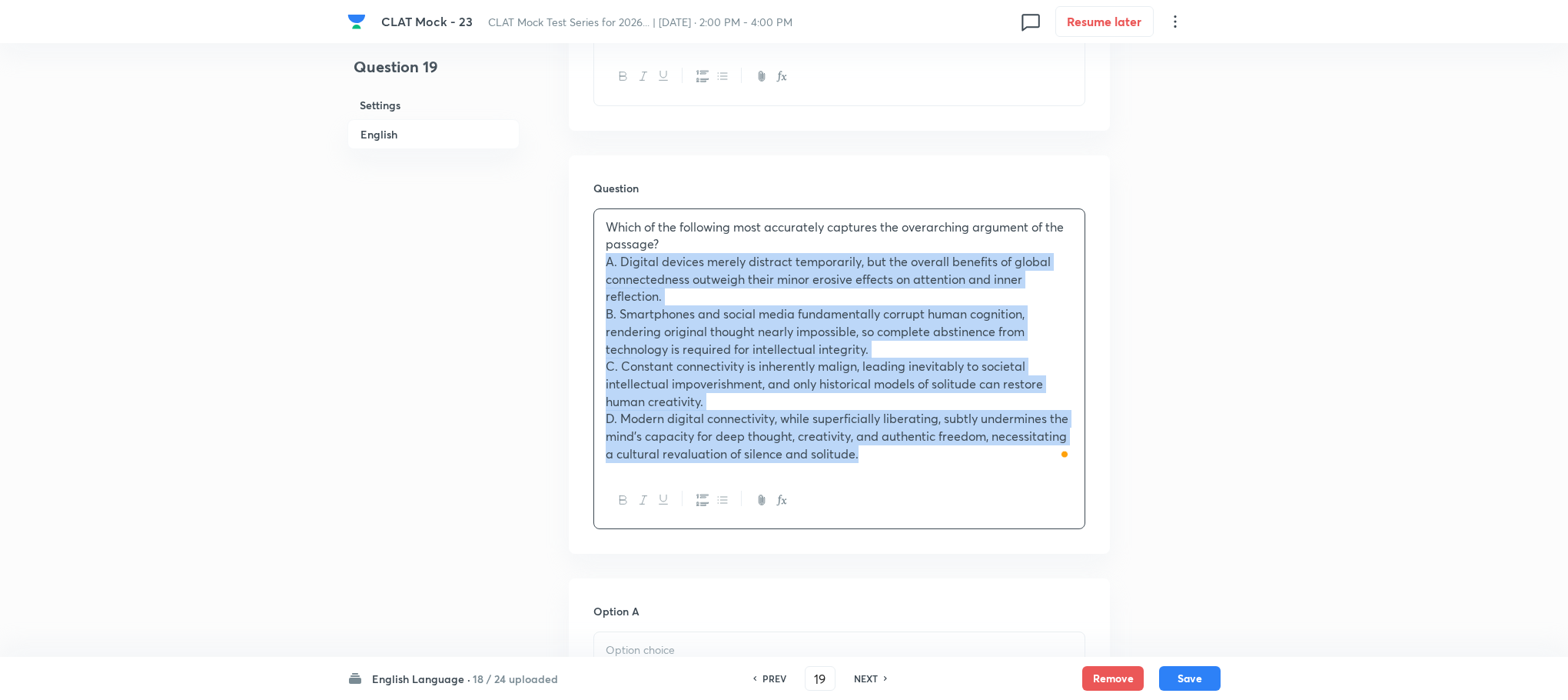
drag, startPoint x: 605, startPoint y: 265, endPoint x: 935, endPoint y: 476, distance: 391.7
click at [935, 476] on div "Which of the following most accurately captures the overarching argument of the…" at bounding box center [839, 369] width 492 height 321
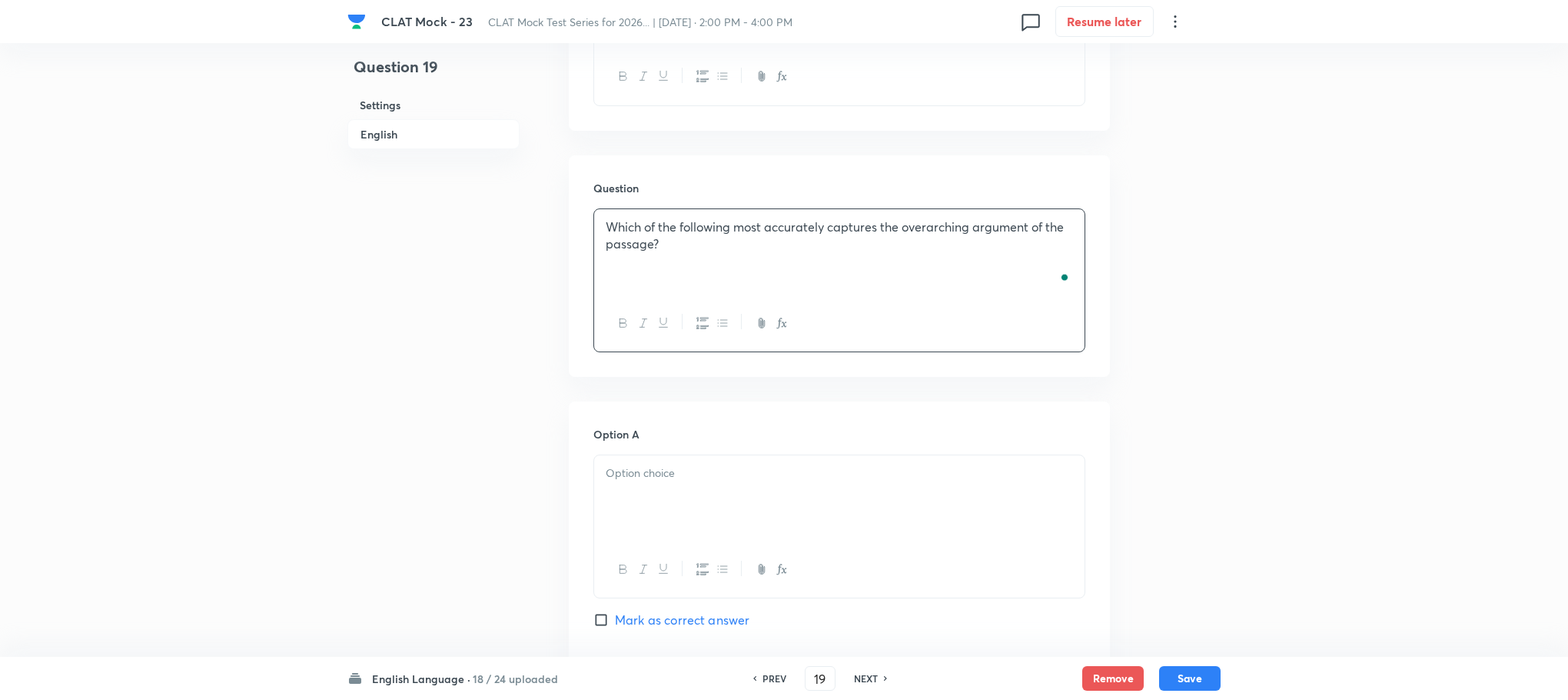
click at [677, 489] on div at bounding box center [839, 498] width 490 height 86
paste div "To enrich screen reader interactions, please activate Accessibility in Grammarl…"
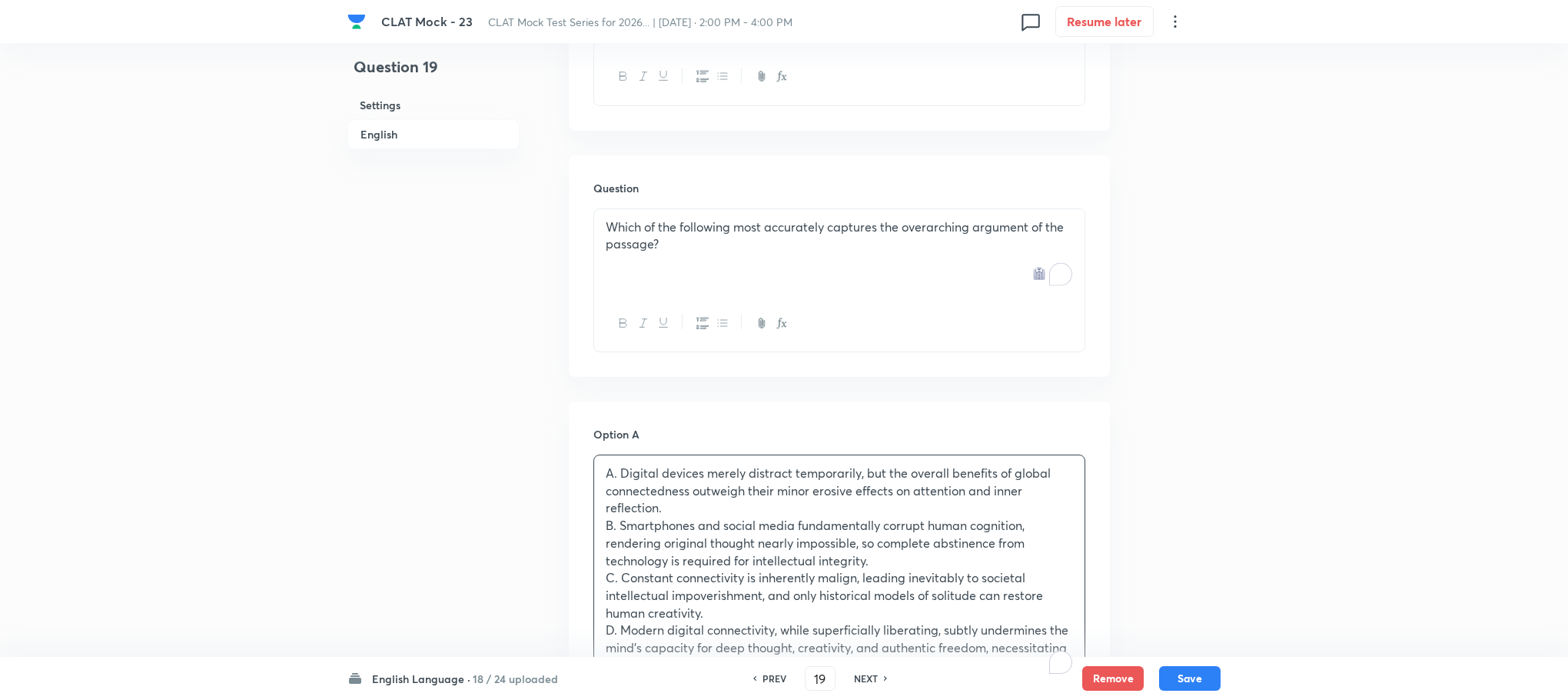
click at [618, 474] on p "A. Digital devices merely distract temporarily, but the overall benefits of glo…" at bounding box center [840, 491] width 468 height 52
click at [617, 529] on p "B. Smartphones and social media fundamentally corrupt human cognition, renderin…" at bounding box center [840, 543] width 468 height 52
click at [614, 583] on p "C. Constant connectivity is inherently malign, leading inevitably to societal i…" at bounding box center [840, 595] width 468 height 52
click at [619, 583] on p "C. Constant connectivity is inherently malign, leading inevitably to societal i…" at bounding box center [840, 595] width 468 height 52
click at [618, 626] on p "D. Modern digital connectivity, while superficially liberating, subtly undermin…" at bounding box center [840, 648] width 468 height 52
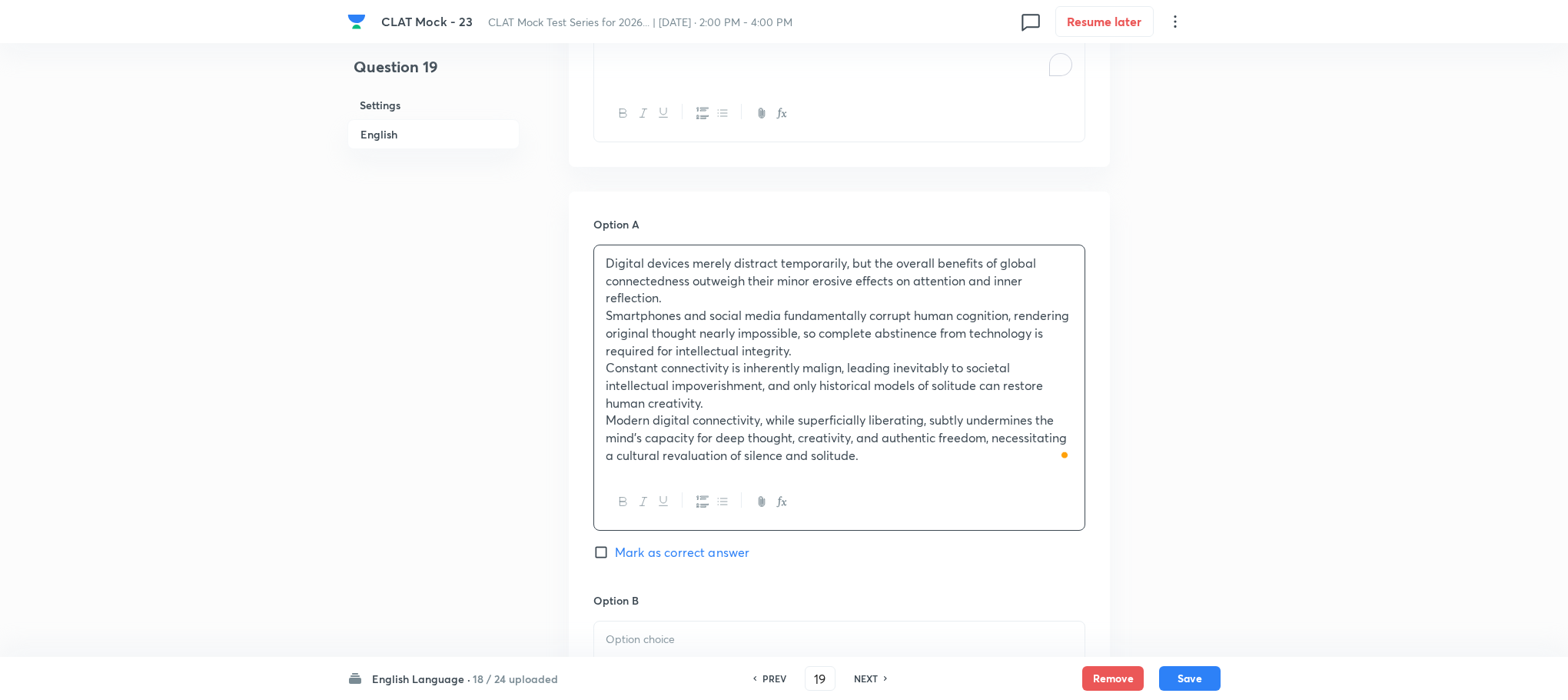
scroll to position [1489, 0]
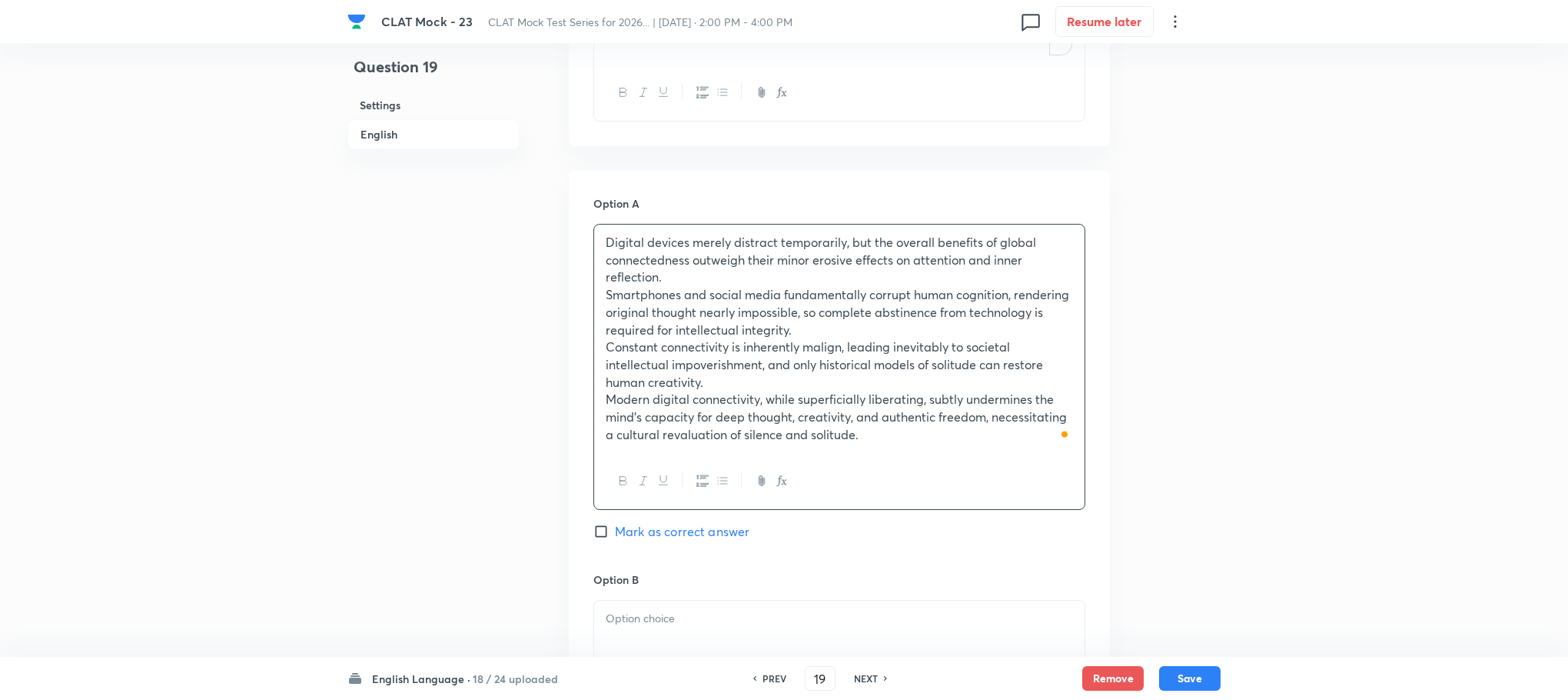
drag, startPoint x: 605, startPoint y: 529, endPoint x: 900, endPoint y: 639, distance: 314.8
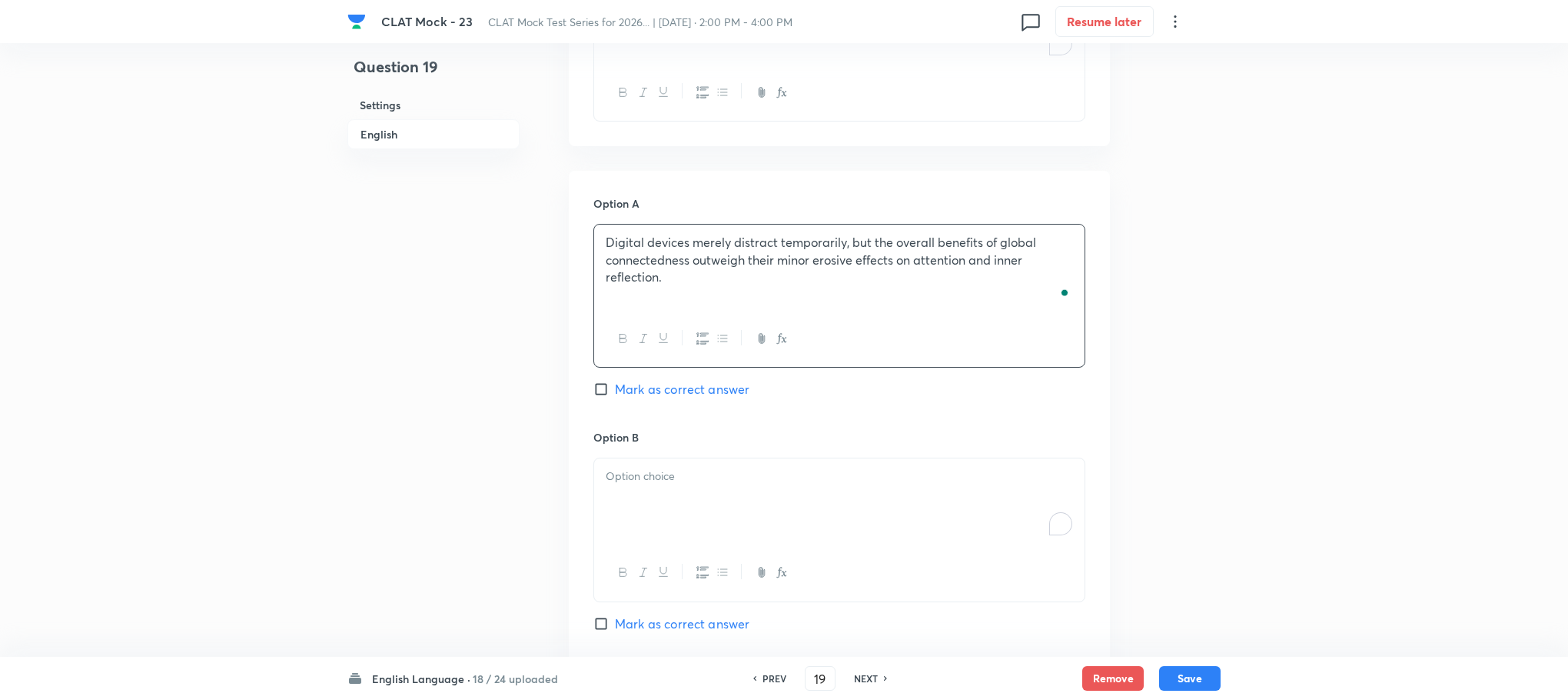
click at [657, 515] on div "To enrich screen reader interactions, please activate Accessibility in Grammarl…" at bounding box center [839, 502] width 490 height 86
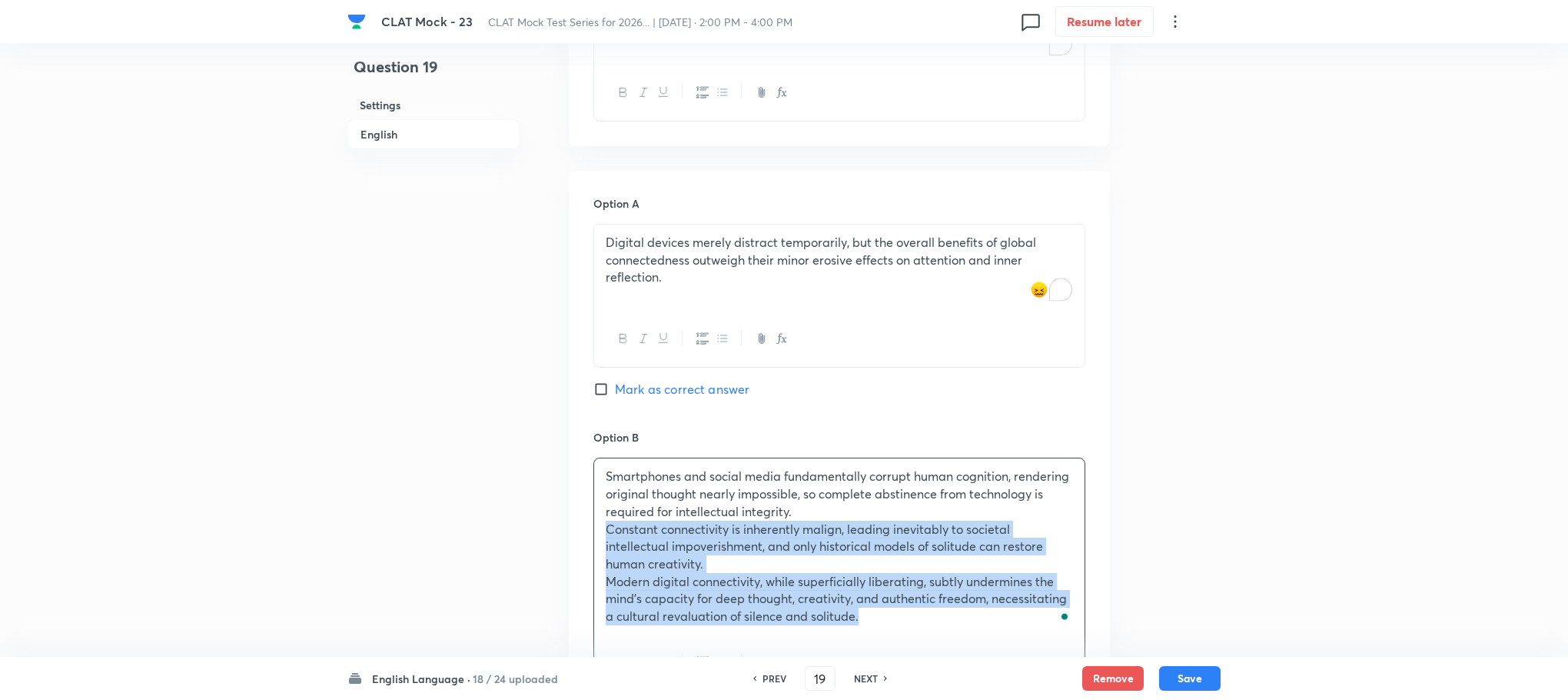
drag, startPoint x: 598, startPoint y: 524, endPoint x: 941, endPoint y: 631, distance: 359.3
click at [941, 631] on div "Smartphones and social media fundamentally corrupt human cognition, rendering o…" at bounding box center [839, 546] width 490 height 176
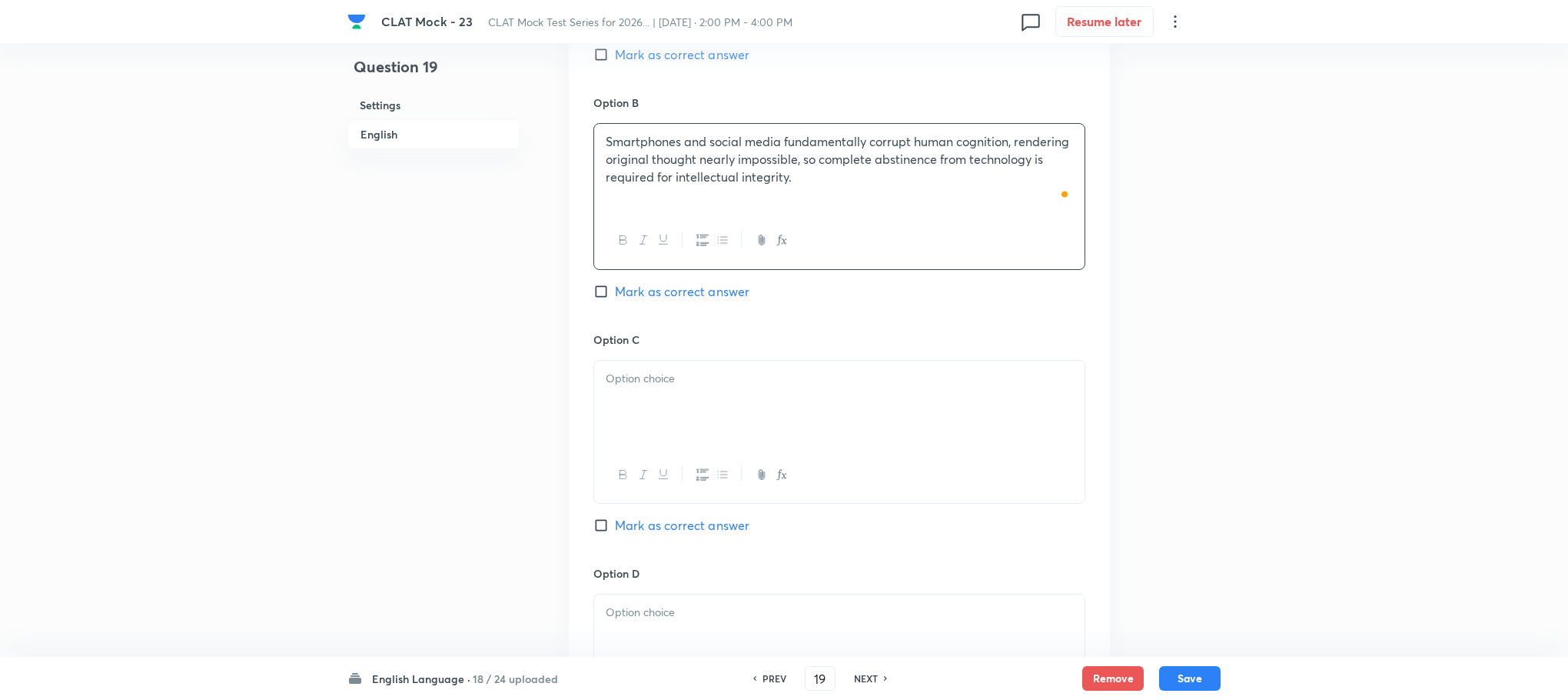
scroll to position [1835, 0]
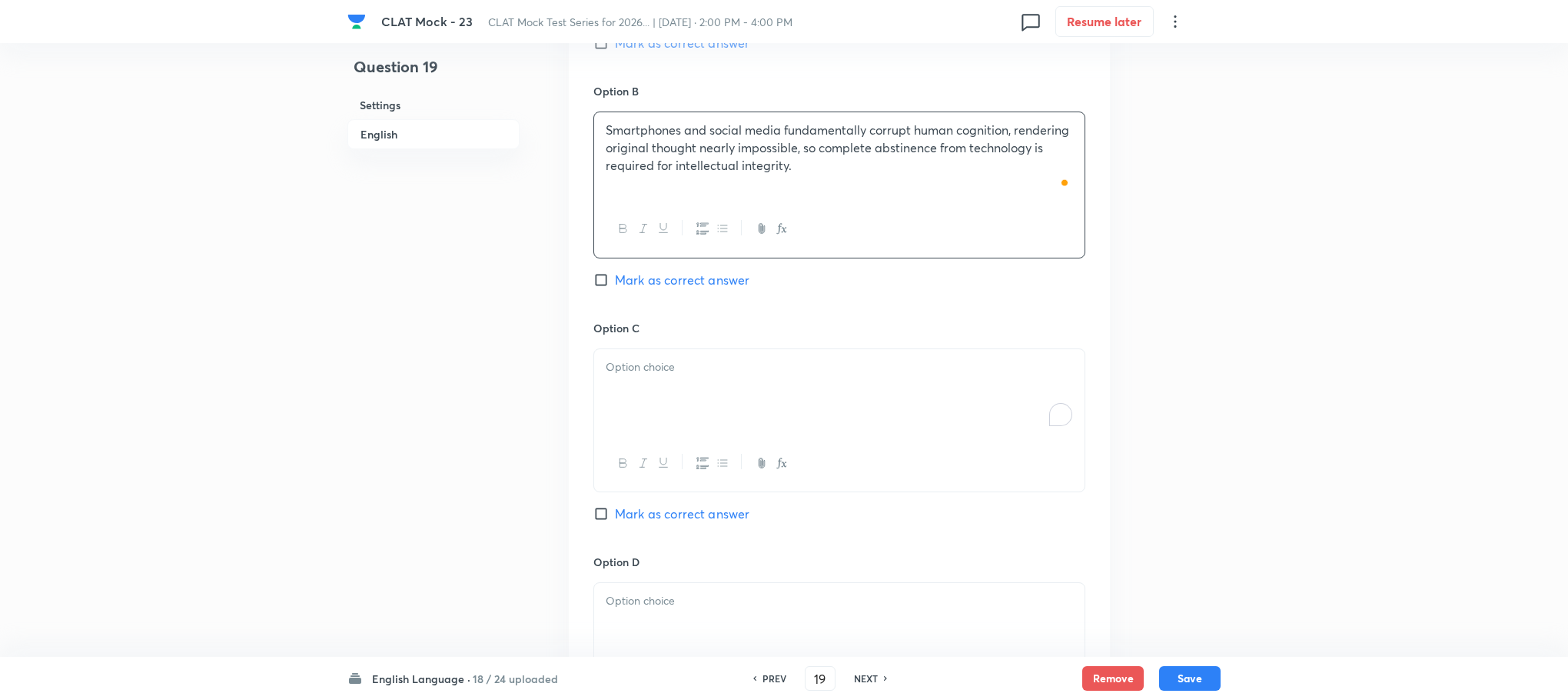
click at [623, 398] on div "To enrich screen reader interactions, please activate Accessibility in Grammarl…" at bounding box center [839, 393] width 490 height 86
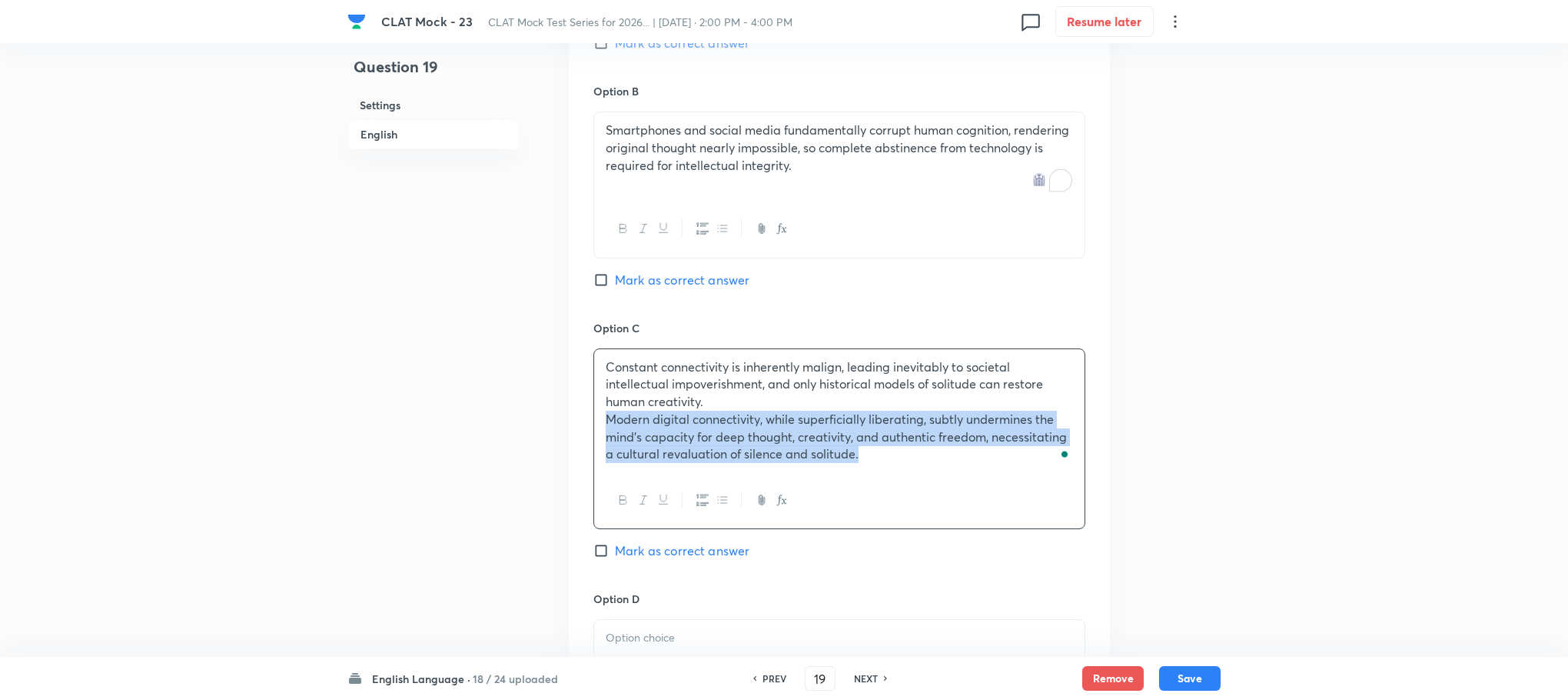
drag, startPoint x: 598, startPoint y: 420, endPoint x: 1052, endPoint y: 524, distance: 465.8
click at [1052, 524] on div "Constant connectivity is inherently malign, leading inevitably to societal inte…" at bounding box center [839, 439] width 492 height 182
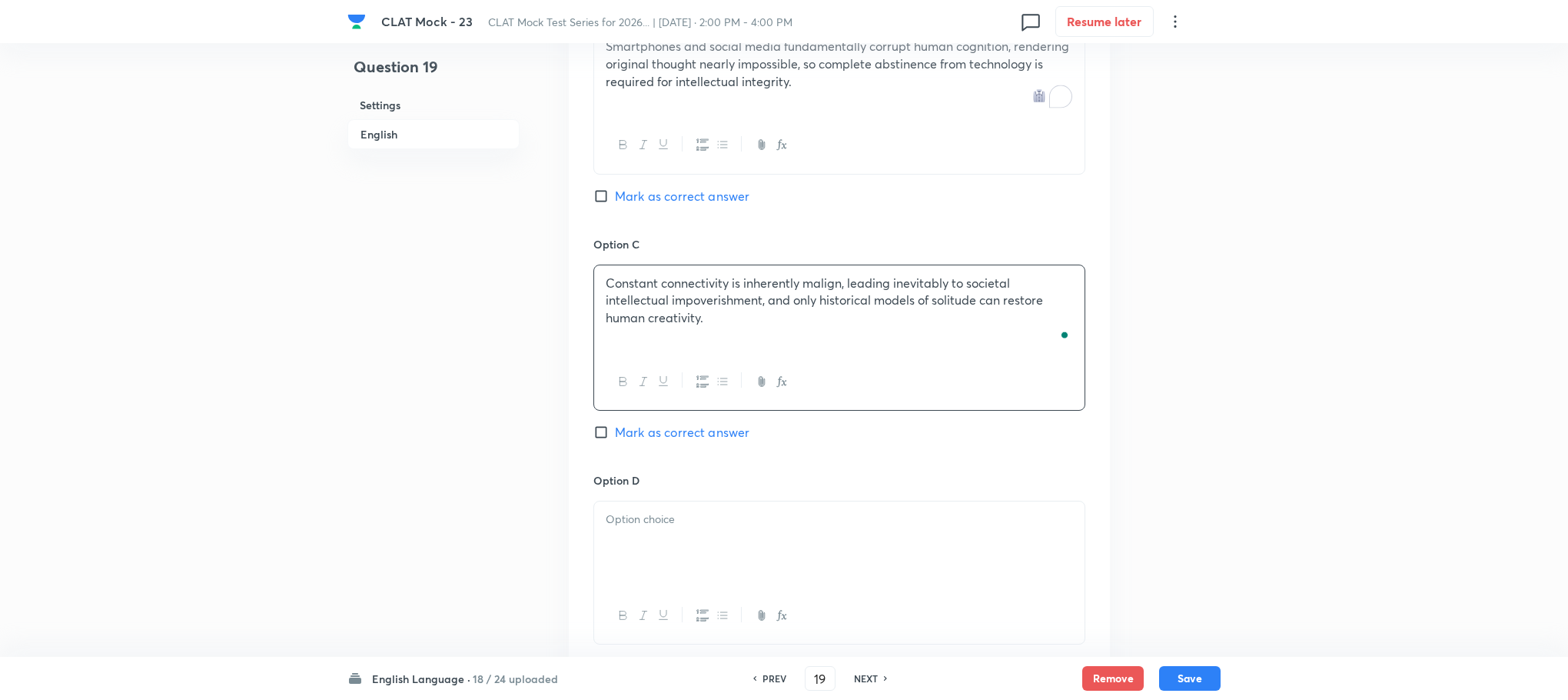
scroll to position [2065, 0]
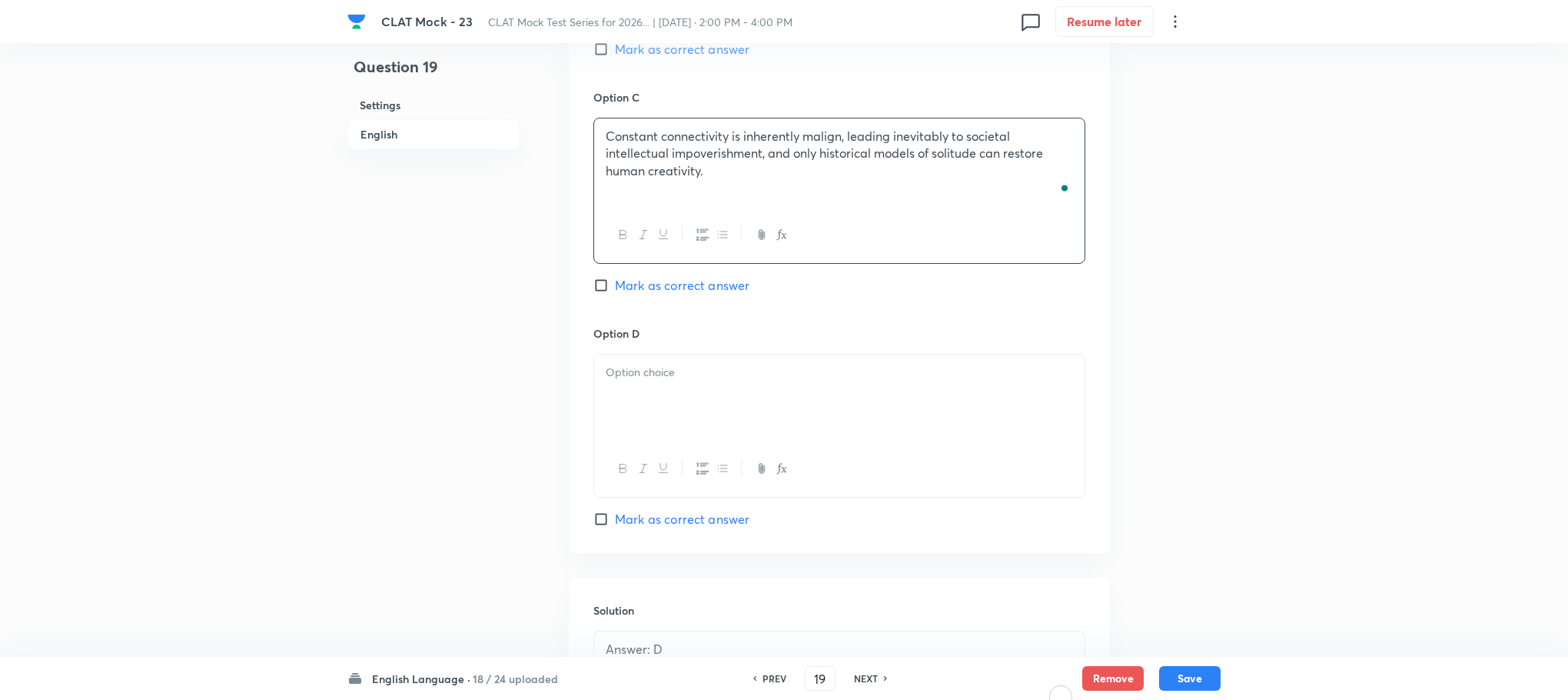
click at [620, 388] on div at bounding box center [839, 398] width 490 height 86
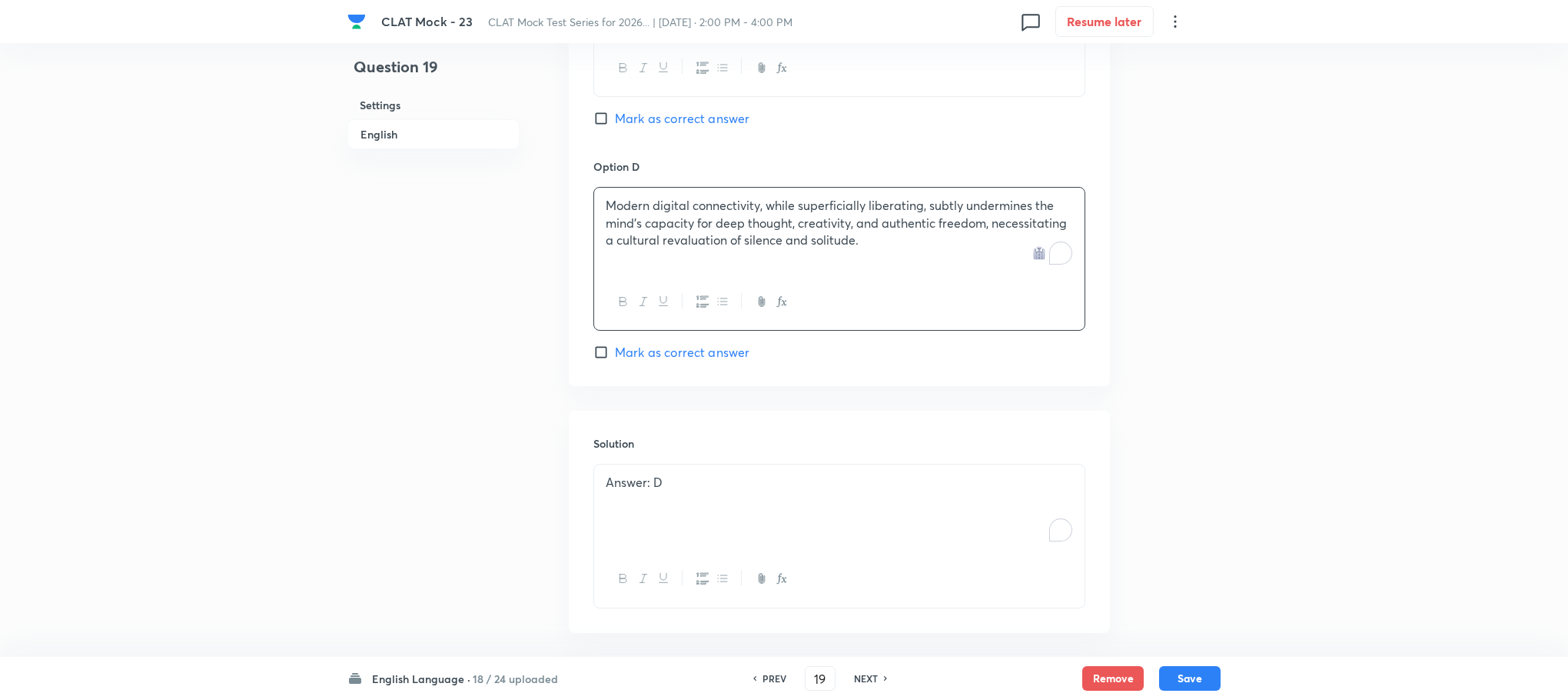
scroll to position [2303, 0]
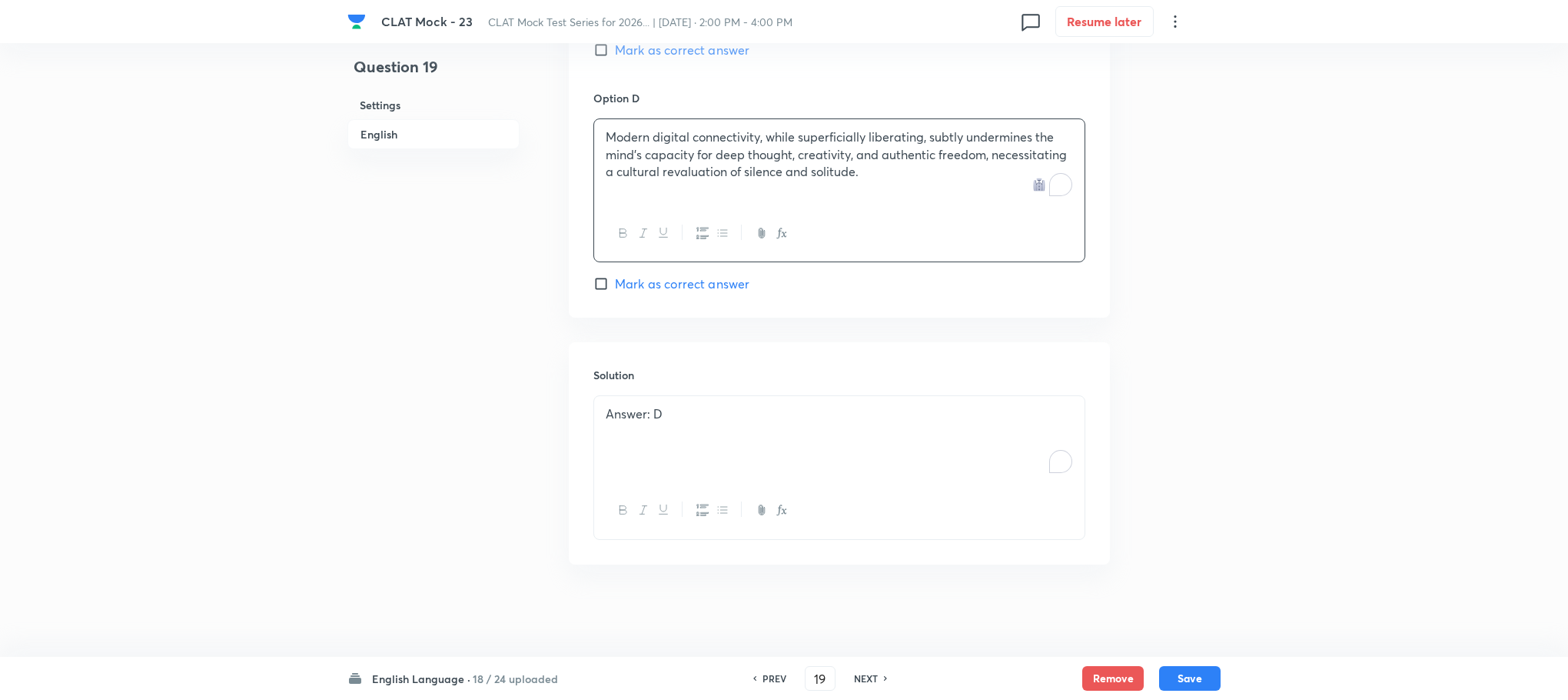
click at [706, 444] on div "Answer: D" at bounding box center [839, 439] width 490 height 86
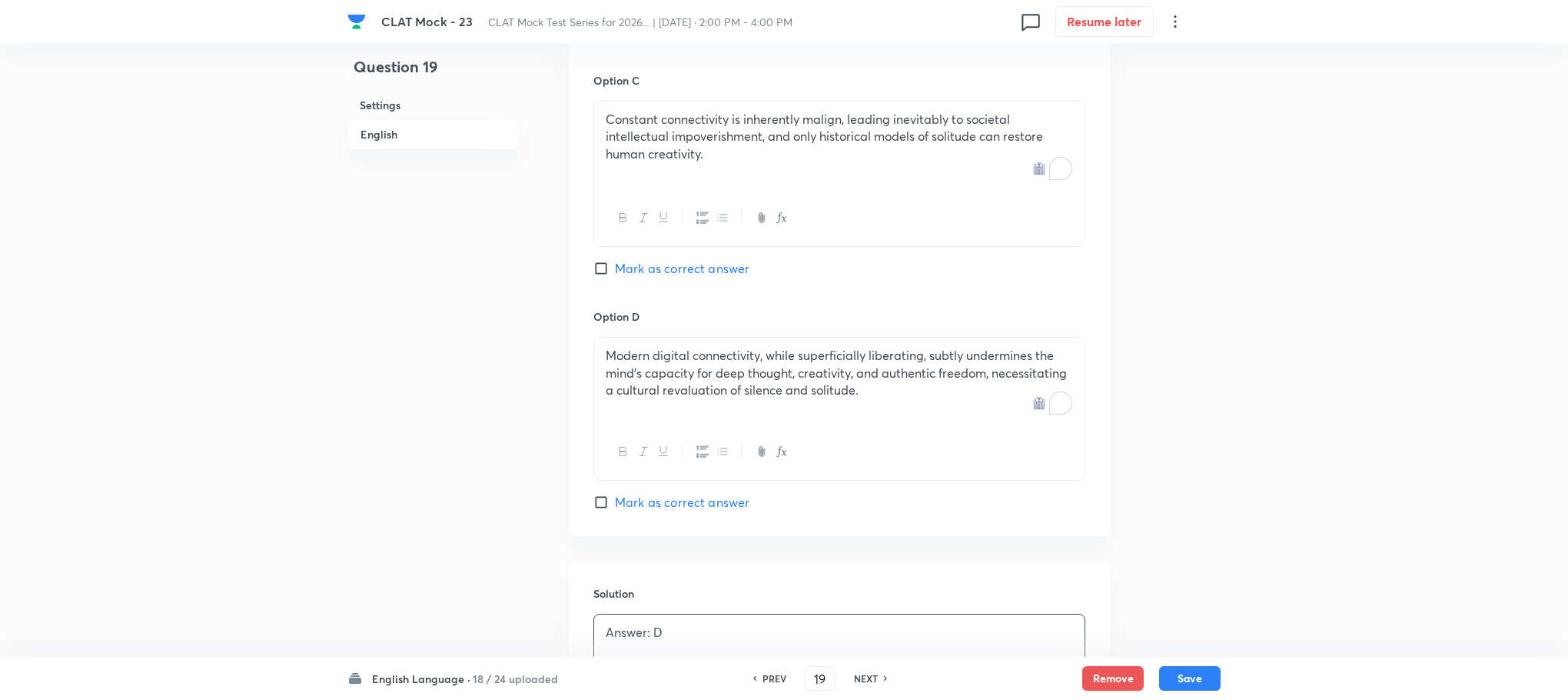
scroll to position [2073, 0]
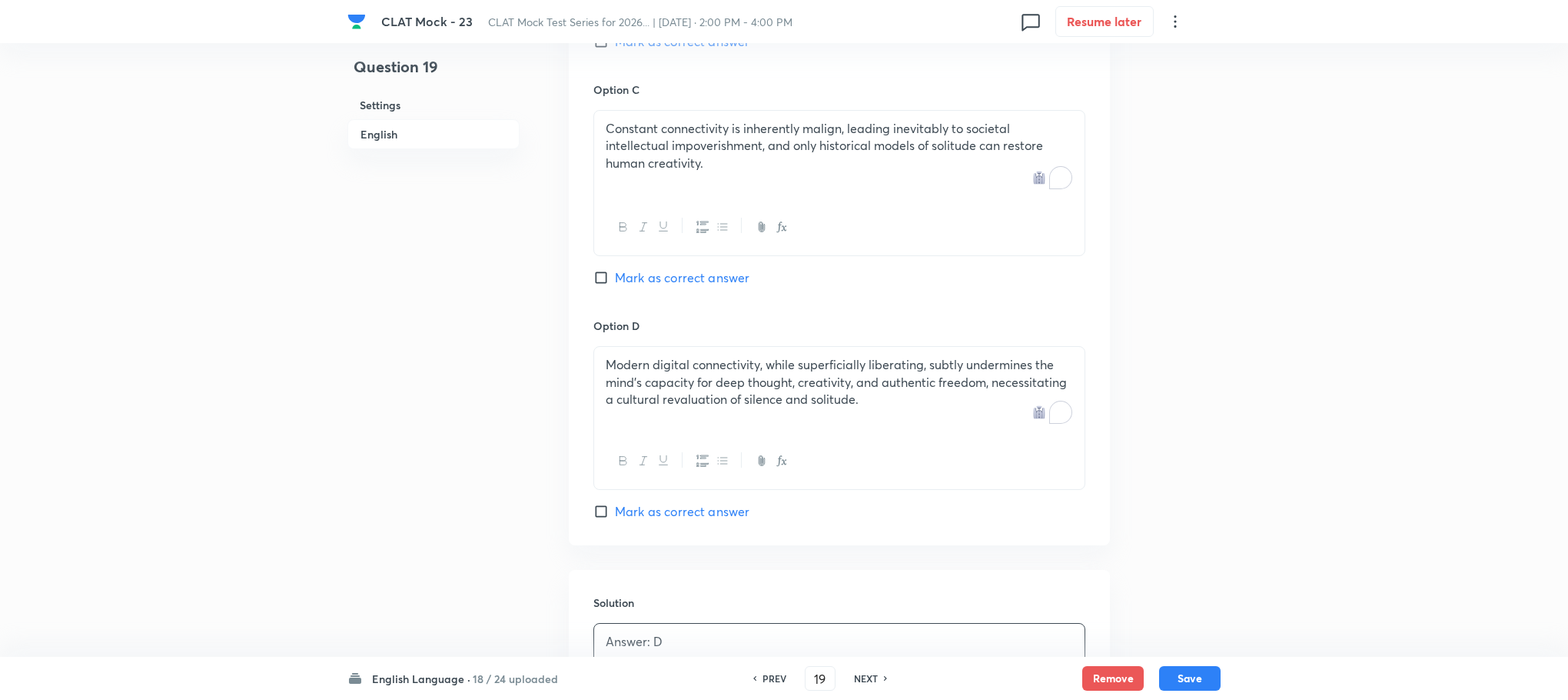
click at [668, 513] on span "Mark as correct answer" at bounding box center [682, 512] width 134 height 19
click at [615, 513] on input "Mark as correct answer" at bounding box center [604, 512] width 22 height 15
checkbox input "true"
click at [1176, 677] on button "Save" at bounding box center [1190, 676] width 62 height 24
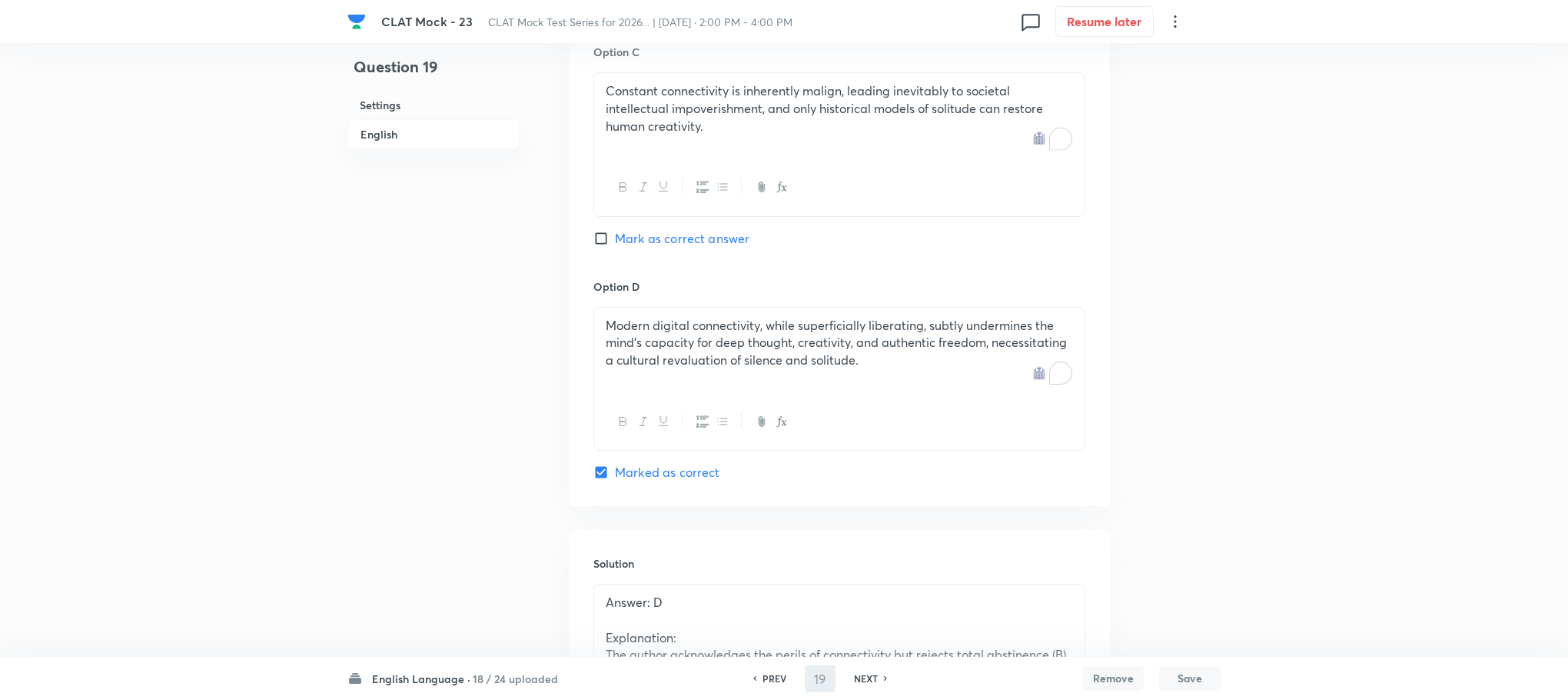
type input "20"
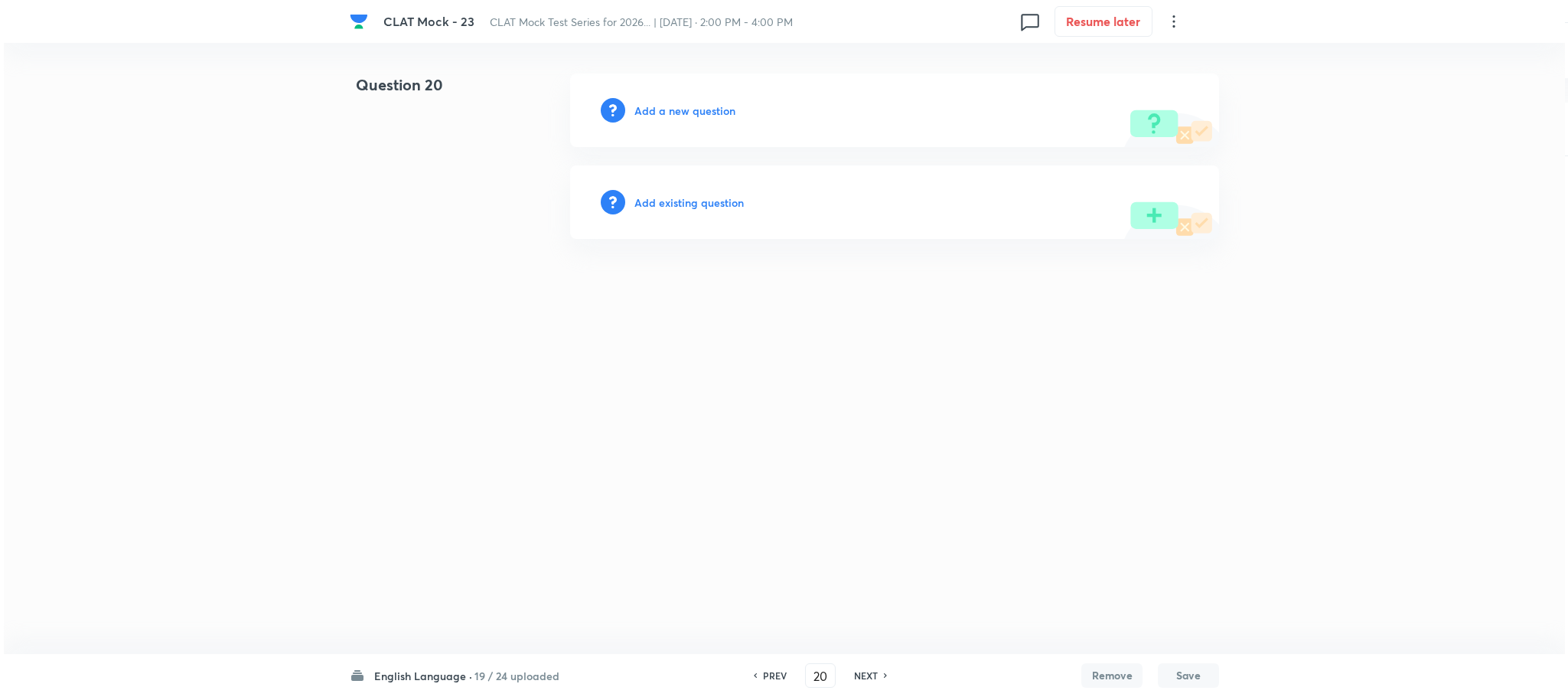
scroll to position [0, 0]
click at [706, 108] on h6 "Add a new question" at bounding box center [685, 110] width 101 height 16
click at [706, 108] on h6 "Choose a question type" at bounding box center [693, 110] width 118 height 16
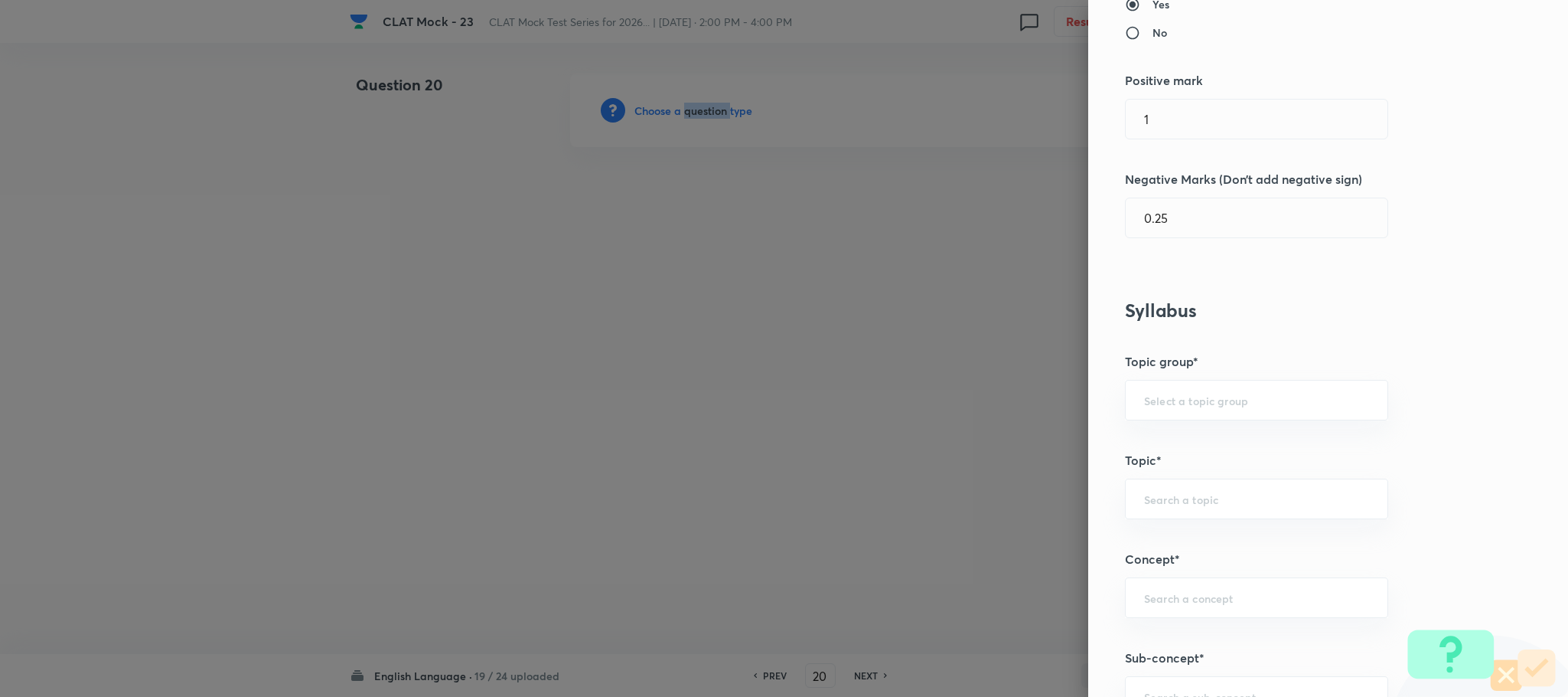
scroll to position [574, 0]
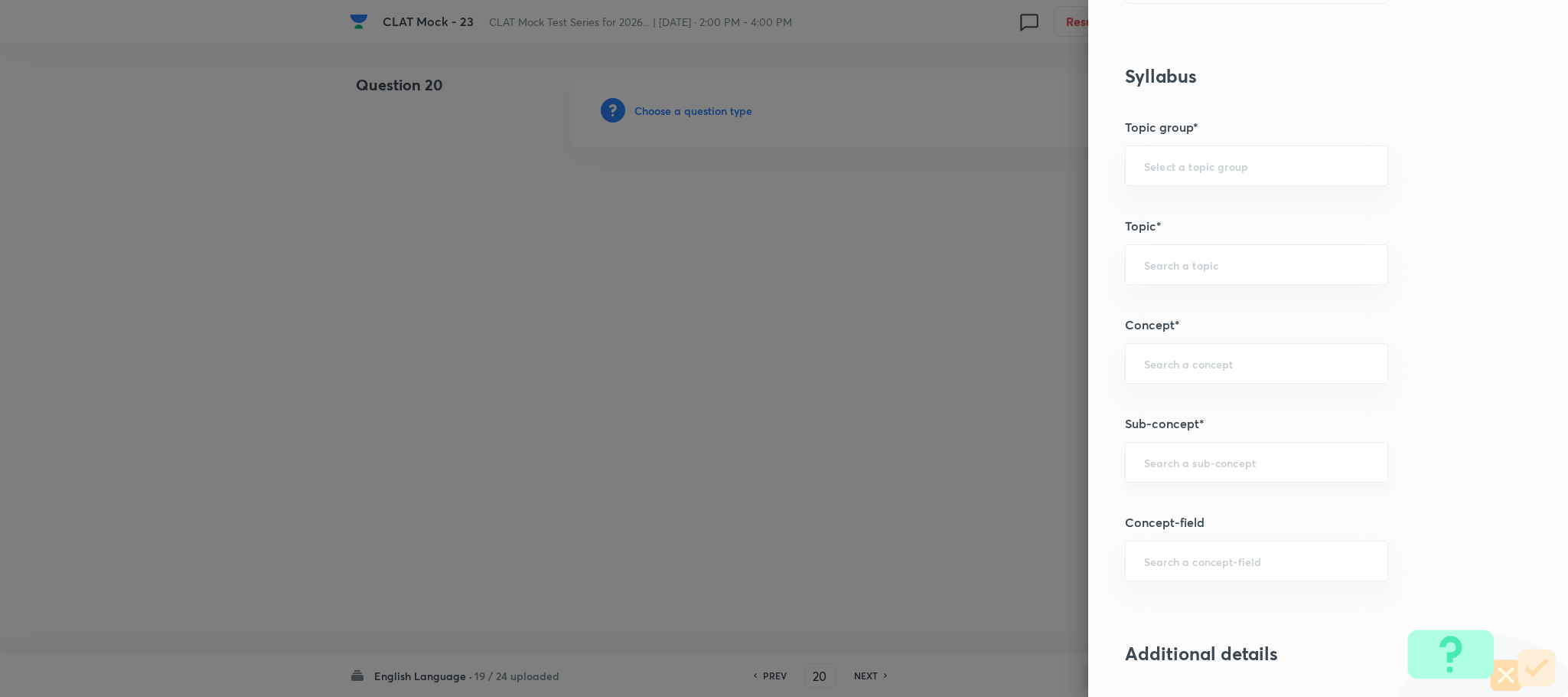
click at [1171, 467] on input "text" at bounding box center [1257, 462] width 225 height 14
click at [1163, 512] on li "Reading Comprehension" at bounding box center [1239, 510] width 261 height 28
type input "Reading Comprehension"
type input "English"
type input "English Comprehension"
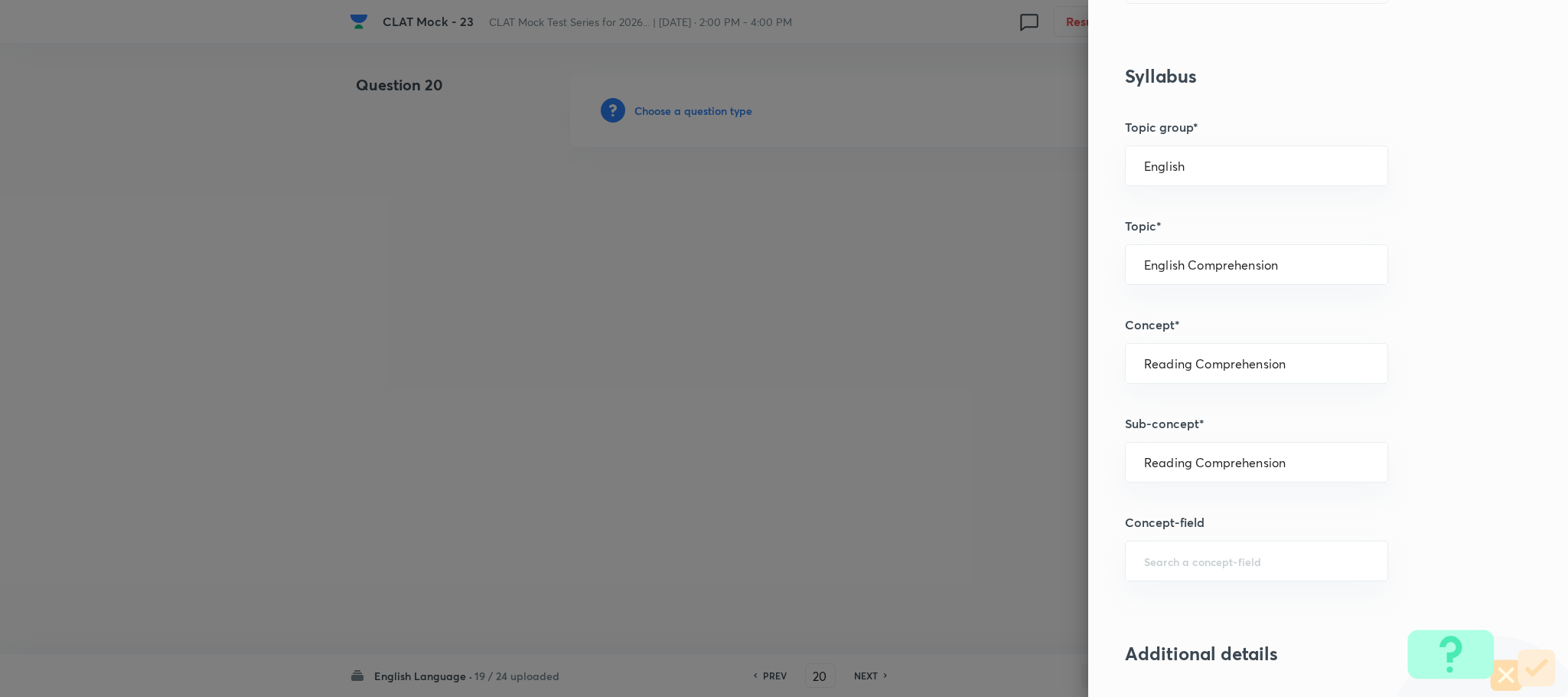
type input "Reading Comprehension"
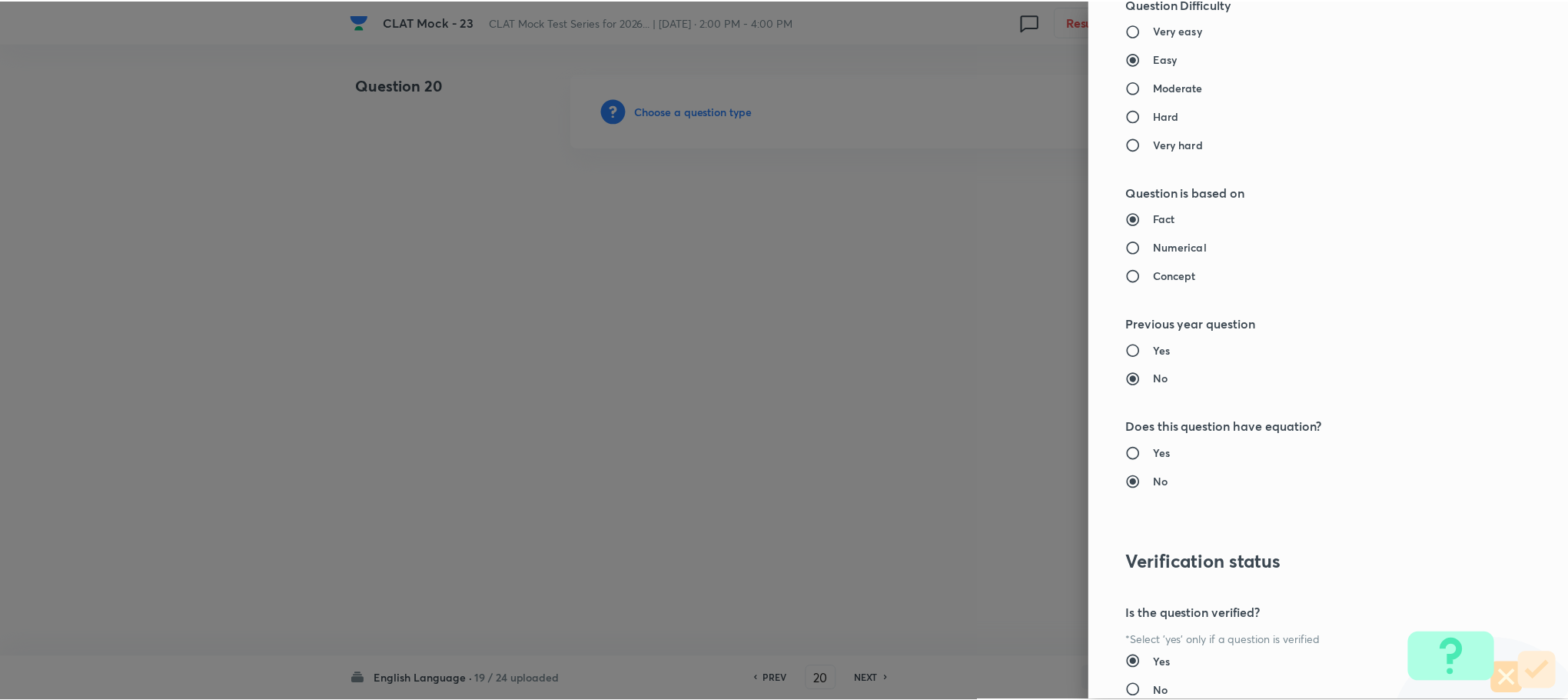
scroll to position [1402, 0]
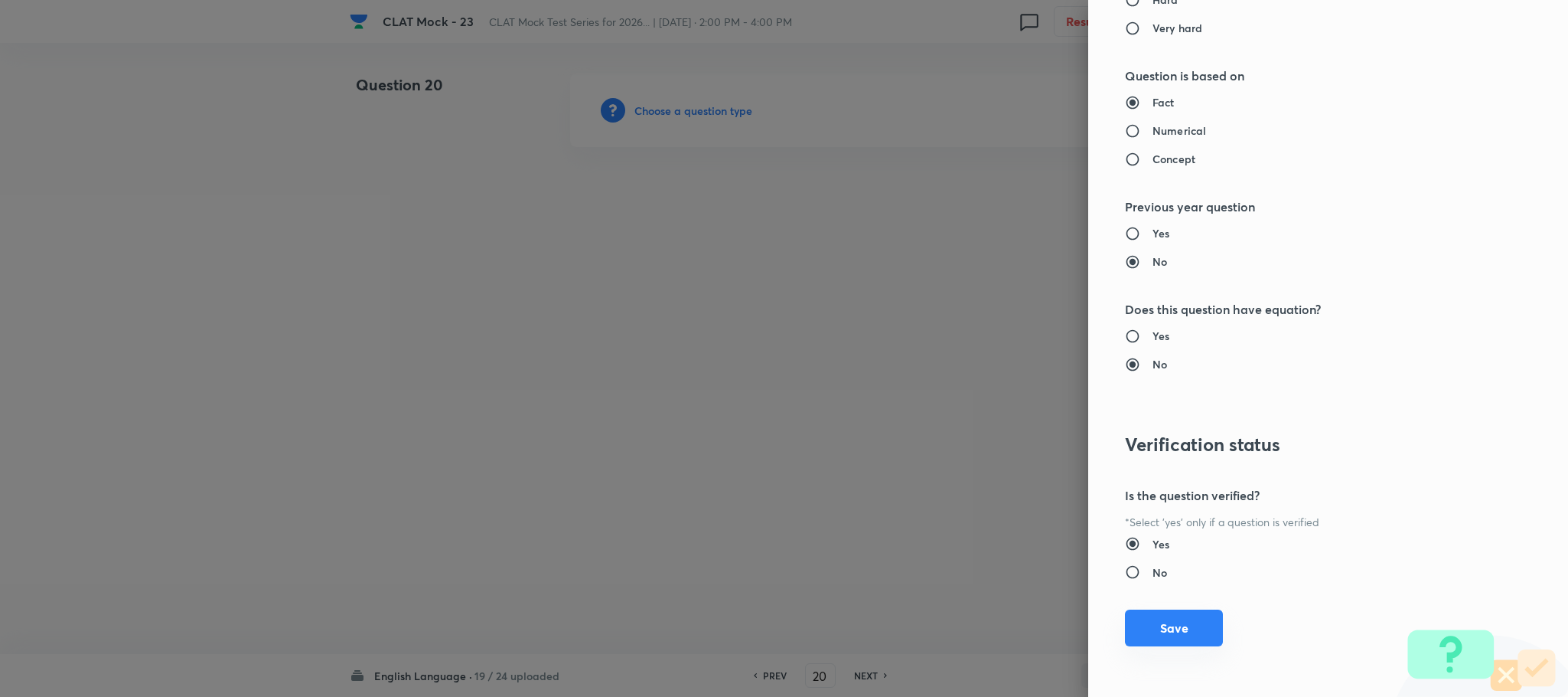
click at [1170, 628] on button "Save" at bounding box center [1174, 628] width 98 height 37
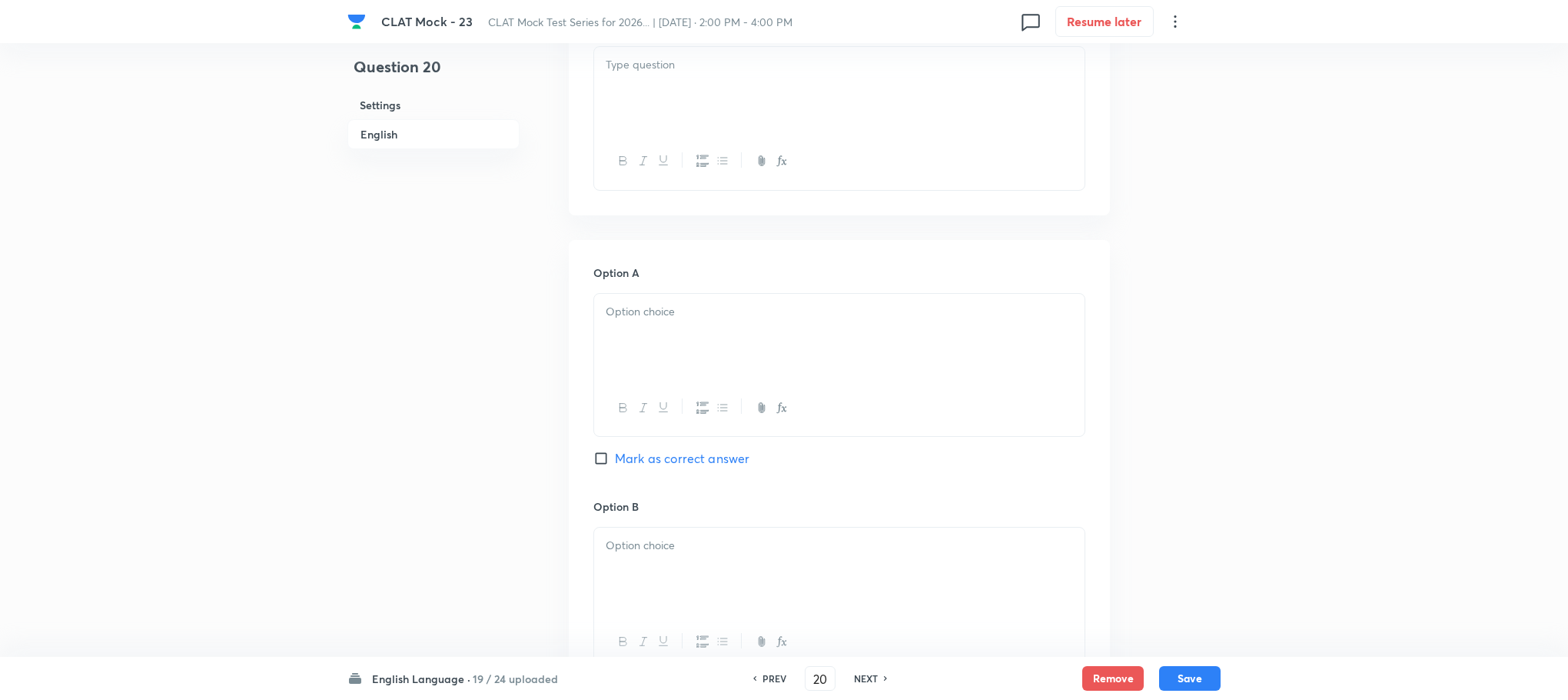
click at [653, 335] on div at bounding box center [839, 337] width 490 height 86
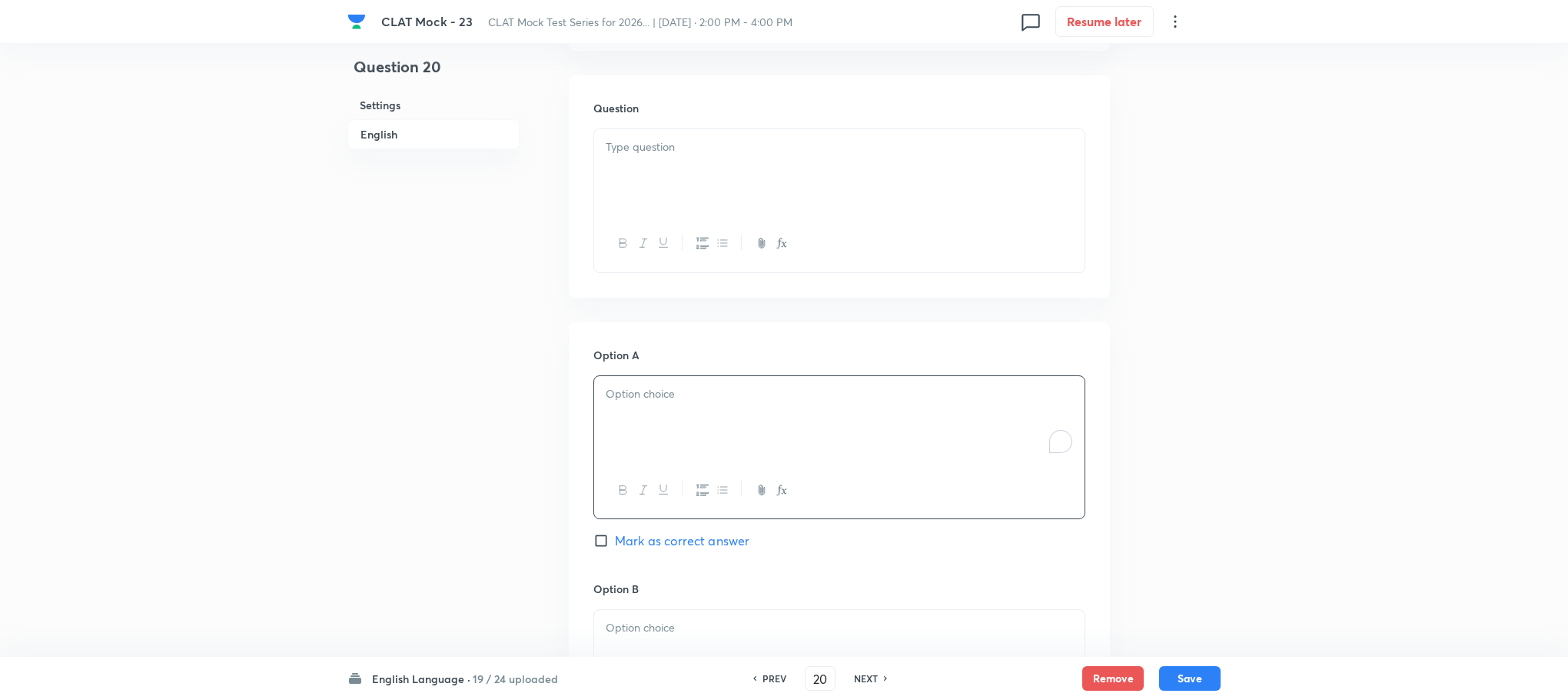
scroll to position [1269, 0]
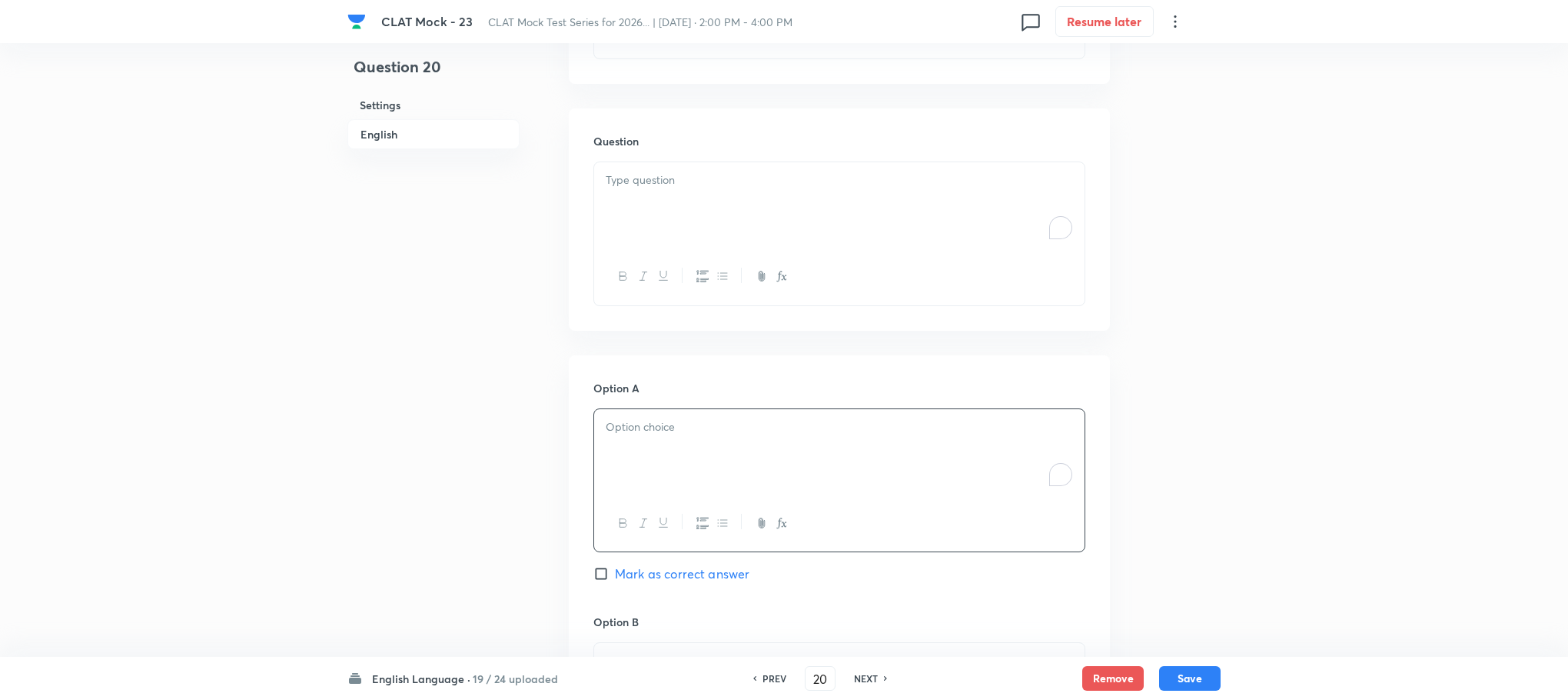
click at [633, 194] on div "To enrich screen reader interactions, please activate Accessibility in Grammarl…" at bounding box center [839, 205] width 490 height 86
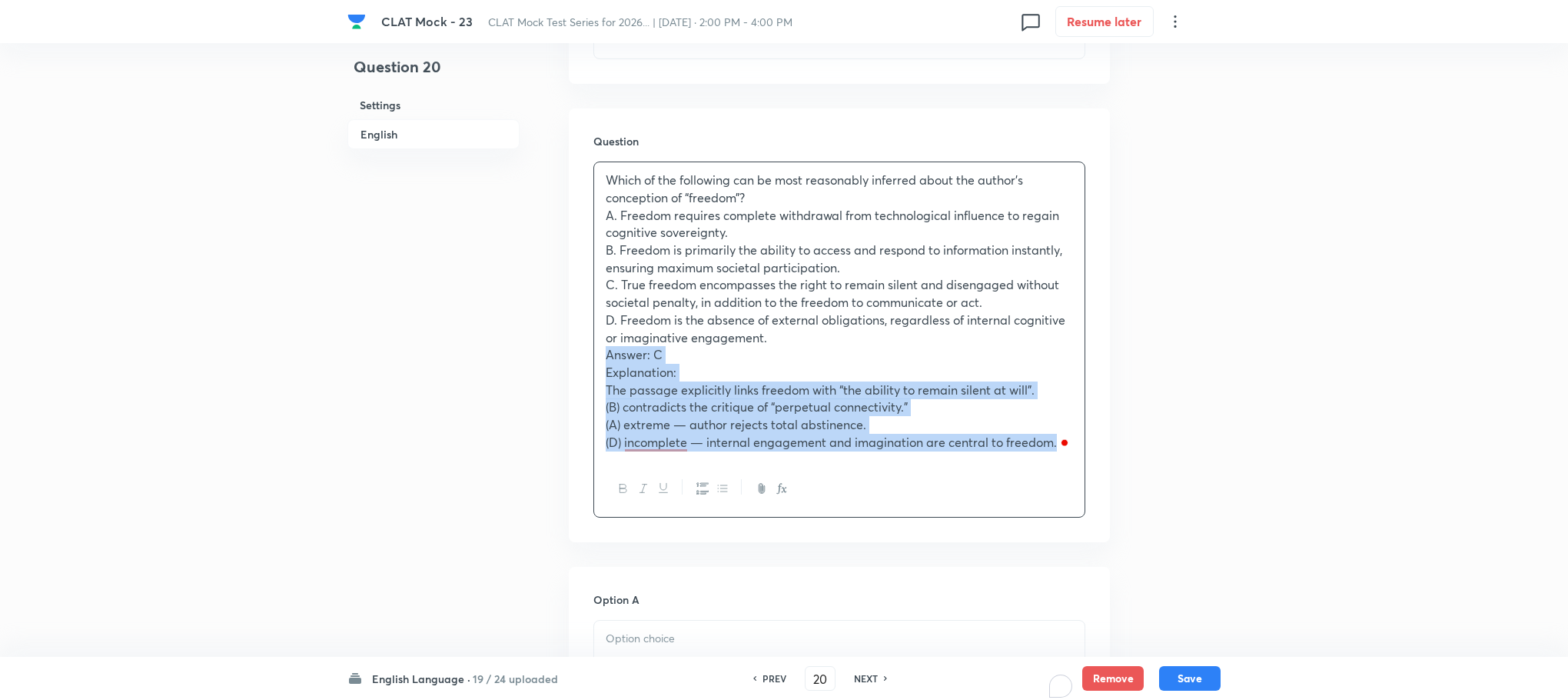
drag, startPoint x: 608, startPoint y: 354, endPoint x: 1181, endPoint y: 485, distance: 587.8
click at [1181, 485] on div "Question 20 Settings English Settings Type Single choice correct 4 options With…" at bounding box center [784, 317] width 873 height 3025
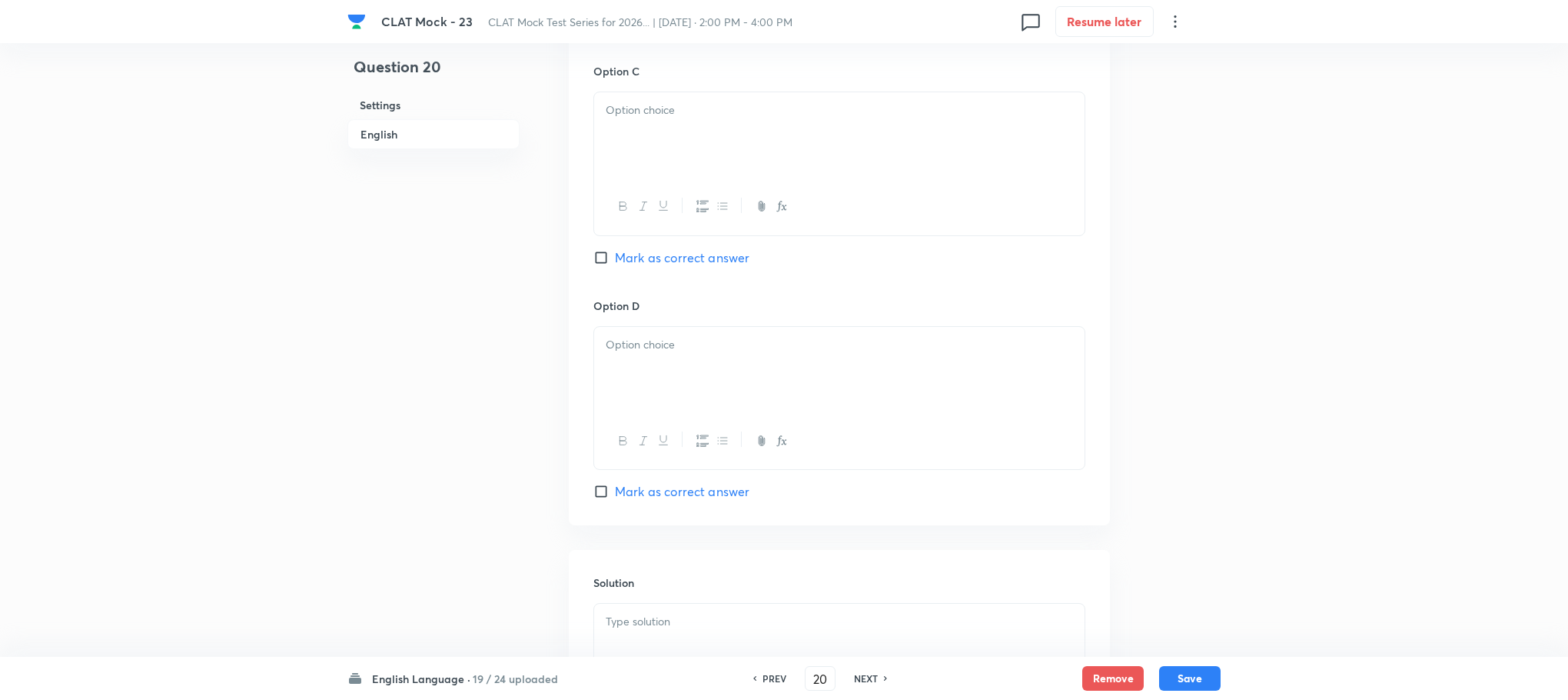
scroll to position [2308, 0]
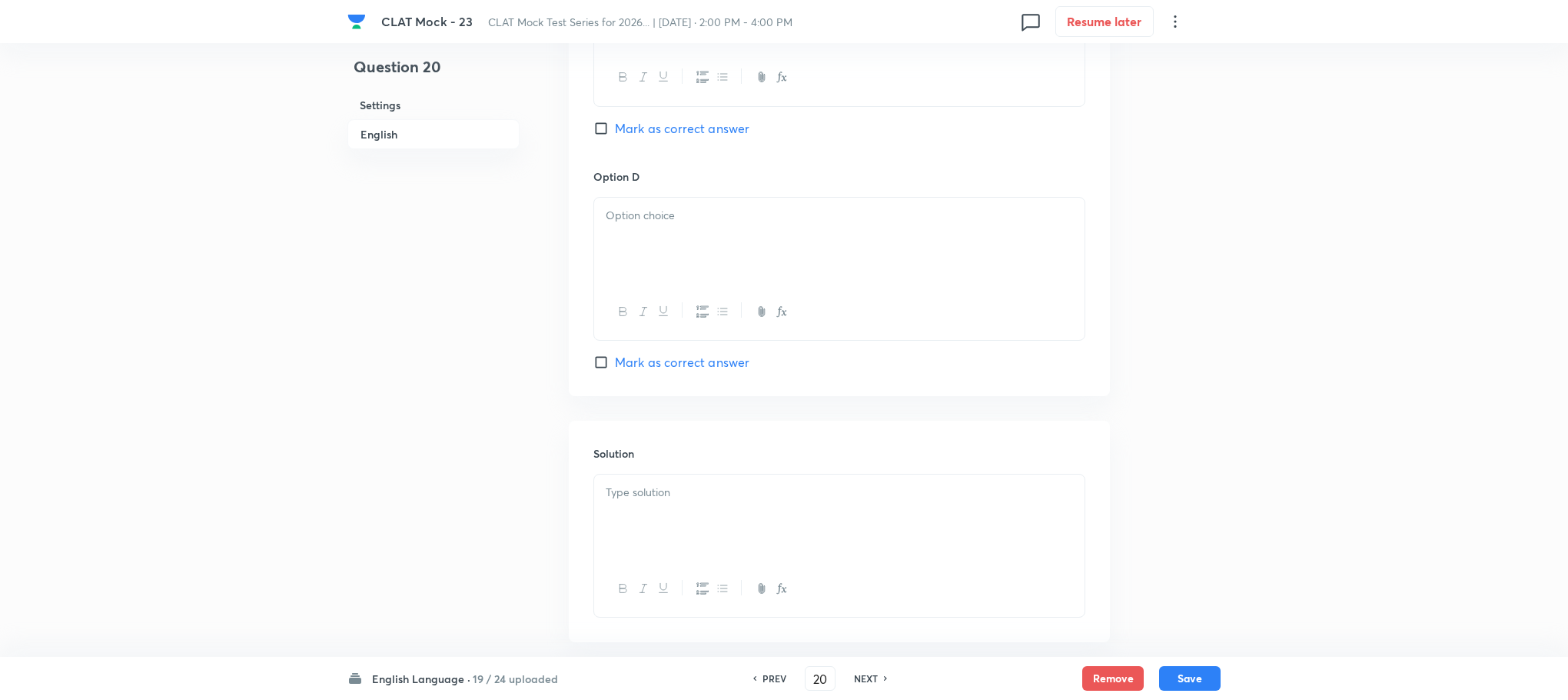
click at [591, 497] on div "Solution" at bounding box center [839, 531] width 541 height 221
click at [637, 501] on p at bounding box center [840, 492] width 468 height 18
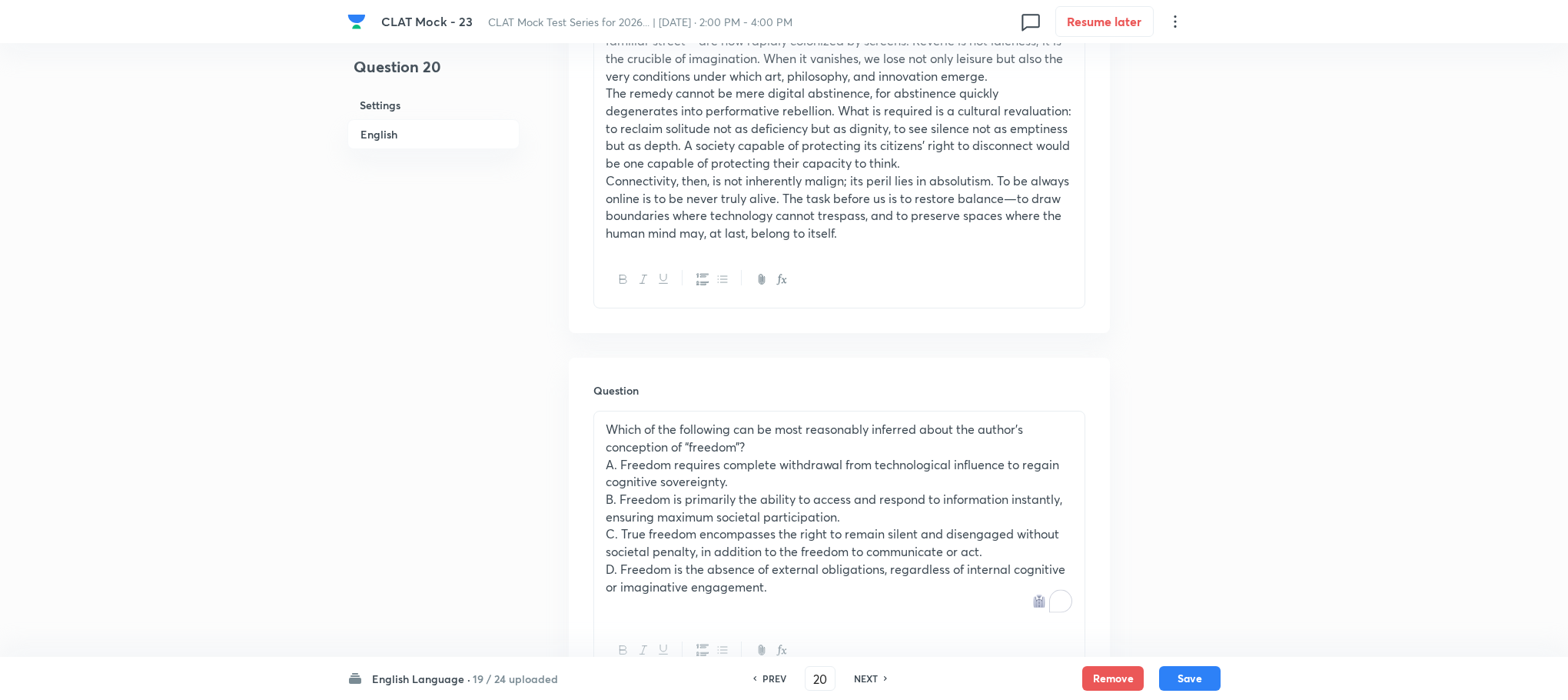
scroll to position [1153, 0]
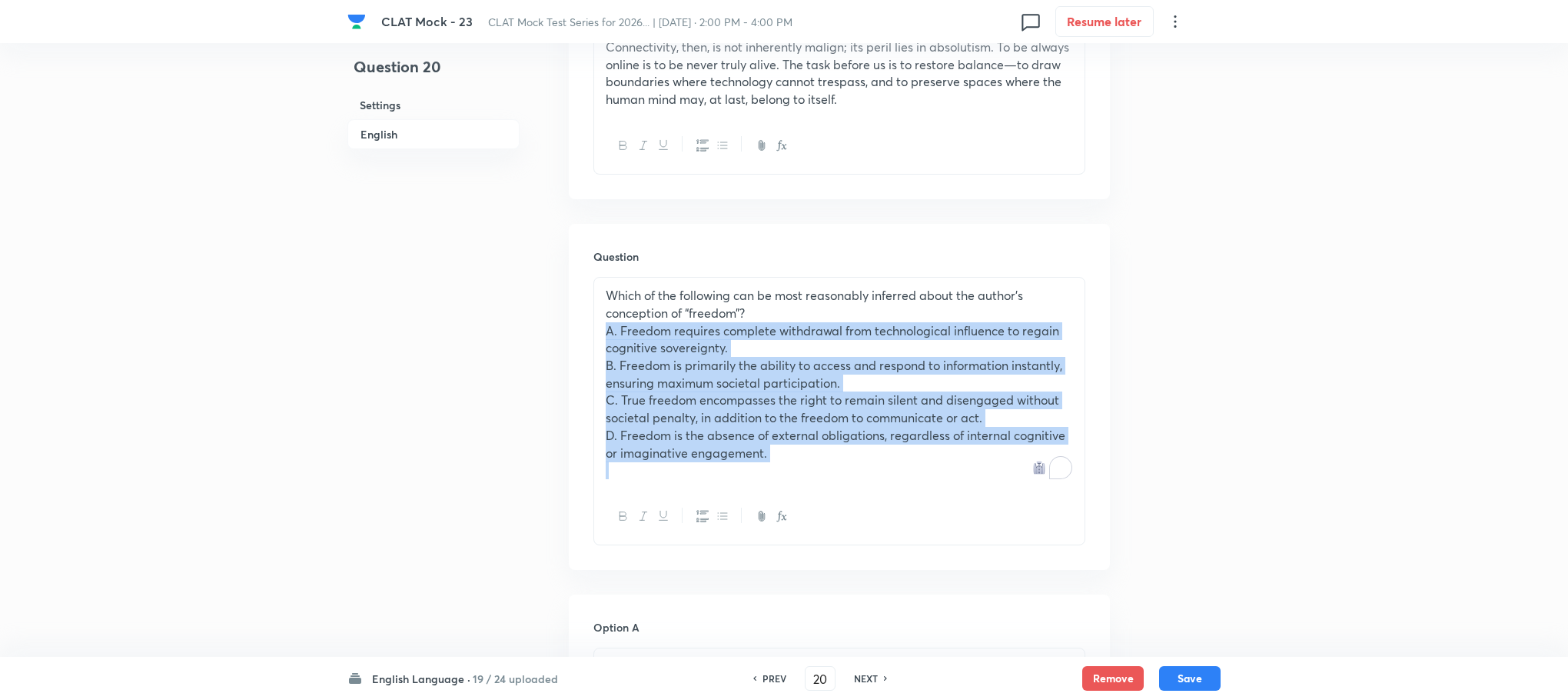
drag, startPoint x: 604, startPoint y: 337, endPoint x: 886, endPoint y: 503, distance: 327.2
click at [886, 503] on div "Which of the following can be most reasonably inferred about the author’s conce…" at bounding box center [839, 411] width 492 height 269
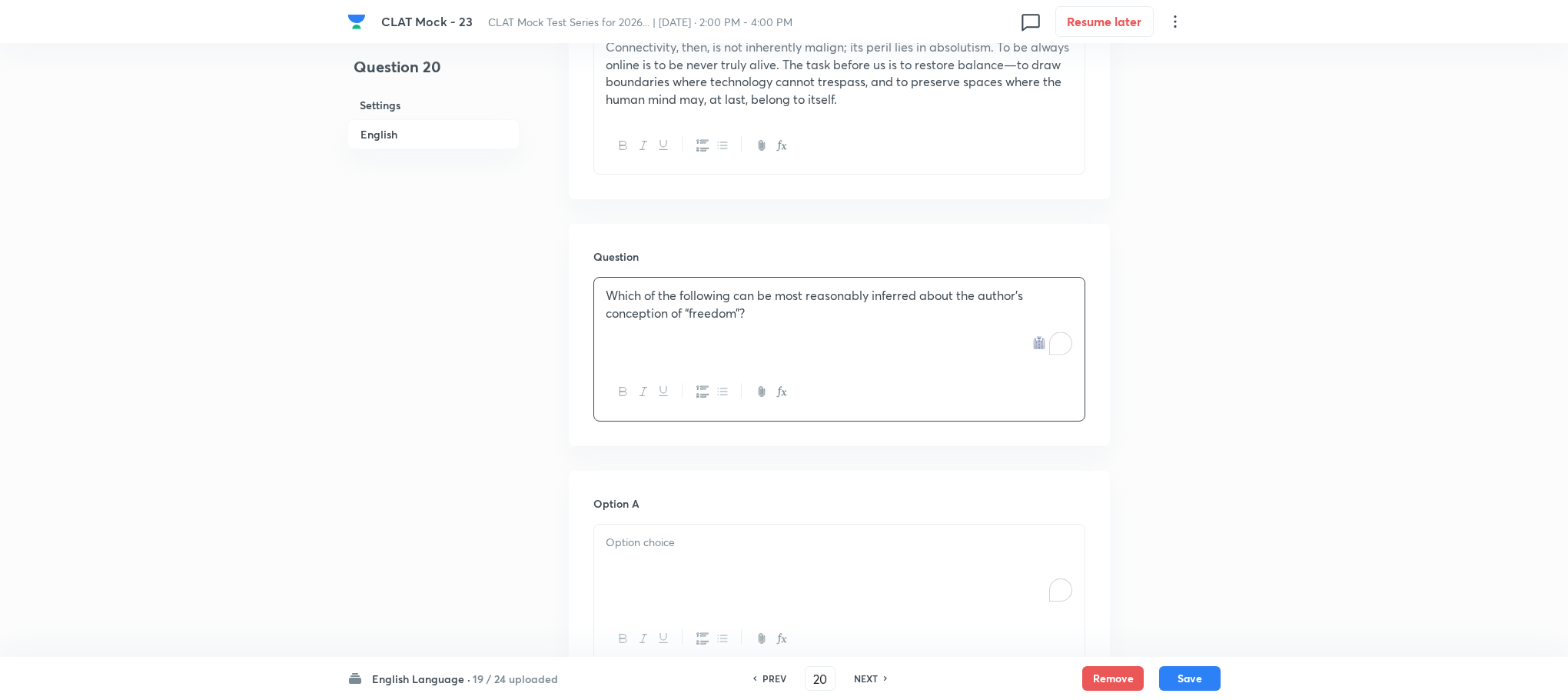
click at [614, 598] on div "To enrich screen reader interactions, please activate Accessibility in Grammarl…" at bounding box center [839, 567] width 490 height 86
paste div "To enrich screen reader interactions, please activate Accessibility in Grammarl…"
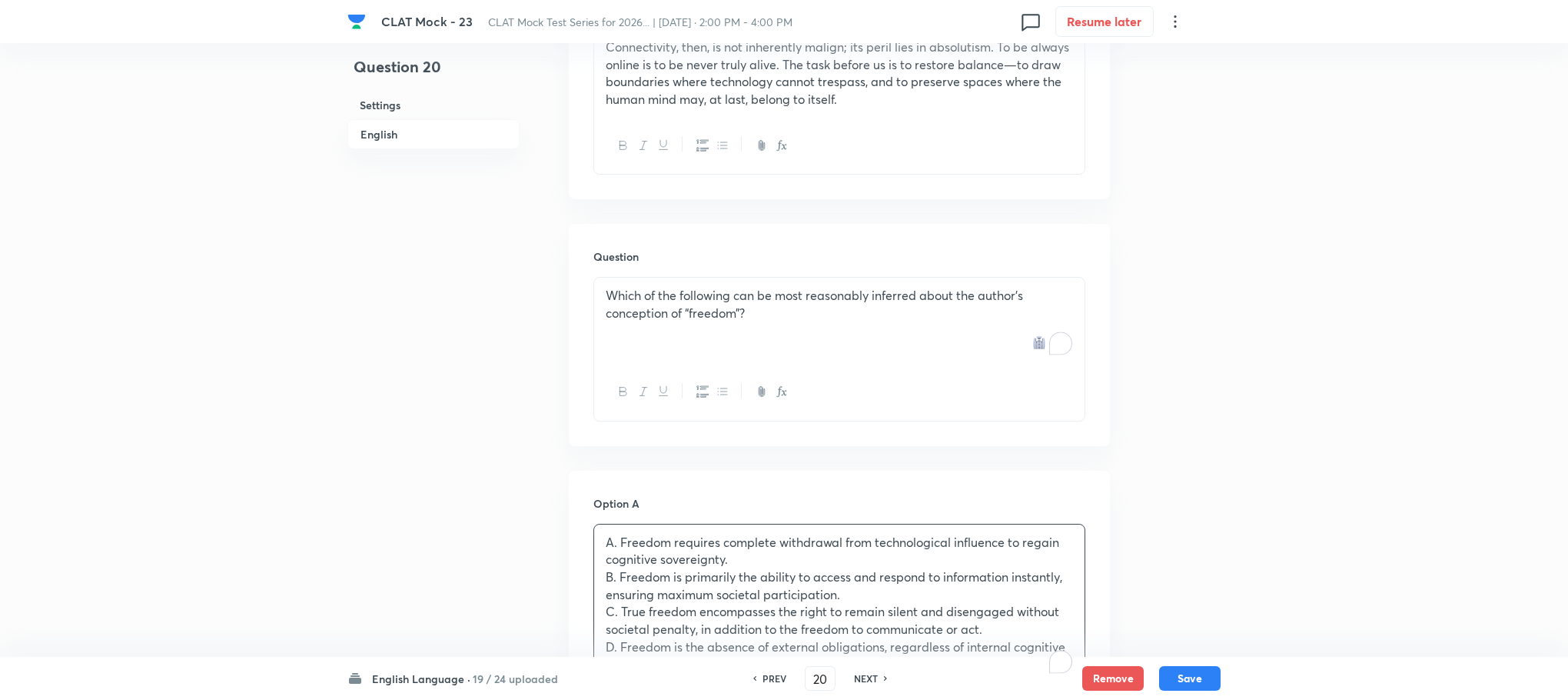
click at [618, 545] on p "A. Freedom requires complete withdrawal from technological influence to regain …" at bounding box center [840, 551] width 468 height 35
click at [619, 573] on p "B. Freedom is primarily the ability to access and respond to information instan…" at bounding box center [840, 585] width 468 height 35
click at [617, 612] on p "C. True freedom encompasses the right to remain silent and disengaged without s…" at bounding box center [840, 620] width 468 height 35
click at [617, 646] on p "D. Freedom is the absence of external obligations, regardless of internal cogni…" at bounding box center [840, 655] width 468 height 35
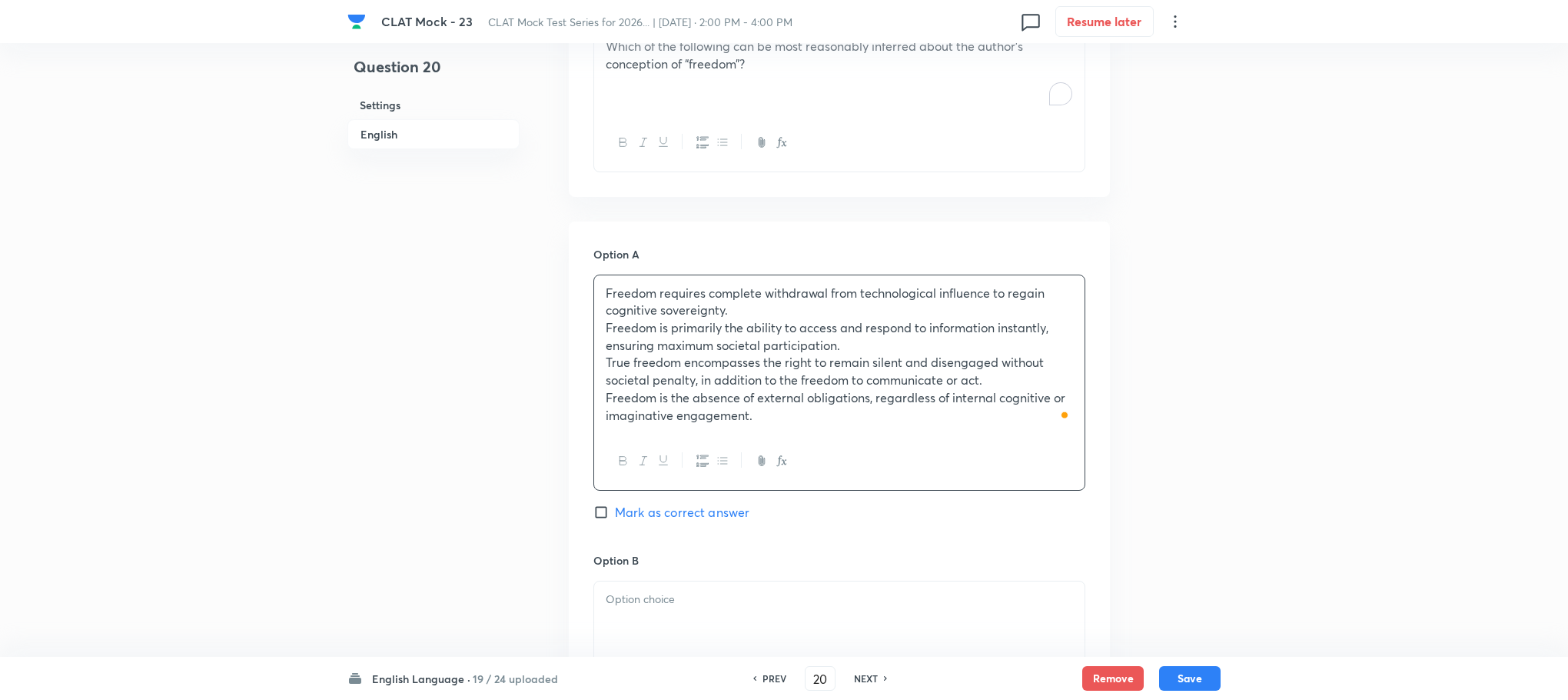
scroll to position [1549, 0]
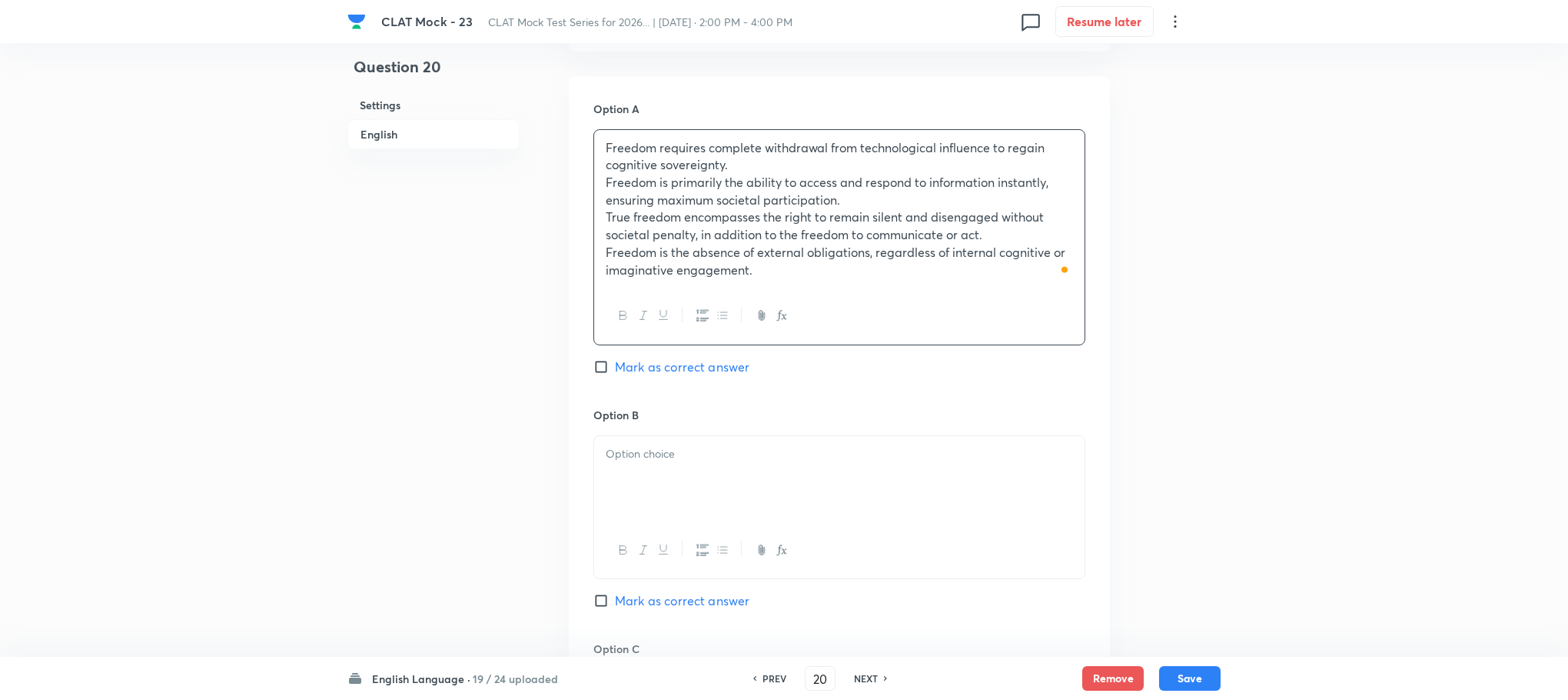
drag, startPoint x: 600, startPoint y: 580, endPoint x: 1031, endPoint y: 697, distance: 446.6
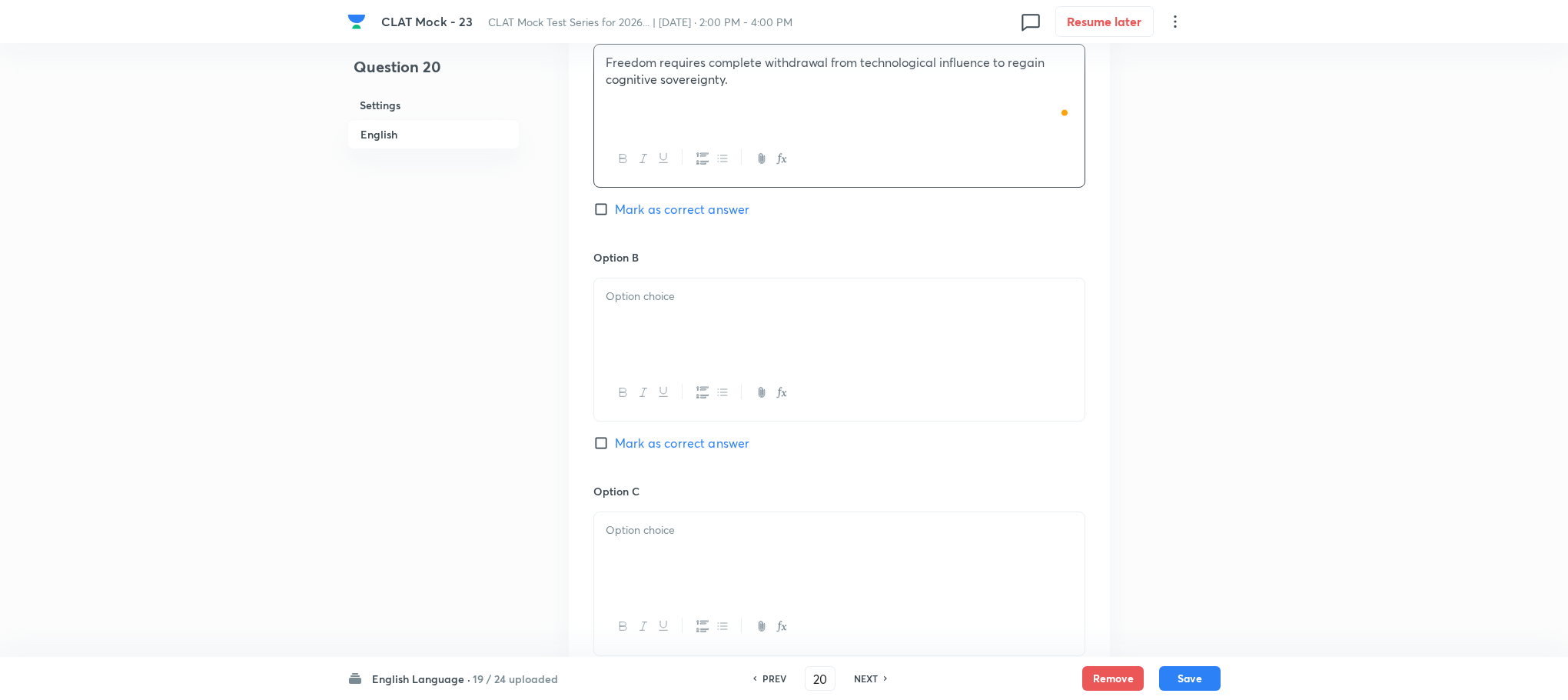
scroll to position [1779, 0]
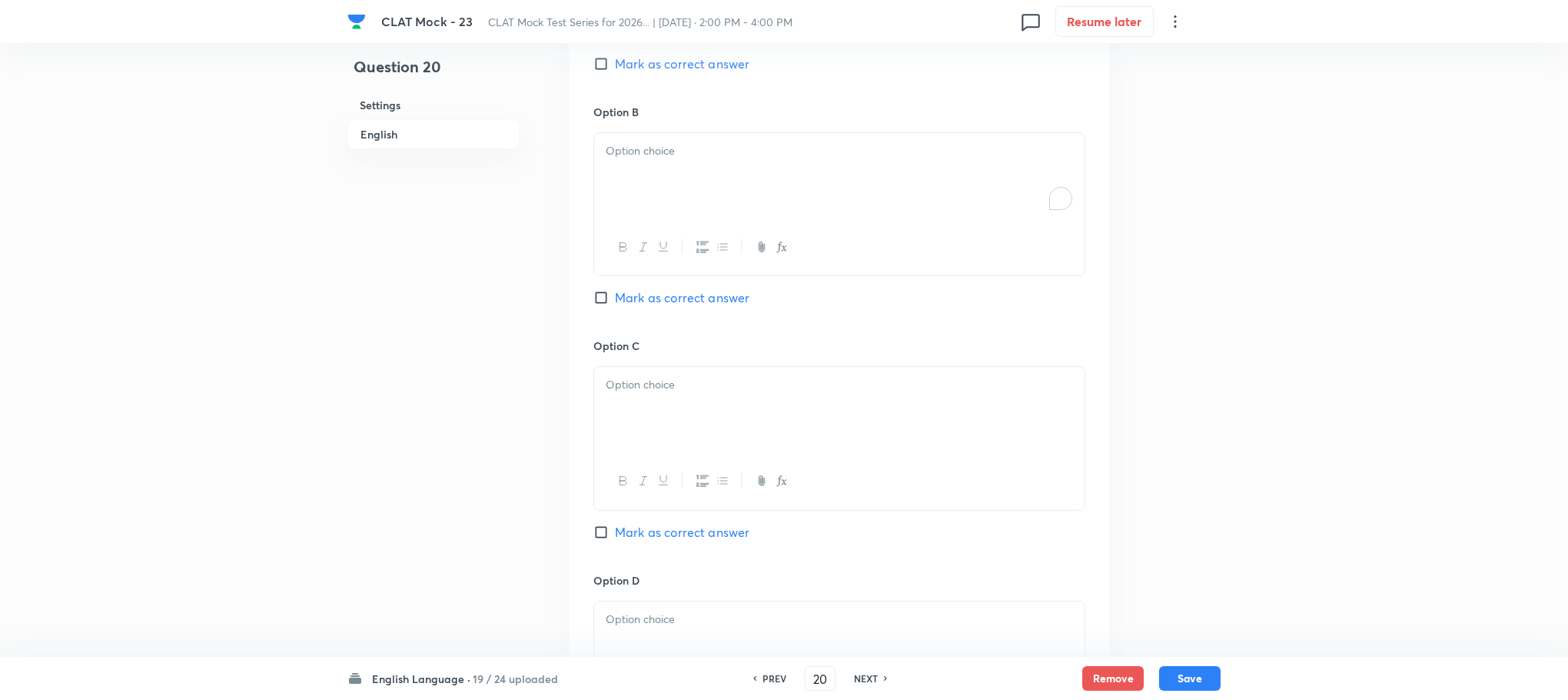
click at [625, 167] on div "To enrich screen reader interactions, please activate Accessibility in Grammarl…" at bounding box center [839, 176] width 490 height 86
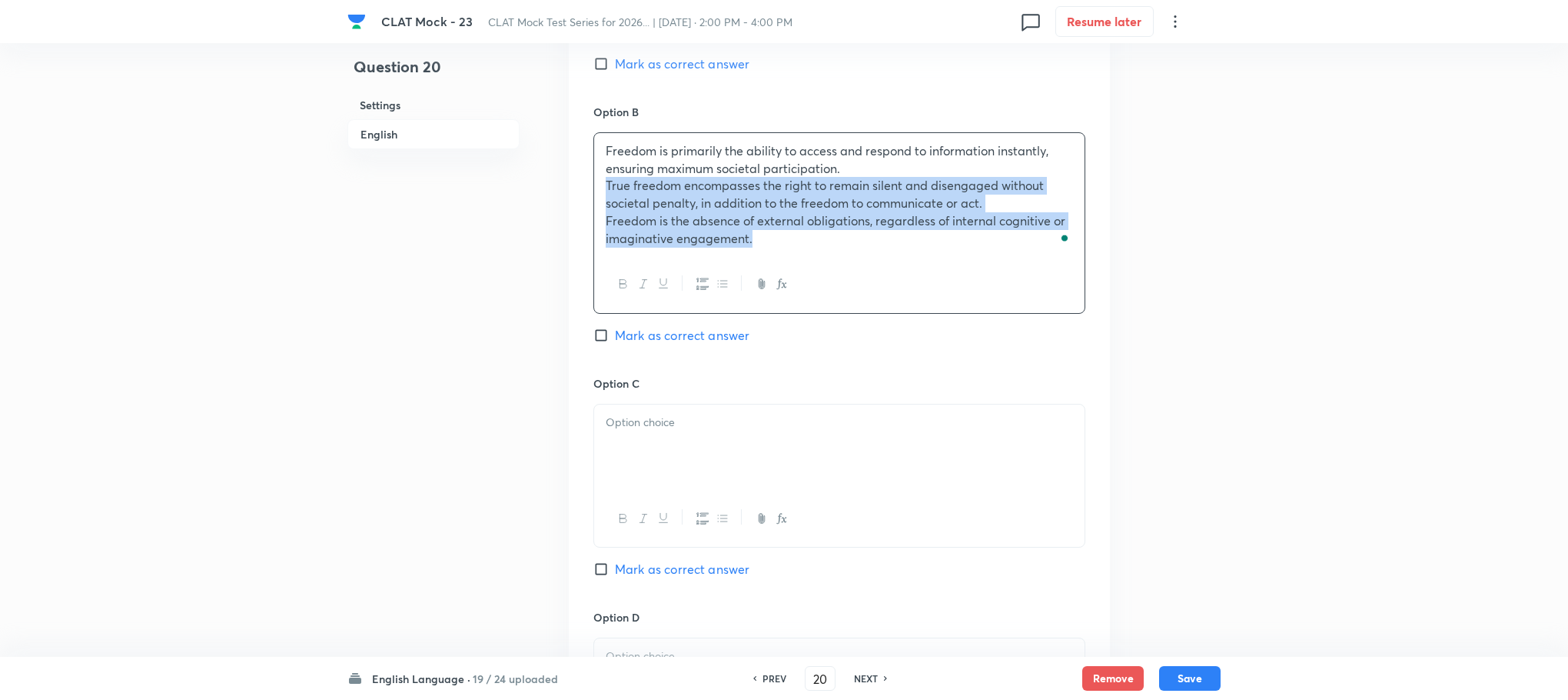
drag, startPoint x: 608, startPoint y: 192, endPoint x: 916, endPoint y: 281, distance: 320.6
click at [916, 281] on div "Freedom is primarily the ability to access and respond to information instantly…" at bounding box center [839, 223] width 492 height 182
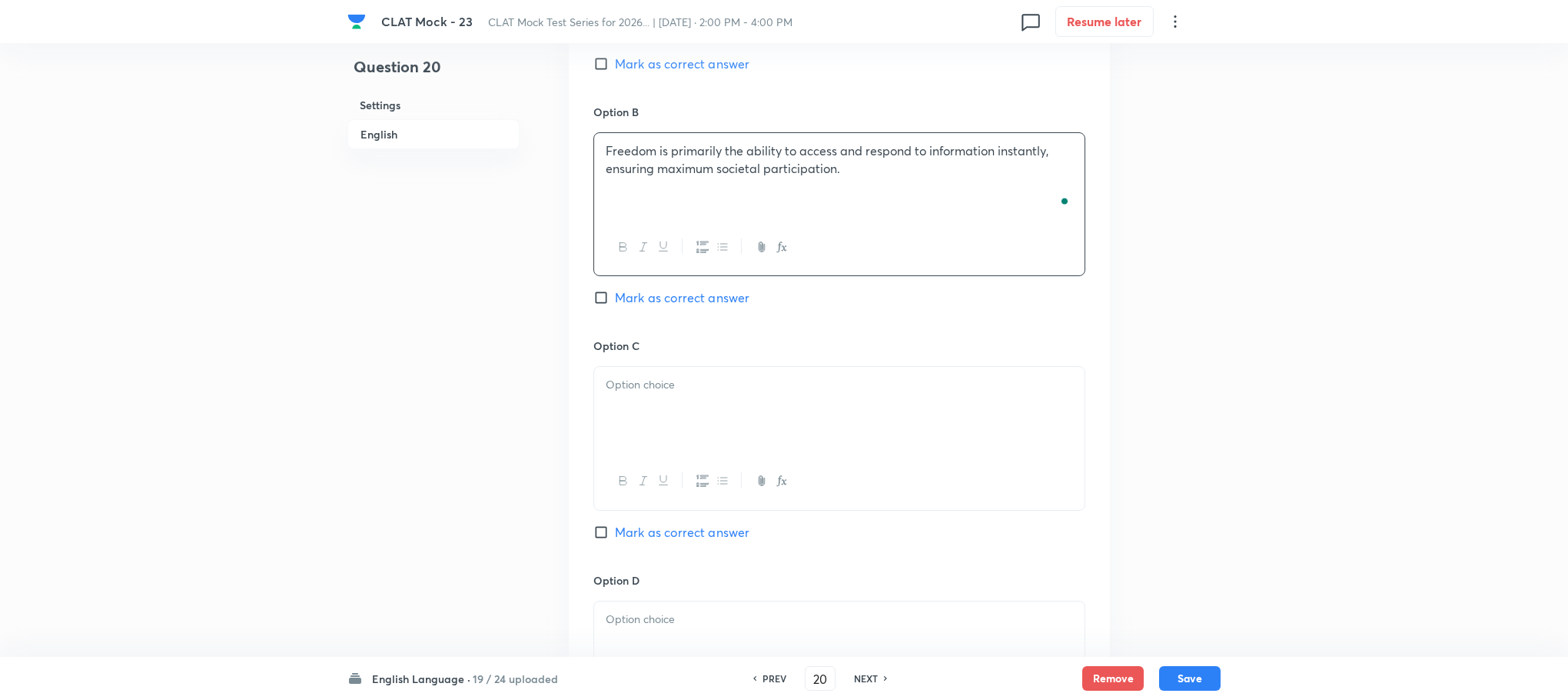
click at [668, 382] on p at bounding box center [840, 384] width 468 height 18
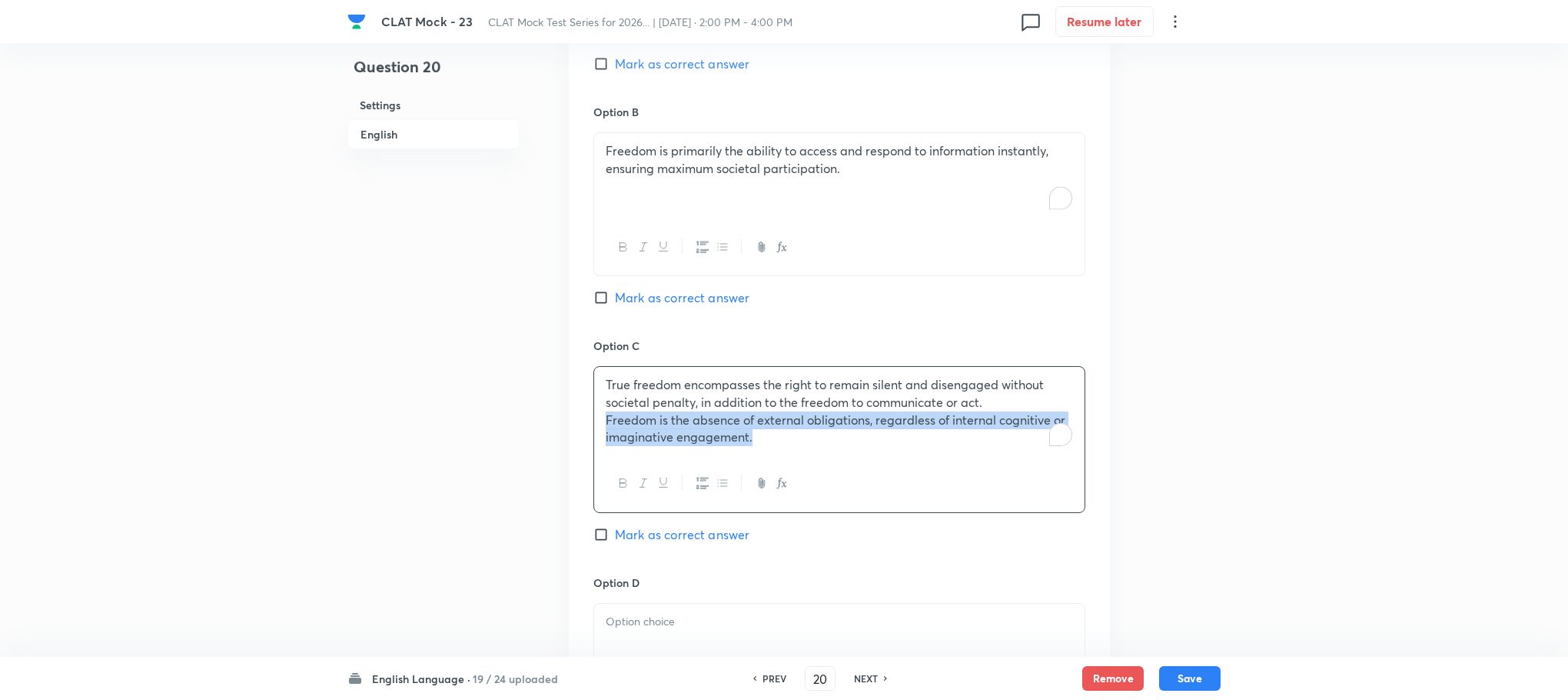
drag, startPoint x: 607, startPoint y: 421, endPoint x: 927, endPoint y: 483, distance: 326.0
click at [927, 483] on div "True freedom encompasses the right to remain silent and disengaged without soci…" at bounding box center [839, 439] width 492 height 146
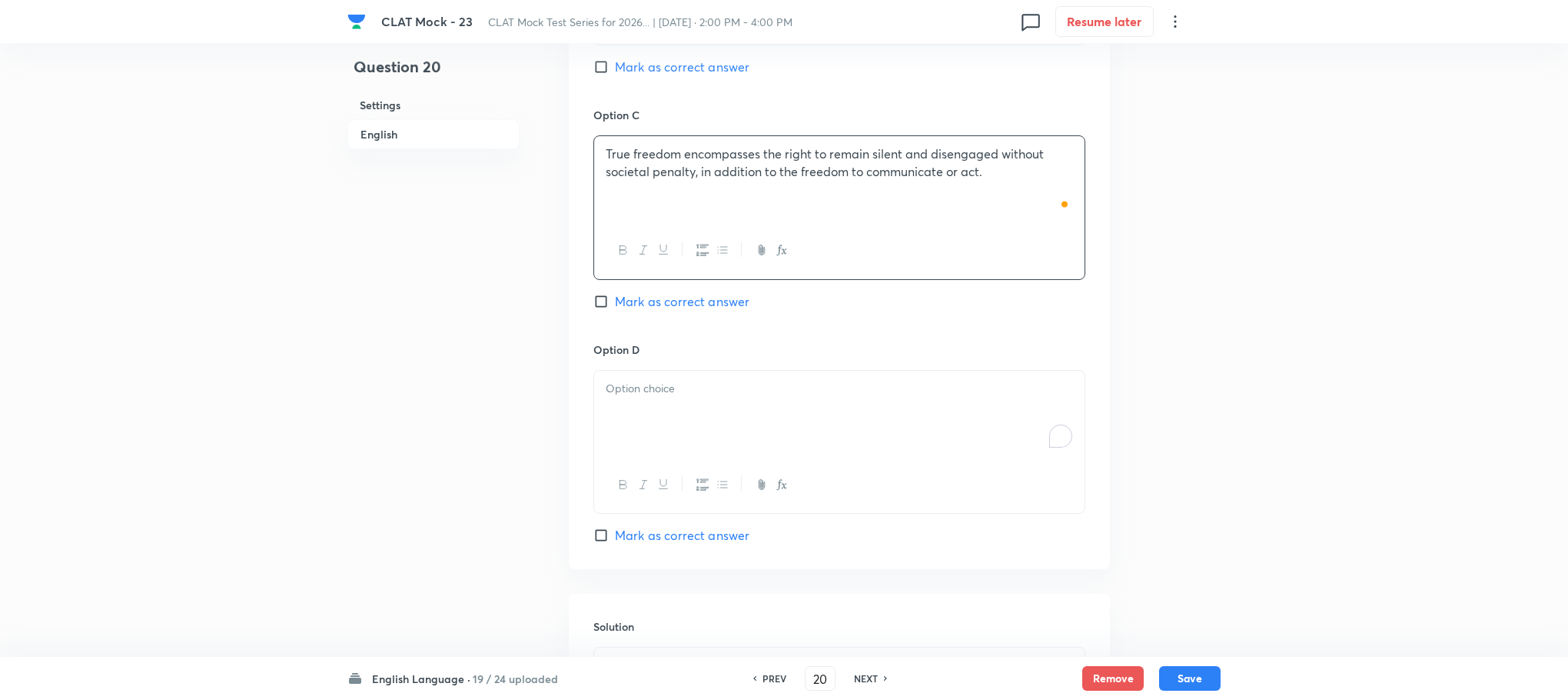
click at [625, 393] on p "To enrich screen reader interactions, please activate Accessibility in Grammarl…" at bounding box center [840, 388] width 468 height 18
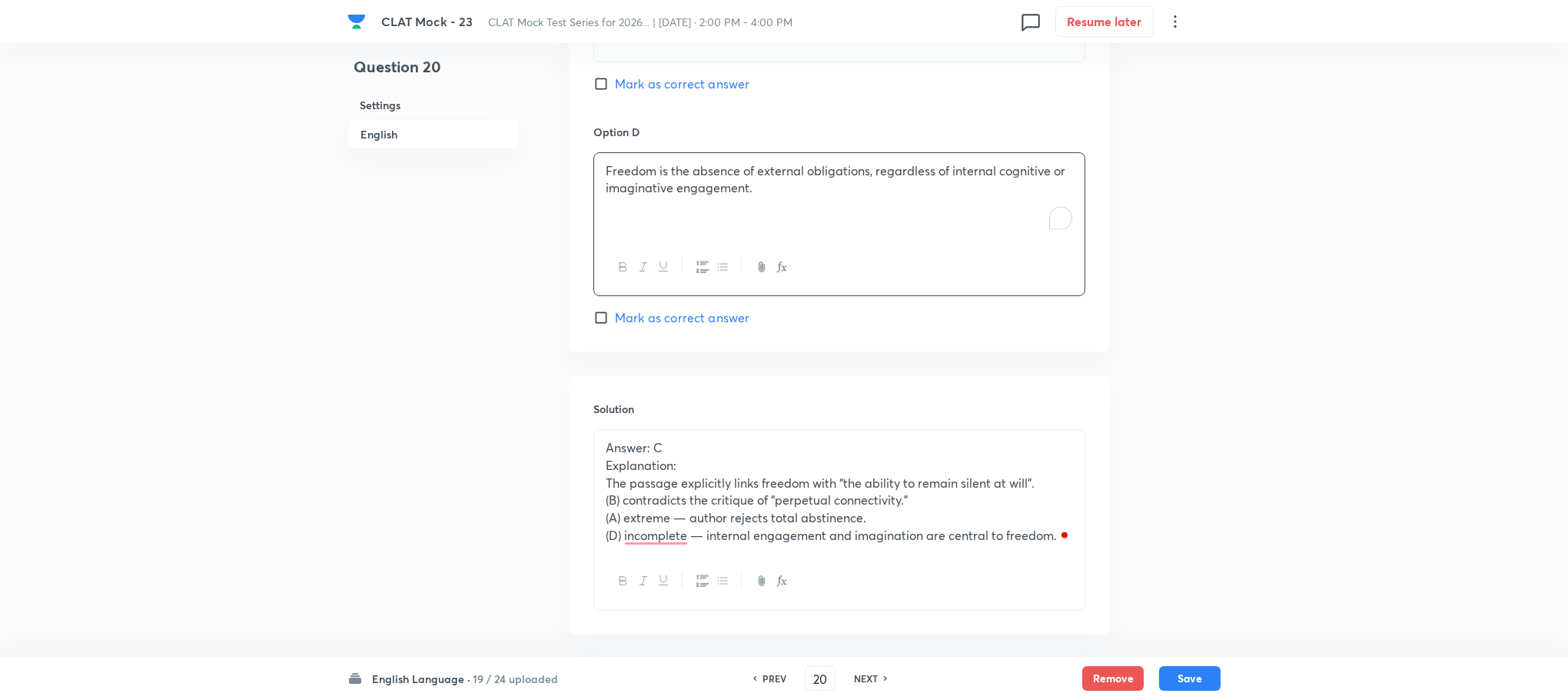
scroll to position [2186, 0]
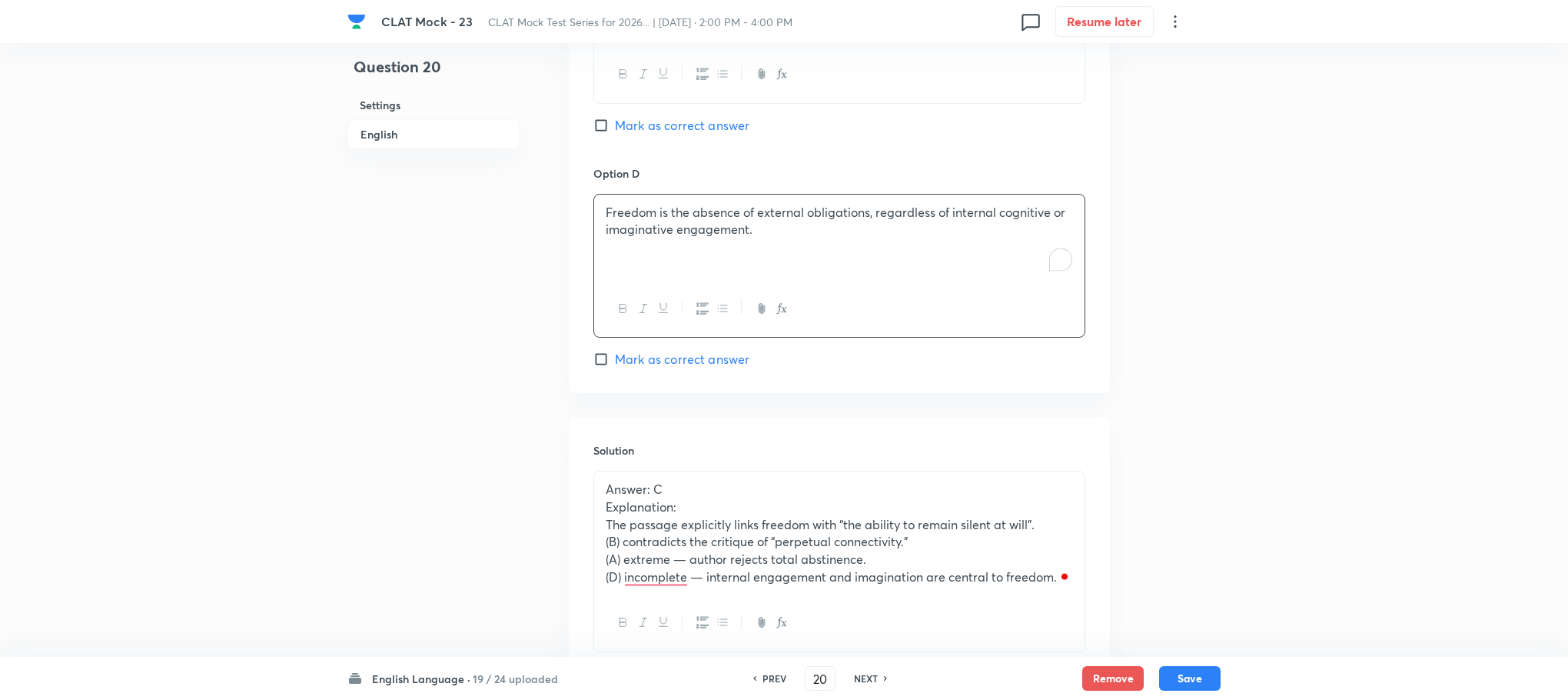
click at [653, 129] on span "Mark as correct answer" at bounding box center [682, 126] width 134 height 19
click at [615, 129] on input "Mark as correct answer" at bounding box center [604, 125] width 22 height 15
checkbox input "true"
click at [1207, 672] on button "Save" at bounding box center [1190, 676] width 62 height 24
type input "21"
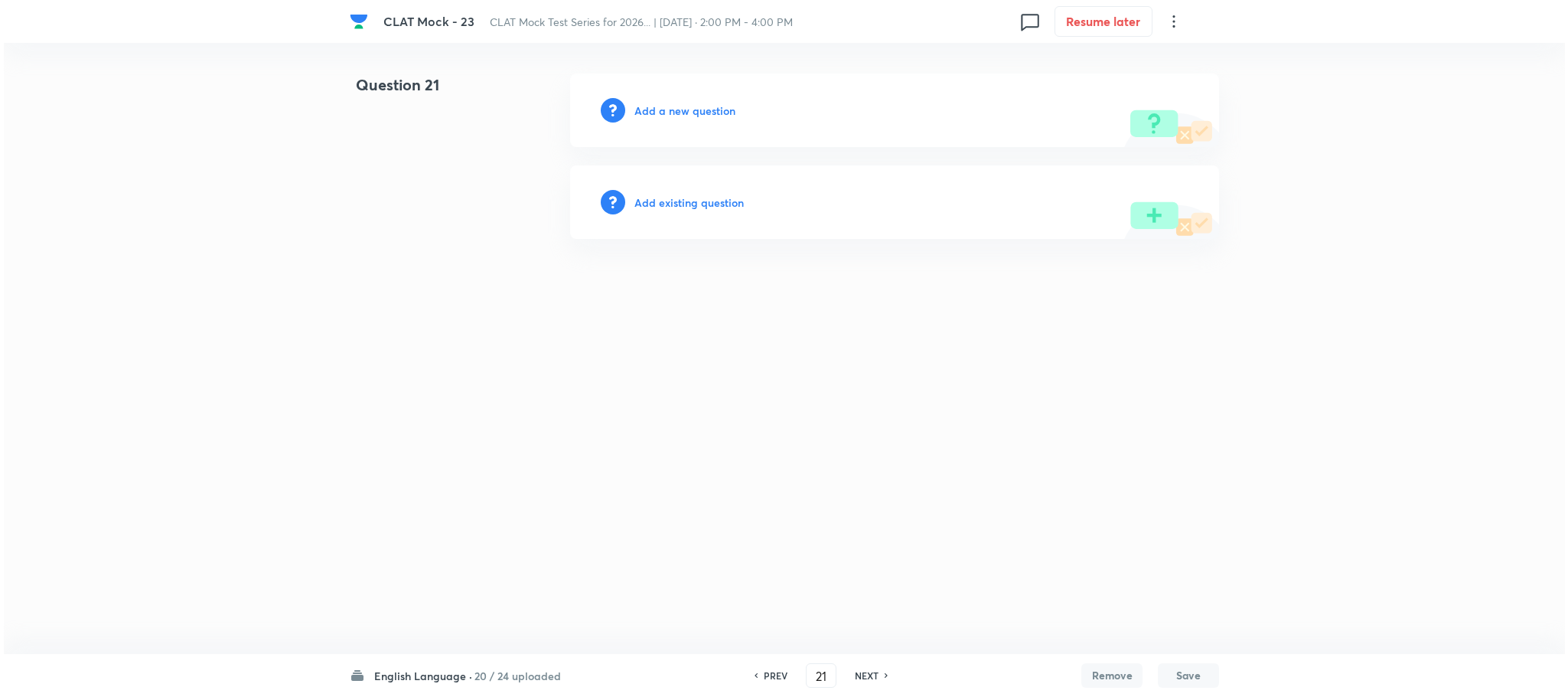
scroll to position [0, 0]
click at [687, 103] on h6 "Add a new question" at bounding box center [685, 110] width 101 height 16
click at [687, 103] on h6 "Choose a question type" at bounding box center [693, 110] width 118 height 16
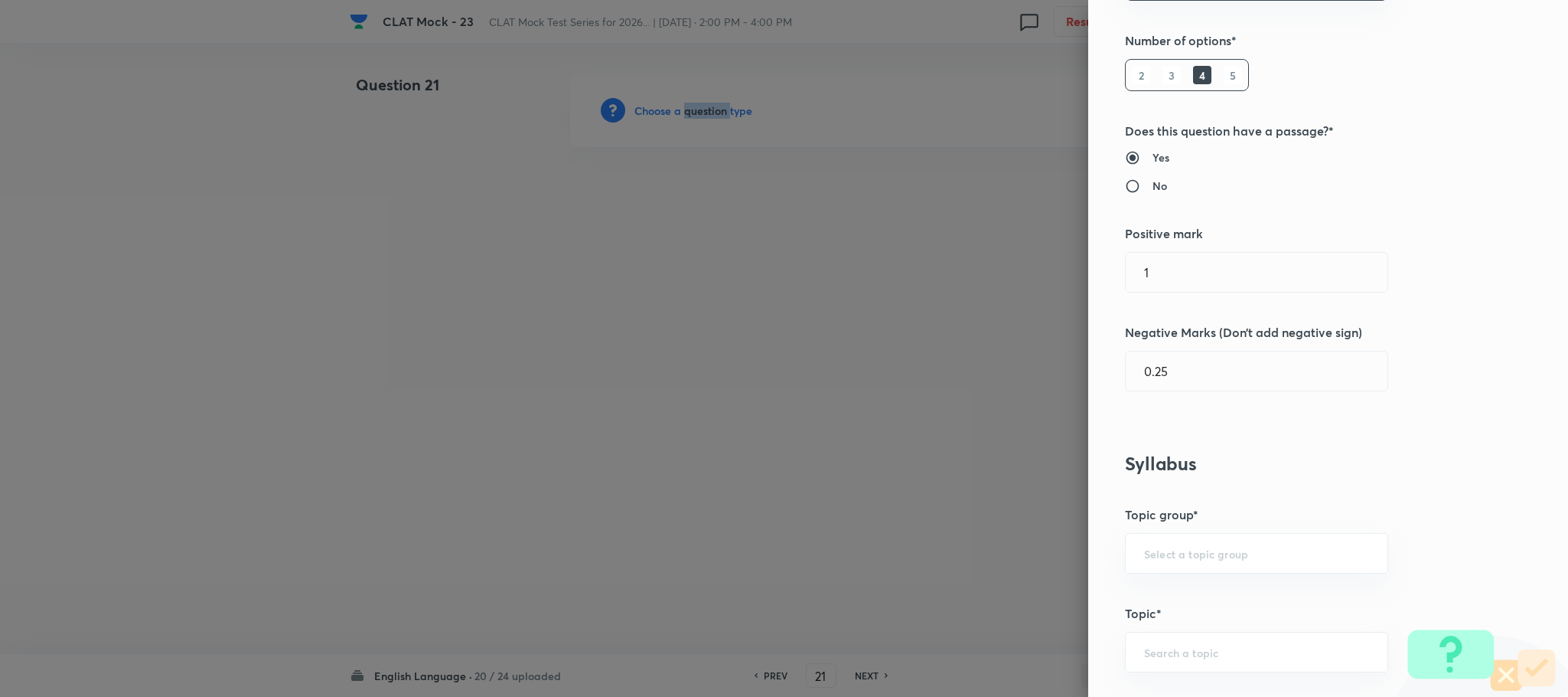
scroll to position [574, 0]
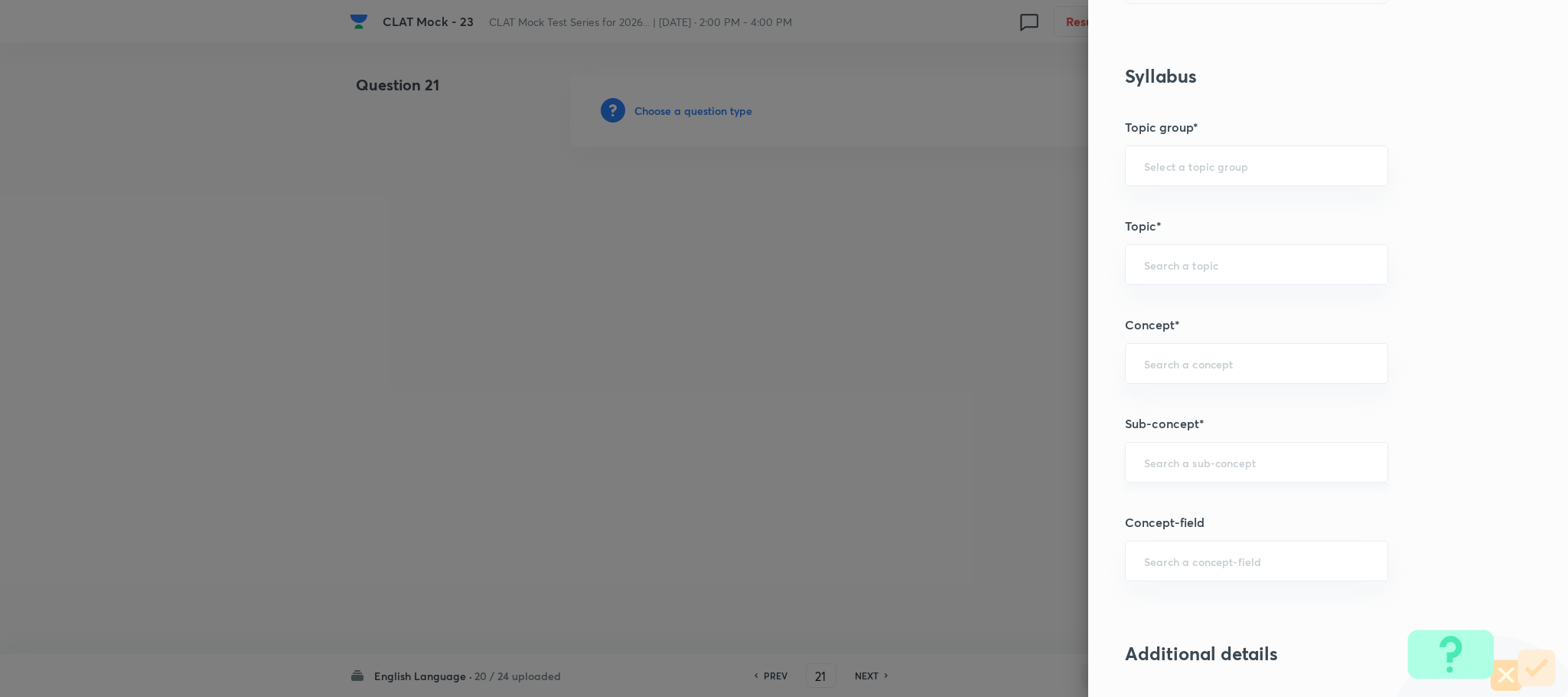
click at [1190, 469] on input "text" at bounding box center [1257, 462] width 225 height 14
type input "a"
type input "reading"
click at [1182, 509] on div "Question settings Question type* Single choice correct Number of options* 2 3 4…" at bounding box center [1328, 348] width 480 height 697
click at [1160, 469] on input "text" at bounding box center [1257, 462] width 225 height 14
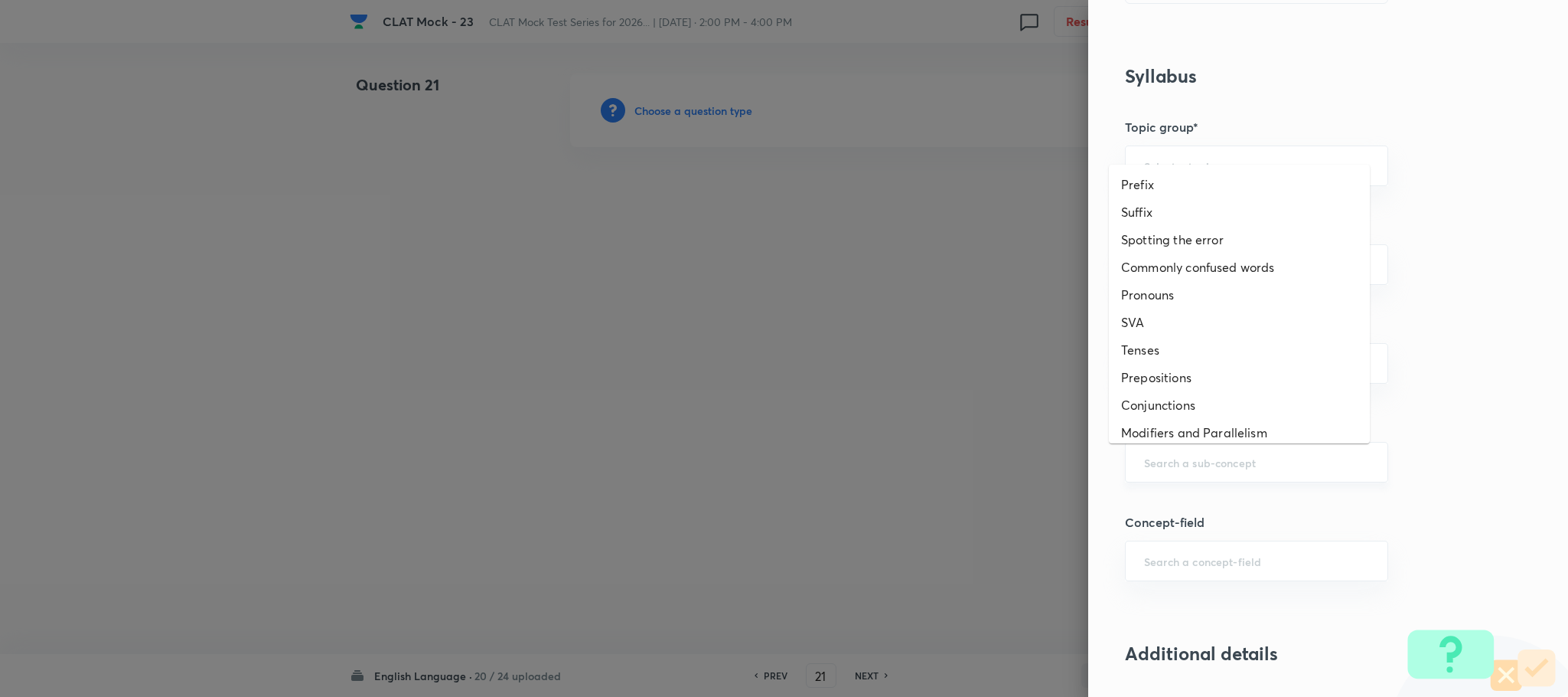
click at [1160, 469] on input "text" at bounding box center [1257, 462] width 225 height 14
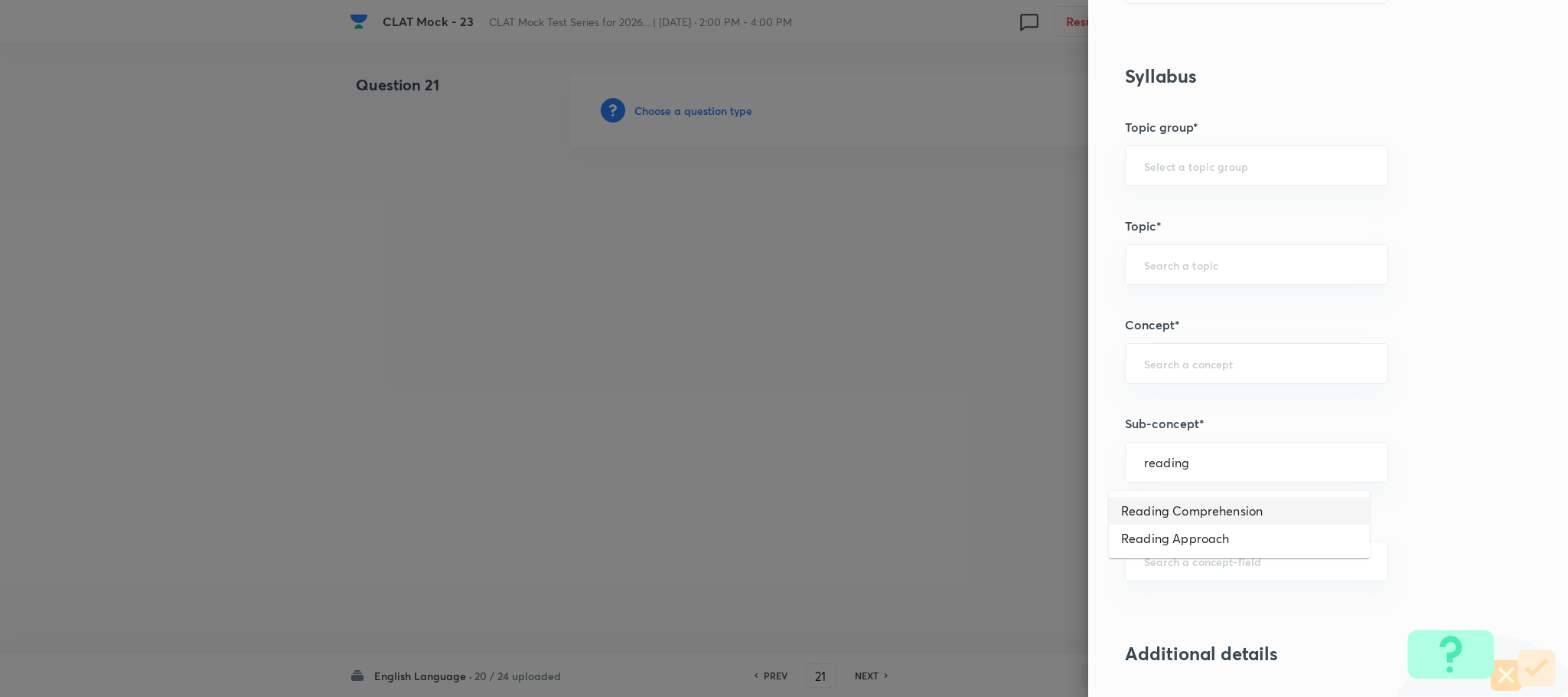
click at [1155, 521] on li "Reading Comprehension" at bounding box center [1239, 510] width 261 height 28
type input "Reading Comprehension"
type input "English"
type input "English Comprehension"
type input "Reading Comprehension"
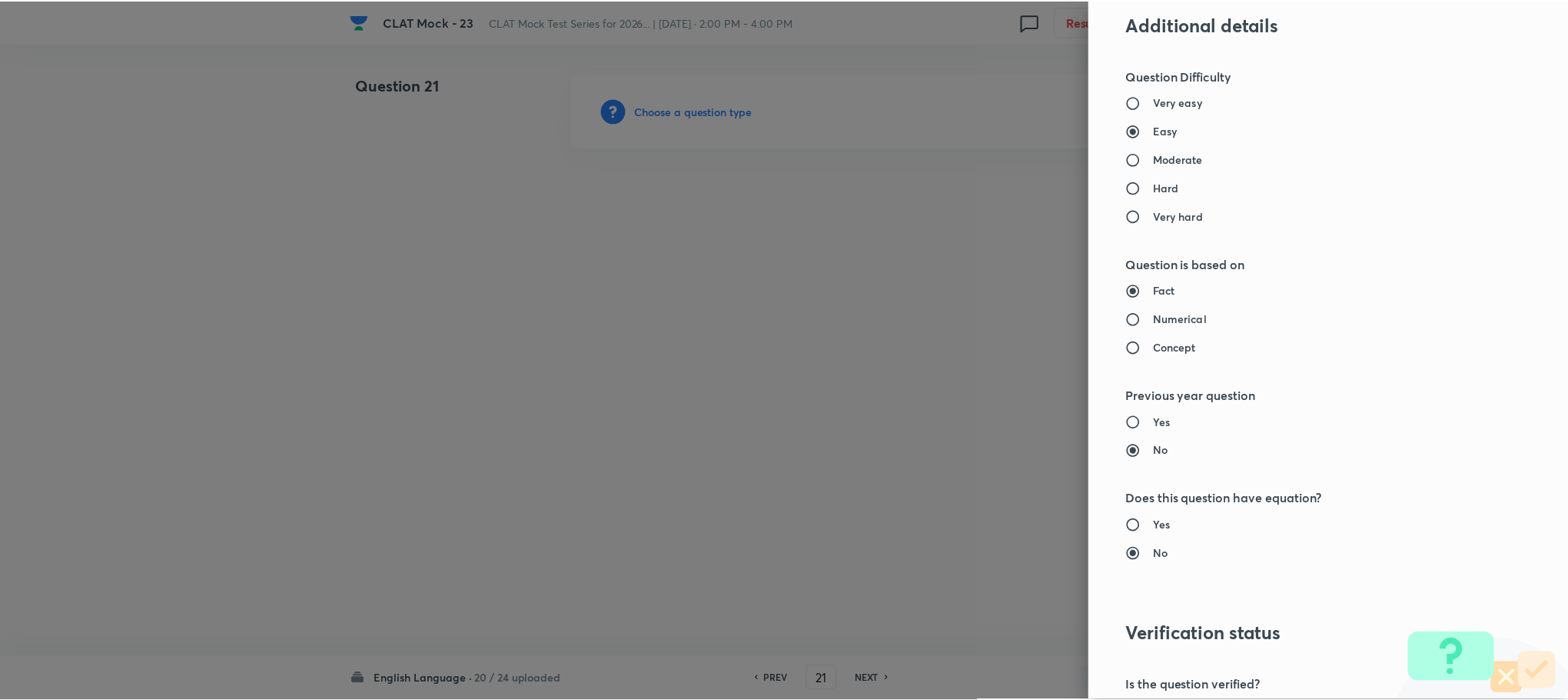
scroll to position [1402, 0]
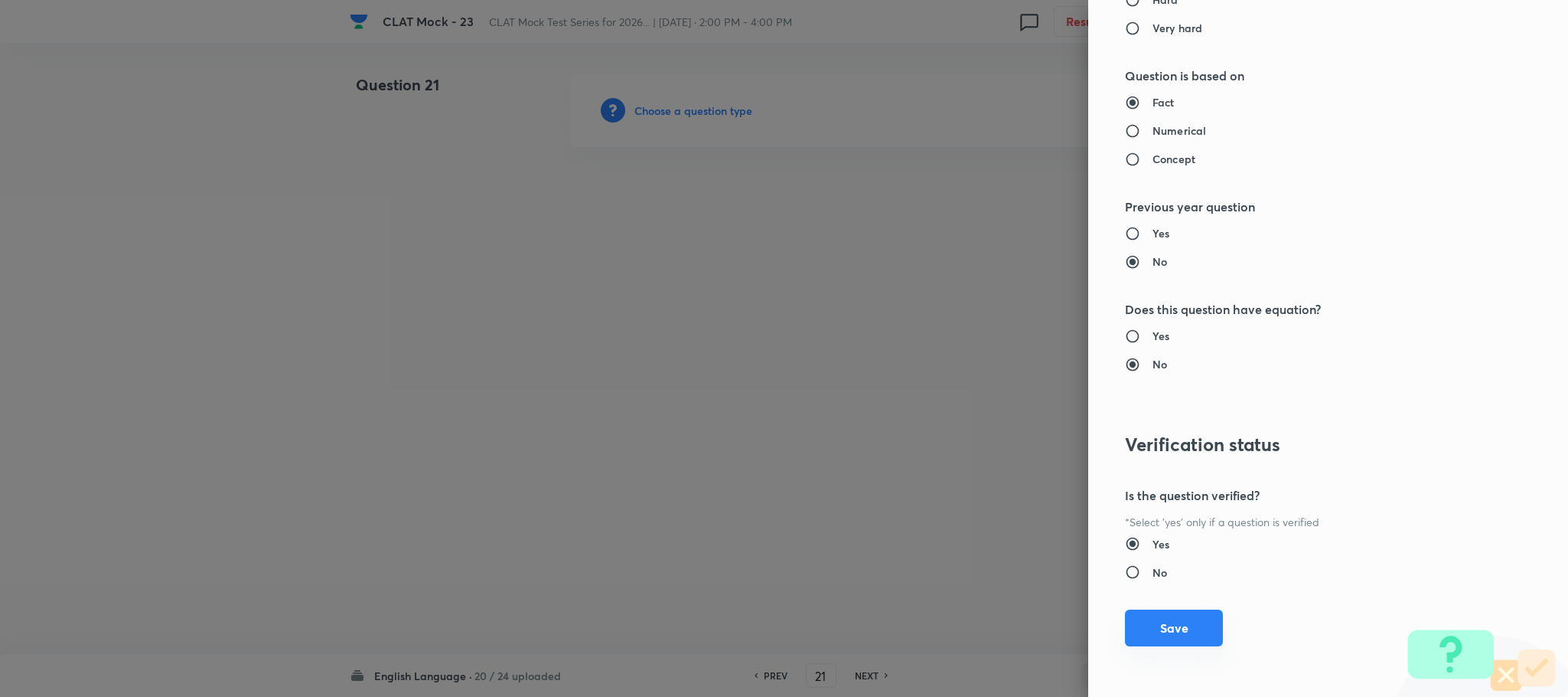
click at [1160, 634] on button "Save" at bounding box center [1174, 628] width 98 height 37
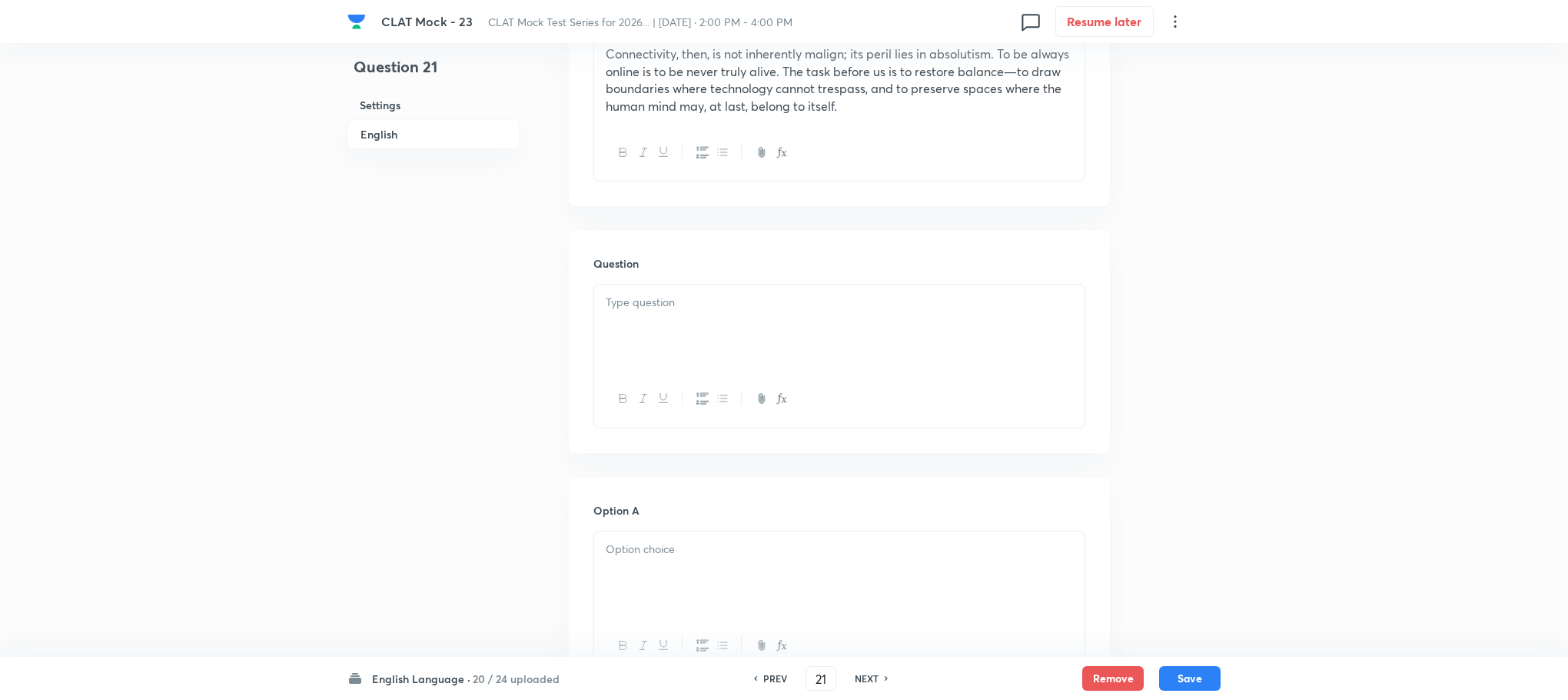
scroll to position [1153, 0]
click at [623, 314] on div "To enrich screen reader interactions, please activate Accessibility in Grammarl…" at bounding box center [839, 321] width 490 height 86
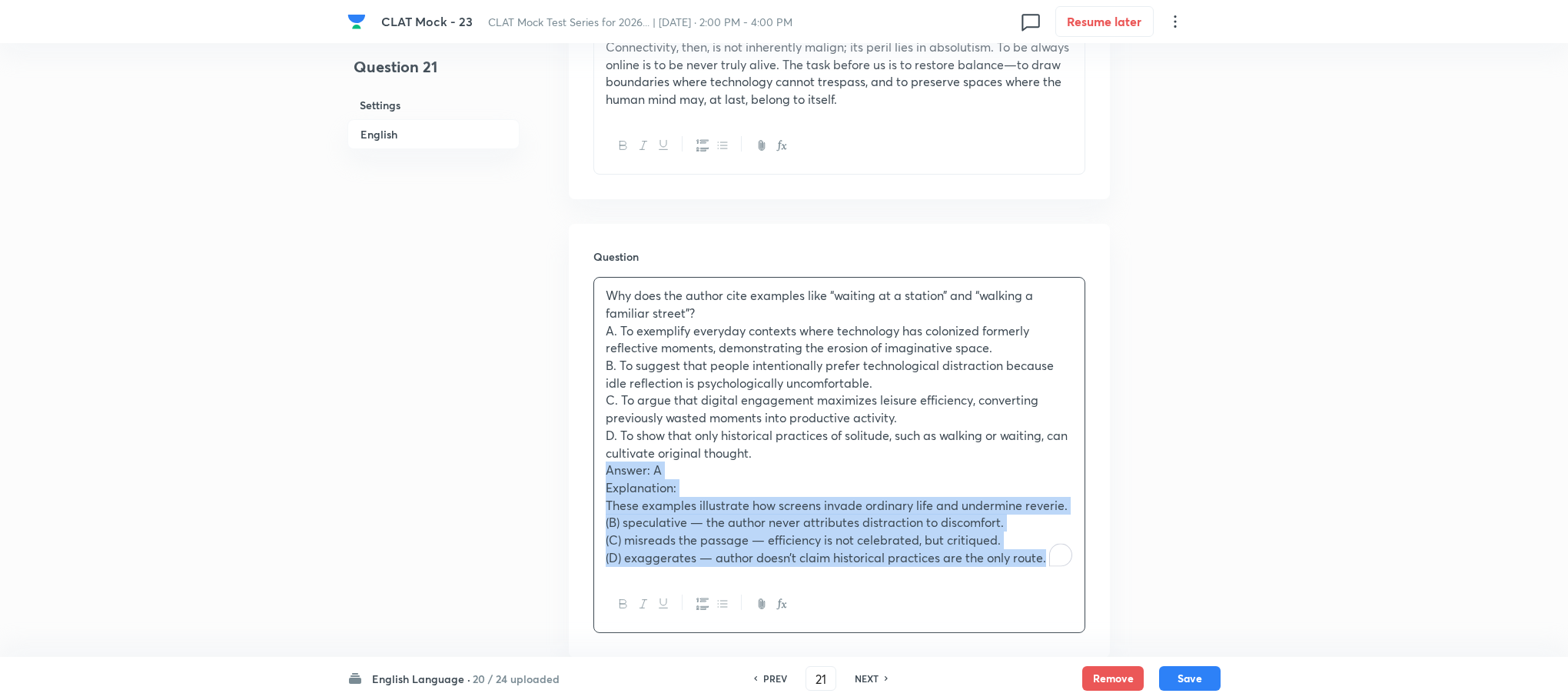
drag, startPoint x: 600, startPoint y: 475, endPoint x: 1147, endPoint y: 587, distance: 558.3
click at [1147, 587] on div "Question 21 Settings English Settings Type Single choice correct 4 options With…" at bounding box center [784, 432] width 873 height 3025
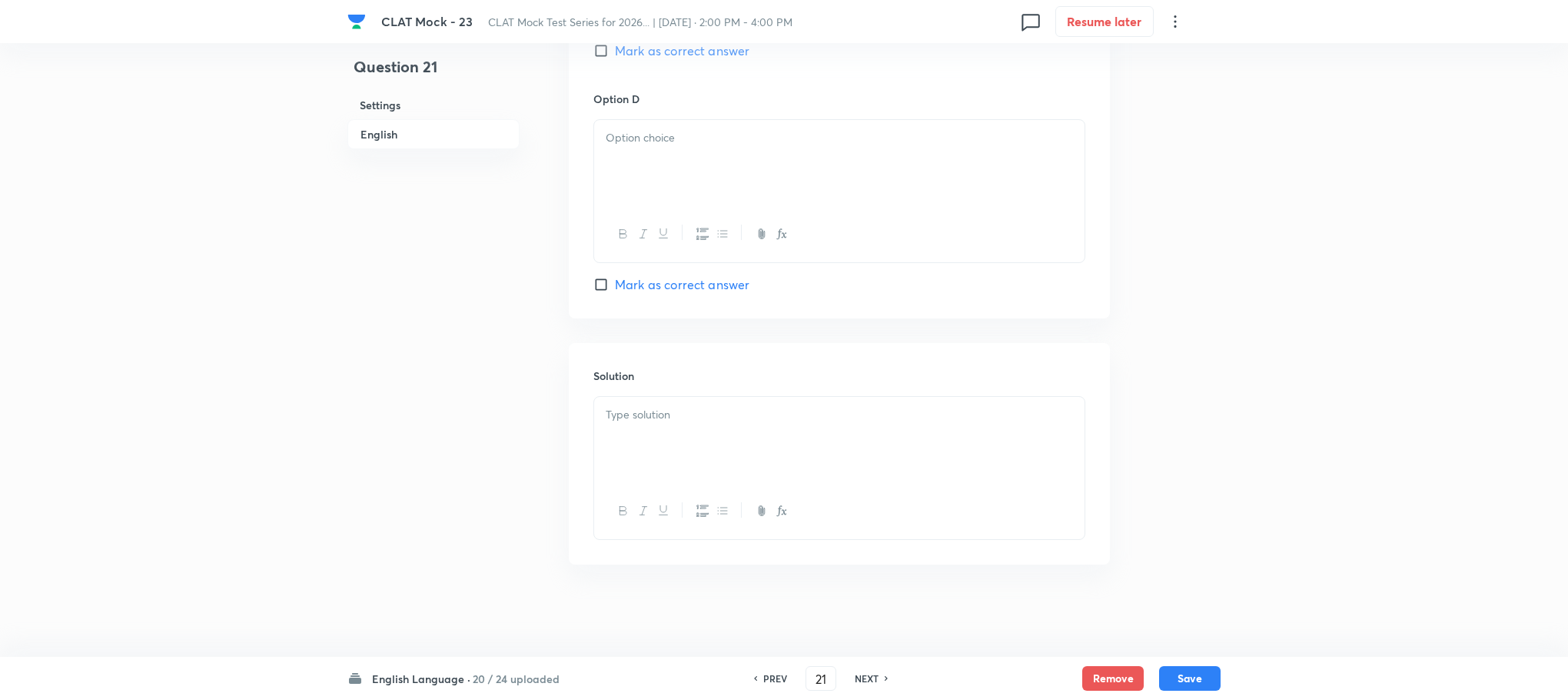
click at [633, 446] on div at bounding box center [839, 440] width 490 height 86
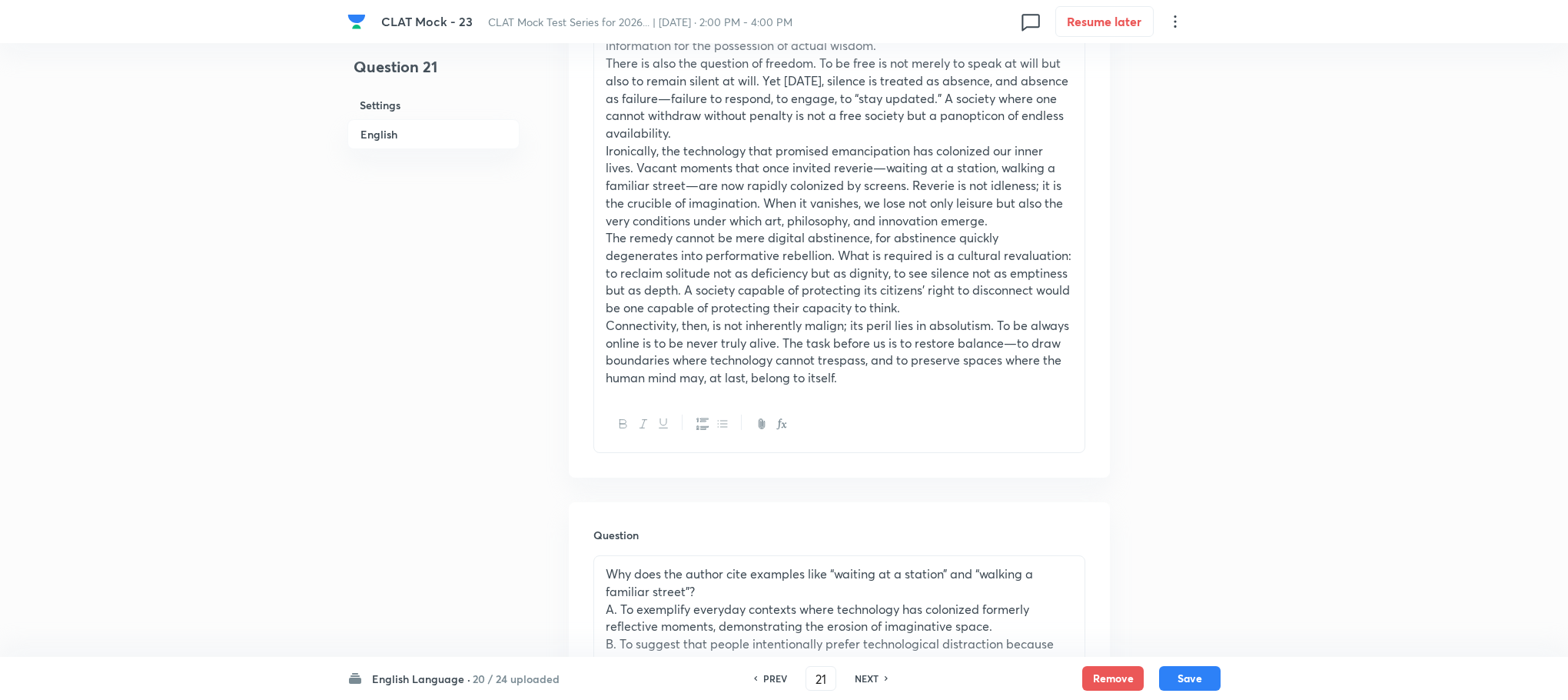
scroll to position [1235, 0]
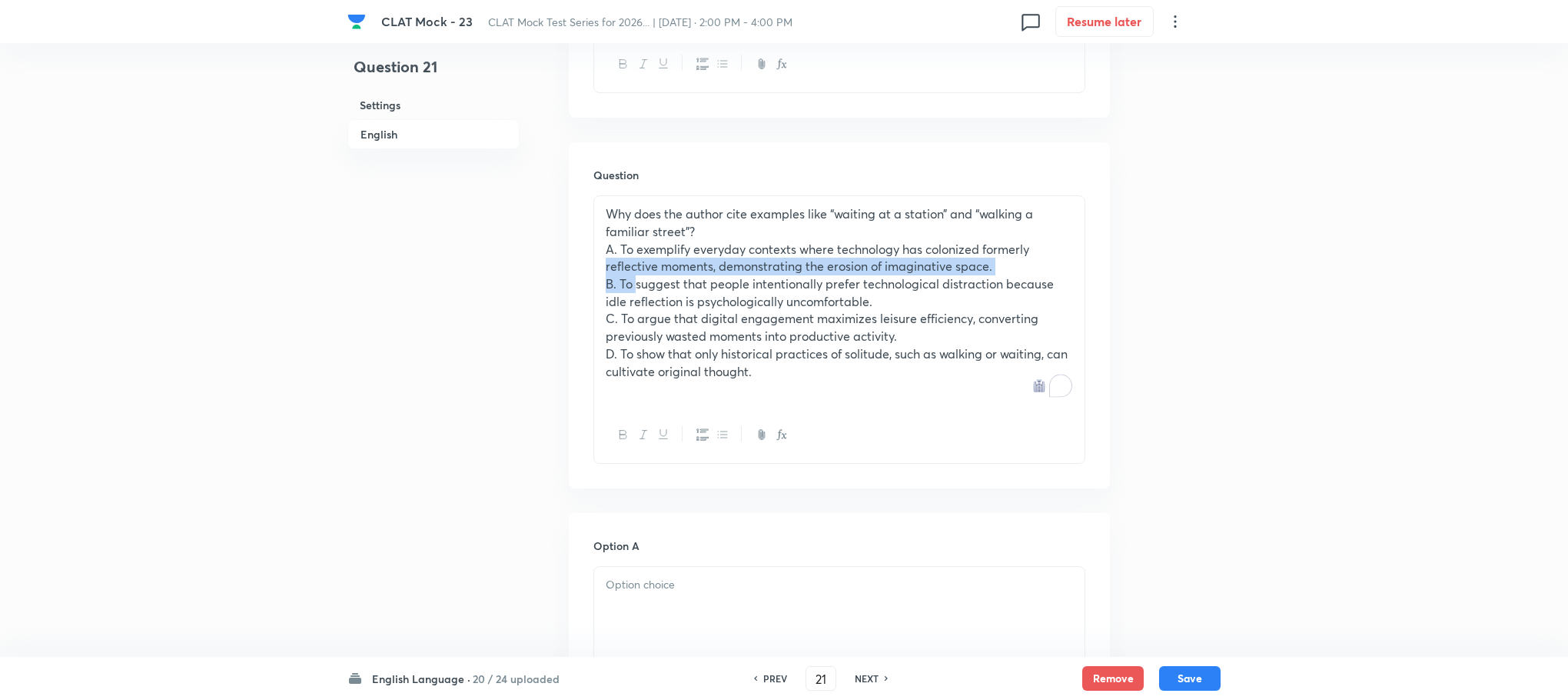
drag, startPoint x: 598, startPoint y: 263, endPoint x: 630, endPoint y: 277, distance: 34.9
click at [630, 277] on div "Why does the author cite examples like “waiting at a station” and “walking a fa…" at bounding box center [839, 301] width 490 height 211
click at [600, 255] on div "Why does the author cite examples like “waiting at a station” and “walking a fa…" at bounding box center [839, 301] width 490 height 211
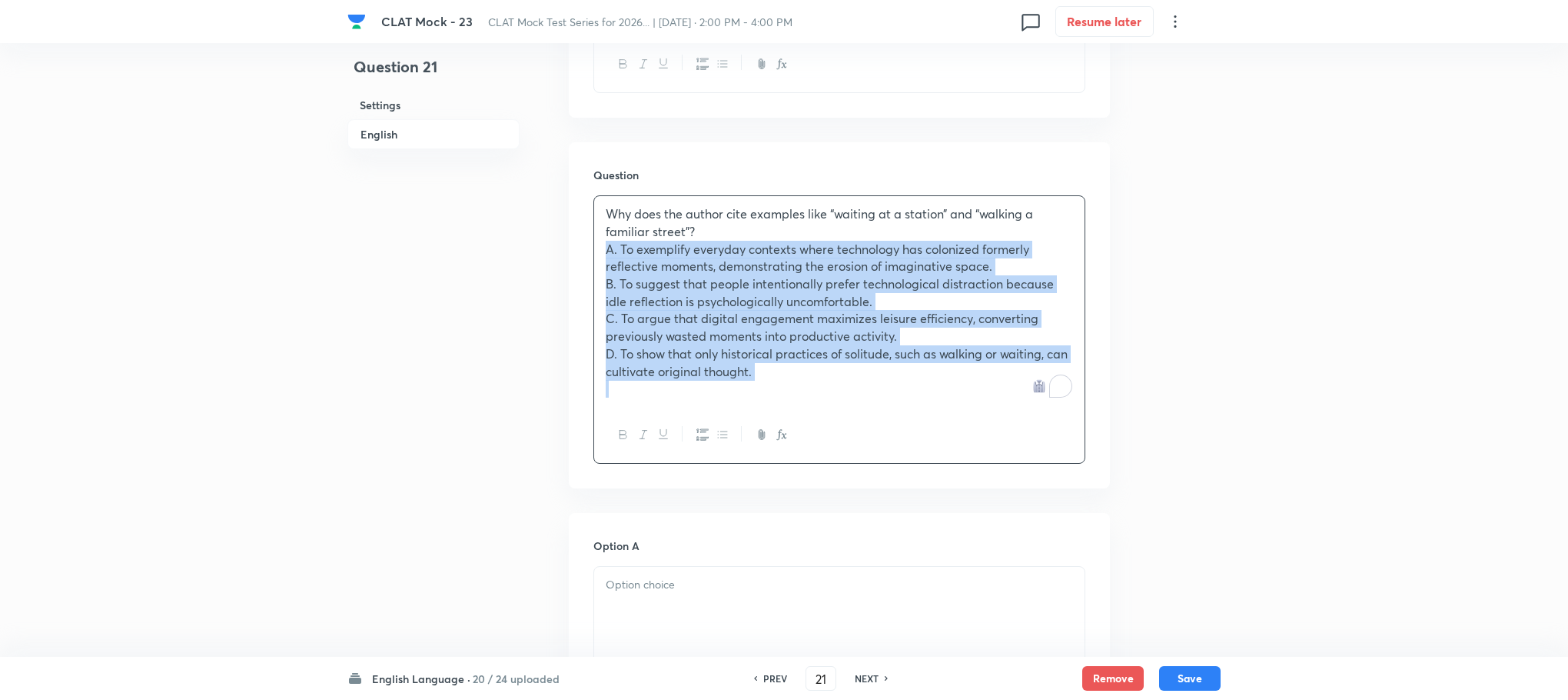
drag, startPoint x: 600, startPoint y: 255, endPoint x: 833, endPoint y: 406, distance: 277.7
click at [833, 406] on div "Why does the author cite examples like “waiting at a station” and “walking a fa…" at bounding box center [839, 301] width 490 height 211
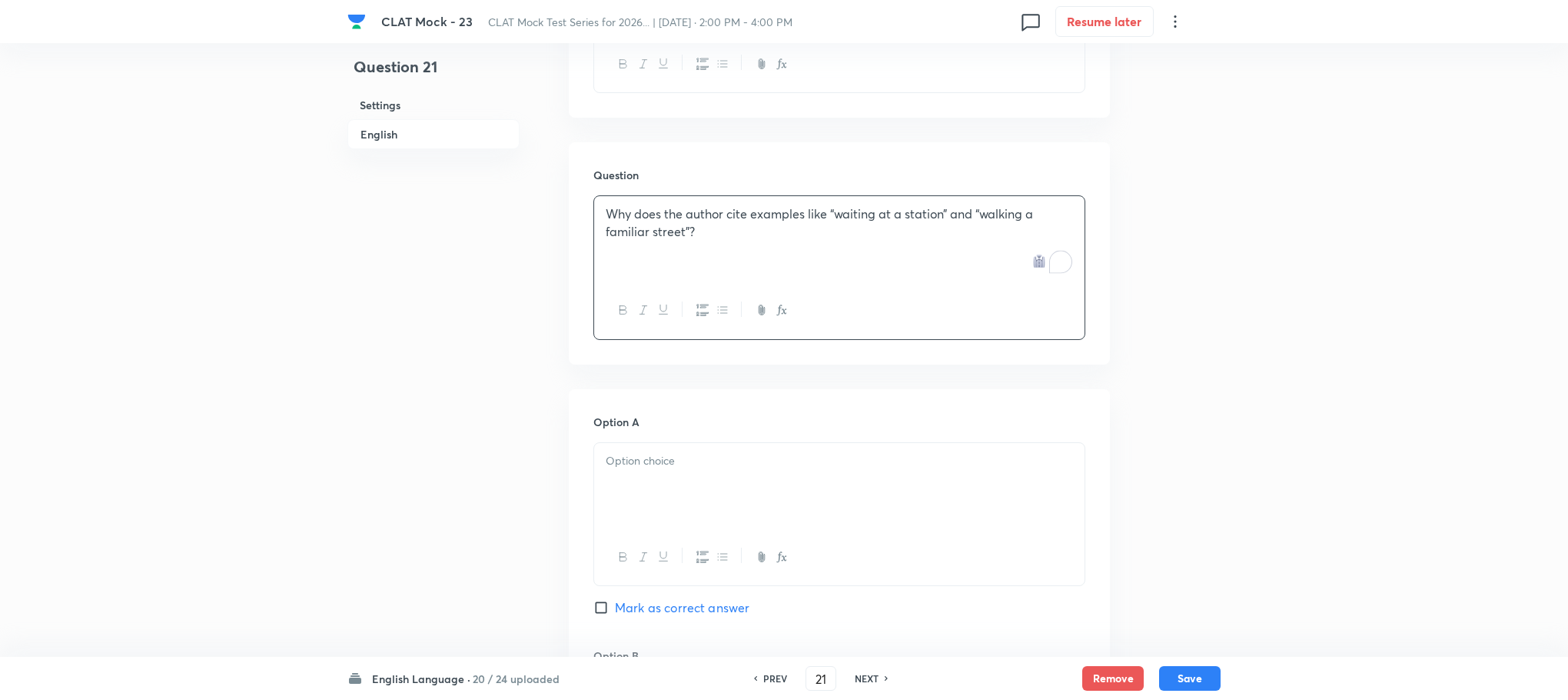
click at [652, 462] on p at bounding box center [840, 461] width 468 height 18
paste div "To enrich screen reader interactions, please activate Accessibility in Grammarl…"
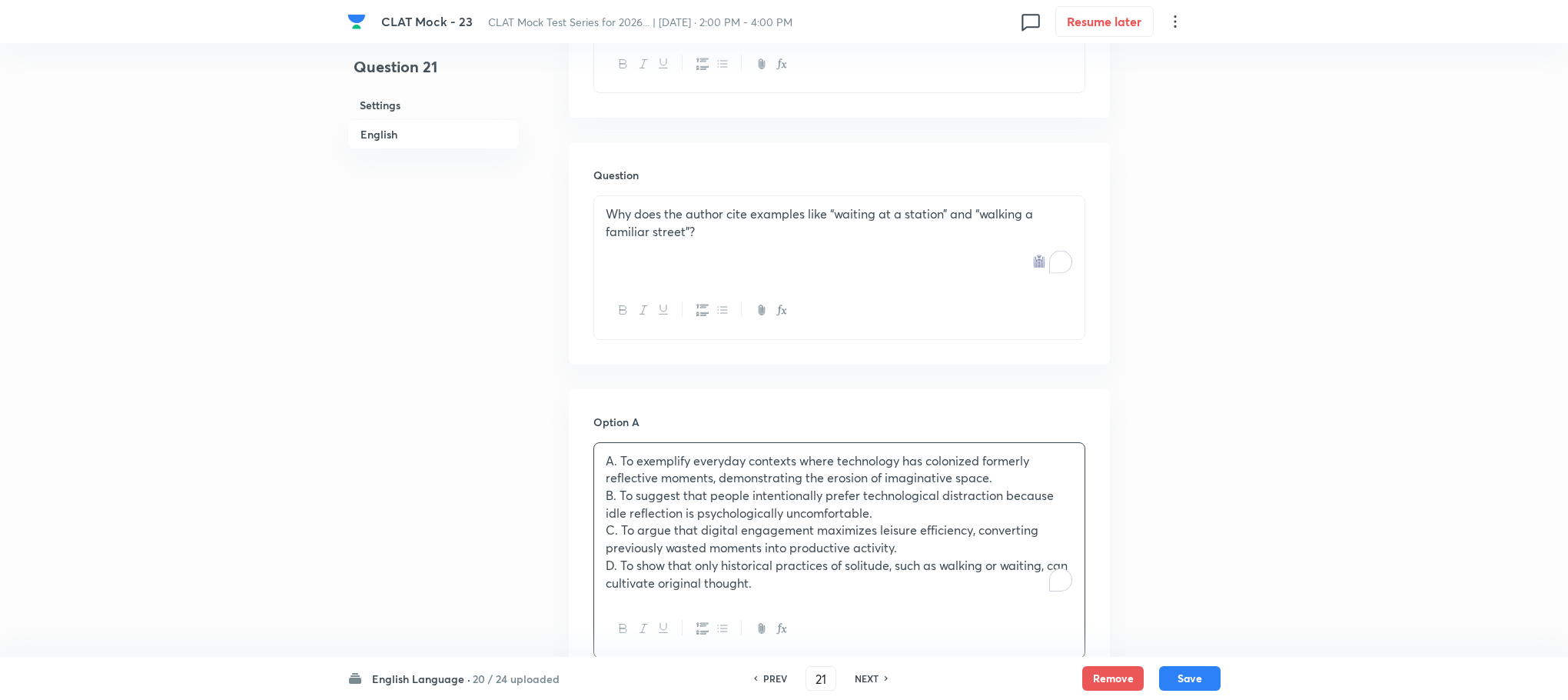
click at [623, 457] on p "A. To exemplify everyday contexts where technology has colonized formerly refle…" at bounding box center [840, 469] width 468 height 35
click at [621, 494] on p "B. To suggest that people intentionally prefer technological distraction becaus…" at bounding box center [840, 504] width 468 height 35
click at [621, 531] on p "C. To argue that digital engagement maximizes leisure efficiency, converting pr…" at bounding box center [840, 539] width 468 height 35
click at [625, 566] on p "D. To show that only historical practices of solitude, such as walking or waiti…" at bounding box center [840, 573] width 468 height 35
click at [623, 564] on p "D. To show that only historical practices of solitude, such as walking or waiti…" at bounding box center [840, 573] width 468 height 35
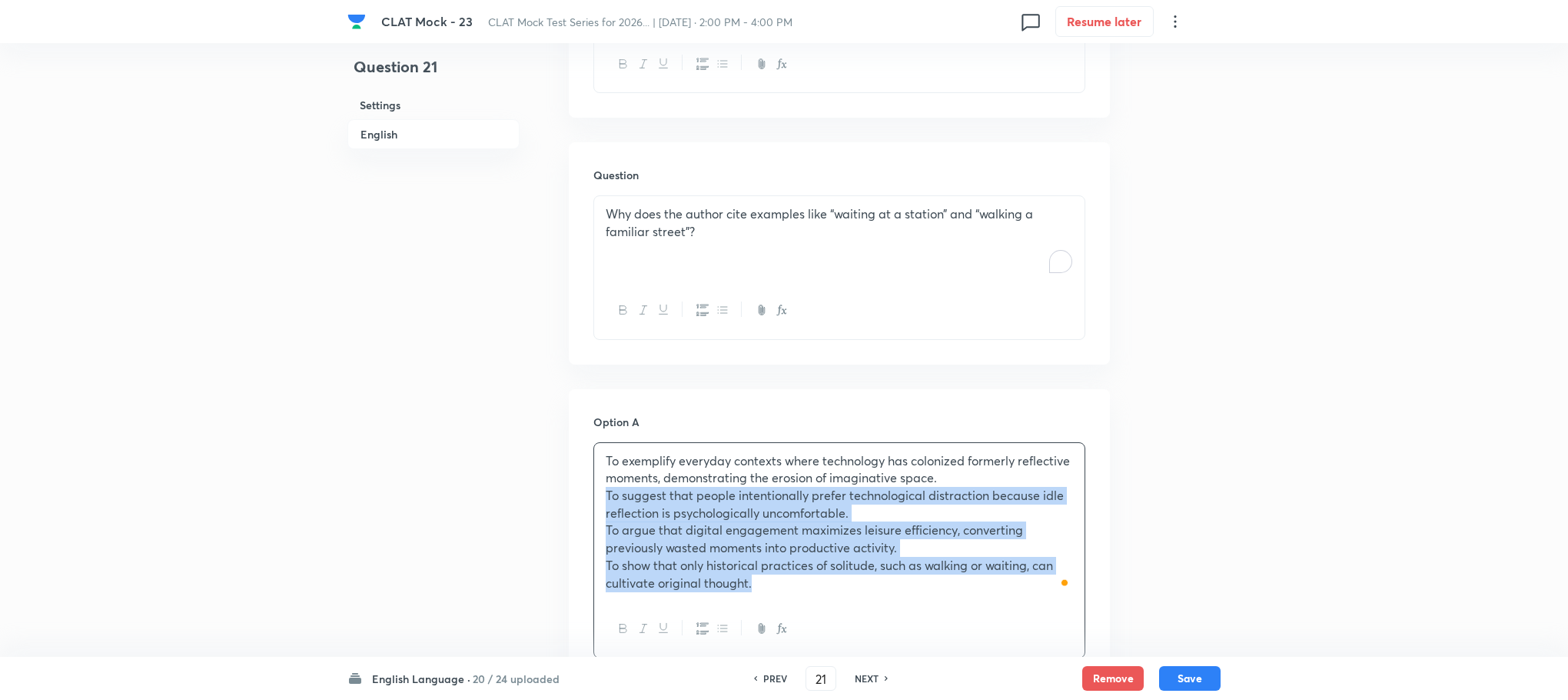
drag, startPoint x: 603, startPoint y: 498, endPoint x: 777, endPoint y: 617, distance: 210.8
click at [777, 617] on div "To exemplify everyday contexts where technology has colonized formerly reflecti…" at bounding box center [839, 551] width 492 height 216
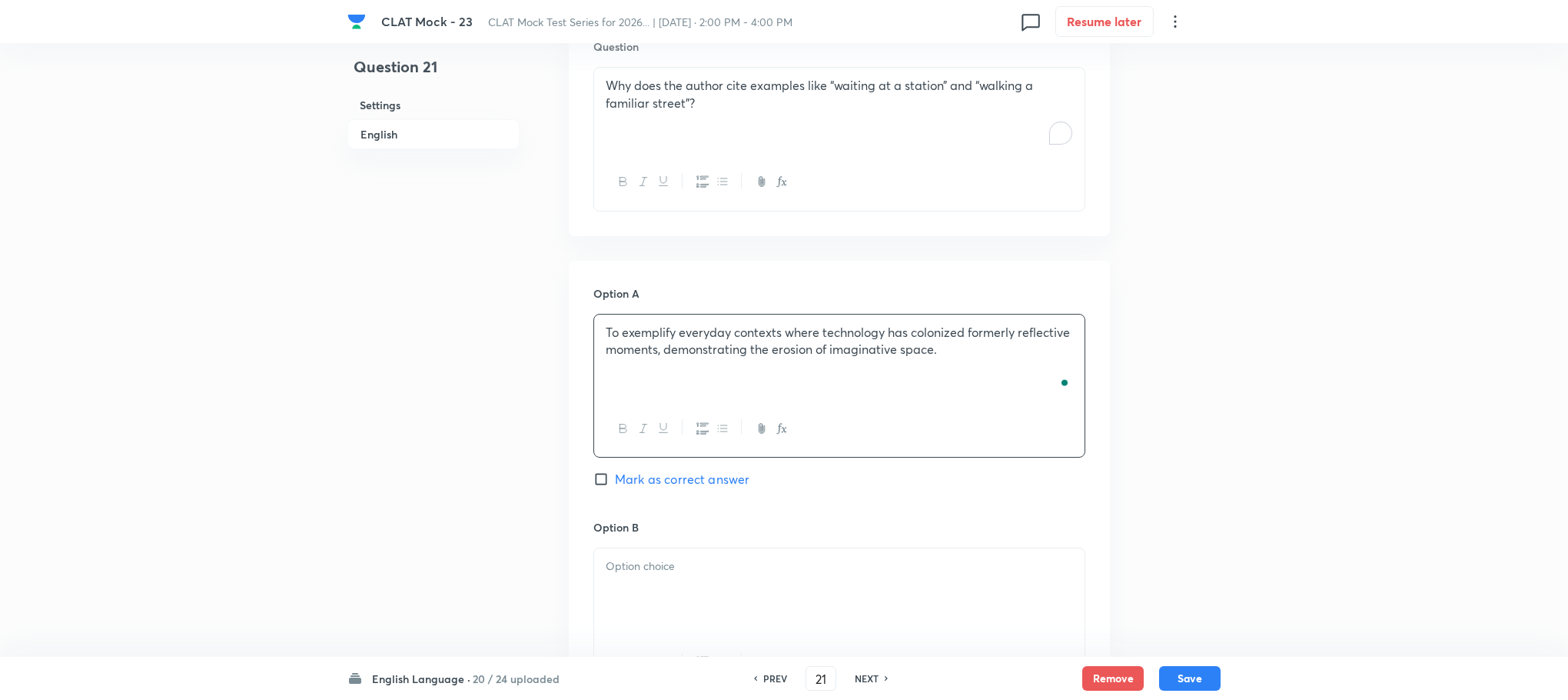
scroll to position [1582, 0]
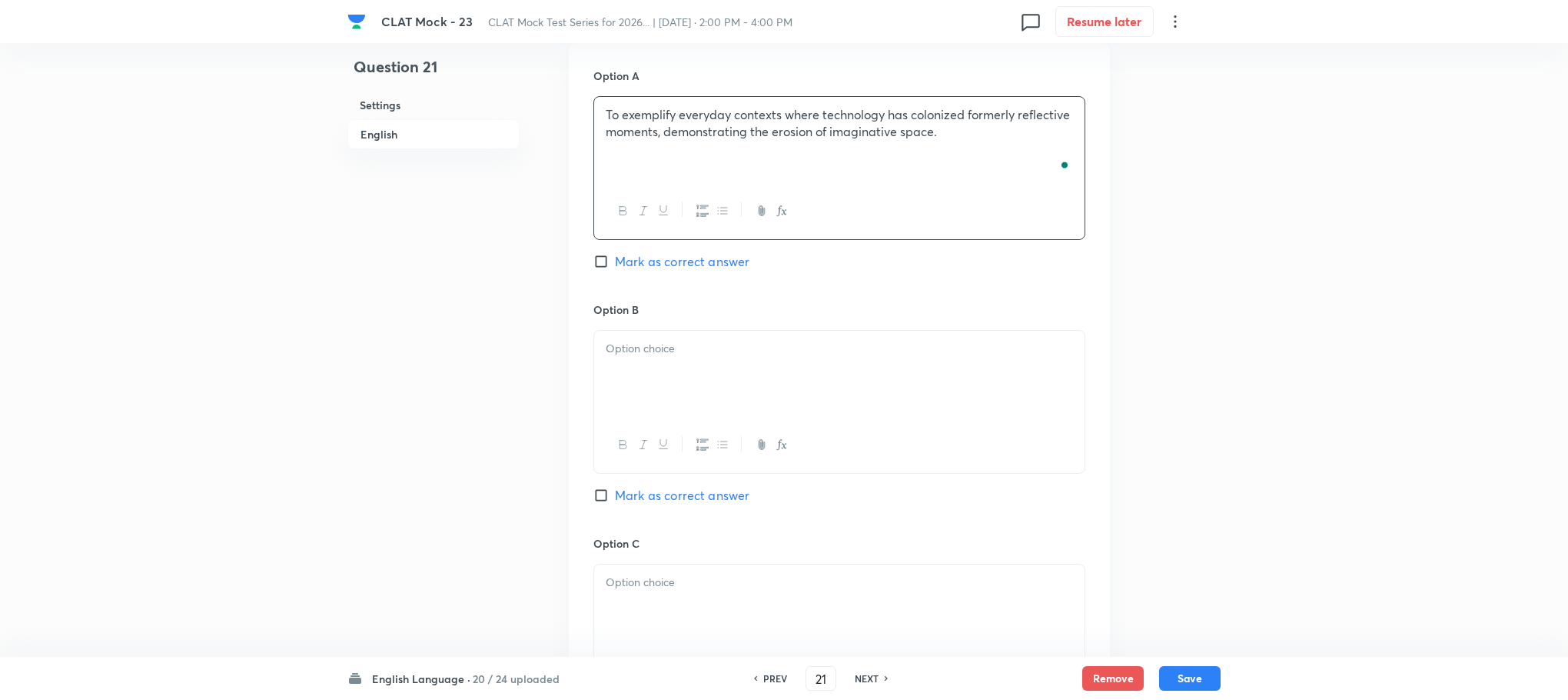
click at [617, 333] on div at bounding box center [839, 374] width 490 height 86
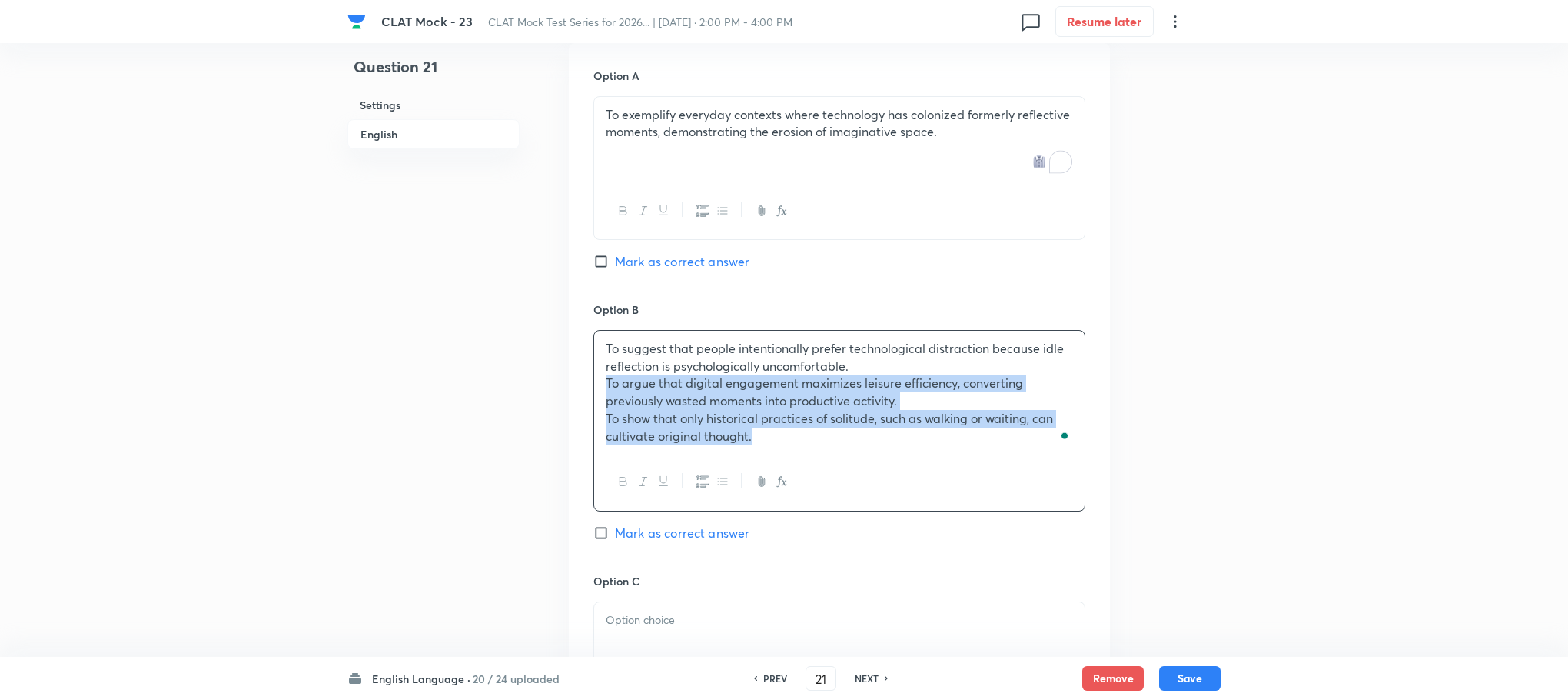
drag, startPoint x: 614, startPoint y: 383, endPoint x: 884, endPoint y: 485, distance: 288.6
click at [884, 485] on div "To suggest that people intentionally prefer technological distraction because i…" at bounding box center [839, 421] width 492 height 182
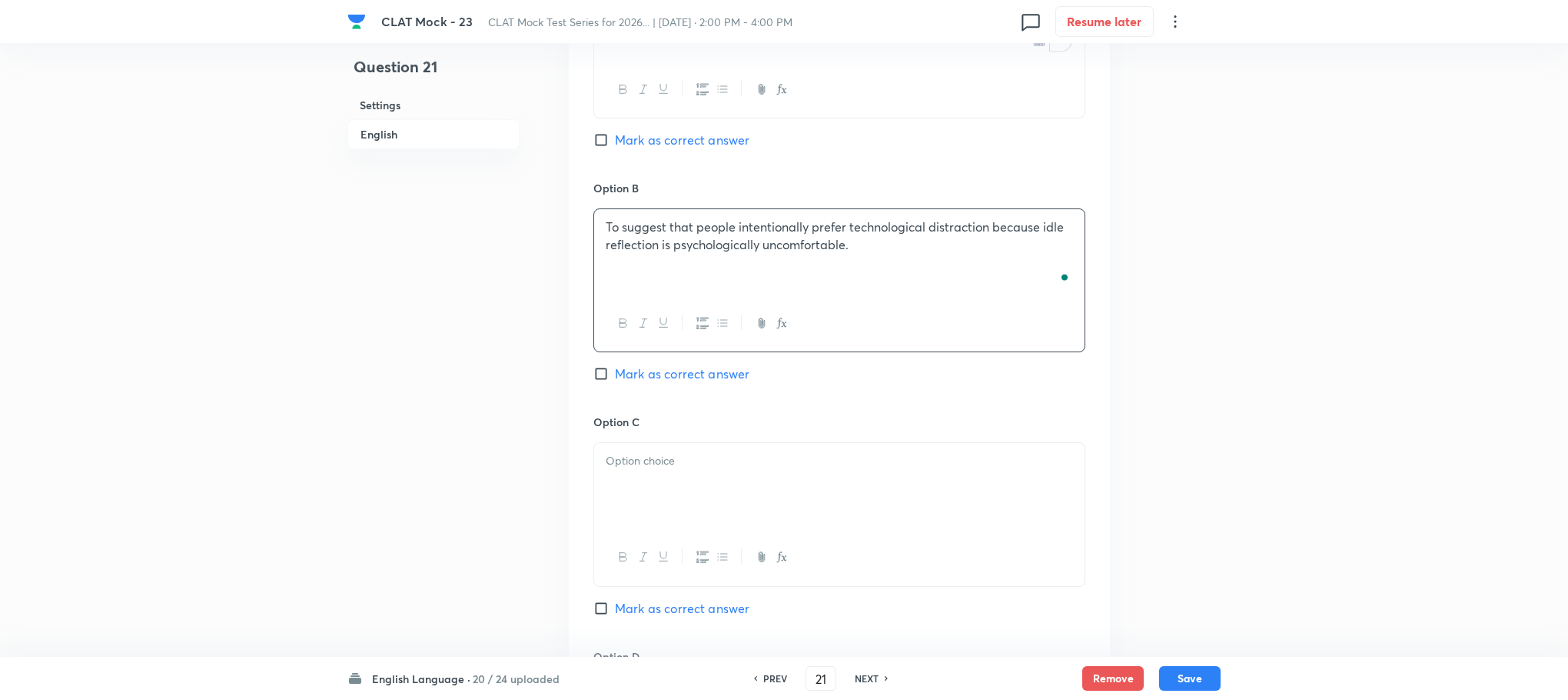
scroll to position [1812, 0]
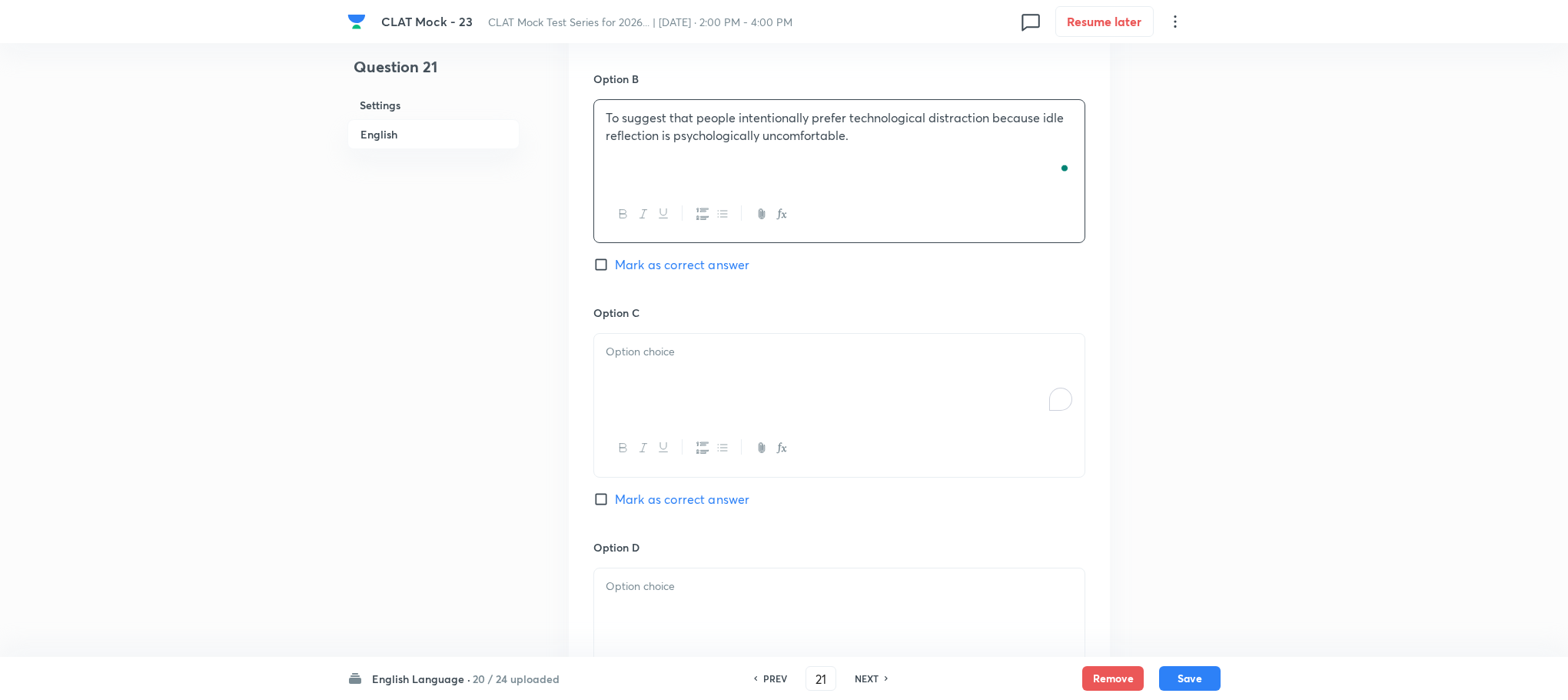
click at [614, 369] on div "To enrich screen reader interactions, please activate Accessibility in Grammarl…" at bounding box center [839, 377] width 490 height 86
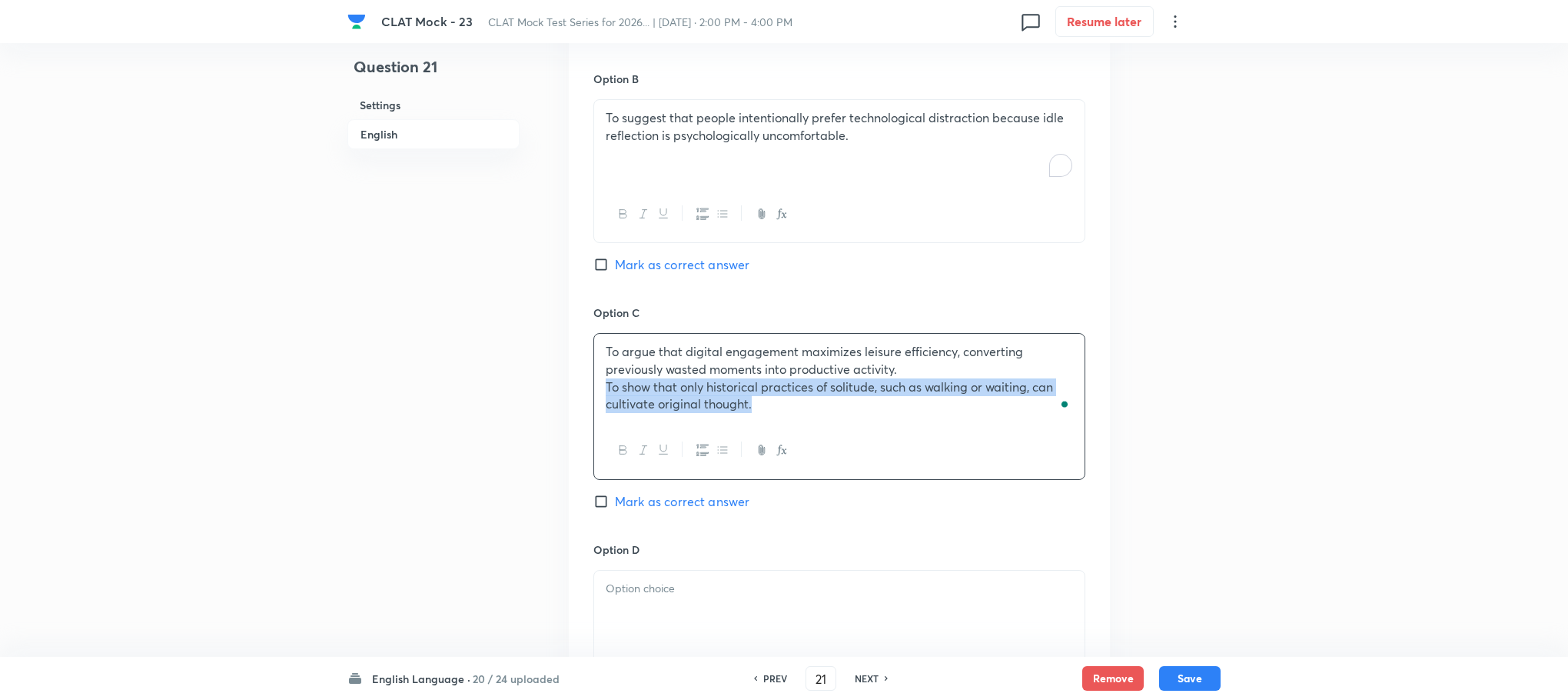
drag, startPoint x: 603, startPoint y: 391, endPoint x: 938, endPoint y: 473, distance: 344.9
click at [938, 473] on div "To argue that digital engagement maximizes leisure efficiency, converting previ…" at bounding box center [839, 405] width 492 height 146
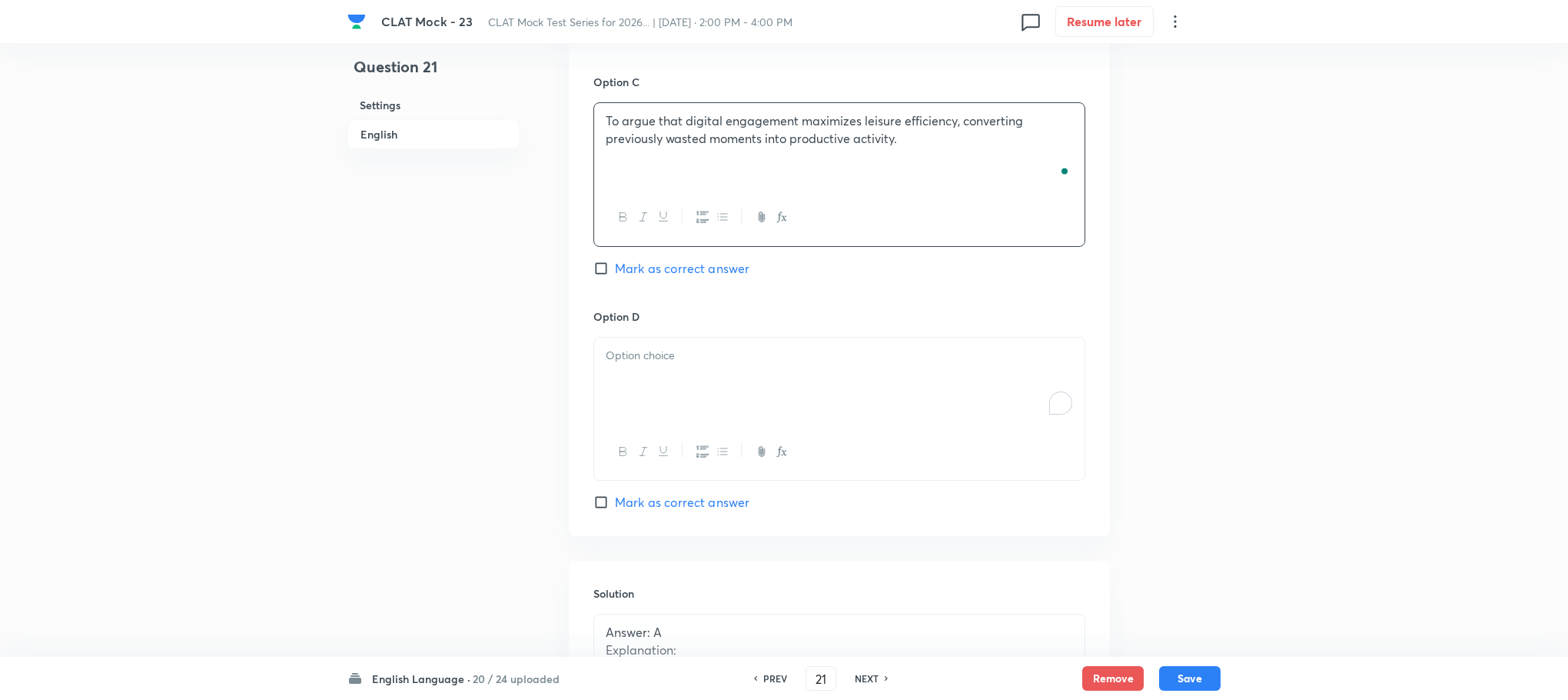
click at [648, 379] on div "To enrich screen reader interactions, please activate Accessibility in Grammarl…" at bounding box center [839, 381] width 490 height 86
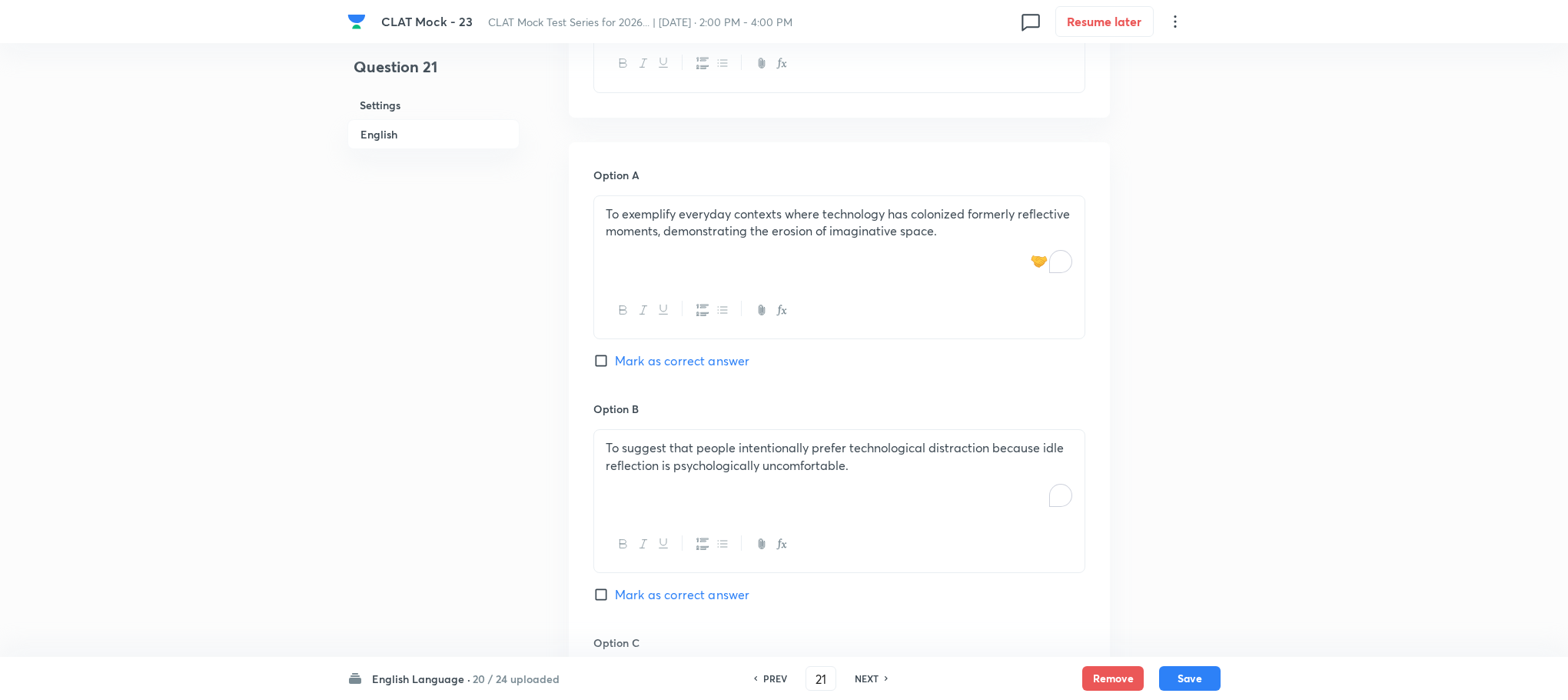
scroll to position [1466, 0]
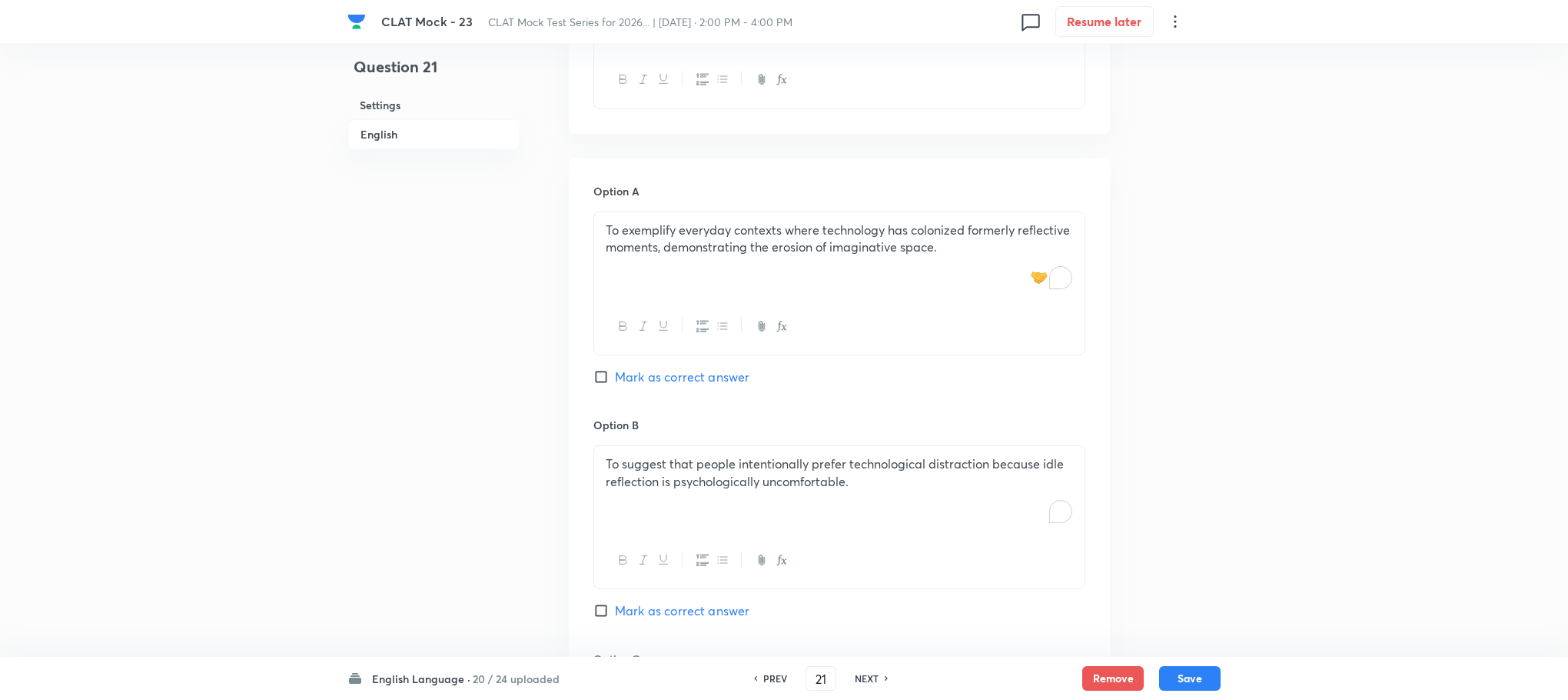
click at [652, 374] on span "Mark as correct answer" at bounding box center [682, 377] width 134 height 19
click at [615, 374] on input "Mark as correct answer" at bounding box center [604, 377] width 22 height 15
checkbox input "true"
click at [1181, 676] on button "Save" at bounding box center [1190, 676] width 62 height 24
type input "22"
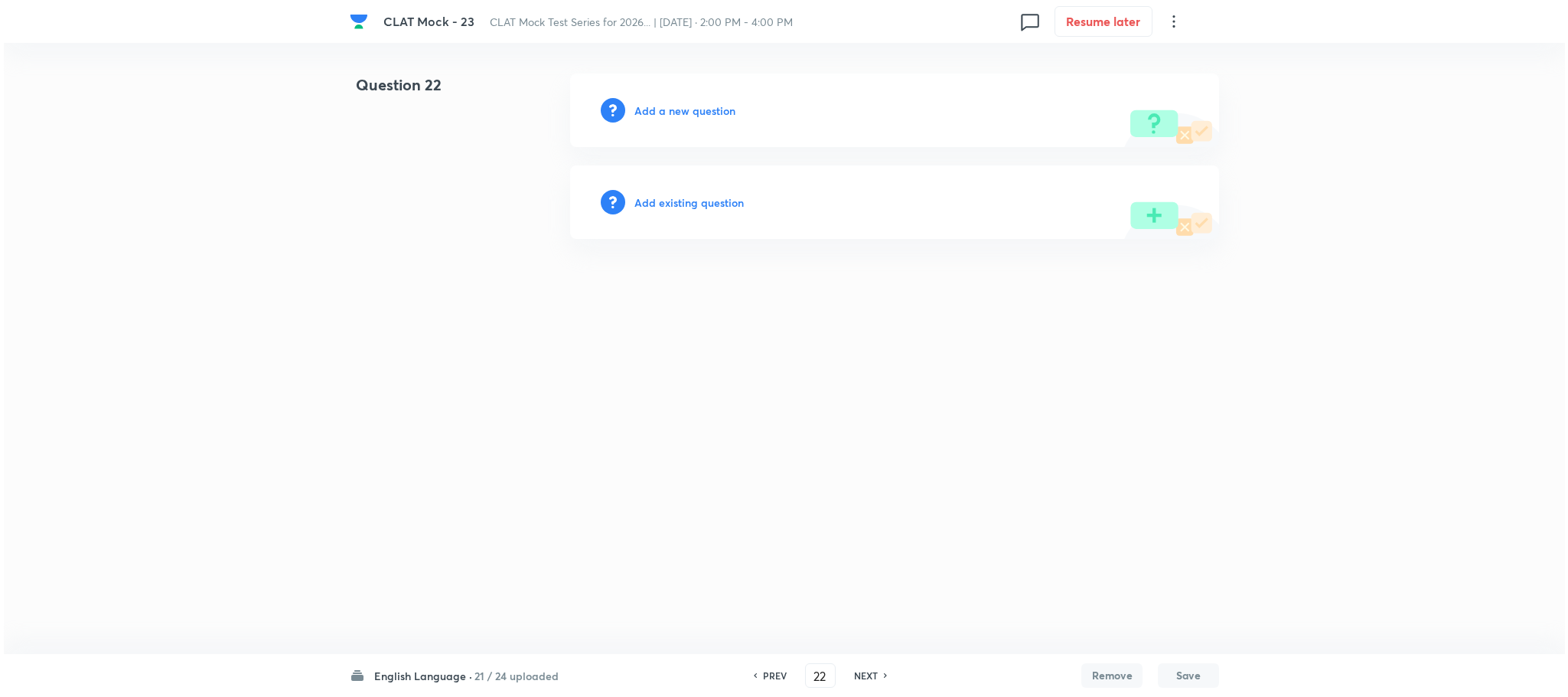
scroll to position [0, 0]
click at [687, 108] on h6 "Add a new question" at bounding box center [685, 110] width 101 height 16
click at [687, 108] on h6 "Choose a question type" at bounding box center [693, 110] width 118 height 16
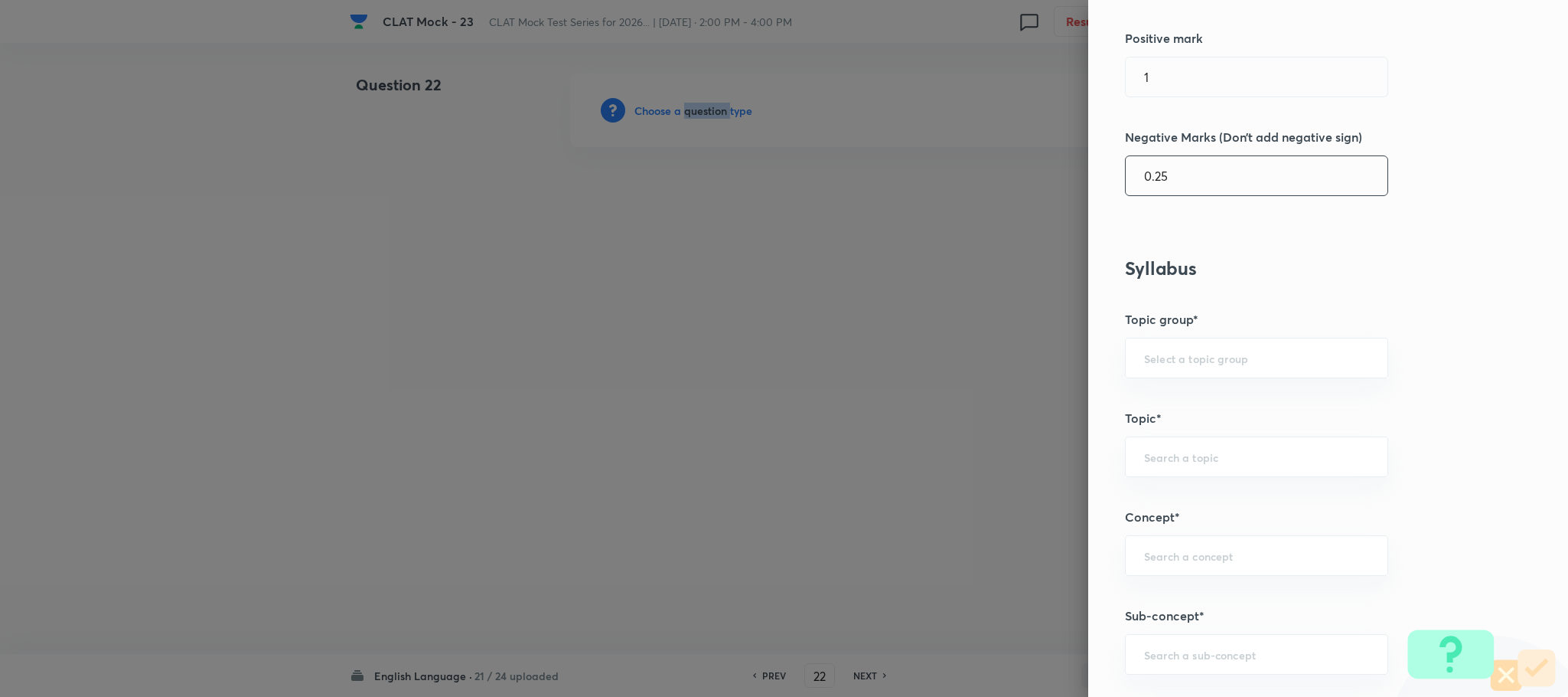
scroll to position [804, 0]
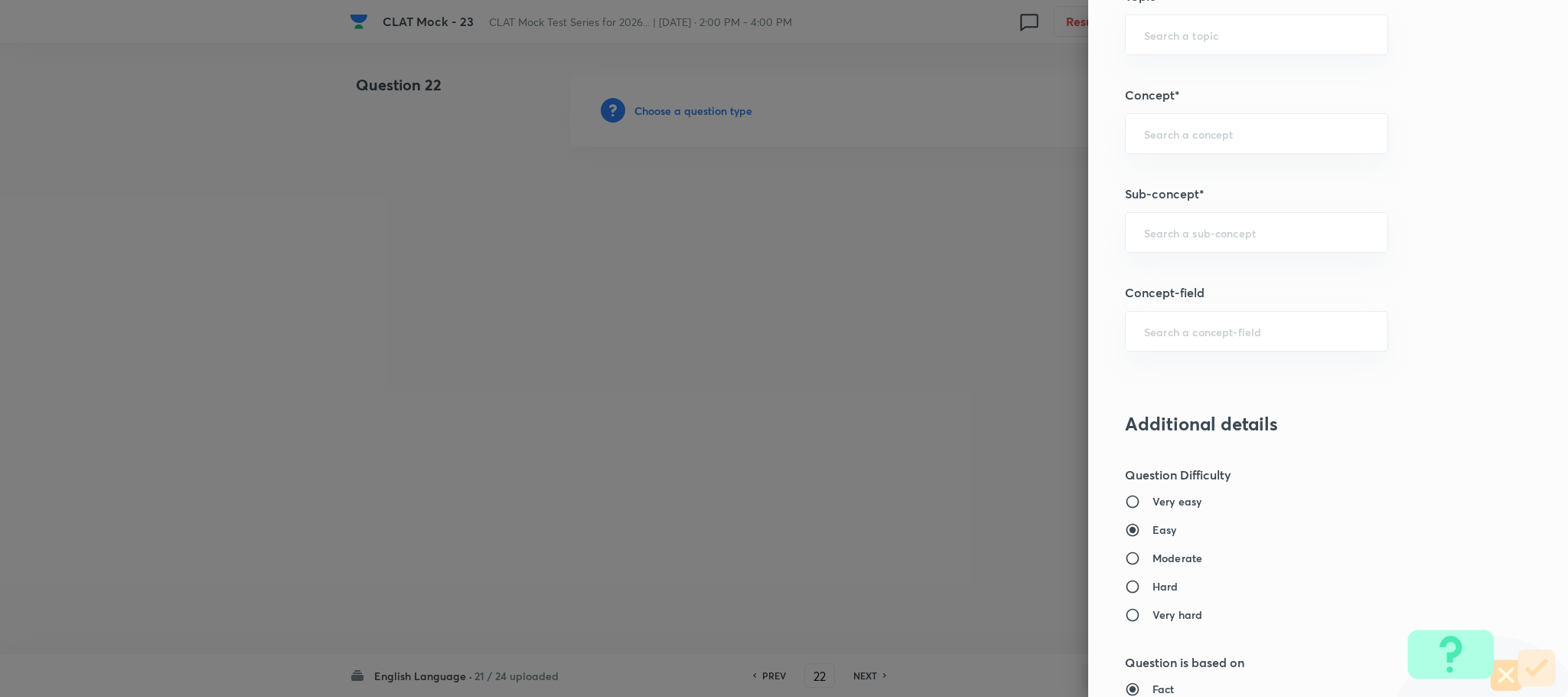
click at [1174, 202] on h5 "Sub-concept*" at bounding box center [1302, 194] width 355 height 18
click at [1173, 223] on div "​" at bounding box center [1256, 232] width 263 height 40
click at [1150, 280] on li "What is Inference" at bounding box center [1239, 281] width 261 height 28
type input "What is Inference"
type input "English"
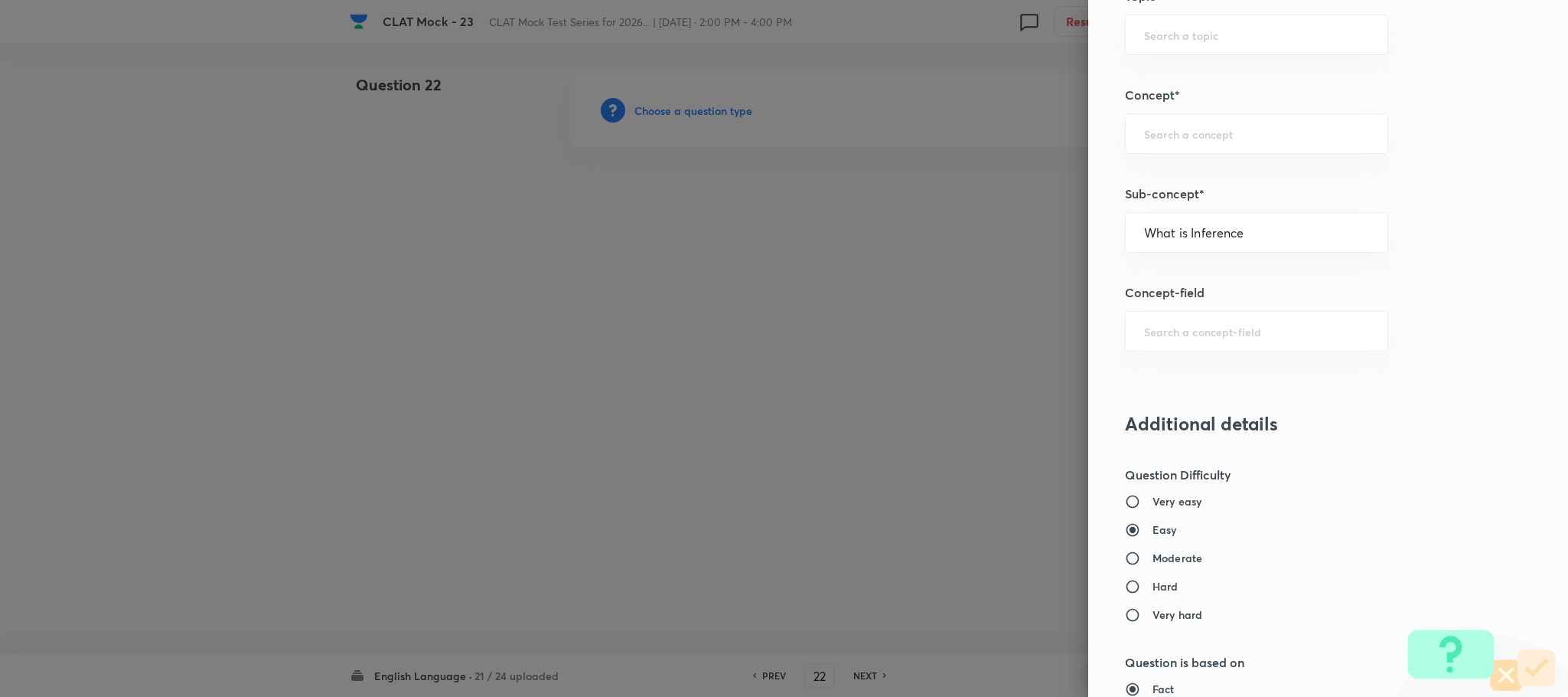
type input "English Comprehension"
type input "Reading Comprehension"
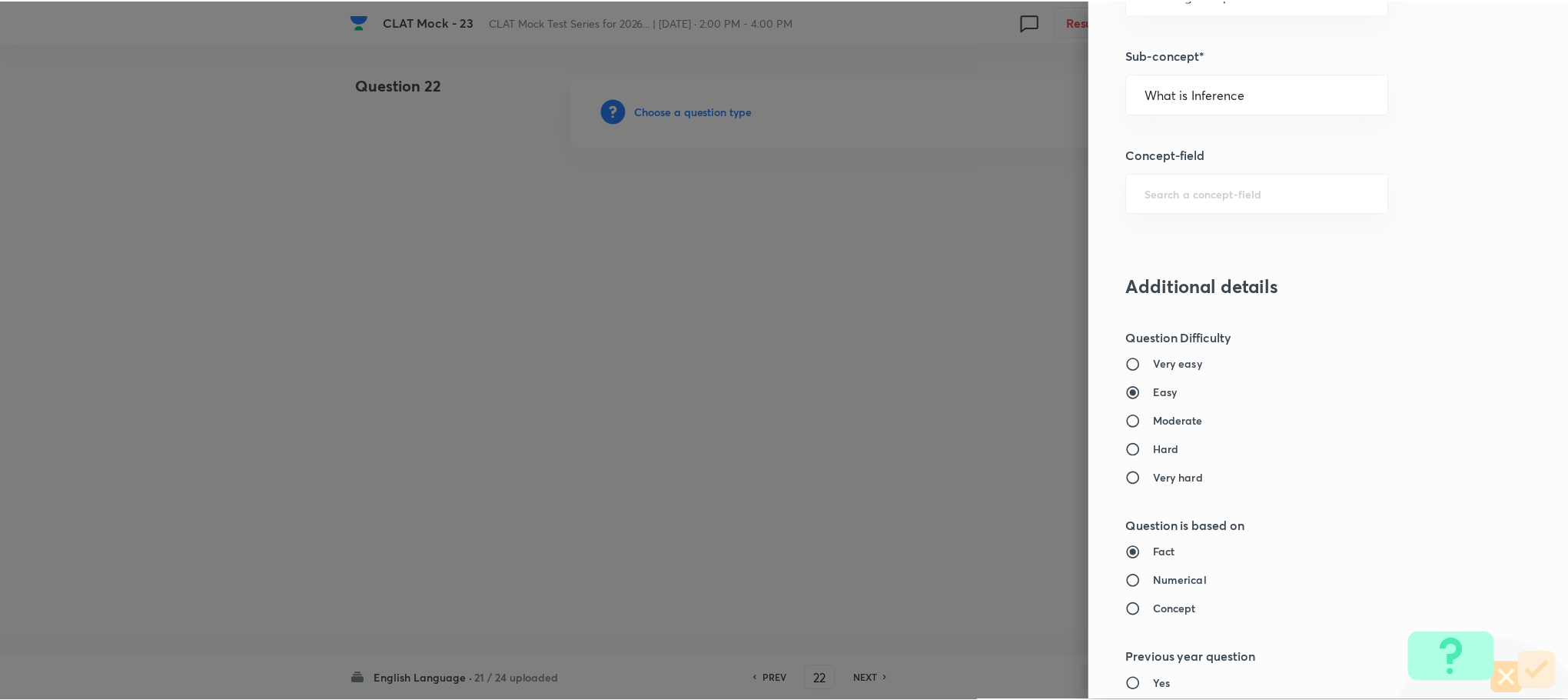
scroll to position [1385, 0]
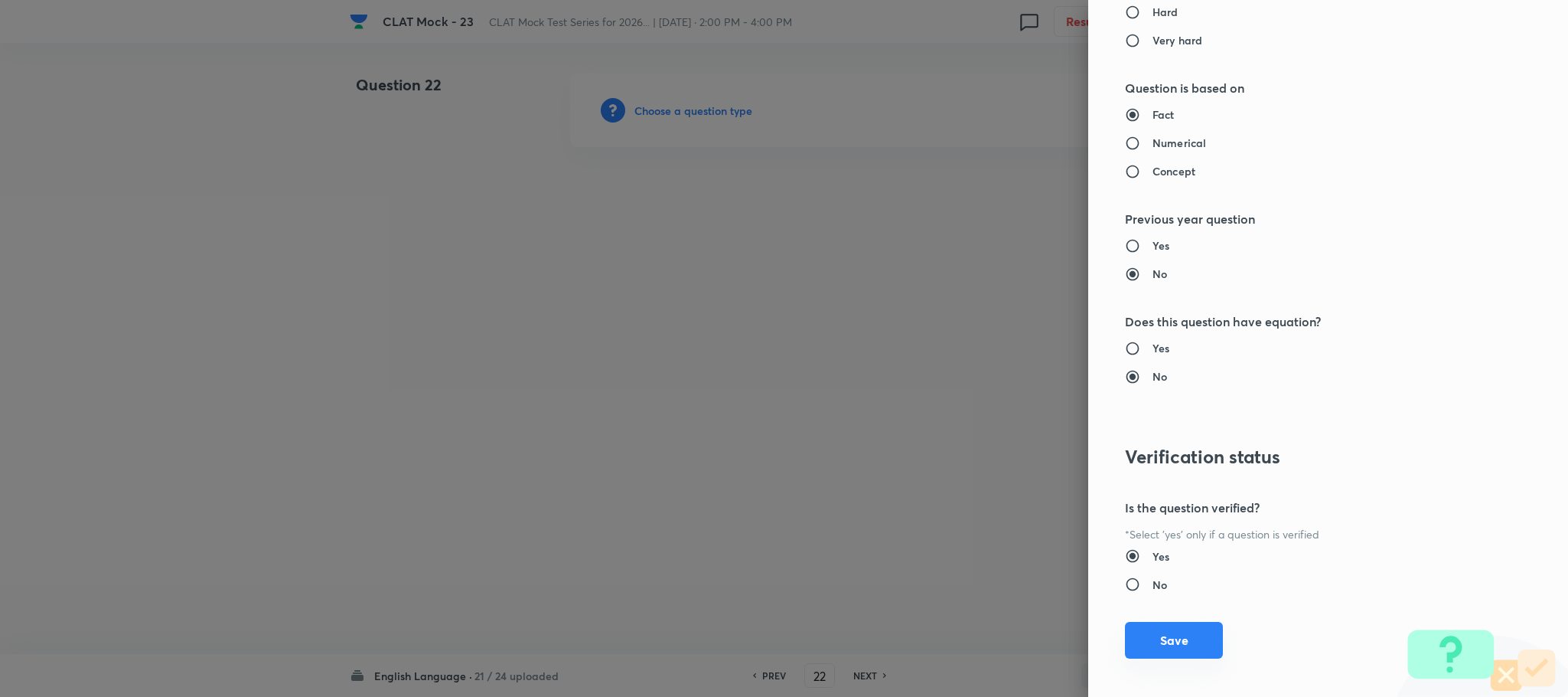
click at [1135, 647] on button "Save" at bounding box center [1174, 641] width 98 height 37
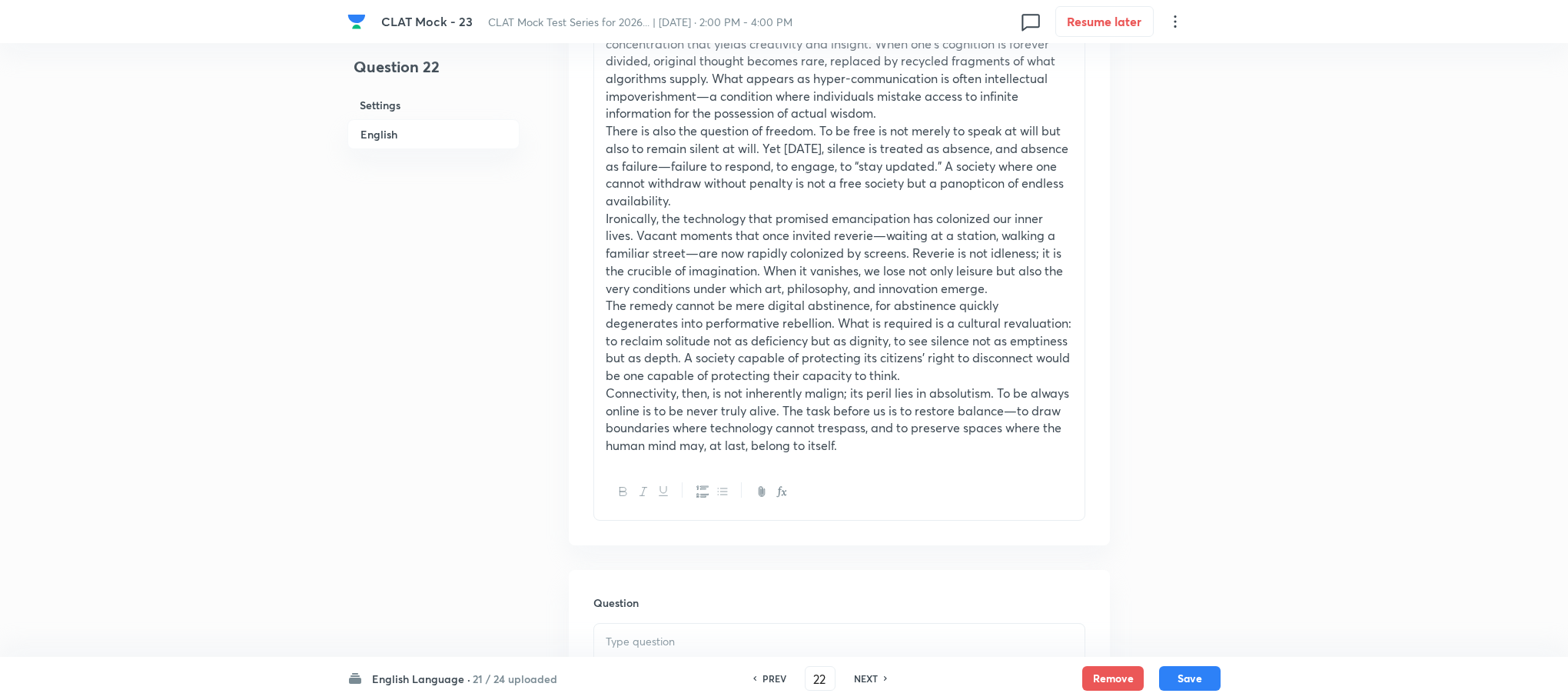
scroll to position [1039, 0]
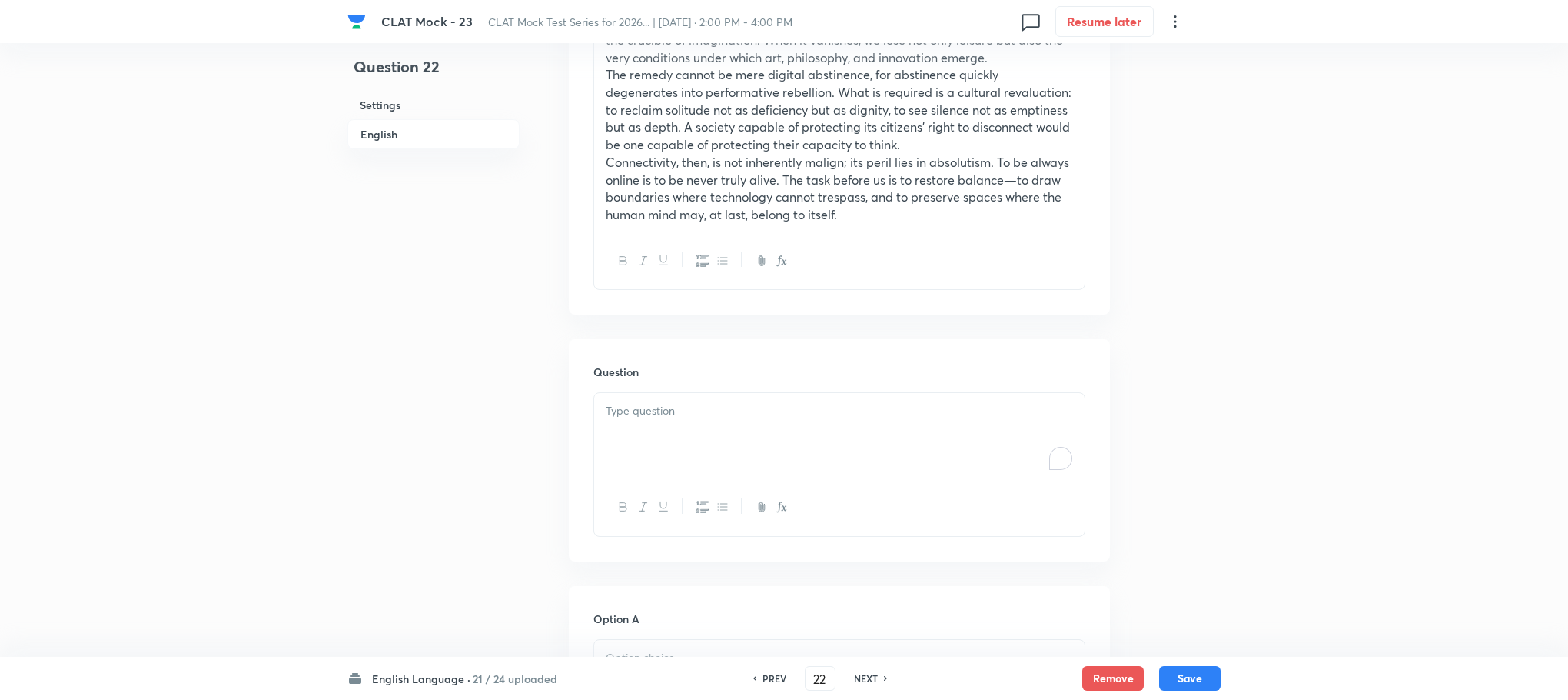
click at [652, 453] on div "To enrich screen reader interactions, please activate Accessibility in Grammarl…" at bounding box center [839, 436] width 490 height 86
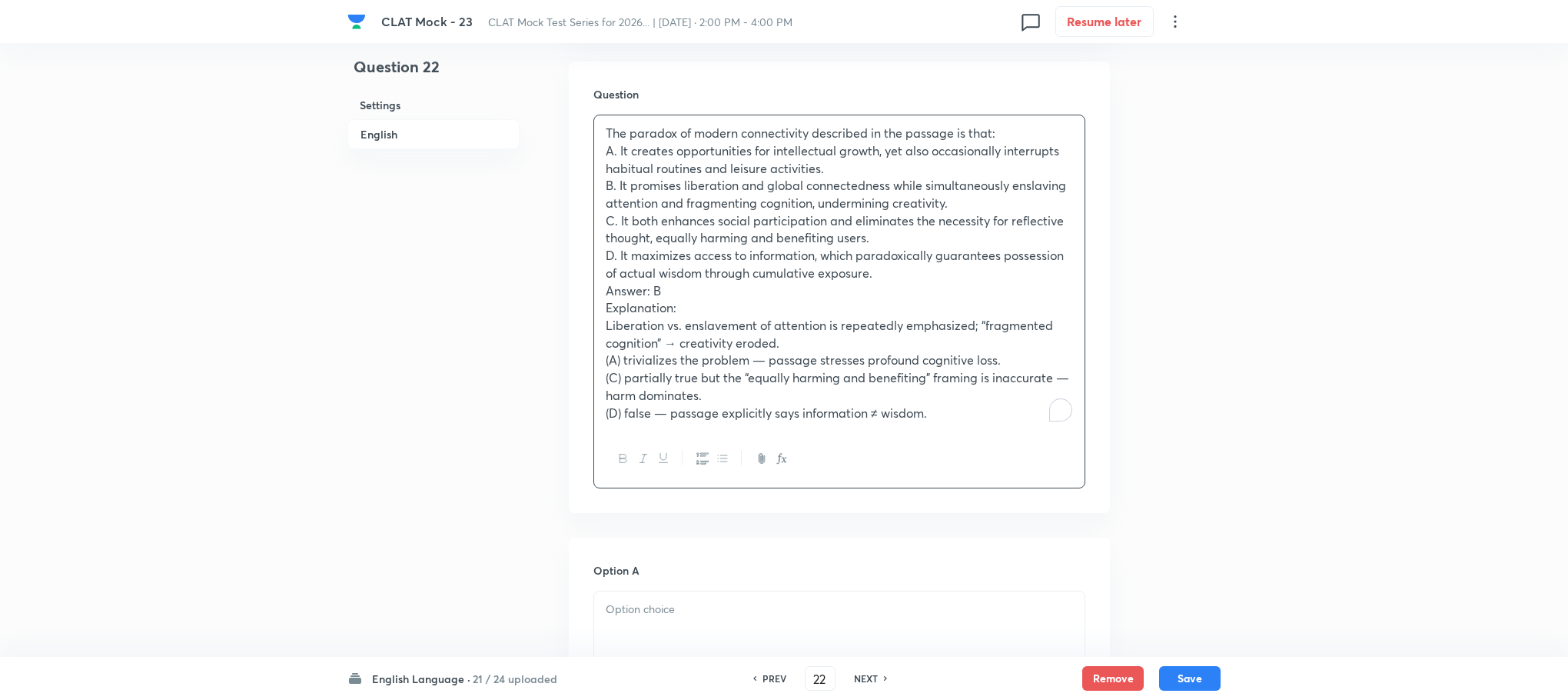
scroll to position [1385, 0]
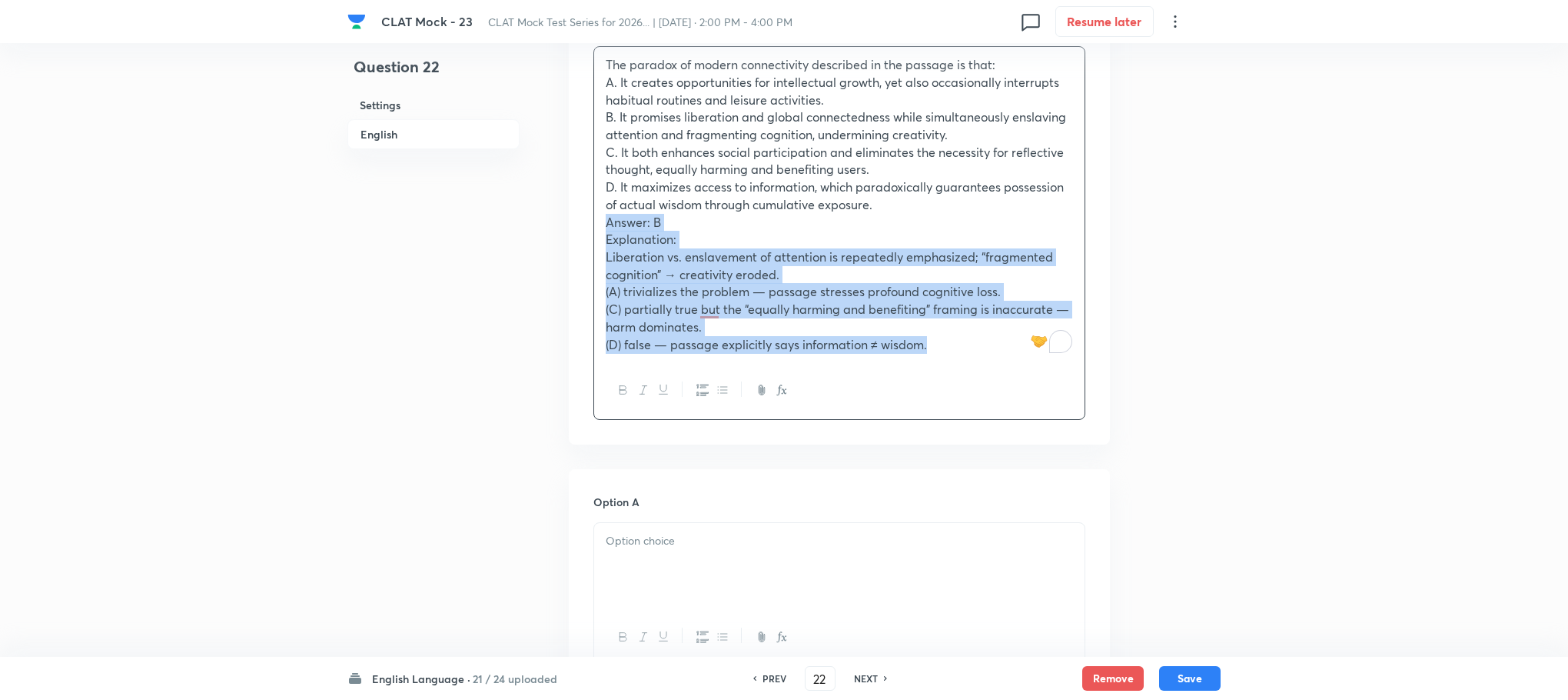
drag, startPoint x: 602, startPoint y: 220, endPoint x: 1036, endPoint y: 367, distance: 458.2
click at [1036, 367] on div "The paradox of modern connectivity described in the passage is that: A. It crea…" at bounding box center [839, 233] width 492 height 374
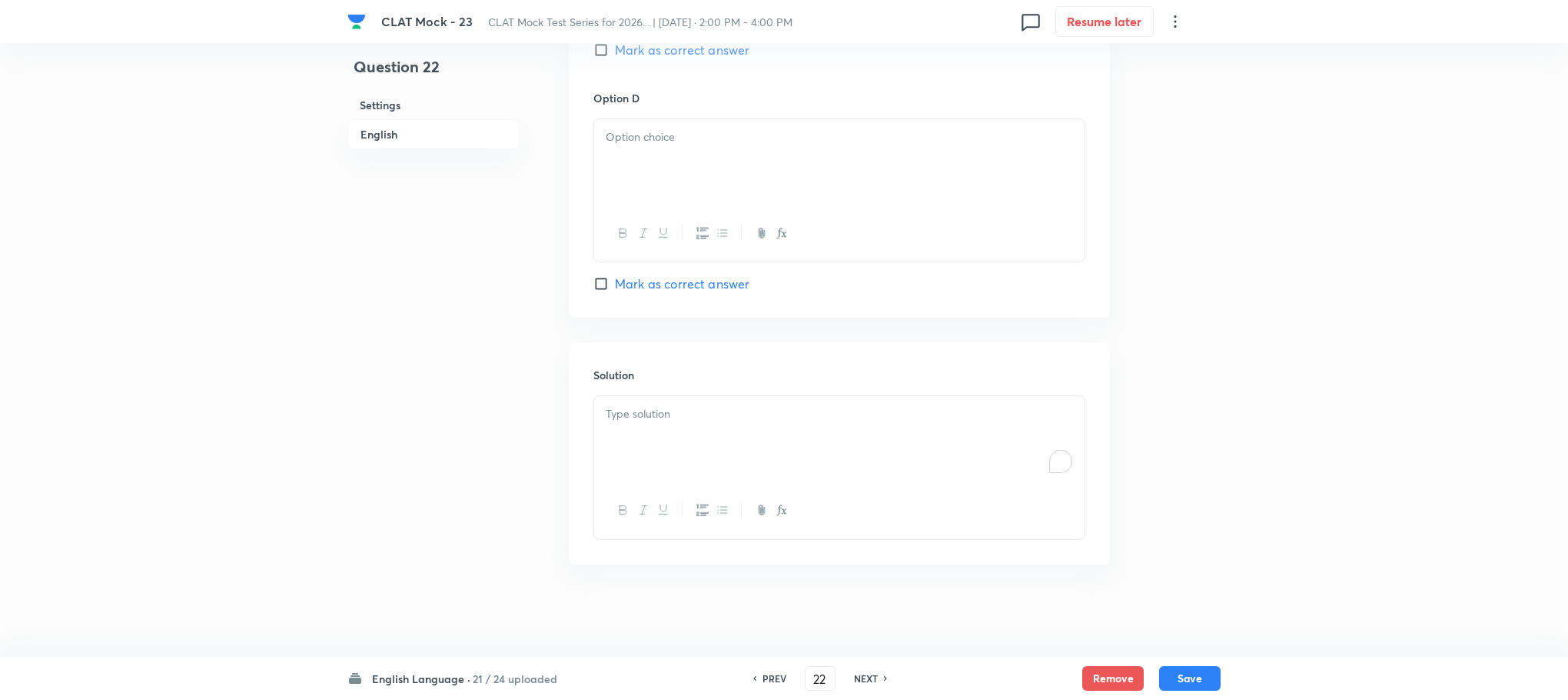
click at [662, 453] on div "To enrich screen reader interactions, please activate Accessibility in Grammarl…" at bounding box center [839, 439] width 490 height 86
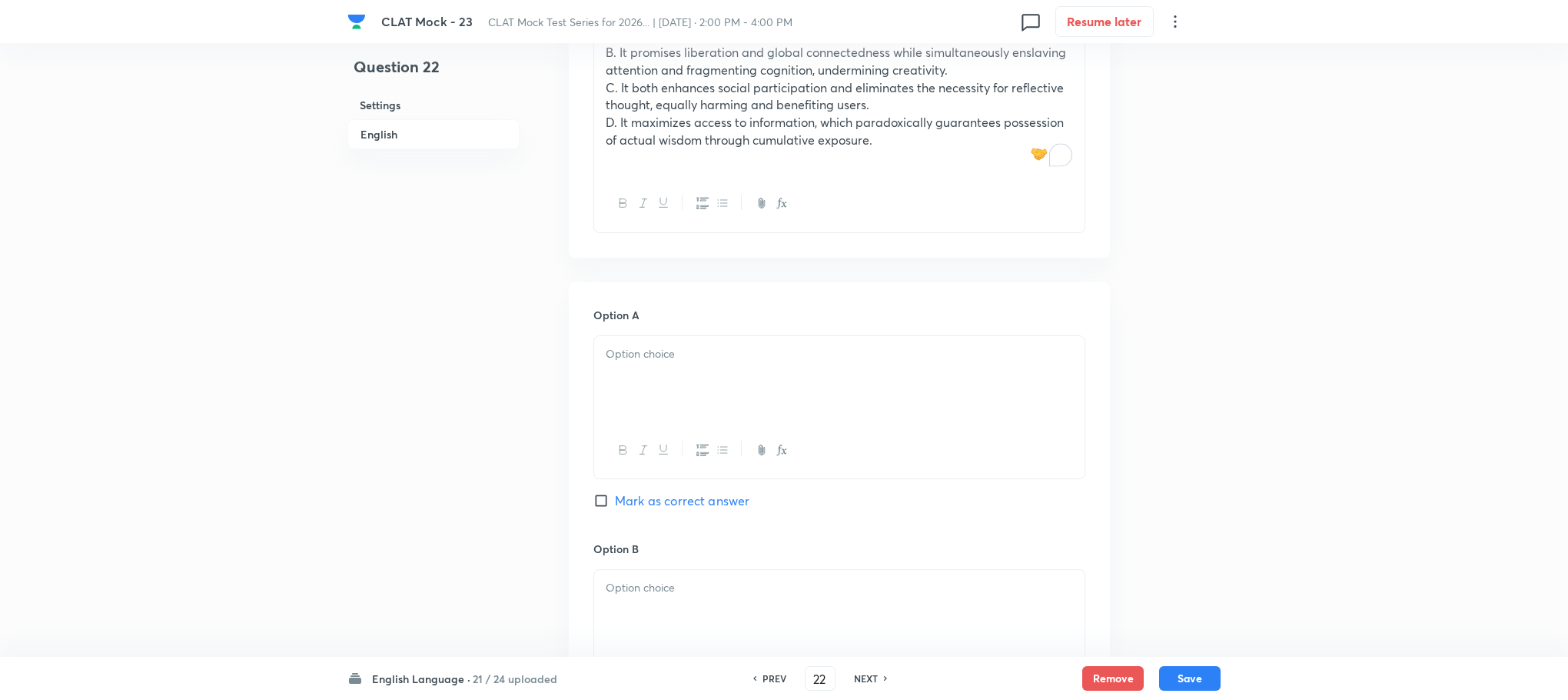
scroll to position [1218, 0]
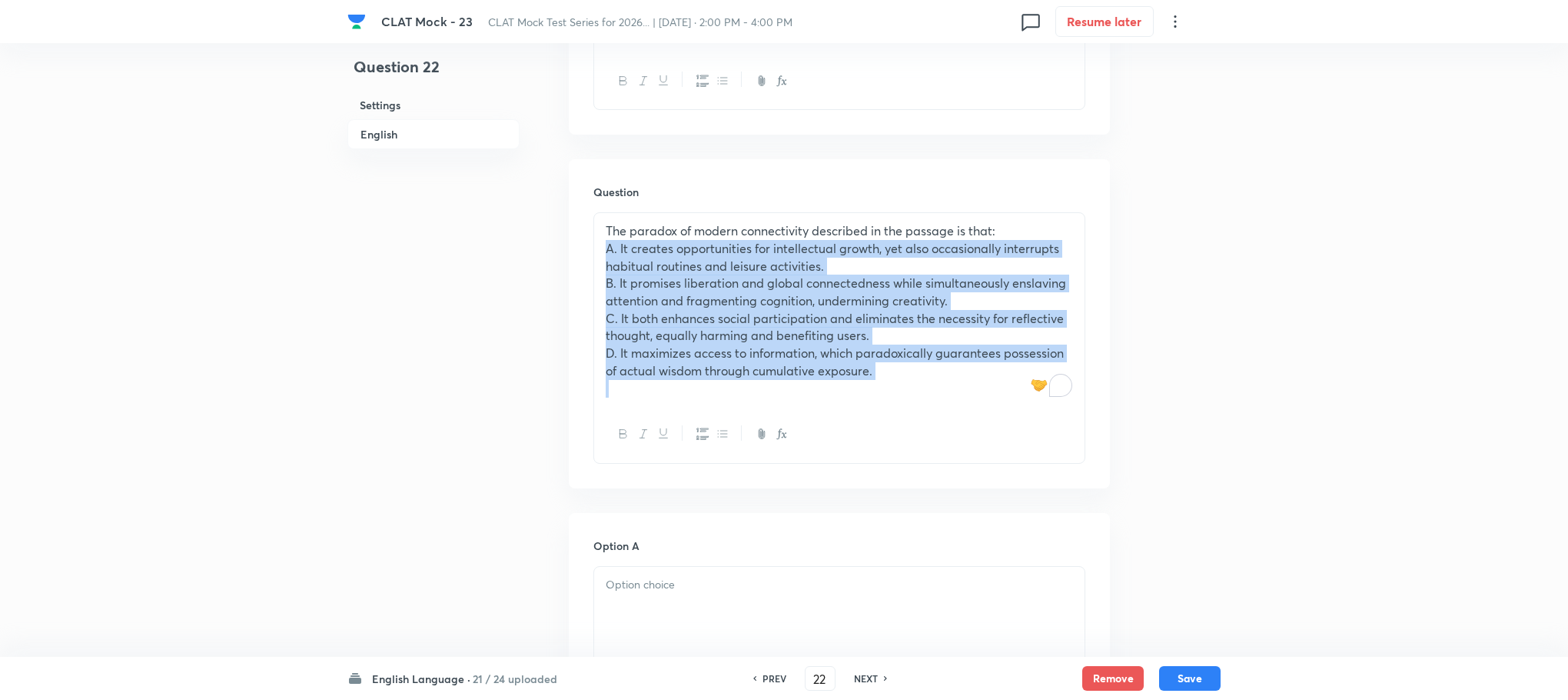
drag, startPoint x: 598, startPoint y: 256, endPoint x: 1041, endPoint y: 434, distance: 477.4
click at [1041, 434] on div "The paradox of modern connectivity described in the passage is that: A. It crea…" at bounding box center [839, 338] width 492 height 252
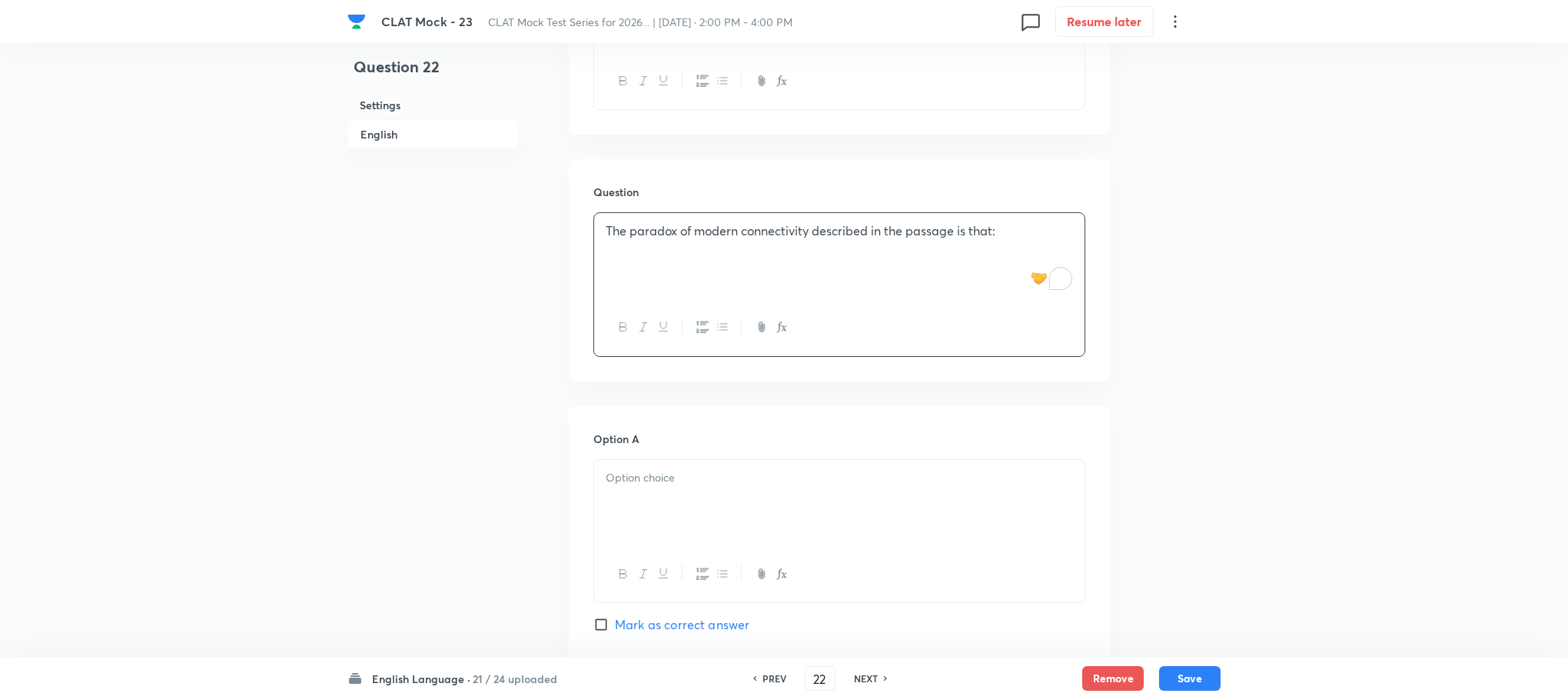
click at [620, 443] on h6 "Option A" at bounding box center [839, 438] width 492 height 16
click at [608, 494] on div at bounding box center [839, 503] width 490 height 86
paste div "To enrich screen reader interactions, please activate Accessibility in Grammarl…"
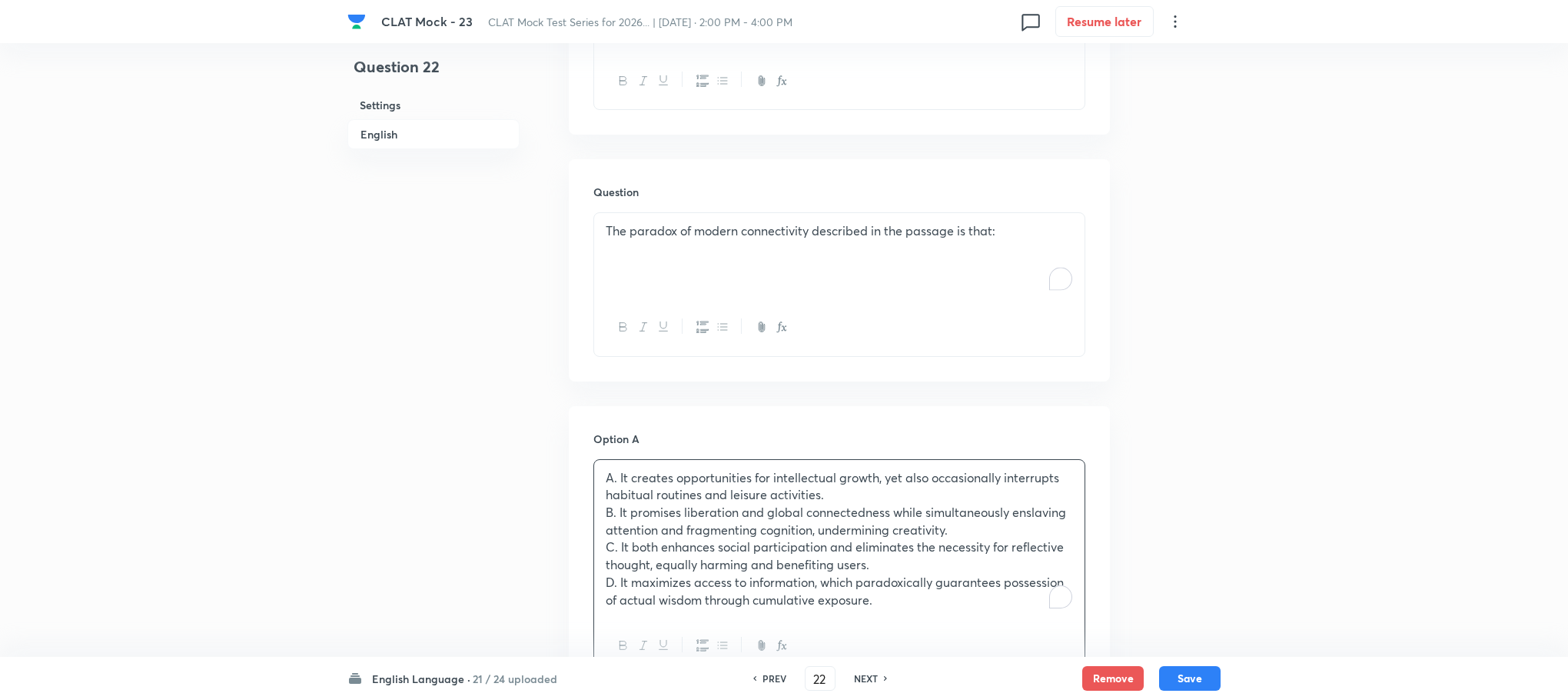
click at [616, 479] on p "A. It creates opportunities for intellectual growth, yet also occasionally inte…" at bounding box center [840, 486] width 468 height 35
click at [614, 507] on p "B. It promises liberation and global connectedness while simultaneously enslavi…" at bounding box center [840, 521] width 468 height 35
click at [618, 513] on p "B. It promises liberation and global connectedness while simultaneously enslavi…" at bounding box center [840, 521] width 468 height 35
click at [616, 545] on p "C. It both enhances social participation and eliminates the necessity for refle…" at bounding box center [840, 556] width 468 height 35
click at [619, 583] on p "D. It maximizes access to information, which paradoxically guarantees possessio…" at bounding box center [840, 591] width 468 height 35
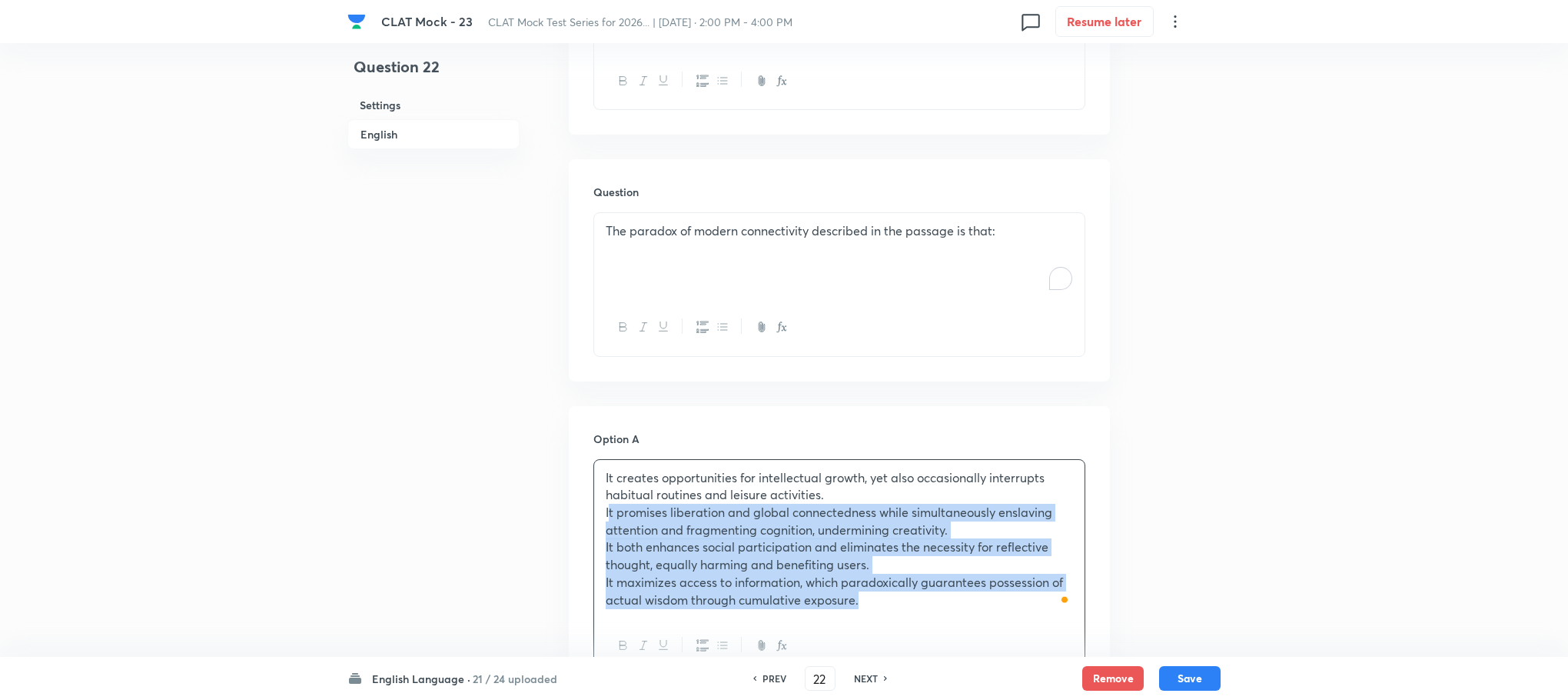
drag, startPoint x: 600, startPoint y: 517, endPoint x: 957, endPoint y: 656, distance: 383.1
click at [957, 656] on div "CLAT Mock - 23 CLAT Mock Test Series for 2026... | Oct 4, 2025 · 2:00 PM - 4:00…" at bounding box center [784, 334] width 1568 height 2957
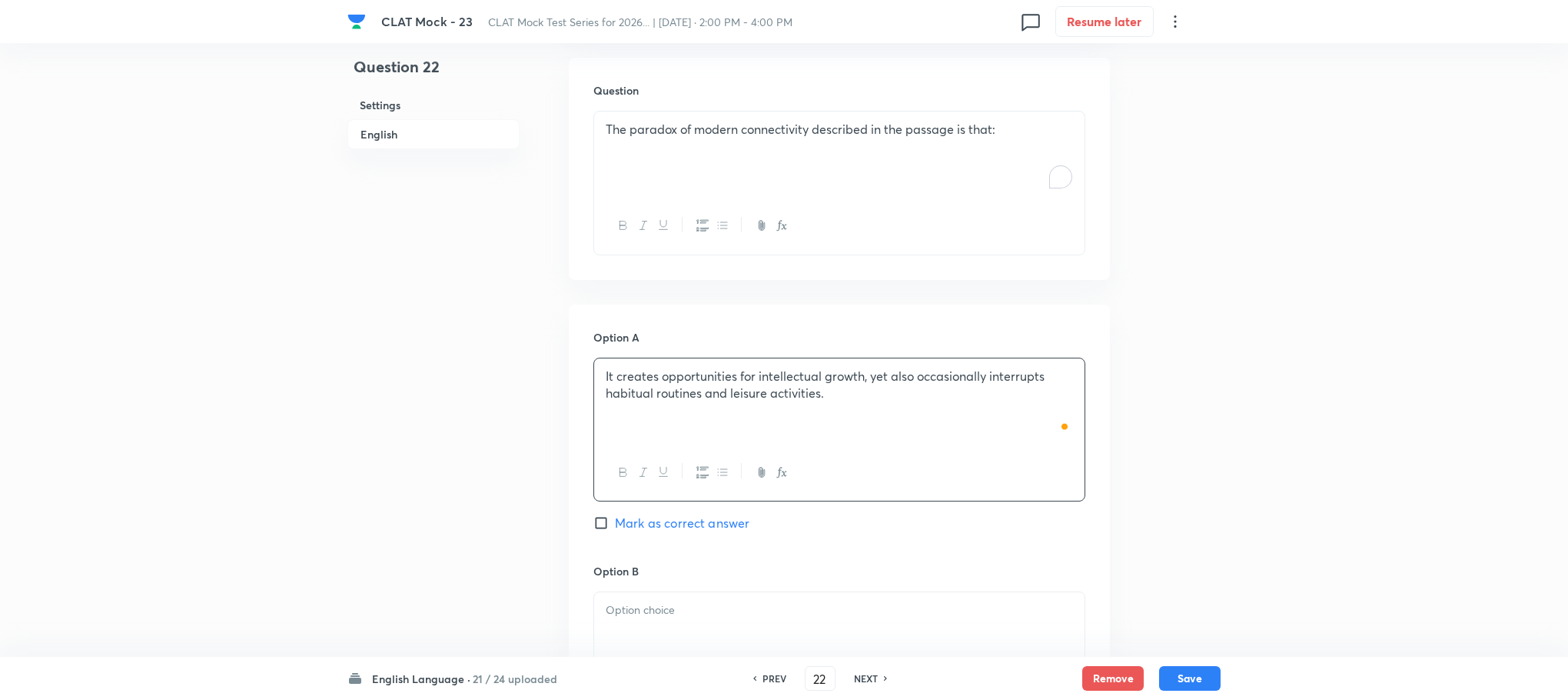
scroll to position [1449, 0]
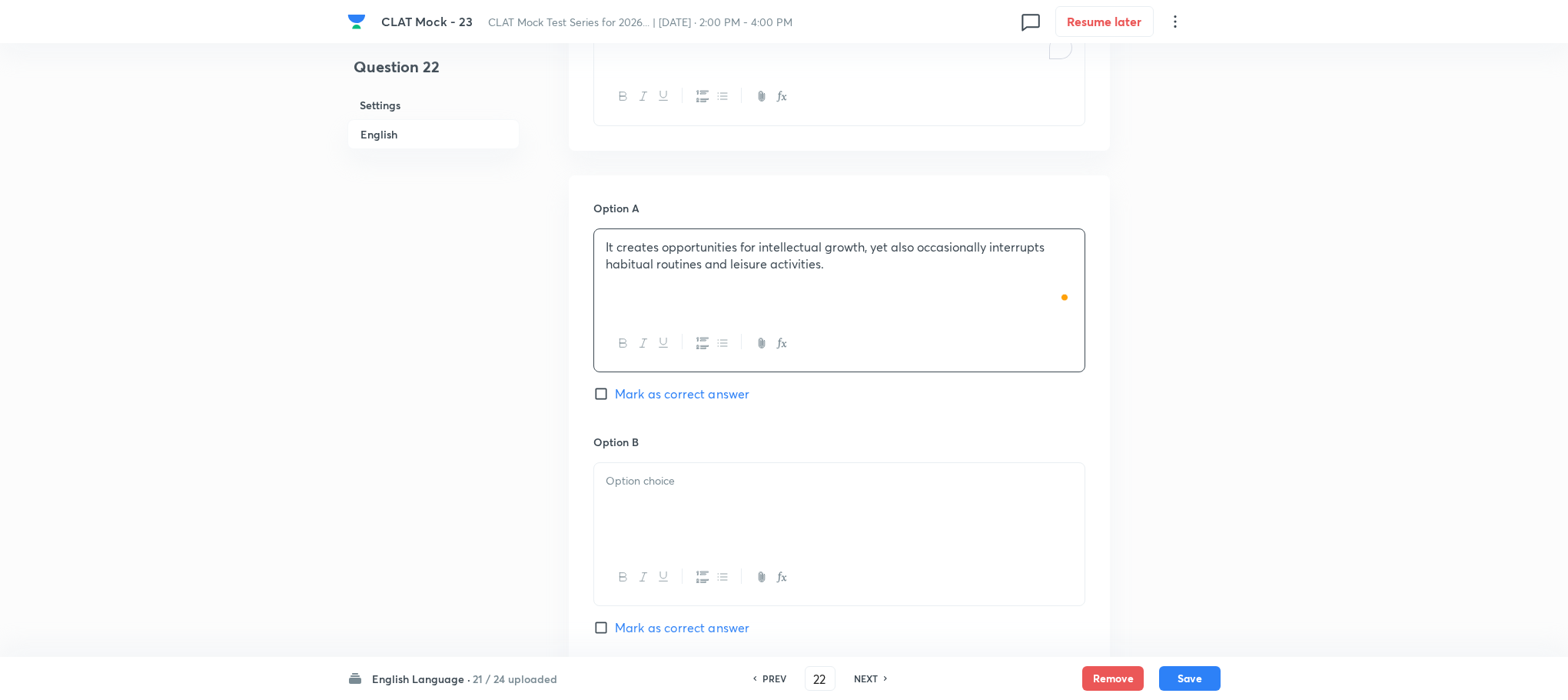
click at [655, 474] on p at bounding box center [840, 480] width 468 height 18
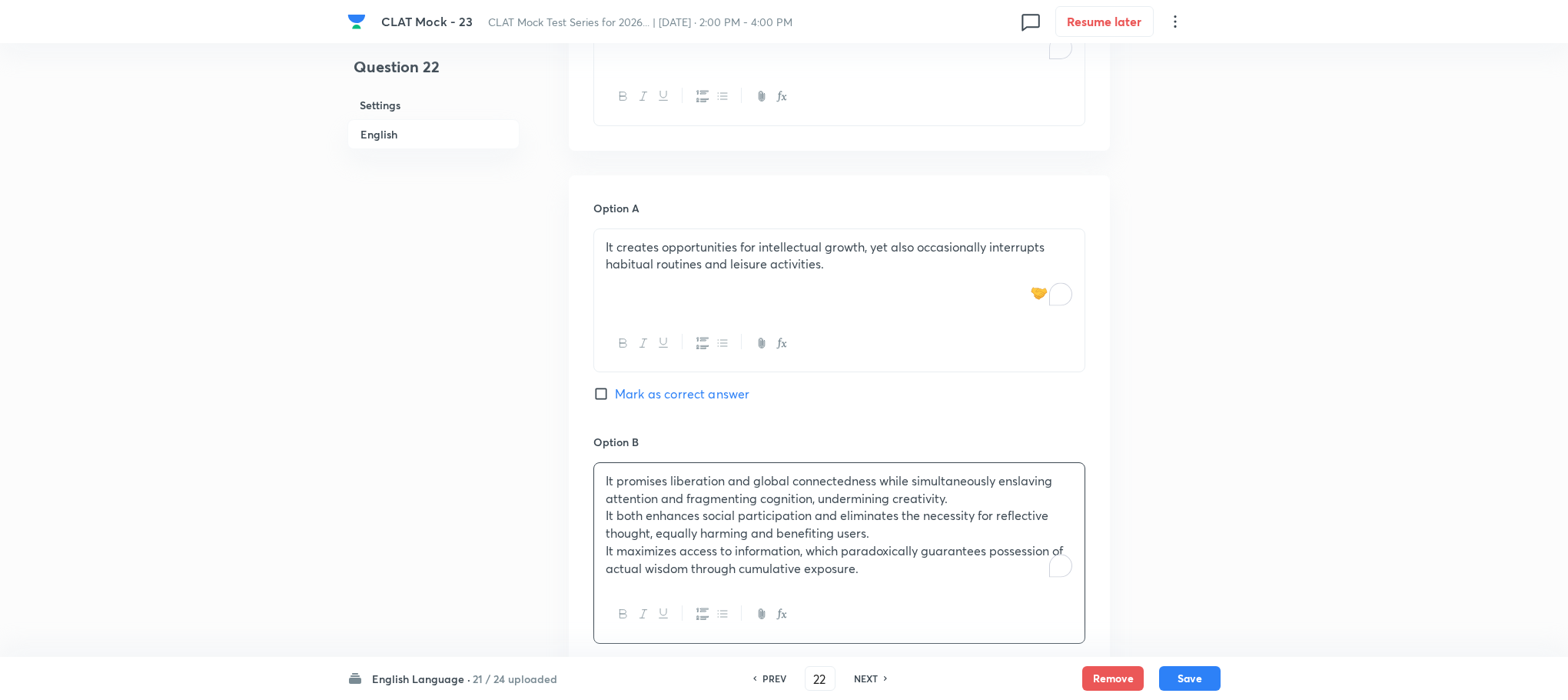
click at [607, 522] on p "It both enhances social participation and eliminates the necessity for reflecti…" at bounding box center [840, 524] width 468 height 35
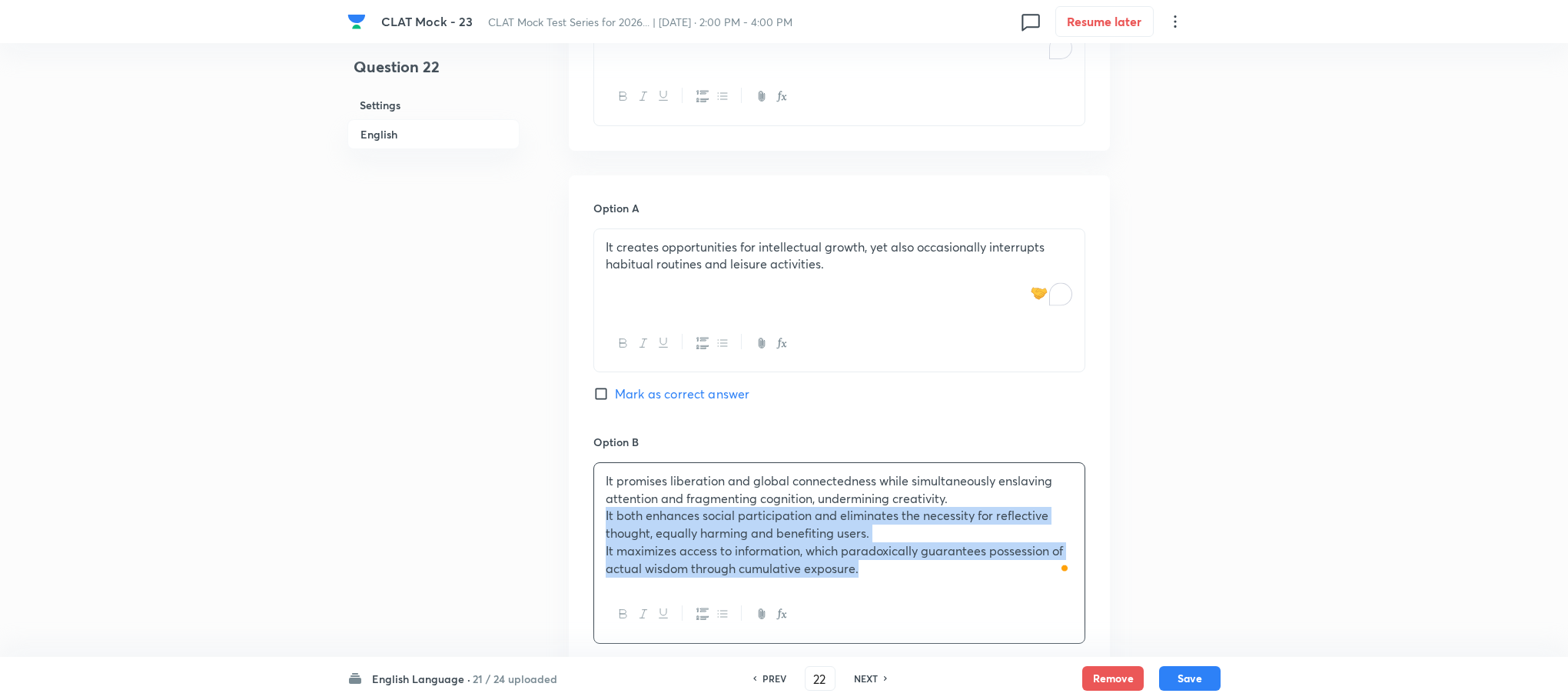
drag, startPoint x: 600, startPoint y: 519, endPoint x: 967, endPoint y: 612, distance: 378.6
click at [967, 612] on div "It promises liberation and global connectedness while simultaneously enslaving …" at bounding box center [839, 552] width 492 height 182
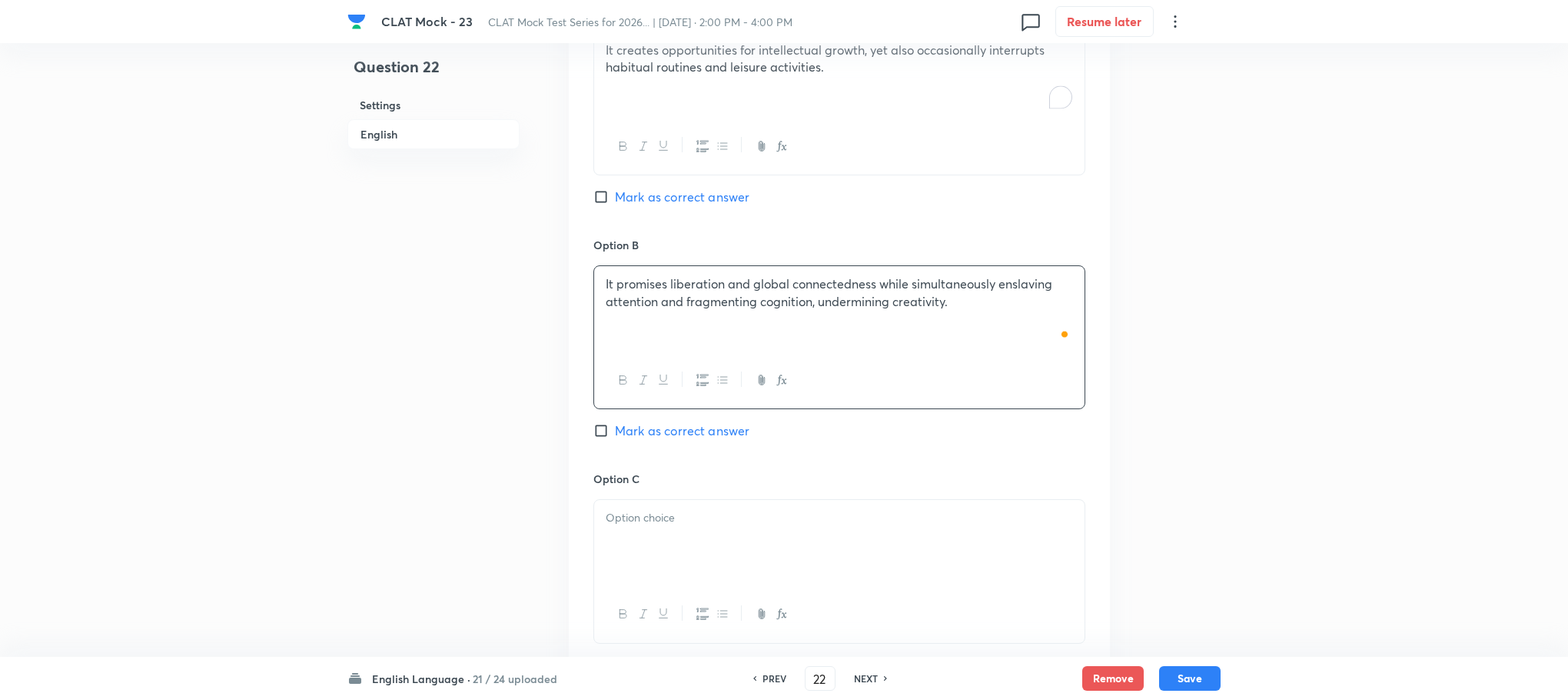
scroll to position [1795, 0]
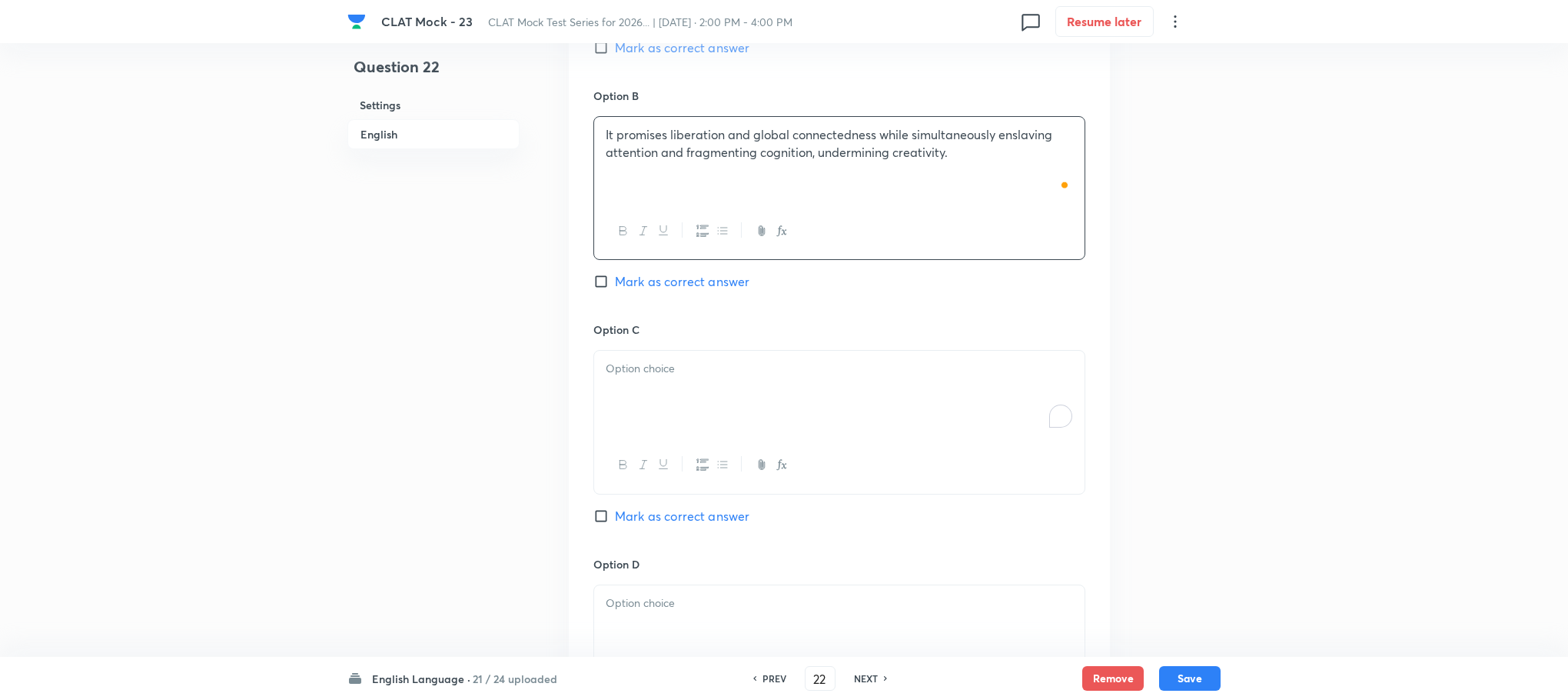
click at [693, 386] on div "To enrich screen reader interactions, please activate Accessibility in Grammarl…" at bounding box center [839, 393] width 490 height 86
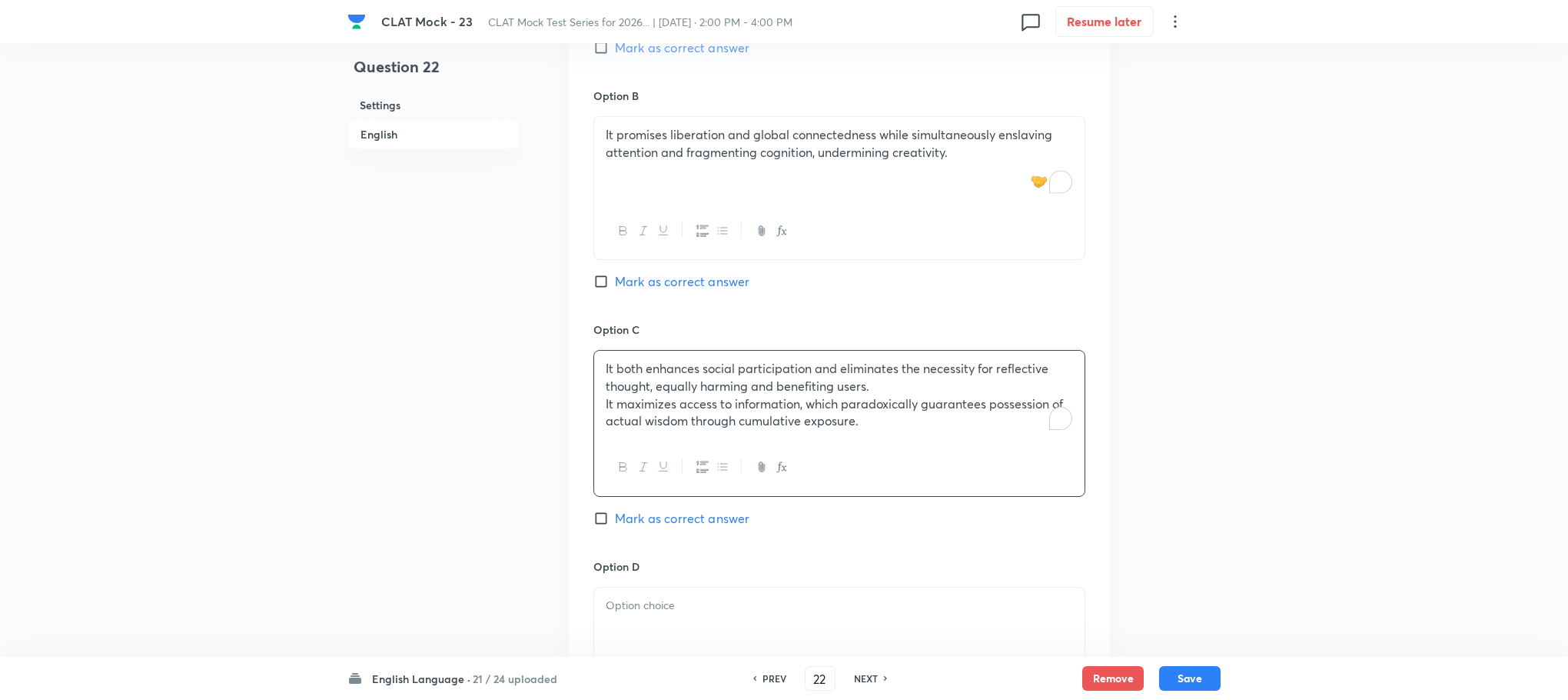
click at [608, 404] on p "It maximizes access to information, which paradoxically guarantees possession o…" at bounding box center [840, 412] width 468 height 35
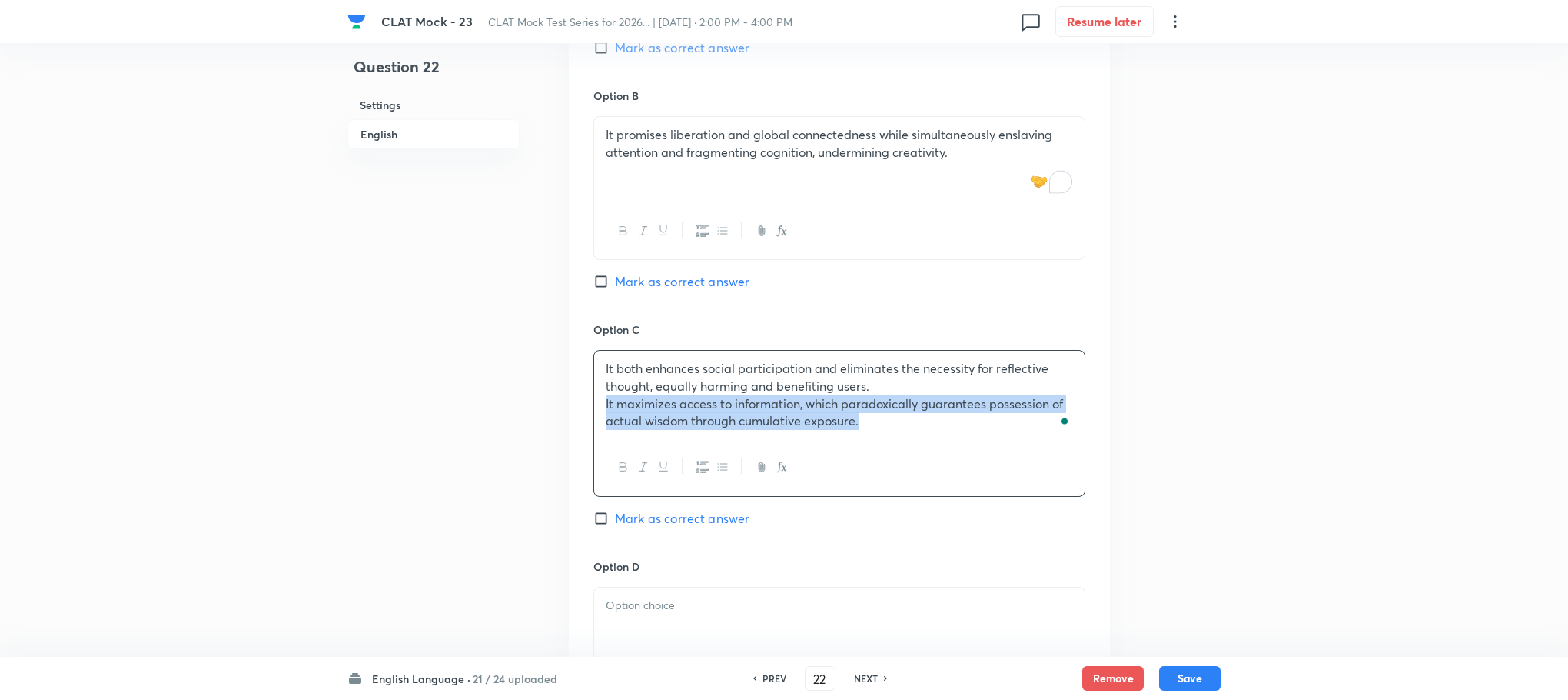
drag, startPoint x: 597, startPoint y: 407, endPoint x: 990, endPoint y: 478, distance: 399.4
click at [990, 478] on div "It both enhances social participation and eliminates the necessity for reflecti…" at bounding box center [839, 422] width 492 height 146
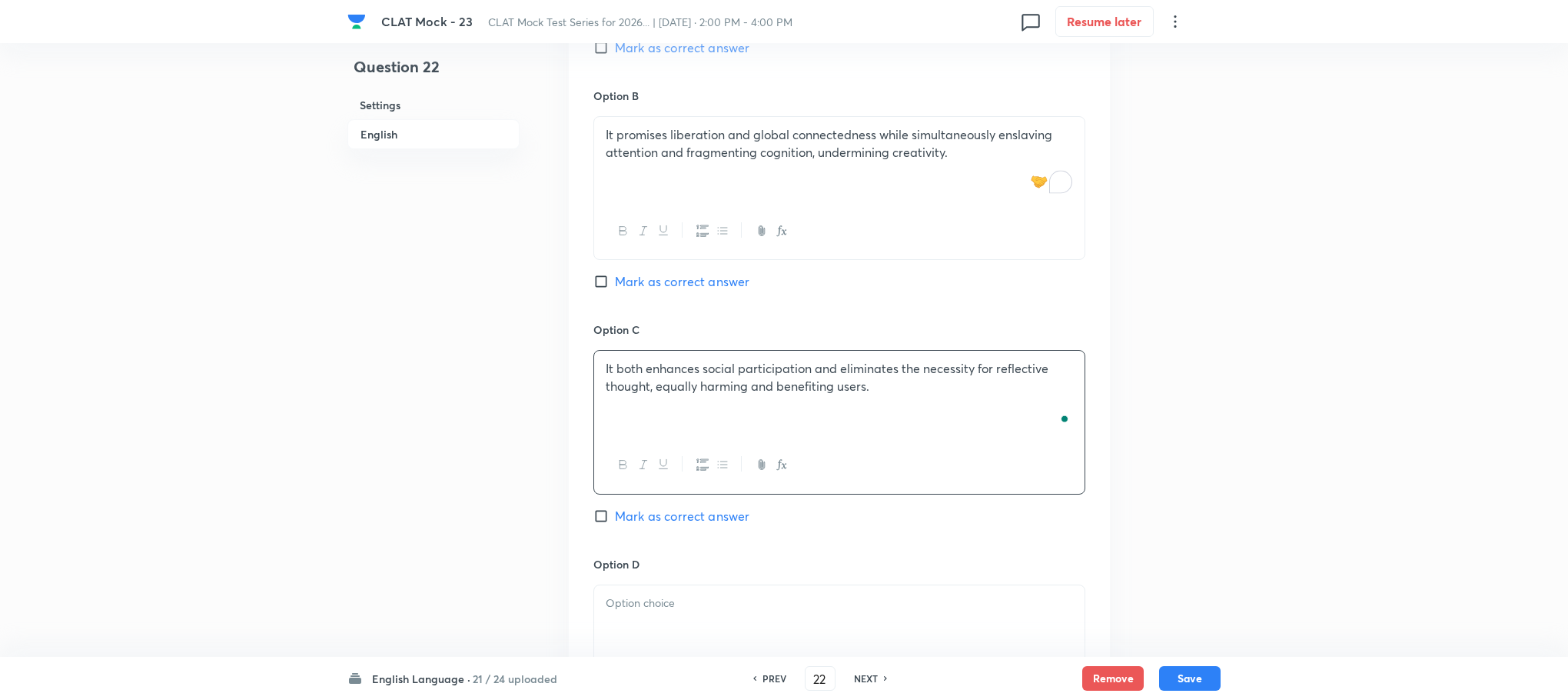
click at [600, 623] on div at bounding box center [839, 628] width 490 height 86
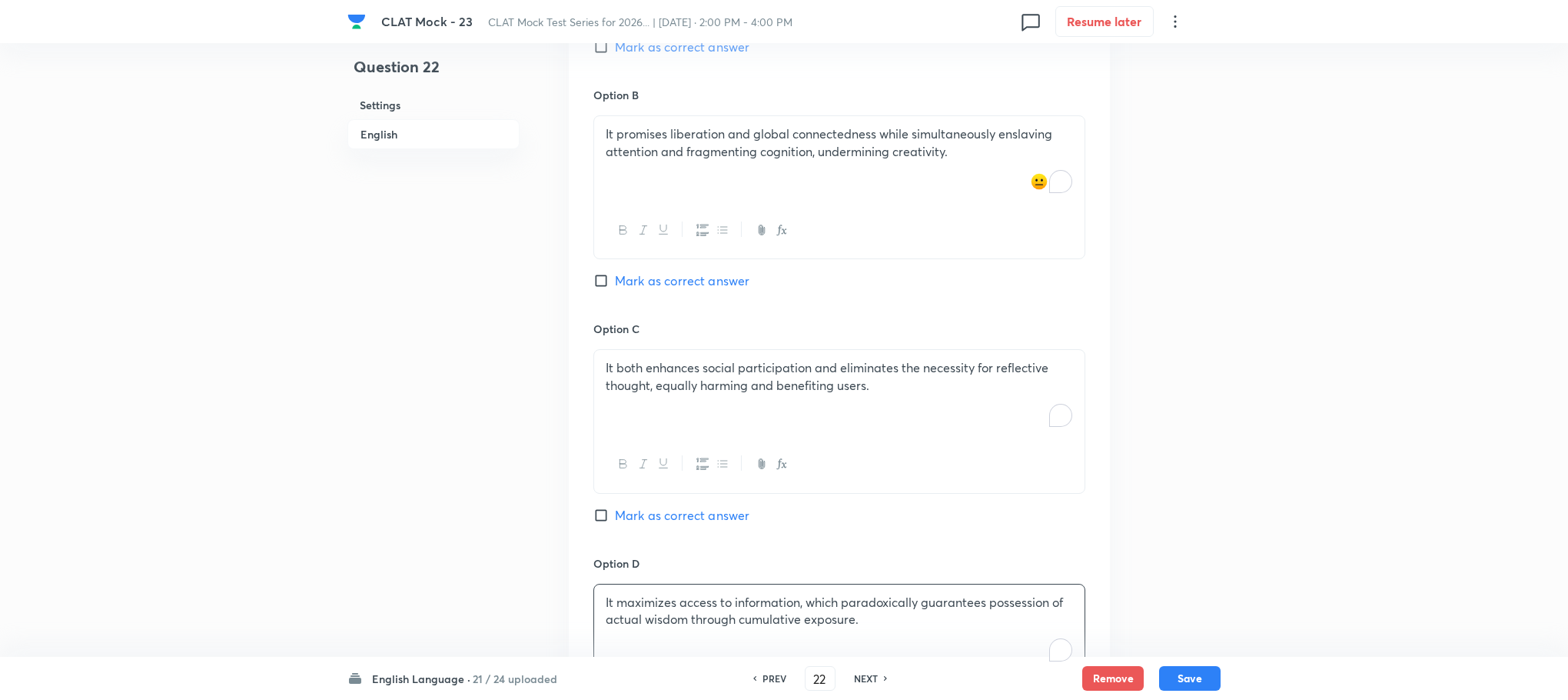
scroll to position [1795, 0]
click at [700, 281] on span "Mark as correct answer" at bounding box center [682, 281] width 134 height 19
click at [615, 281] on input "Mark as correct answer" at bounding box center [604, 281] width 22 height 15
checkbox input "true"
click at [1191, 672] on button "Save" at bounding box center [1190, 676] width 62 height 24
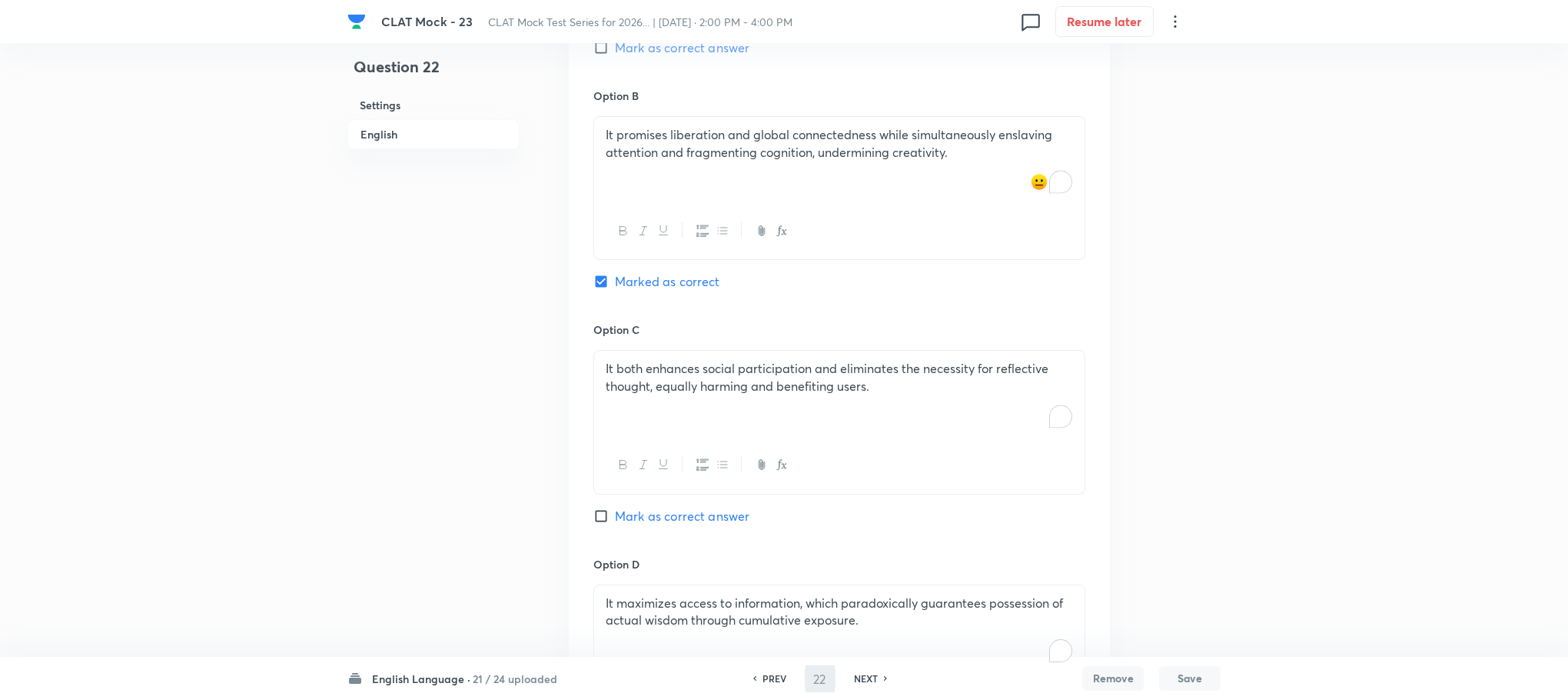
type input "23"
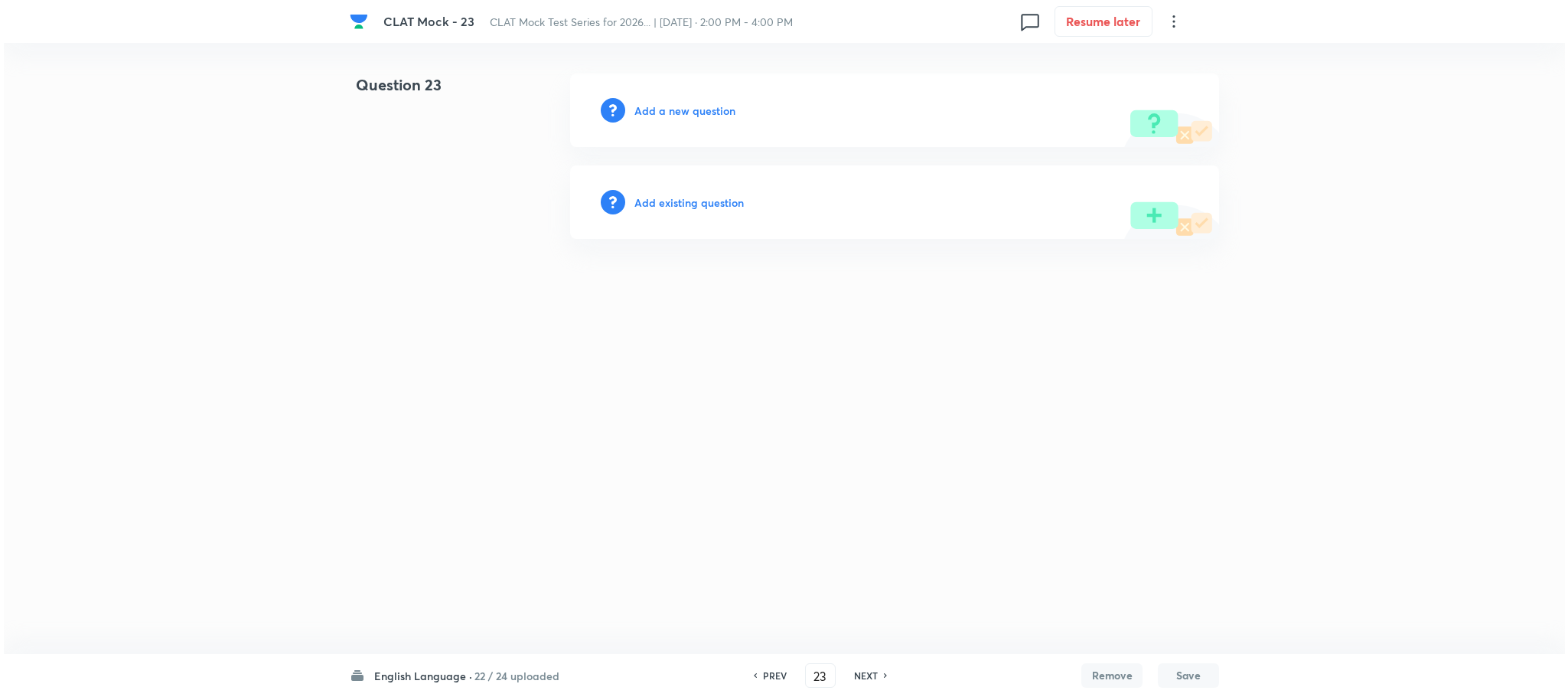
scroll to position [0, 0]
click at [665, 103] on h6 "Add a new question" at bounding box center [685, 110] width 101 height 16
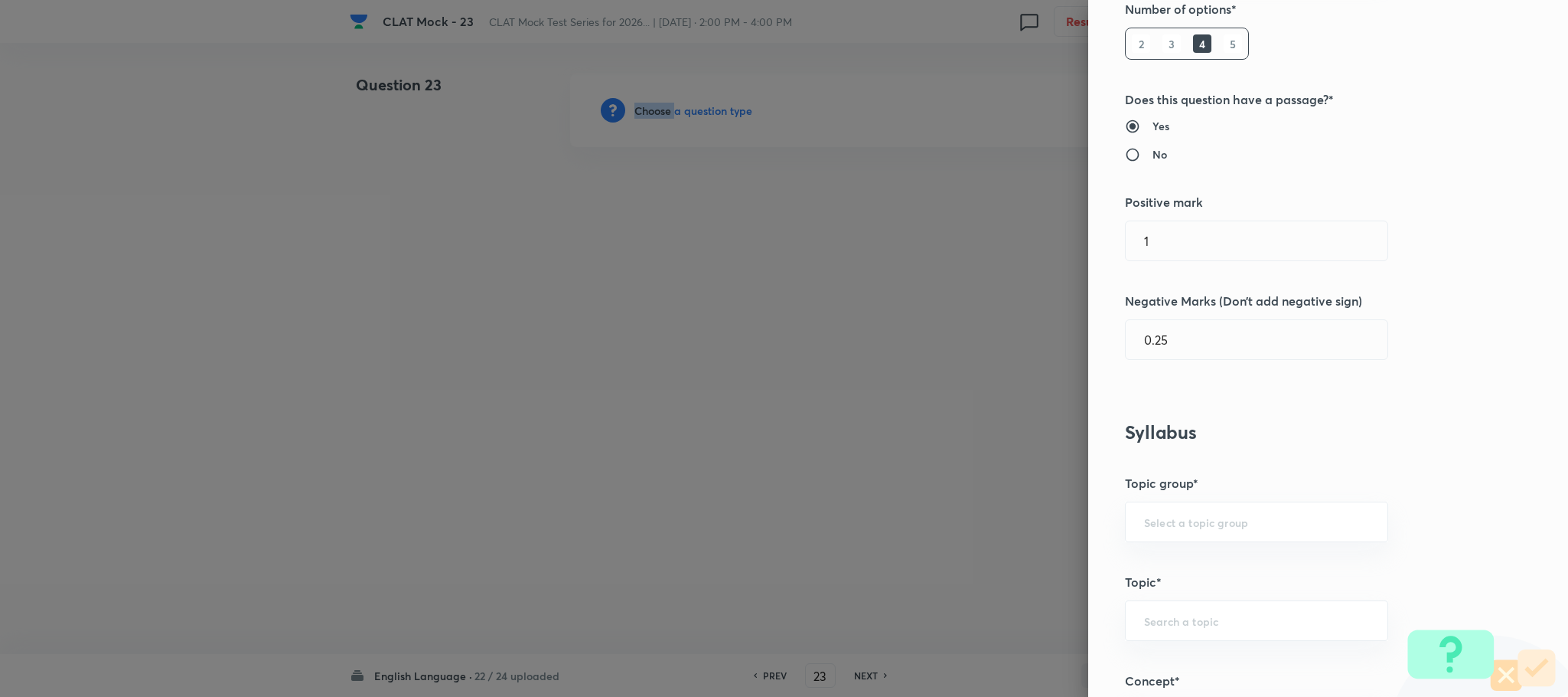
scroll to position [574, 0]
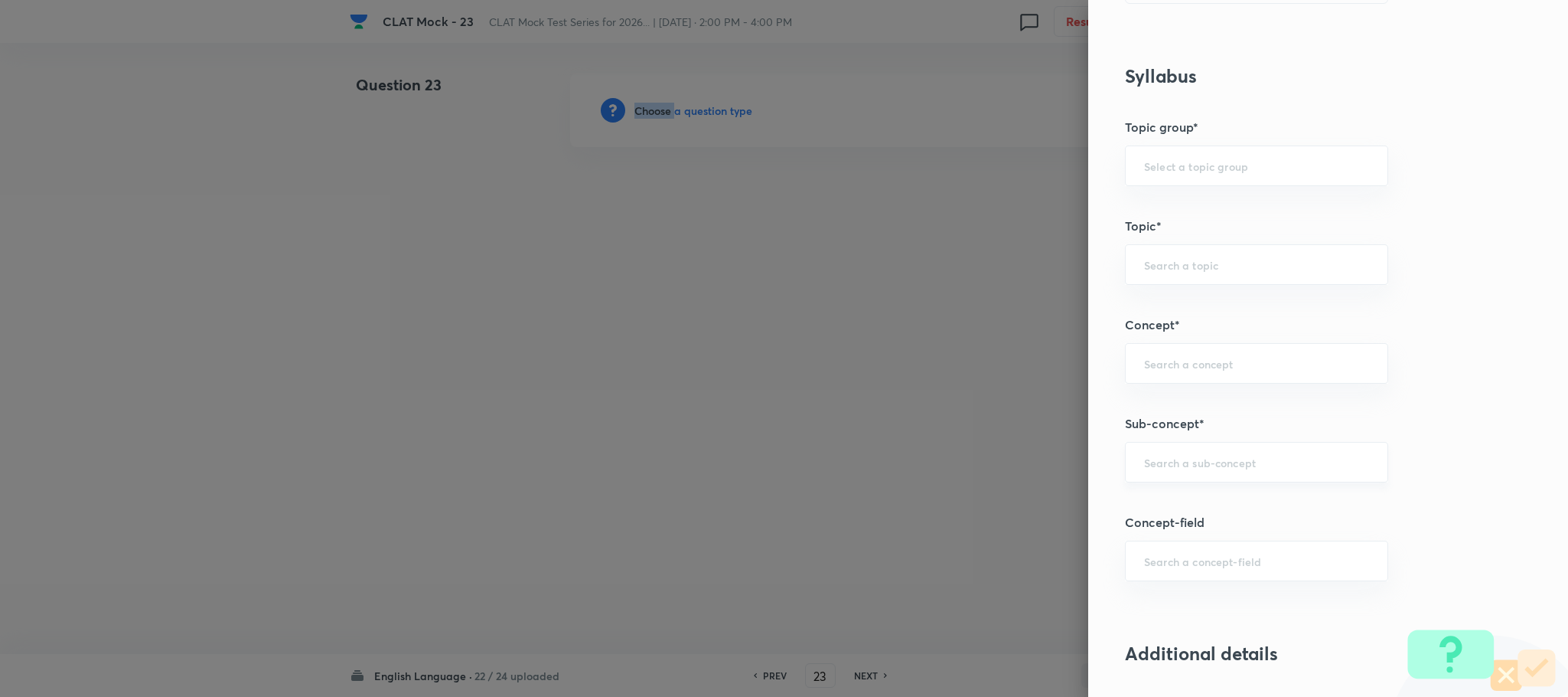
click at [1216, 451] on div "​" at bounding box center [1256, 462] width 263 height 40
drag, startPoint x: 1163, startPoint y: 494, endPoint x: 1149, endPoint y: 480, distance: 19.8
click at [1155, 147] on body "CLAT Mock - 23 CLAT Mock Test Series for 2026... | [DATE] · 2:00 PM - 4:00 PM 0…" at bounding box center [784, 109] width 1568 height 73
drag, startPoint x: 1155, startPoint y: 494, endPoint x: 1157, endPoint y: 487, distance: 7.3
click at [1170, 496] on ul "Reading Comprehension Reading Approach" at bounding box center [1239, 525] width 261 height 67
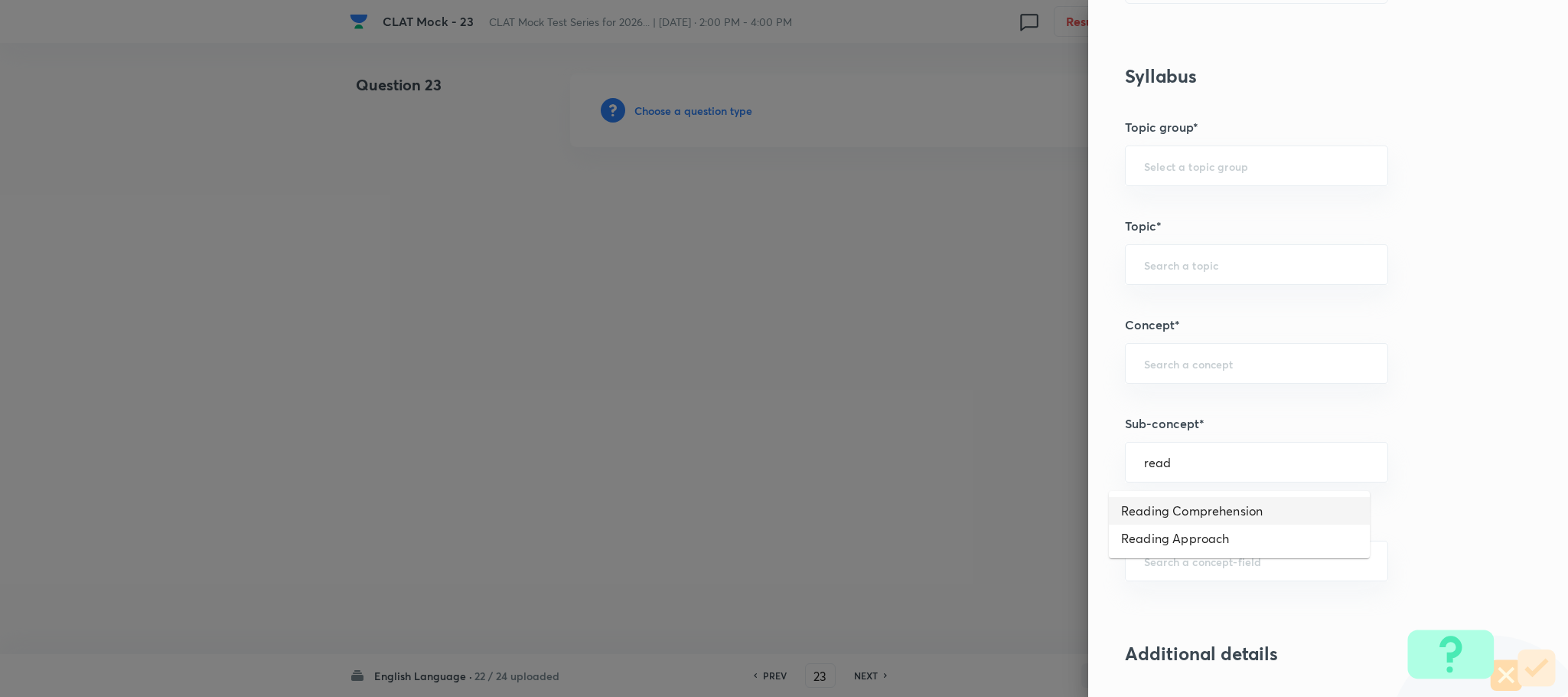
click at [1192, 503] on li "Reading Comprehension" at bounding box center [1239, 510] width 261 height 28
type input "Reading Comprehension"
type input "English"
type input "English Comprehension"
type input "Reading Comprehension"
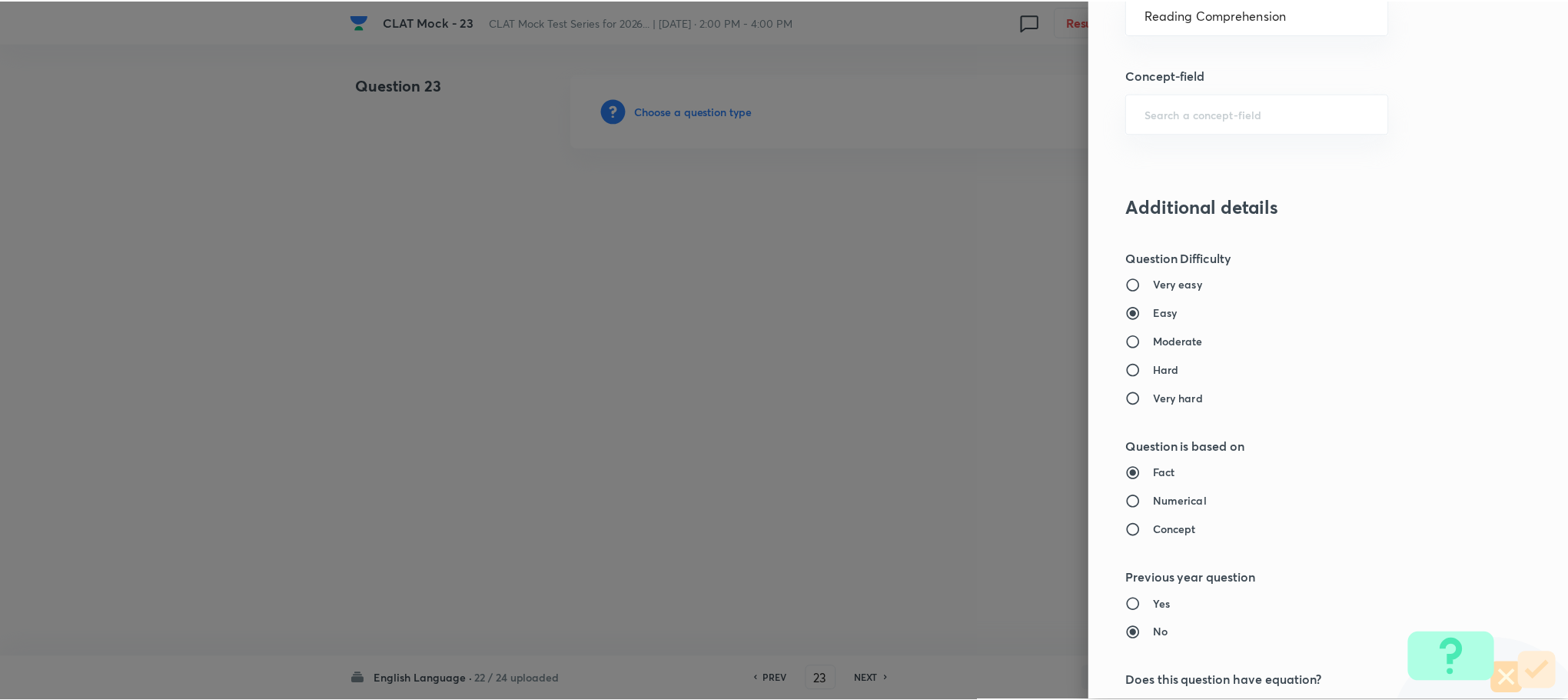
scroll to position [1402, 0]
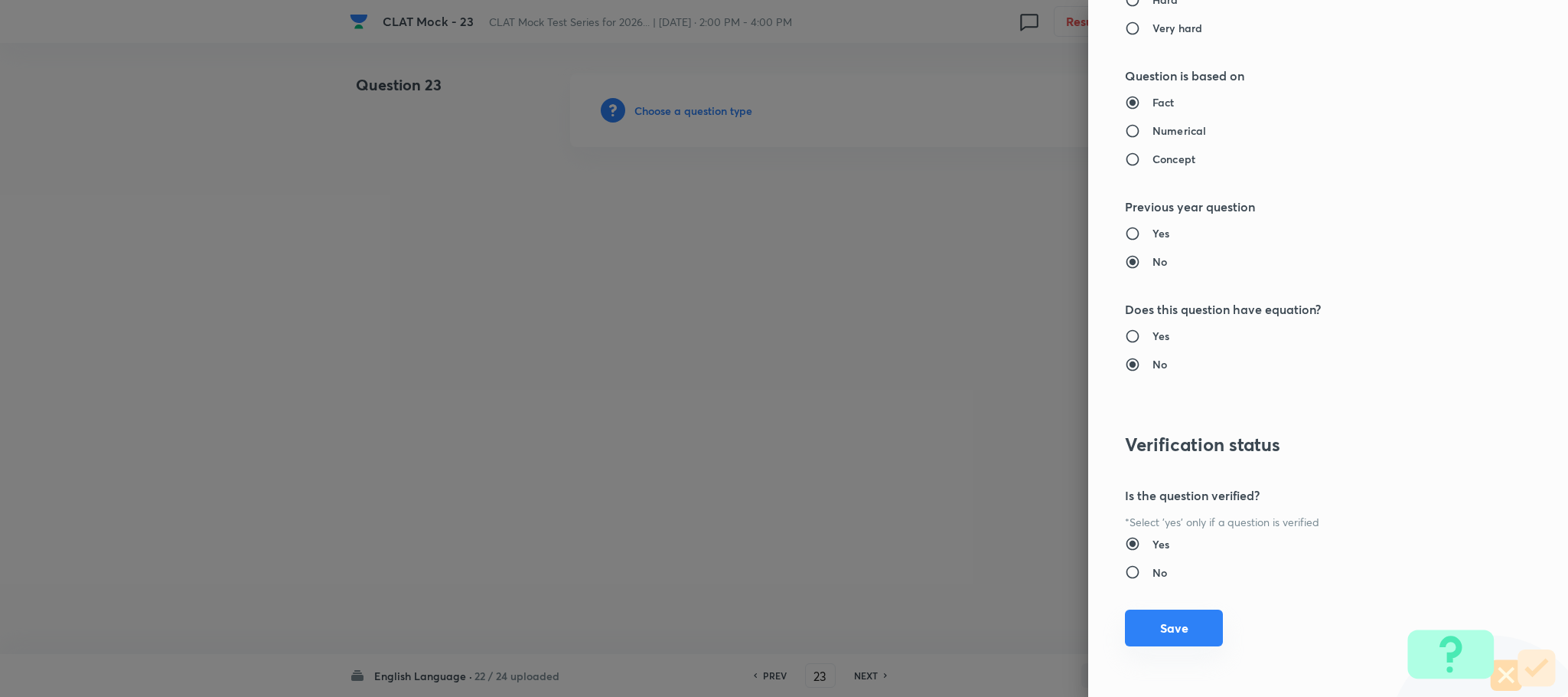
click at [1154, 632] on button "Save" at bounding box center [1174, 628] width 98 height 37
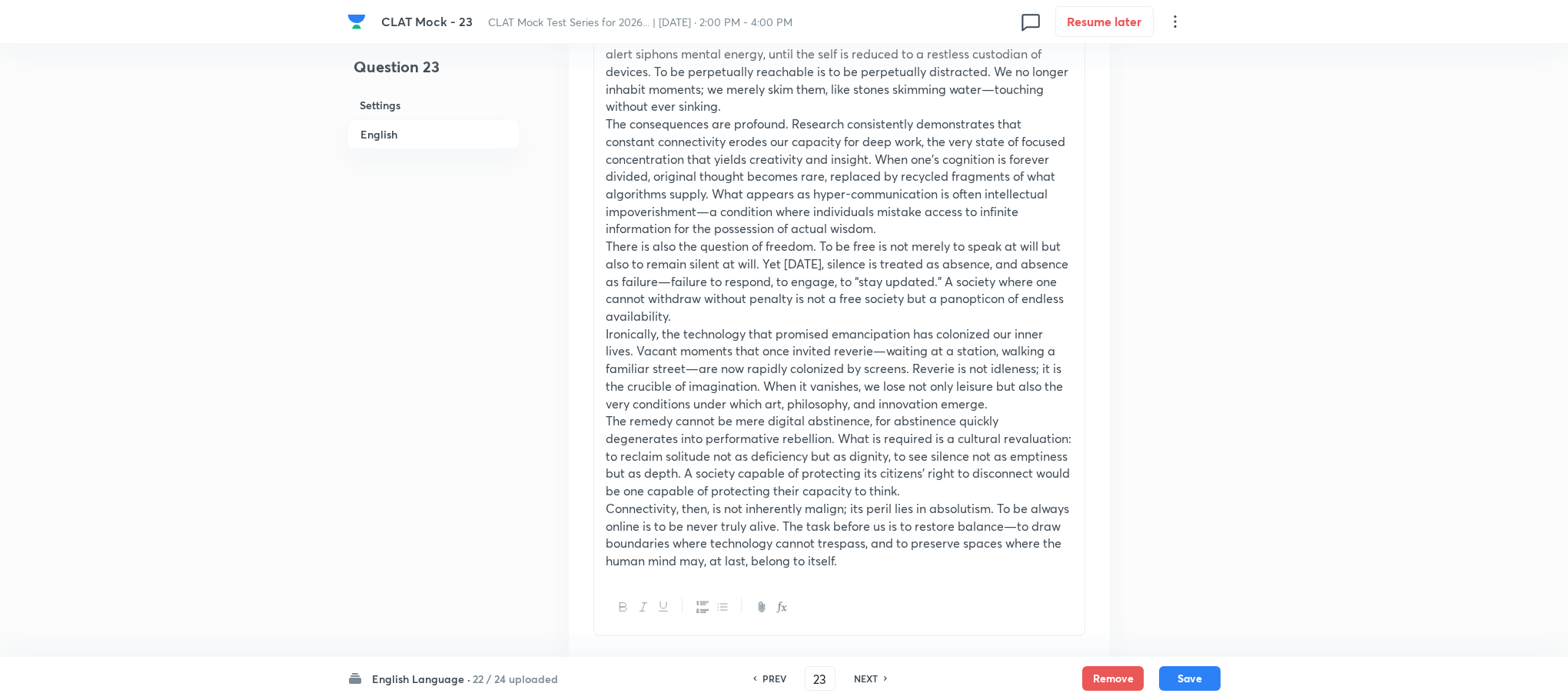
scroll to position [1039, 0]
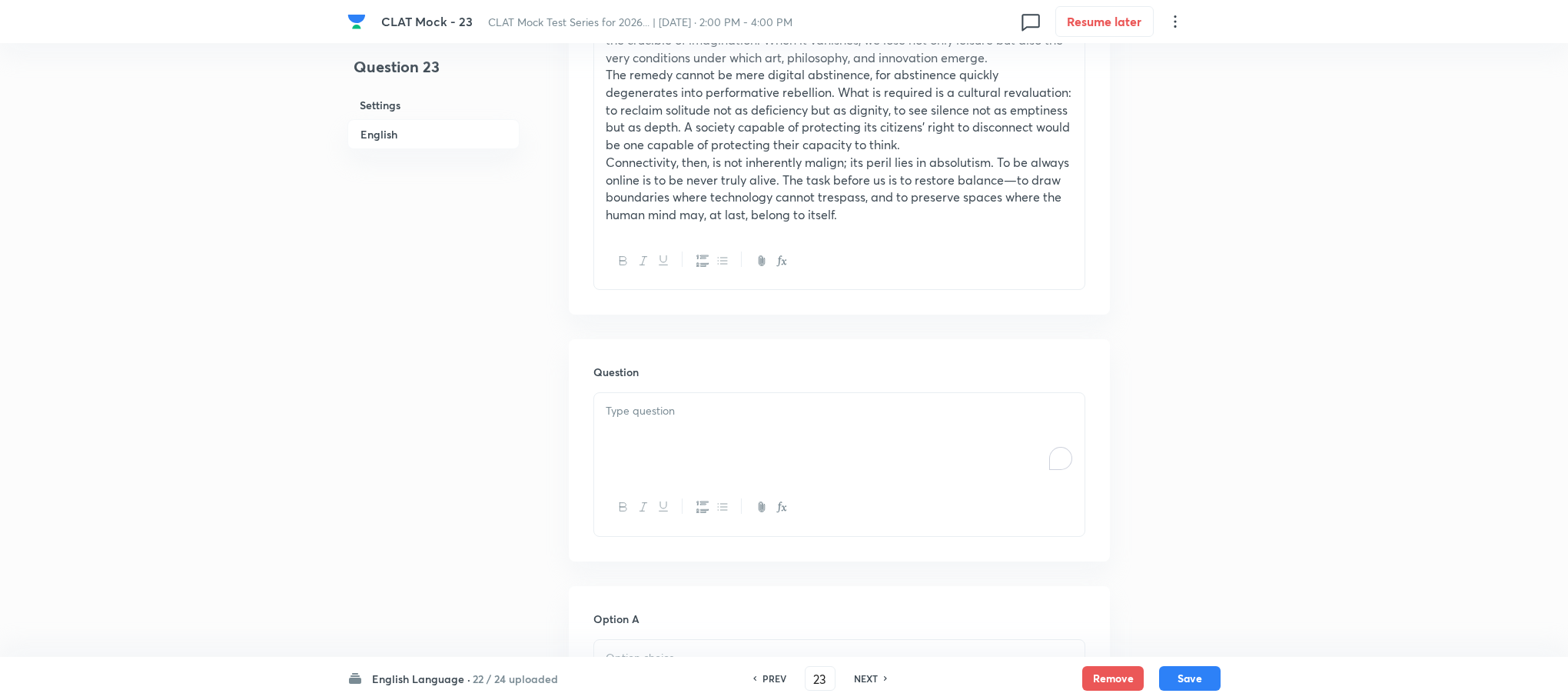
click at [649, 448] on div "To enrich screen reader interactions, please activate Accessibility in Grammarl…" at bounding box center [839, 436] width 490 height 86
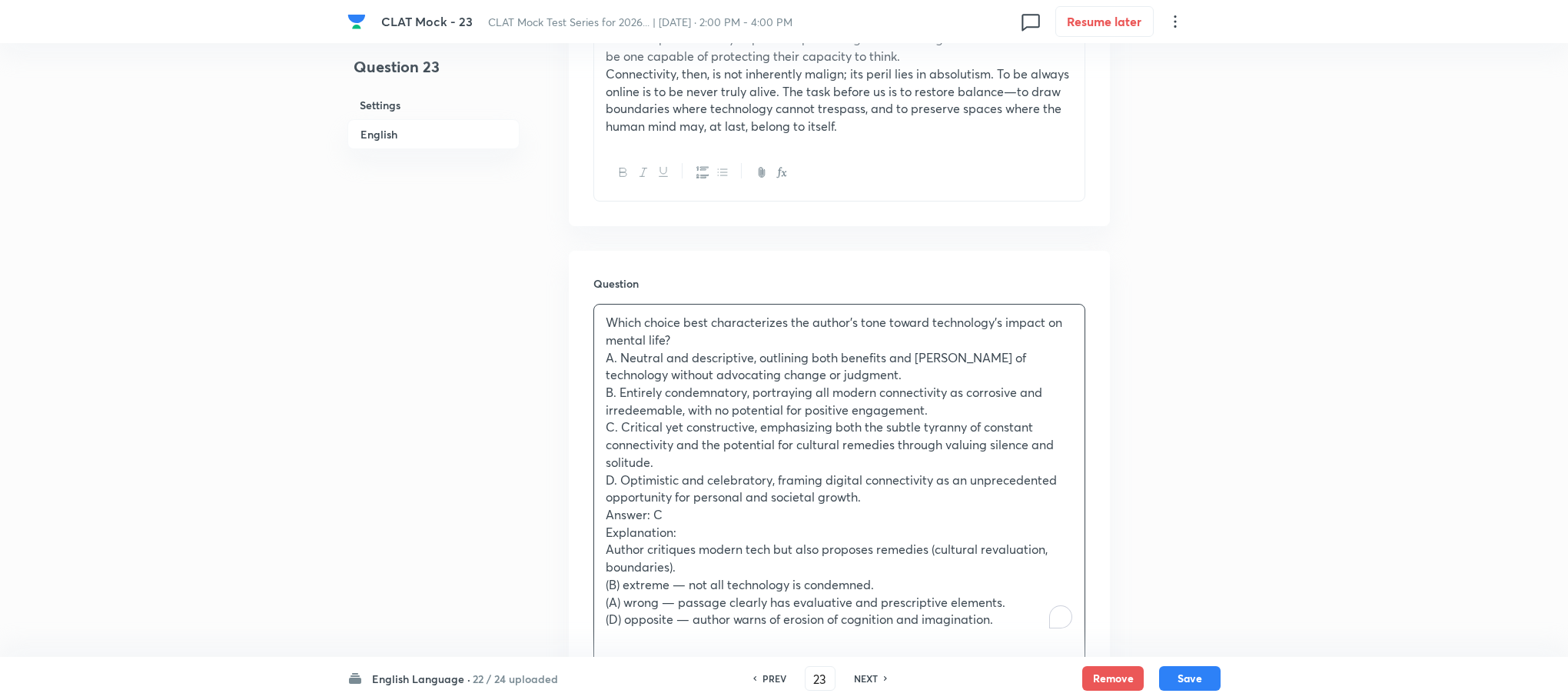
scroll to position [1385, 0]
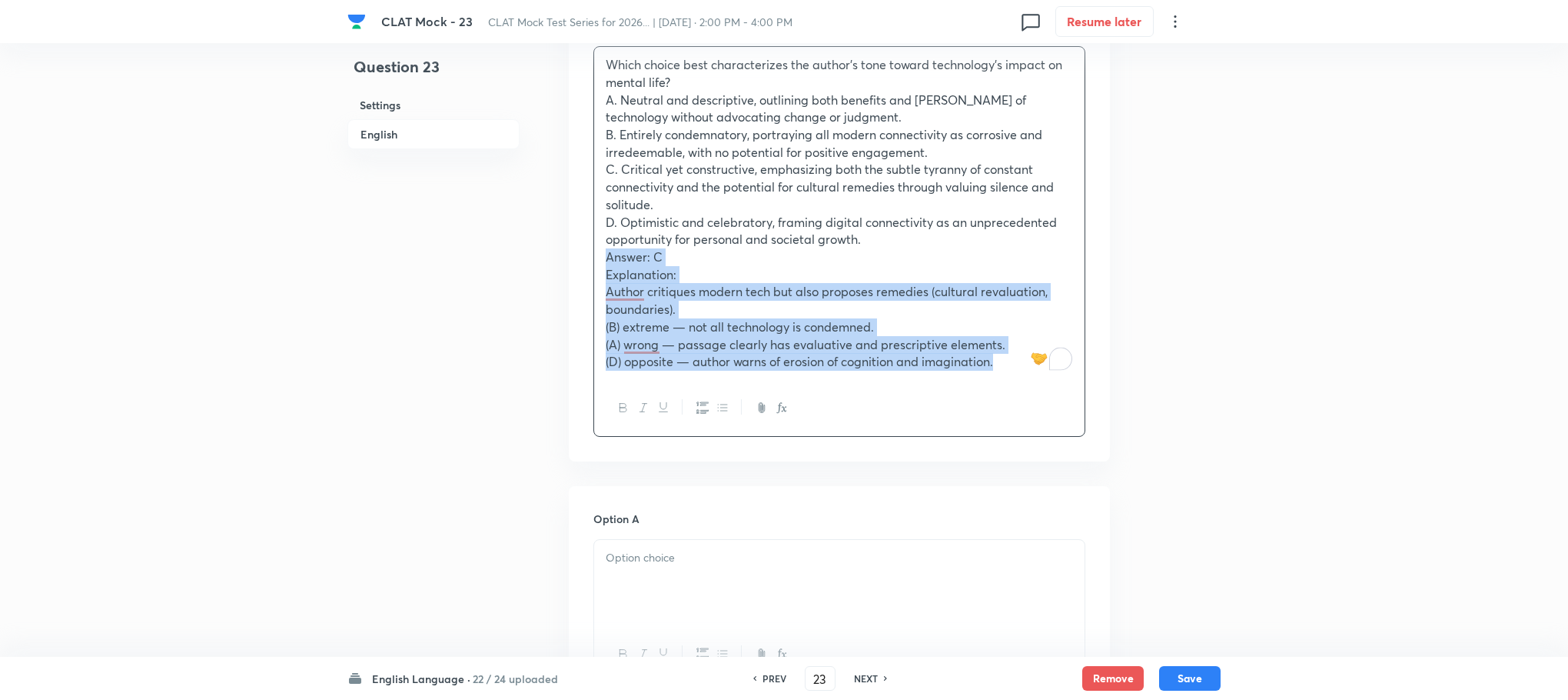
drag, startPoint x: 598, startPoint y: 263, endPoint x: 1138, endPoint y: 427, distance: 564.4
click at [1138, 427] on div "Question 23 Settings English Settings Type Single choice correct 4 options With…" at bounding box center [784, 220] width 873 height 3060
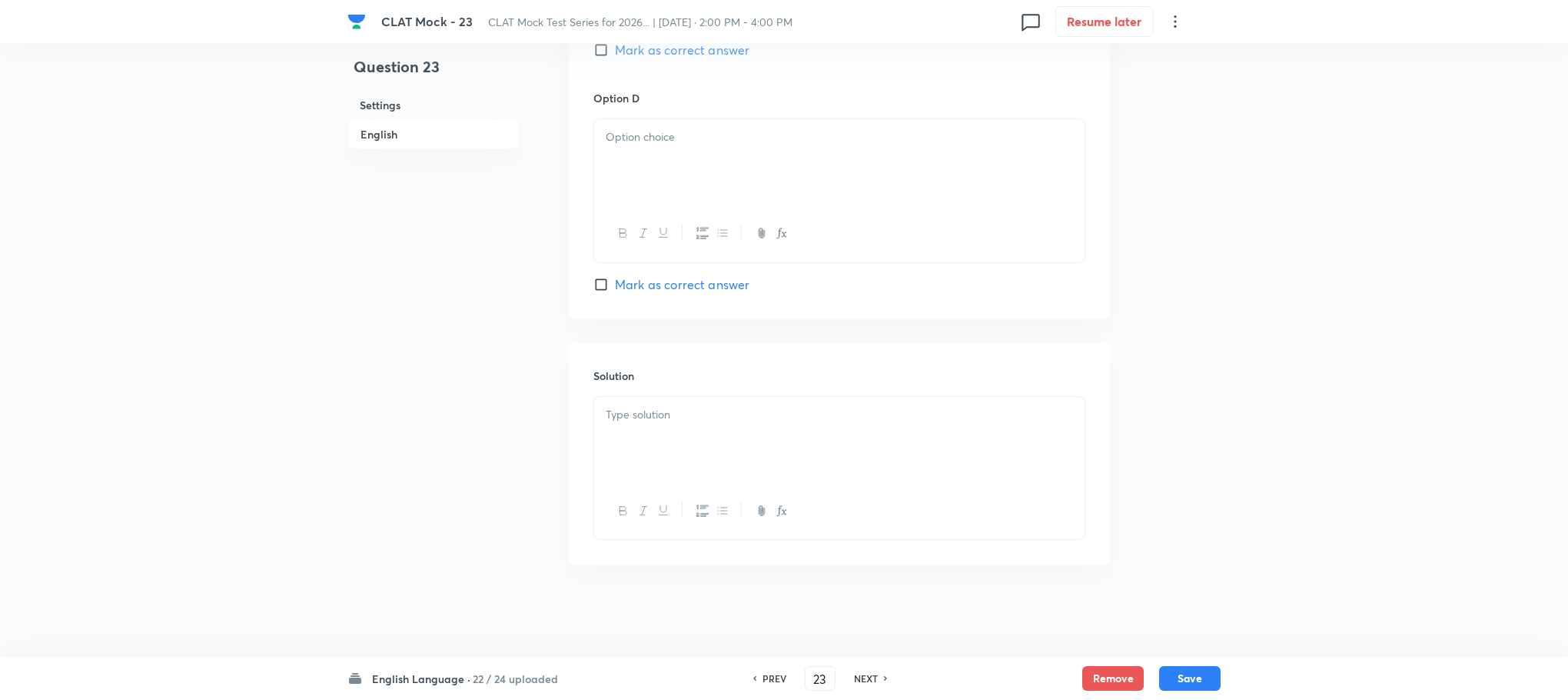
click at [621, 381] on h6 "Solution" at bounding box center [839, 375] width 492 height 16
click at [623, 421] on p at bounding box center [840, 415] width 468 height 18
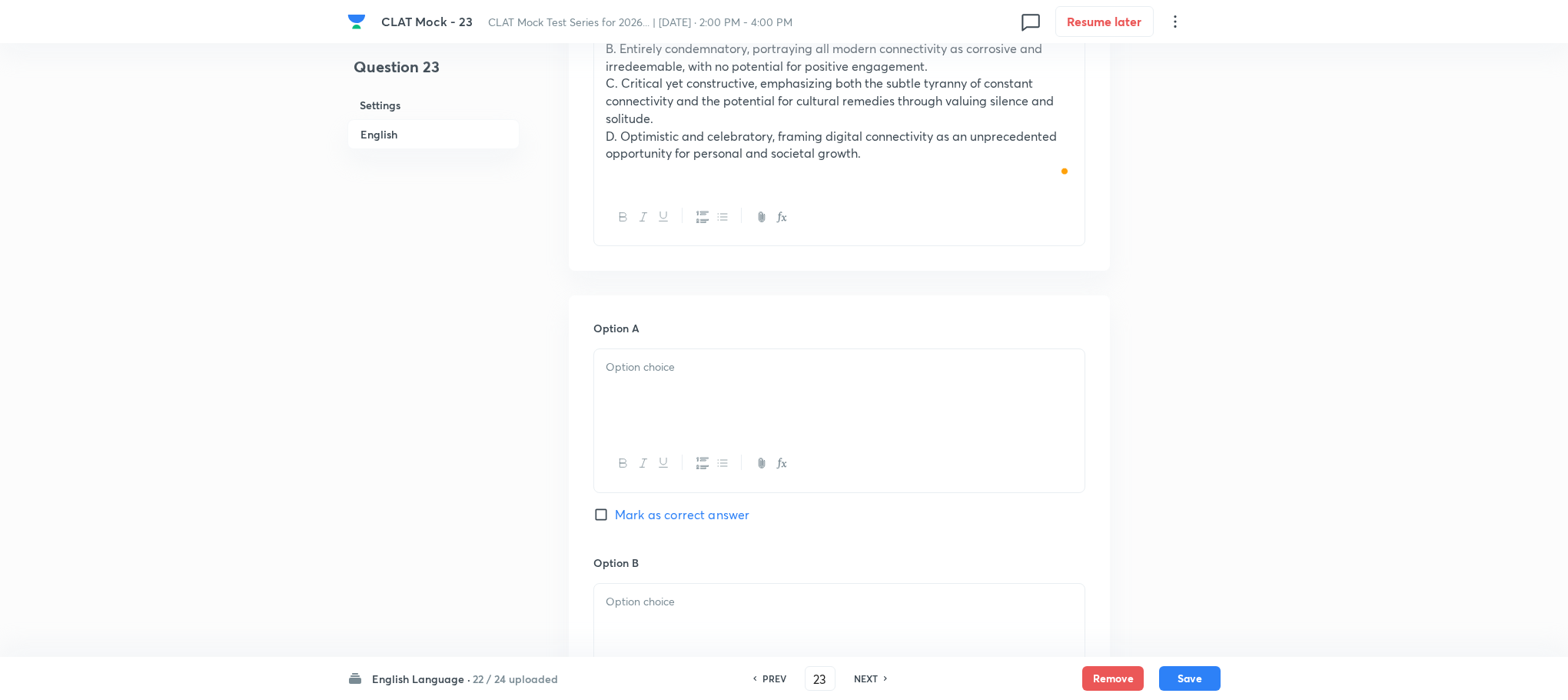
scroll to position [1253, 0]
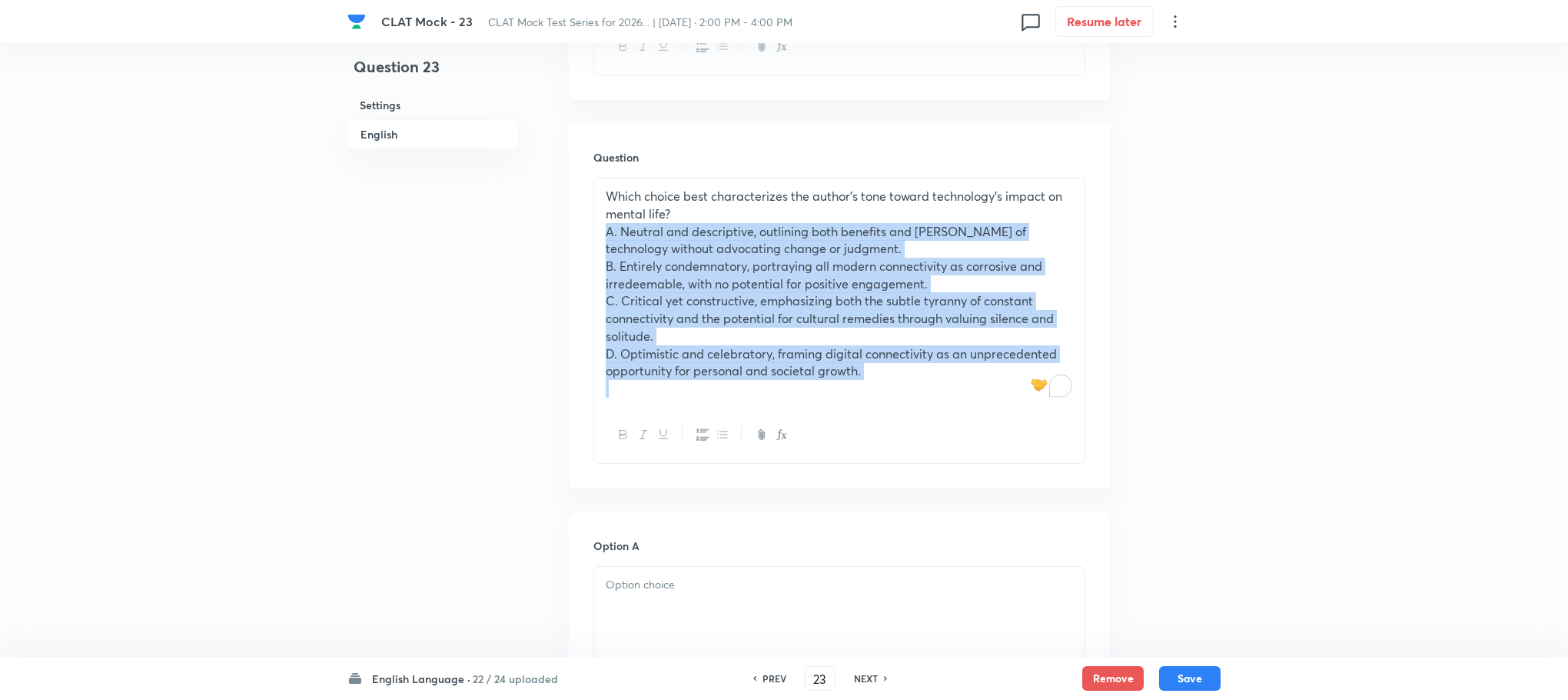
drag, startPoint x: 598, startPoint y: 237, endPoint x: 988, endPoint y: 421, distance: 431.2
click at [988, 421] on div "Which choice best characterizes the author’s tone toward technology’s impact on…" at bounding box center [839, 320] width 492 height 286
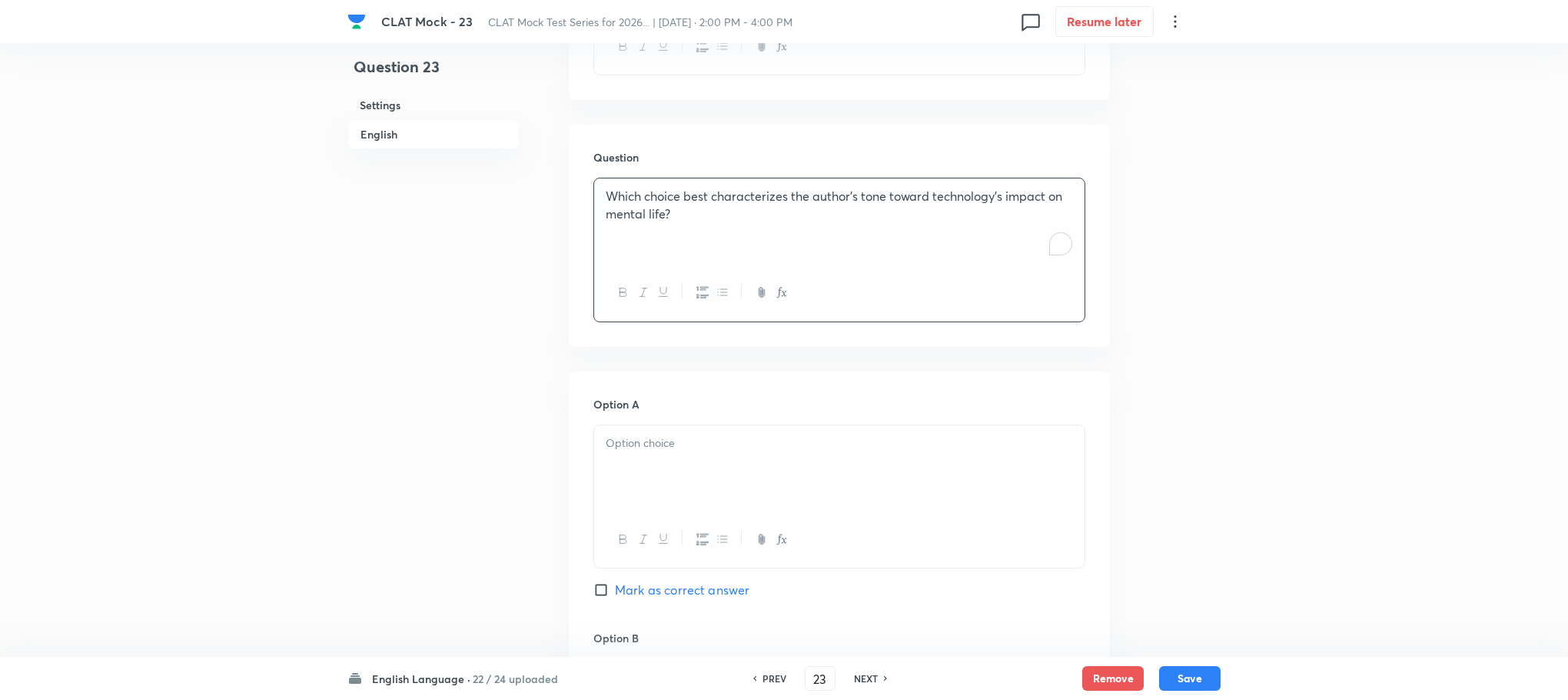
click at [673, 503] on div at bounding box center [839, 469] width 490 height 86
paste div "To enrich screen reader interactions, please activate Accessibility in Grammarl…"
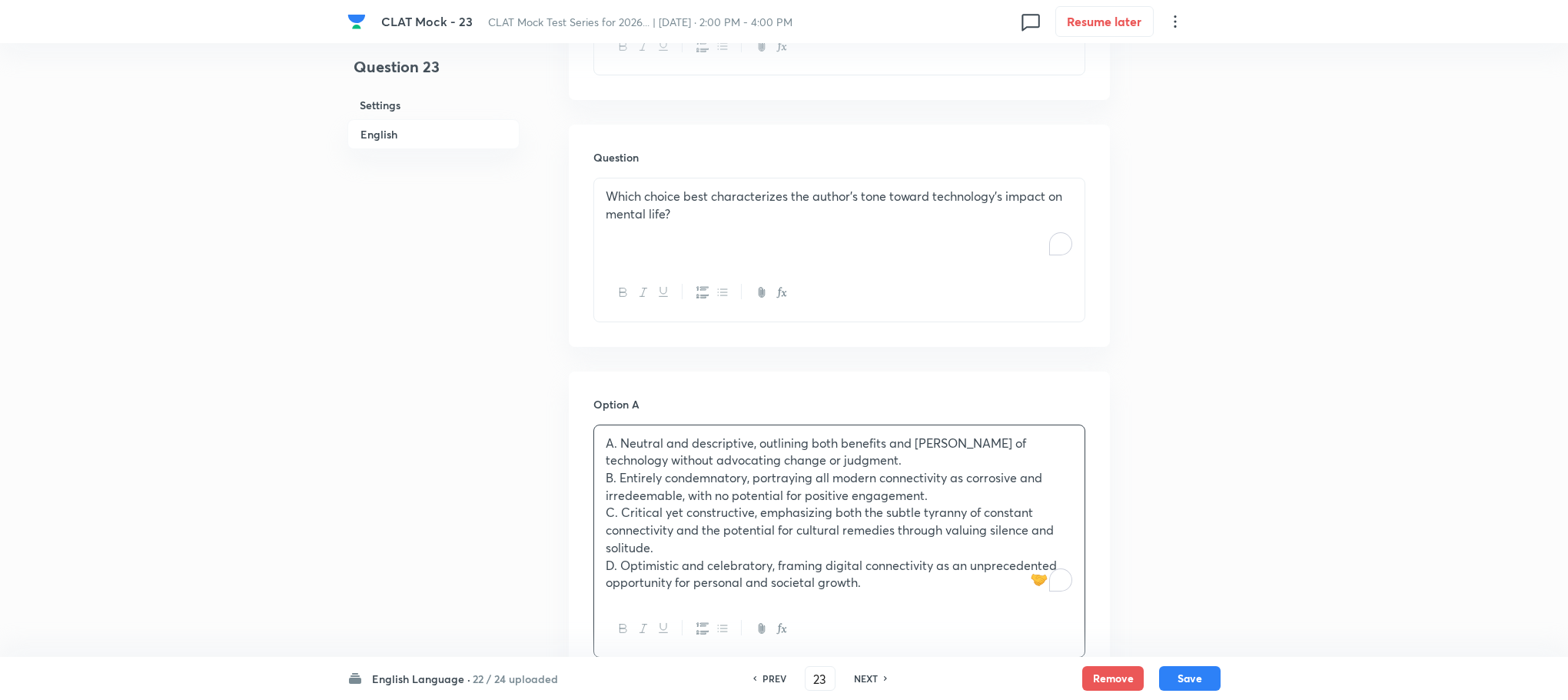
click at [619, 442] on p "A. Neutral and descriptive, outlining both benefits and [PERSON_NAME] of techno…" at bounding box center [840, 452] width 468 height 35
click at [621, 483] on p "B. Entirely condemnatory, portraying all modern connectivity as corrosive and i…" at bounding box center [840, 486] width 468 height 35
click at [616, 517] on p "C. Critical yet constructive, emphasizing both the subtle tyranny of constant c…" at bounding box center [840, 530] width 468 height 52
click at [618, 562] on p "D. Optimistic and celebratory, framing digital connectivity as an unprecedented…" at bounding box center [840, 573] width 468 height 35
drag, startPoint x: 600, startPoint y: 482, endPoint x: 994, endPoint y: 633, distance: 421.9
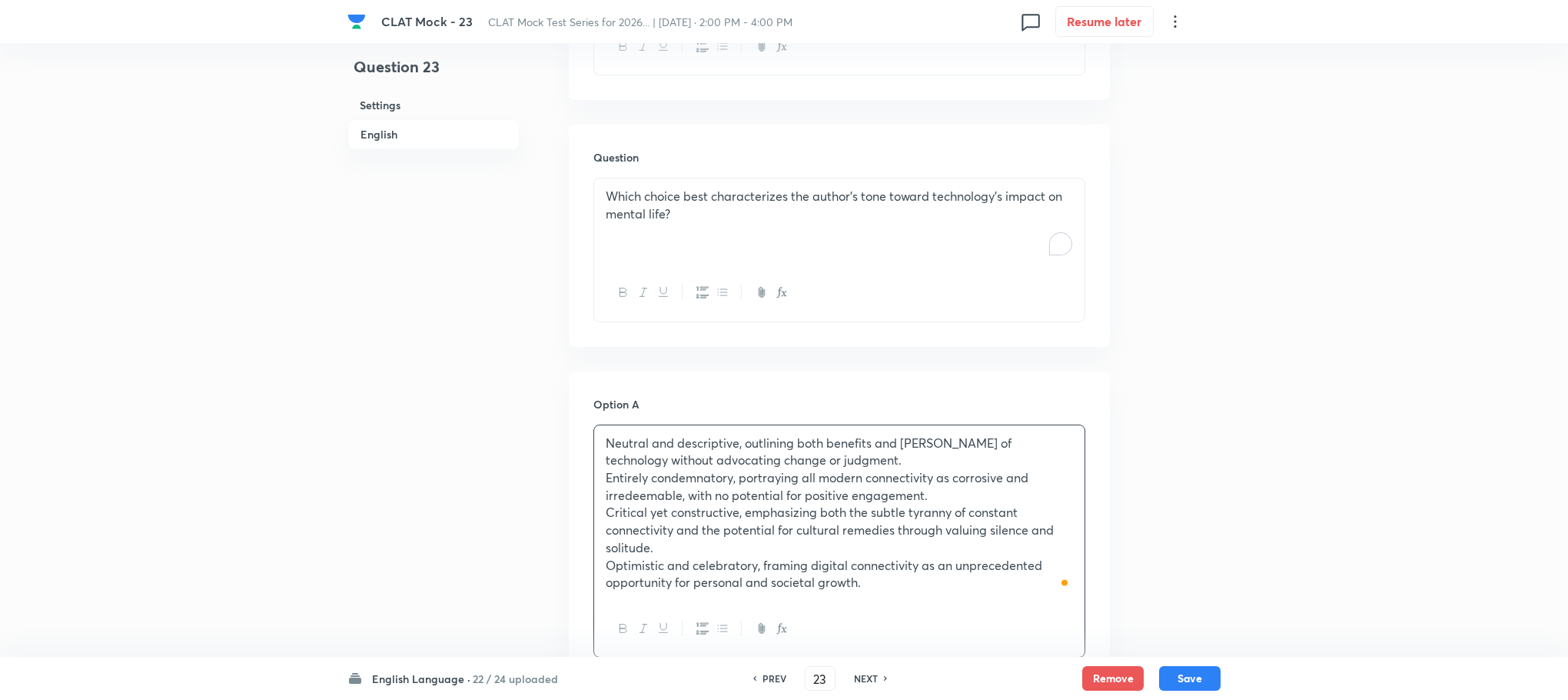
click at [994, 633] on div "Neutral and descriptive, outlining both benefits and [PERSON_NAME] of technolog…" at bounding box center [839, 541] width 492 height 234
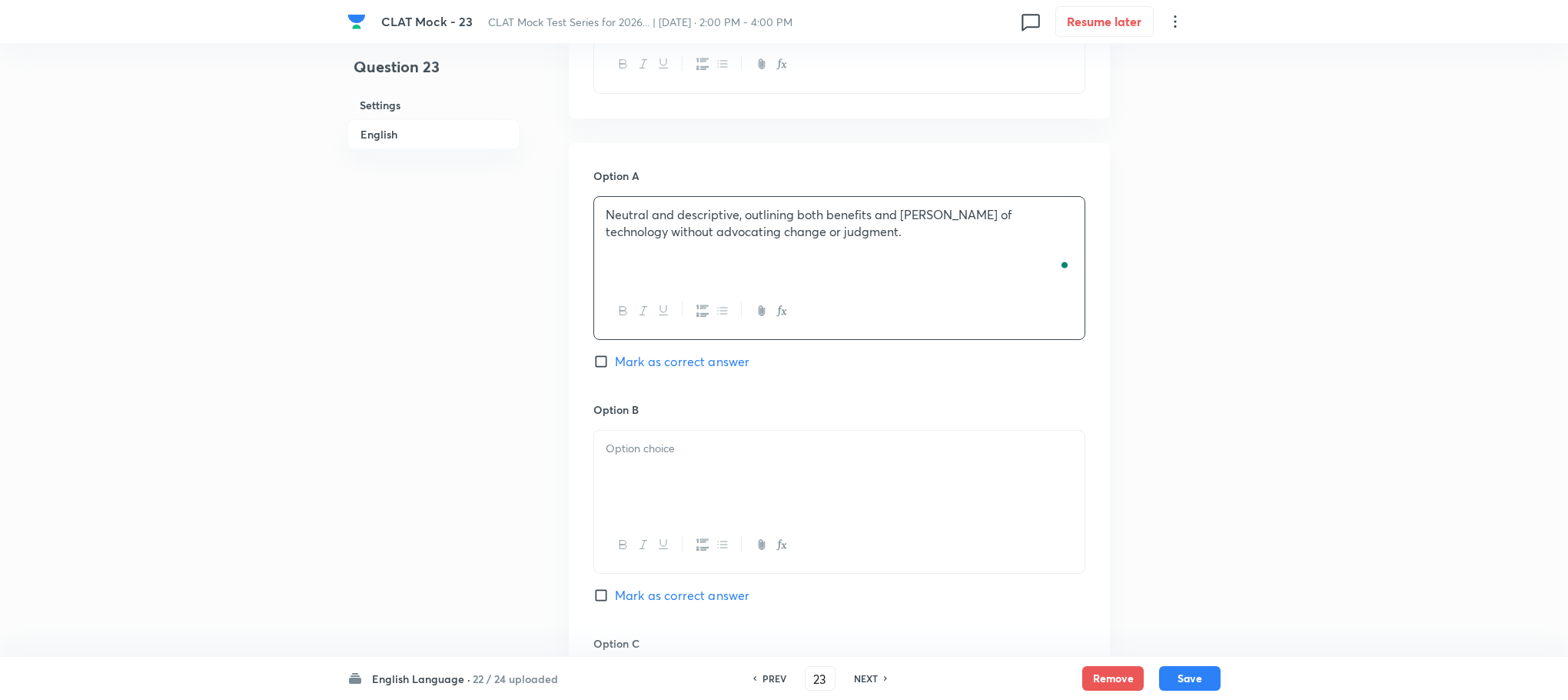
scroll to position [1484, 0]
click at [640, 473] on div at bounding box center [839, 471] width 490 height 86
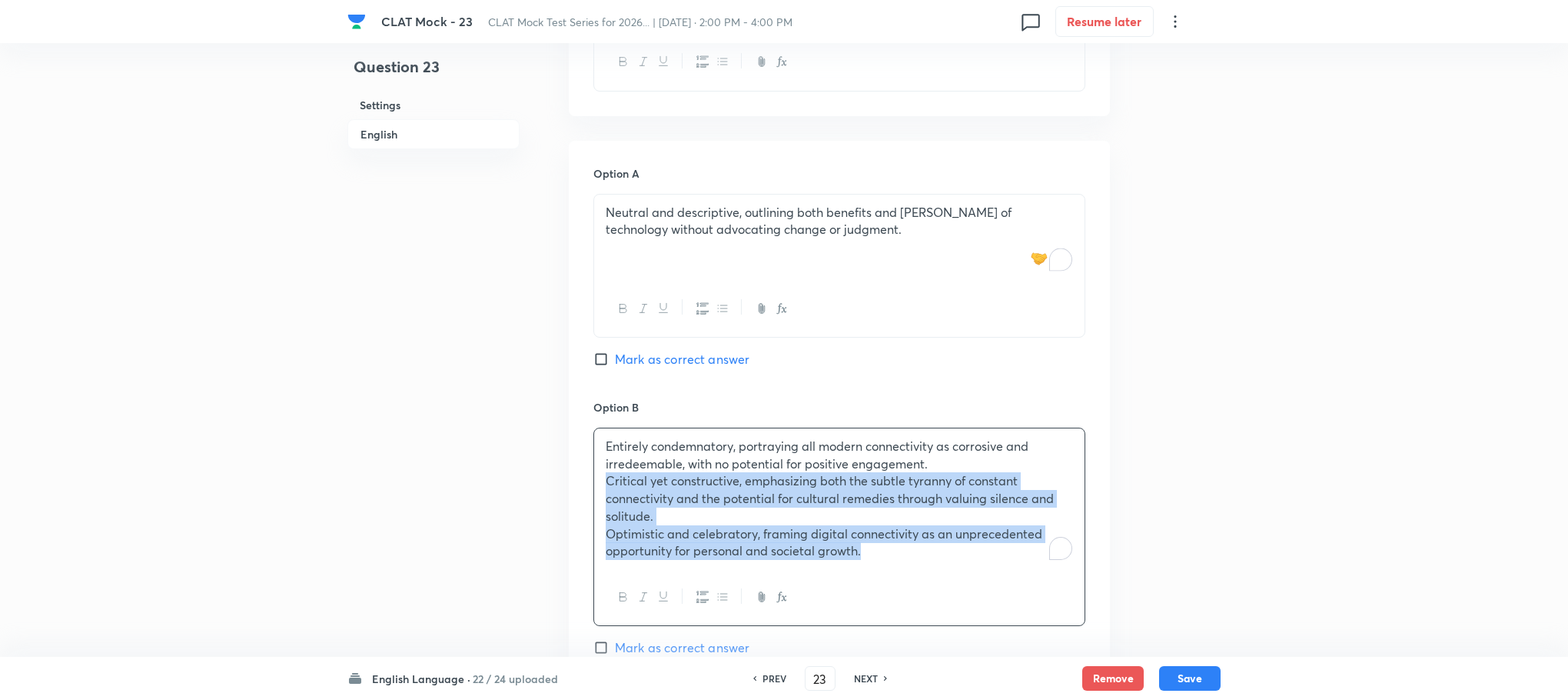
drag, startPoint x: 604, startPoint y: 485, endPoint x: 988, endPoint y: 589, distance: 397.8
click at [988, 589] on div "Entirely condemnatory, portraying all modern connectivity as corrosive and irre…" at bounding box center [839, 526] width 492 height 198
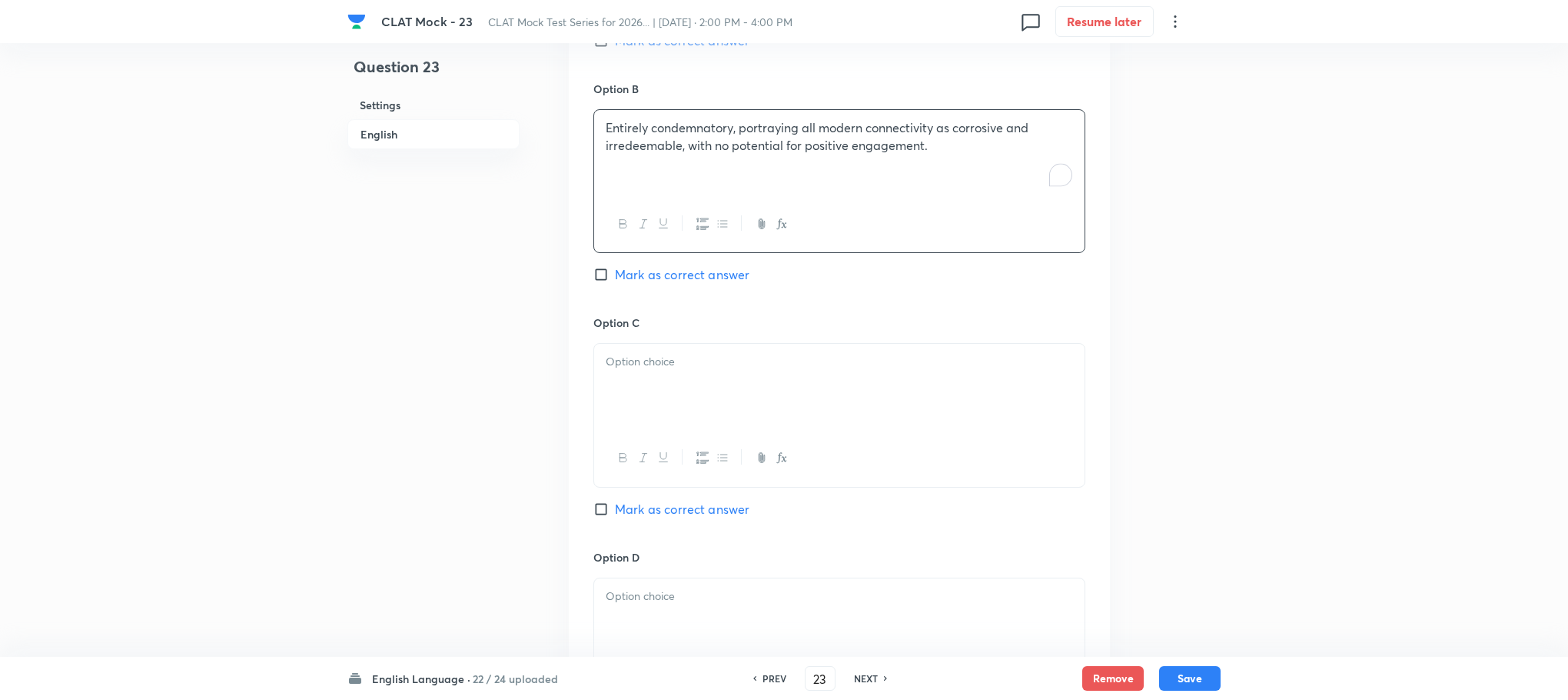
scroll to position [1830, 0]
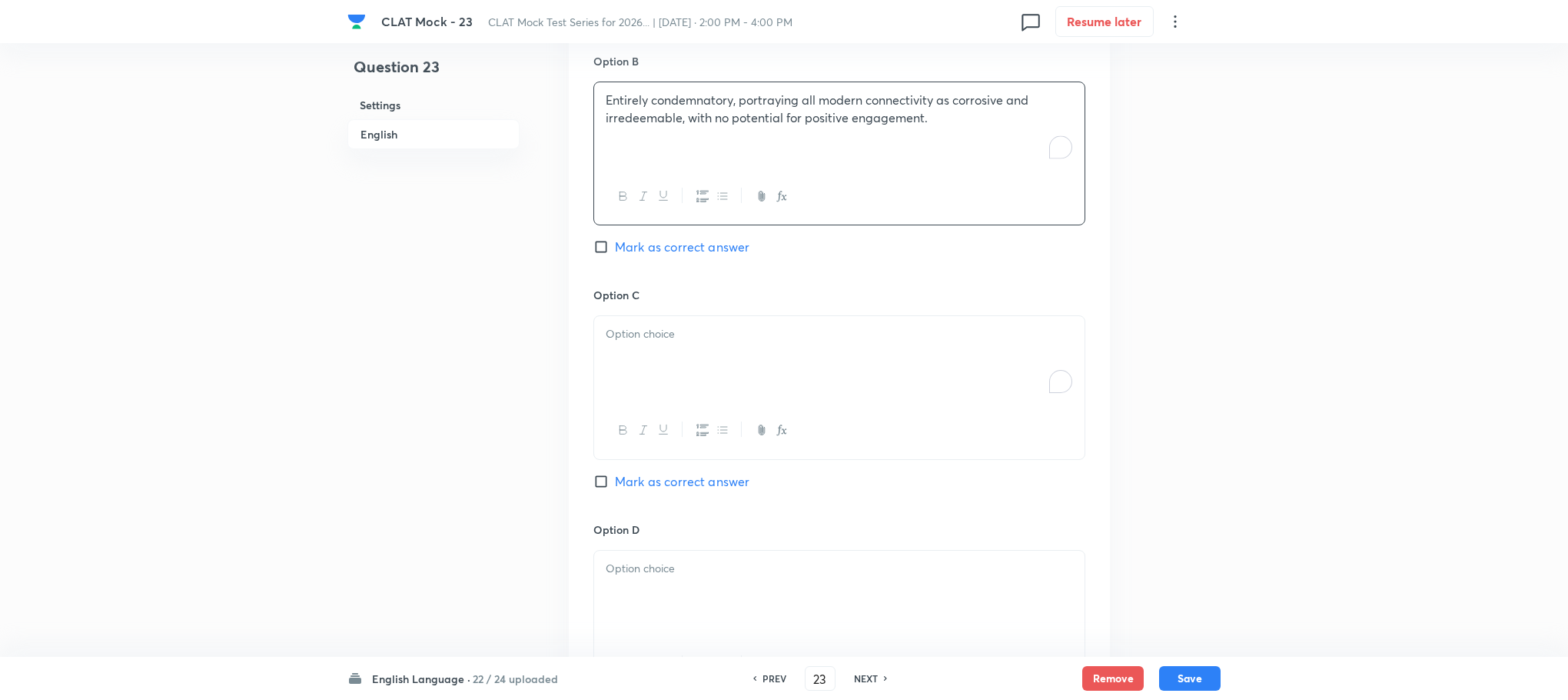
click at [634, 338] on p "To enrich screen reader interactions, please activate Accessibility in Grammarl…" at bounding box center [840, 334] width 468 height 18
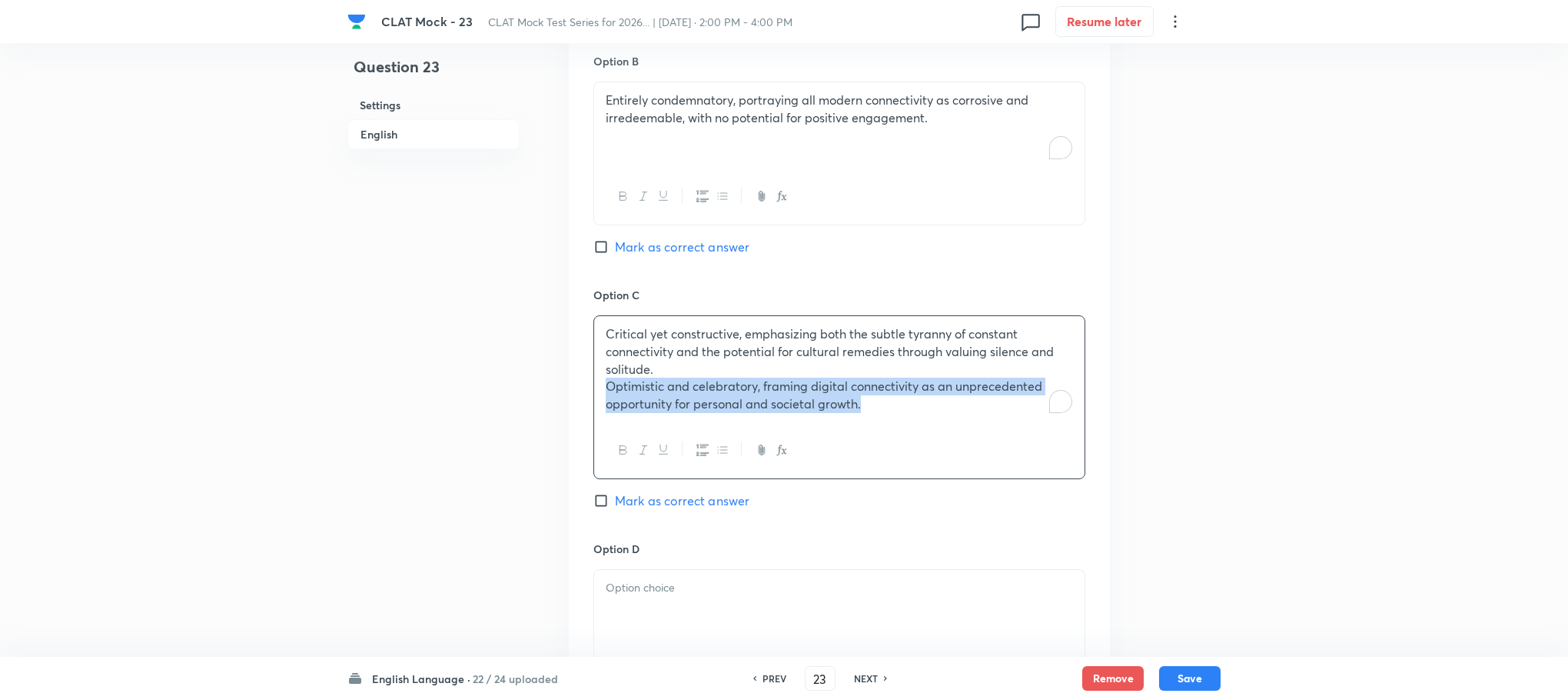
drag, startPoint x: 604, startPoint y: 395, endPoint x: 1017, endPoint y: 442, distance: 415.7
click at [1017, 442] on div "Critical yet constructive, emphasizing both the subtle tyranny of constant conn…" at bounding box center [839, 397] width 492 height 164
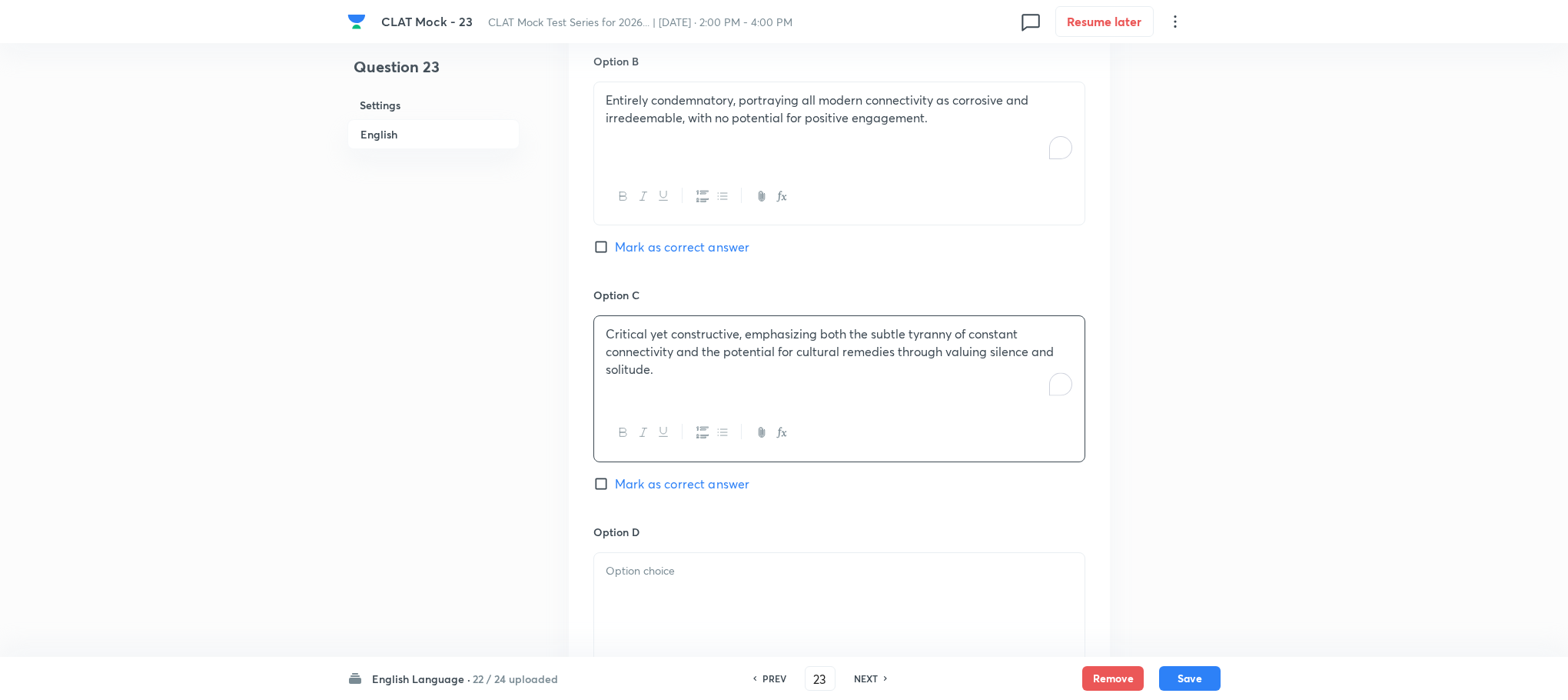
scroll to position [2060, 0]
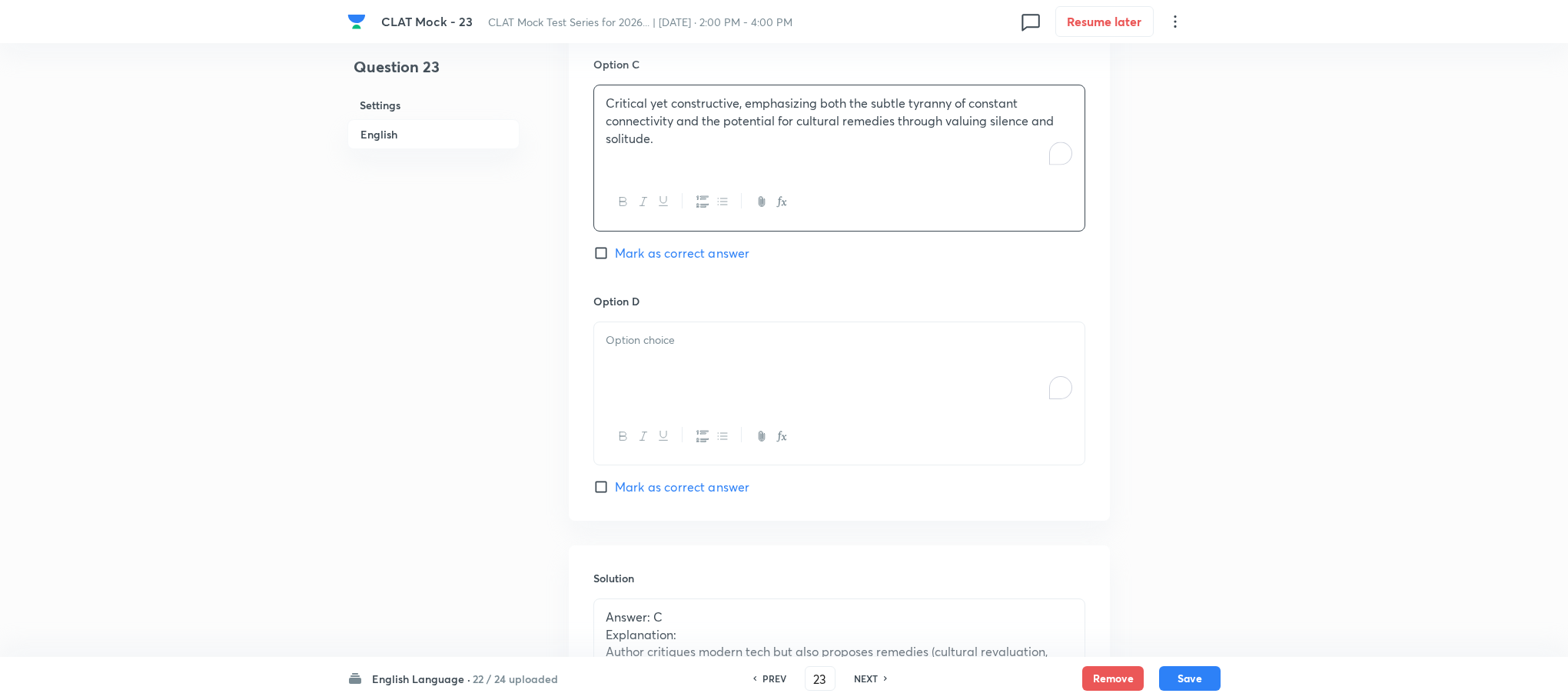
click at [660, 398] on div "To enrich screen reader interactions, please activate Accessibility in Grammarl…" at bounding box center [839, 366] width 490 height 86
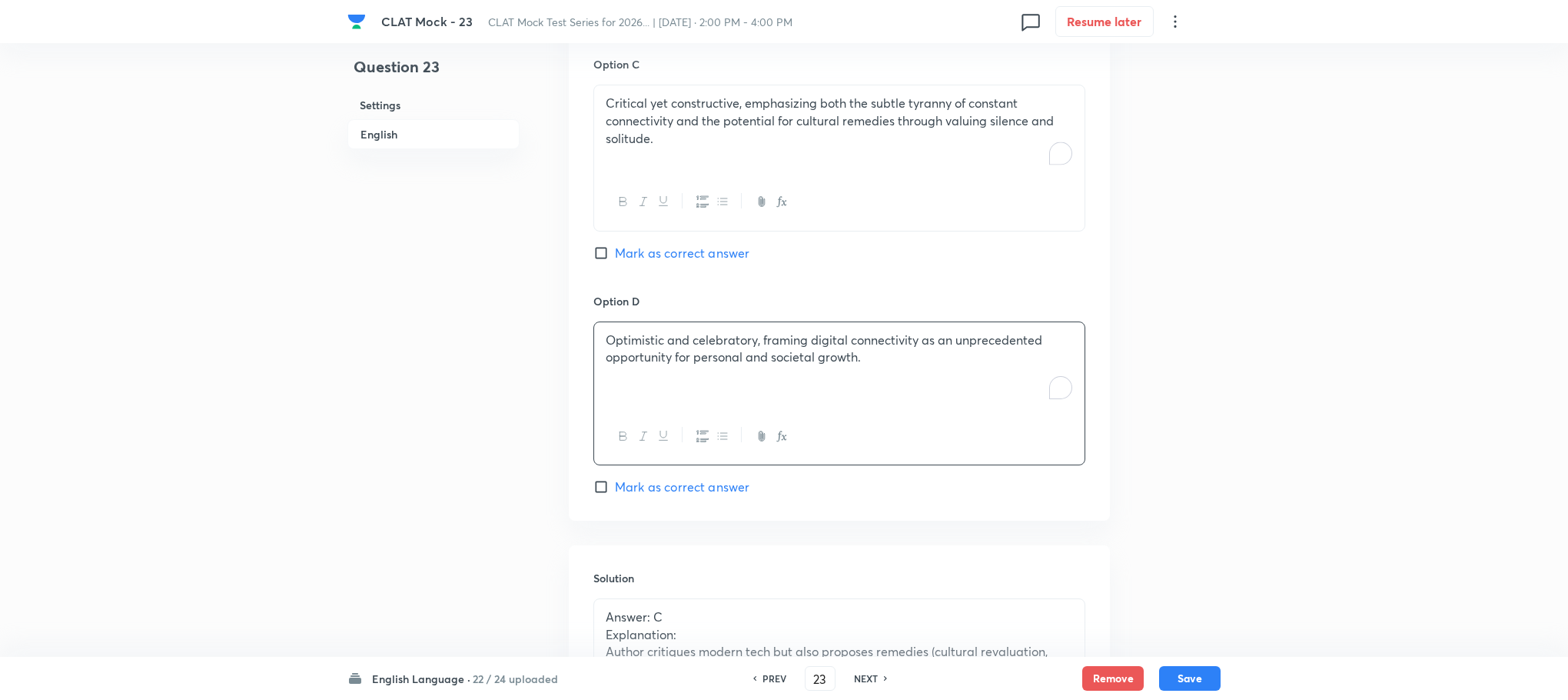
click at [643, 254] on span "Mark as correct answer" at bounding box center [682, 253] width 134 height 19
click at [615, 254] on input "Mark as correct answer" at bounding box center [604, 253] width 22 height 15
checkbox input "true"
click at [1187, 686] on button "Save" at bounding box center [1190, 676] width 62 height 24
type input "24"
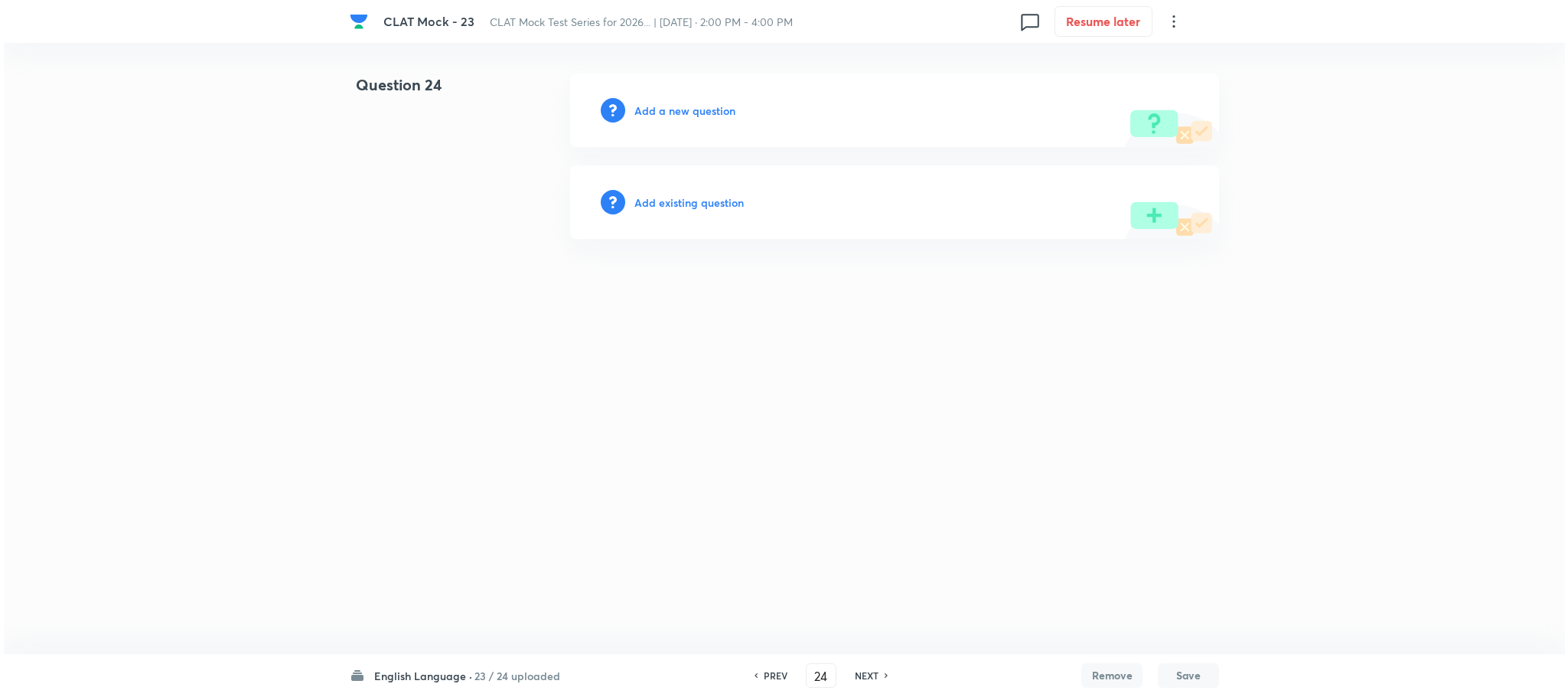
scroll to position [0, 0]
click at [682, 108] on h6 "Add a new question" at bounding box center [685, 110] width 101 height 16
click at [682, 108] on h6 "Choose a question type" at bounding box center [693, 110] width 118 height 16
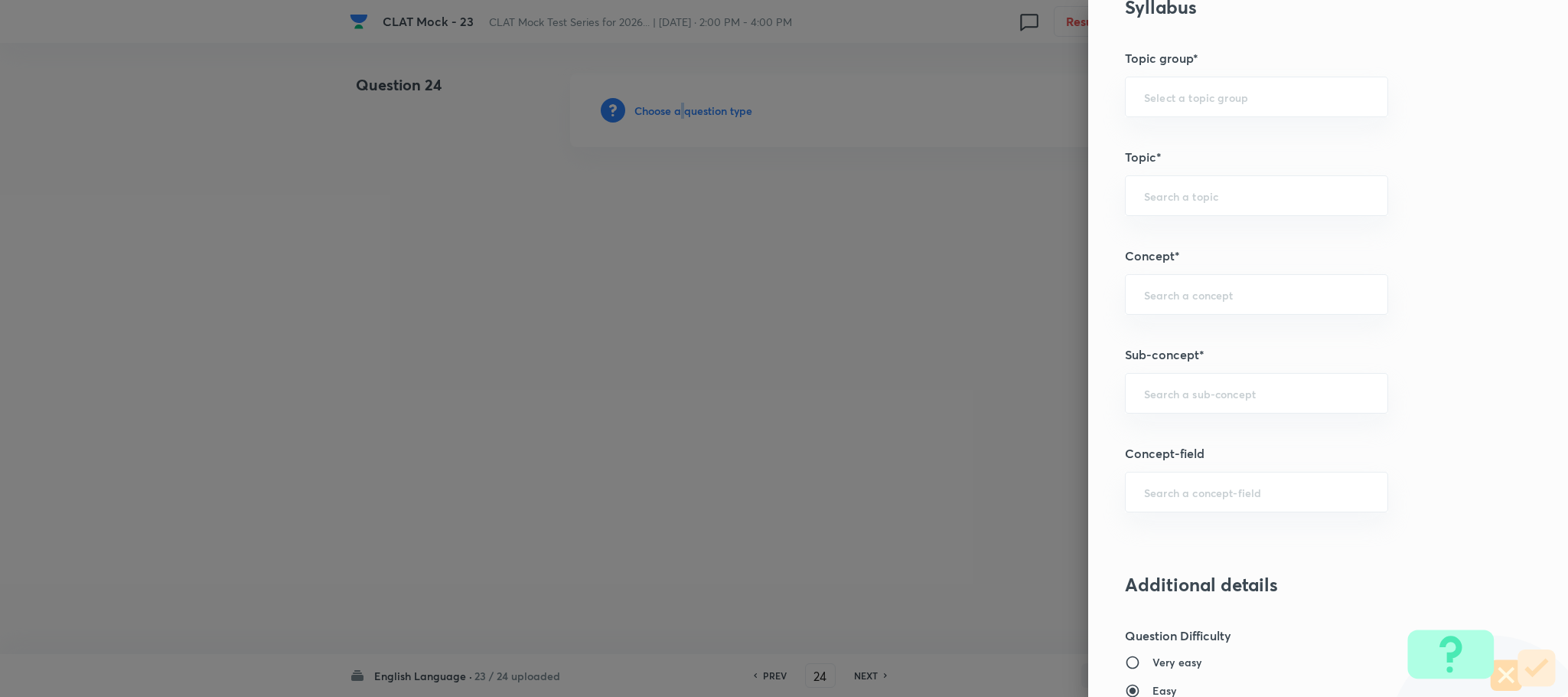
scroll to position [804, 0]
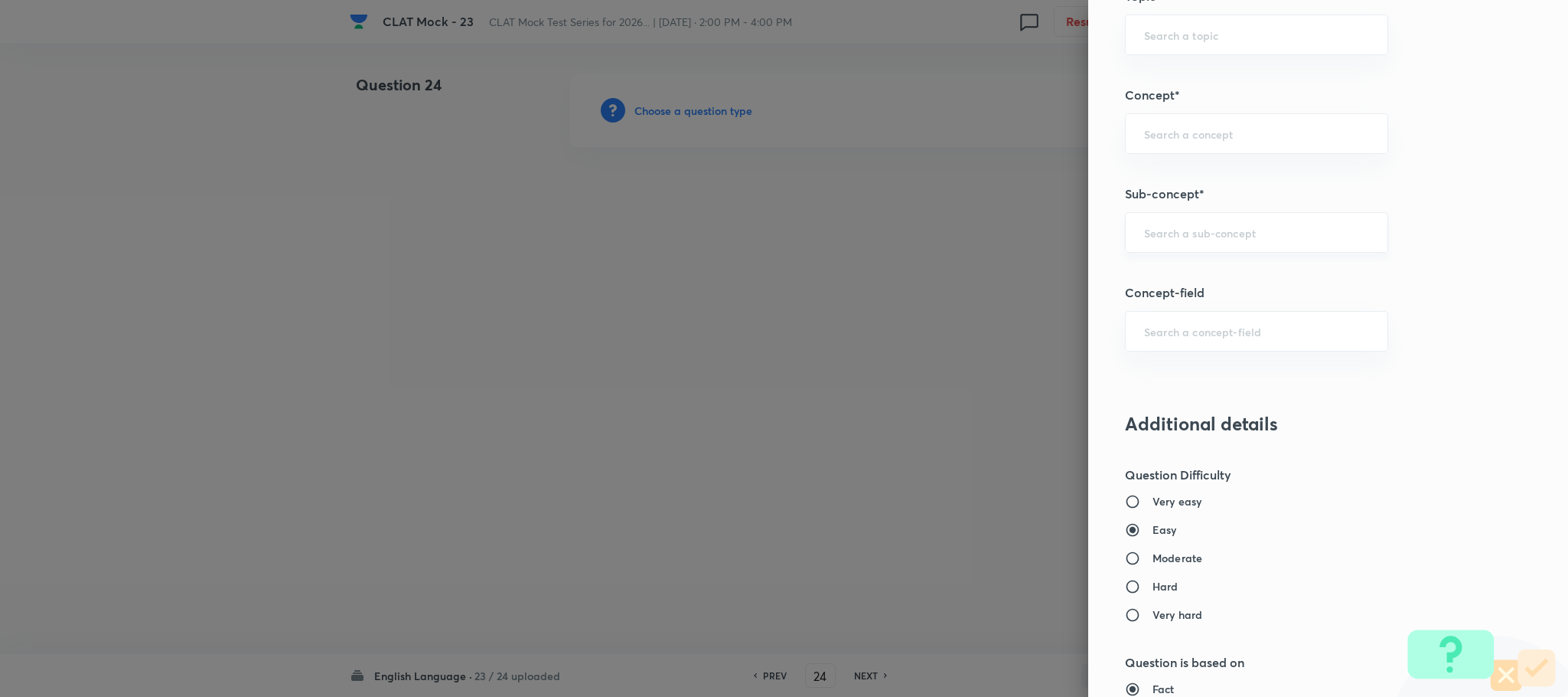
click at [1144, 232] on input "text" at bounding box center [1257, 232] width 225 height 14
click at [1154, 265] on ul "Reading Comprehension Reading Approach" at bounding box center [1239, 295] width 261 height 67
click at [1151, 276] on li "Reading Comprehension" at bounding box center [1239, 281] width 261 height 28
type input "Reading Comprehension"
type input "English"
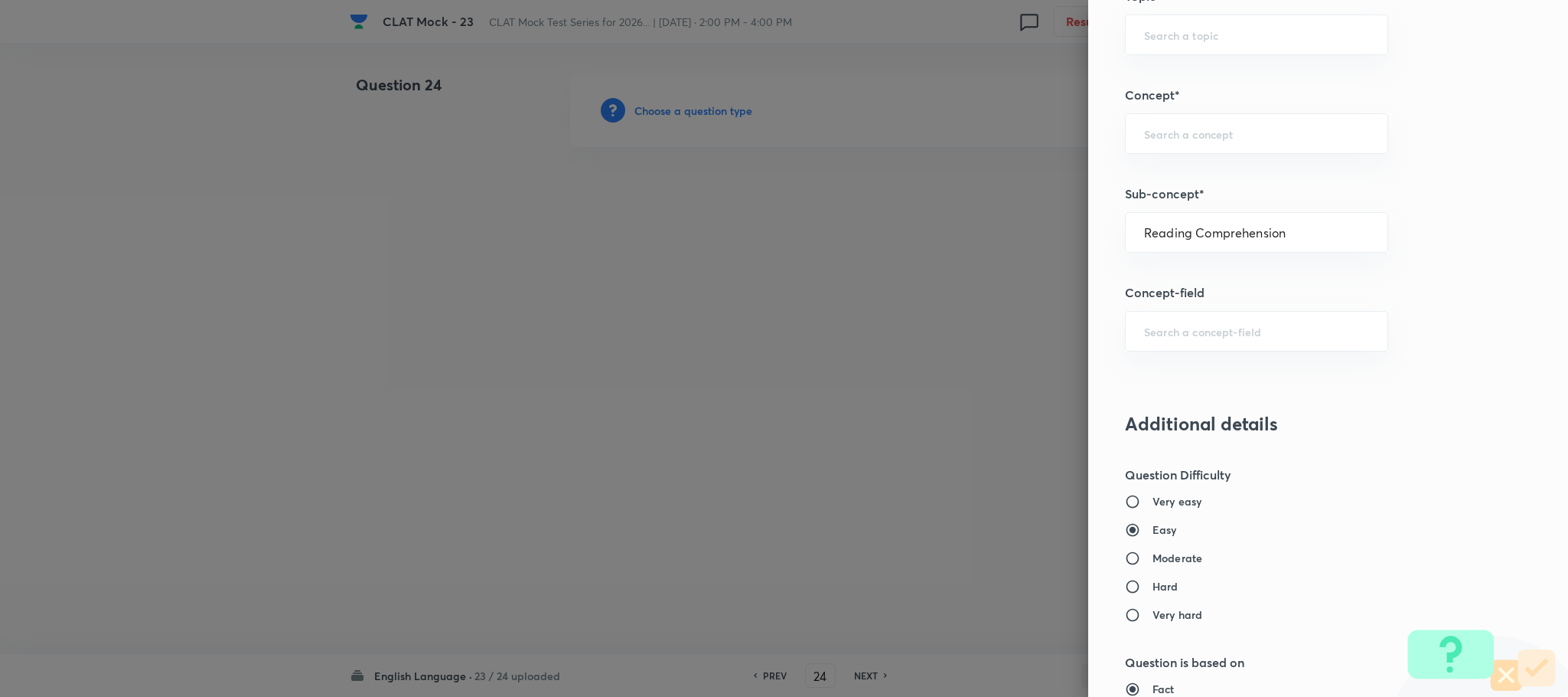
type input "English Comprehension"
type input "Reading Comprehension"
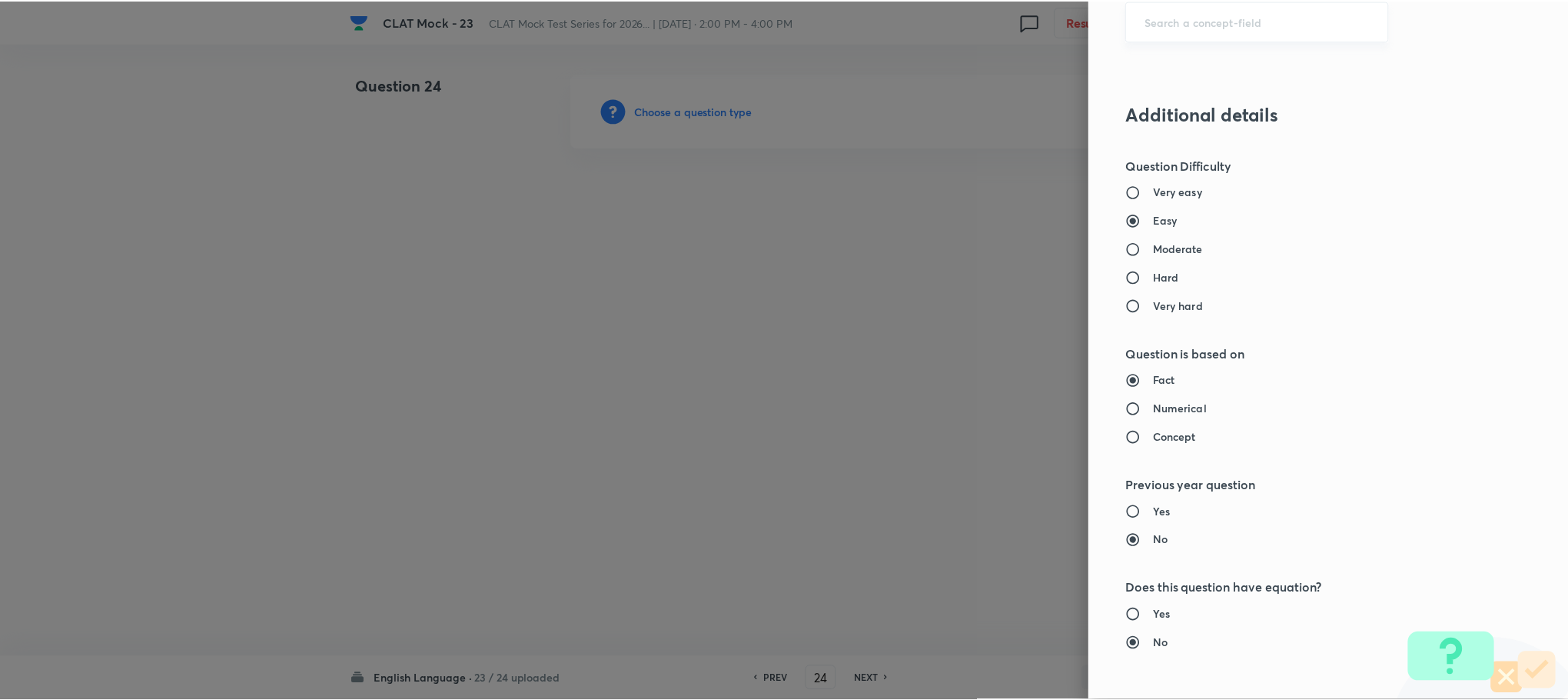
scroll to position [1402, 0]
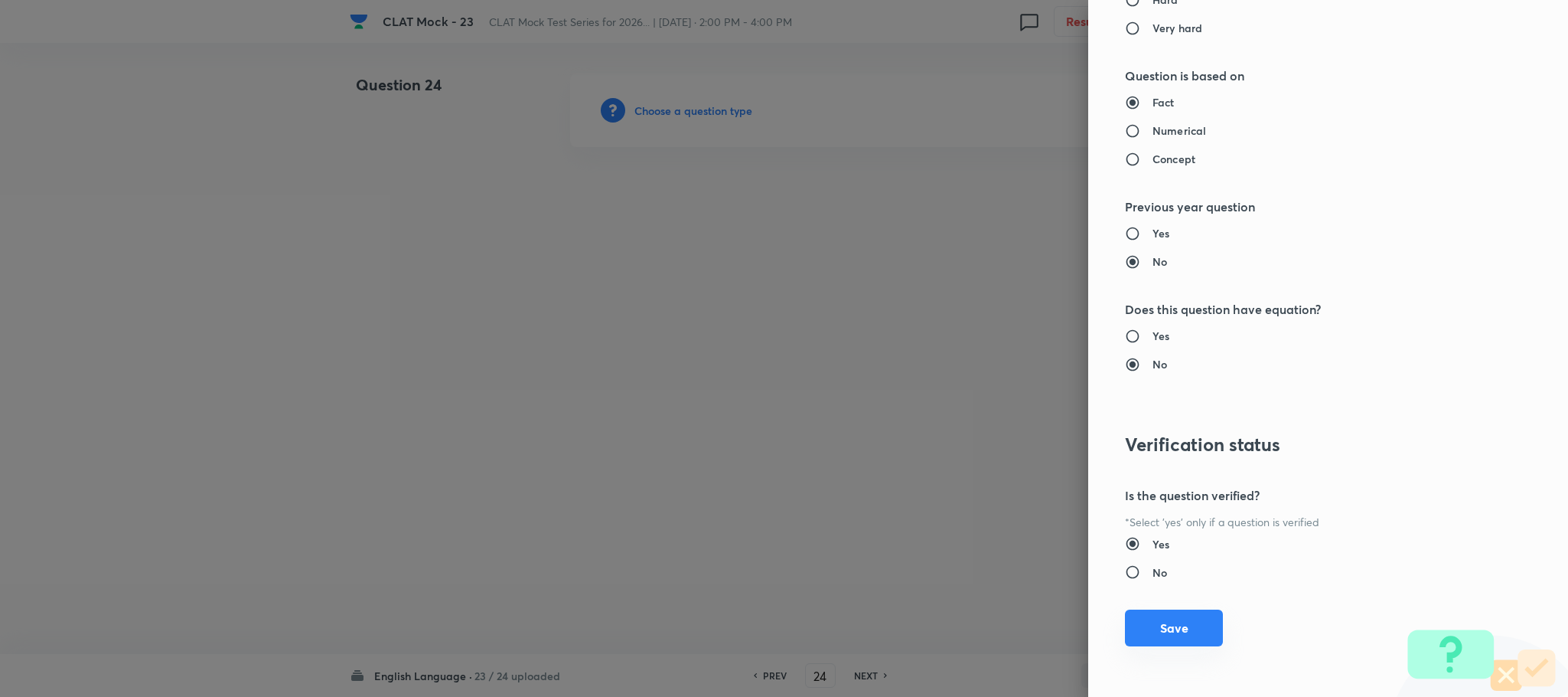
click at [1167, 627] on button "Save" at bounding box center [1174, 628] width 98 height 37
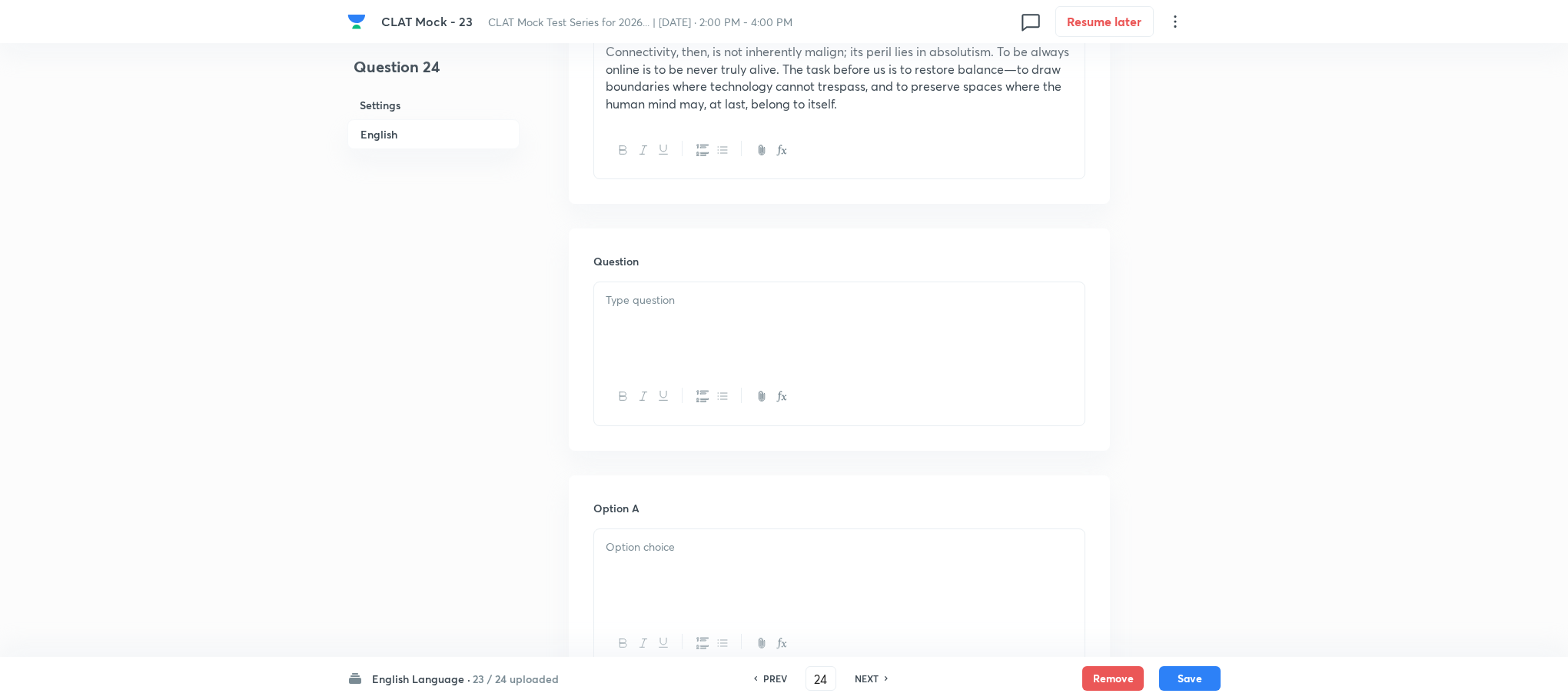
scroll to position [1153, 0]
click at [639, 300] on p "To enrich screen reader interactions, please activate Accessibility in Grammarl…" at bounding box center [840, 296] width 468 height 18
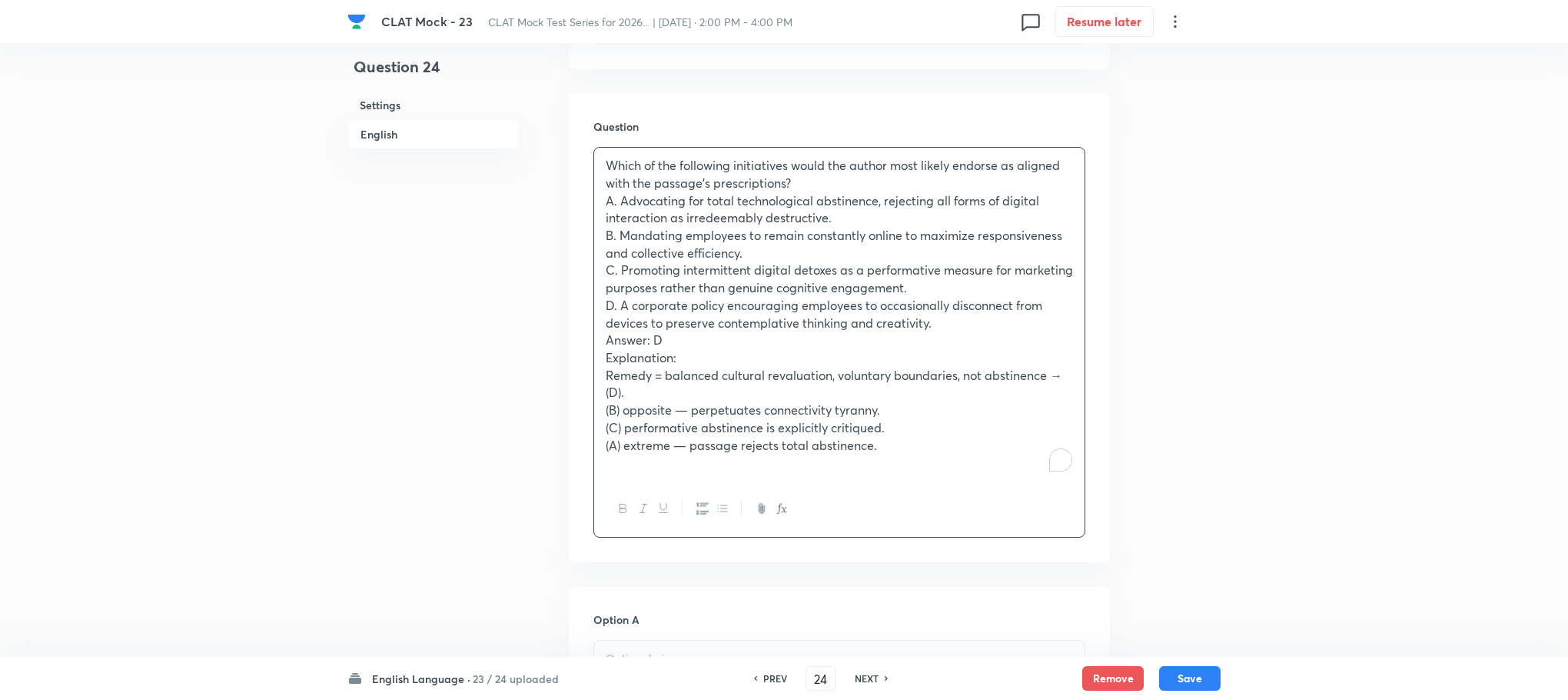
scroll to position [1385, 0]
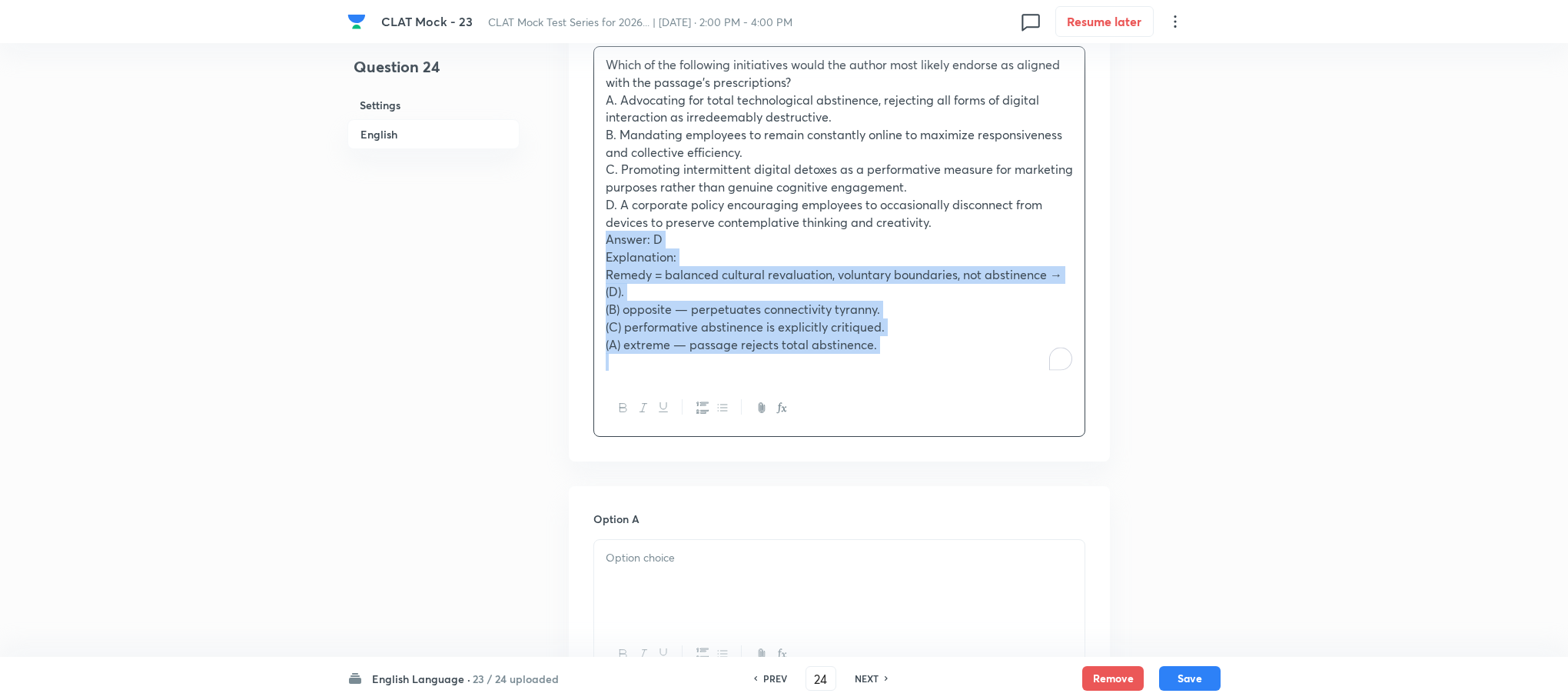
drag, startPoint x: 596, startPoint y: 236, endPoint x: 932, endPoint y: 386, distance: 368.0
click at [932, 386] on div "Which of the following initiatives would the author most likely endorse as alig…" at bounding box center [839, 241] width 492 height 391
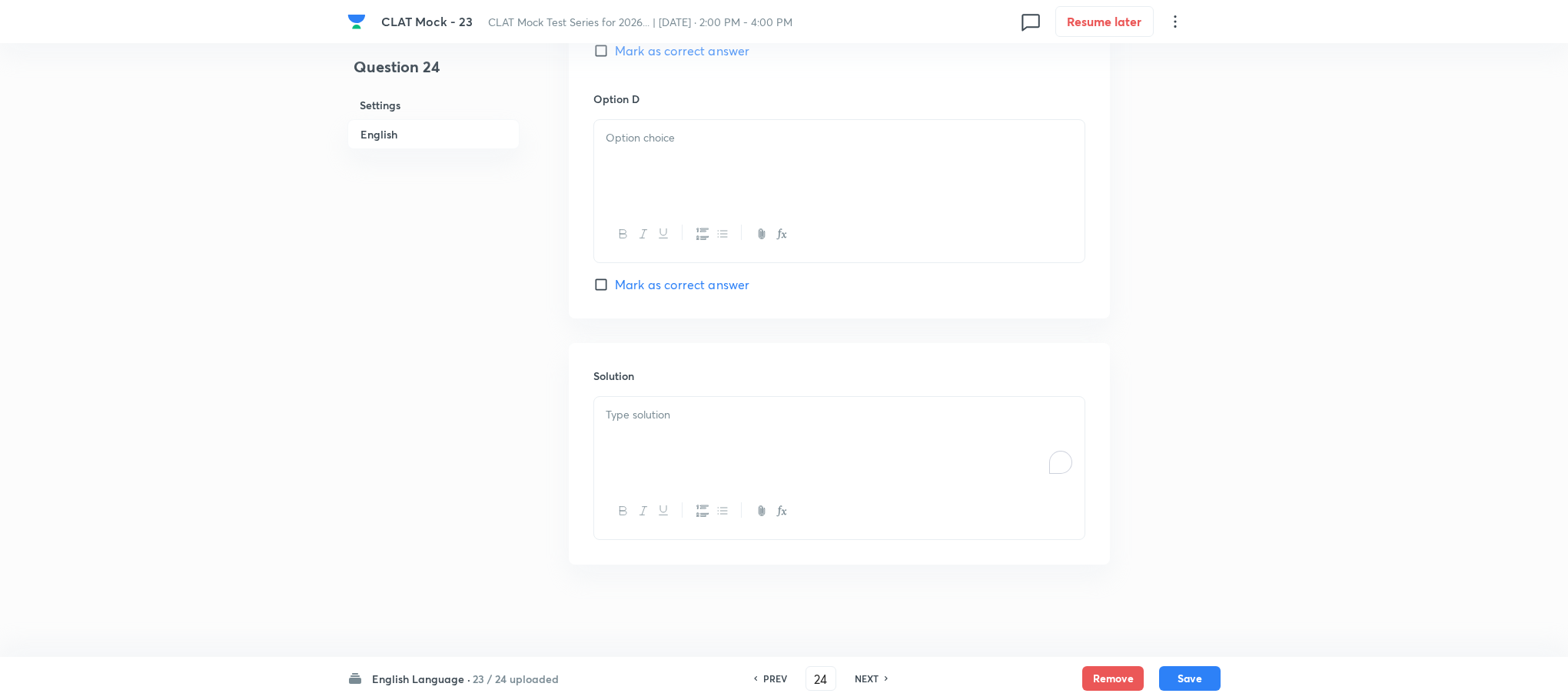
click at [624, 459] on div "To enrich screen reader interactions, please activate Accessibility in Grammarl…" at bounding box center [839, 440] width 490 height 86
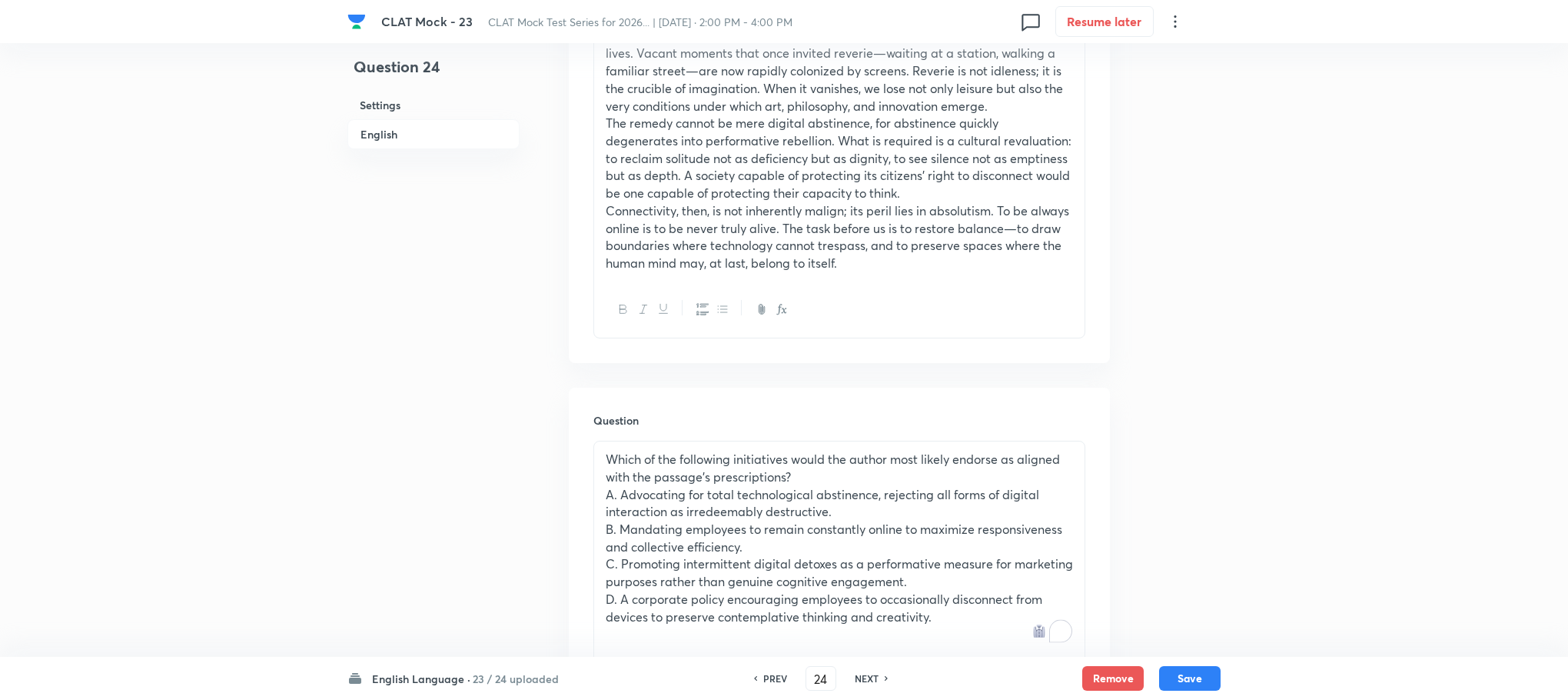
scroll to position [1120, 0]
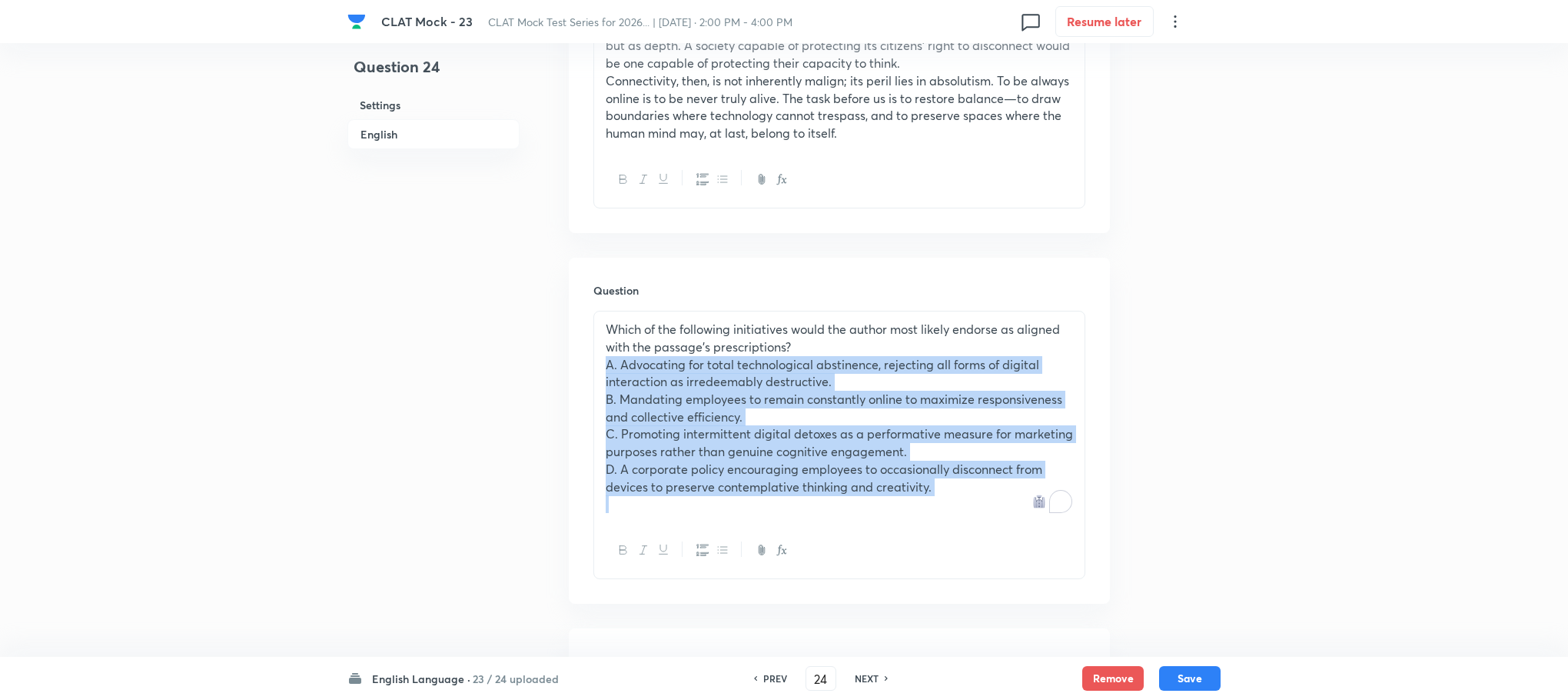
drag, startPoint x: 597, startPoint y: 369, endPoint x: 1093, endPoint y: 505, distance: 514.3
click at [1093, 505] on div "Question Which of the following initiatives would the author most likely endors…" at bounding box center [839, 431] width 541 height 346
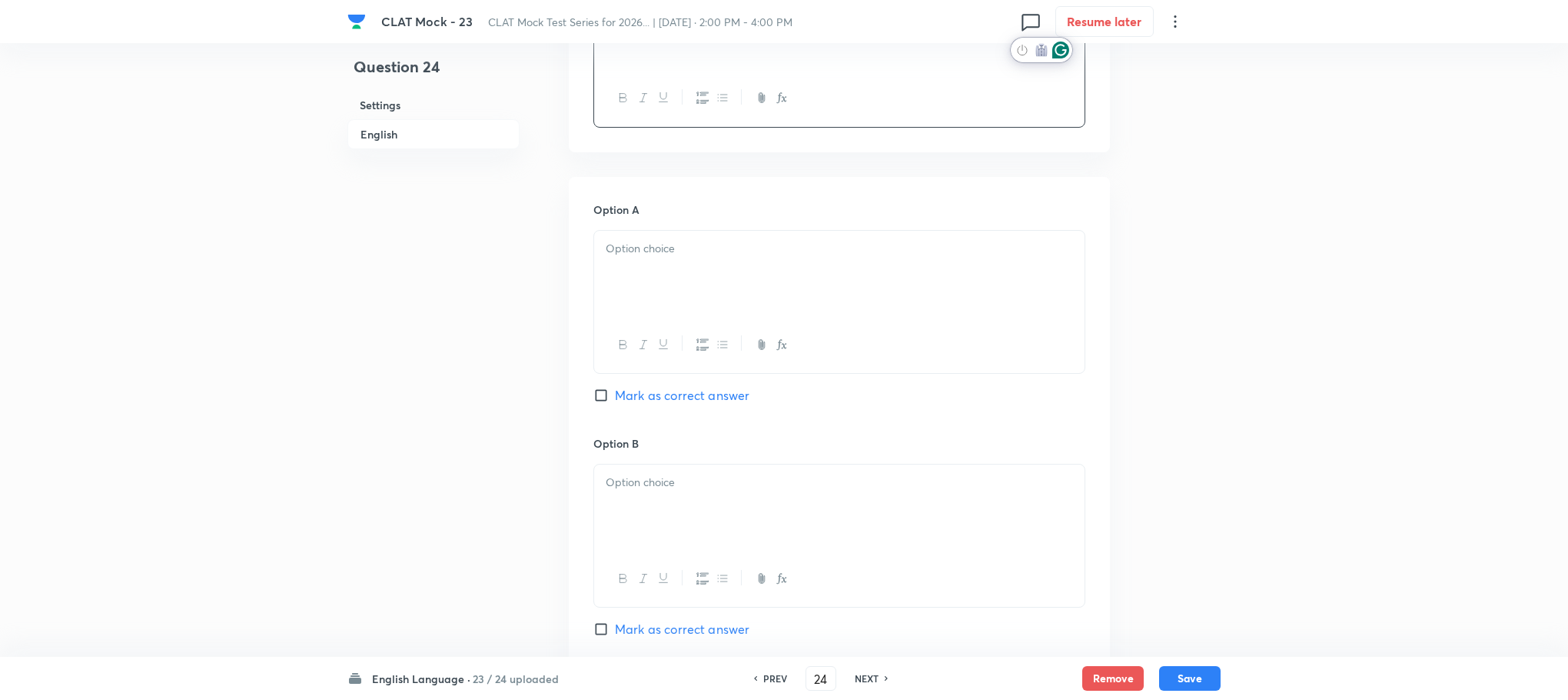
scroll to position [1466, 0]
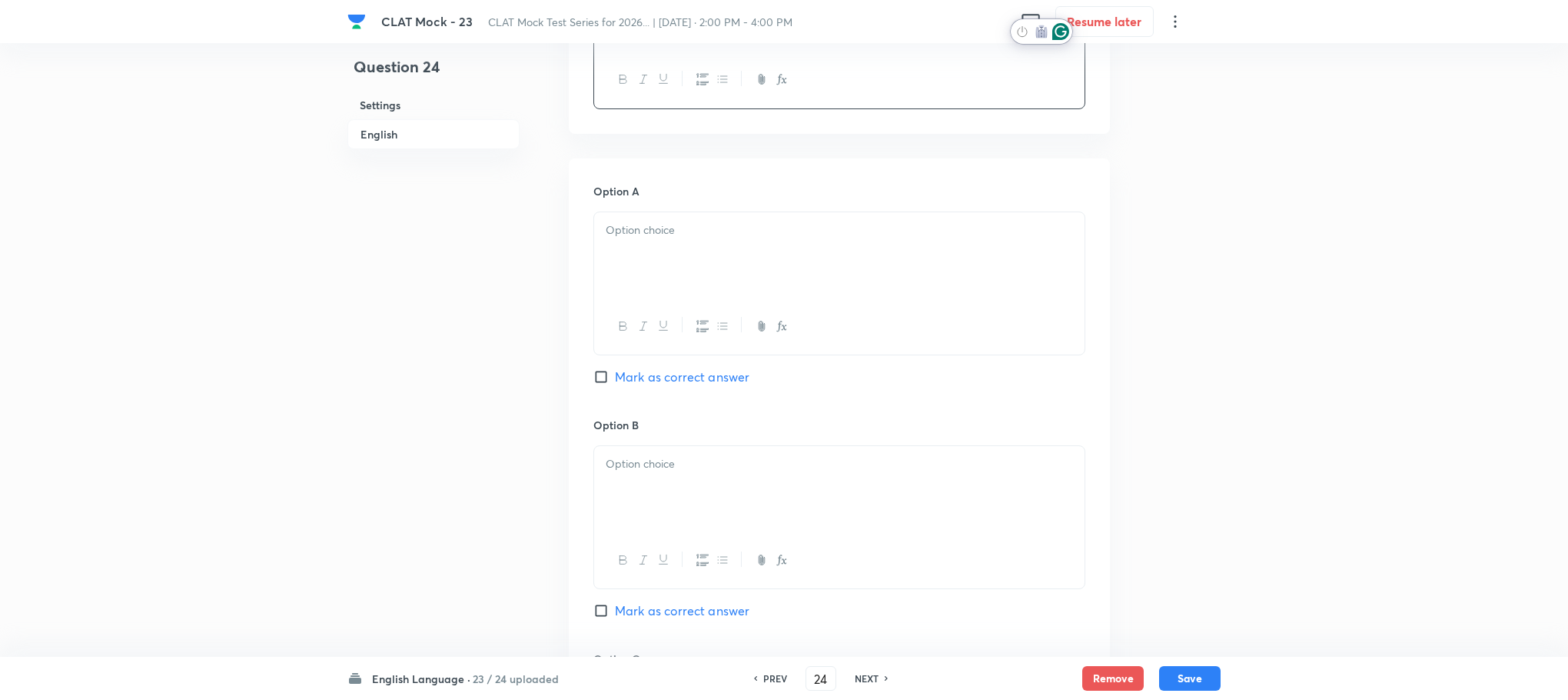
paste div "To enrich screen reader interactions, please activate Accessibility in Grammarl…"
click at [642, 254] on div at bounding box center [839, 255] width 490 height 86
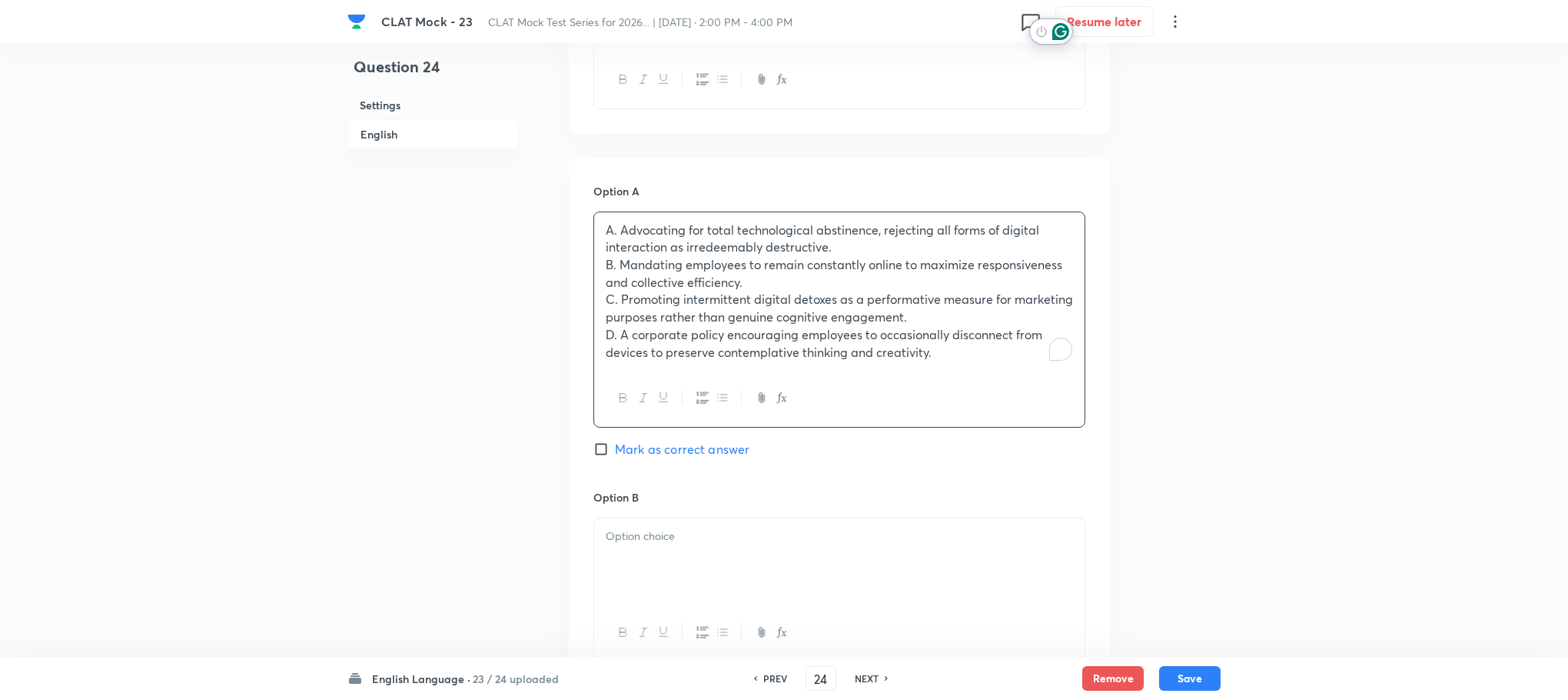
click at [621, 231] on p "A. Advocating for total technological abstinence, rejecting all forms of digita…" at bounding box center [840, 238] width 468 height 35
click at [617, 263] on p "B. Mandating employees to remain constantly online to maximize responsiveness a…" at bounding box center [840, 273] width 468 height 35
click at [616, 302] on p "C. Promoting intermittent digital detoxes as a performative measure for marketi…" at bounding box center [840, 307] width 468 height 35
click at [618, 339] on p "D. A corporate policy encouraging employees to occasionally disconnect from dev…" at bounding box center [840, 343] width 468 height 35
drag, startPoint x: 602, startPoint y: 273, endPoint x: 1013, endPoint y: 394, distance: 428.4
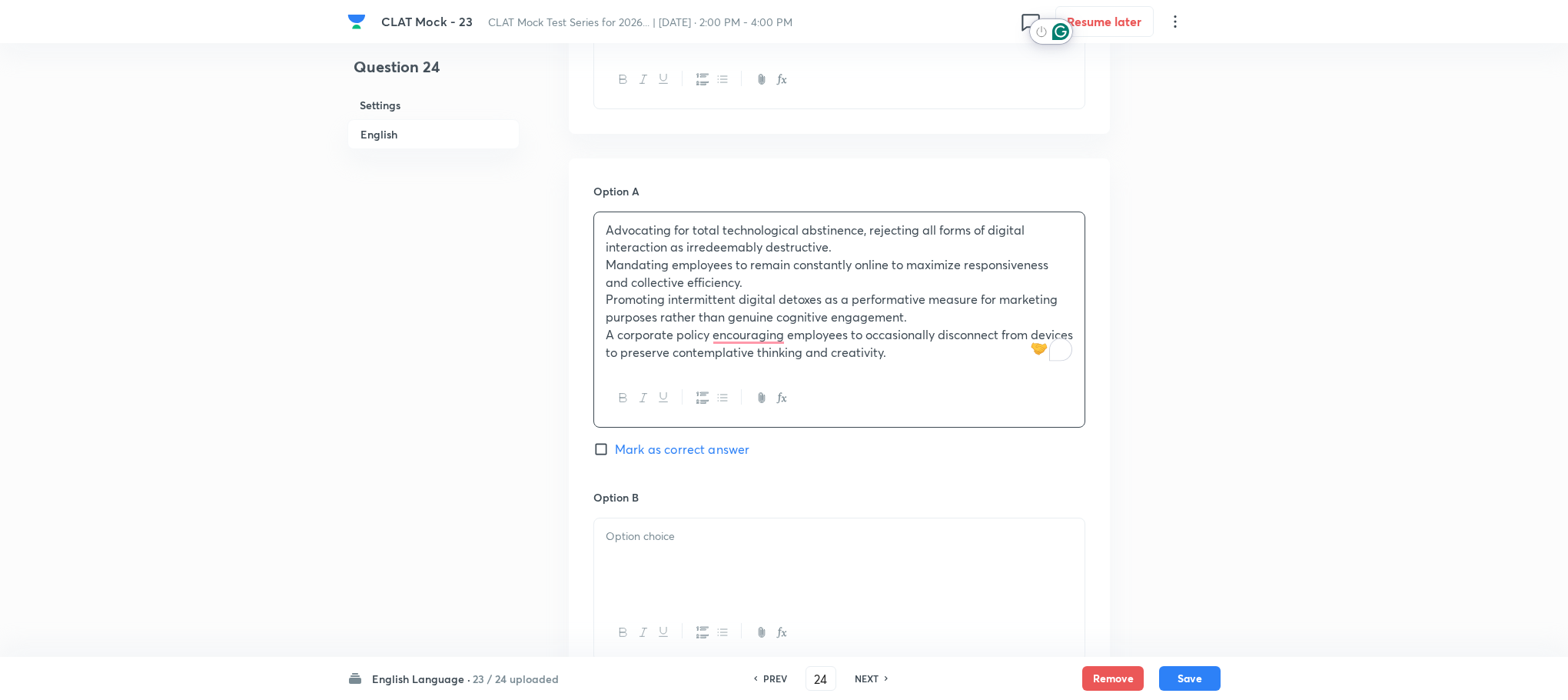
click at [1013, 394] on div "Advocating for total technological abstinence, rejecting all forms of digital i…" at bounding box center [839, 319] width 492 height 216
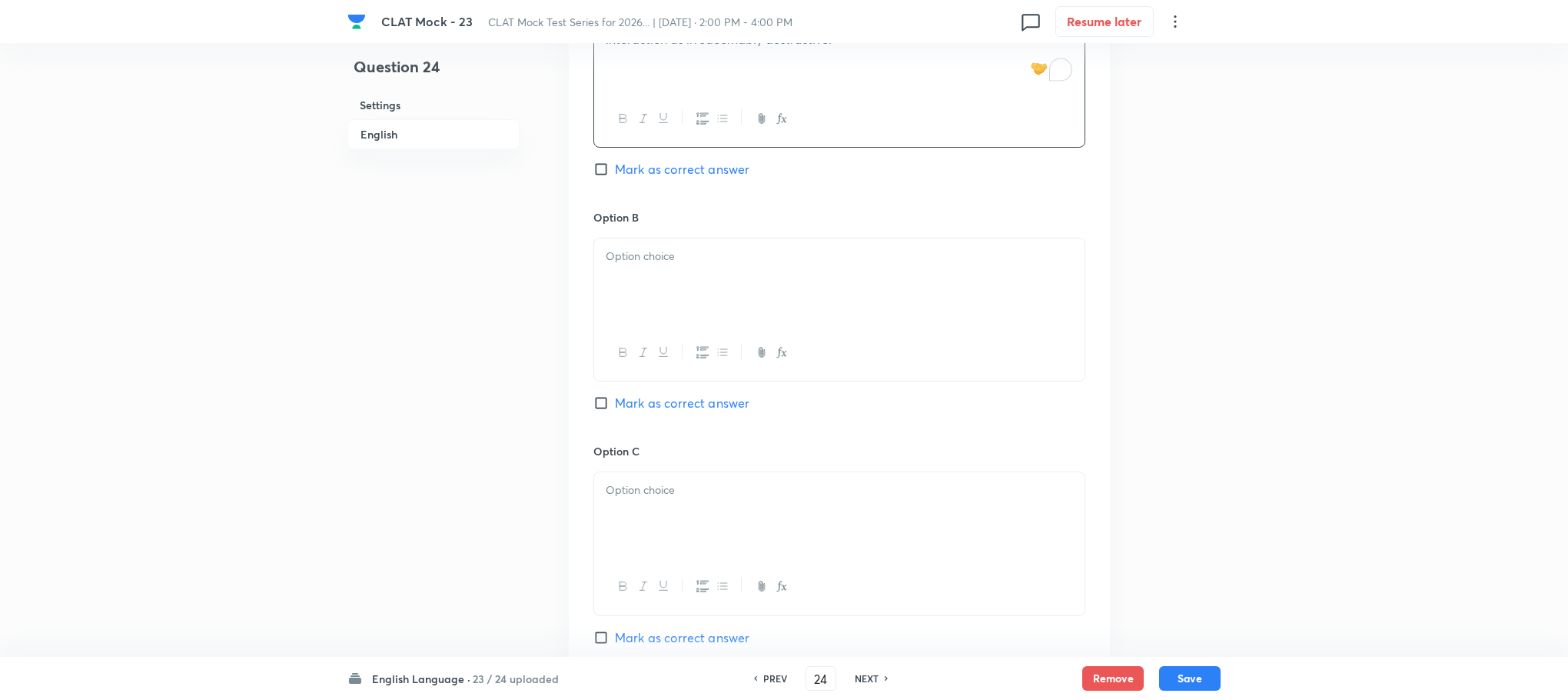
scroll to position [1696, 0]
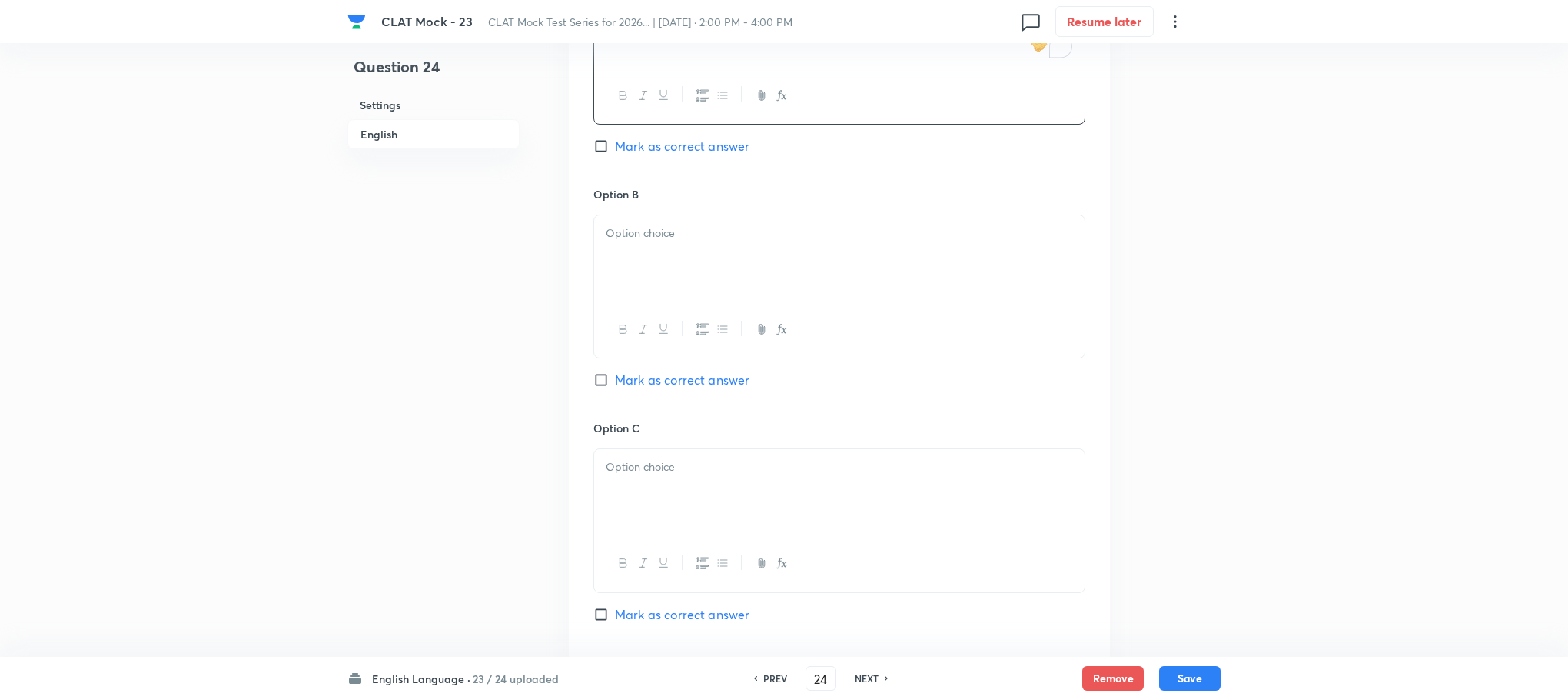
click at [630, 293] on div at bounding box center [839, 258] width 490 height 86
paste div "To enrich screen reader interactions, please activate Accessibility in Grammarl…"
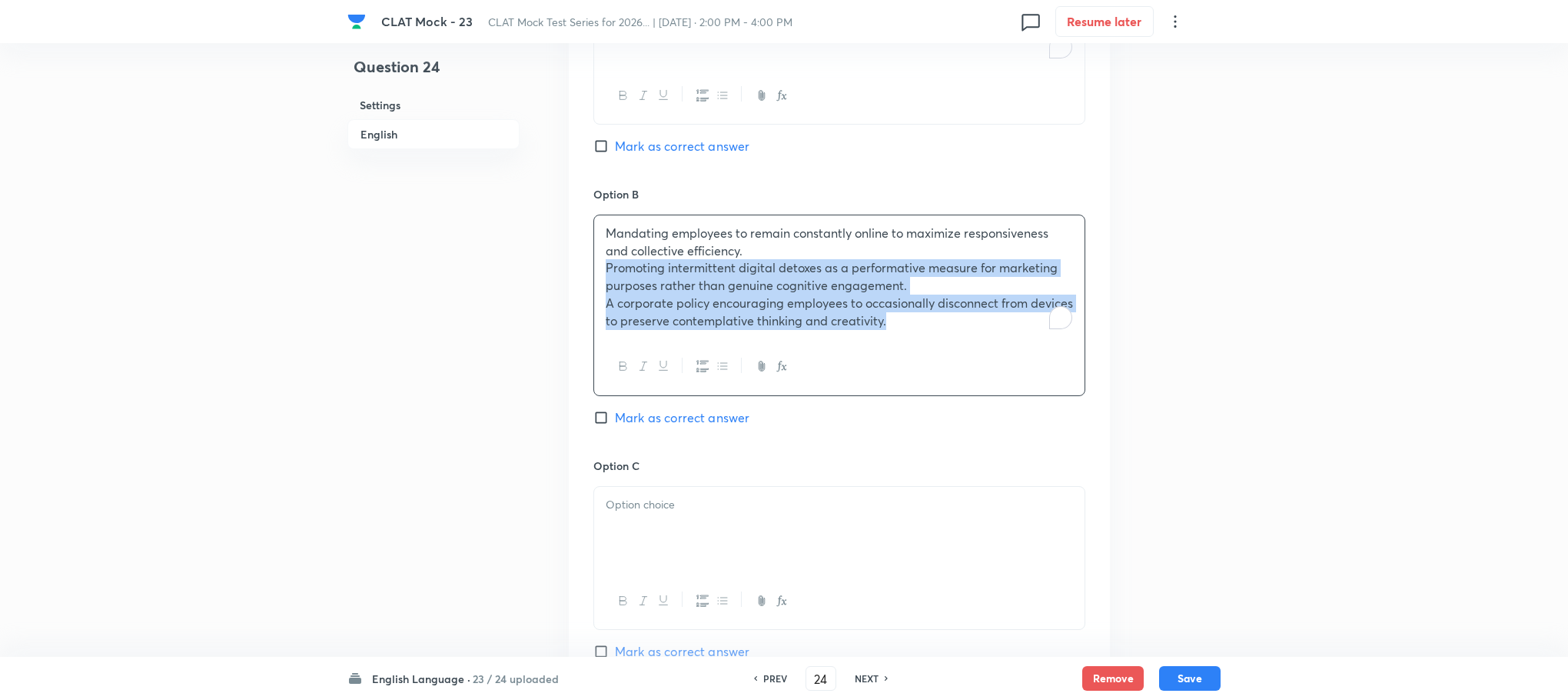
drag, startPoint x: 600, startPoint y: 273, endPoint x: 1024, endPoint y: 381, distance: 437.5
click at [1024, 381] on div "Mandating employees to remain constantly online to maximize responsiveness and …" at bounding box center [839, 305] width 492 height 182
drag, startPoint x: 683, startPoint y: 296, endPoint x: 1058, endPoint y: 410, distance: 391.9
click at [1058, 410] on div "Option B Mandating employees to remain constantly online to maximize responsive…" at bounding box center [839, 322] width 492 height 272
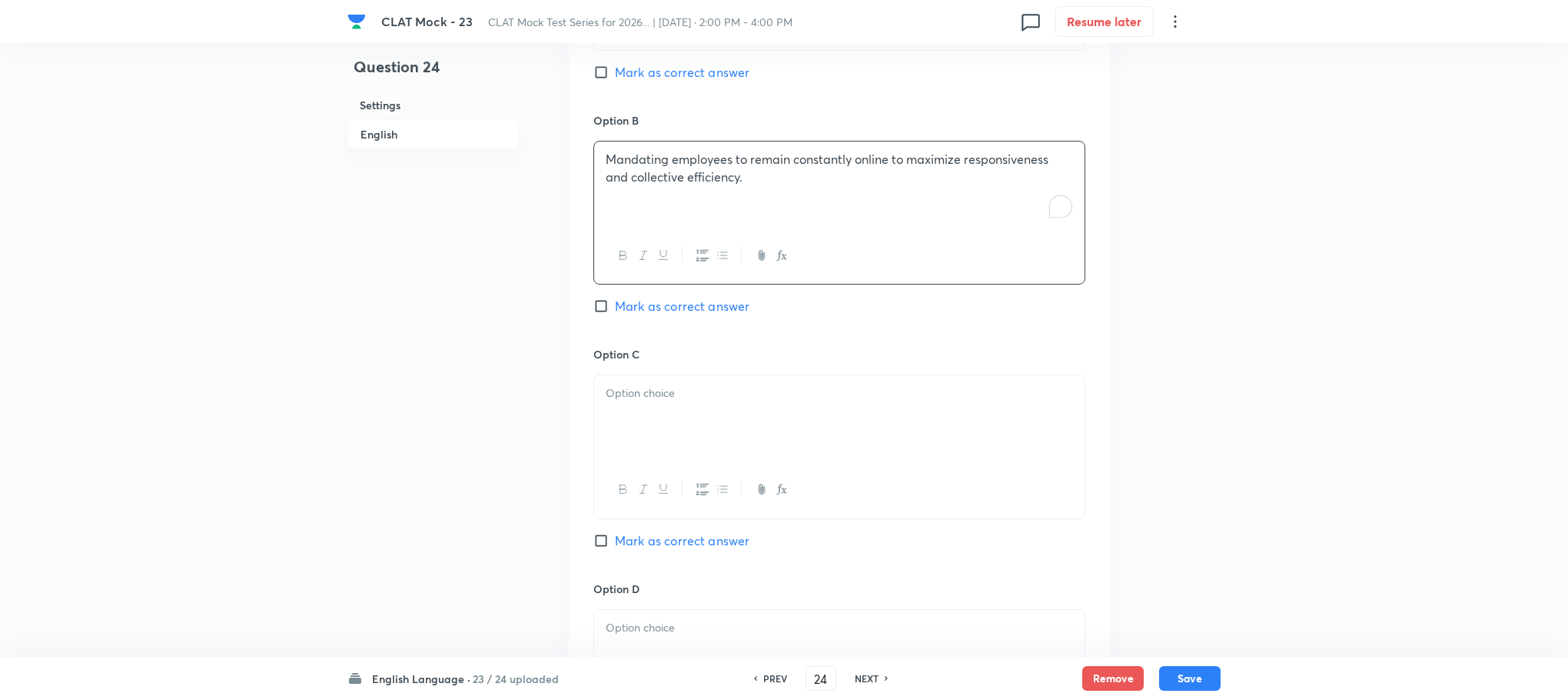
scroll to position [1812, 0]
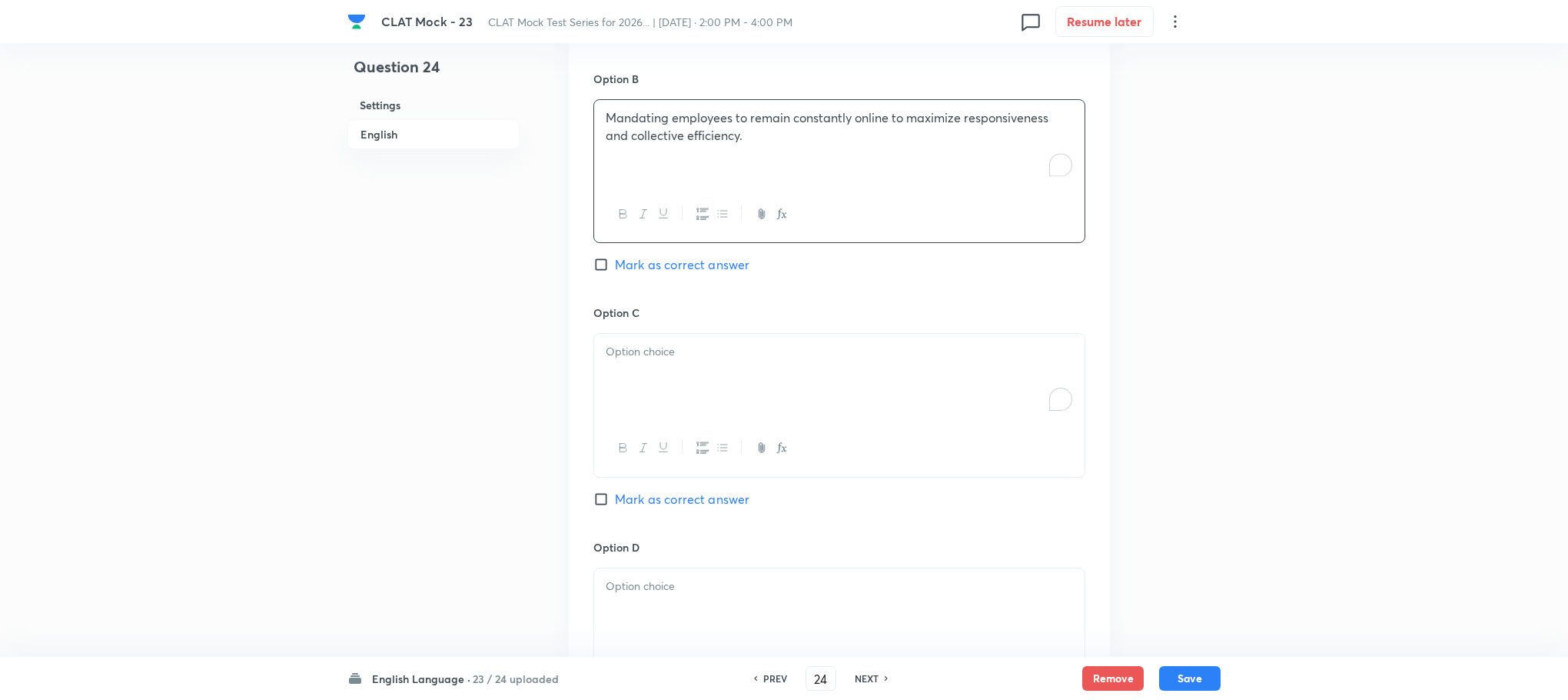
click at [664, 385] on div "To enrich screen reader interactions, please activate Accessibility in Grammarl…" at bounding box center [839, 377] width 490 height 86
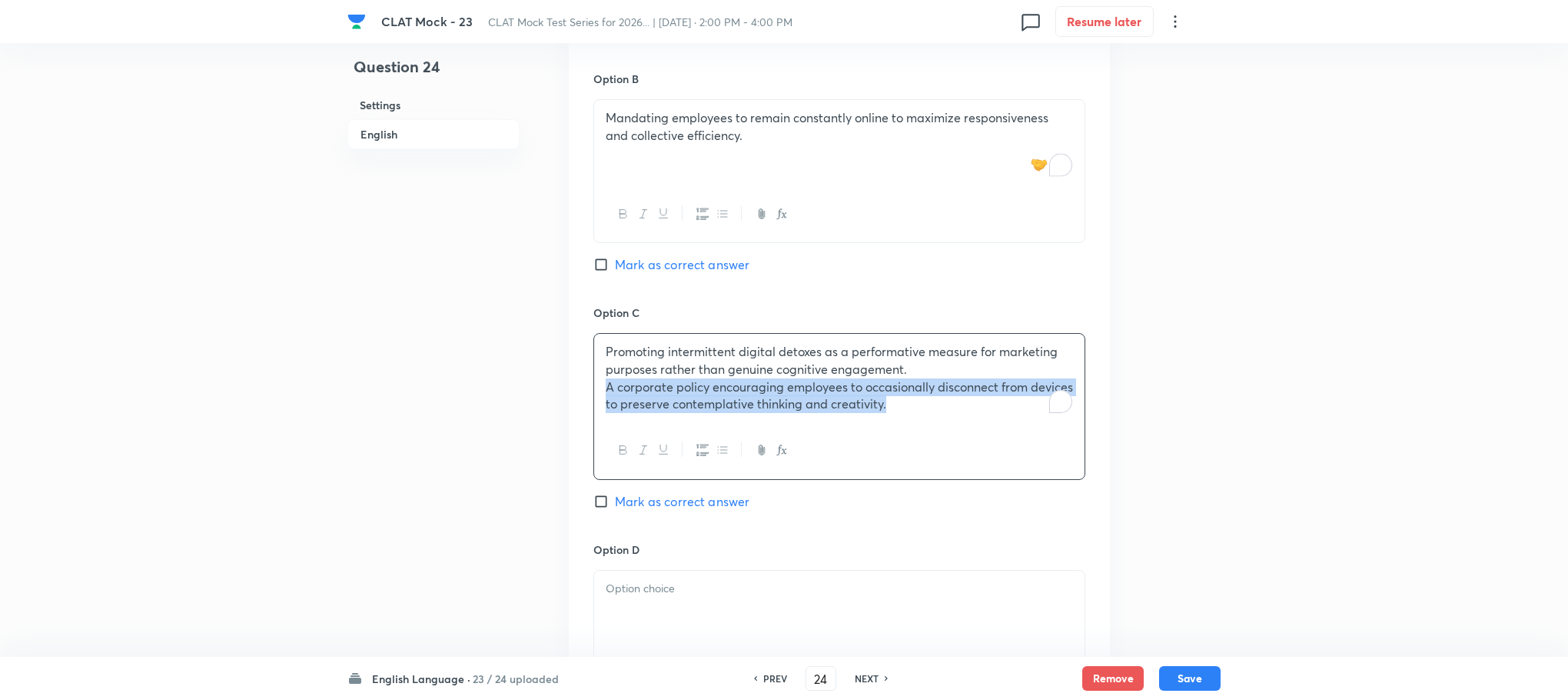
drag, startPoint x: 598, startPoint y: 386, endPoint x: 1078, endPoint y: 473, distance: 487.8
click at [1078, 473] on div "Promoting intermittent digital detoxes as a performative measure for marketing …" at bounding box center [839, 405] width 492 height 146
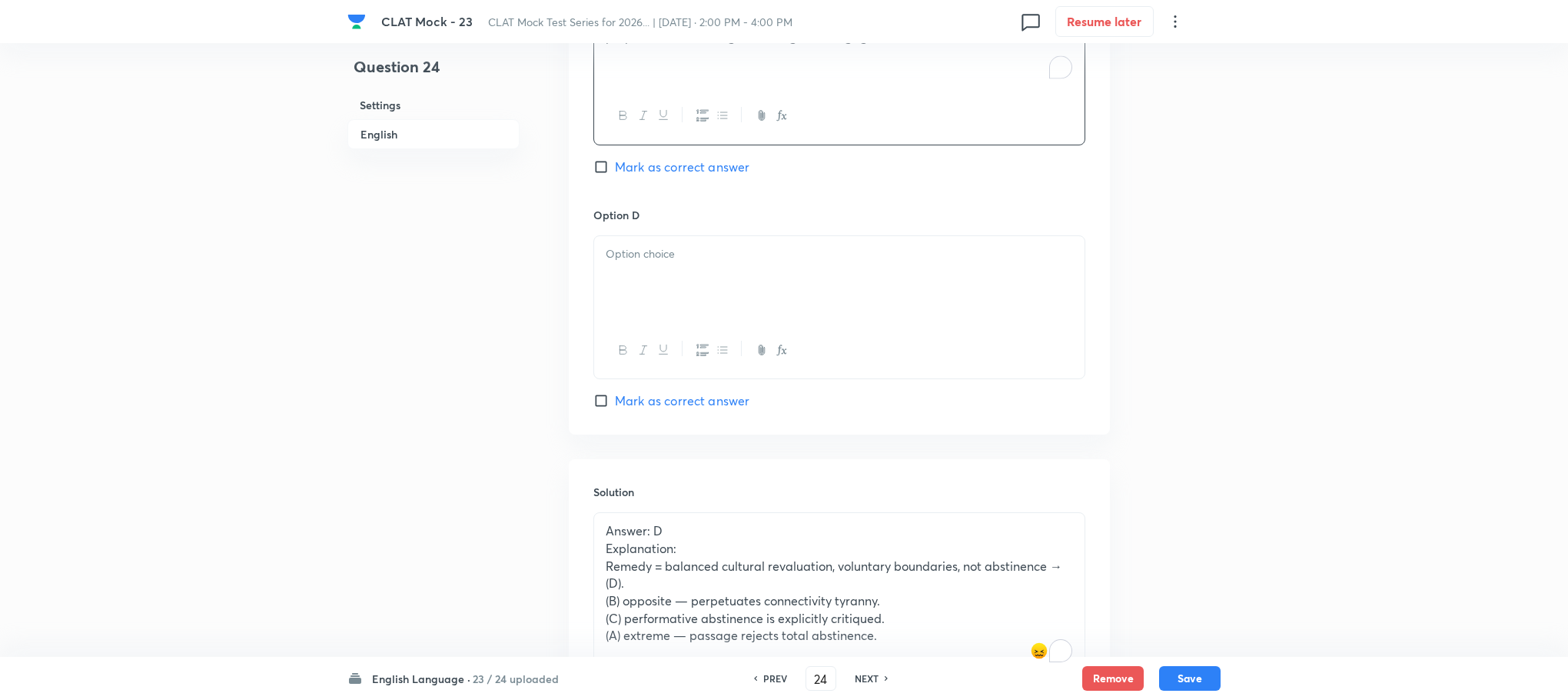
scroll to position [2158, 0]
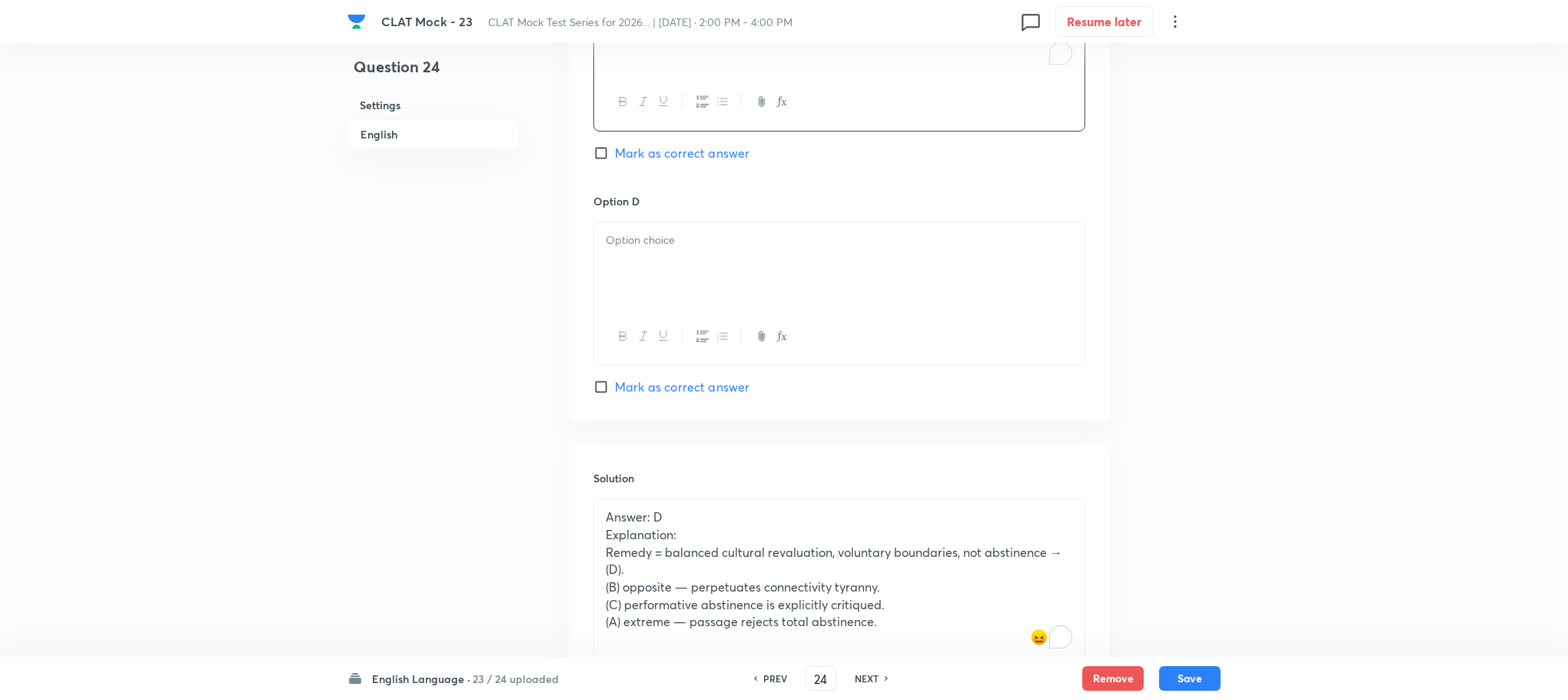
click at [639, 342] on icon "button" at bounding box center [643, 336] width 13 height 13
click at [634, 275] on div "﻿" at bounding box center [839, 265] width 490 height 86
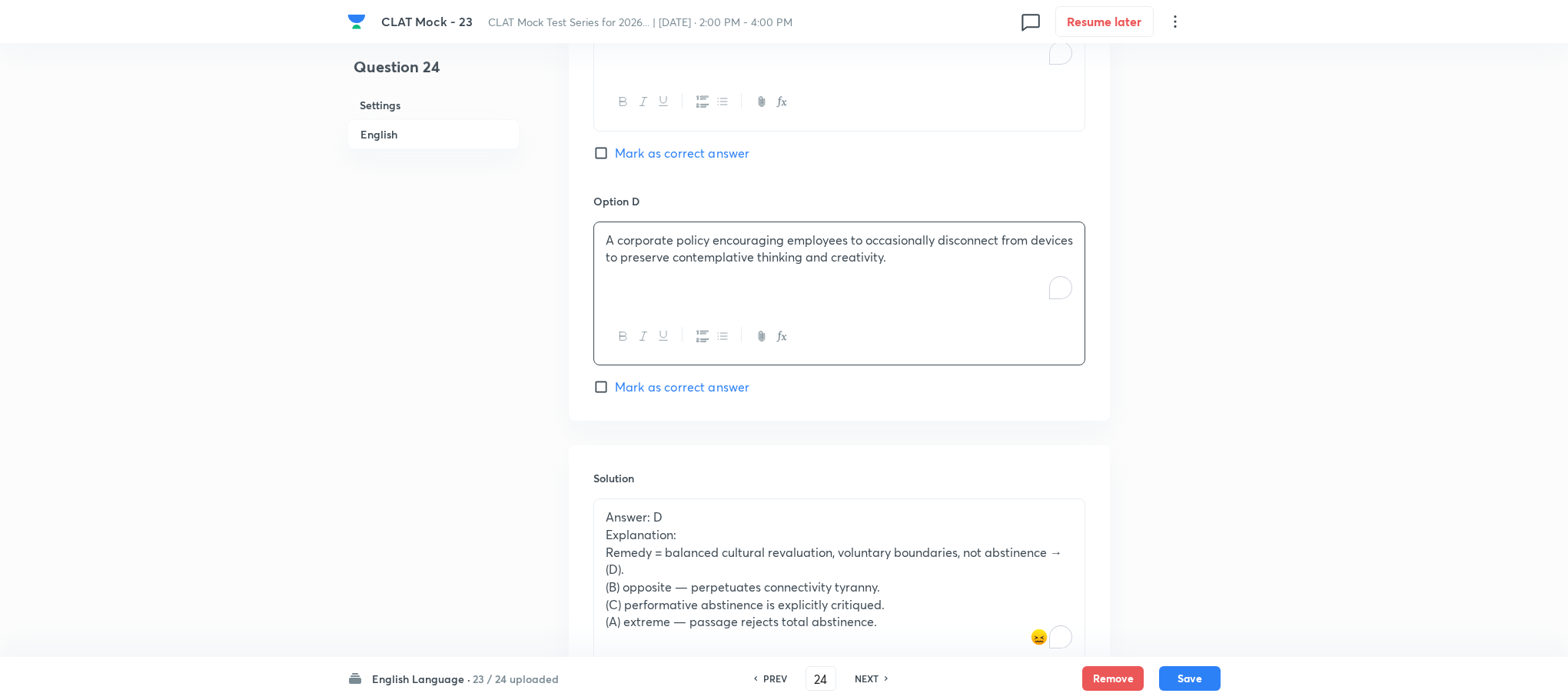
click at [658, 381] on span "Mark as correct answer" at bounding box center [682, 387] width 134 height 19
click at [615, 381] on input "Mark as correct answer" at bounding box center [604, 387] width 22 height 15
checkbox input "true"
click at [1178, 676] on button "Save" at bounding box center [1190, 676] width 62 height 24
type input "25"
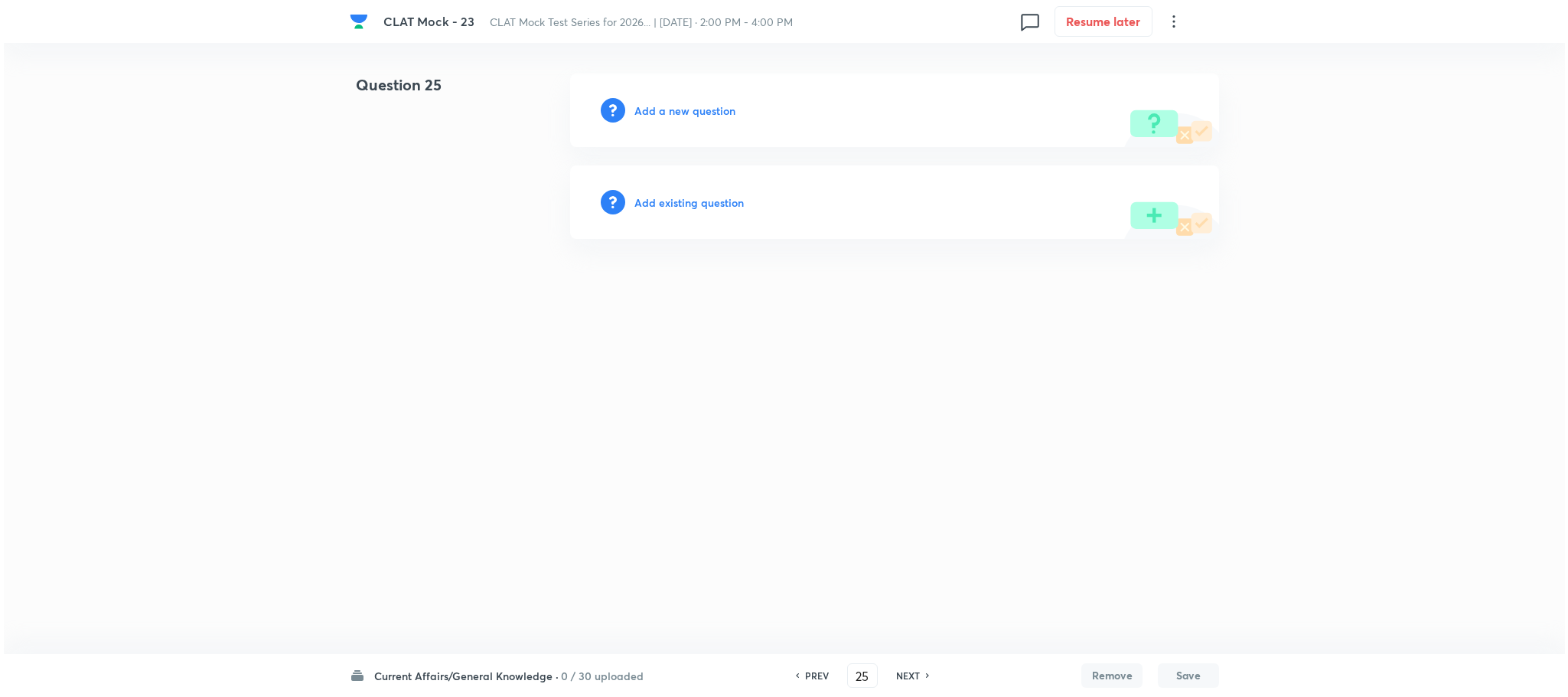
scroll to position [0, 0]
click at [697, 103] on h6 "Add a new question" at bounding box center [685, 110] width 101 height 16
click at [697, 103] on h6 "Choose a question type" at bounding box center [693, 110] width 118 height 16
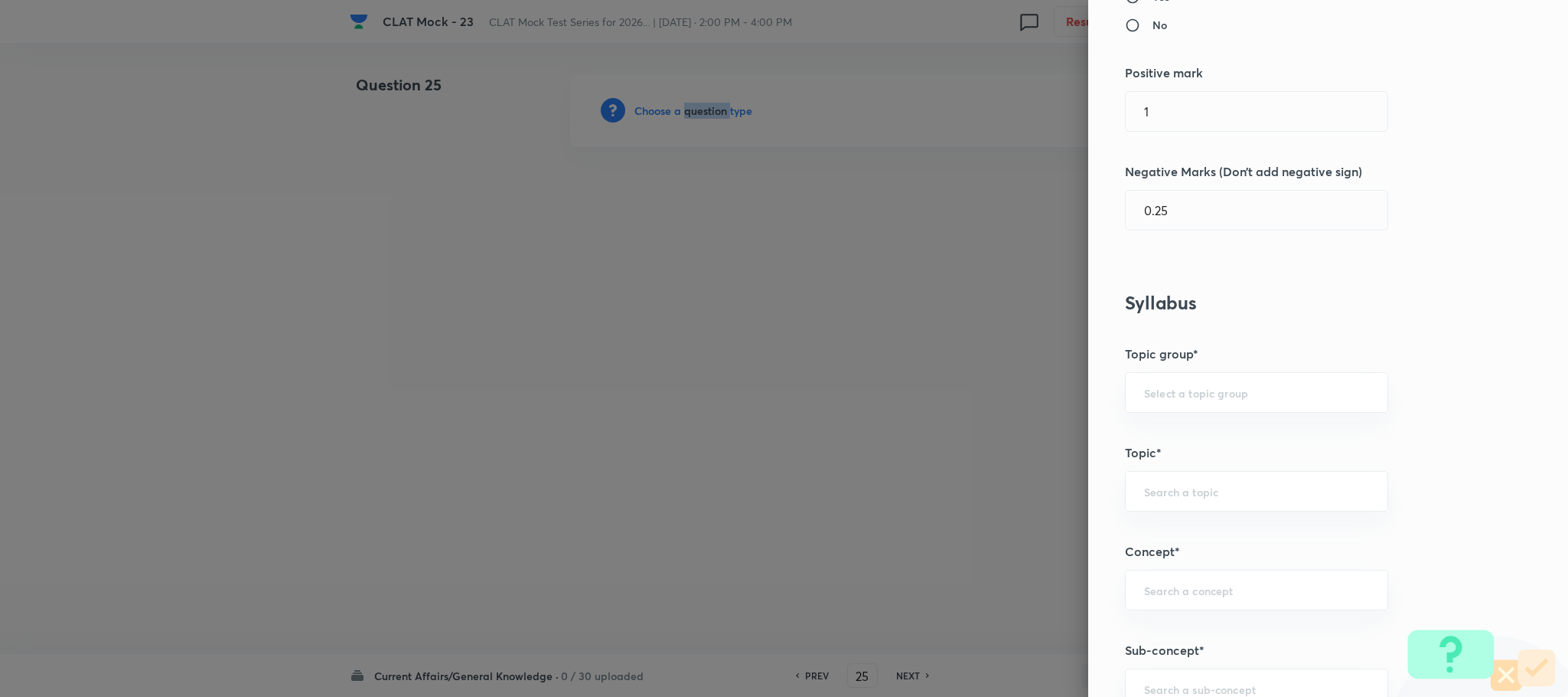
scroll to position [574, 0]
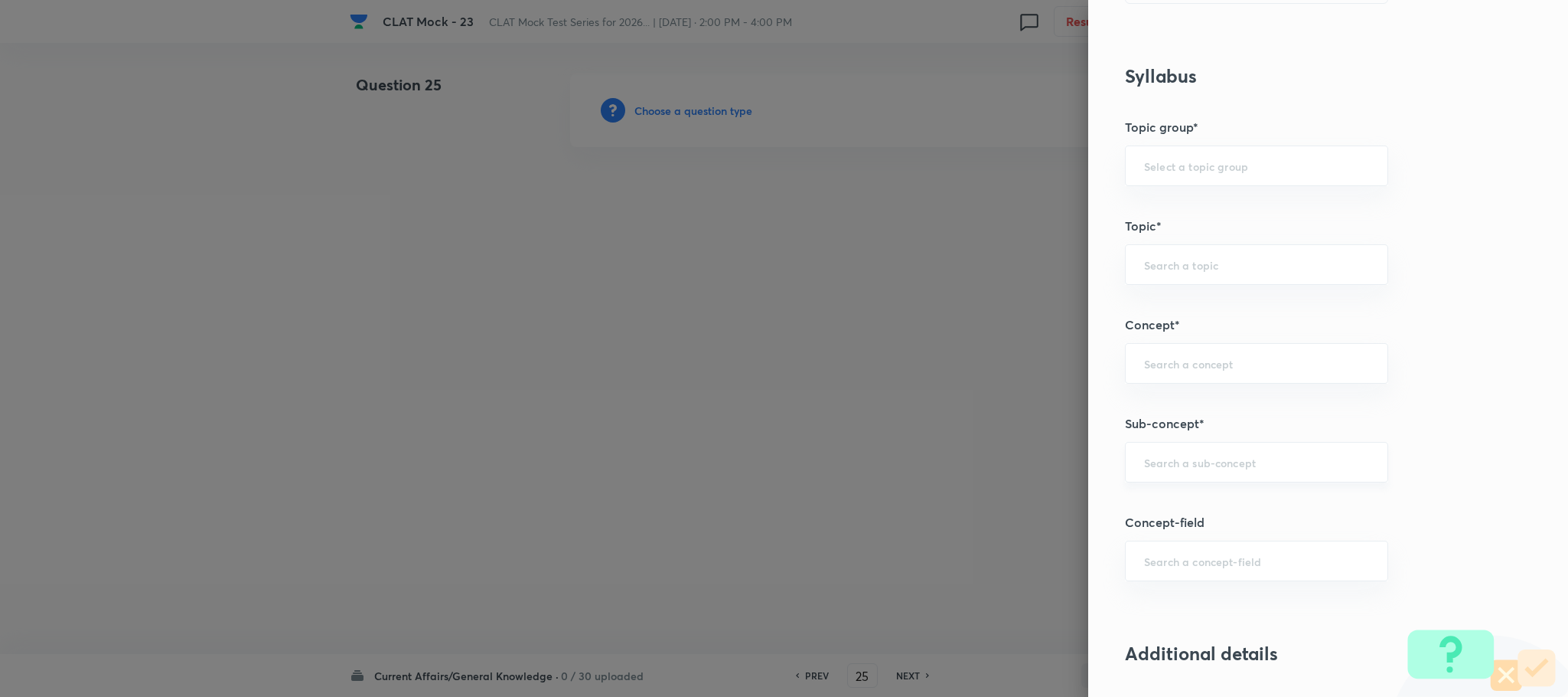
click at [1273, 469] on input "text" at bounding box center [1257, 462] width 225 height 14
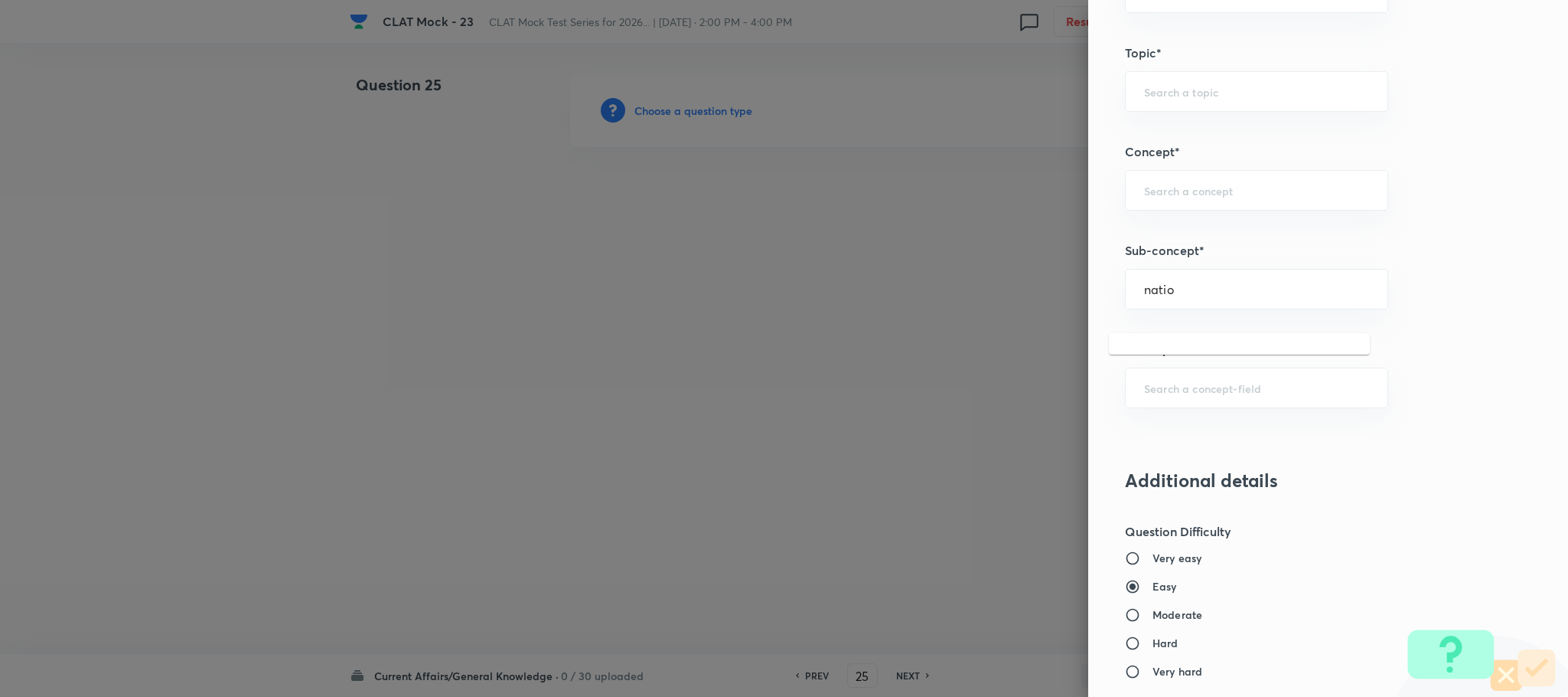
scroll to position [804, 0]
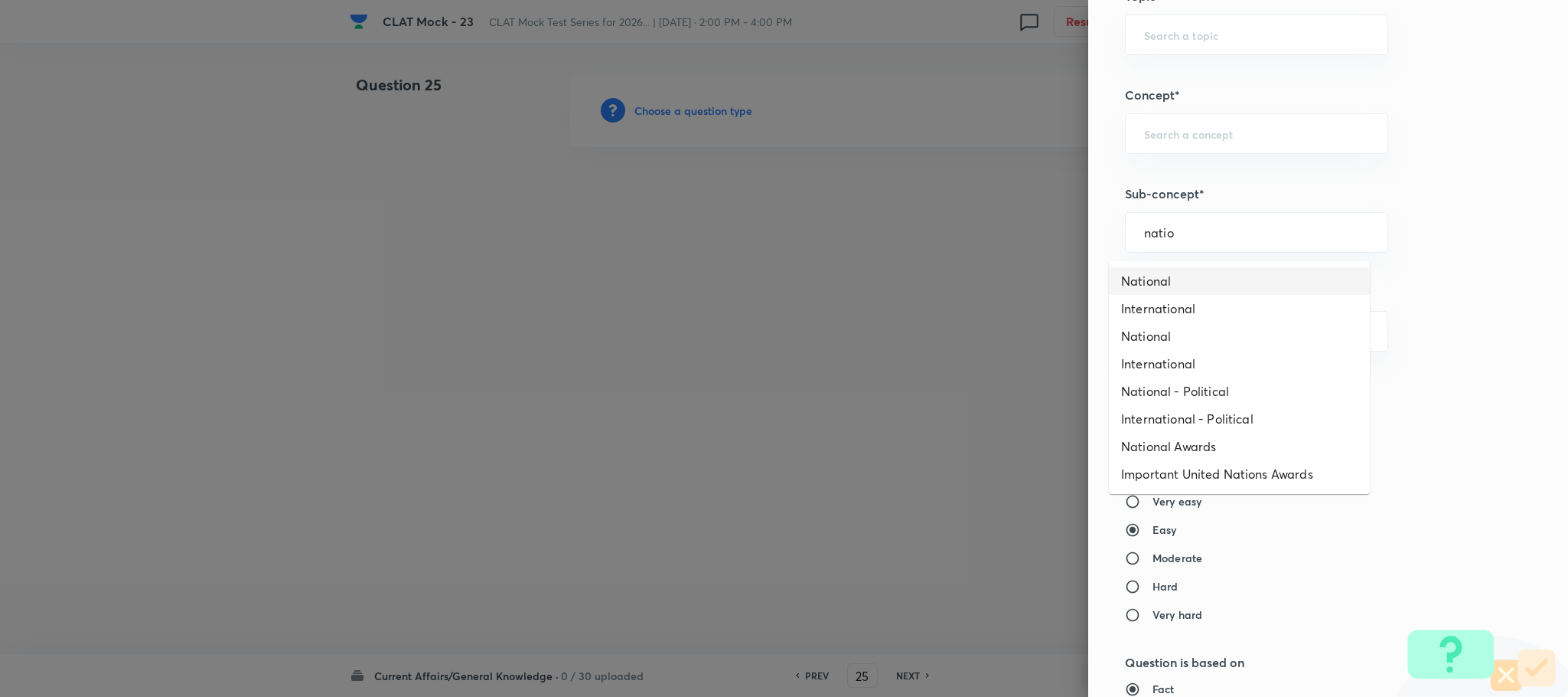
click at [1155, 277] on li "National" at bounding box center [1239, 281] width 261 height 28
type input "National"
type input "General Awareness"
type input "Current Affairs"
type input "Social"
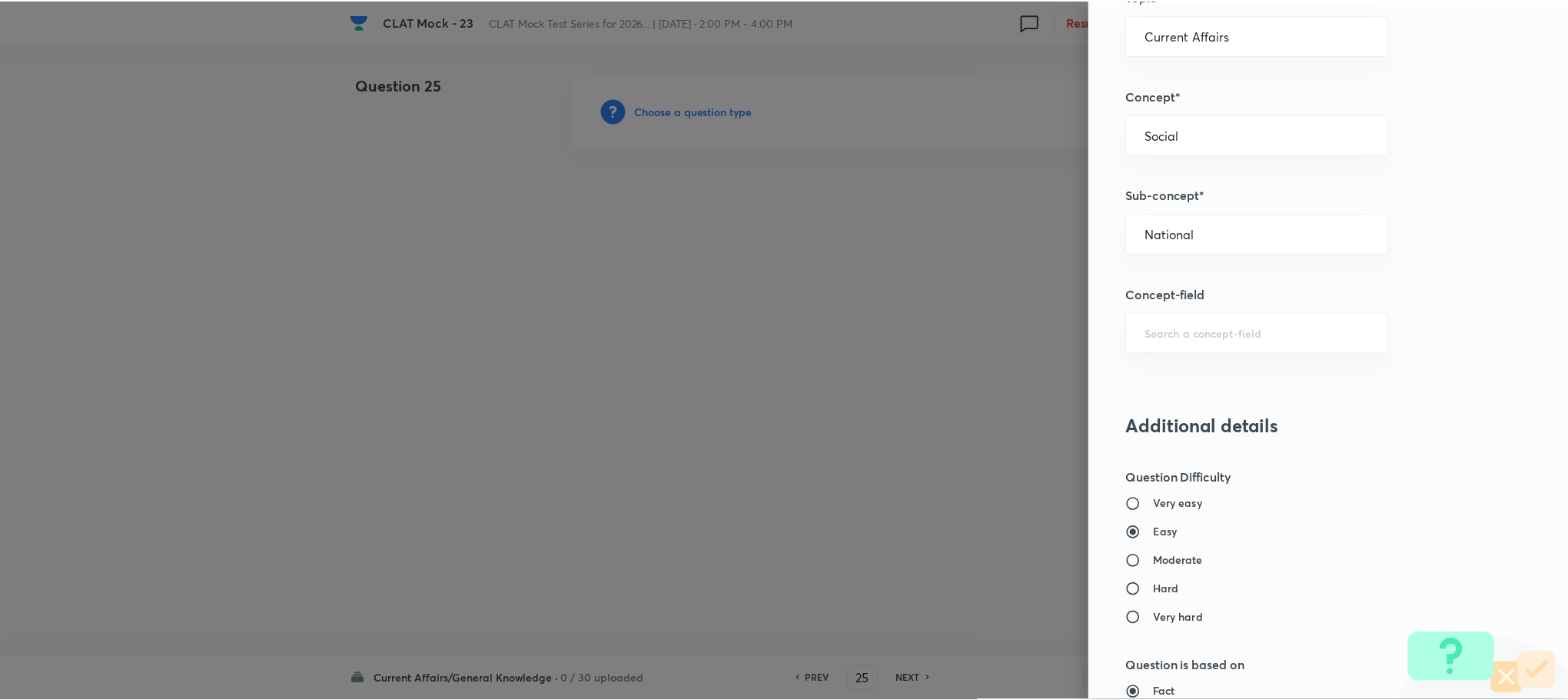
scroll to position [1402, 0]
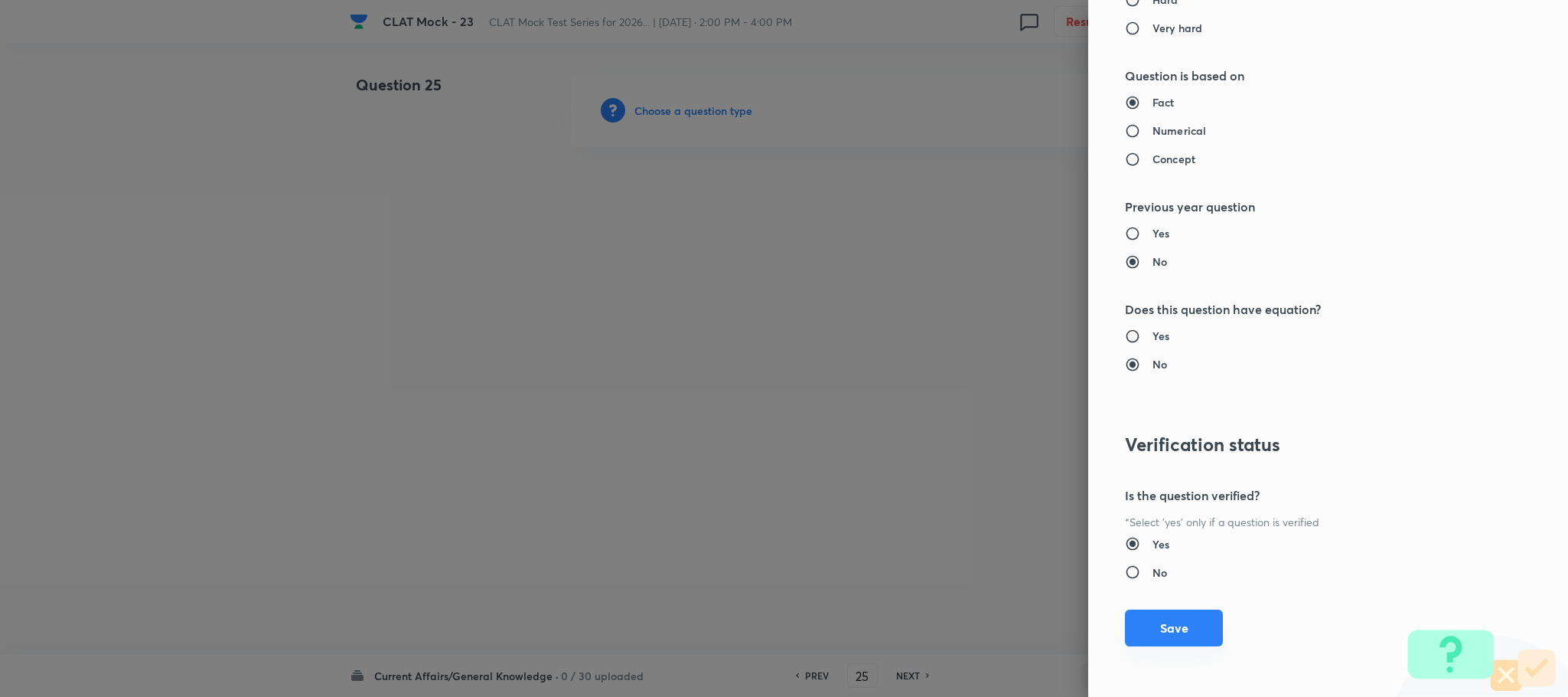
click at [1153, 625] on button "Save" at bounding box center [1174, 628] width 98 height 37
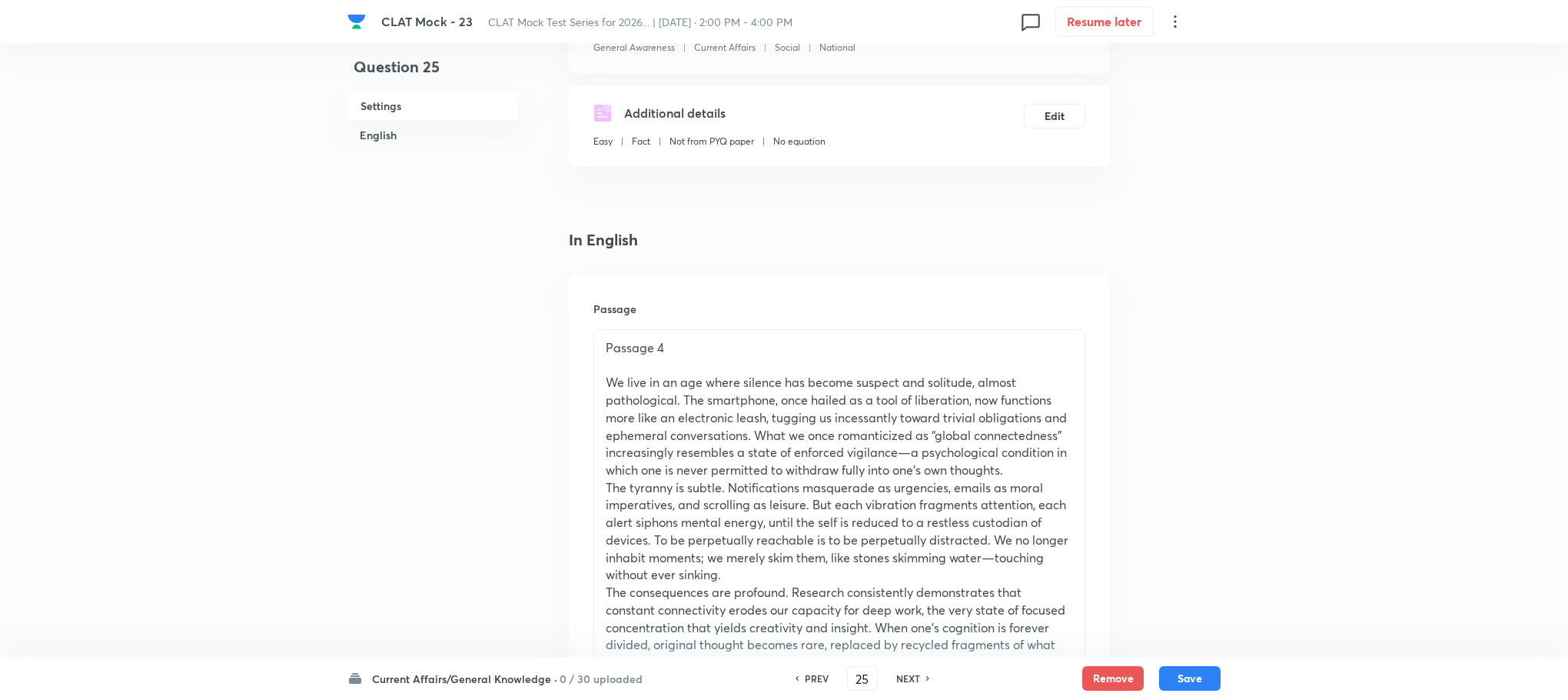
scroll to position [231, 0]
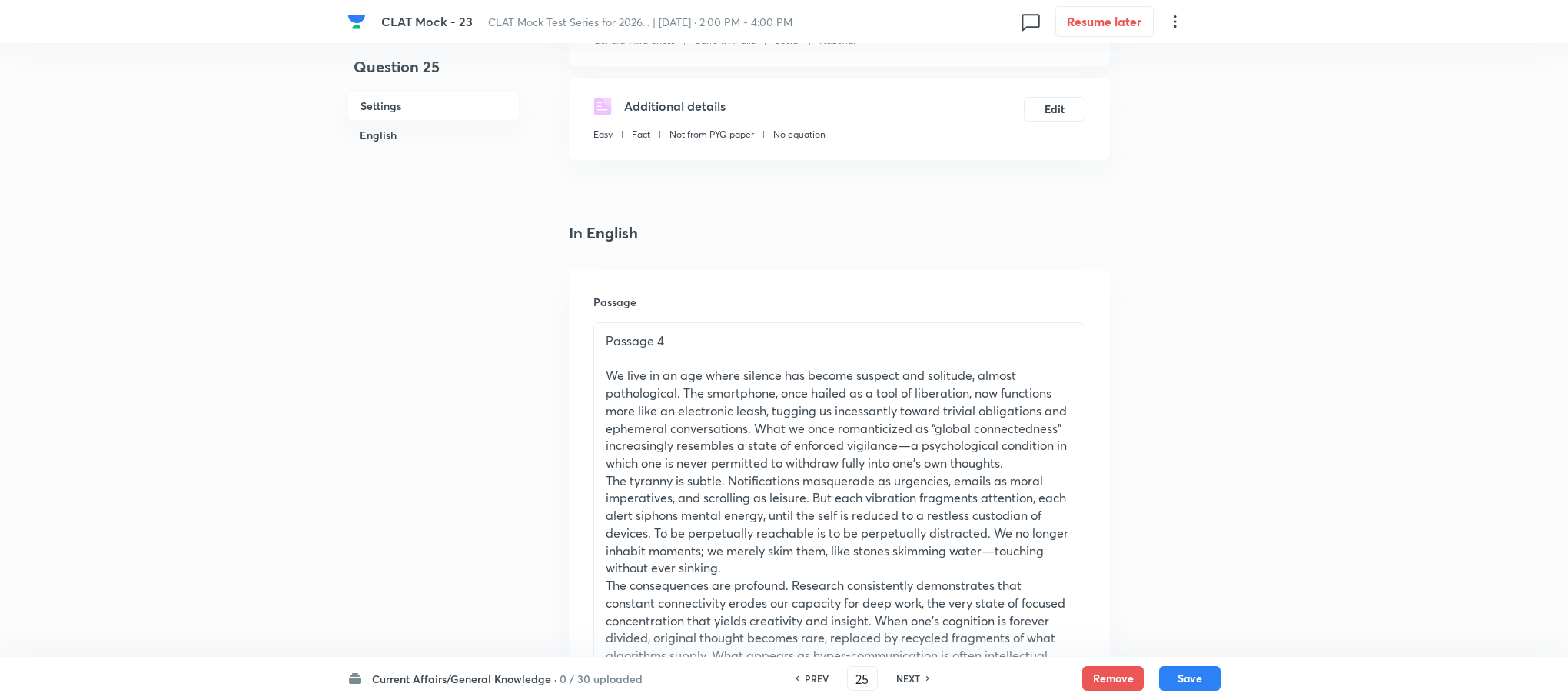
click at [700, 520] on p "The tyranny is subtle. Notifications masquerade as urgencies, emails as moral i…" at bounding box center [840, 524] width 468 height 105
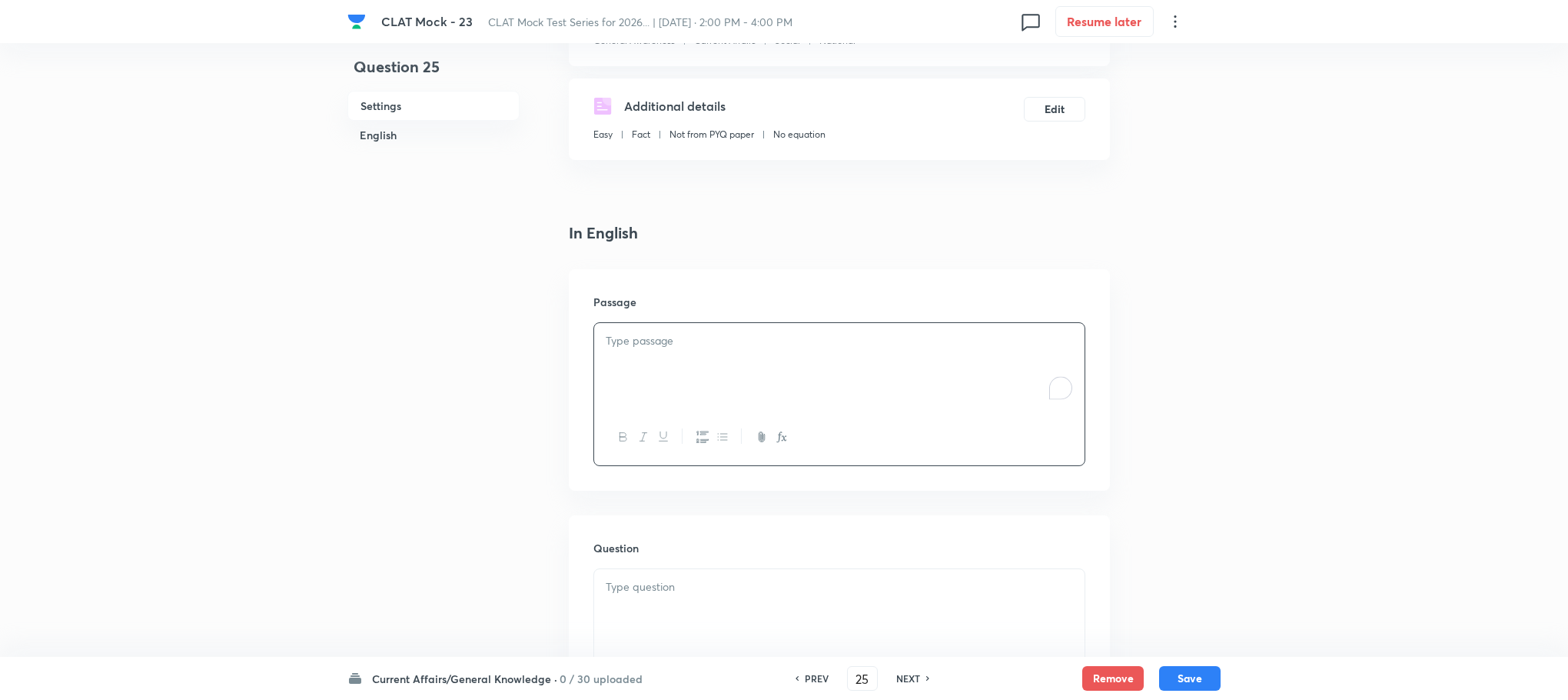
click at [653, 384] on div "To enrich screen reader interactions, please activate Accessibility in Grammarl…" at bounding box center [839, 366] width 490 height 86
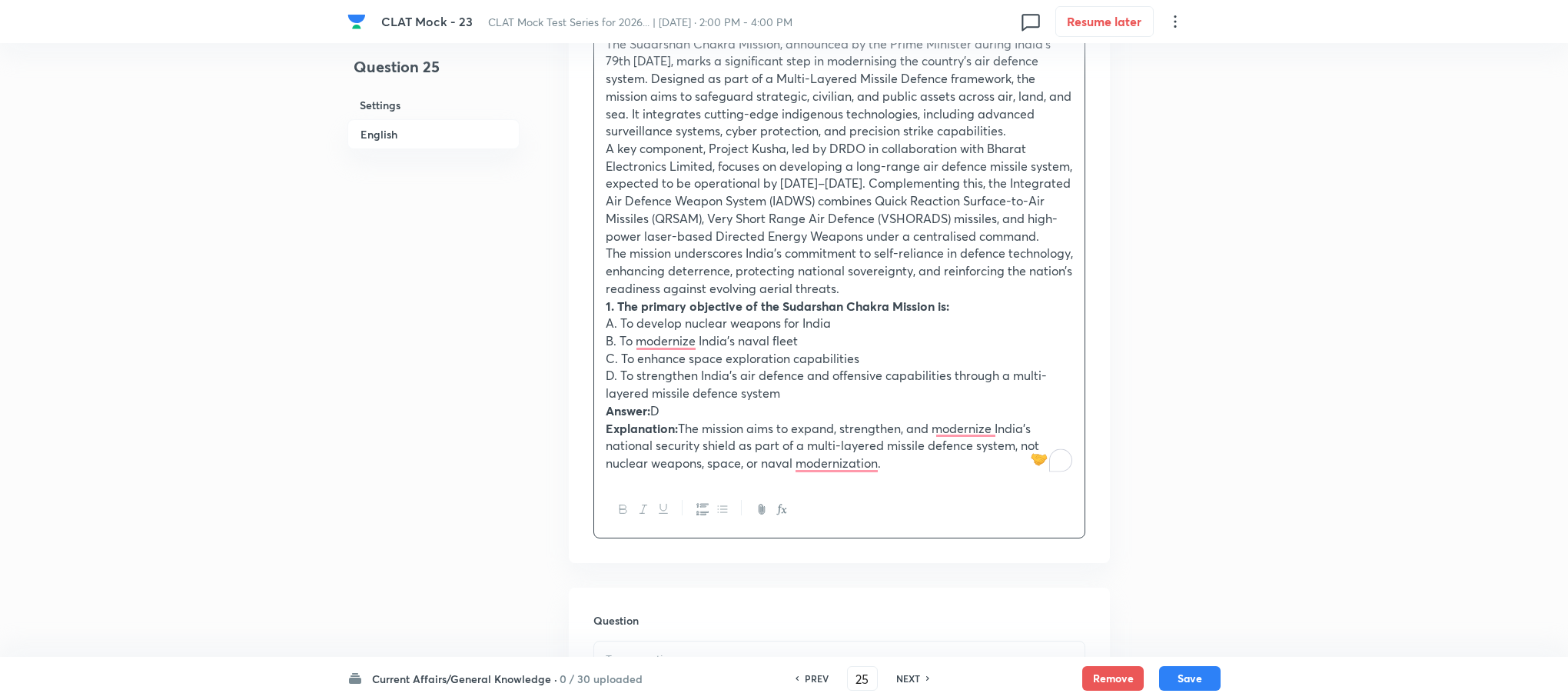
scroll to position [462, 0]
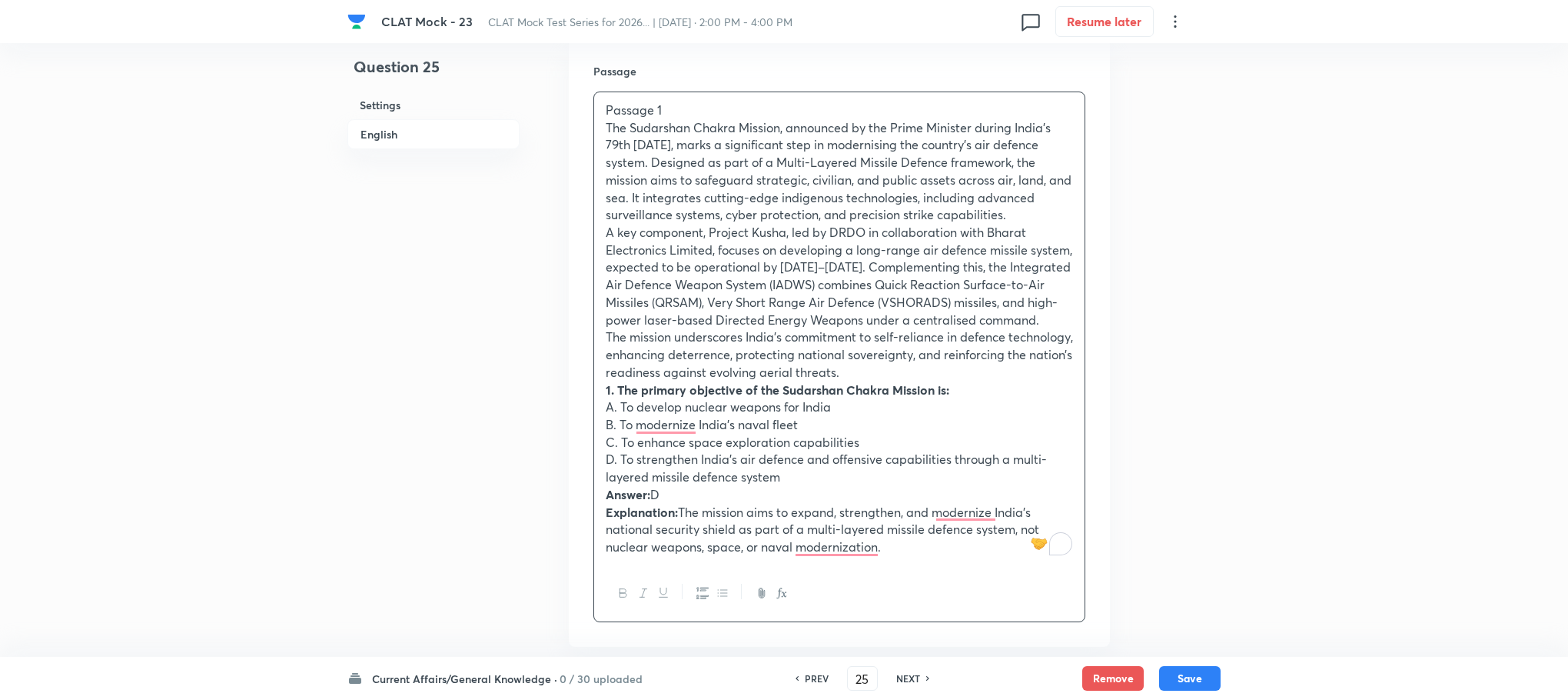
click at [900, 583] on div "Passage 1 The Sudarshan Chakra Mission, announced by the Prime Minister during …" at bounding box center [839, 356] width 492 height 531
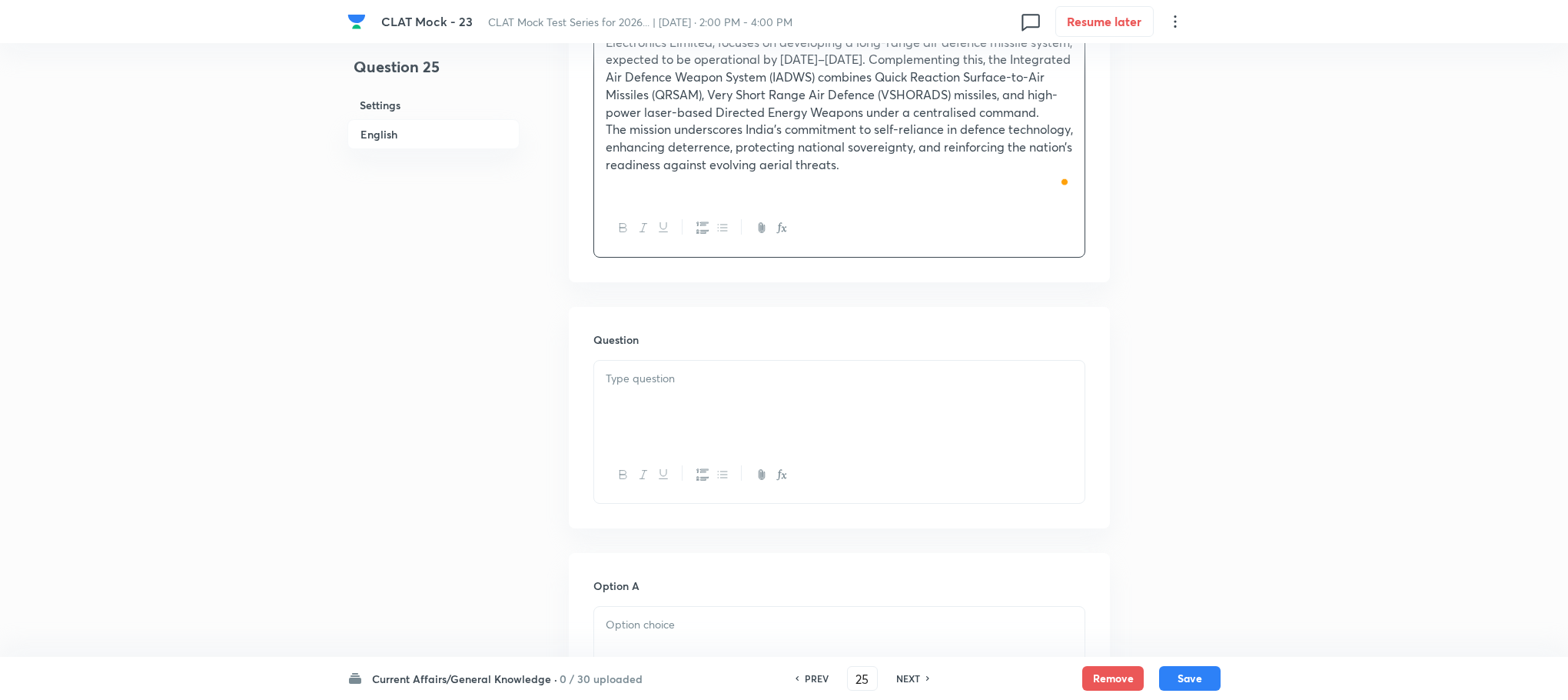
scroll to position [692, 0]
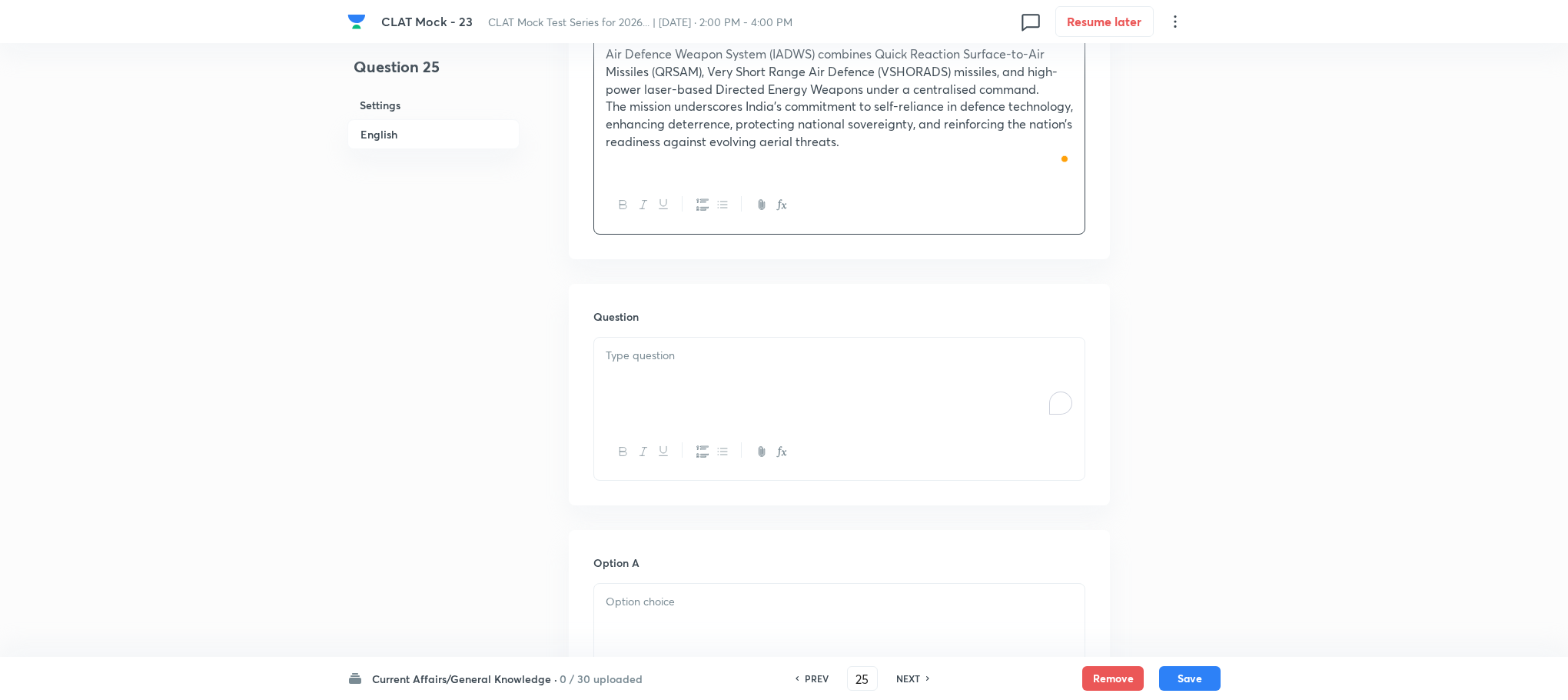
click at [662, 385] on div "To enrich screen reader interactions, please activate Accessibility in Grammarl…" at bounding box center [839, 381] width 490 height 86
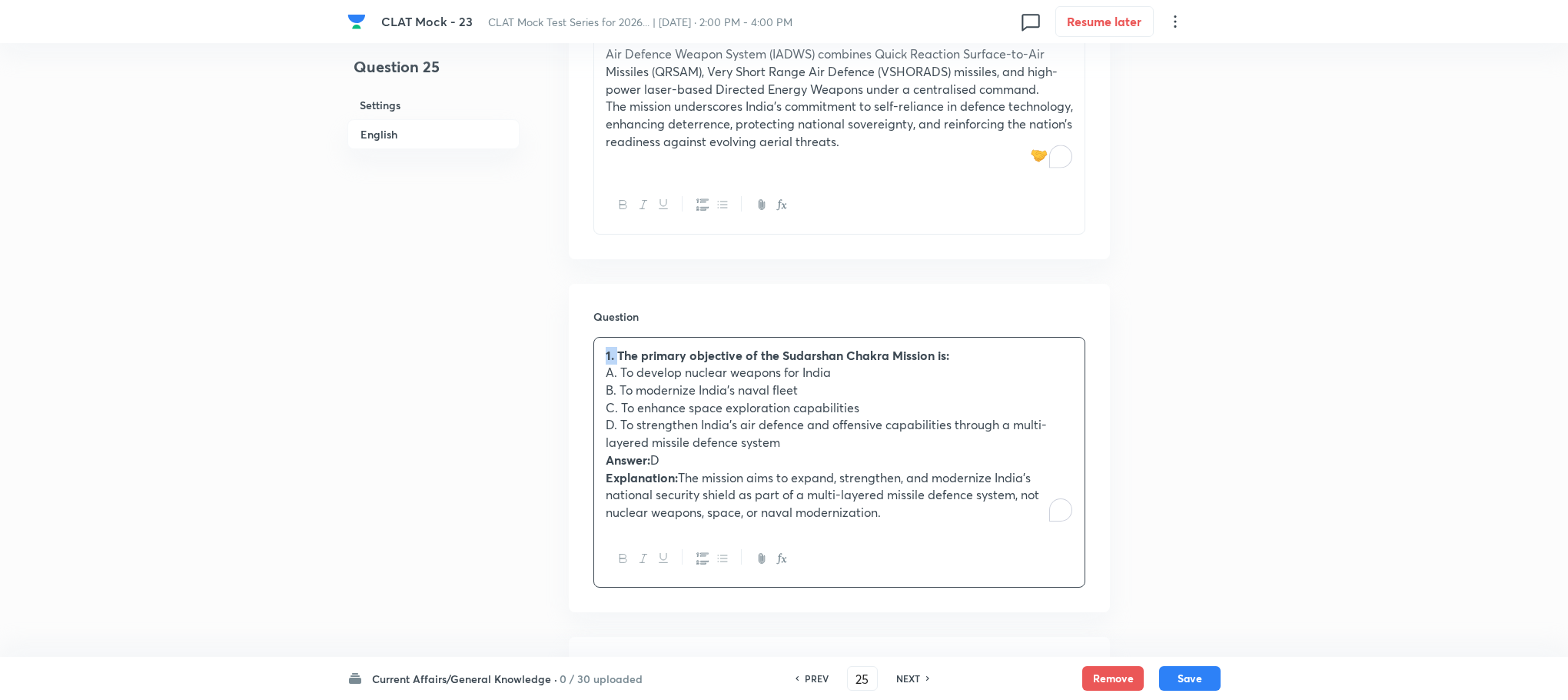
drag, startPoint x: 618, startPoint y: 353, endPoint x: 596, endPoint y: 353, distance: 22.0
click at [596, 353] on div "1. The primary objective of the Sudarshan Chakra Mission is: A. To develop nucl…" at bounding box center [839, 434] width 490 height 193
drag, startPoint x: 600, startPoint y: 464, endPoint x: 990, endPoint y: 564, distance: 402.6
click at [990, 564] on div "The primary objective of the Sudarshan Chakra Mission is: A. To develop nuclear…" at bounding box center [839, 463] width 492 height 252
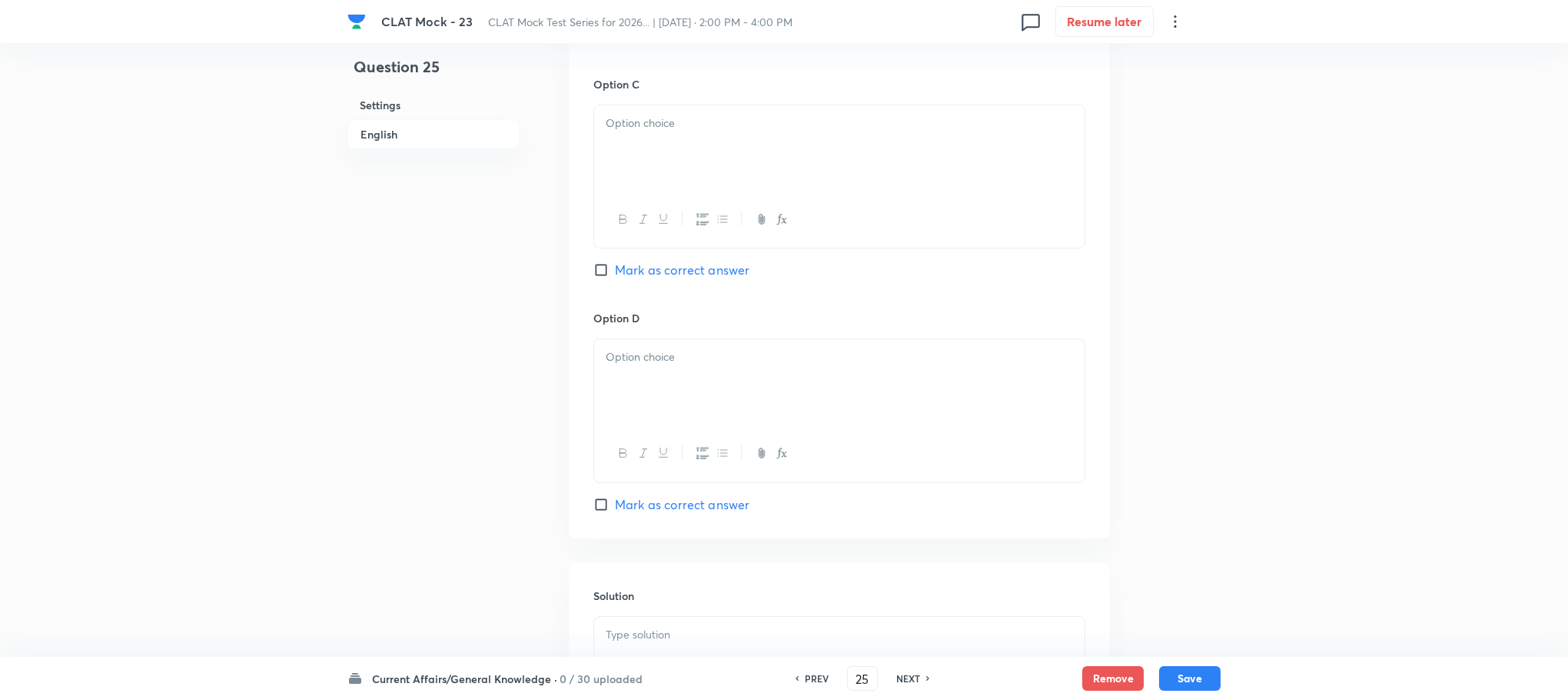
scroll to position [1918, 0]
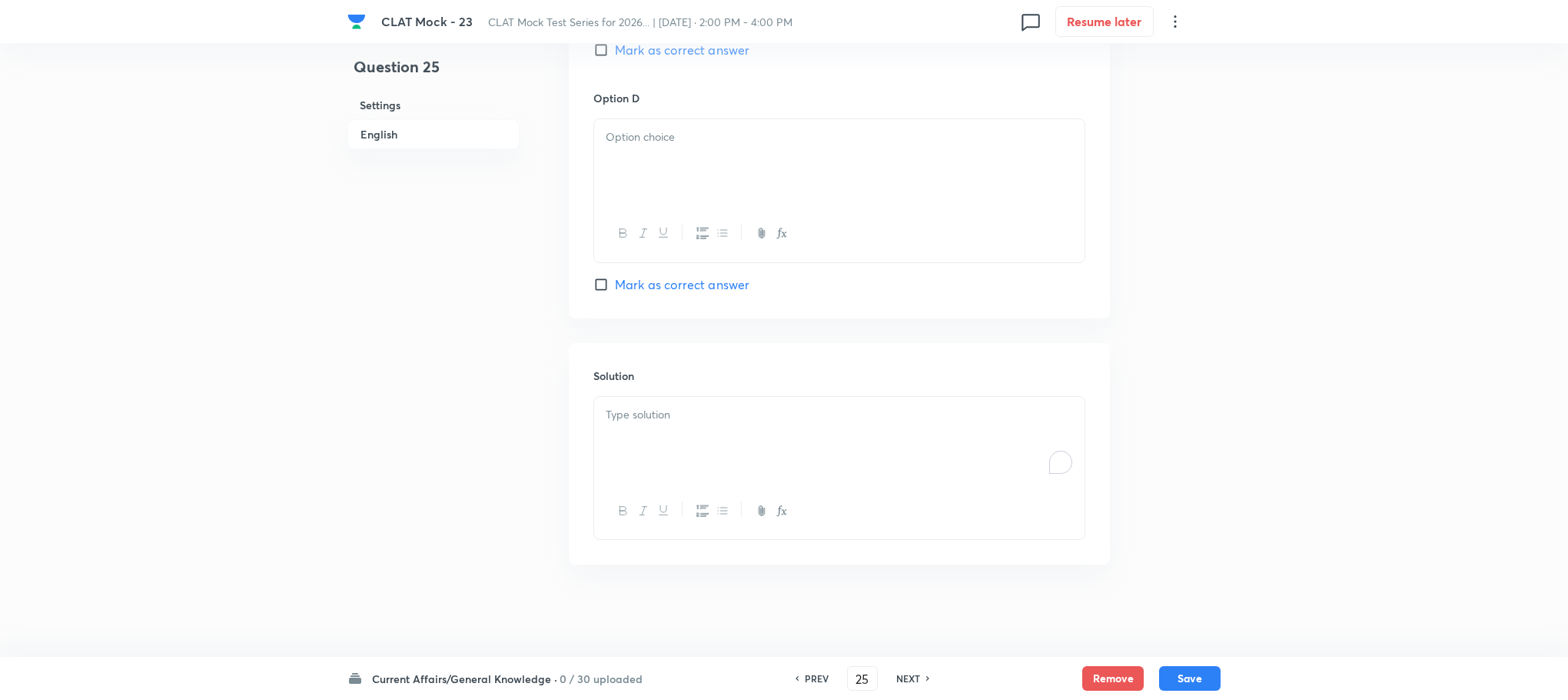
click at [635, 464] on div "To enrich screen reader interactions, please activate Accessibility in Grammarl…" at bounding box center [839, 440] width 490 height 86
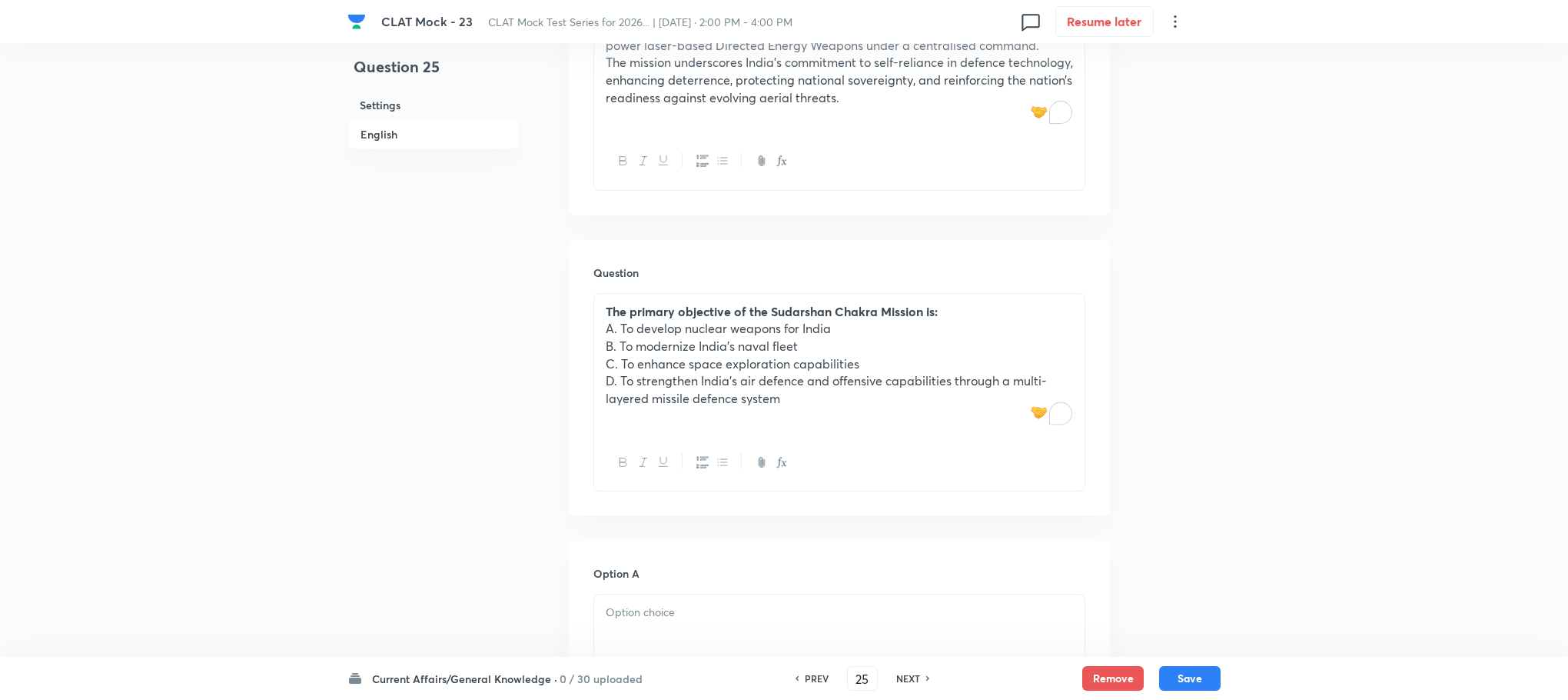
scroll to position [533, 0]
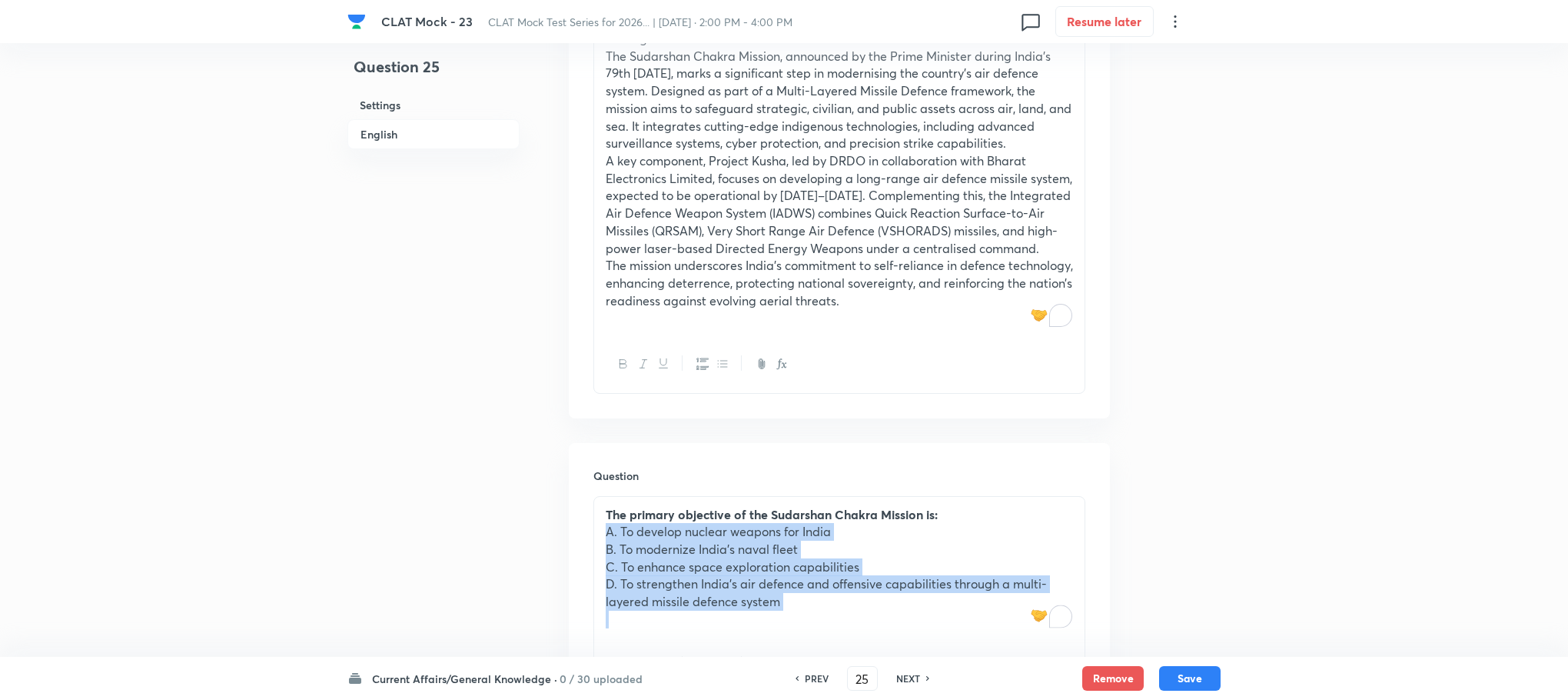
drag, startPoint x: 603, startPoint y: 529, endPoint x: 860, endPoint y: 624, distance: 274.0
click at [860, 624] on div "The primary objective of the Sudarshan Chakra Mission is: A. To develop nuclear…" at bounding box center [839, 567] width 490 height 141
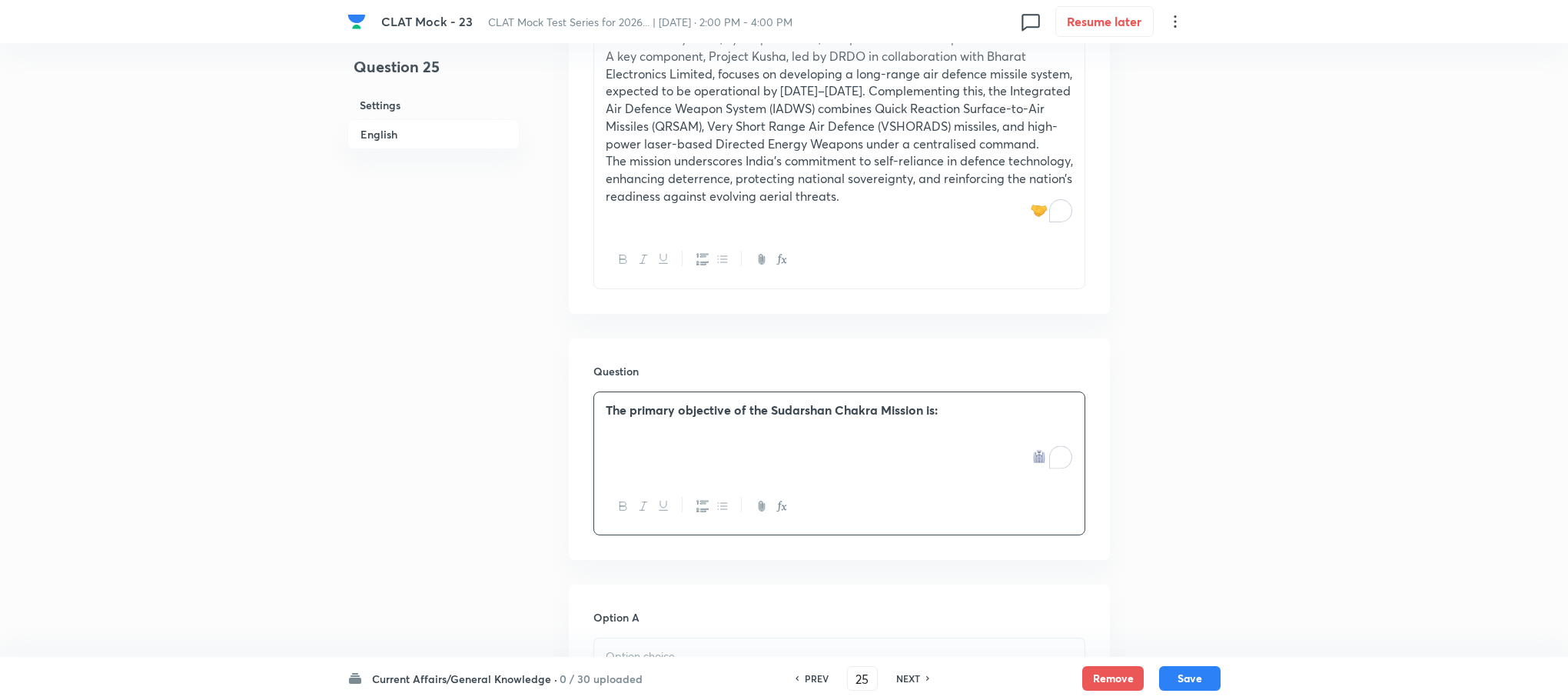
scroll to position [879, 0]
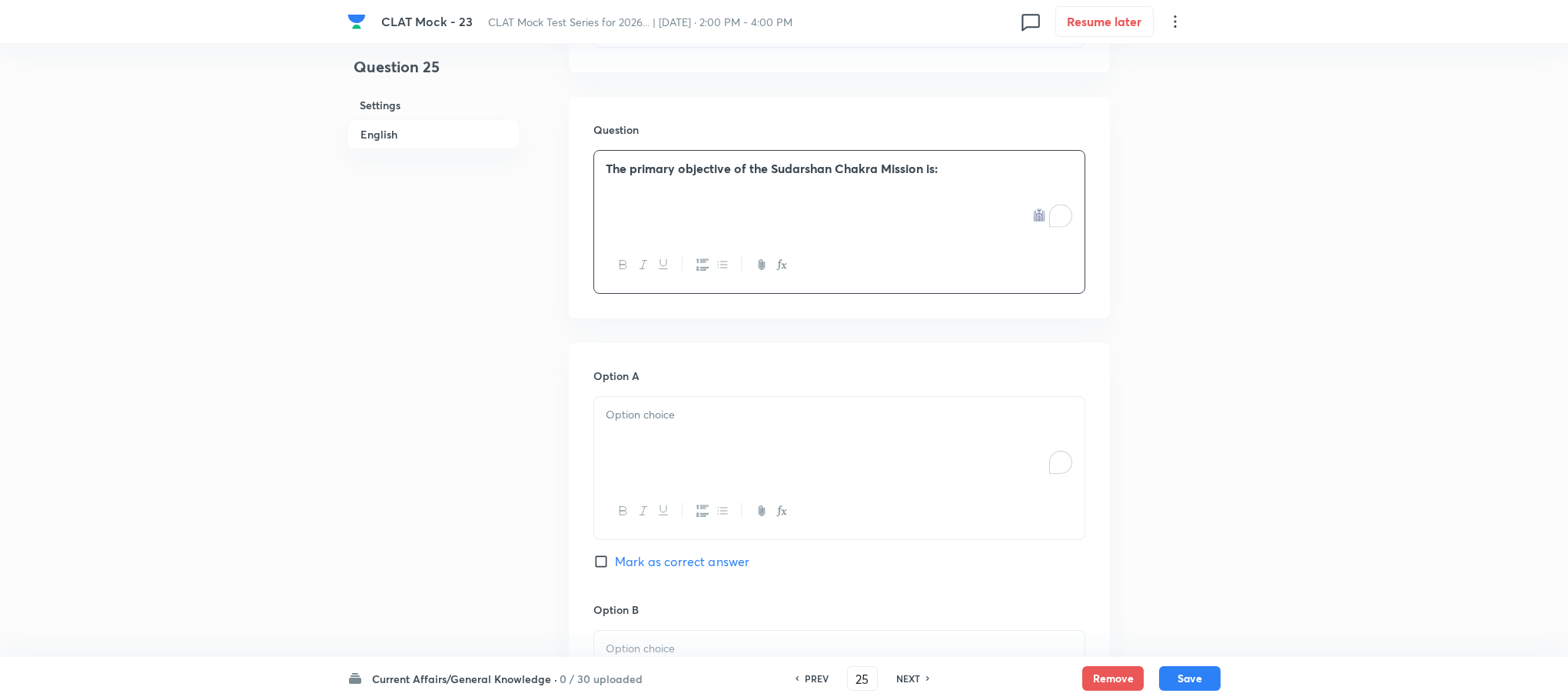
click at [637, 469] on div "To enrich screen reader interactions, please activate Accessibility in Grammarl…" at bounding box center [839, 440] width 490 height 86
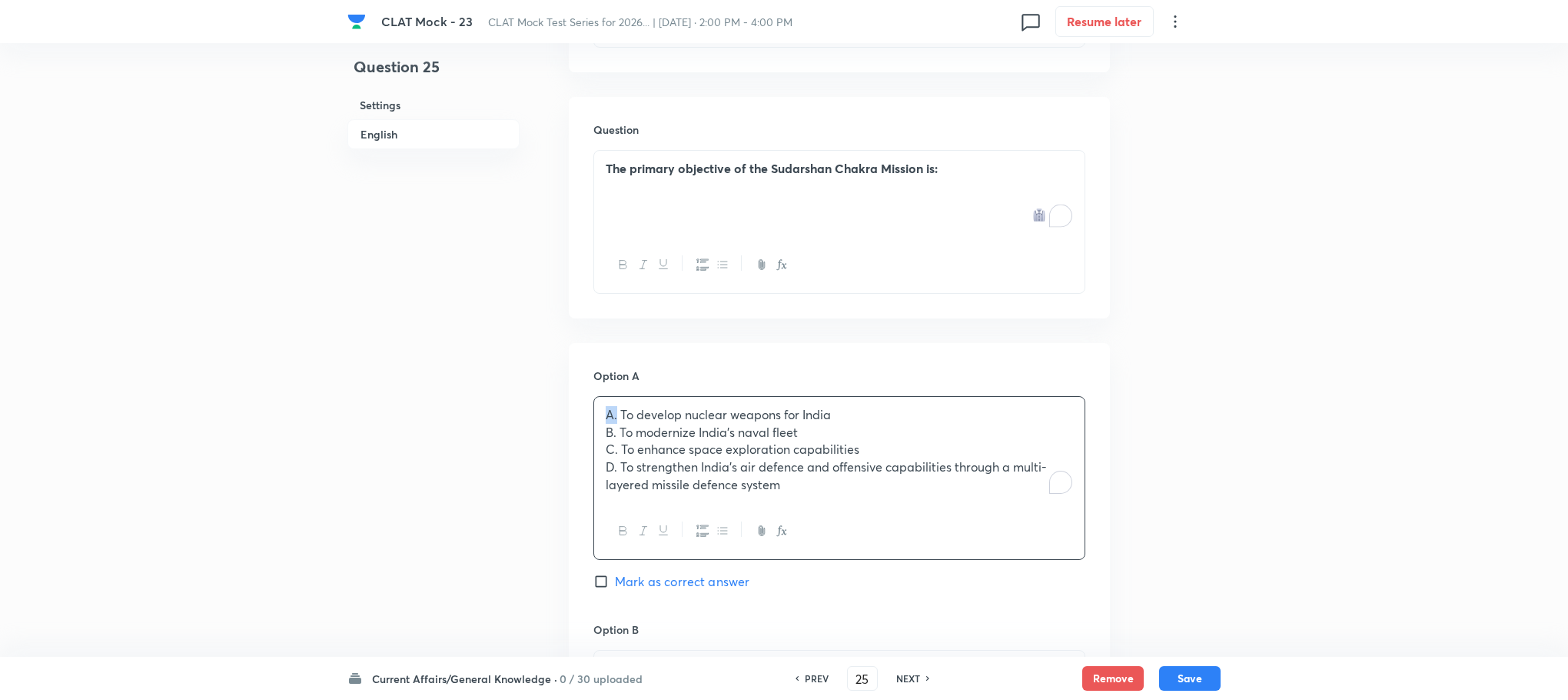
drag, startPoint x: 617, startPoint y: 418, endPoint x: 593, endPoint y: 414, distance: 24.3
click at [594, 414] on div "A. To develop nuclear weapons for India B. To modernize India’s naval fleet C. …" at bounding box center [839, 450] width 490 height 106
drag, startPoint x: 620, startPoint y: 431, endPoint x: 595, endPoint y: 431, distance: 25.0
click at [595, 431] on div "To develop nuclear weapons for India B. To modernize India’s naval fleet C. To …" at bounding box center [839, 450] width 490 height 106
drag, startPoint x: 619, startPoint y: 453, endPoint x: 596, endPoint y: 453, distance: 23.0
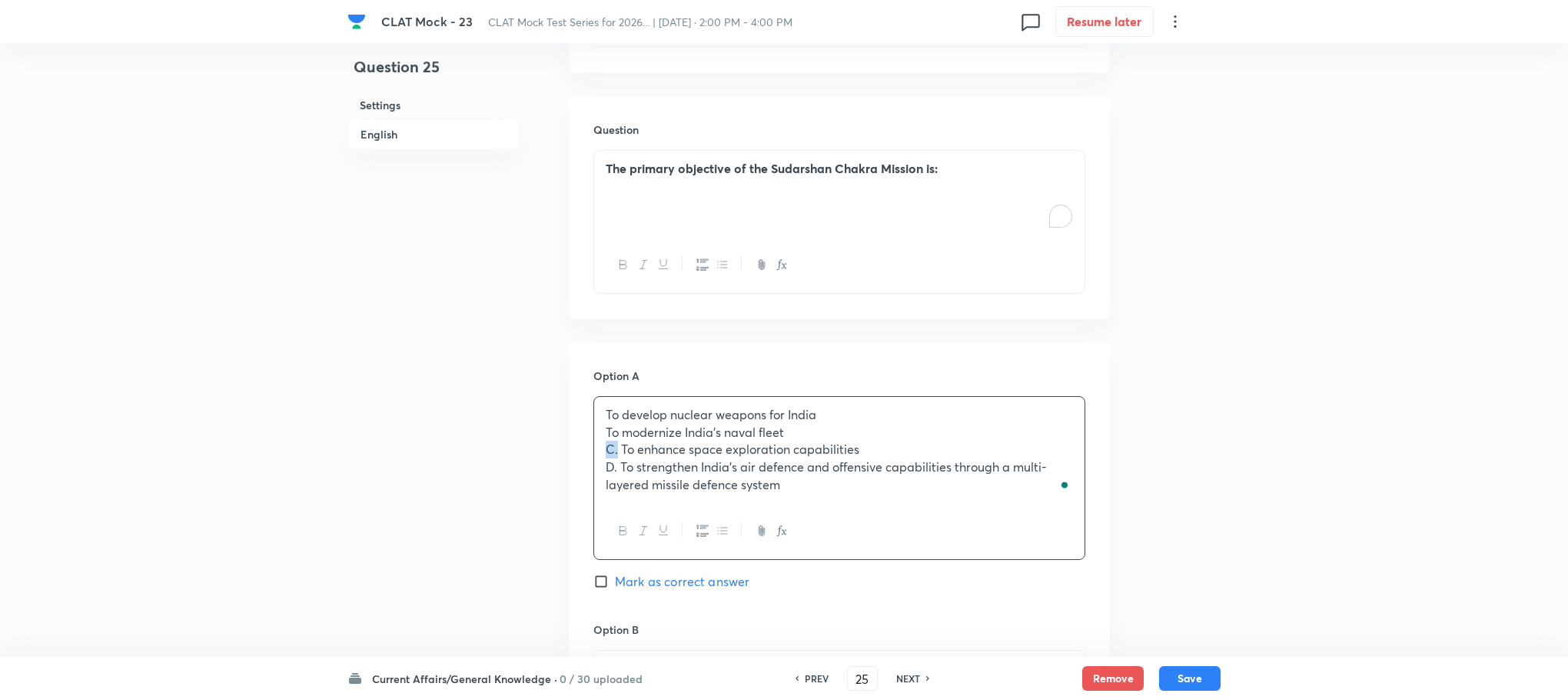
click at [596, 453] on div "To develop nuclear weapons for India To modernize India’s naval fleet C. To enh…" at bounding box center [839, 450] width 490 height 106
drag, startPoint x: 618, startPoint y: 469, endPoint x: 589, endPoint y: 469, distance: 29.0
drag, startPoint x: 605, startPoint y: 431, endPoint x: 833, endPoint y: 520, distance: 244.8
click at [833, 520] on div "To develop nuclear weapons for India To modernize India’s naval fleet To enhanc…" at bounding box center [839, 478] width 492 height 164
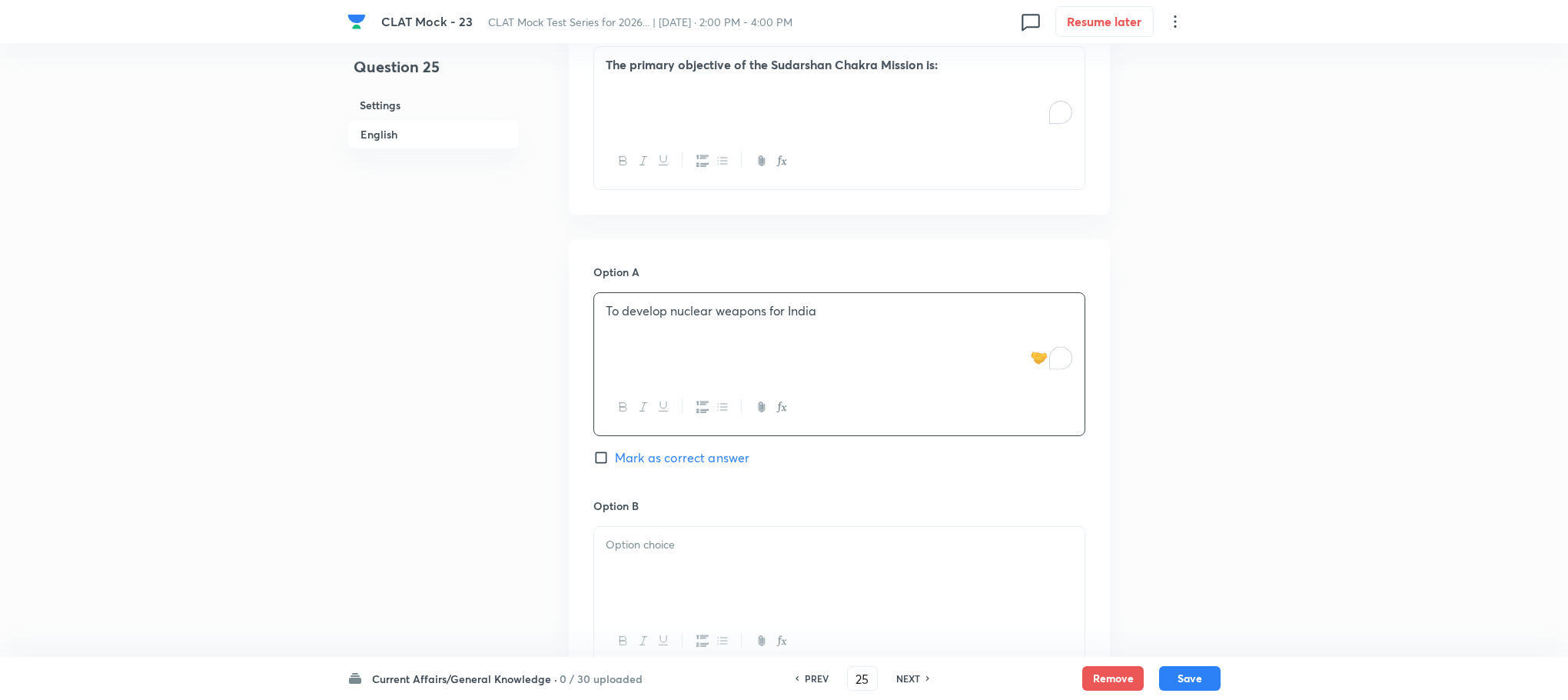
scroll to position [1110, 0]
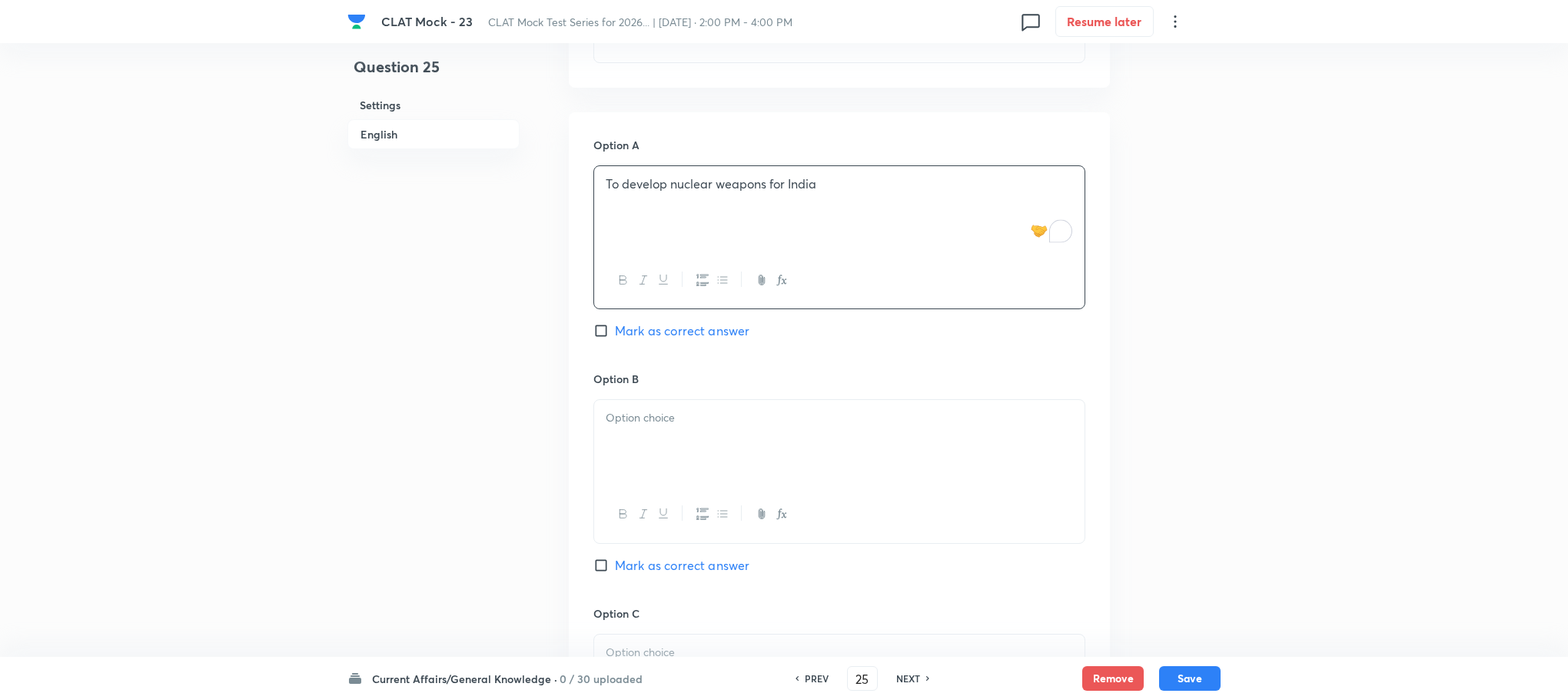
click at [618, 387] on h6 "Option B" at bounding box center [839, 378] width 492 height 16
click at [617, 443] on div at bounding box center [839, 443] width 490 height 86
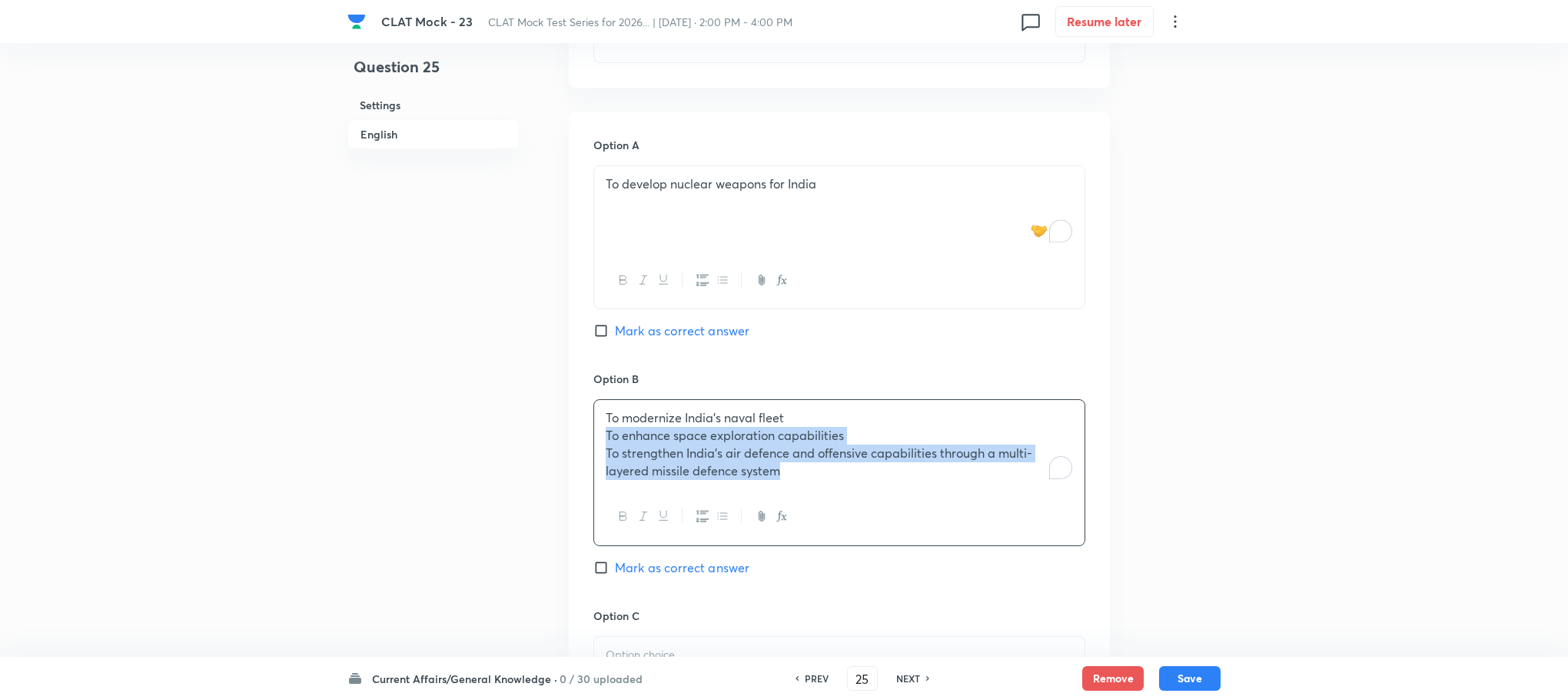
drag, startPoint x: 605, startPoint y: 443, endPoint x: 879, endPoint y: 495, distance: 278.9
click at [879, 495] on div "To modernize India’s naval fleet To enhance space exploration capabilities To s…" at bounding box center [839, 472] width 492 height 146
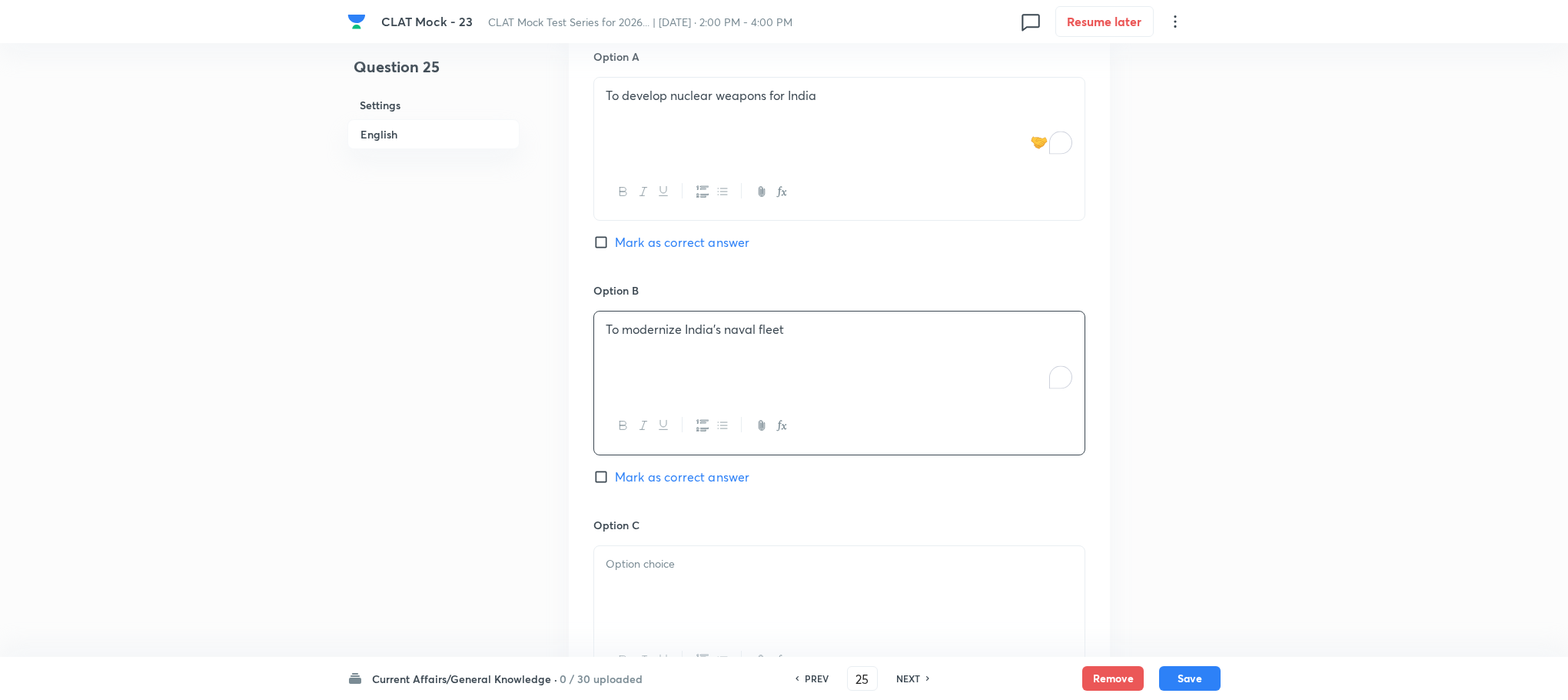
scroll to position [1225, 0]
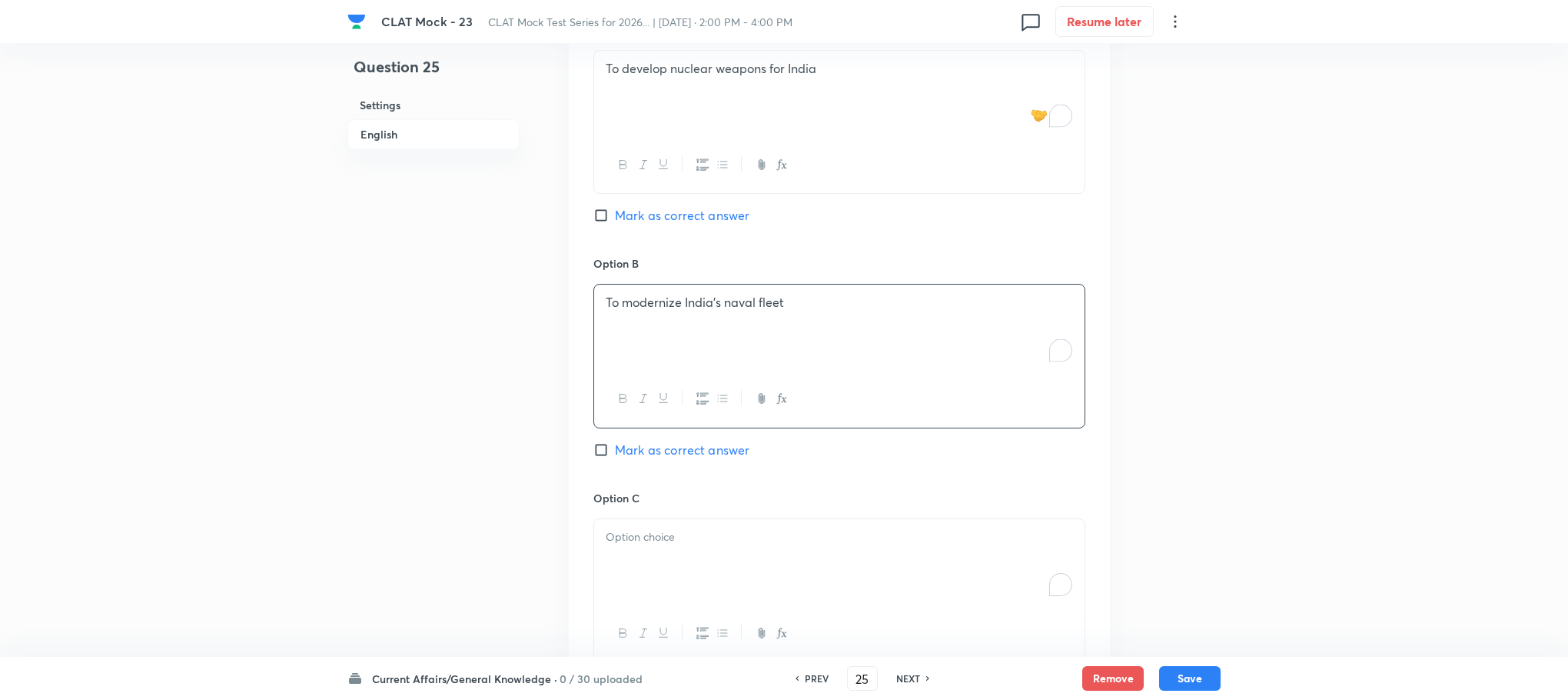
click at [643, 546] on p "To enrich screen reader interactions, please activate Accessibility in Grammarl…" at bounding box center [840, 537] width 468 height 18
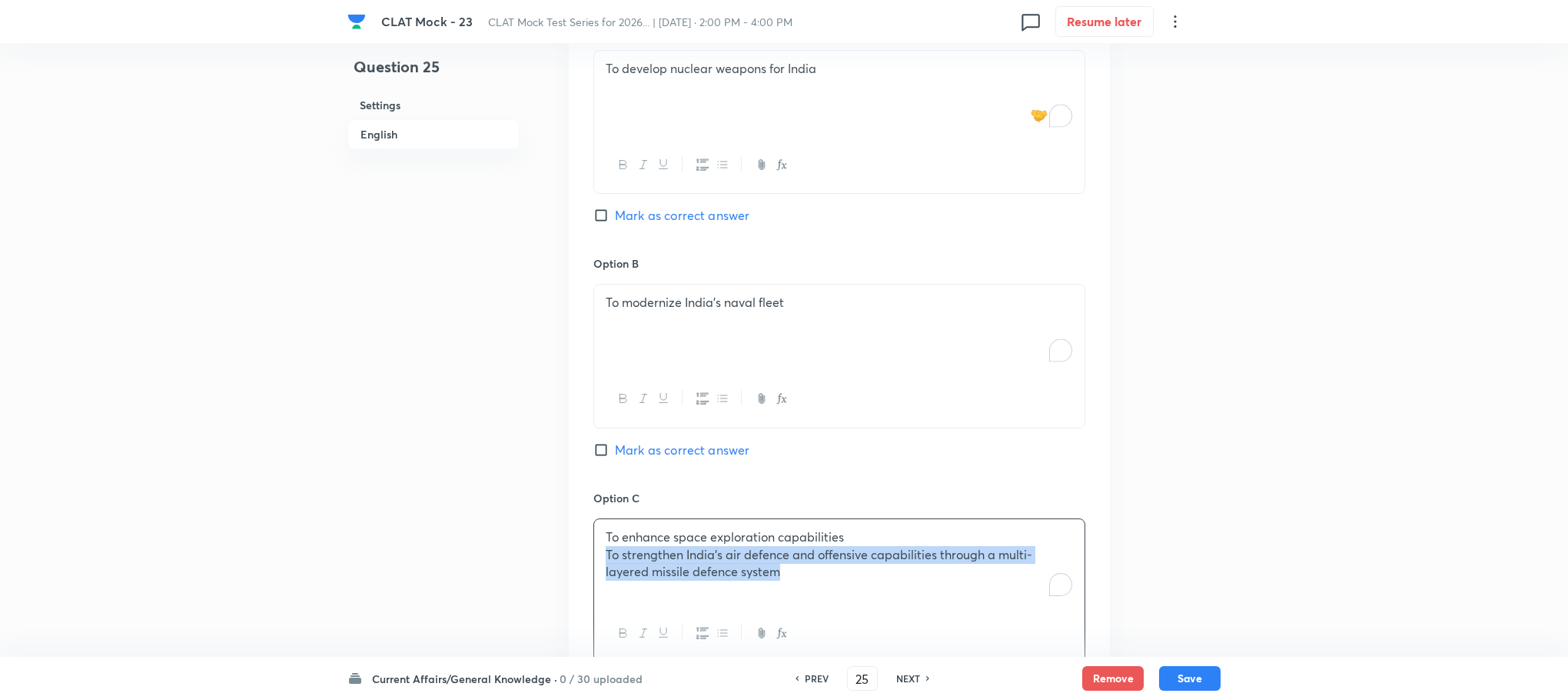
drag, startPoint x: 600, startPoint y: 564, endPoint x: 885, endPoint y: 605, distance: 287.9
click at [885, 605] on div "To enhance space exploration capabilities To strengthen India’s air defence and…" at bounding box center [839, 562] width 490 height 86
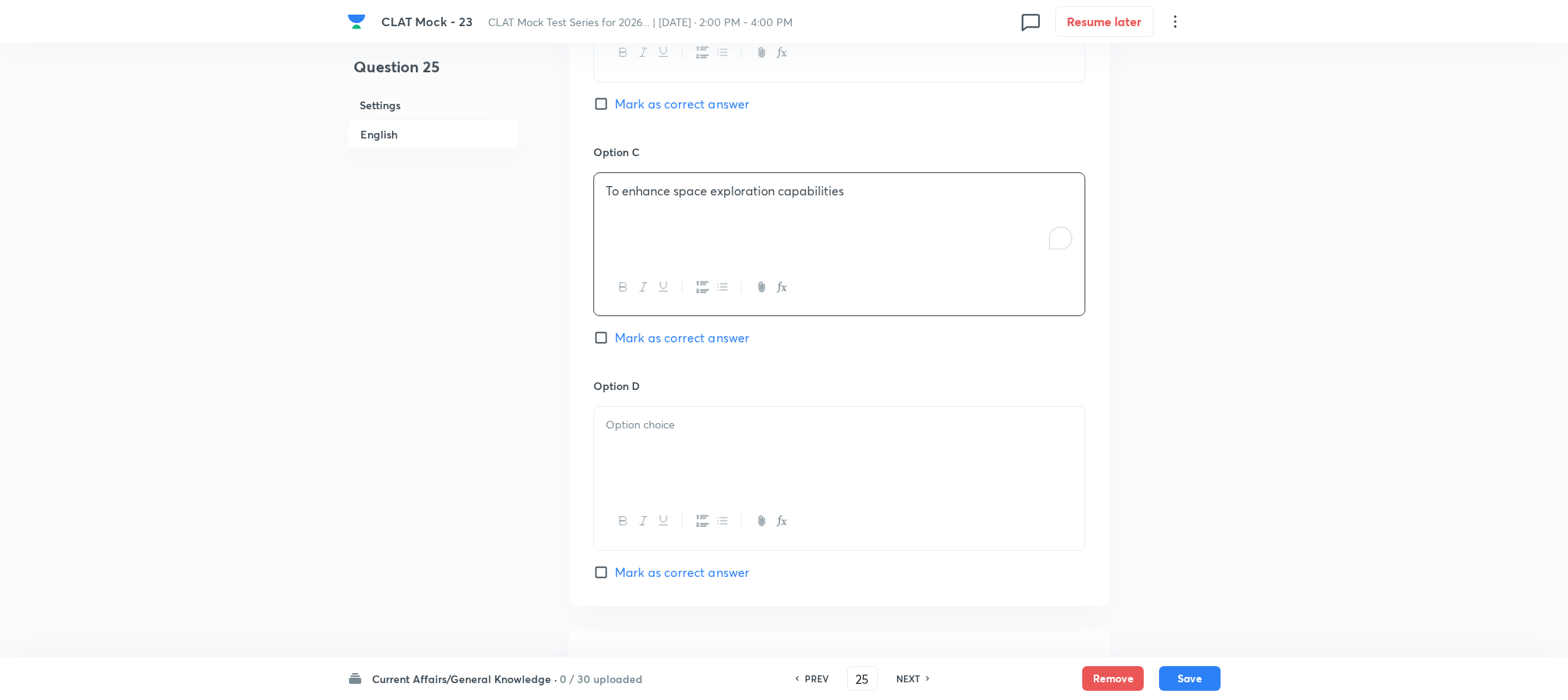
click at [662, 483] on div at bounding box center [839, 450] width 490 height 86
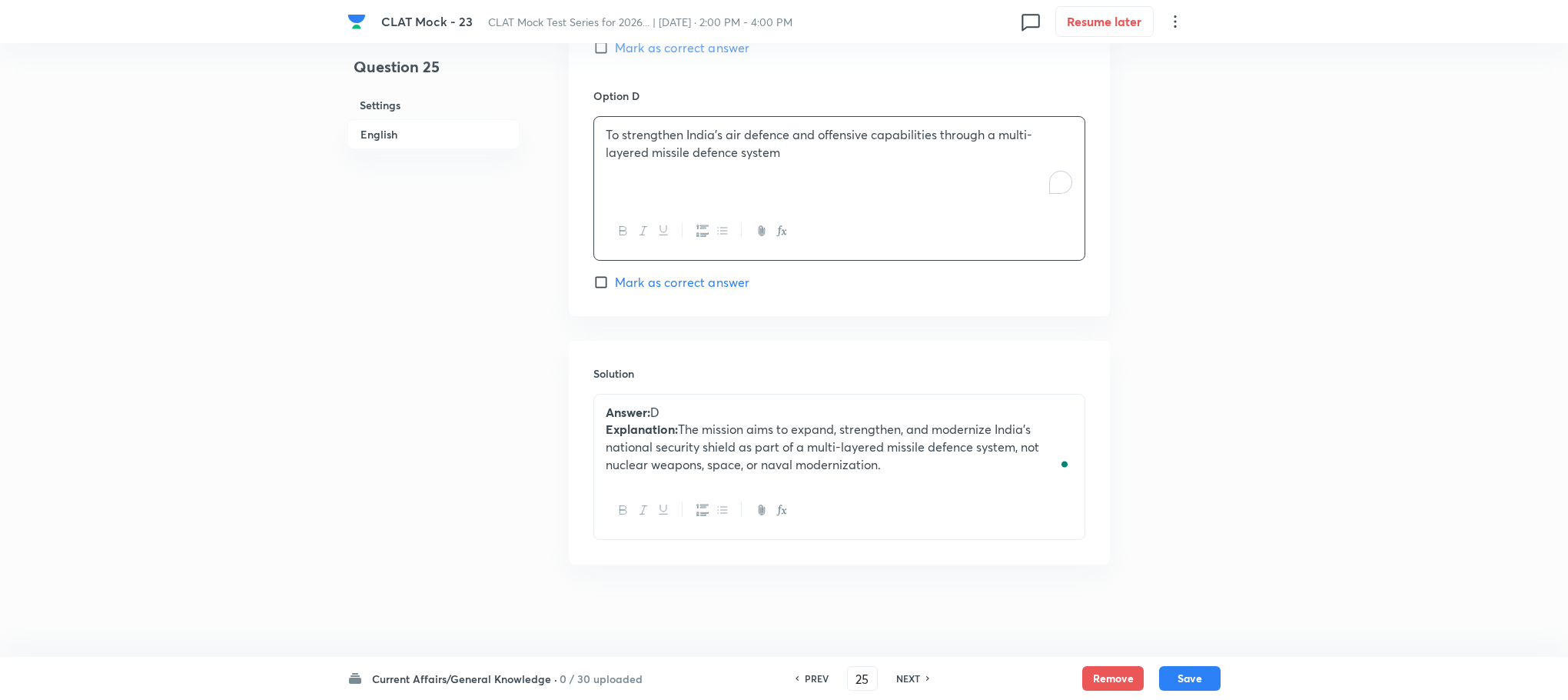
scroll to position [1750, 0]
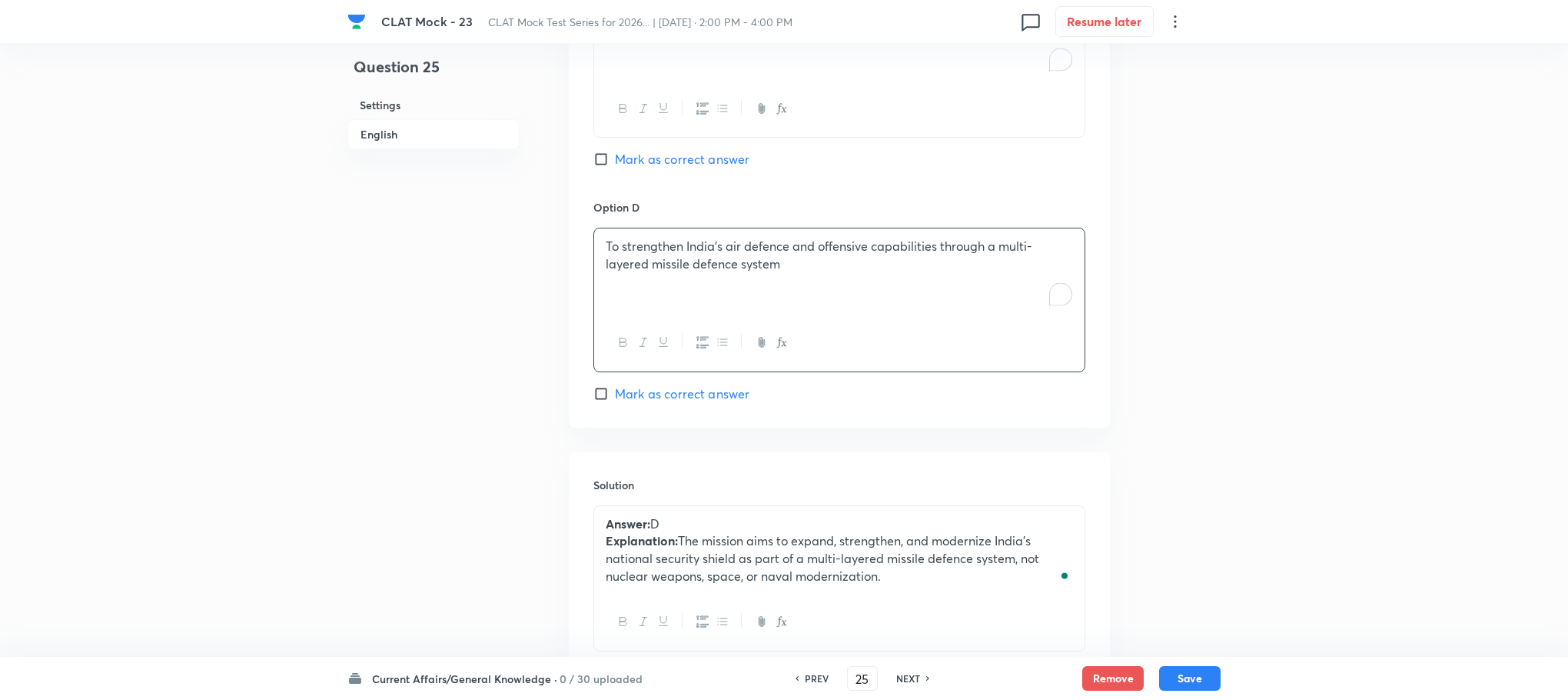
click at [658, 399] on span "Mark as correct answer" at bounding box center [682, 393] width 134 height 19
click at [615, 399] on input "Mark as correct answer" at bounding box center [604, 393] width 22 height 15
checkbox input "true"
click at [1179, 679] on button "Save" at bounding box center [1190, 676] width 62 height 24
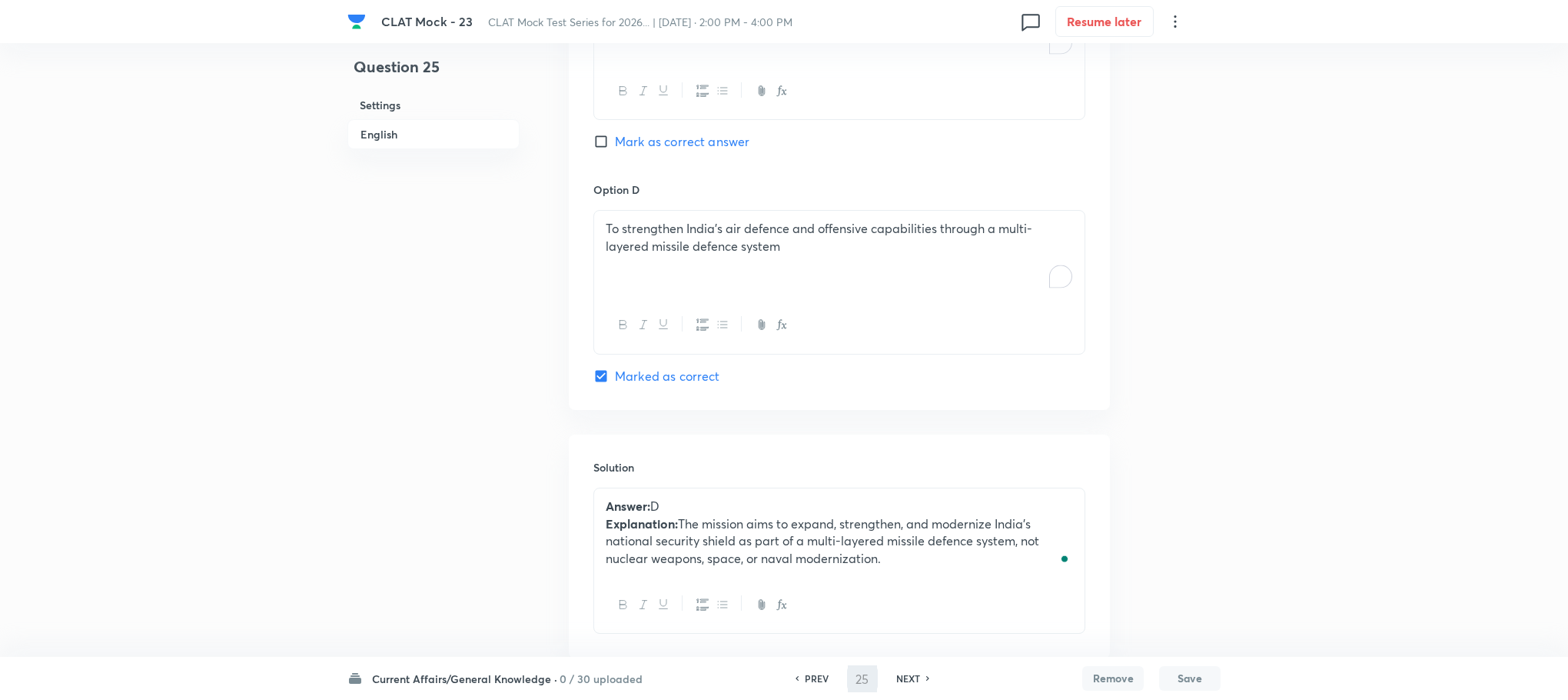
type input "26"
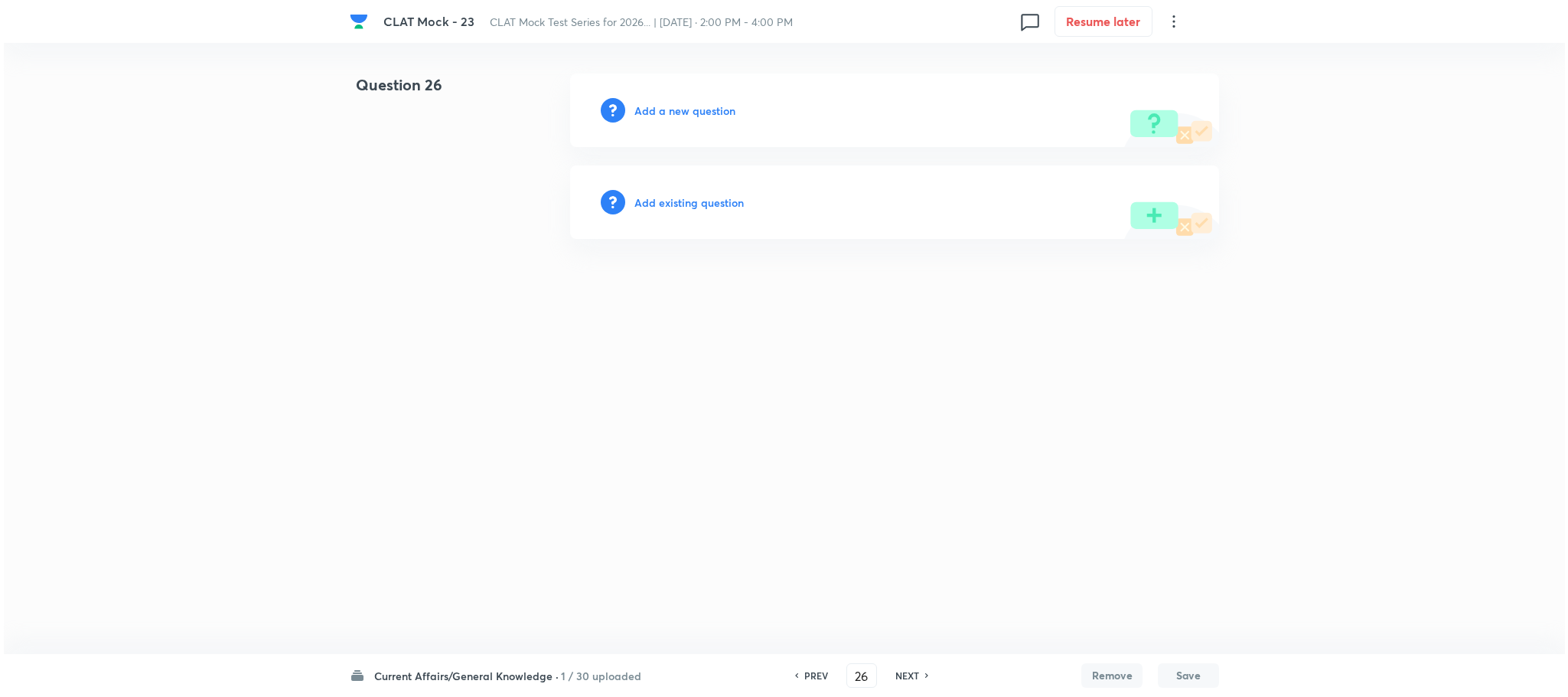
scroll to position [0, 0]
click at [665, 114] on h6 "Add a new question" at bounding box center [685, 110] width 101 height 16
click at [665, 114] on h6 "Choose a question type" at bounding box center [693, 110] width 118 height 16
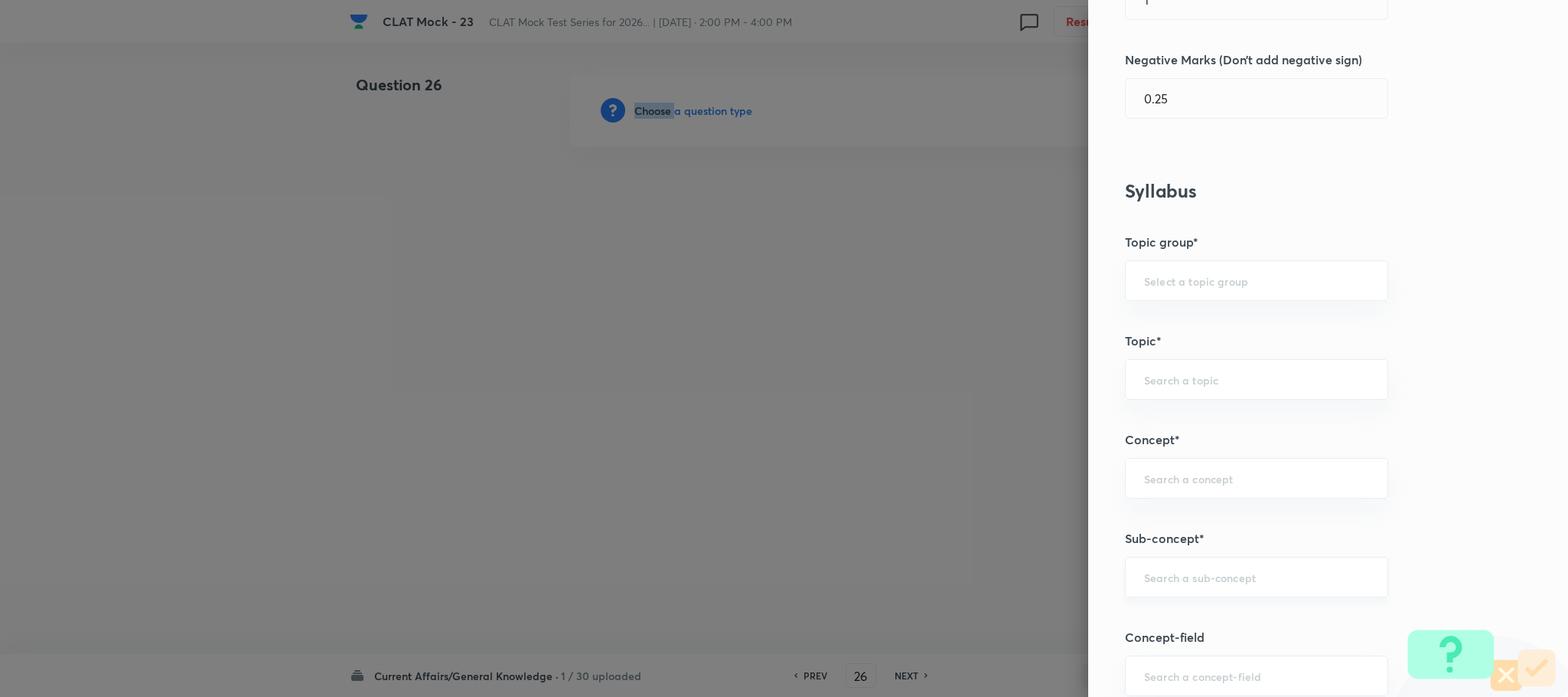
scroll to position [689, 0]
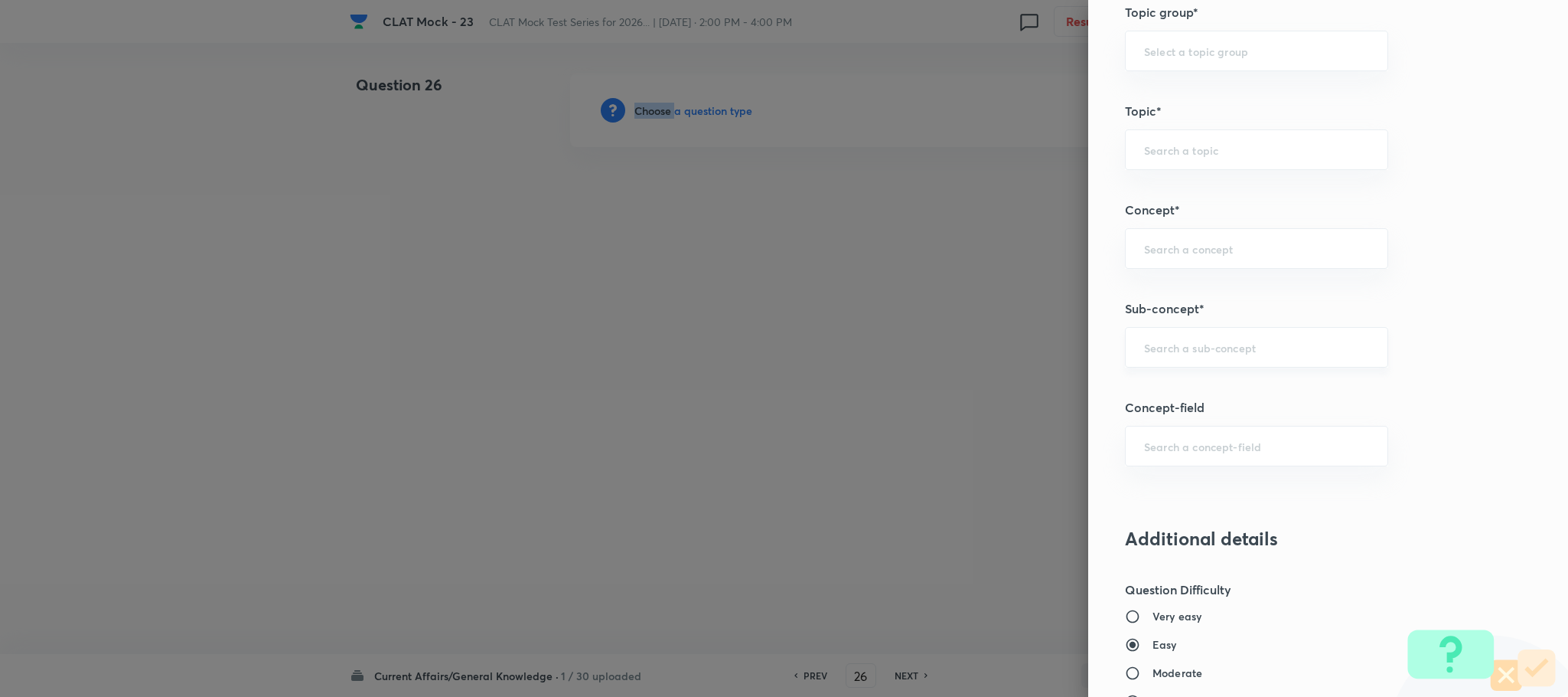
click at [1150, 333] on div "​" at bounding box center [1256, 347] width 263 height 40
click at [1167, 349] on input "text" at bounding box center [1257, 346] width 225 height 14
click at [1224, 367] on div "​" at bounding box center [1256, 347] width 263 height 40
click at [1239, 396] on li "National" at bounding box center [1239, 396] width 261 height 28
type input "National"
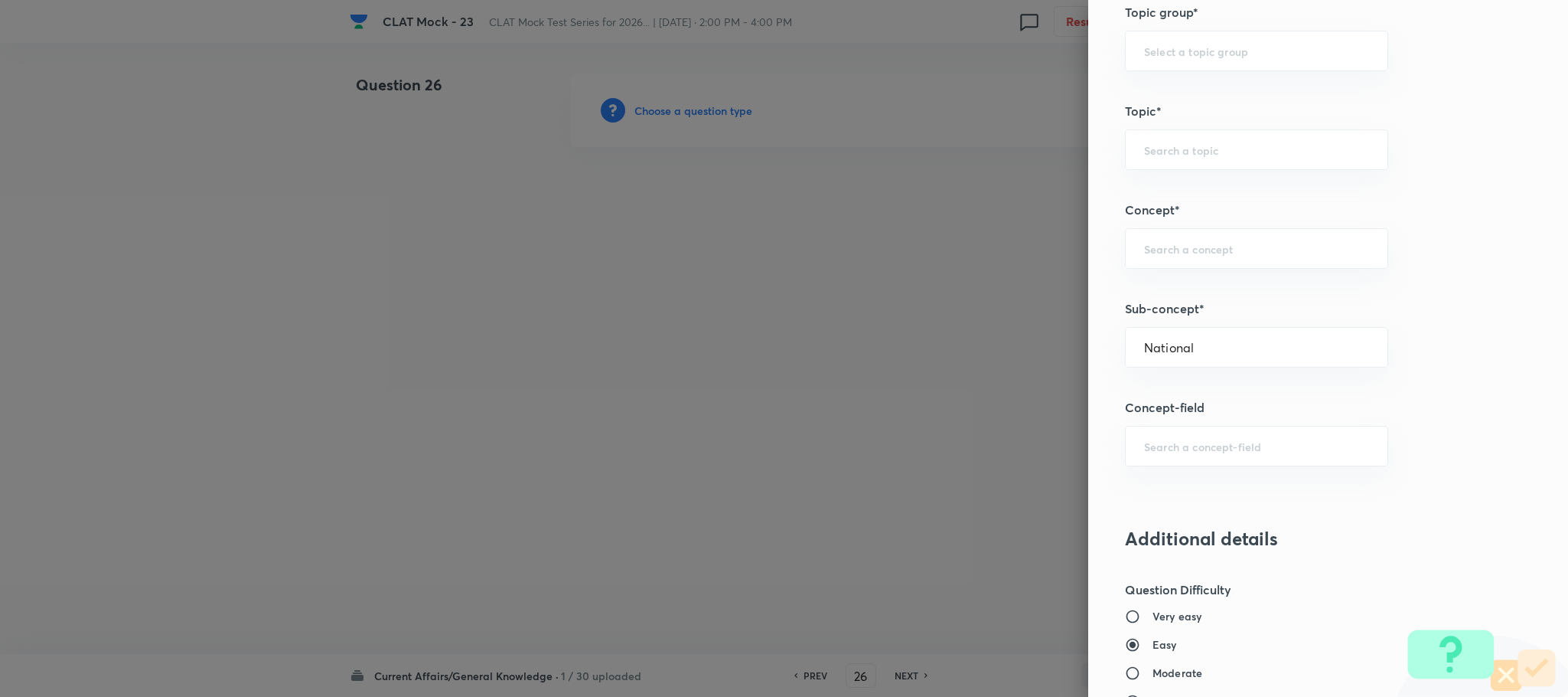
type input "General Awareness"
type input "Current Affairs"
type input "Social"
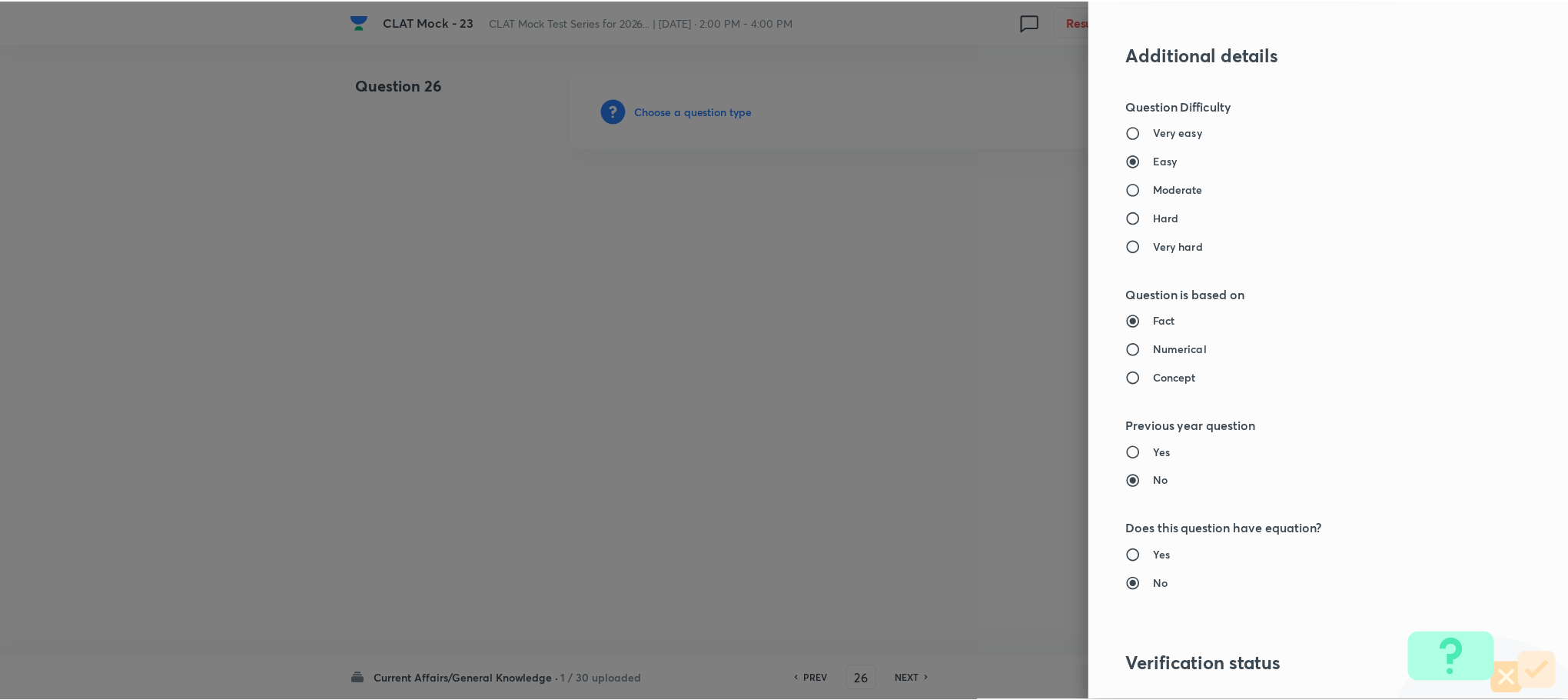
scroll to position [1385, 0]
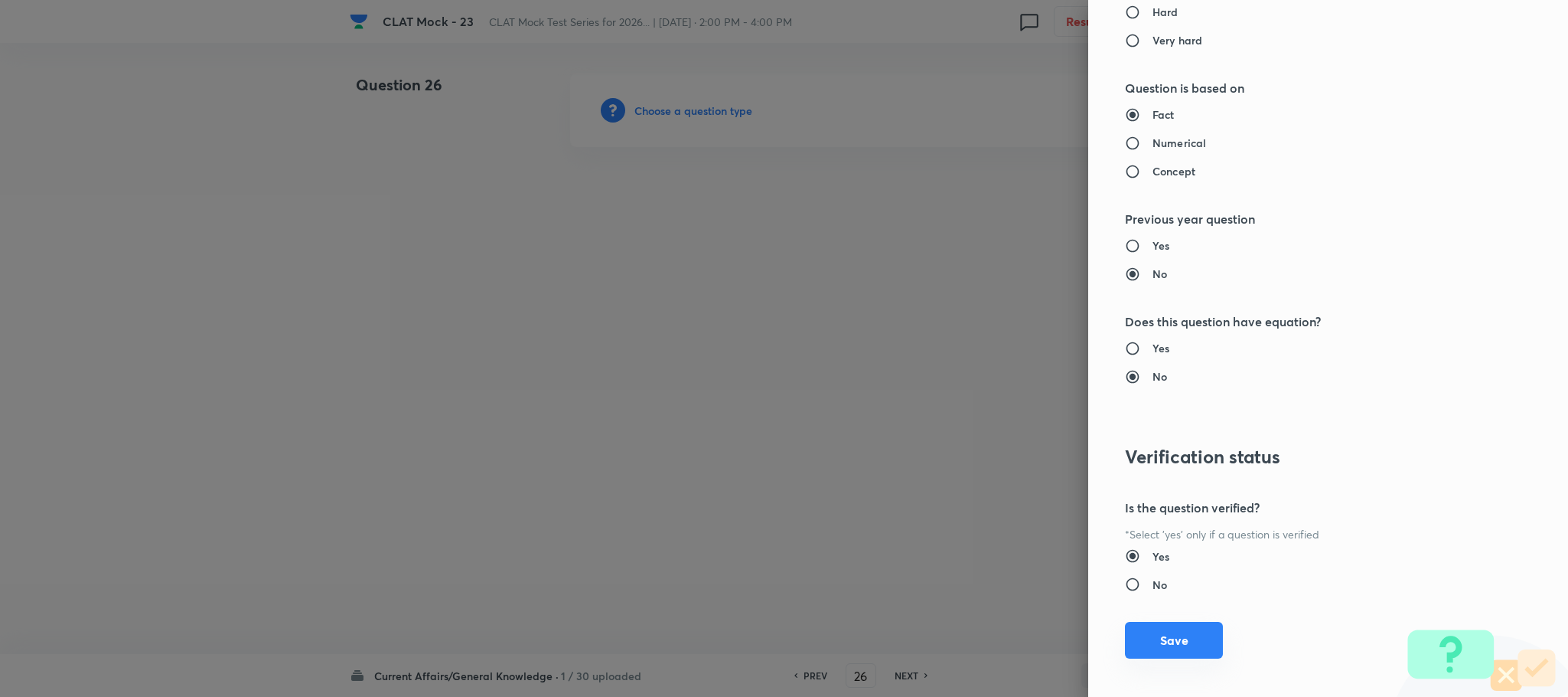
click at [1135, 656] on button "Save" at bounding box center [1174, 641] width 98 height 37
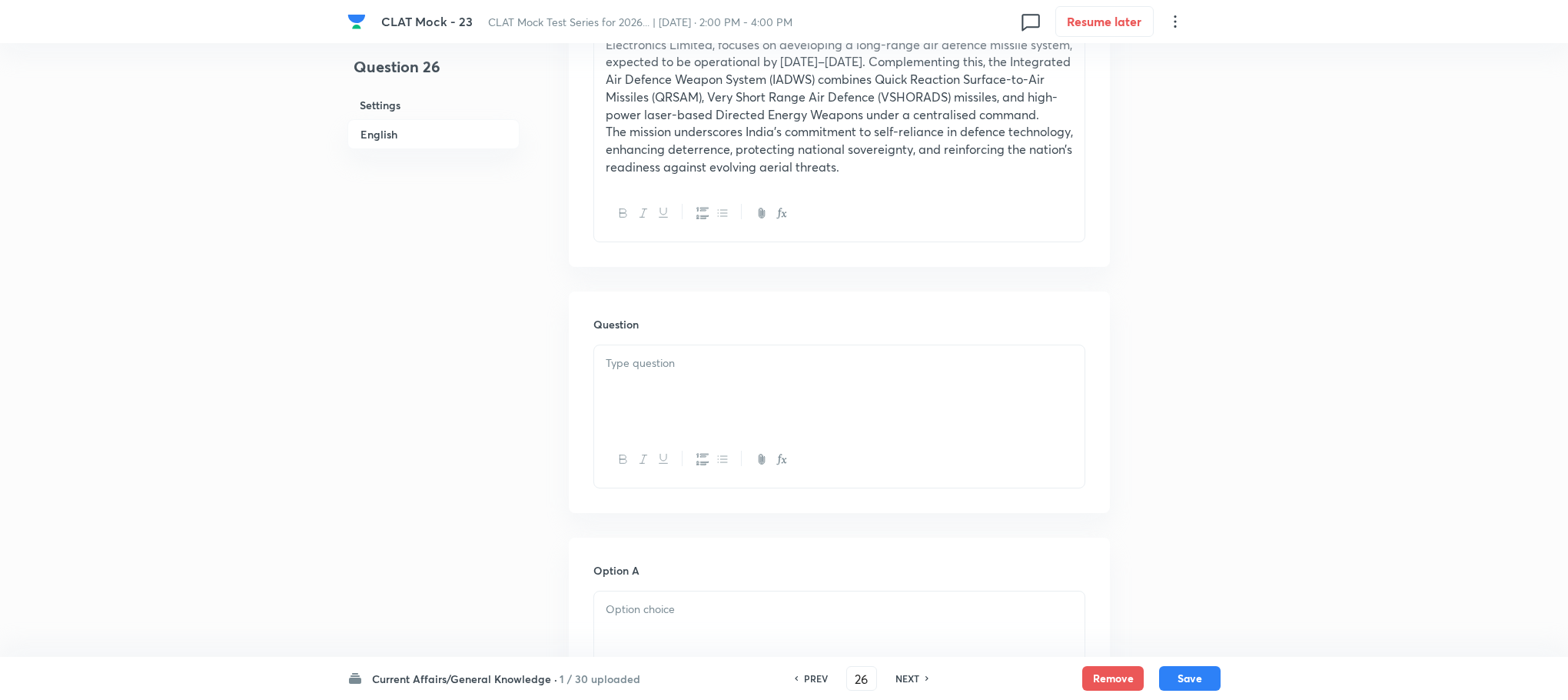
scroll to position [692, 0]
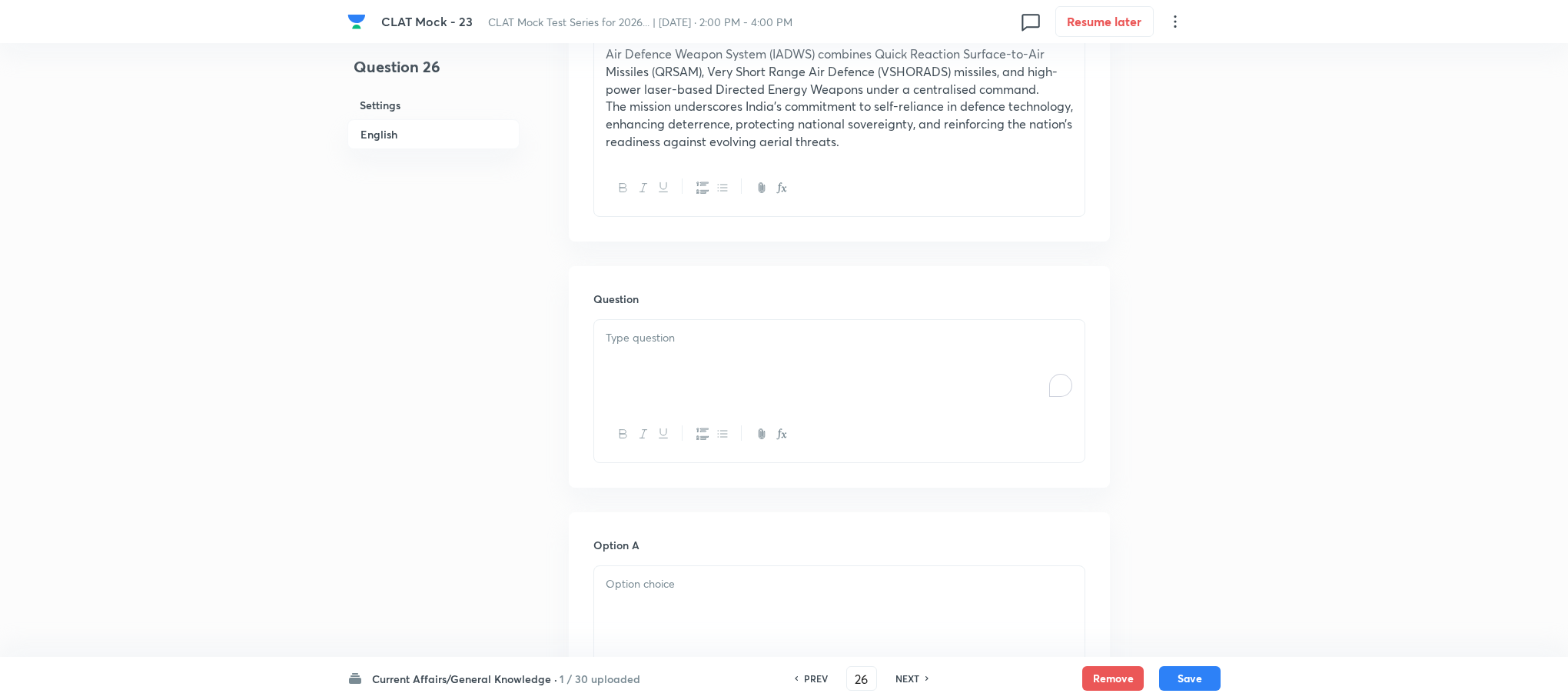
click at [642, 365] on div "To enrich screen reader interactions, please activate Accessibility in Grammarl…" at bounding box center [839, 363] width 490 height 86
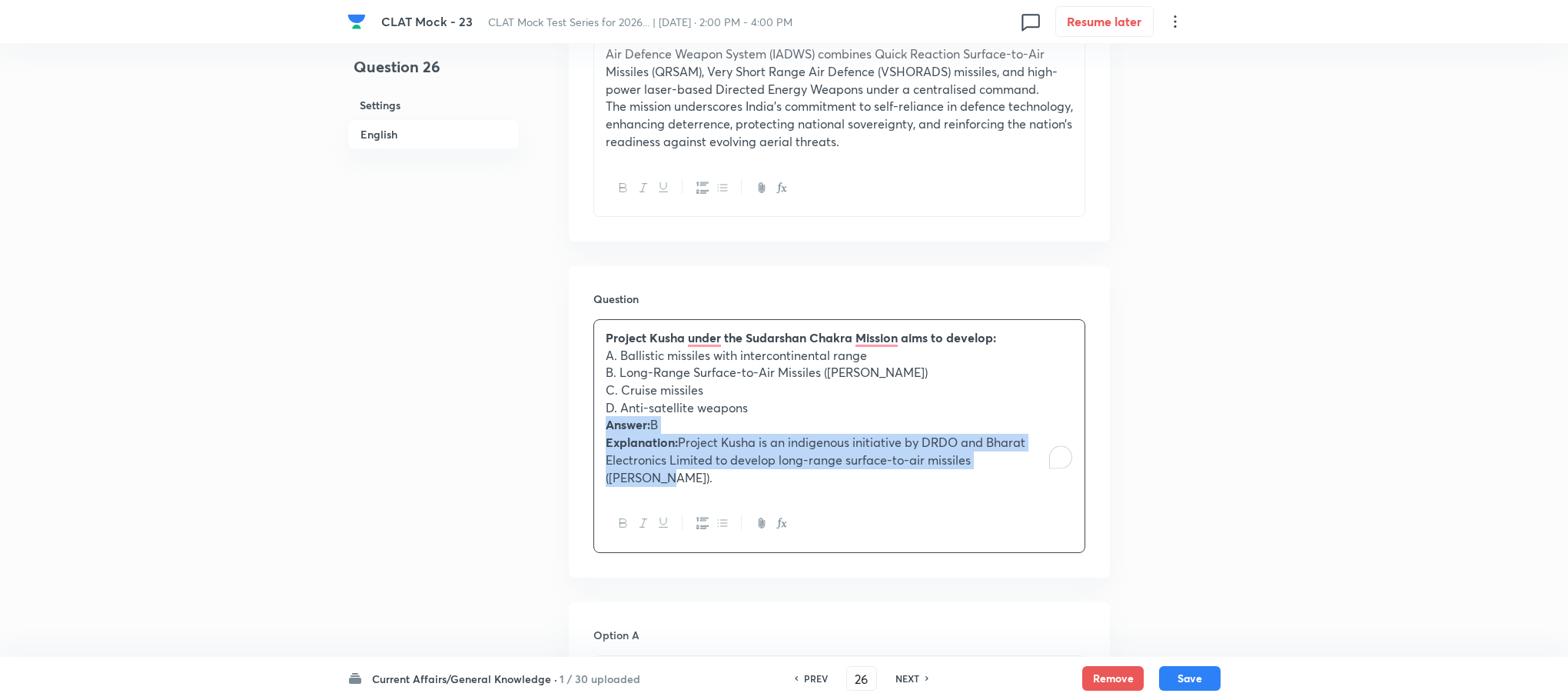
drag, startPoint x: 600, startPoint y: 423, endPoint x: 1238, endPoint y: 531, distance: 647.1
click at [1238, 531] on div "CLAT Mock - 23 CLAT Mock Test Series for 2026... | Oct 4, 2025 · 2:00 PM - 4:00…" at bounding box center [784, 623] width 1568 height 2483
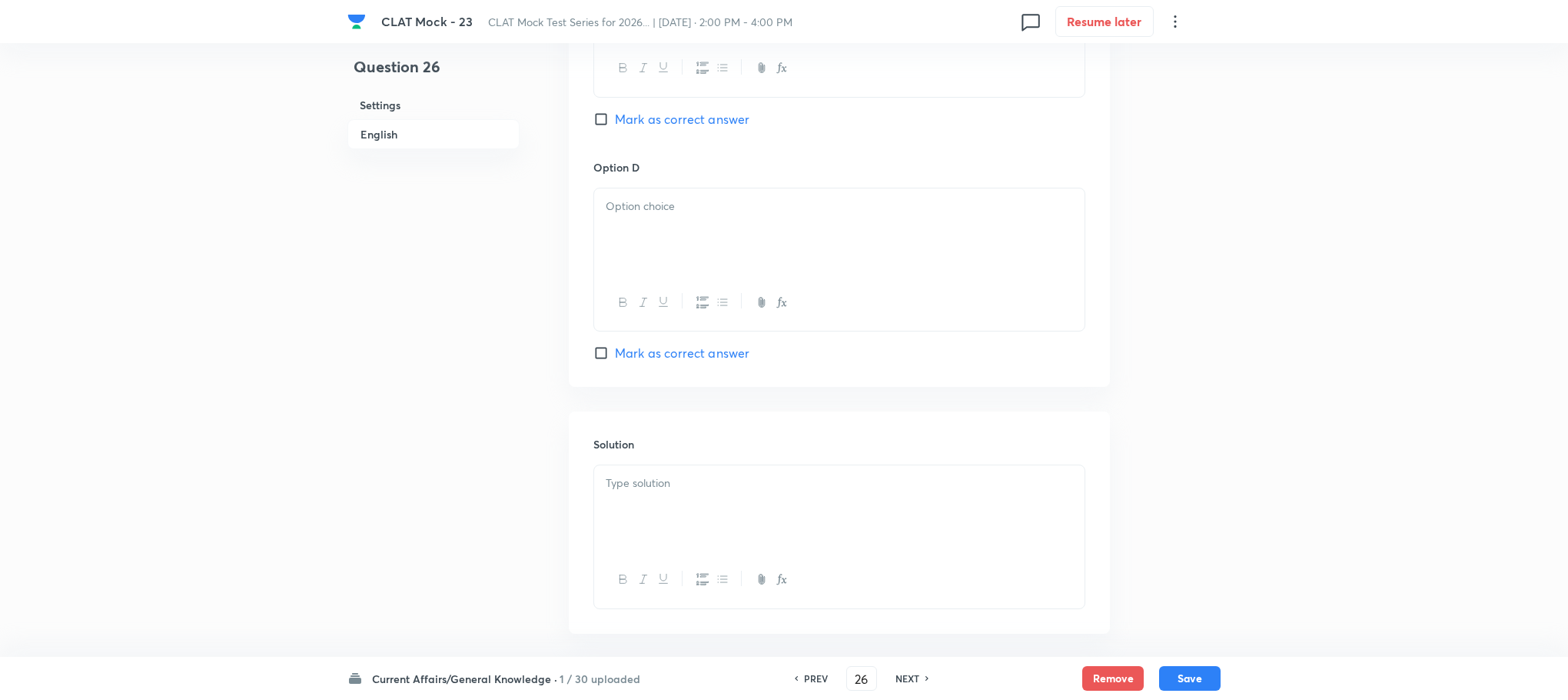
scroll to position [1883, 0]
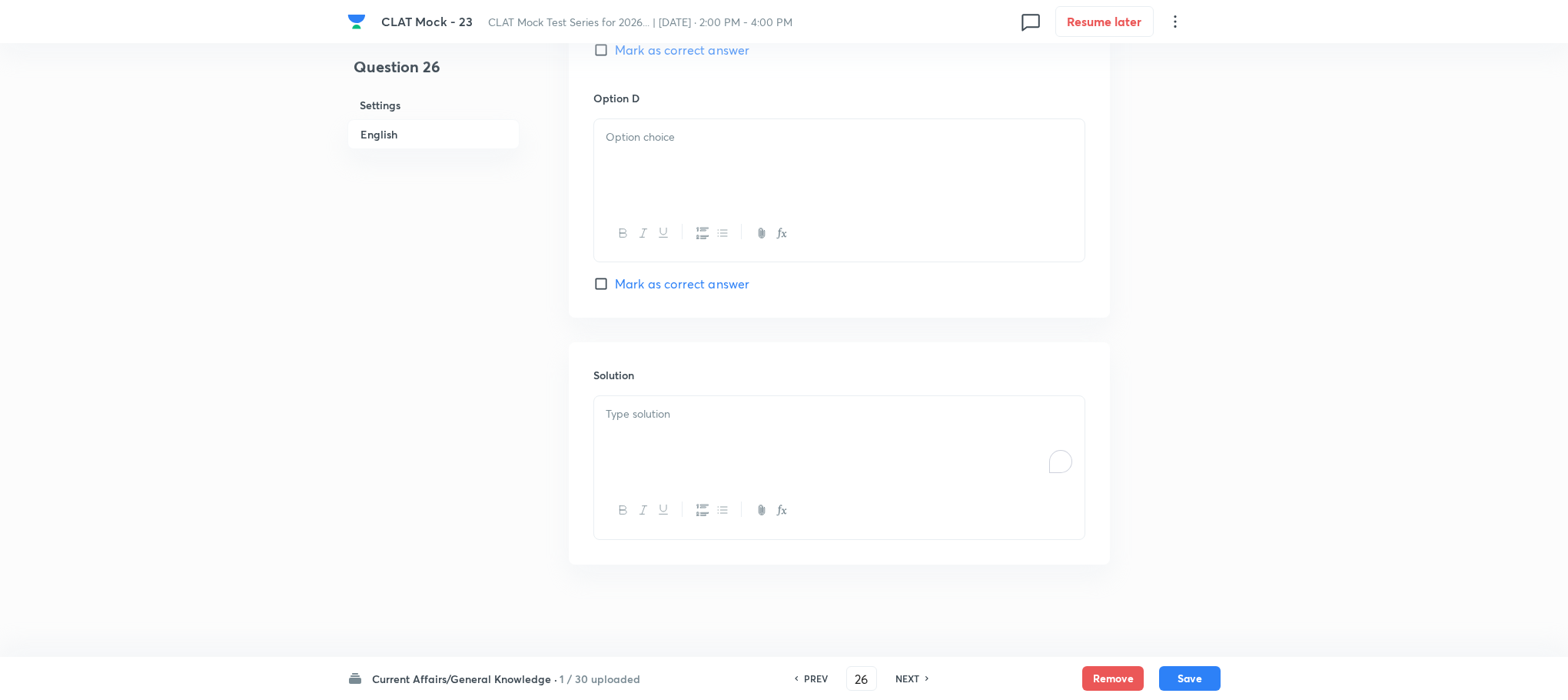
click at [627, 434] on div "To enrich screen reader interactions, please activate Accessibility in Grammarl…" at bounding box center [839, 439] width 490 height 86
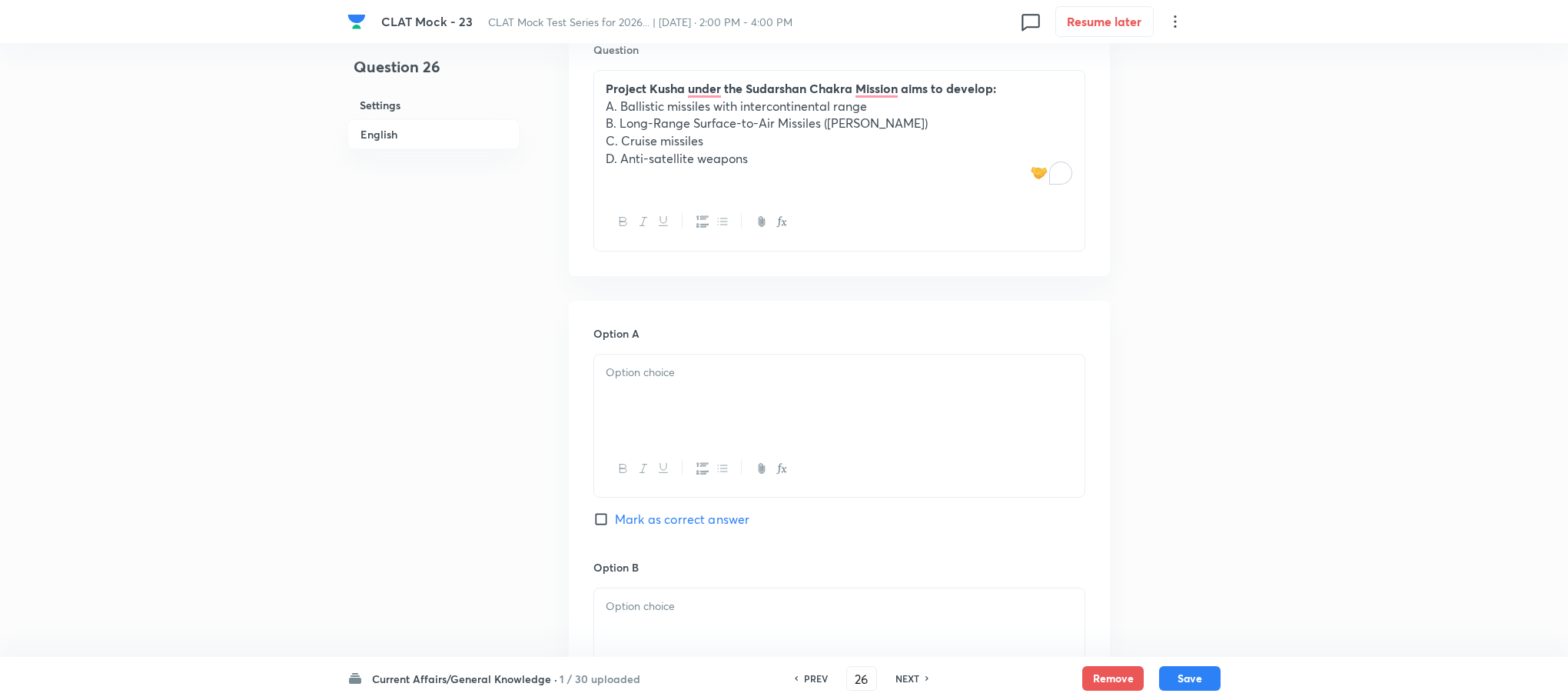
scroll to position [614, 0]
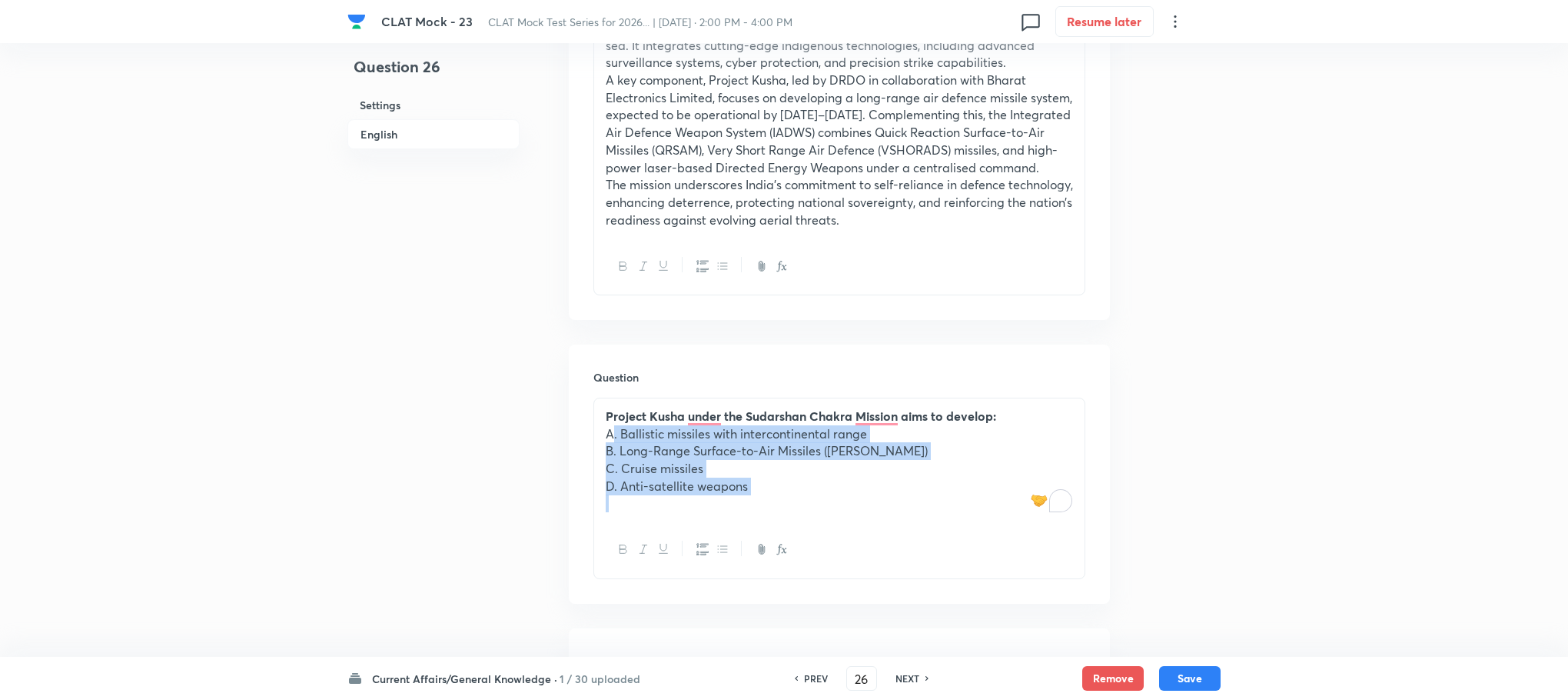
drag, startPoint x: 609, startPoint y: 435, endPoint x: 868, endPoint y: 567, distance: 290.7
click at [868, 567] on div "Project Kusha under the Sudarshan Chakra Mission aims to develop: A. Ballistic …" at bounding box center [839, 488] width 492 height 182
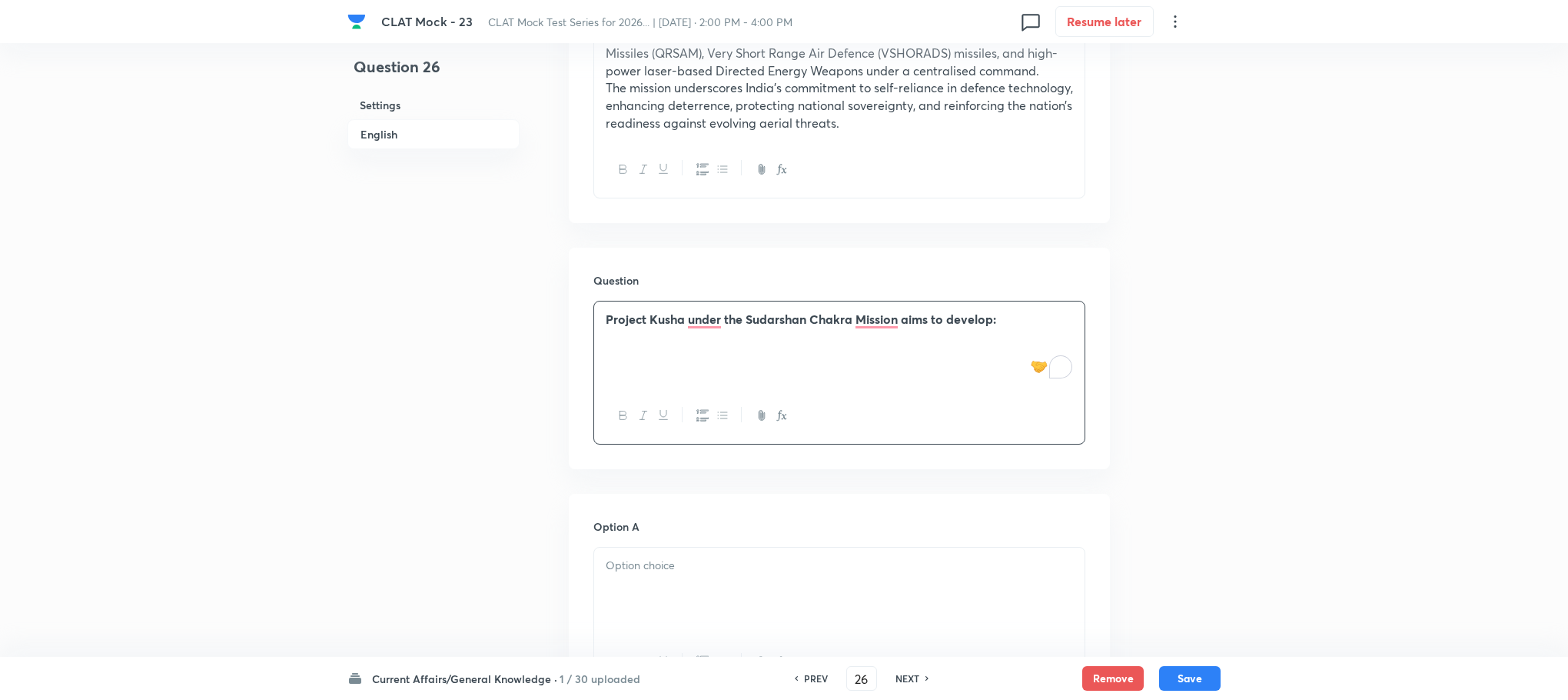
scroll to position [844, 0]
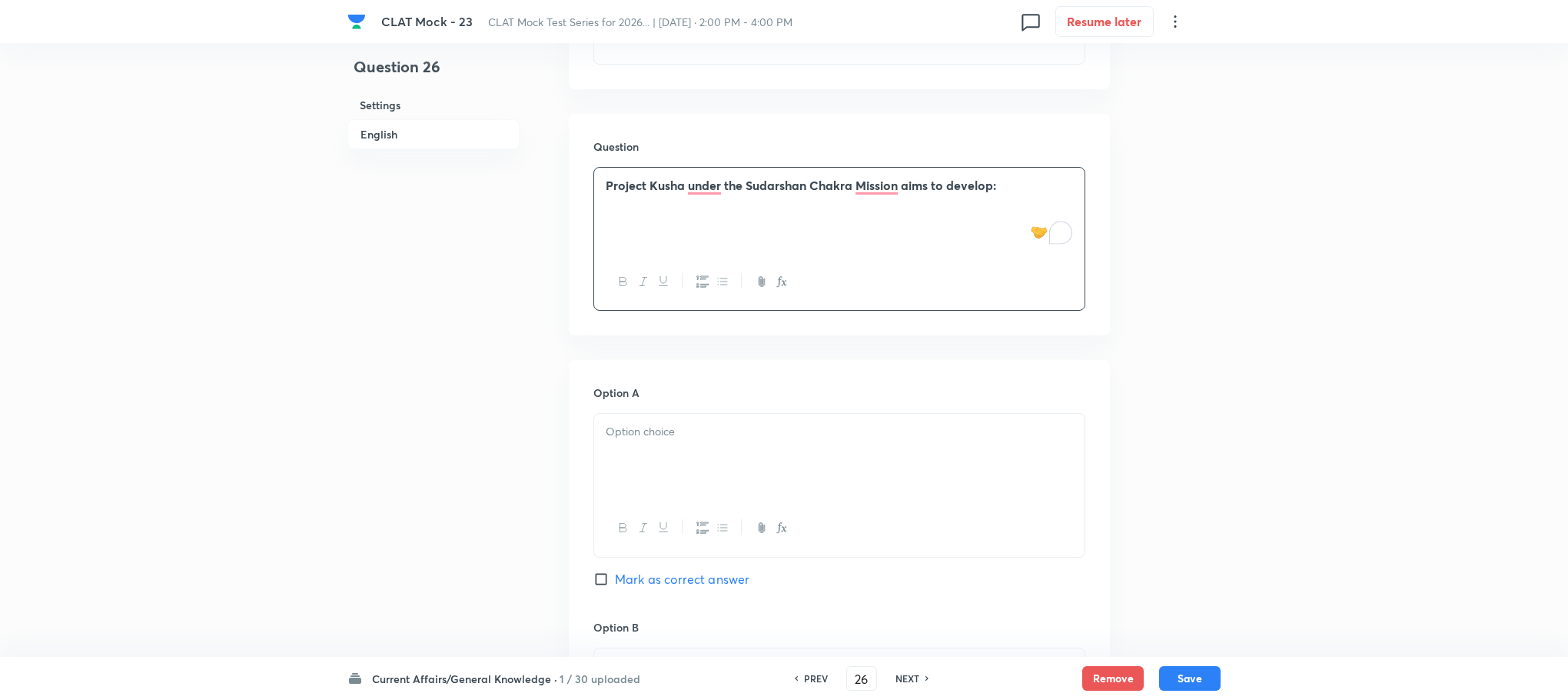
click at [644, 420] on div at bounding box center [839, 457] width 490 height 86
paste div "To enrich screen reader interactions, please activate Accessibility in Grammarl…"
click at [620, 438] on p "A. Ballistic missiles with intercontinental range" at bounding box center [840, 431] width 468 height 18
click at [617, 455] on p "B. Long-Range Surface-to-Air Missiles (LR-SAM)" at bounding box center [840, 449] width 468 height 18
click at [624, 467] on p "C. Cruise missiles" at bounding box center [840, 467] width 468 height 18
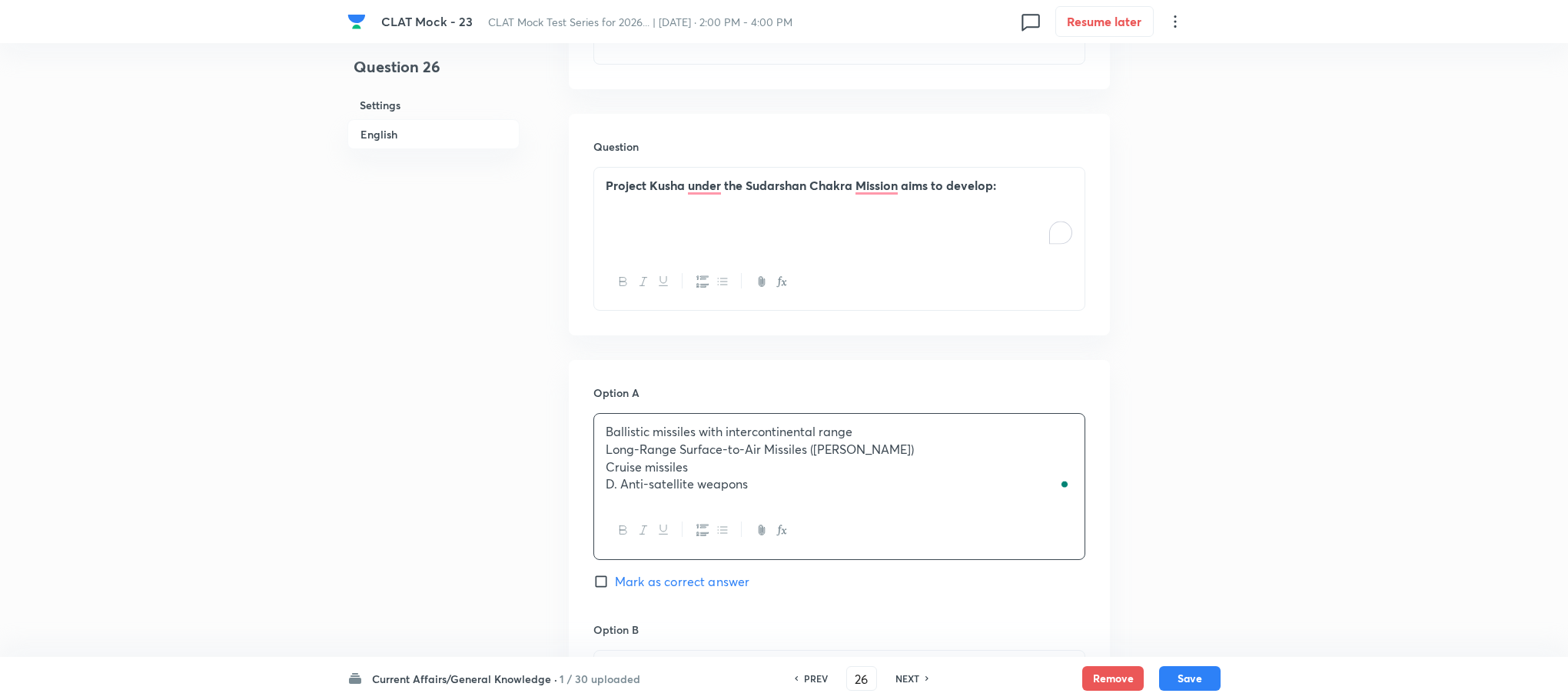
click at [617, 486] on p "D. Anti-satellite weapons" at bounding box center [840, 484] width 468 height 18
drag, startPoint x: 607, startPoint y: 448, endPoint x: 876, endPoint y: 554, distance: 289.1
click at [876, 554] on div "Ballistic missiles with intercontinental range Long-Range Surface-to-Air Missil…" at bounding box center [839, 486] width 492 height 146
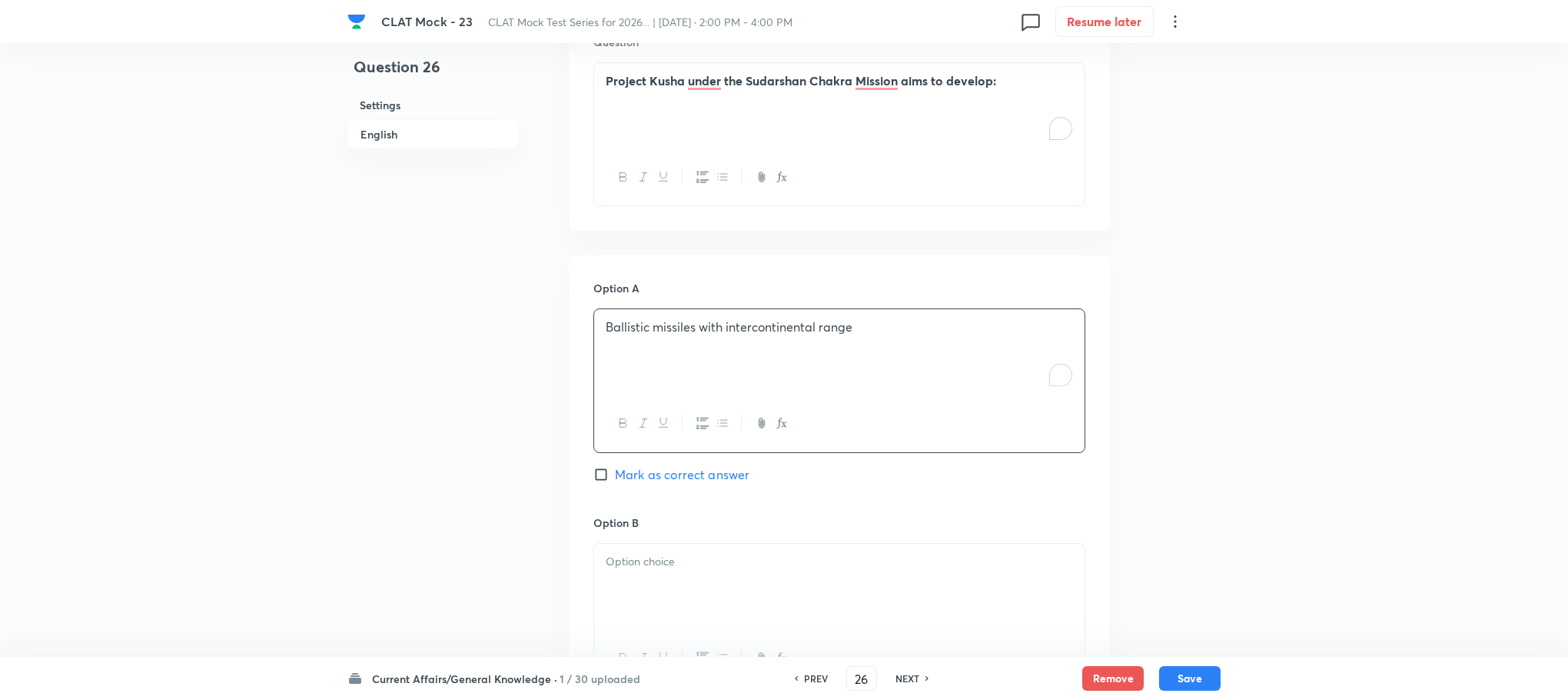
scroll to position [1191, 0]
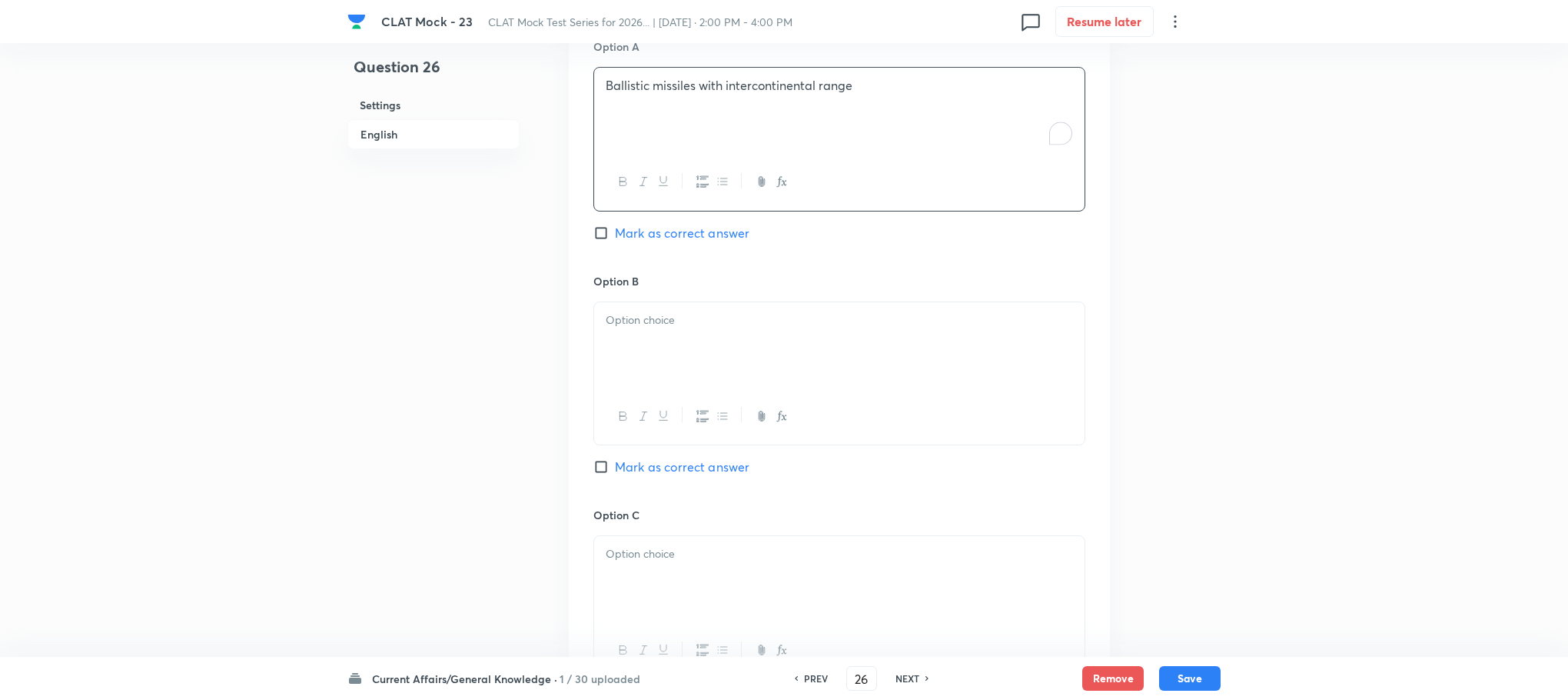
click at [618, 355] on div at bounding box center [839, 345] width 490 height 86
drag, startPoint x: 600, startPoint y: 345, endPoint x: 897, endPoint y: 404, distance: 302.8
click at [897, 404] on div "Long-Range Surface-to-Air Missiles (LR-SAM) Cruise missiles Anti-satellite weap…" at bounding box center [839, 373] width 492 height 144
click at [632, 533] on div "Option C Mark as correct answer" at bounding box center [839, 623] width 492 height 234
click at [612, 566] on div at bounding box center [839, 579] width 490 height 86
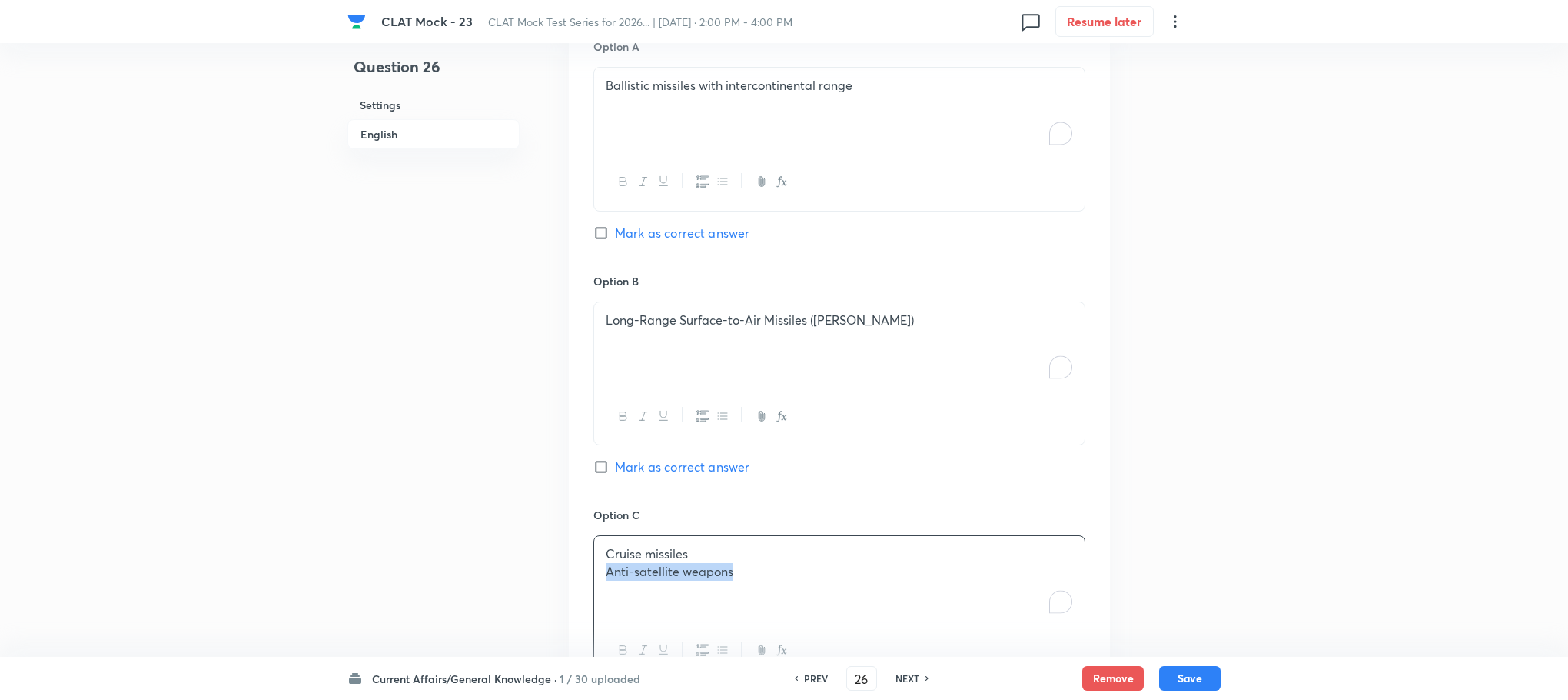
drag, startPoint x: 607, startPoint y: 577, endPoint x: 856, endPoint y: 617, distance: 252.2
click at [856, 617] on div "Cruise missiles Anti-satellite weapons" at bounding box center [839, 579] width 490 height 86
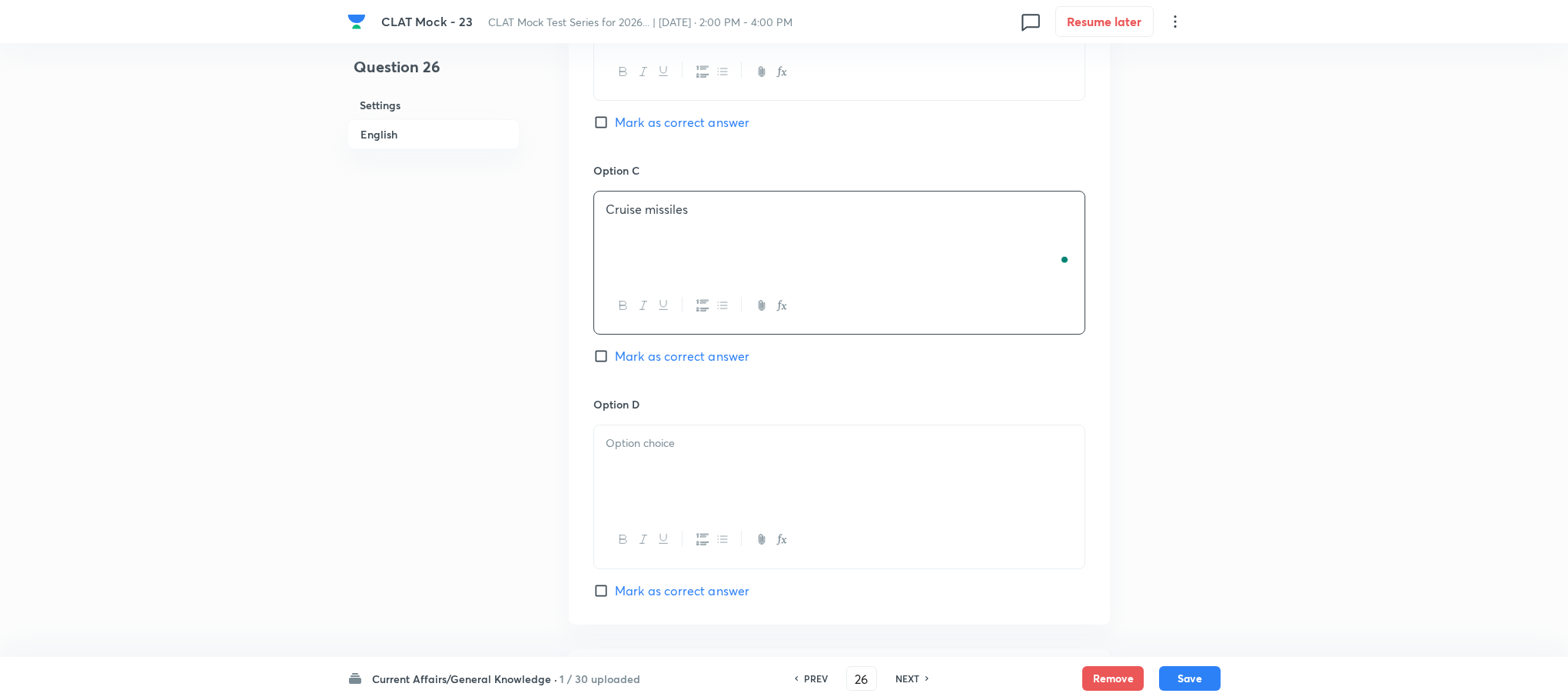
scroll to position [1537, 0]
click at [640, 435] on div "To enrich screen reader interactions, please activate Accessibility in Grammarl…" at bounding box center [839, 467] width 490 height 86
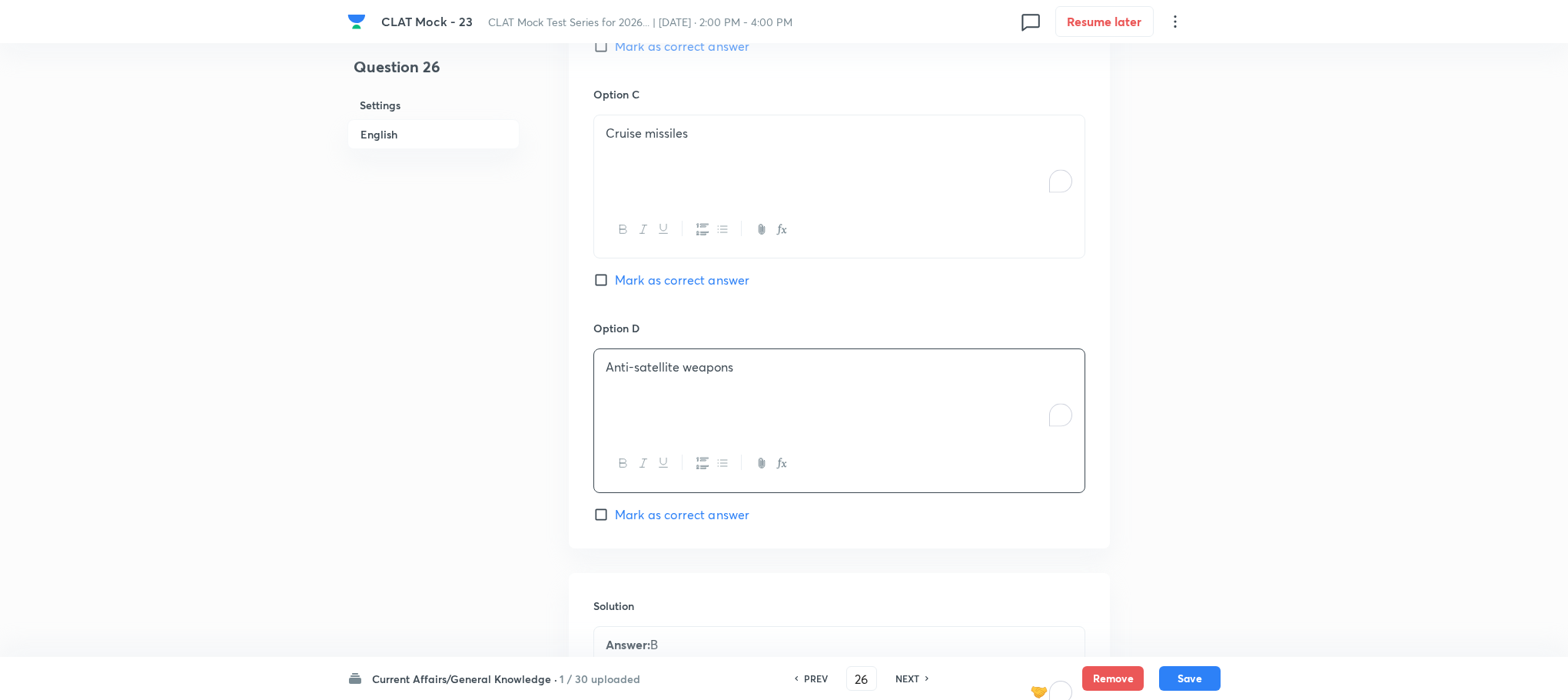
scroll to position [1500, 0]
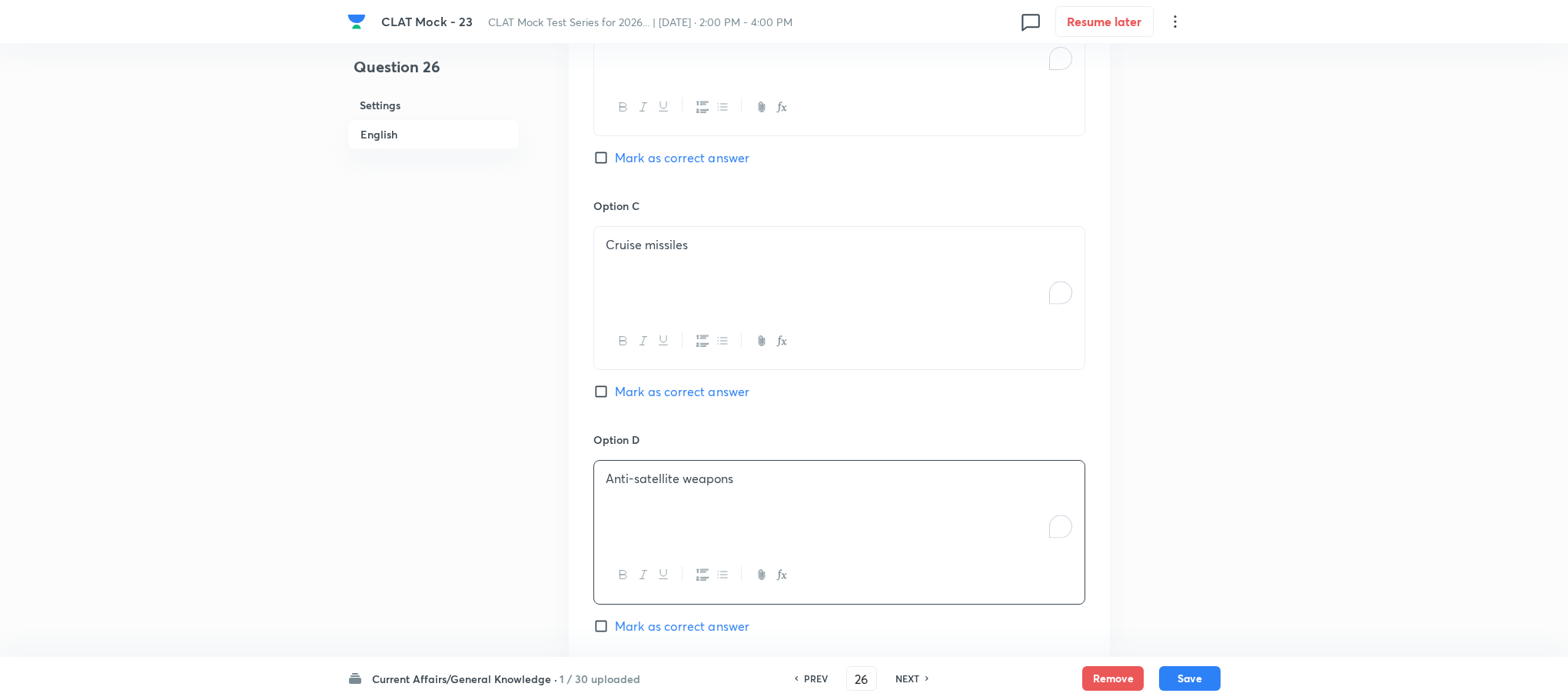
click at [678, 162] on span "Mark as correct answer" at bounding box center [682, 158] width 134 height 19
click at [615, 162] on input "Mark as correct answer" at bounding box center [604, 158] width 22 height 15
checkbox input "true"
click at [1181, 686] on button "Save" at bounding box center [1190, 676] width 62 height 24
type input "27"
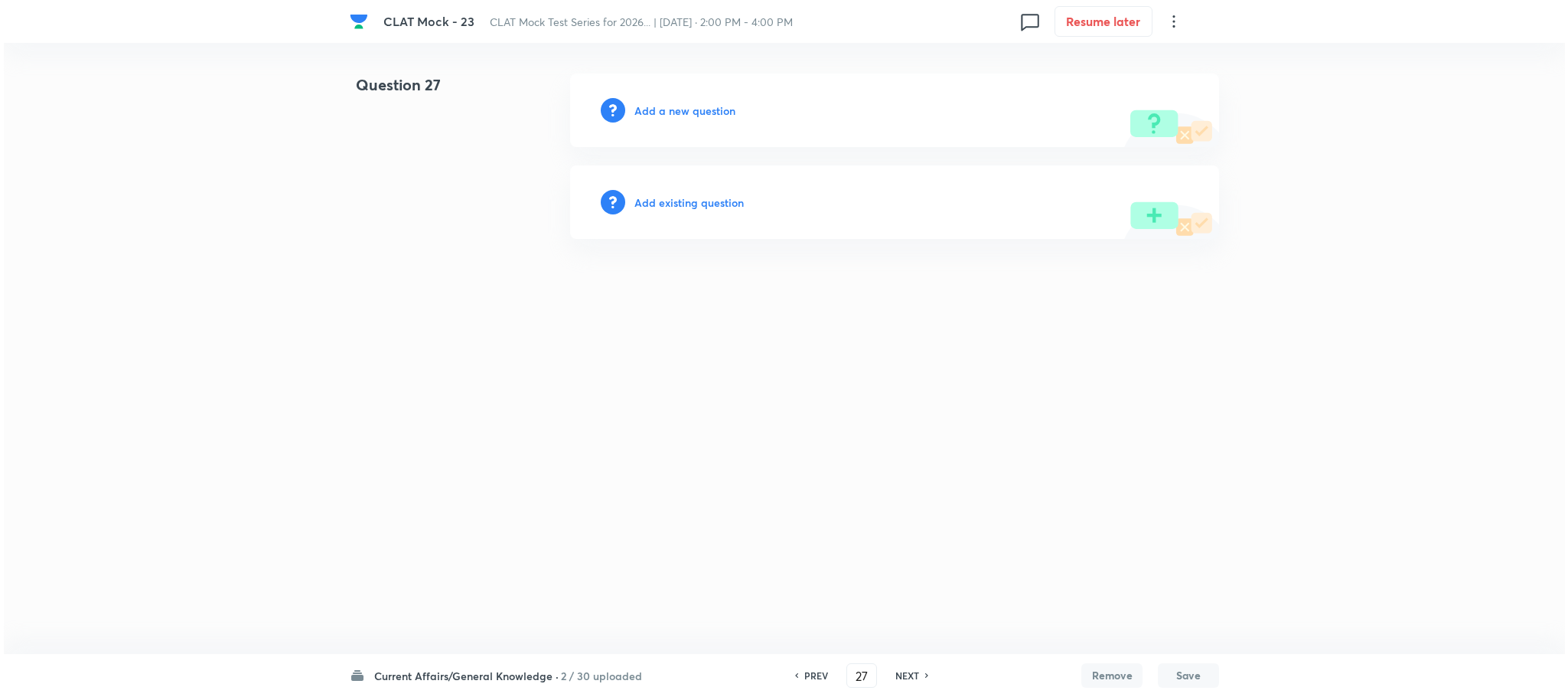
scroll to position [0, 0]
click at [700, 113] on h6 "Add a new question" at bounding box center [685, 110] width 101 height 16
click at [700, 113] on h6 "Choose a question type" at bounding box center [693, 110] width 118 height 16
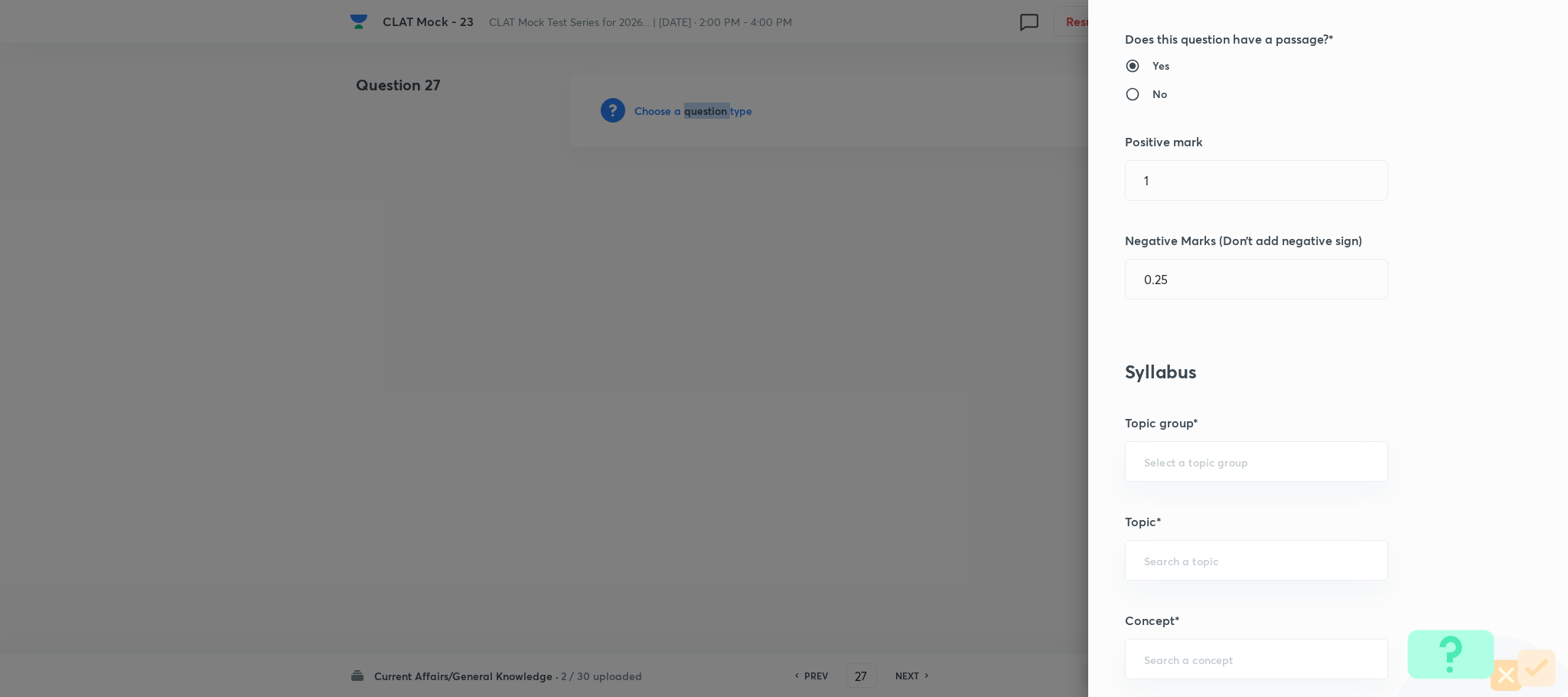
scroll to position [804, 0]
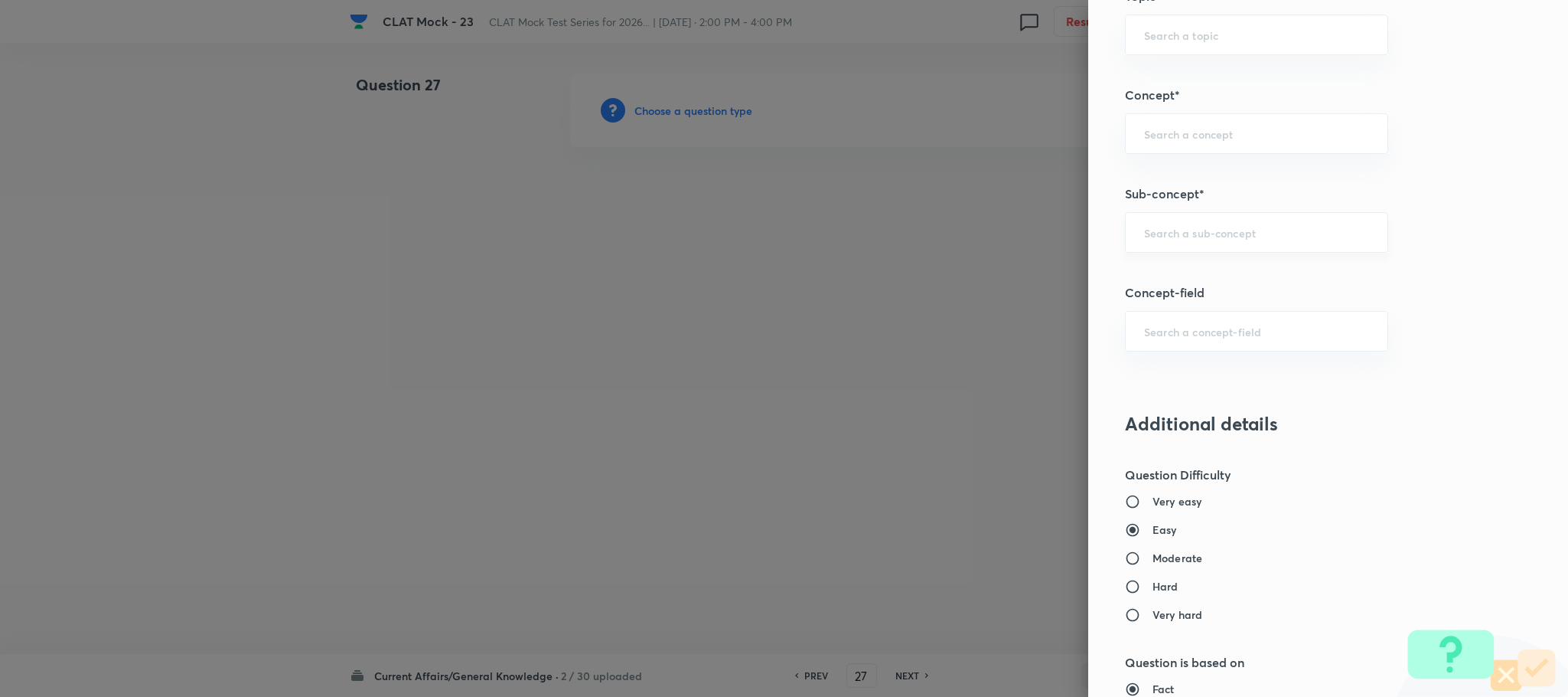
click at [1170, 232] on input "text" at bounding box center [1257, 232] width 225 height 14
click at [1158, 278] on li "National" at bounding box center [1239, 281] width 261 height 28
type input "National"
type input "General Awareness"
type input "Current Affairs"
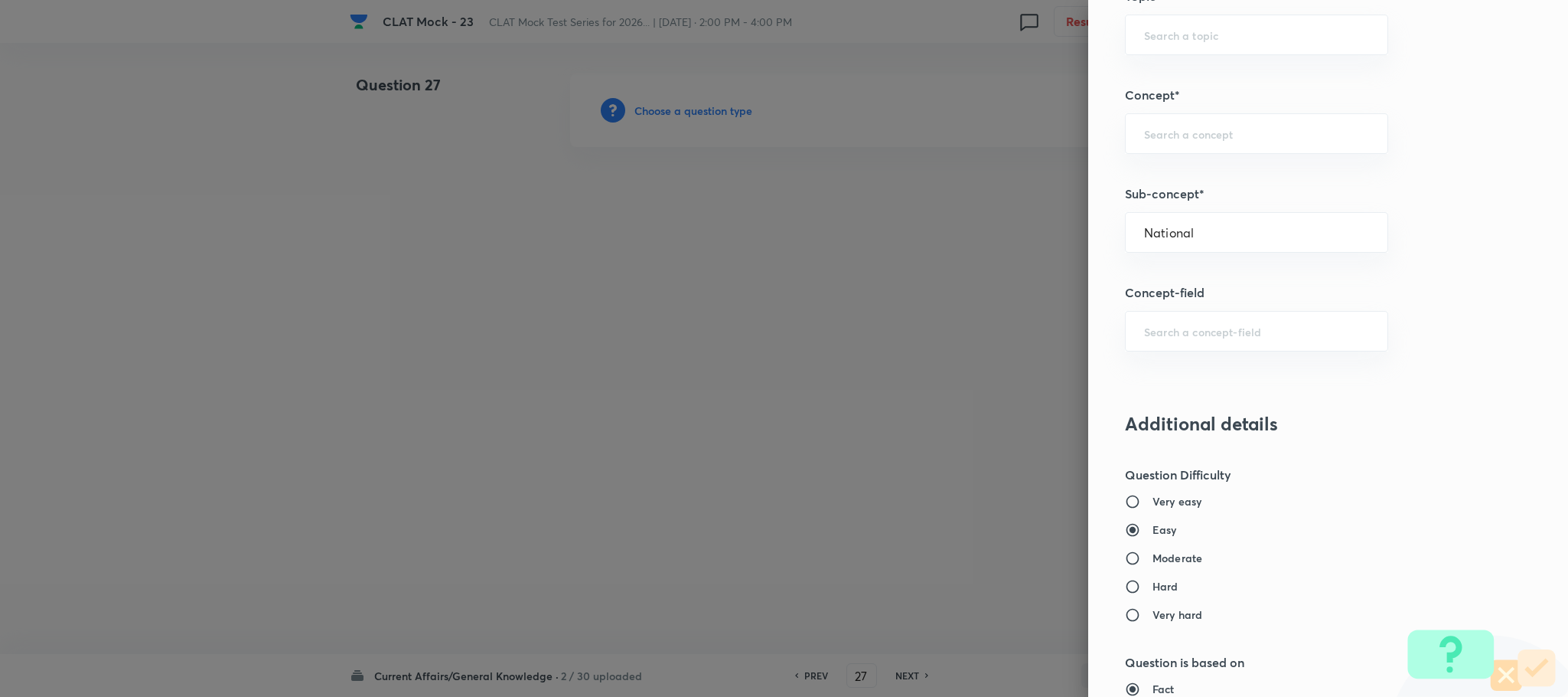
type input "Social"
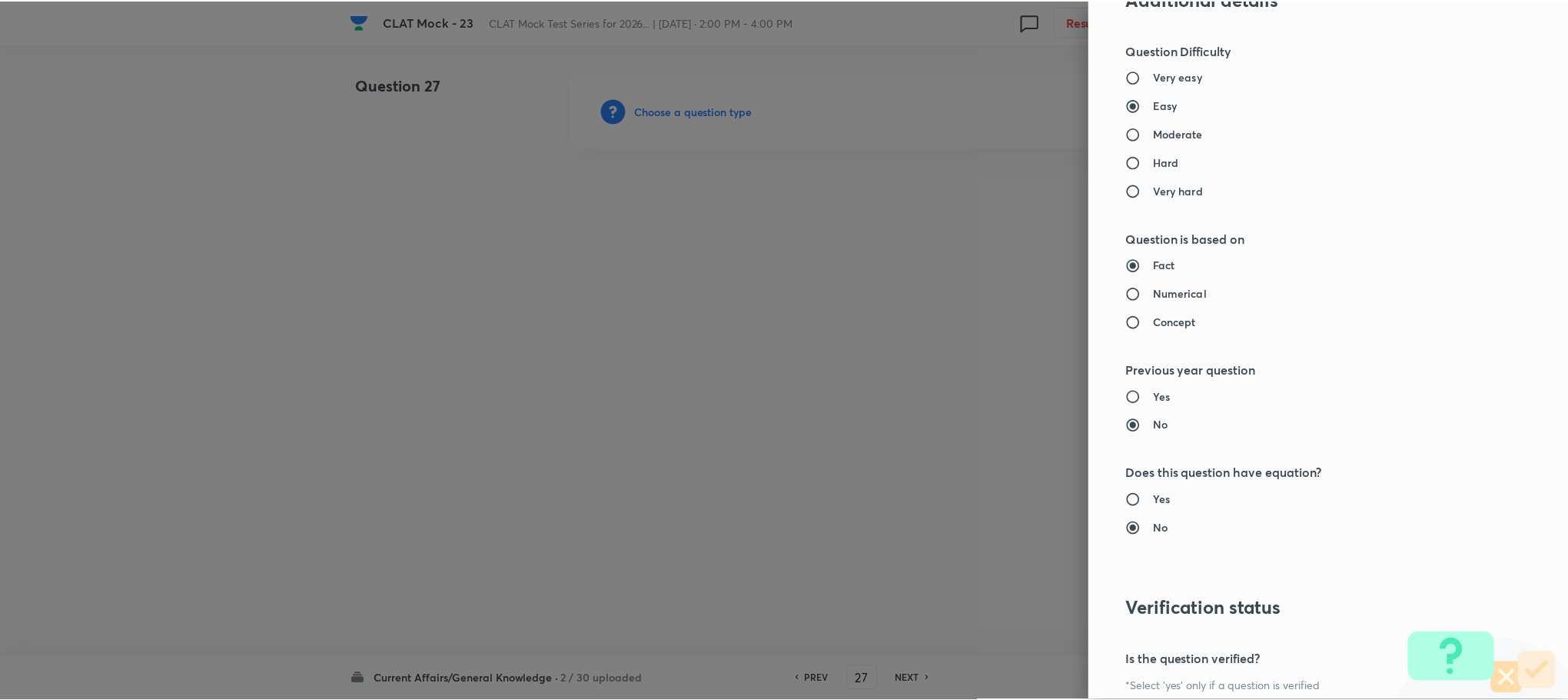
scroll to position [1402, 0]
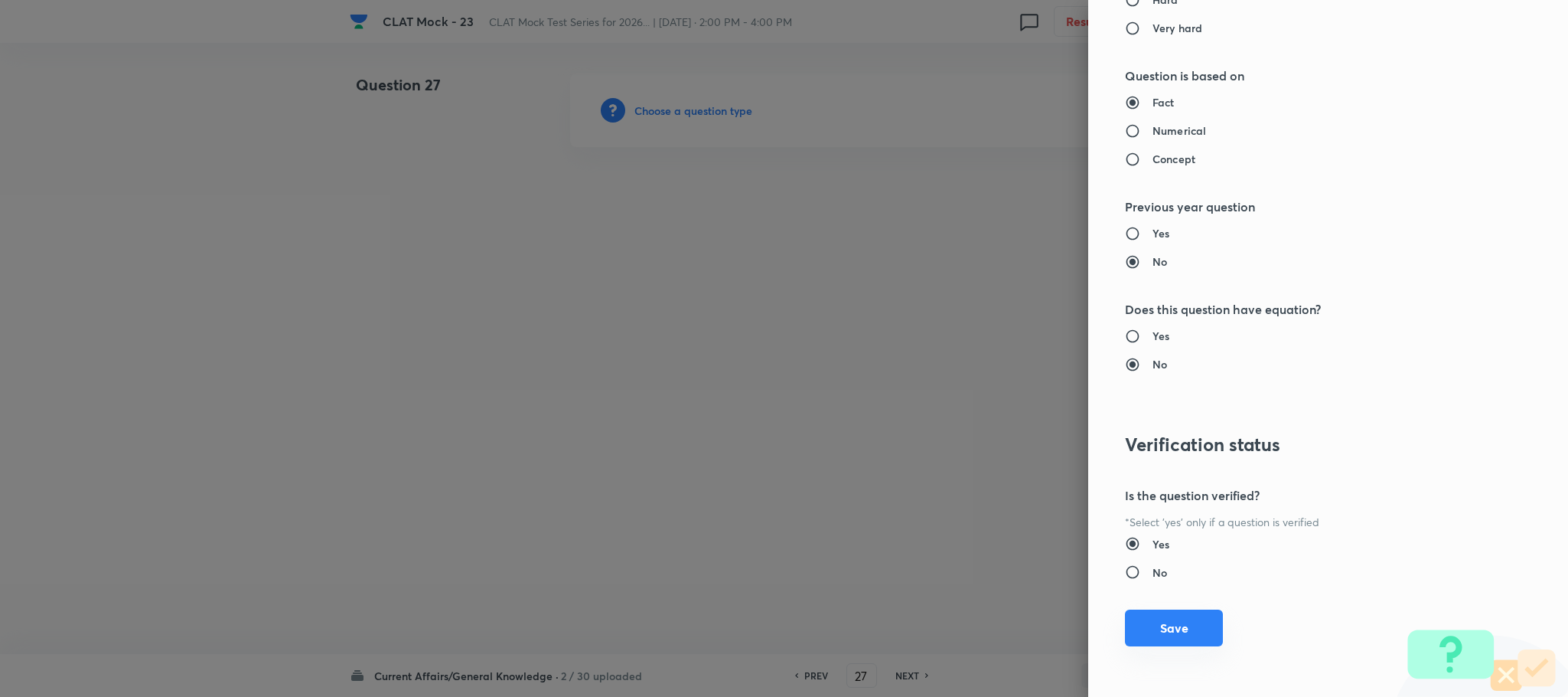
click at [1170, 627] on button "Save" at bounding box center [1174, 628] width 98 height 37
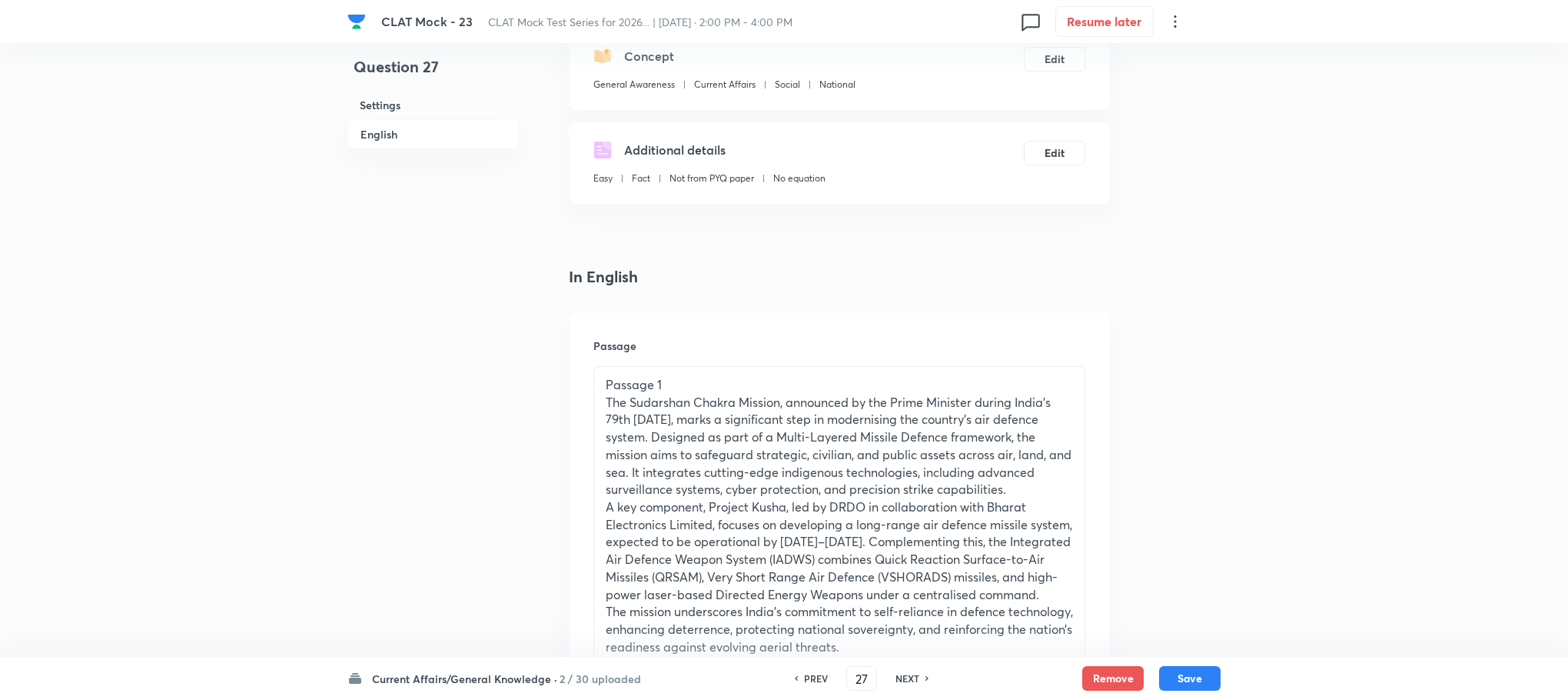
scroll to position [807, 0]
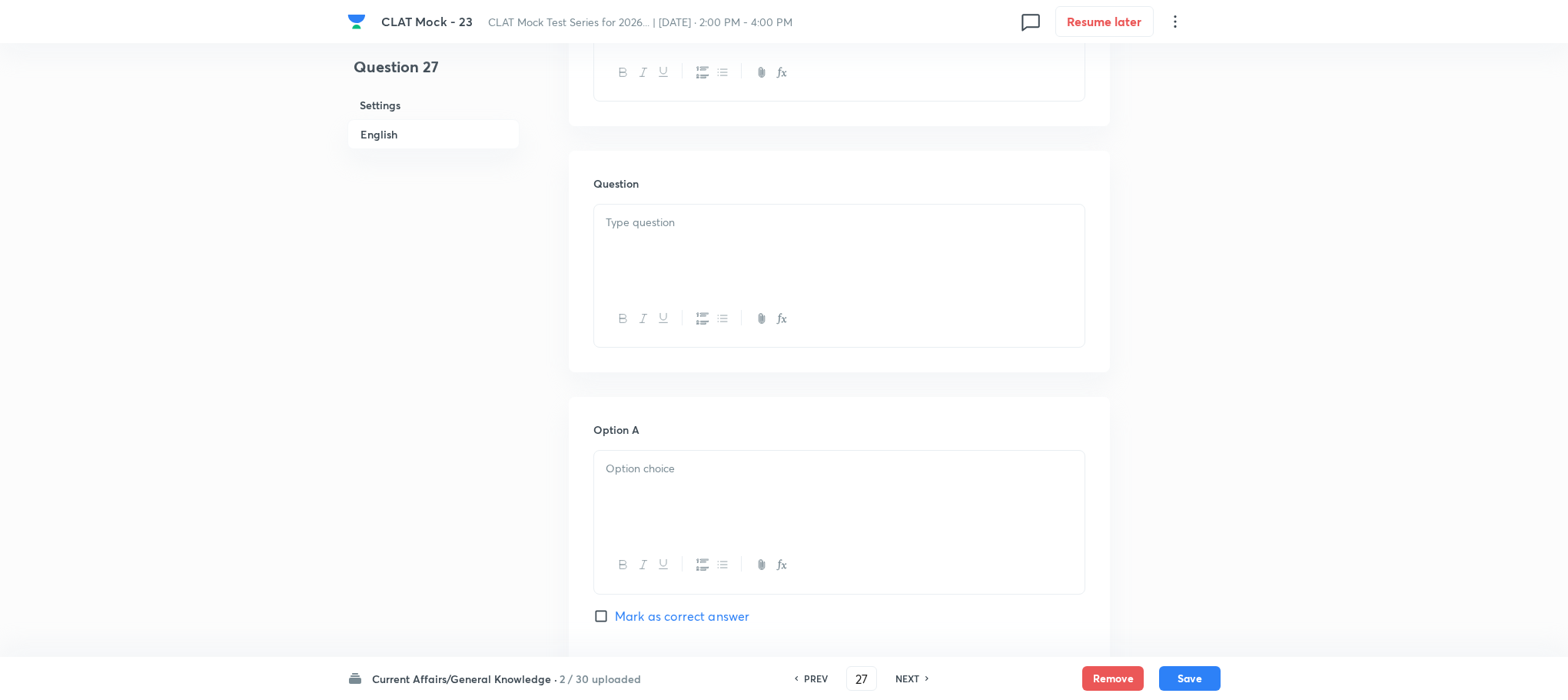
click at [648, 279] on div at bounding box center [839, 247] width 490 height 86
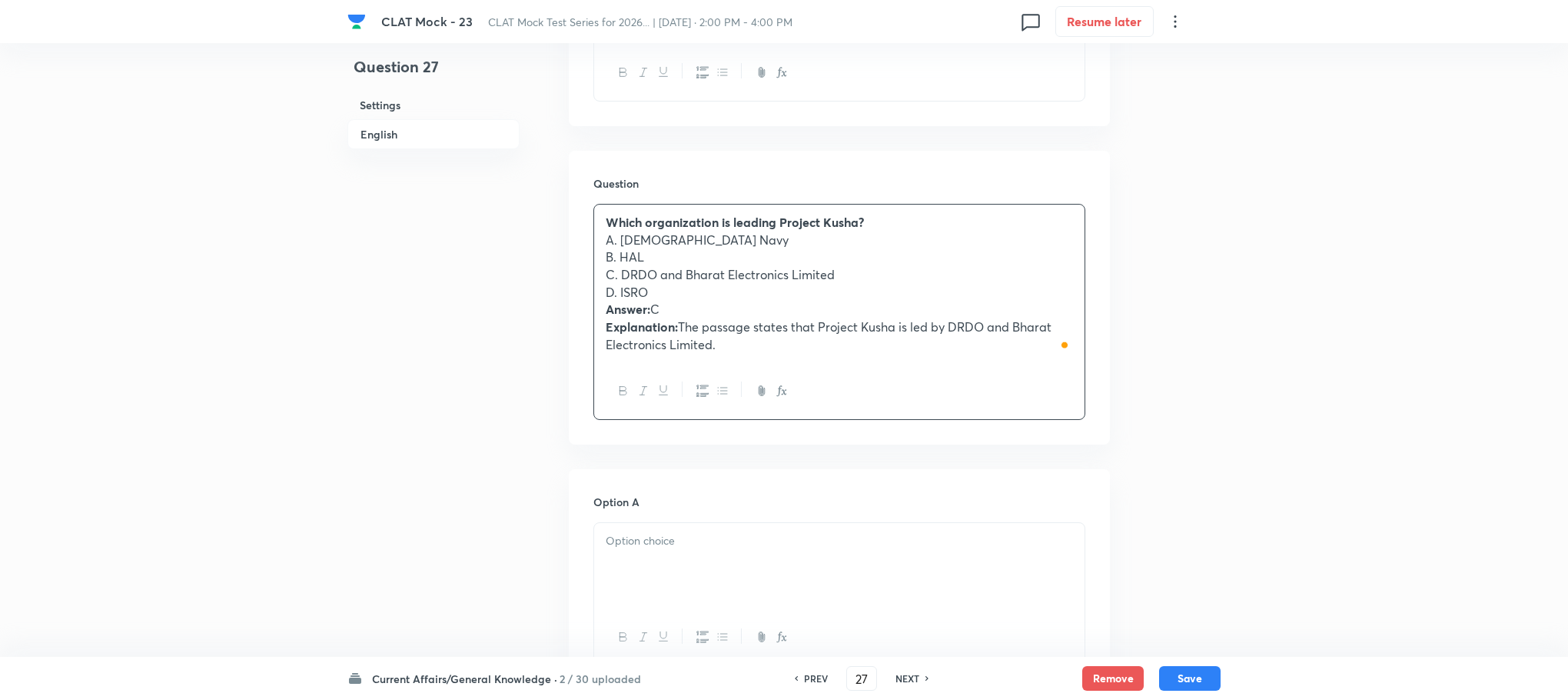
drag, startPoint x: 596, startPoint y: 306, endPoint x: 847, endPoint y: 376, distance: 260.6
click at [847, 376] on div "Which organization is leading Project Kusha? A. Indian Navy B. HAL C. DRDO and …" at bounding box center [839, 312] width 492 height 216
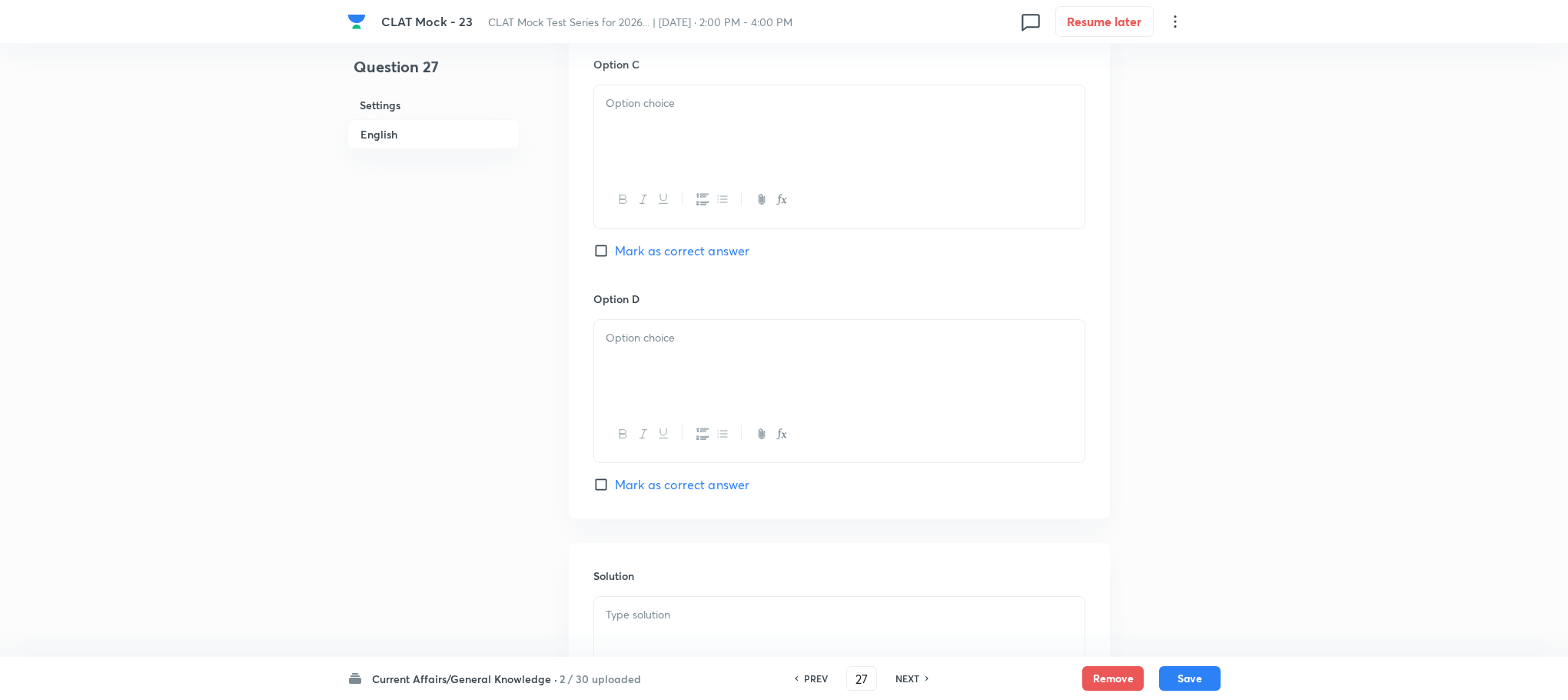
scroll to position [1767, 0]
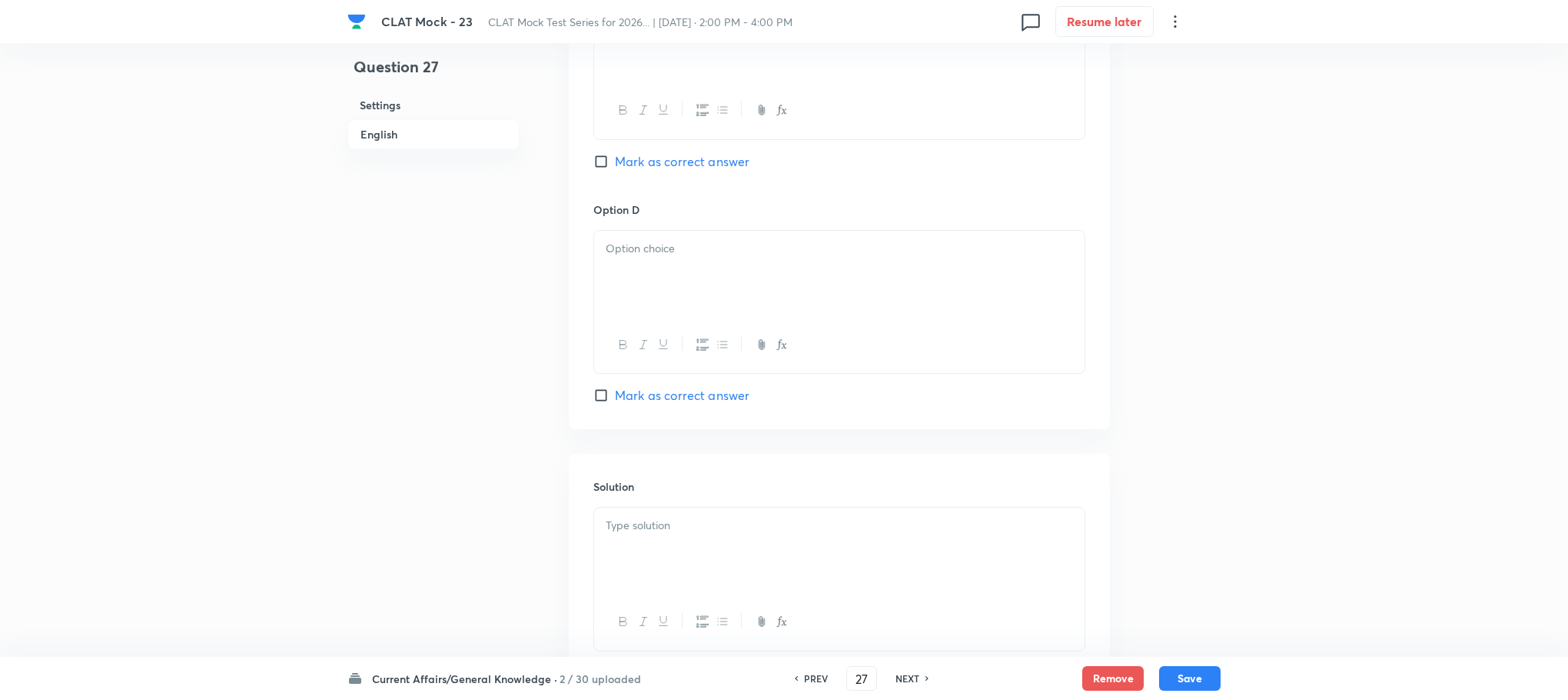
click at [660, 542] on div at bounding box center [839, 551] width 490 height 86
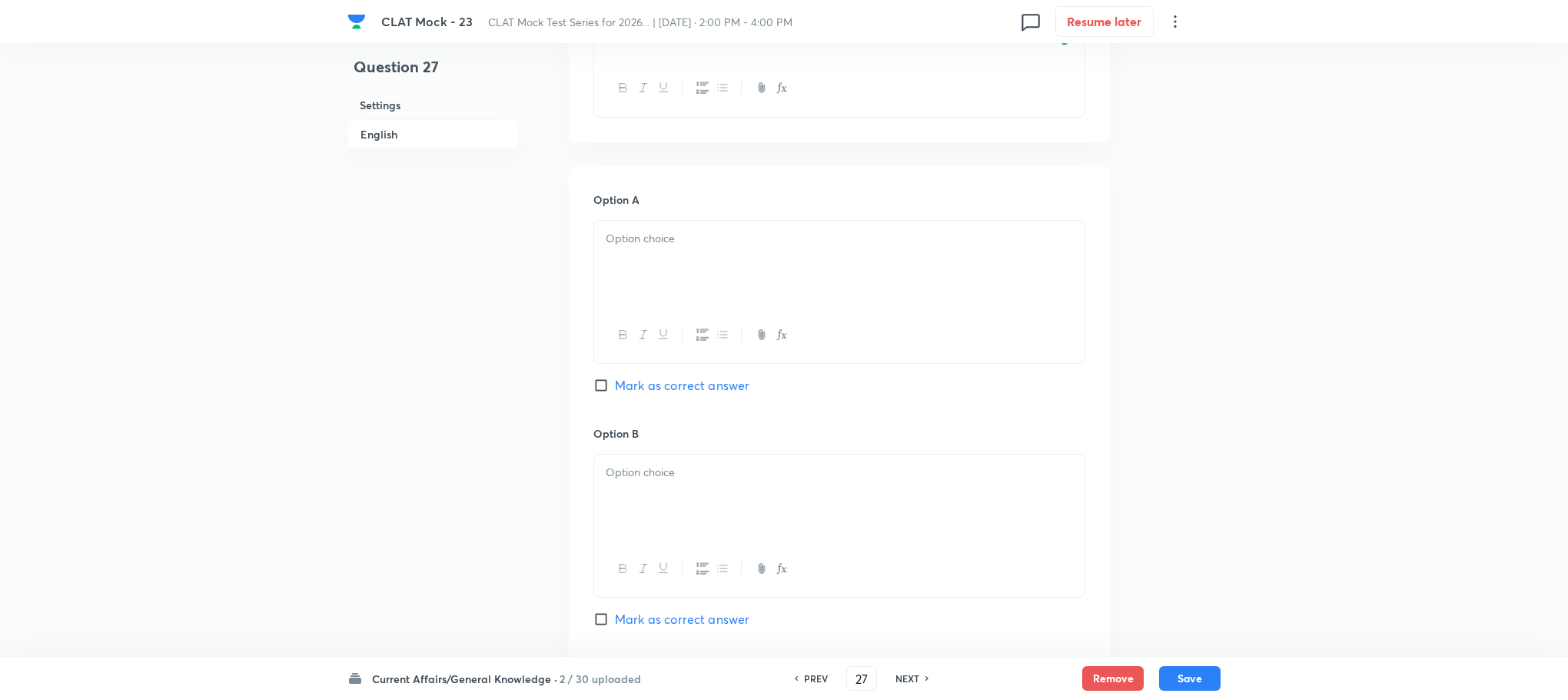
scroll to position [498, 0]
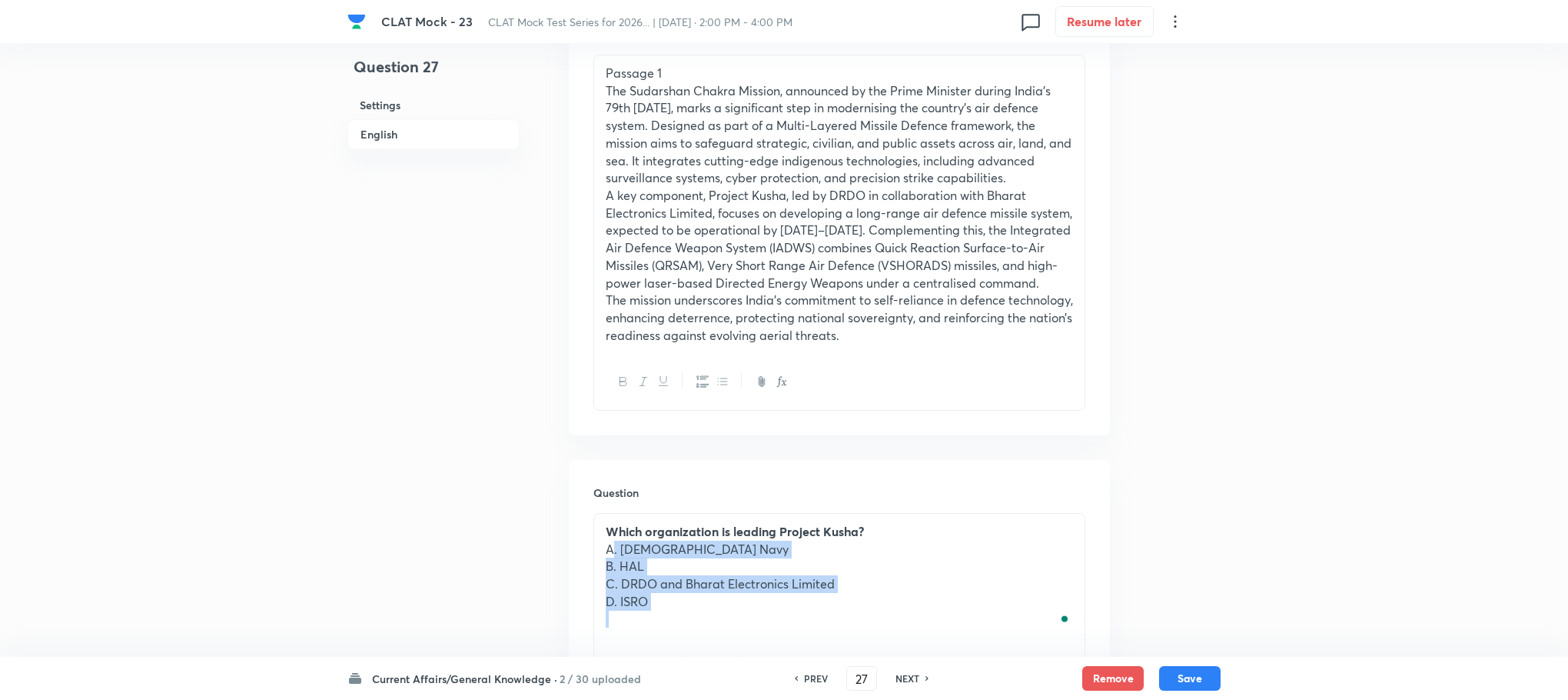
drag, startPoint x: 597, startPoint y: 556, endPoint x: 731, endPoint y: 637, distance: 156.6
click at [731, 637] on div "Which organization is leading Project Kusha? A. Indian Navy B. HAL C. DRDO and …" at bounding box center [839, 575] width 490 height 123
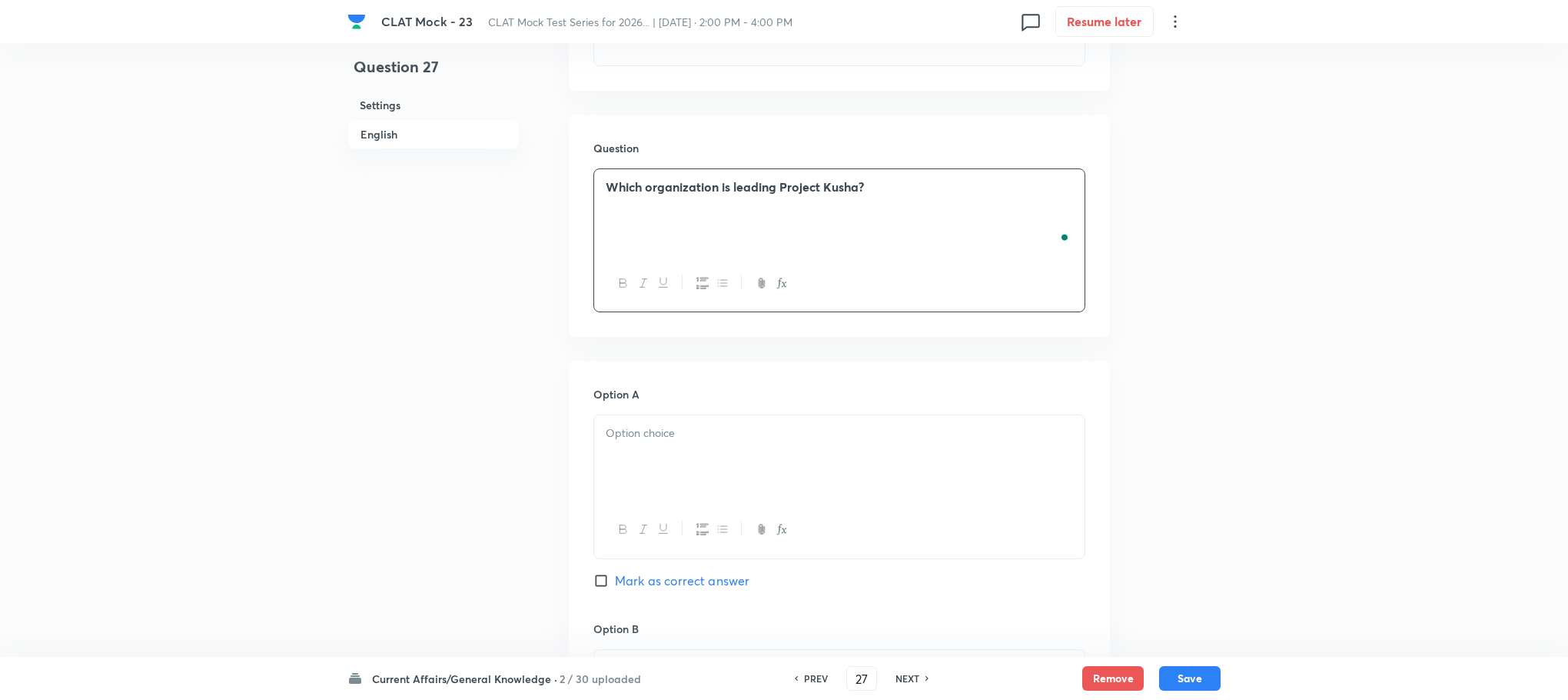
scroll to position [844, 0]
click at [611, 458] on div "To enrich screen reader interactions, please activate Accessibility in Grammarl…" at bounding box center [839, 457] width 490 height 86
paste div "To enrich screen reader interactions, please activate Accessibility in Grammarl…"
click at [618, 438] on p "A. Indian Navy" at bounding box center [840, 431] width 468 height 18
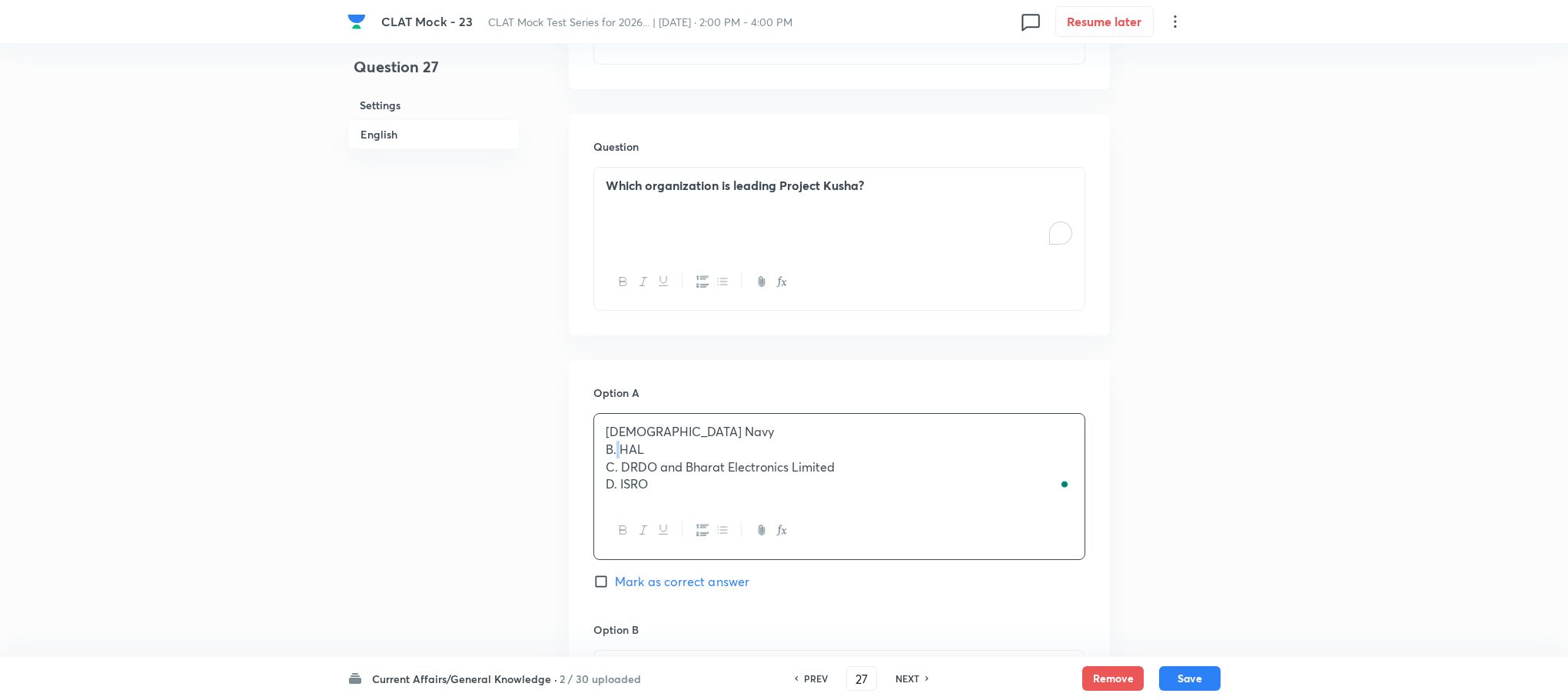
click at [619, 453] on p "B. HAL" at bounding box center [840, 449] width 468 height 18
click at [619, 469] on p "C. DRDO and Bharat Electronics Limited" at bounding box center [840, 467] width 468 height 18
click at [619, 483] on p "D. ISRO" at bounding box center [840, 484] width 468 height 18
drag, startPoint x: 607, startPoint y: 448, endPoint x: 722, endPoint y: 513, distance: 132.1
click at [722, 513] on div "Indian Navy HAL DRDO and Bharat Electronics Limited ISRO" at bounding box center [839, 486] width 492 height 146
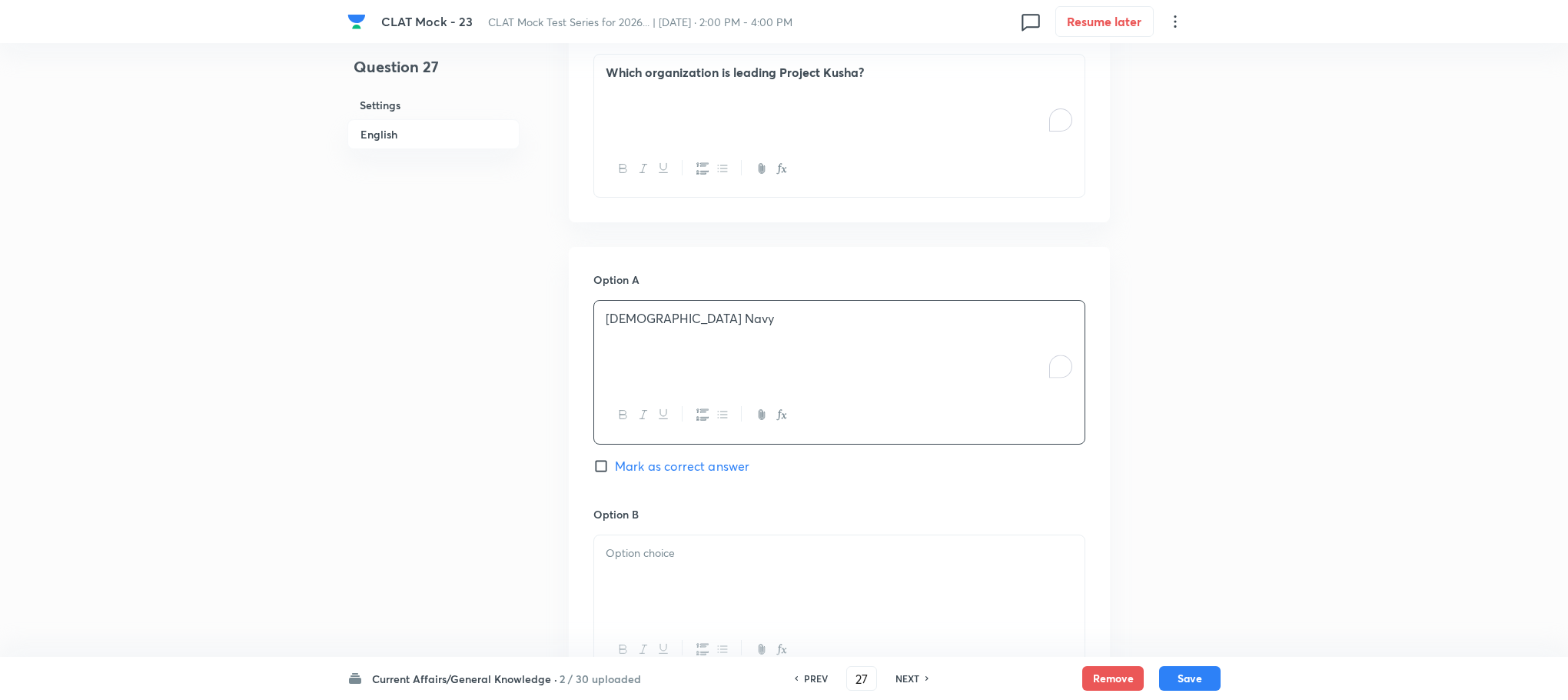
scroll to position [1191, 0]
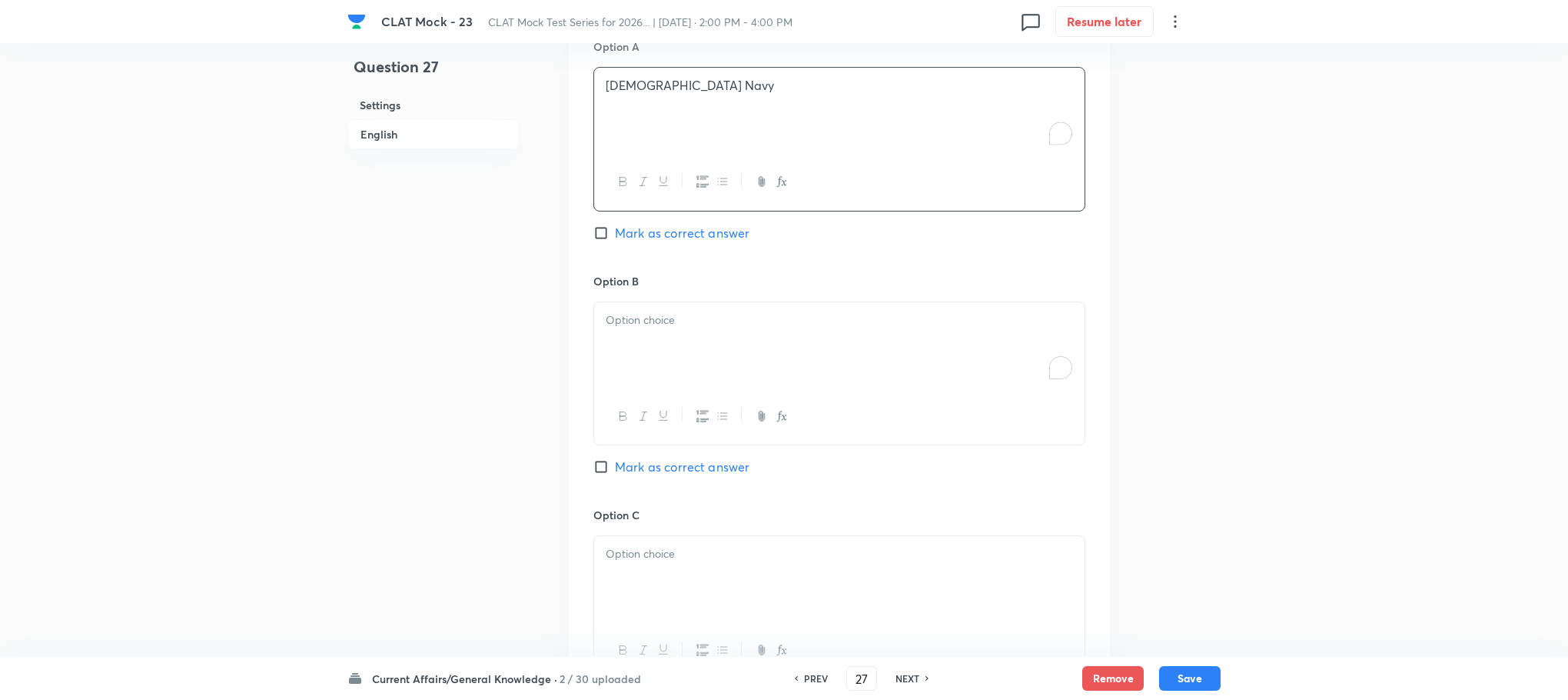
click at [628, 358] on div "To enrich screen reader interactions, please activate Accessibility in Grammarl…" at bounding box center [839, 345] width 490 height 86
drag, startPoint x: 607, startPoint y: 344, endPoint x: 712, endPoint y: 379, distance: 110.7
click at [712, 379] on div "HAL DRDO and Bharat Electronics Limited ISRO" at bounding box center [839, 345] width 490 height 86
click at [646, 578] on div at bounding box center [839, 579] width 490 height 86
drag, startPoint x: 624, startPoint y: 574, endPoint x: 642, endPoint y: 578, distance: 18.4
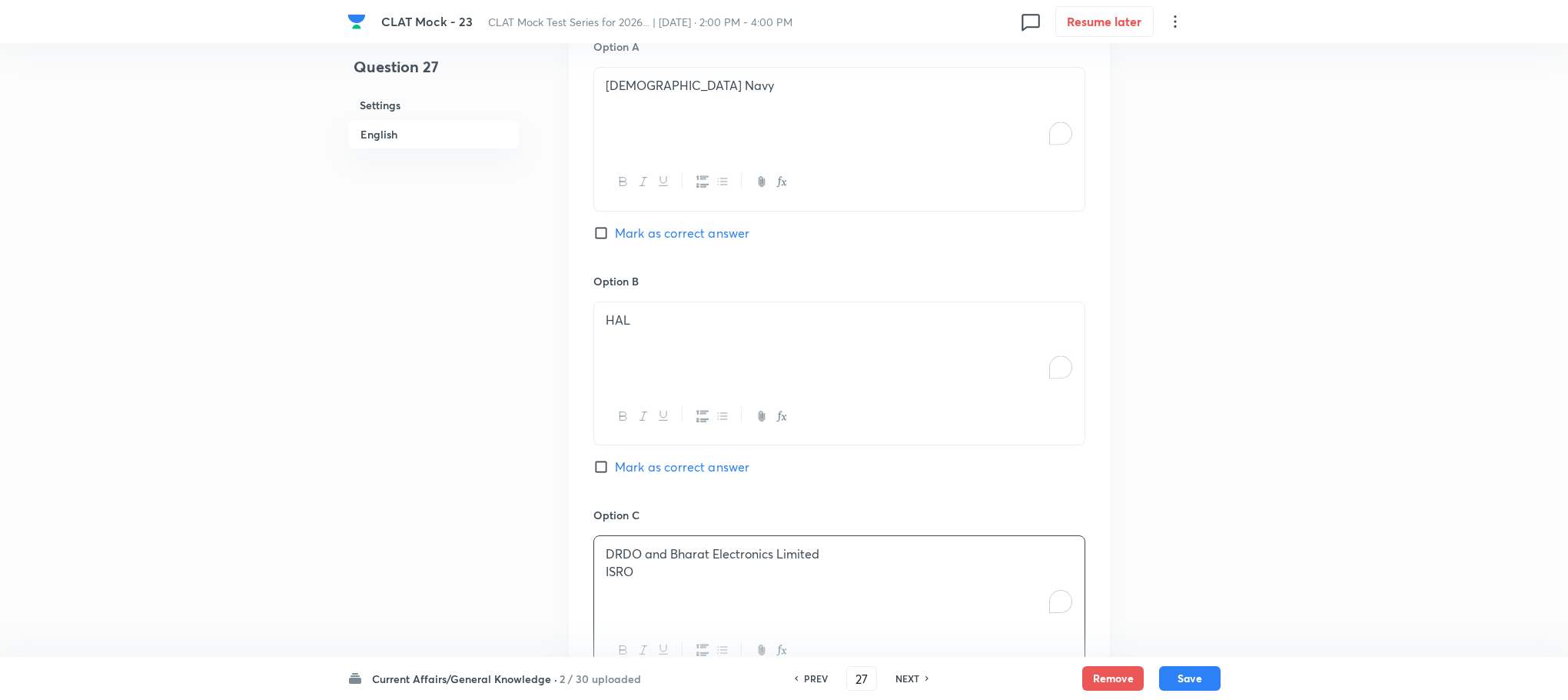
click at [642, 578] on div "Option A Indian Navy Mark as correct answer Option B HAL Mark as correct answer…" at bounding box center [839, 491] width 541 height 955
drag, startPoint x: 596, startPoint y: 573, endPoint x: 687, endPoint y: 596, distance: 93.9
click at [687, 596] on div "DRDO and Bharat Electronics Limited ISRO" at bounding box center [839, 579] width 490 height 86
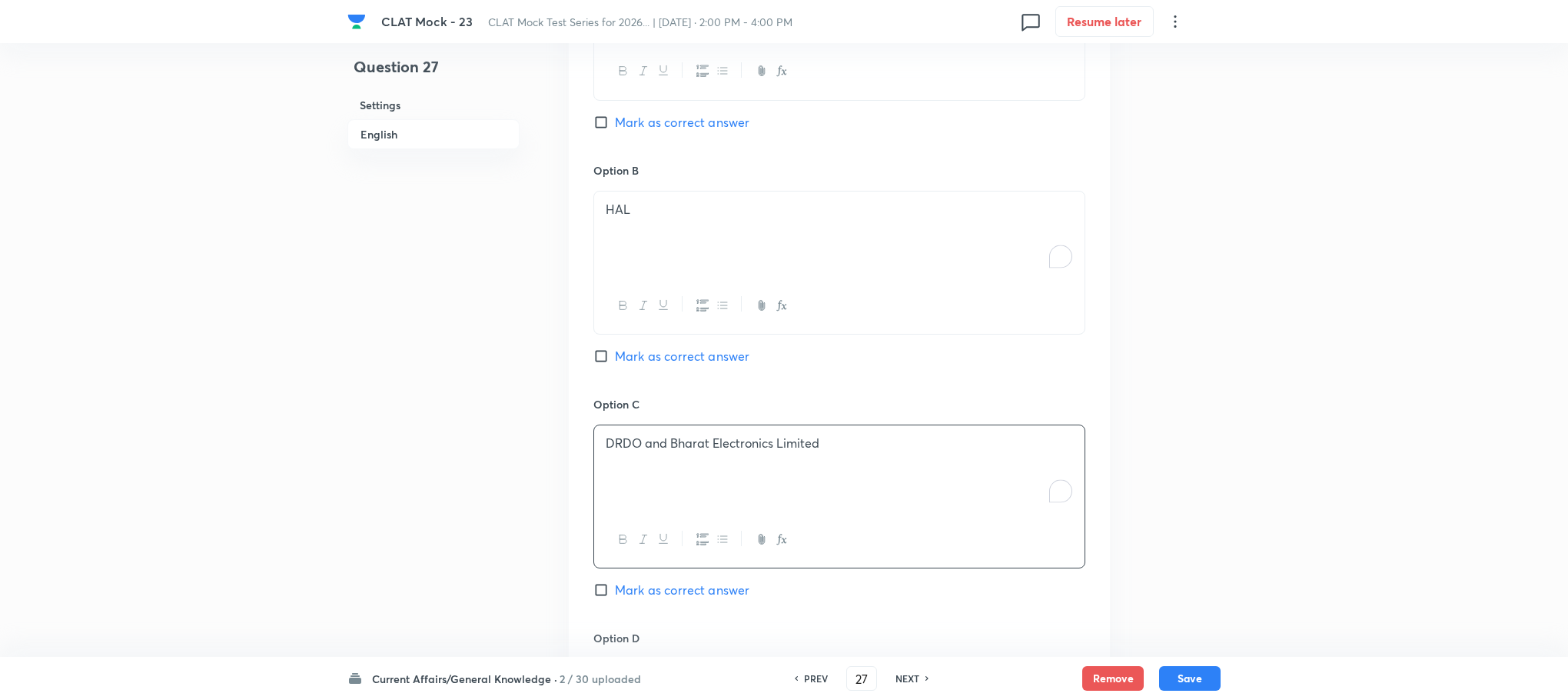
scroll to position [1652, 0]
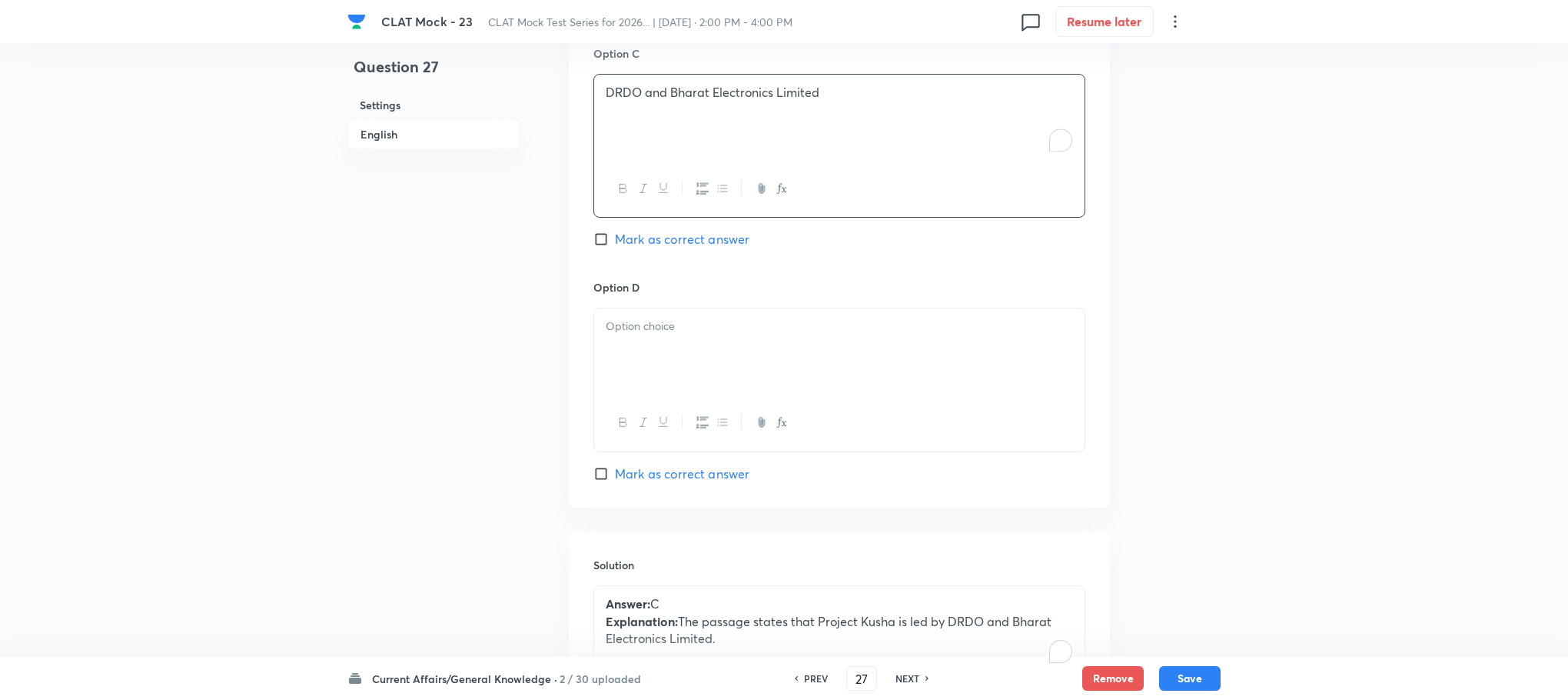
click at [634, 347] on div at bounding box center [839, 351] width 490 height 86
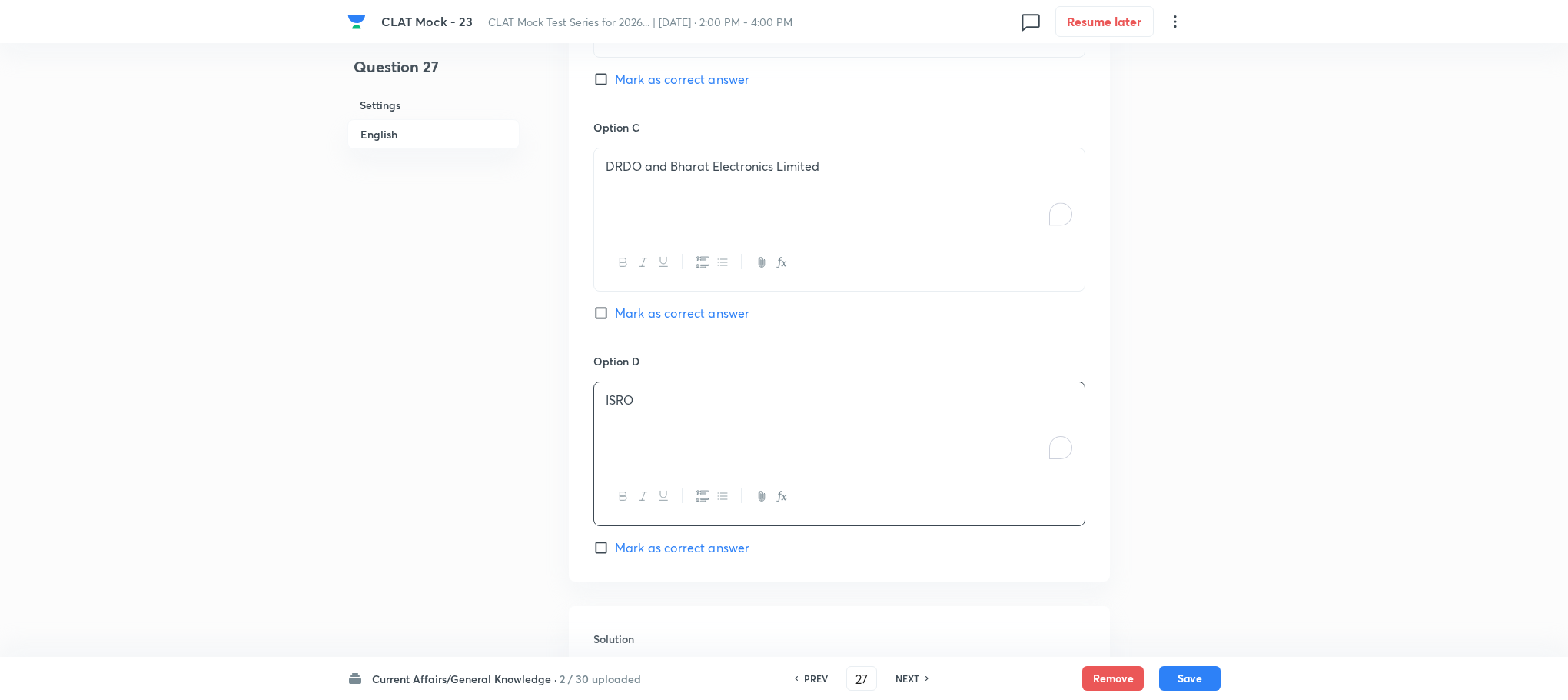
scroll to position [1537, 0]
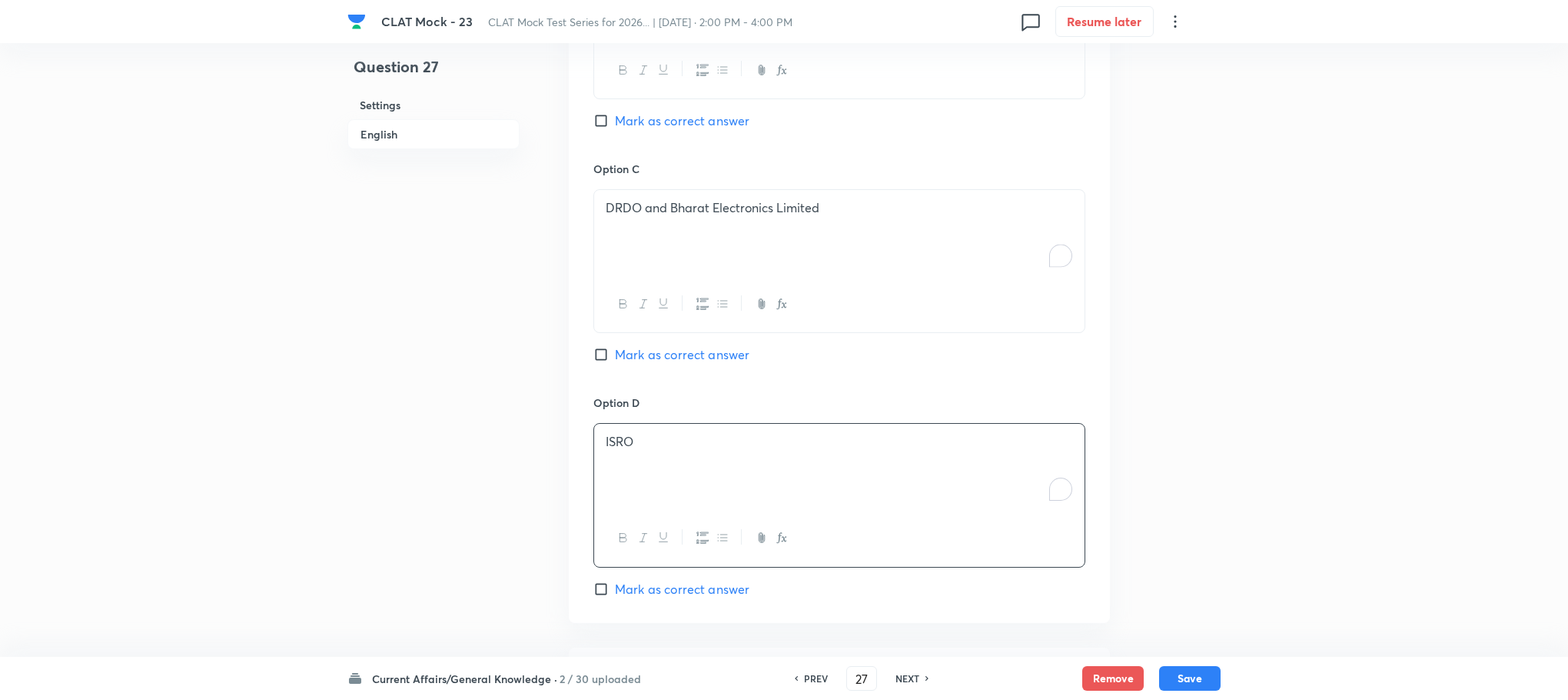
click at [669, 358] on span "Mark as correct answer" at bounding box center [682, 355] width 134 height 19
click at [615, 358] on input "Mark as correct answer" at bounding box center [604, 355] width 22 height 15
checkbox input "true"
click at [1191, 678] on button "Save" at bounding box center [1190, 676] width 62 height 24
type input "28"
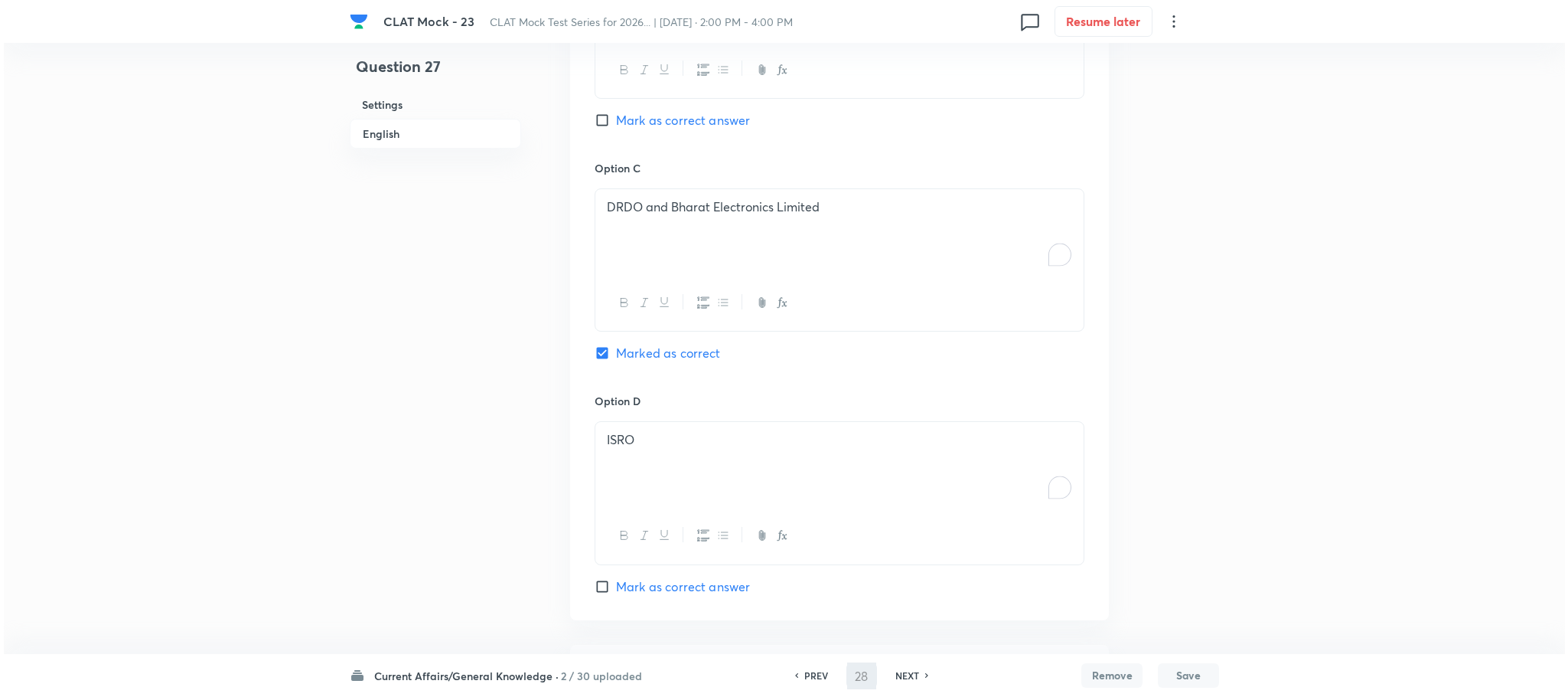
scroll to position [0, 0]
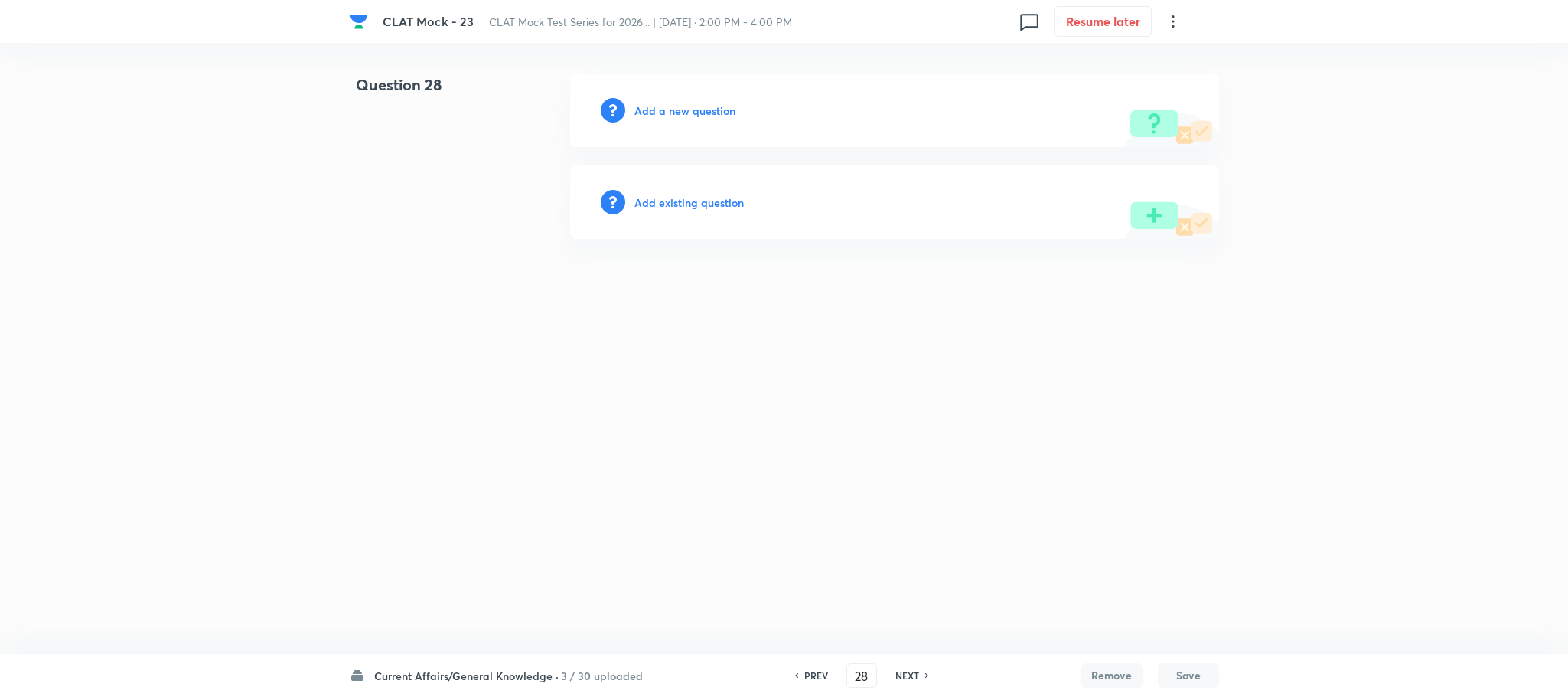
click at [657, 114] on h6 "Add a new question" at bounding box center [685, 110] width 101 height 16
click at [657, 114] on h6 "Choose a question type" at bounding box center [693, 110] width 118 height 16
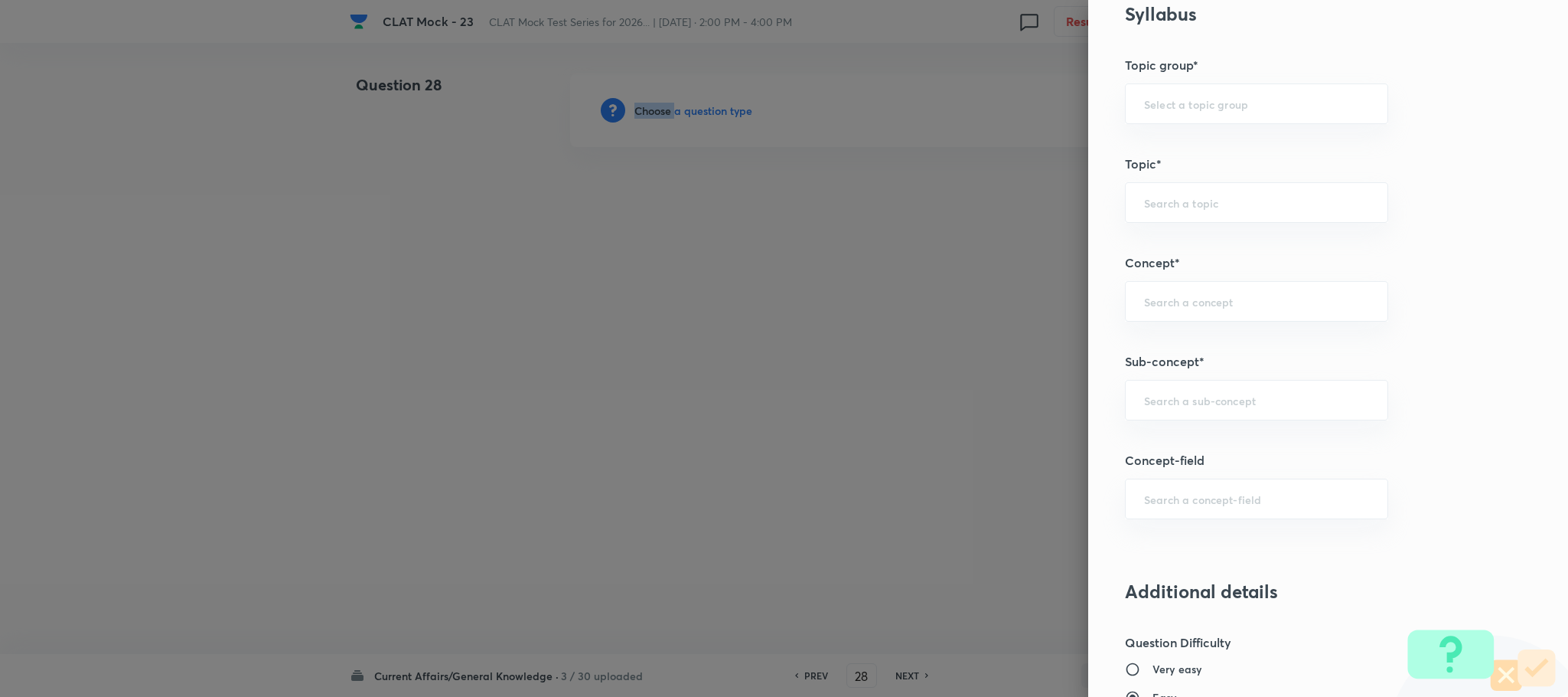
scroll to position [804, 0]
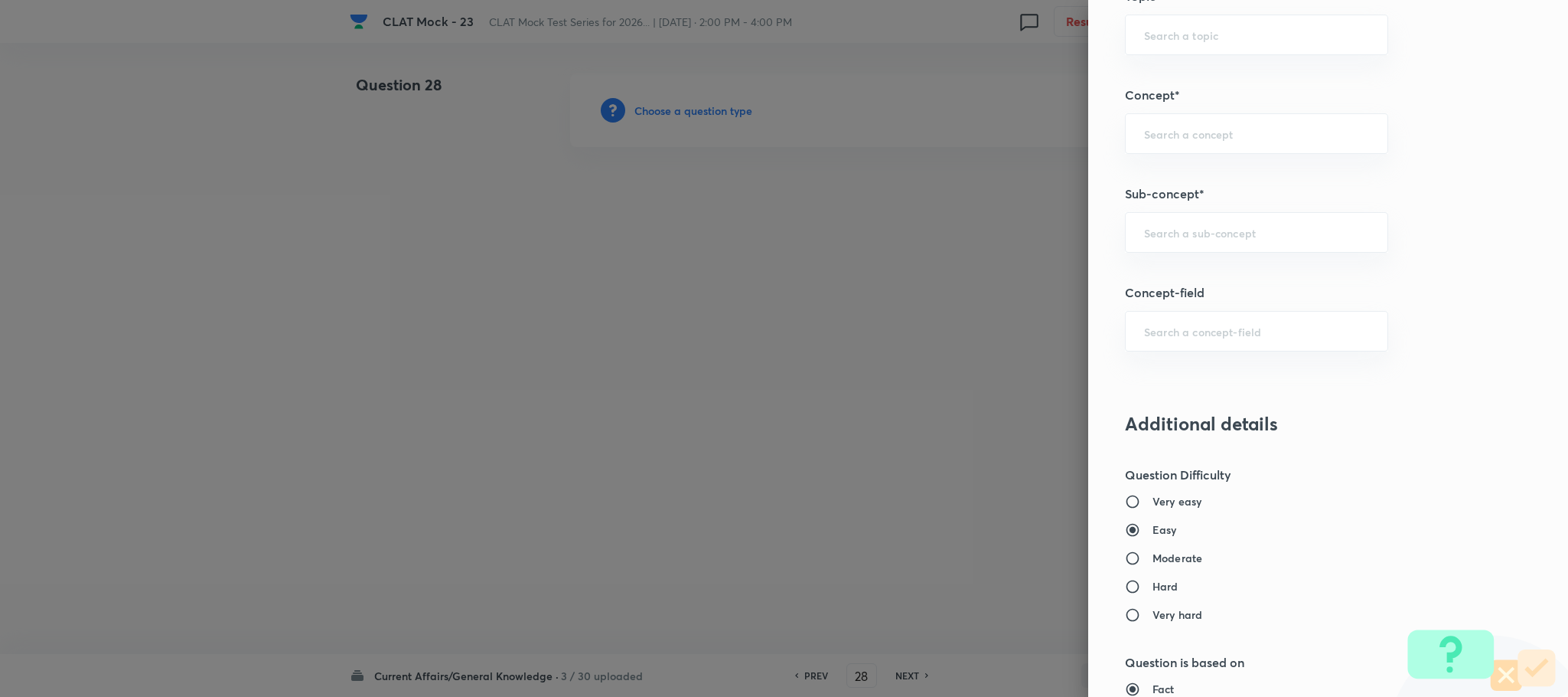
click at [1144, 214] on div "Question settings Question type* Single choice correct Number of options* 2 3 4…" at bounding box center [1328, 348] width 480 height 697
click at [1141, 245] on div "​" at bounding box center [1256, 232] width 263 height 40
type input "r"
click at [1155, 272] on li "National" at bounding box center [1239, 281] width 261 height 28
type input "National"
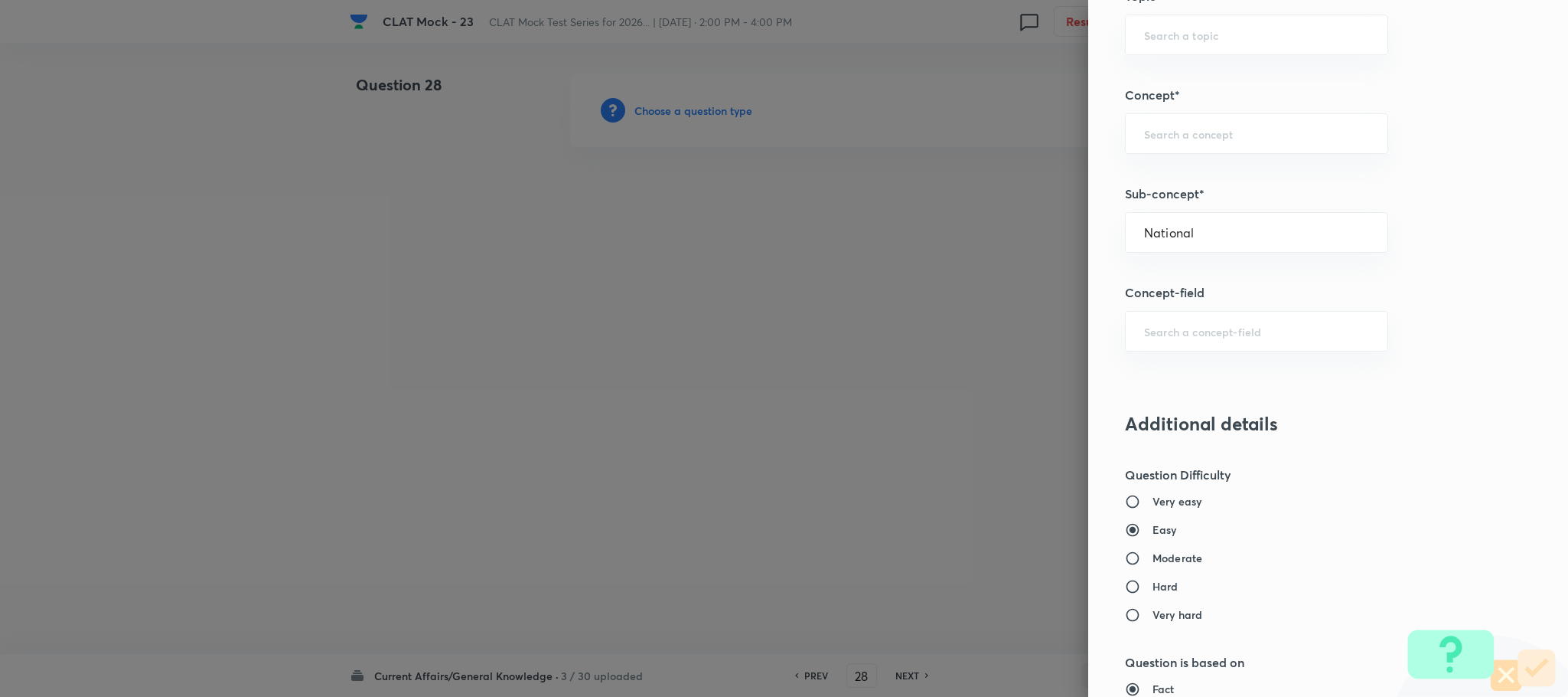
type input "General Awareness"
type input "Current Affairs"
type input "Social"
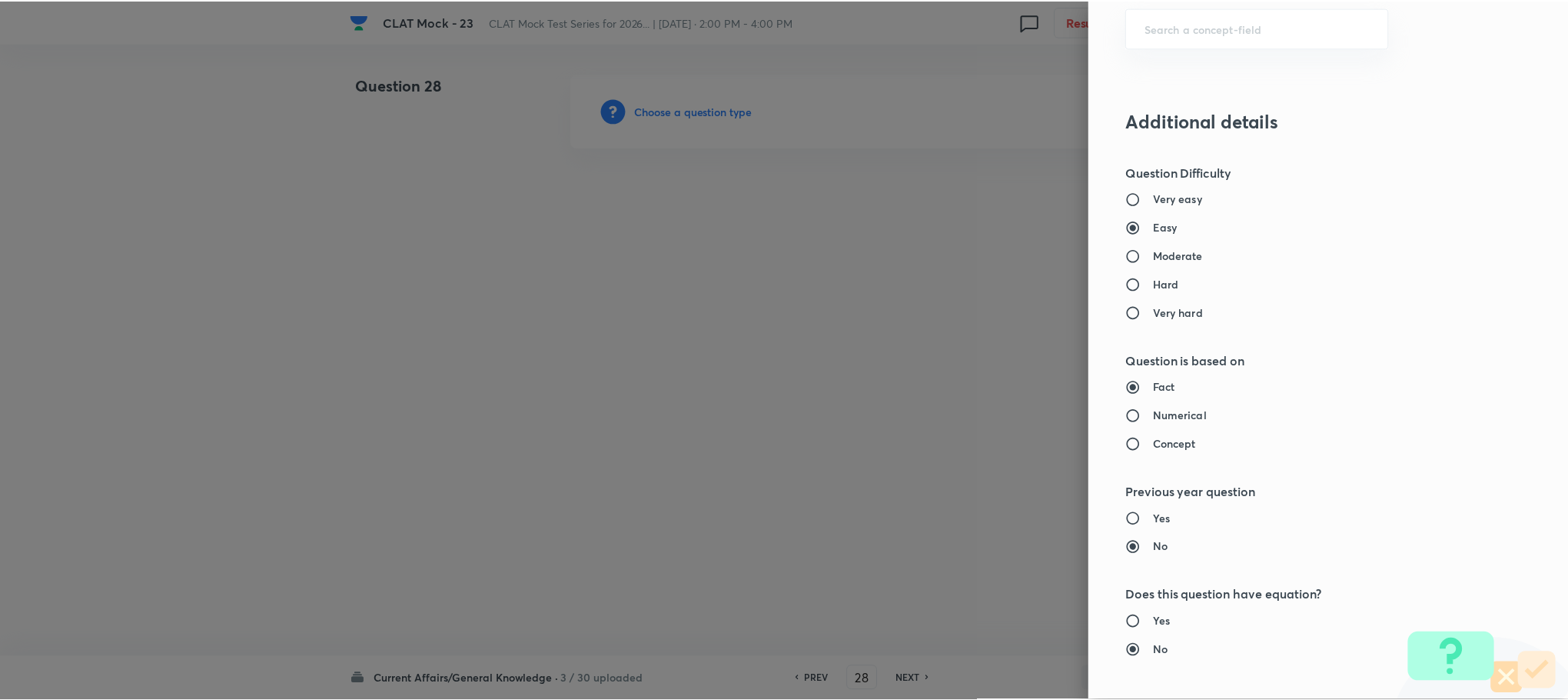
scroll to position [1385, 0]
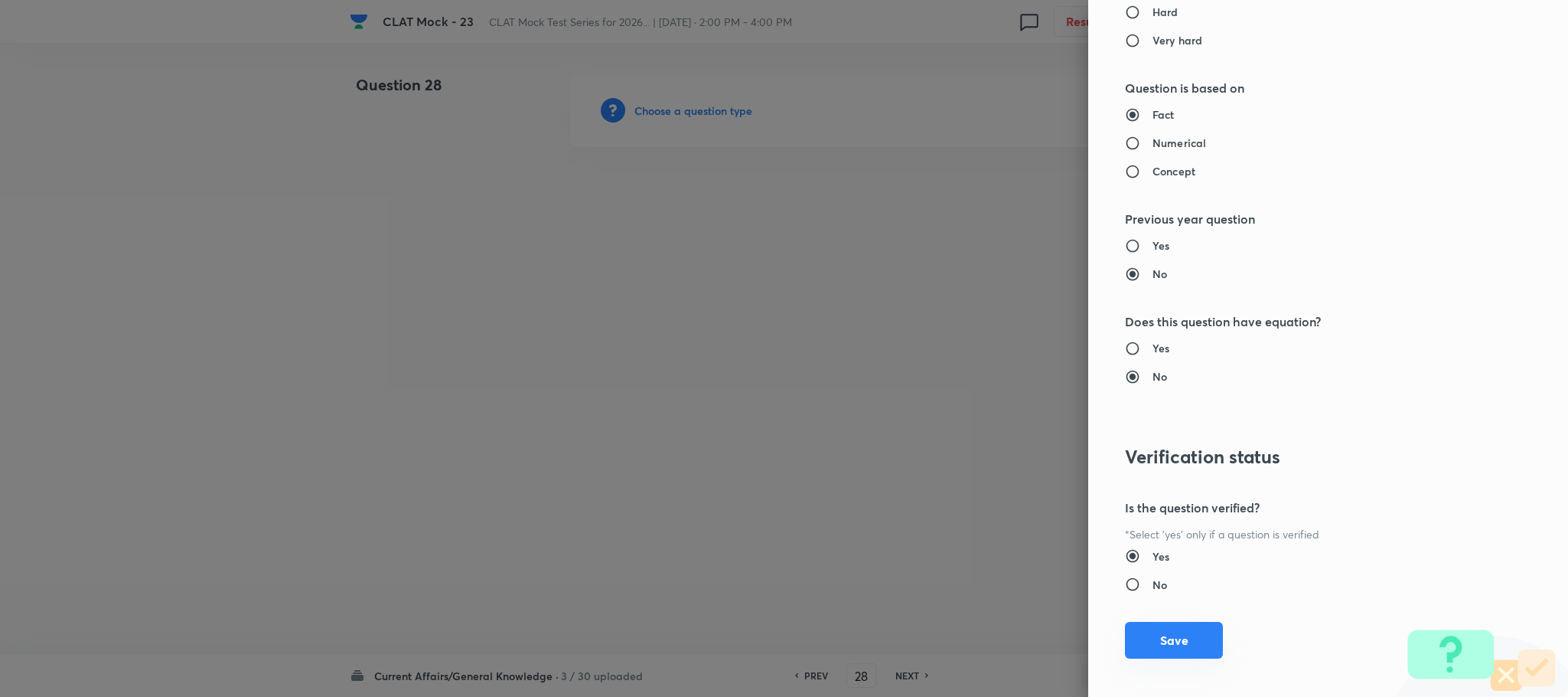
click at [1160, 647] on button "Save" at bounding box center [1174, 641] width 98 height 37
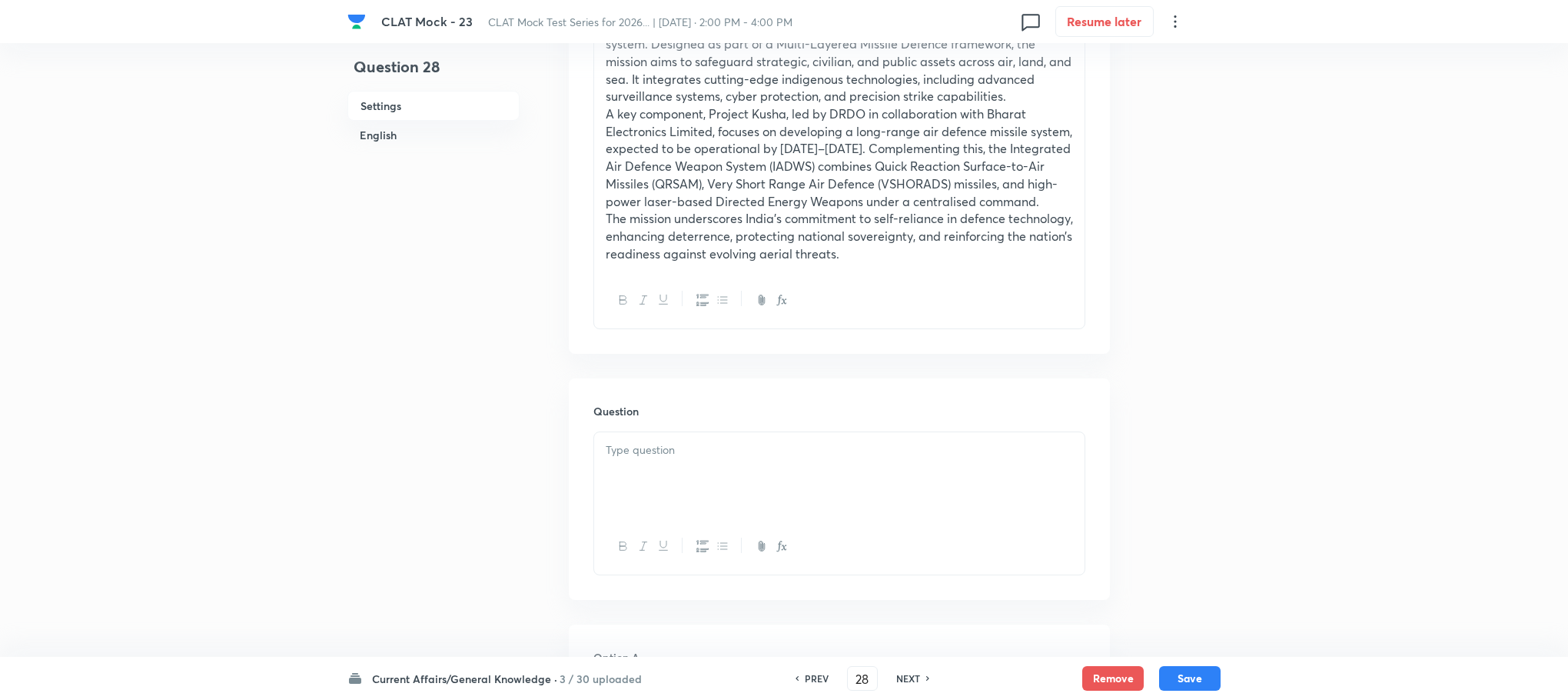
scroll to position [692, 0]
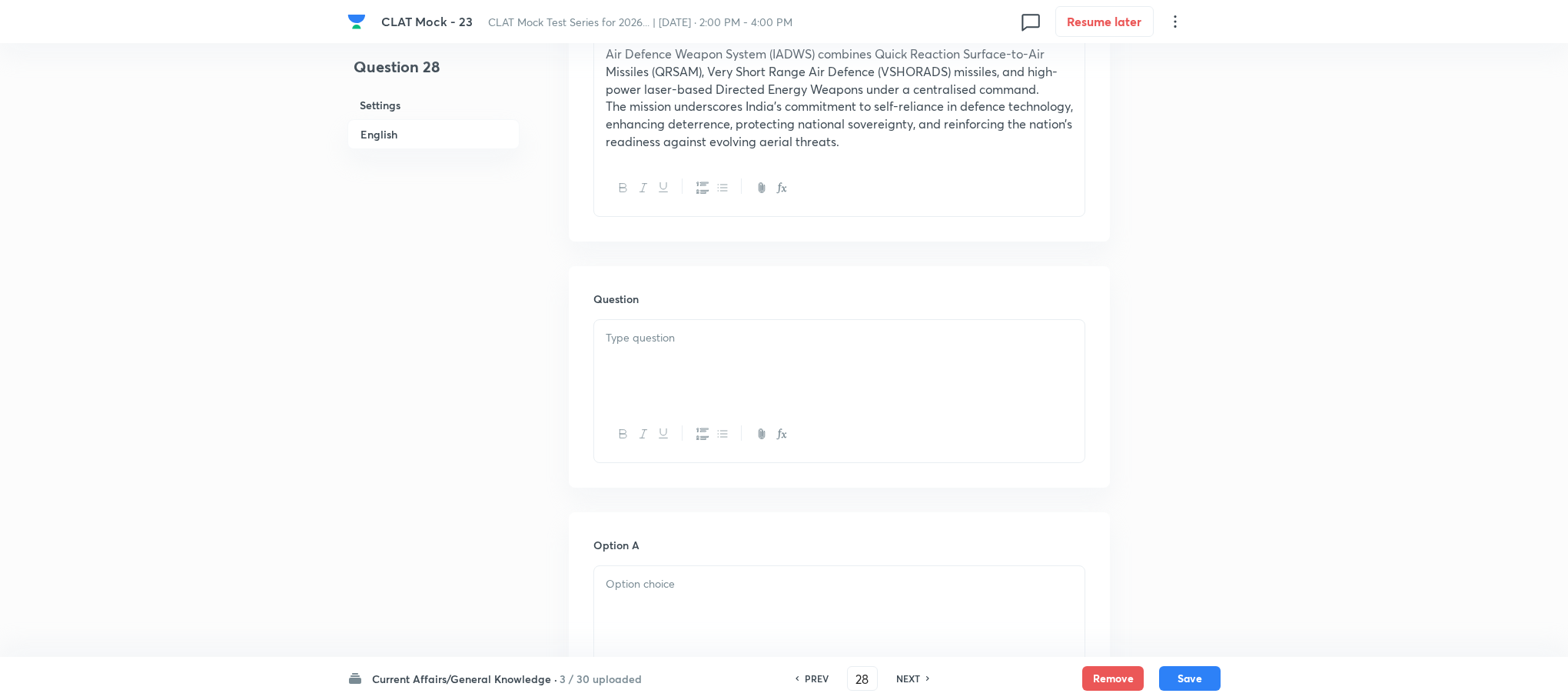
click at [587, 376] on div "Question" at bounding box center [839, 377] width 541 height 221
click at [624, 366] on div at bounding box center [839, 363] width 490 height 86
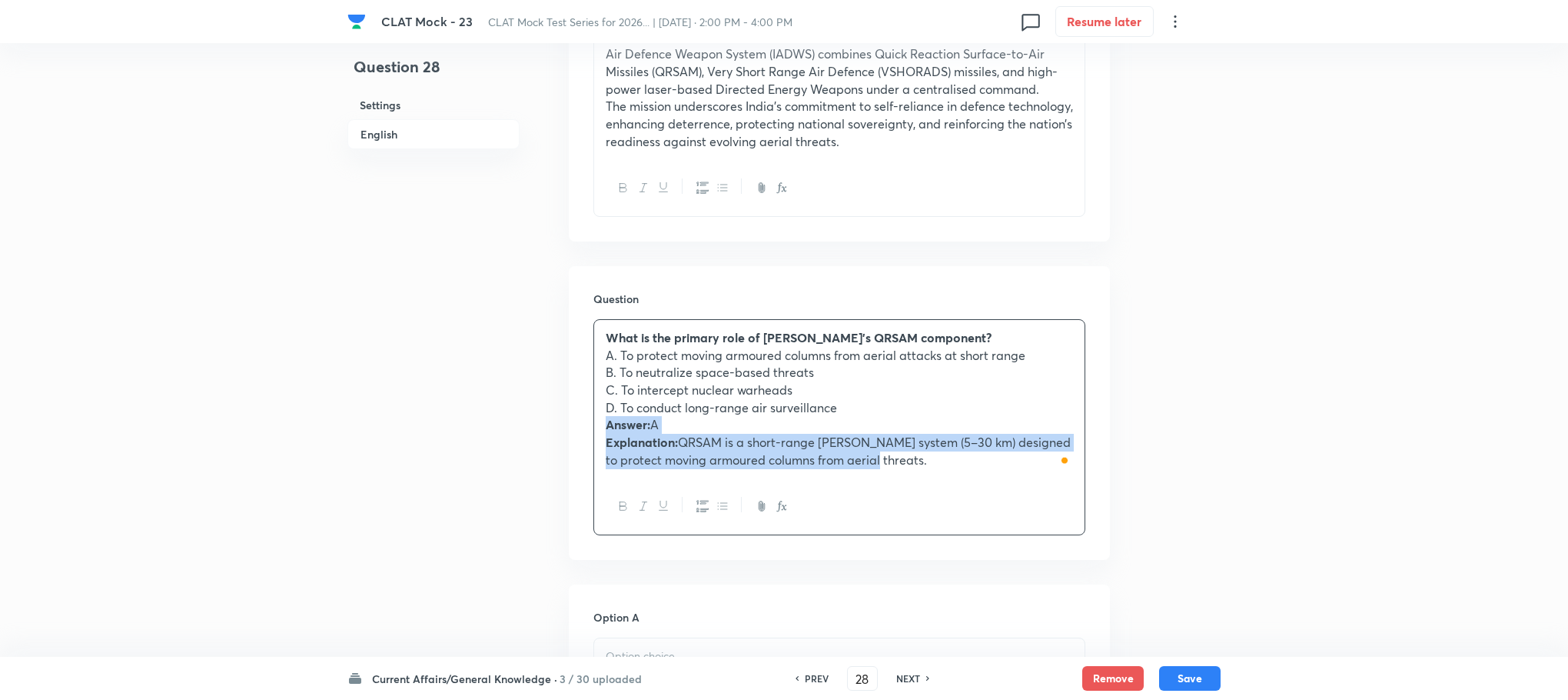
drag, startPoint x: 608, startPoint y: 423, endPoint x: 918, endPoint y: 492, distance: 317.6
click at [918, 492] on div "What is the primary role of IADWS’s QRSAM component? A. To protect moving armou…" at bounding box center [839, 427] width 492 height 216
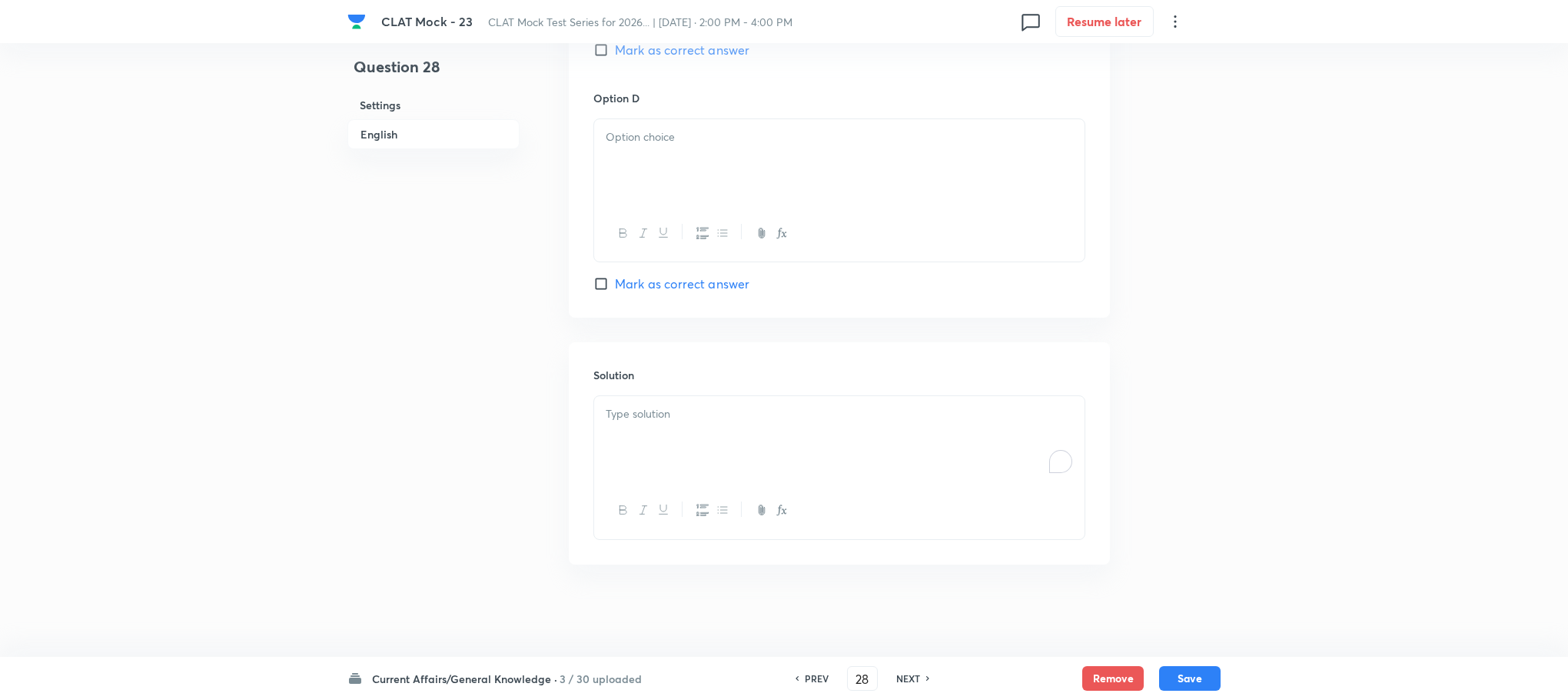
click at [662, 464] on div "To enrich screen reader interactions, please activate Accessibility in Grammarl…" at bounding box center [839, 439] width 490 height 86
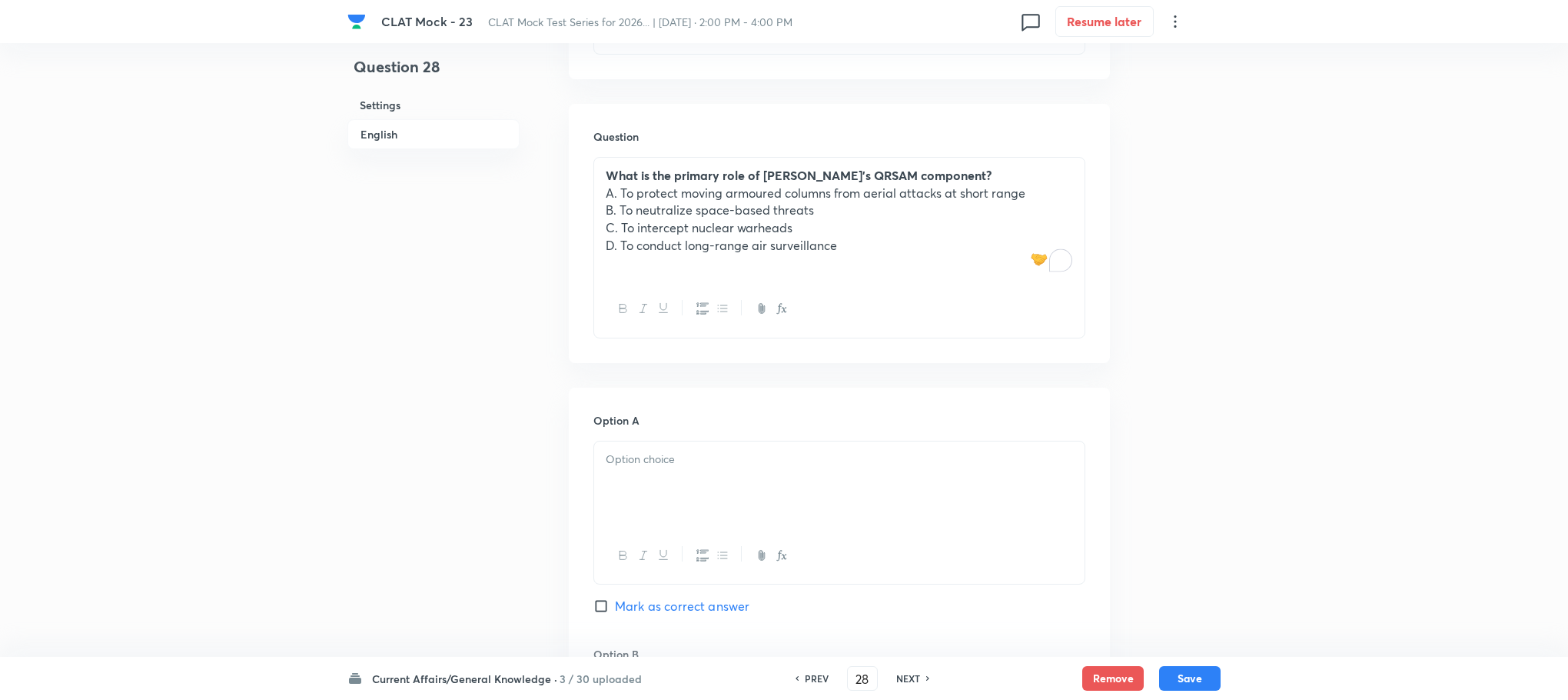
scroll to position [844, 0]
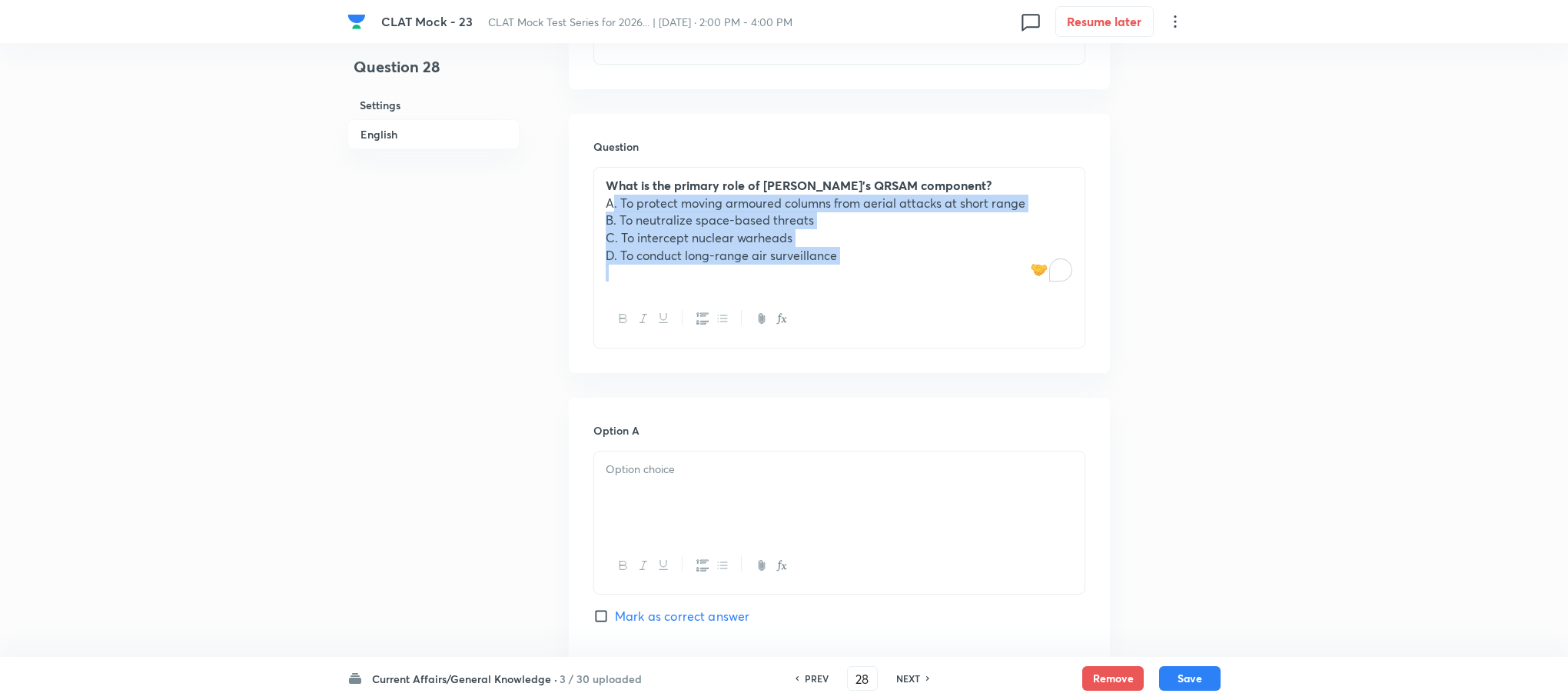
drag, startPoint x: 603, startPoint y: 206, endPoint x: 895, endPoint y: 298, distance: 306.2
click at [895, 298] on div "What is the primary role of IADWS’s QRSAM component? A. To protect moving armou…" at bounding box center [839, 258] width 492 height 182
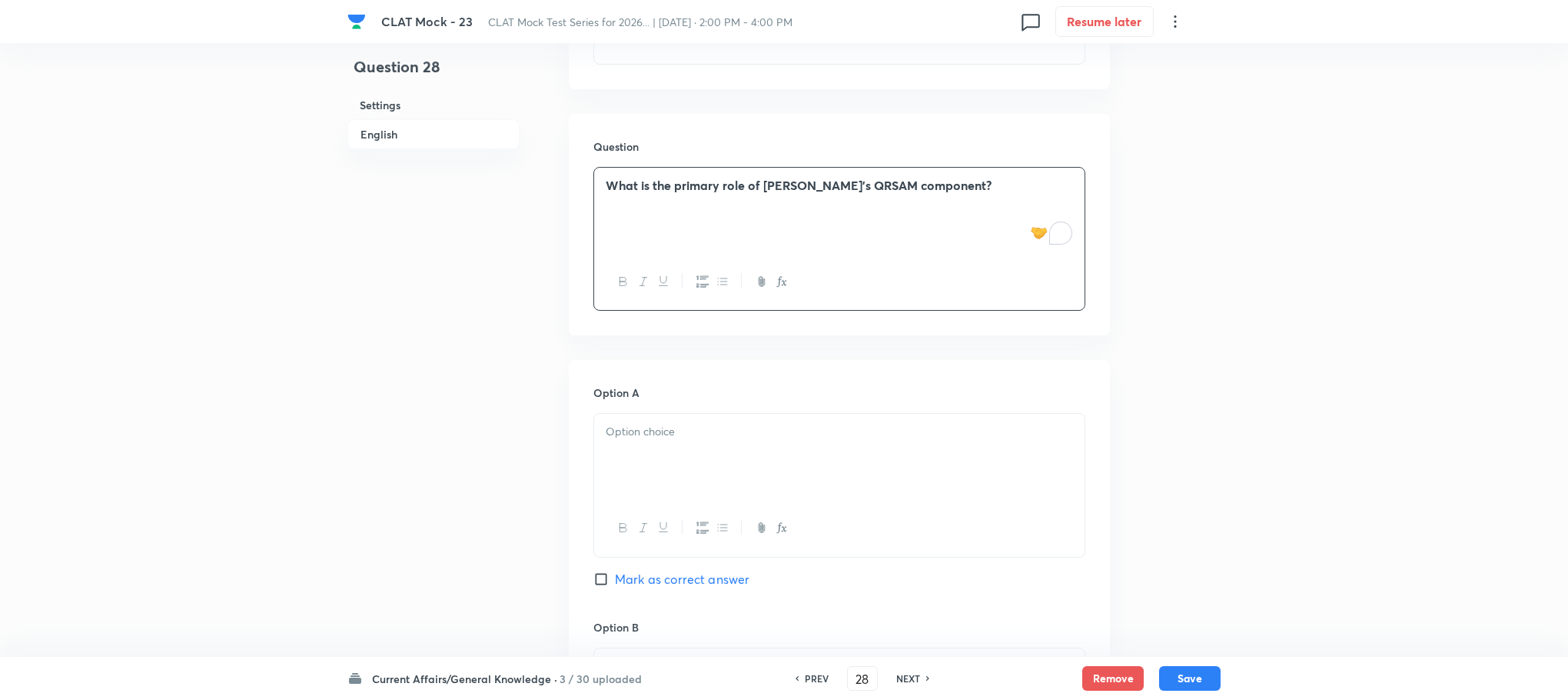
click at [673, 419] on div at bounding box center [839, 457] width 490 height 86
paste div "To enrich screen reader interactions, please activate Accessibility in Grammarl…"
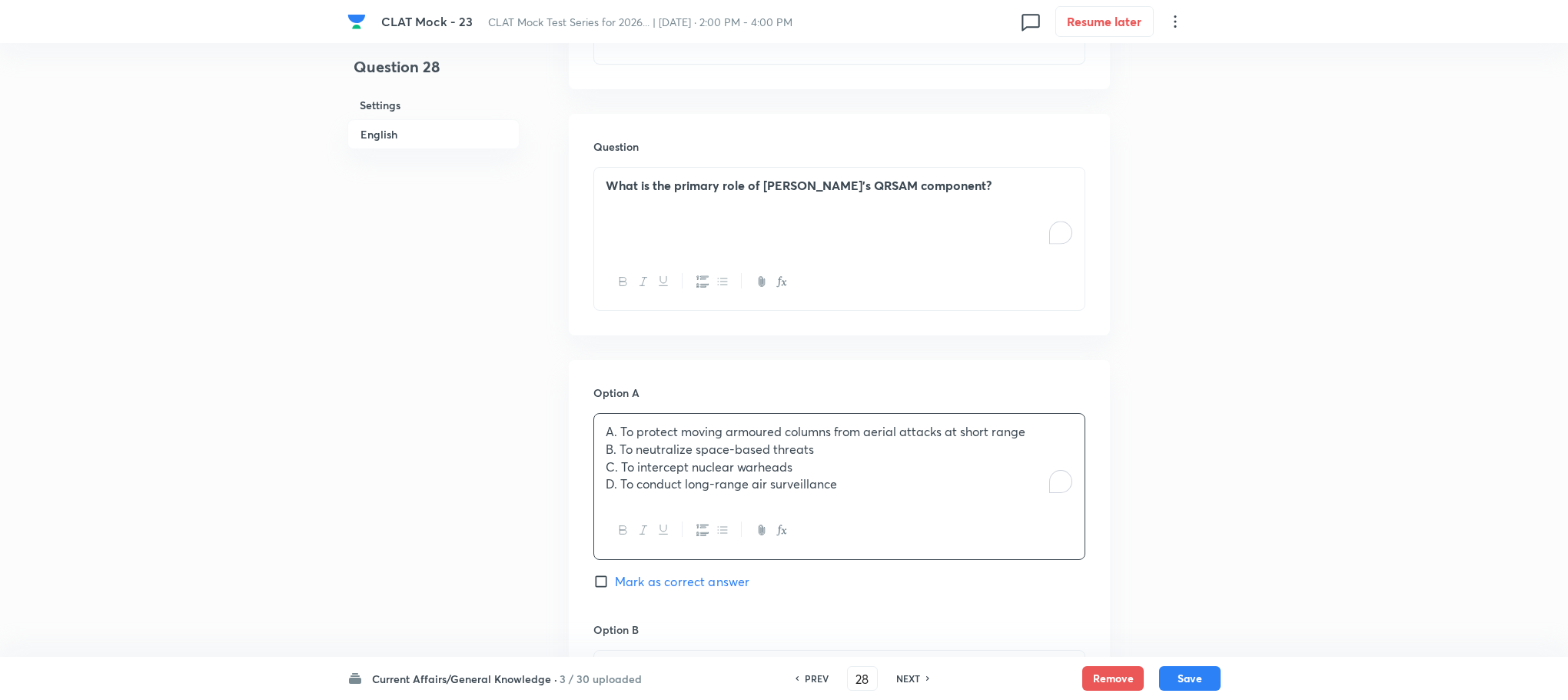
click at [623, 425] on p "A. To protect moving armoured columns from aerial attacks at short range" at bounding box center [840, 431] width 468 height 18
click at [620, 453] on p "B. To neutralize space-based threats" at bounding box center [840, 449] width 468 height 18
click at [620, 466] on p "C. To intercept nuclear warheads" at bounding box center [840, 467] width 468 height 18
click at [620, 479] on p "D. To conduct long-range air surveillance" at bounding box center [840, 484] width 468 height 18
drag, startPoint x: 600, startPoint y: 455, endPoint x: 861, endPoint y: 522, distance: 269.5
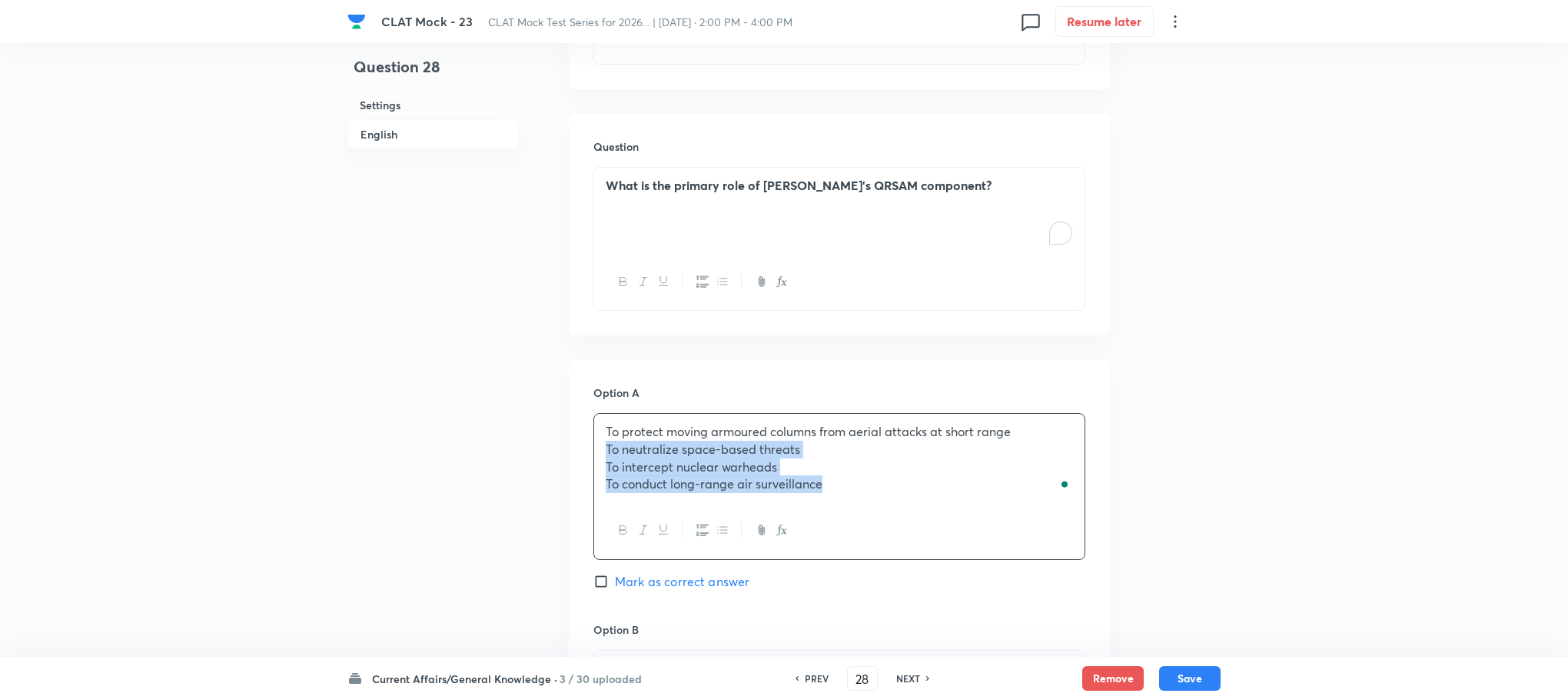
click at [861, 522] on div "To protect moving armoured columns from aerial attacks at short range To neutra…" at bounding box center [839, 486] width 492 height 146
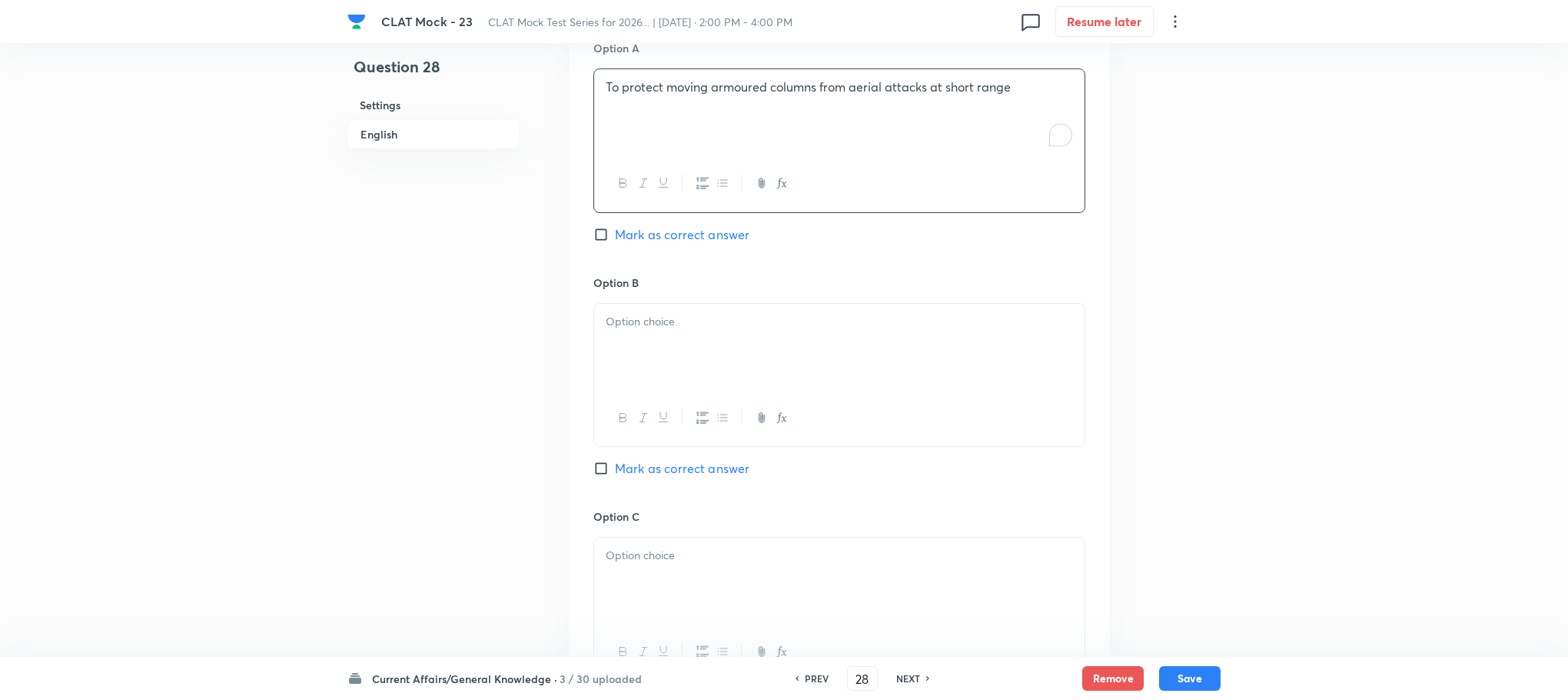
scroll to position [1191, 0]
click at [652, 350] on div at bounding box center [839, 345] width 490 height 86
drag, startPoint x: 593, startPoint y: 335, endPoint x: 897, endPoint y: 406, distance: 312.2
click at [914, 406] on div "To neutralize space-based threats To intercept nuclear warheads To conduct long…" at bounding box center [839, 373] width 492 height 144
click at [648, 580] on div at bounding box center [839, 579] width 490 height 86
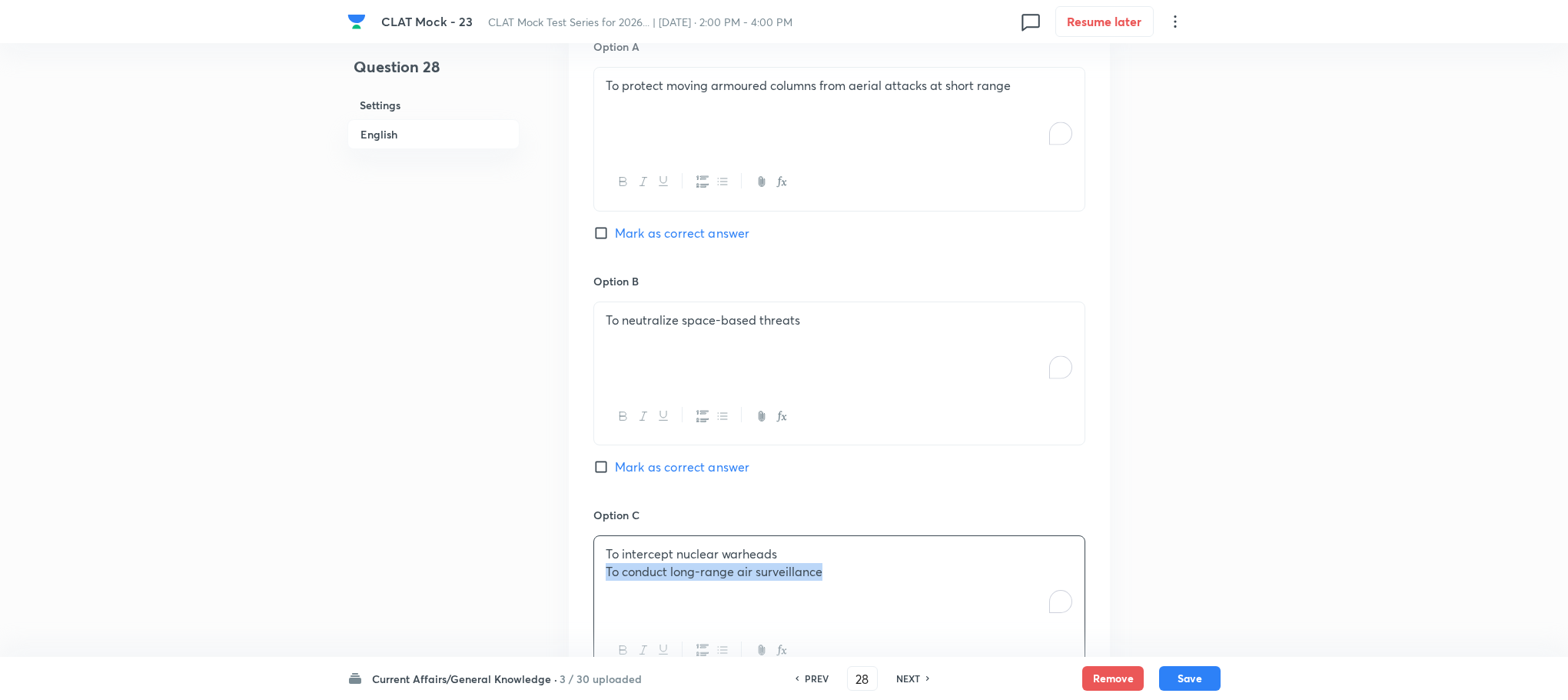
drag, startPoint x: 597, startPoint y: 575, endPoint x: 937, endPoint y: 621, distance: 343.1
click at [937, 621] on div "To intercept nuclear warheads To conduct long-range air surveillance" at bounding box center [839, 579] width 490 height 86
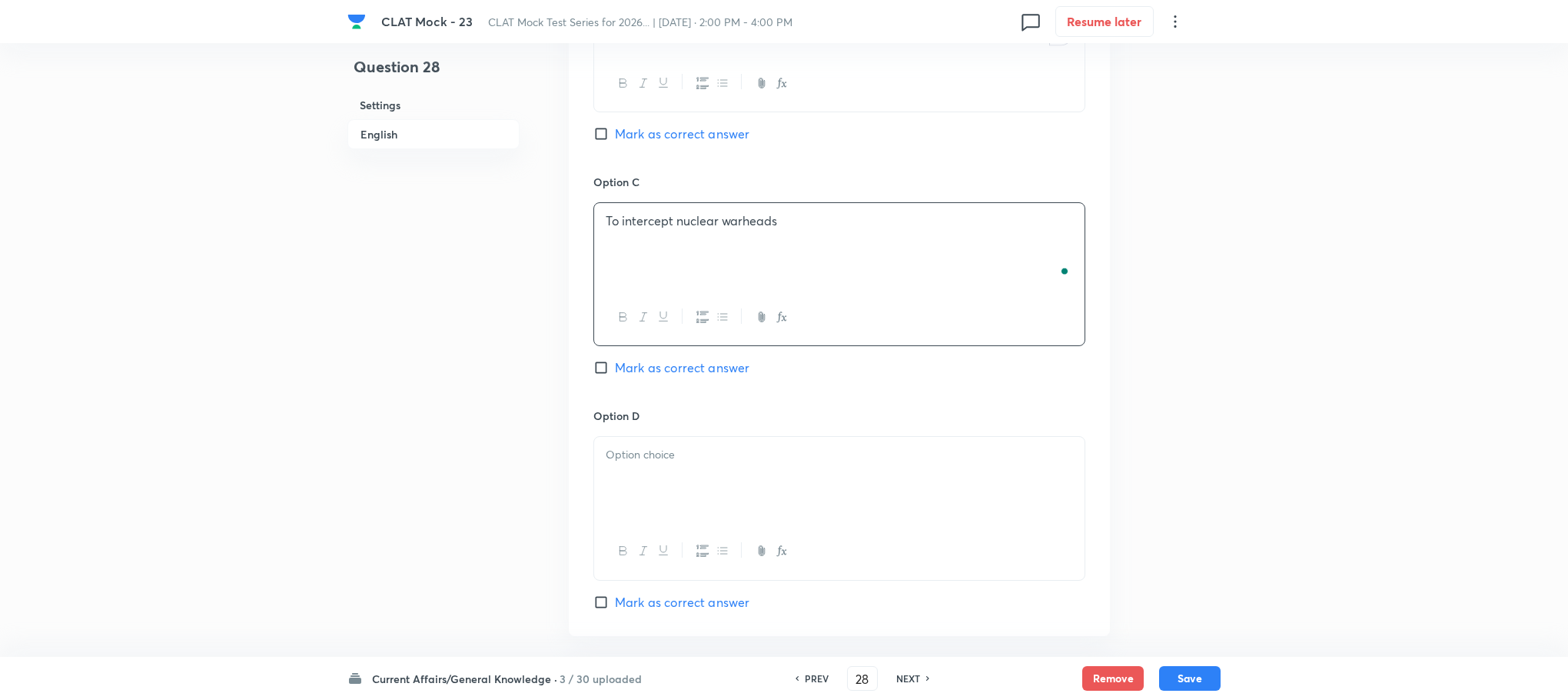
scroll to position [1537, 0]
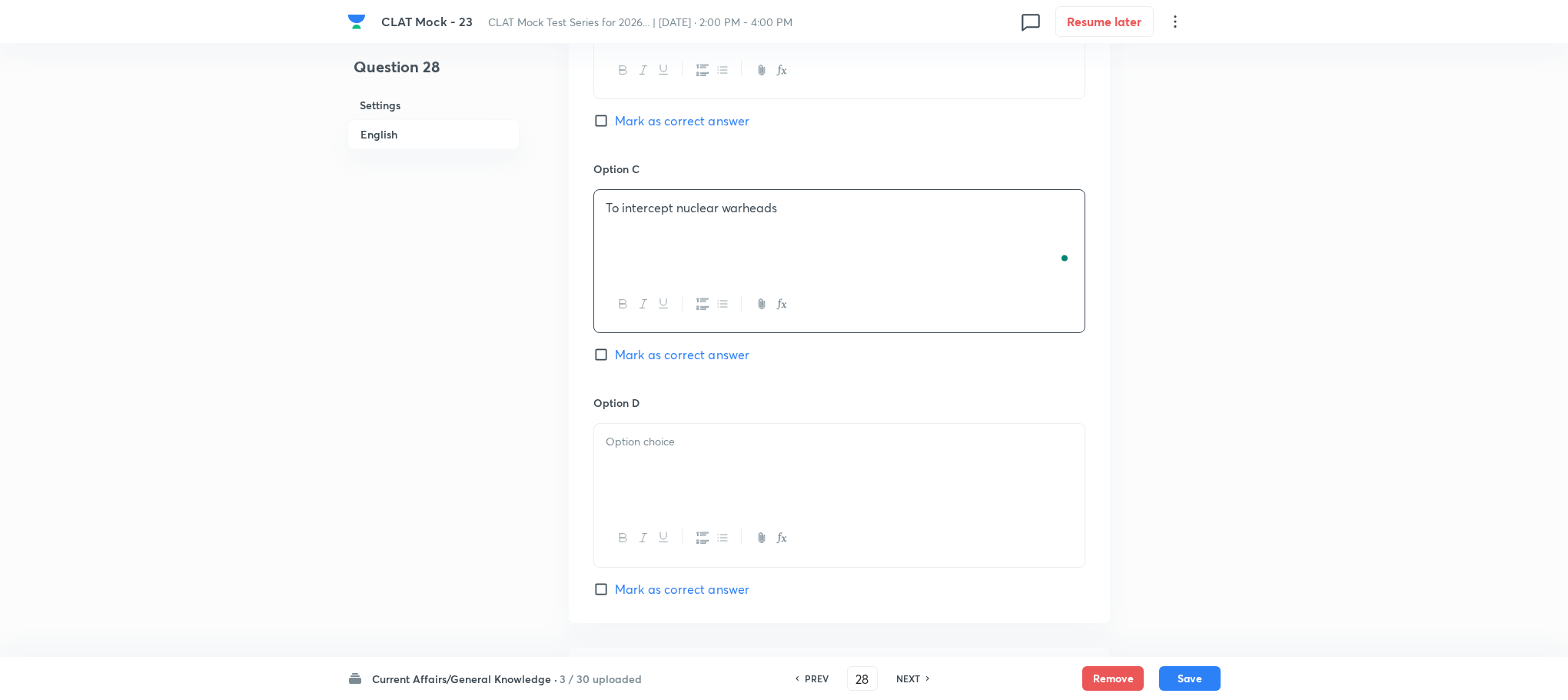
click at [636, 490] on div at bounding box center [839, 467] width 490 height 86
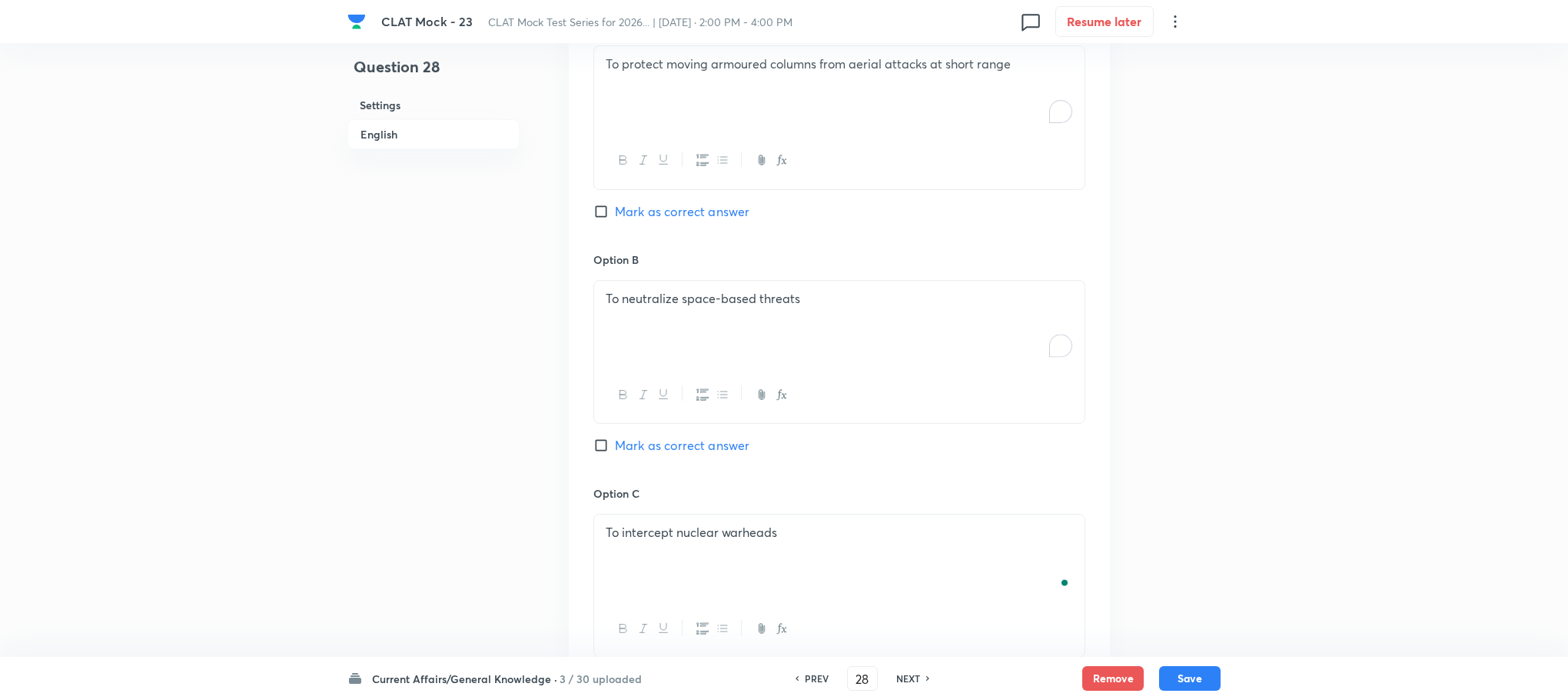
scroll to position [1191, 0]
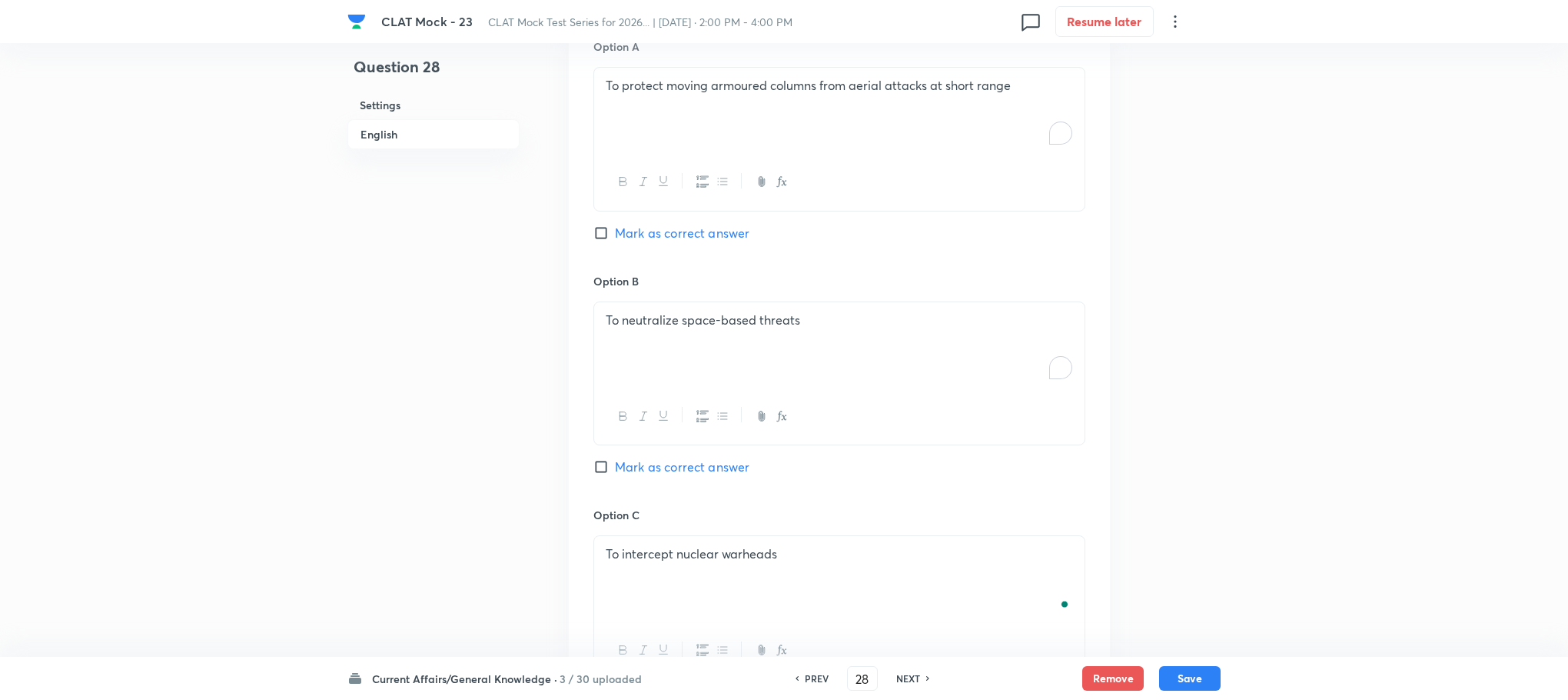
click at [667, 231] on span "Mark as correct answer" at bounding box center [682, 233] width 134 height 19
click at [615, 231] on input "Mark as correct answer" at bounding box center [604, 233] width 22 height 15
checkbox input "true"
click at [1186, 677] on button "Save" at bounding box center [1190, 676] width 62 height 24
type input "29"
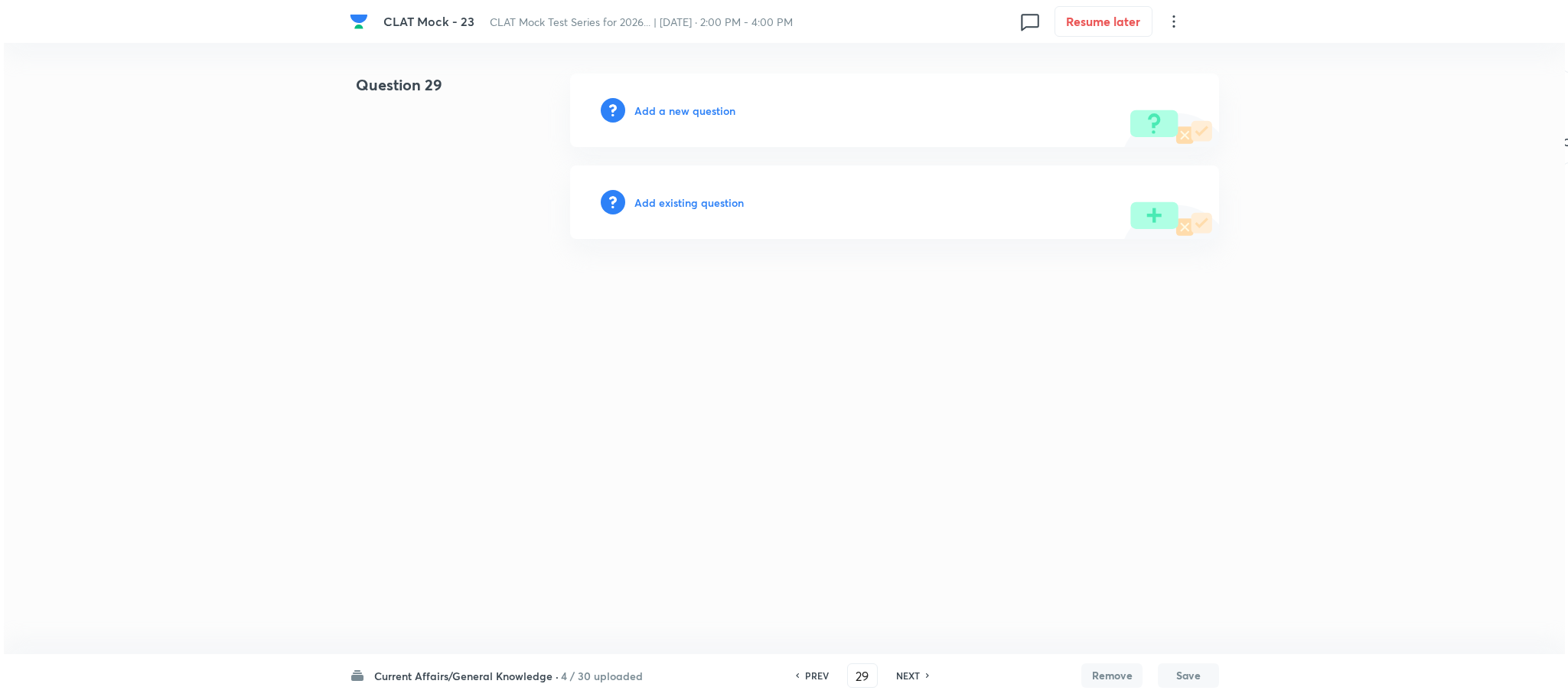
scroll to position [0, 0]
click at [665, 114] on h6 "Add a new question" at bounding box center [685, 110] width 101 height 16
click at [665, 114] on h6 "Choose a question type" at bounding box center [693, 110] width 118 height 16
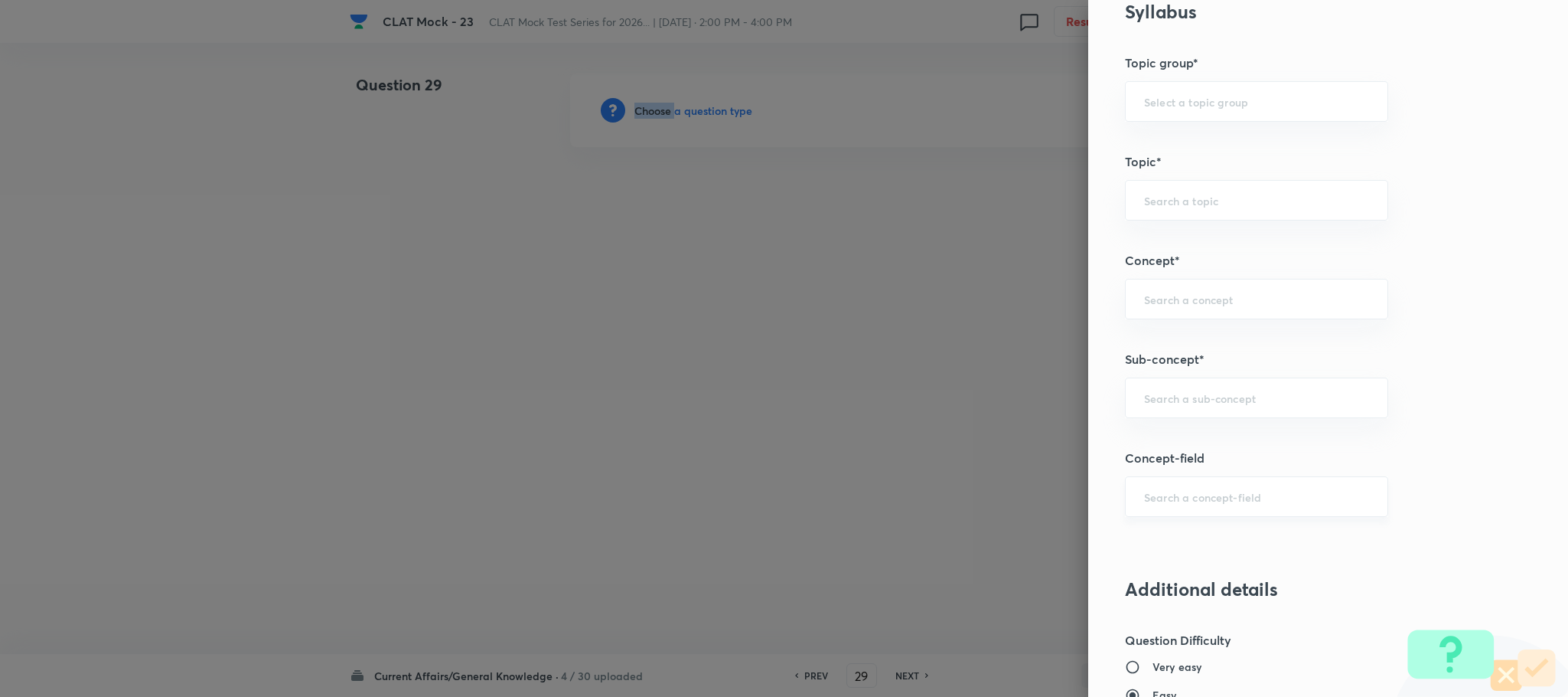
scroll to position [689, 0]
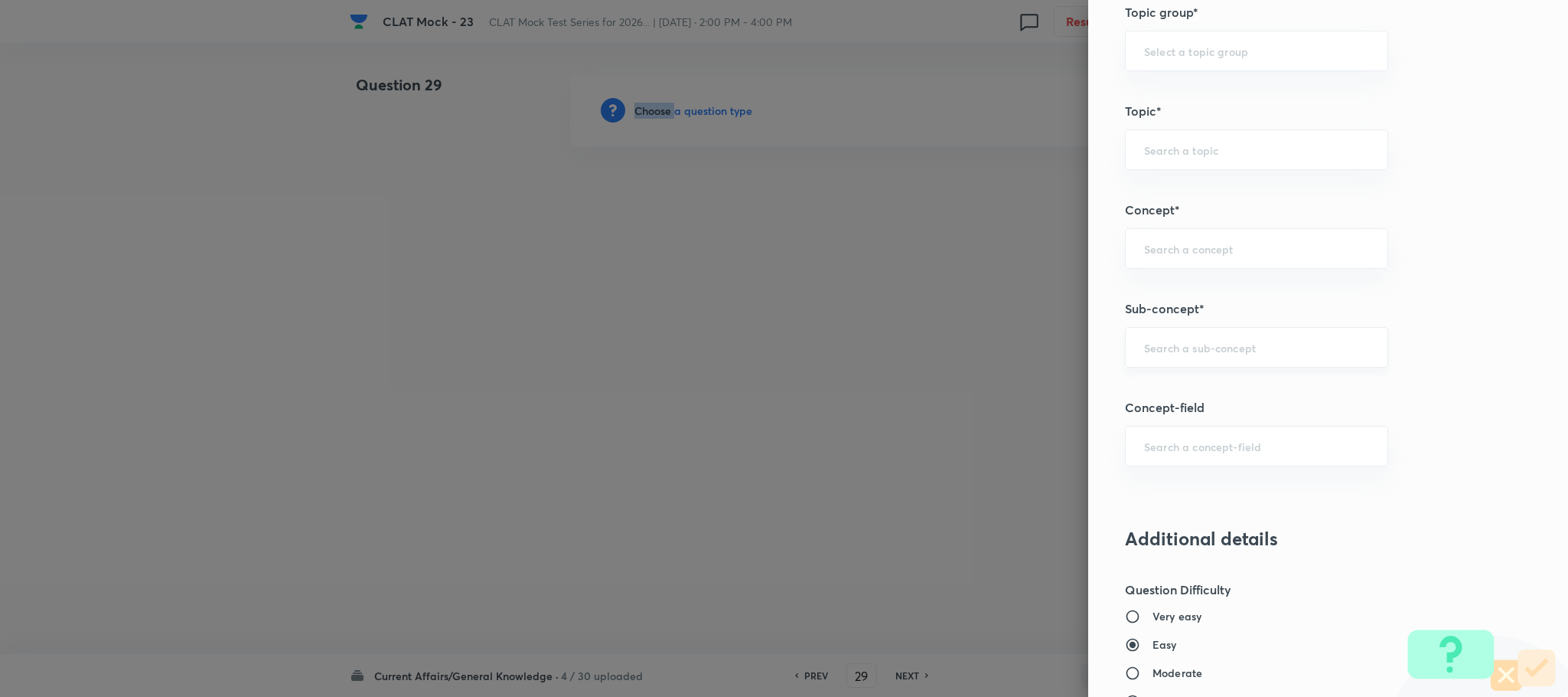
click at [1181, 367] on div "​" at bounding box center [1256, 347] width 263 height 40
click at [1179, 398] on li "National" at bounding box center [1239, 396] width 261 height 28
type input "National"
type input "General Awareness"
type input "Current Affairs"
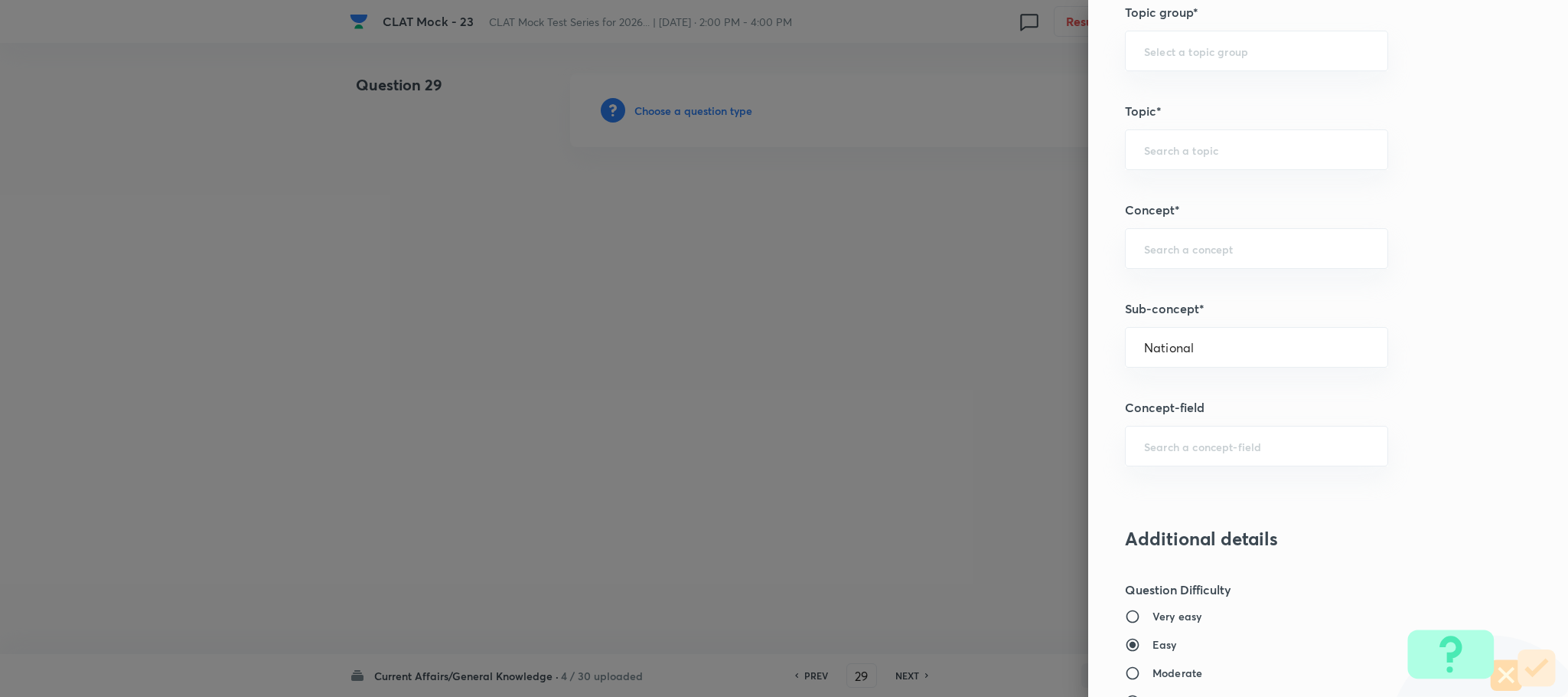
type input "Social"
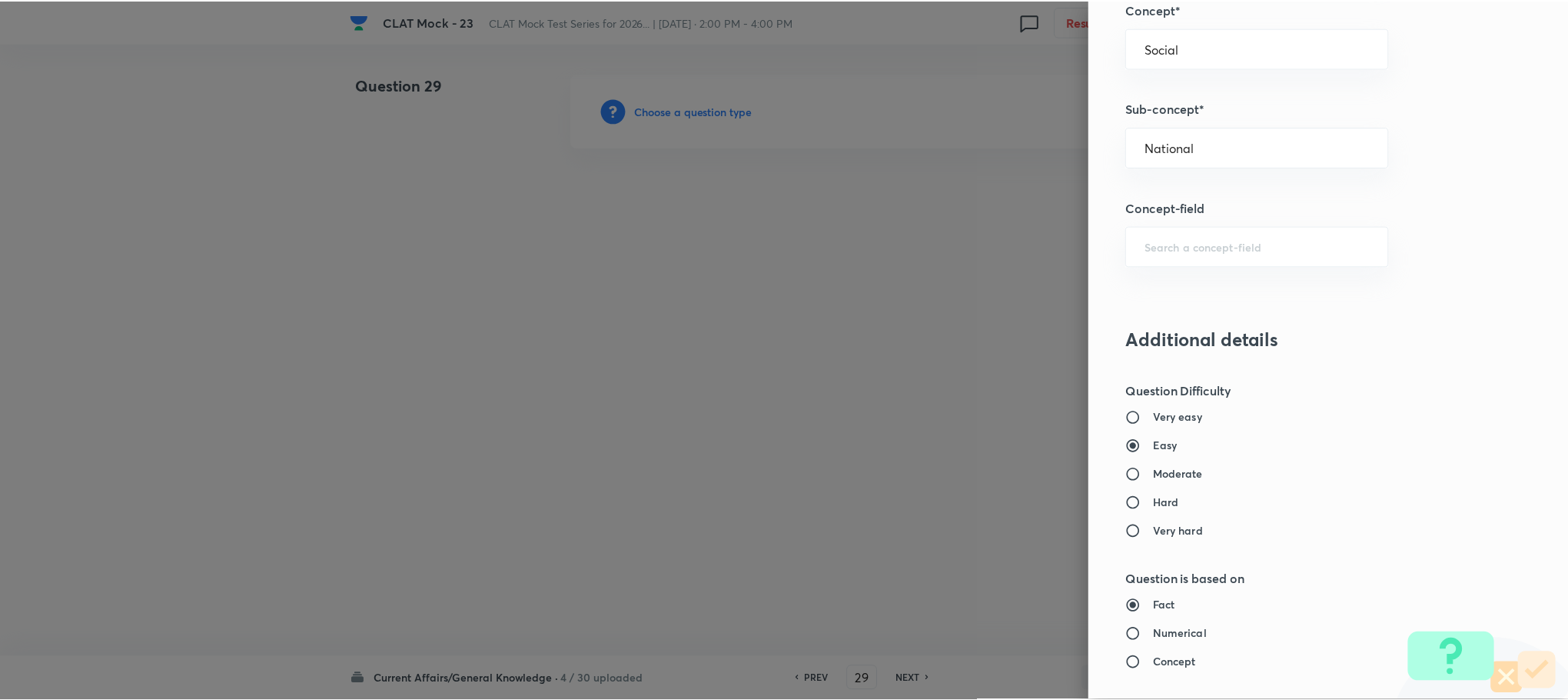
scroll to position [1402, 0]
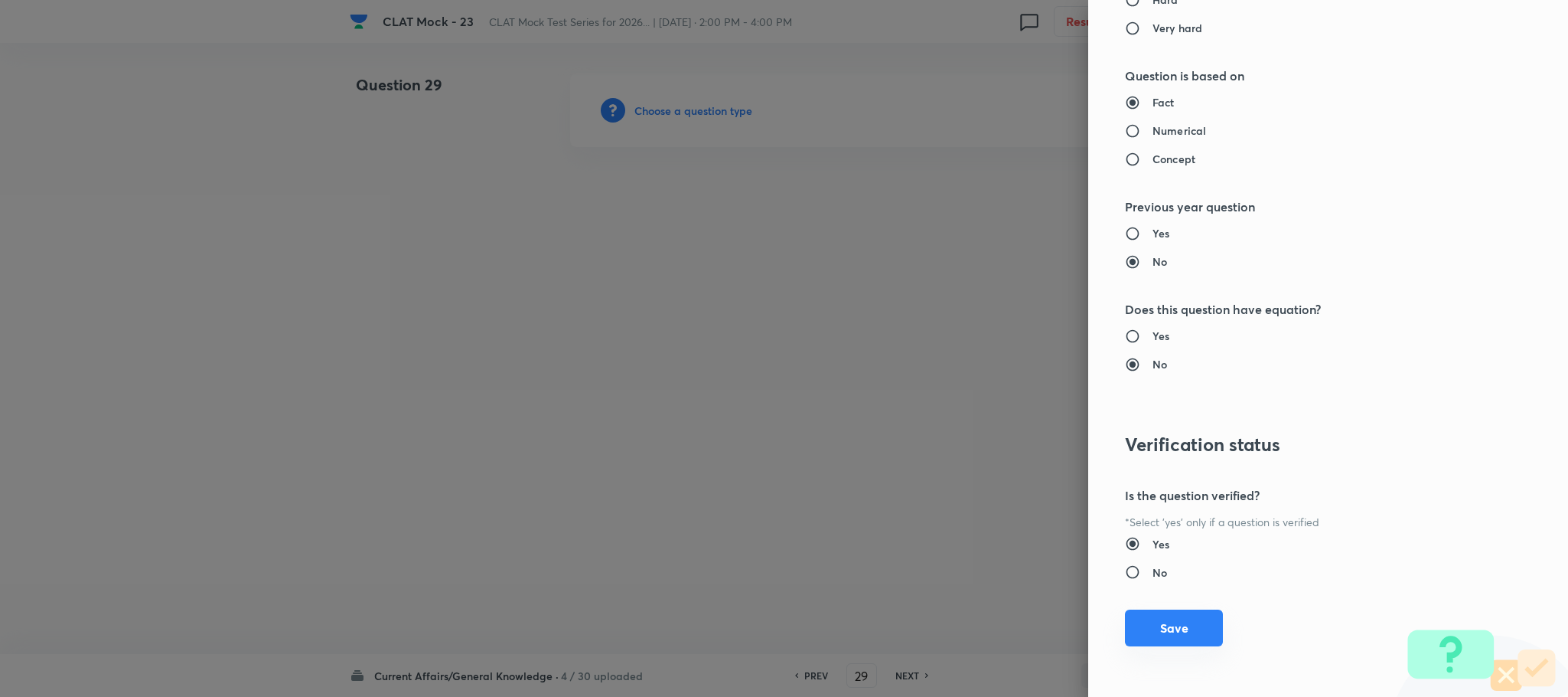
click at [1157, 614] on button "Save" at bounding box center [1174, 628] width 98 height 37
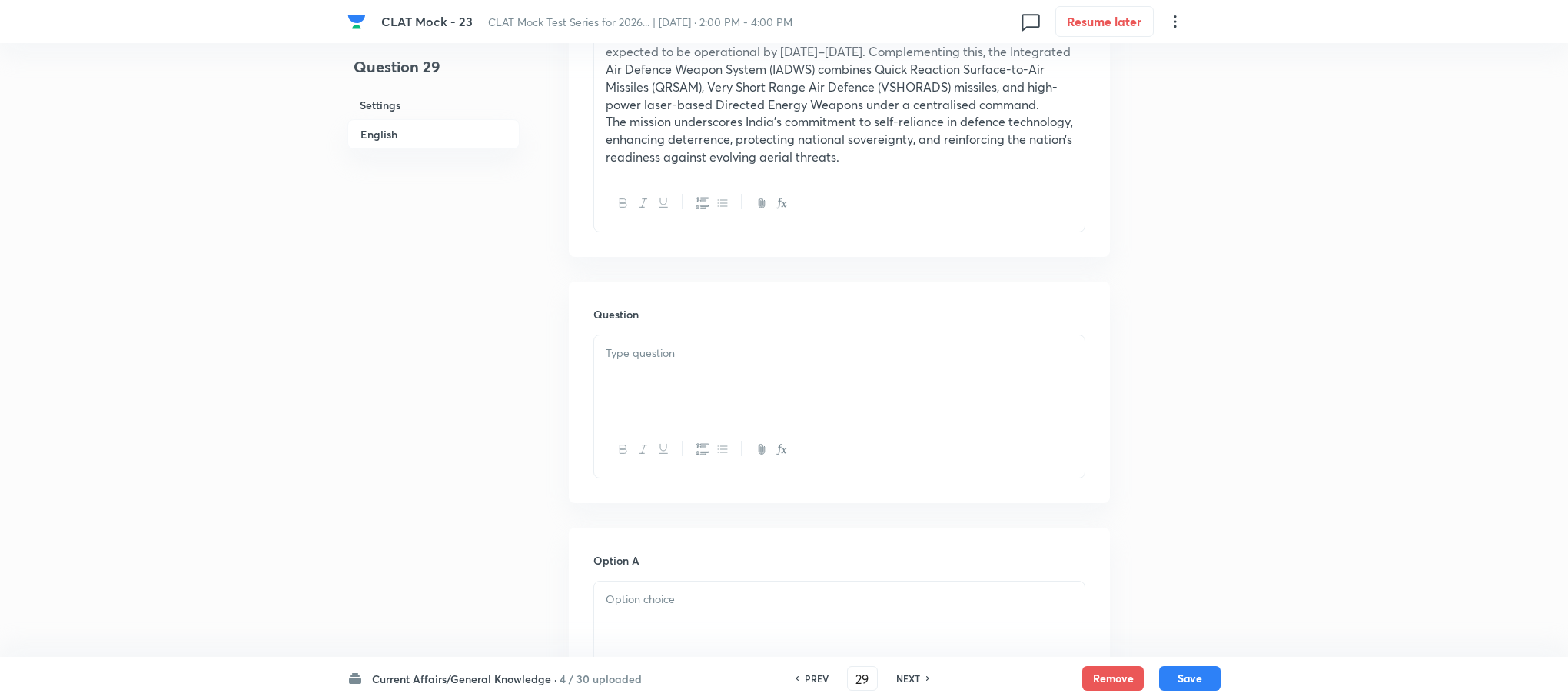
scroll to position [807, 0]
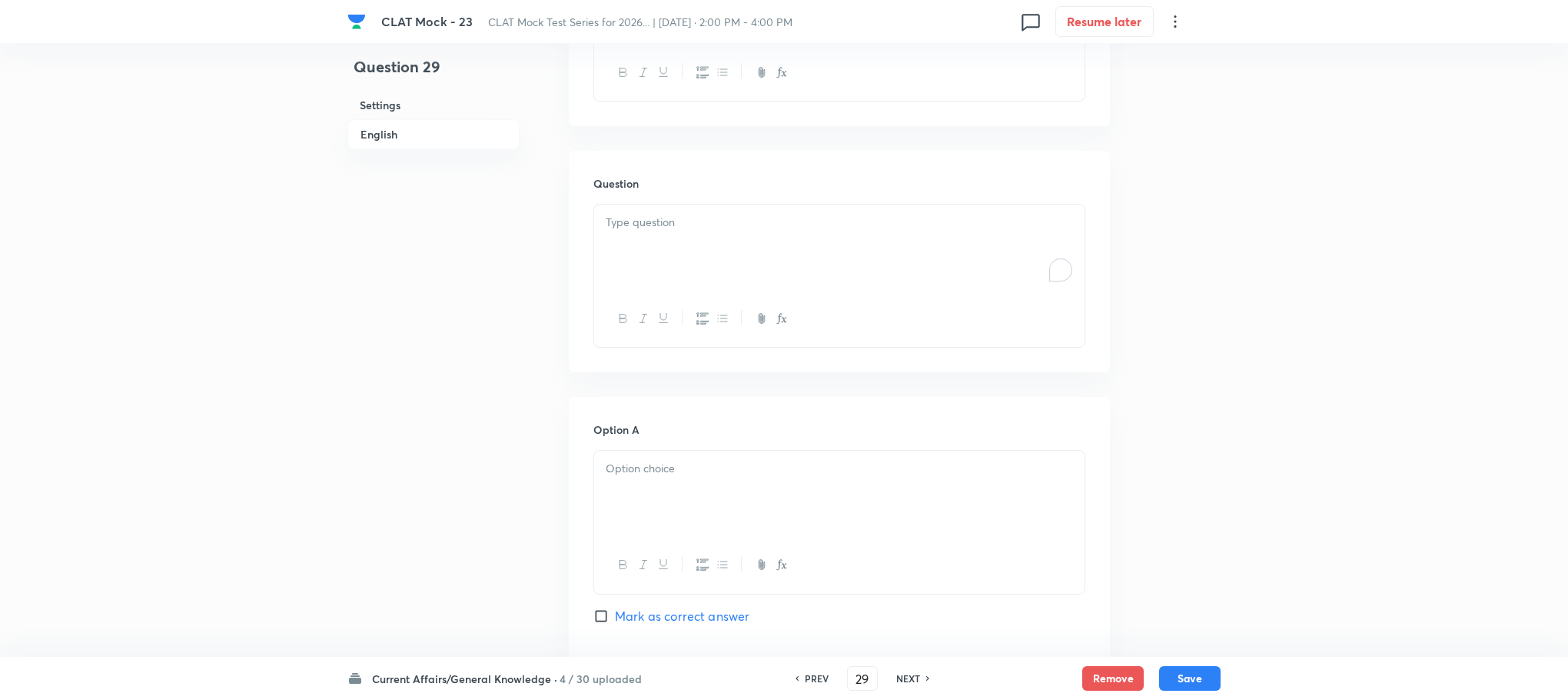
click at [688, 279] on div "To enrich screen reader interactions, please activate Accessibility in Grammarl…" at bounding box center [839, 247] width 490 height 86
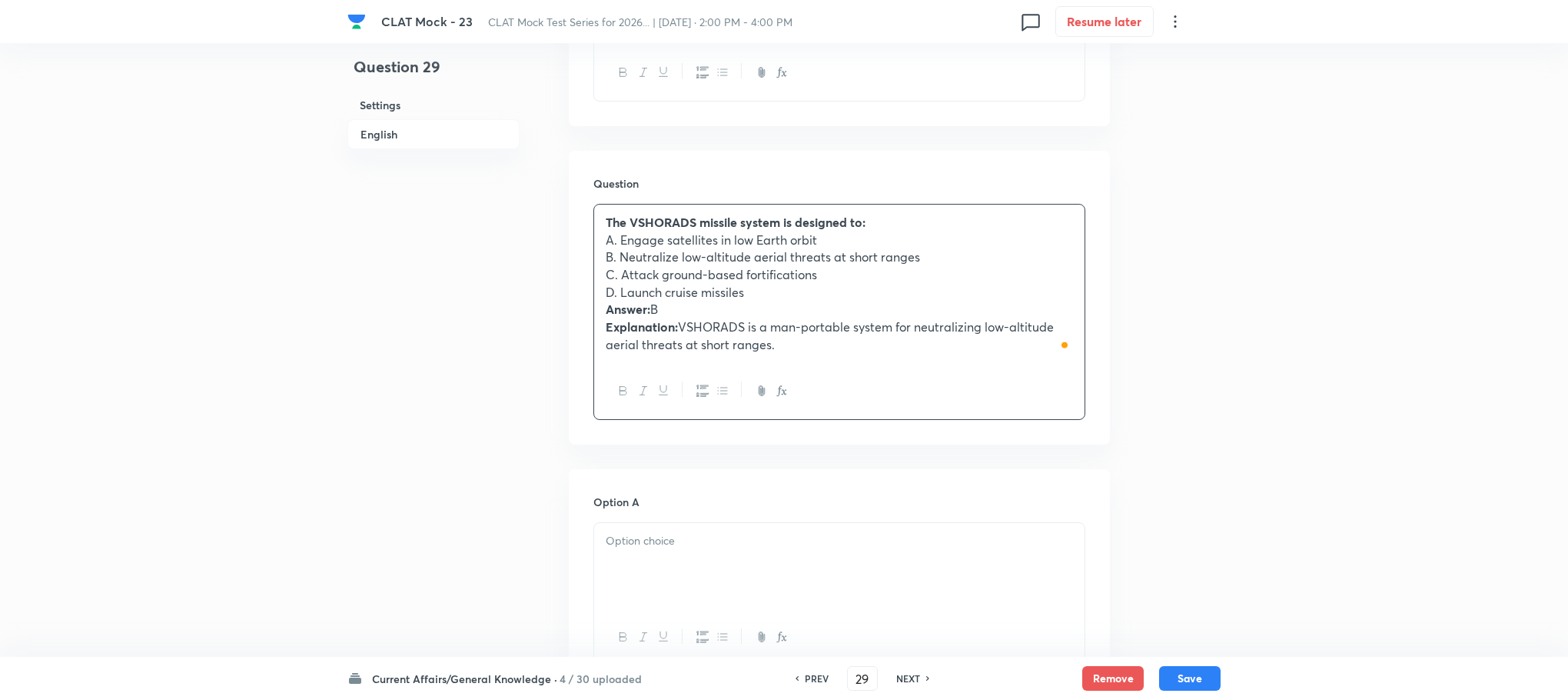
drag, startPoint x: 604, startPoint y: 312, endPoint x: 857, endPoint y: 378, distance: 261.5
click at [857, 378] on div "The VSHORADS missile system is designed to: A. Engage satellites in low Earth o…" at bounding box center [839, 312] width 492 height 216
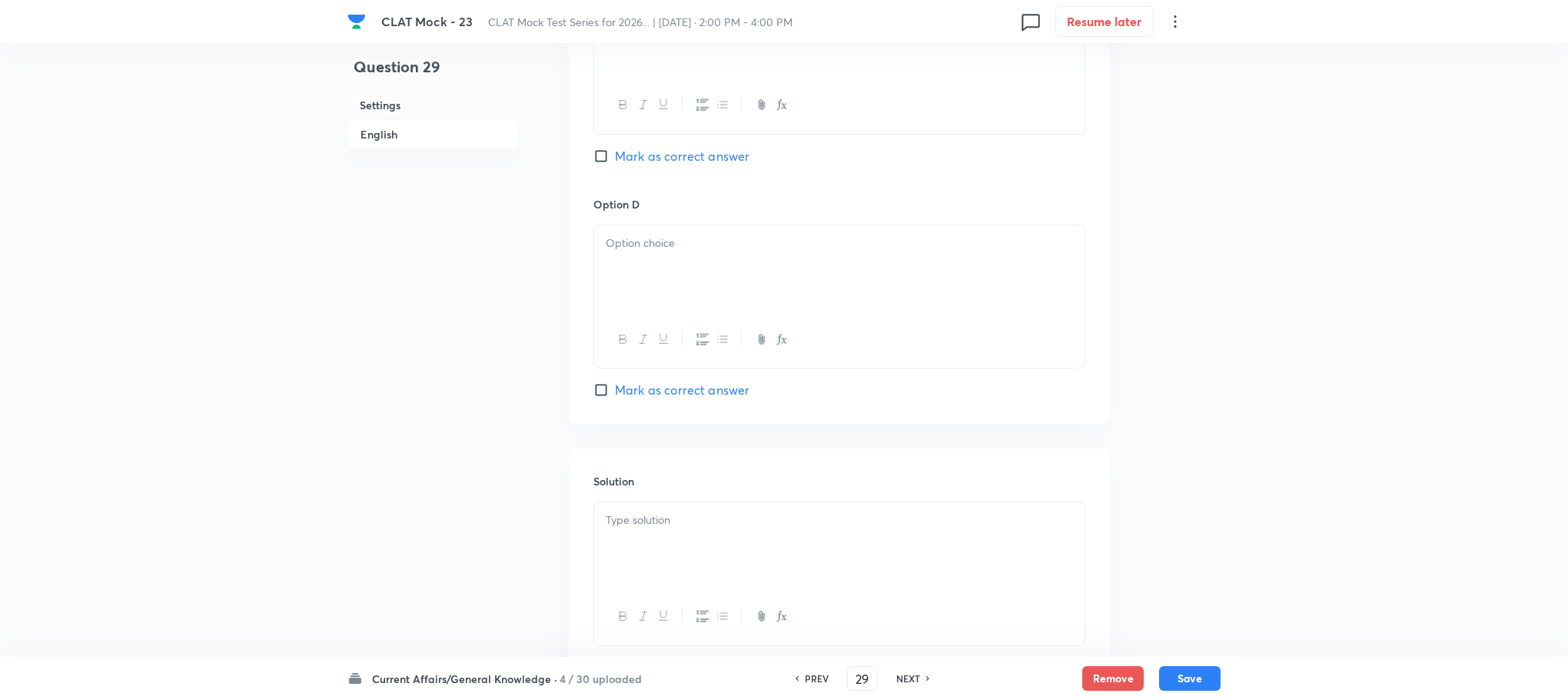
scroll to position [1883, 0]
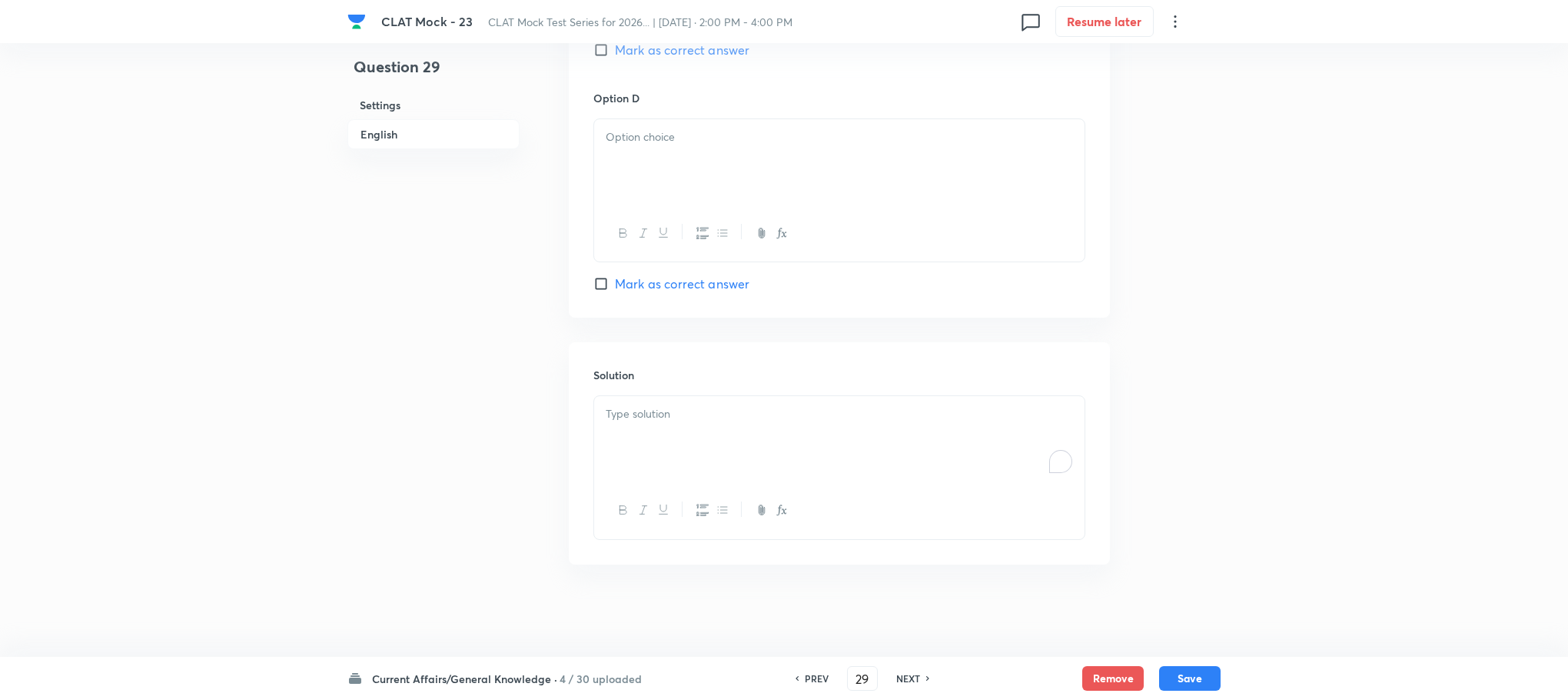
click at [667, 460] on div "To enrich screen reader interactions, please activate Accessibility in Grammarl…" at bounding box center [839, 439] width 490 height 86
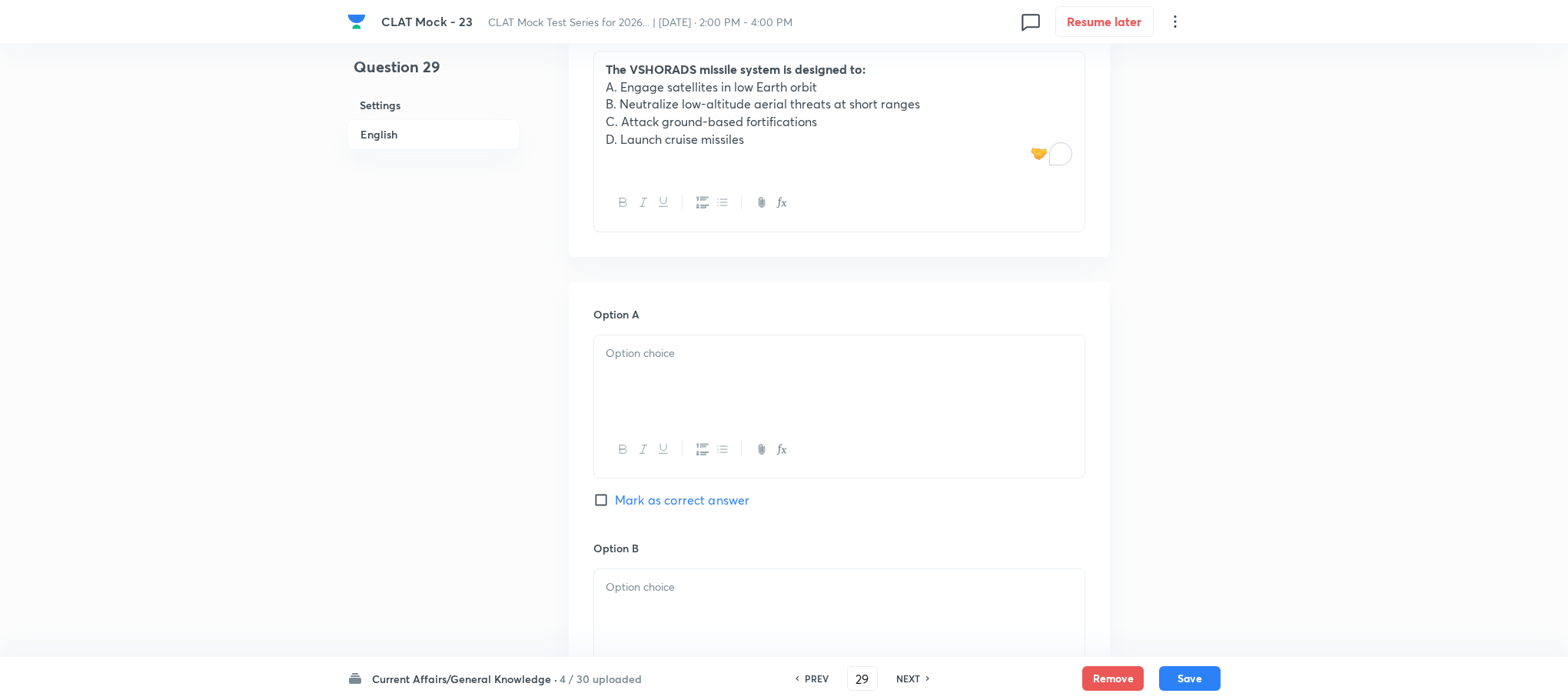
scroll to position [960, 0]
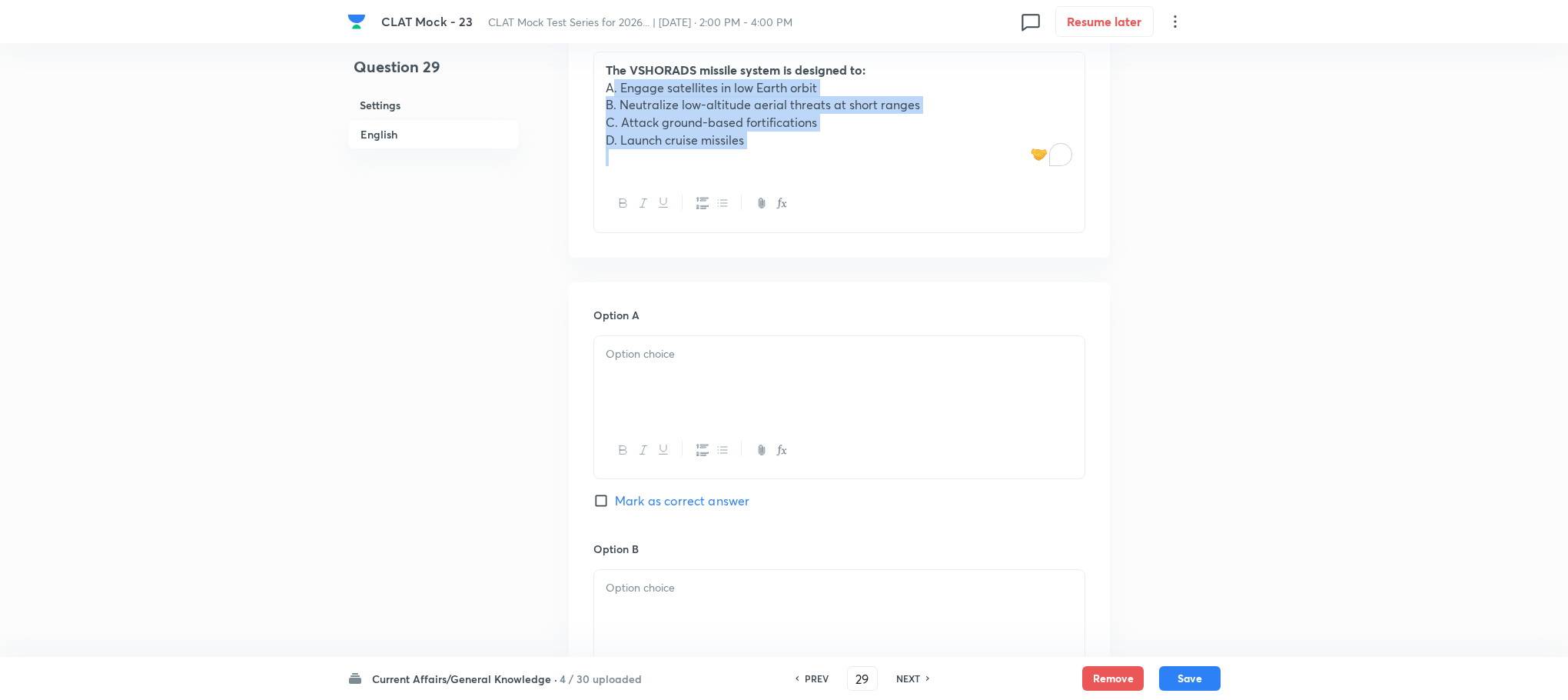
drag, startPoint x: 600, startPoint y: 85, endPoint x: 831, endPoint y: 183, distance: 250.9
click at [831, 183] on div "The VSHORADS missile system is designed to: A. Engage satellites in low Earth o…" at bounding box center [839, 142] width 492 height 182
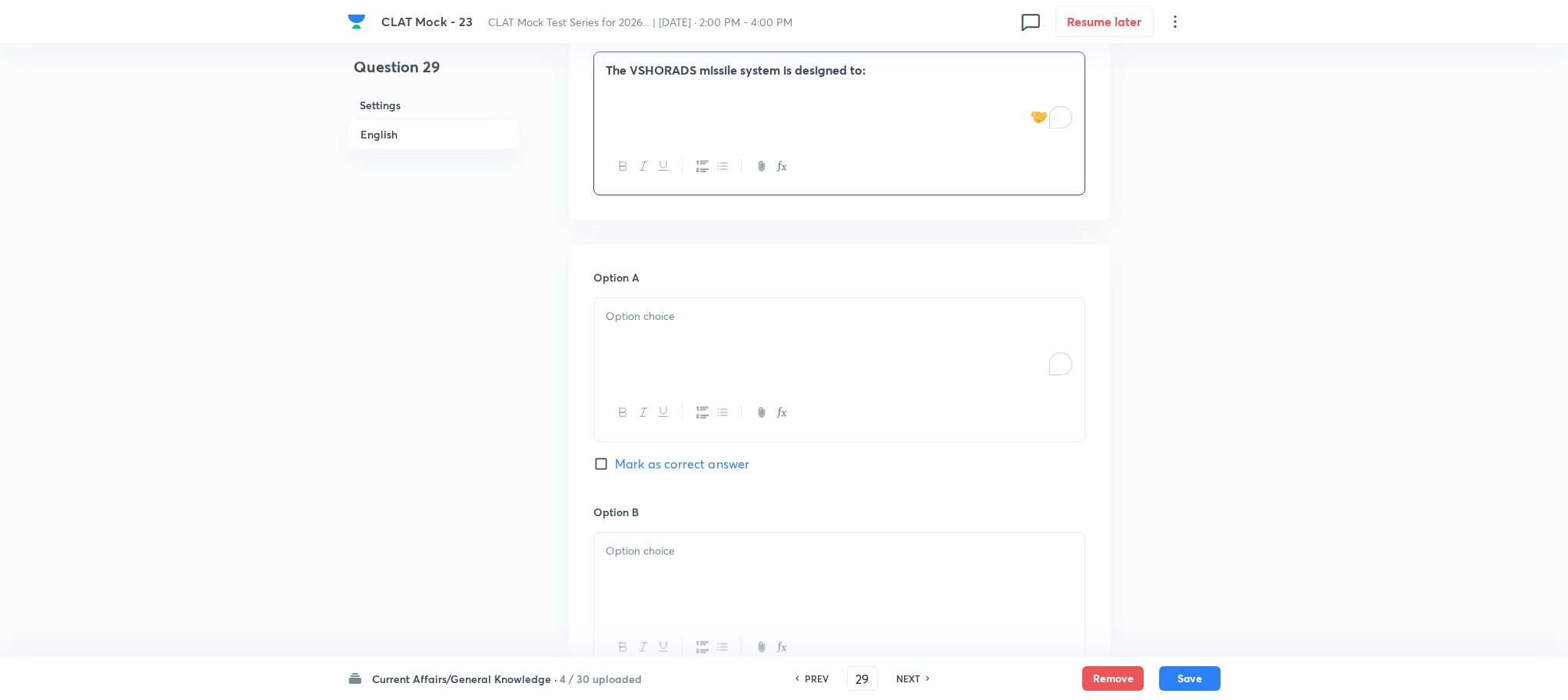
click at [687, 356] on div "To enrich screen reader interactions, please activate Accessibility in Grammarl…" at bounding box center [839, 341] width 490 height 86
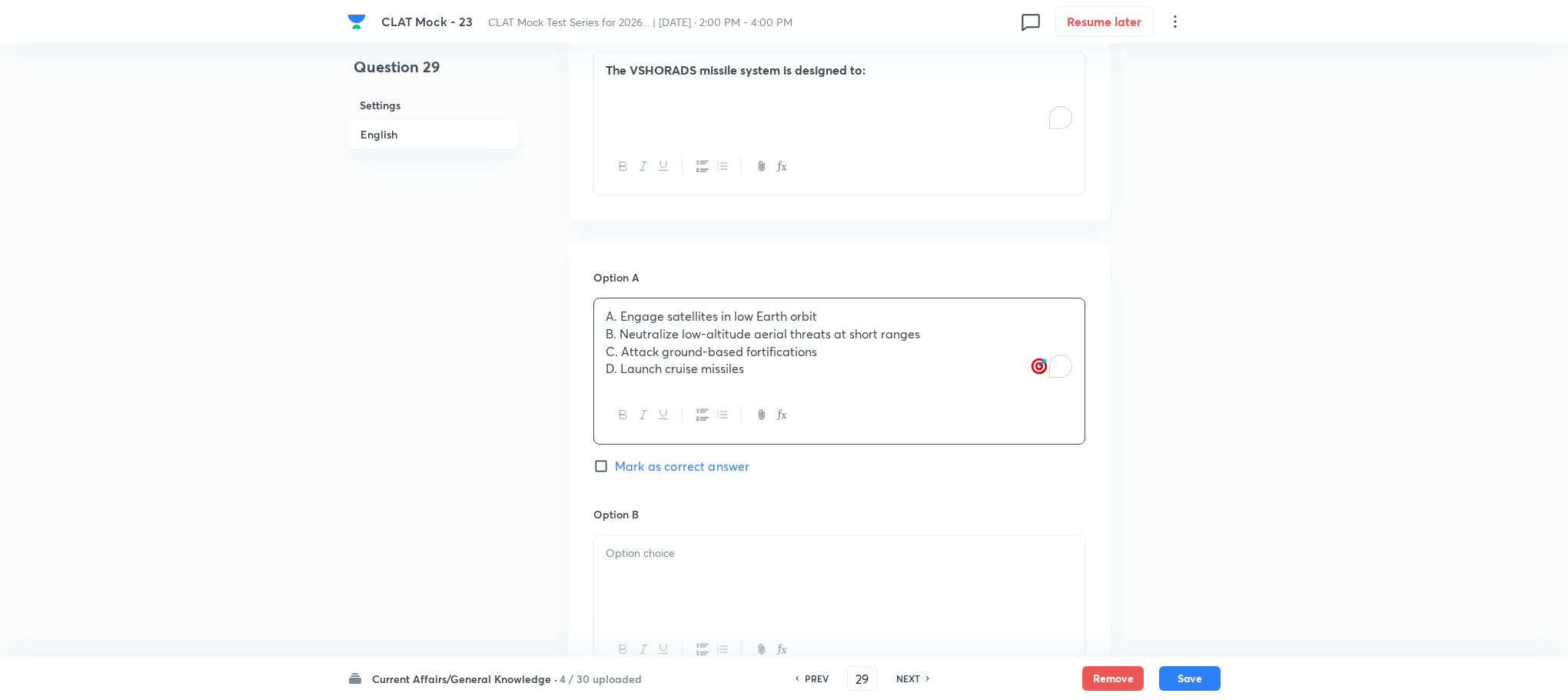
click at [623, 315] on p "A. Engage satellites in low Earth orbit" at bounding box center [840, 316] width 468 height 18
click at [617, 340] on p "B. Neutralize low-altitude aerial threats at short ranges" at bounding box center [840, 334] width 468 height 18
click at [617, 353] on p "C. Attack ground-based fortifications" at bounding box center [840, 351] width 468 height 18
click at [617, 372] on p "D. Launch cruise missiles" at bounding box center [840, 368] width 468 height 18
drag, startPoint x: 618, startPoint y: 340, endPoint x: 822, endPoint y: 414, distance: 217.0
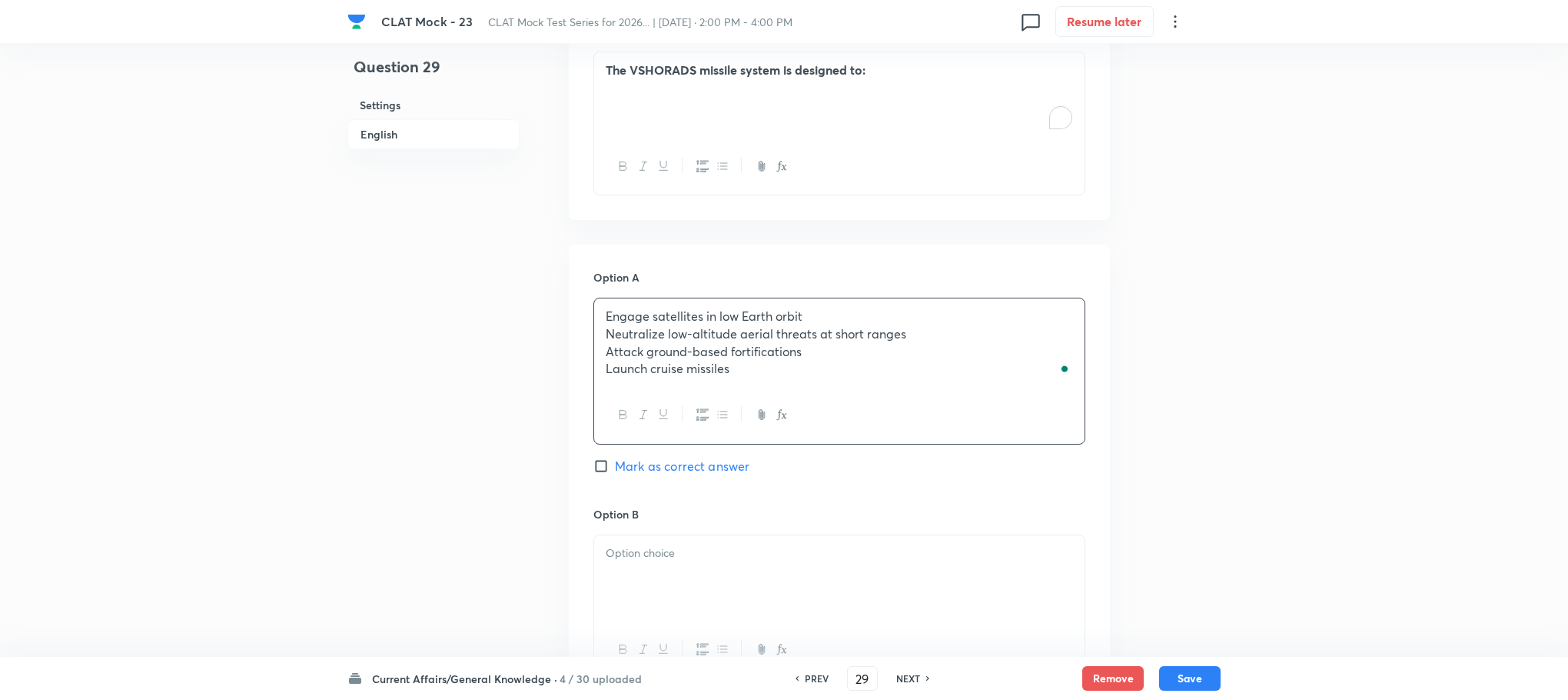
click at [822, 414] on div "Engage satellites in low Earth orbit Neutralize low-altitude aerial threats at …" at bounding box center [839, 371] width 492 height 146
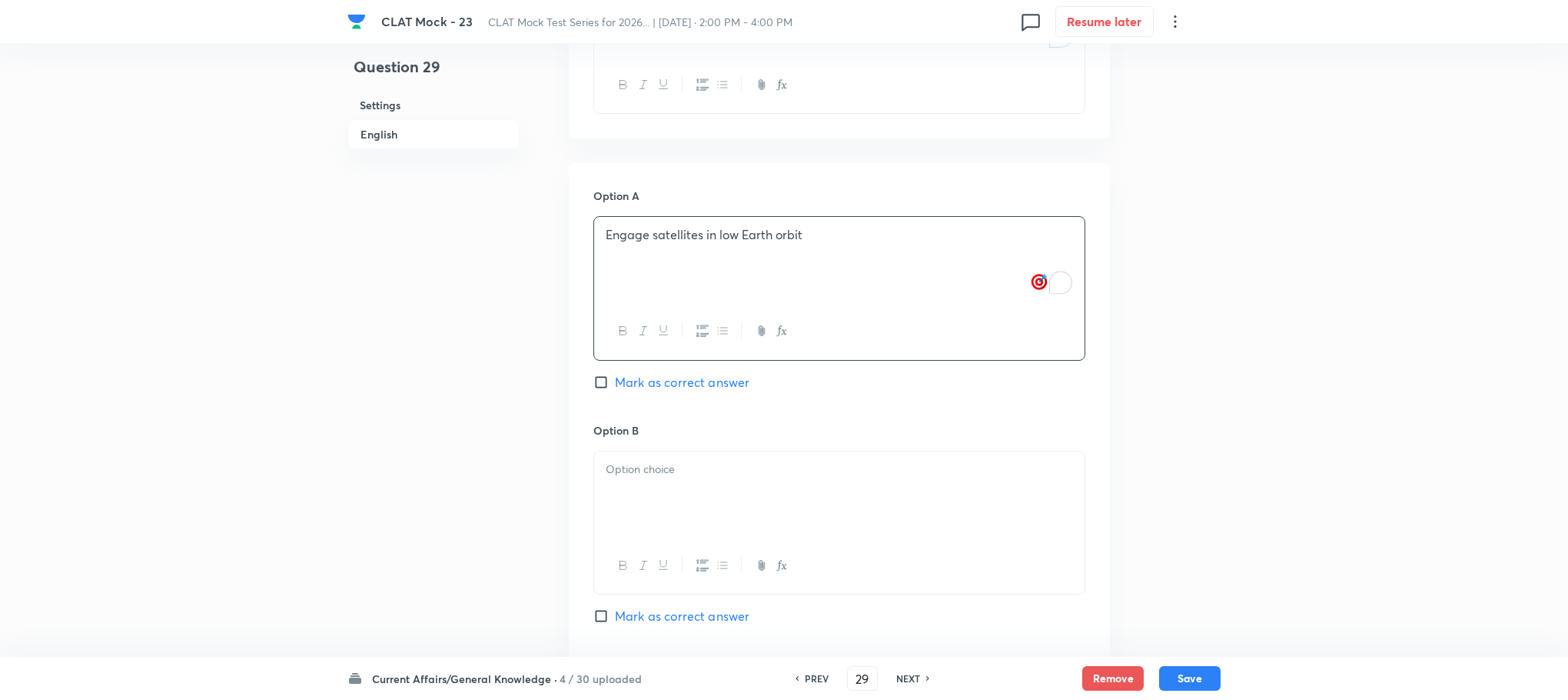
scroll to position [1191, 0]
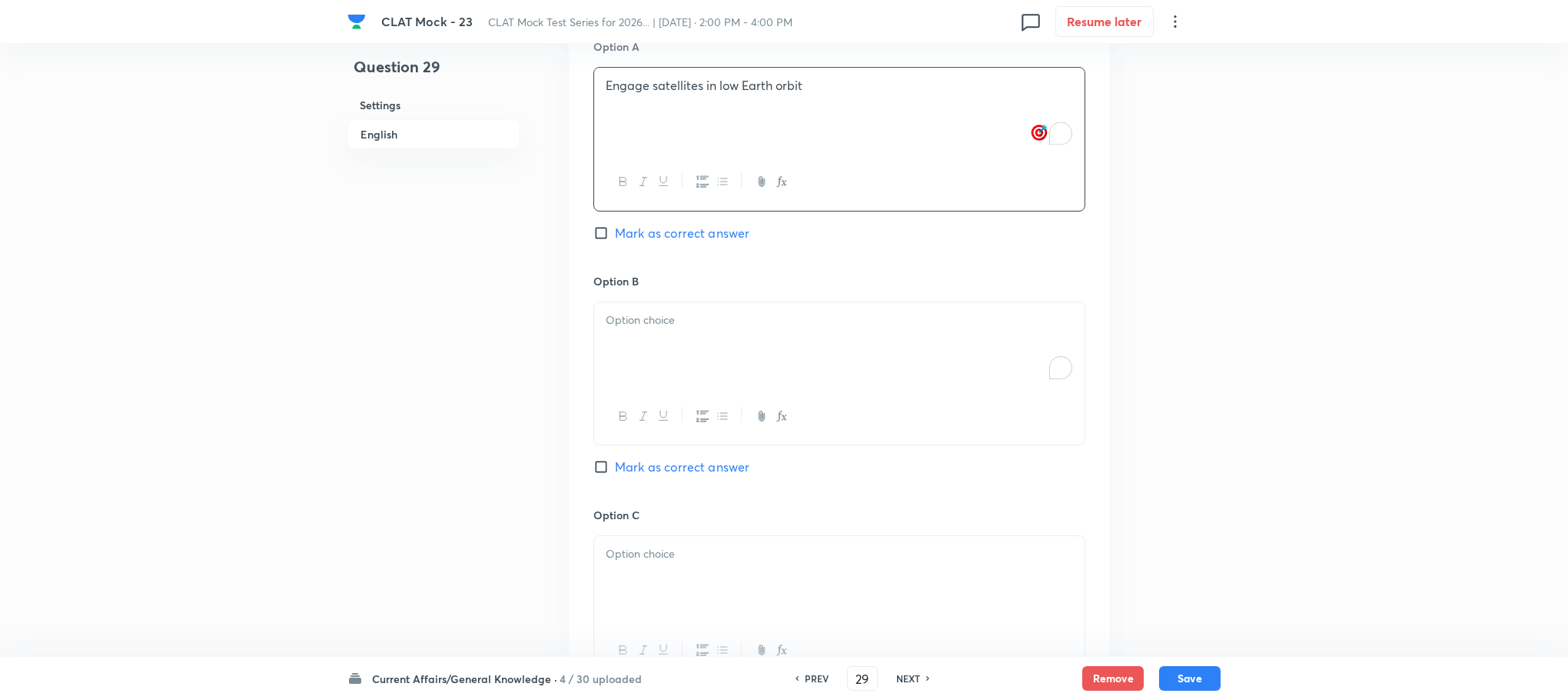
click at [648, 340] on div "To enrich screen reader interactions, please activate Accessibility in Grammarl…" at bounding box center [839, 345] width 490 height 86
drag, startPoint x: 603, startPoint y: 341, endPoint x: 893, endPoint y: 384, distance: 293.2
click at [893, 384] on div "Neutralize low-altitude aerial threats at short ranges Attack ground-based fort…" at bounding box center [839, 345] width 490 height 86
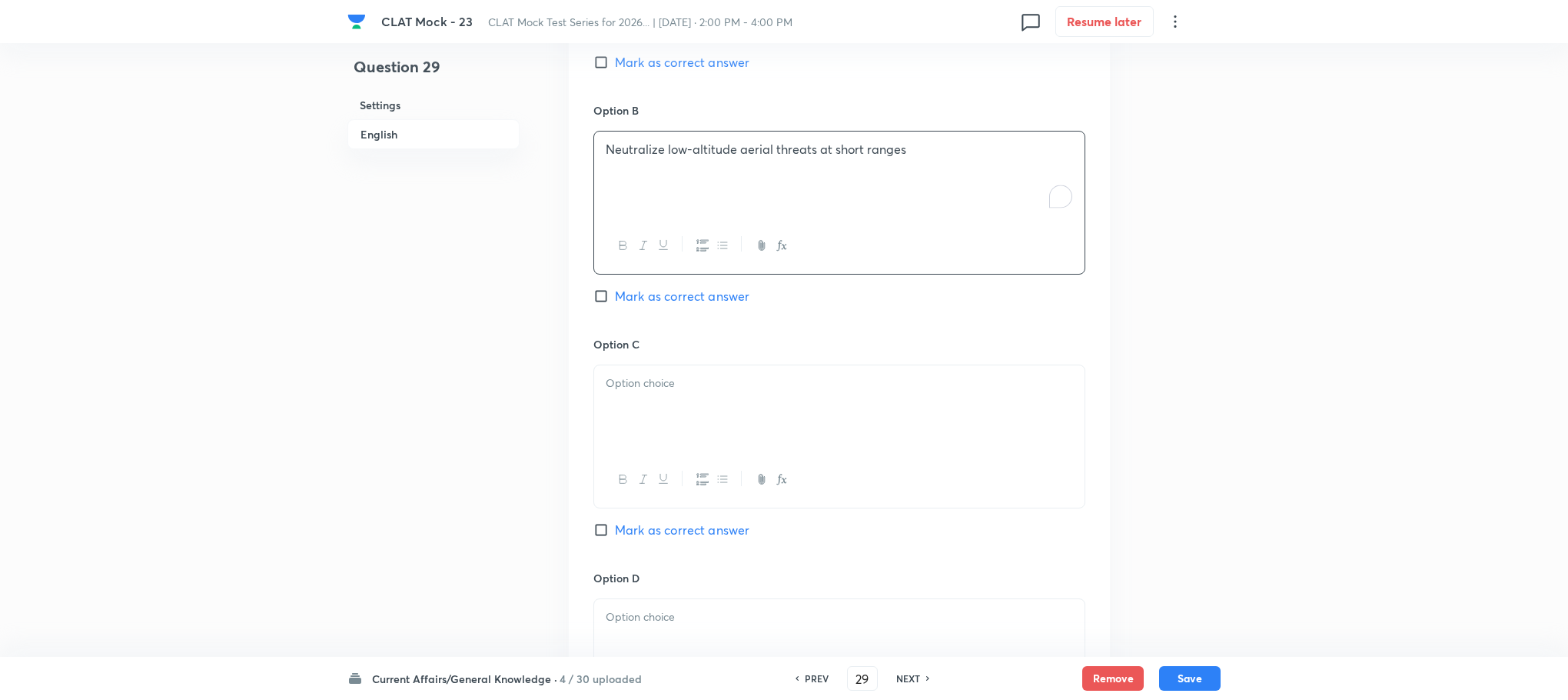
scroll to position [1421, 0]
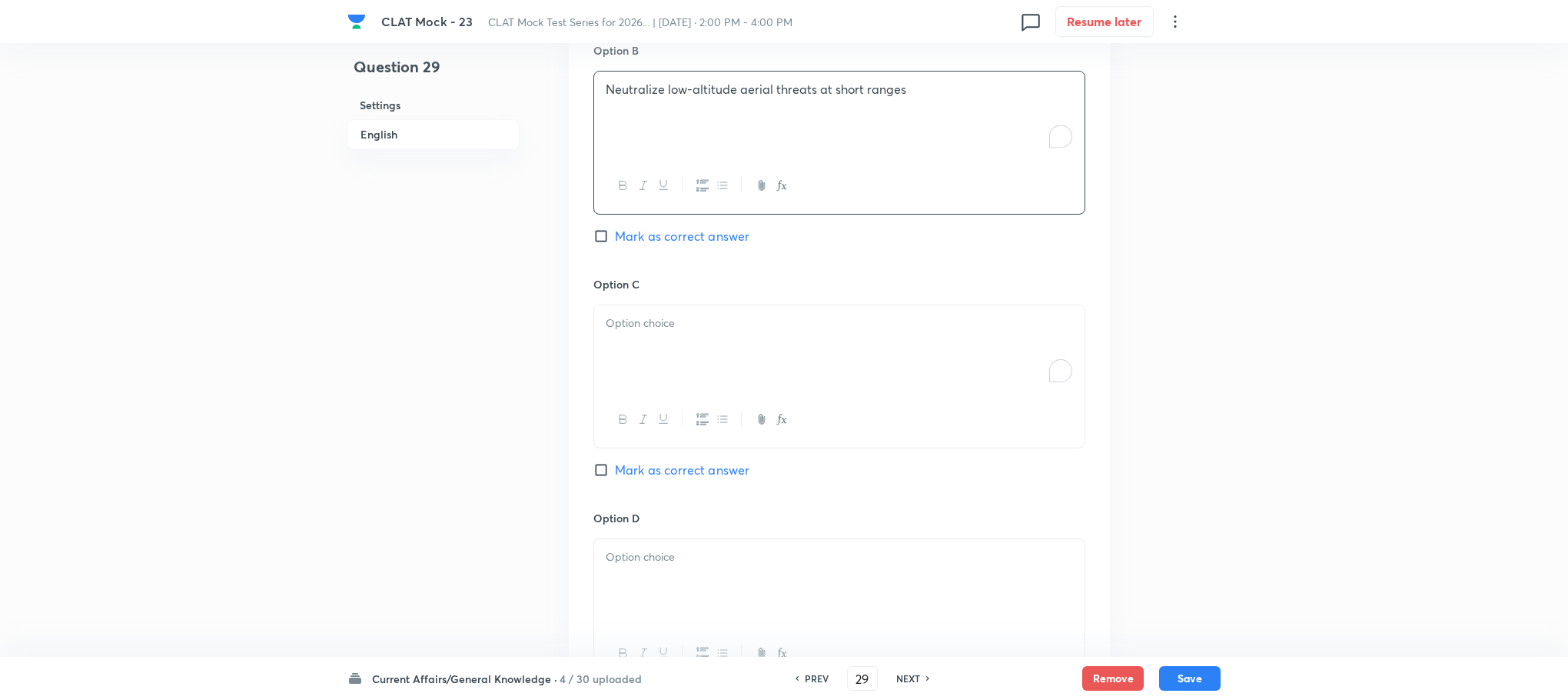
click at [668, 331] on p "To enrich screen reader interactions, please activate Accessibility in Grammarl…" at bounding box center [840, 323] width 468 height 18
drag, startPoint x: 607, startPoint y: 342, endPoint x: 863, endPoint y: 385, distance: 259.6
click at [863, 385] on div "Attack ground-based fortifications Launch cruise missiles" at bounding box center [839, 349] width 490 height 86
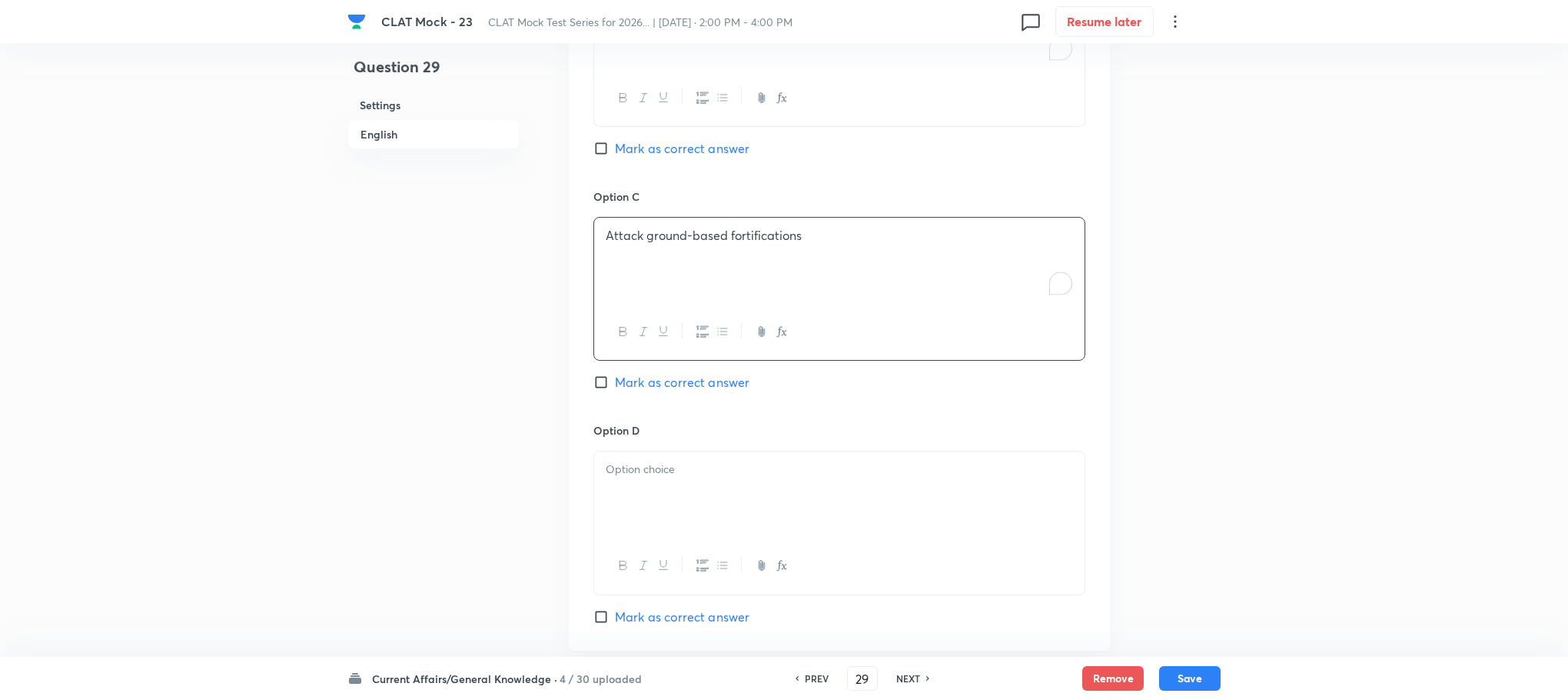
scroll to position [1652, 0]
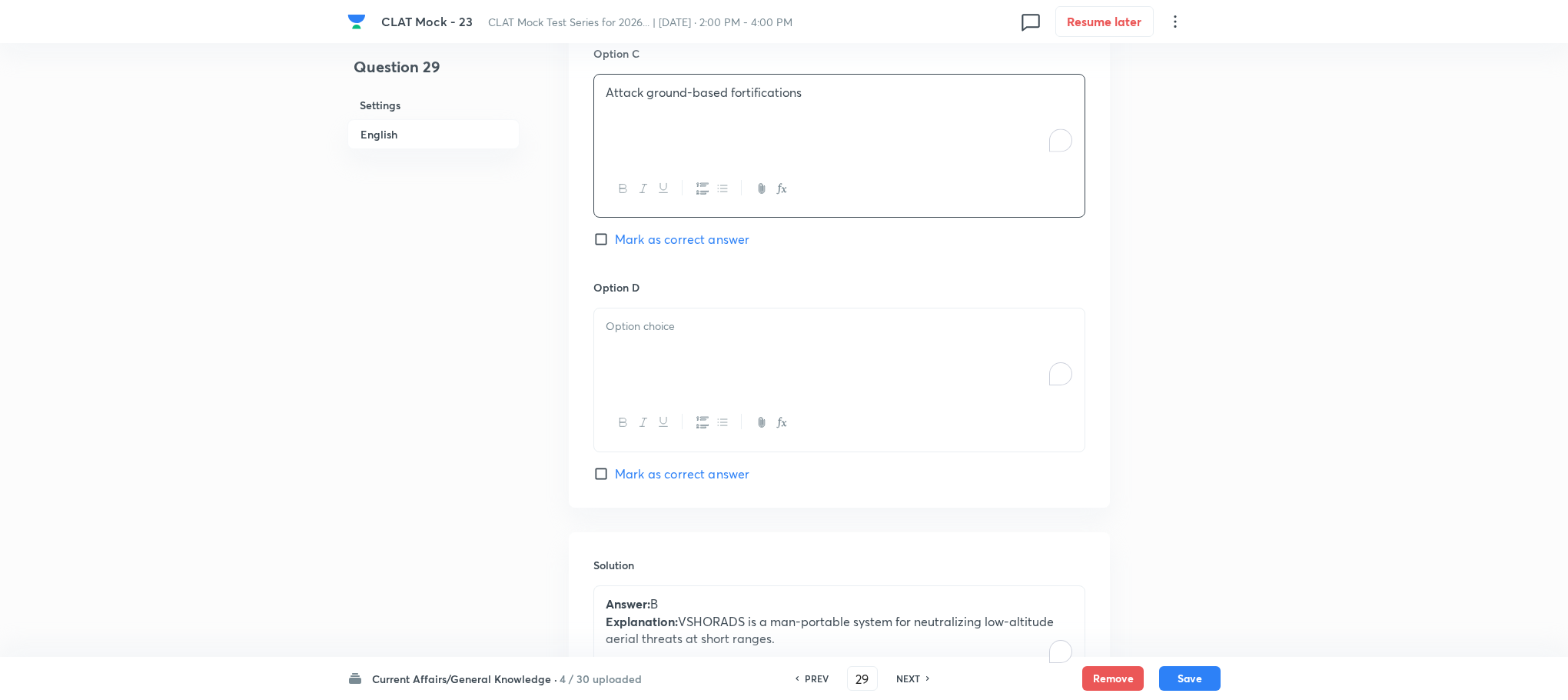
click at [621, 365] on div "To enrich screen reader interactions, please activate Accessibility in Grammarl…" at bounding box center [839, 351] width 490 height 86
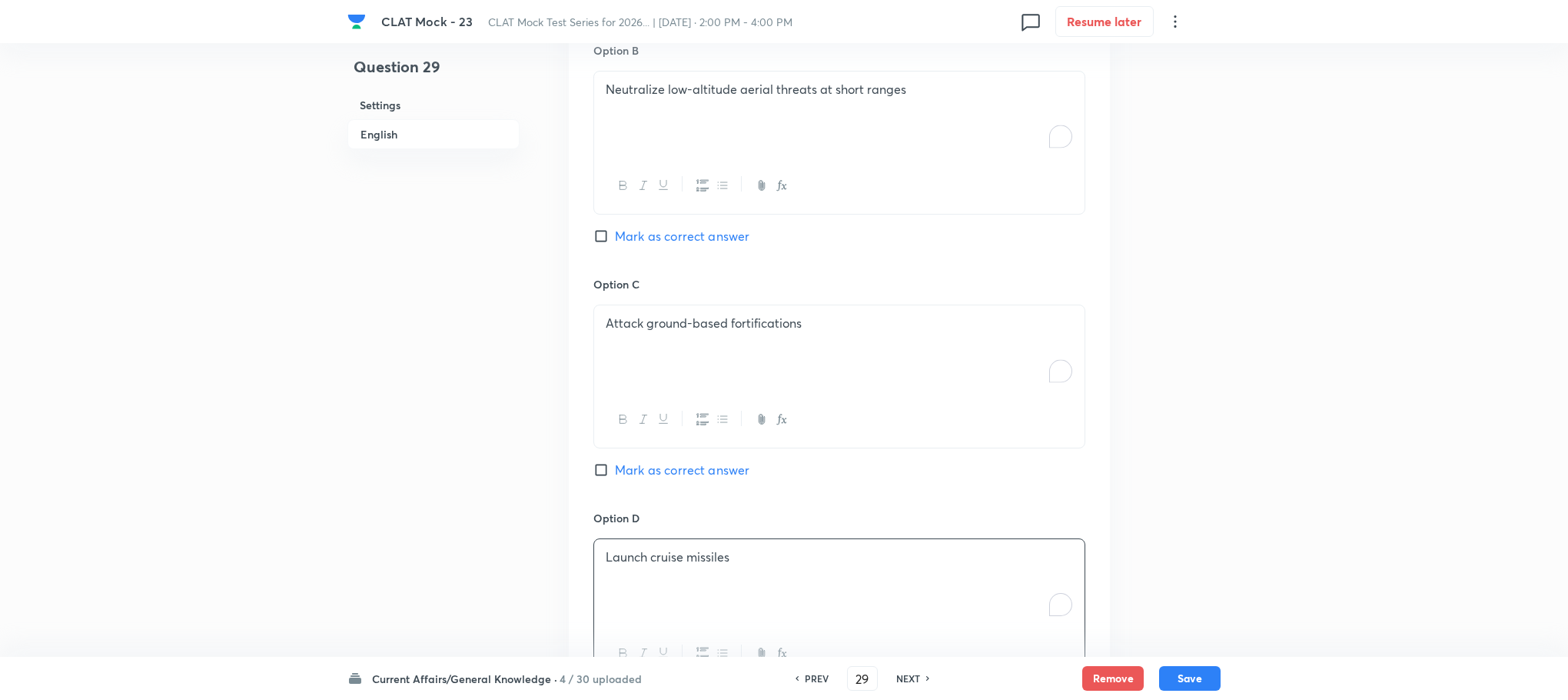
scroll to position [1306, 0]
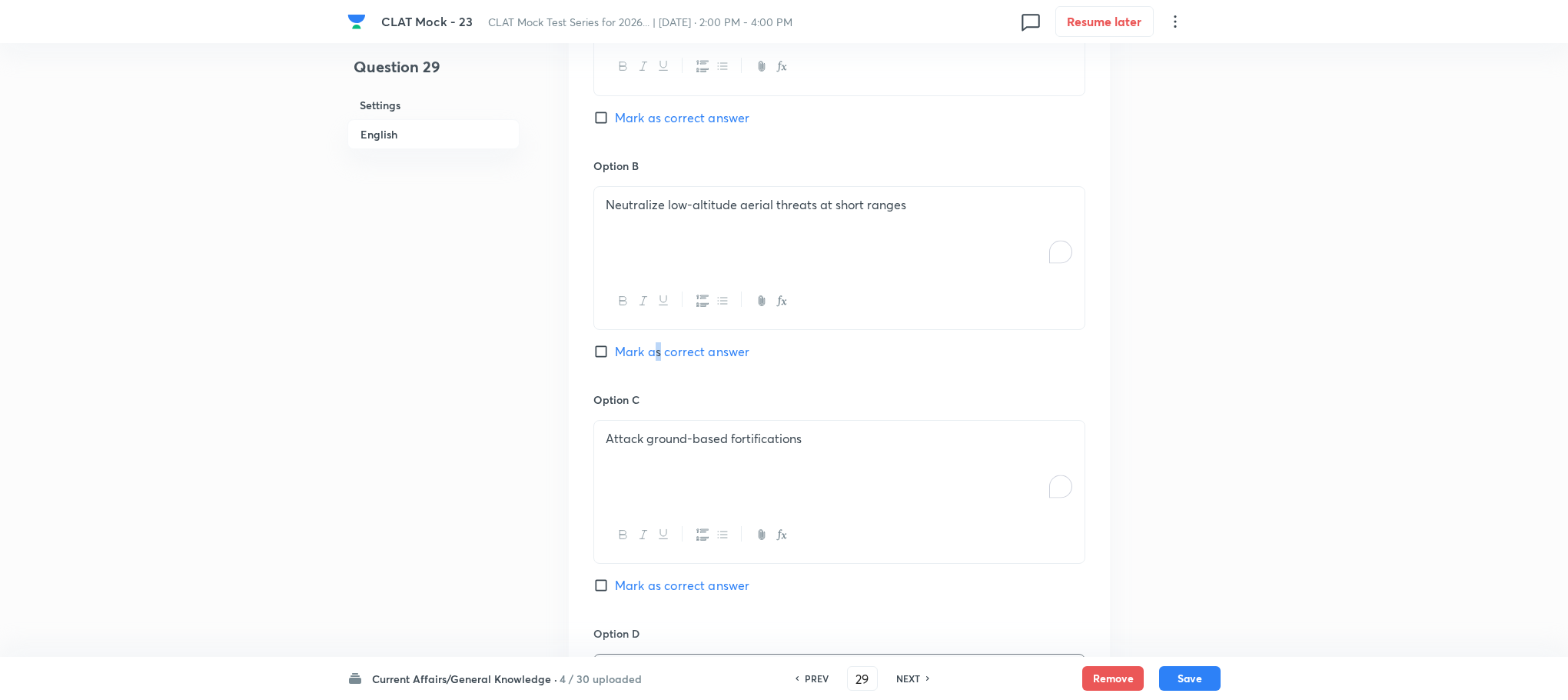
click at [658, 346] on span "Mark as correct answer" at bounding box center [682, 351] width 134 height 19
click at [646, 354] on span "Mark as correct answer" at bounding box center [682, 351] width 134 height 19
click at [615, 354] on input "Mark as correct answer" at bounding box center [604, 351] width 22 height 15
checkbox input "true"
click at [1186, 683] on button "Save" at bounding box center [1190, 676] width 62 height 24
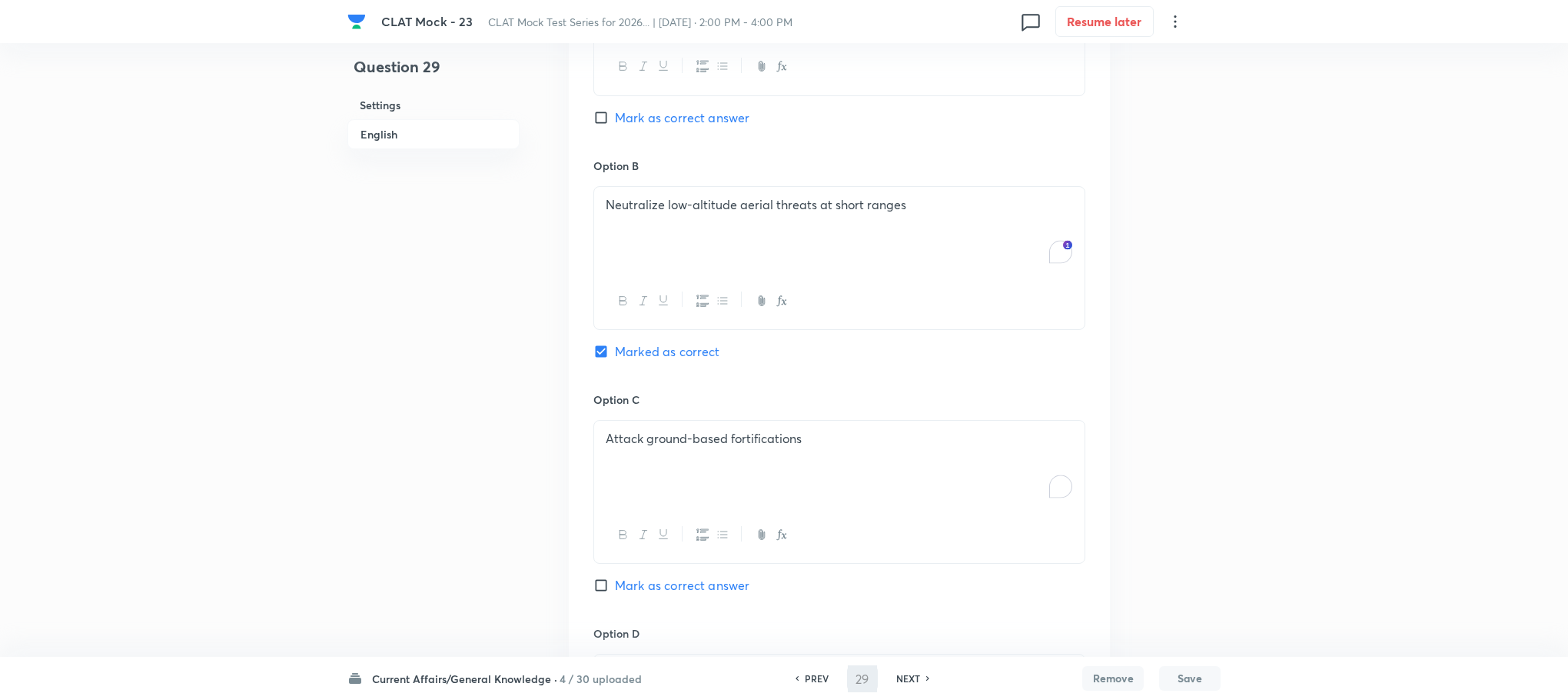
type input "30"
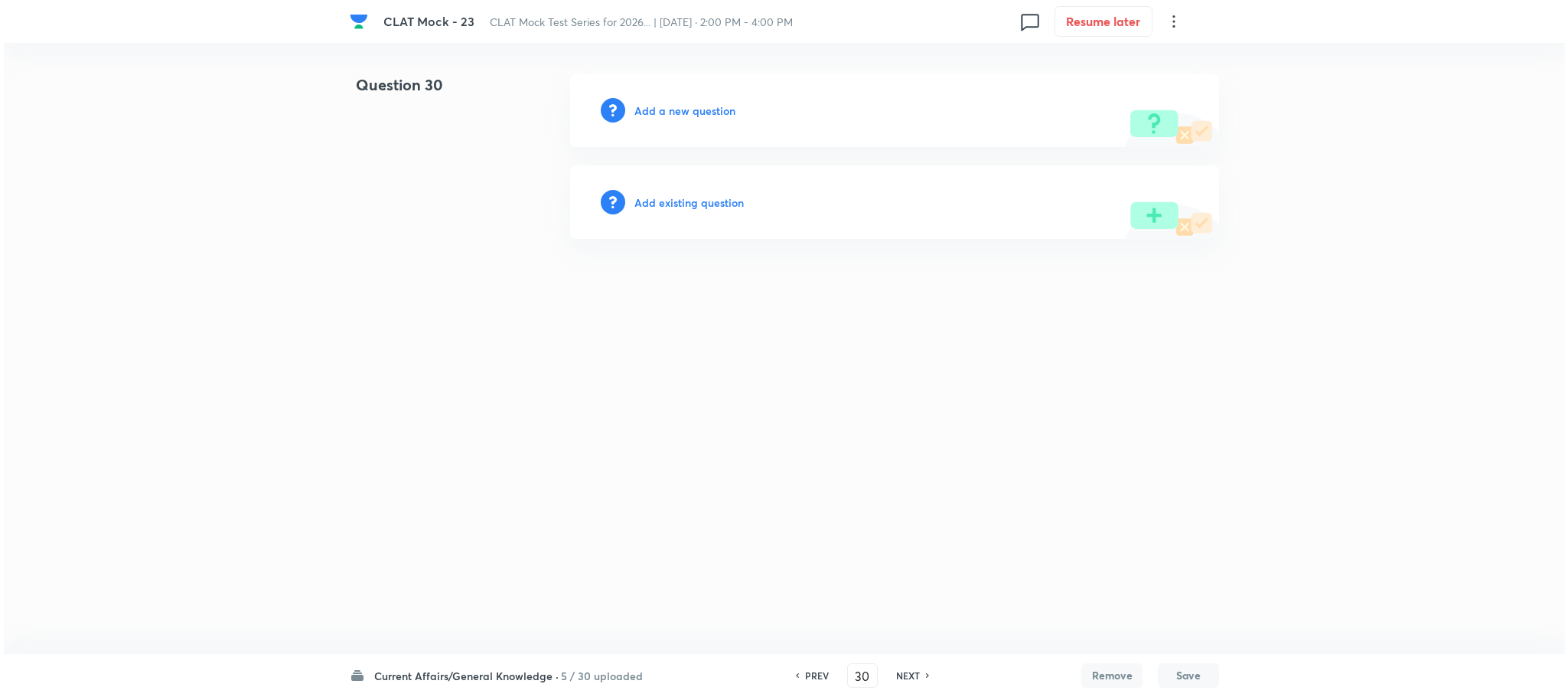
scroll to position [0, 0]
click at [675, 104] on h6 "Add a new question" at bounding box center [685, 110] width 101 height 16
click at [675, 104] on h6 "Choose a question type" at bounding box center [693, 110] width 118 height 16
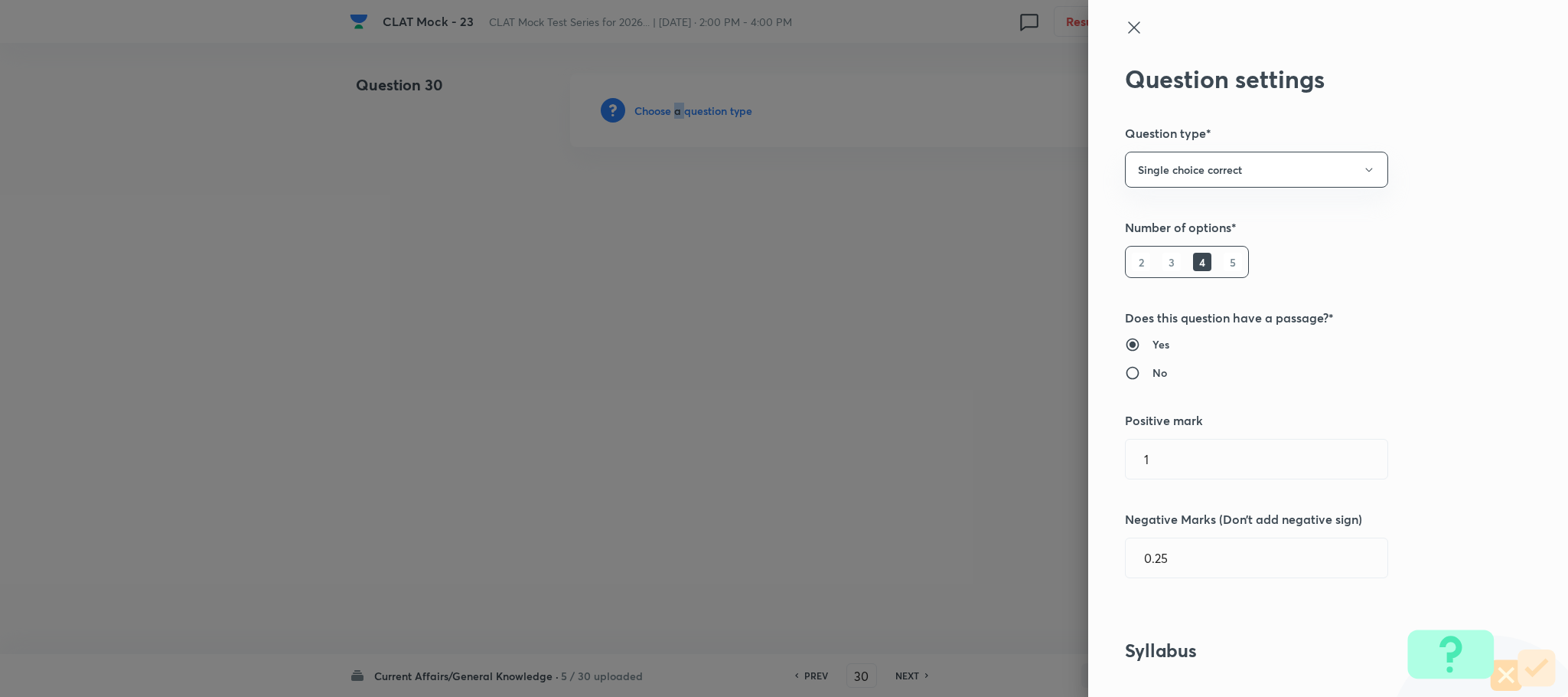
scroll to position [919, 0]
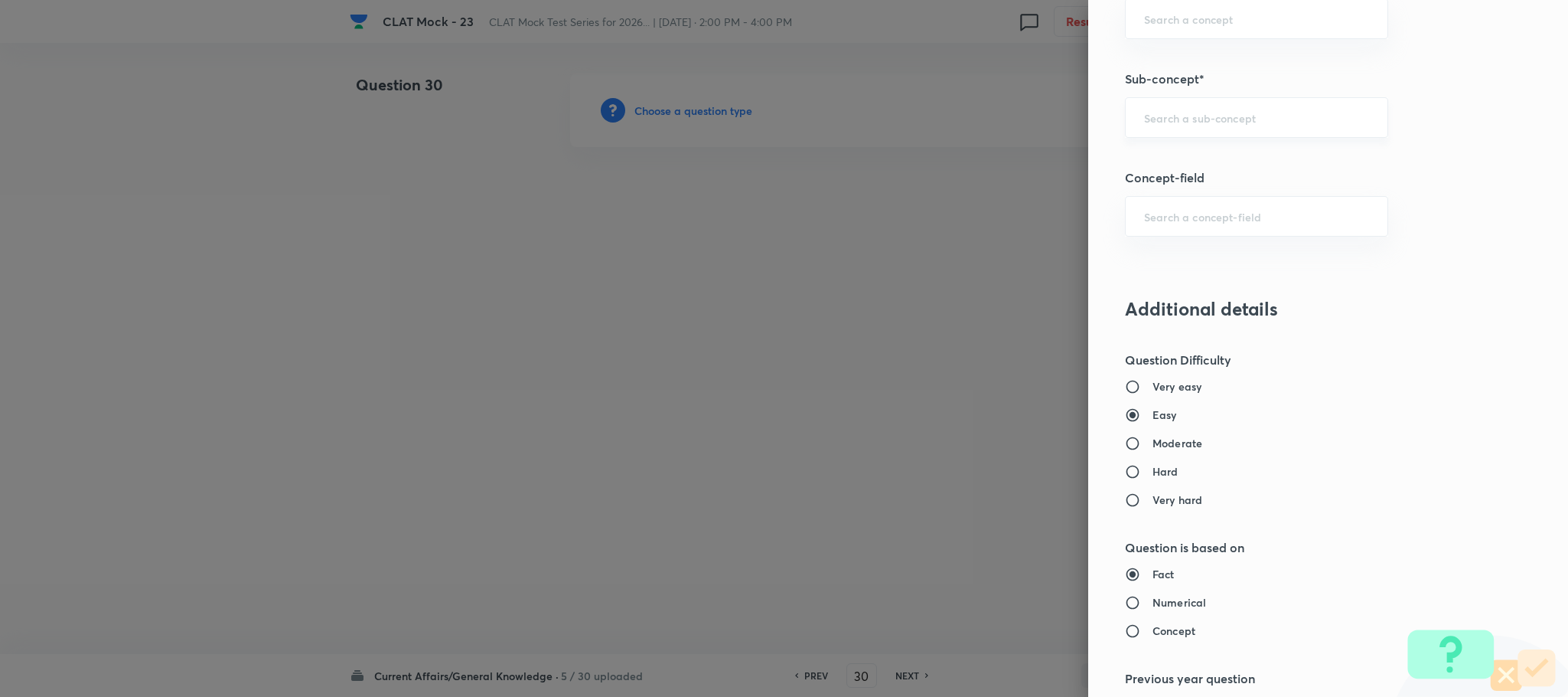
click at [1157, 115] on input "text" at bounding box center [1257, 117] width 225 height 14
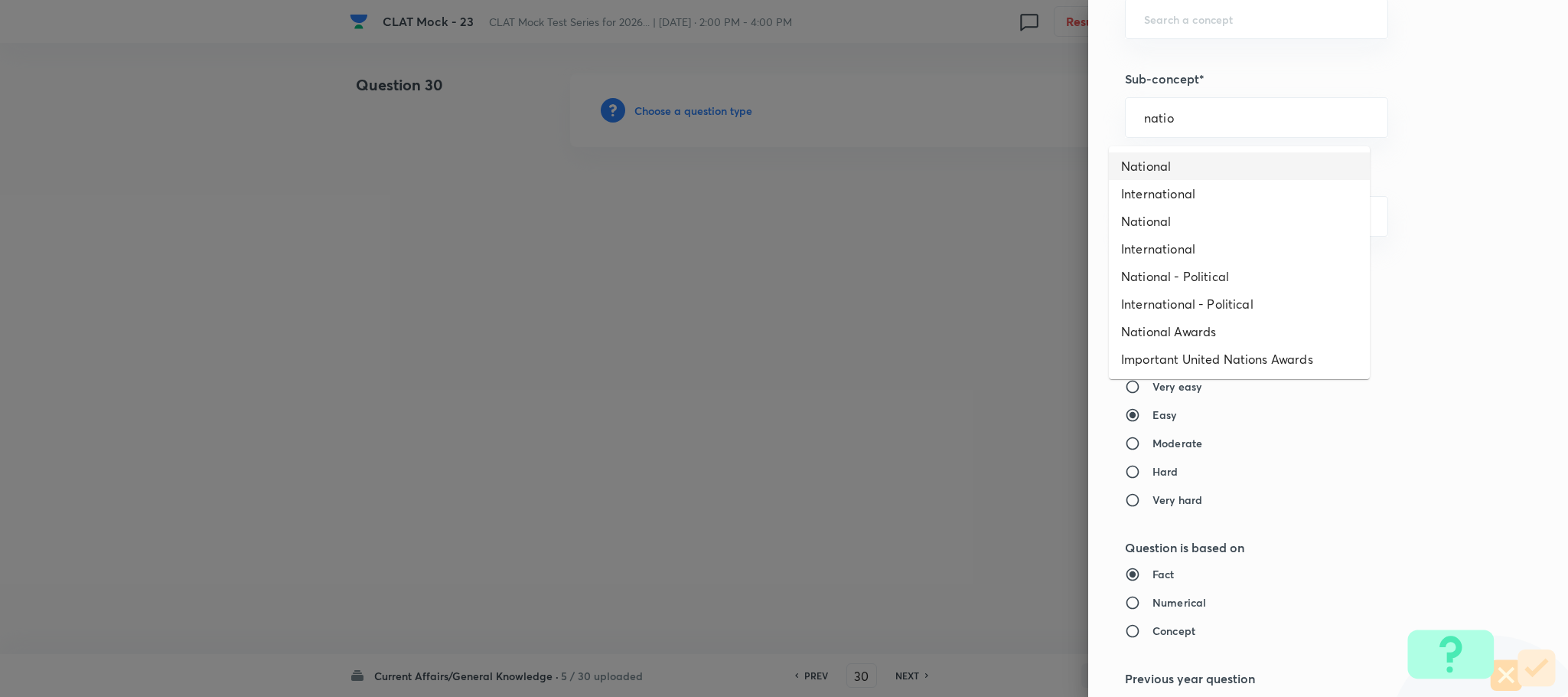
click at [1144, 156] on li "National" at bounding box center [1239, 166] width 261 height 28
type input "National"
type input "General Awareness"
type input "Current Affairs"
type input "Social"
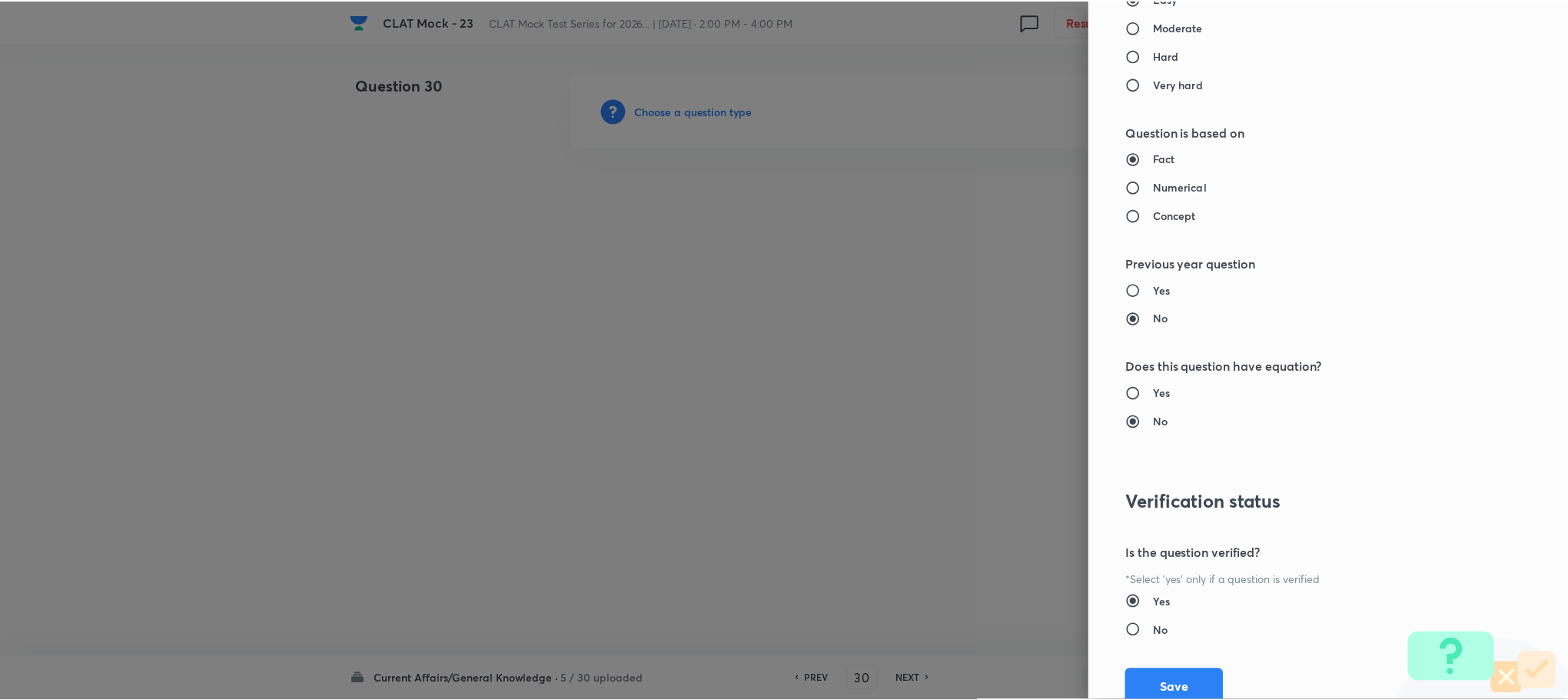
scroll to position [1402, 0]
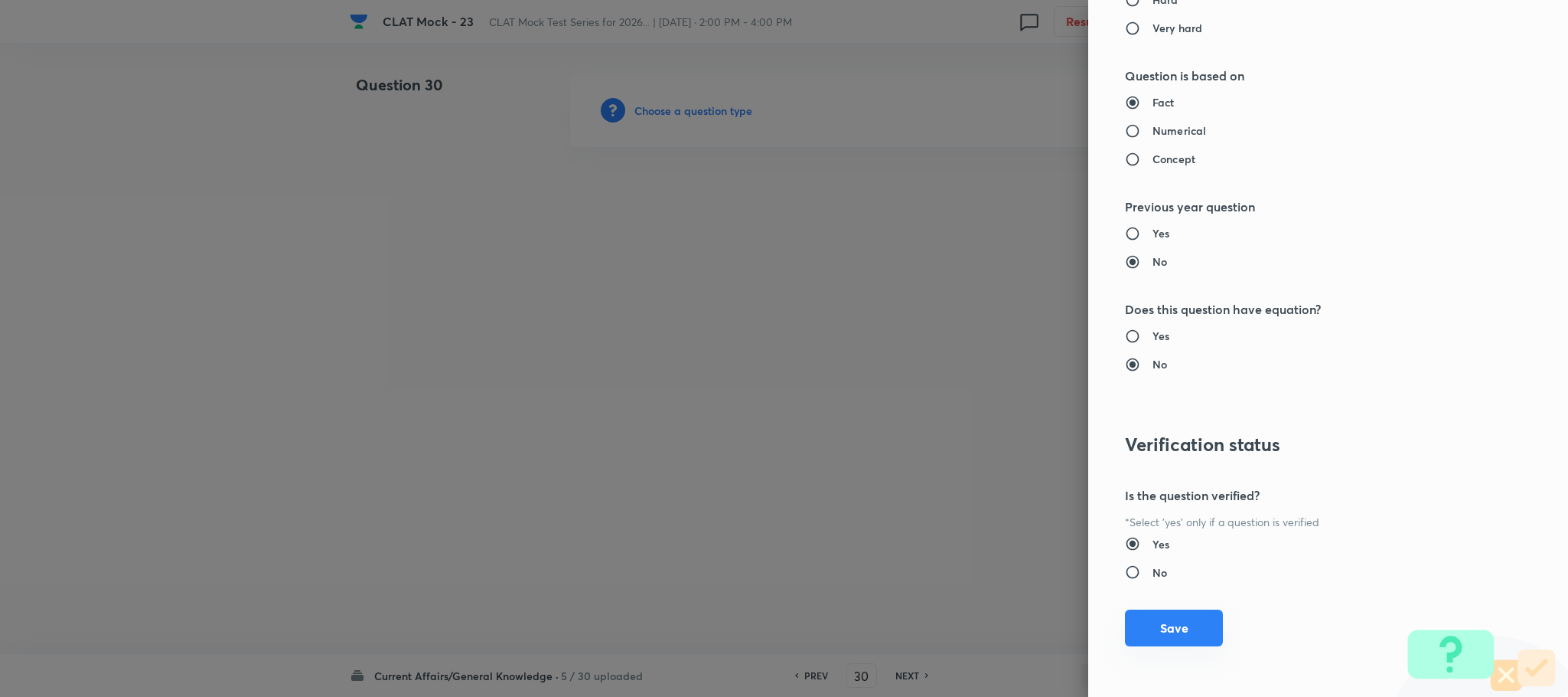
click at [1181, 623] on button "Save" at bounding box center [1174, 628] width 98 height 37
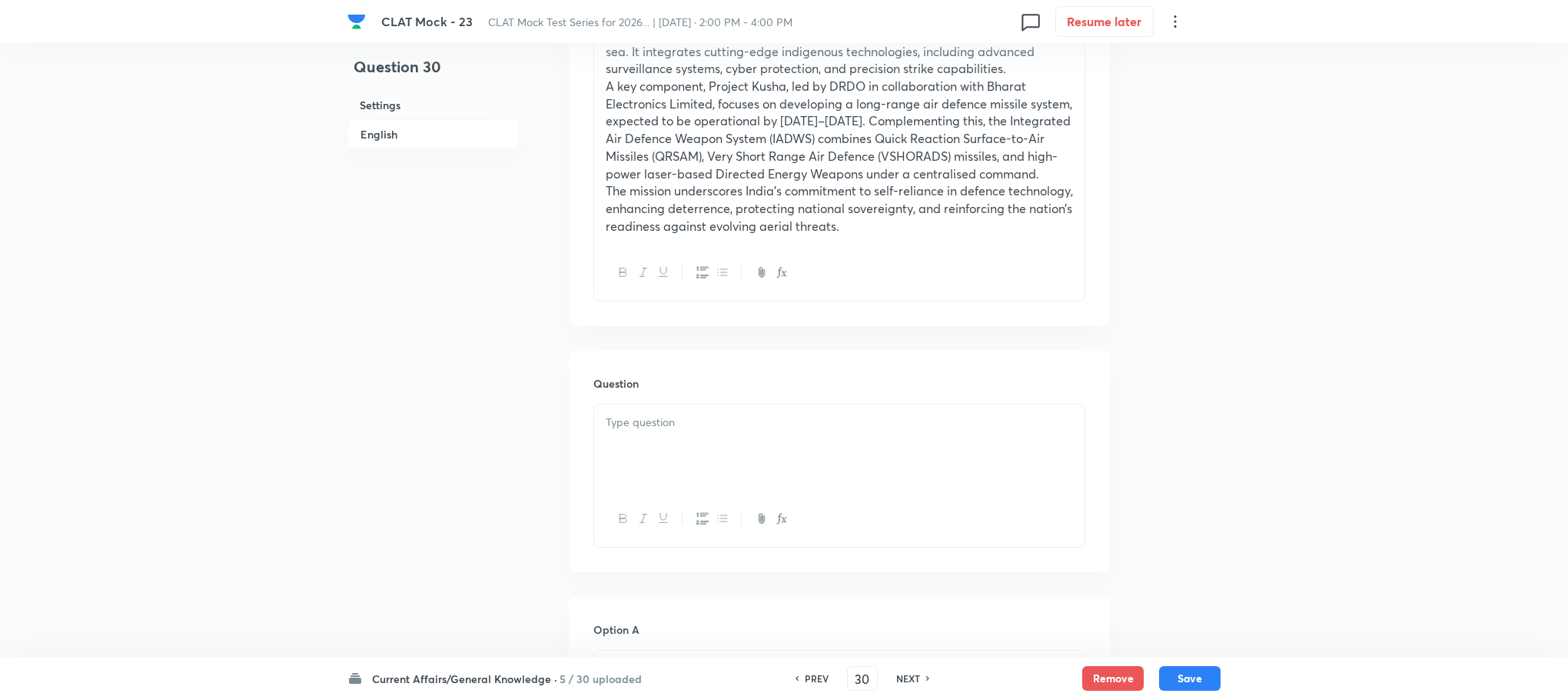
scroll to position [923, 0]
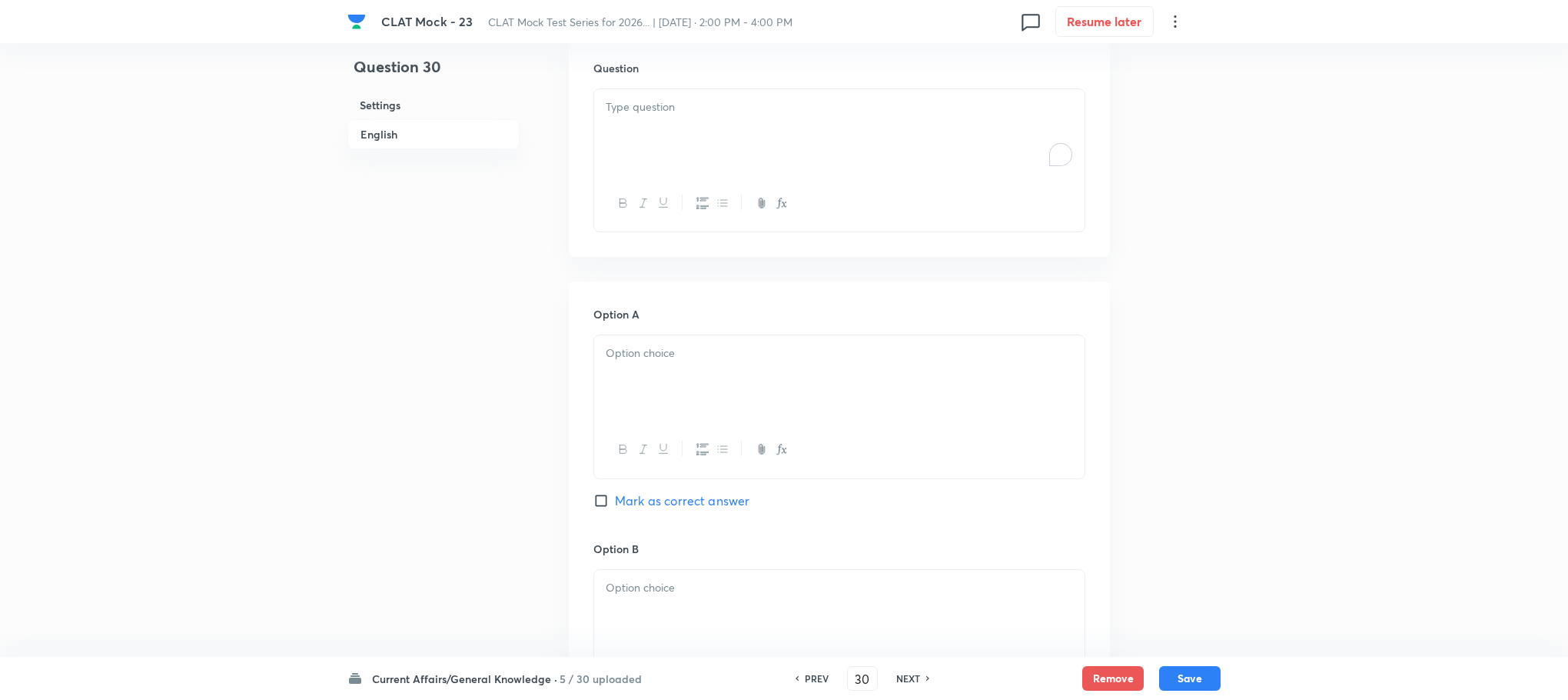
click at [660, 128] on div "To enrich screen reader interactions, please activate Accessibility in Grammarl…" at bounding box center [839, 133] width 490 height 86
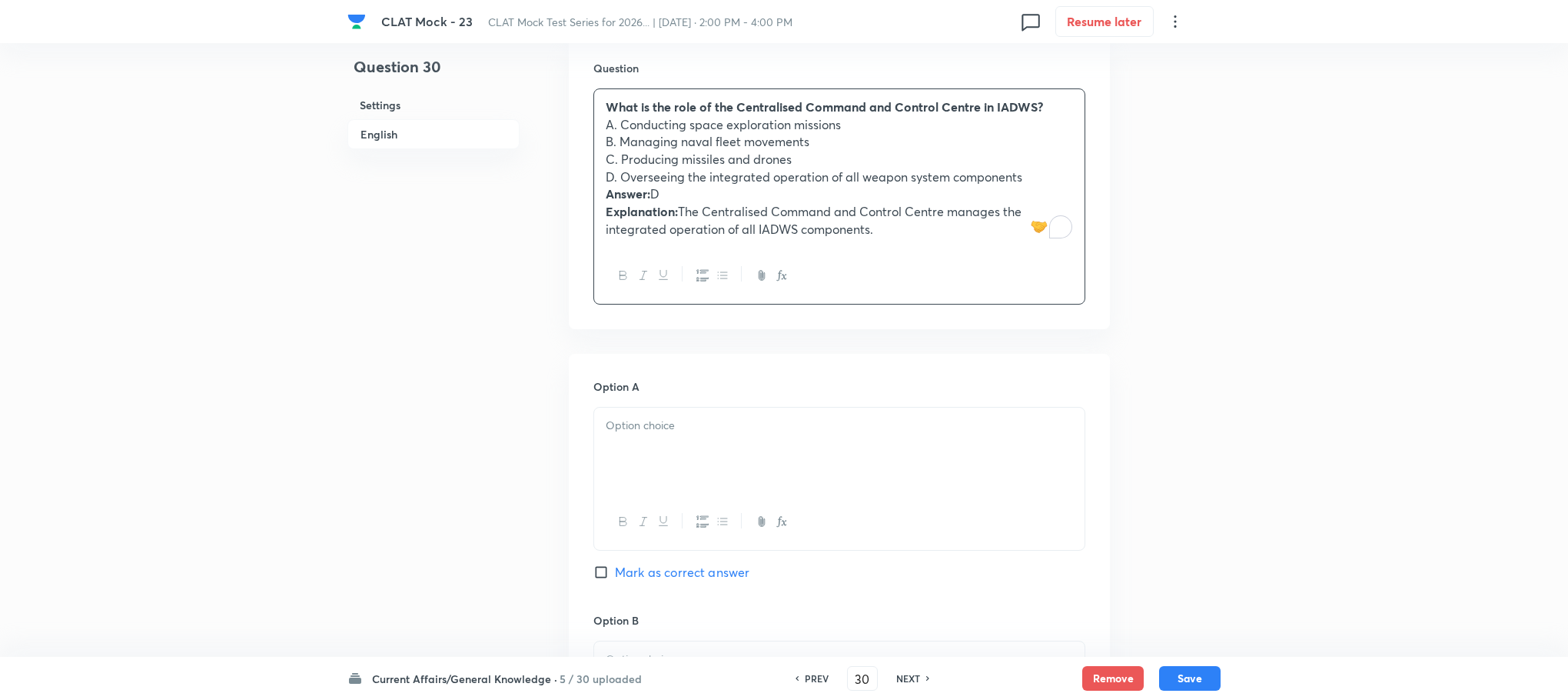
drag, startPoint x: 605, startPoint y: 194, endPoint x: 982, endPoint y: 263, distance: 383.3
click at [982, 263] on div "What is the role of the Centralised Command and Control Centre in IADWS? A. Con…" at bounding box center [839, 197] width 492 height 216
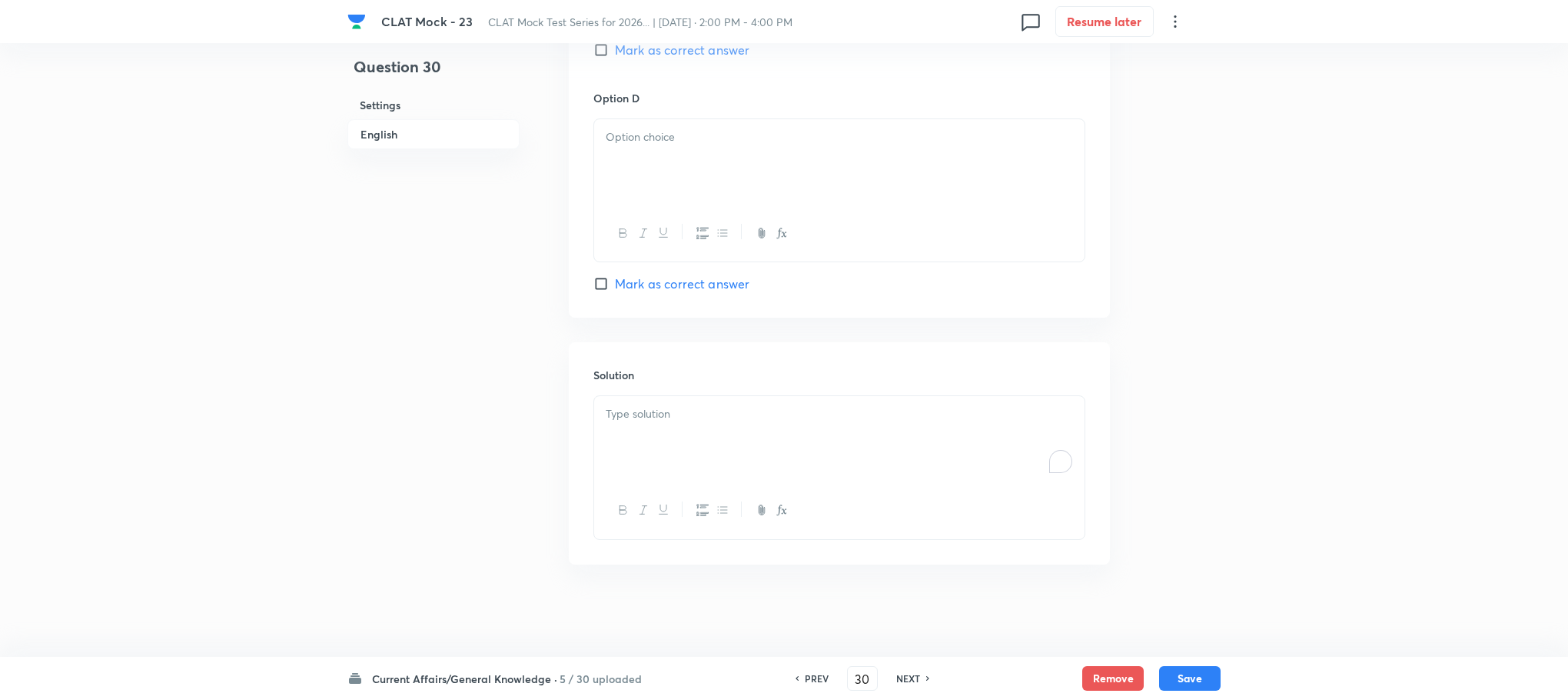
click at [664, 441] on div "To enrich screen reader interactions, please activate Accessibility in Grammarl…" at bounding box center [839, 439] width 490 height 86
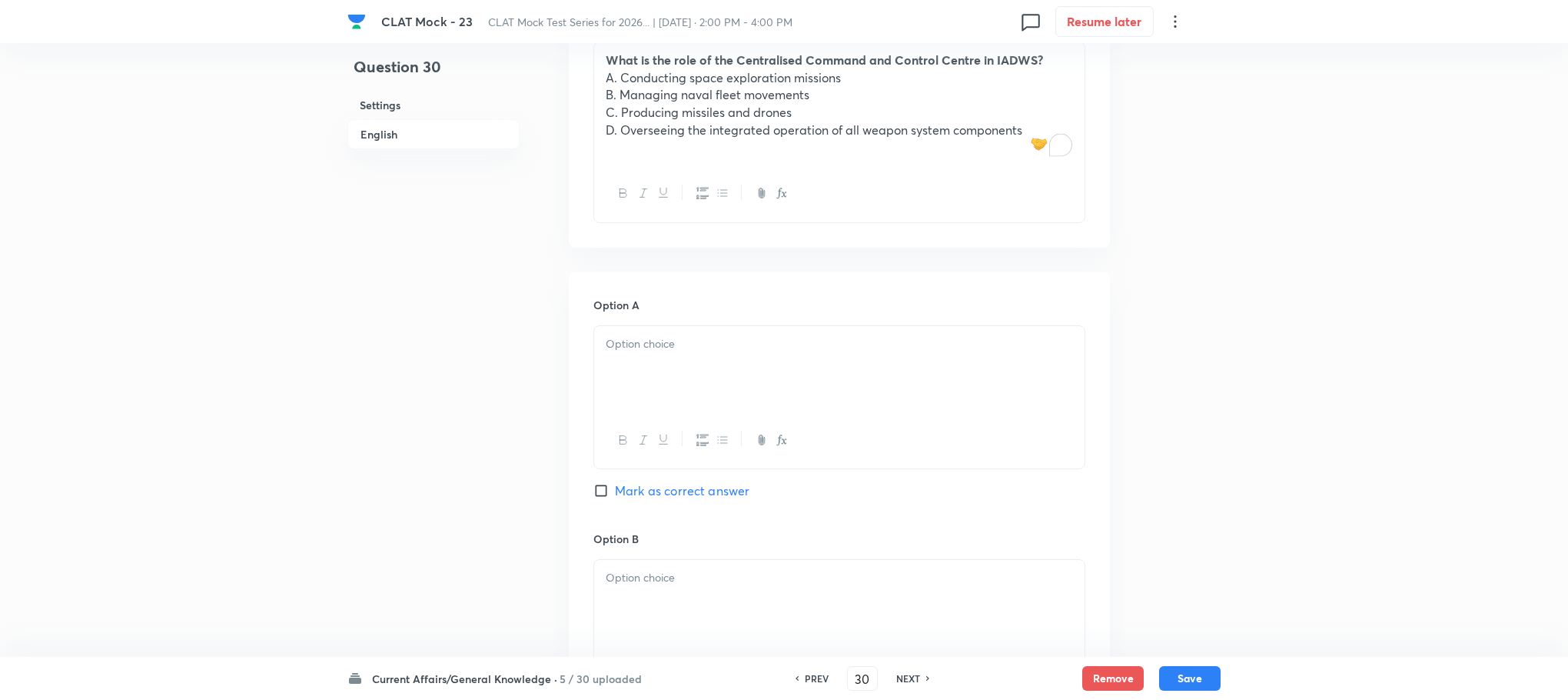
scroll to position [960, 0]
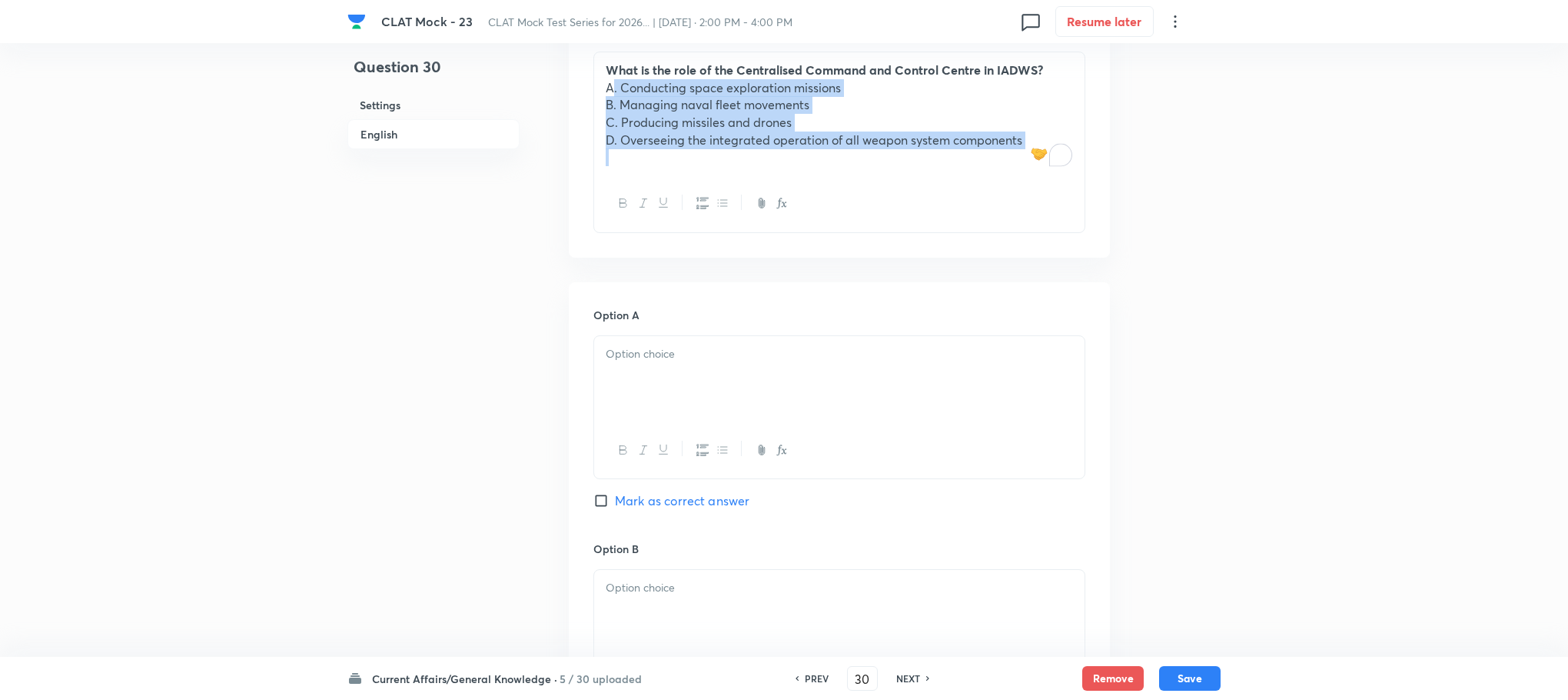
drag, startPoint x: 603, startPoint y: 83, endPoint x: 1077, endPoint y: 197, distance: 487.5
click at [1077, 197] on div "What is the role of the Centralised Command and Control Centre in IADWS? A. Con…" at bounding box center [839, 142] width 492 height 182
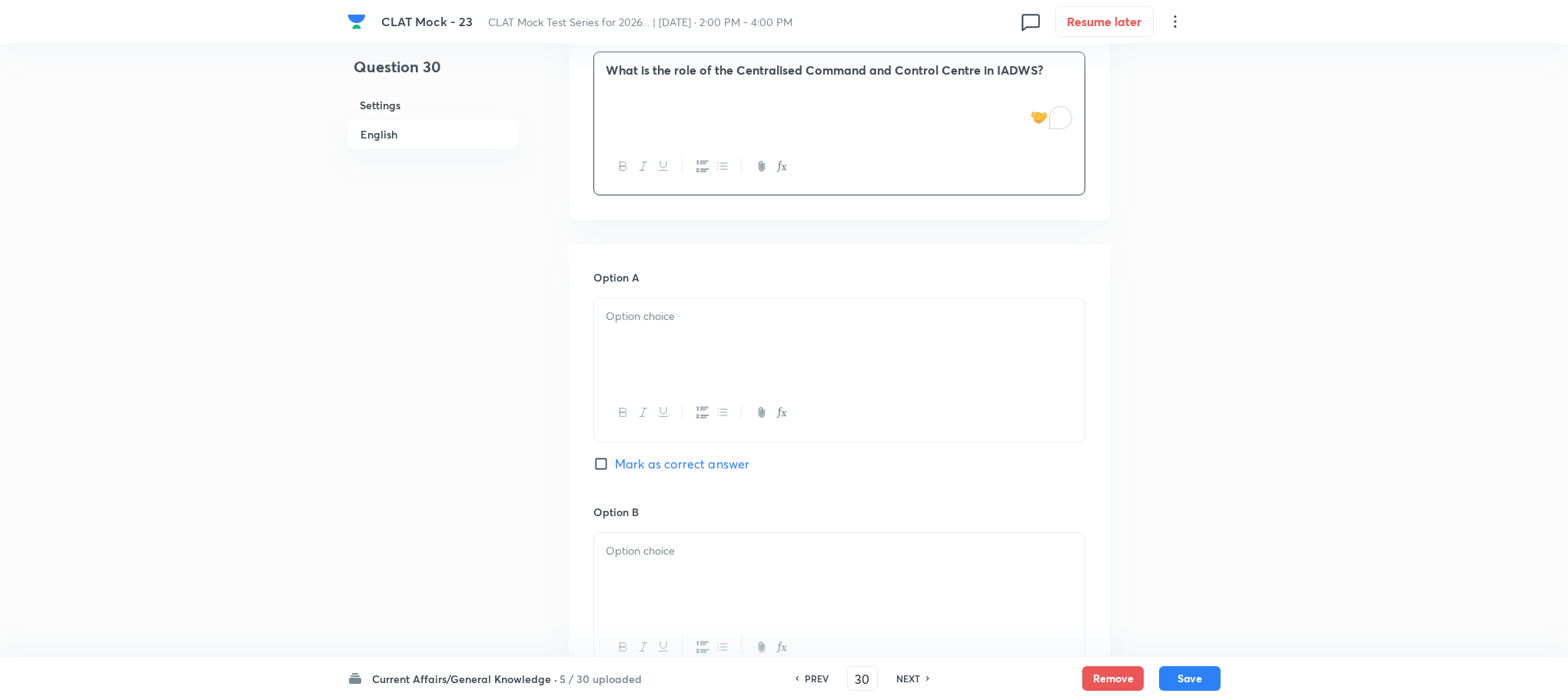
click at [690, 377] on div at bounding box center [839, 341] width 490 height 86
paste div "To enrich screen reader interactions, please activate Accessibility in Grammarl…"
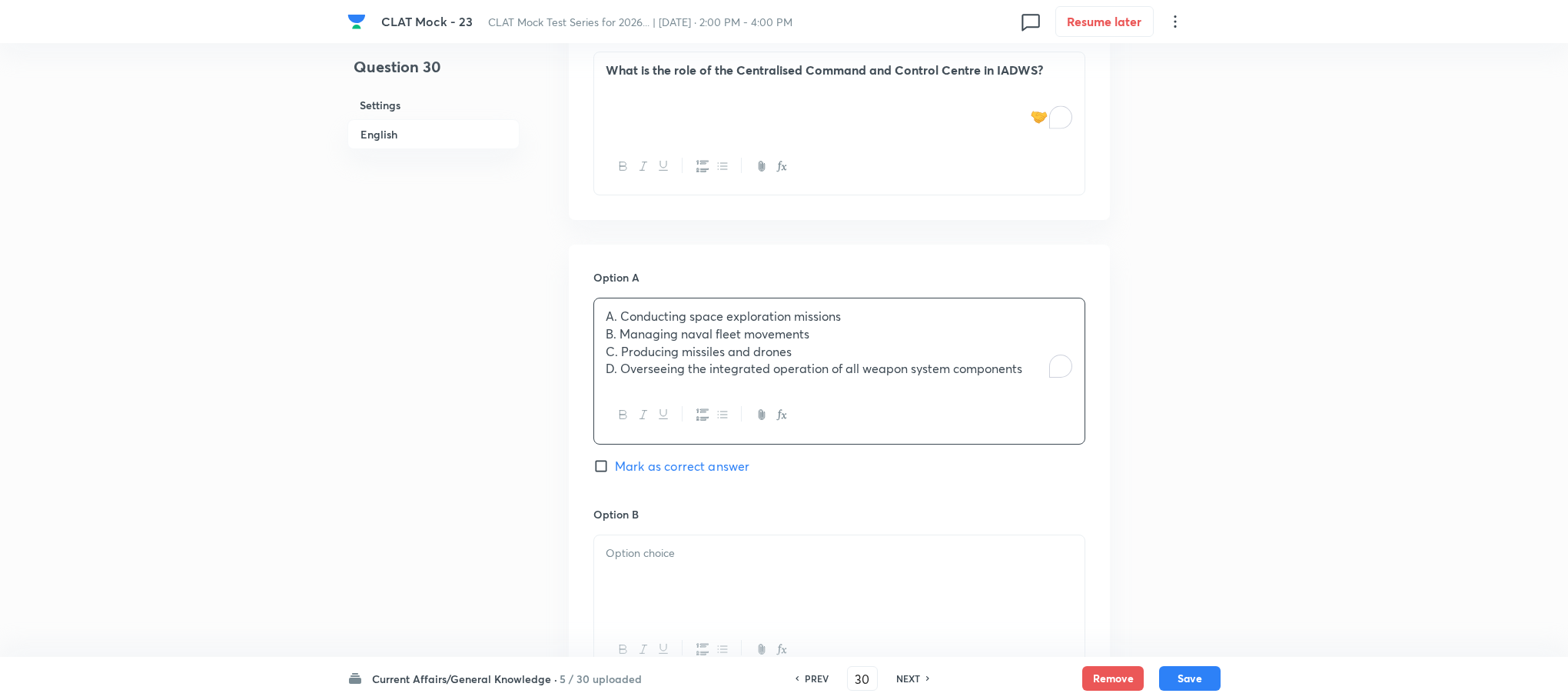
click at [620, 316] on p "A. Conducting space exploration missions" at bounding box center [840, 316] width 468 height 18
click at [617, 344] on p "C. Producing missiles and drones" at bounding box center [840, 351] width 468 height 18
click at [617, 337] on p "B. Managing naval fleet movements" at bounding box center [840, 334] width 468 height 18
click at [616, 367] on p "D. Overseeing the integrated operation of all weapon system components" at bounding box center [840, 368] width 468 height 18
drag, startPoint x: 603, startPoint y: 334, endPoint x: 1118, endPoint y: 422, distance: 522.5
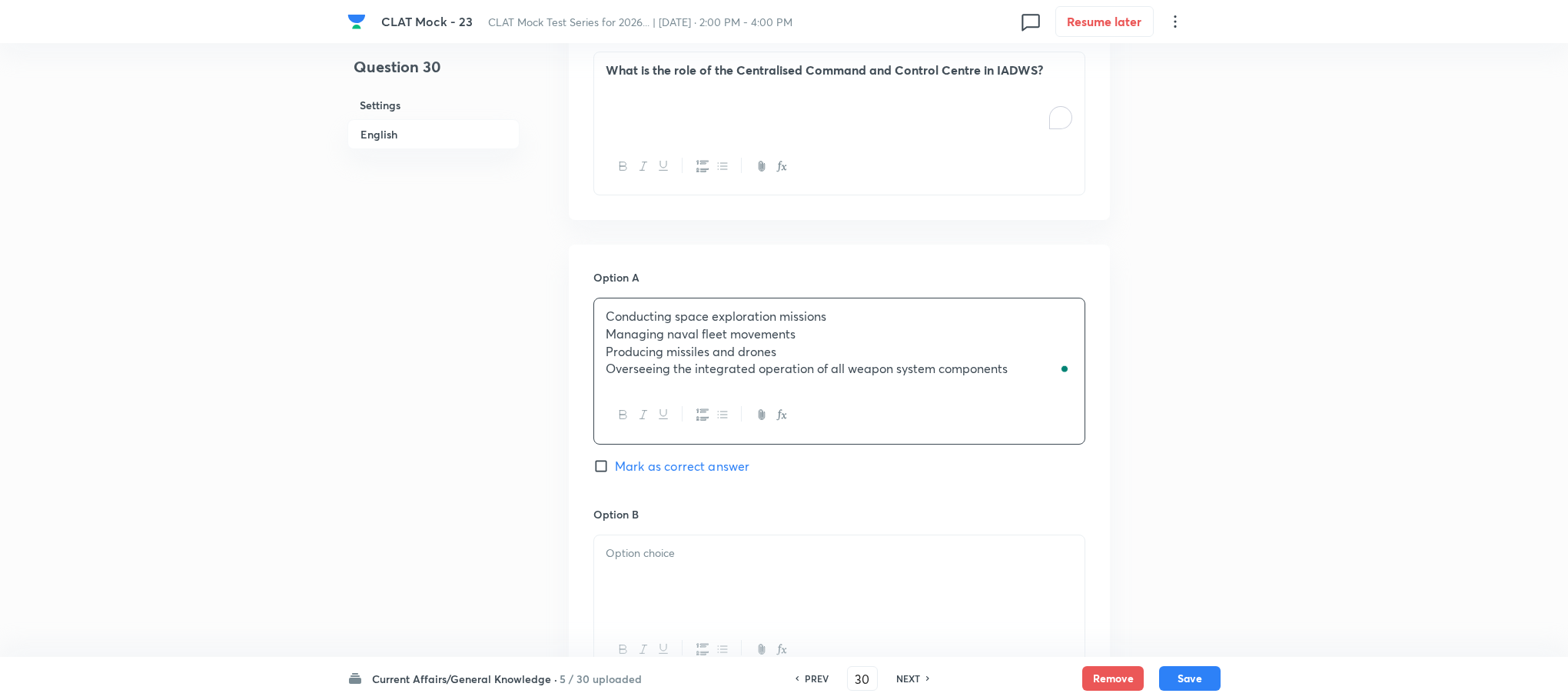
click at [1118, 421] on div "Question 30 Settings English Settings Type Single choice correct 4 options With…" at bounding box center [784, 312] width 873 height 2396
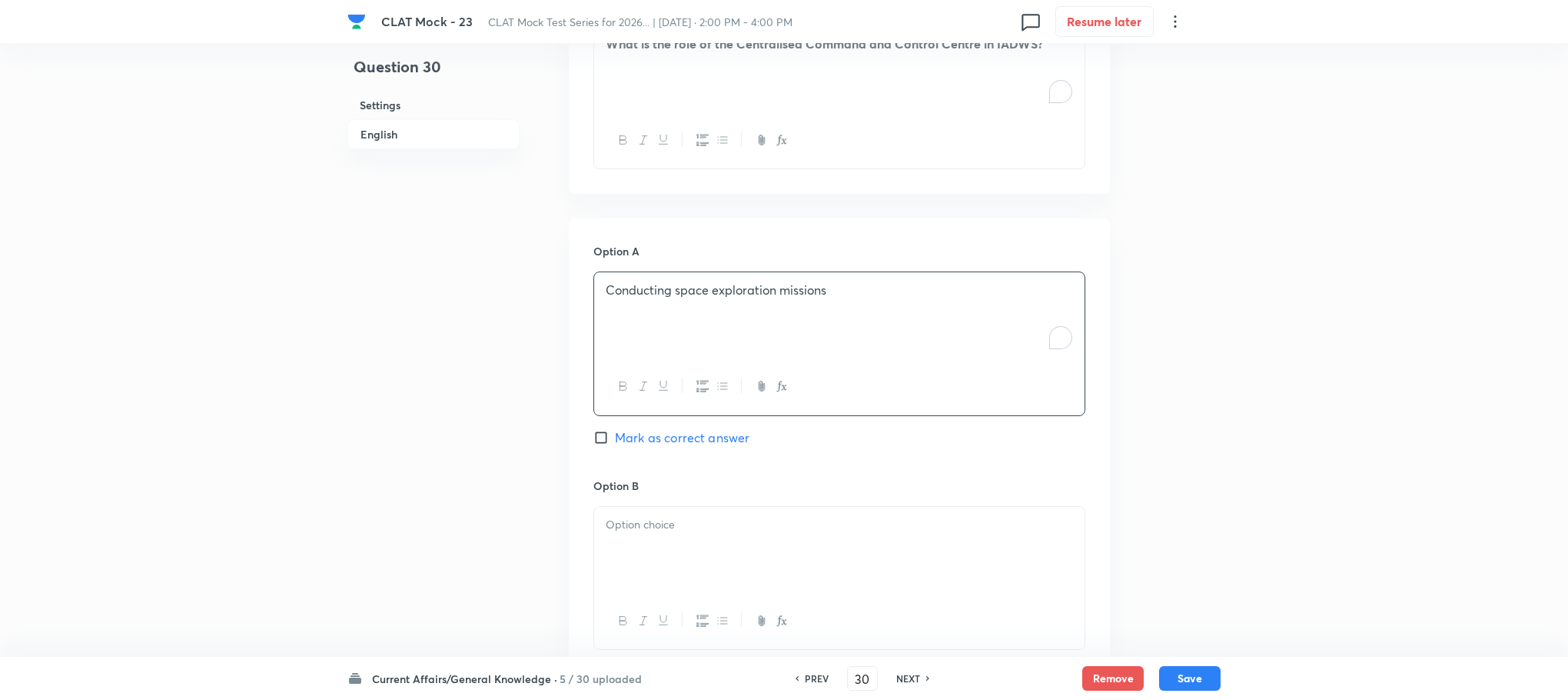
scroll to position [1075, 0]
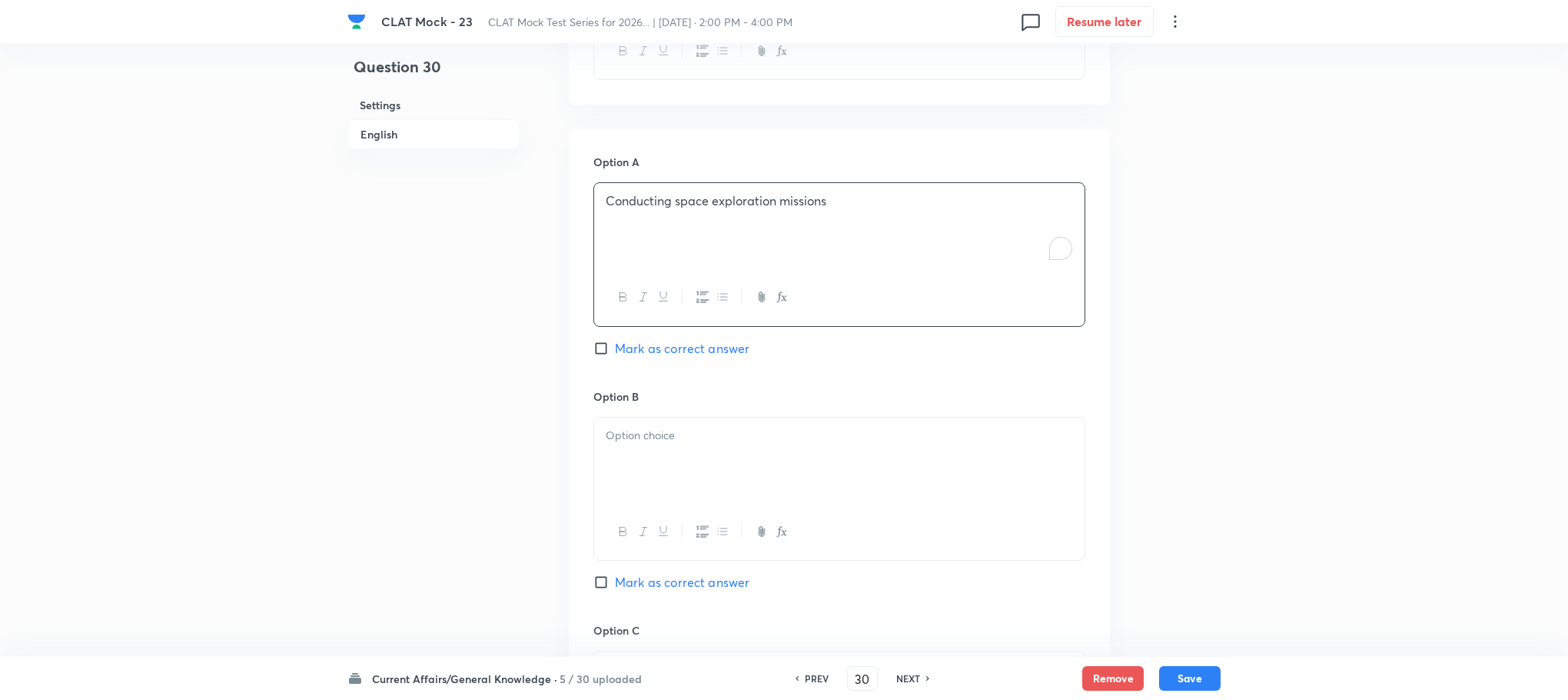
click at [641, 464] on div at bounding box center [839, 461] width 490 height 86
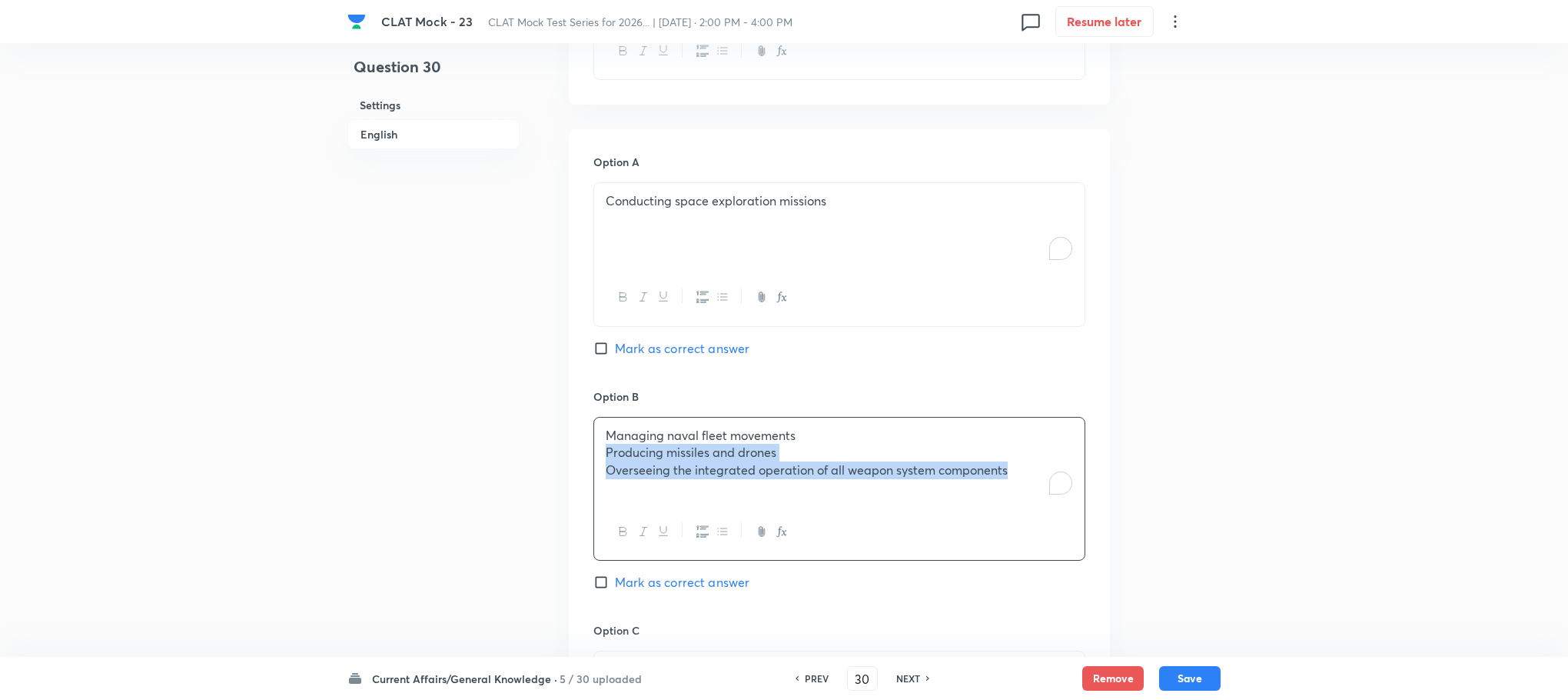
drag, startPoint x: 598, startPoint y: 453, endPoint x: 1107, endPoint y: 526, distance: 514.2
click at [1107, 526] on div "Option A Conducting space exploration missions Mark as correct answer Option B …" at bounding box center [839, 606] width 541 height 955
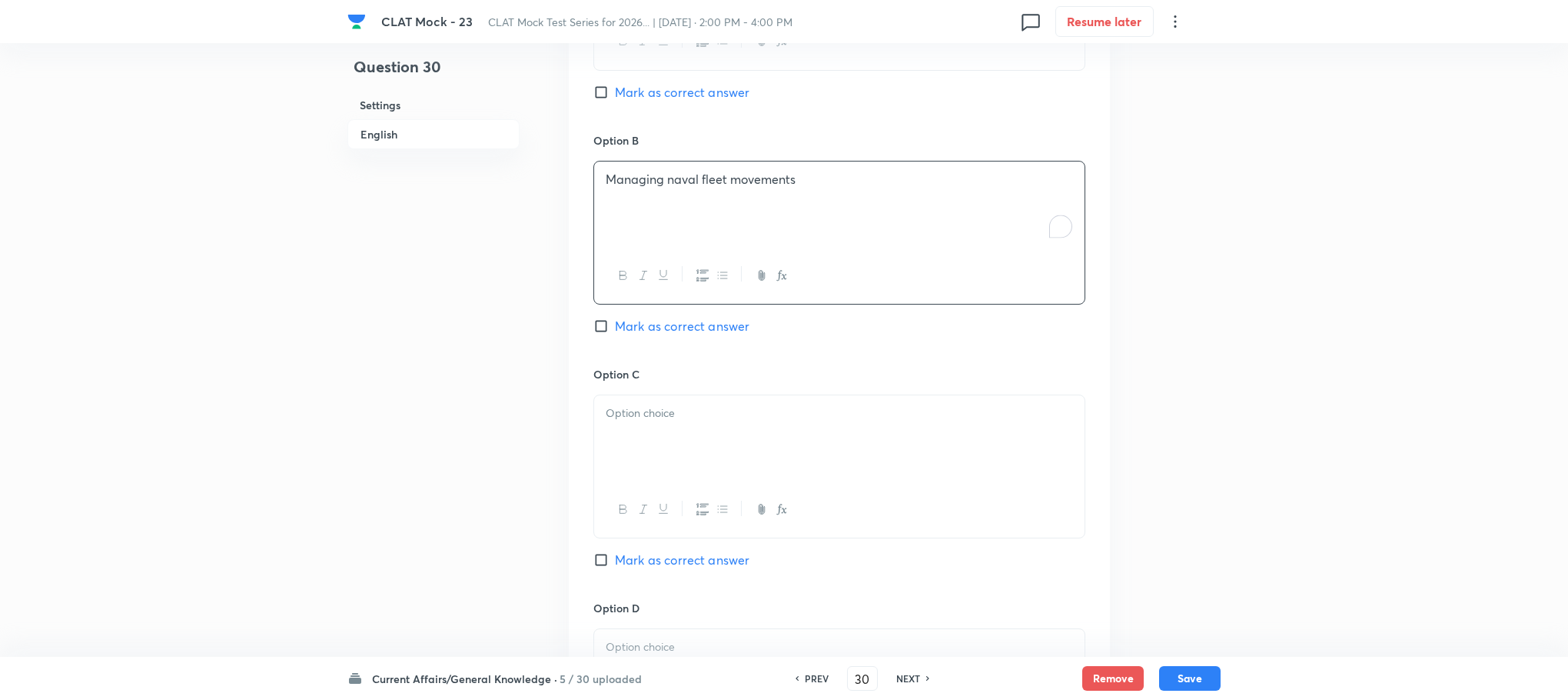
scroll to position [1421, 0]
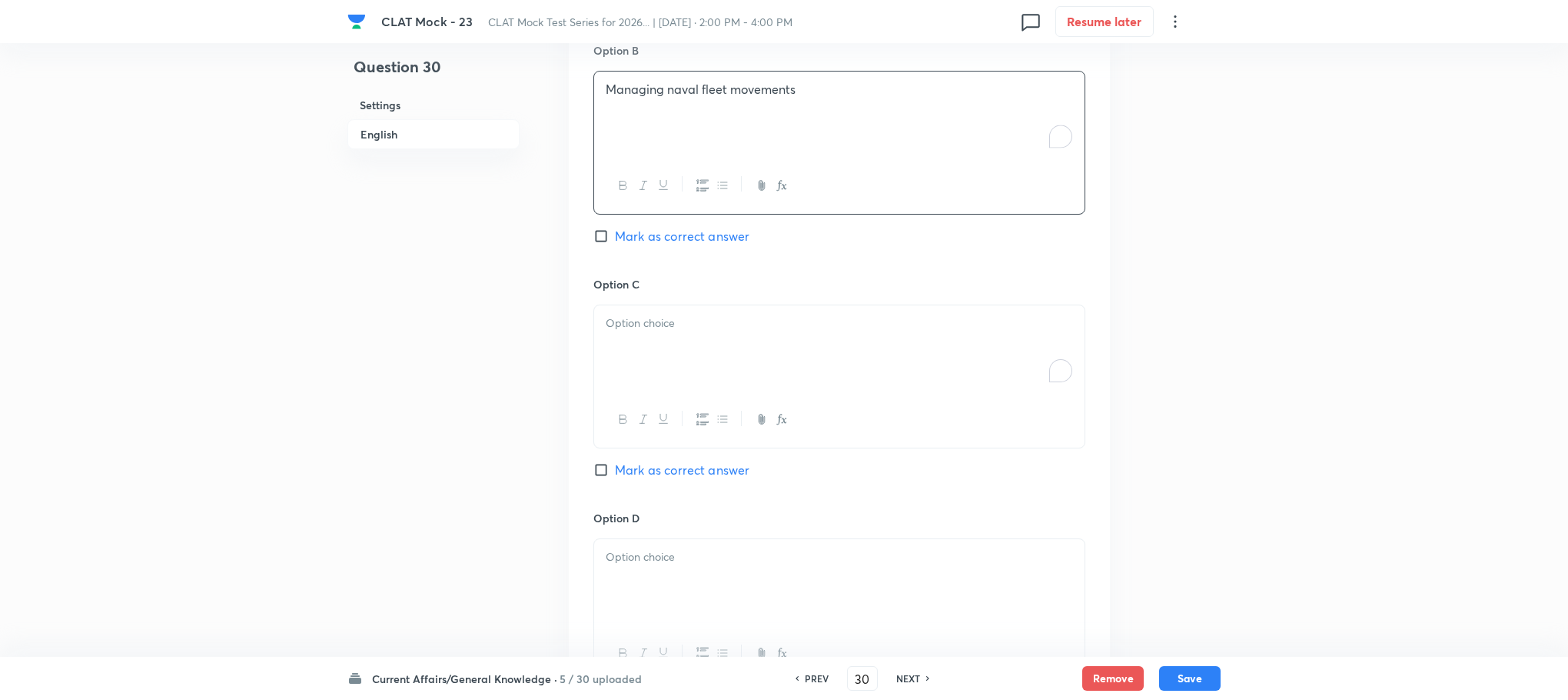
click at [620, 347] on div "To enrich screen reader interactions, please activate Accessibility in Grammarl…" at bounding box center [839, 349] width 490 height 86
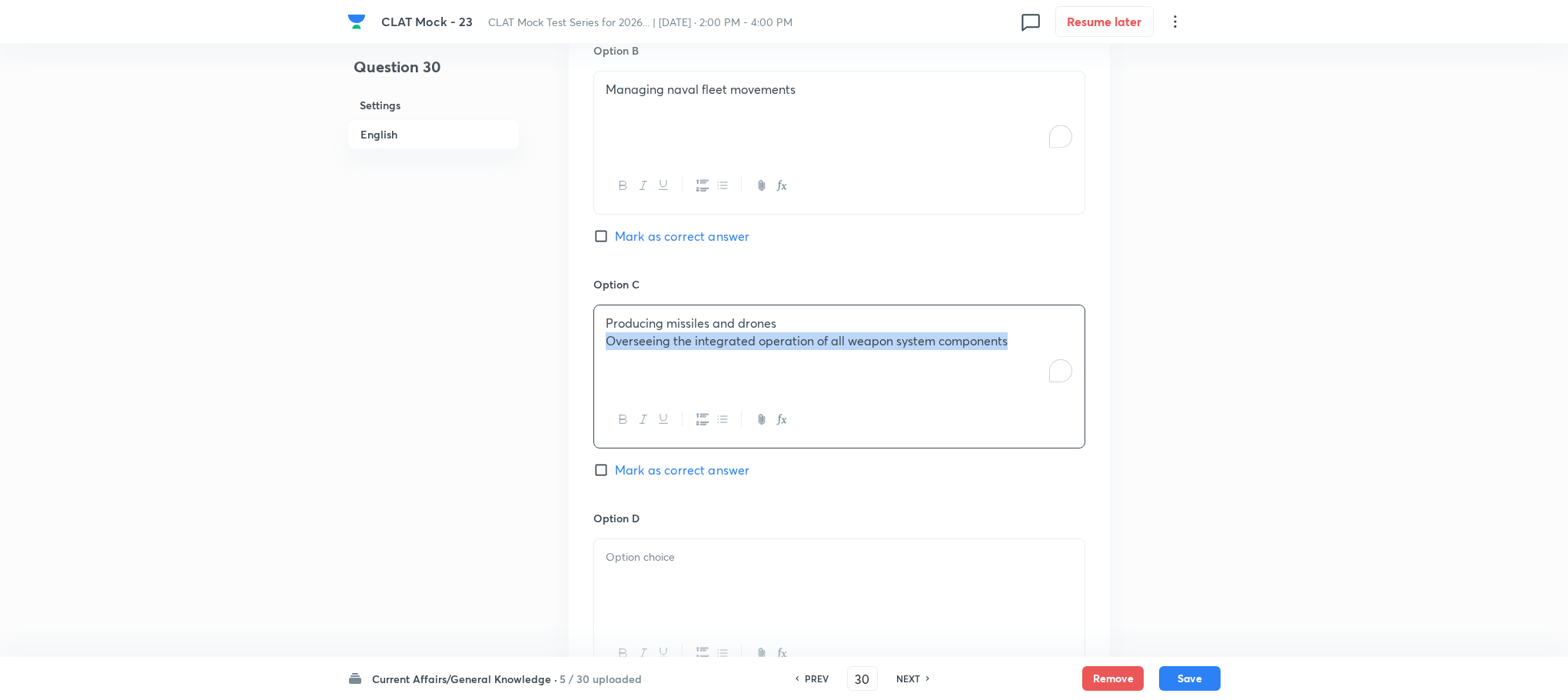
drag, startPoint x: 603, startPoint y: 347, endPoint x: 1095, endPoint y: 366, distance: 492.4
click at [1095, 366] on div "Option A Conducting space exploration missions Mark as correct answer Option B …" at bounding box center [839, 260] width 541 height 955
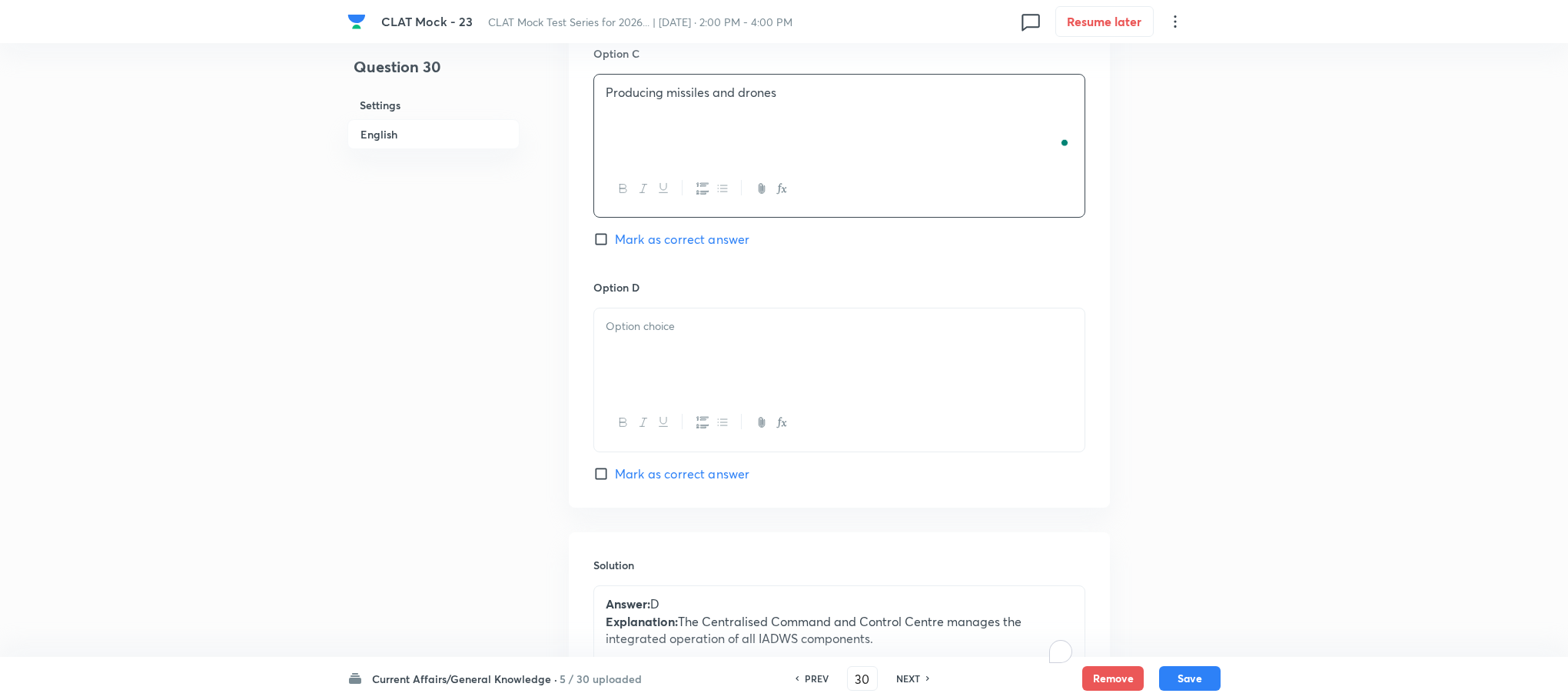
click at [706, 362] on div at bounding box center [839, 351] width 490 height 86
click at [651, 474] on span "Mark as correct answer" at bounding box center [682, 474] width 134 height 19
click at [615, 474] on input "Mark as correct answer" at bounding box center [604, 474] width 22 height 15
checkbox input "true"
click at [1208, 684] on button "Save" at bounding box center [1190, 676] width 62 height 24
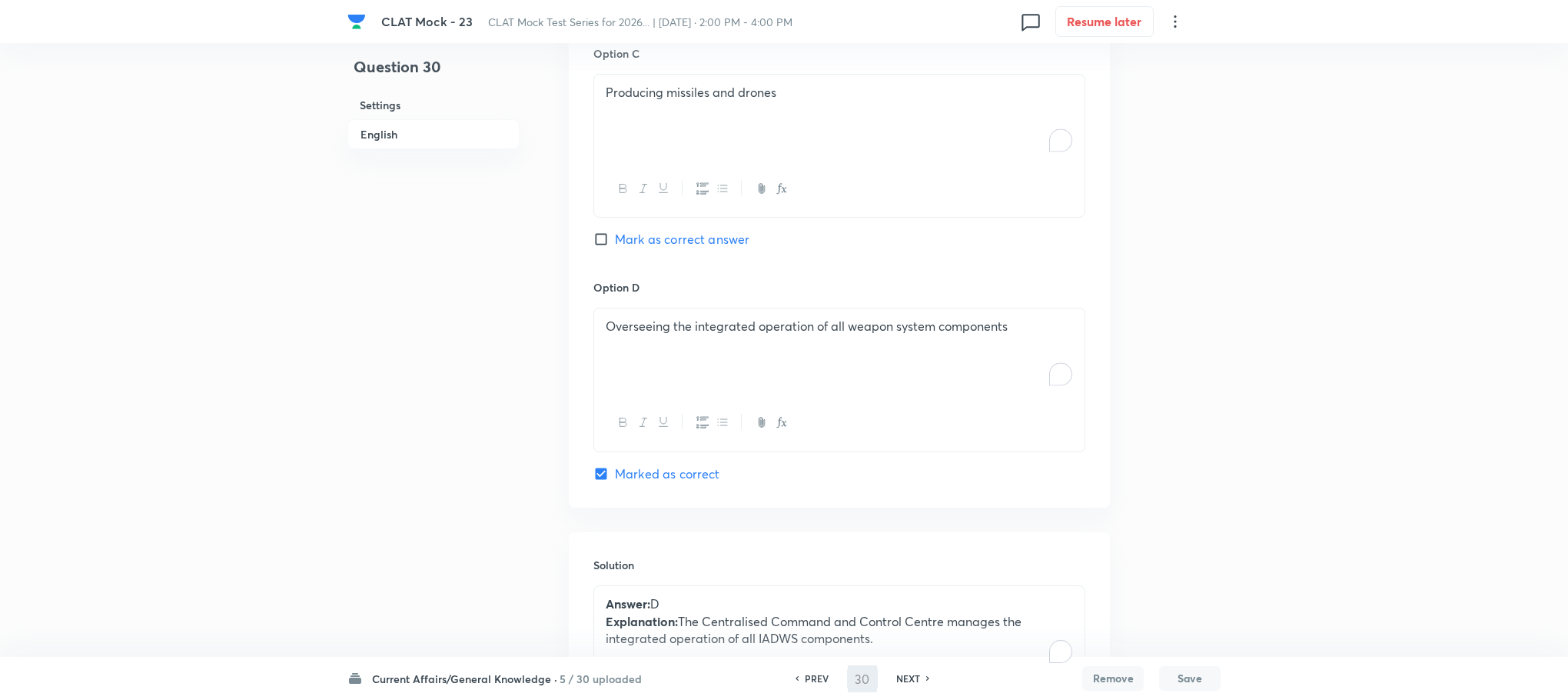
type input "31"
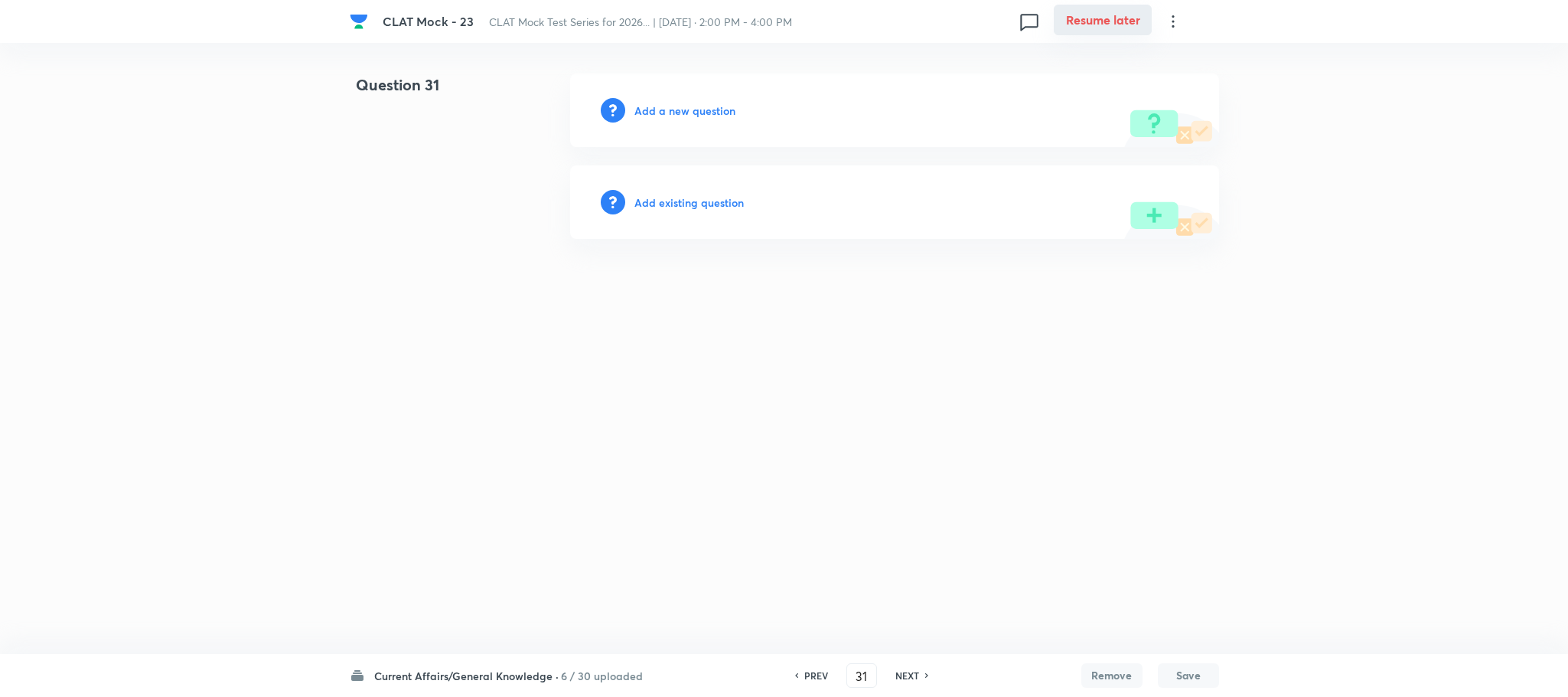
click at [1103, 21] on button "Resume later" at bounding box center [1102, 19] width 98 height 30
